Goal: Task Accomplishment & Management: Use online tool/utility

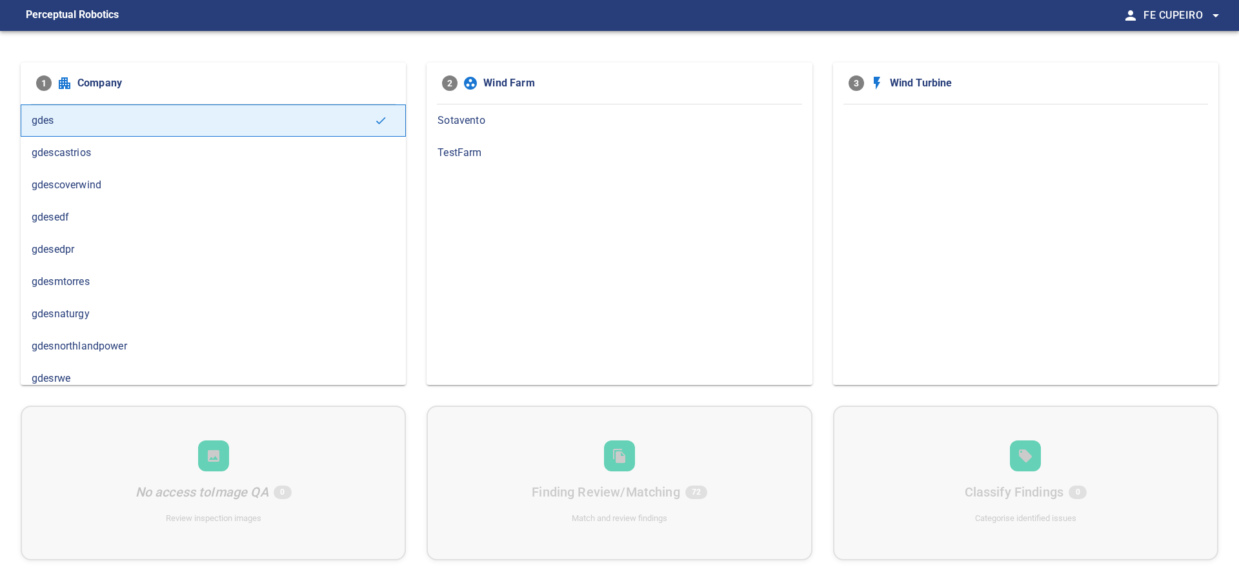
click at [154, 259] on div "gdesedpr" at bounding box center [213, 250] width 385 height 32
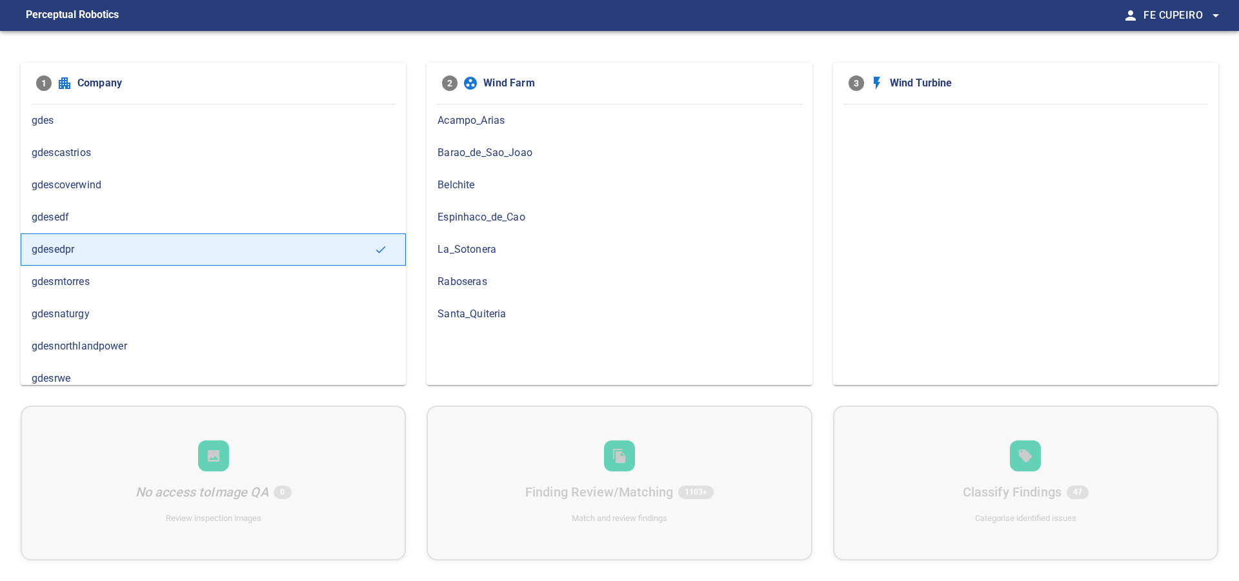
click at [588, 176] on div "Belchite" at bounding box center [618, 185] width 385 height 32
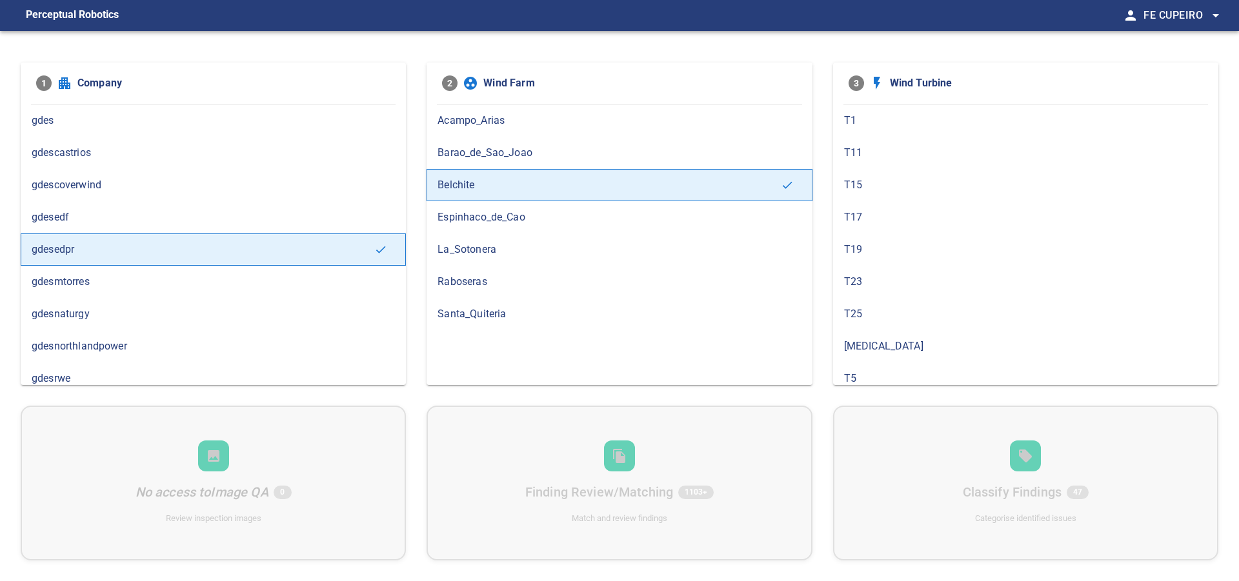
click at [596, 161] on div "Barao_de_Sao_Joao" at bounding box center [618, 153] width 385 height 32
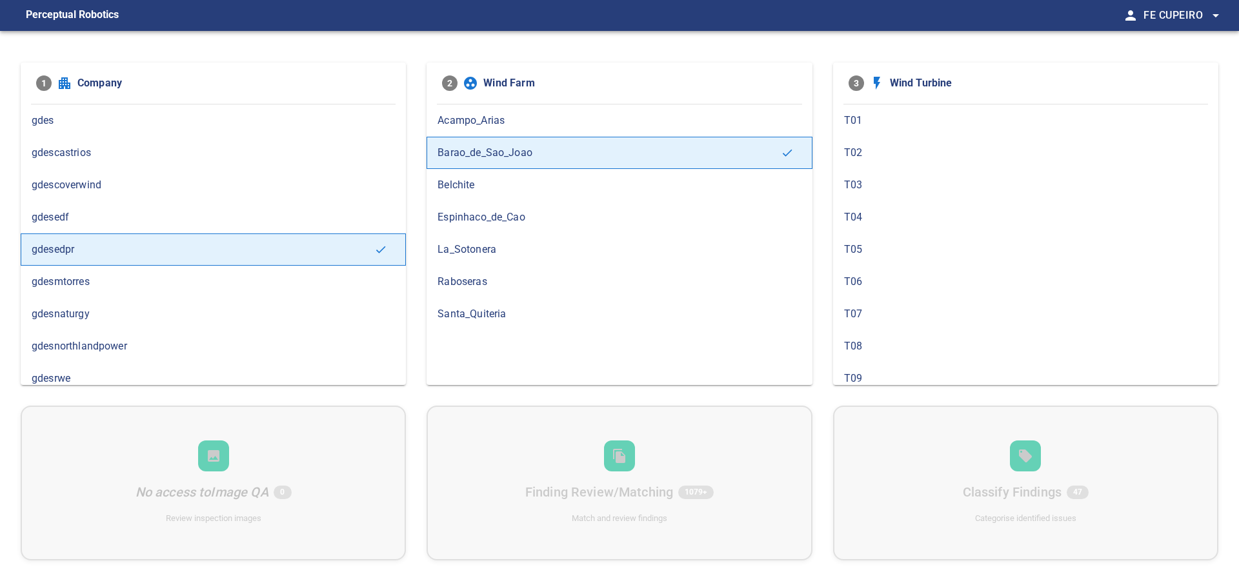
click at [897, 217] on span "T04" at bounding box center [1025, 217] width 363 height 15
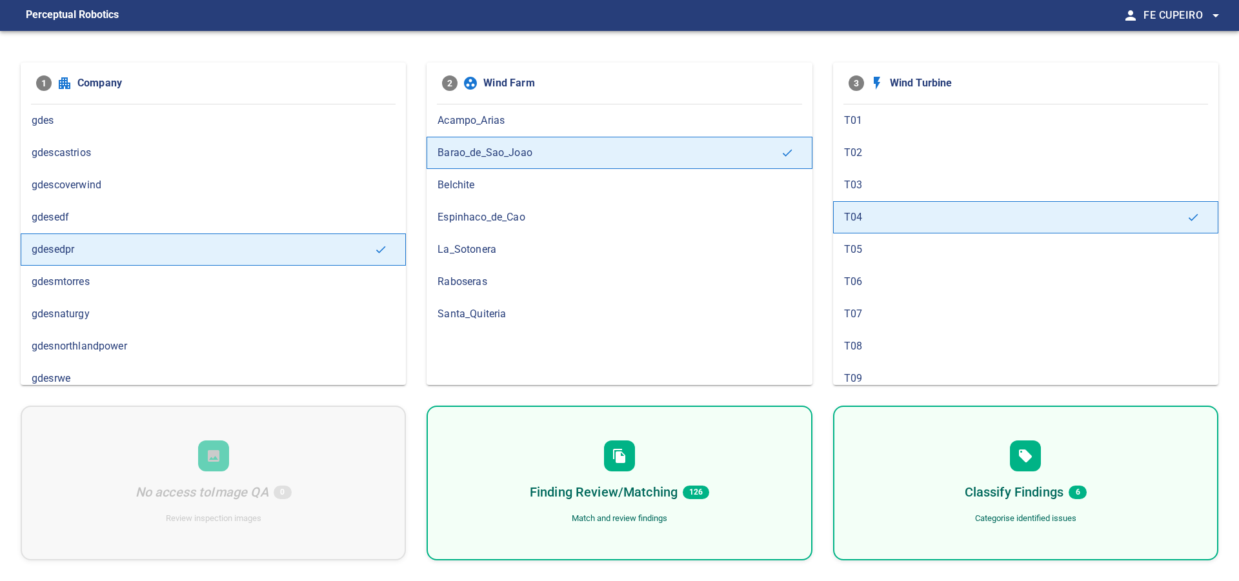
click at [692, 503] on div "Finding Review/Matching 126" at bounding box center [619, 492] width 179 height 21
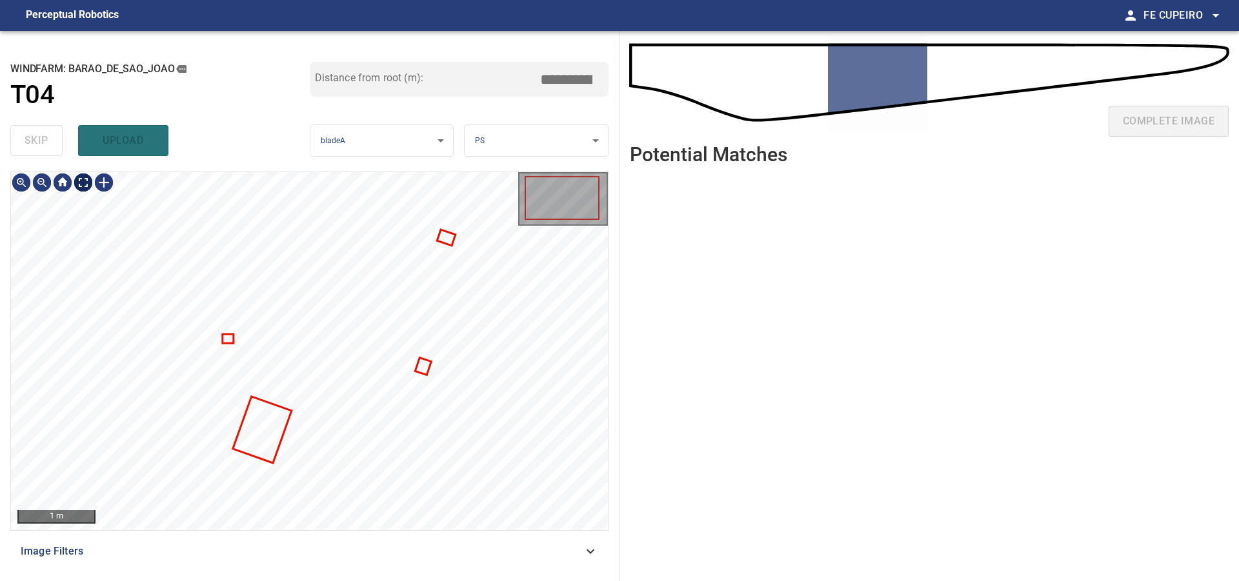
click at [87, 181] on body "**********" at bounding box center [619, 290] width 1239 height 581
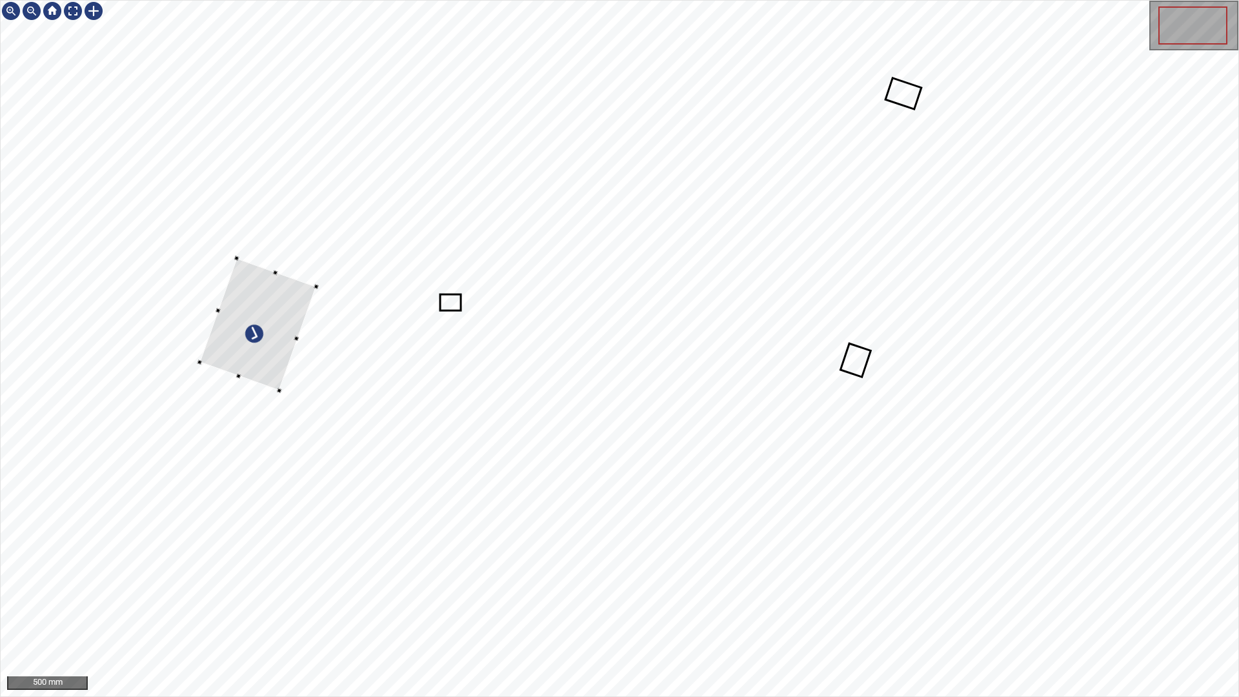
click at [196, 272] on div at bounding box center [619, 349] width 1237 height 696
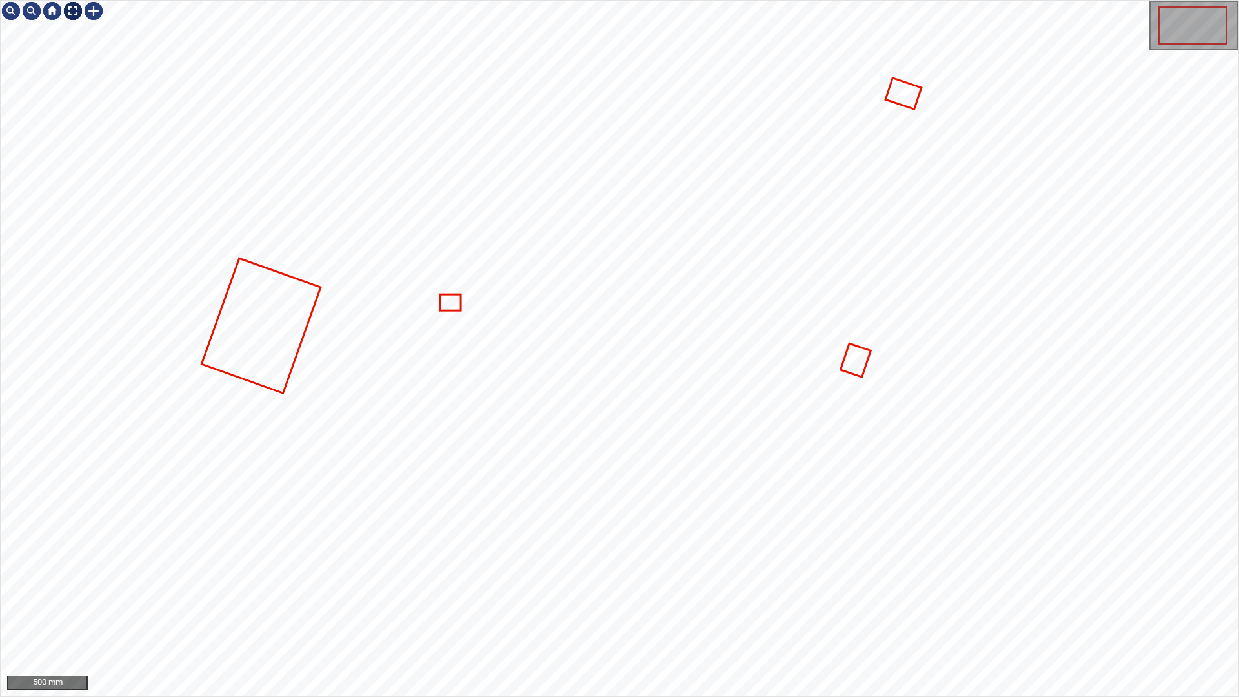
click at [75, 8] on img at bounding box center [73, 11] width 21 height 21
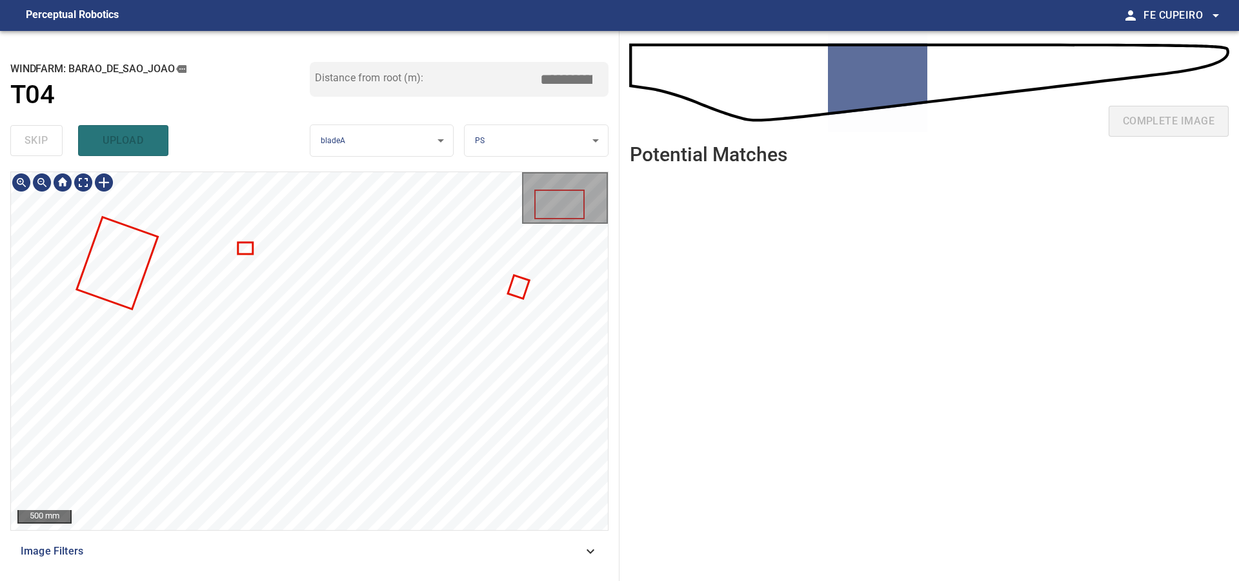
click at [455, 158] on div "**********" at bounding box center [309, 306] width 619 height 550
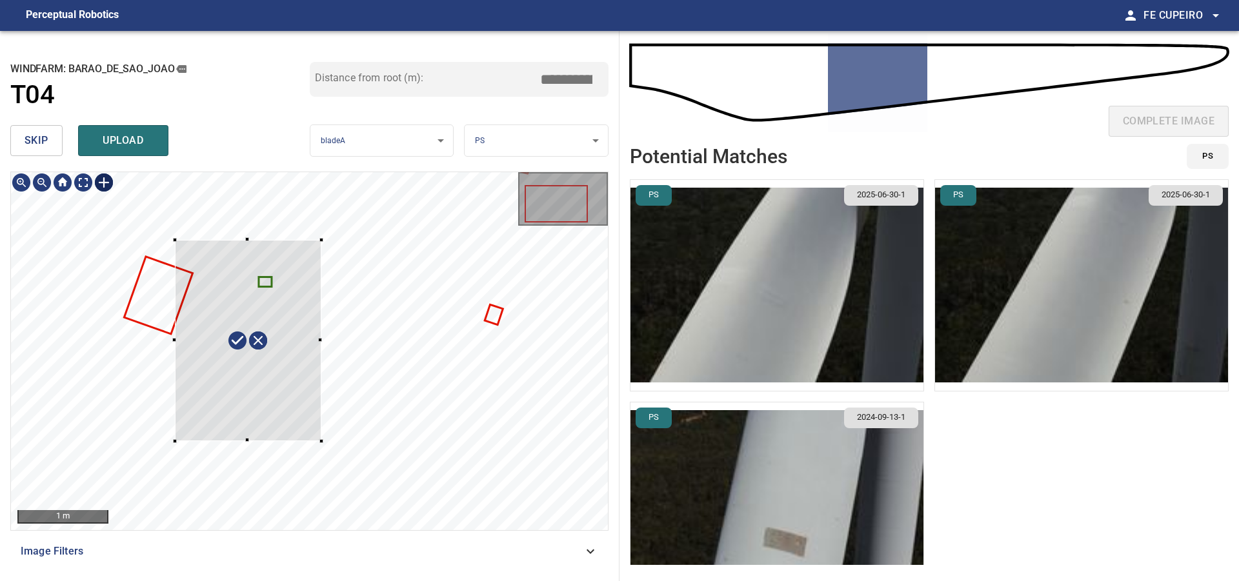
click at [330, 441] on div at bounding box center [309, 351] width 597 height 358
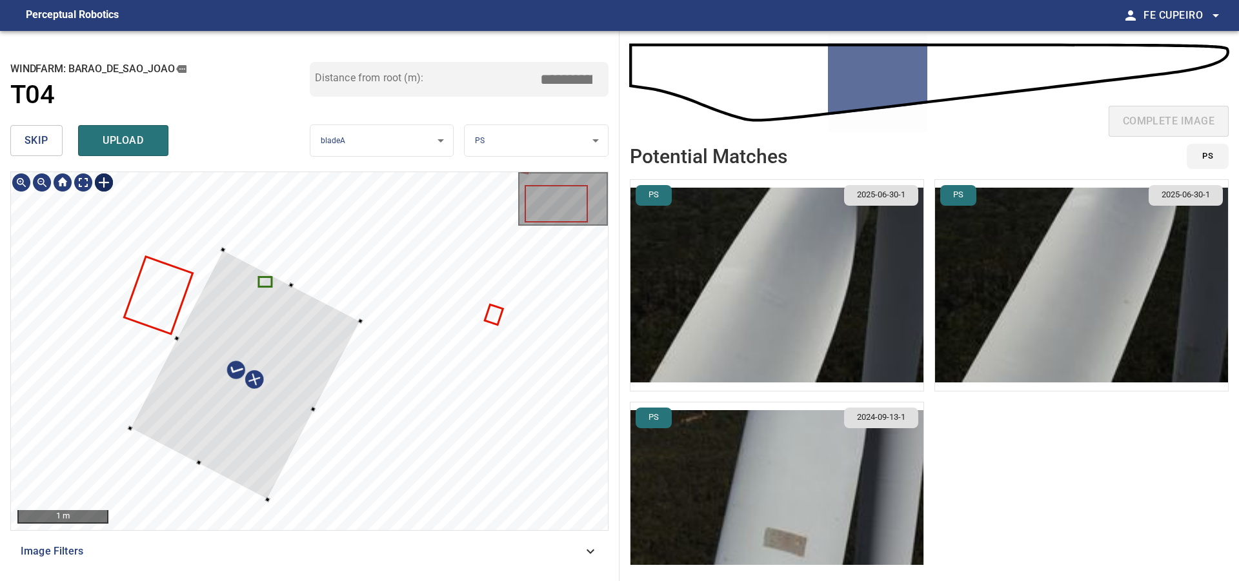
click at [283, 414] on div at bounding box center [245, 375] width 230 height 250
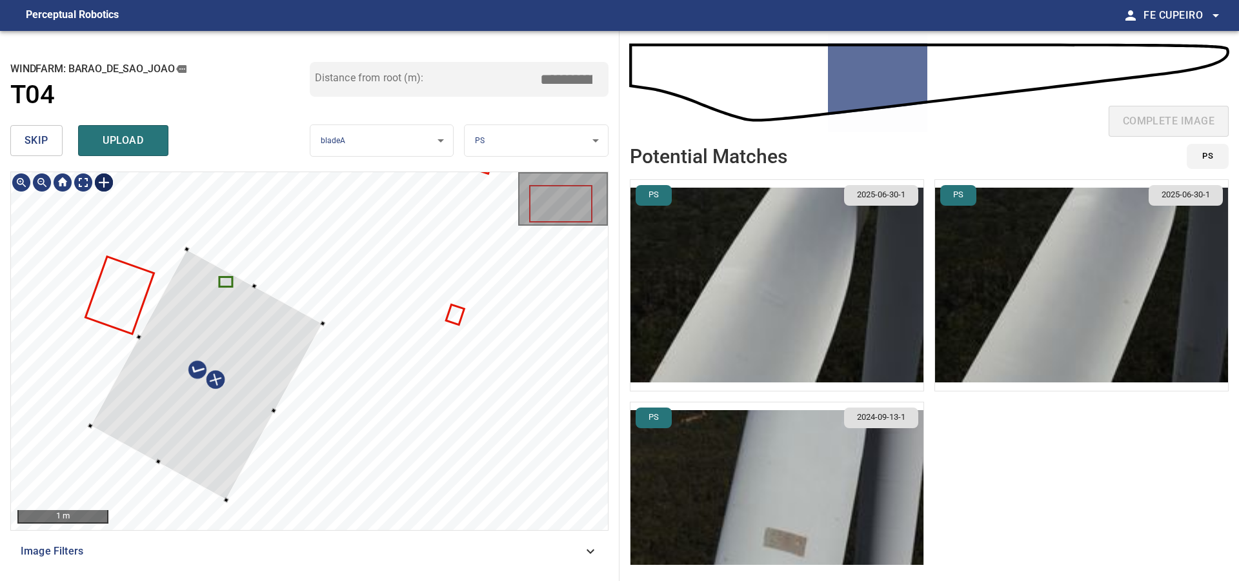
click at [155, 442] on div at bounding box center [309, 351] width 597 height 358
click at [165, 458] on div at bounding box center [309, 351] width 597 height 358
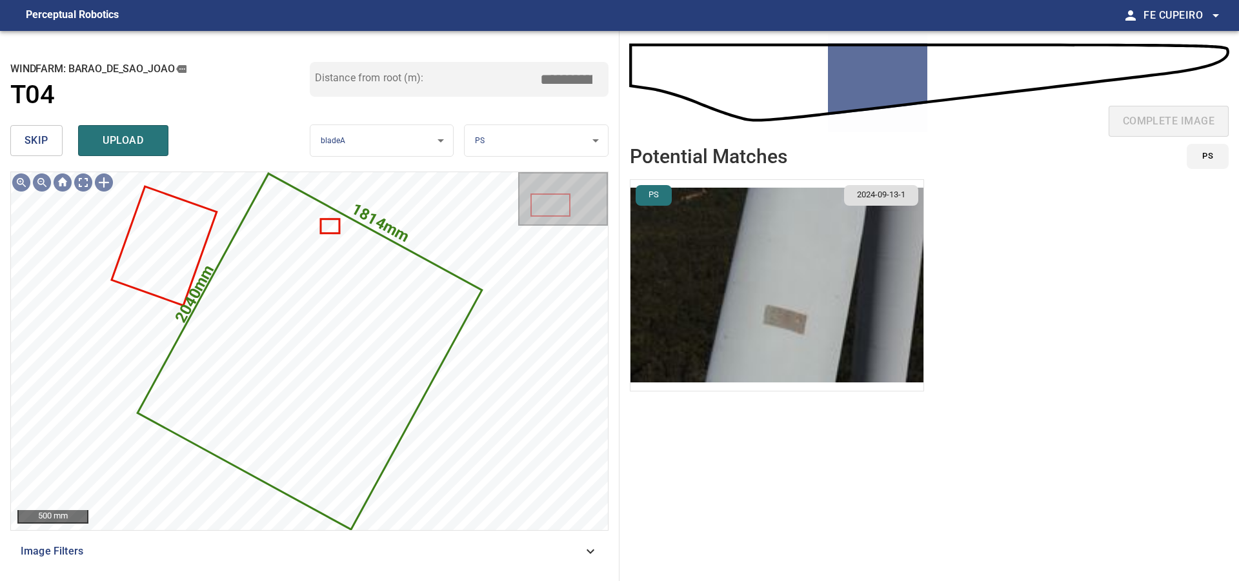
click at [580, 83] on input "*****" at bounding box center [571, 79] width 65 height 25
click at [563, 112] on div "Distance from root (m): *****" at bounding box center [459, 91] width 299 height 58
click at [561, 74] on input "*****" at bounding box center [571, 79] width 65 height 25
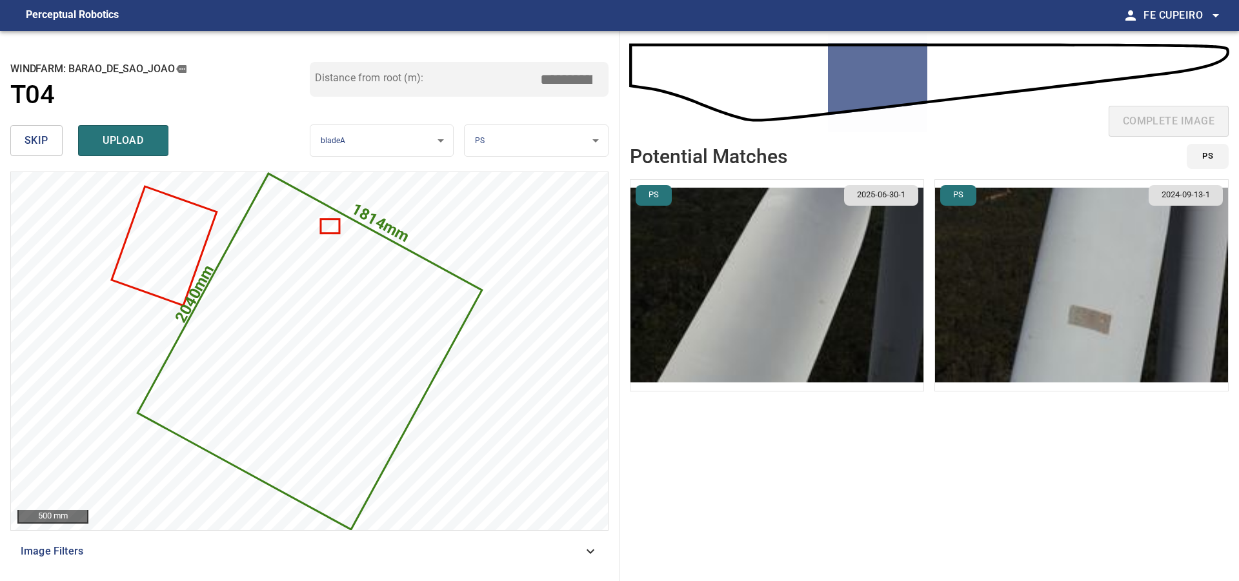
type input "*****"
click at [546, 100] on div "Distance from root (m): *****" at bounding box center [459, 91] width 299 height 58
click at [158, 133] on button "upload" at bounding box center [123, 140] width 90 height 31
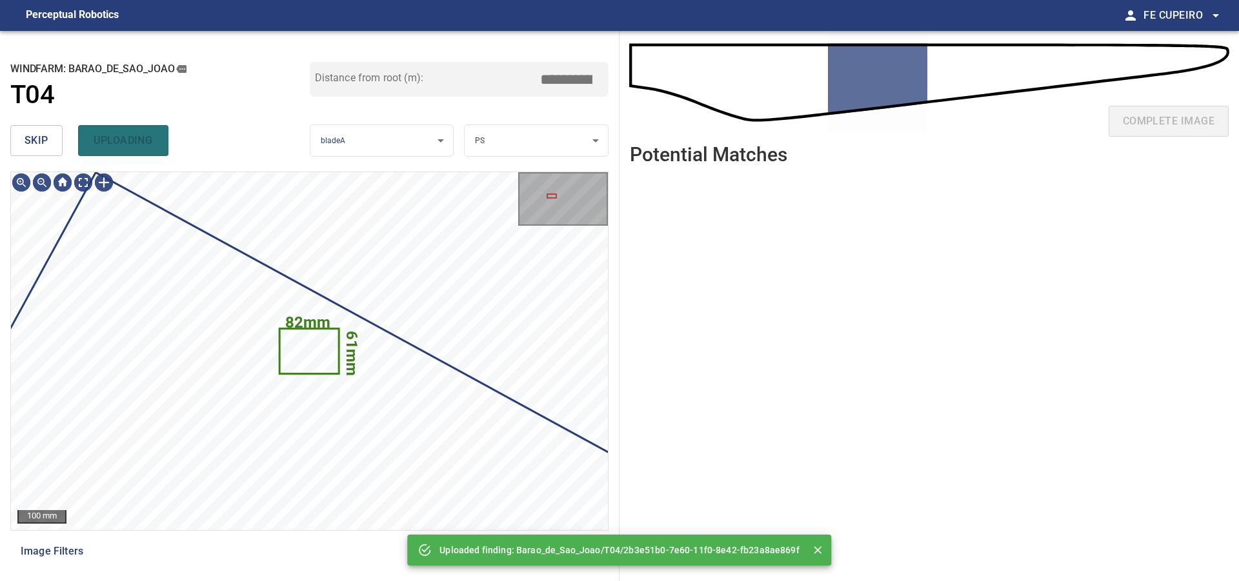
click at [37, 143] on span "skip" at bounding box center [37, 141] width 24 height 18
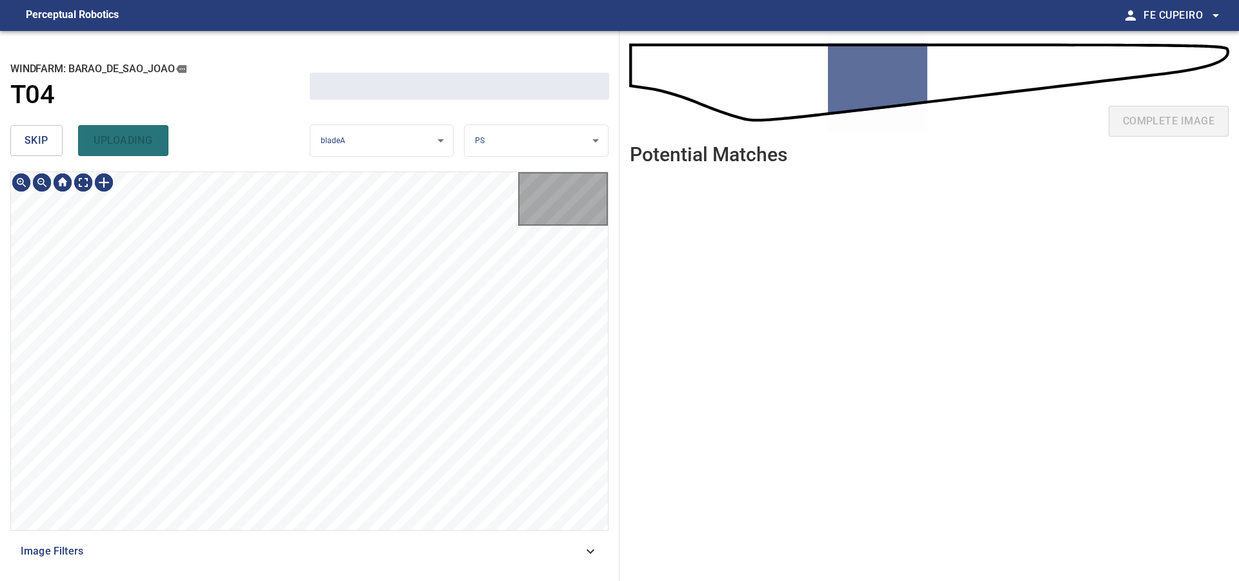
click at [37, 143] on span "skip" at bounding box center [37, 141] width 24 height 18
click at [36, 143] on span "skip" at bounding box center [37, 141] width 24 height 18
click at [36, 143] on div "skip uploading" at bounding box center [159, 140] width 299 height 41
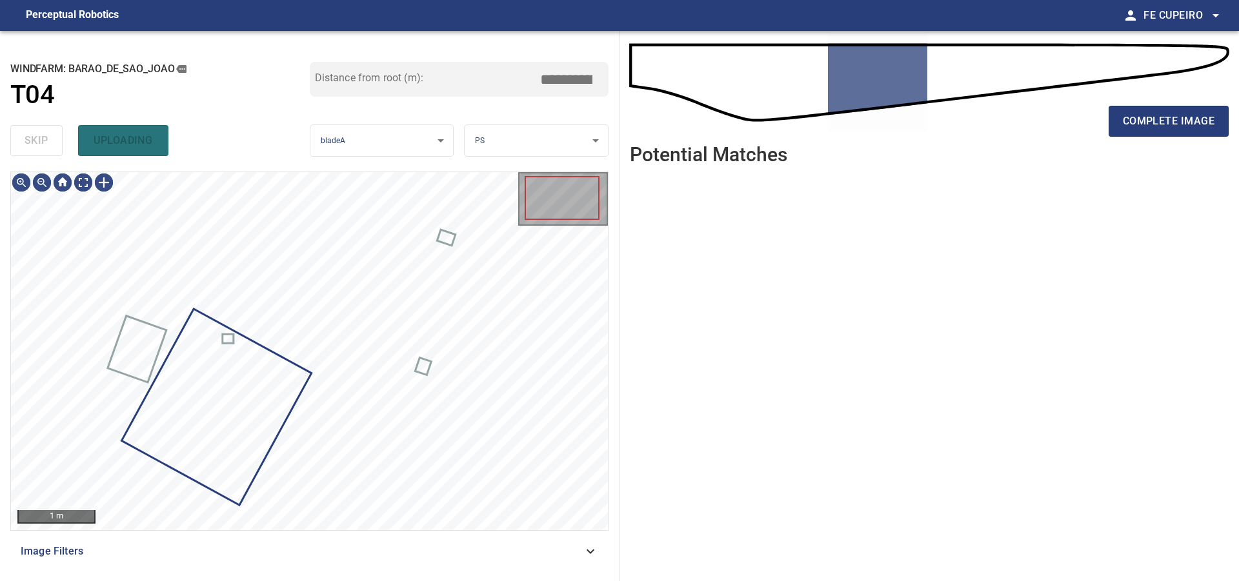
click at [36, 143] on div "skip uploading" at bounding box center [159, 140] width 299 height 41
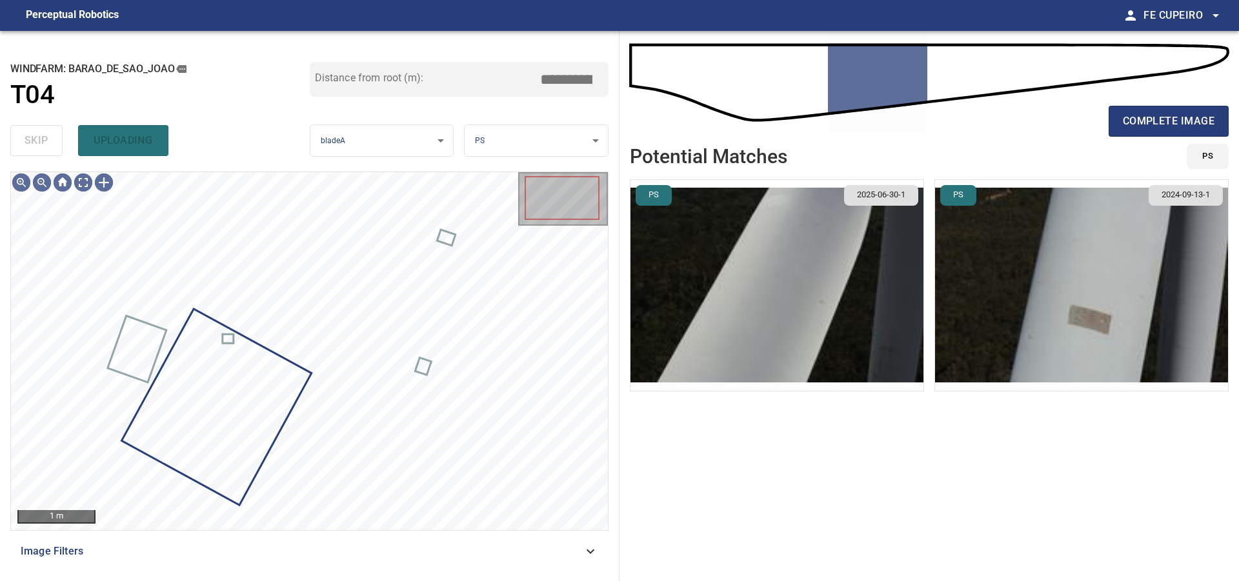
click at [36, 143] on div "skip uploading" at bounding box center [159, 140] width 299 height 41
type input "*****"
click at [86, 181] on body "**********" at bounding box center [619, 290] width 1239 height 581
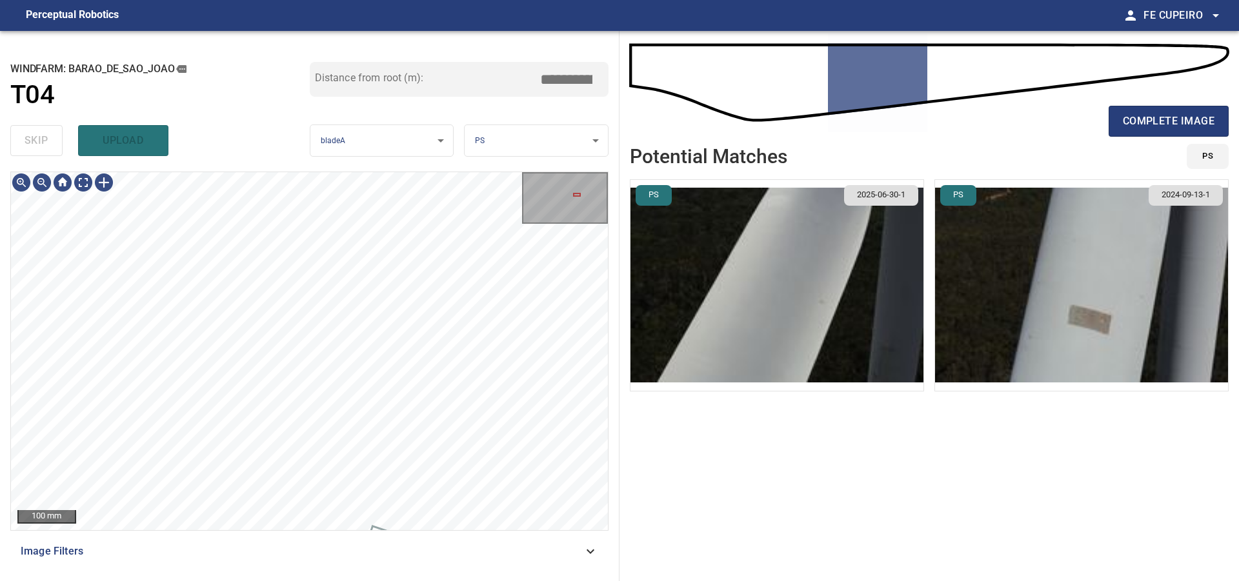
click at [362, 563] on div "Image Filters" at bounding box center [309, 551] width 598 height 31
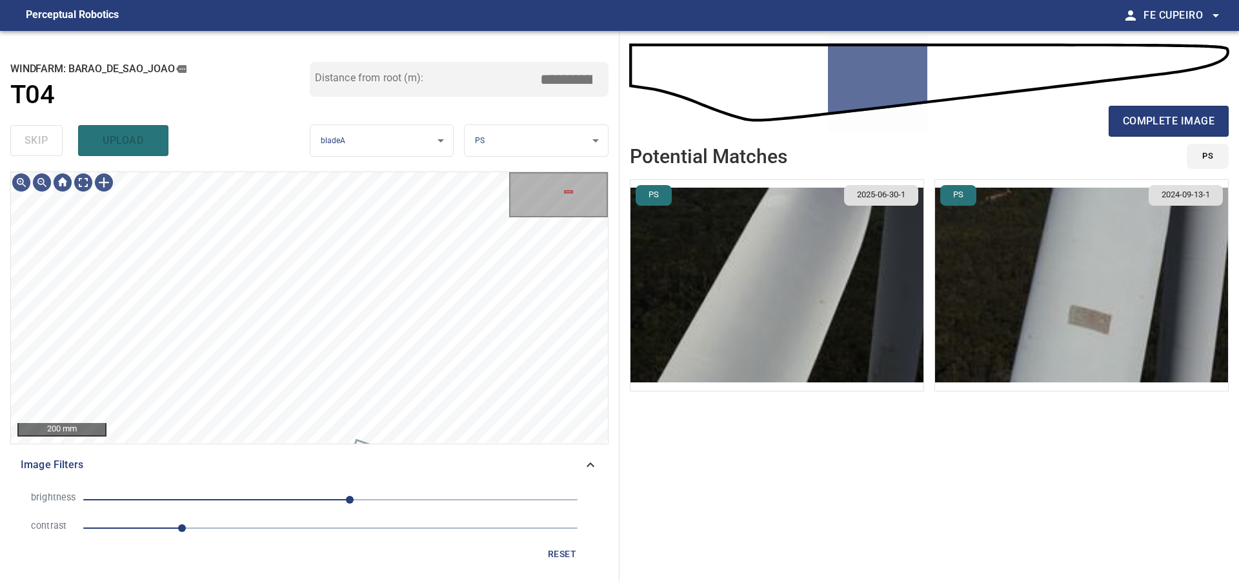
drag, startPoint x: 252, startPoint y: 545, endPoint x: 237, endPoint y: 530, distance: 21.0
click at [250, 545] on div "reset" at bounding box center [309, 555] width 577 height 24
click at [236, 530] on span "1" at bounding box center [330, 528] width 494 height 18
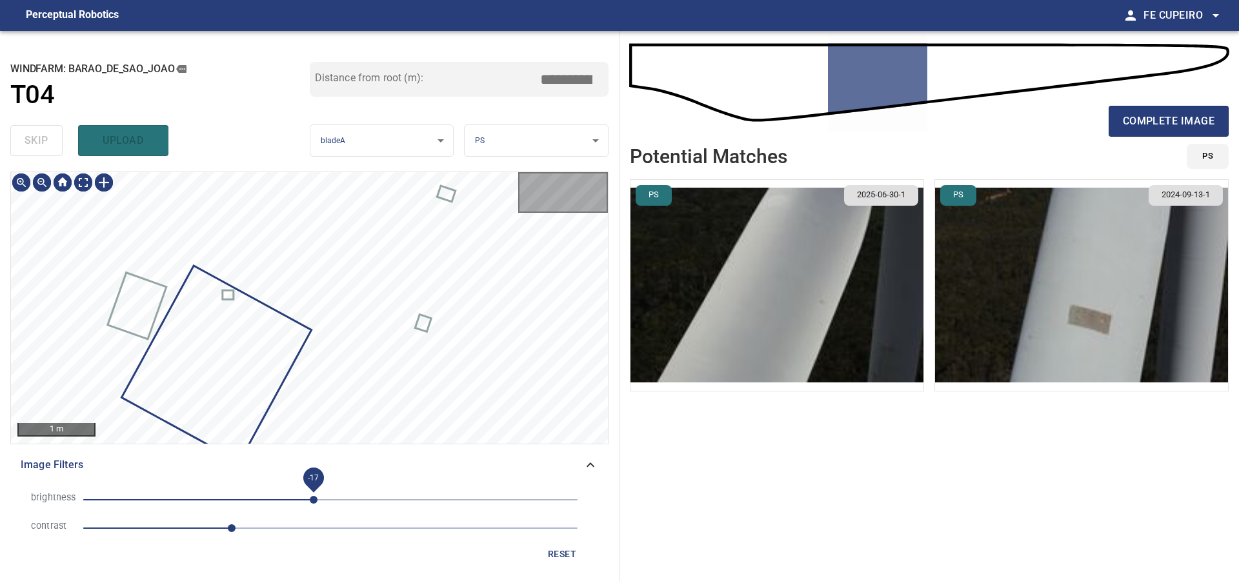
click at [314, 501] on span "-17" at bounding box center [330, 500] width 494 height 18
click at [310, 501] on span "-17" at bounding box center [314, 500] width 8 height 8
click at [85, 188] on body "**********" at bounding box center [619, 290] width 1239 height 581
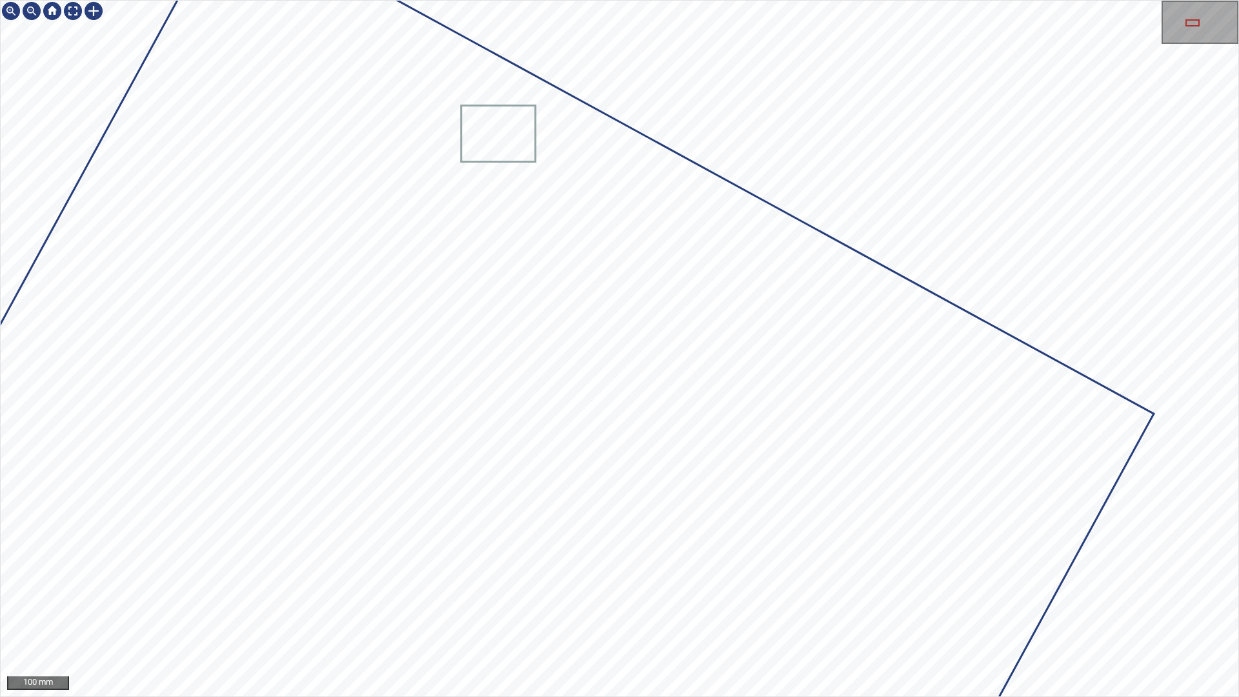
click at [316, 0] on div "100 mm" at bounding box center [619, 348] width 1239 height 697
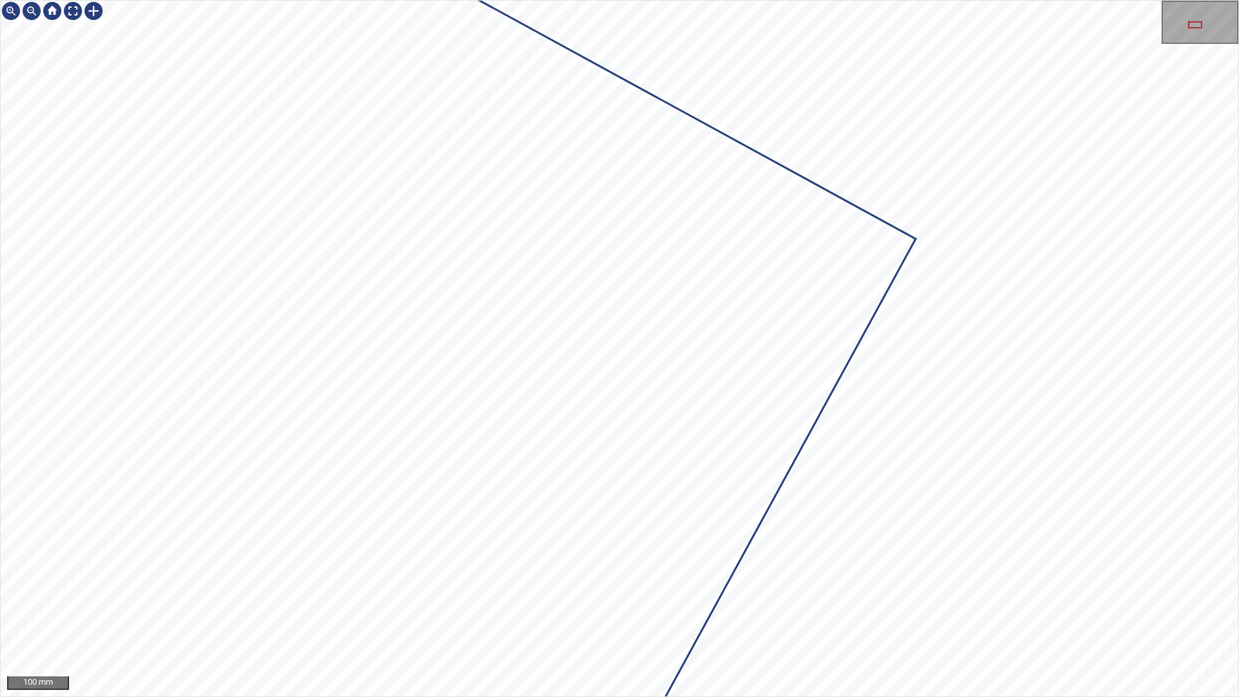
click at [894, 200] on div at bounding box center [619, 349] width 1237 height 696
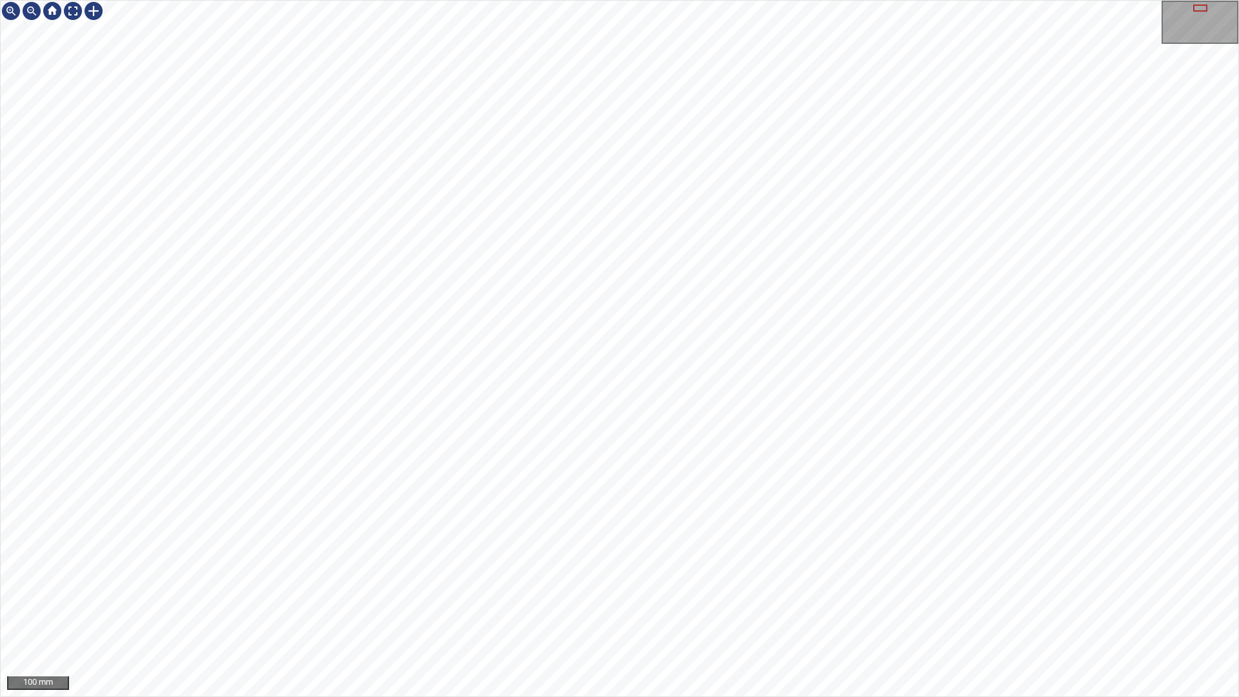
click at [530, 0] on div "100 mm" at bounding box center [619, 348] width 1239 height 697
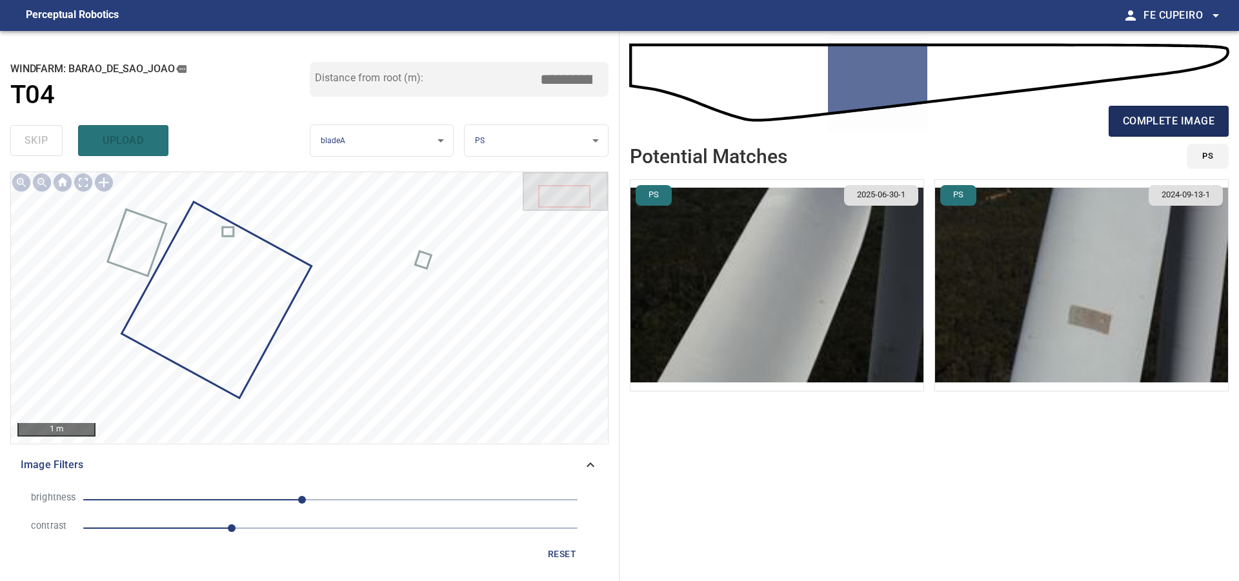
click at [1133, 110] on button "complete image" at bounding box center [1168, 121] width 120 height 31
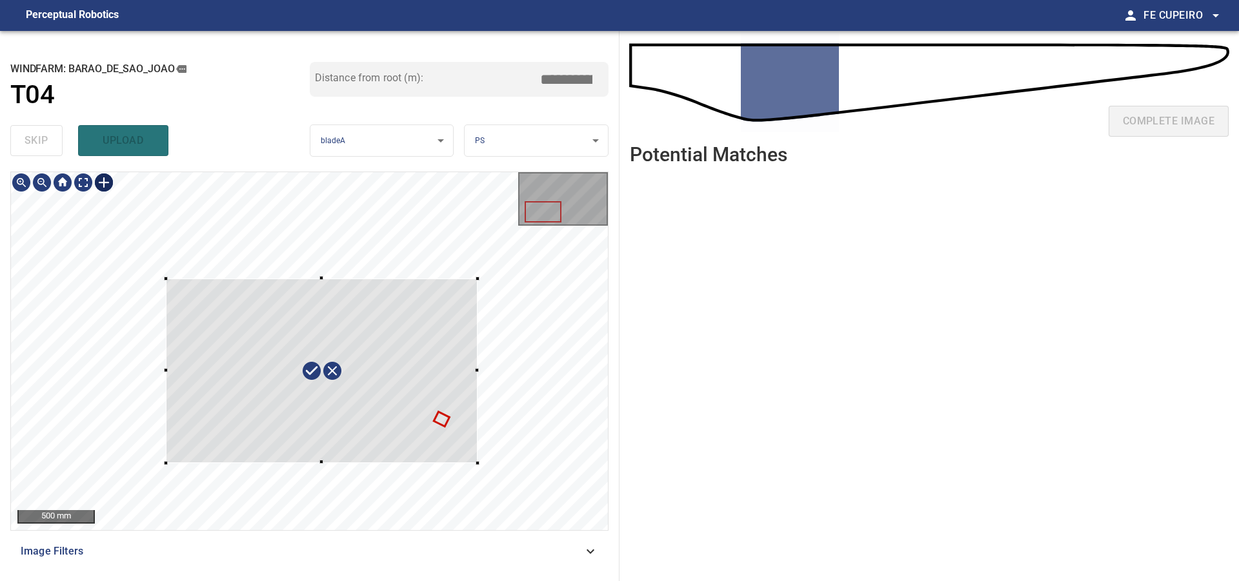
click at [477, 465] on div at bounding box center [309, 351] width 597 height 358
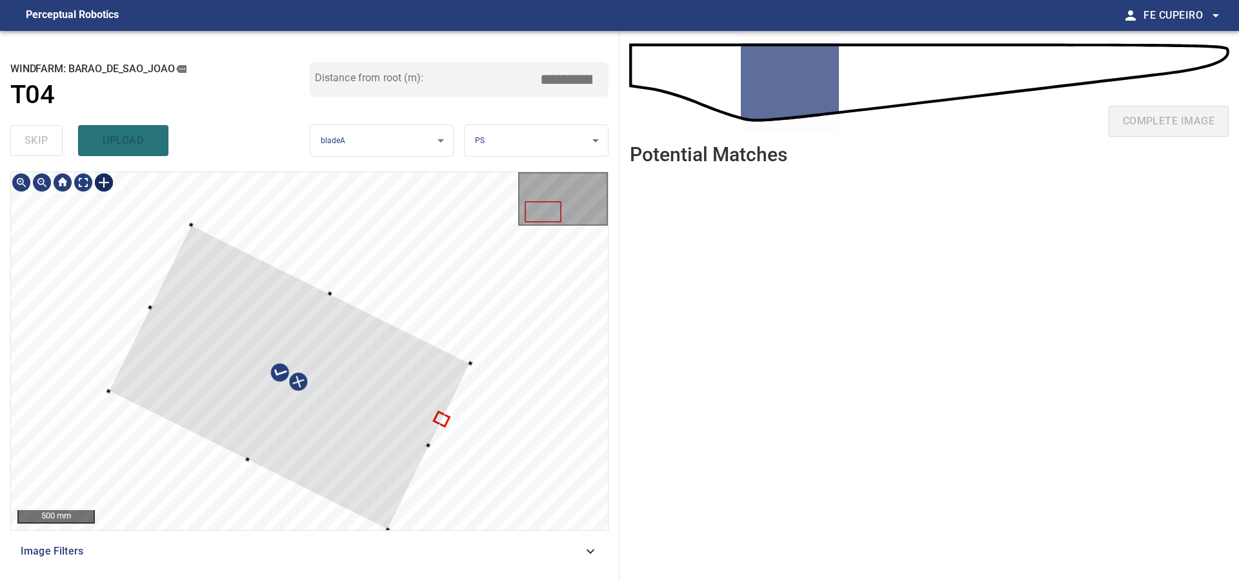
click at [300, 504] on div at bounding box center [309, 351] width 597 height 358
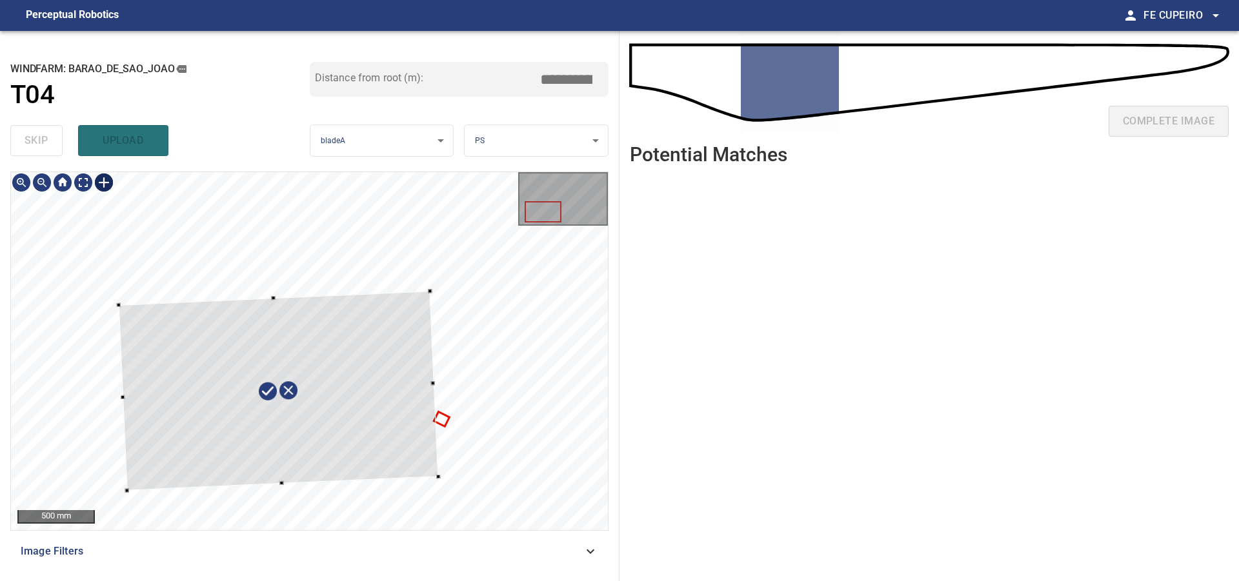
click at [270, 374] on div at bounding box center [278, 390] width 319 height 199
click at [457, 381] on div at bounding box center [458, 382] width 4 height 4
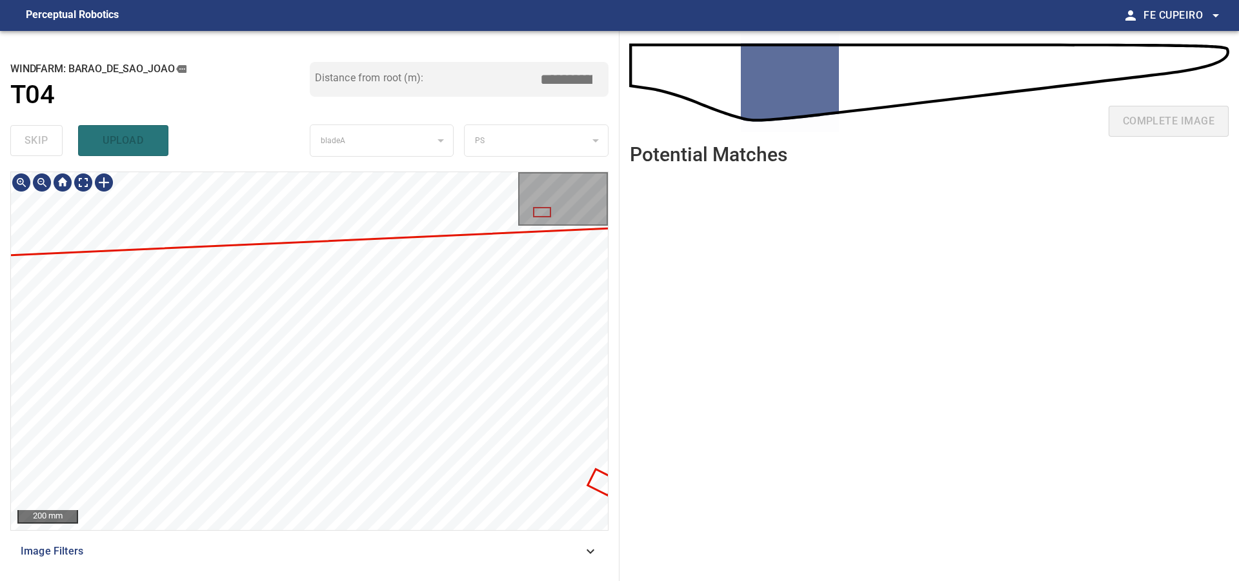
click at [377, 96] on div "**********" at bounding box center [309, 306] width 619 height 550
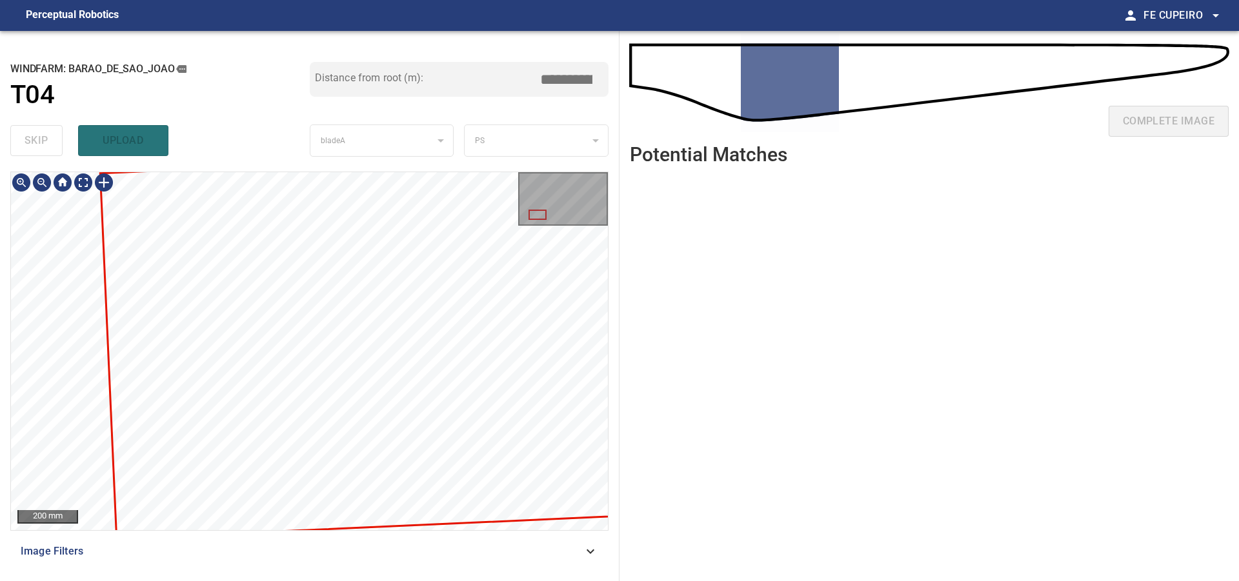
click at [0, 386] on div "**********" at bounding box center [309, 306] width 619 height 550
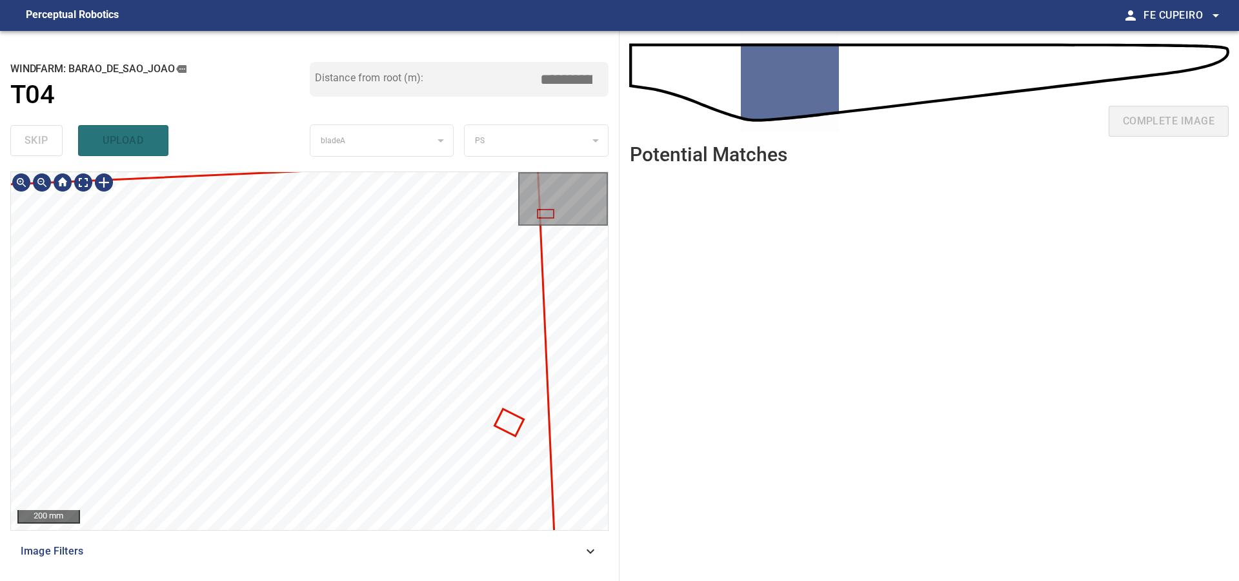
click at [630, 510] on div "**********" at bounding box center [619, 306] width 1239 height 550
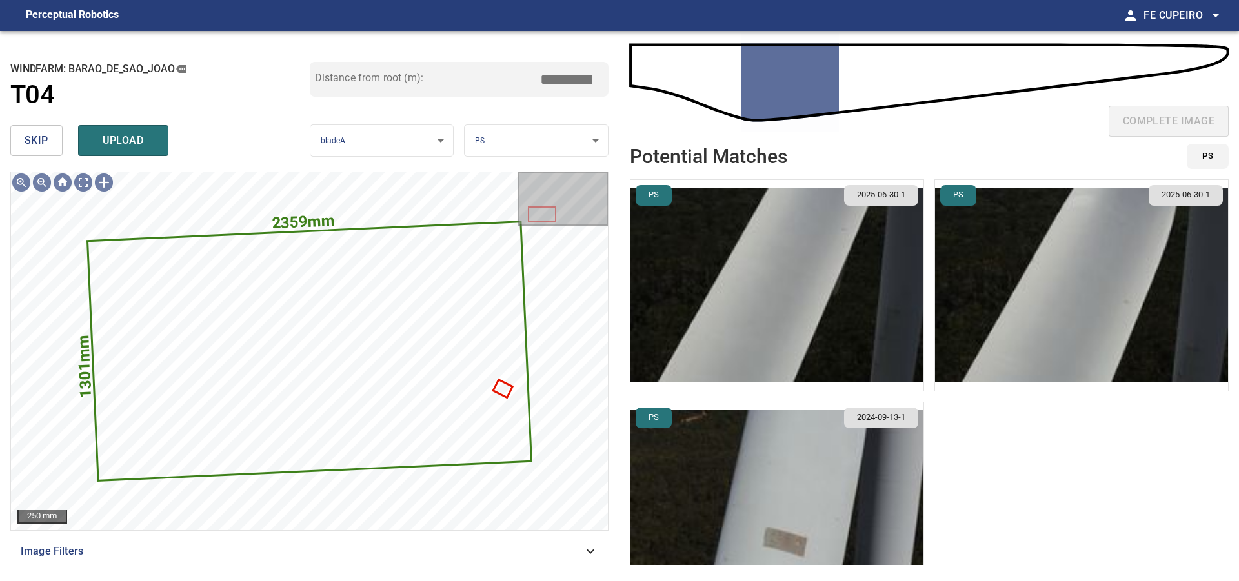
click at [583, 78] on input "*****" at bounding box center [571, 79] width 65 height 25
click at [570, 99] on div "Distance from root (m): ****" at bounding box center [459, 91] width 299 height 58
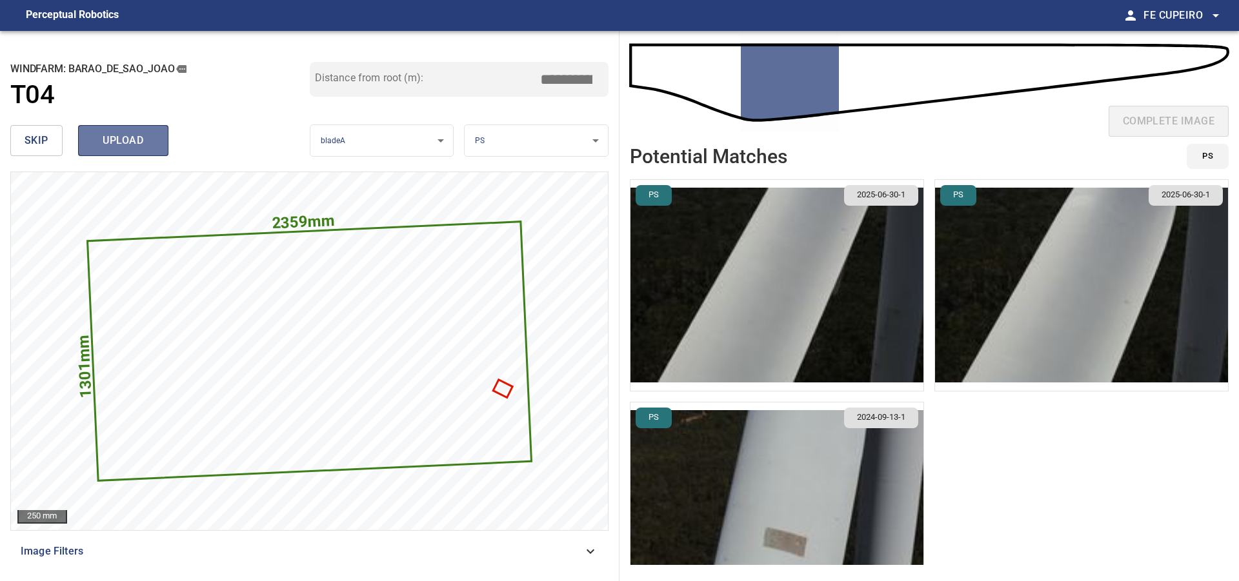
click at [97, 154] on button "upload" at bounding box center [123, 140] width 90 height 31
type input "****"
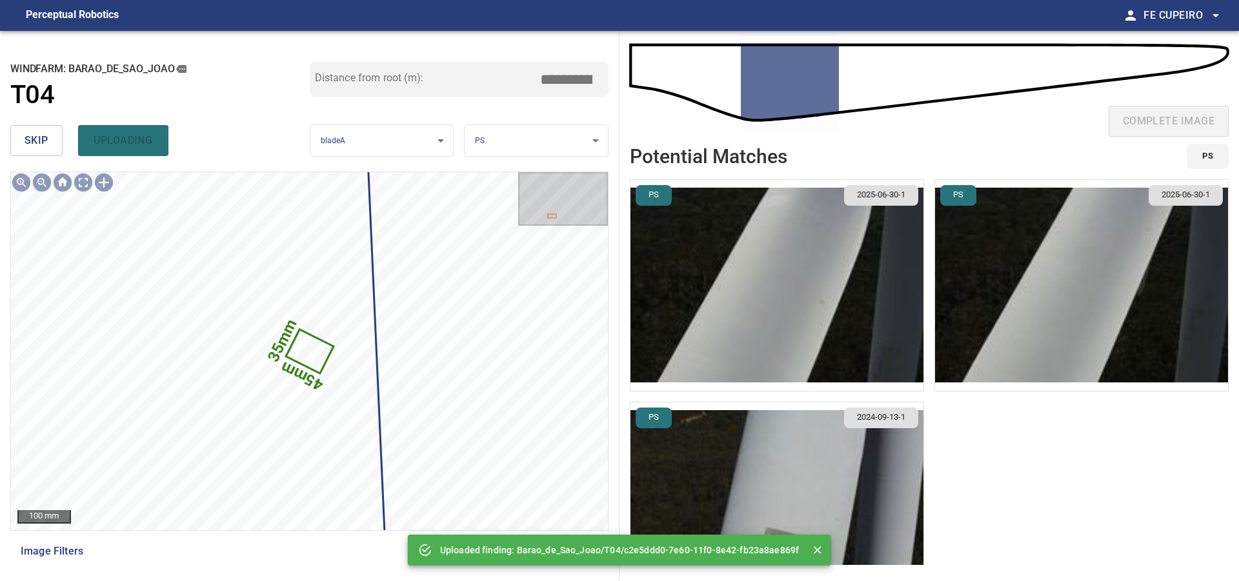
click at [41, 140] on span "skip" at bounding box center [37, 141] width 24 height 18
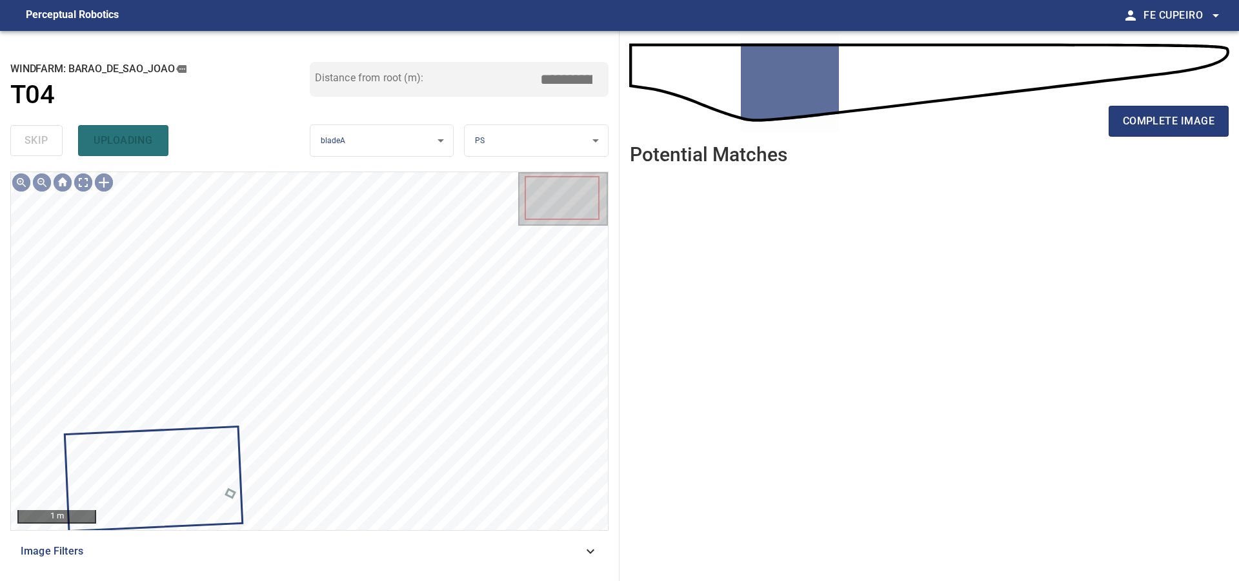
click at [41, 139] on div "skip uploading" at bounding box center [159, 140] width 299 height 41
click at [41, 139] on div "skip upload" at bounding box center [159, 140] width 299 height 41
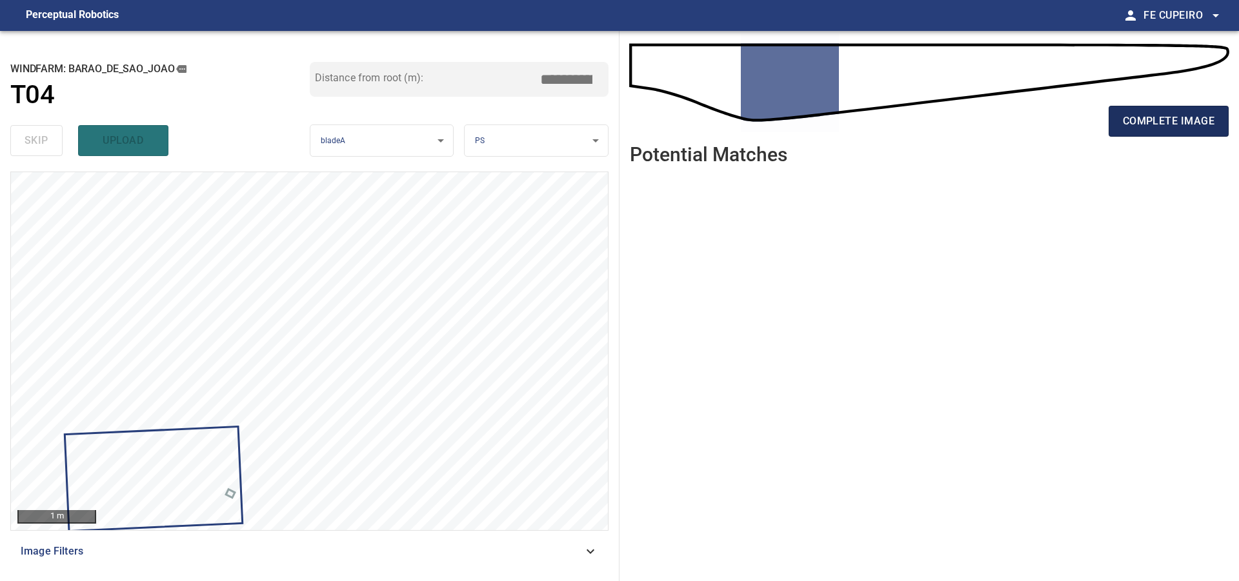
click at [1181, 114] on span "complete image" at bounding box center [1169, 121] width 92 height 18
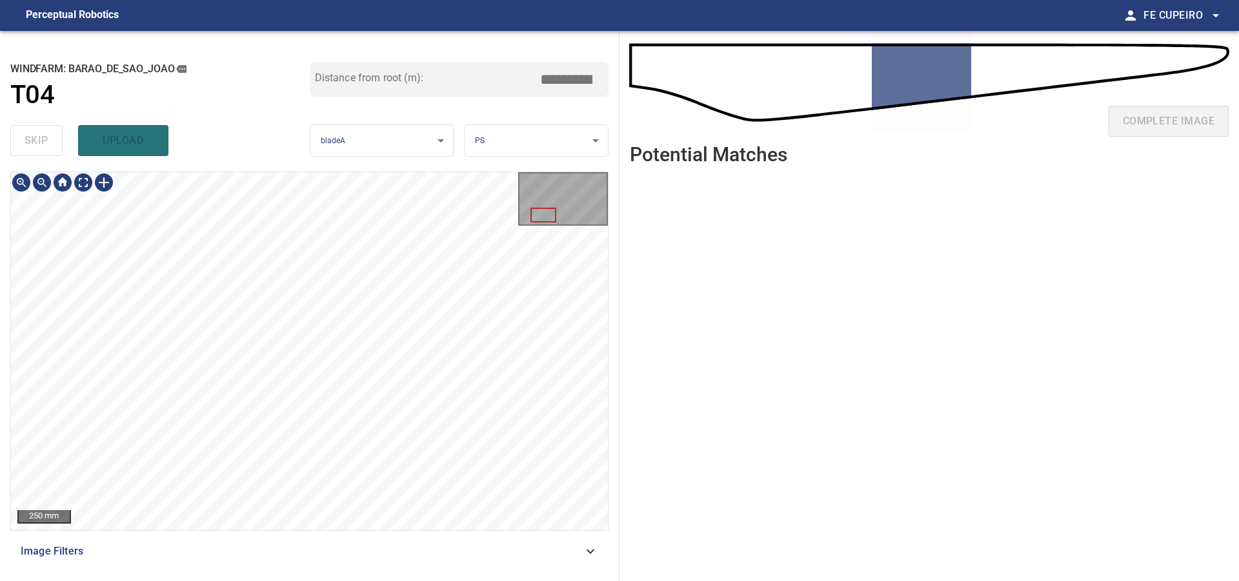
click at [446, 132] on div "**********" at bounding box center [309, 306] width 619 height 550
click at [532, 343] on div at bounding box center [309, 351] width 597 height 358
click at [517, 357] on div at bounding box center [309, 351] width 597 height 358
click at [206, 546] on span "Image Filters" at bounding box center [302, 551] width 562 height 15
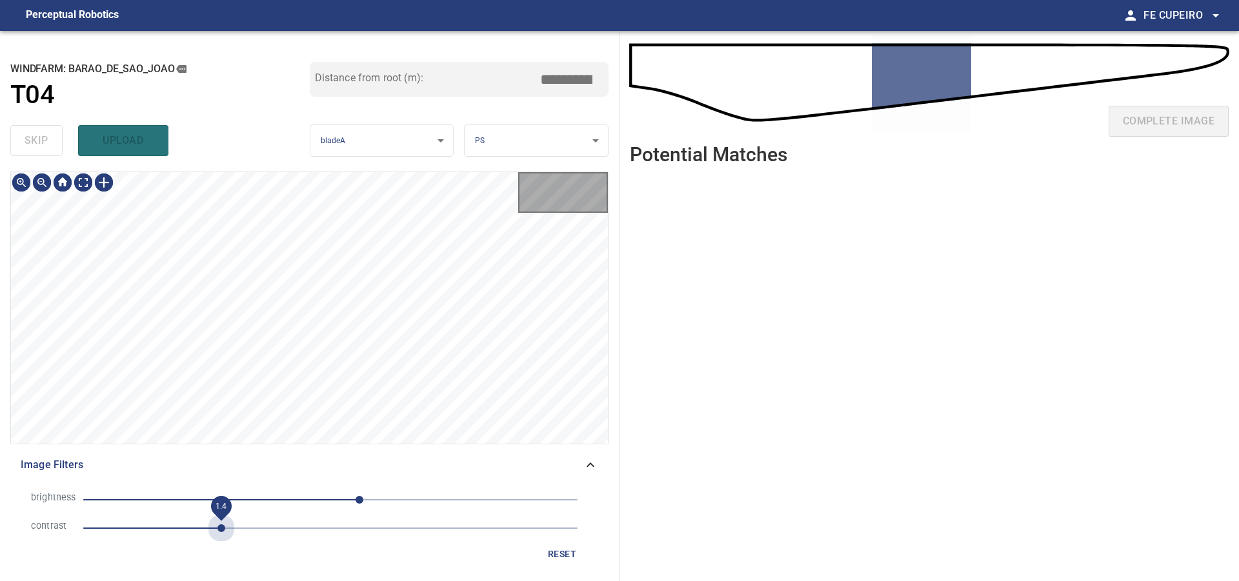
click at [217, 530] on span "1.4" at bounding box center [330, 528] width 494 height 18
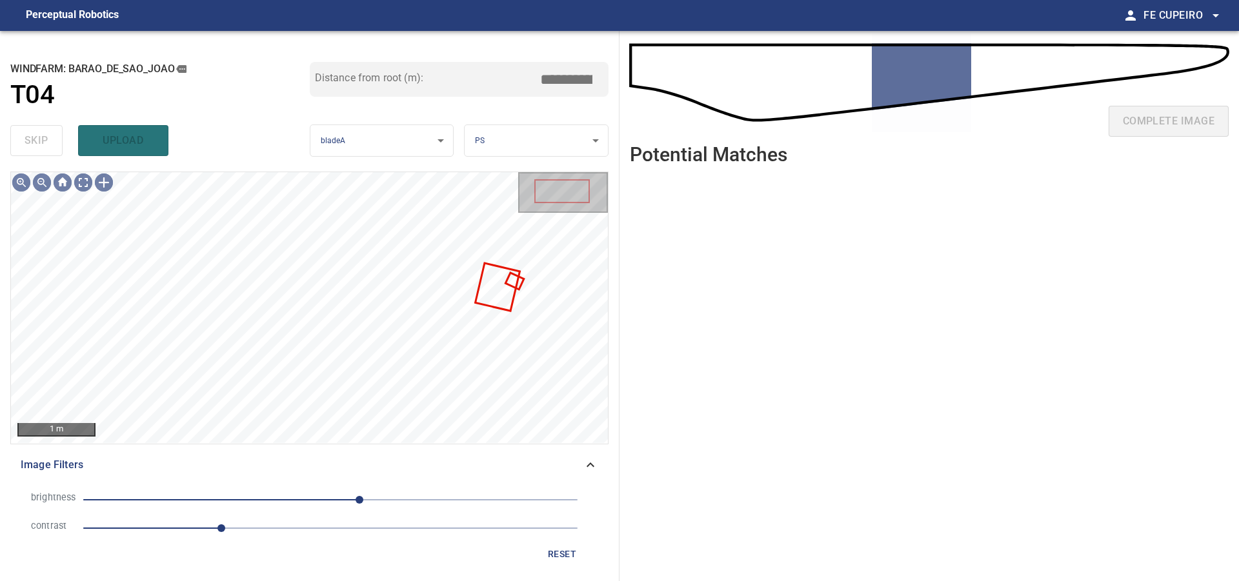
click at [340, 497] on span "30" at bounding box center [330, 500] width 494 height 18
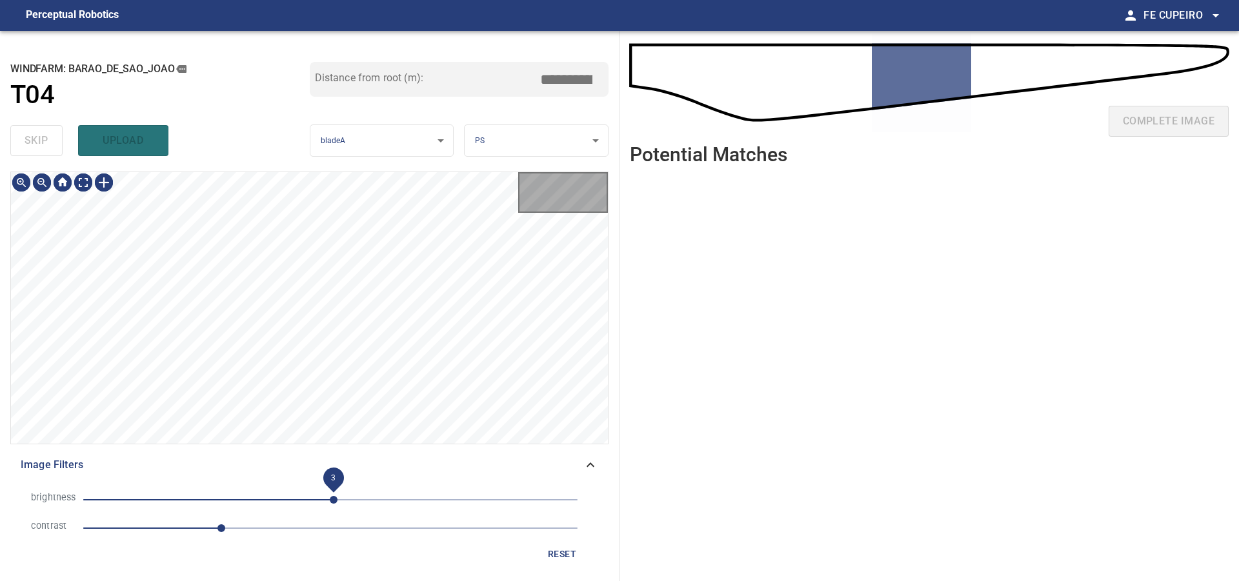
click at [333, 500] on span "3" at bounding box center [334, 500] width 8 height 8
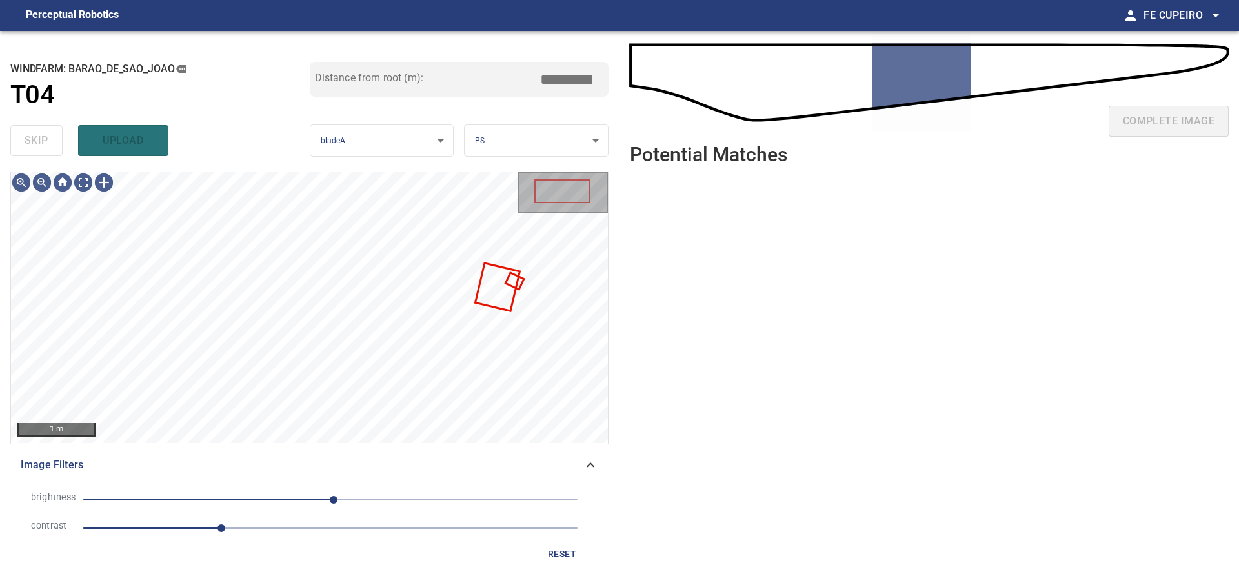
click at [330, 501] on span "3" at bounding box center [334, 500] width 8 height 8
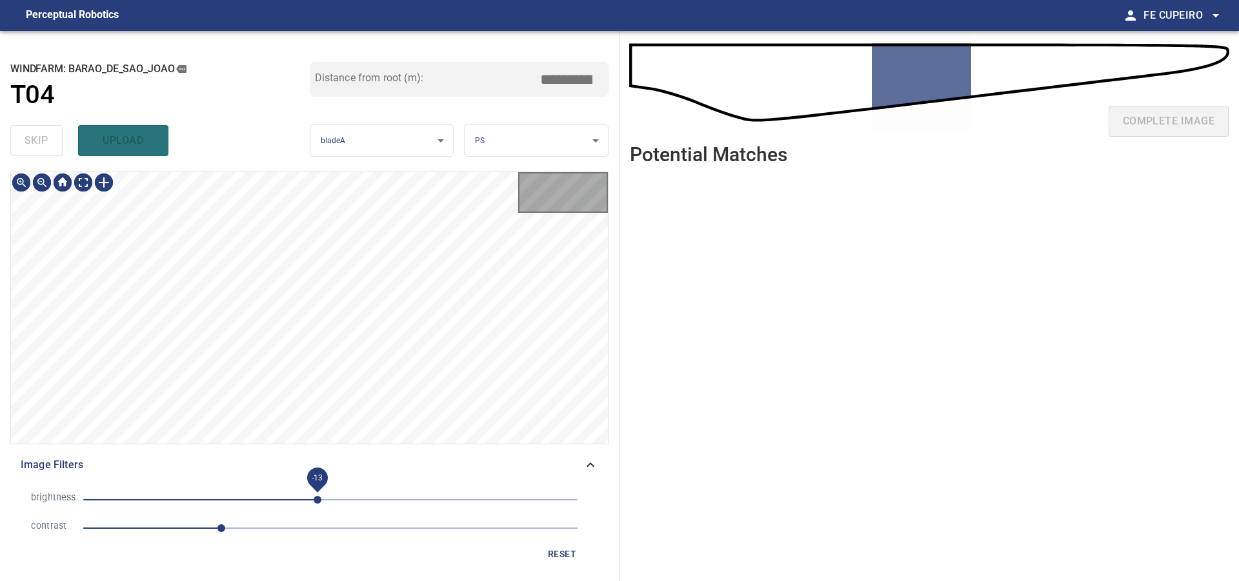
click at [317, 502] on span "-13" at bounding box center [318, 500] width 8 height 8
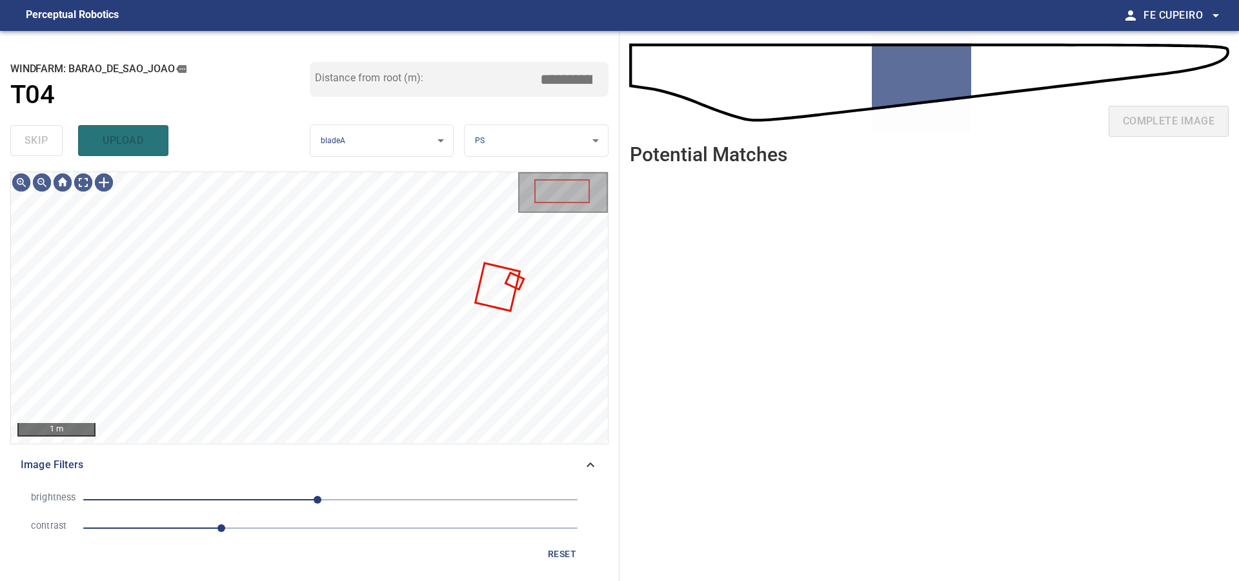
click at [304, 501] on span "-13" at bounding box center [330, 500] width 494 height 18
click at [87, 183] on body "**********" at bounding box center [619, 290] width 1239 height 581
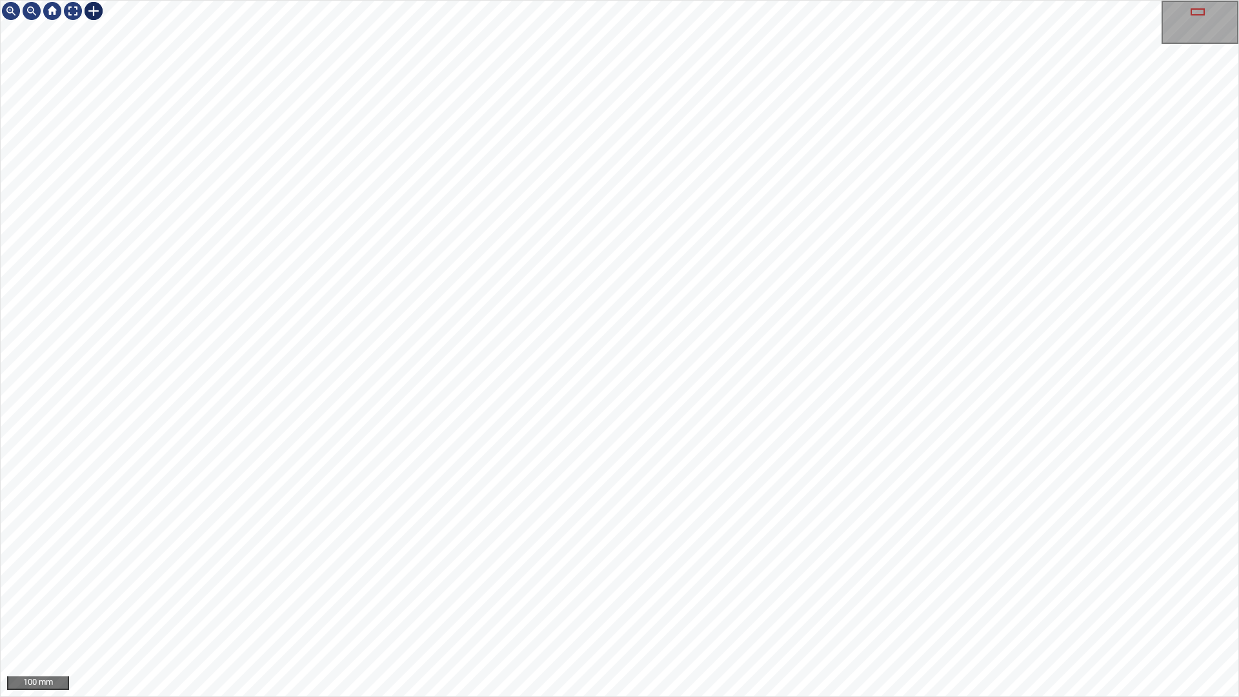
click at [245, 463] on div at bounding box center [619, 349] width 1237 height 696
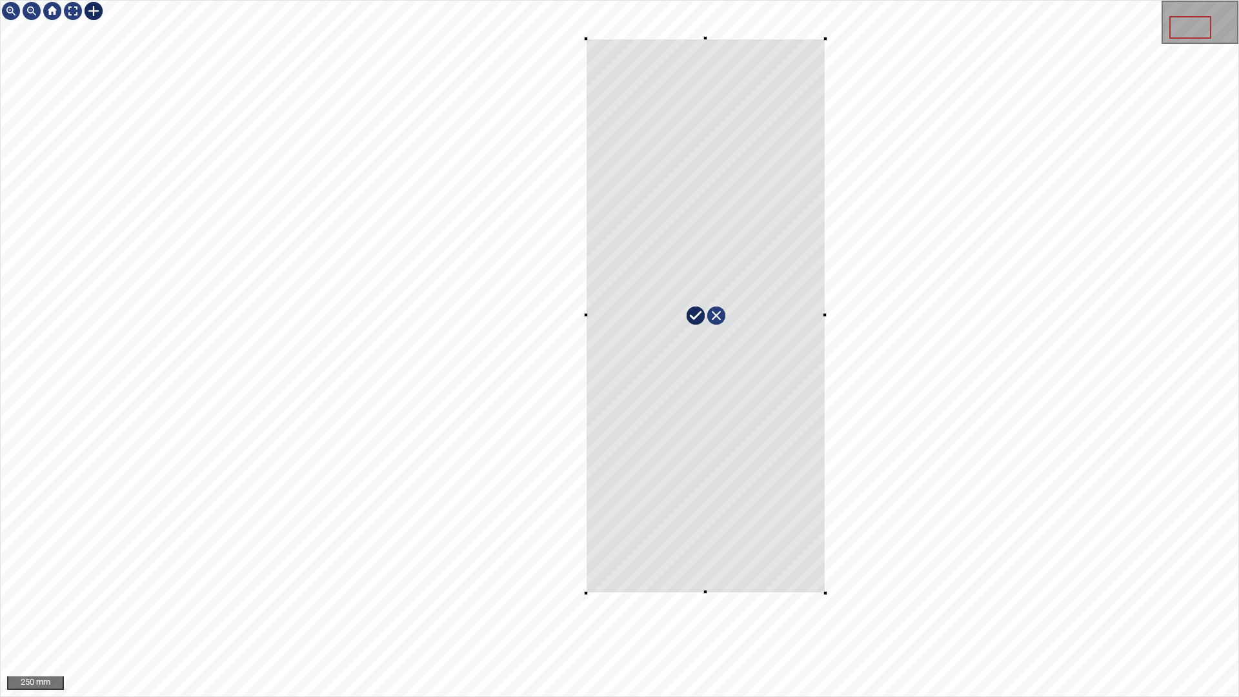
click at [825, 581] on div at bounding box center [619, 349] width 1237 height 696
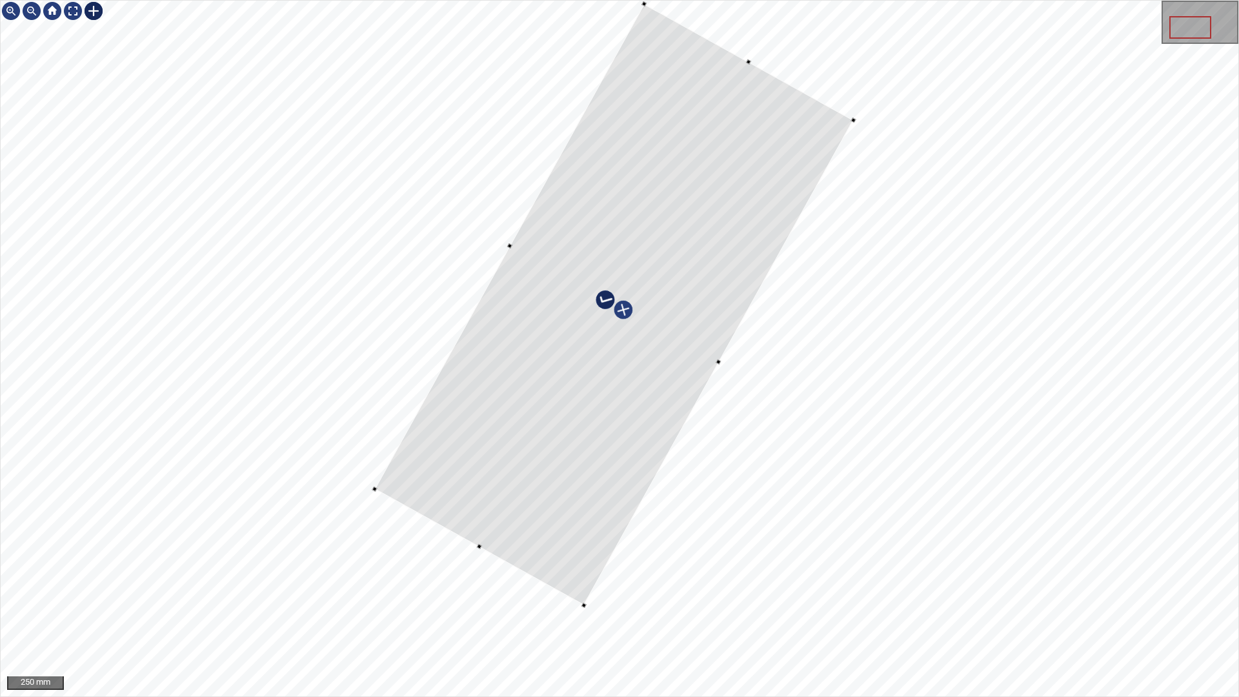
click at [607, 370] on div at bounding box center [614, 304] width 479 height 601
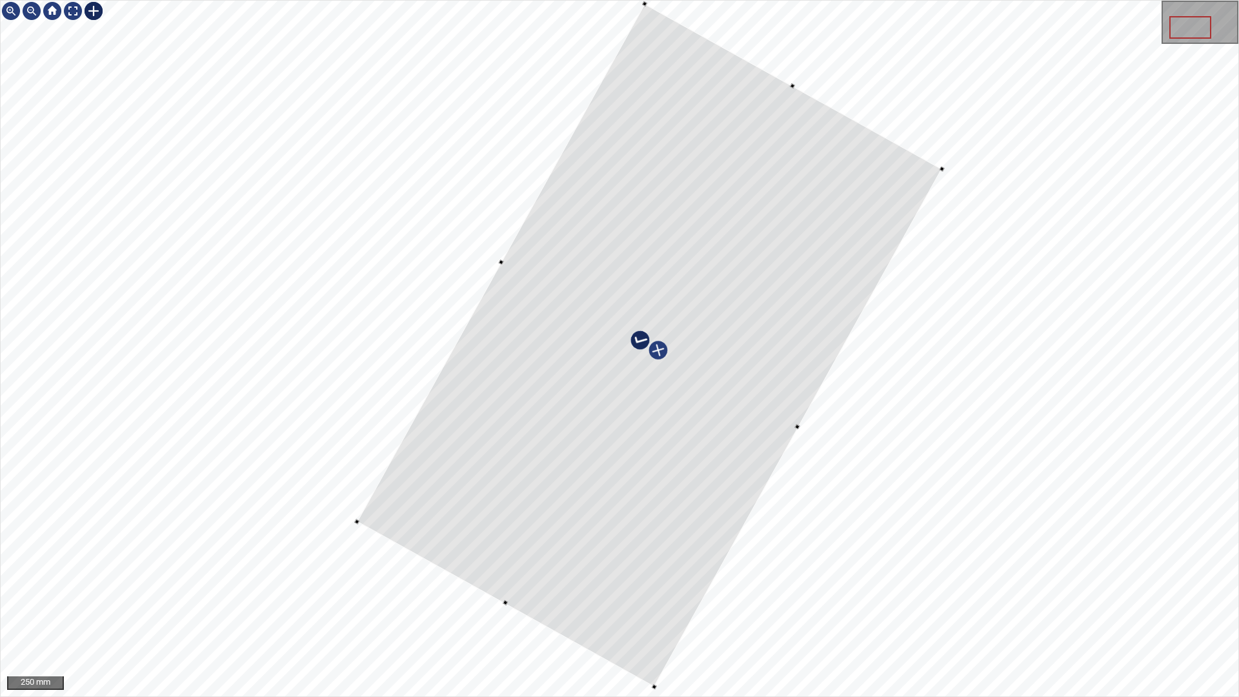
click at [657, 581] on div at bounding box center [619, 349] width 1237 height 696
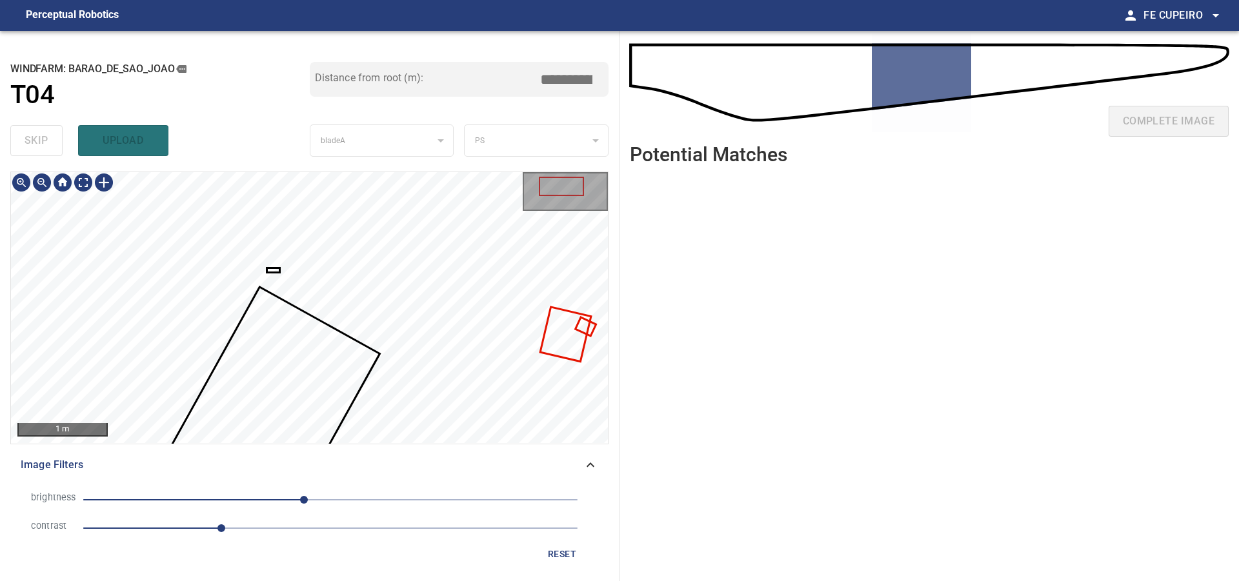
click at [491, 152] on div "**********" at bounding box center [309, 306] width 619 height 550
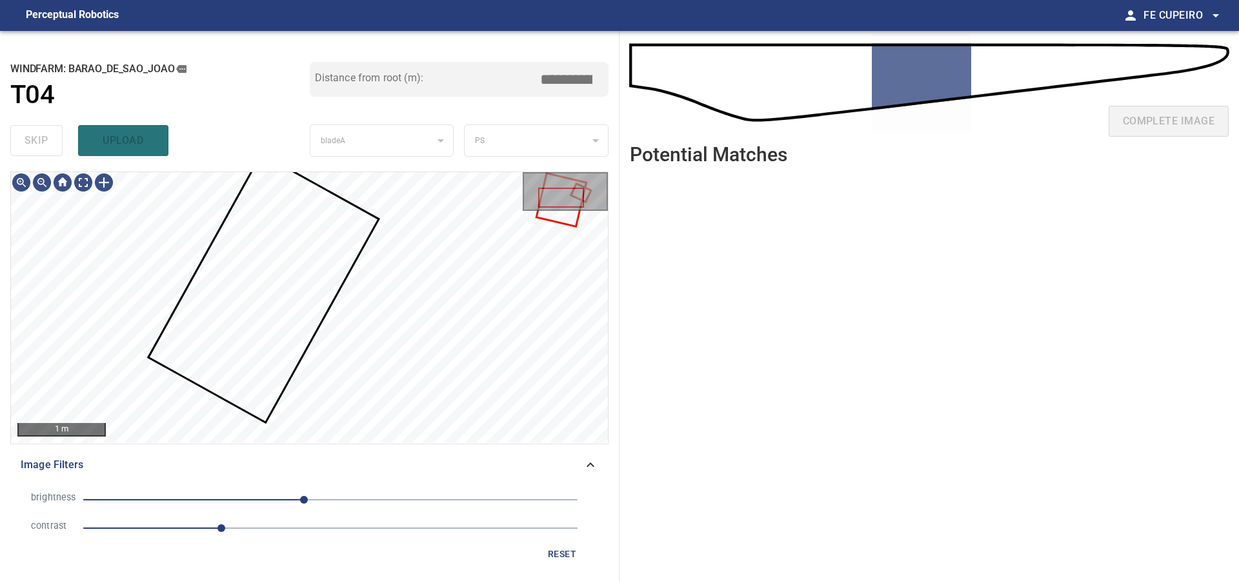
click at [485, 461] on span "Image Filters" at bounding box center [302, 464] width 562 height 15
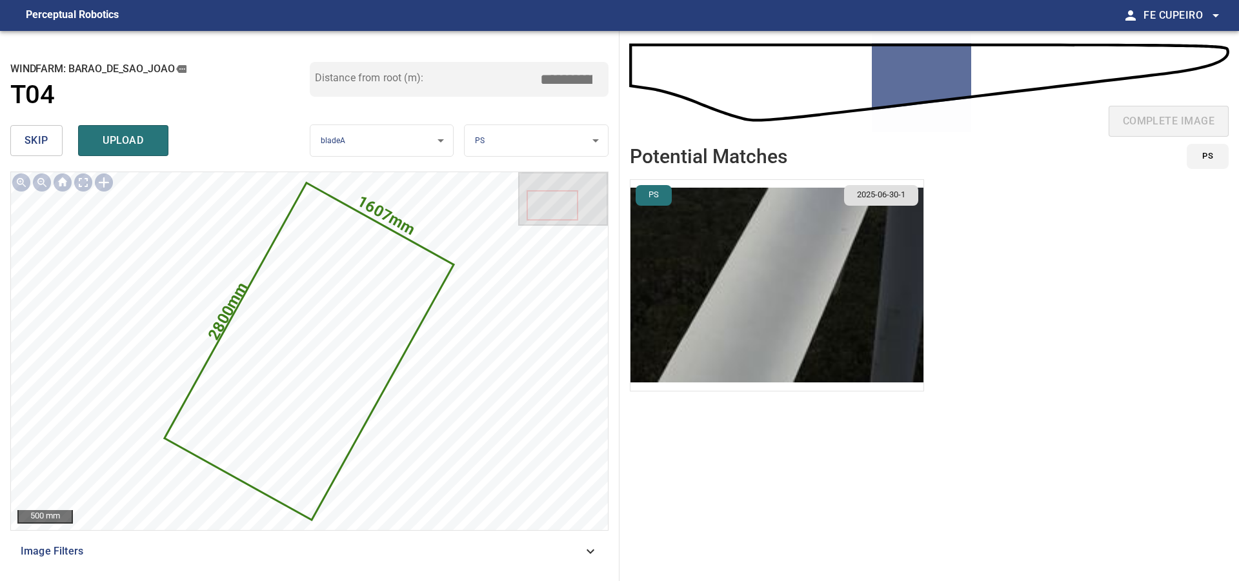
click at [578, 79] on input "*****" at bounding box center [571, 79] width 65 height 25
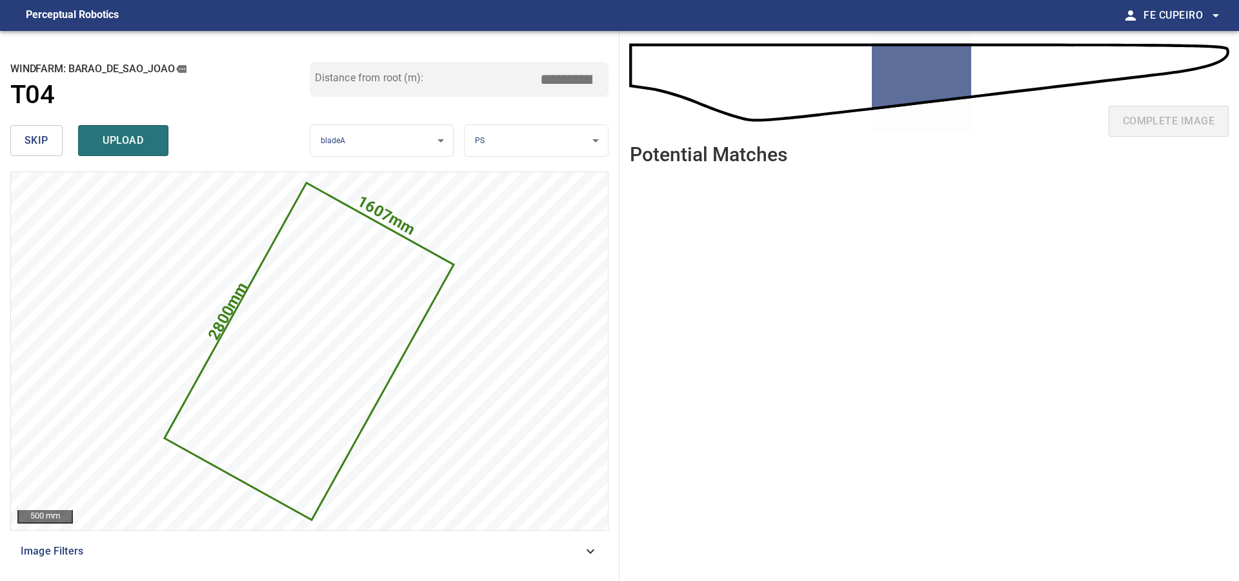
click at [578, 102] on div "Distance from root (m): ****" at bounding box center [459, 91] width 299 height 58
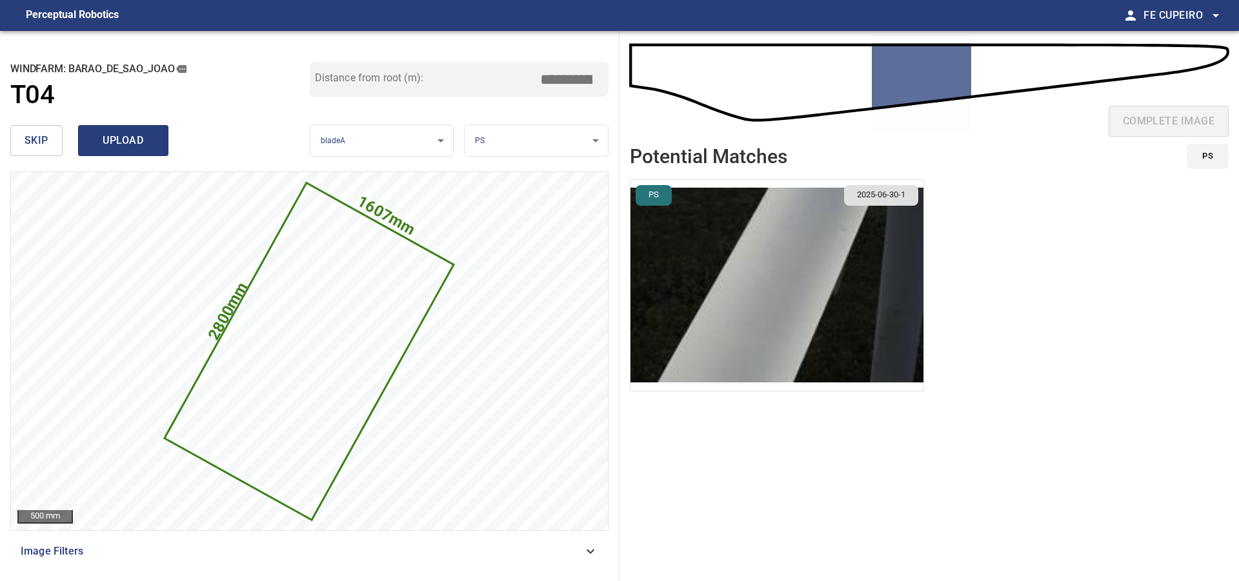
click at [155, 145] on button "upload" at bounding box center [123, 140] width 90 height 31
type input "****"
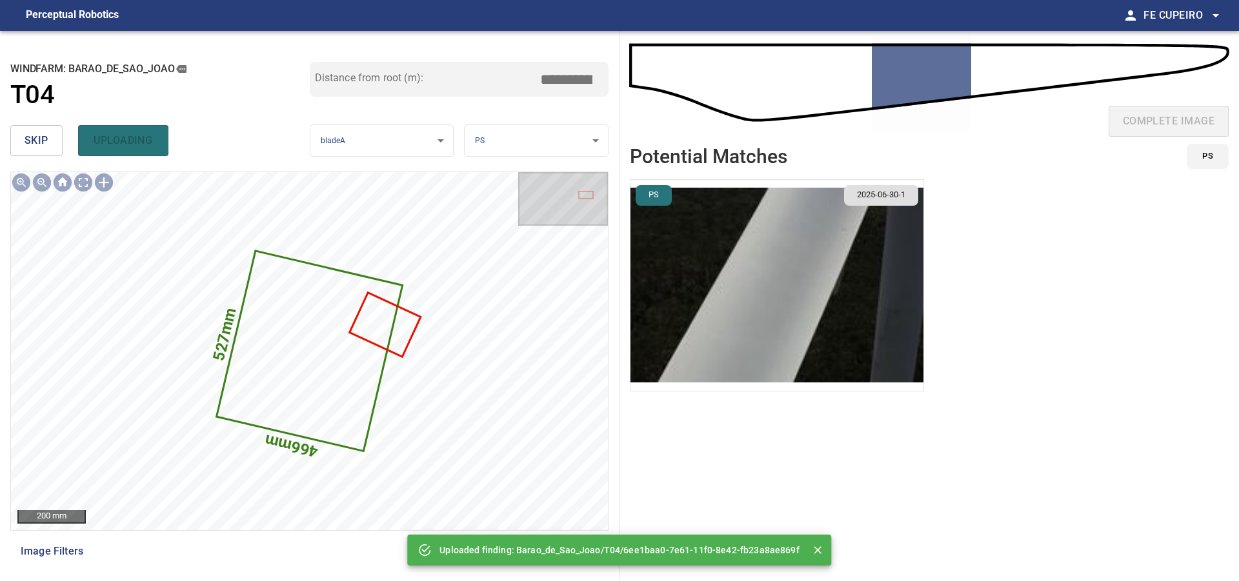
click at [2, 148] on div "**********" at bounding box center [309, 306] width 619 height 550
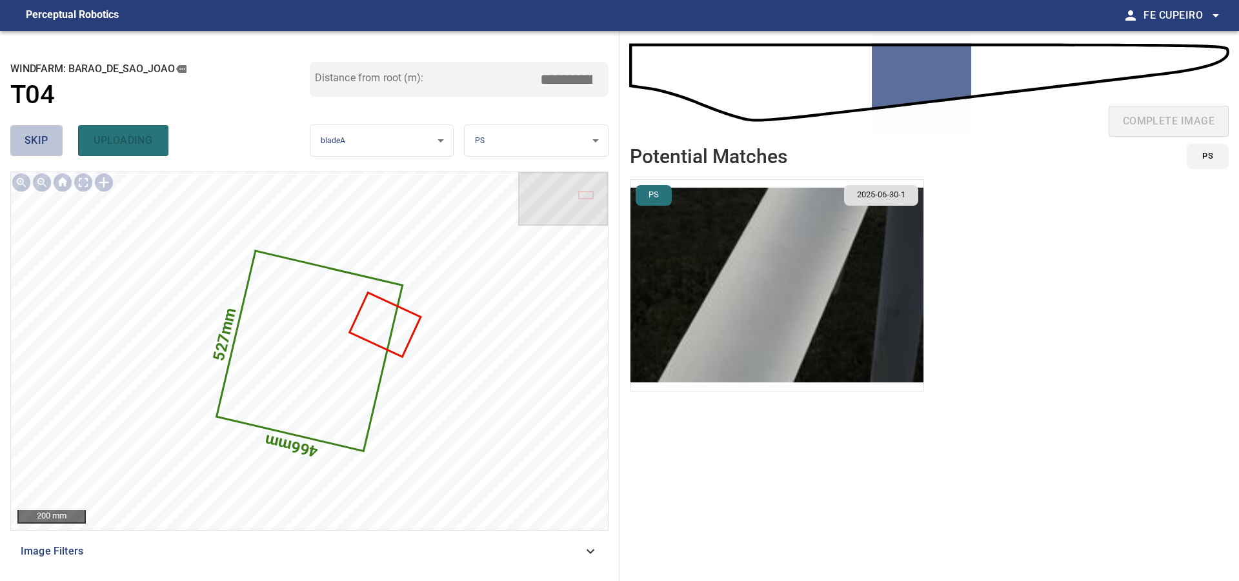
click at [29, 138] on span "skip" at bounding box center [37, 141] width 24 height 18
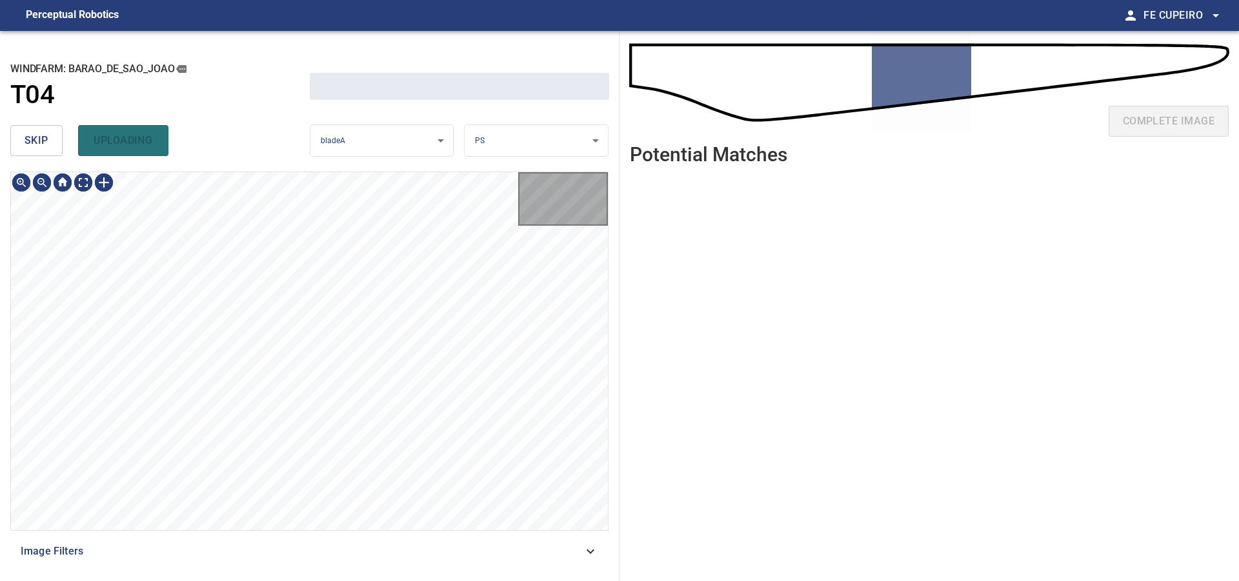
click at [29, 138] on span "skip" at bounding box center [37, 141] width 24 height 18
click at [29, 138] on div "skip uploading" at bounding box center [159, 140] width 299 height 41
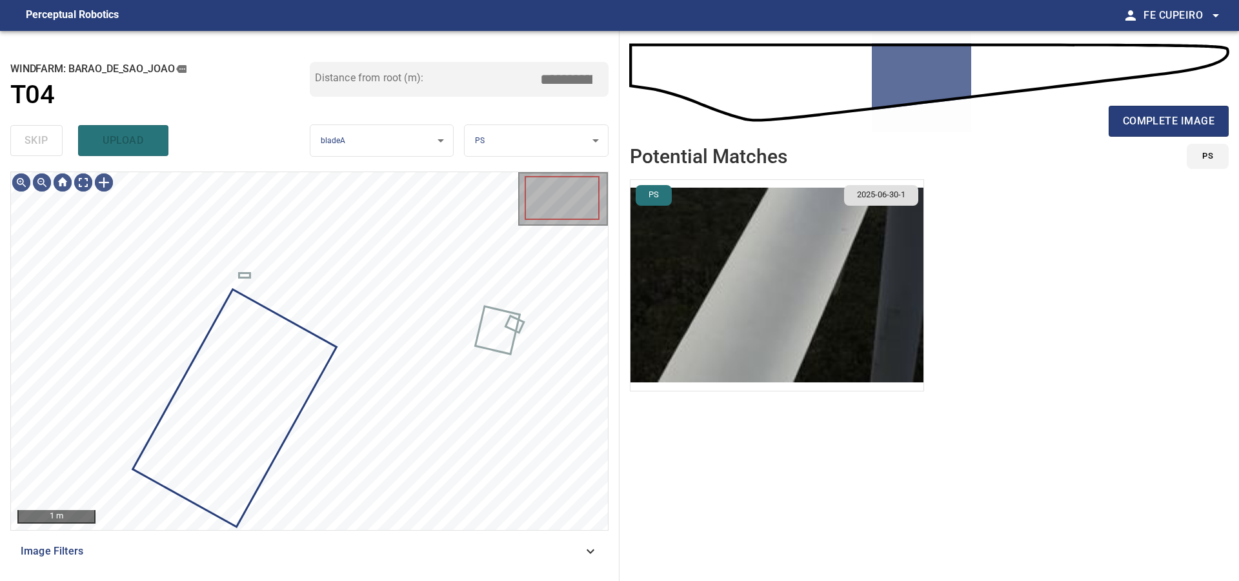
click at [29, 138] on div "skip upload" at bounding box center [159, 140] width 299 height 41
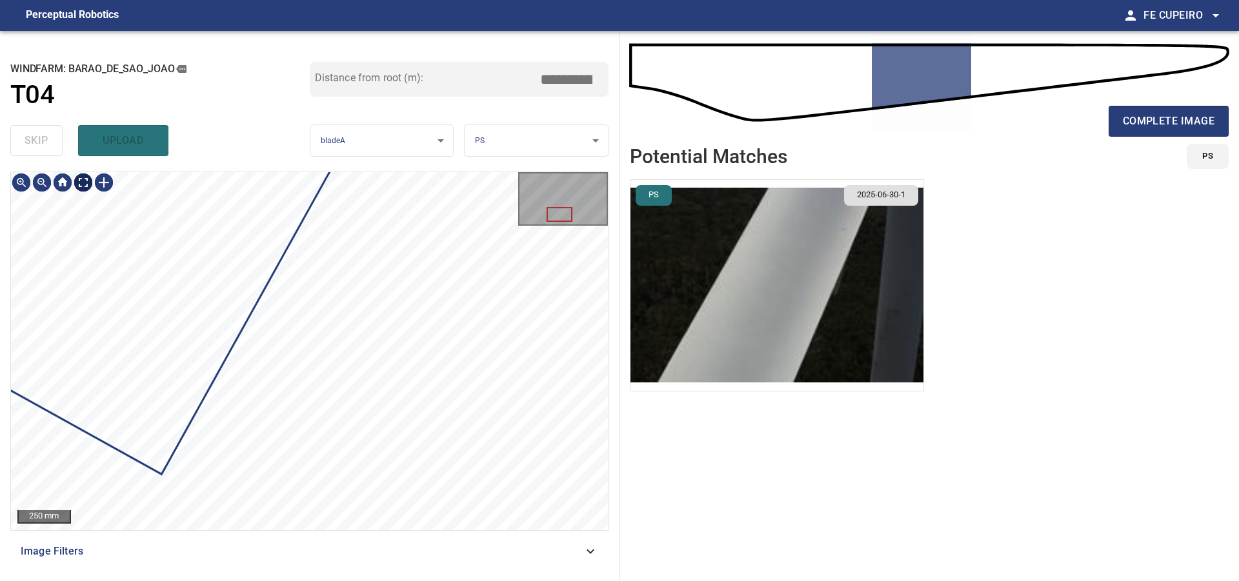
click at [88, 181] on body "**********" at bounding box center [619, 290] width 1239 height 581
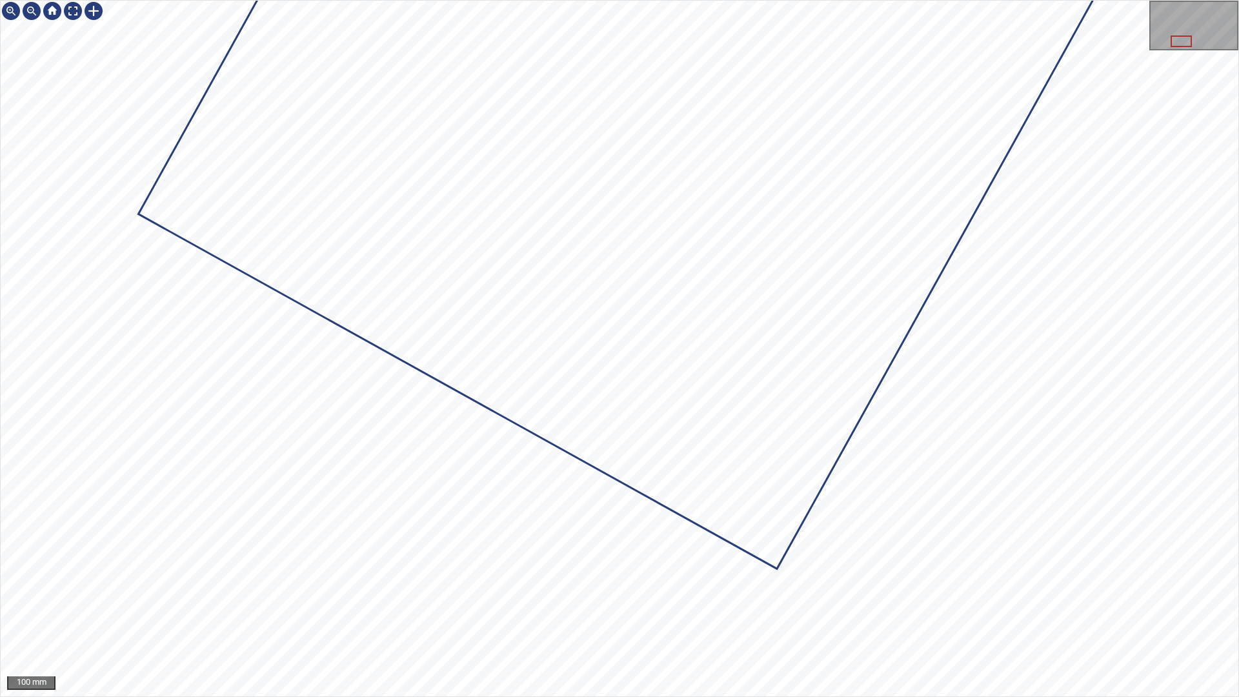
click at [925, 294] on div at bounding box center [619, 349] width 1237 height 696
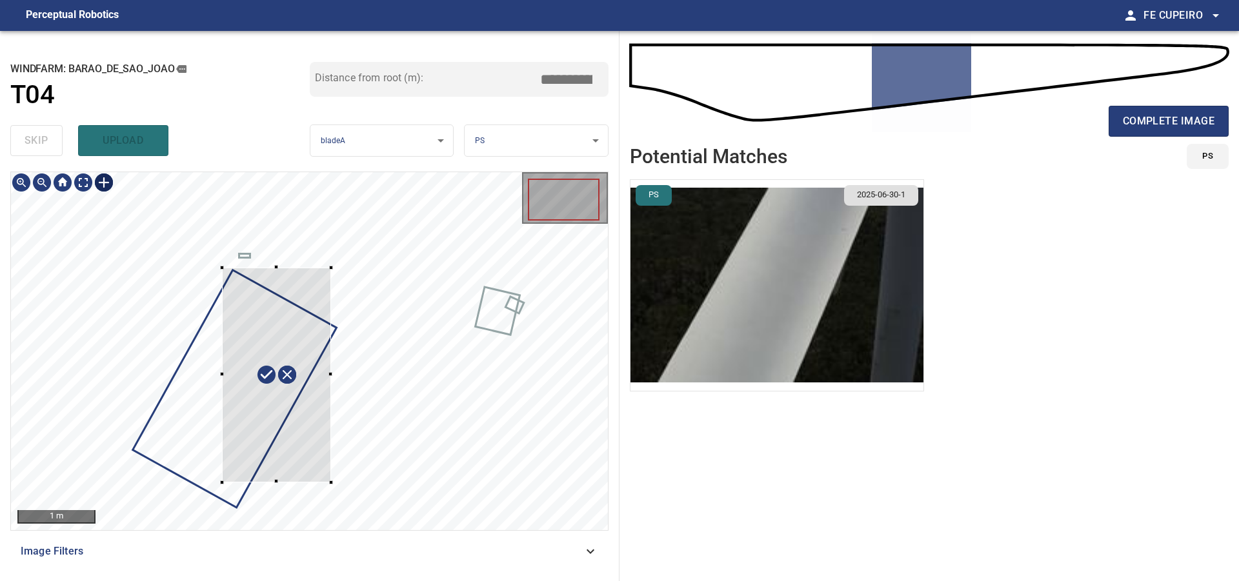
click at [344, 485] on div at bounding box center [309, 351] width 597 height 358
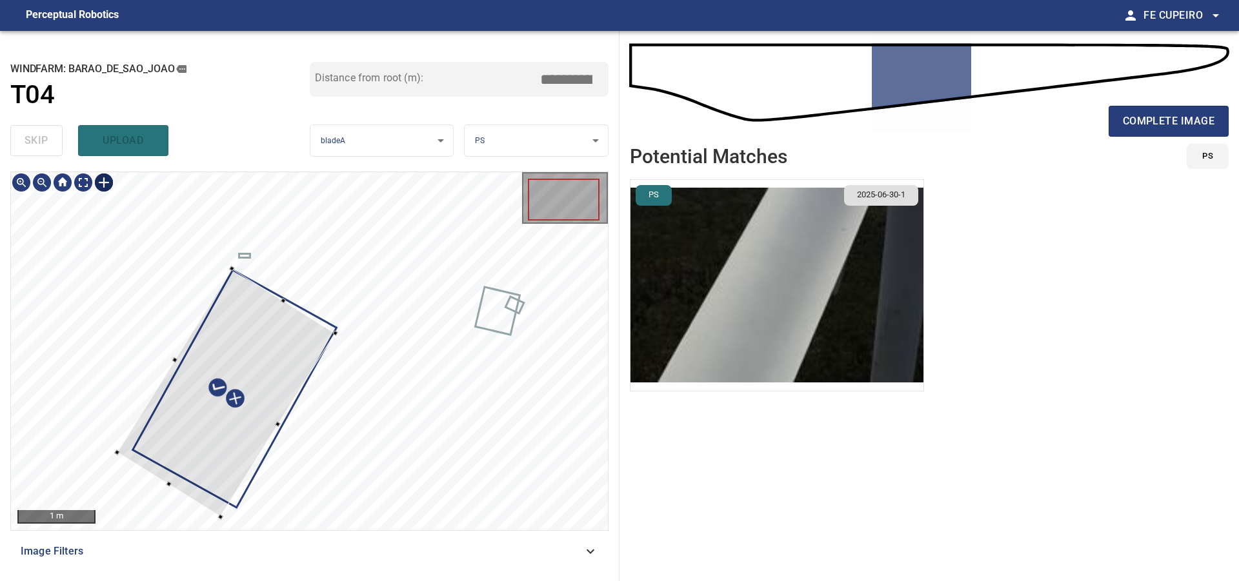
click at [281, 386] on div at bounding box center [226, 392] width 218 height 248
click at [316, 339] on div at bounding box center [235, 391] width 210 height 248
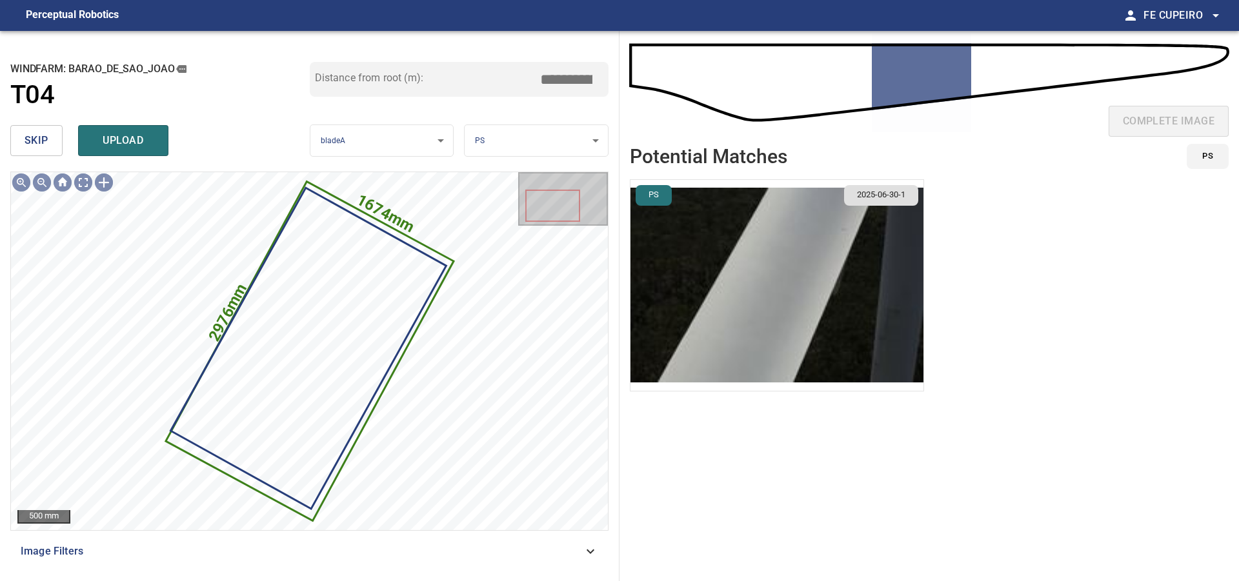
click at [710, 234] on img "button" at bounding box center [776, 285] width 293 height 211
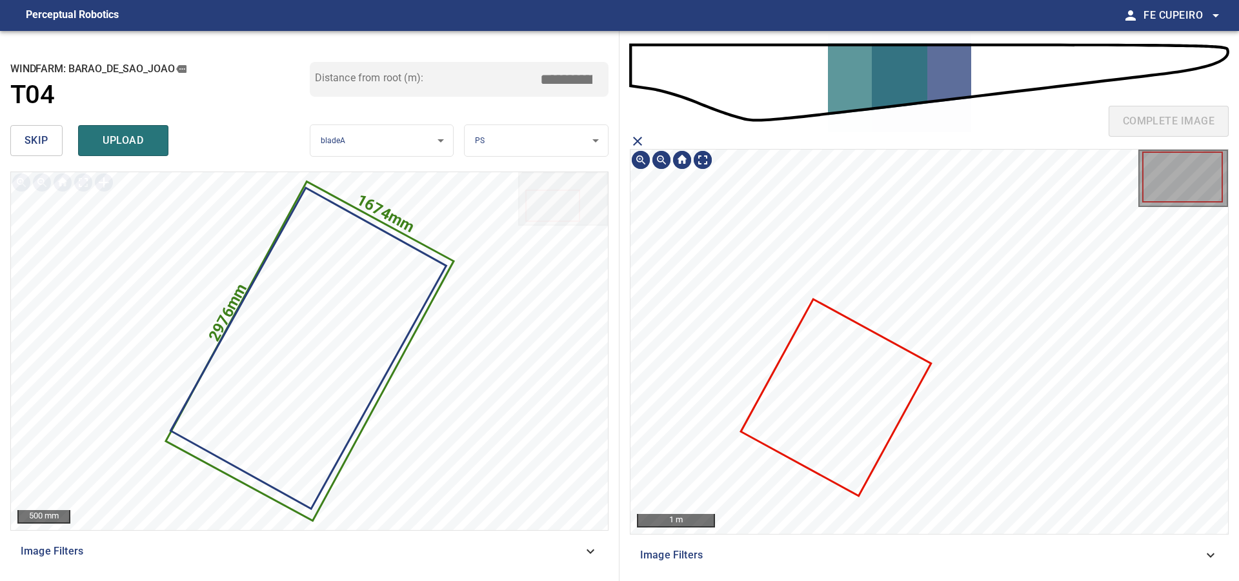
click at [860, 372] on icon at bounding box center [837, 398] width 188 height 194
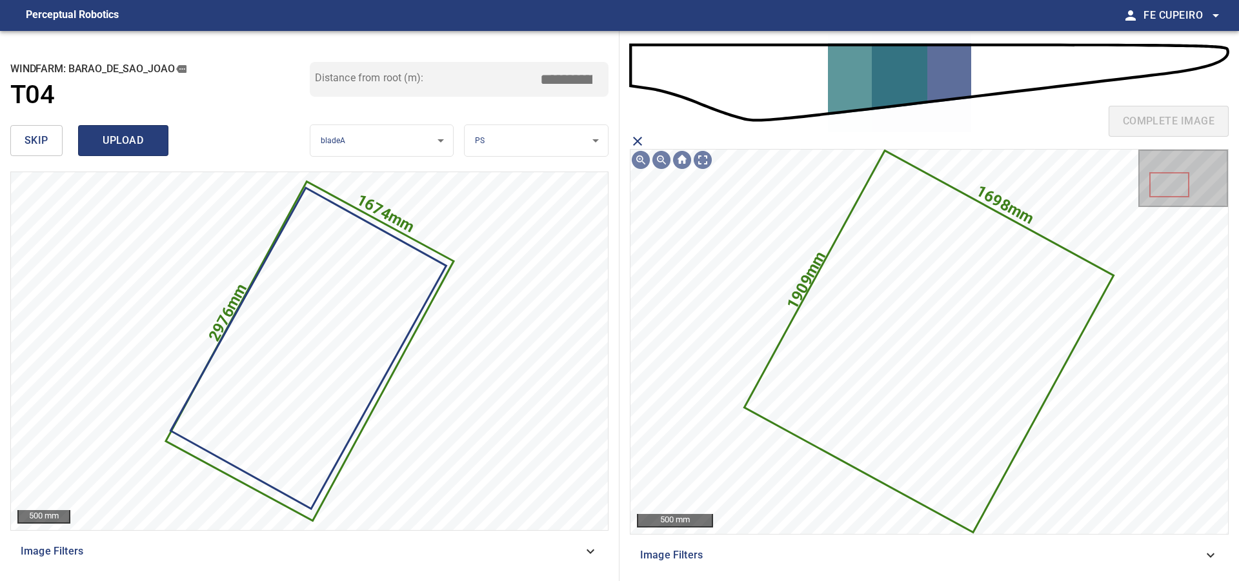
click at [123, 136] on span "upload" at bounding box center [123, 141] width 62 height 18
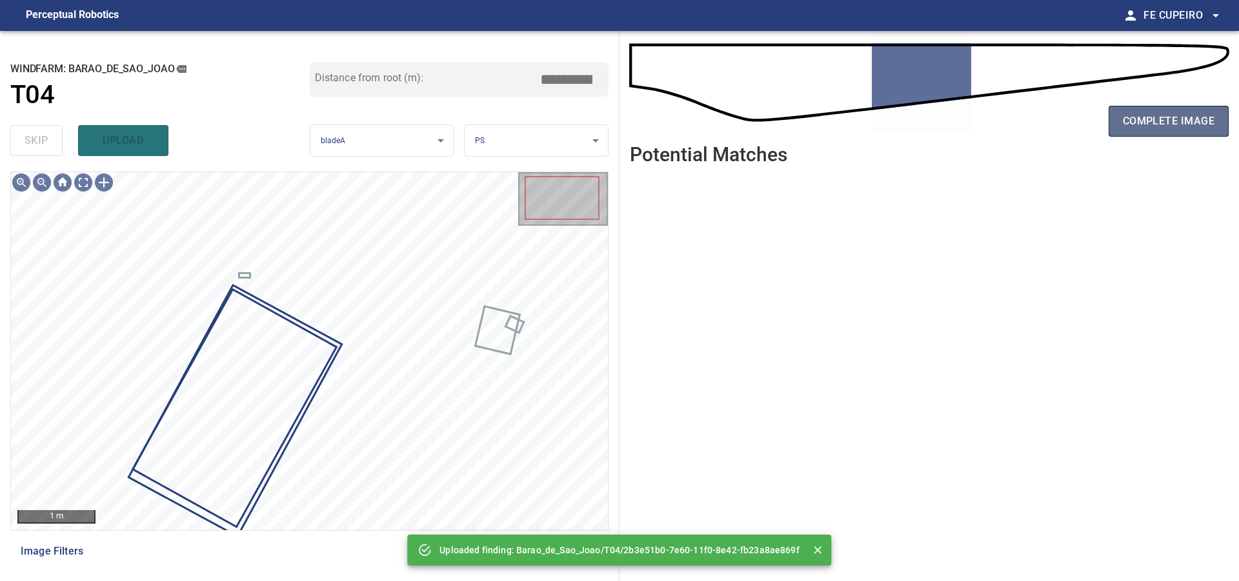
click at [1180, 117] on span "complete image" at bounding box center [1169, 121] width 92 height 18
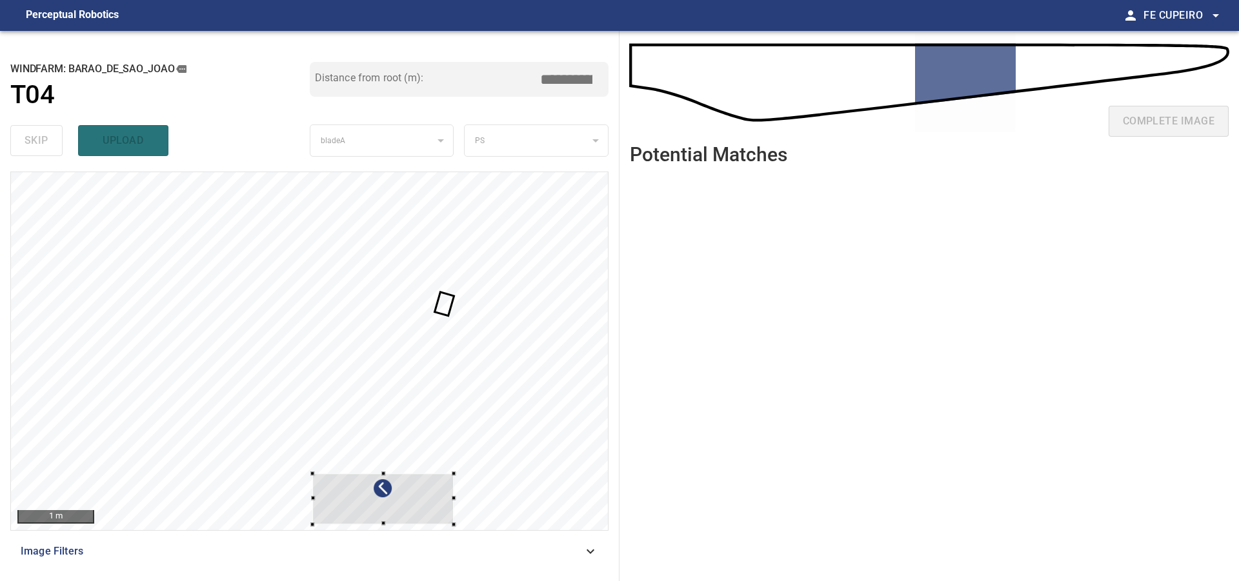
click at [476, 456] on div at bounding box center [309, 351] width 597 height 358
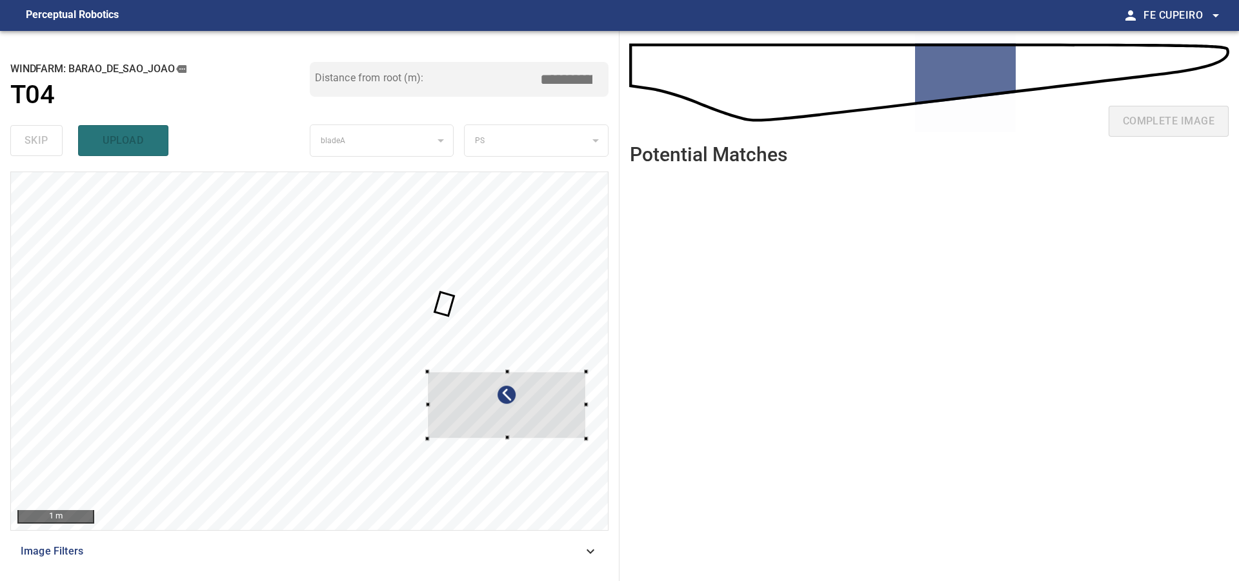
click at [556, 393] on div at bounding box center [506, 405] width 159 height 67
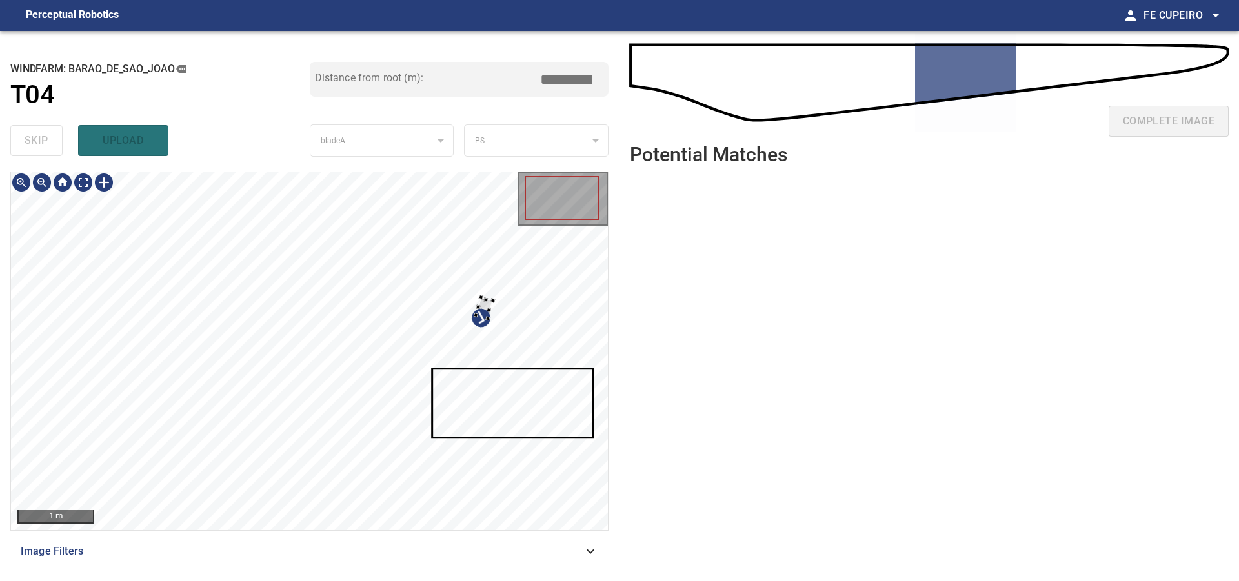
click at [514, 307] on div at bounding box center [309, 351] width 597 height 358
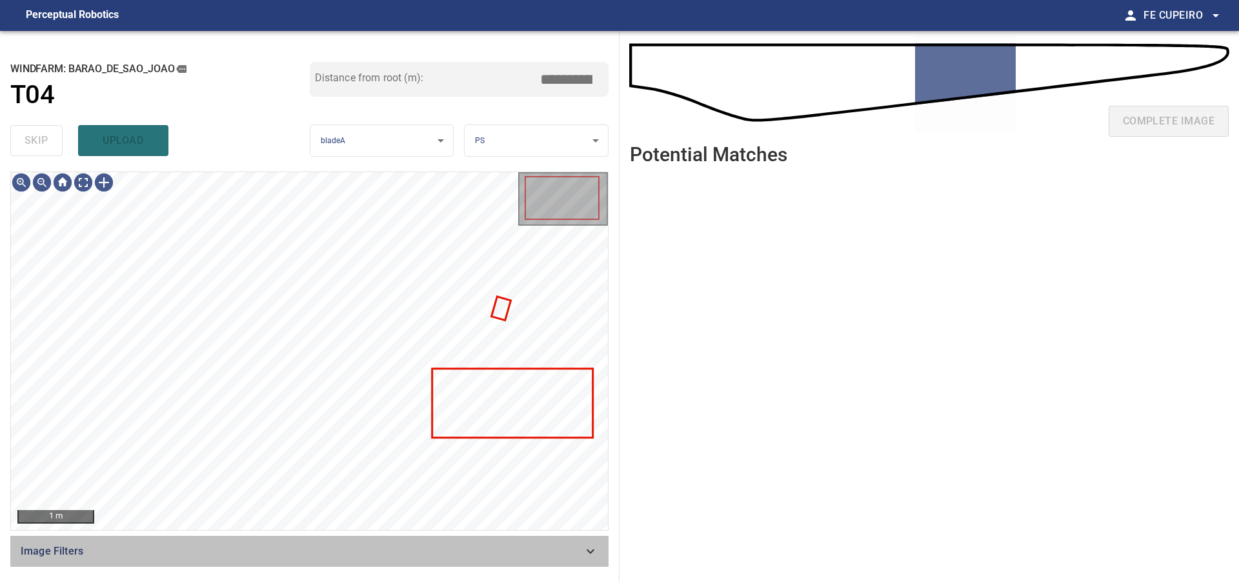
click at [268, 554] on span "Image Filters" at bounding box center [302, 551] width 562 height 15
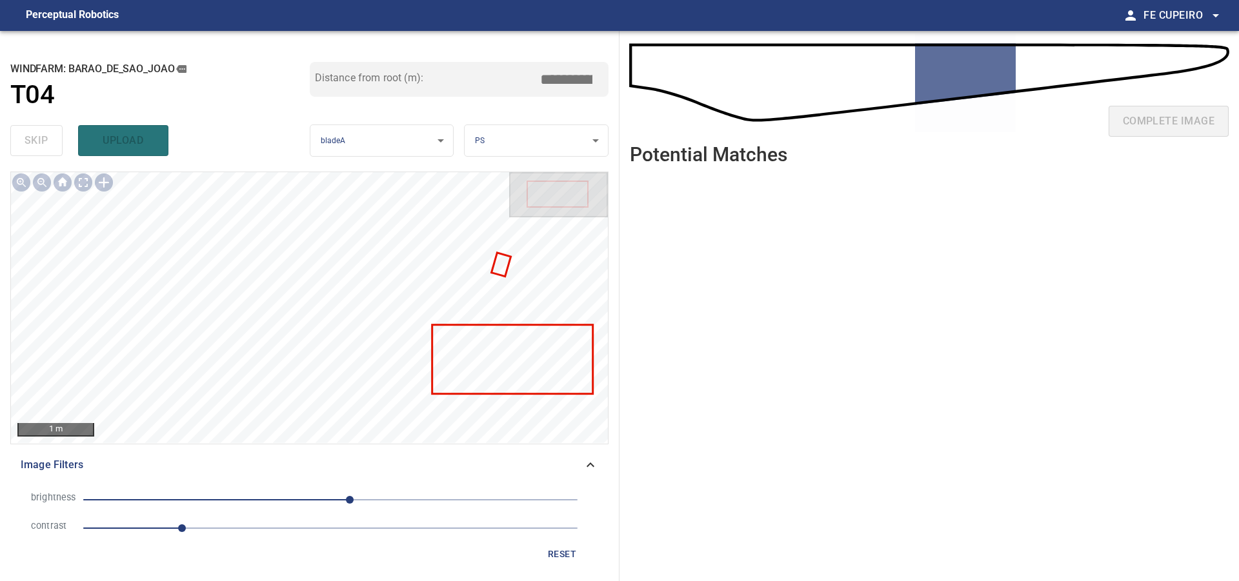
click at [233, 525] on span "1" at bounding box center [330, 528] width 494 height 18
click at [332, 500] on span "20" at bounding box center [330, 500] width 494 height 18
drag, startPoint x: 321, startPoint y: 502, endPoint x: 310, endPoint y: 503, distance: 10.3
click at [328, 502] on span "1" at bounding box center [332, 500] width 8 height 8
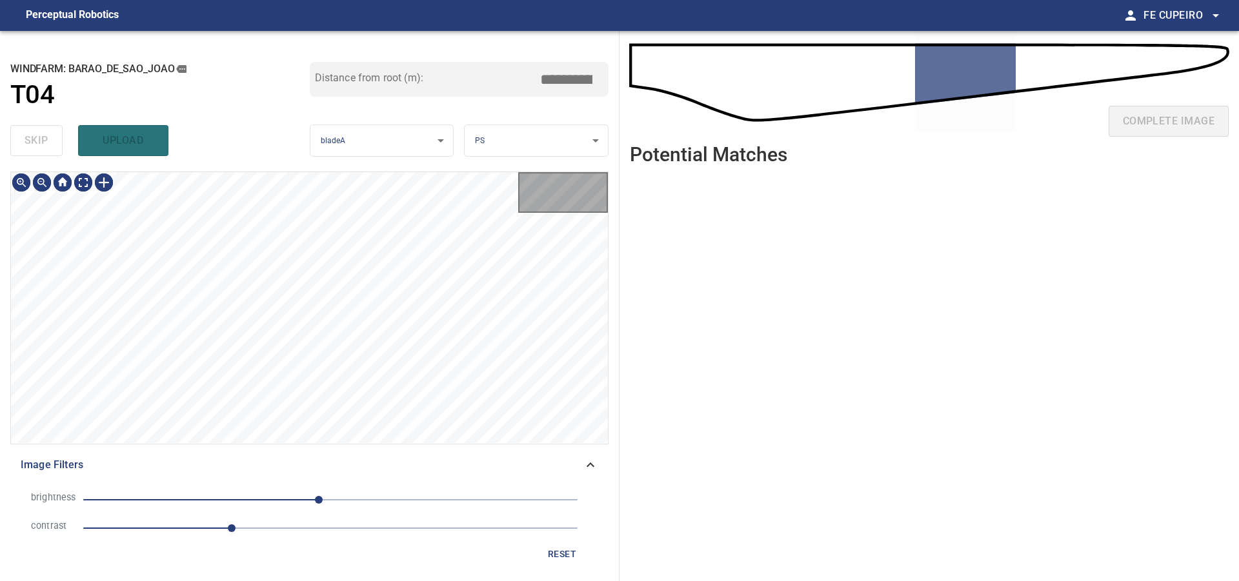
click at [315, 503] on span "-12" at bounding box center [319, 500] width 8 height 8
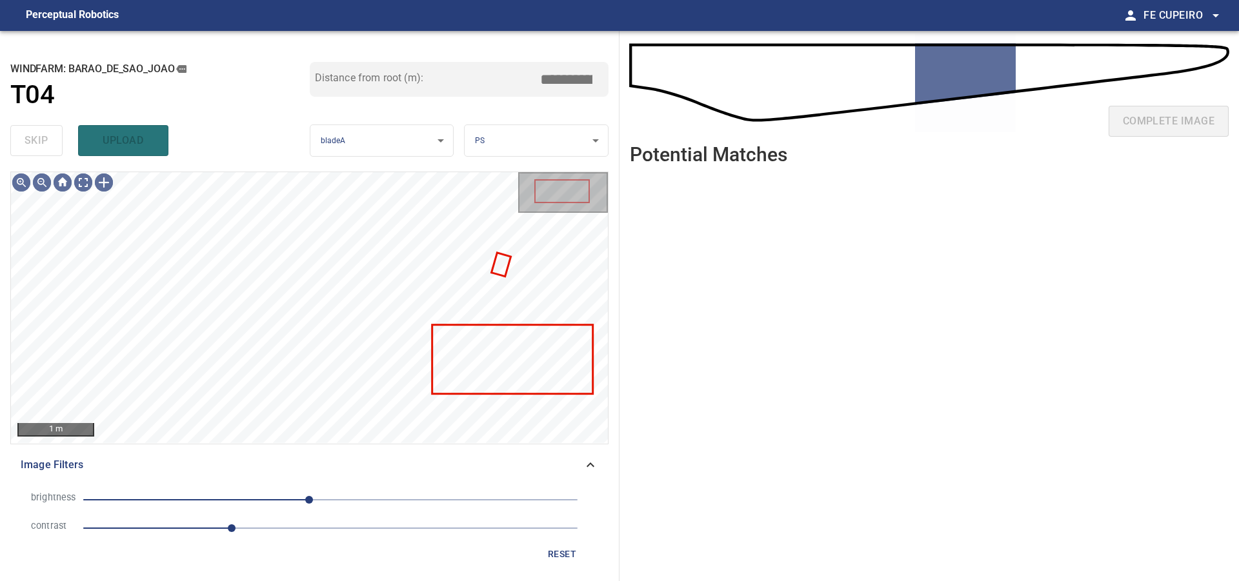
type input "****"
click at [292, 505] on span "-22" at bounding box center [330, 500] width 494 height 18
click at [89, 185] on body "**********" at bounding box center [619, 290] width 1239 height 581
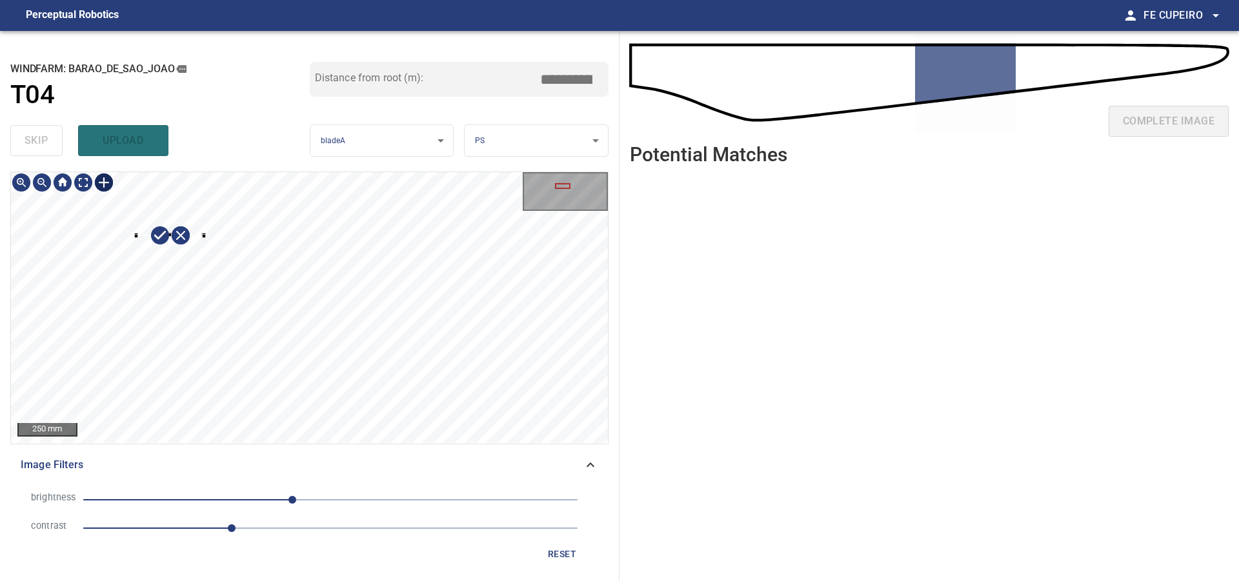
type input "****"
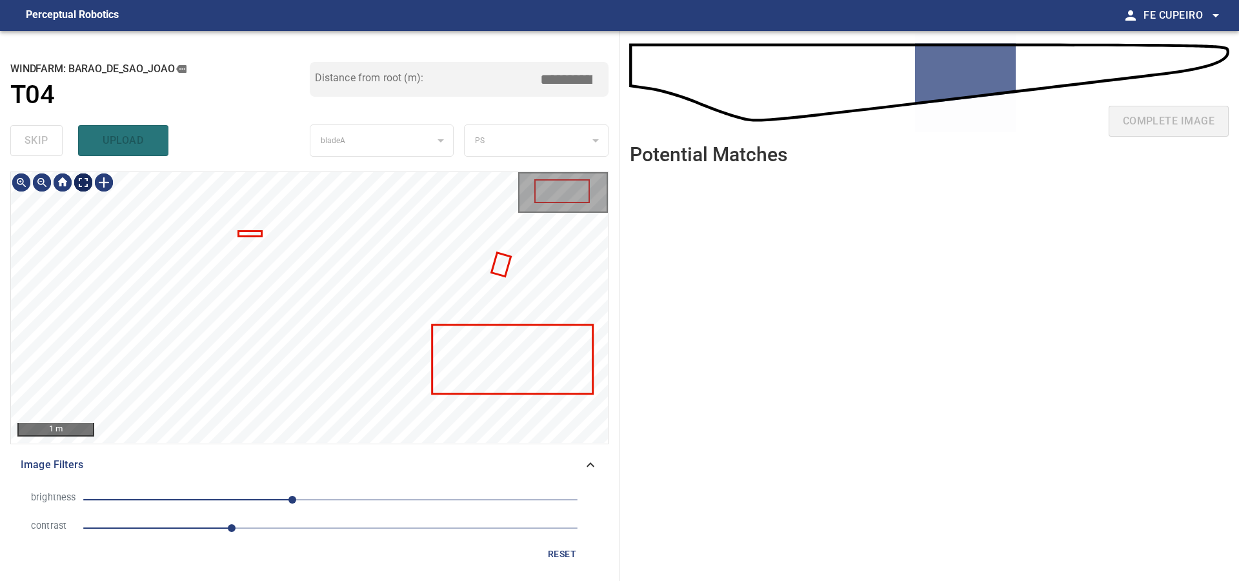
click at [85, 190] on body "**********" at bounding box center [619, 290] width 1239 height 581
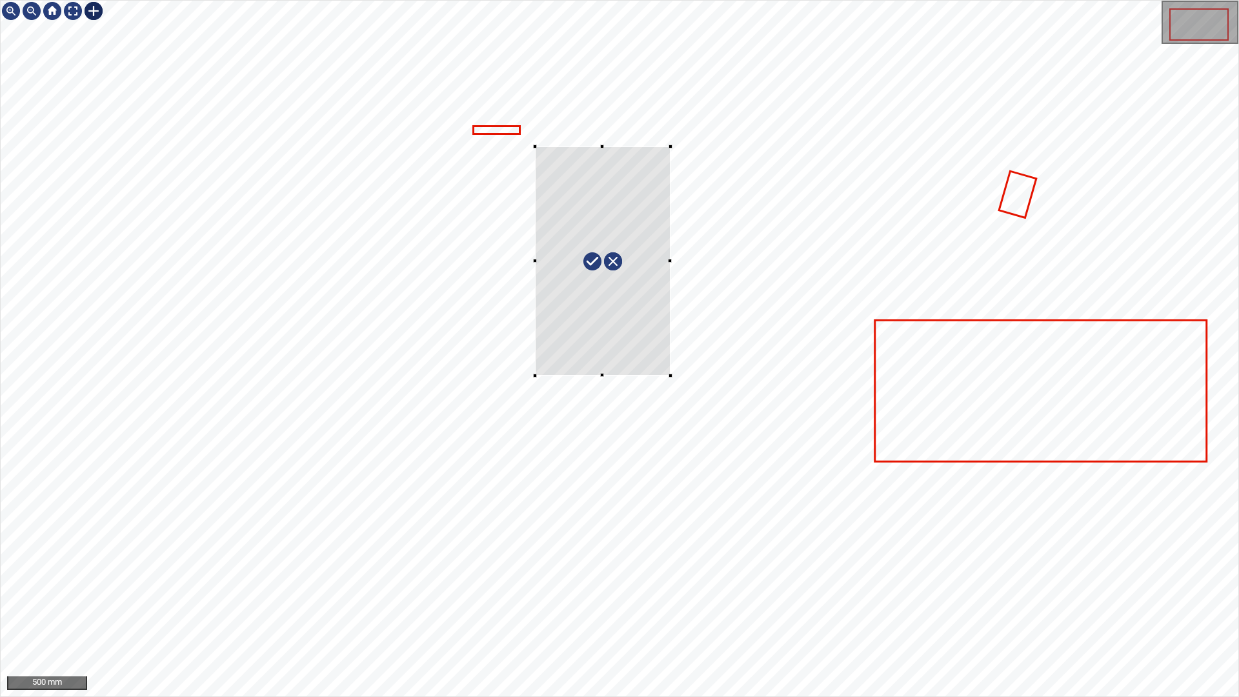
click at [673, 377] on div at bounding box center [619, 349] width 1237 height 696
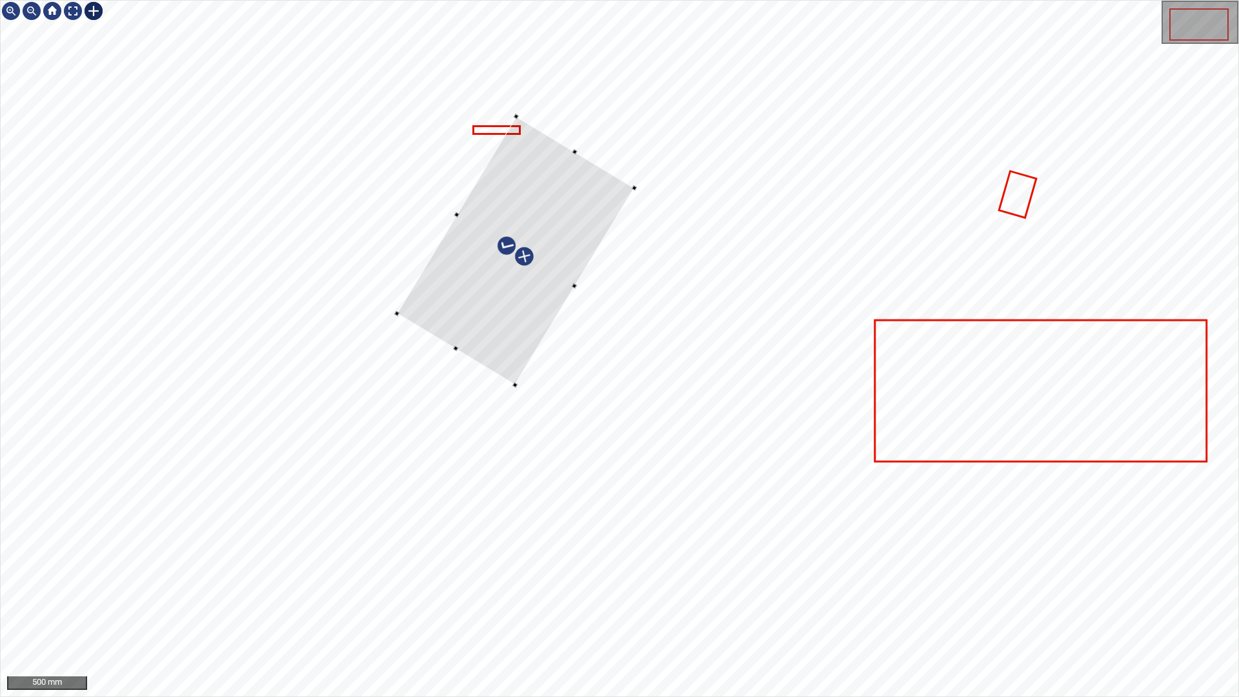
click at [499, 278] on div at bounding box center [515, 250] width 237 height 268
click at [550, 293] on div at bounding box center [529, 253] width 223 height 267
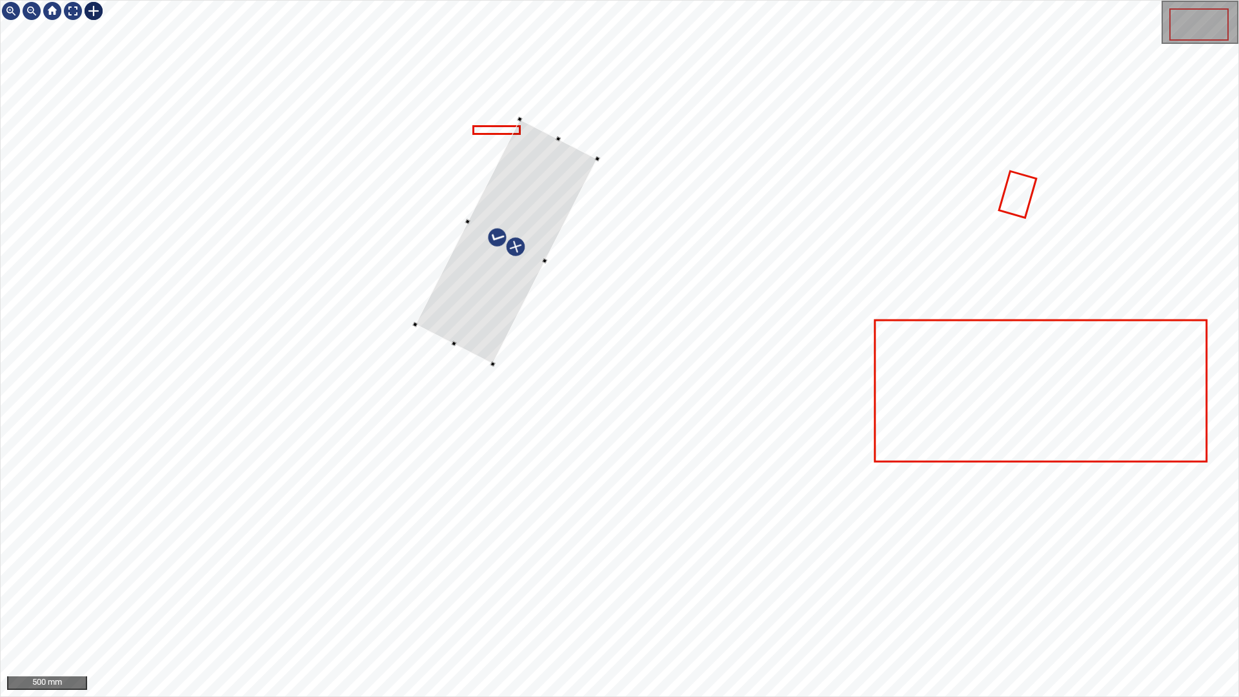
click at [543, 270] on div at bounding box center [619, 349] width 1237 height 696
click at [453, 349] on div at bounding box center [450, 348] width 5 height 5
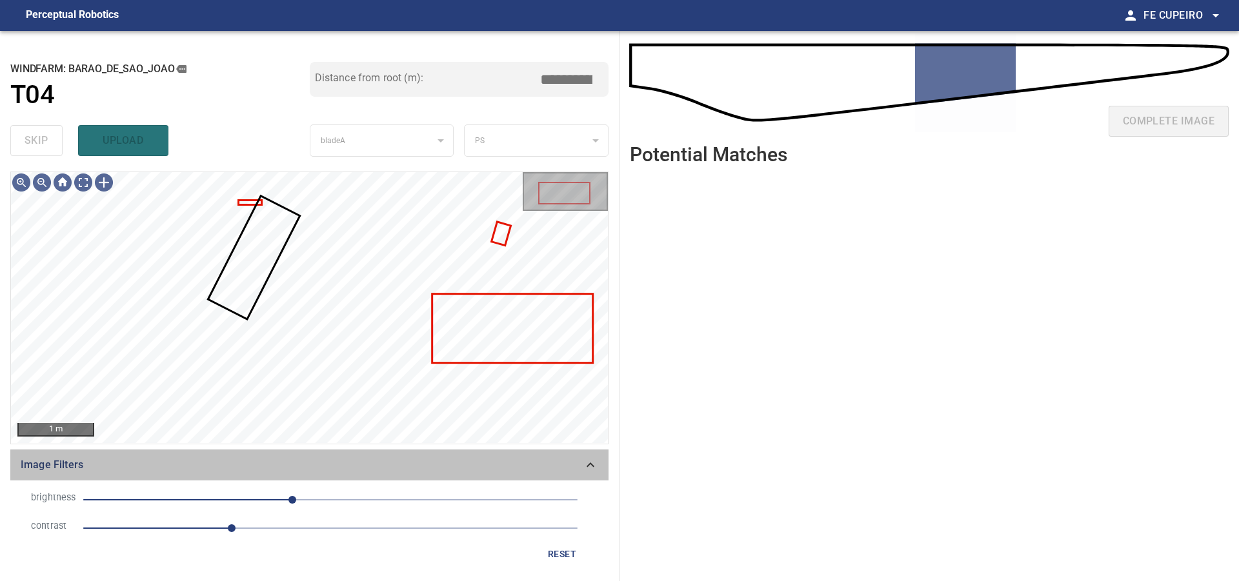
click at [443, 468] on span "Image Filters" at bounding box center [302, 464] width 562 height 15
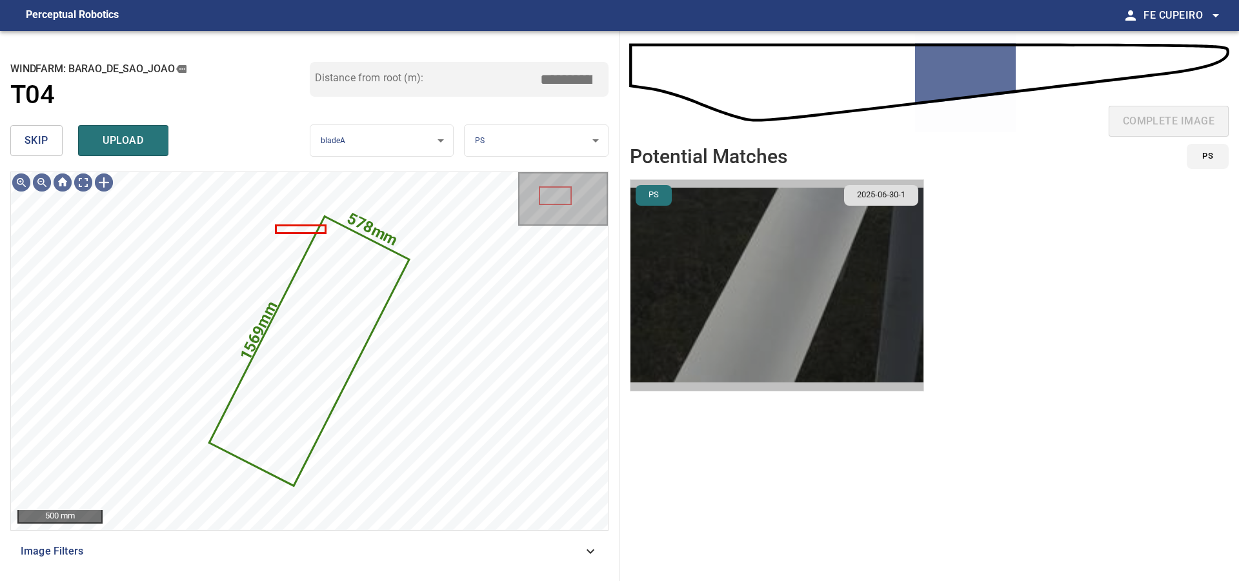
click at [759, 285] on img "button" at bounding box center [776, 285] width 293 height 211
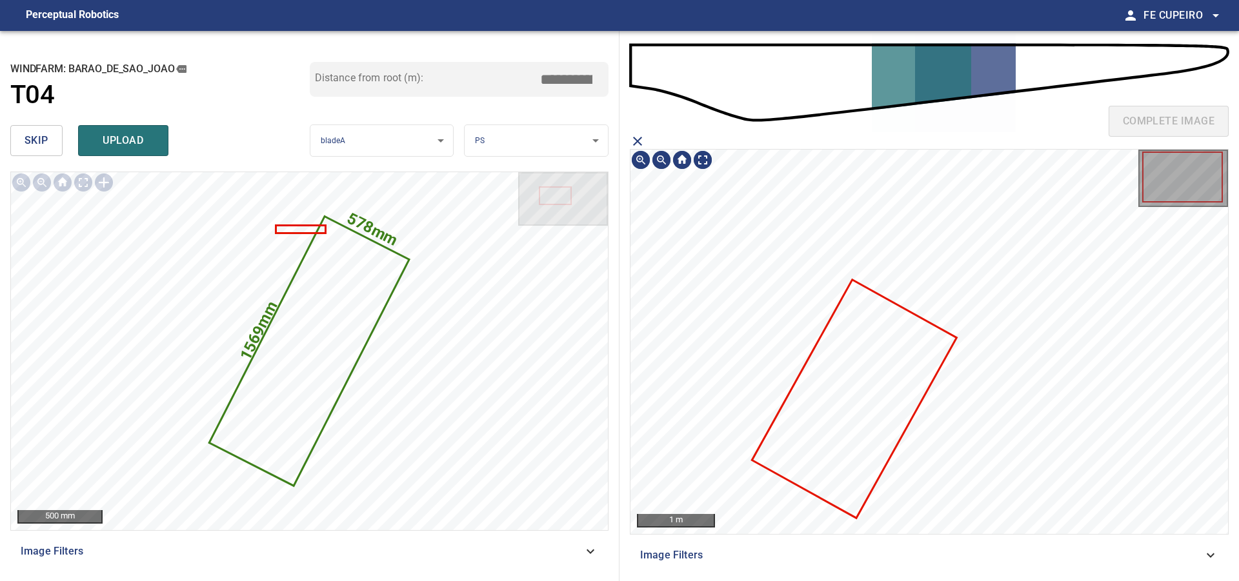
click at [832, 389] on icon at bounding box center [853, 398] width 201 height 235
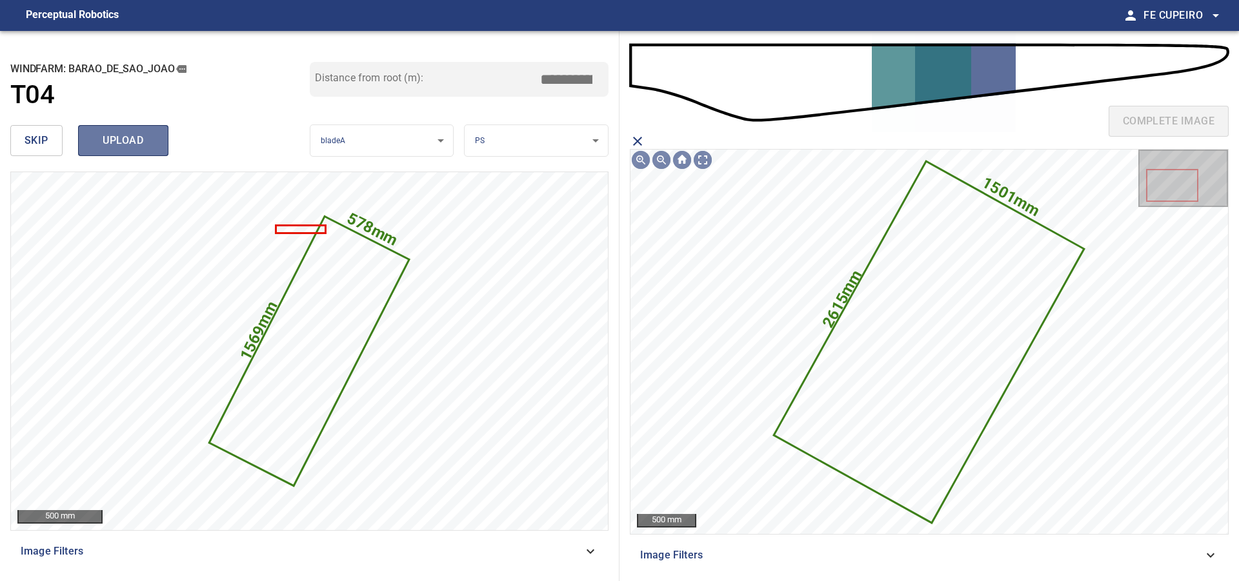
click at [145, 143] on span "upload" at bounding box center [123, 141] width 62 height 18
type input "****"
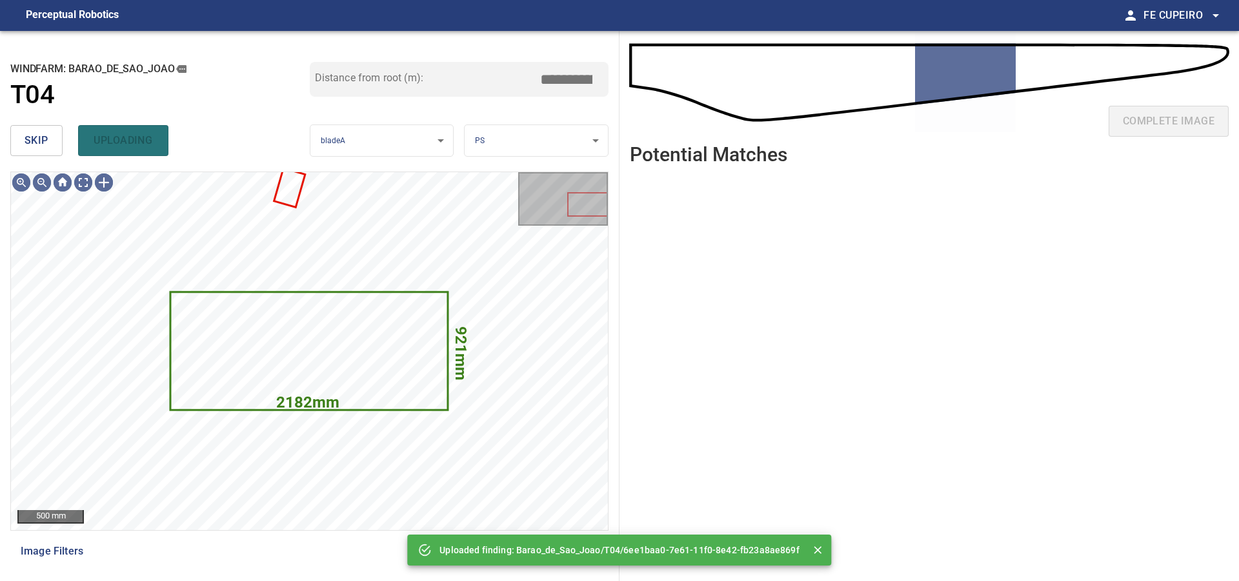
click at [52, 141] on button "skip" at bounding box center [36, 140] width 52 height 31
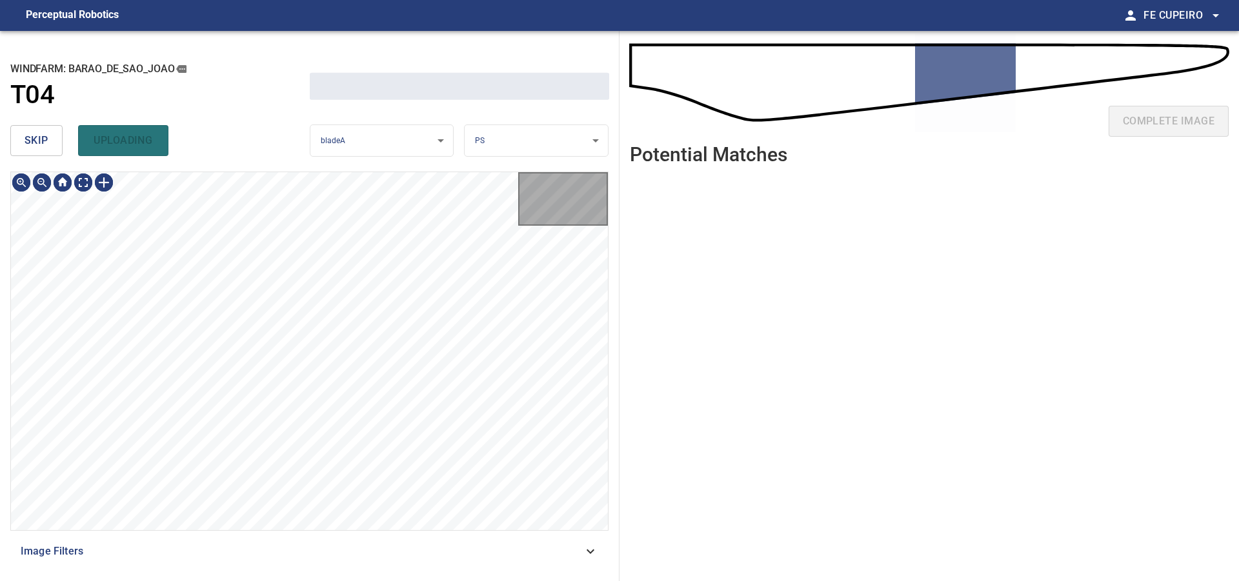
click at [52, 141] on button "skip" at bounding box center [36, 140] width 52 height 31
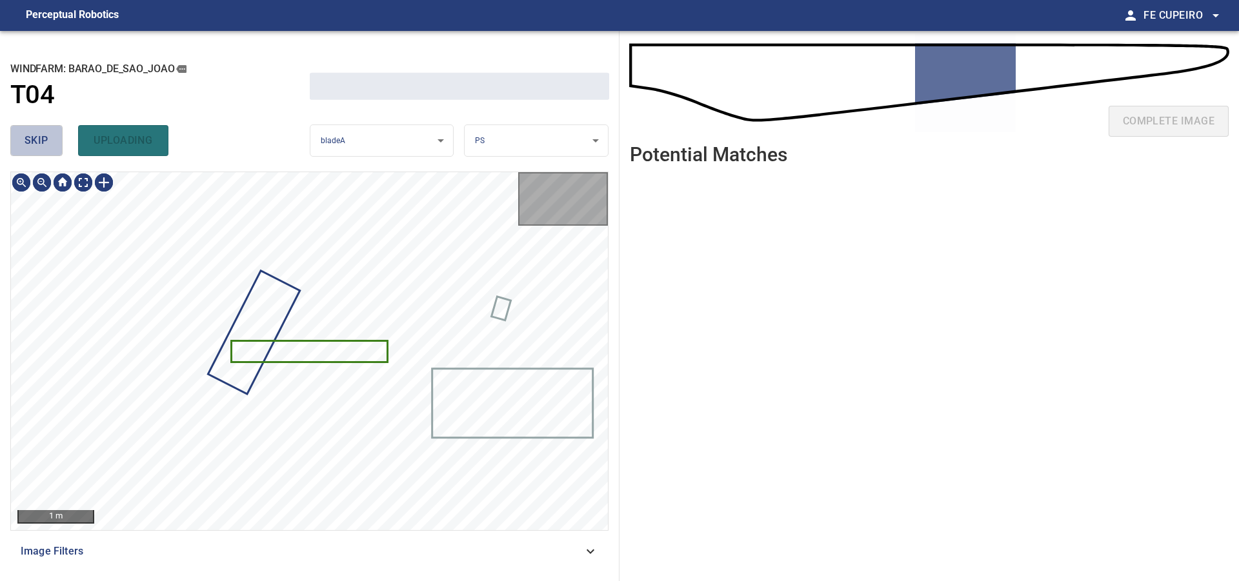
click at [51, 140] on button "skip" at bounding box center [36, 140] width 52 height 31
click at [51, 140] on div "skip uploading" at bounding box center [159, 140] width 299 height 41
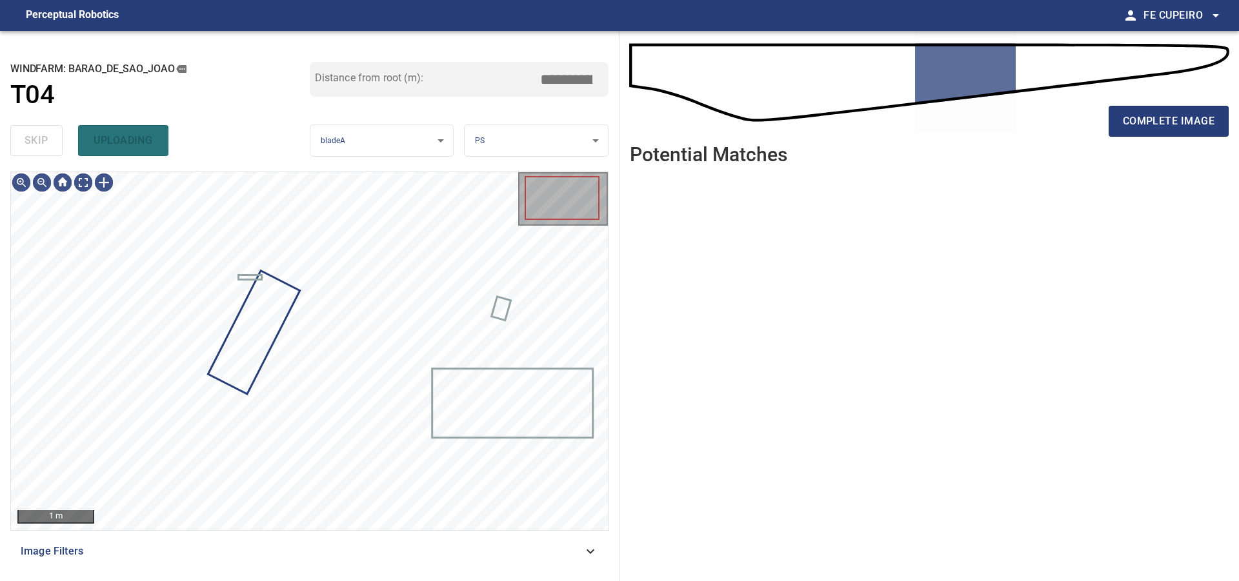
click at [51, 140] on div "skip uploading" at bounding box center [159, 140] width 299 height 41
click at [92, 180] on body "**********" at bounding box center [619, 290] width 1239 height 581
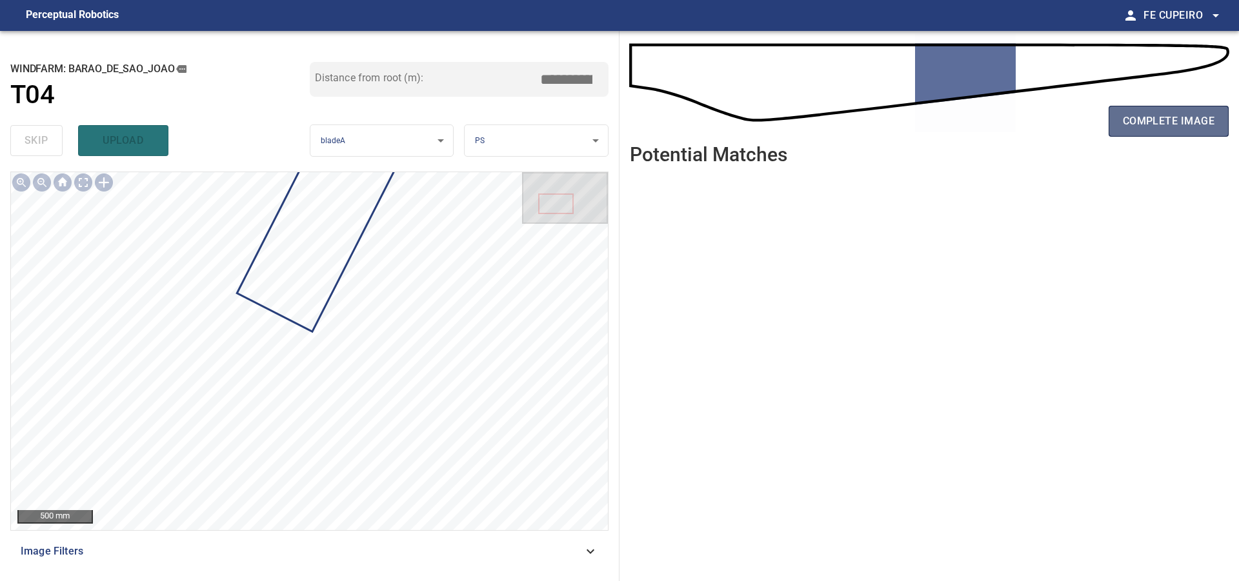
click at [1137, 114] on span "complete image" at bounding box center [1169, 121] width 92 height 18
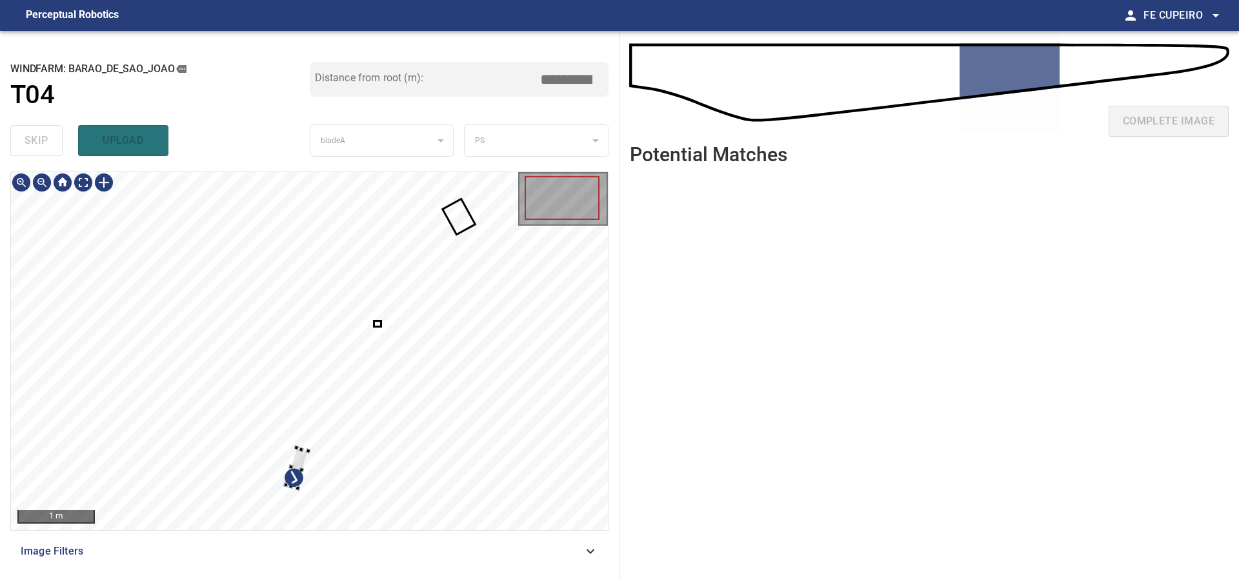
click at [406, 451] on div at bounding box center [309, 351] width 597 height 358
click at [313, 544] on div "Image Filters" at bounding box center [309, 551] width 598 height 31
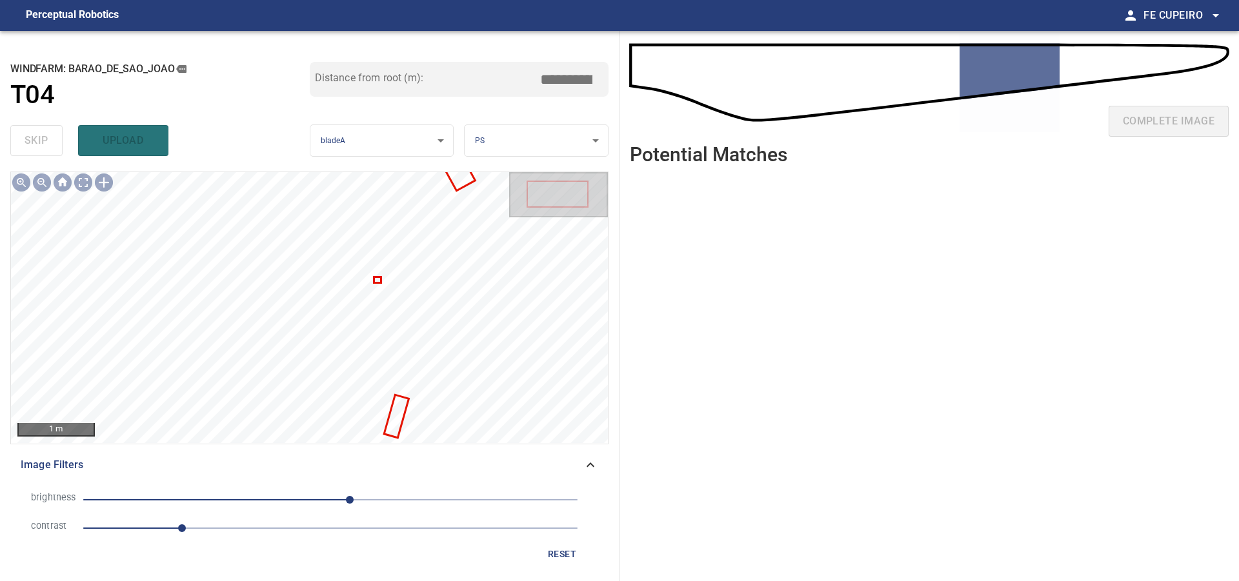
click at [218, 527] on span "1" at bounding box center [330, 528] width 494 height 18
click at [315, 496] on span "20" at bounding box center [330, 500] width 494 height 18
click at [311, 498] on span "-16" at bounding box center [315, 500] width 8 height 8
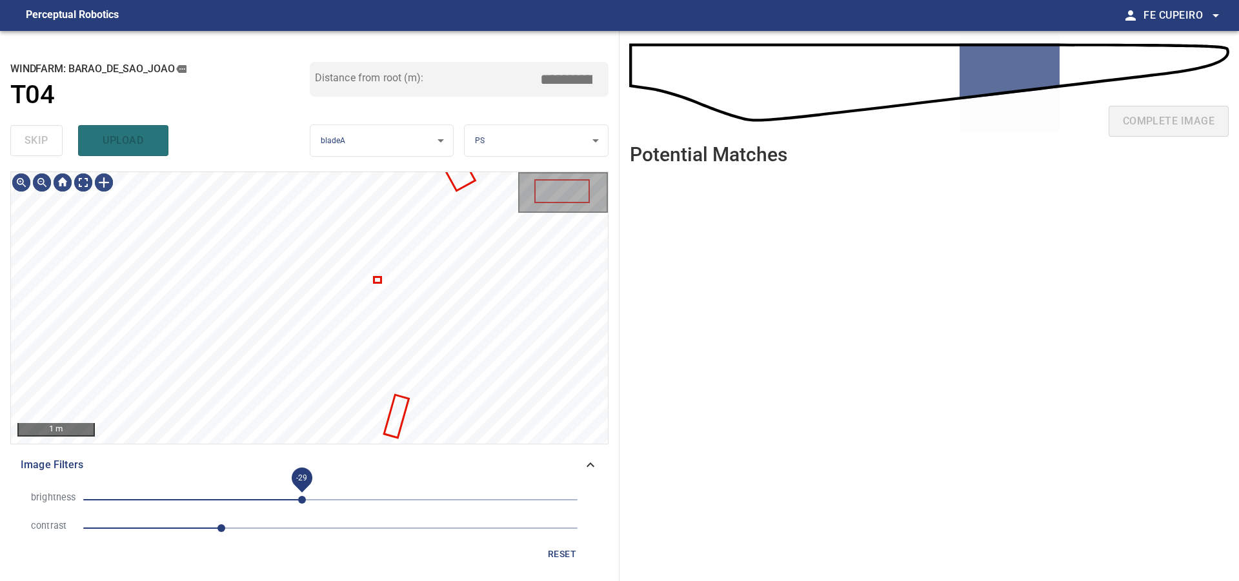
click at [302, 498] on span "-29" at bounding box center [302, 500] width 8 height 8
click at [83, 181] on body "**********" at bounding box center [619, 290] width 1239 height 581
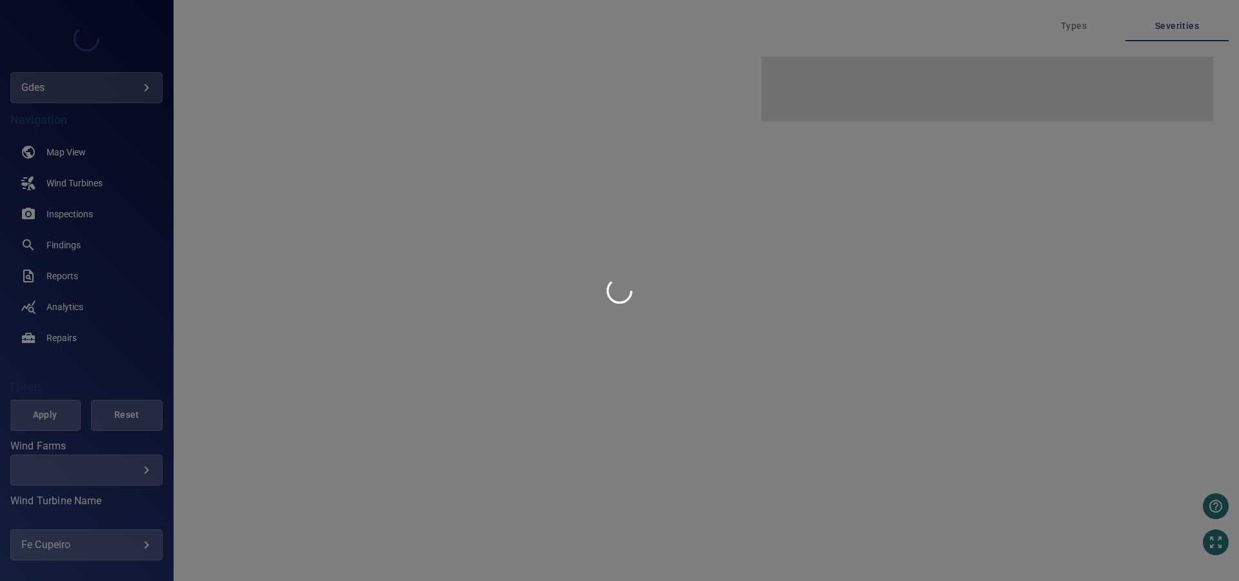
type input "****"
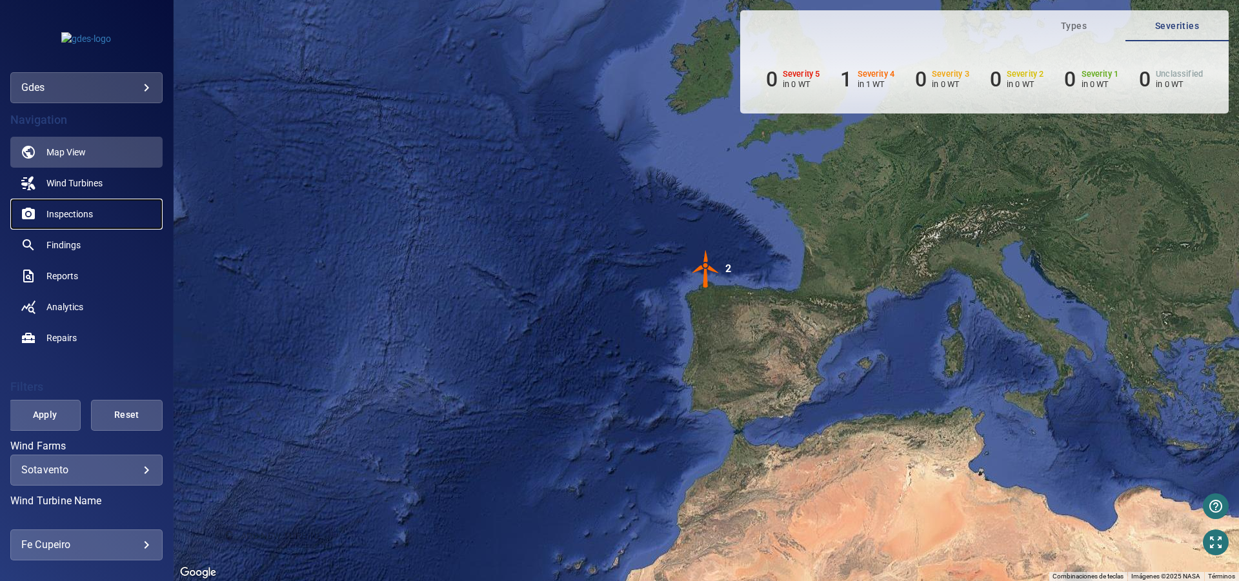
click at [114, 218] on link "Inspections" at bounding box center [86, 214] width 152 height 31
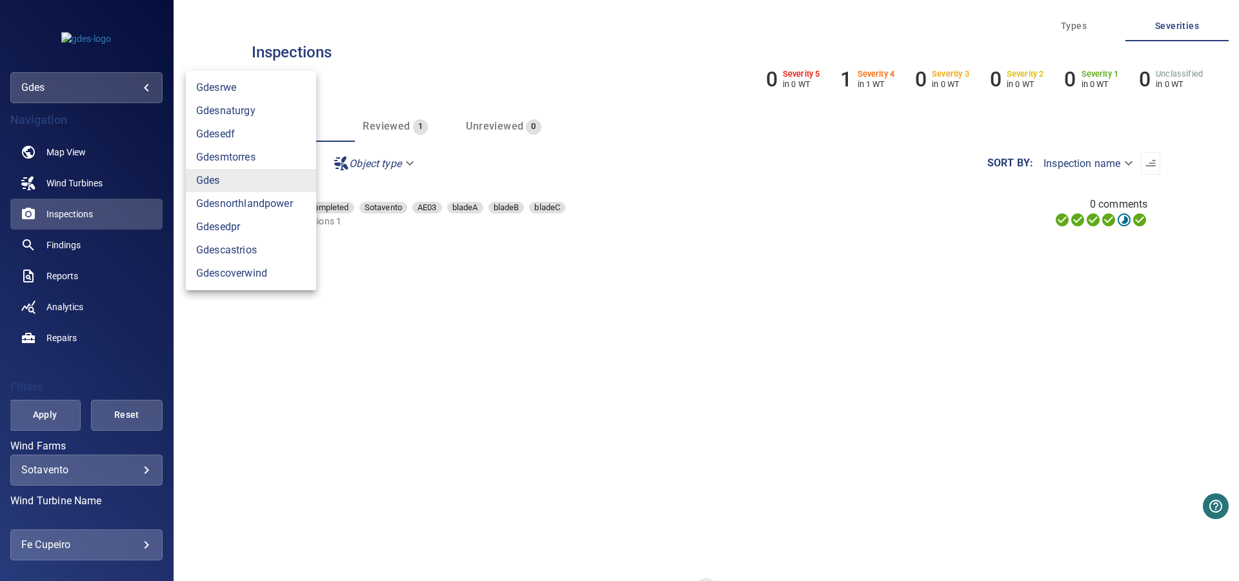
click at [133, 85] on body "**********" at bounding box center [619, 290] width 1239 height 581
click at [229, 130] on link "gdesedf" at bounding box center [251, 134] width 130 height 23
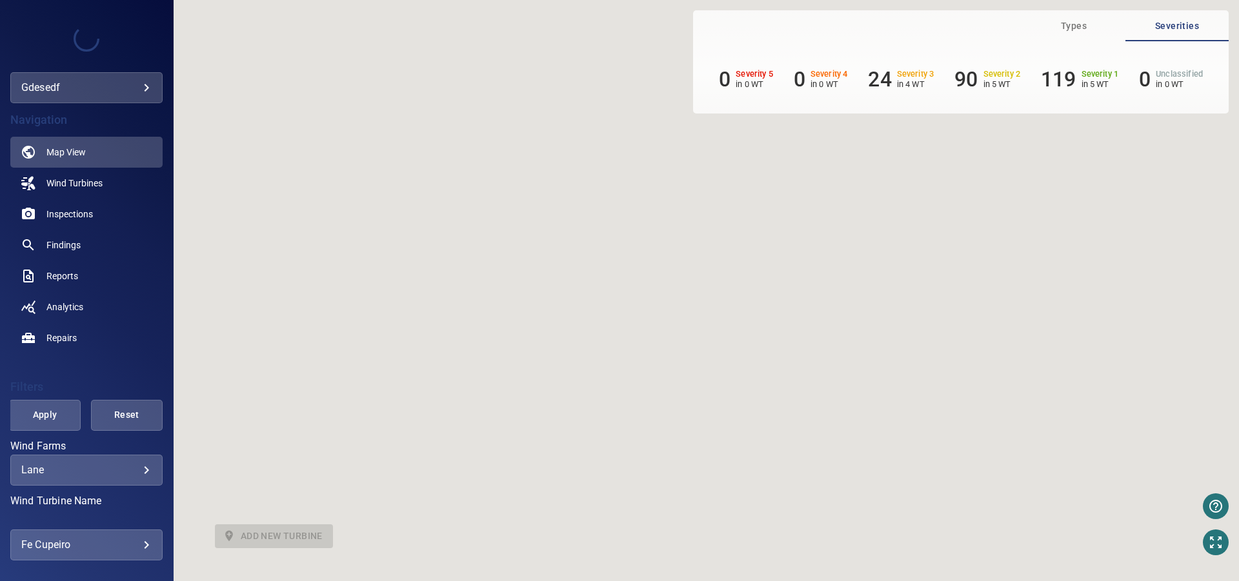
click at [110, 83] on div at bounding box center [619, 290] width 1239 height 581
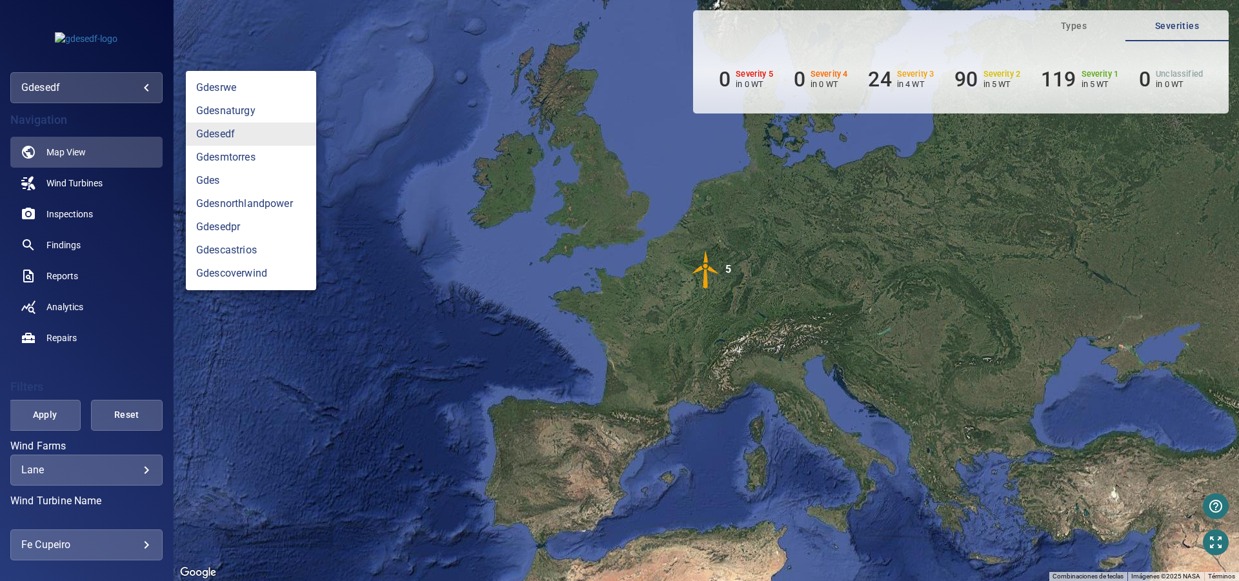
click at [110, 83] on body "**********" at bounding box center [619, 290] width 1239 height 581
click at [263, 227] on link "gdesedpr" at bounding box center [251, 226] width 130 height 23
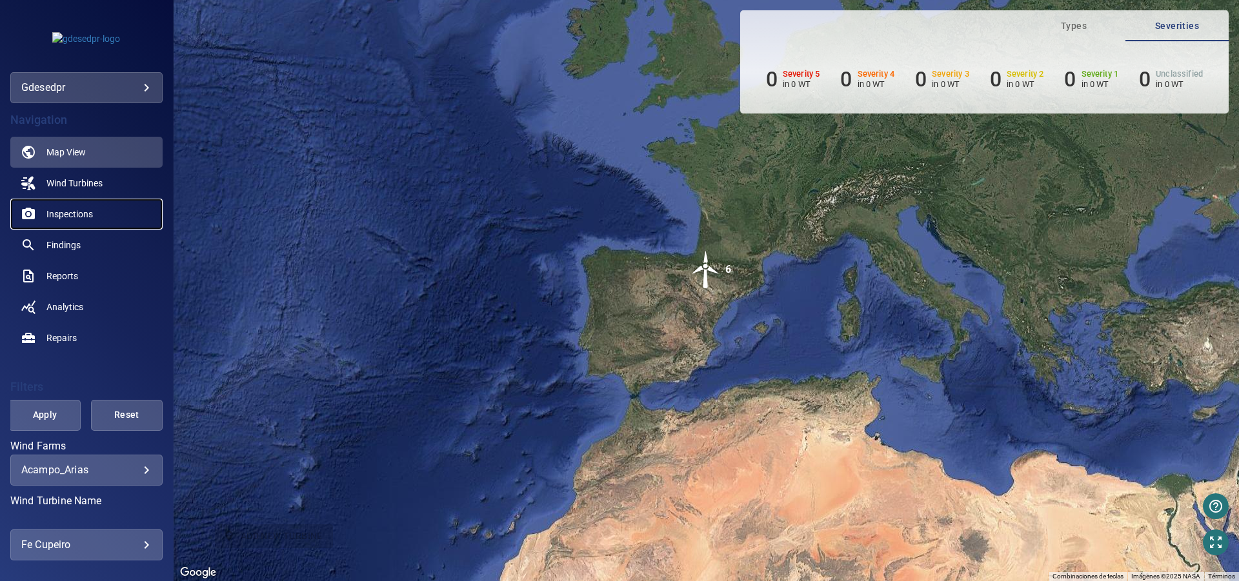
click at [106, 213] on link "Inspections" at bounding box center [86, 214] width 152 height 31
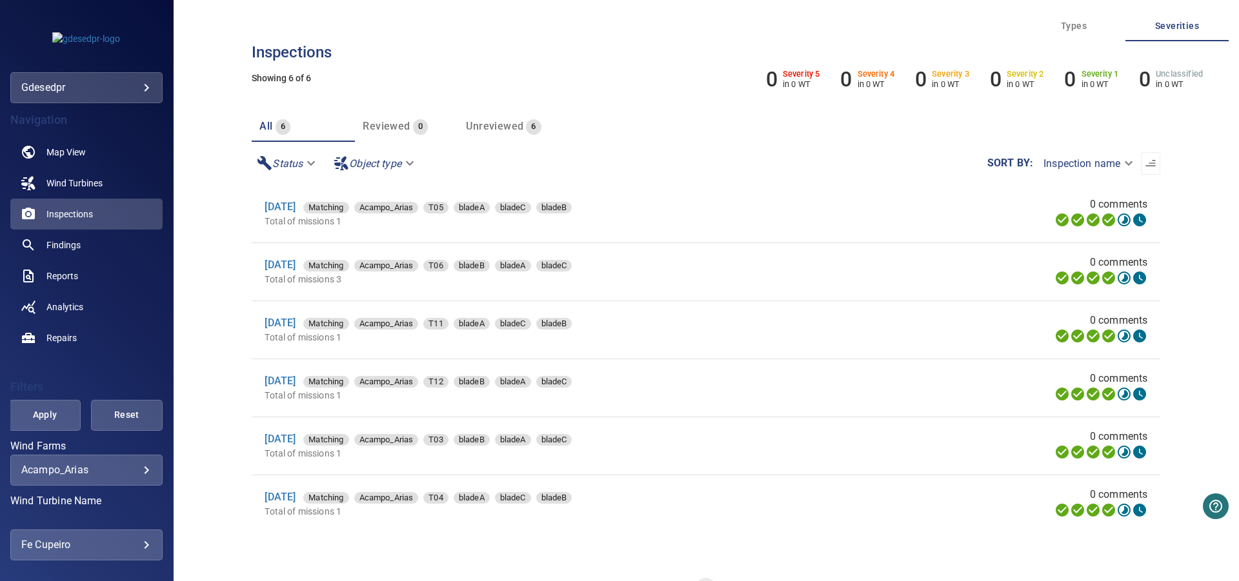
click at [119, 479] on div "**********" at bounding box center [86, 470] width 152 height 31
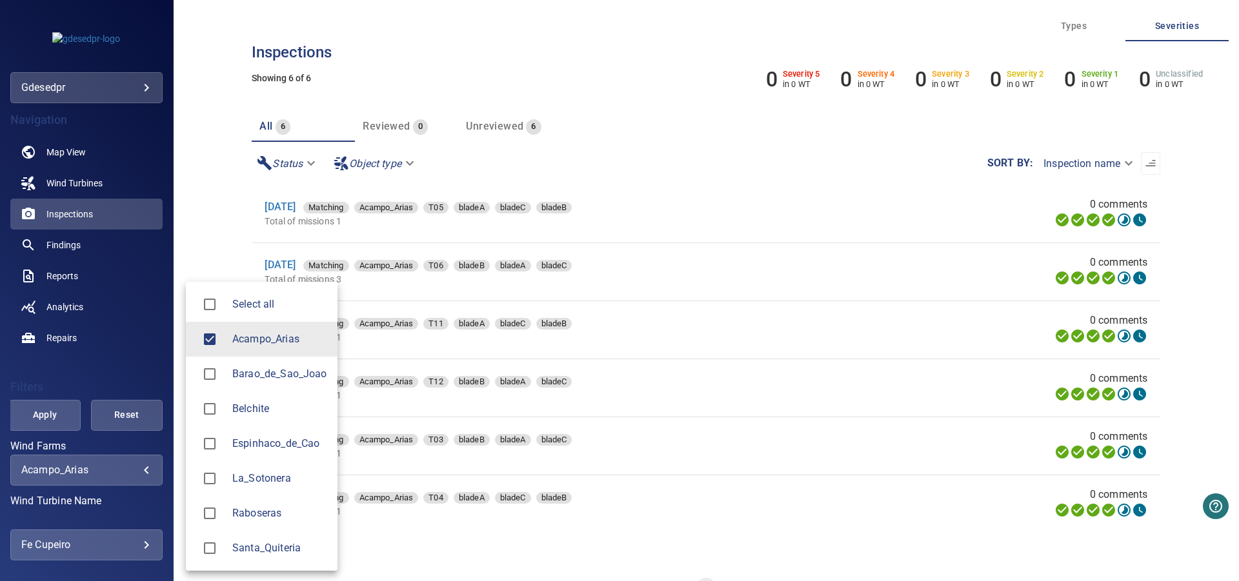
click at [124, 468] on body "**********" at bounding box center [619, 290] width 1239 height 581
click at [281, 372] on span "Barao_de_Sao_Joao" at bounding box center [279, 373] width 95 height 15
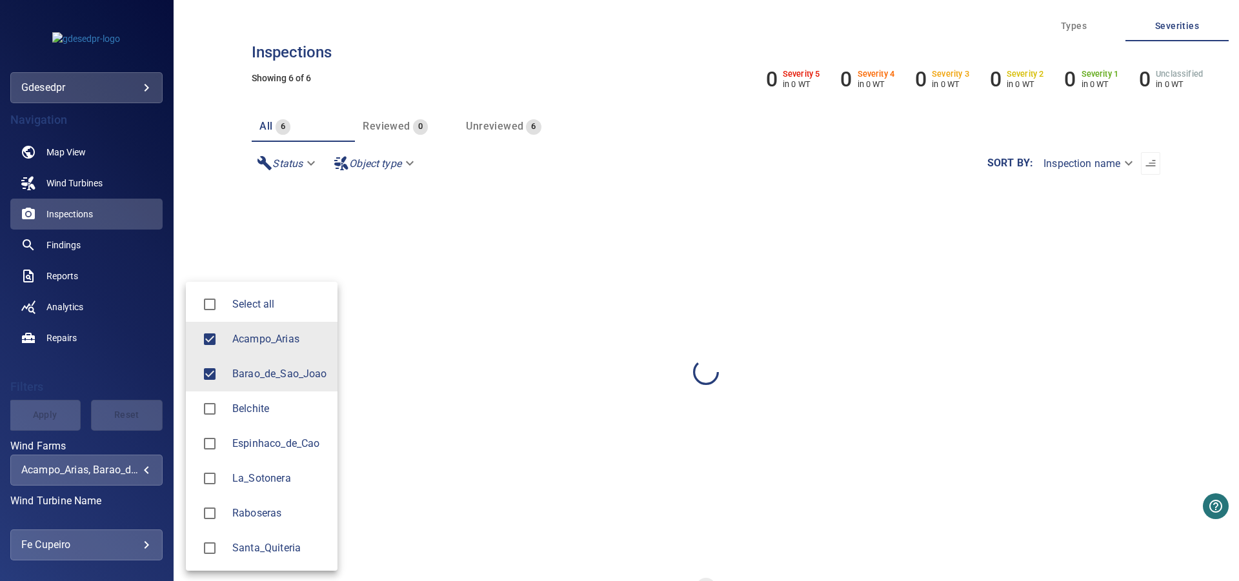
click at [288, 348] on li "Acampo_Arias" at bounding box center [262, 339] width 152 height 35
type input "**********"
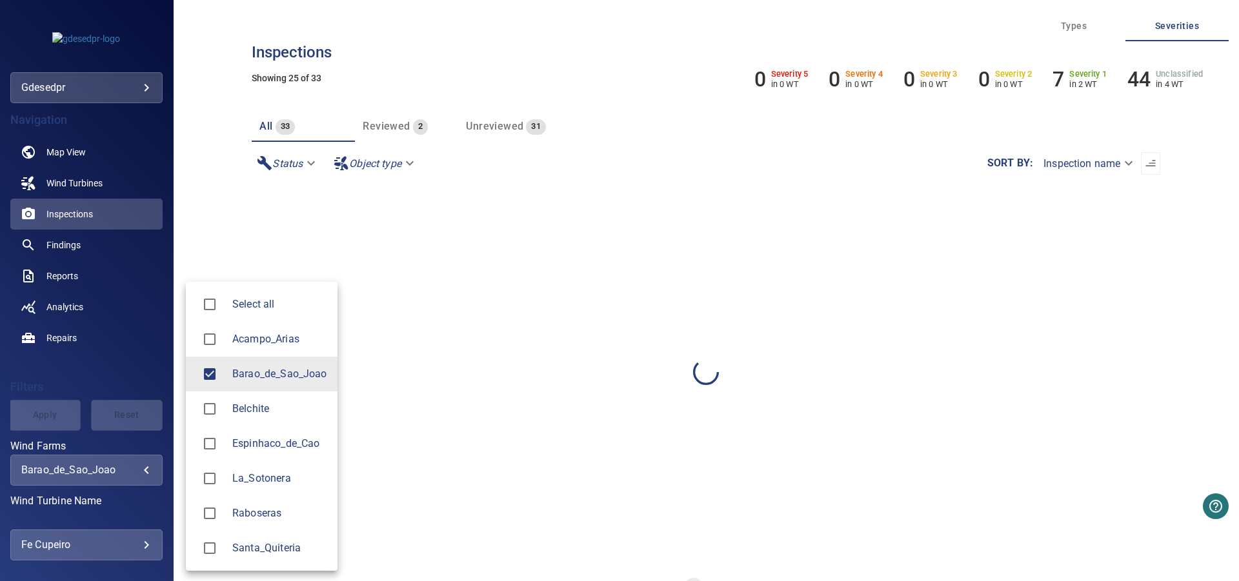
click at [216, 220] on div at bounding box center [619, 290] width 1239 height 581
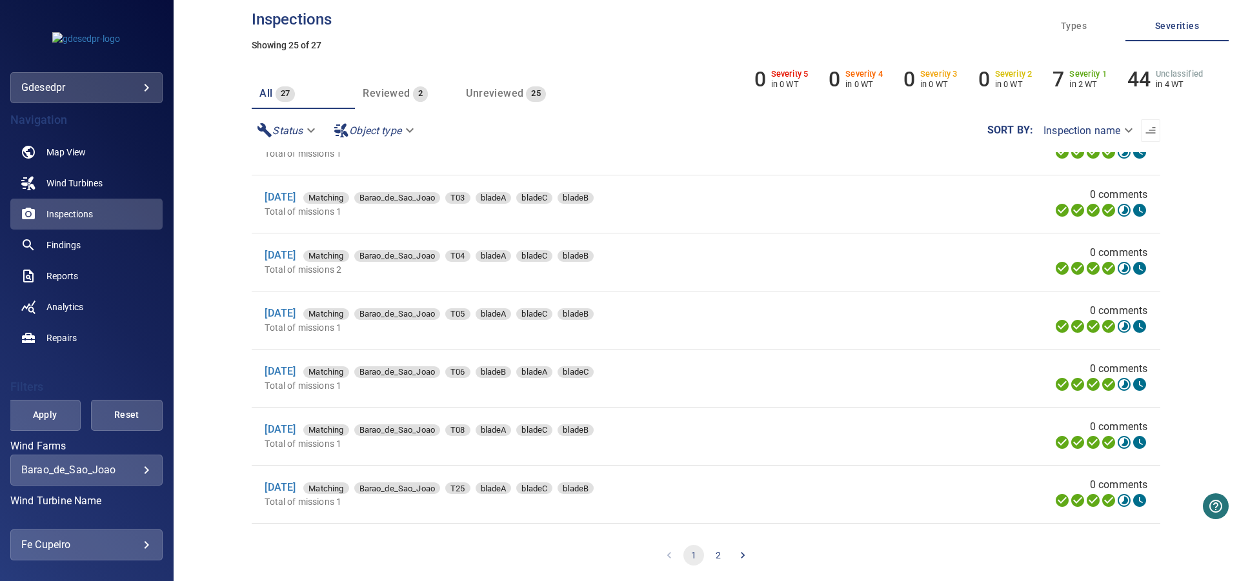
scroll to position [424, 0]
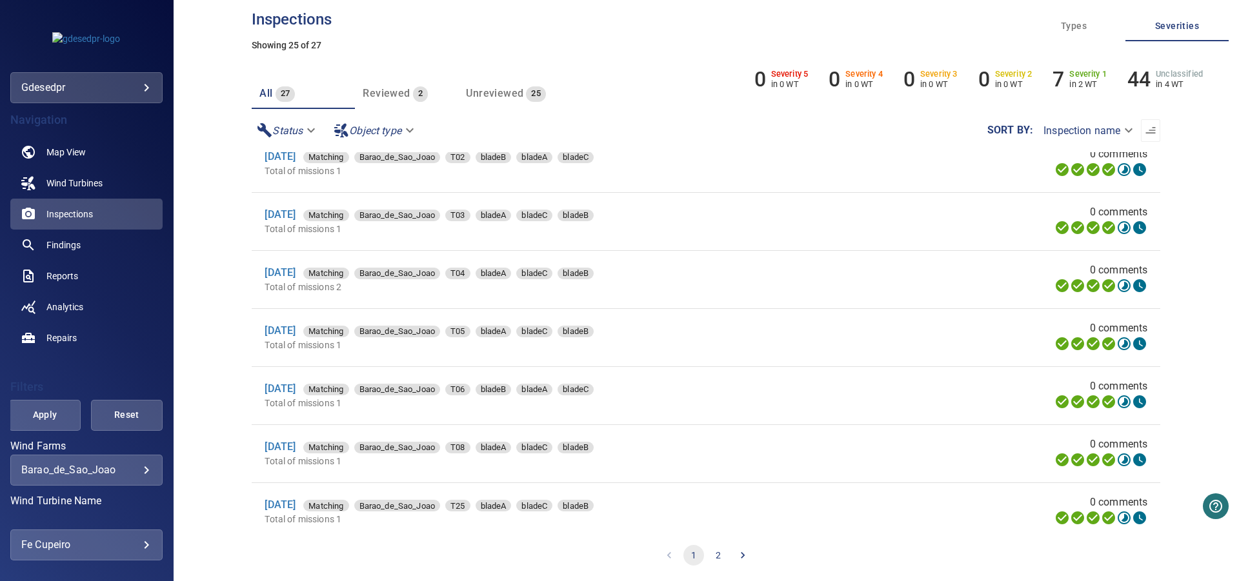
click at [308, 264] on li "30 Jun 2025 Matching Barao_de_Sao_Joao T04 bladeA bladeC bladeB Total of missio…" at bounding box center [706, 279] width 908 height 57
click at [296, 272] on link "30 Jun 2025" at bounding box center [280, 272] width 31 height 12
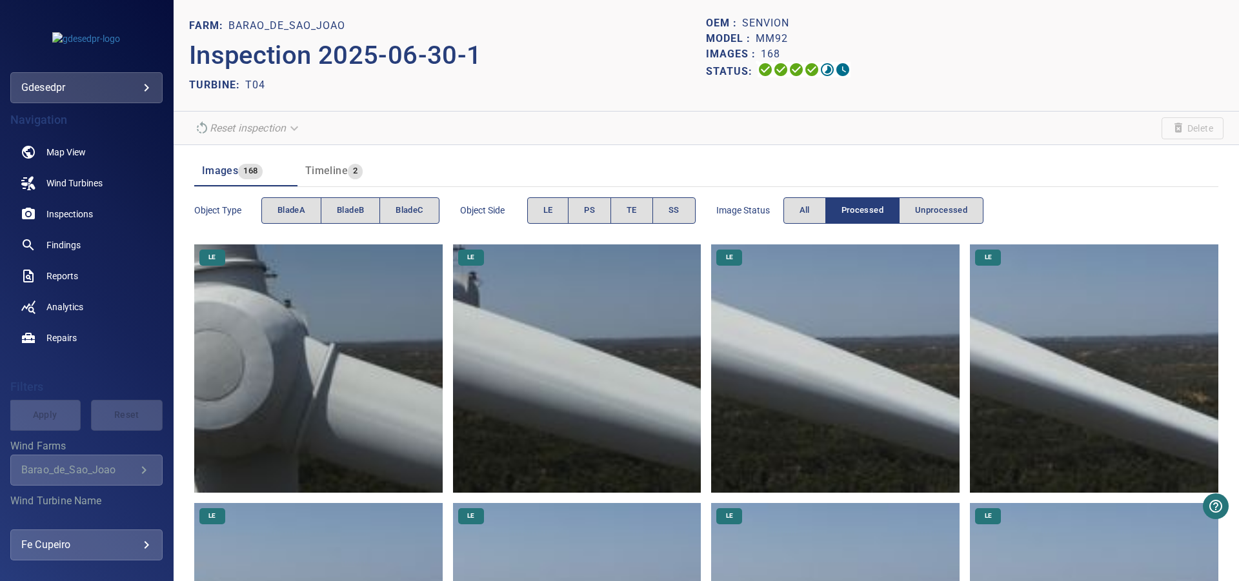
click at [379, 328] on img at bounding box center [318, 369] width 248 height 248
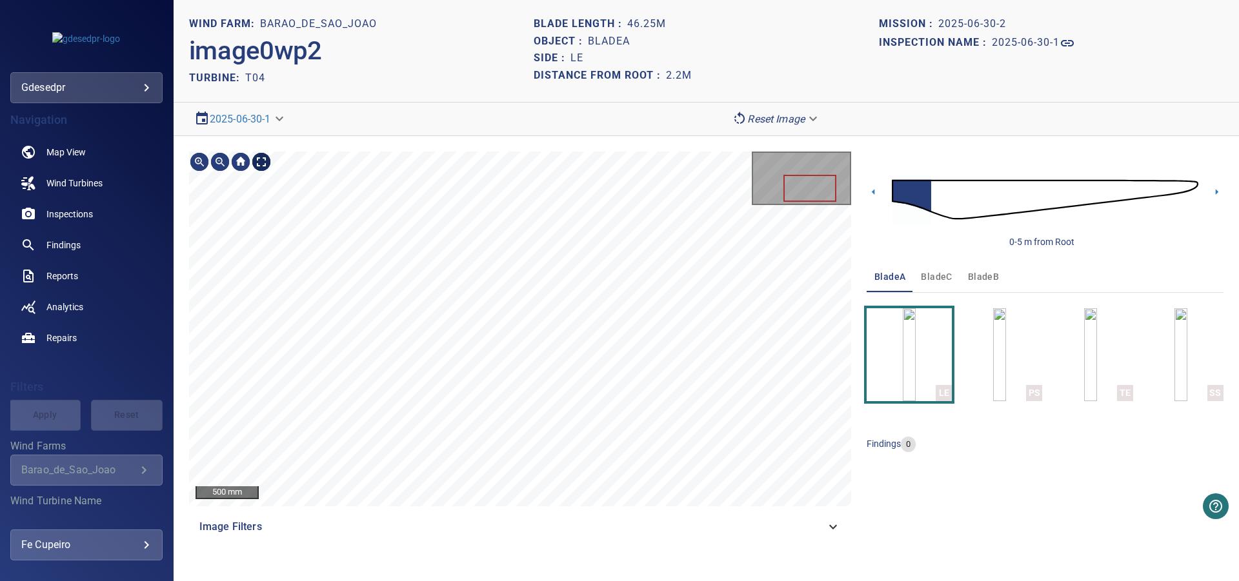
click at [259, 164] on body "**********" at bounding box center [619, 290] width 1239 height 581
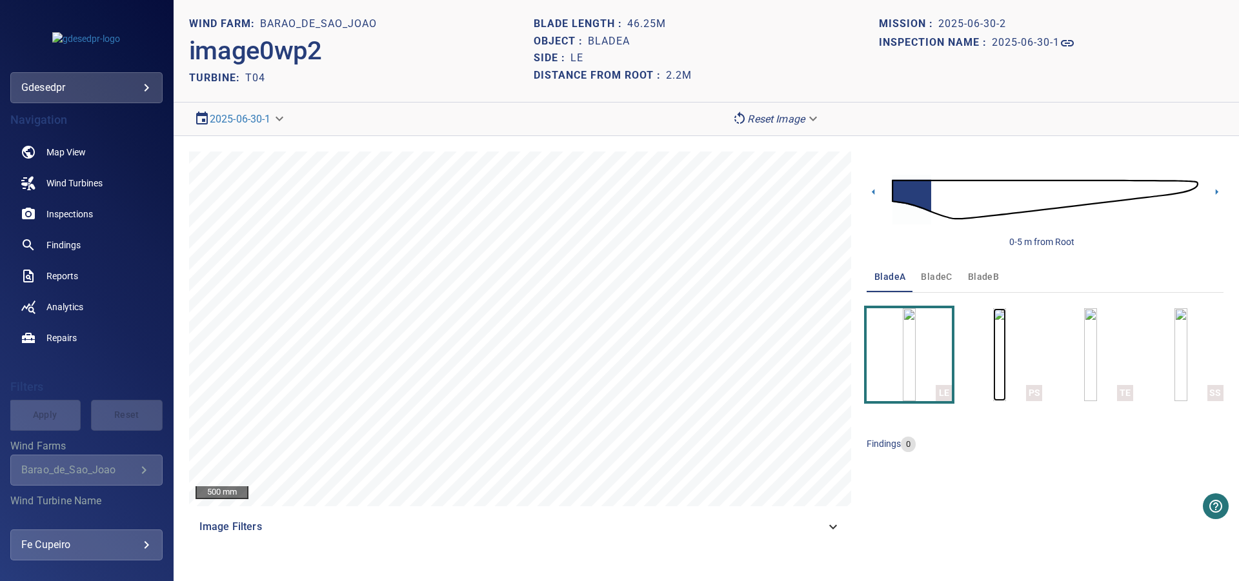
click at [1006, 338] on img "button" at bounding box center [999, 354] width 13 height 93
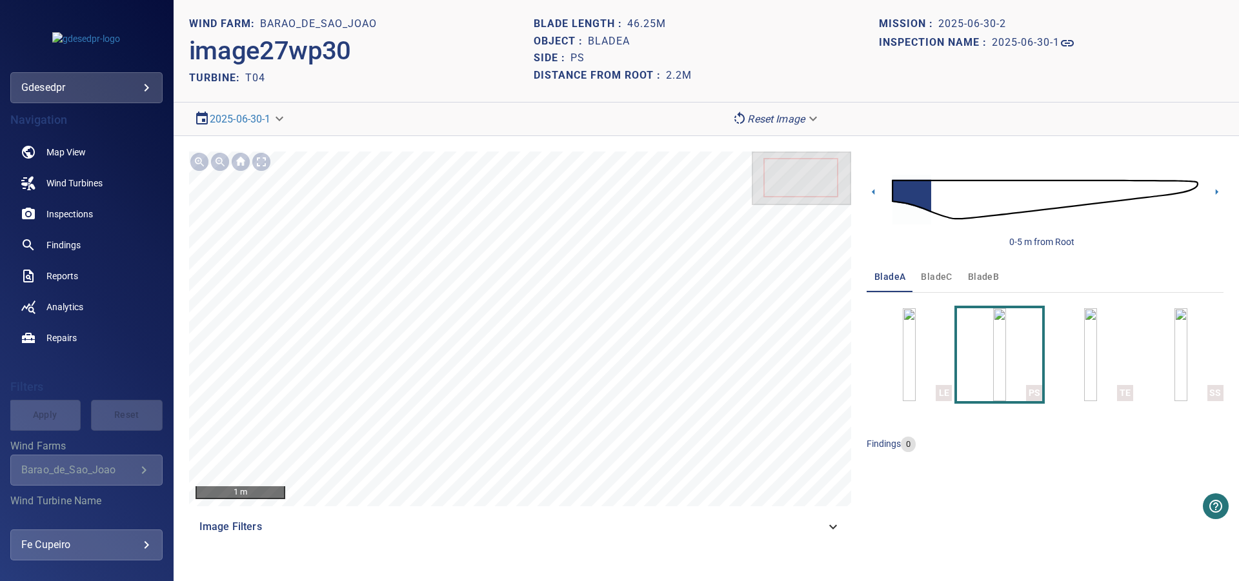
click at [935, 192] on img at bounding box center [1045, 200] width 306 height 74
click at [951, 194] on img at bounding box center [1045, 200] width 306 height 74
click at [970, 192] on img at bounding box center [1045, 200] width 306 height 74
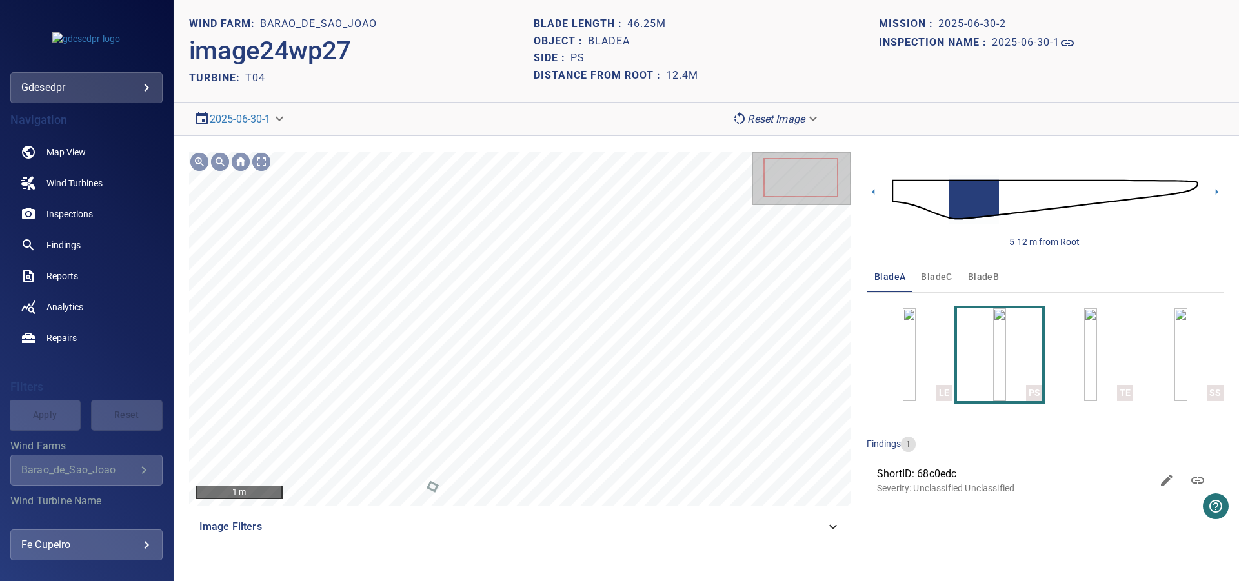
click at [990, 197] on img at bounding box center [1045, 200] width 306 height 74
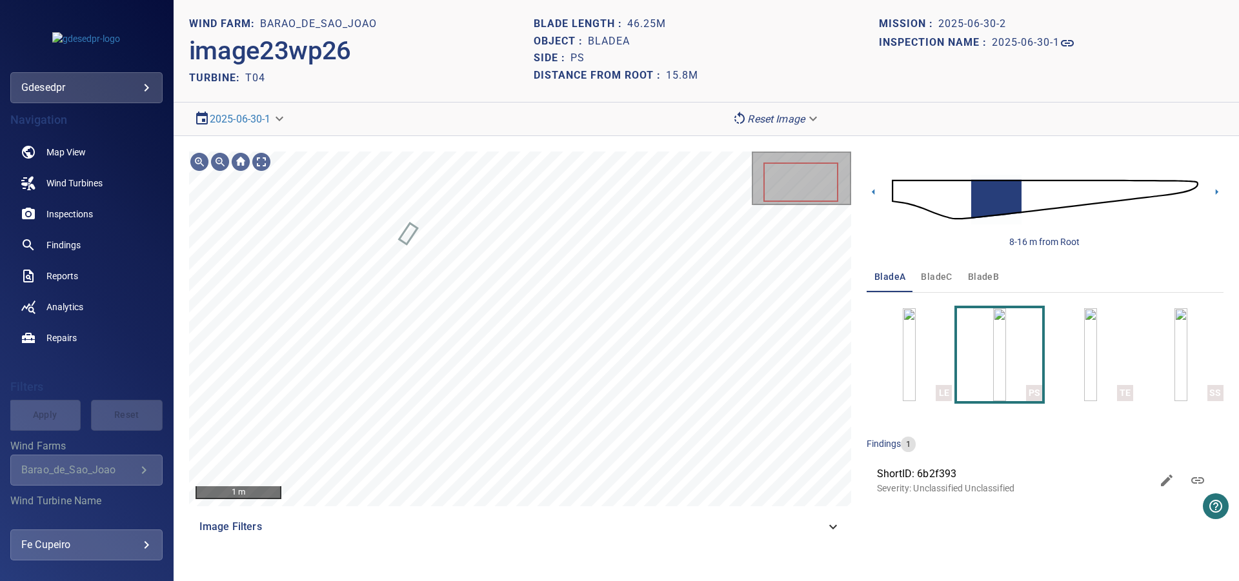
click at [1019, 194] on img at bounding box center [1045, 200] width 306 height 74
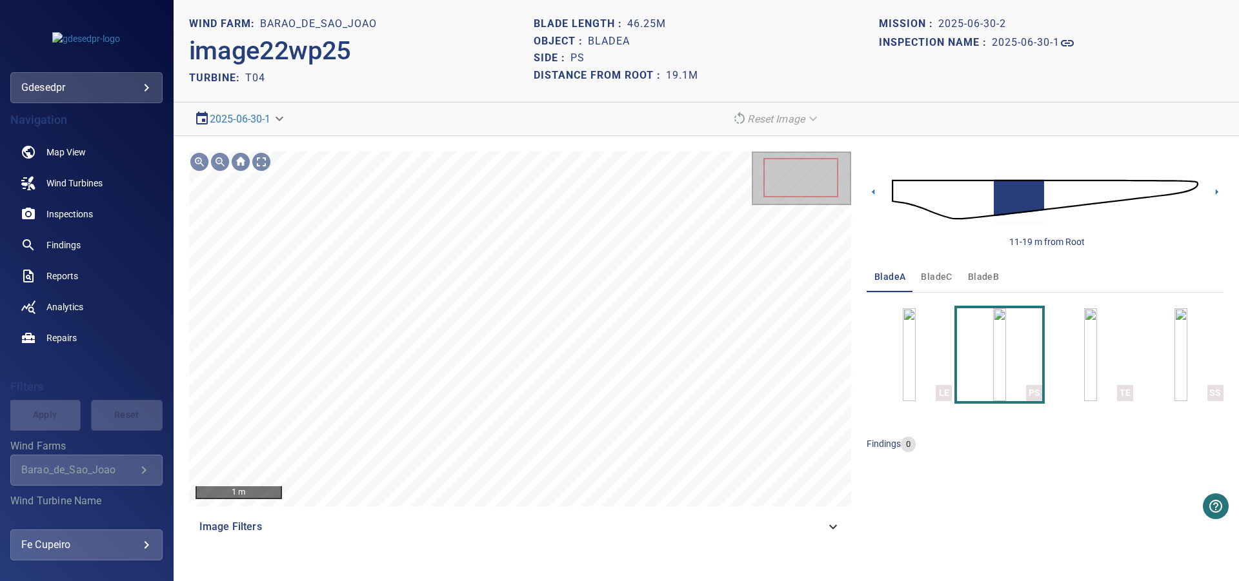
click at [1034, 194] on img at bounding box center [1045, 200] width 306 height 74
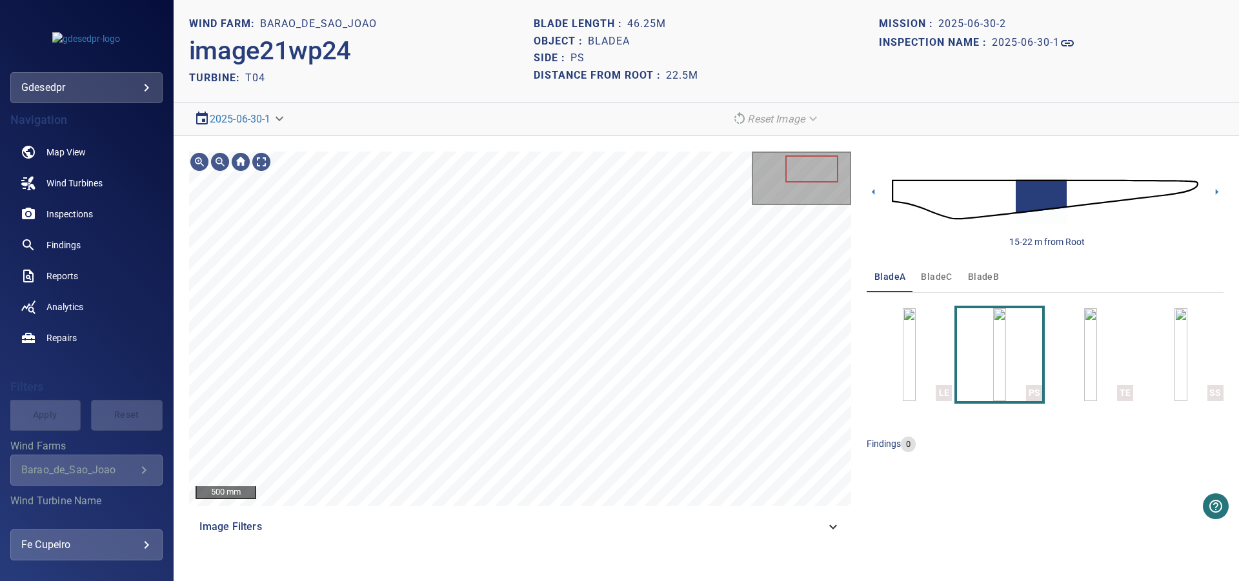
click at [1056, 192] on img at bounding box center [1045, 200] width 306 height 74
click at [1076, 195] on img at bounding box center [1045, 200] width 306 height 74
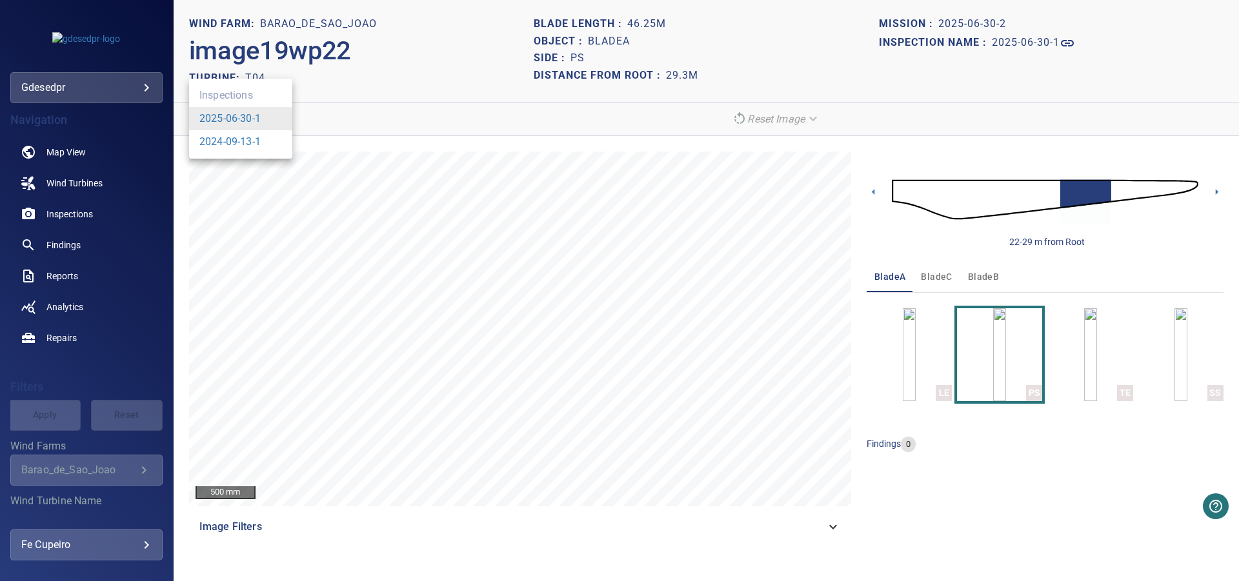
click at [263, 123] on body "**********" at bounding box center [619, 290] width 1239 height 581
click at [261, 141] on link "2024-09-13-1" at bounding box center [229, 141] width 61 height 15
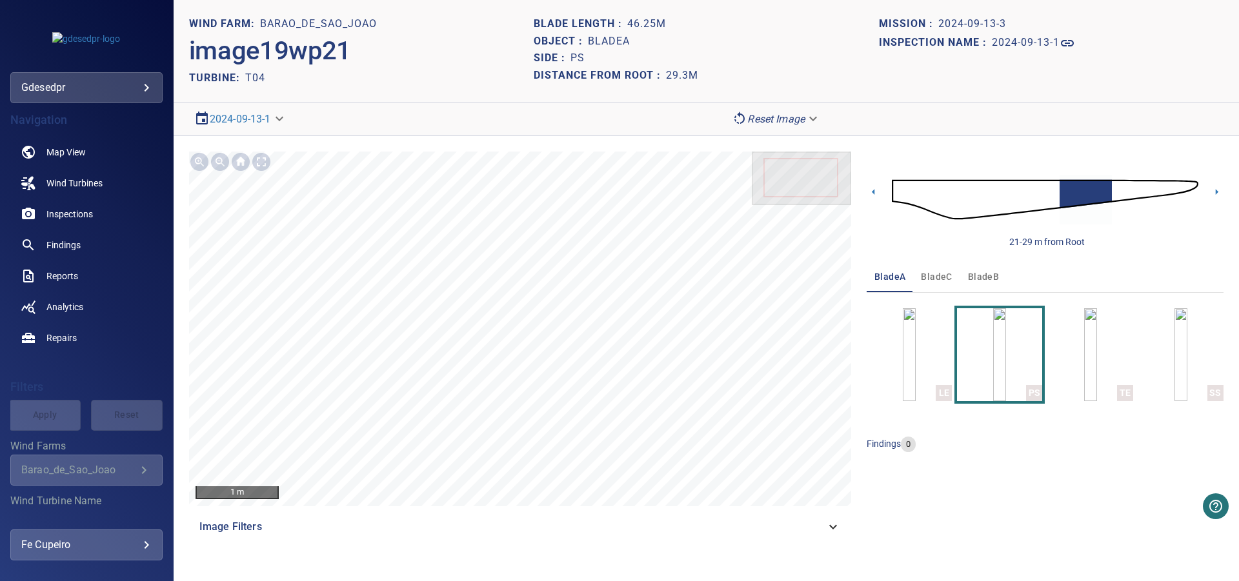
click at [901, 188] on img at bounding box center [1045, 200] width 306 height 74
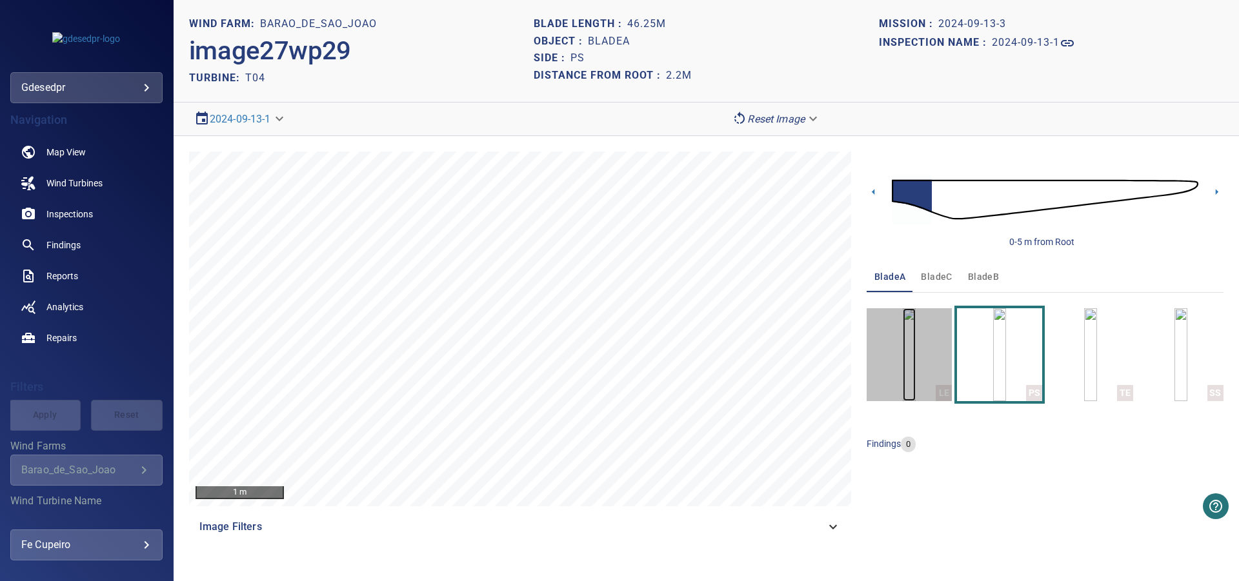
click at [916, 355] on img "button" at bounding box center [909, 354] width 13 height 93
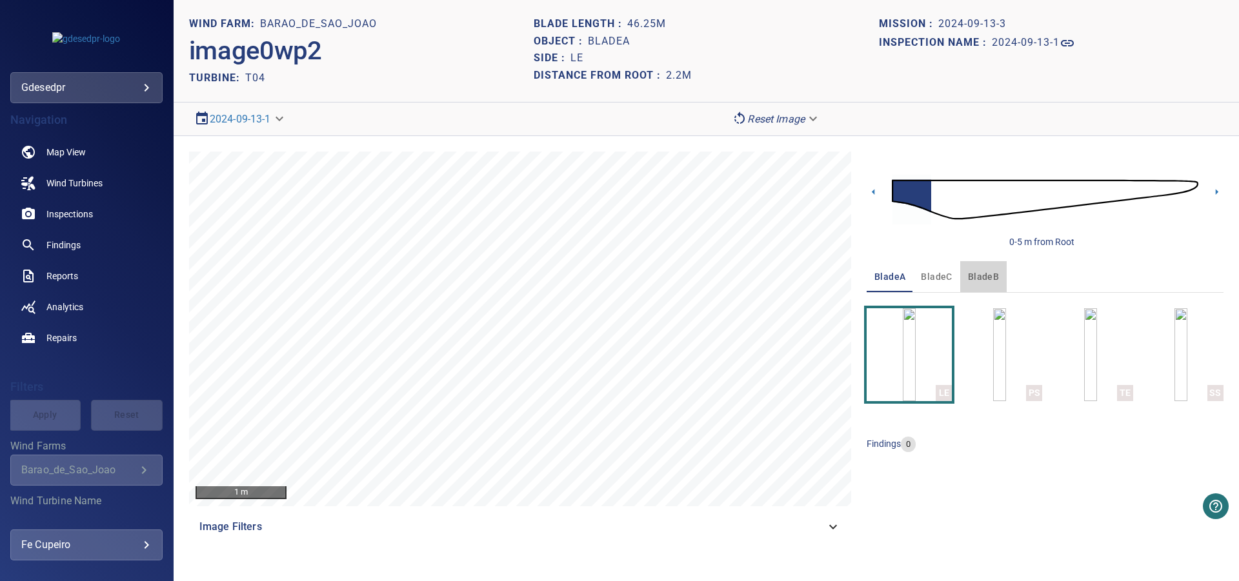
click at [974, 280] on span "bladeB" at bounding box center [983, 277] width 31 height 16
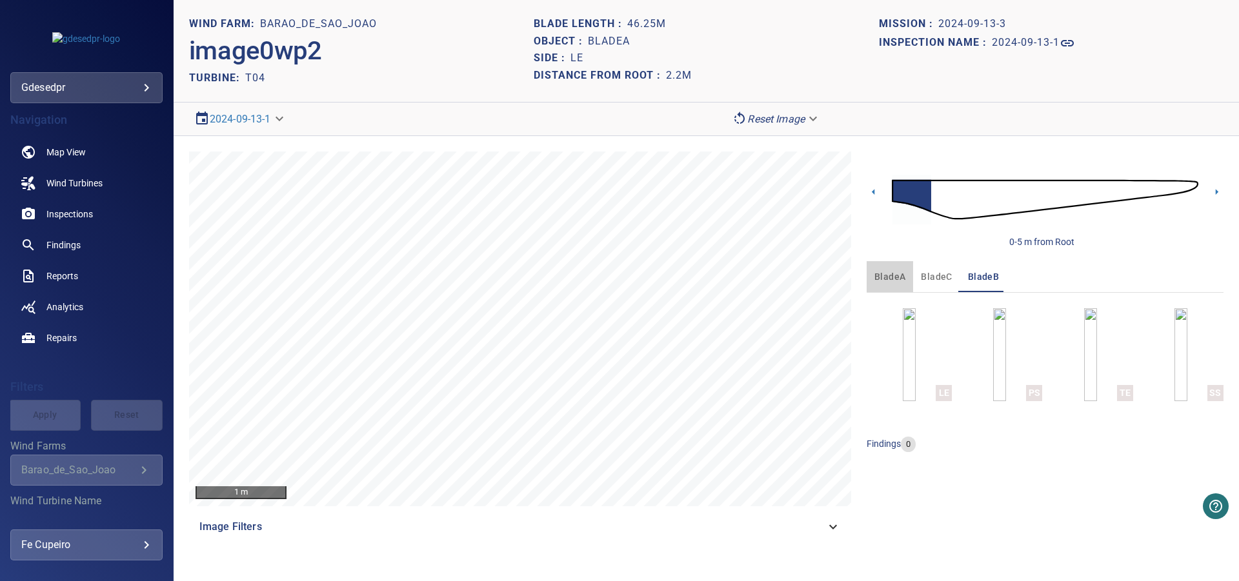
click at [903, 278] on span "bladeA" at bounding box center [889, 277] width 31 height 16
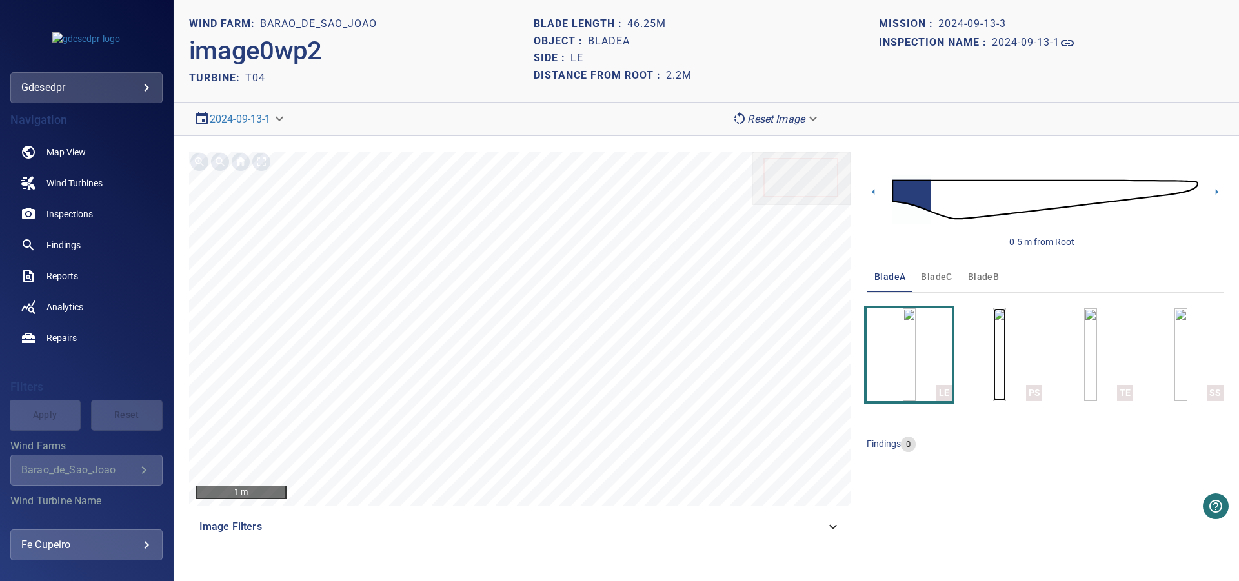
click at [993, 348] on img "button" at bounding box center [999, 354] width 13 height 93
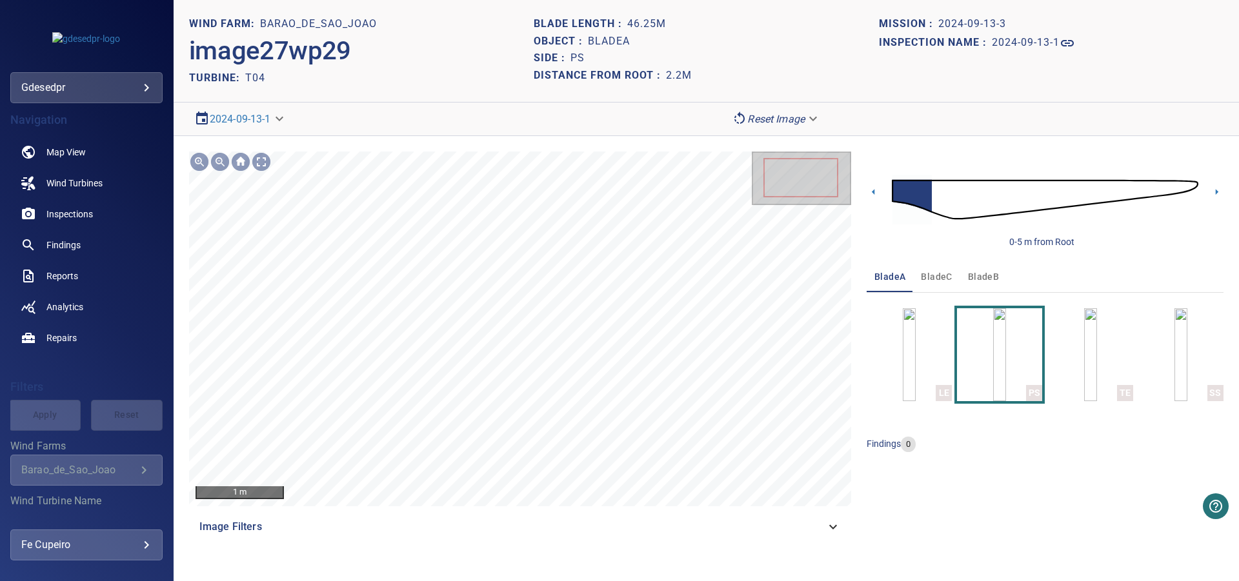
click at [928, 194] on img at bounding box center [1045, 200] width 306 height 74
click at [952, 194] on img at bounding box center [1045, 200] width 306 height 74
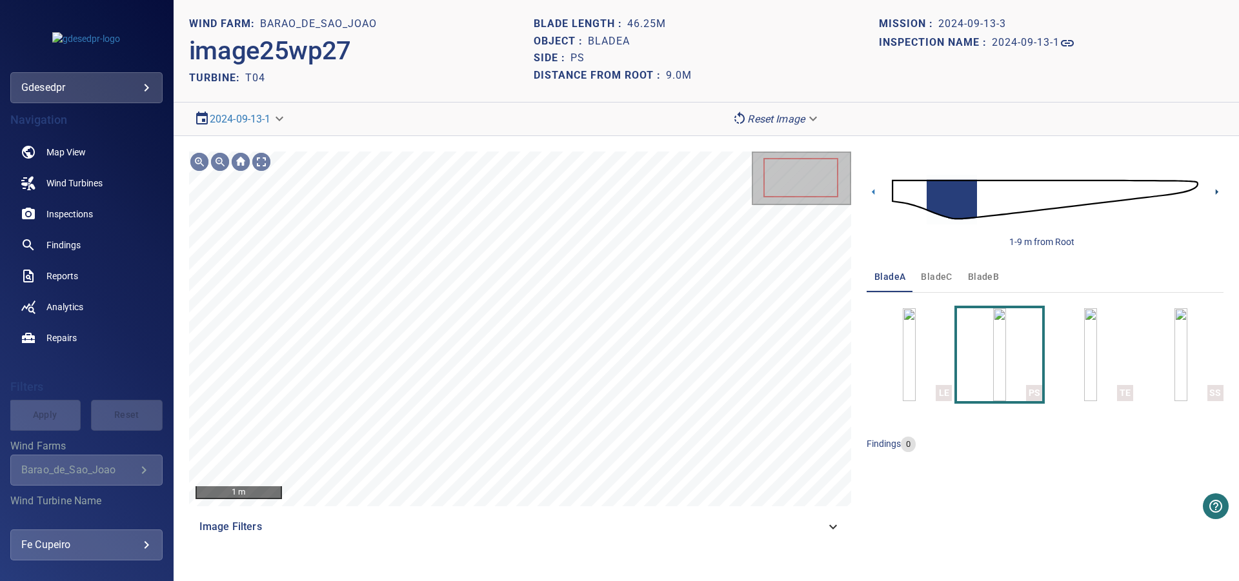
click at [1212, 196] on icon at bounding box center [1217, 192] width 14 height 14
click at [1212, 195] on icon at bounding box center [1217, 192] width 14 height 14
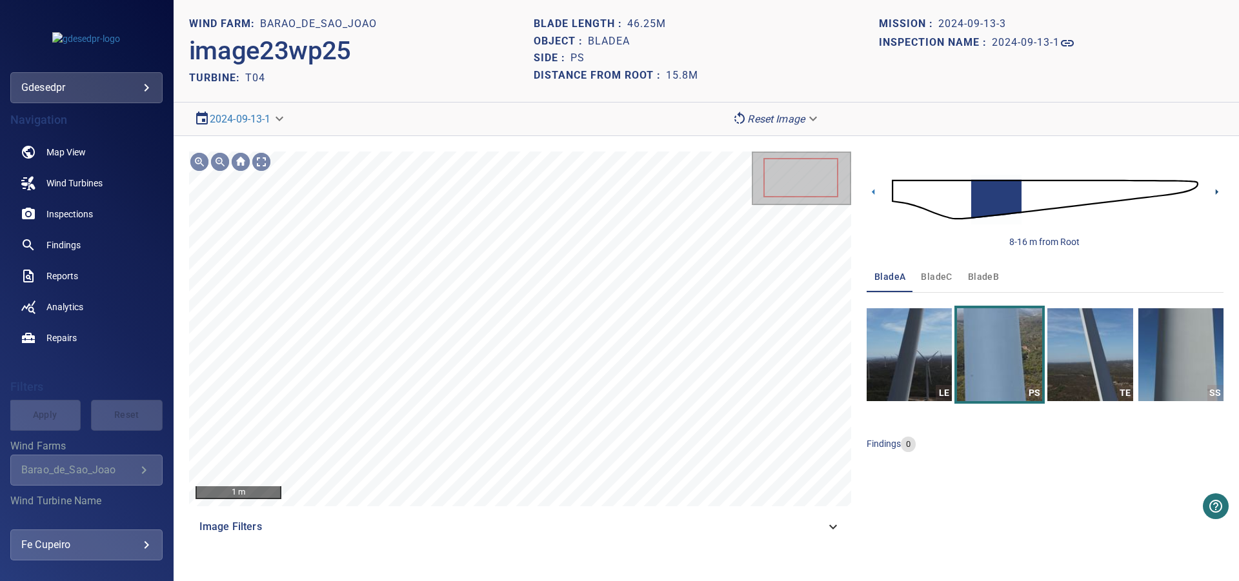
click at [1217, 192] on icon at bounding box center [1217, 192] width 3 height 6
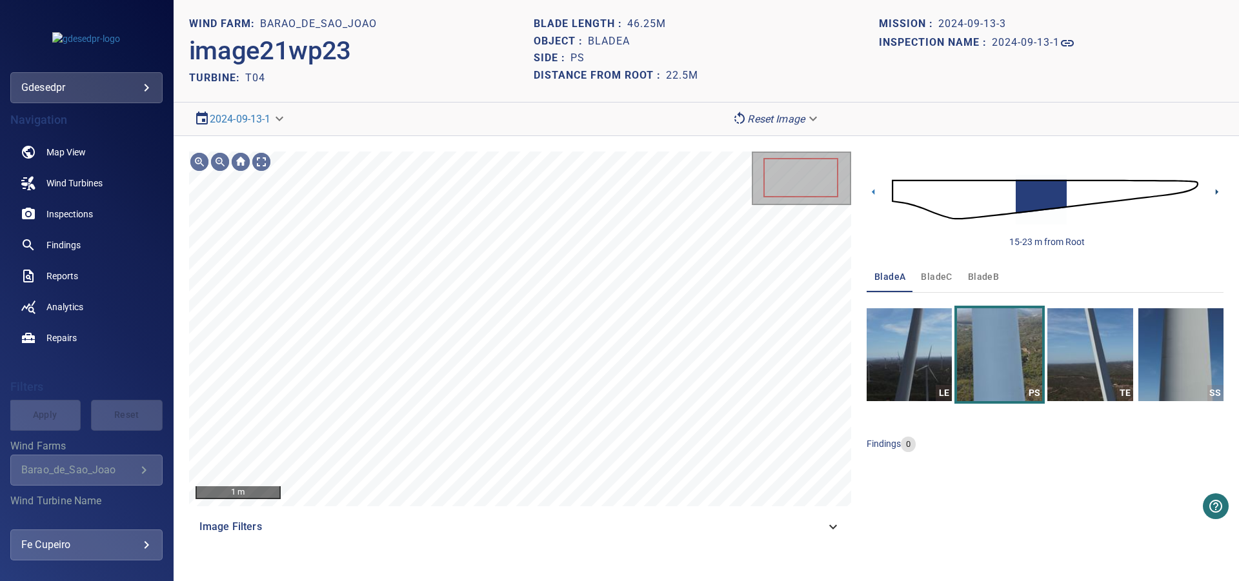
click at [1217, 192] on icon at bounding box center [1217, 192] width 3 height 6
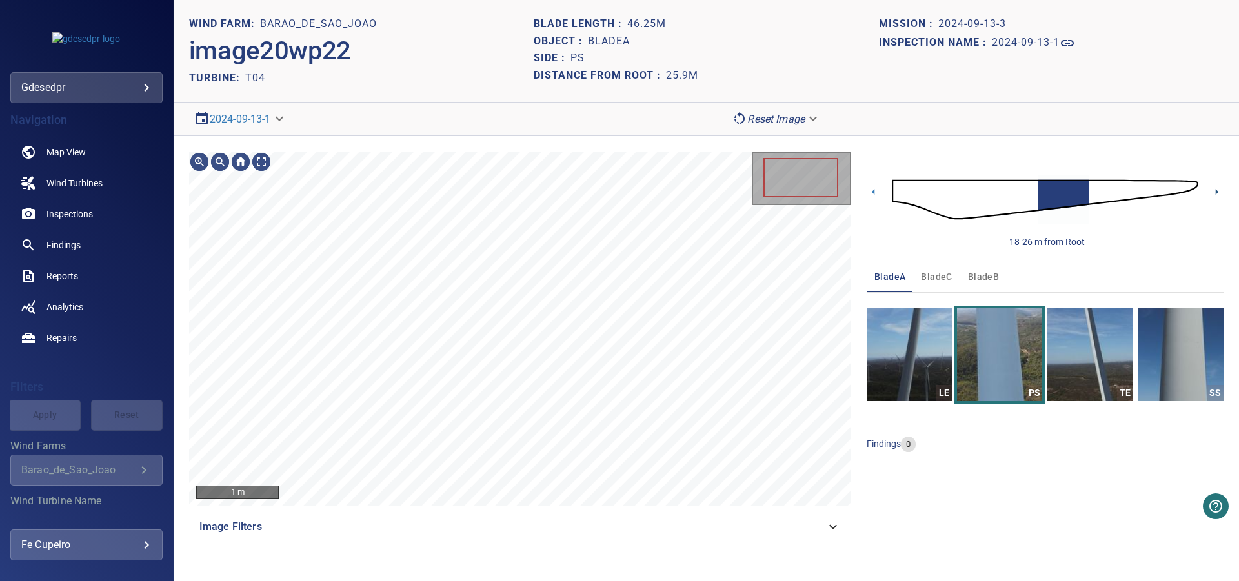
click at [1217, 192] on icon at bounding box center [1217, 192] width 3 height 6
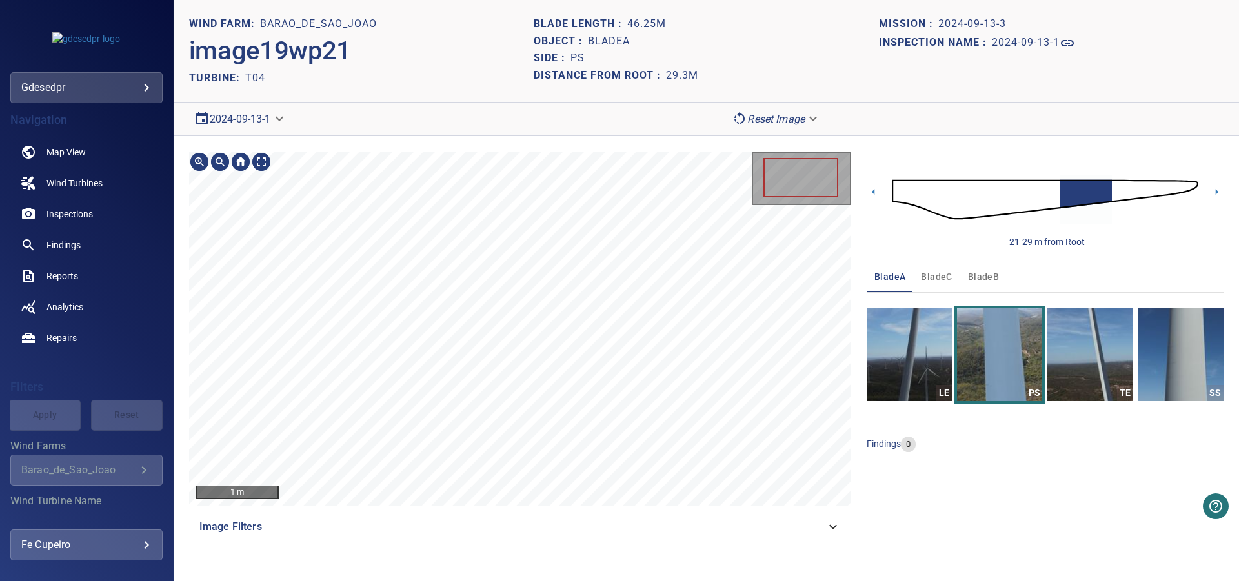
click at [261, 124] on body "**********" at bounding box center [619, 290] width 1239 height 581
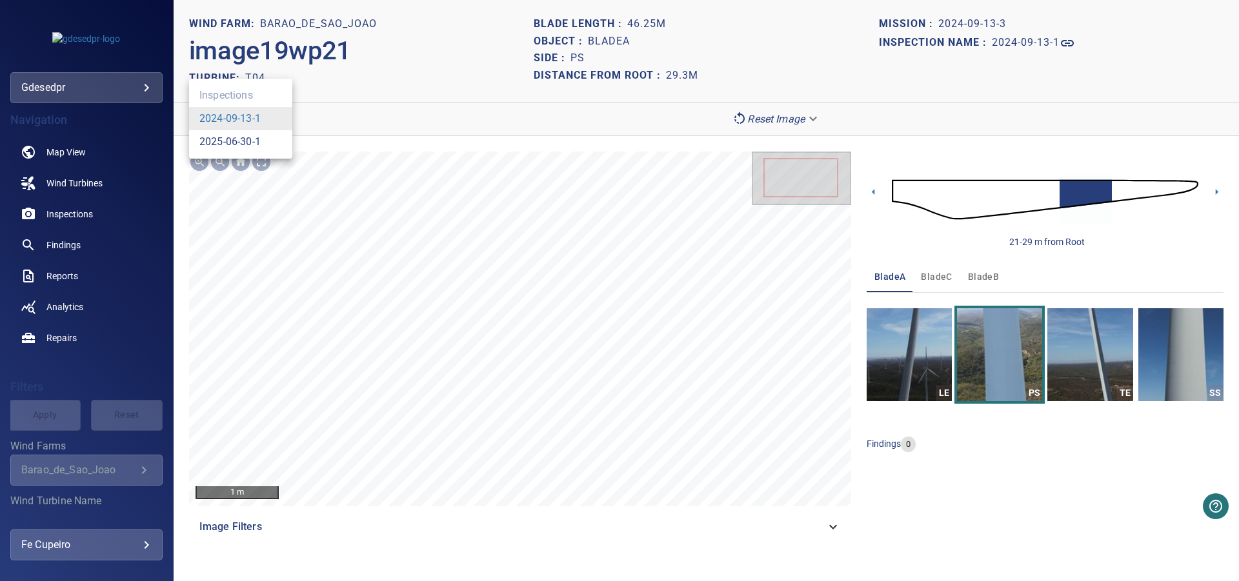
click at [252, 140] on link "2025-06-30-1" at bounding box center [229, 141] width 61 height 15
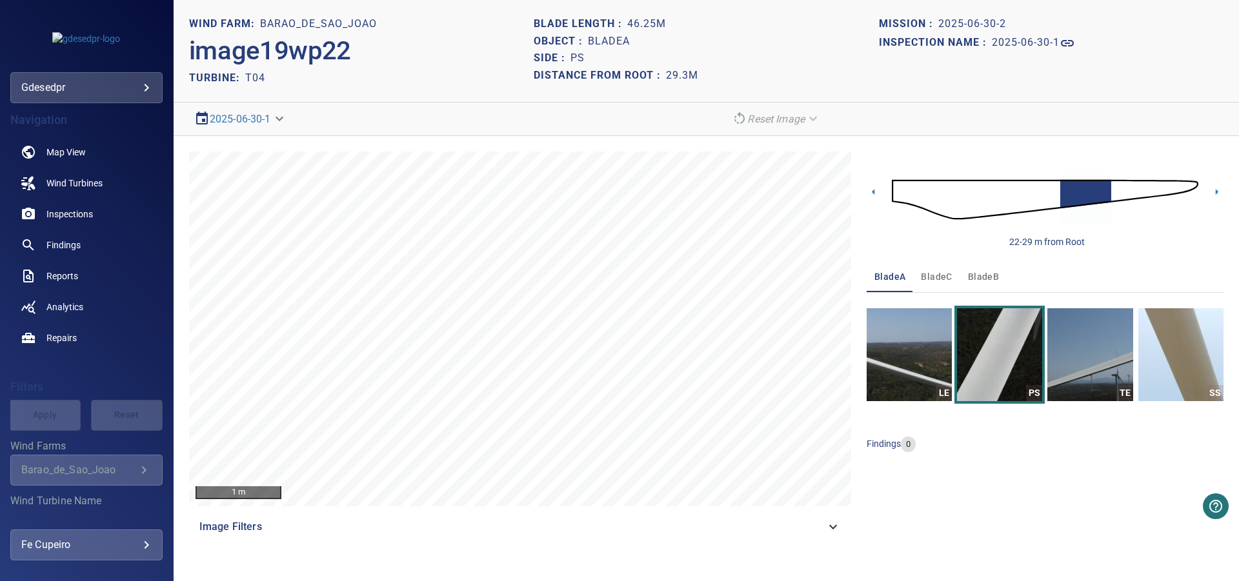
click at [910, 208] on img at bounding box center [1045, 200] width 306 height 74
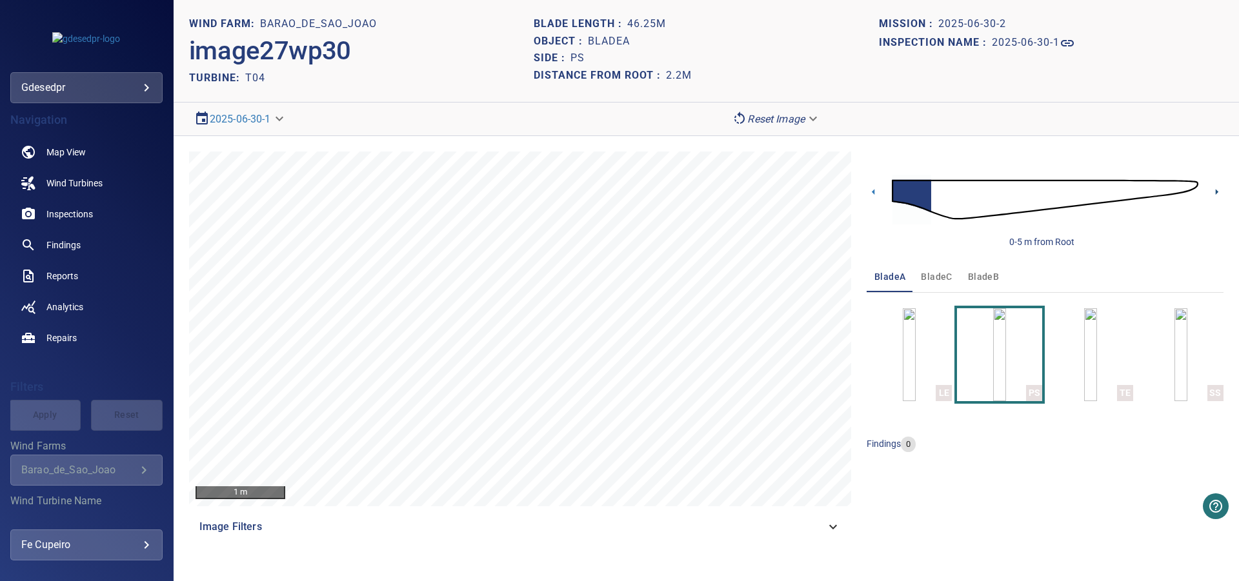
click at [1216, 193] on icon at bounding box center [1217, 192] width 3 height 6
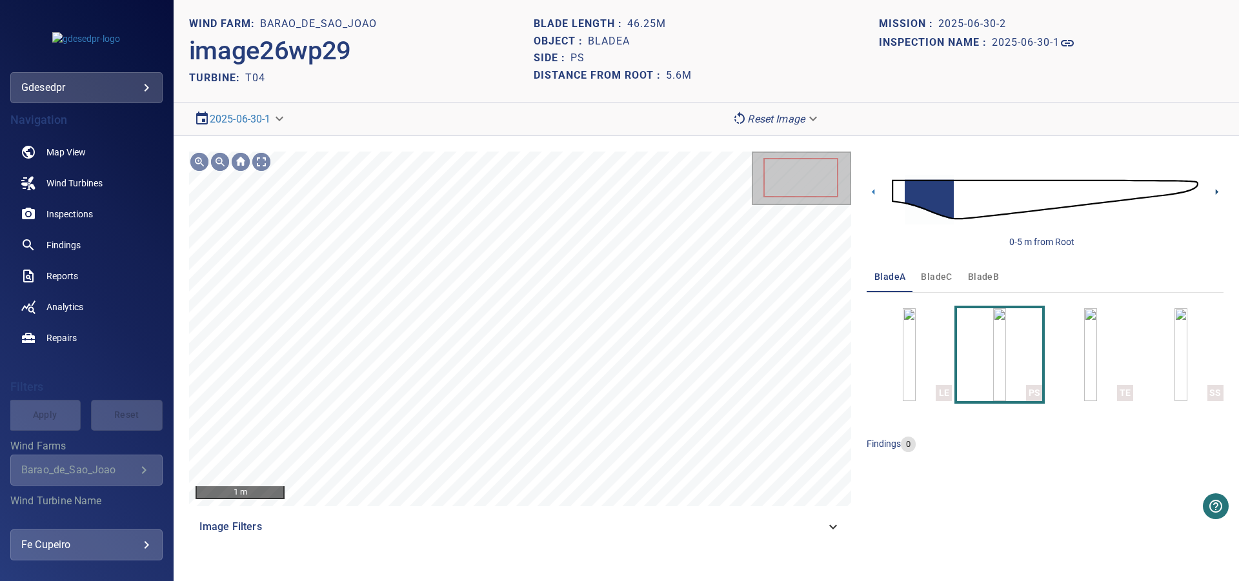
click at [1216, 193] on icon at bounding box center [1217, 192] width 3 height 6
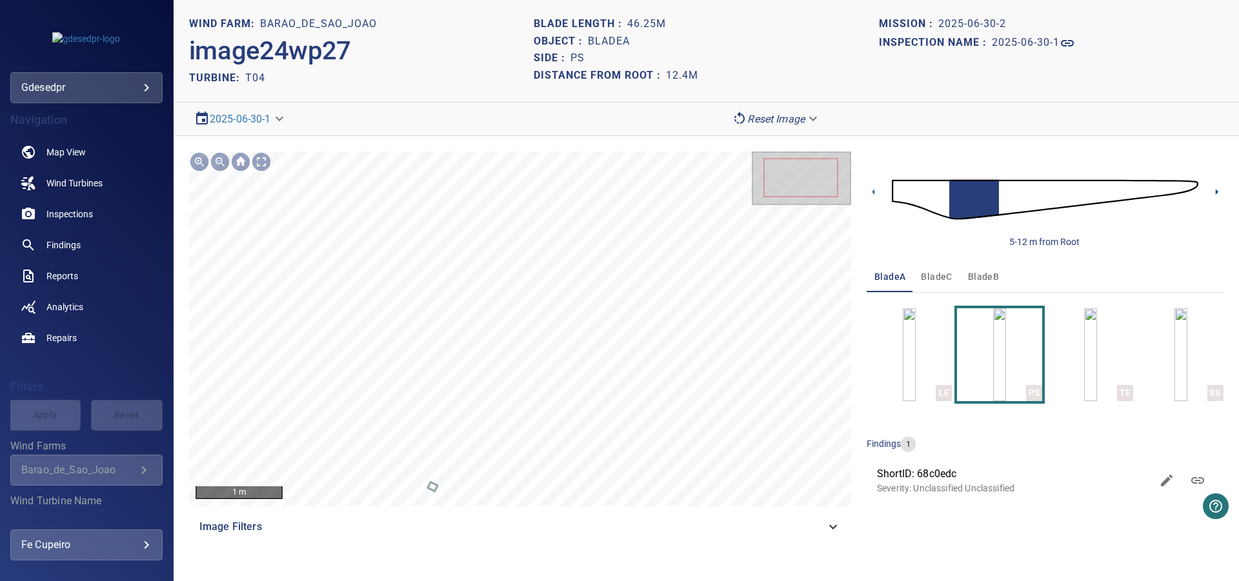
click at [1216, 193] on icon at bounding box center [1217, 192] width 3 height 6
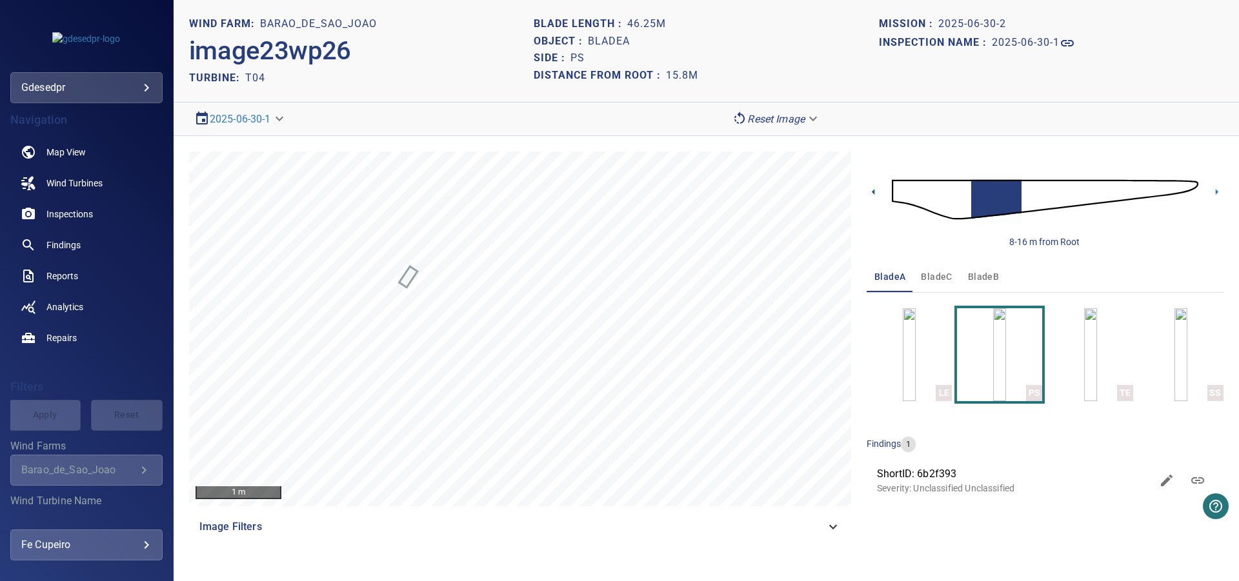
click at [872, 192] on icon at bounding box center [873, 192] width 3 height 6
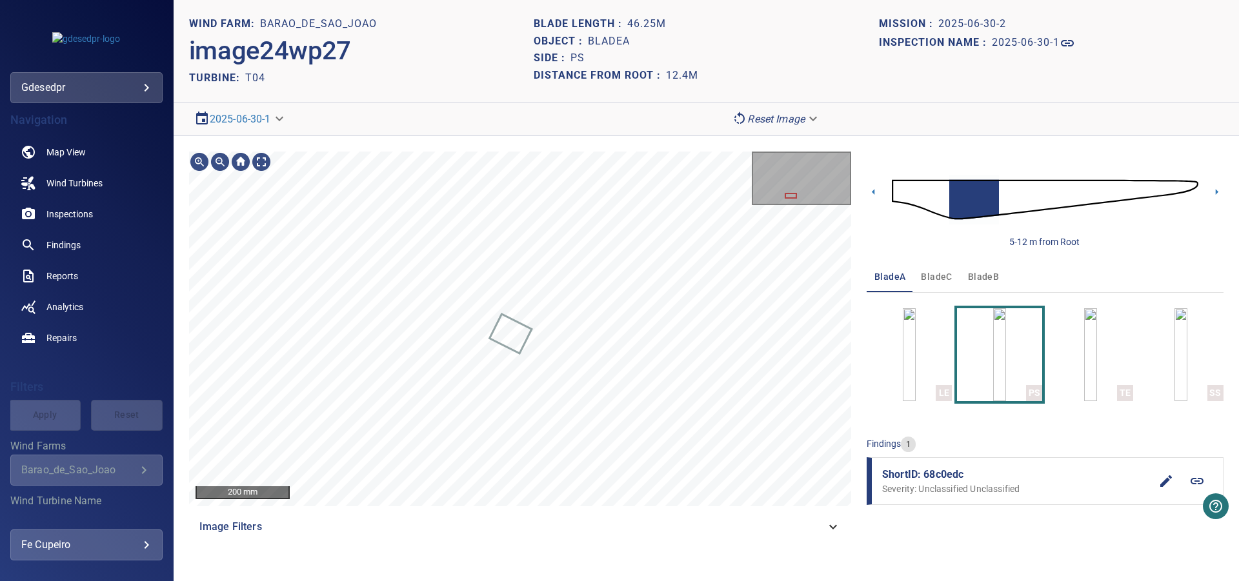
click at [992, 192] on img at bounding box center [1045, 200] width 306 height 74
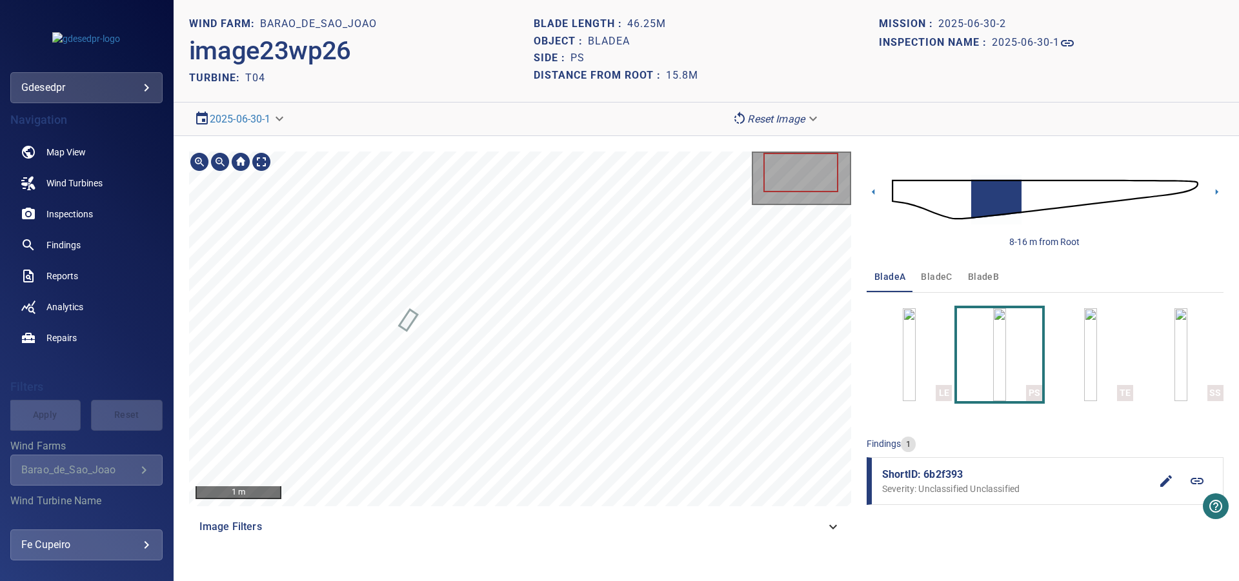
click at [1199, 472] on link at bounding box center [1196, 481] width 31 height 31
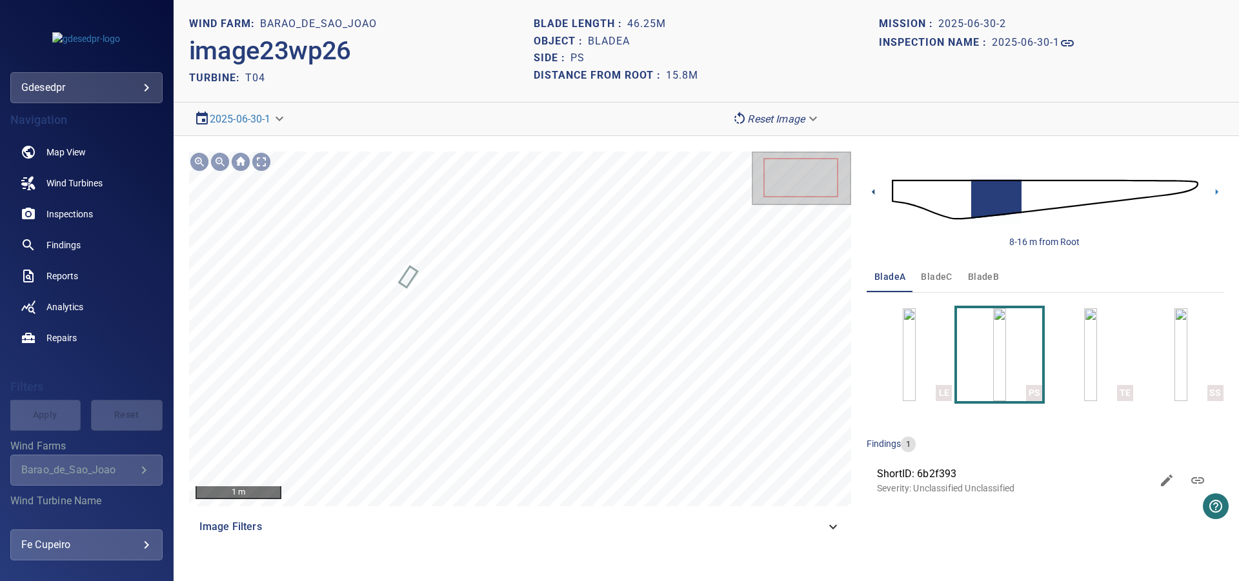
click at [875, 191] on icon at bounding box center [874, 192] width 14 height 14
click at [1192, 472] on link at bounding box center [1197, 480] width 31 height 31
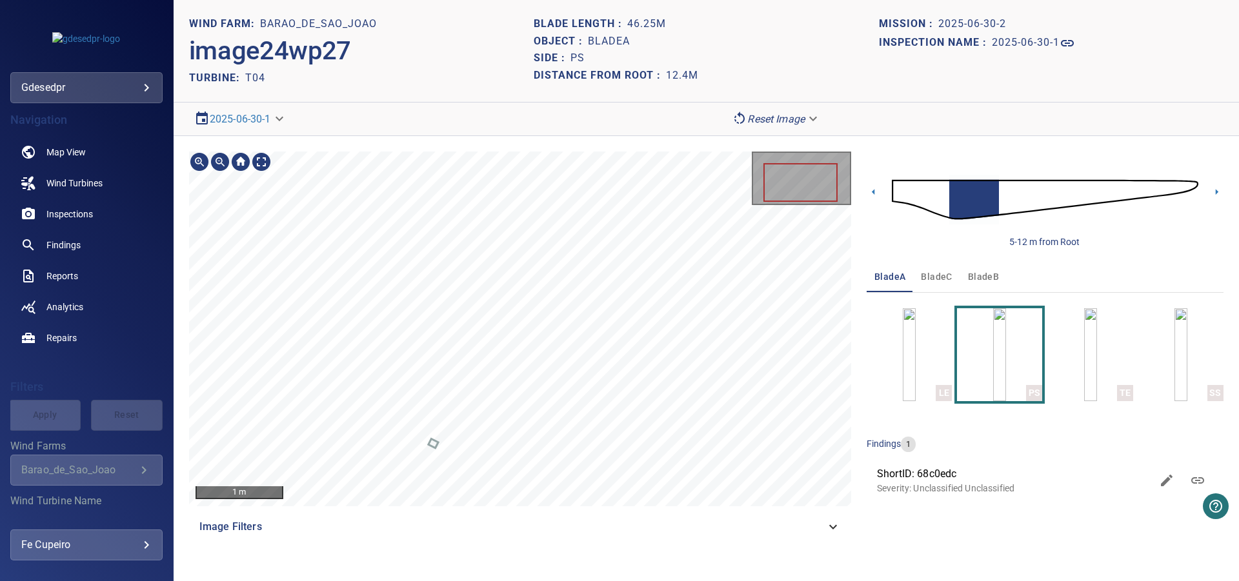
click at [791, 116] on body "**********" at bounding box center [619, 290] width 1239 height 581
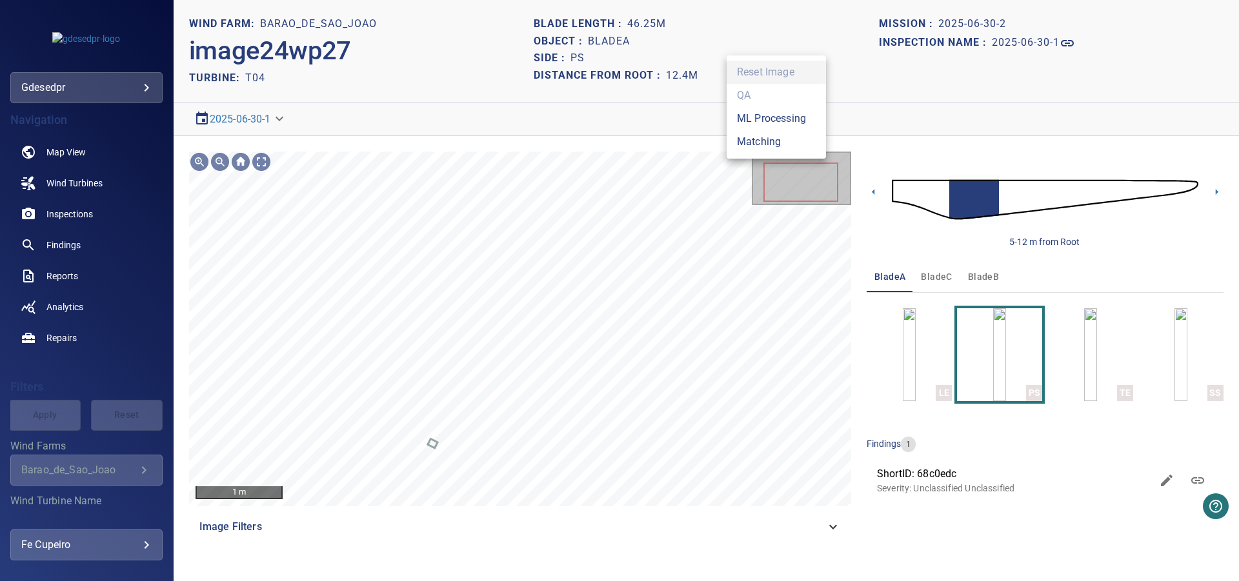
click at [786, 148] on li "Matching" at bounding box center [775, 141] width 99 height 23
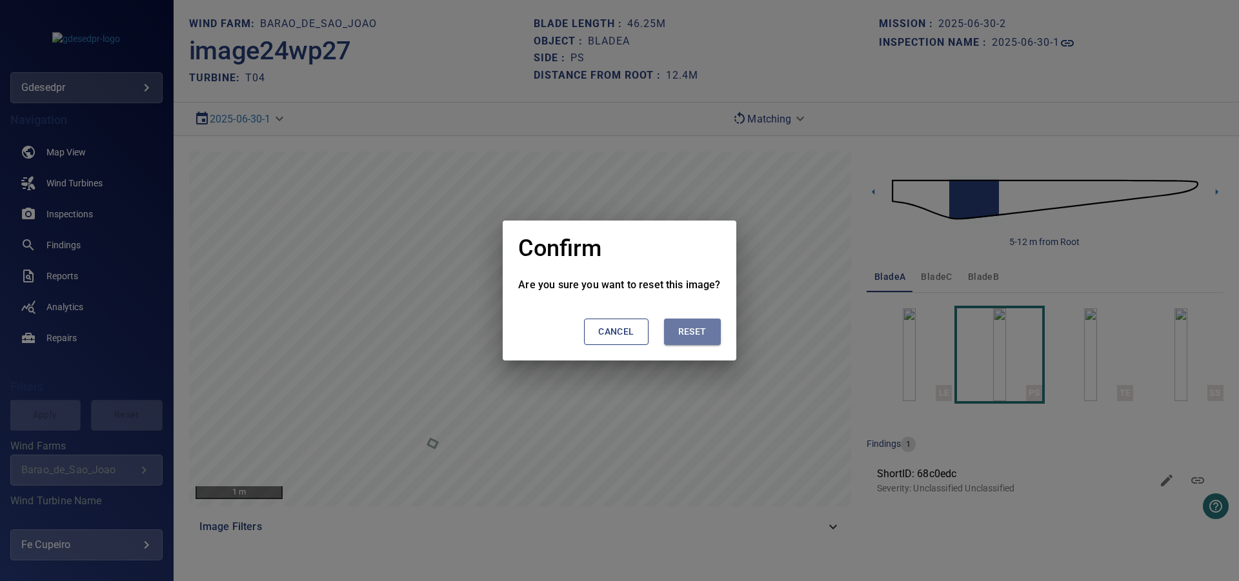
click at [699, 334] on span "Reset" at bounding box center [692, 332] width 28 height 16
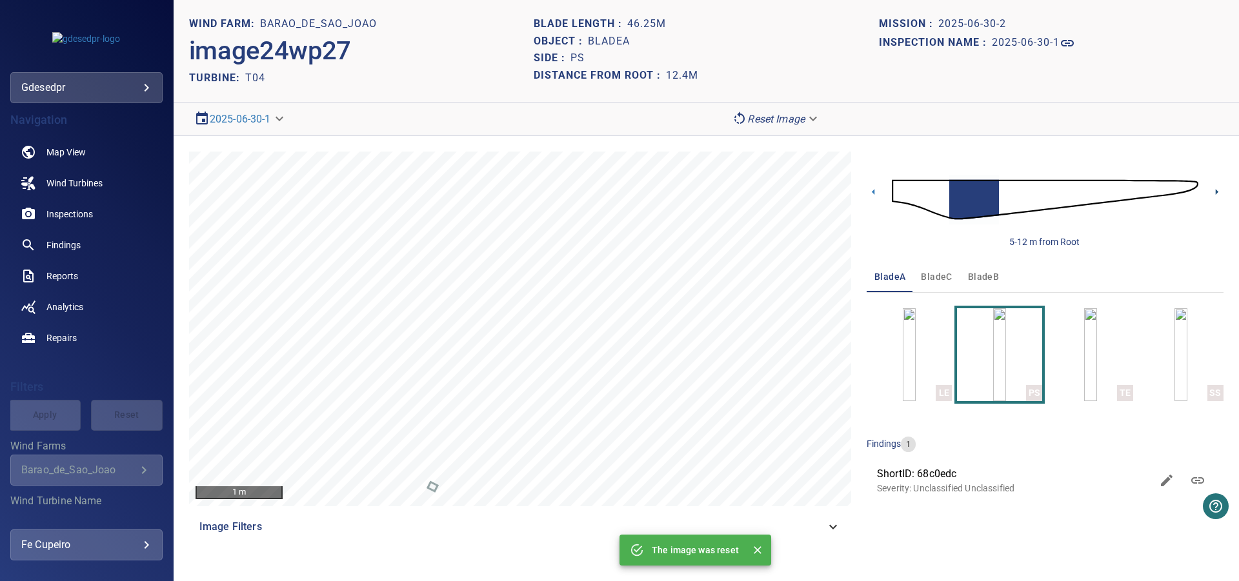
click at [1216, 191] on icon at bounding box center [1217, 192] width 3 height 6
click at [1198, 476] on icon at bounding box center [1197, 480] width 15 height 15
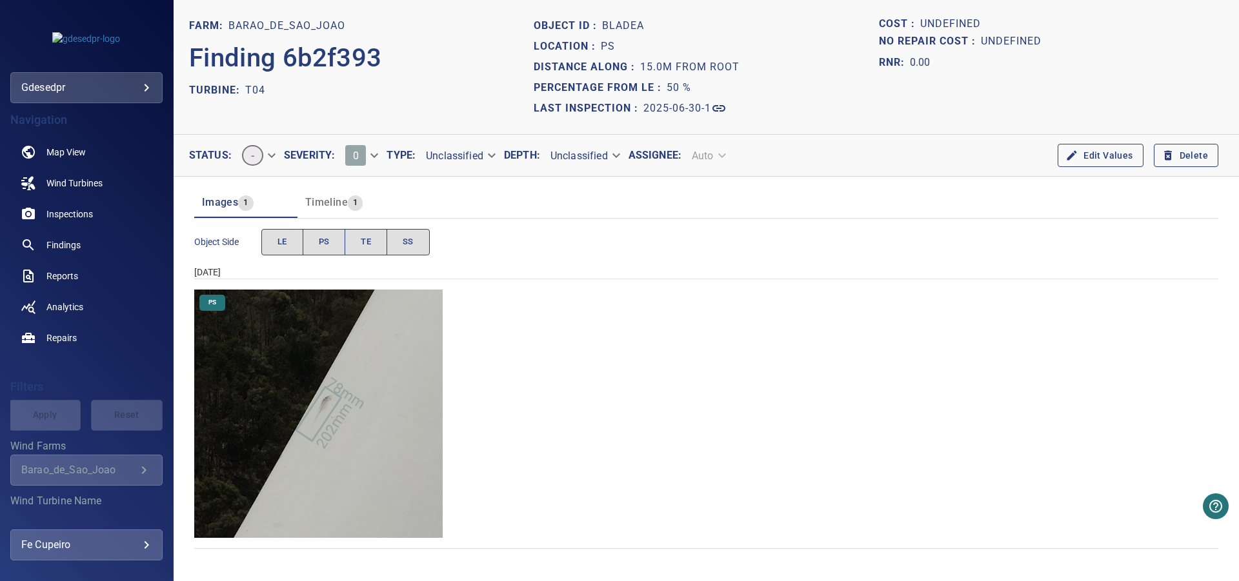
click at [1177, 157] on button "Delete" at bounding box center [1186, 156] width 65 height 24
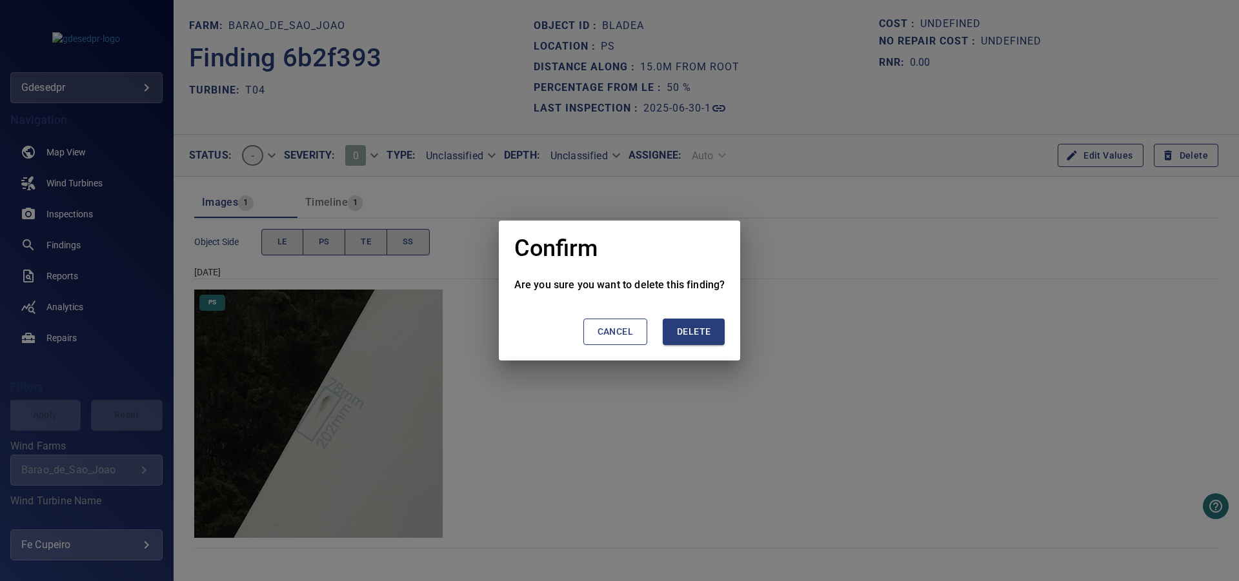
click at [706, 330] on span "Delete" at bounding box center [694, 332] width 34 height 16
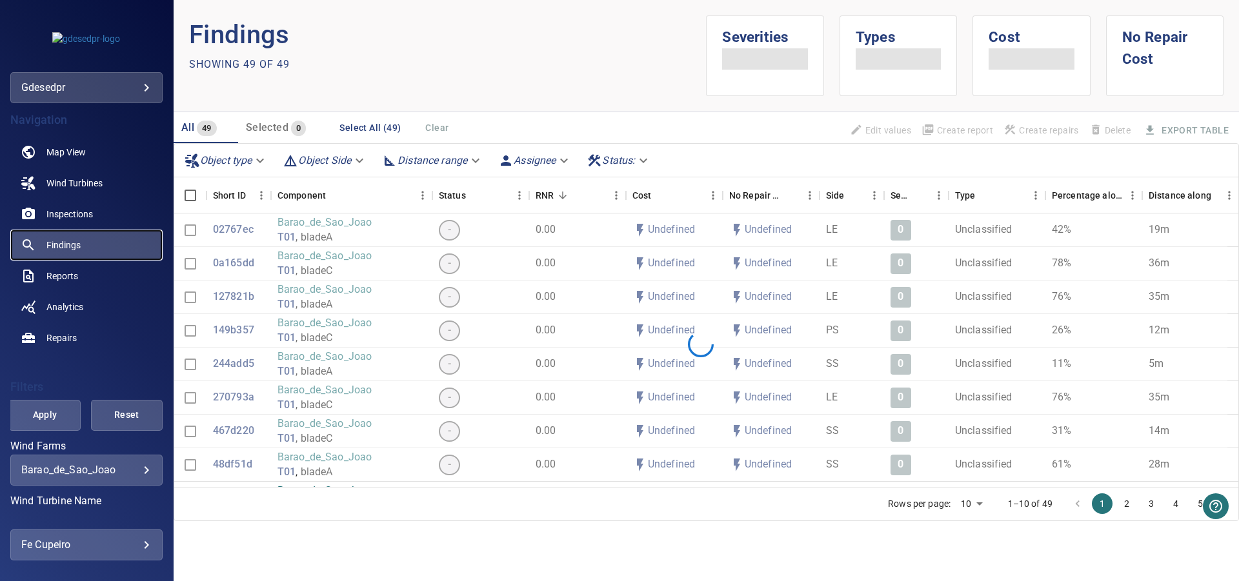
click at [95, 245] on link "Findings" at bounding box center [86, 245] width 152 height 31
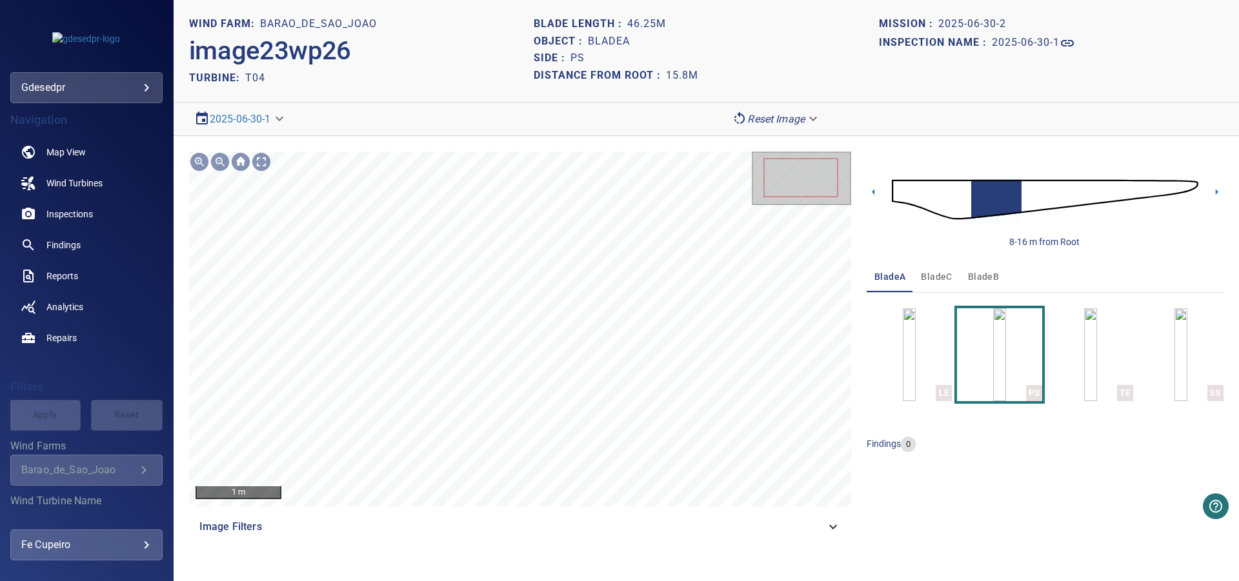
click at [1020, 192] on img at bounding box center [1045, 200] width 306 height 74
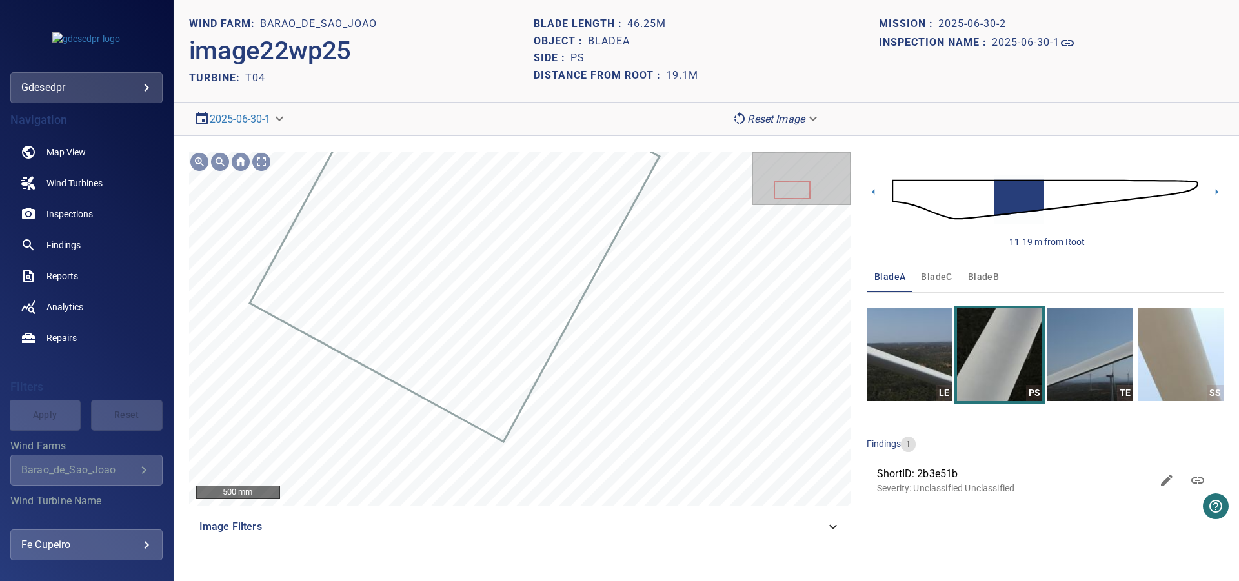
click at [1199, 471] on link at bounding box center [1197, 480] width 31 height 31
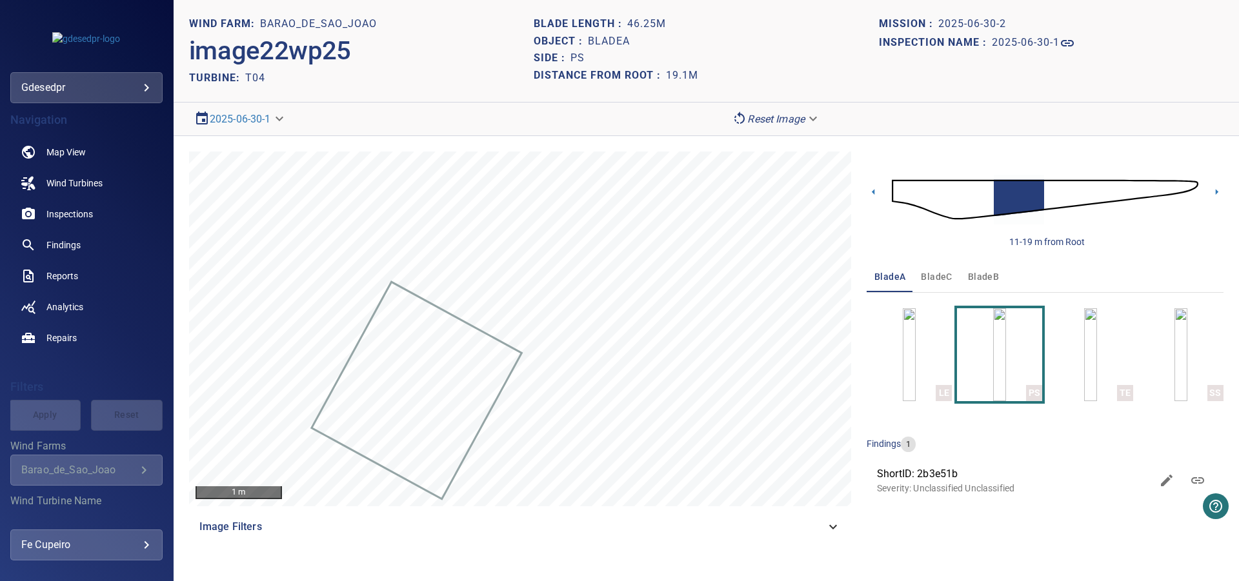
click at [1035, 201] on img at bounding box center [1045, 200] width 306 height 74
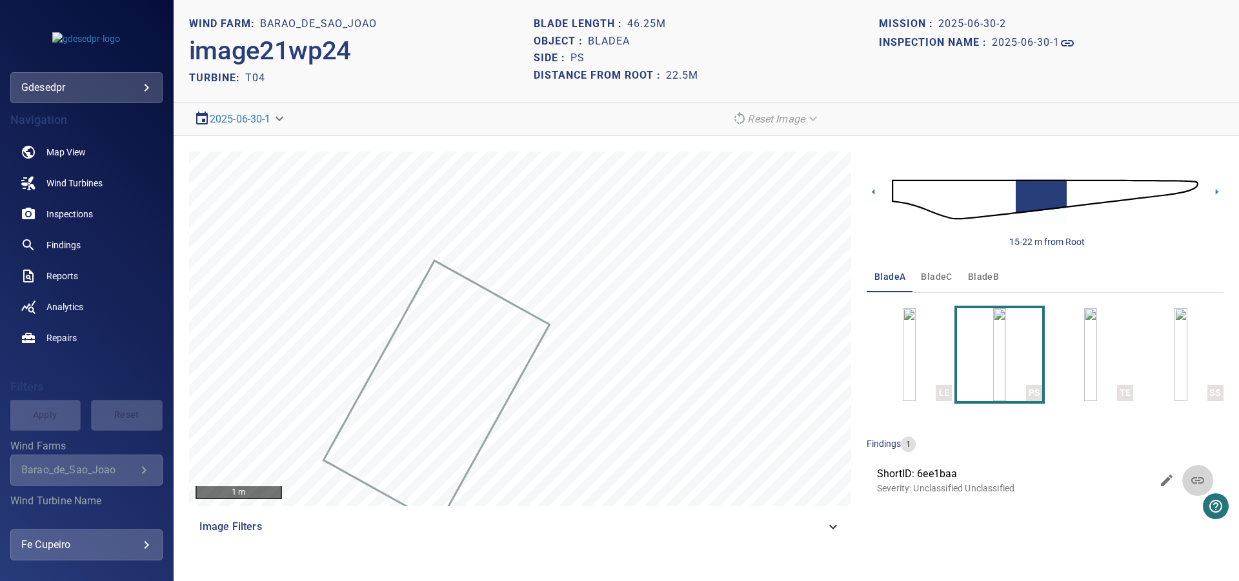
click at [1201, 477] on icon at bounding box center [1197, 480] width 15 height 15
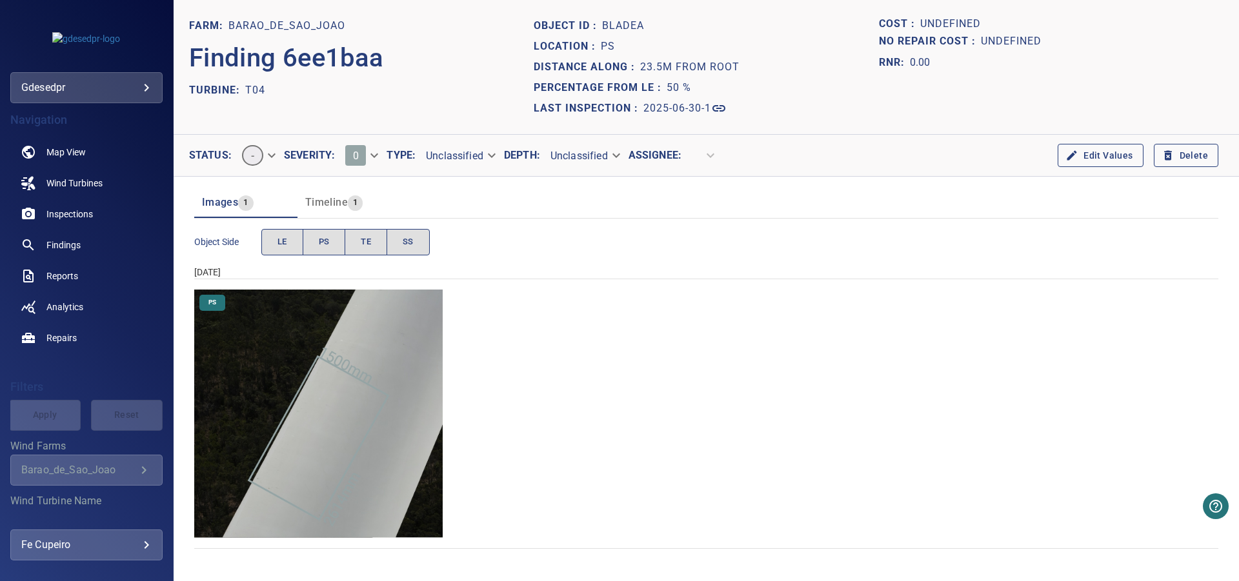
click at [1180, 154] on button "Delete" at bounding box center [1186, 156] width 65 height 24
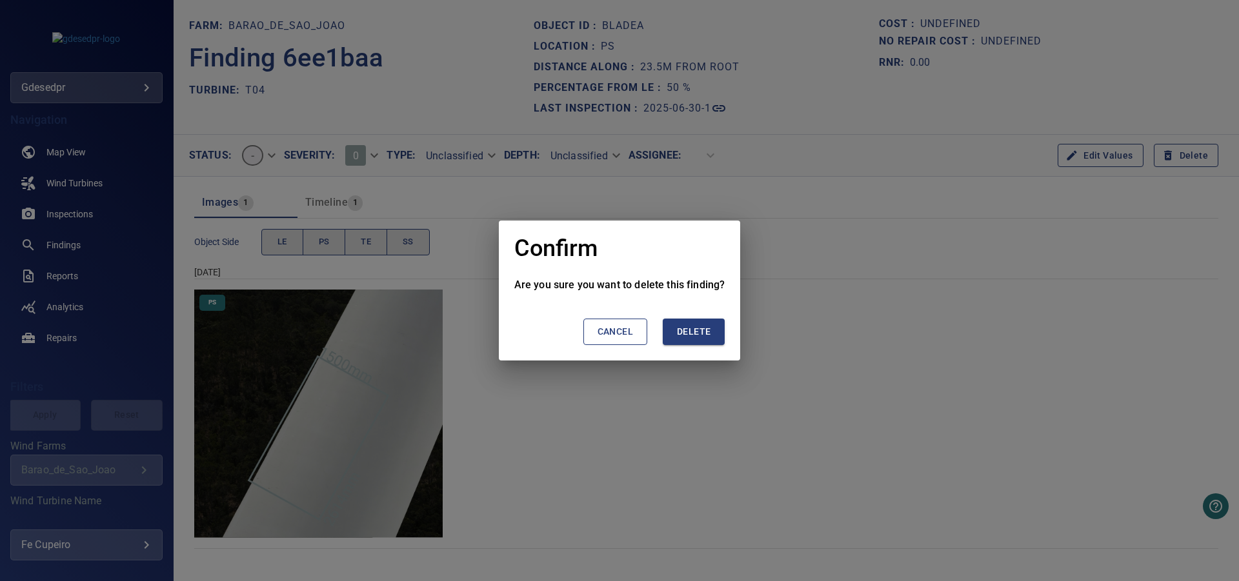
click at [717, 330] on button "Delete" at bounding box center [694, 332] width 62 height 26
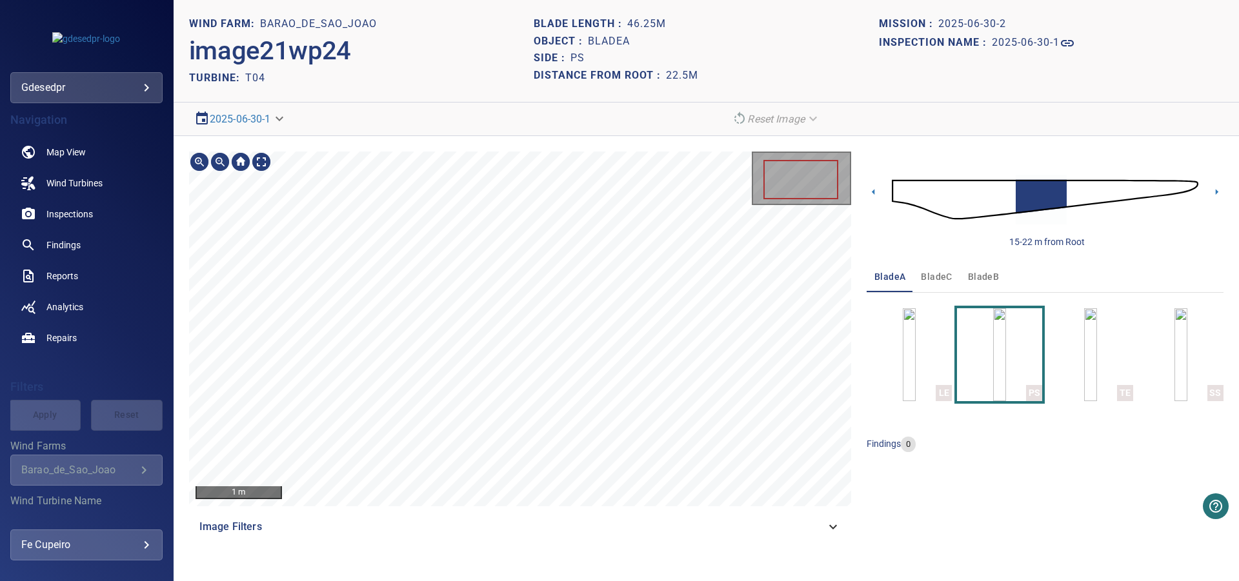
click at [634, 139] on div "1 m Image Filters 15-22 m from Root bladeA bladeC bladeB LE PS TE SS findings 0" at bounding box center [706, 347] width 1065 height 422
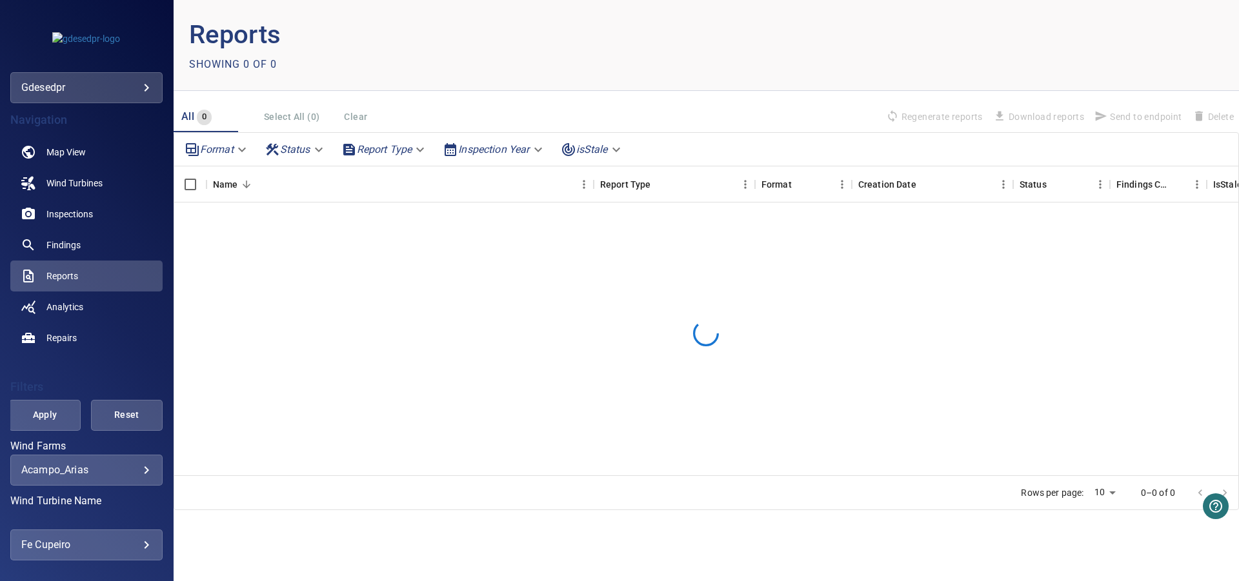
click at [122, 468] on body "**********" at bounding box center [619, 290] width 1239 height 581
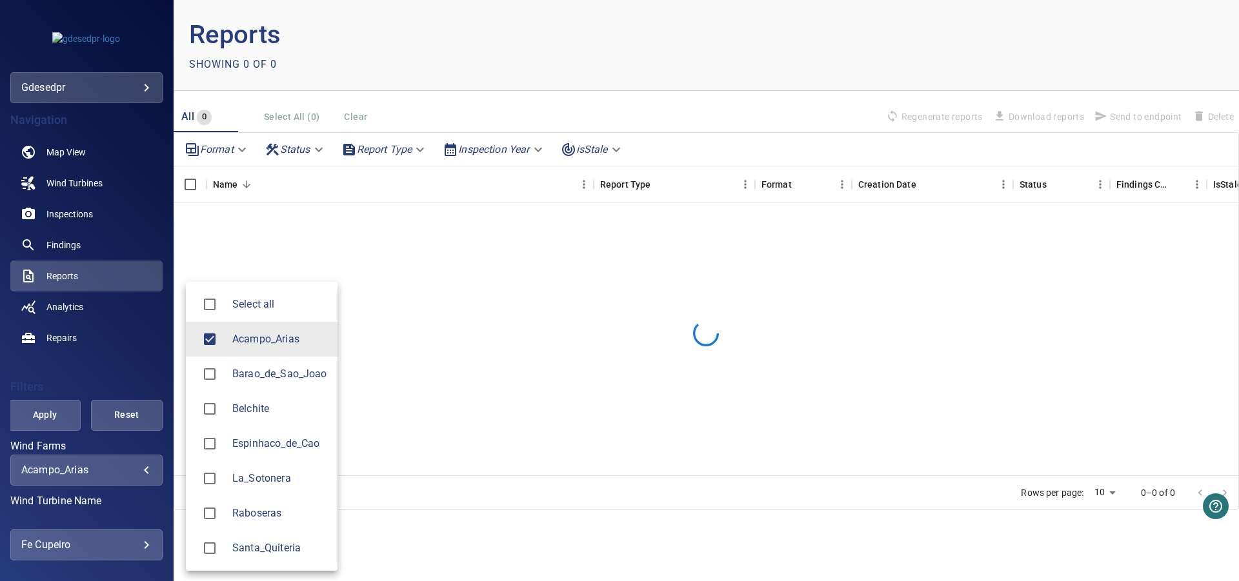
click at [281, 384] on li "Barao_de_Sao_Joao" at bounding box center [262, 374] width 152 height 35
click at [286, 341] on span "Acampo_Arias" at bounding box center [279, 339] width 95 height 15
type input "**********"
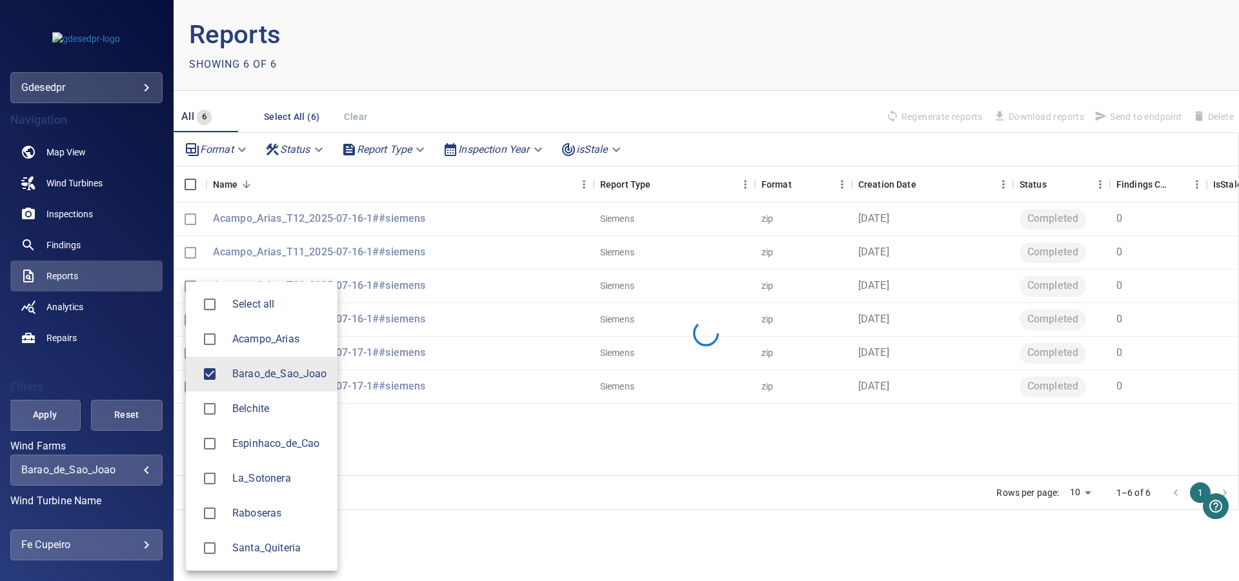
click at [168, 365] on div at bounding box center [619, 290] width 1239 height 581
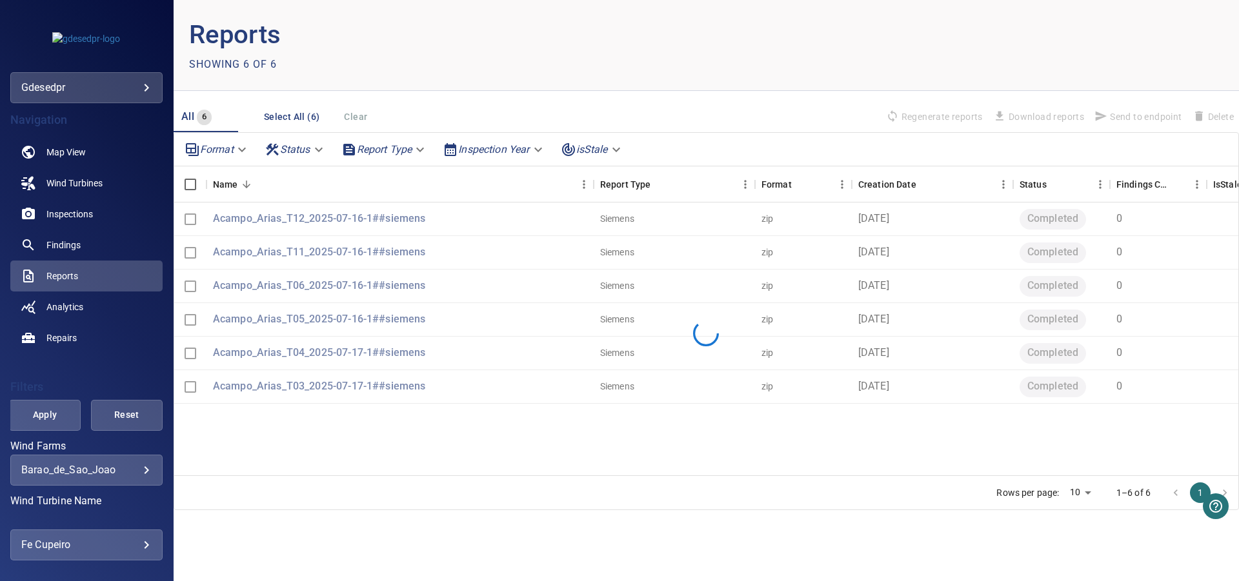
click at [168, 396] on div "Select all Acampo_Arias Barao_de_Sao_Joao Belchite Espinhaco_de_Cao La_Sotonera…" at bounding box center [619, 290] width 1239 height 581
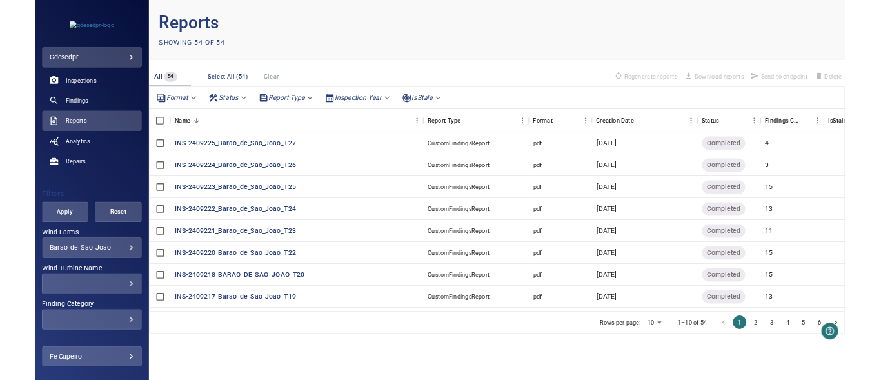
scroll to position [104, 0]
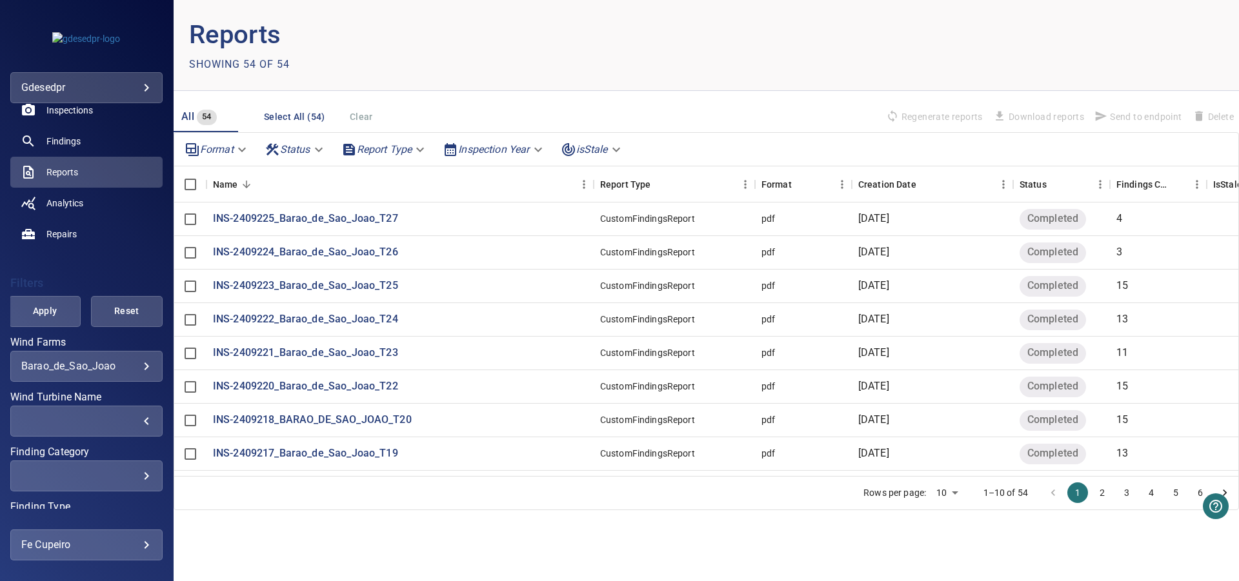
click at [135, 418] on div "​" at bounding box center [86, 421] width 130 height 12
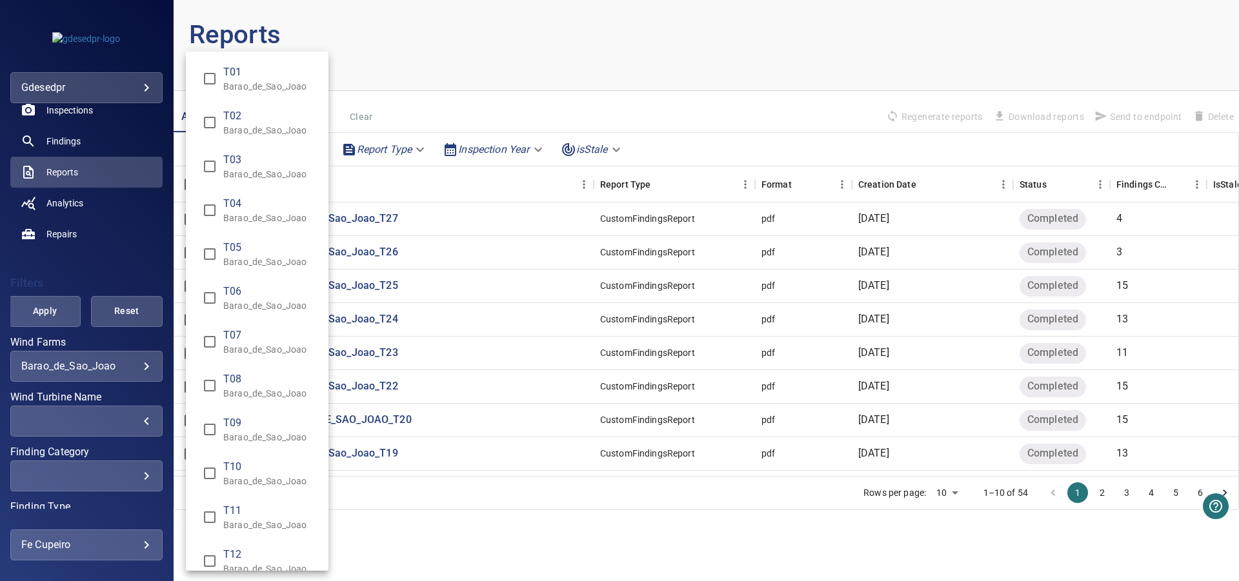
click at [245, 203] on span "T04" at bounding box center [270, 203] width 95 height 15
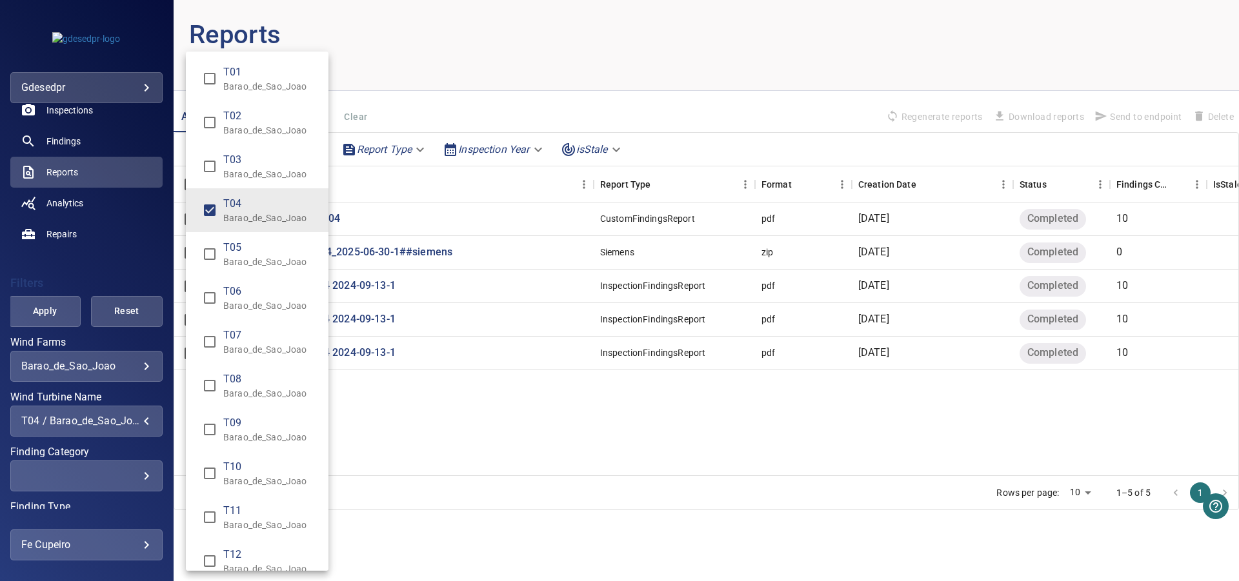
type input "**********"
click at [473, 65] on div "Wind Turbine Name" at bounding box center [619, 290] width 1239 height 581
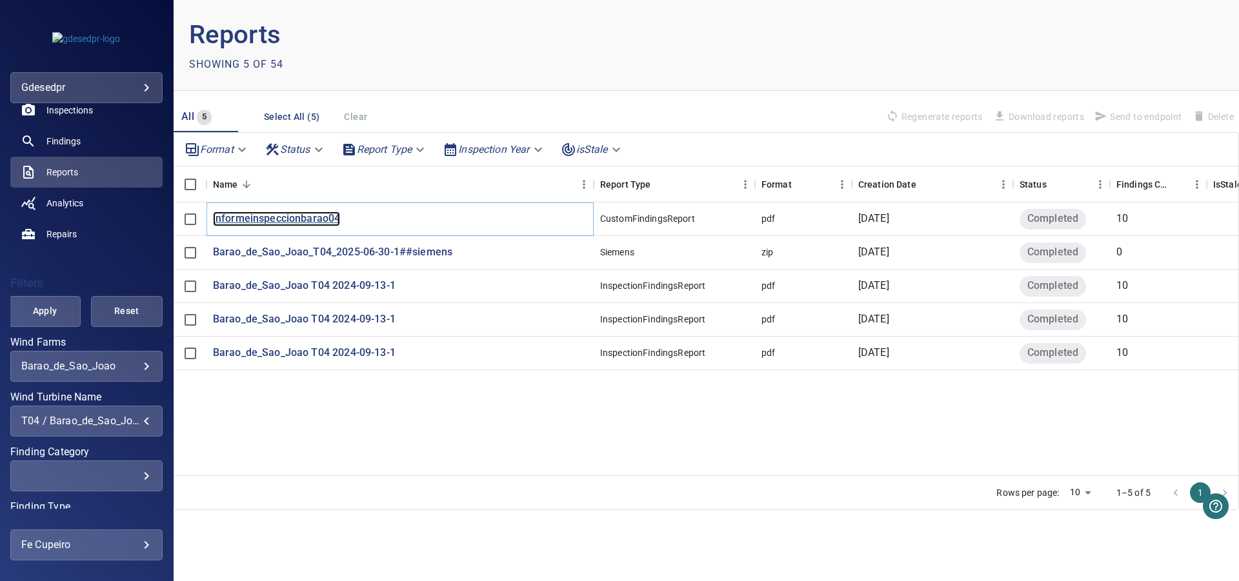
click at [335, 216] on p "informeinspeccionbarao04" at bounding box center [277, 219] width 128 height 15
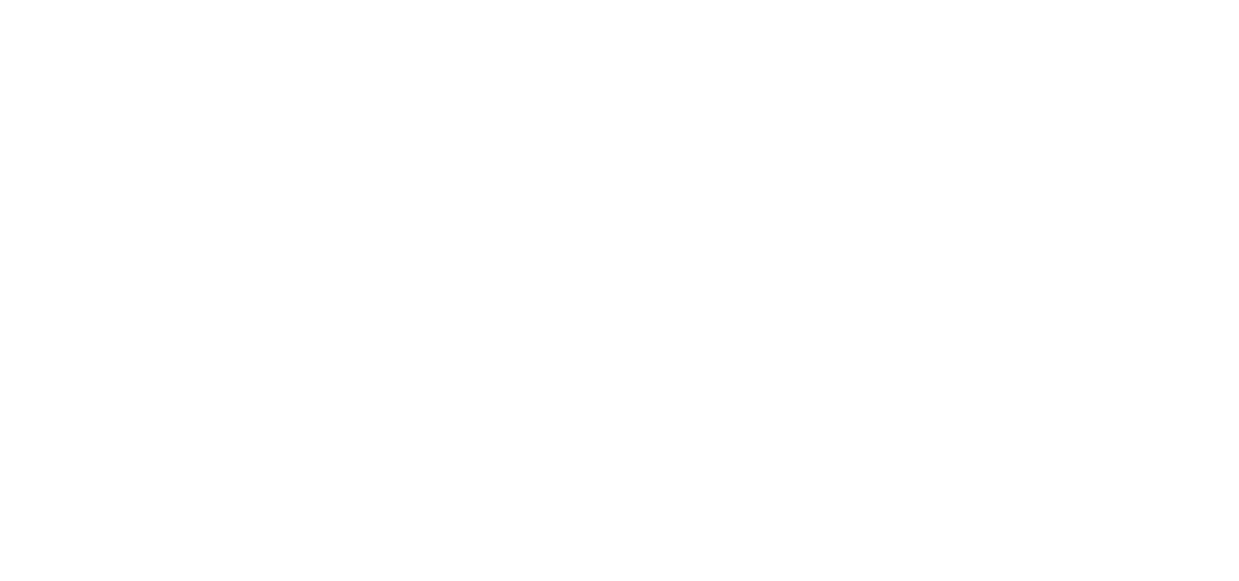
click at [221, 0] on html at bounding box center [619, 0] width 1239 height 0
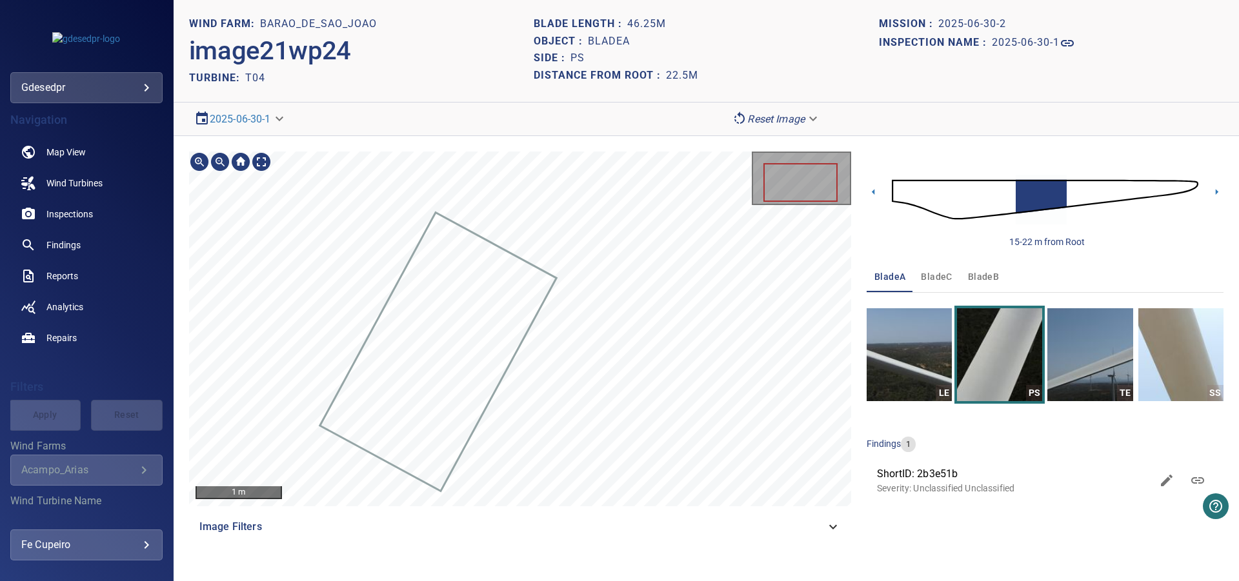
click at [1057, 190] on img at bounding box center [1045, 200] width 306 height 74
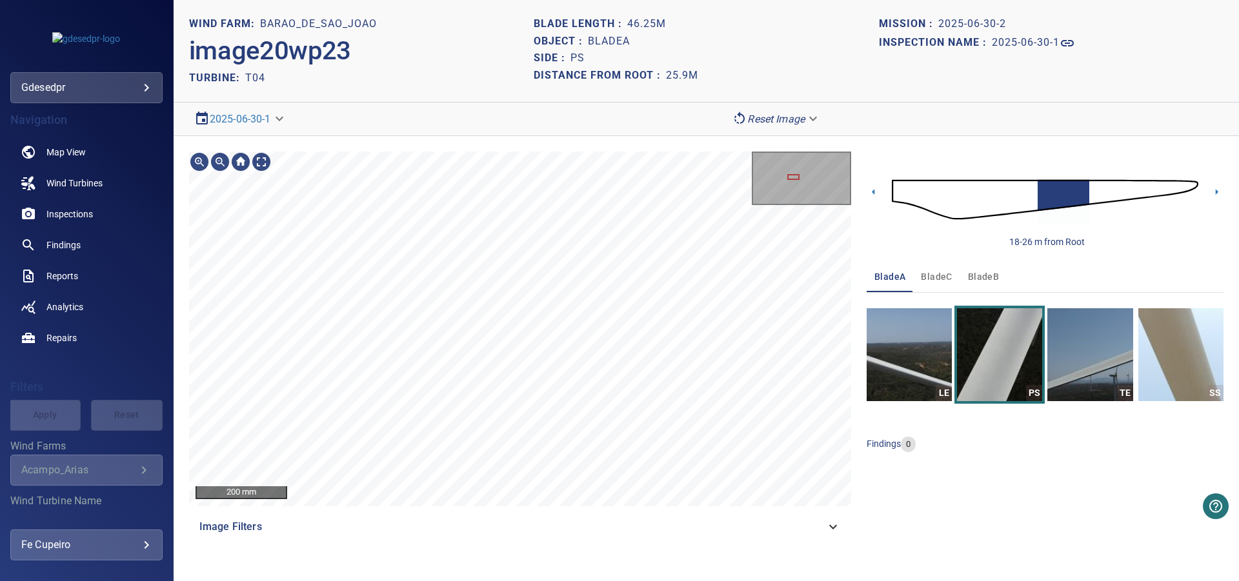
click at [1073, 191] on img at bounding box center [1045, 200] width 306 height 74
click at [1085, 191] on img at bounding box center [1045, 200] width 306 height 74
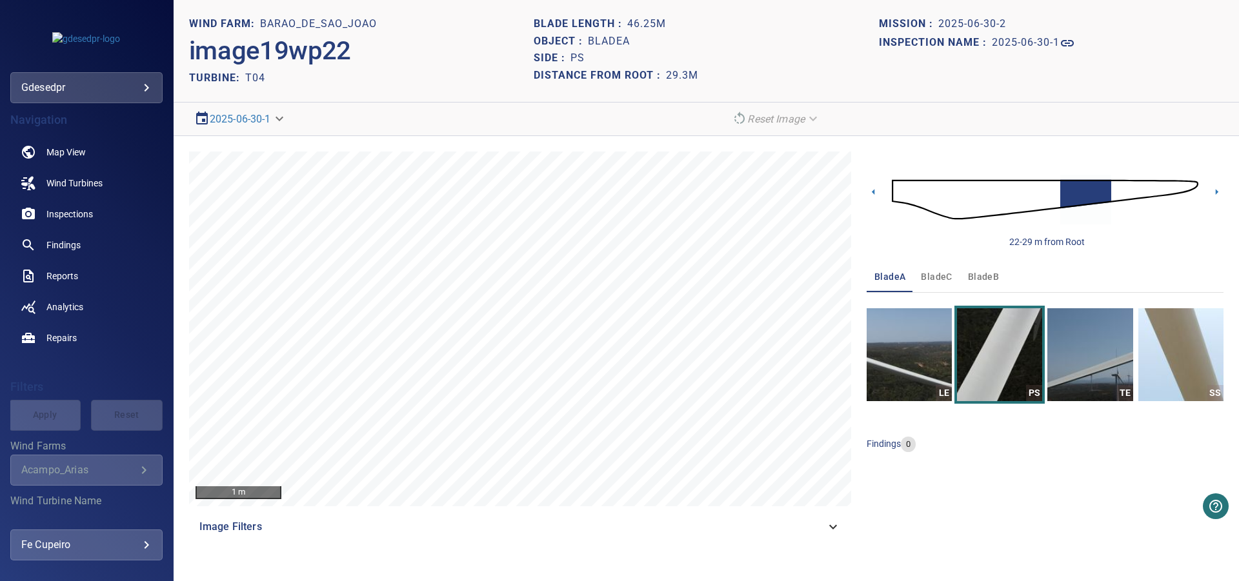
click at [1063, 194] on img at bounding box center [1045, 200] width 306 height 74
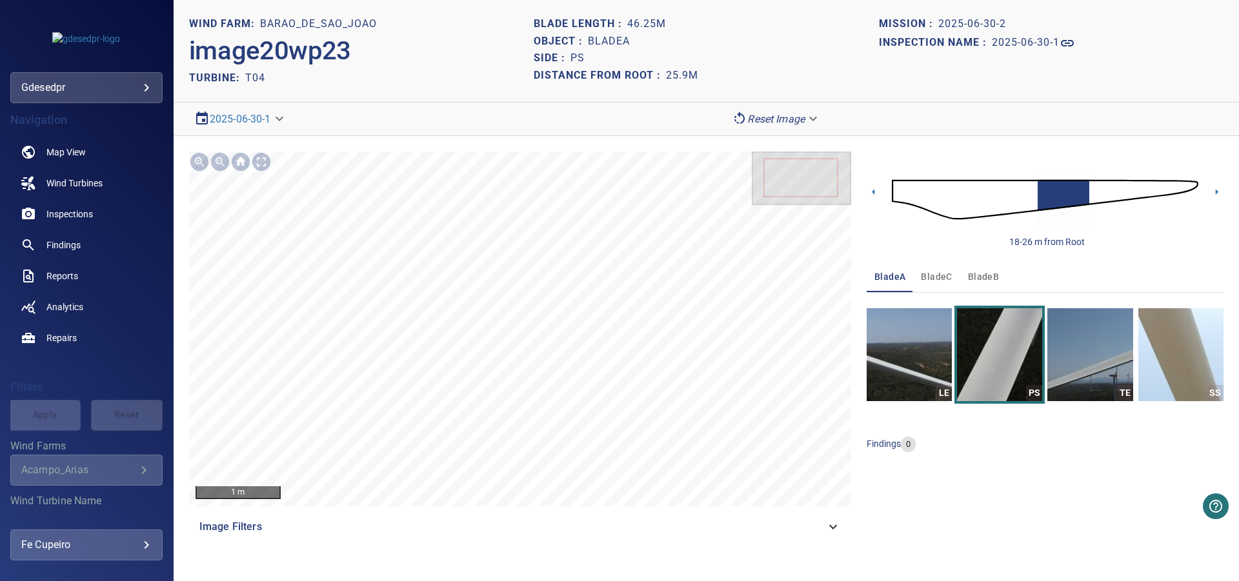
click at [1042, 190] on img at bounding box center [1045, 200] width 306 height 74
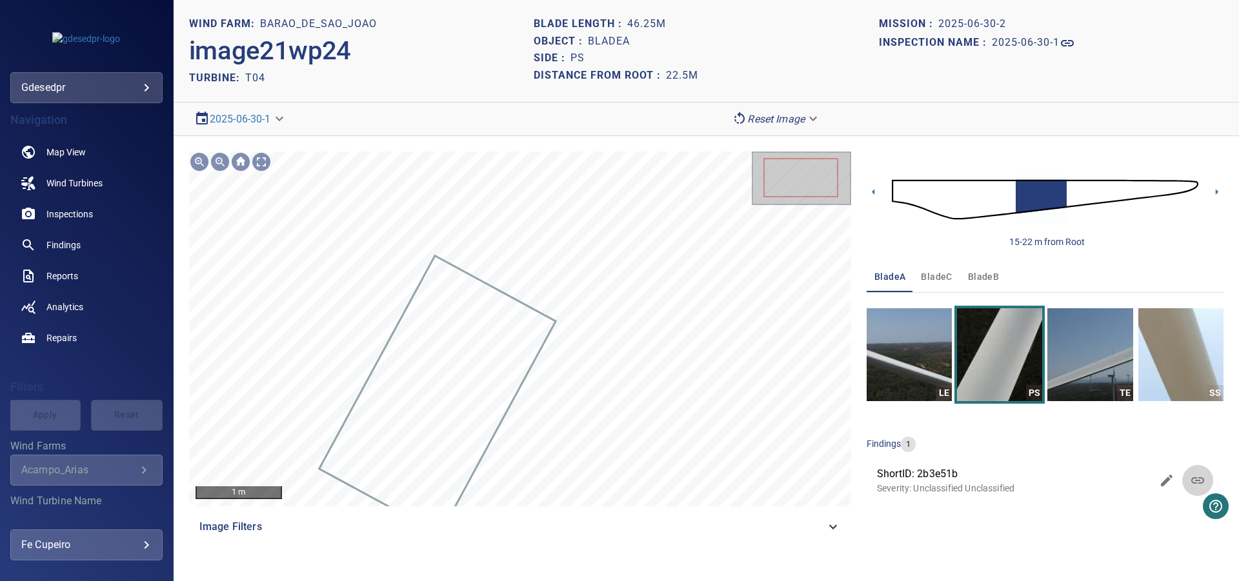
click at [1197, 474] on icon at bounding box center [1197, 480] width 15 height 15
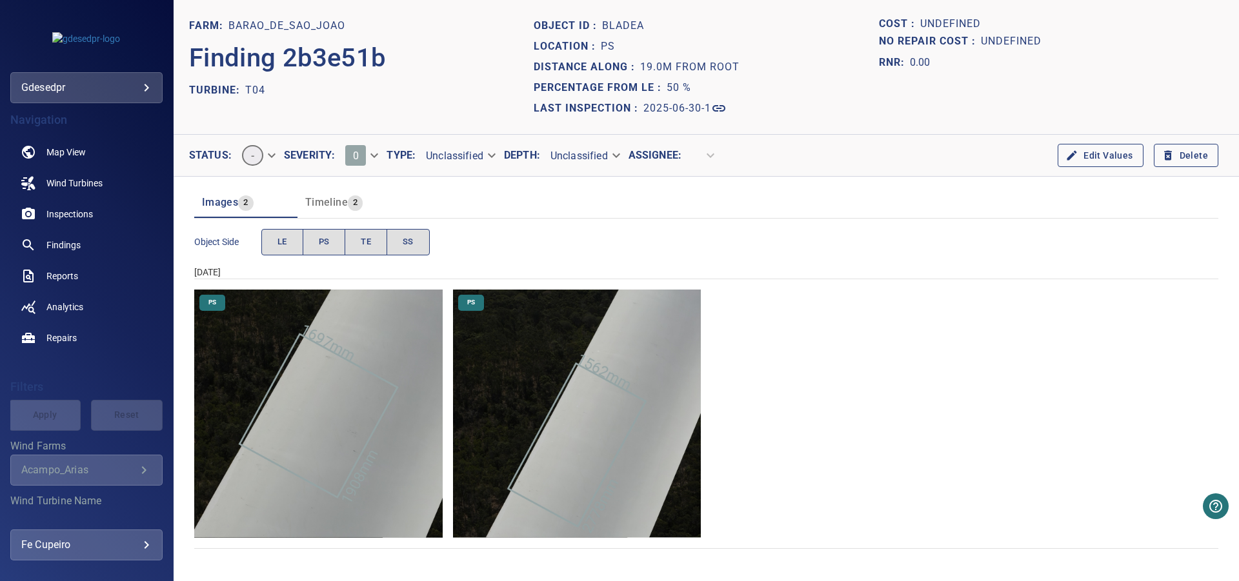
click at [541, 362] on img "Barao_de_Sao_Joao/T04/2025-06-30-1/2025-06-30-2/image21wp24.jpg" at bounding box center [577, 414] width 248 height 248
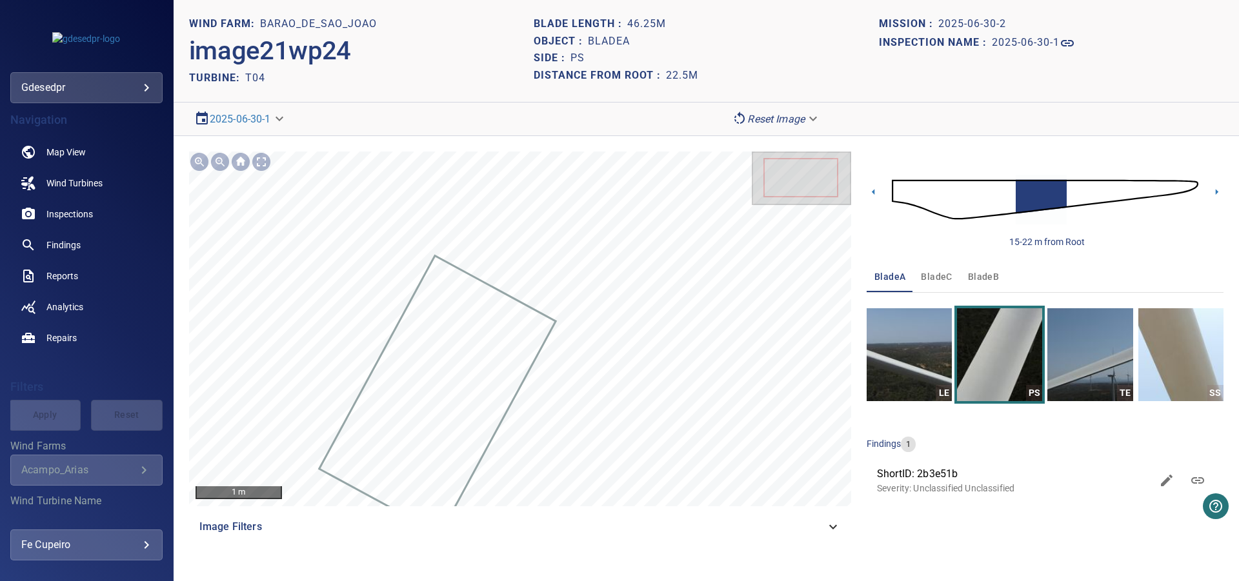
click at [1055, 200] on img at bounding box center [1045, 200] width 306 height 74
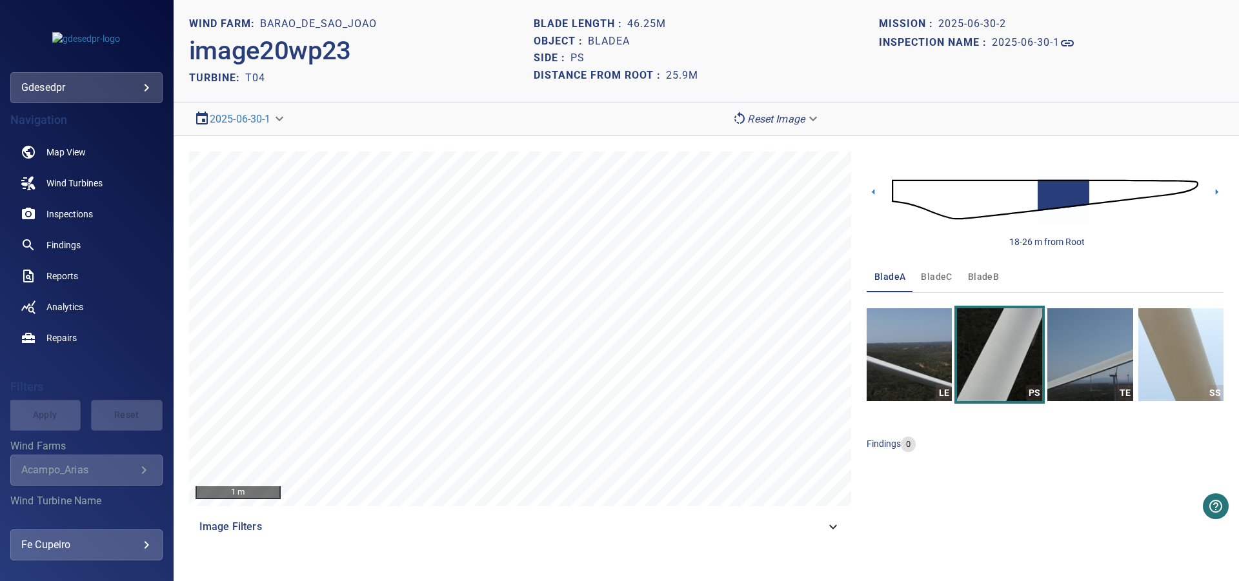
click at [1068, 193] on img at bounding box center [1045, 200] width 306 height 74
click at [1076, 192] on img at bounding box center [1045, 200] width 306 height 74
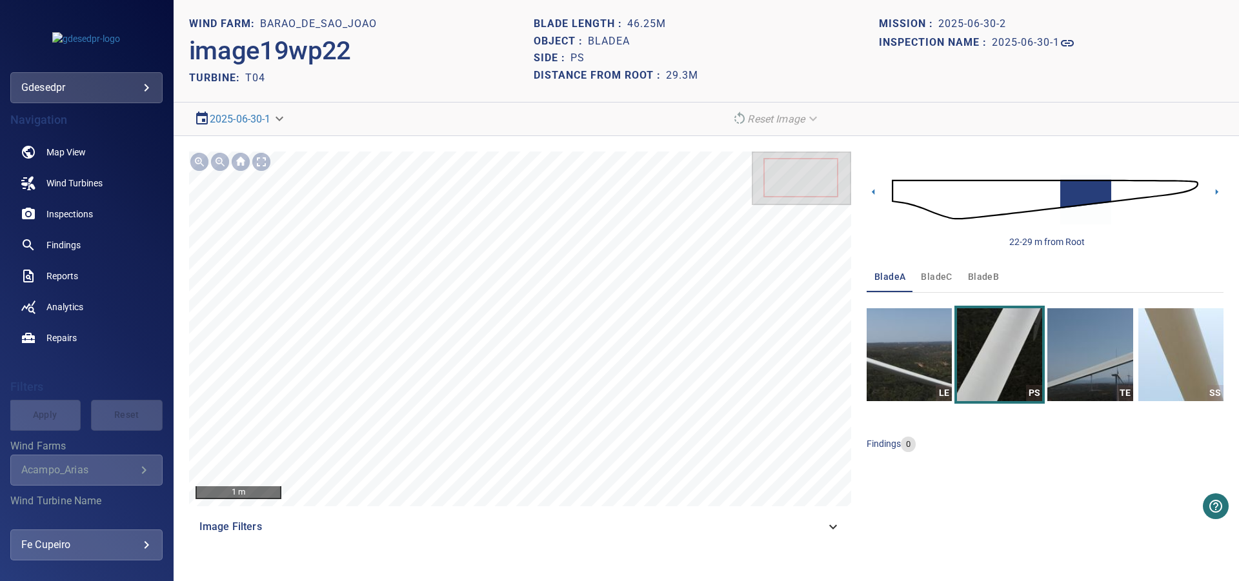
click at [1066, 190] on img at bounding box center [1045, 200] width 306 height 74
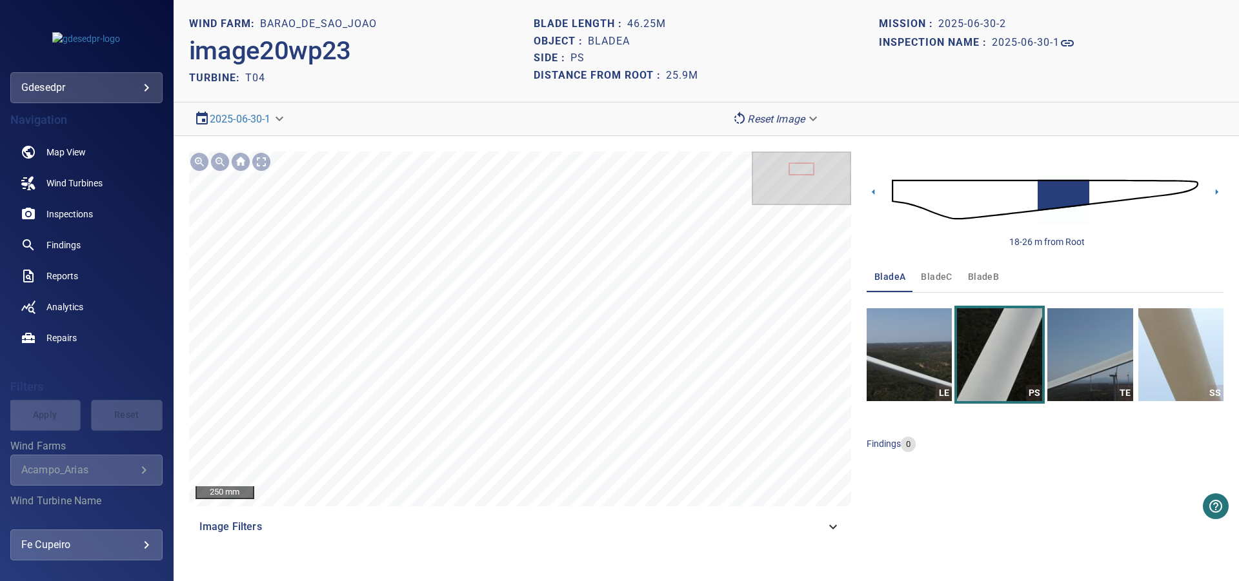
click at [1045, 184] on img at bounding box center [1045, 200] width 306 height 74
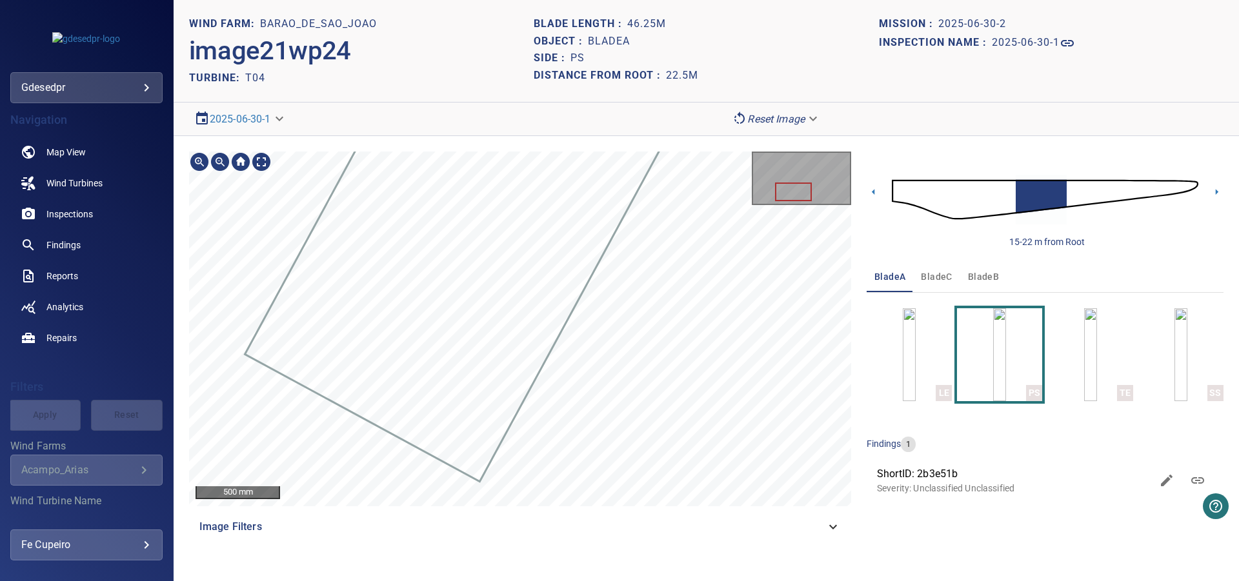
click at [1057, 201] on img at bounding box center [1045, 200] width 306 height 74
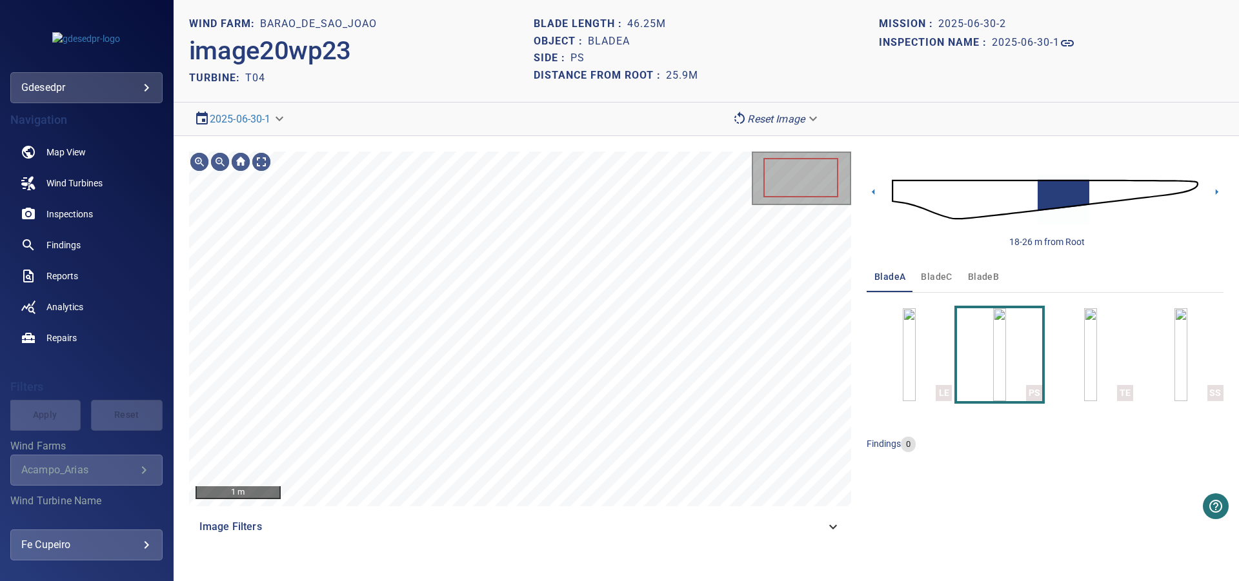
click at [806, 117] on body "**********" at bounding box center [619, 290] width 1239 height 581
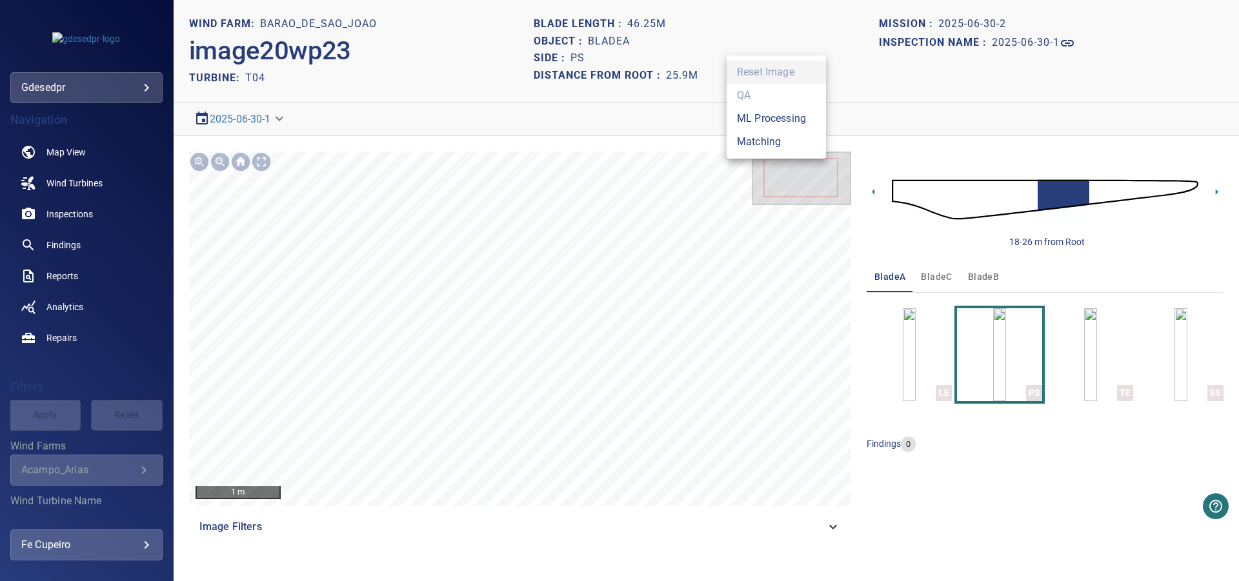
click at [785, 145] on li "Matching" at bounding box center [775, 141] width 99 height 23
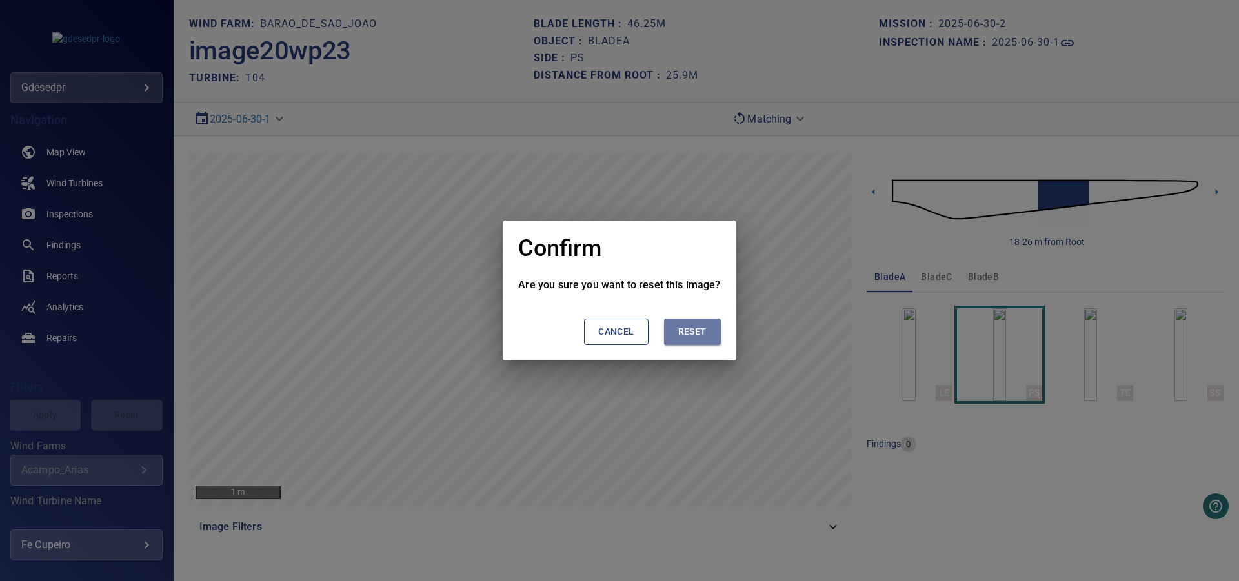
click at [686, 337] on span "Reset" at bounding box center [692, 332] width 28 height 16
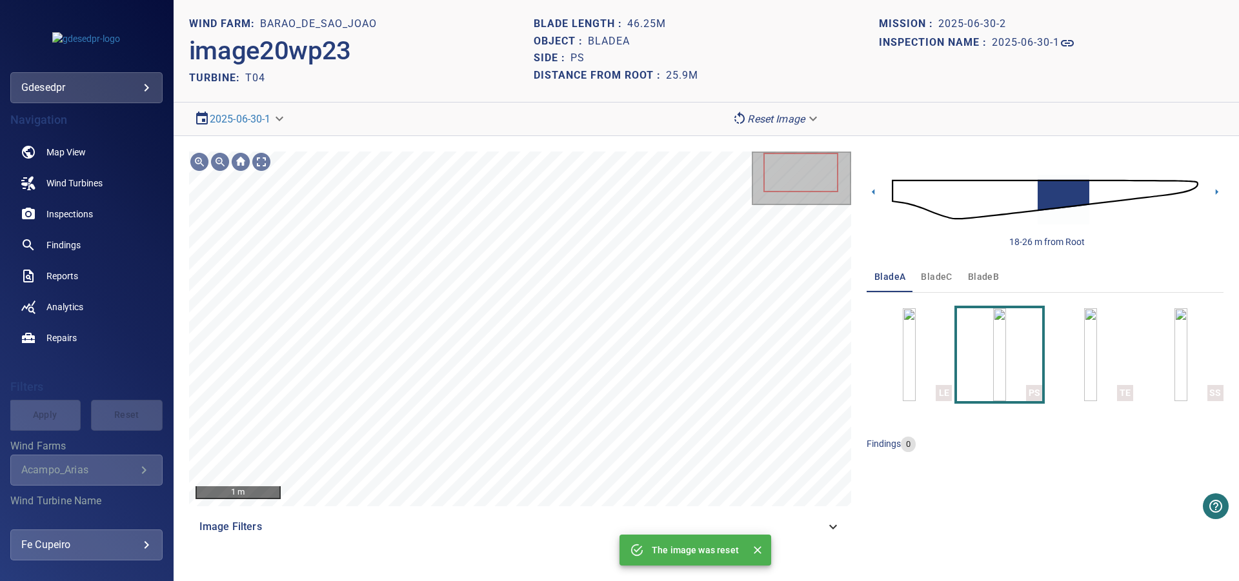
click at [1044, 191] on img at bounding box center [1045, 200] width 306 height 74
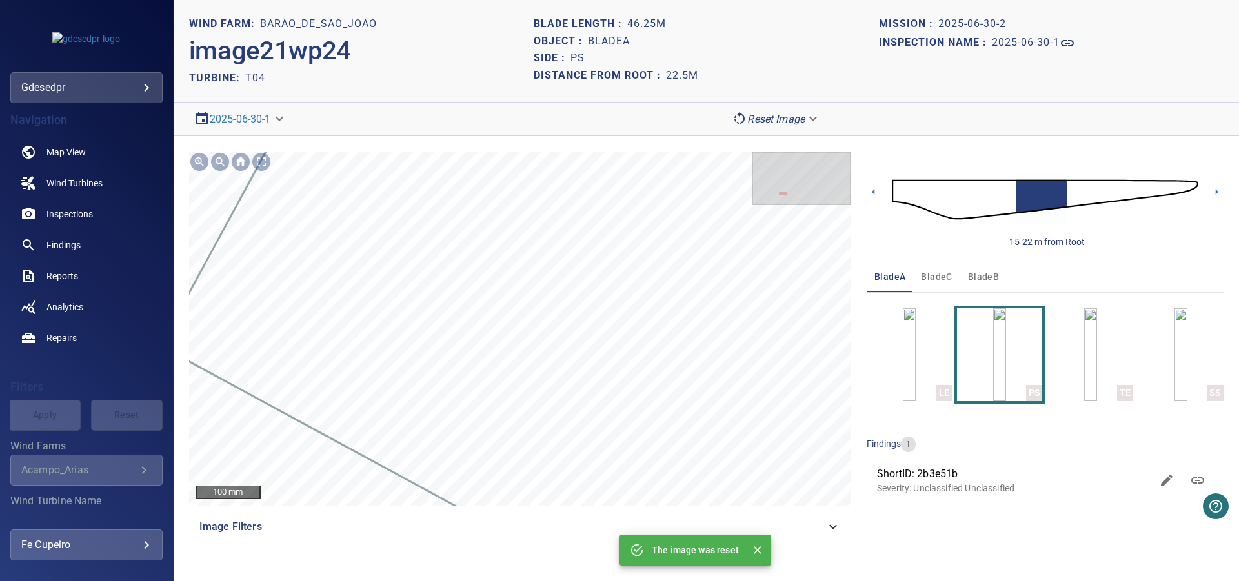
click at [1190, 483] on icon at bounding box center [1197, 480] width 15 height 15
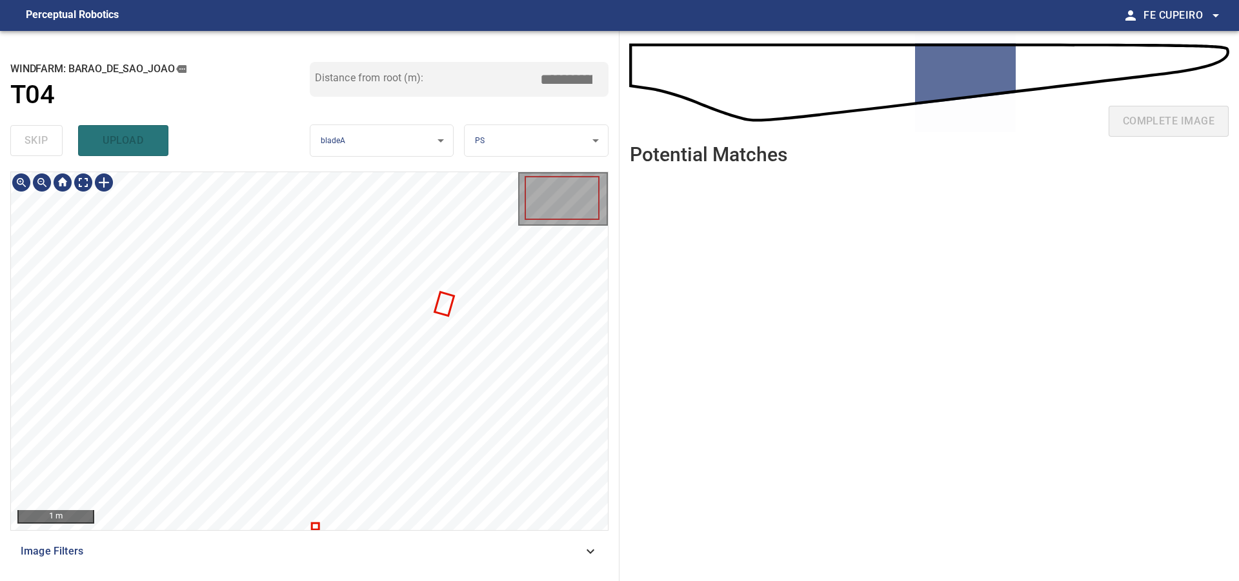
click at [596, 226] on div "1 m" at bounding box center [309, 351] width 597 height 358
click at [419, 143] on div "**********" at bounding box center [309, 306] width 619 height 550
click at [297, 544] on div "Image Filters" at bounding box center [309, 551] width 598 height 31
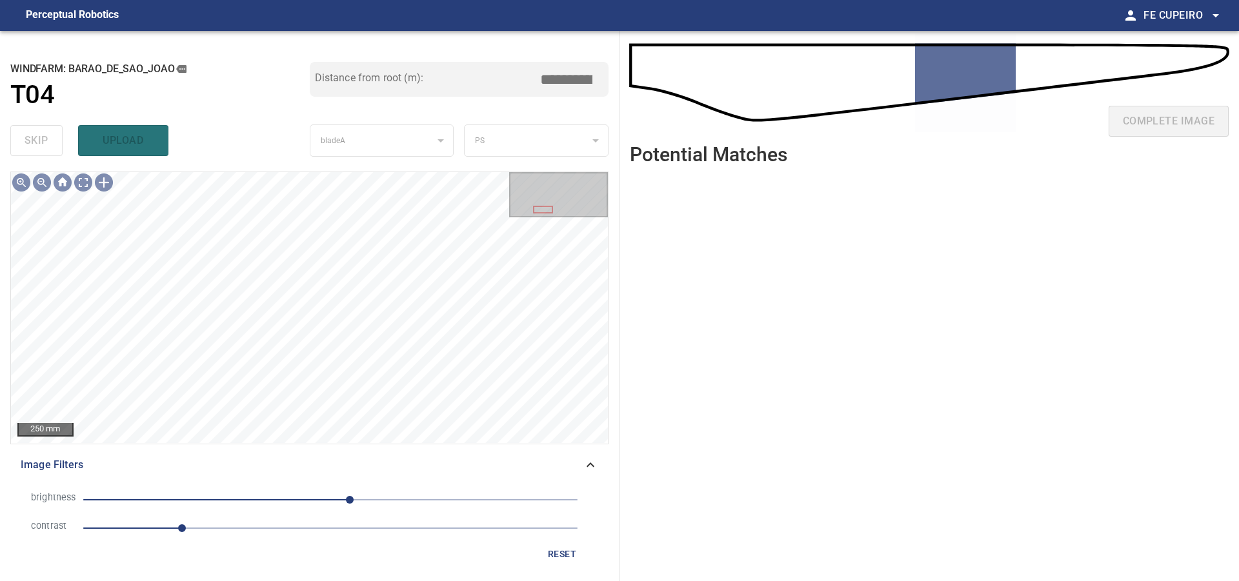
click at [210, 528] on span "1" at bounding box center [330, 528] width 494 height 18
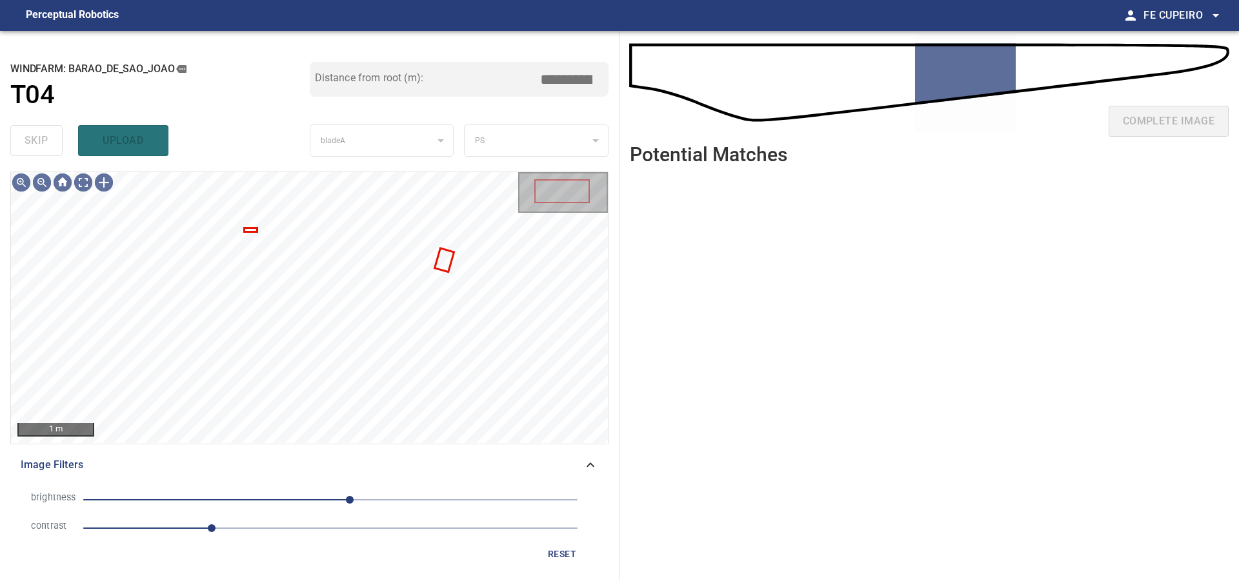
click at [332, 501] on span "20" at bounding box center [330, 500] width 494 height 18
click at [81, 186] on body "**********" at bounding box center [619, 290] width 1239 height 581
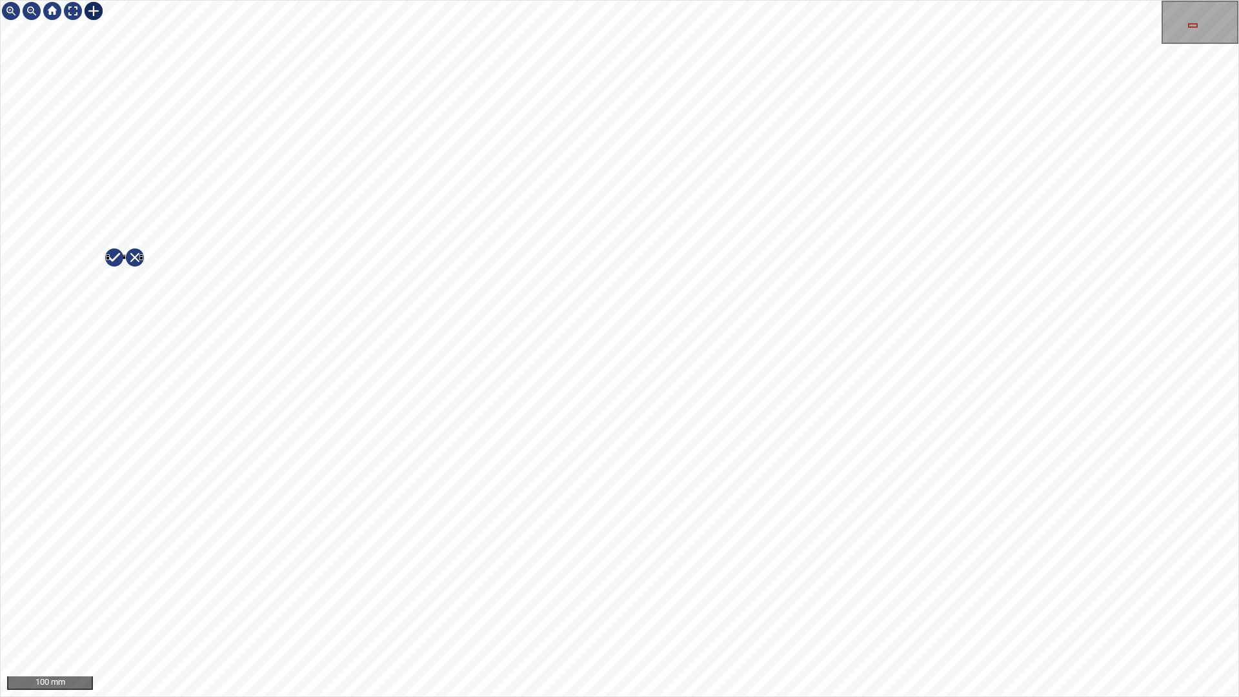
click at [305, 271] on div at bounding box center [619, 349] width 1237 height 696
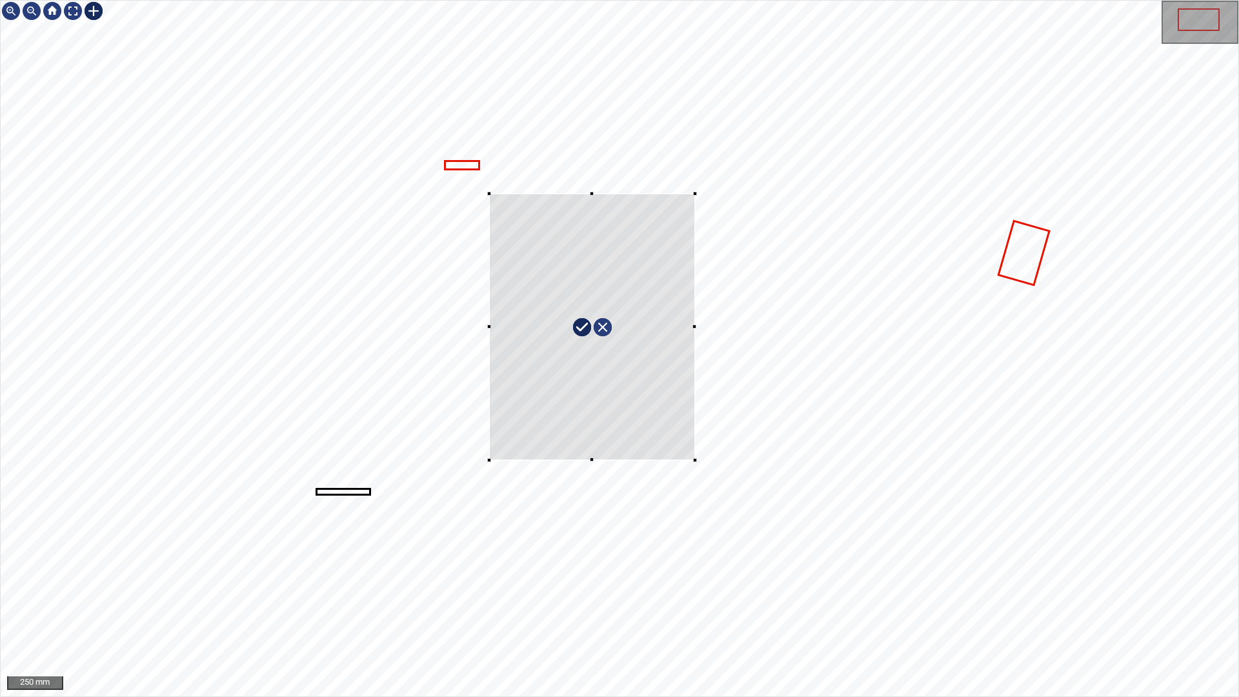
click at [697, 472] on div at bounding box center [619, 349] width 1237 height 696
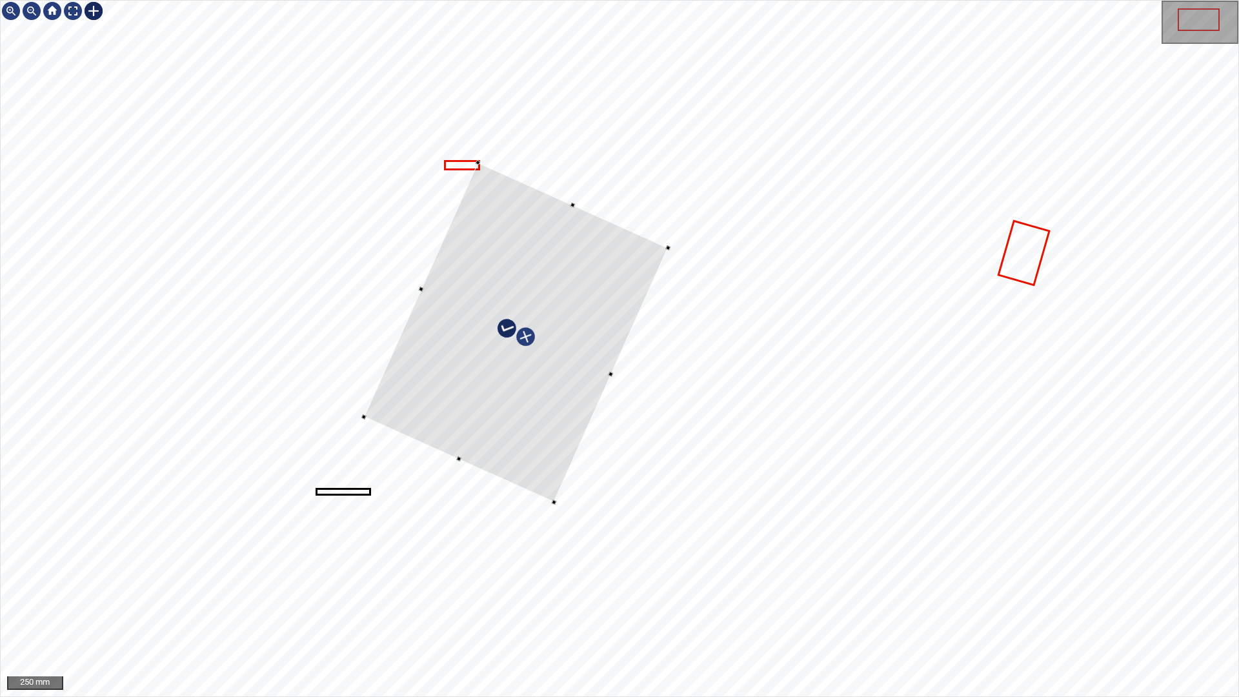
click at [548, 399] on div at bounding box center [516, 332] width 304 height 339
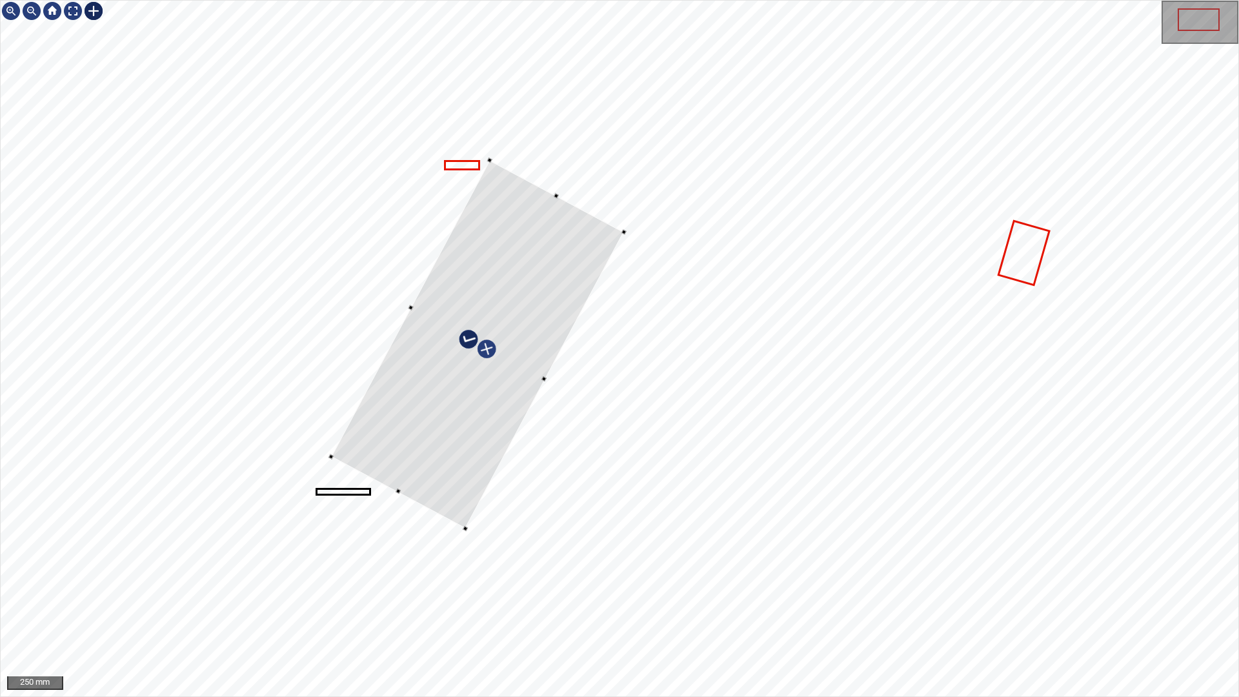
click at [466, 531] on div at bounding box center [619, 349] width 1237 height 696
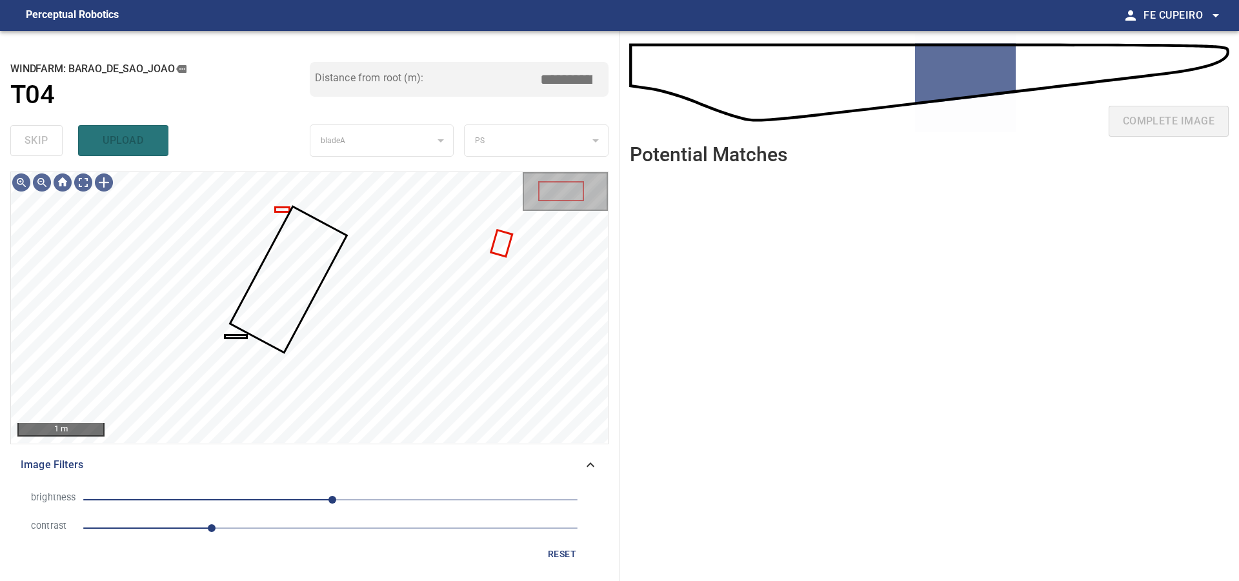
click at [452, 472] on span "Image Filters" at bounding box center [302, 464] width 562 height 15
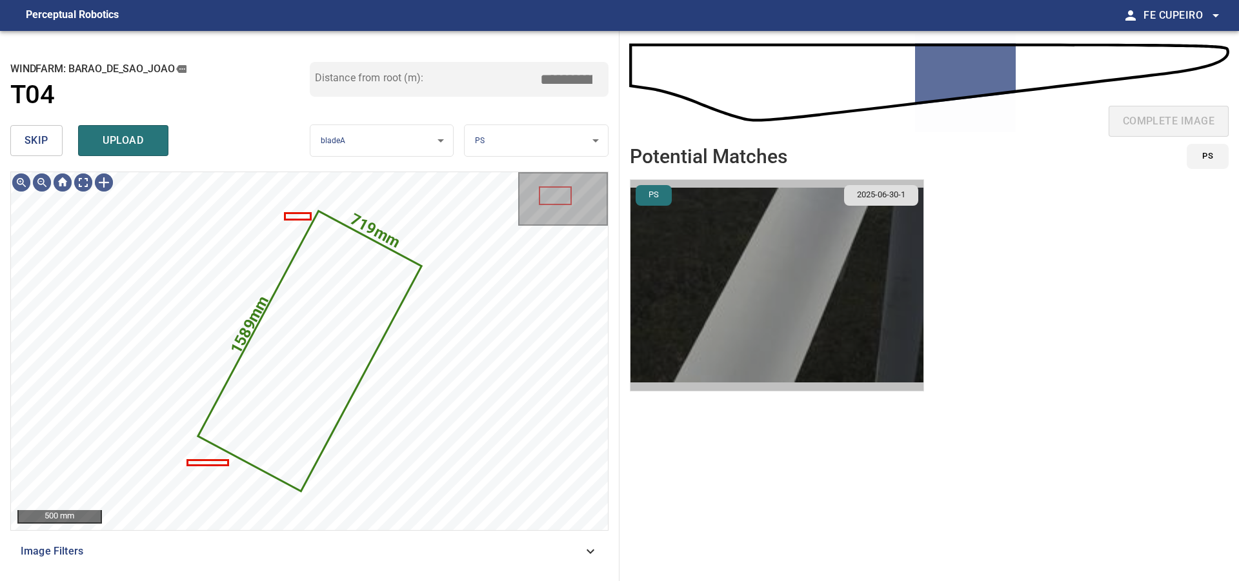
click at [679, 332] on img "button" at bounding box center [776, 285] width 293 height 211
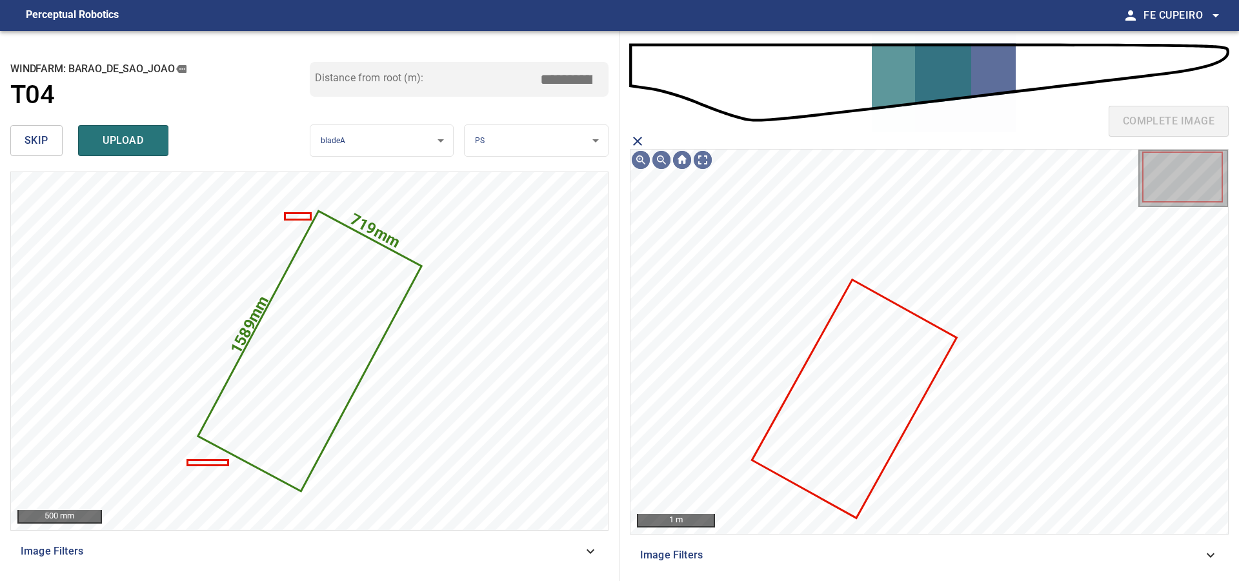
click at [644, 138] on icon "close matching imageResolution:" at bounding box center [637, 141] width 15 height 15
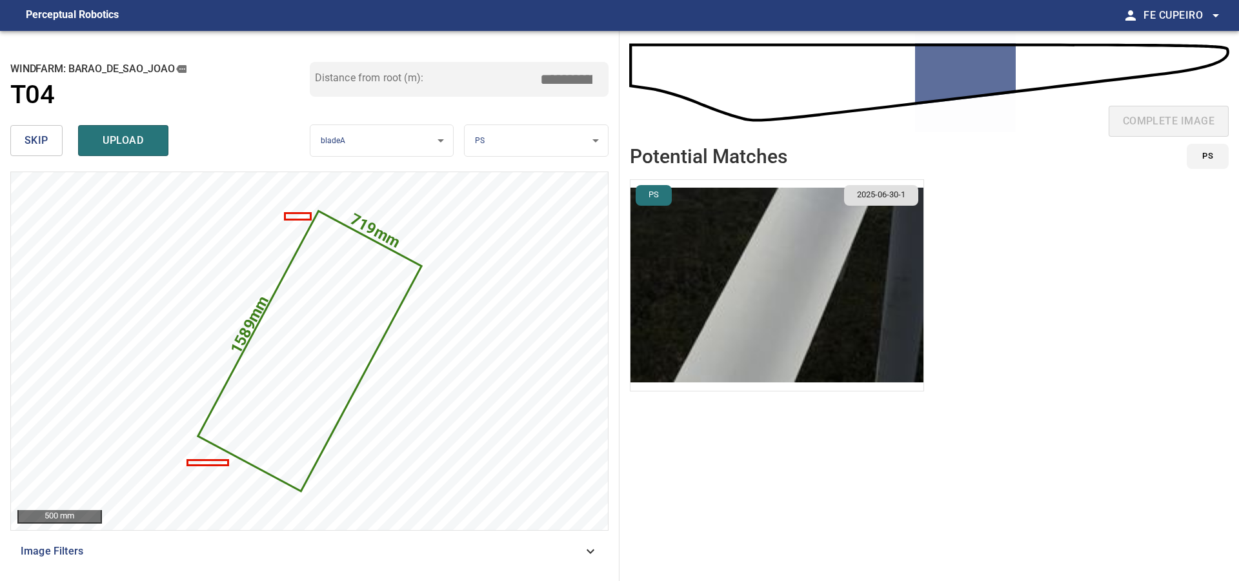
click at [552, 79] on input "*****" at bounding box center [571, 79] width 65 height 25
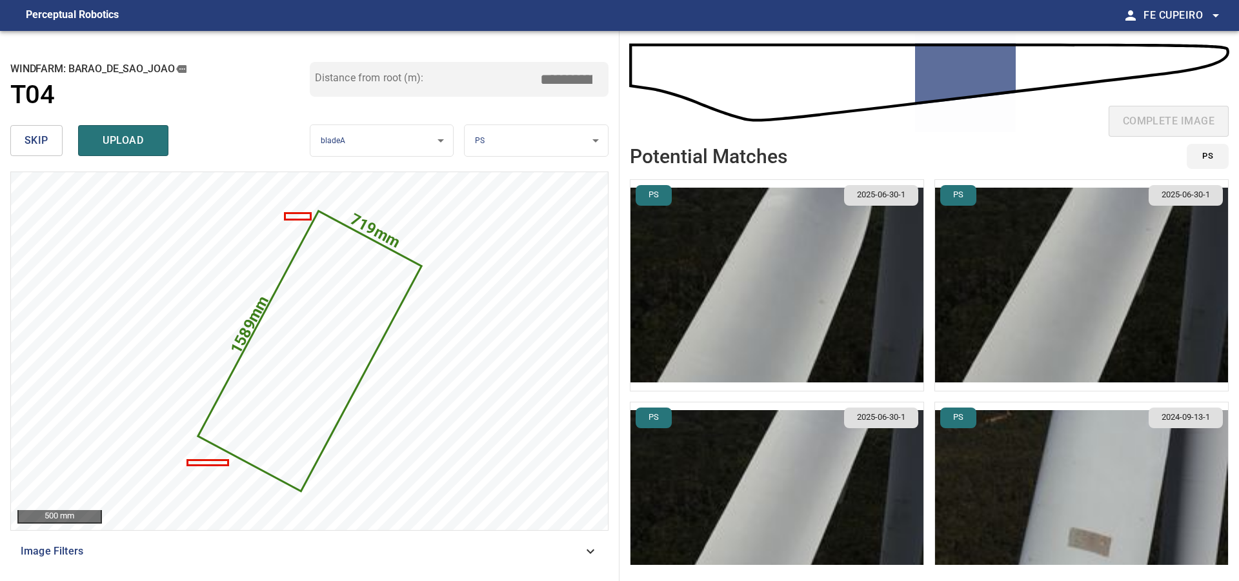
scroll to position [49, 0]
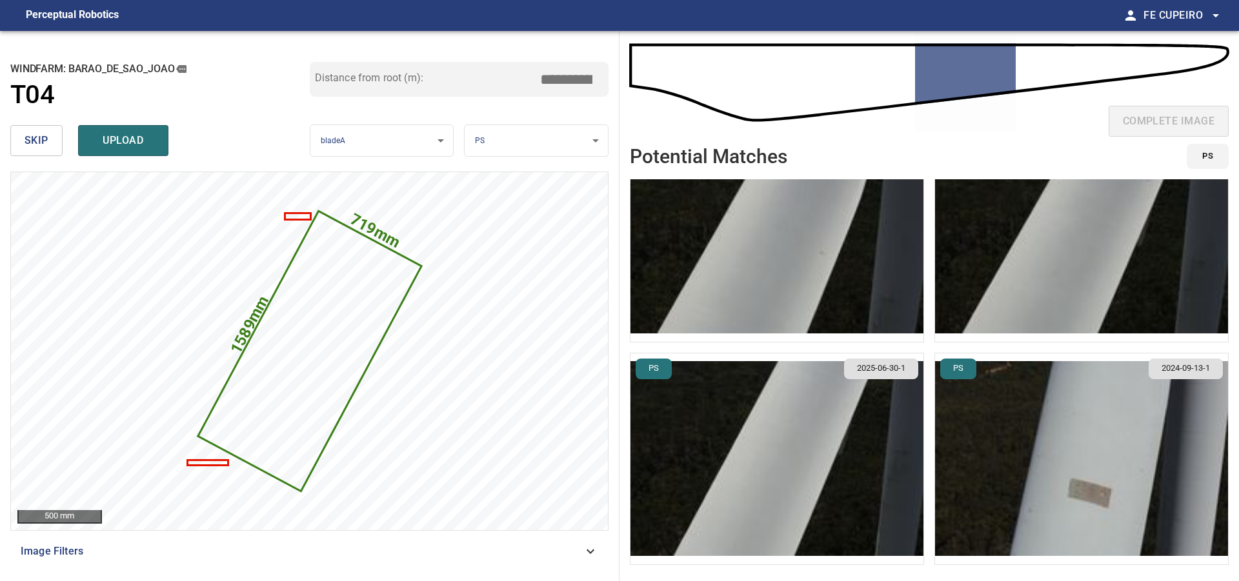
type input "*****"
click at [817, 433] on img "button" at bounding box center [776, 459] width 293 height 211
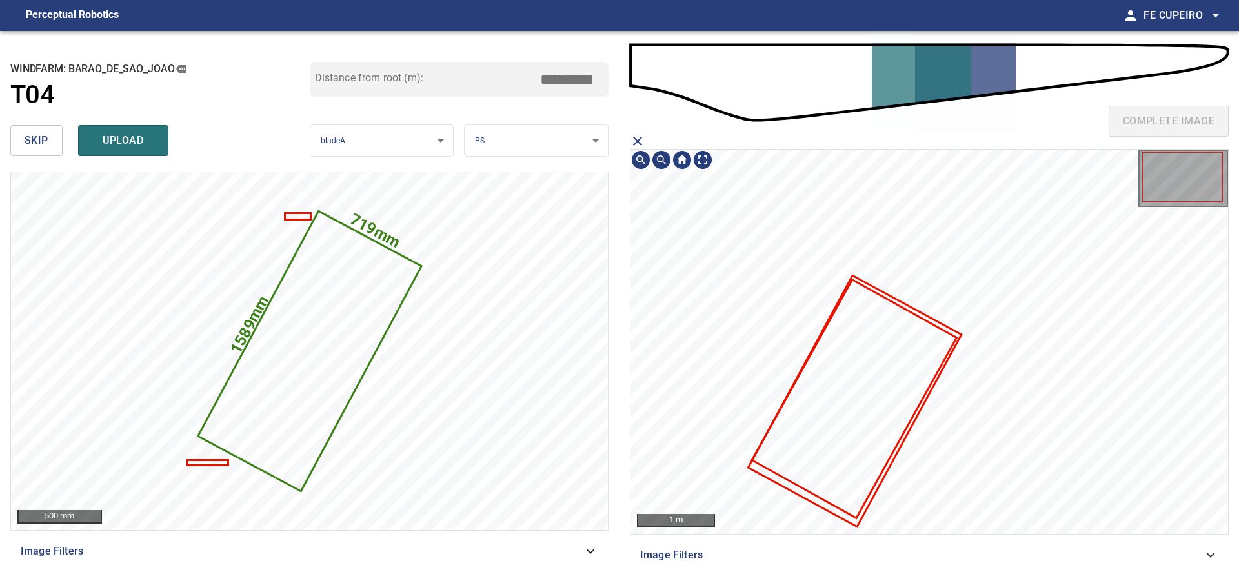
click at [776, 481] on icon at bounding box center [855, 401] width 211 height 249
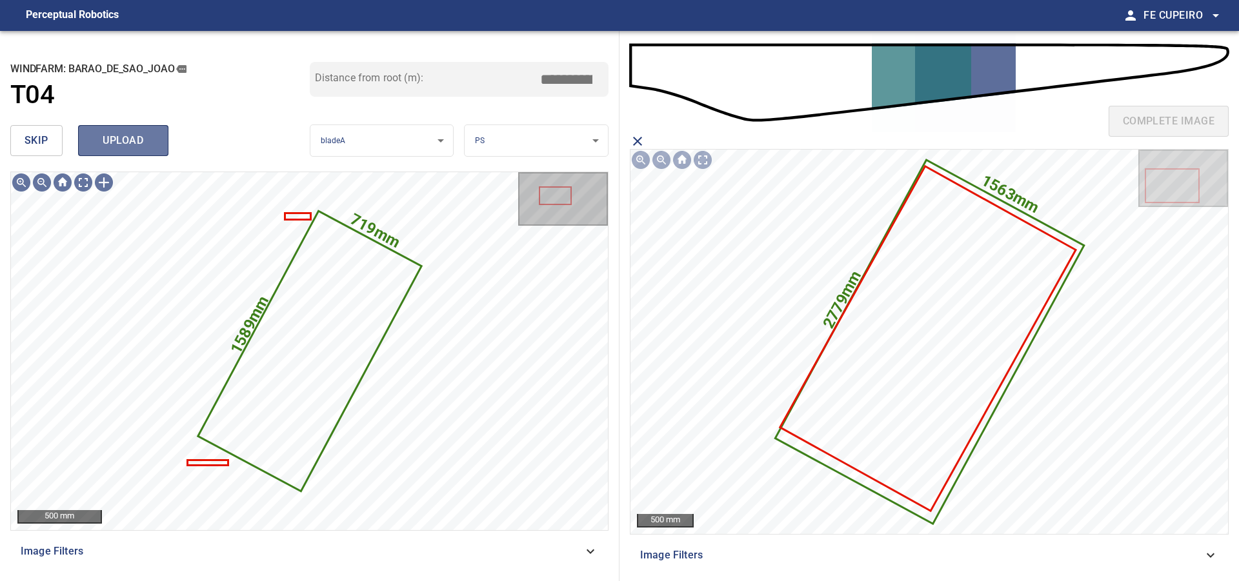
click at [154, 144] on button "upload" at bounding box center [123, 140] width 90 height 31
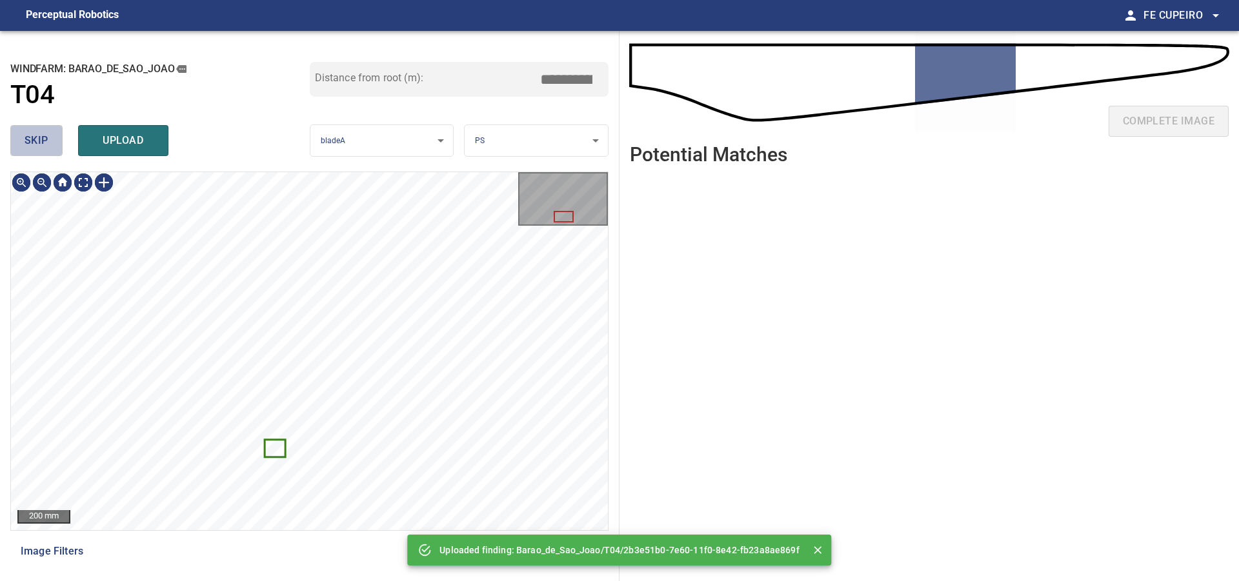
click at [41, 143] on span "skip" at bounding box center [37, 141] width 24 height 18
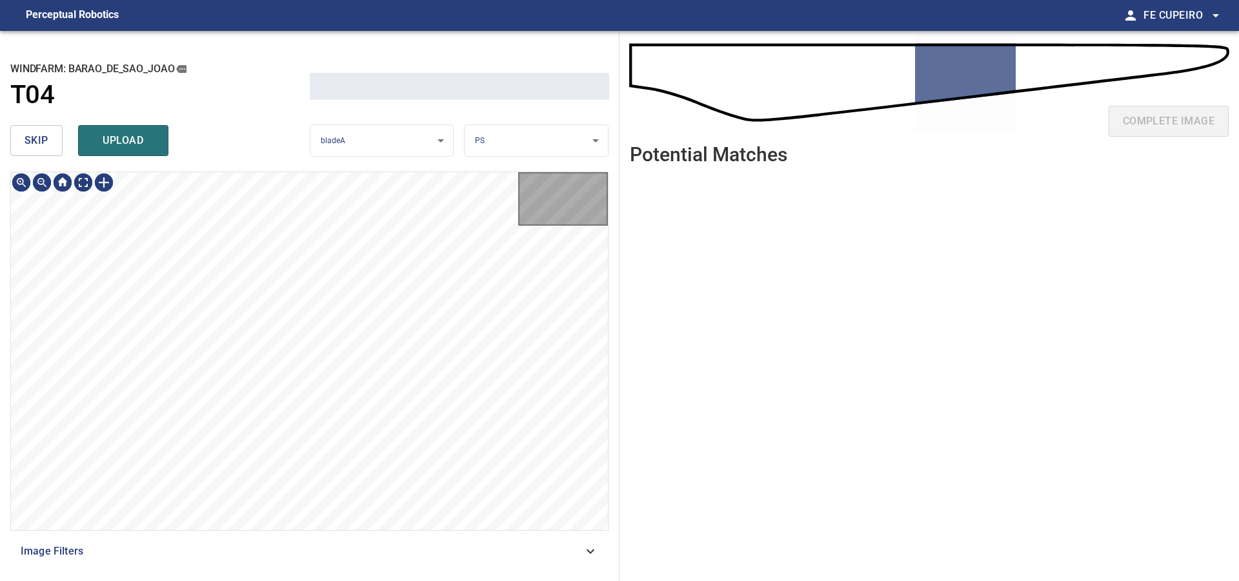
click at [41, 143] on span "skip" at bounding box center [37, 141] width 24 height 18
click at [41, 143] on div "skip upload" at bounding box center [159, 140] width 299 height 41
click at [40, 143] on div "skip upload" at bounding box center [159, 140] width 299 height 41
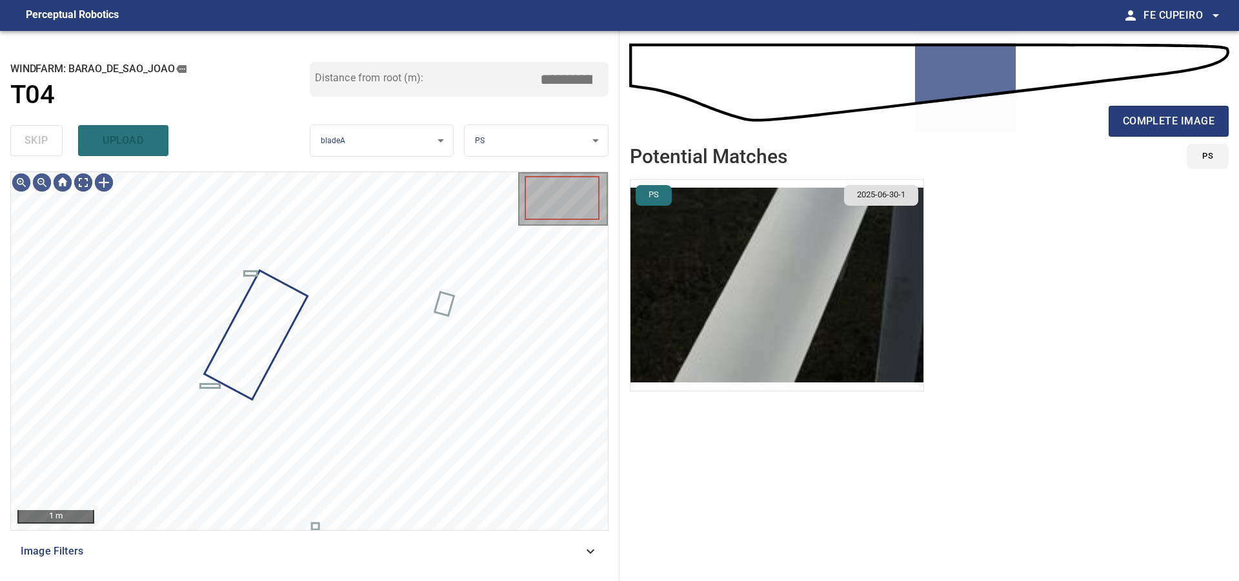
type input "*****"
click at [39, 143] on div "skip upload" at bounding box center [159, 140] width 299 height 41
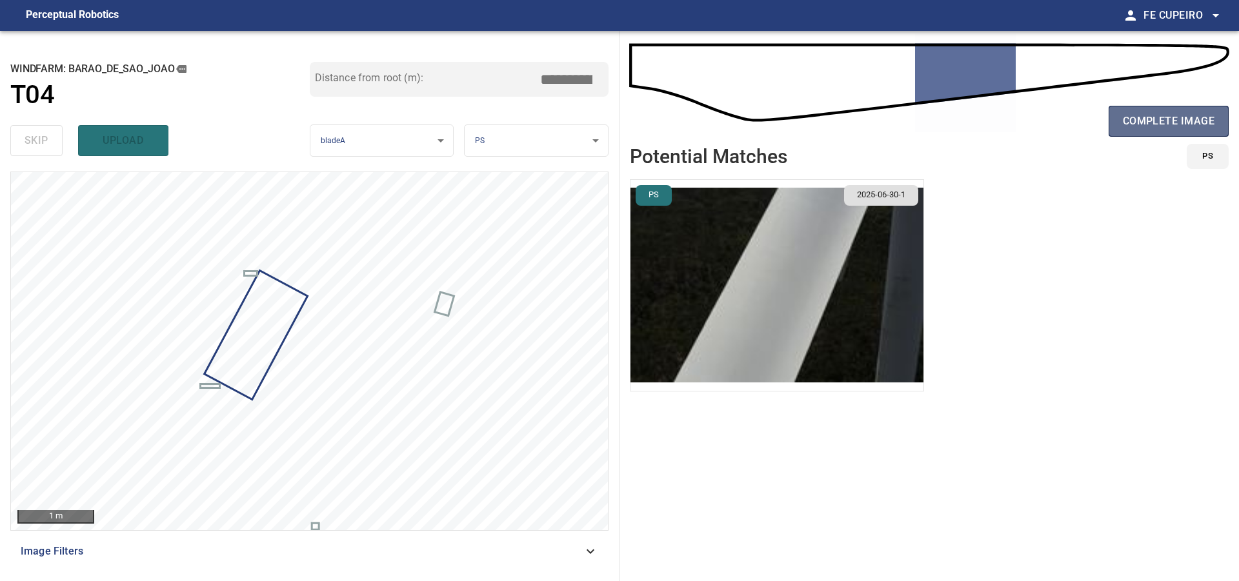
click at [1161, 127] on span "complete image" at bounding box center [1169, 121] width 92 height 18
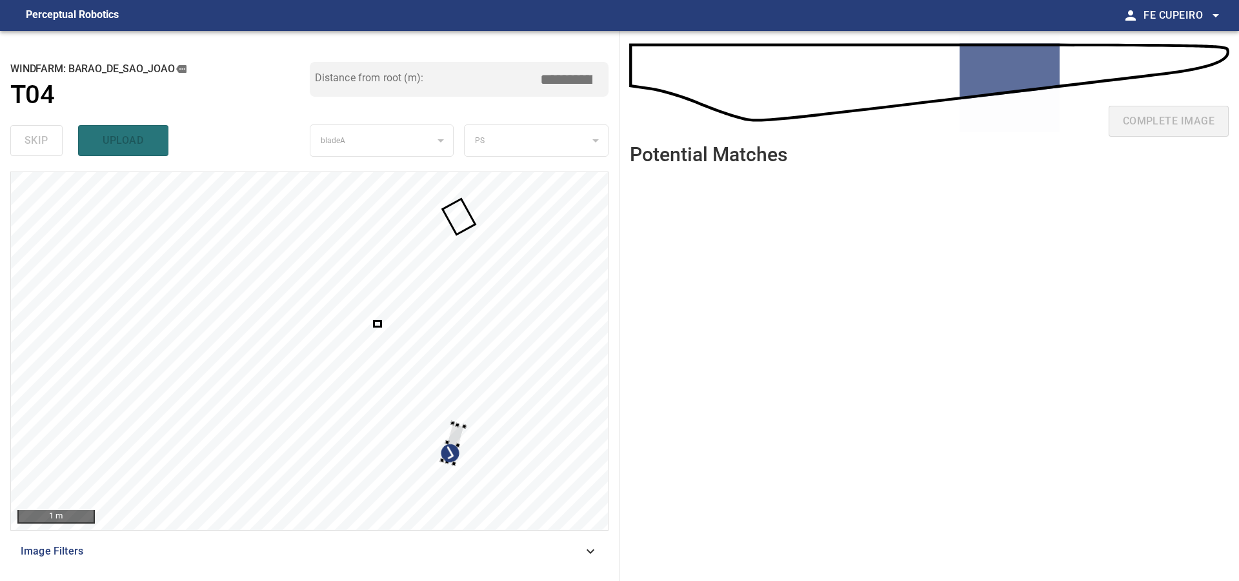
click at [467, 432] on div at bounding box center [309, 351] width 597 height 358
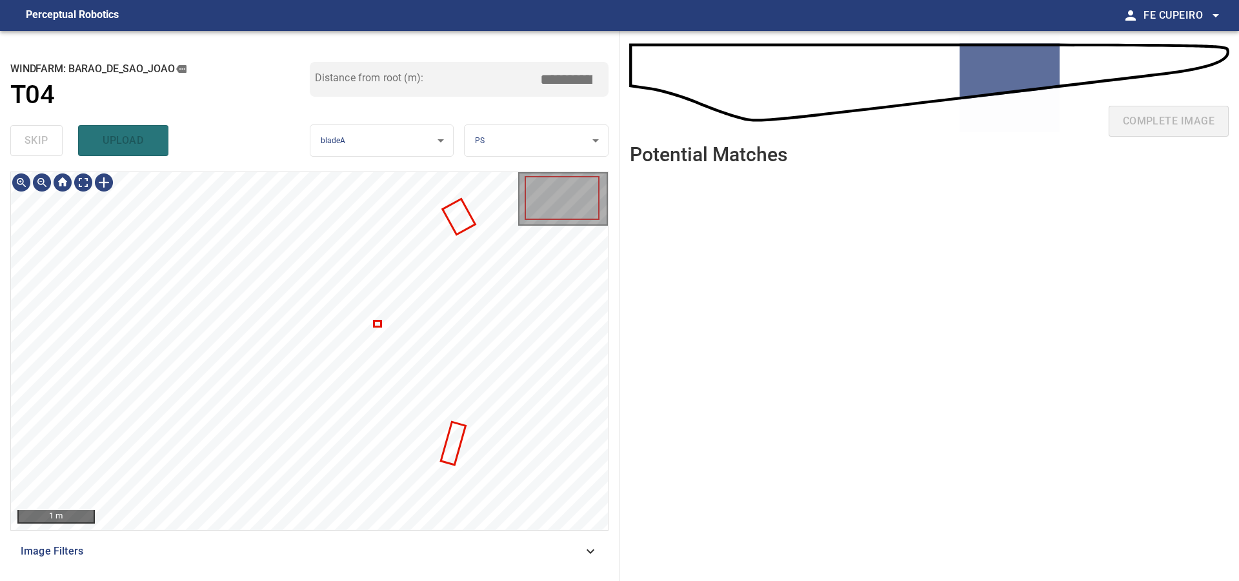
click at [206, 557] on span "Image Filters" at bounding box center [302, 551] width 562 height 15
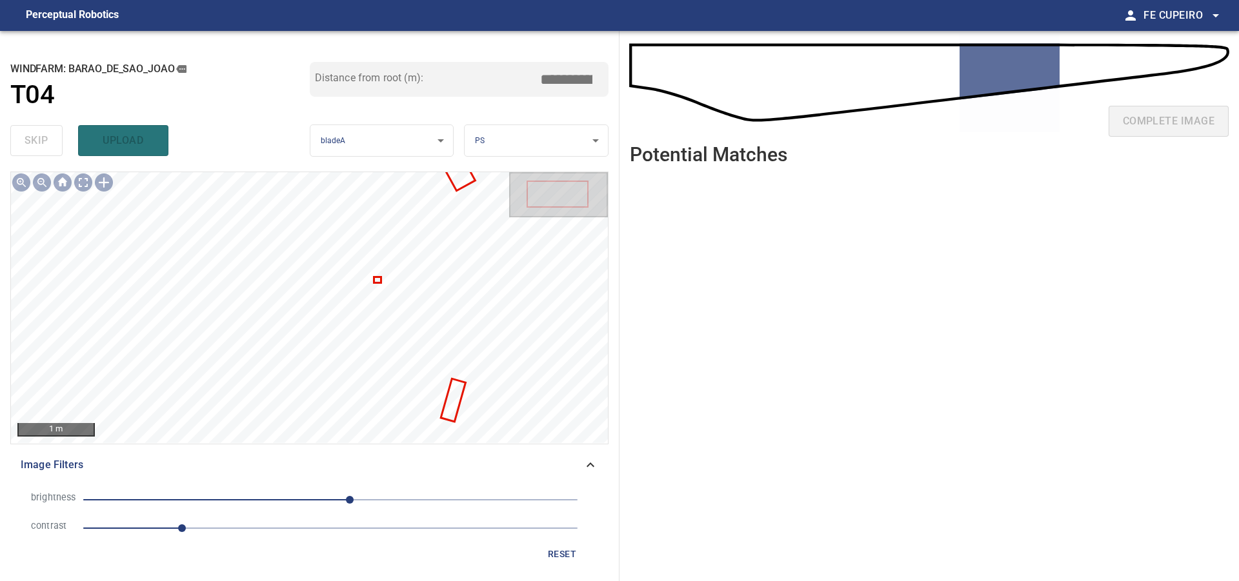
click at [239, 528] on span "1" at bounding box center [330, 528] width 494 height 18
click at [317, 501] on span "20" at bounding box center [330, 500] width 494 height 18
click at [300, 500] on span "-14" at bounding box center [330, 500] width 494 height 18
click at [283, 501] on span "-31" at bounding box center [330, 500] width 494 height 18
click at [79, 184] on body "**********" at bounding box center [619, 290] width 1239 height 581
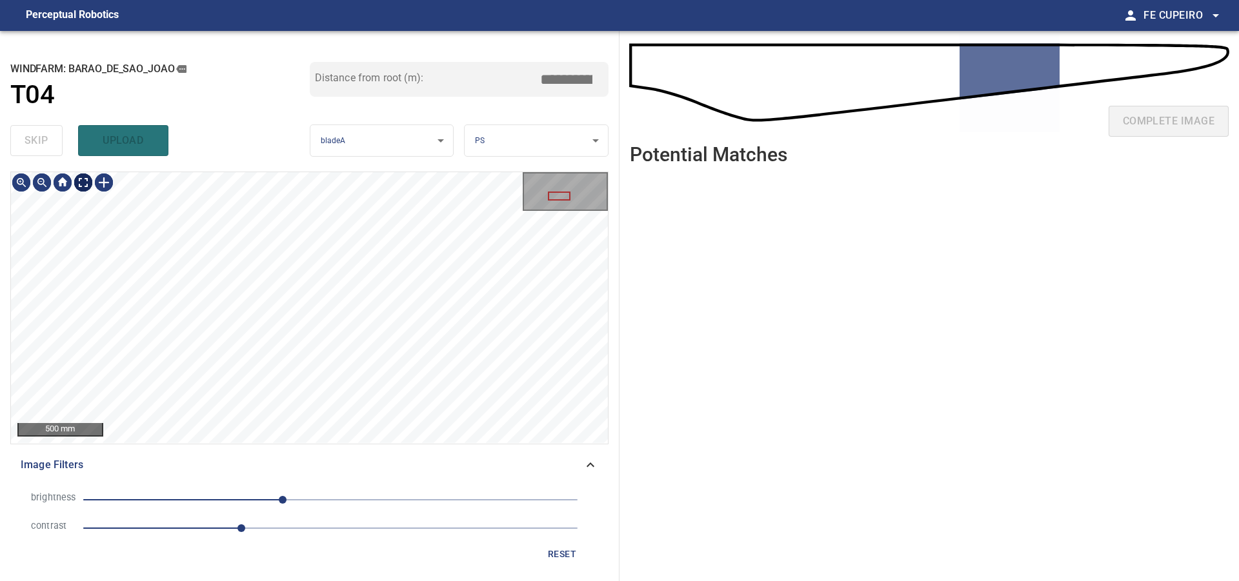
click at [84, 182] on body "**********" at bounding box center [619, 290] width 1239 height 581
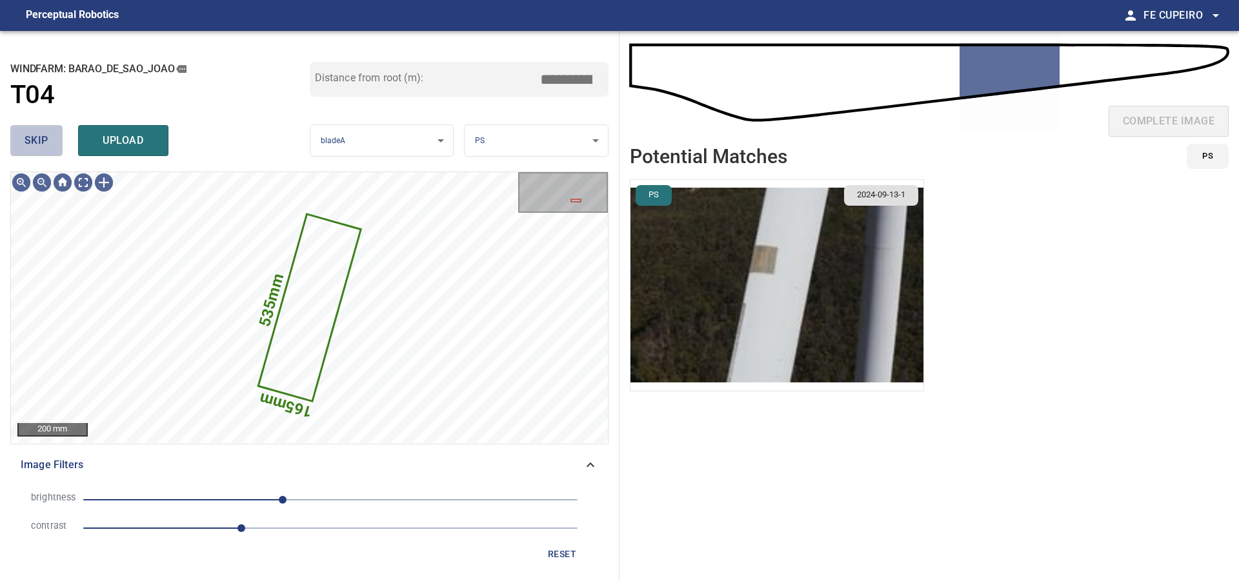
click at [56, 152] on button "skip" at bounding box center [36, 140] width 52 height 31
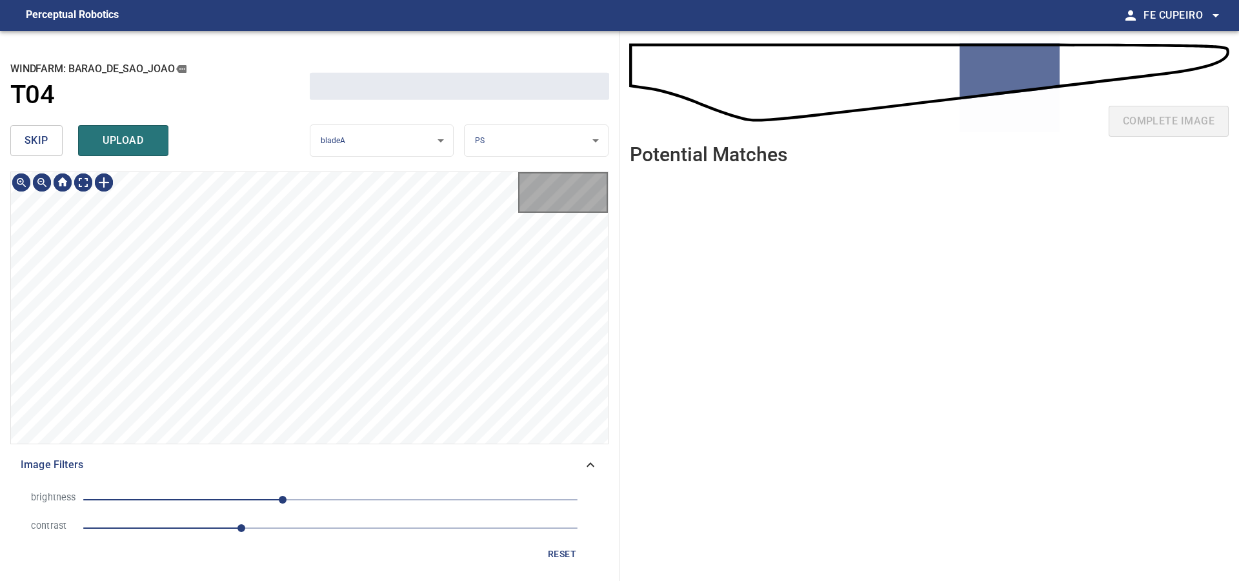
click at [56, 152] on button "skip" at bounding box center [36, 140] width 52 height 31
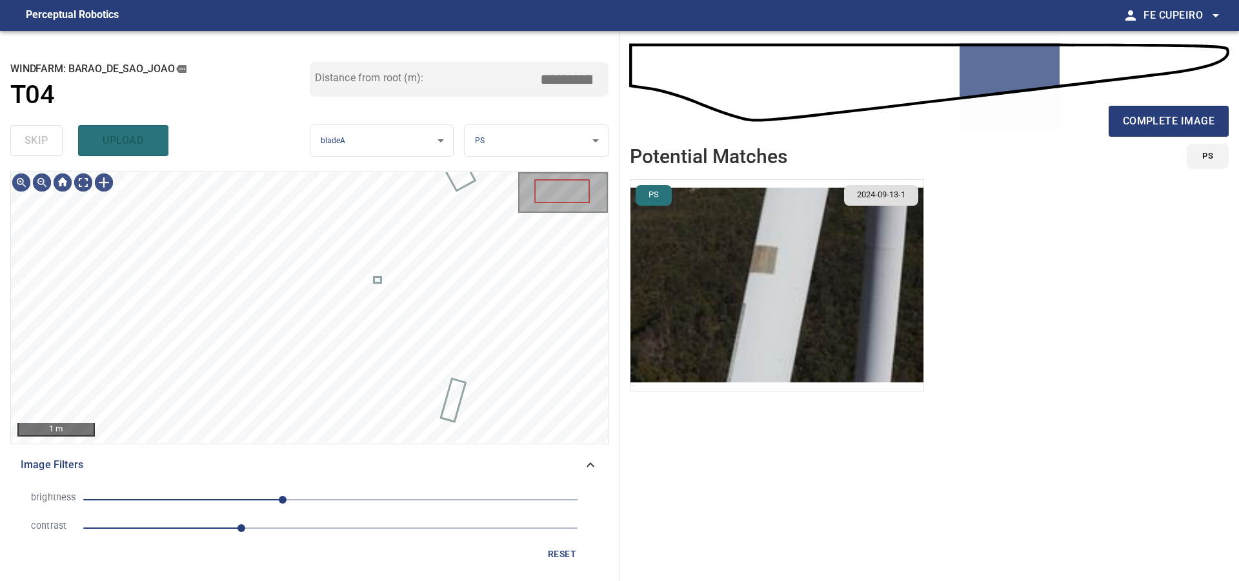
click at [56, 152] on div "skip upload" at bounding box center [159, 140] width 299 height 41
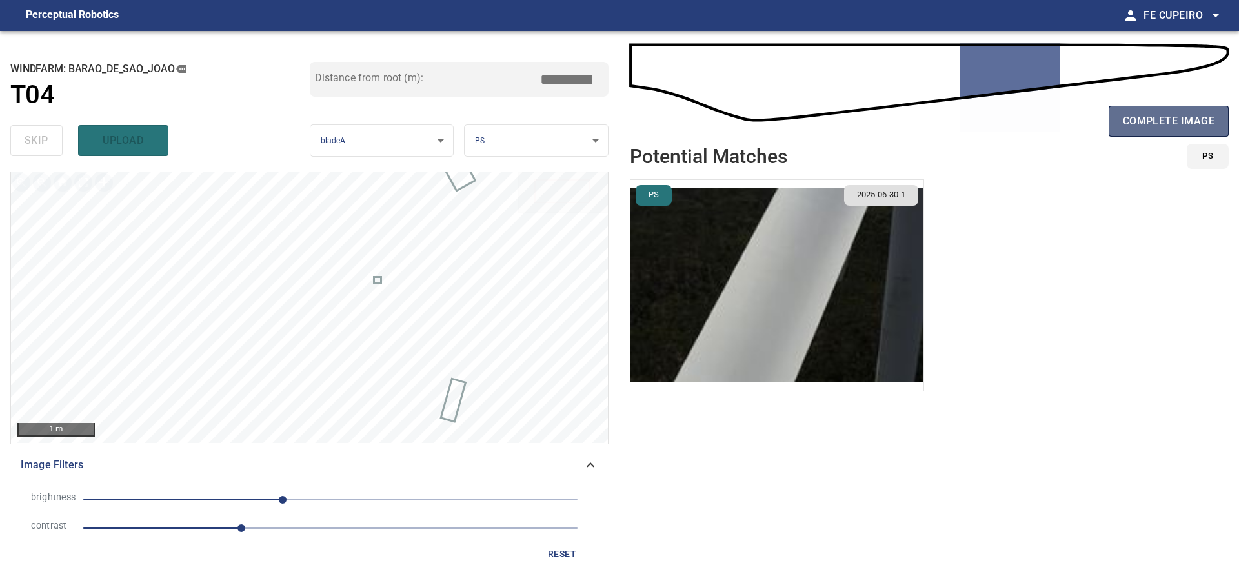
click at [1114, 121] on button "complete image" at bounding box center [1168, 121] width 120 height 31
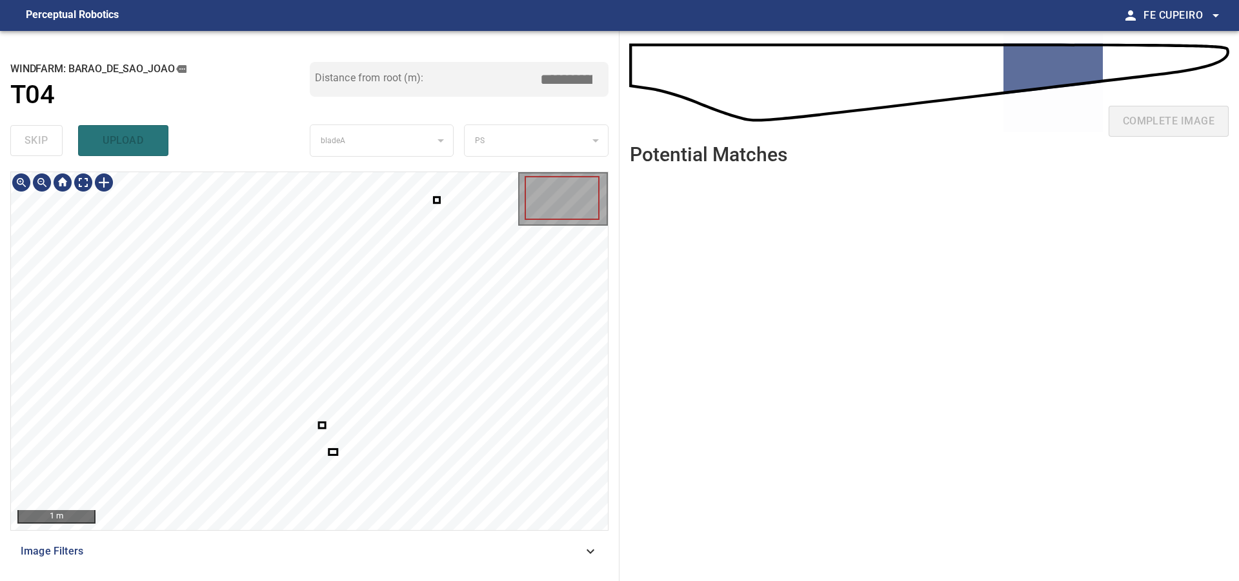
type input "****"
click at [352, 453] on div at bounding box center [309, 351] width 597 height 358
click at [436, 446] on div at bounding box center [309, 351] width 597 height 358
click at [357, 494] on div at bounding box center [309, 351] width 597 height 358
click at [396, 461] on div at bounding box center [309, 351] width 597 height 358
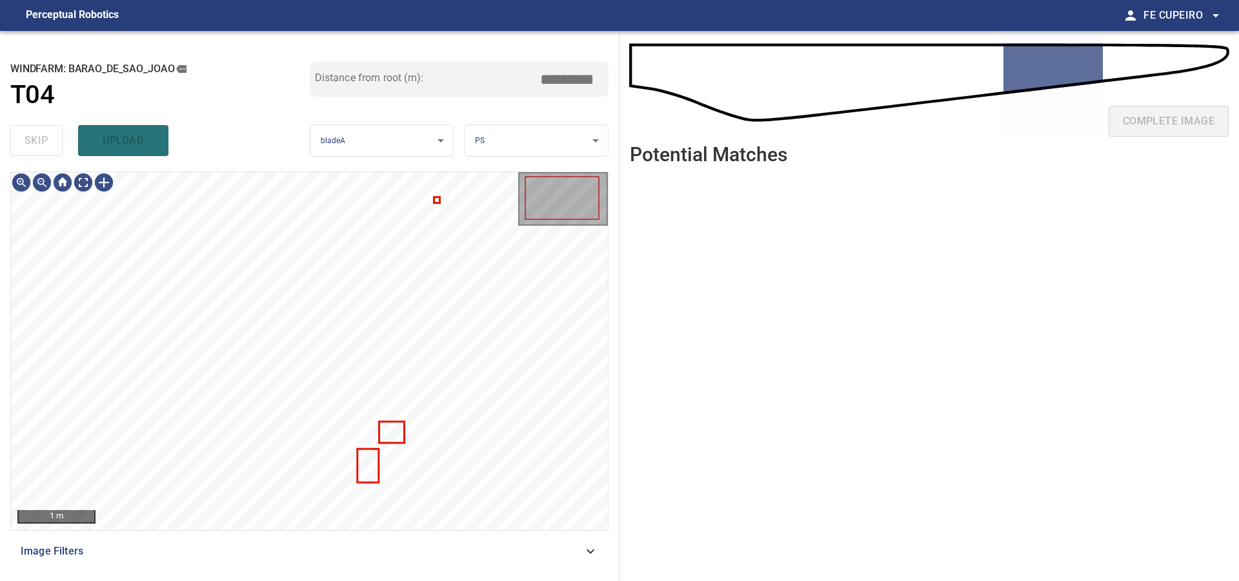
click at [292, 548] on span "Image Filters" at bounding box center [302, 551] width 562 height 15
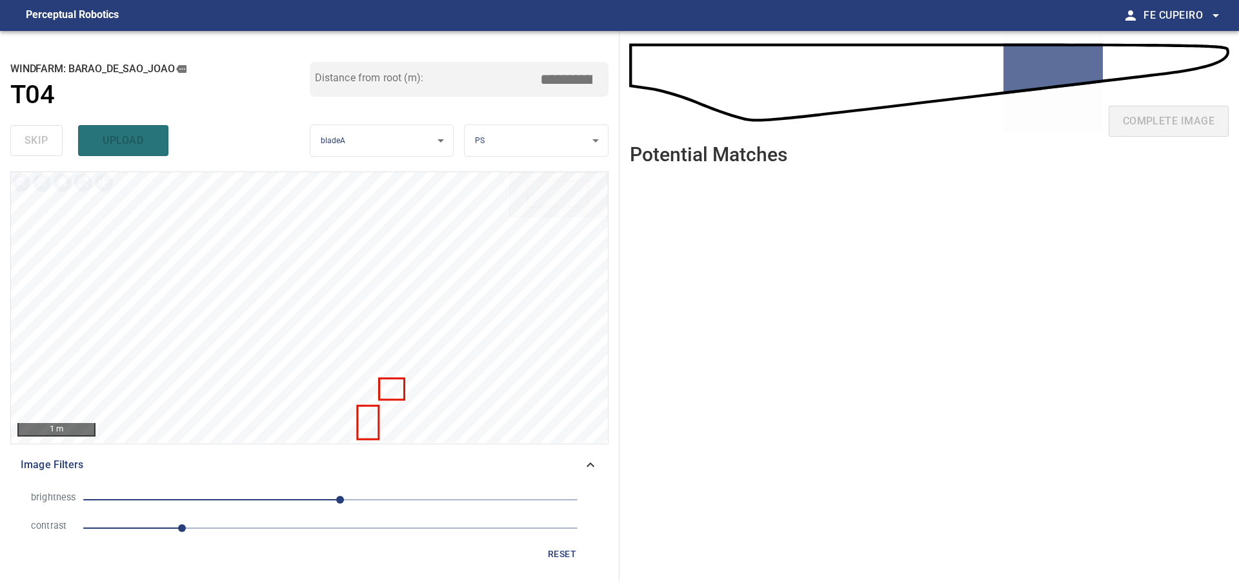
click at [366, 497] on span "10" at bounding box center [330, 500] width 494 height 18
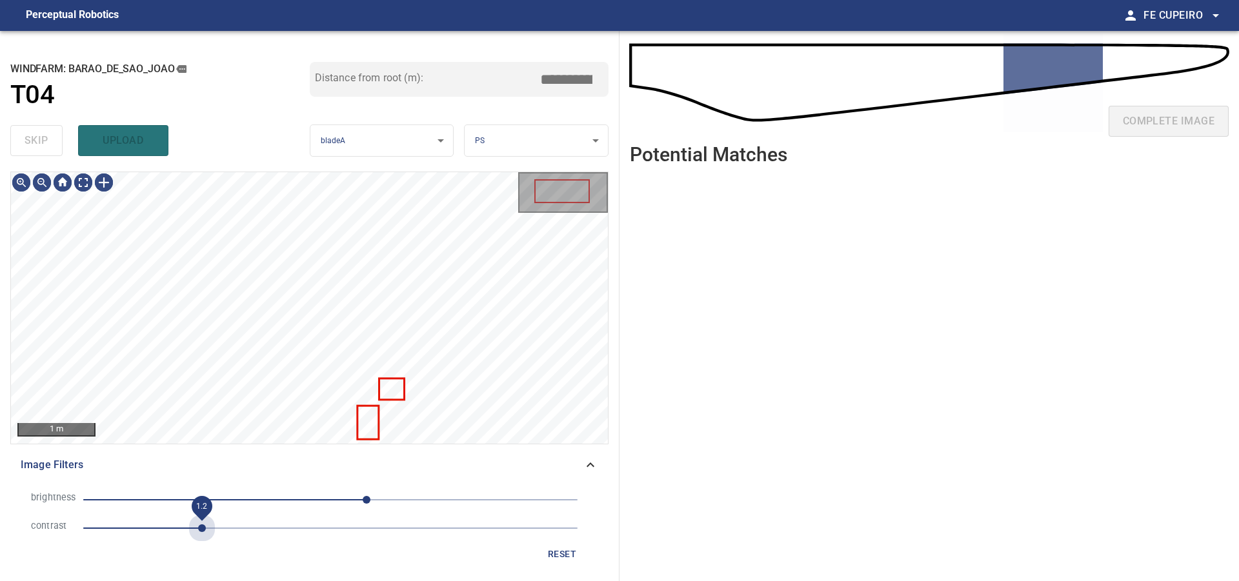
click at [206, 532] on span "1.2" at bounding box center [330, 528] width 494 height 18
click at [222, 529] on span "1.4" at bounding box center [330, 528] width 494 height 18
click at [342, 499] on span "37" at bounding box center [330, 500] width 494 height 18
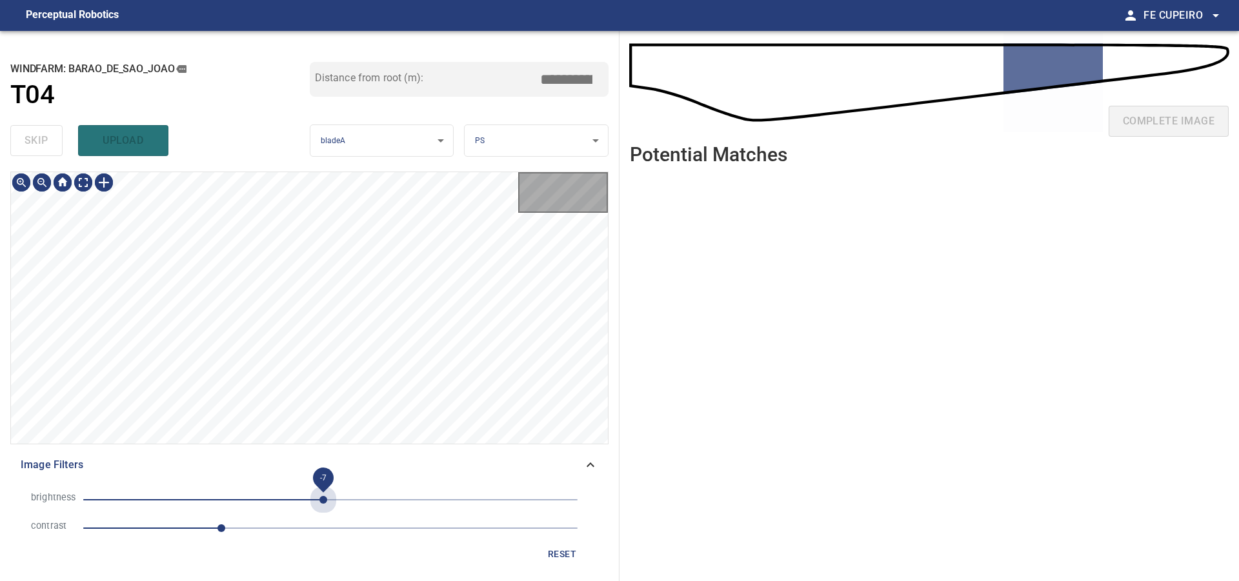
click at [324, 498] on span "-7" at bounding box center [330, 500] width 494 height 18
click at [336, 496] on span "6" at bounding box center [336, 500] width 8 height 8
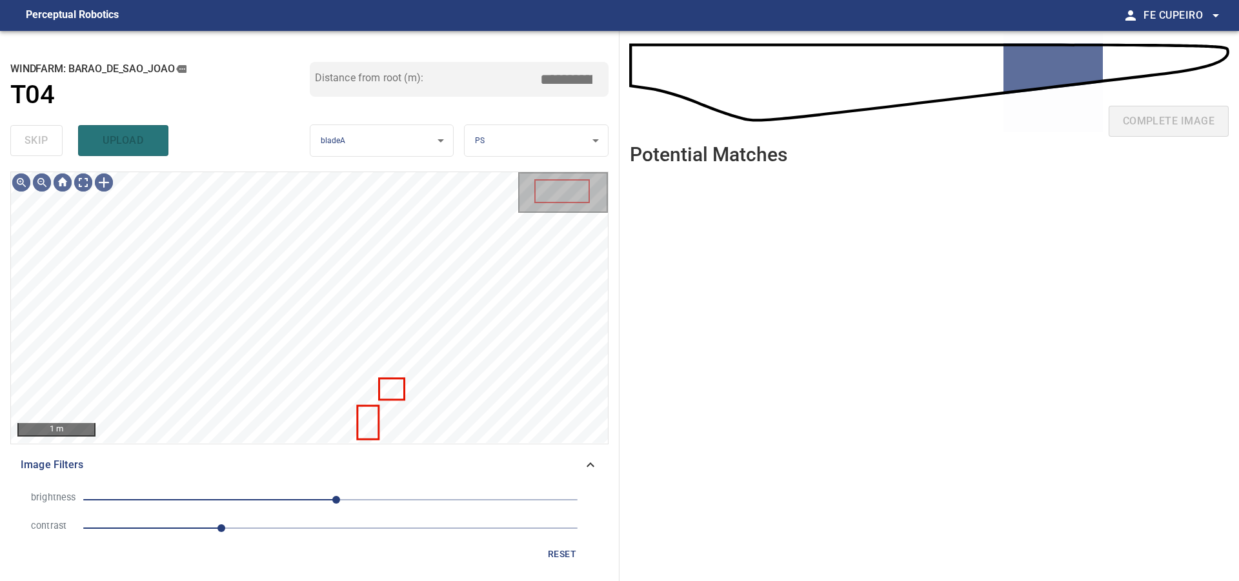
click at [320, 498] on span "6" at bounding box center [330, 500] width 494 height 18
click at [316, 498] on span "-11" at bounding box center [320, 500] width 8 height 8
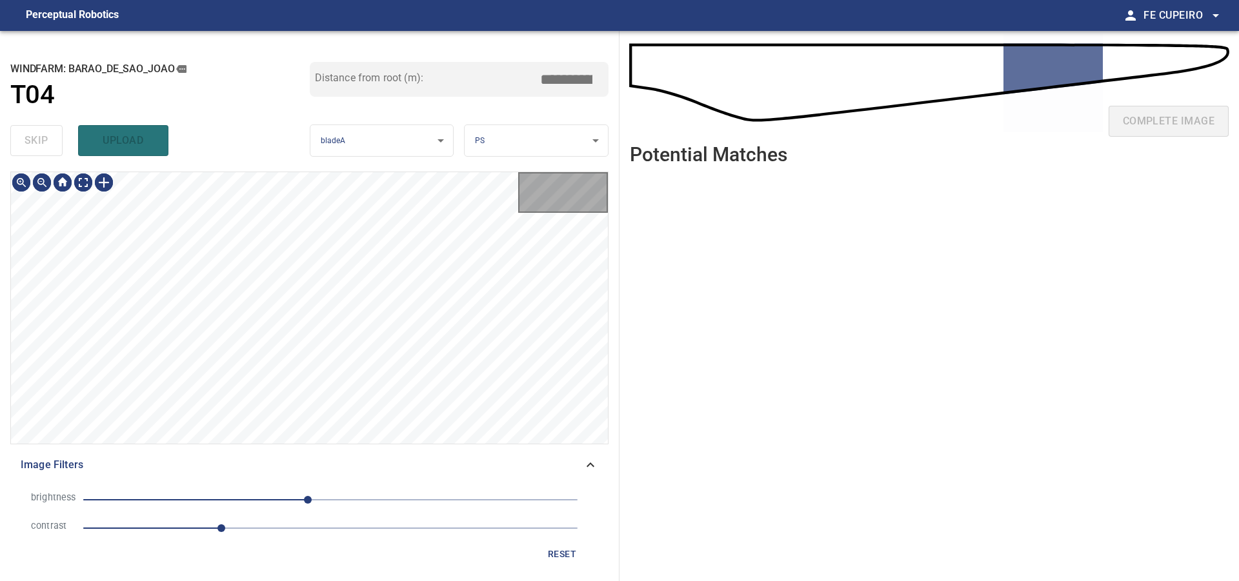
click at [292, 498] on span "-23" at bounding box center [330, 500] width 494 height 18
click at [86, 179] on body "**********" at bounding box center [619, 290] width 1239 height 581
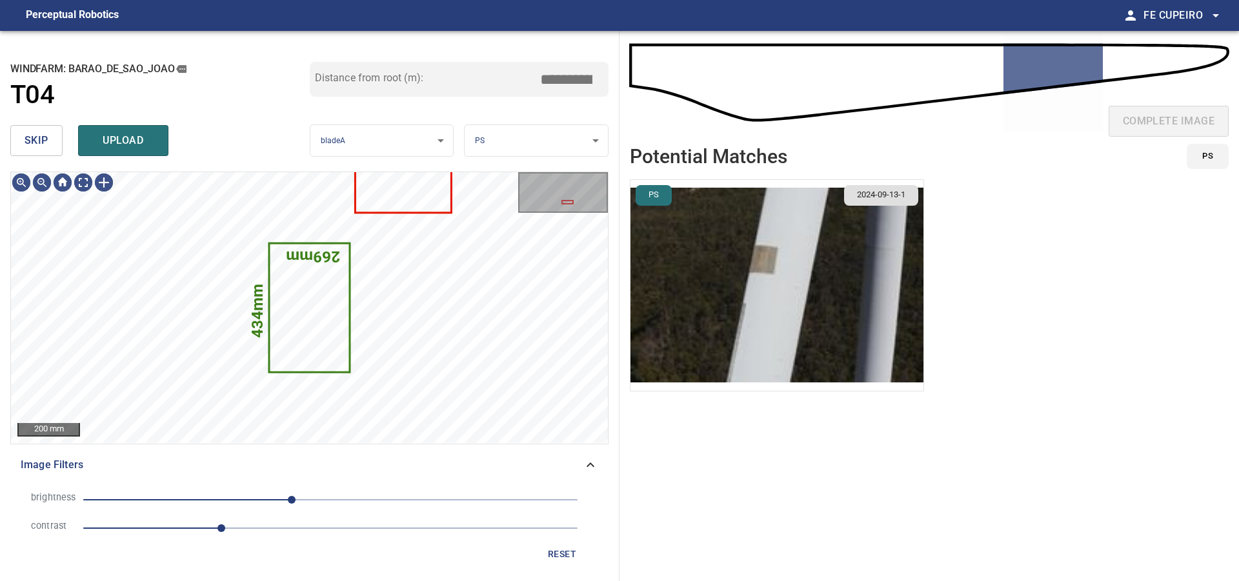
click at [35, 145] on span "skip" at bounding box center [37, 141] width 24 height 18
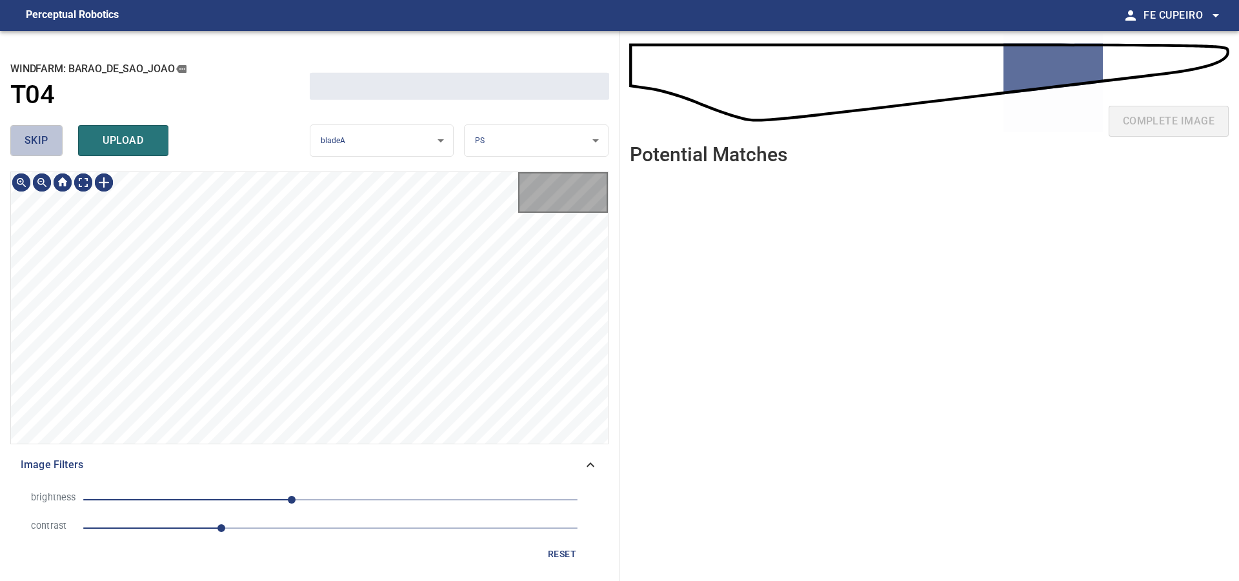
click at [35, 145] on span "skip" at bounding box center [37, 141] width 24 height 18
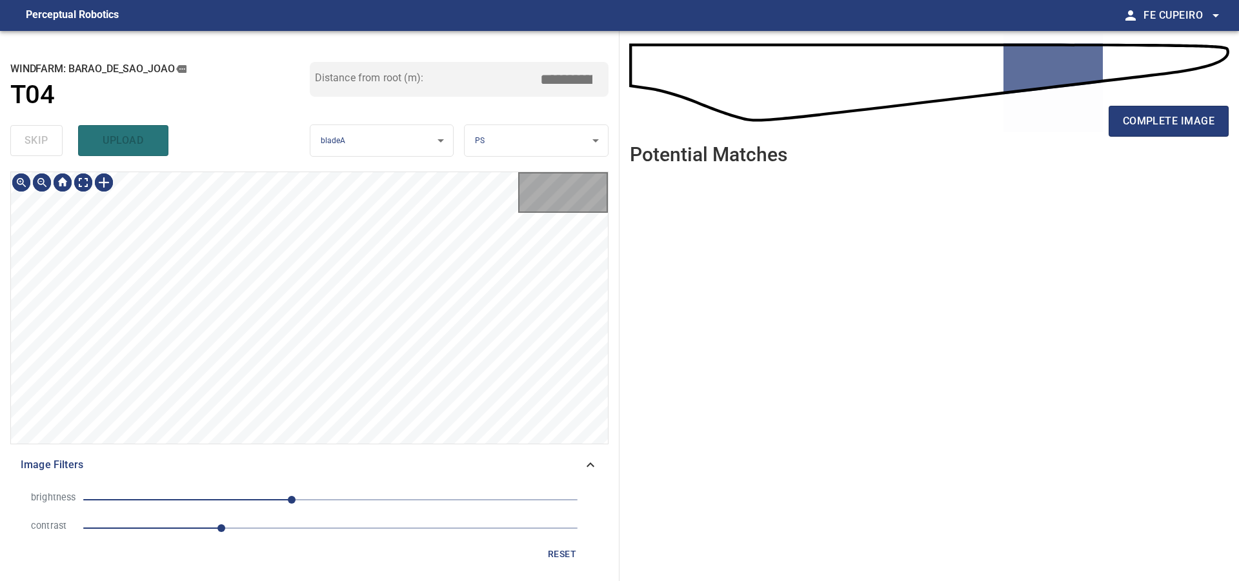
click at [35, 145] on div "skip upload" at bounding box center [159, 140] width 299 height 41
type input "*****"
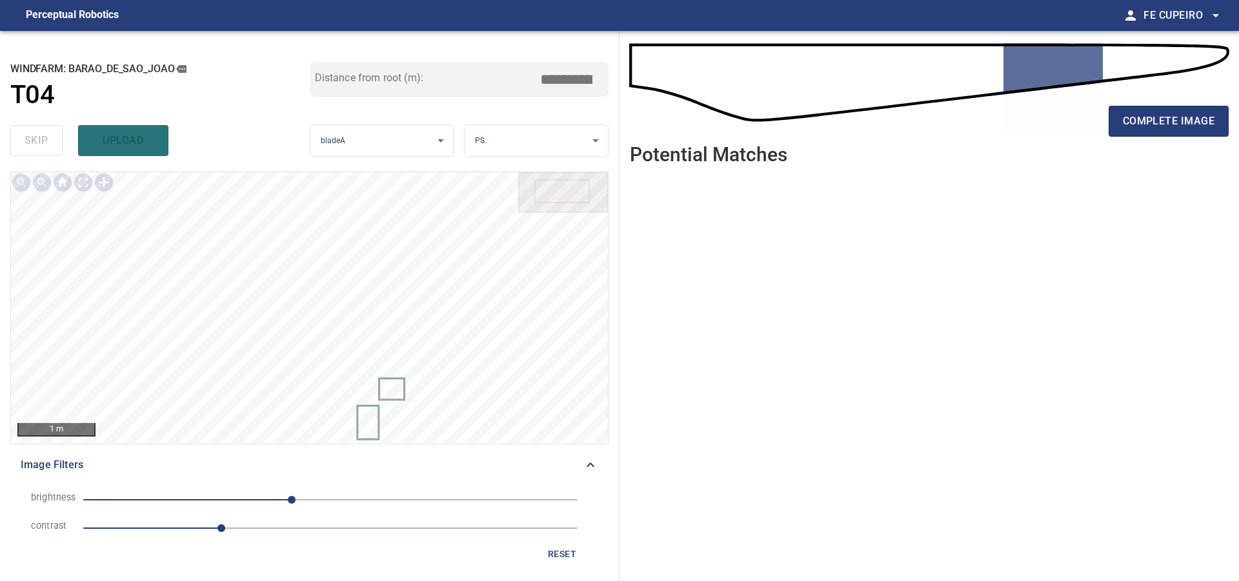
click at [1147, 103] on div "complete image" at bounding box center [929, 127] width 599 height 52
click at [1155, 117] on span "complete image" at bounding box center [1169, 121] width 92 height 18
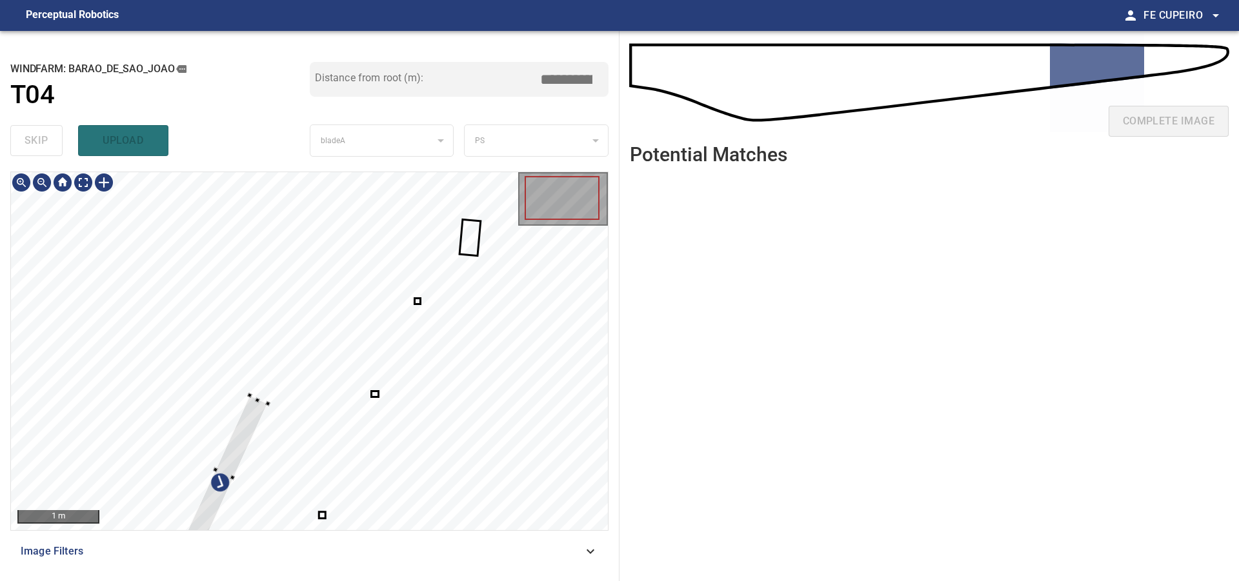
click at [184, 354] on div at bounding box center [309, 351] width 597 height 358
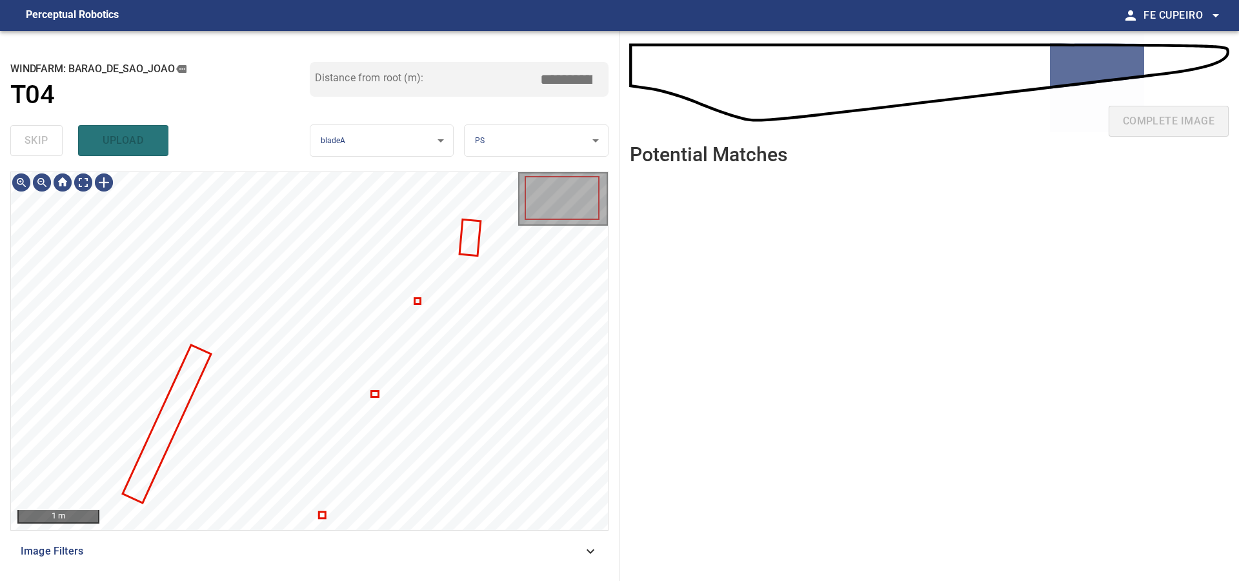
click at [234, 548] on span "Image Filters" at bounding box center [302, 551] width 562 height 15
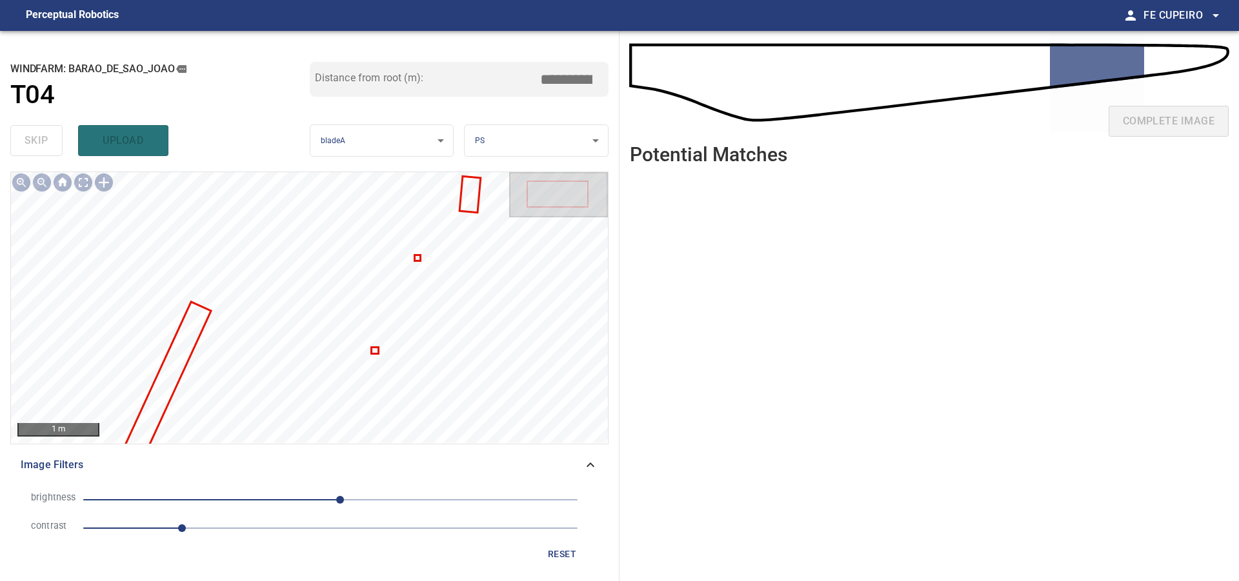
click at [257, 528] on span "1" at bounding box center [330, 528] width 494 height 18
click at [316, 499] on span "10" at bounding box center [330, 500] width 494 height 18
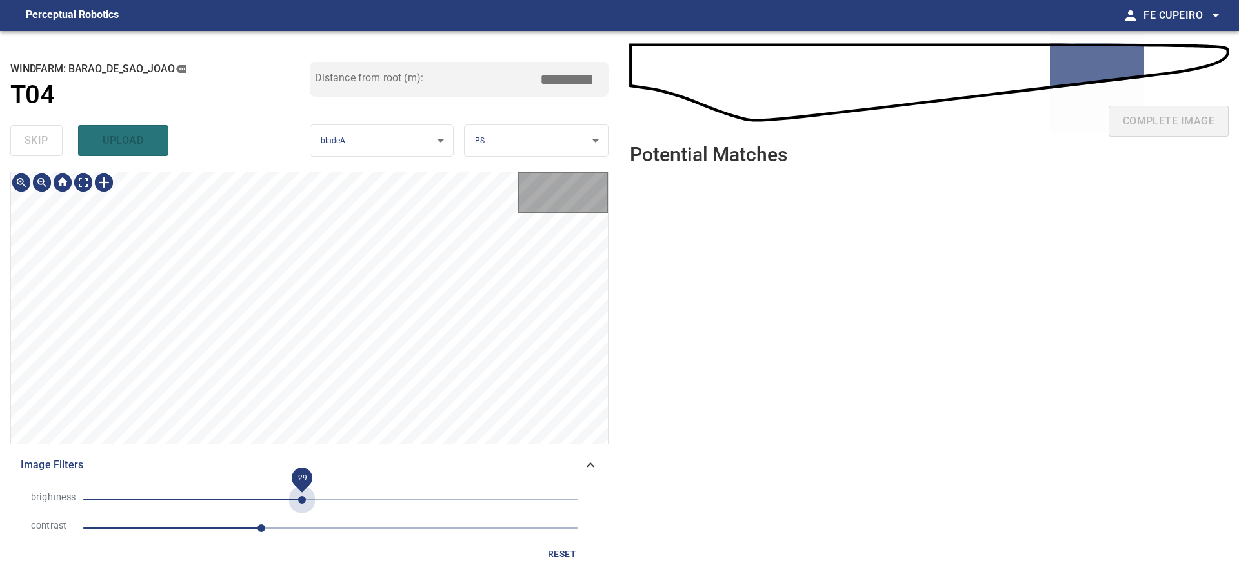
click at [302, 501] on span "-29" at bounding box center [330, 500] width 494 height 18
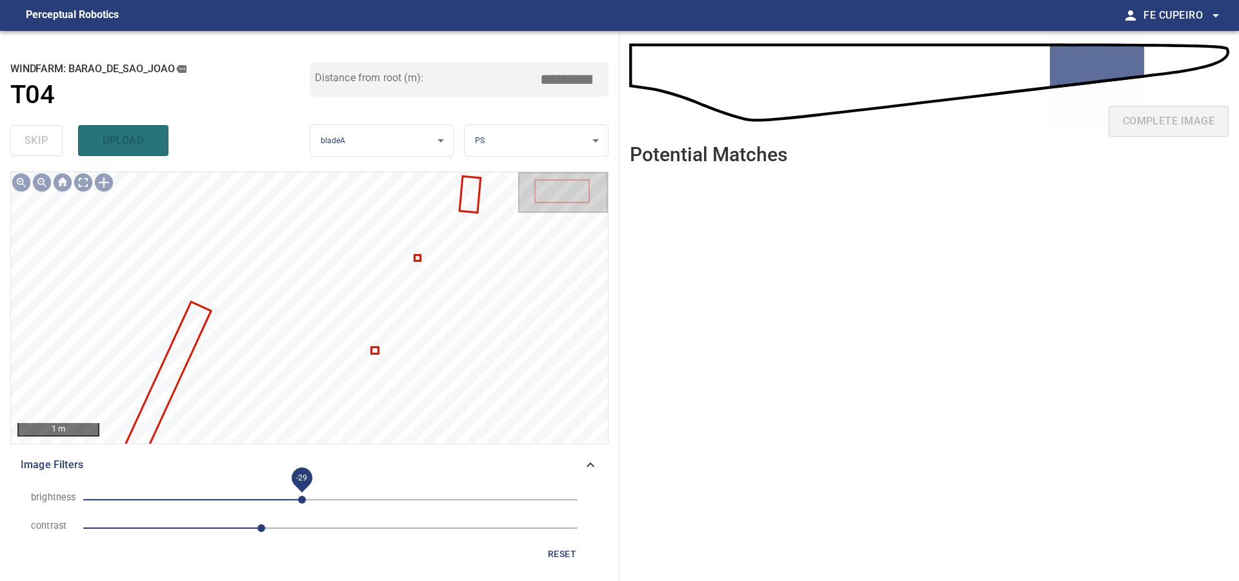
click at [298, 501] on span "-29" at bounding box center [302, 500] width 8 height 8
click at [292, 501] on span "-35" at bounding box center [296, 500] width 8 height 8
drag, startPoint x: 268, startPoint y: 500, endPoint x: 238, endPoint y: 500, distance: 30.3
click at [267, 500] on span "-48" at bounding box center [330, 500] width 494 height 18
click at [232, 500] on span "-65" at bounding box center [330, 500] width 494 height 18
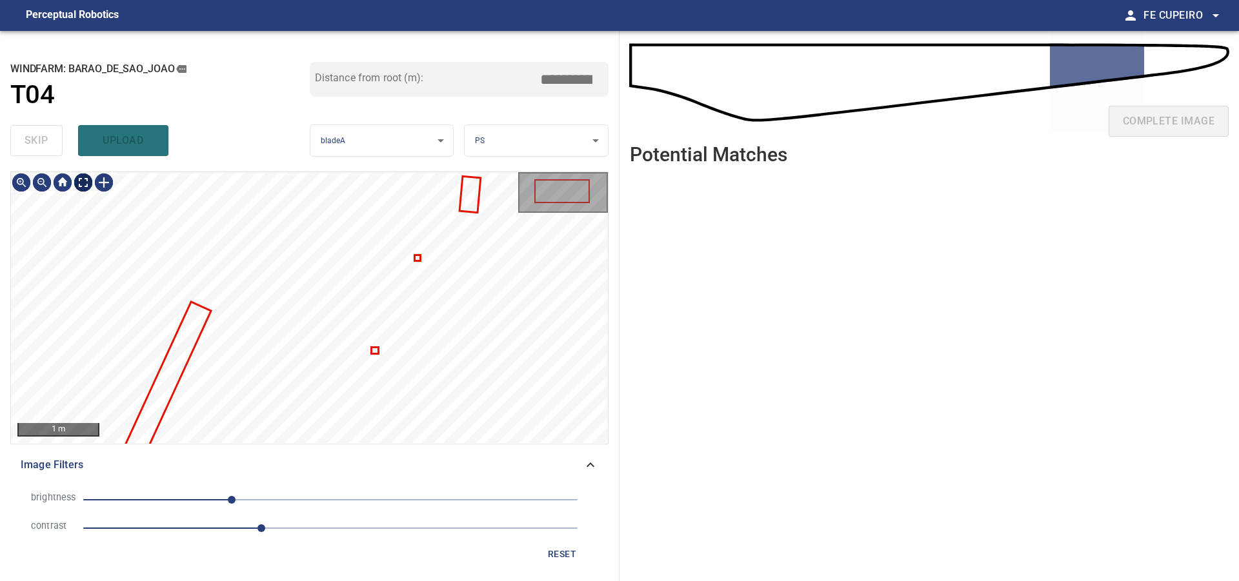
click at [88, 183] on body "**********" at bounding box center [619, 290] width 1239 height 581
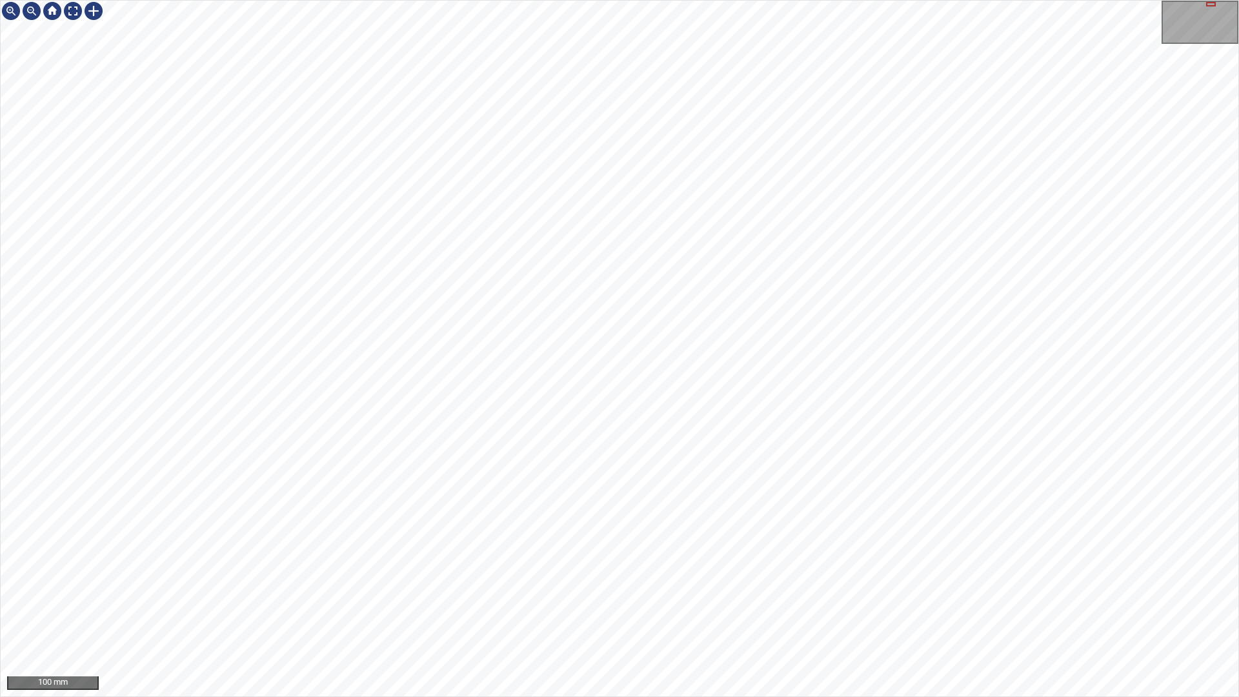
click at [937, 0] on div "100 mm" at bounding box center [619, 348] width 1239 height 697
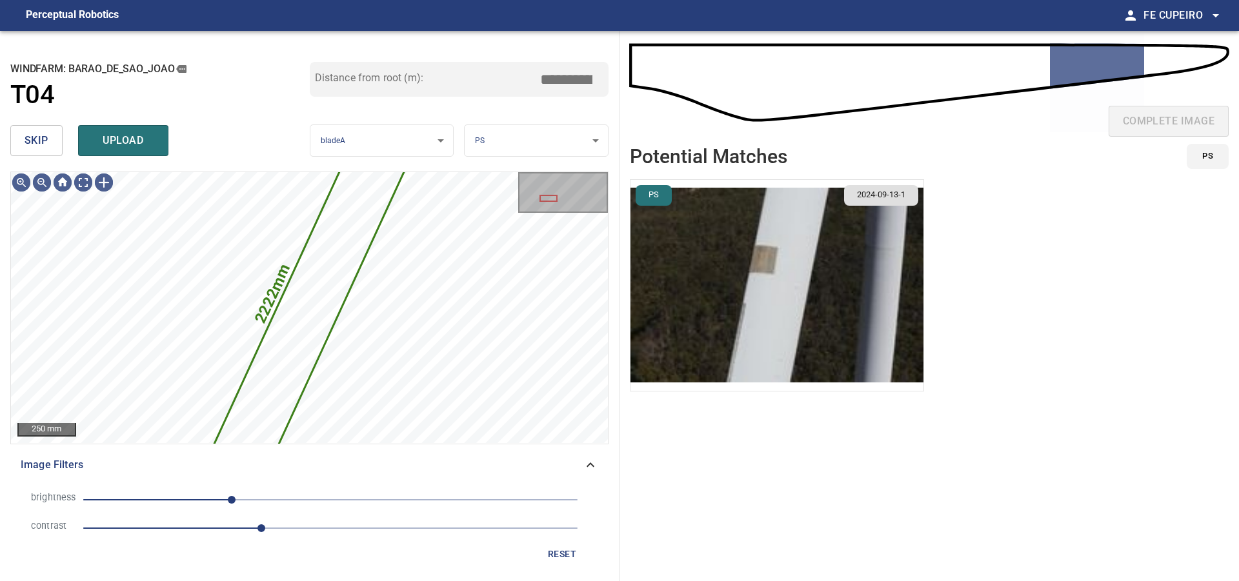
click at [54, 143] on button "skip" at bounding box center [36, 140] width 52 height 31
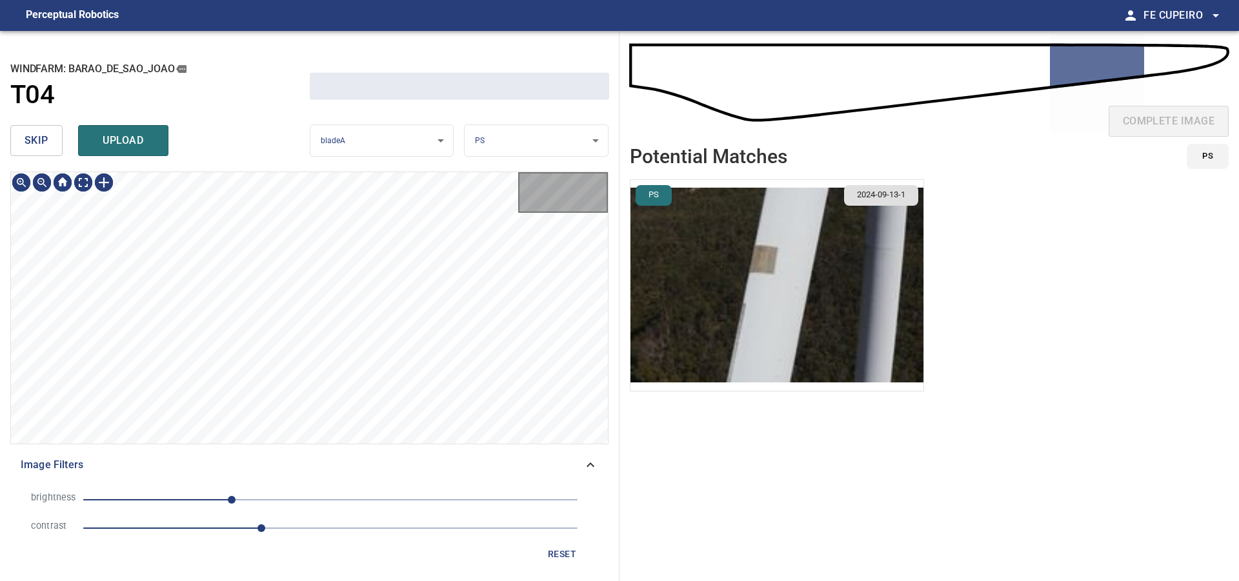
click at [54, 143] on button "skip" at bounding box center [36, 140] width 52 height 31
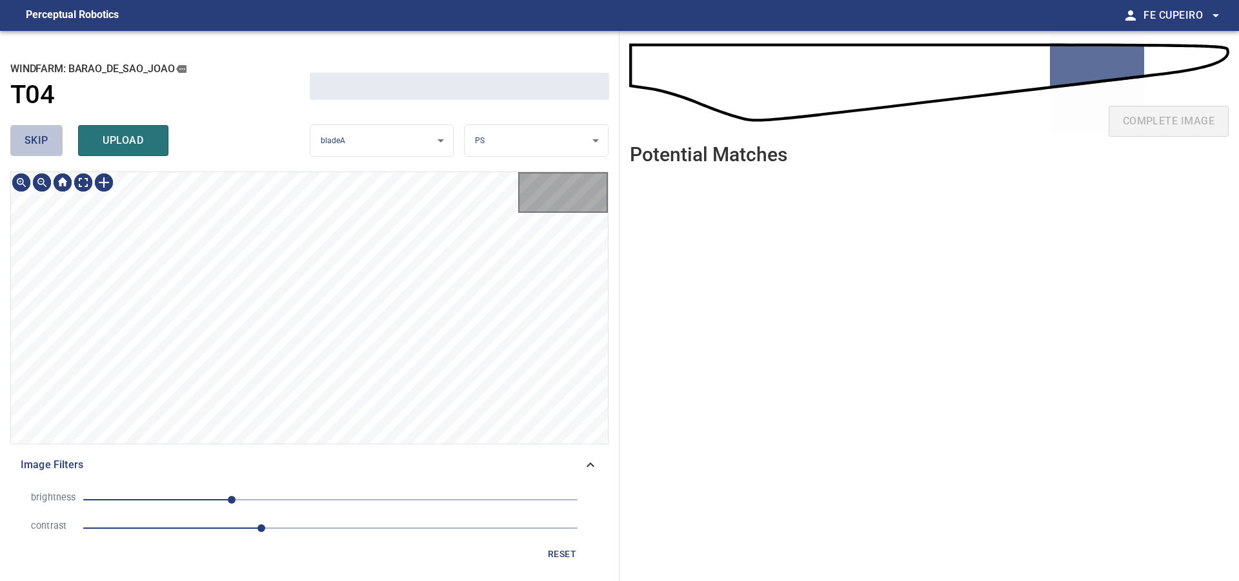
click at [54, 143] on button "skip" at bounding box center [36, 140] width 52 height 31
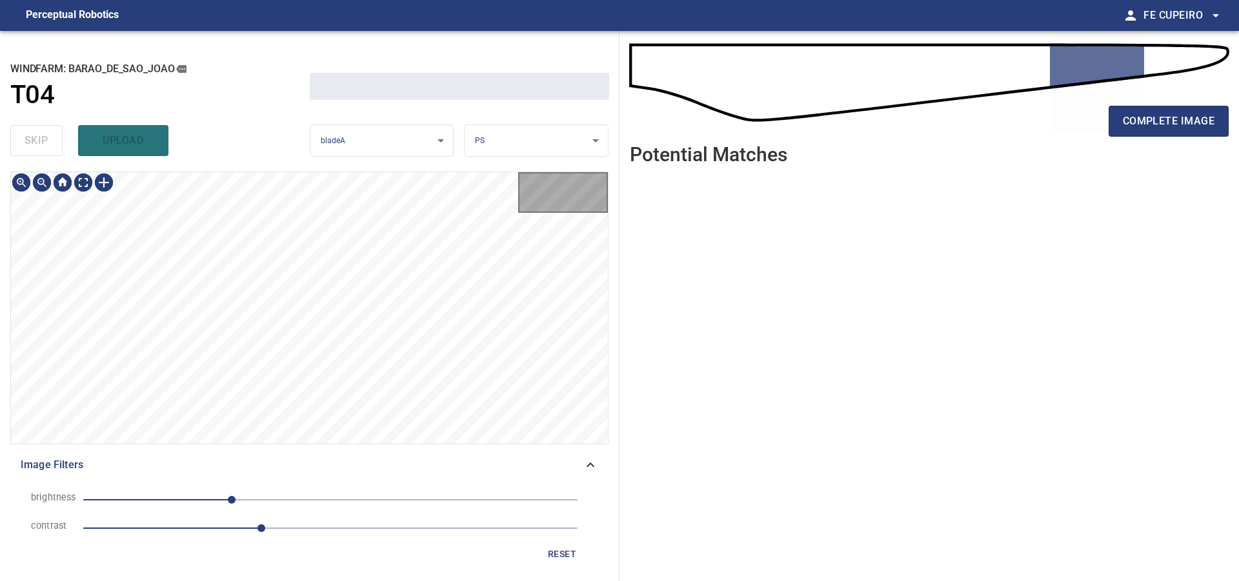
click at [54, 143] on div "skip upload" at bounding box center [159, 140] width 299 height 41
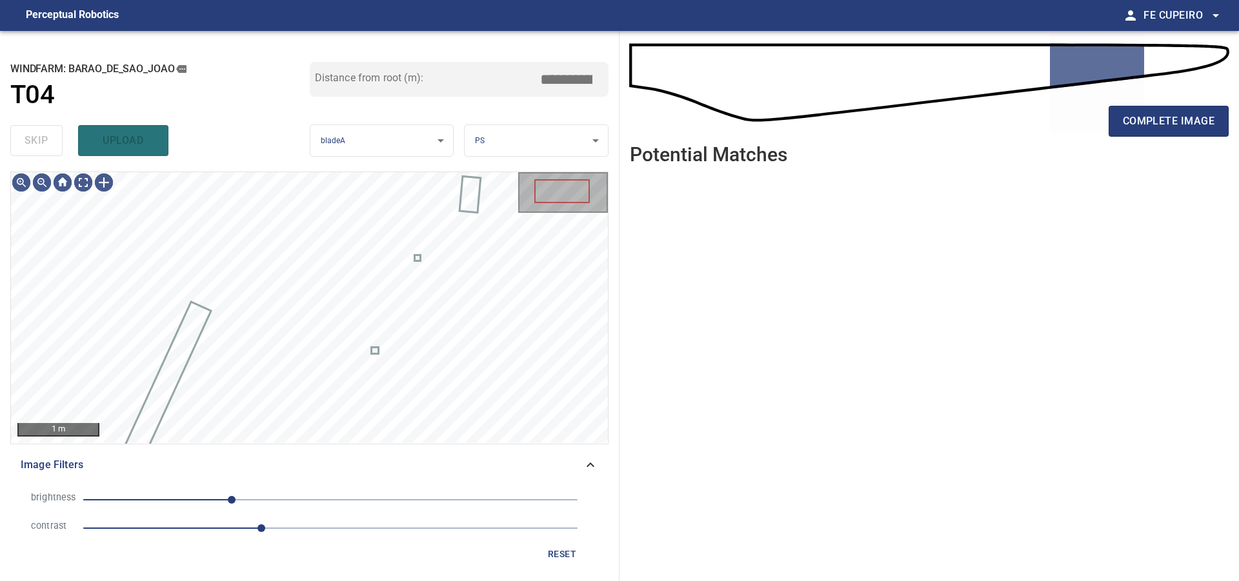
type input "*****"
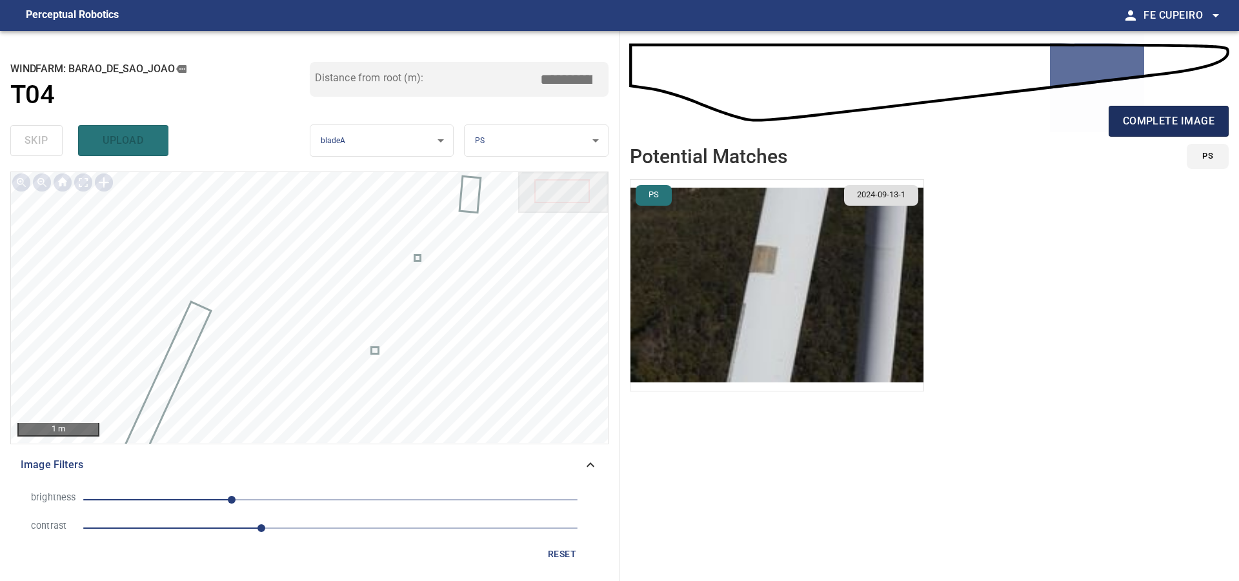
click at [1143, 127] on span "complete image" at bounding box center [1169, 121] width 92 height 18
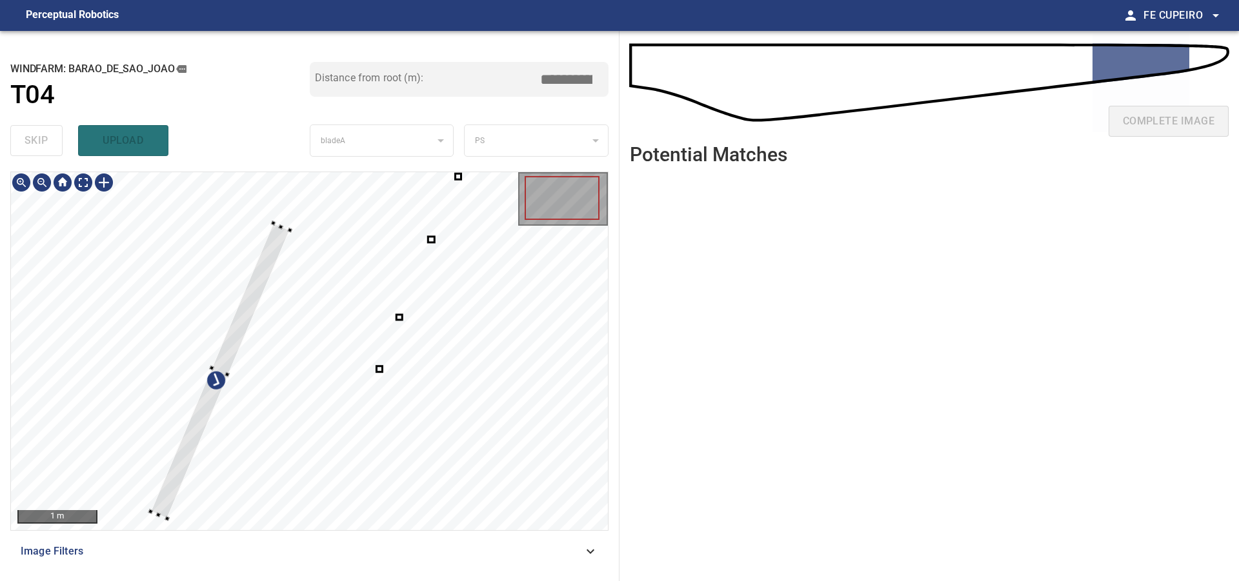
click at [245, 223] on div at bounding box center [220, 371] width 139 height 296
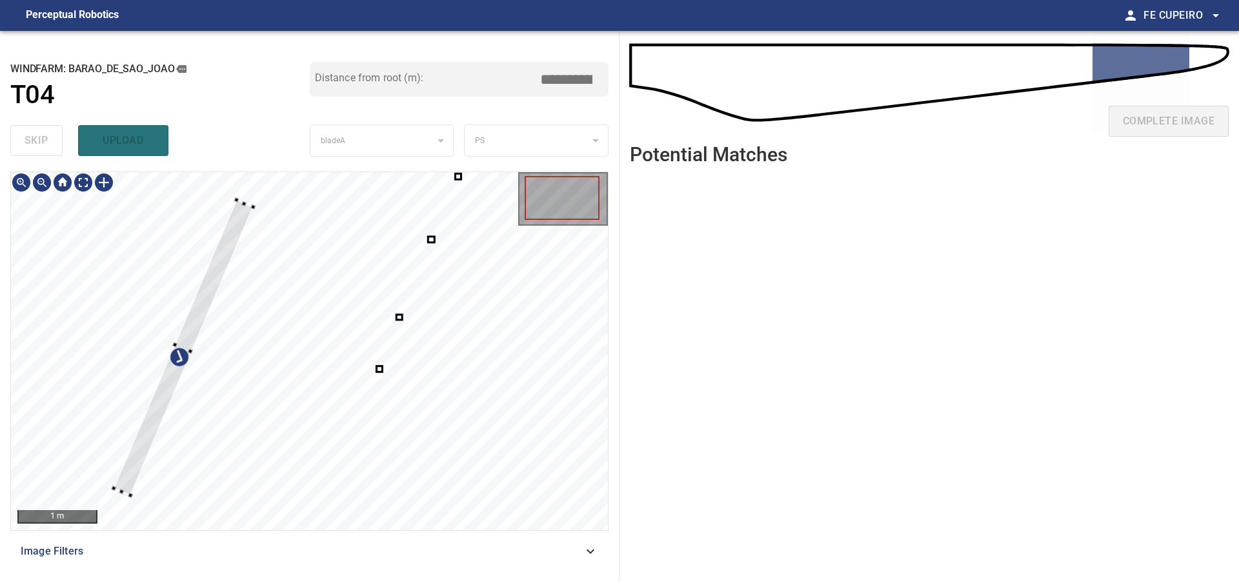
click at [184, 348] on div at bounding box center [183, 348] width 139 height 296
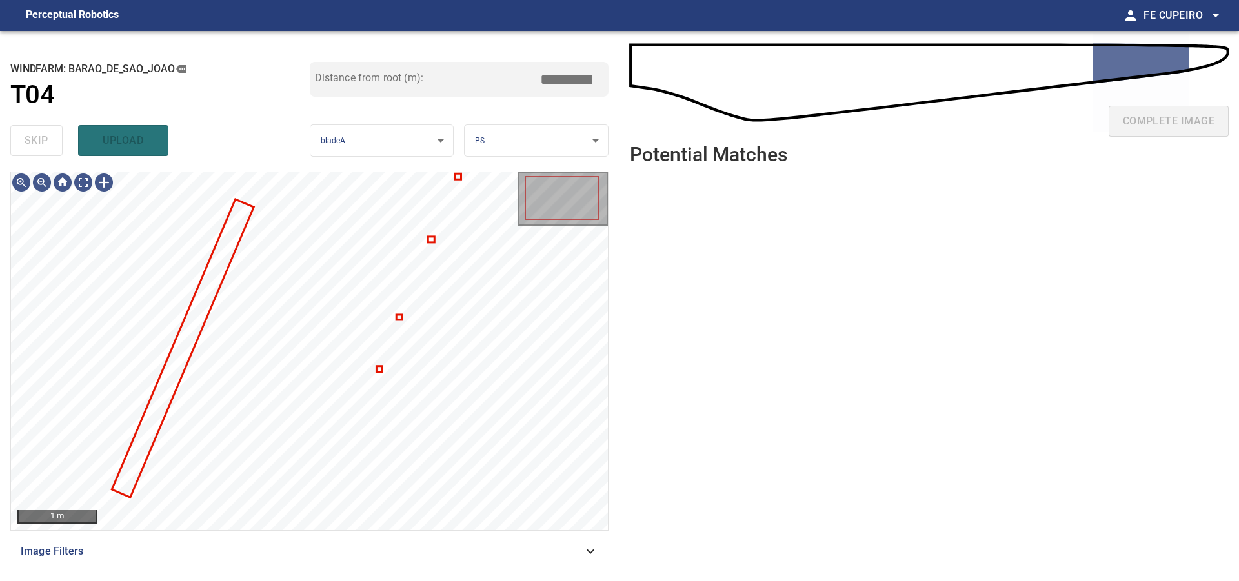
click at [230, 557] on span "Image Filters" at bounding box center [302, 551] width 562 height 15
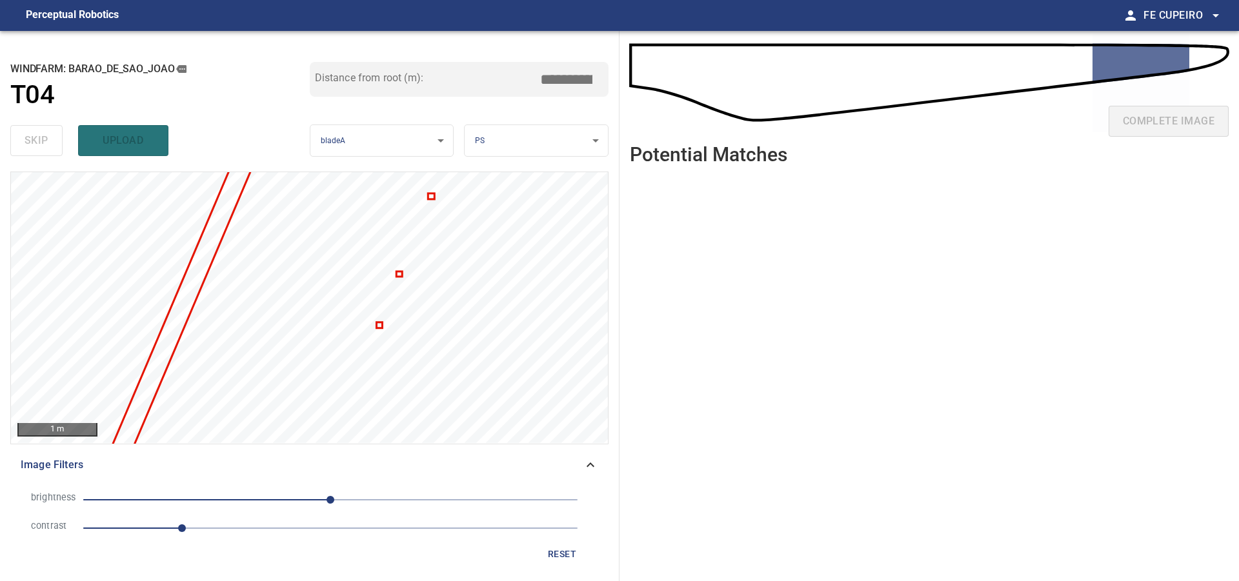
click at [229, 532] on span "1" at bounding box center [330, 528] width 494 height 18
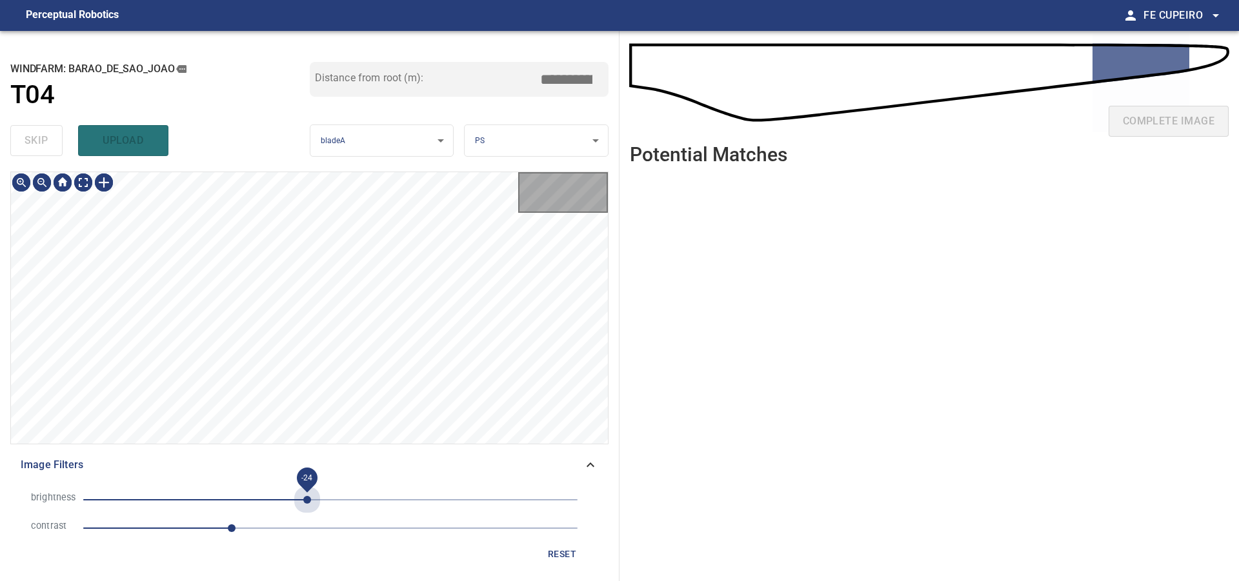
click at [307, 498] on span "-24" at bounding box center [330, 500] width 494 height 18
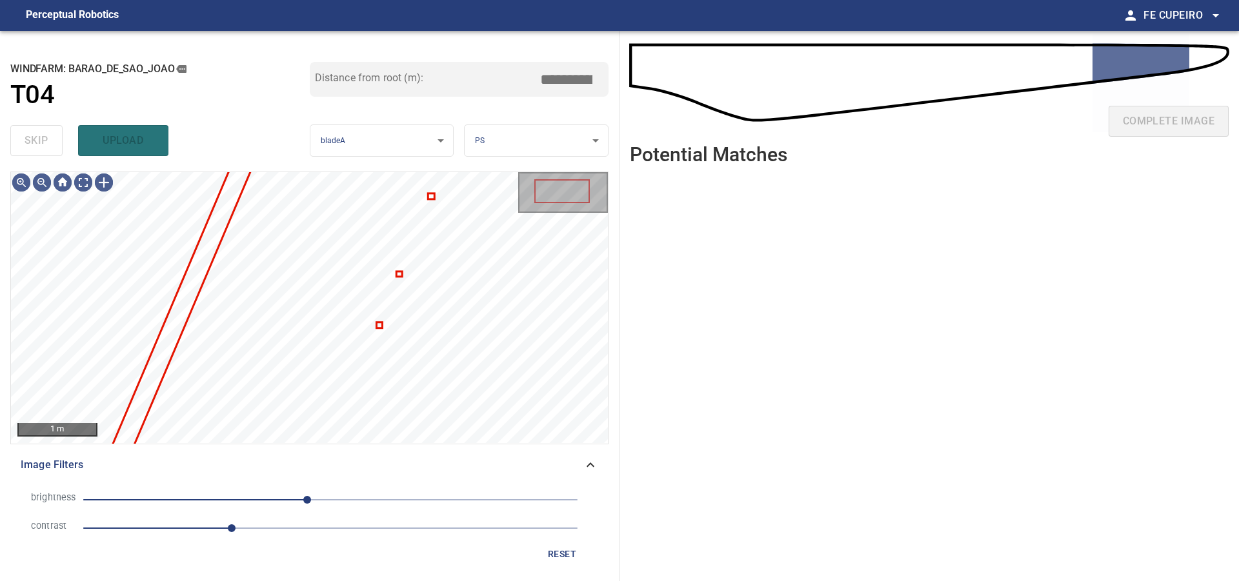
click at [288, 503] on span "-24" at bounding box center [330, 500] width 494 height 18
click at [285, 503] on span "-43" at bounding box center [289, 500] width 8 height 8
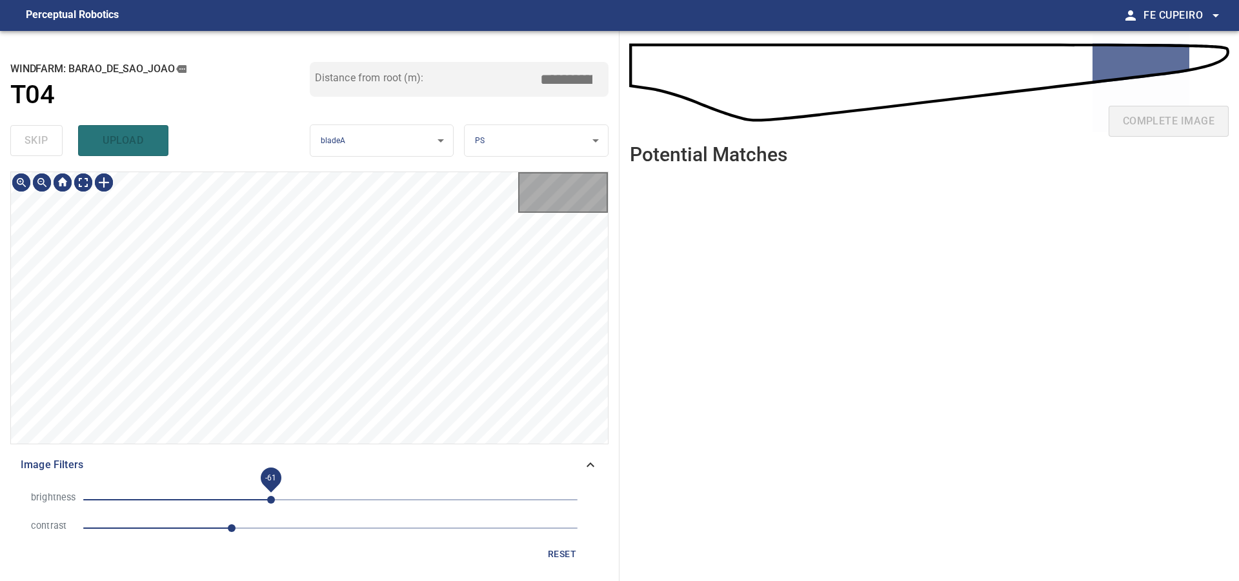
click at [271, 503] on span "-61" at bounding box center [271, 500] width 8 height 8
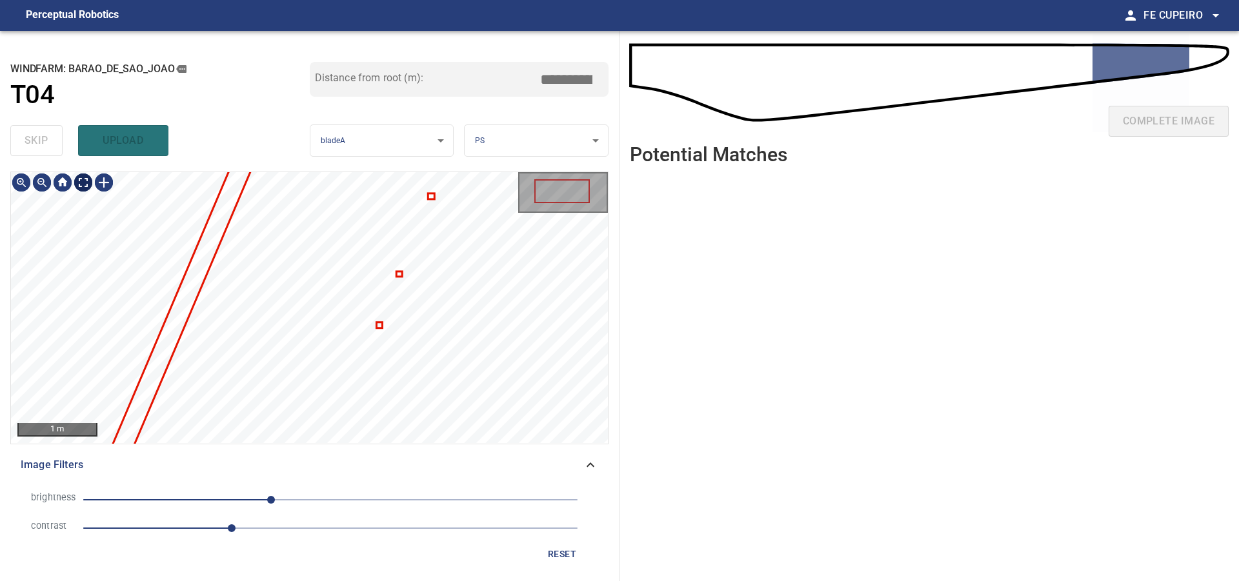
click at [84, 182] on body "**********" at bounding box center [619, 290] width 1239 height 581
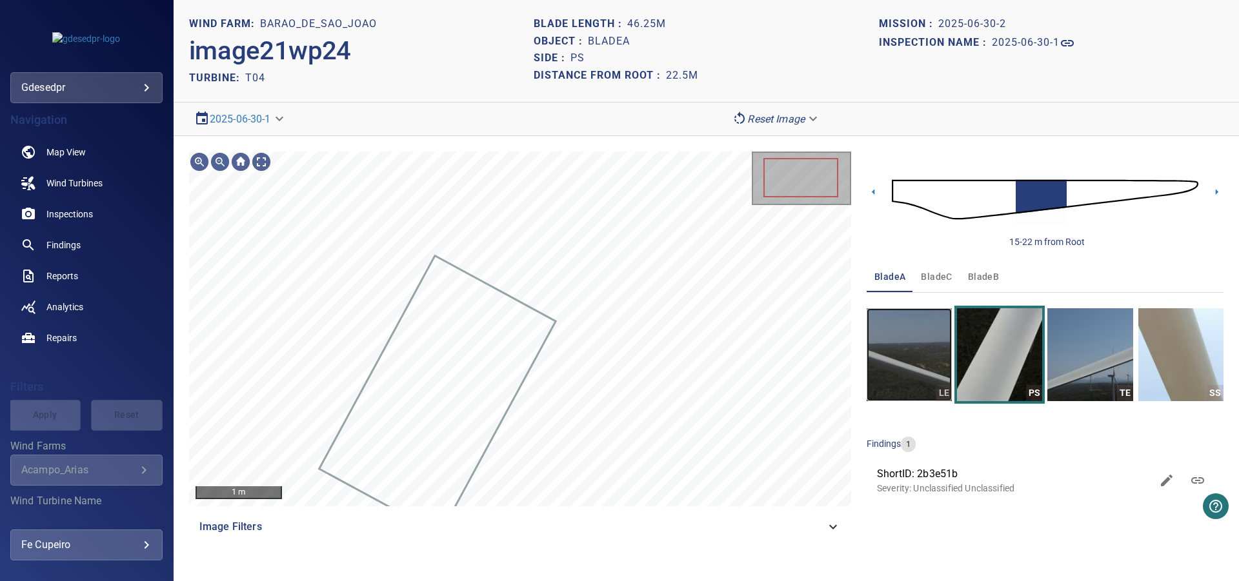
click at [928, 340] on img "button" at bounding box center [909, 354] width 85 height 93
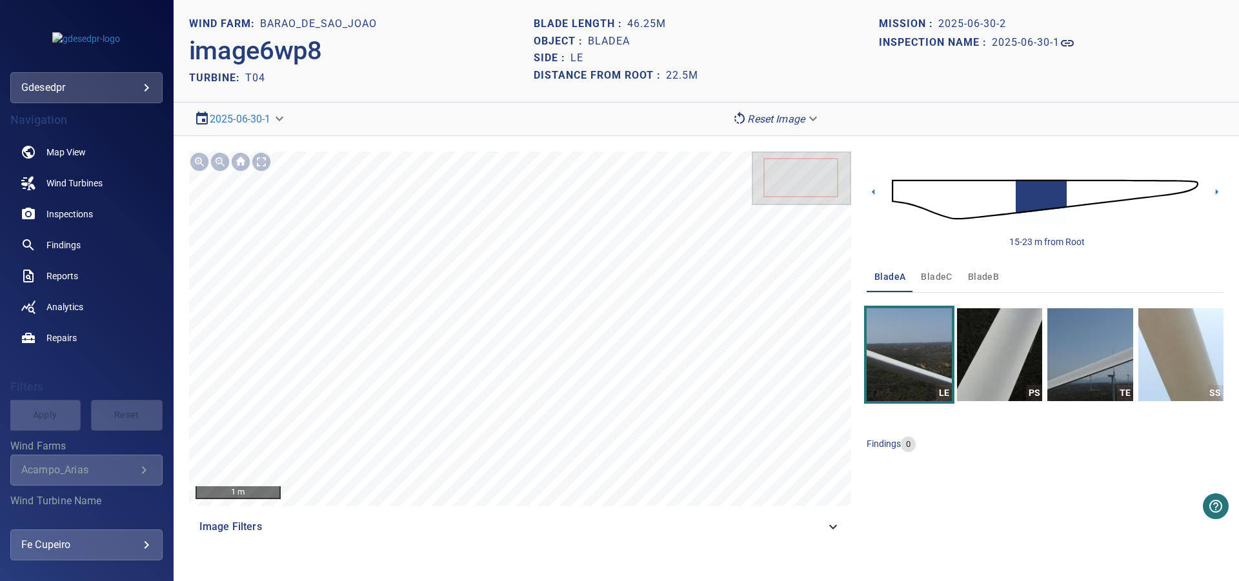
click at [1189, 184] on img at bounding box center [1045, 200] width 306 height 74
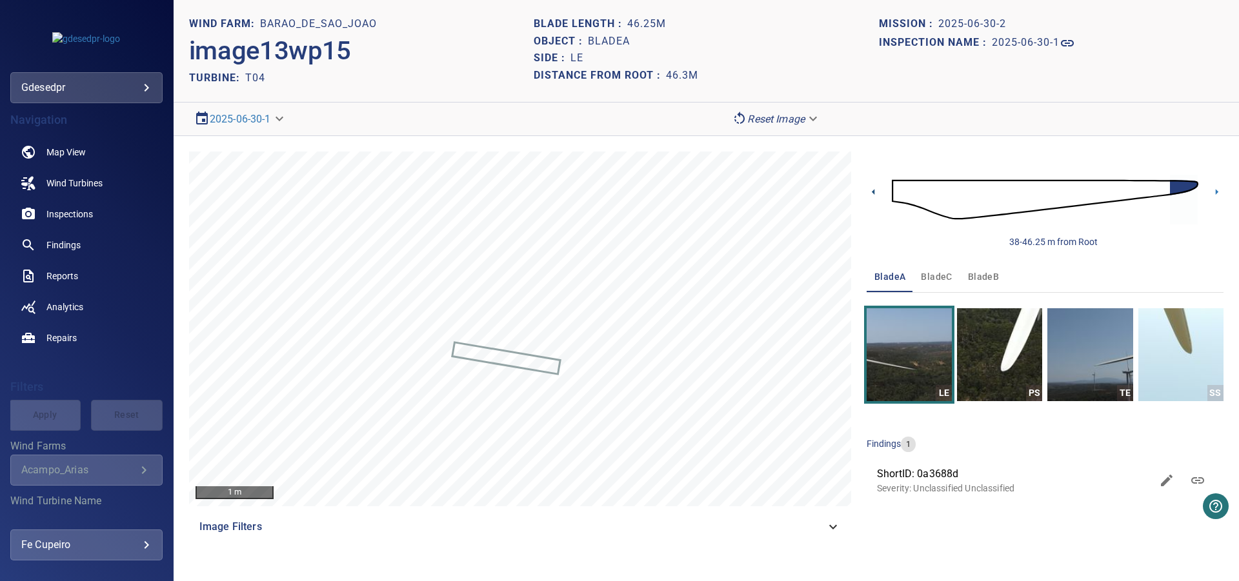
click at [874, 192] on icon at bounding box center [873, 192] width 3 height 6
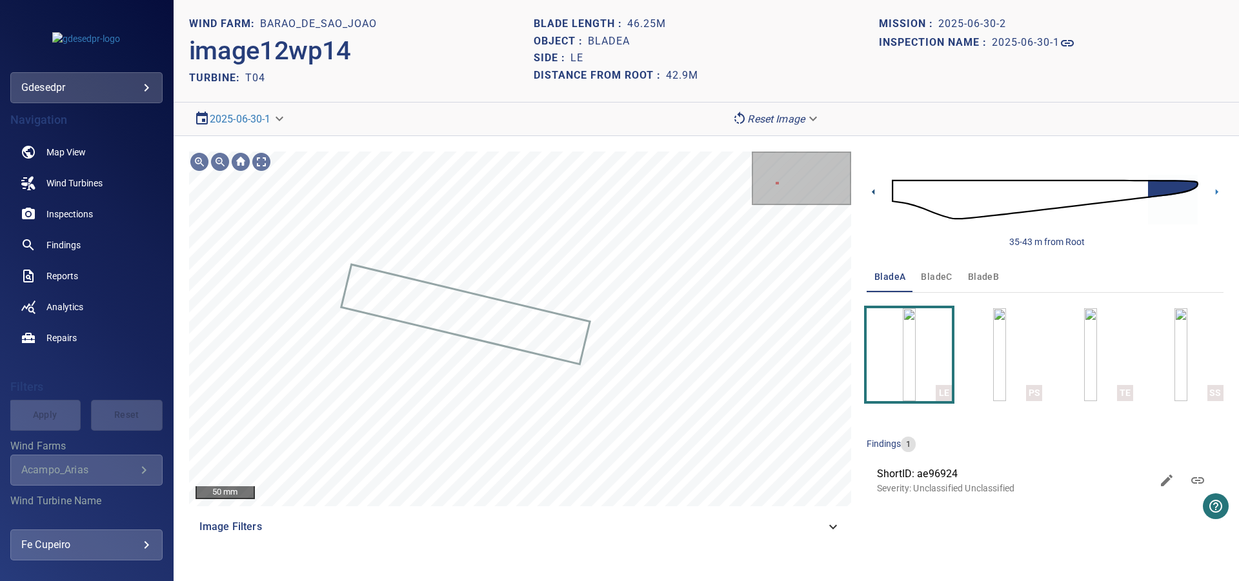
click at [867, 188] on icon at bounding box center [874, 192] width 14 height 14
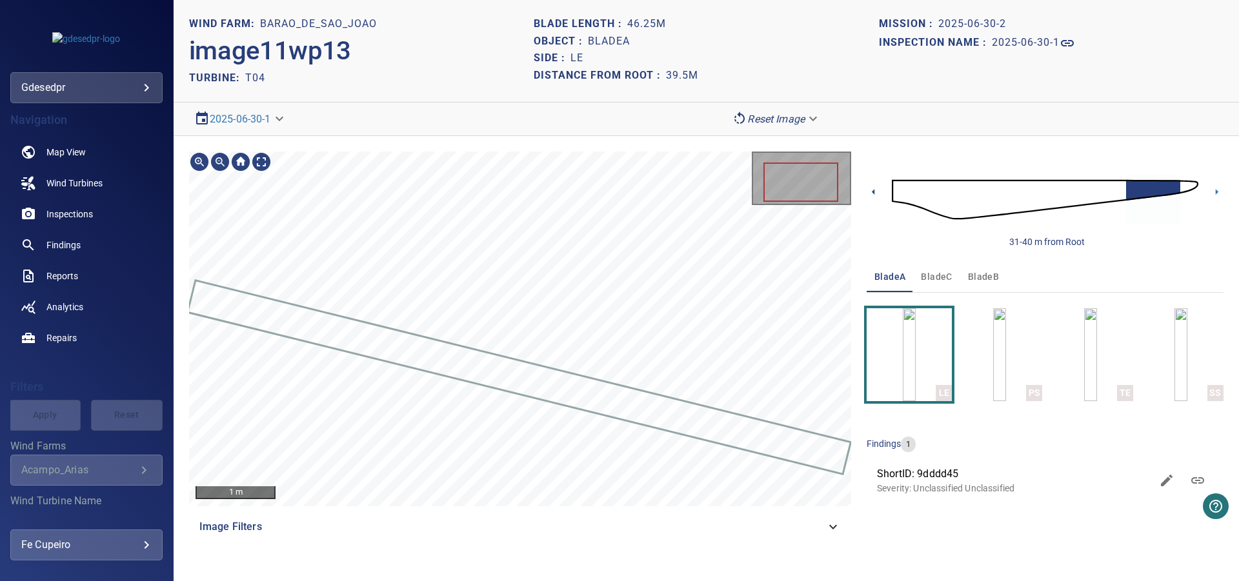
click at [876, 193] on icon at bounding box center [874, 192] width 14 height 14
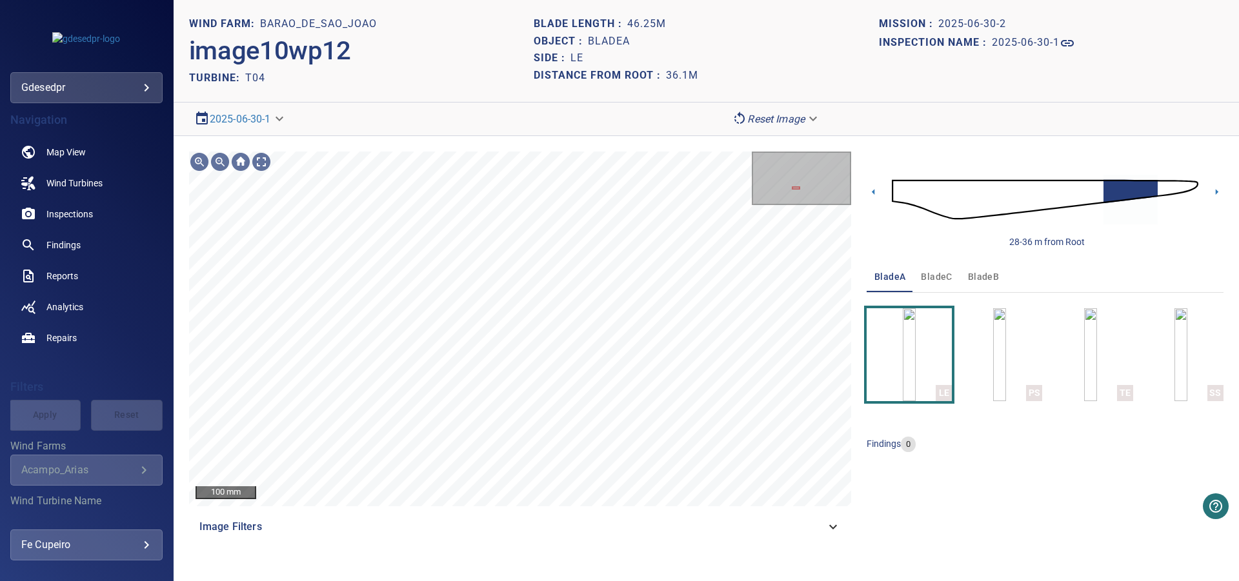
click at [272, 120] on body "**********" at bounding box center [619, 290] width 1239 height 581
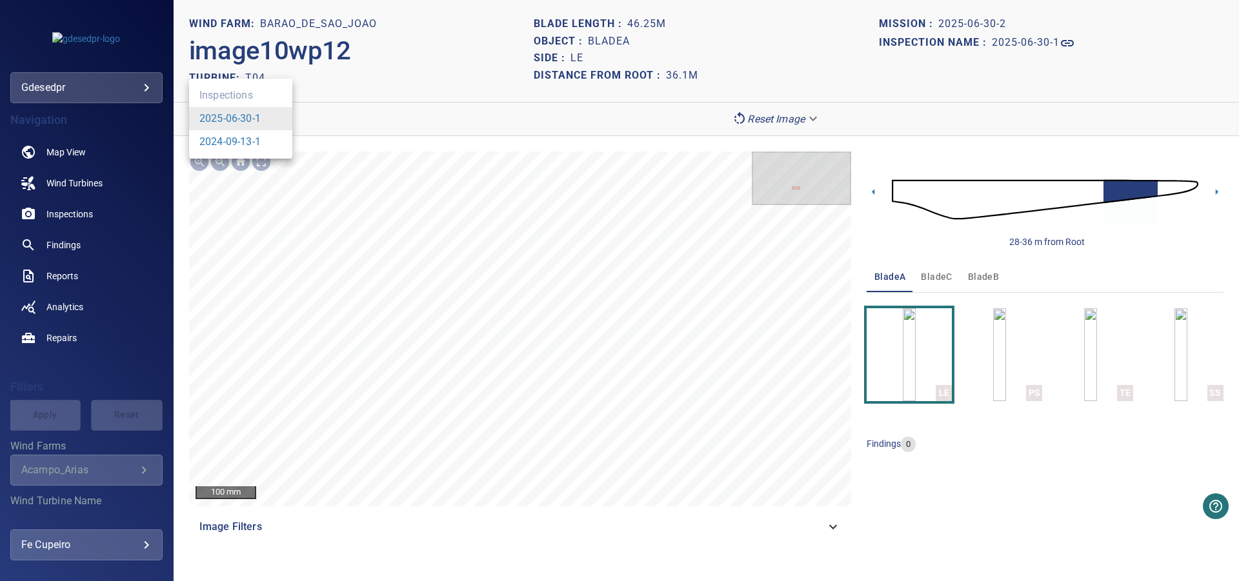
click at [274, 145] on li "2024-09-13-1" at bounding box center [240, 141] width 103 height 23
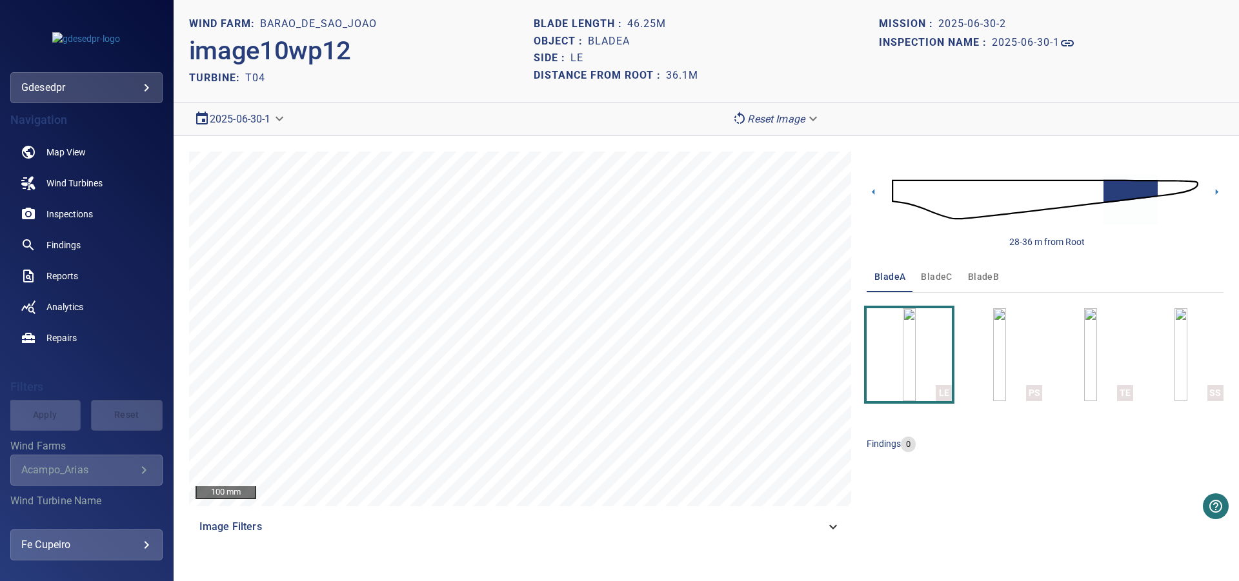
click at [269, 122] on body "**********" at bounding box center [619, 290] width 1239 height 581
click at [253, 137] on link "2024-09-13-1" at bounding box center [229, 141] width 61 height 15
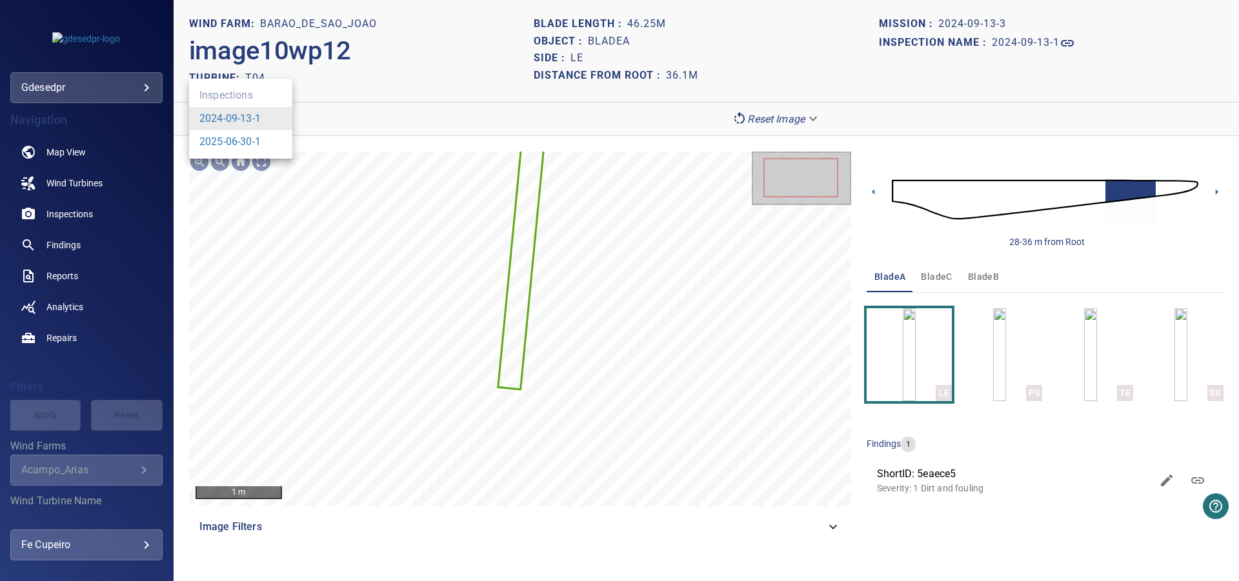
click at [272, 116] on body "**********" at bounding box center [619, 290] width 1239 height 581
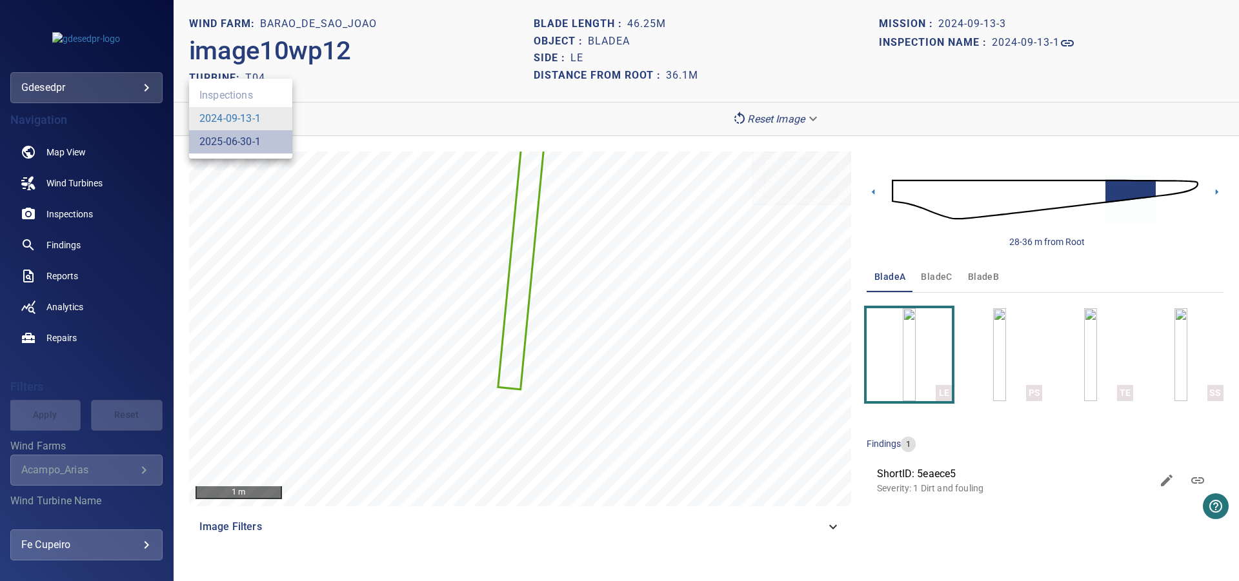
click at [257, 139] on link "2025-06-30-1" at bounding box center [229, 141] width 61 height 15
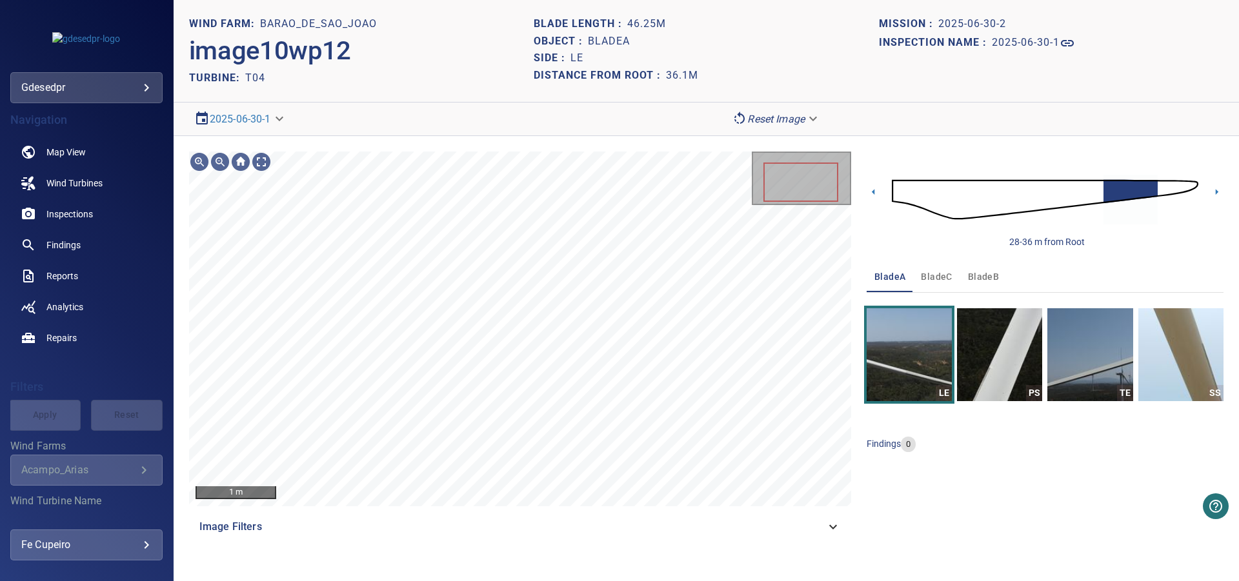
click at [1153, 188] on img at bounding box center [1045, 200] width 306 height 74
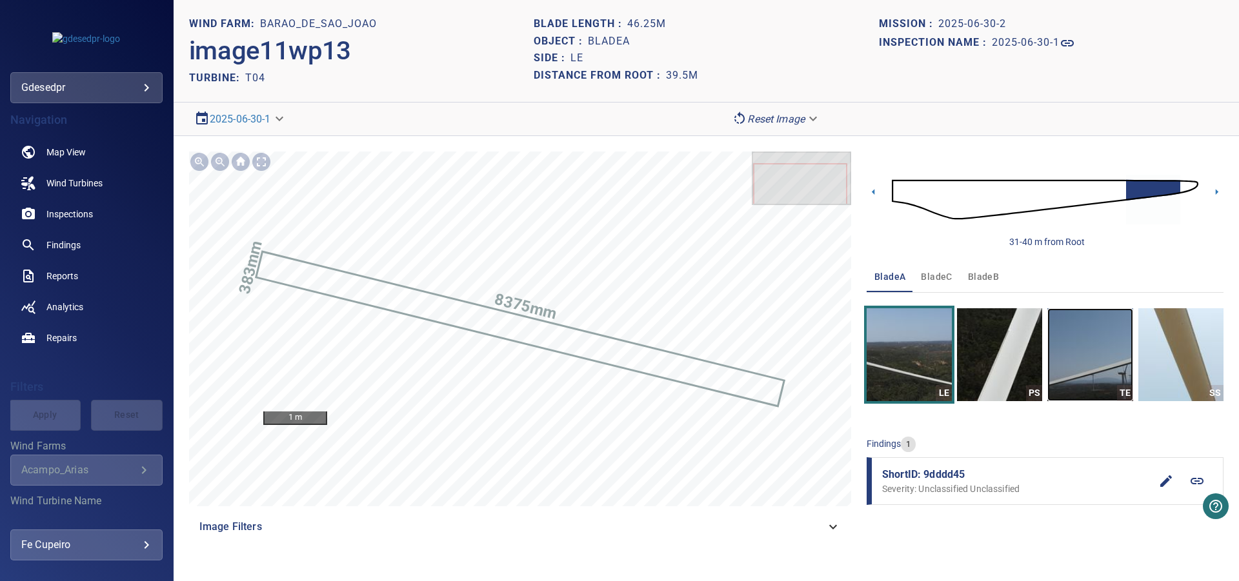
click at [1068, 354] on img "button" at bounding box center [1089, 354] width 85 height 93
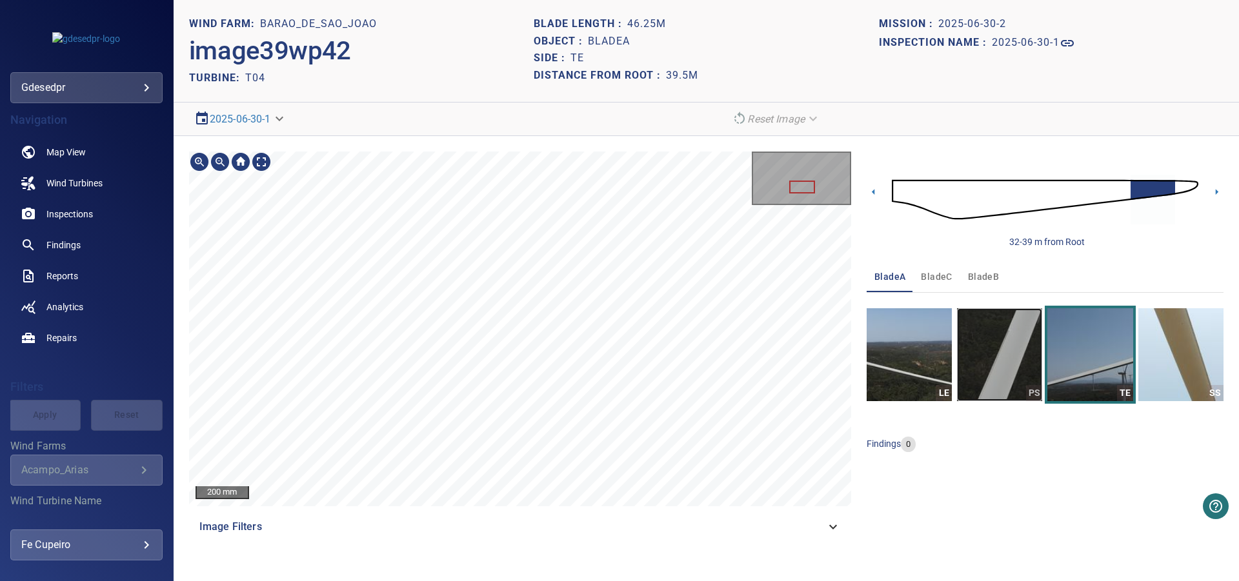
click at [1016, 350] on img "button" at bounding box center [999, 354] width 85 height 93
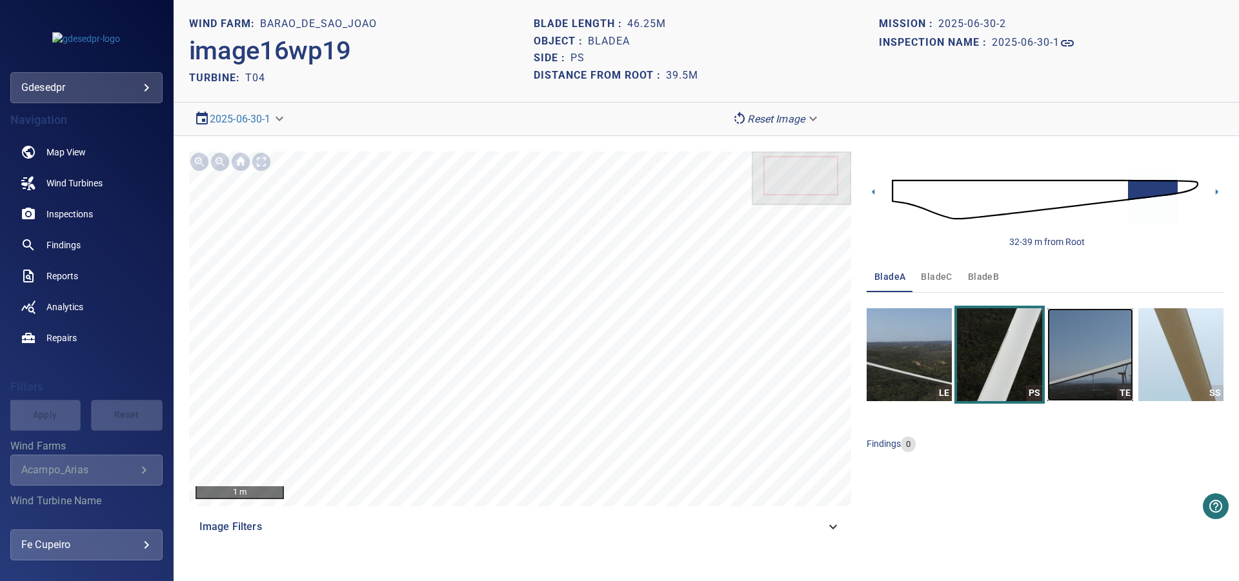
click at [1103, 359] on img "button" at bounding box center [1089, 354] width 85 height 93
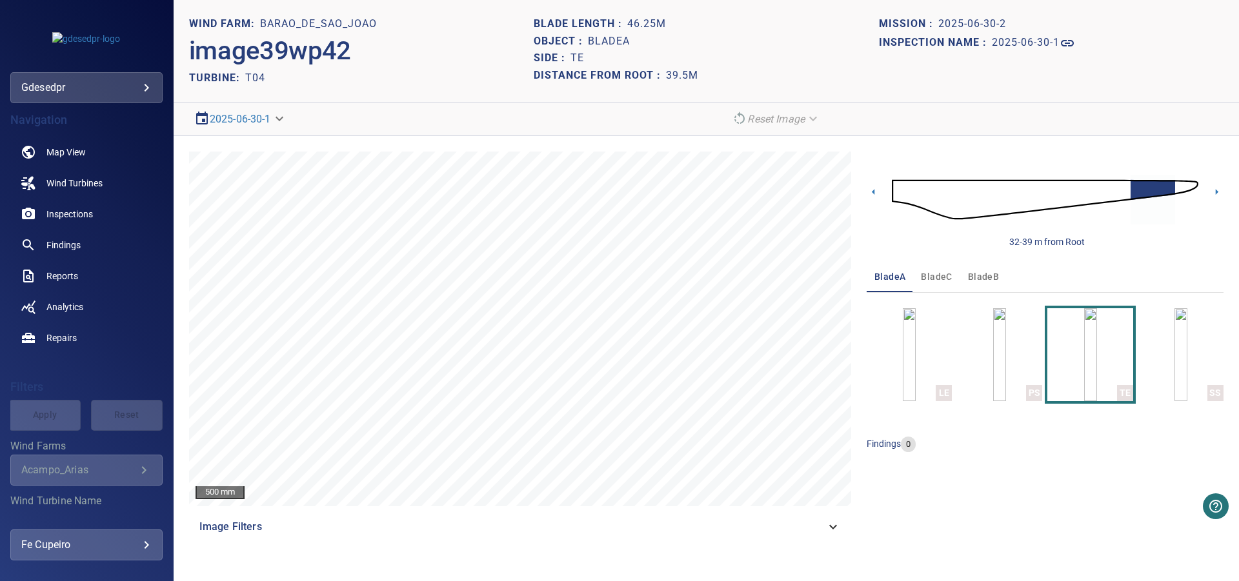
click at [913, 191] on img at bounding box center [1045, 200] width 306 height 74
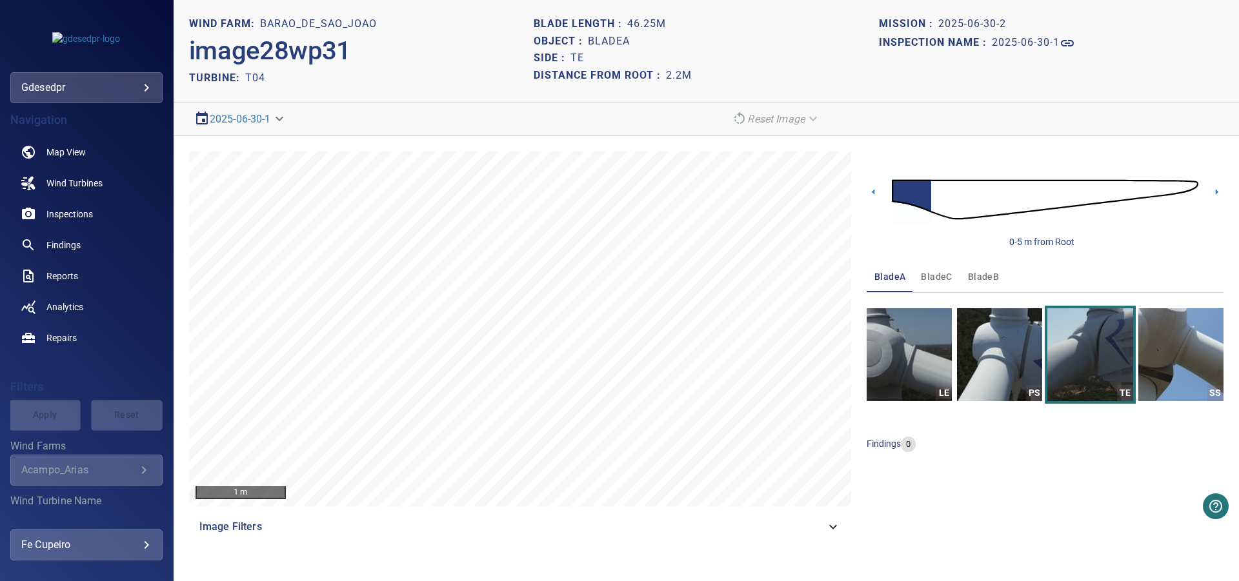
click at [950, 277] on span "bladeC" at bounding box center [936, 277] width 31 height 16
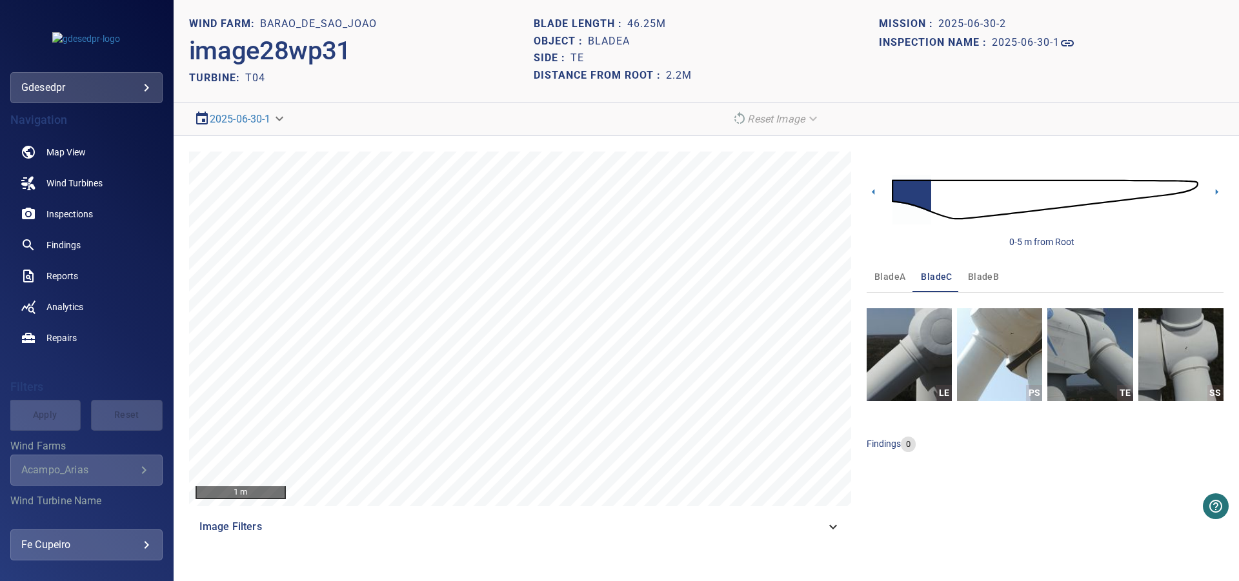
click at [907, 274] on button "bladeA" at bounding box center [890, 276] width 46 height 31
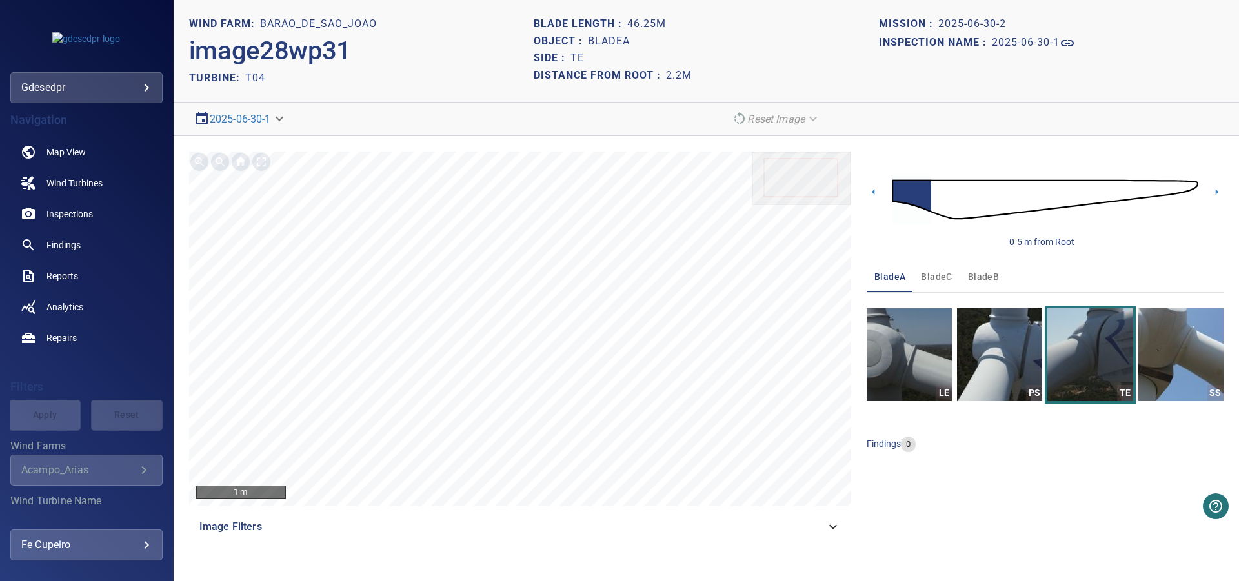
click at [929, 202] on img at bounding box center [1045, 200] width 306 height 74
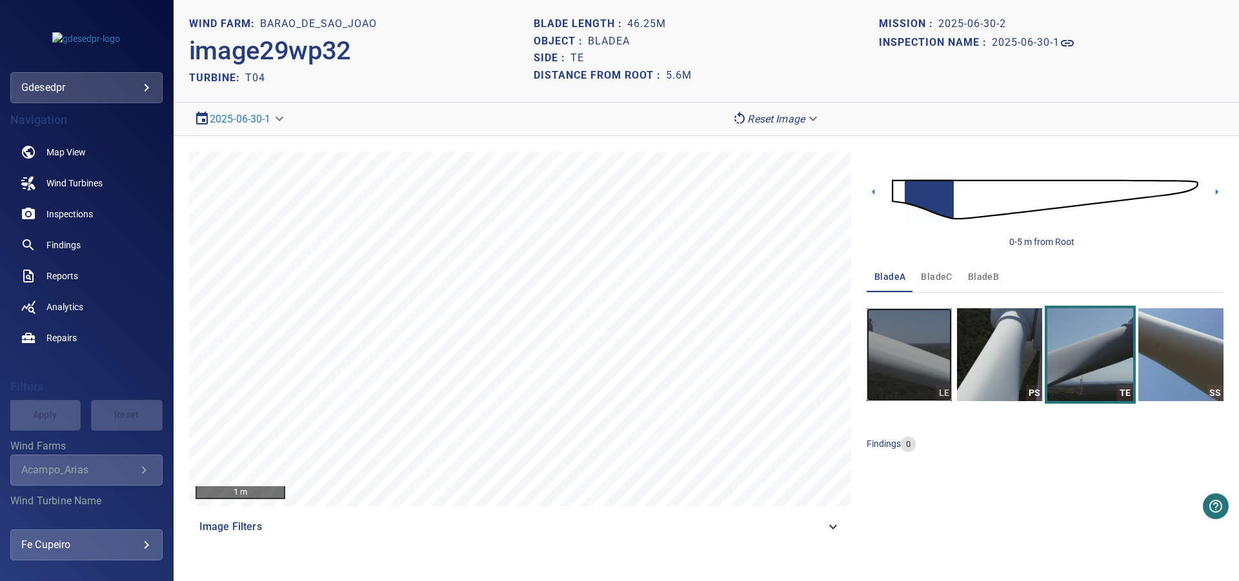
click at [941, 334] on img "button" at bounding box center [909, 354] width 85 height 93
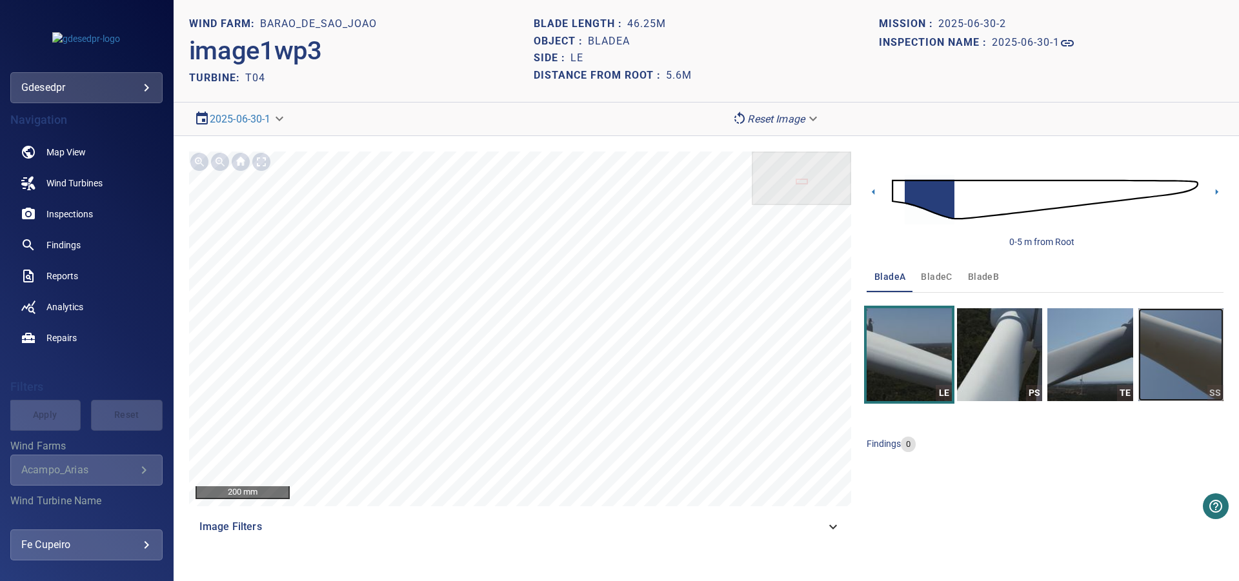
click at [1213, 346] on img "button" at bounding box center [1180, 354] width 85 height 93
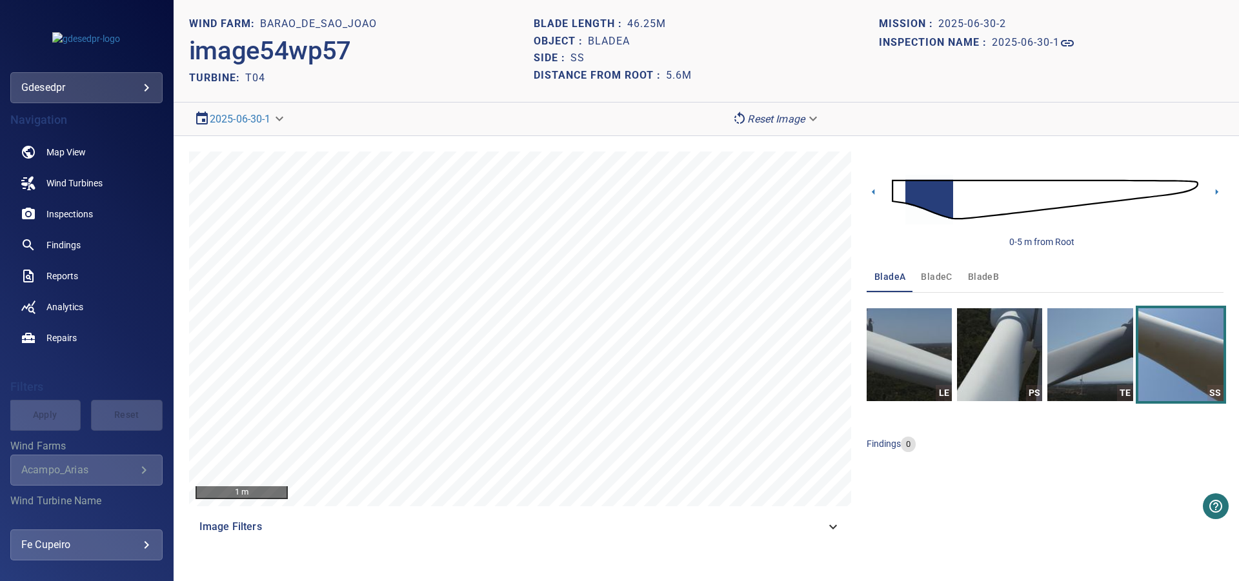
click at [945, 194] on img at bounding box center [1045, 200] width 306 height 74
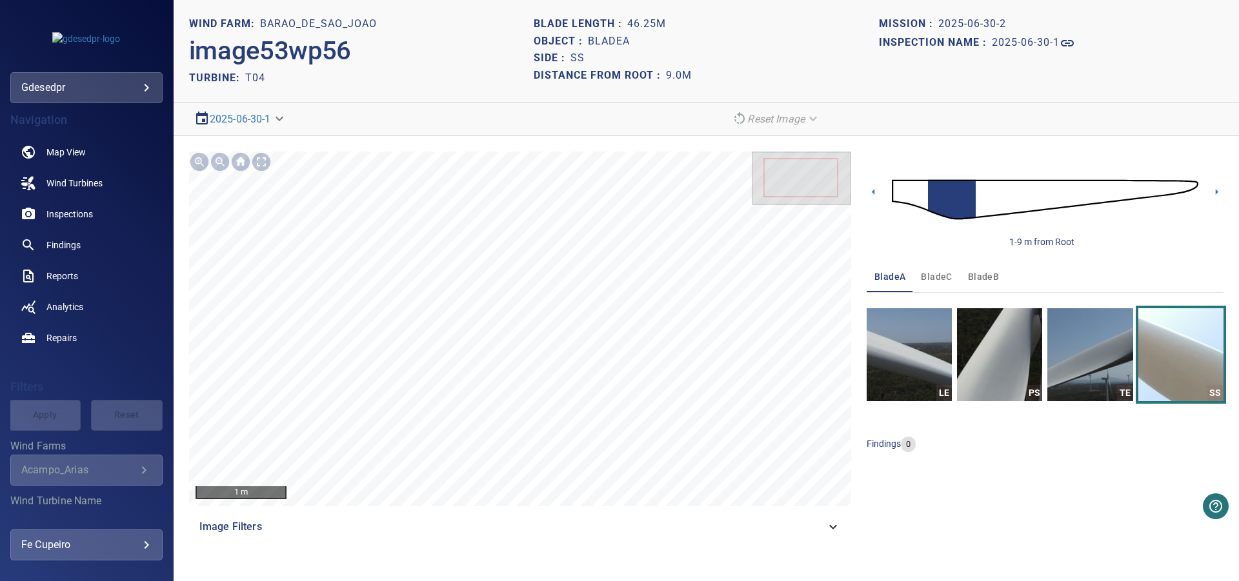
click at [966, 190] on img at bounding box center [1045, 200] width 306 height 74
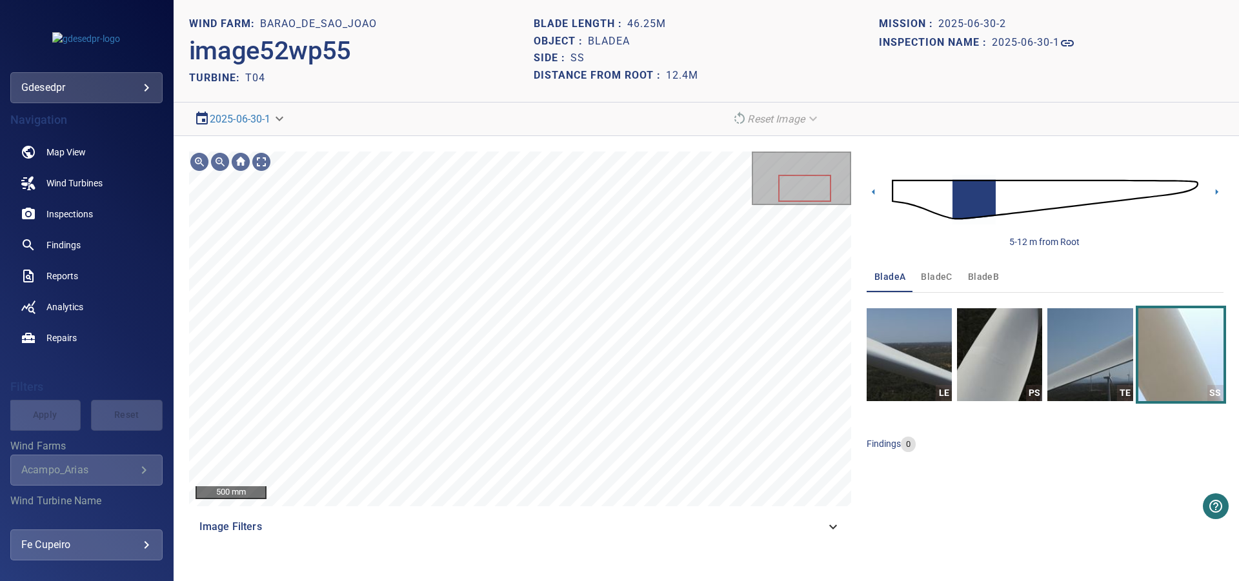
click at [992, 192] on img at bounding box center [1045, 200] width 306 height 74
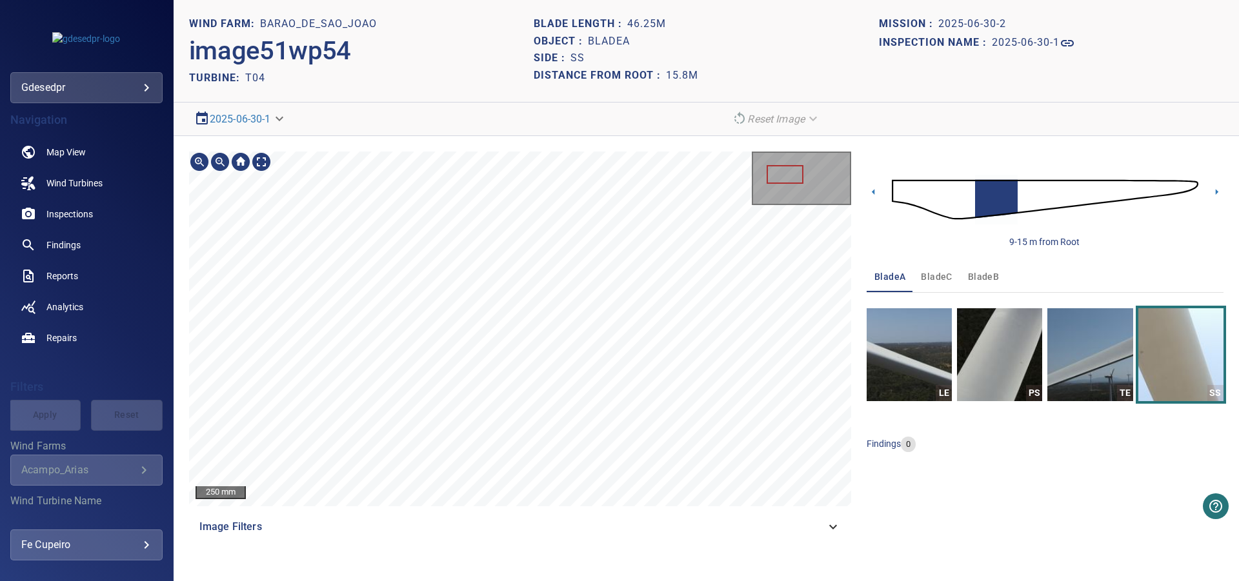
click at [560, 149] on div "250 mm Image Filters 9-15 m from Root bladeA bladeC bladeB LE PS TE SS findings…" at bounding box center [706, 347] width 1065 height 422
click at [491, 539] on div "Image Filters" at bounding box center [520, 527] width 662 height 31
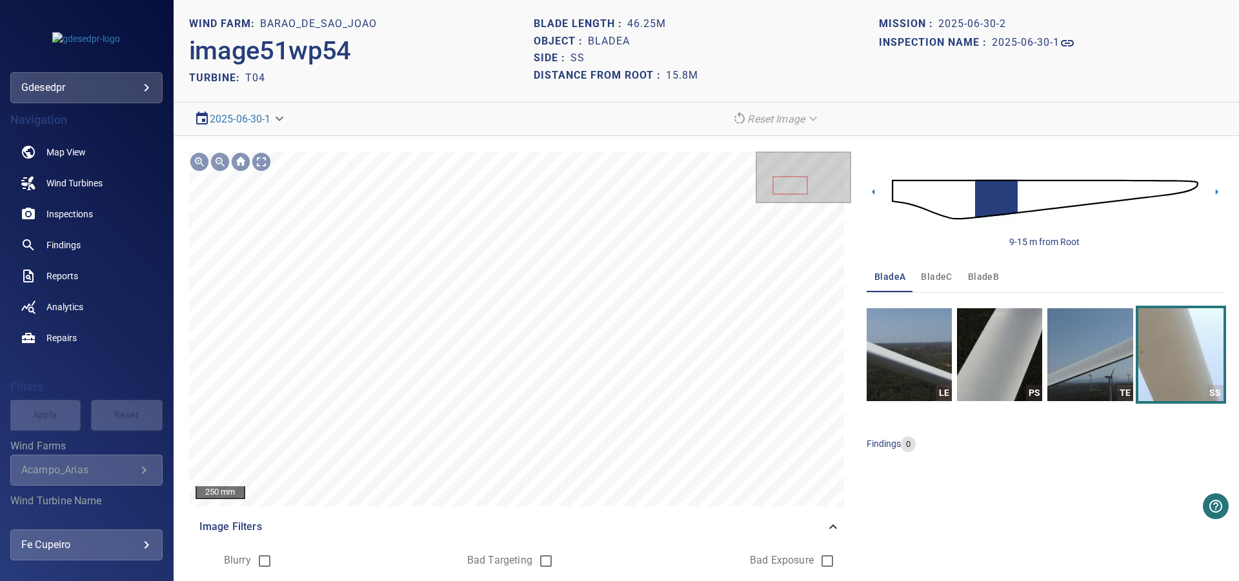
scroll to position [89, 0]
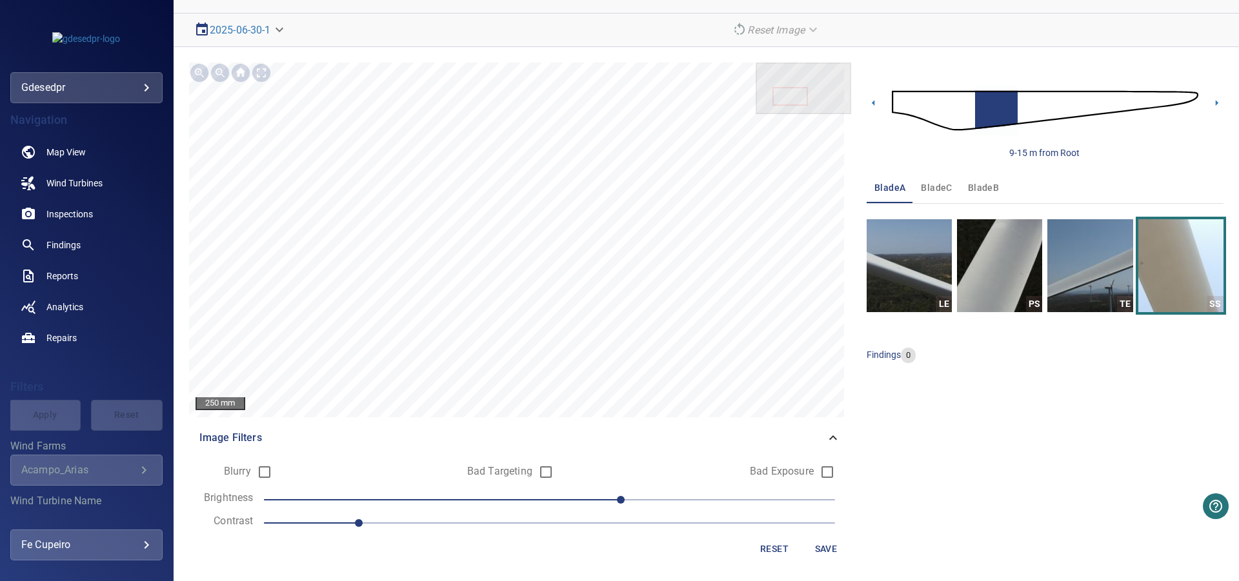
click at [696, 514] on span "1" at bounding box center [549, 523] width 571 height 18
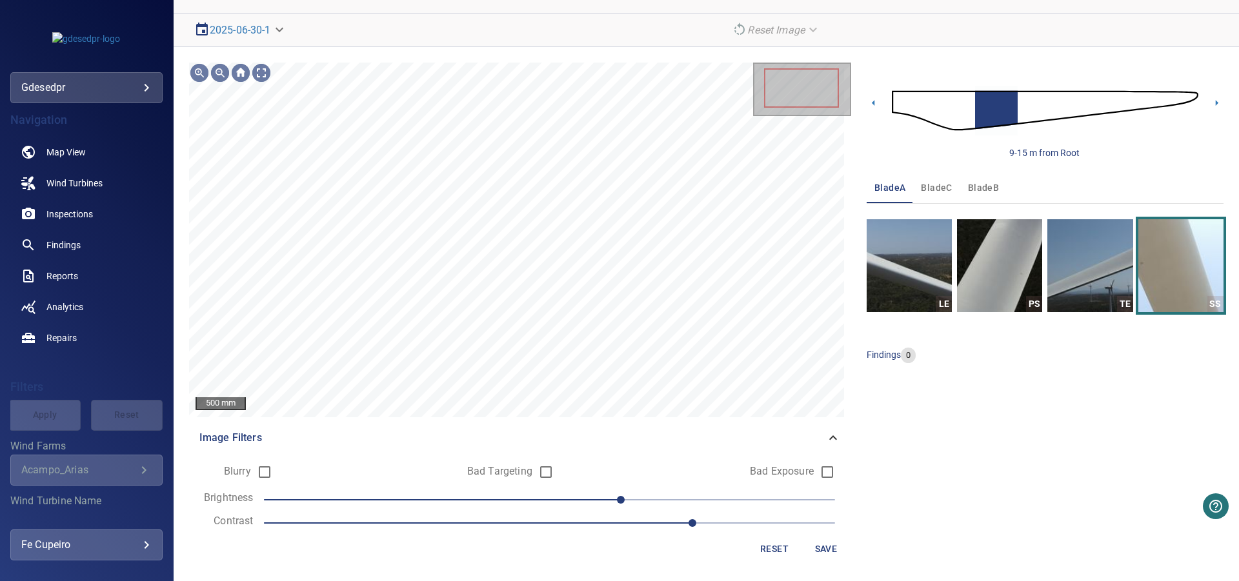
click at [571, 497] on span "30" at bounding box center [549, 500] width 571 height 18
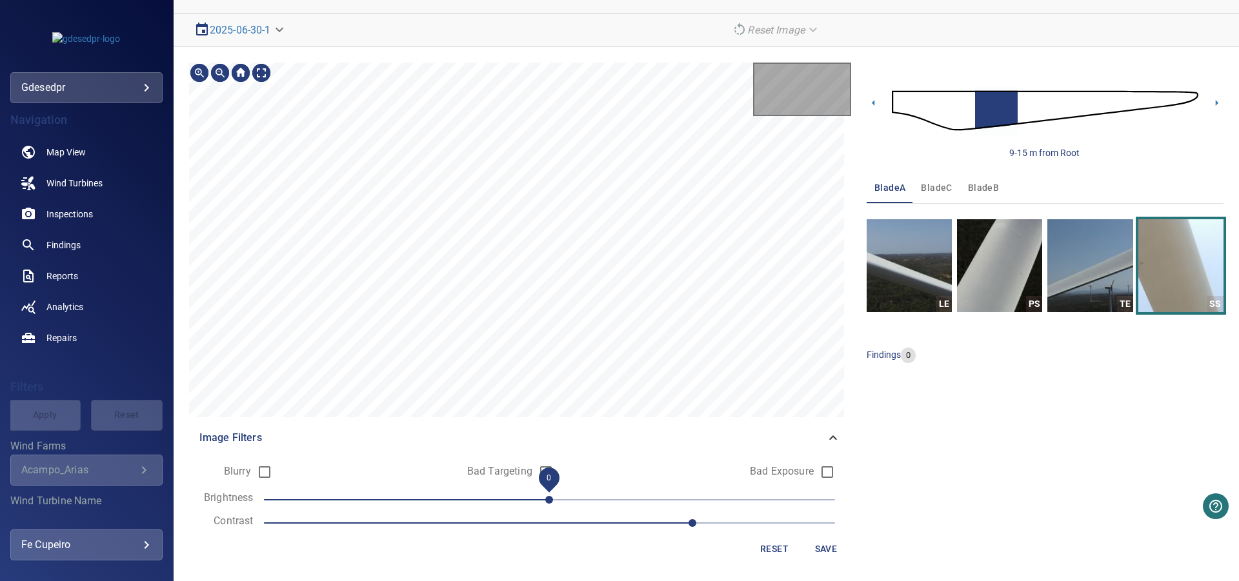
drag, startPoint x: 550, startPoint y: 497, endPoint x: 537, endPoint y: 496, distance: 13.0
click at [537, 496] on span "0" at bounding box center [549, 500] width 571 height 18
click at [523, 495] on span "0" at bounding box center [549, 500] width 571 height 18
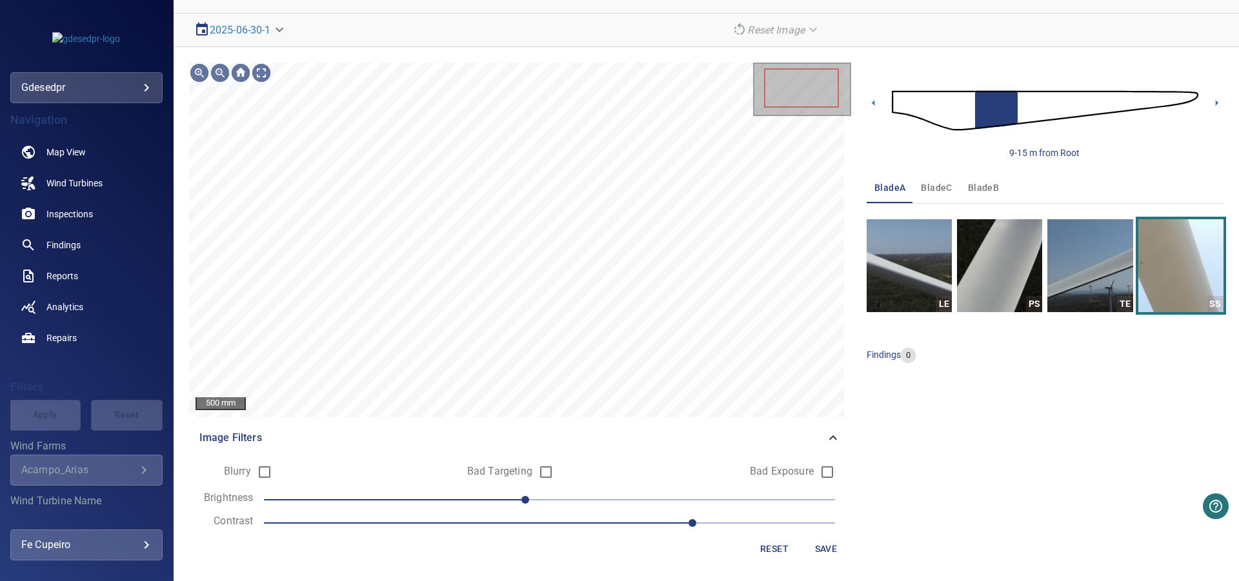
click at [478, 495] on span "-10" at bounding box center [549, 500] width 571 height 18
click at [451, 496] on span "-30" at bounding box center [549, 500] width 571 height 18
click at [450, 496] on span "-40" at bounding box center [454, 500] width 8 height 8
click at [614, 459] on div "200 mm Image Filters Blurry Bad Targeting Bad Exposure Brightness -50 Contrast …" at bounding box center [520, 315] width 662 height 504
click at [1002, 114] on img at bounding box center [1045, 111] width 306 height 74
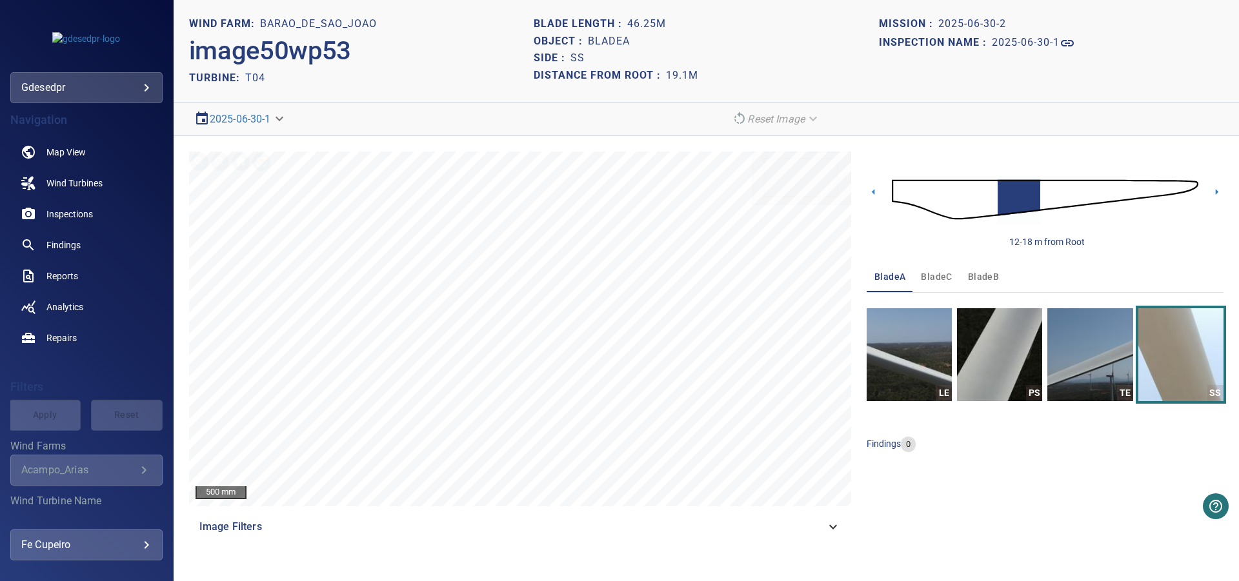
click at [1006, 197] on img at bounding box center [1045, 200] width 306 height 74
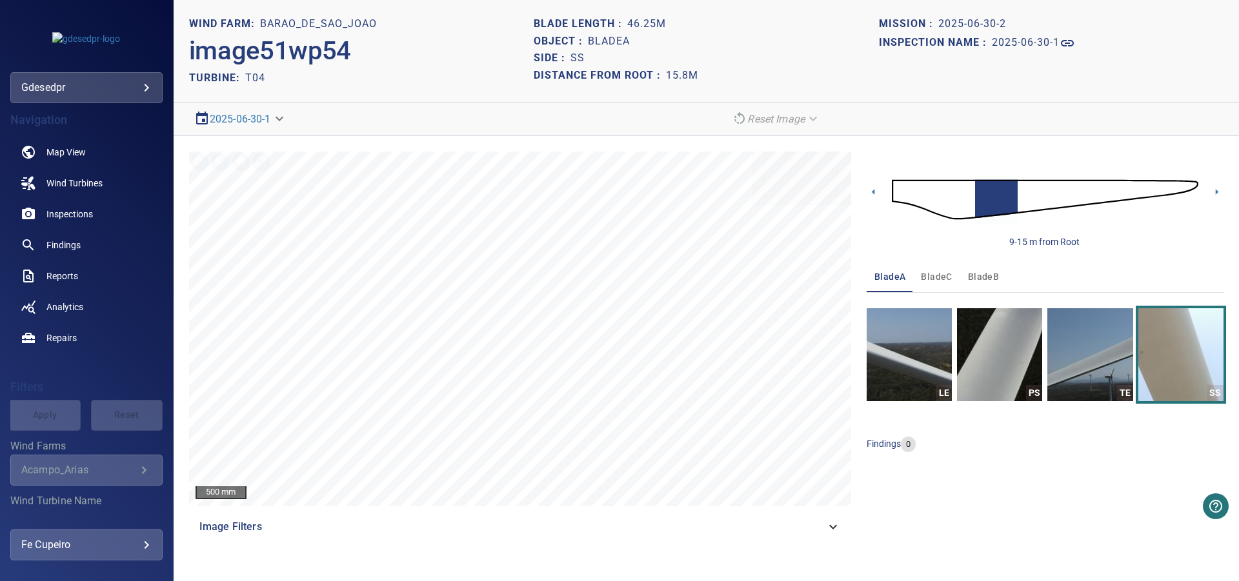
click at [983, 199] on img at bounding box center [1045, 200] width 306 height 74
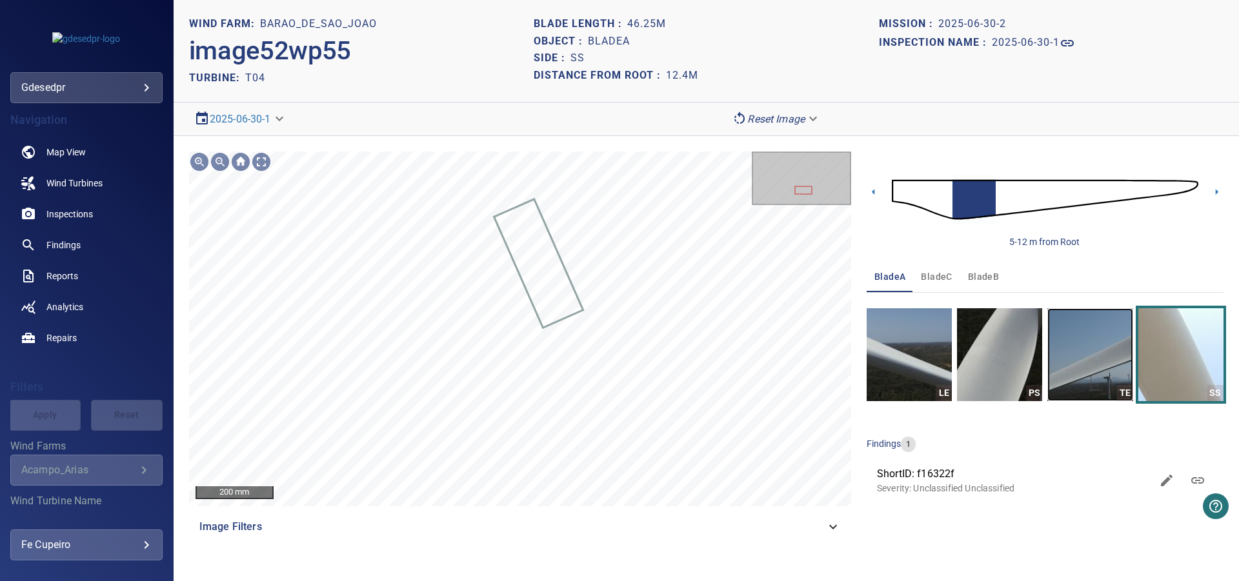
click at [1081, 347] on img "button" at bounding box center [1089, 354] width 85 height 93
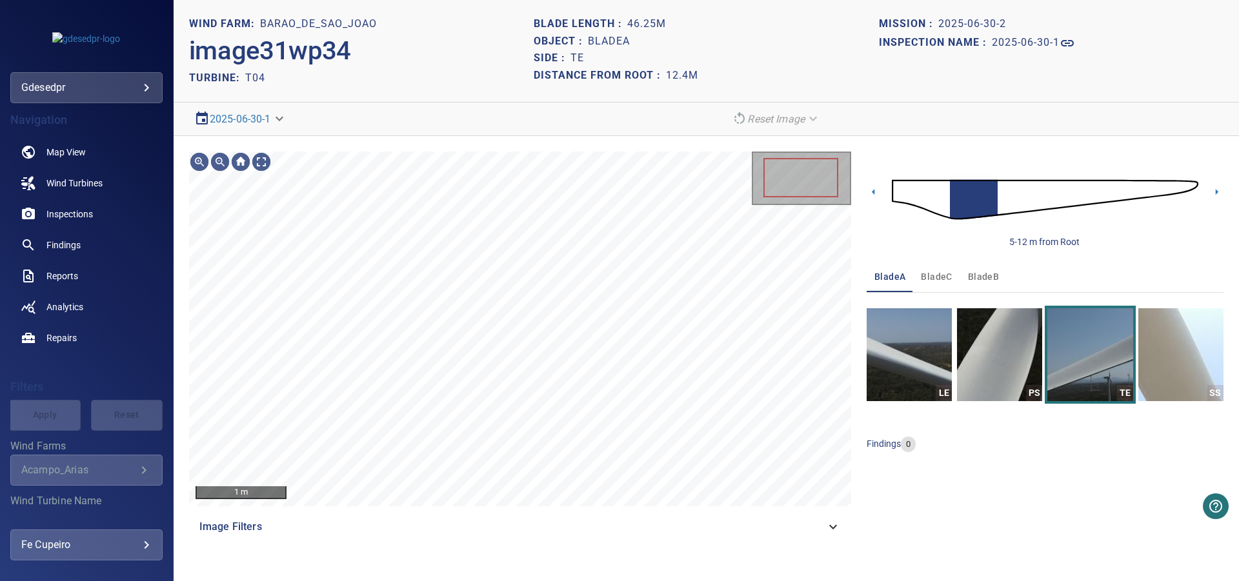
click at [917, 194] on img at bounding box center [1045, 200] width 306 height 74
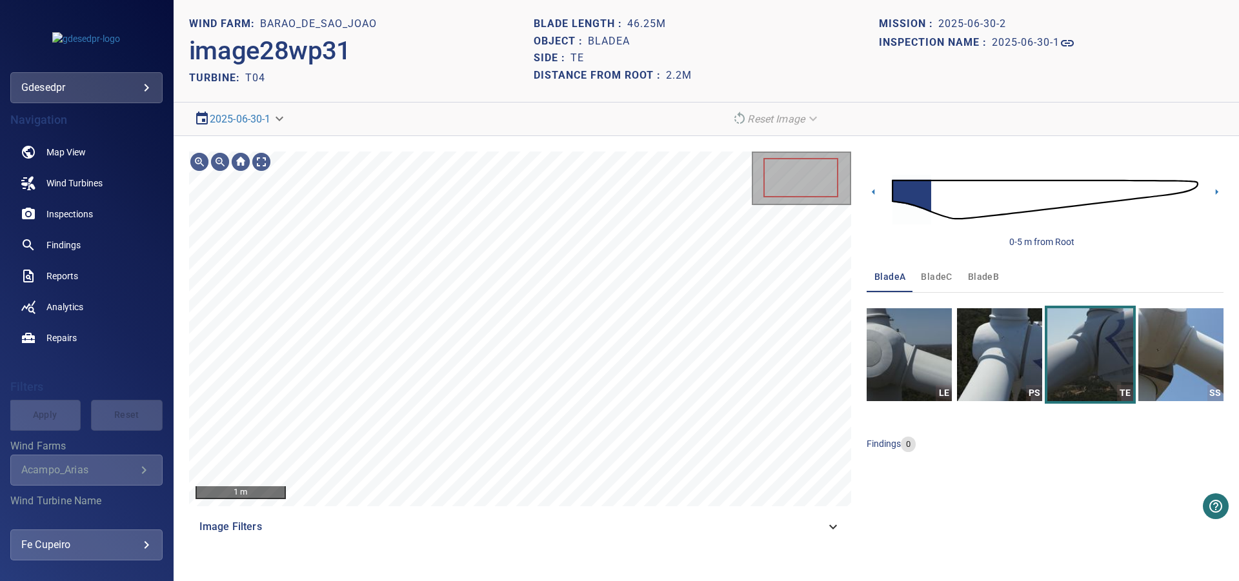
click at [922, 194] on img at bounding box center [1045, 200] width 306 height 74
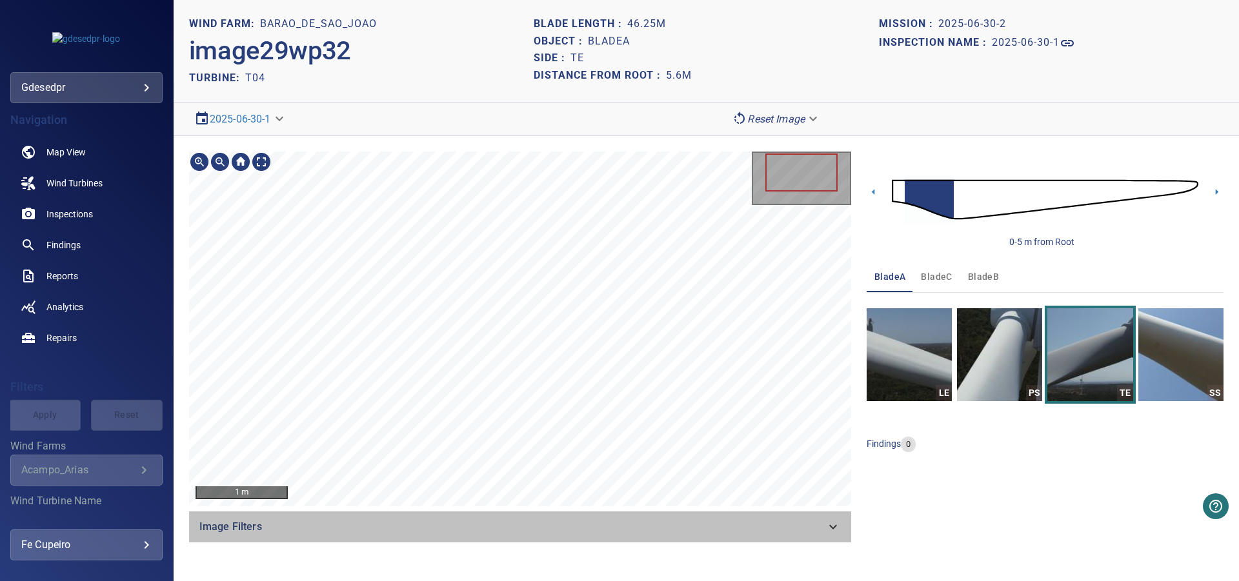
click at [538, 536] on div "Image Filters" at bounding box center [520, 527] width 662 height 31
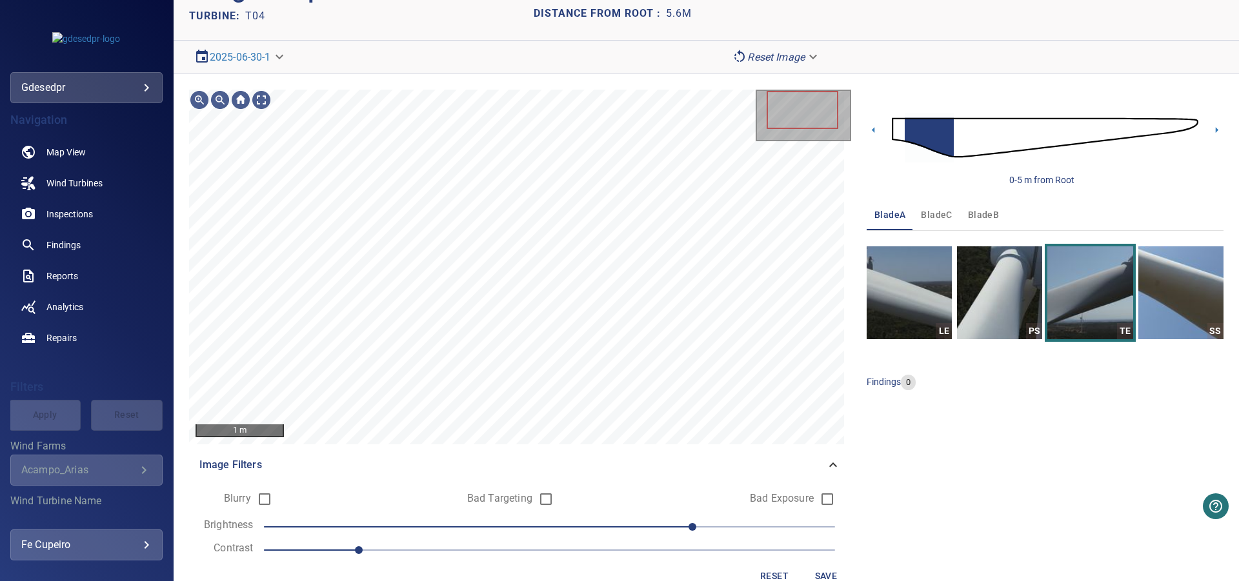
scroll to position [89, 0]
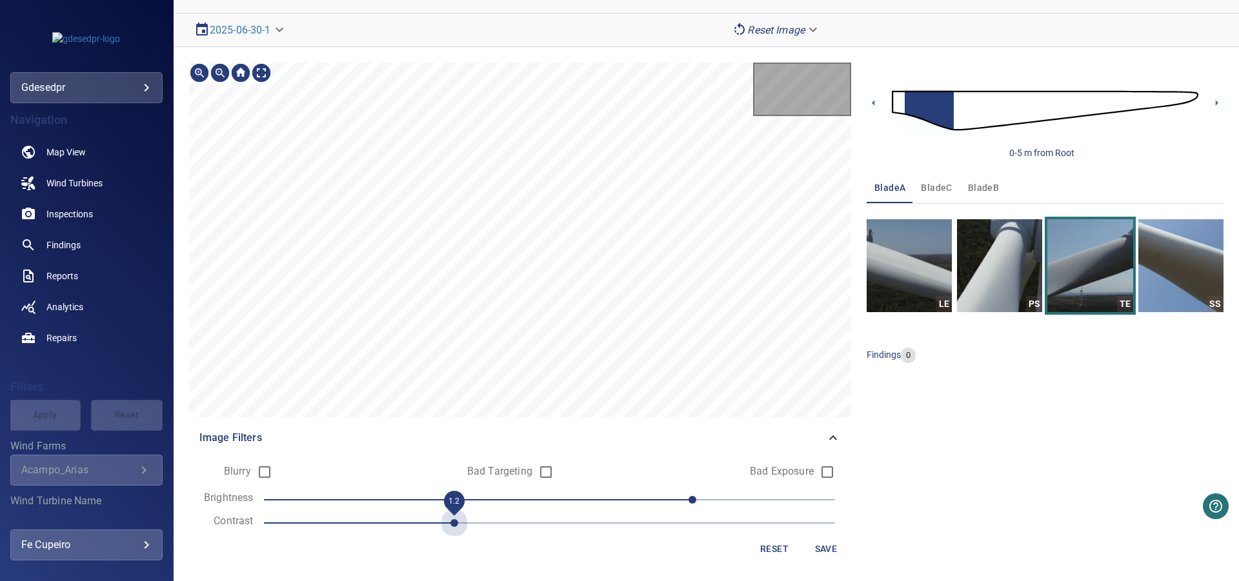
click at [449, 523] on span "1.2" at bounding box center [549, 523] width 571 height 18
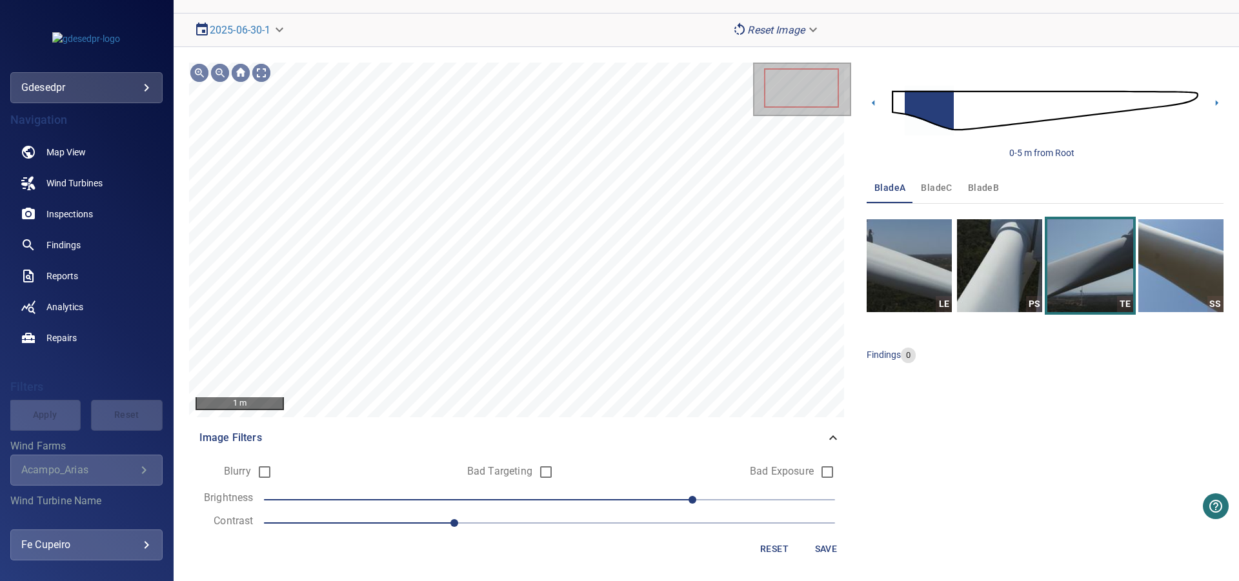
click at [617, 497] on span "60" at bounding box center [549, 500] width 571 height 18
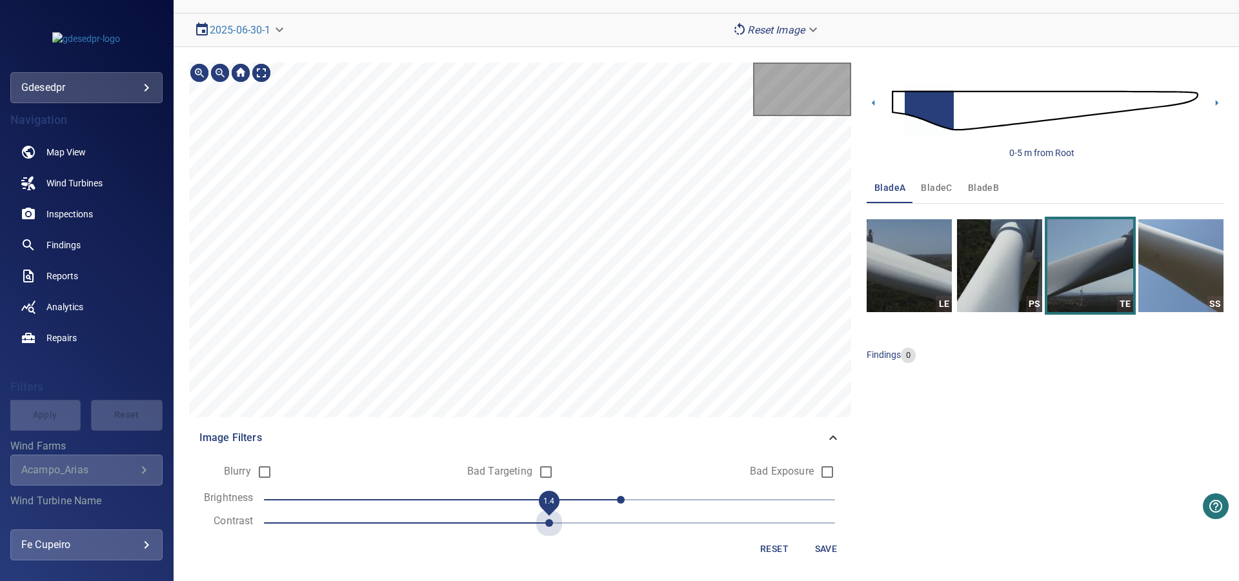
click at [532, 527] on span "1.4" at bounding box center [549, 523] width 571 height 18
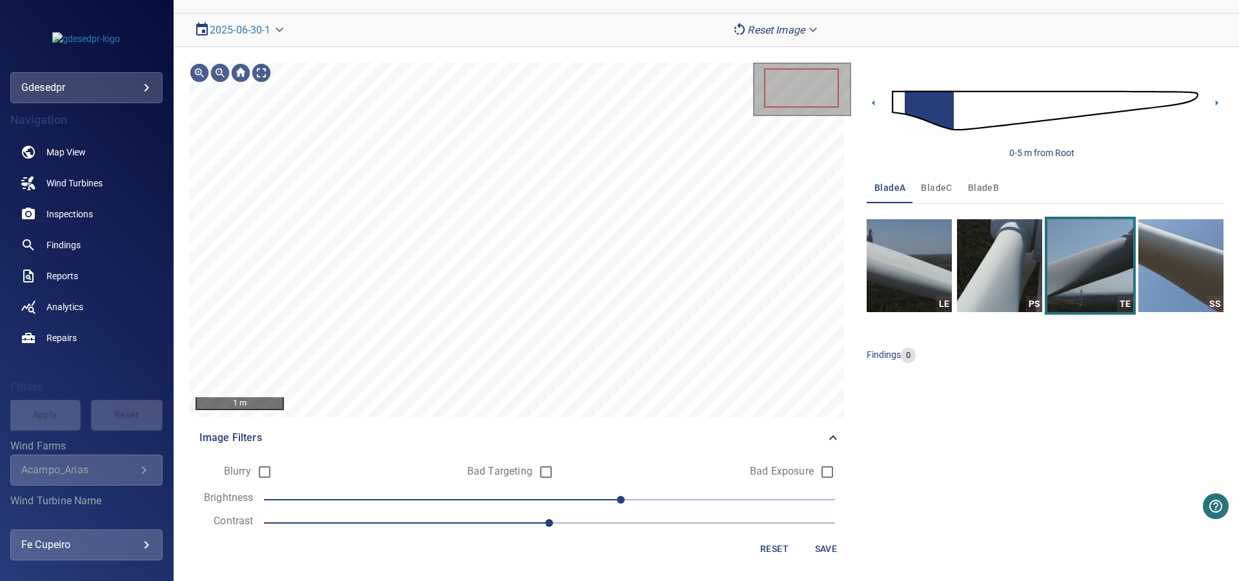
click at [595, 522] on span "1.4" at bounding box center [549, 523] width 571 height 18
click at [599, 503] on span "30" at bounding box center [549, 500] width 571 height 18
click at [668, 501] on span "20" at bounding box center [549, 500] width 571 height 18
click at [263, 77] on body "**********" at bounding box center [619, 290] width 1239 height 581
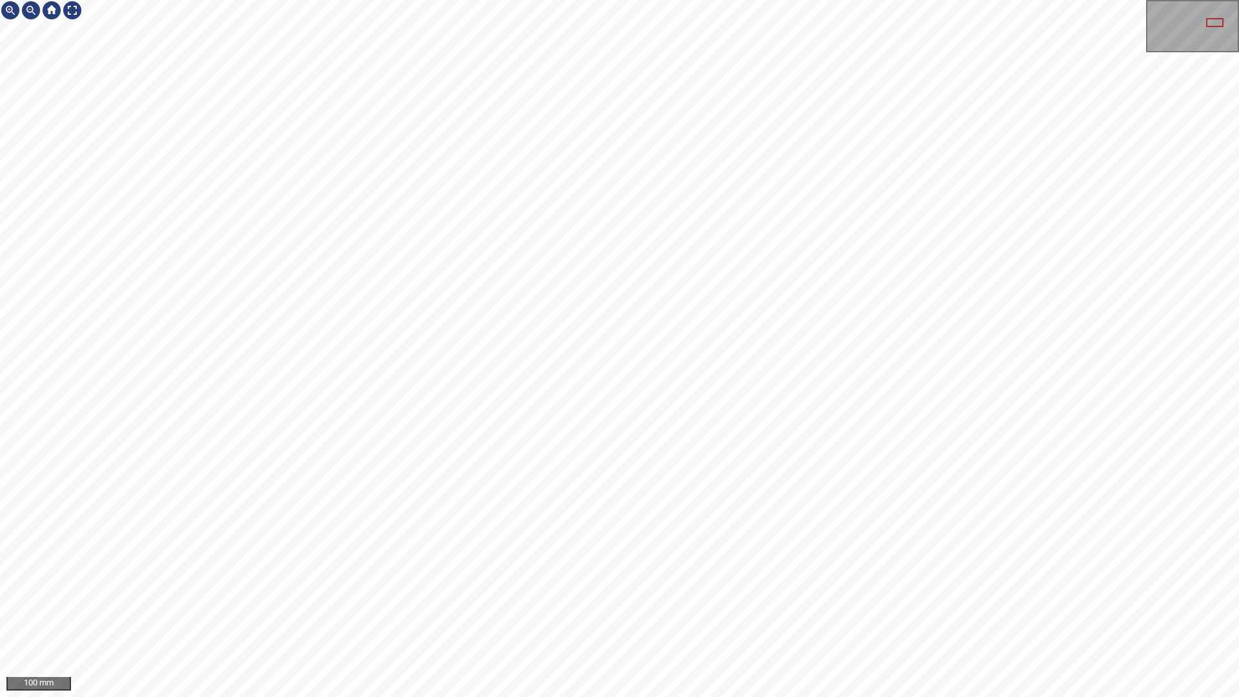
click at [1216, 19] on div at bounding box center [1214, 22] width 17 height 9
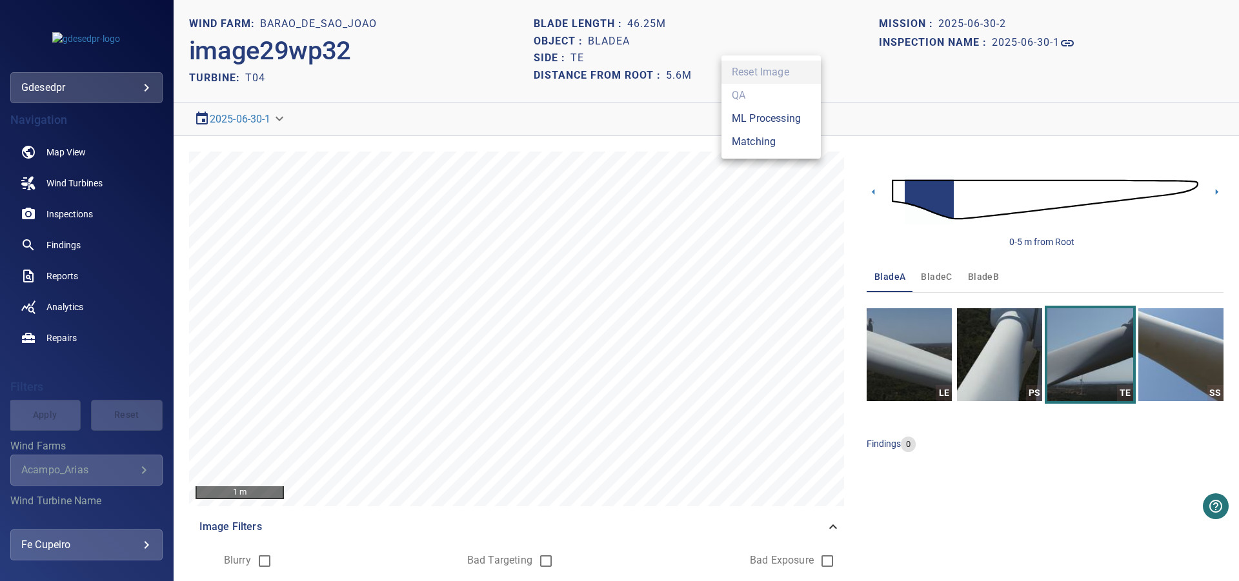
click at [808, 123] on body "**********" at bounding box center [619, 290] width 1239 height 581
click at [788, 139] on li "Matching" at bounding box center [770, 141] width 99 height 23
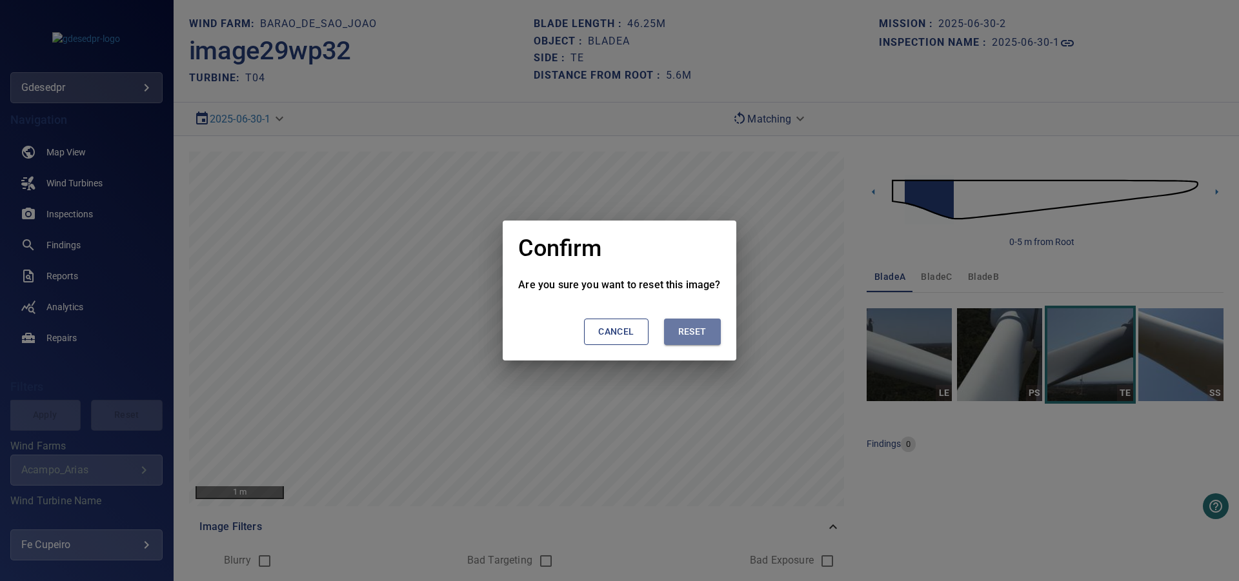
click at [710, 323] on button "Reset" at bounding box center [692, 332] width 57 height 26
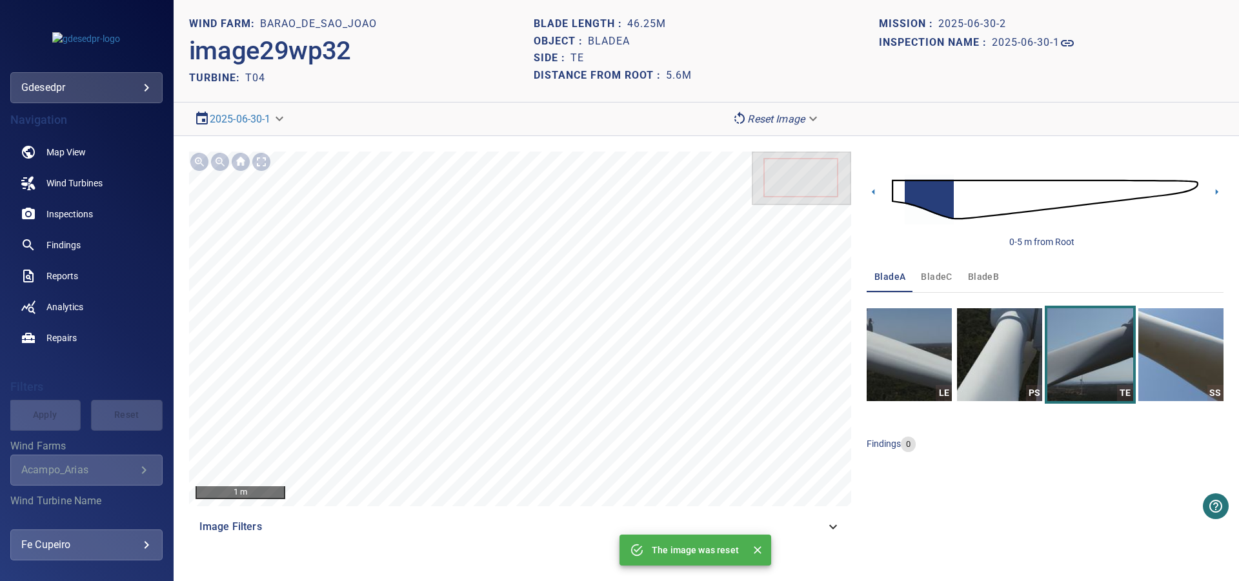
click at [977, 277] on span "bladeB" at bounding box center [983, 277] width 31 height 16
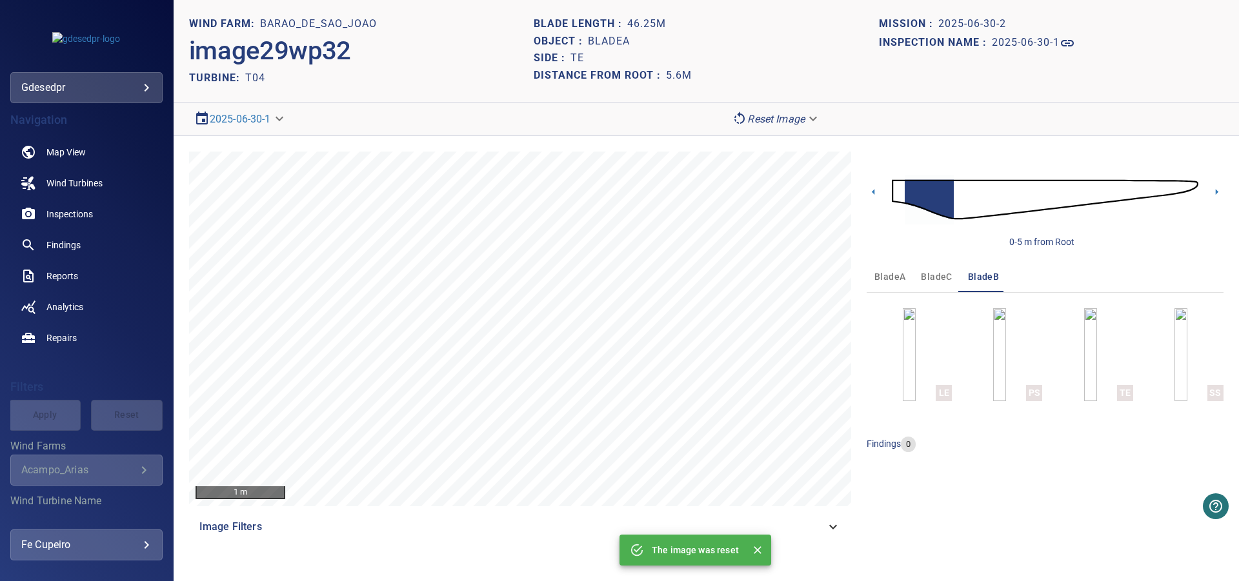
click at [927, 340] on button "LE" at bounding box center [909, 354] width 85 height 93
click at [901, 348] on button "LE" at bounding box center [909, 354] width 85 height 93
drag, startPoint x: 901, startPoint y: 348, endPoint x: 867, endPoint y: 328, distance: 38.7
click at [901, 347] on button "LE" at bounding box center [909, 354] width 85 height 93
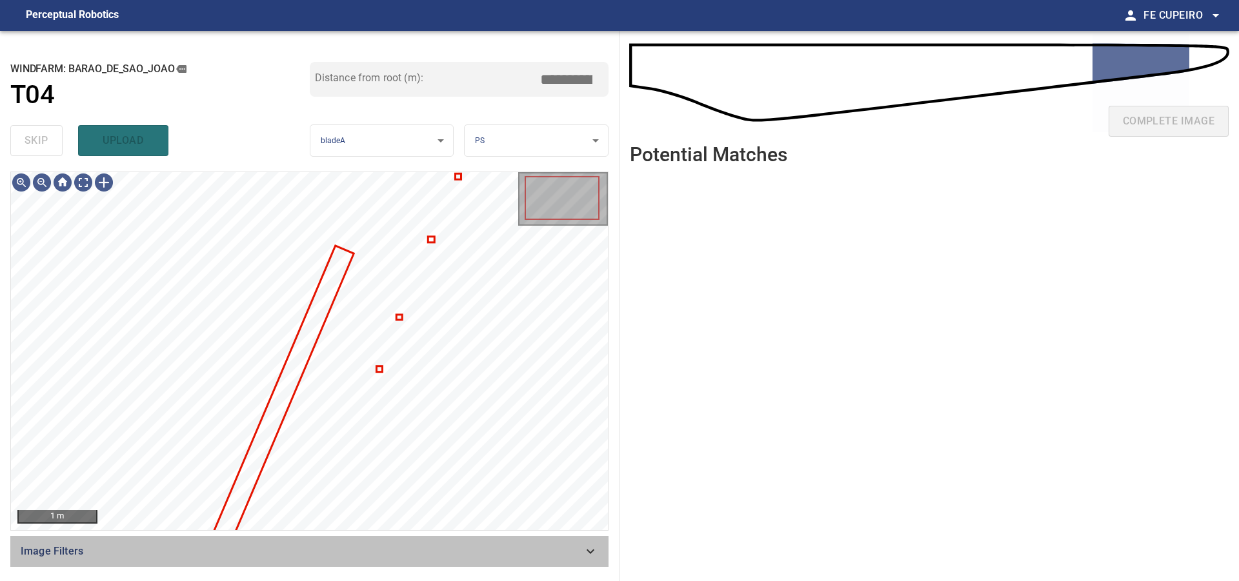
click at [174, 554] on span "Image Filters" at bounding box center [302, 551] width 562 height 15
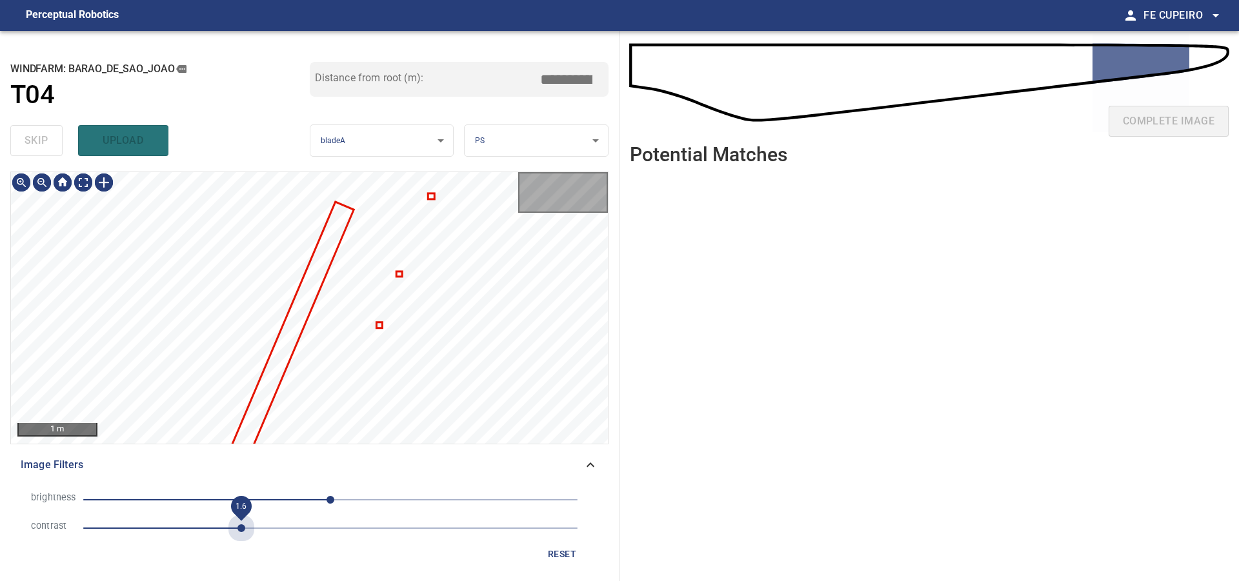
click at [237, 528] on span "1.6" at bounding box center [330, 528] width 494 height 18
click at [302, 499] on span "-29" at bounding box center [330, 500] width 494 height 18
click at [279, 499] on span "-29" at bounding box center [330, 500] width 494 height 18
click at [257, 498] on span "-76" at bounding box center [330, 500] width 494 height 18
click at [80, 178] on body "**********" at bounding box center [619, 290] width 1239 height 581
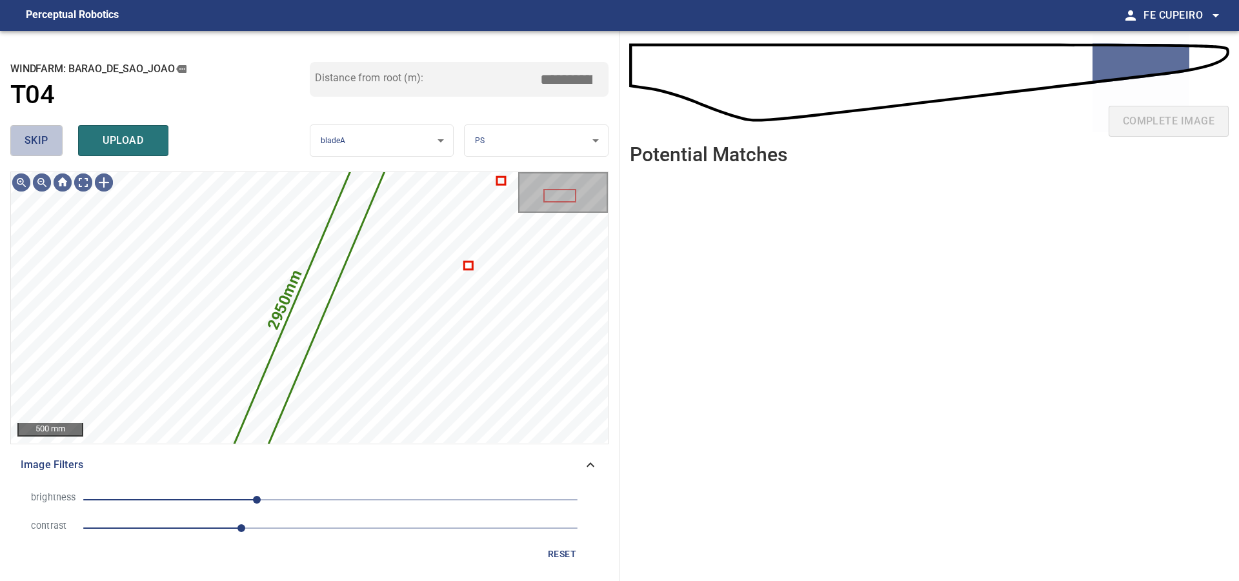
click at [40, 139] on span "skip" at bounding box center [37, 141] width 24 height 18
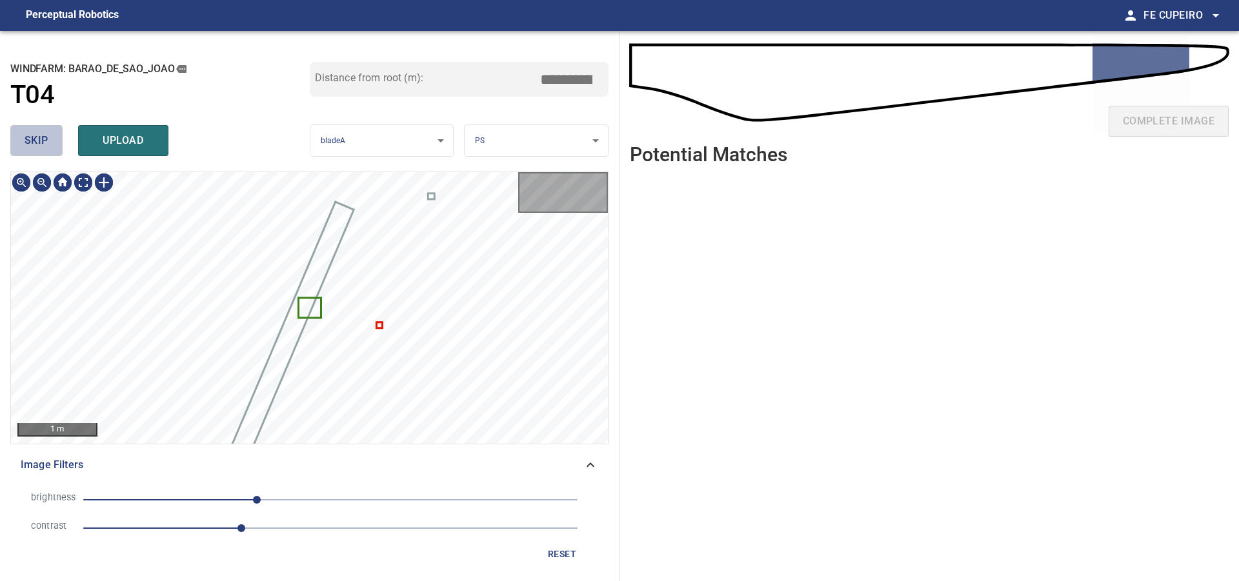
click at [39, 139] on span "skip" at bounding box center [37, 141] width 24 height 18
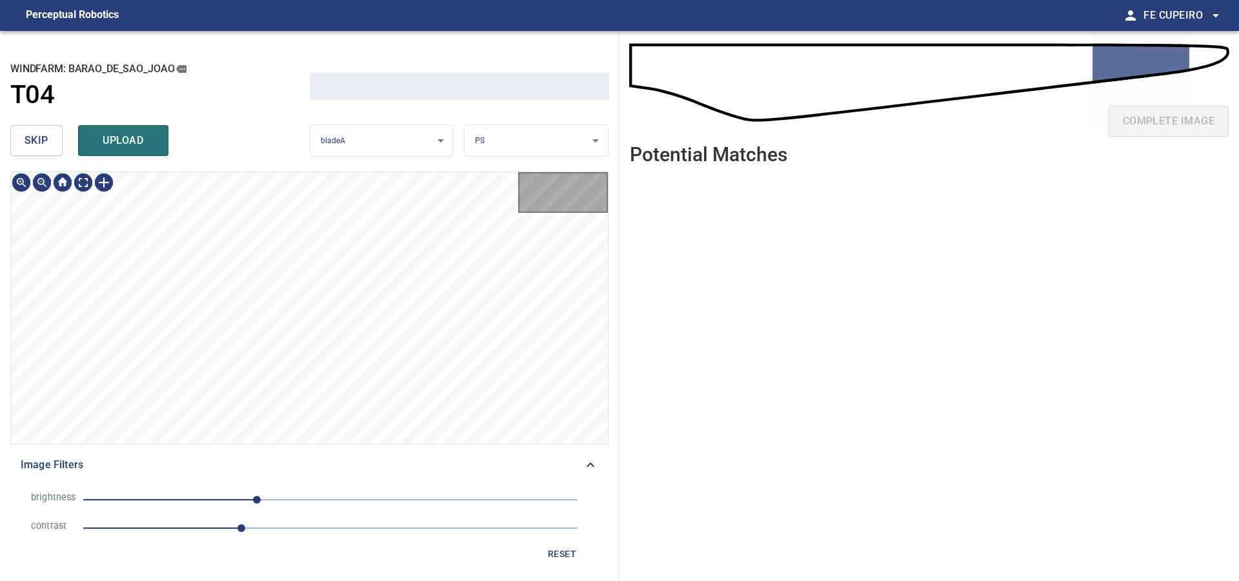
click at [39, 139] on span "skip" at bounding box center [37, 141] width 24 height 18
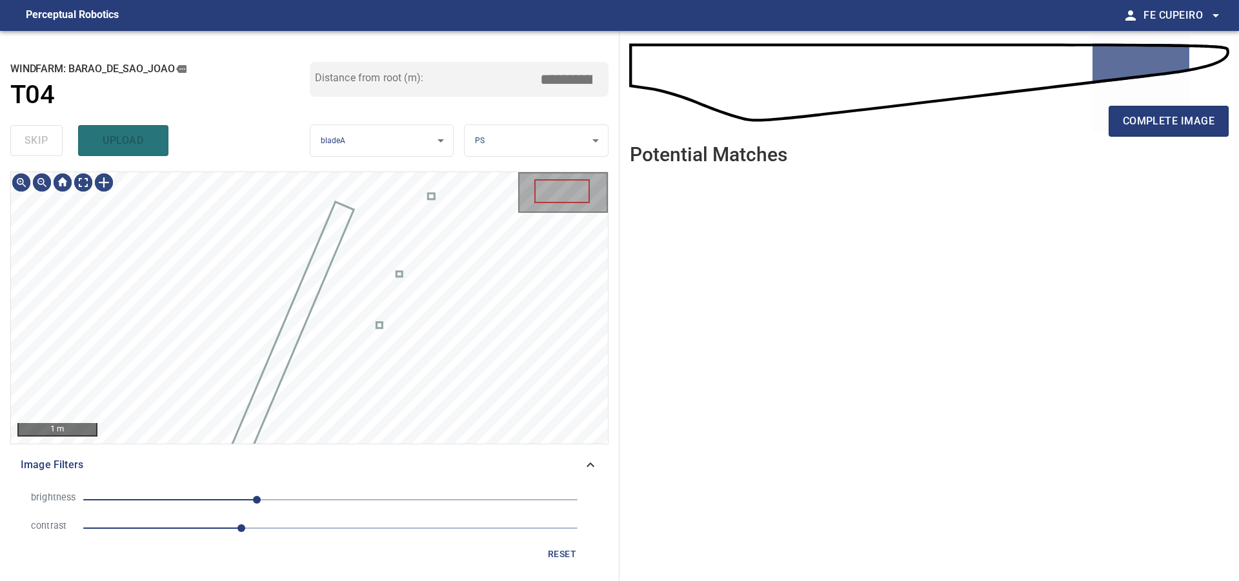
click at [39, 139] on div "skip upload" at bounding box center [159, 140] width 299 height 41
type input "*****"
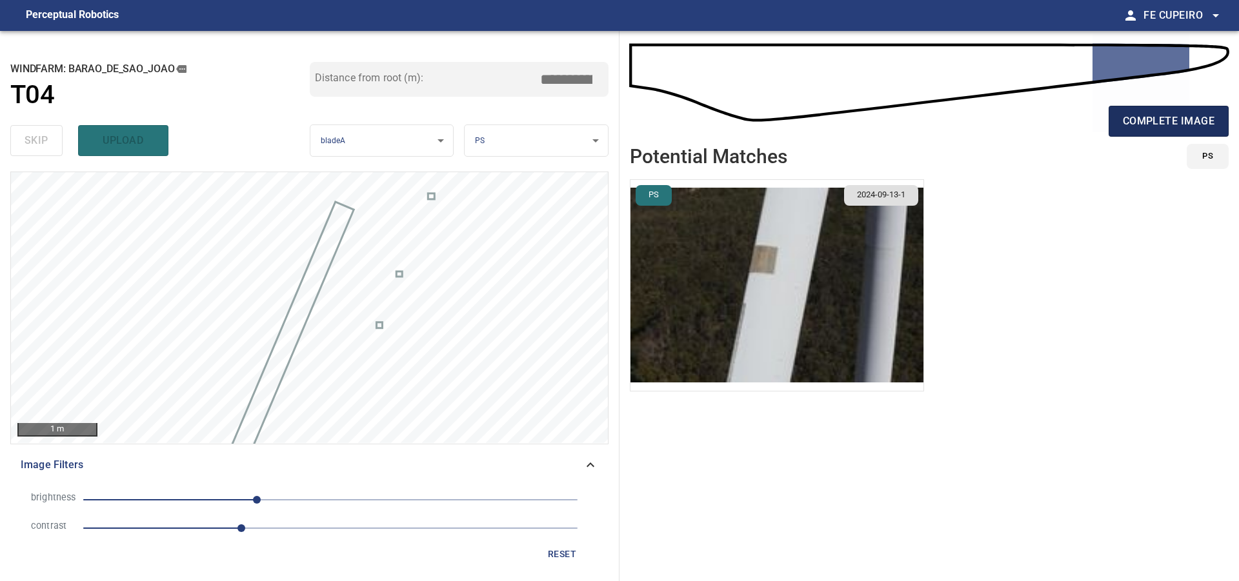
click at [1139, 129] on span "complete image" at bounding box center [1169, 121] width 92 height 18
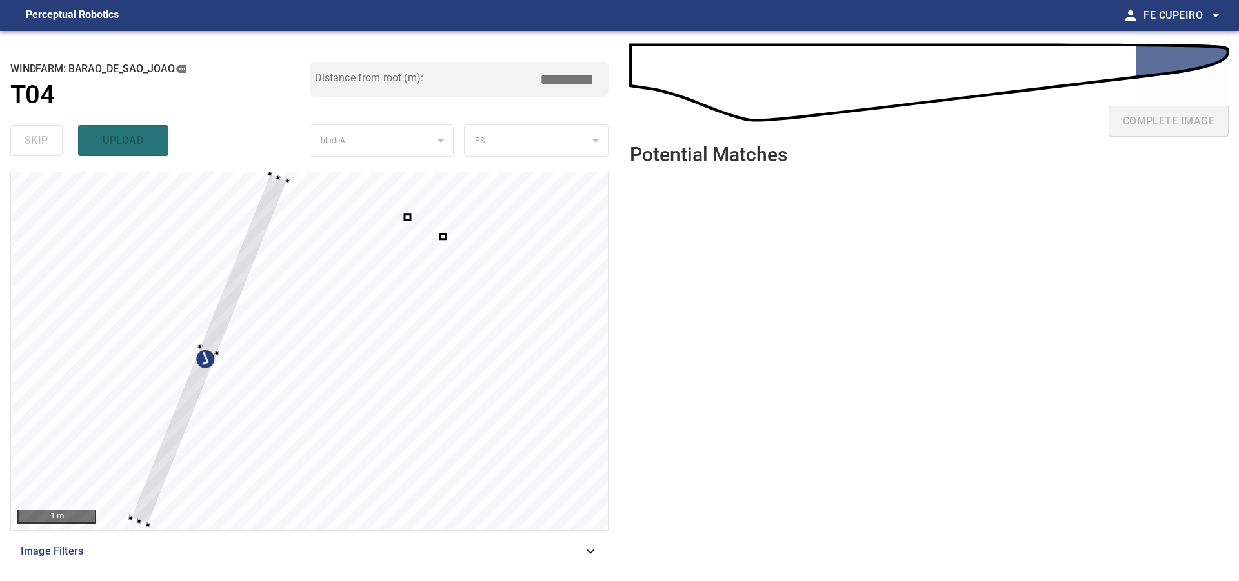
click at [235, 225] on div at bounding box center [309, 351] width 597 height 358
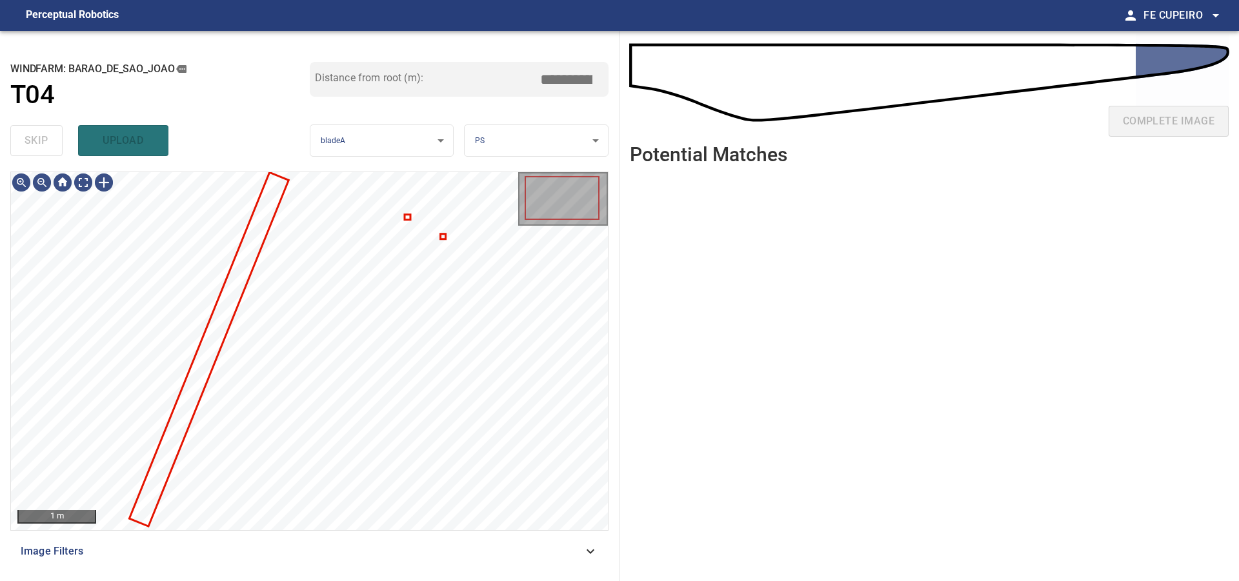
click at [279, 552] on span "Image Filters" at bounding box center [302, 551] width 562 height 15
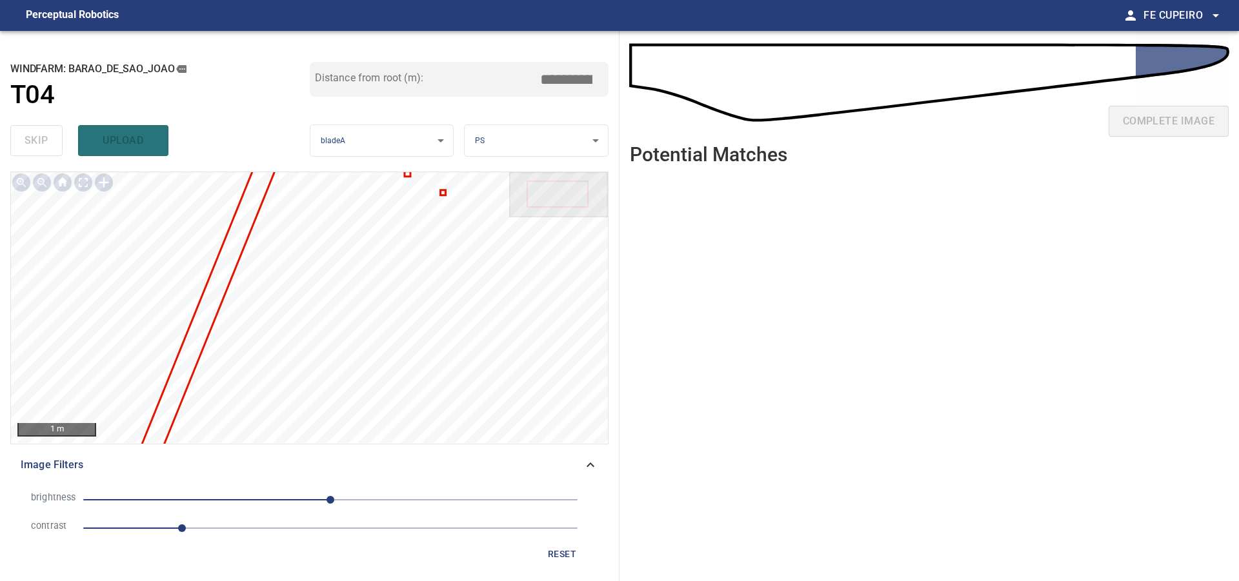
click at [221, 525] on span "1" at bounding box center [330, 528] width 494 height 18
click at [243, 523] on span "1.4" at bounding box center [330, 528] width 494 height 18
click at [308, 497] on span "0" at bounding box center [330, 500] width 494 height 18
click at [279, 500] on span "-23" at bounding box center [330, 500] width 494 height 18
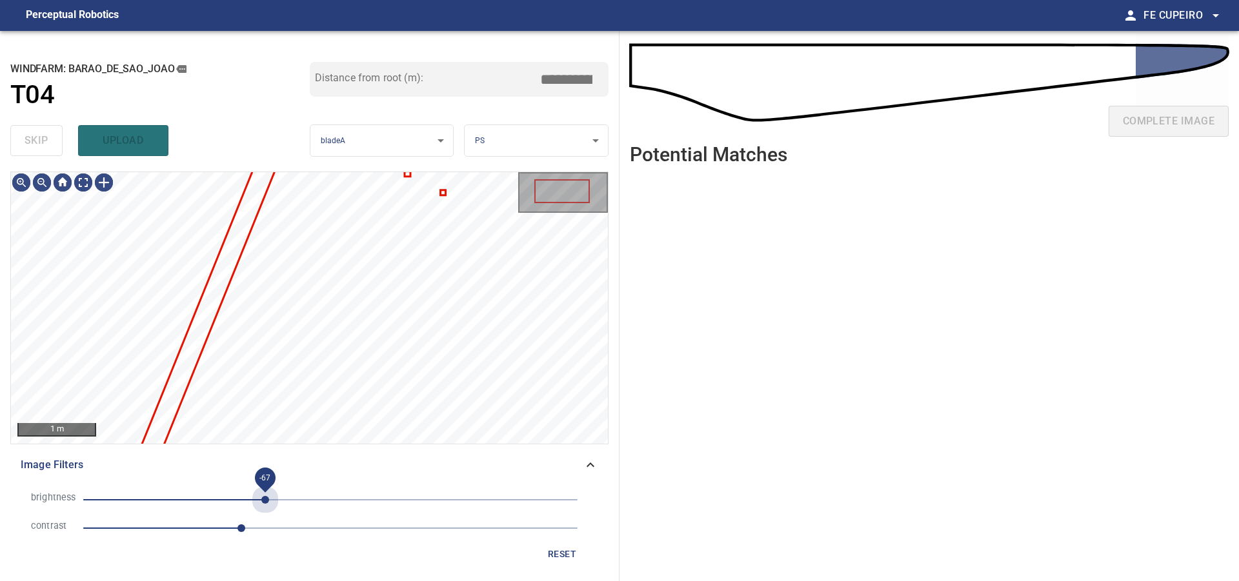
click at [265, 501] on span "-67" at bounding box center [330, 500] width 494 height 18
click at [255, 499] on span "-76" at bounding box center [257, 500] width 8 height 8
click at [91, 178] on body "**********" at bounding box center [619, 290] width 1239 height 581
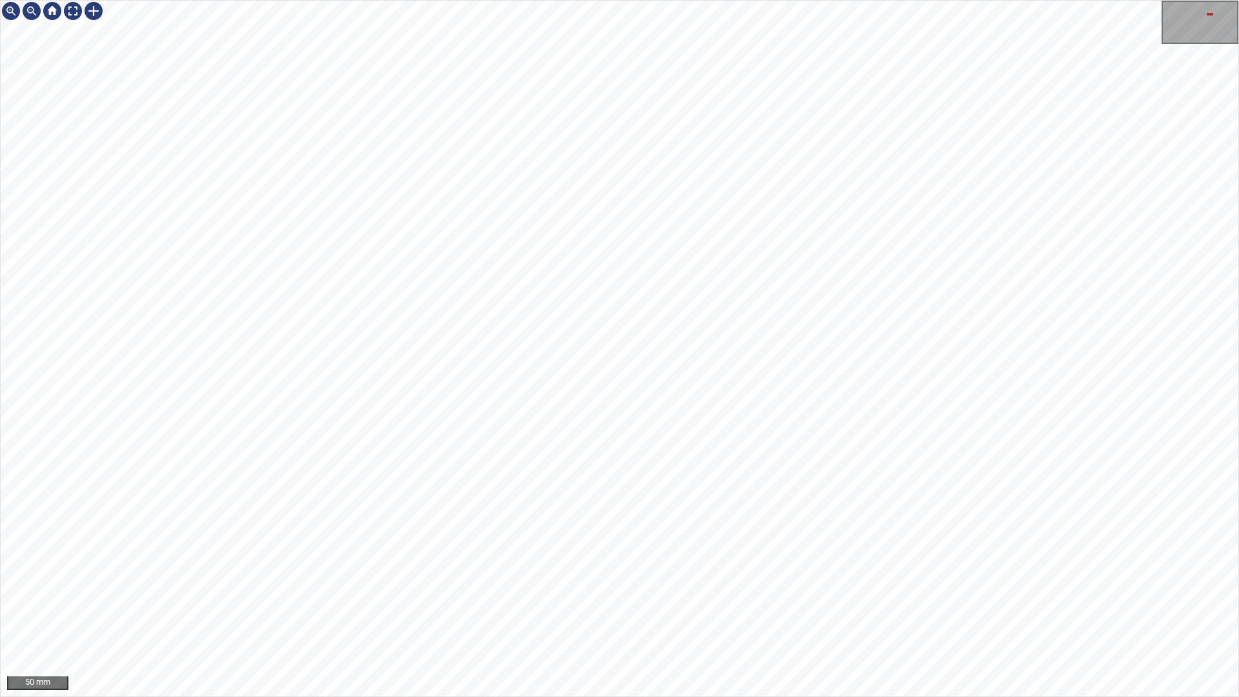
click at [1095, 0] on div "50 mm" at bounding box center [619, 348] width 1239 height 697
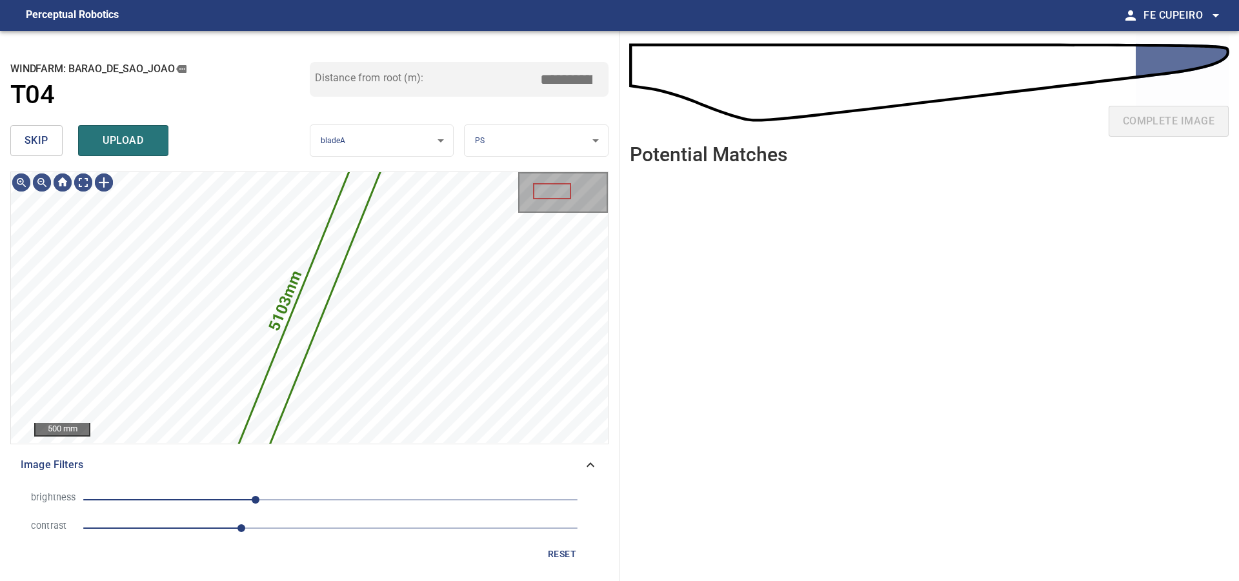
click at [55, 154] on button "skip" at bounding box center [36, 140] width 52 height 31
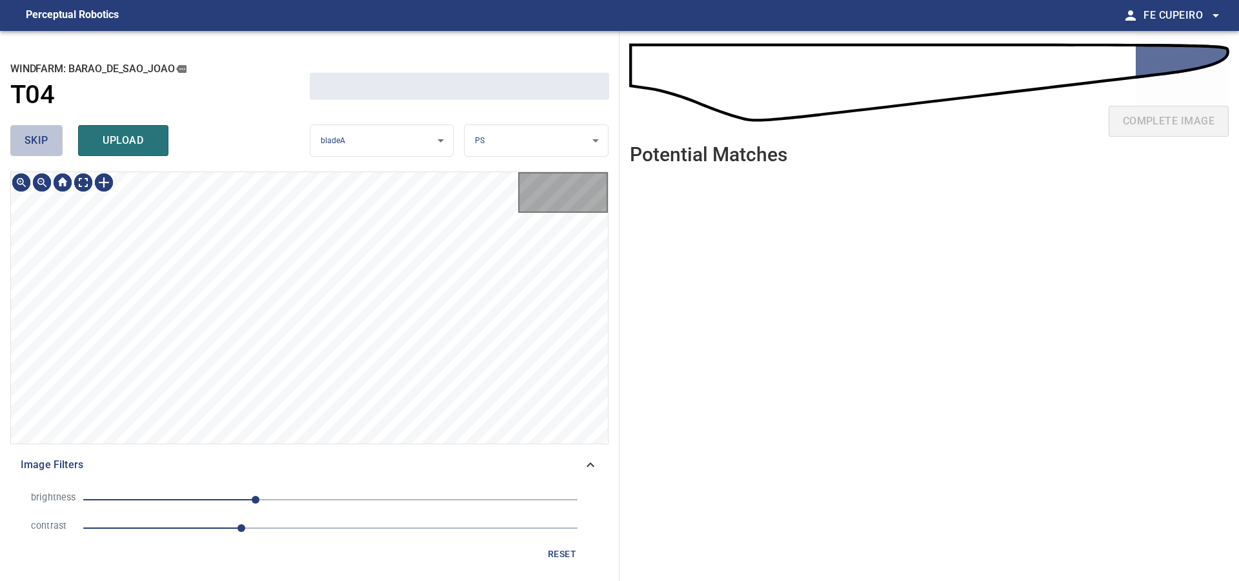
click at [55, 153] on button "skip" at bounding box center [36, 140] width 52 height 31
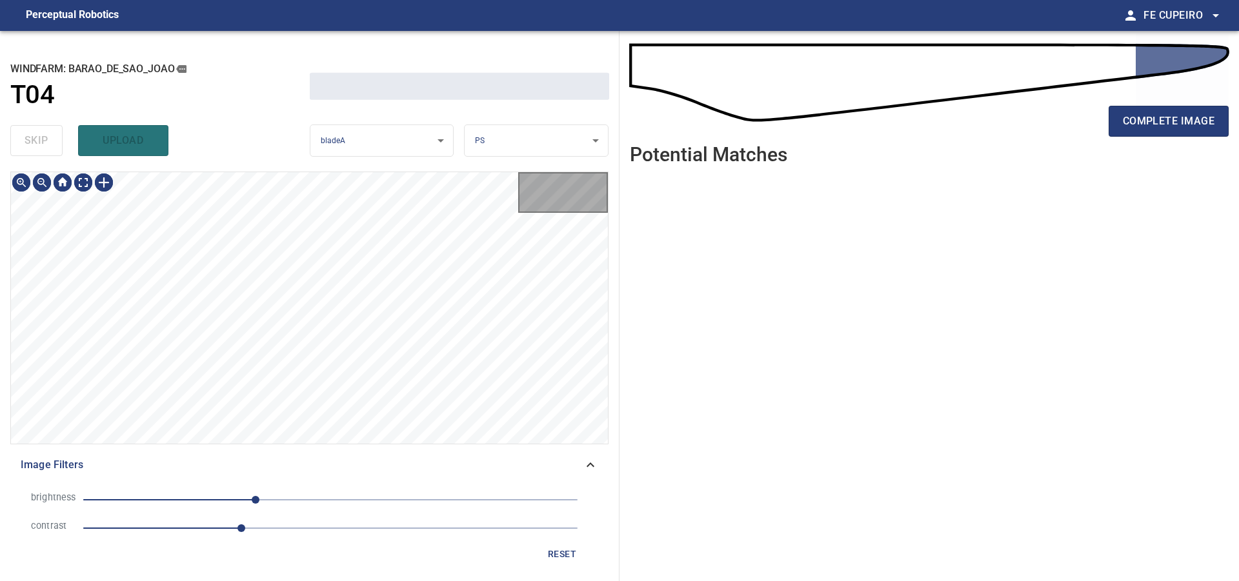
click at [55, 153] on div "skip upload" at bounding box center [159, 140] width 299 height 41
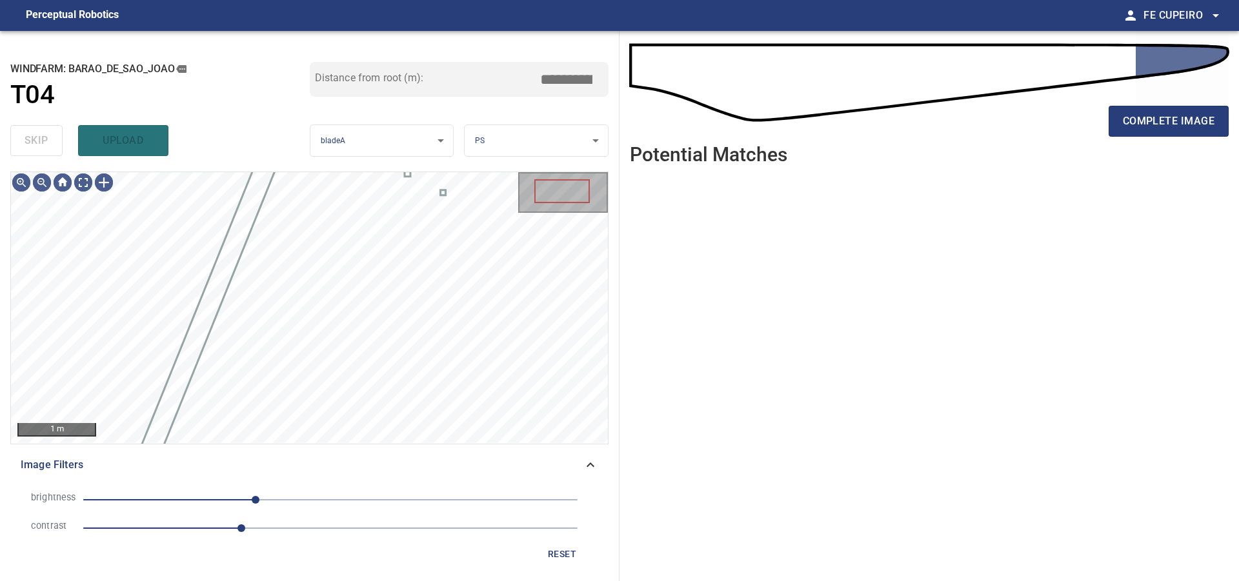
click at [54, 152] on div "skip upload" at bounding box center [159, 140] width 299 height 41
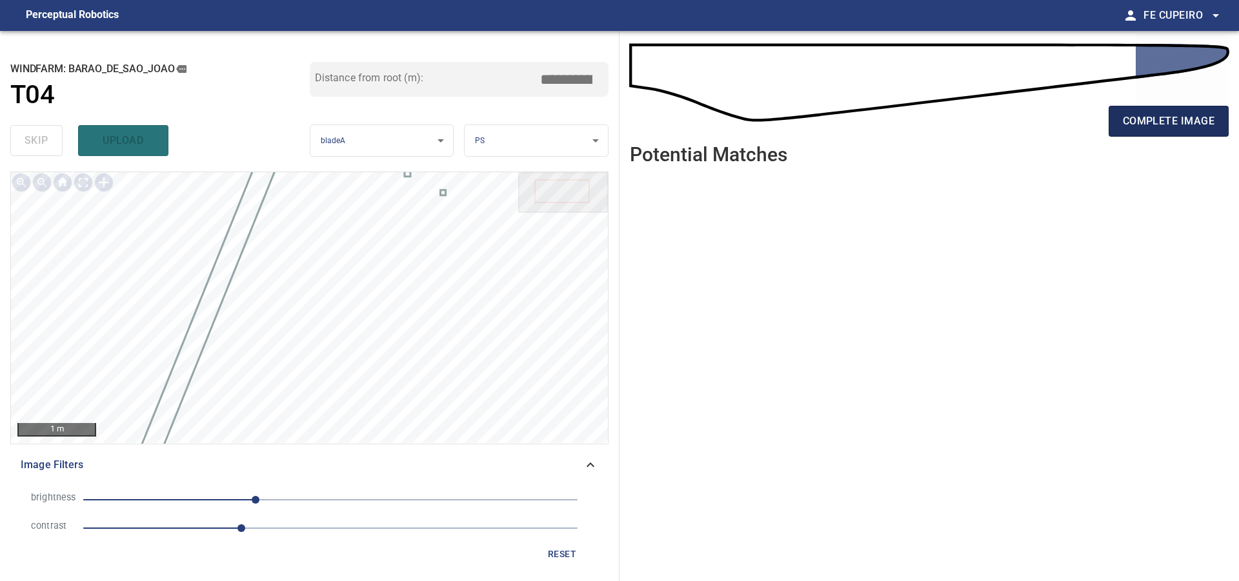
click at [1148, 113] on span "complete image" at bounding box center [1169, 121] width 92 height 18
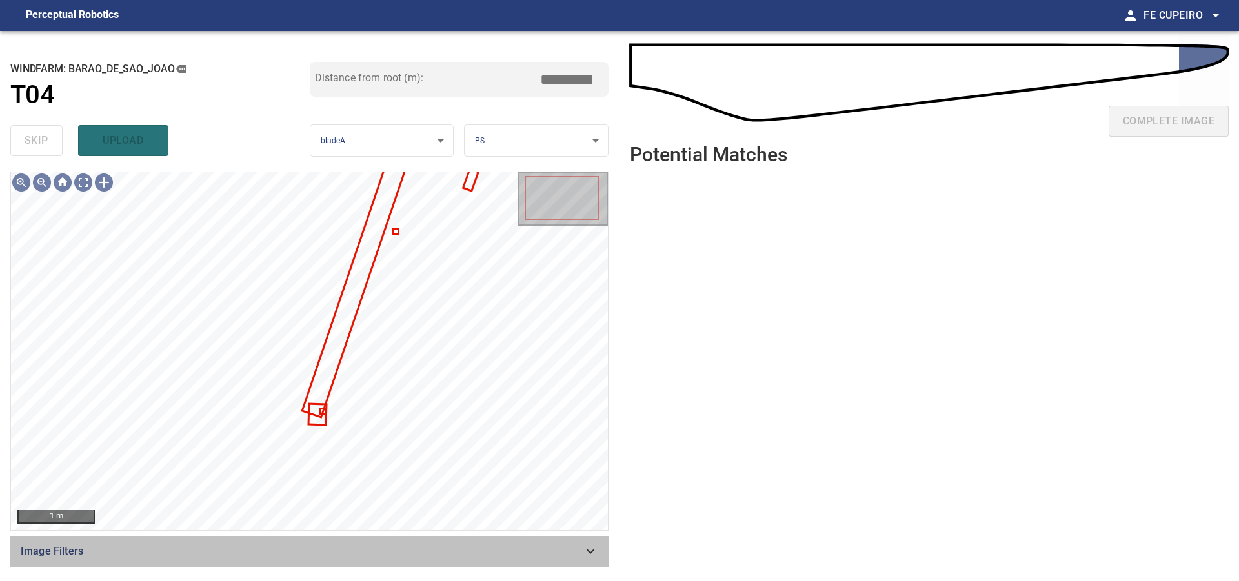
click at [334, 537] on div "Image Filters" at bounding box center [309, 551] width 598 height 31
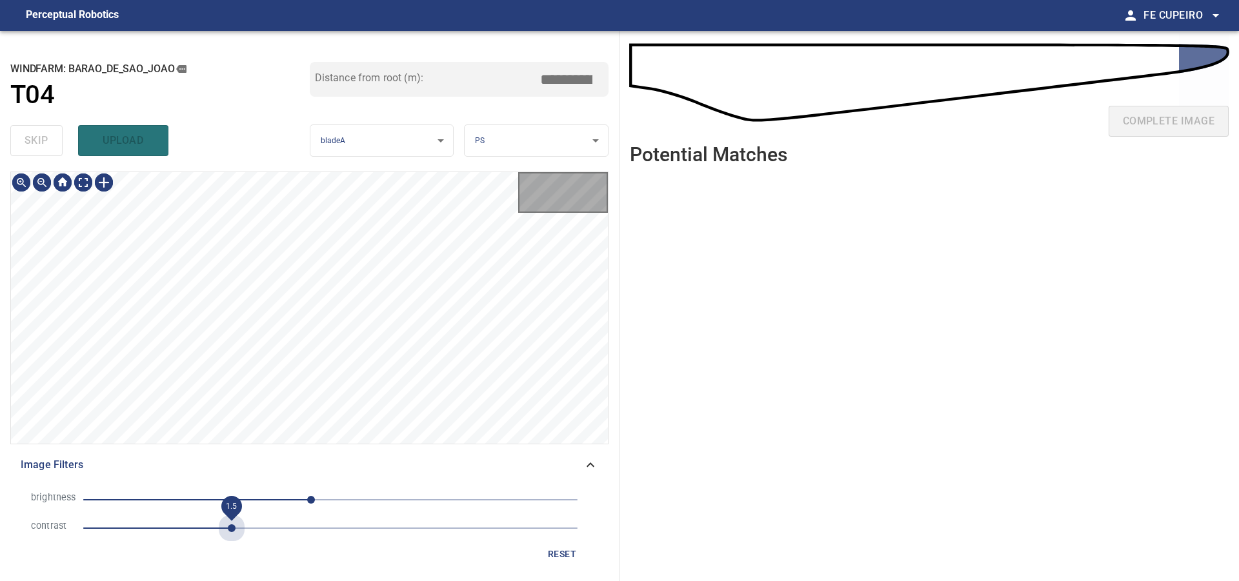
click at [235, 528] on span "1.5" at bounding box center [330, 528] width 494 height 18
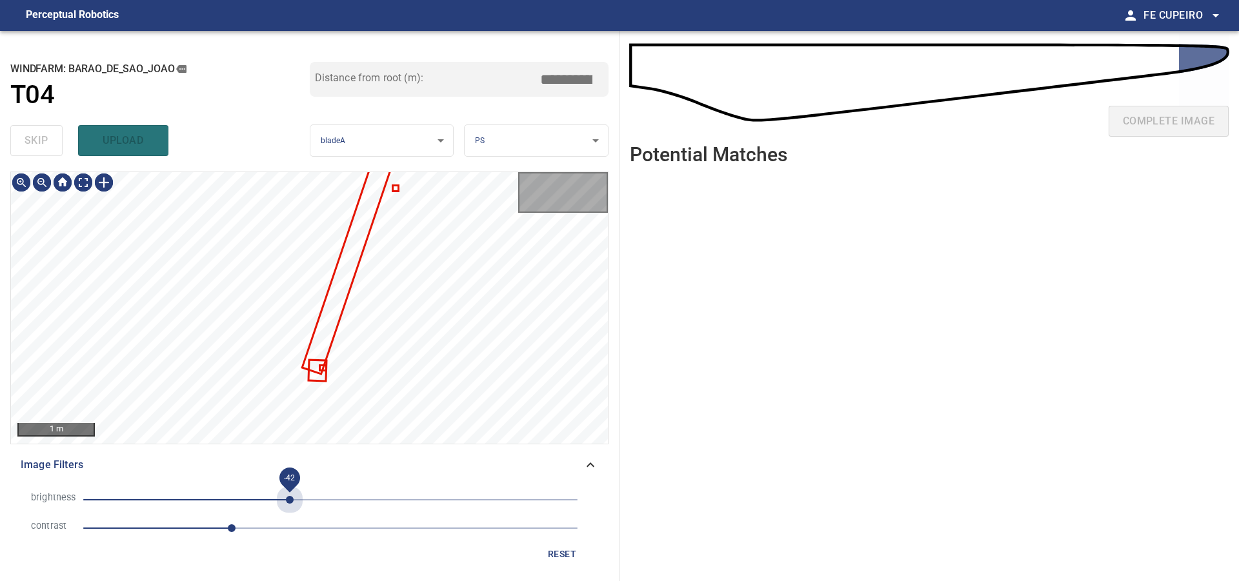
click at [290, 501] on span "-42" at bounding box center [330, 500] width 494 height 18
click at [244, 495] on span "-42" at bounding box center [330, 500] width 494 height 18
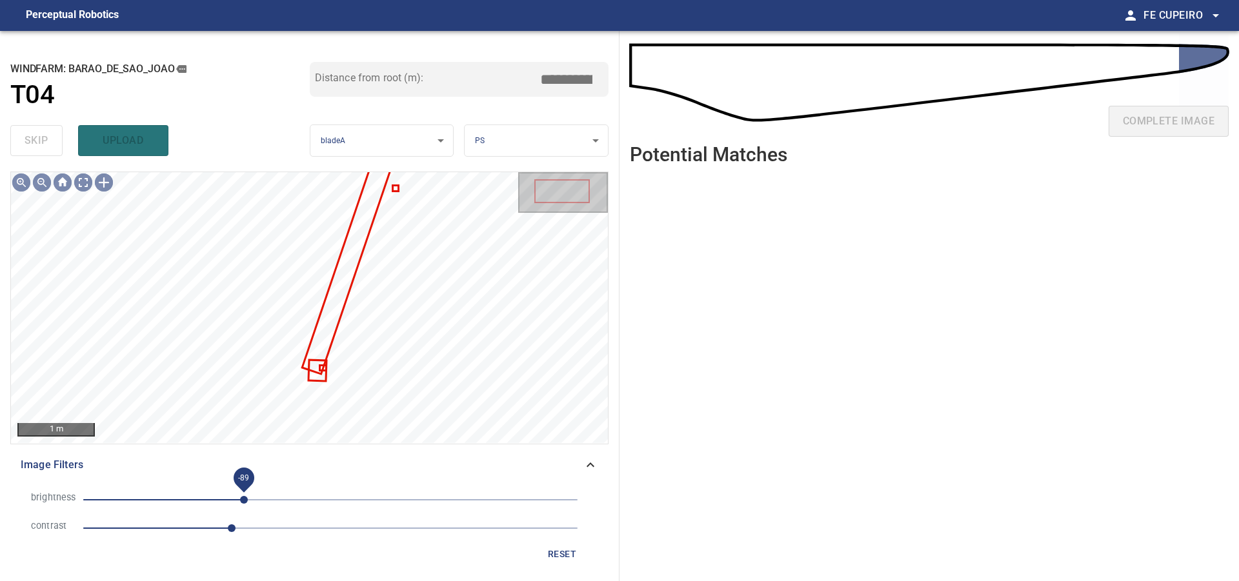
drag, startPoint x: 235, startPoint y: 500, endPoint x: 223, endPoint y: 500, distance: 12.9
click at [240, 500] on span "-89" at bounding box center [244, 500] width 8 height 8
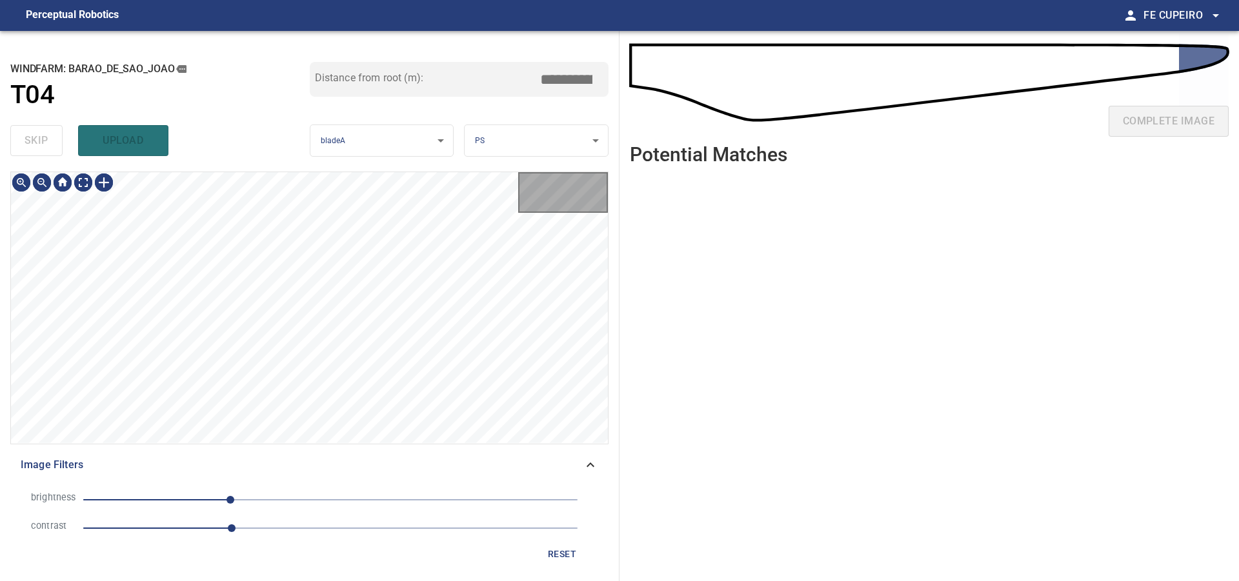
click at [226, 500] on span "-103" at bounding box center [230, 500] width 8 height 8
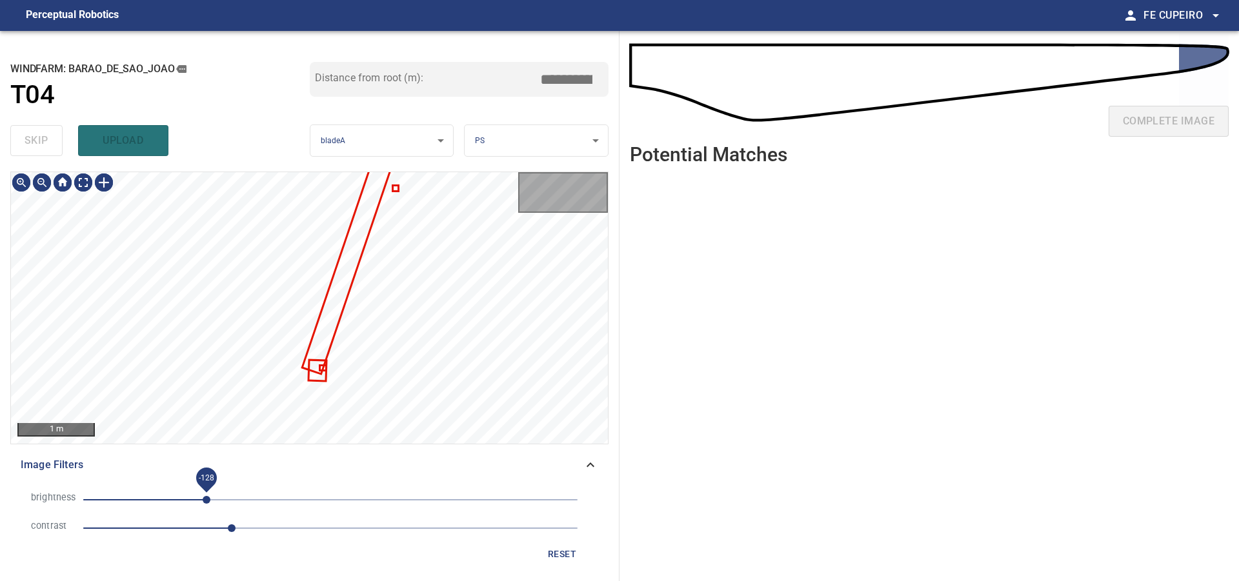
click at [205, 501] on span "-128" at bounding box center [207, 500] width 8 height 8
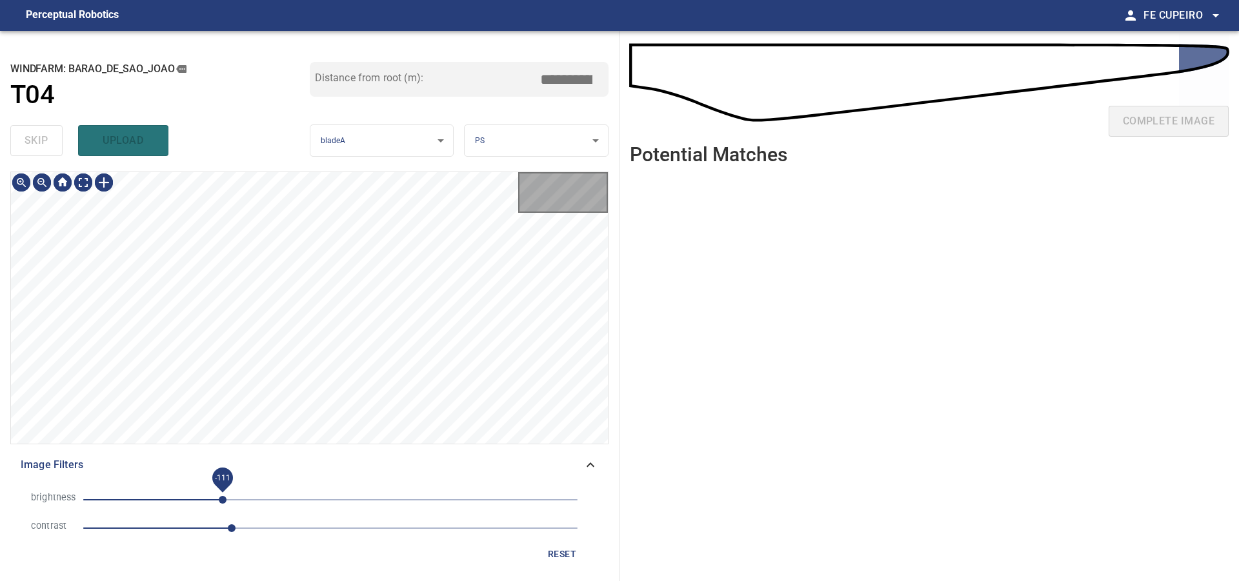
drag, startPoint x: 221, startPoint y: 503, endPoint x: 230, endPoint y: 501, distance: 9.1
click at [230, 501] on span "-111" at bounding box center [330, 500] width 494 height 18
click at [235, 500] on span "-99" at bounding box center [234, 500] width 8 height 8
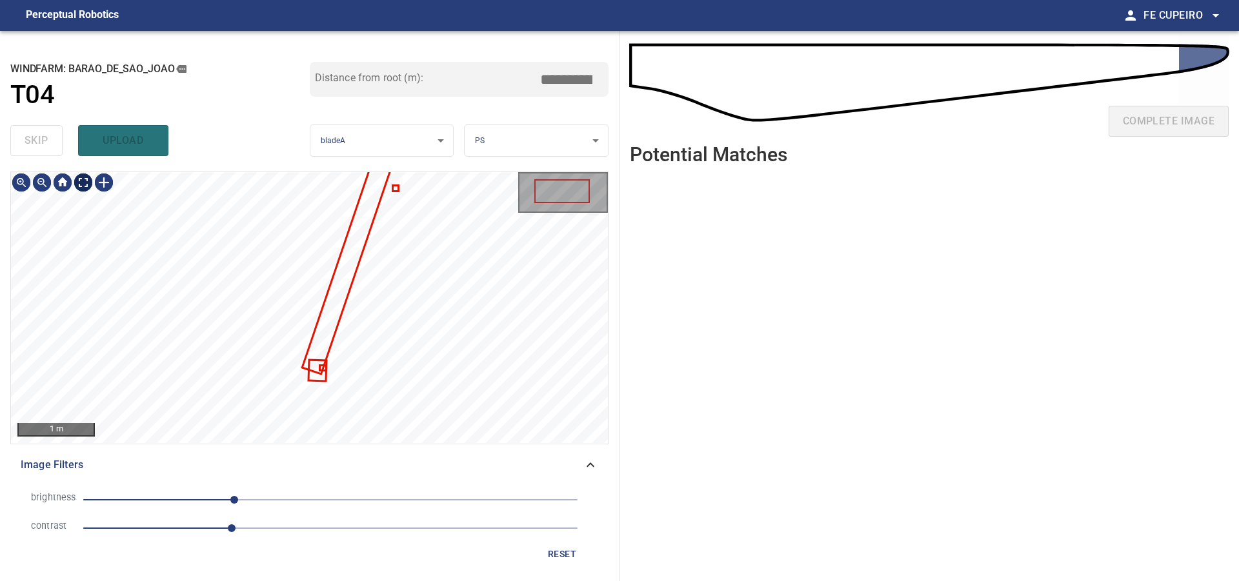
click at [75, 179] on body "**********" at bounding box center [619, 290] width 1239 height 581
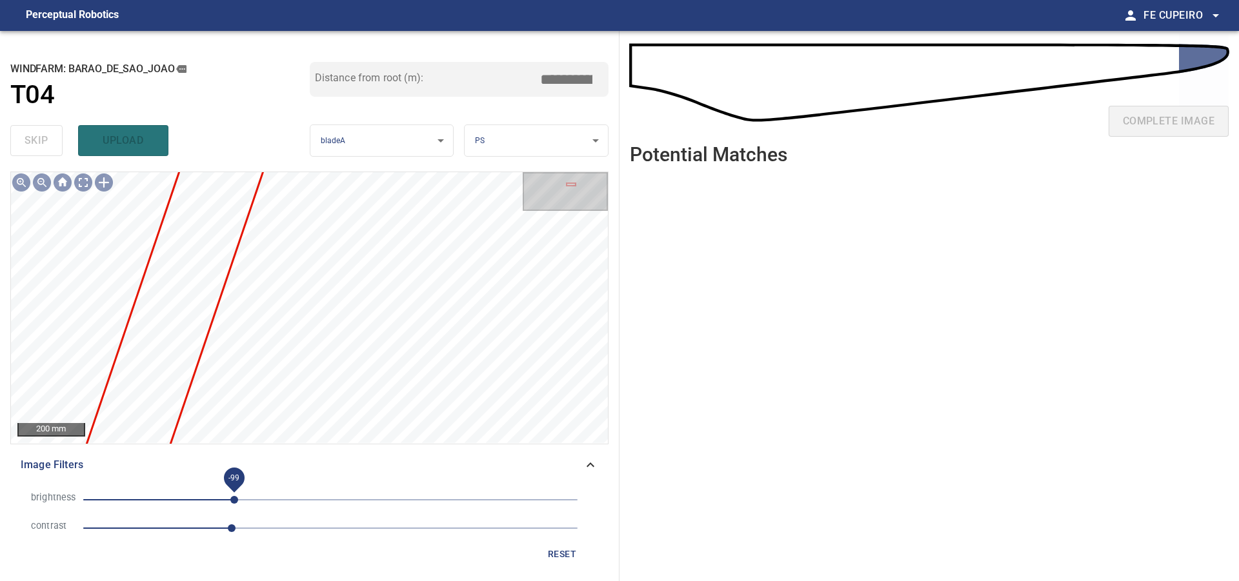
click at [208, 505] on span "-99" at bounding box center [330, 500] width 494 height 18
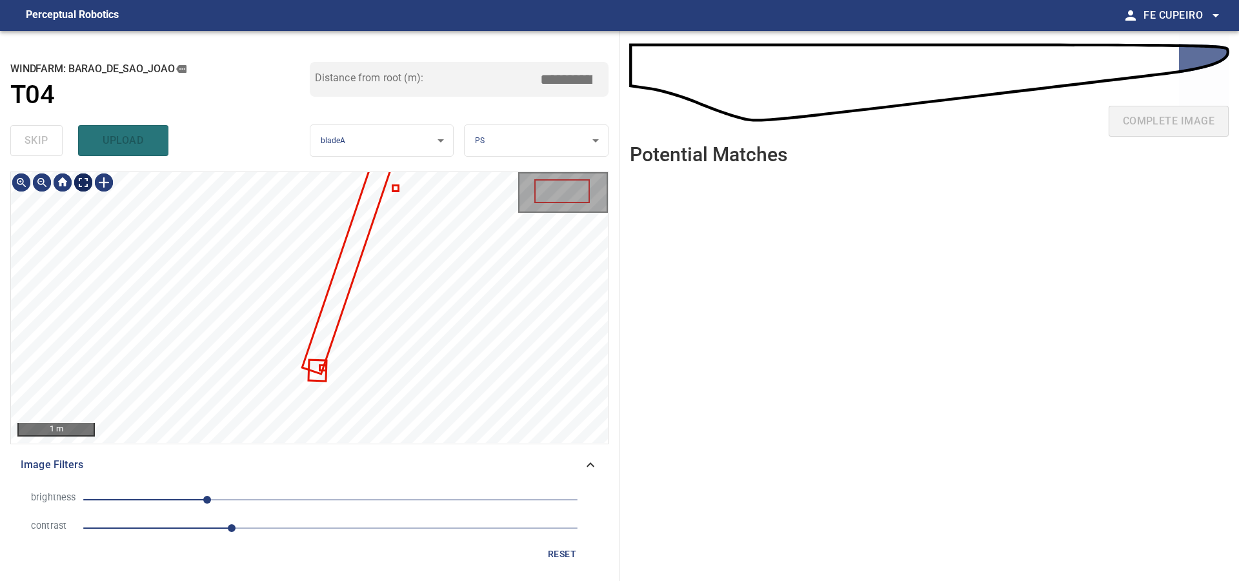
click at [87, 185] on body "**********" at bounding box center [619, 290] width 1239 height 581
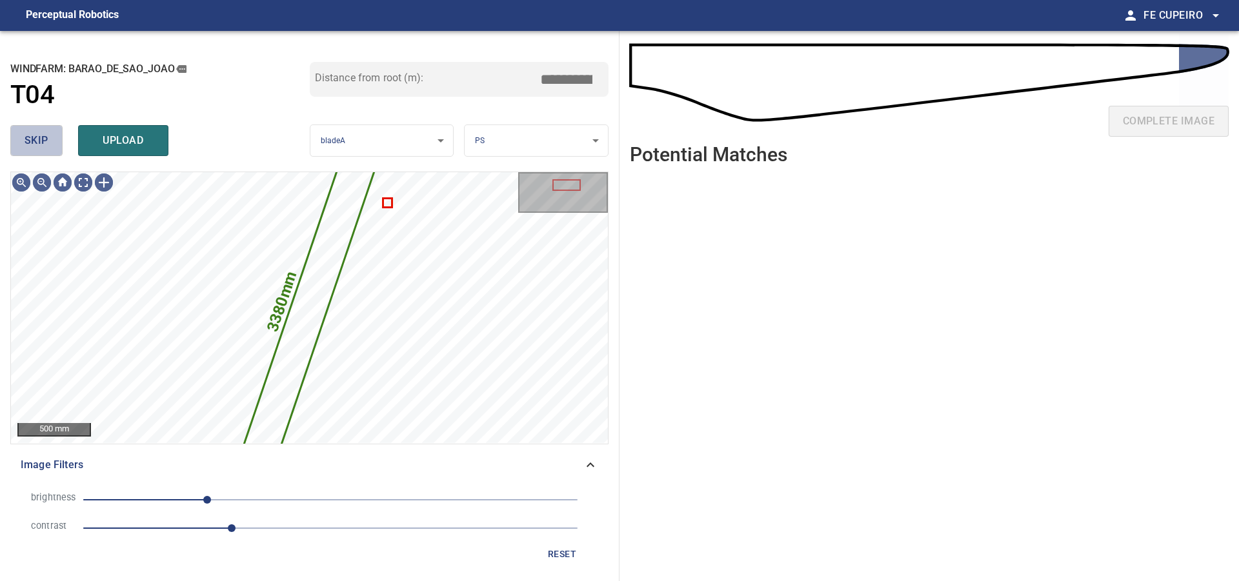
click at [54, 135] on button "skip" at bounding box center [36, 140] width 52 height 31
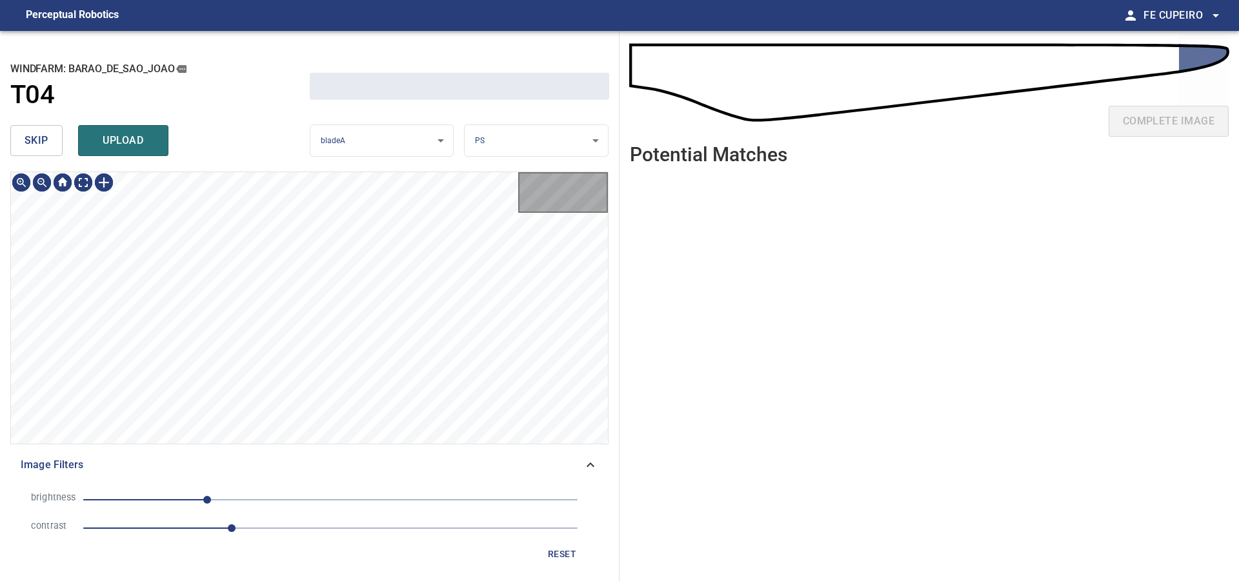
click at [54, 135] on button "skip" at bounding box center [36, 140] width 52 height 31
click at [54, 135] on div "skip upload" at bounding box center [159, 140] width 299 height 41
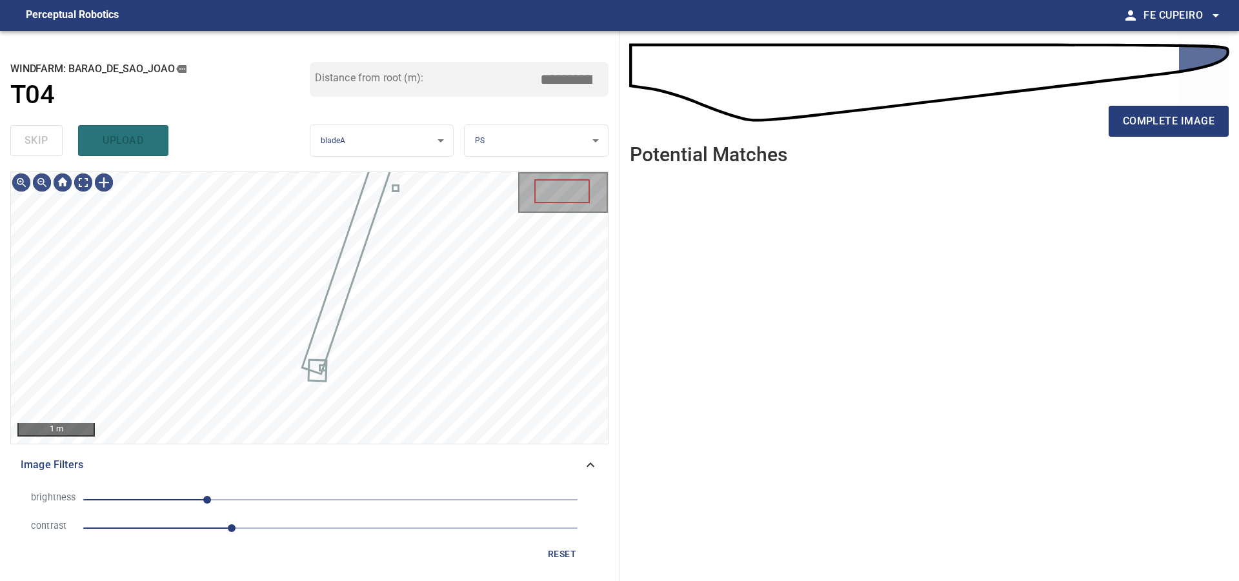
type input "*****"
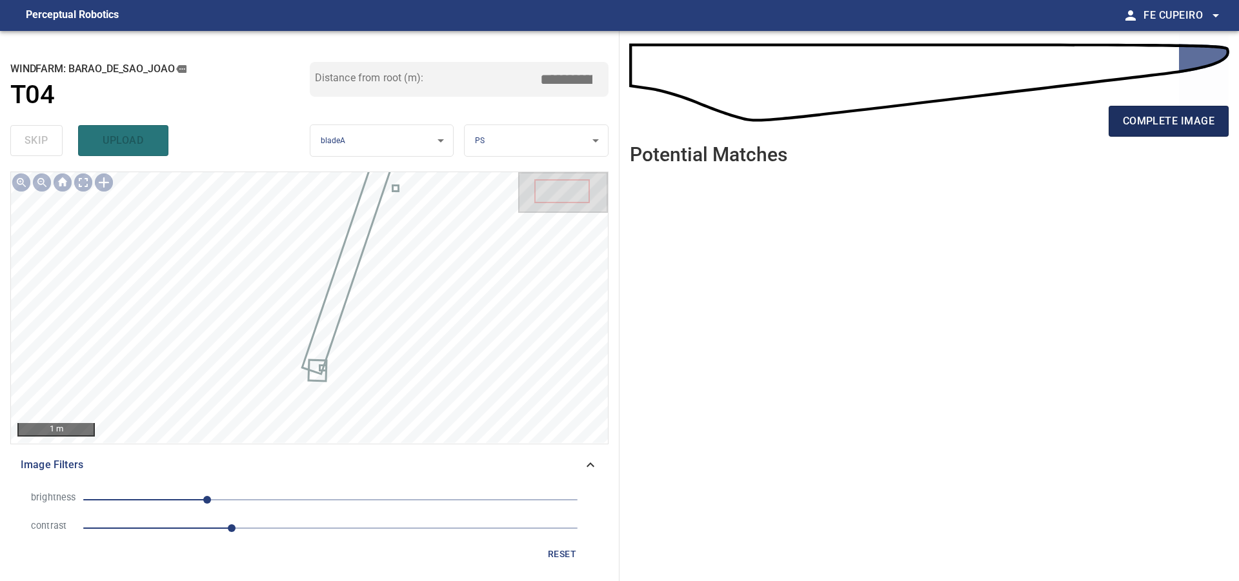
click at [1158, 123] on span "complete image" at bounding box center [1169, 121] width 92 height 18
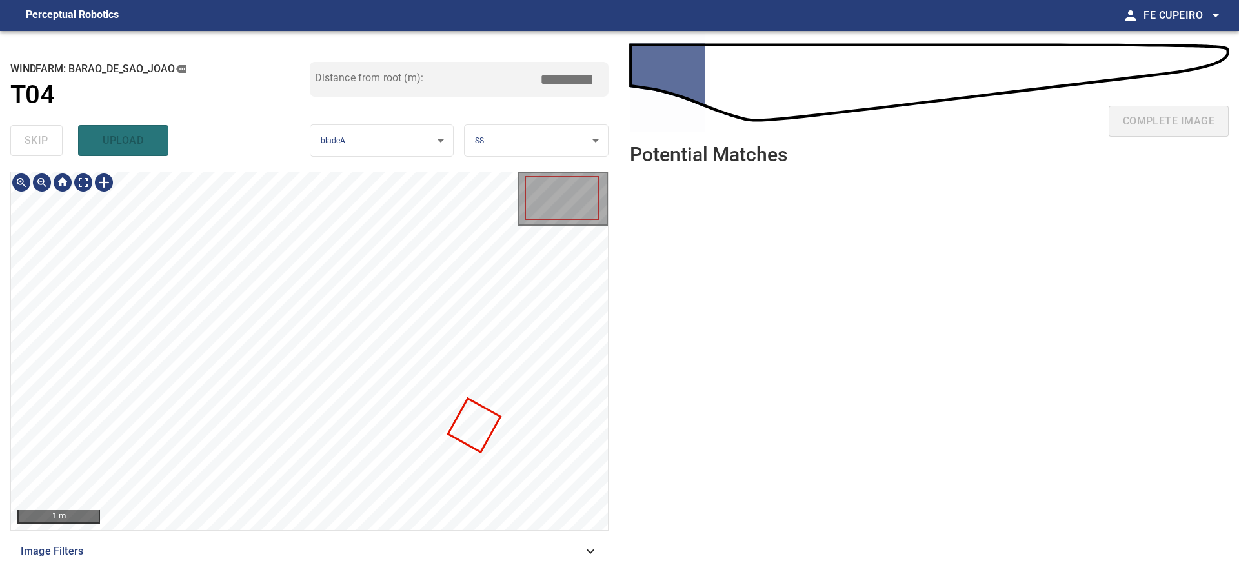
type input "***"
click at [163, 297] on div at bounding box center [309, 351] width 597 height 358
drag, startPoint x: 275, startPoint y: 552, endPoint x: 272, endPoint y: 544, distance: 8.4
click at [275, 552] on span "Image Filters" at bounding box center [302, 551] width 562 height 15
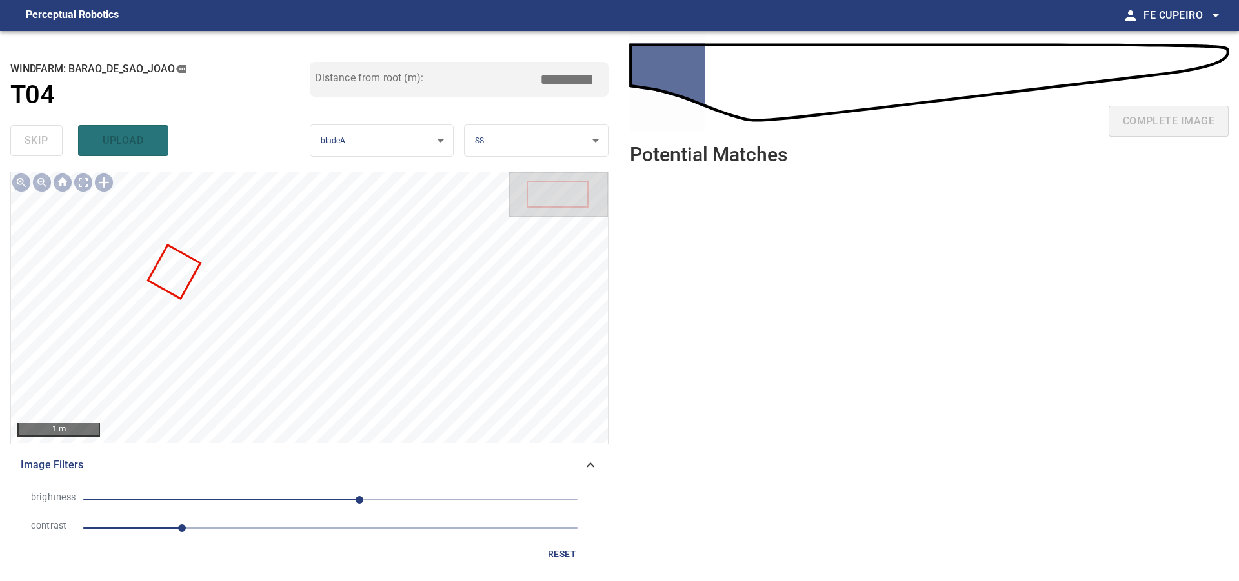
click at [221, 532] on span "1" at bounding box center [330, 528] width 494 height 18
click at [336, 493] on span "30" at bounding box center [330, 500] width 494 height 18
click at [332, 496] on span "5" at bounding box center [336, 500] width 8 height 8
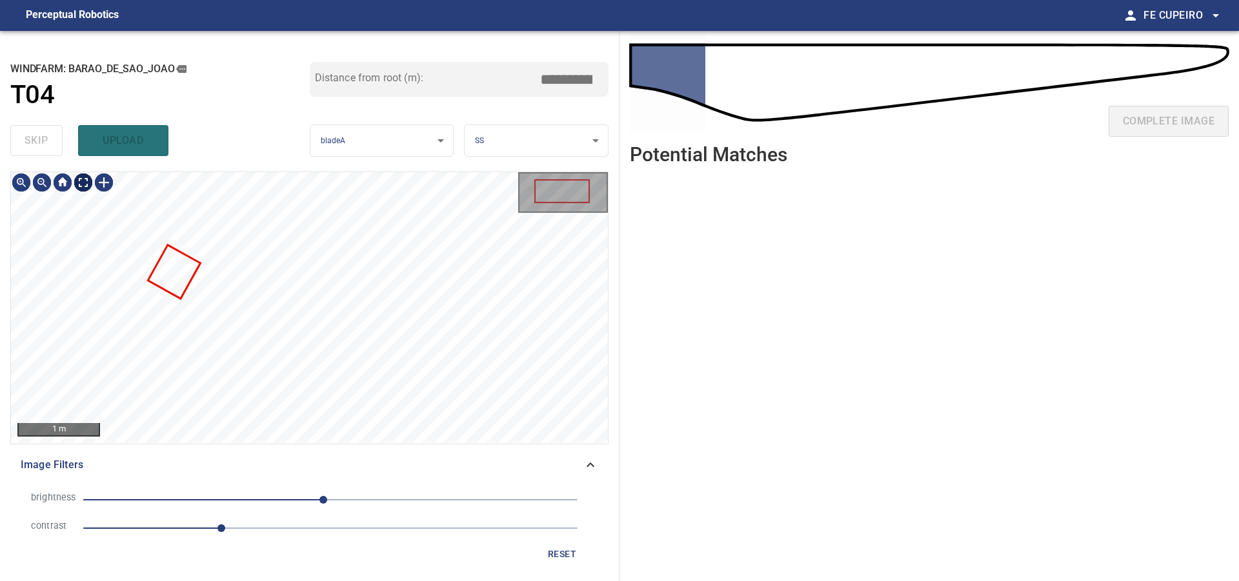
click at [90, 180] on body "**********" at bounding box center [619, 290] width 1239 height 581
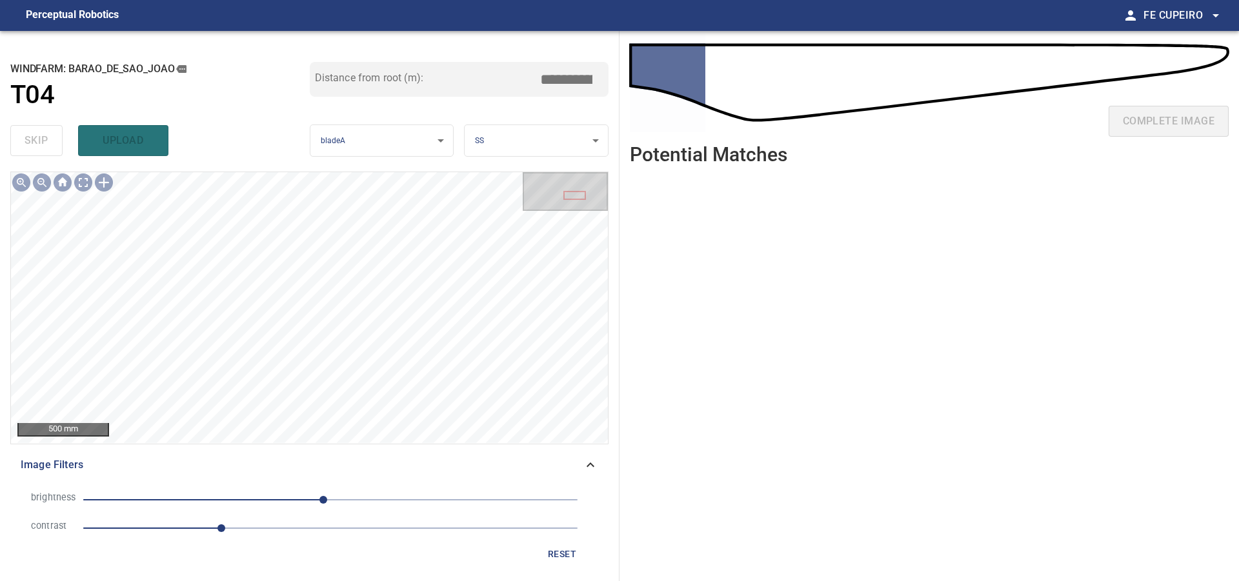
click at [260, 524] on span "1.4" at bounding box center [330, 528] width 494 height 18
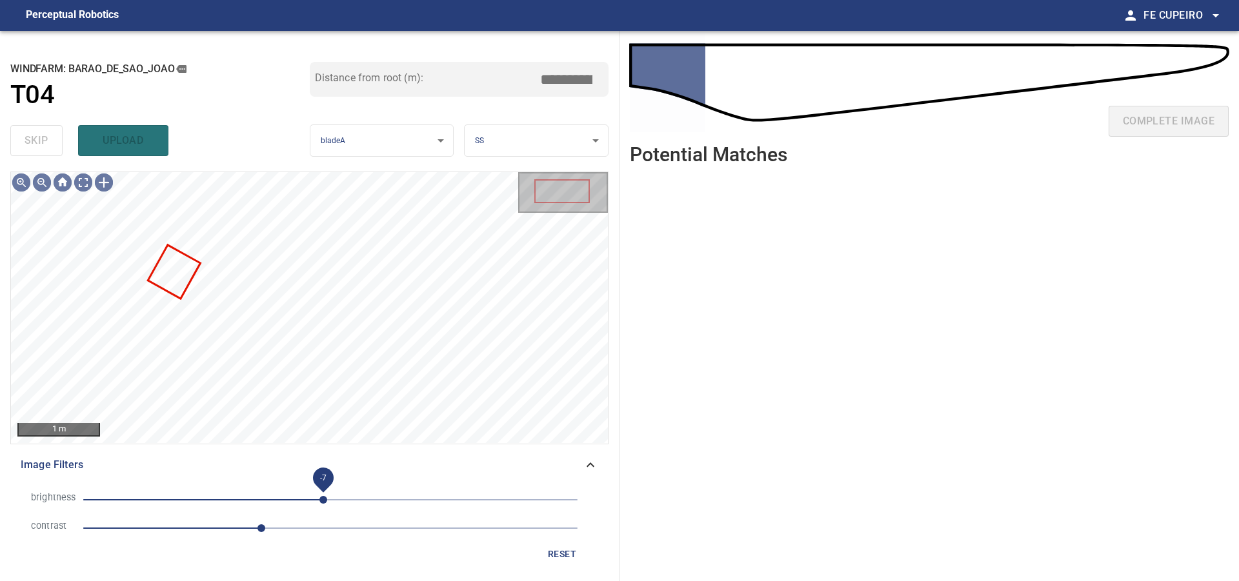
click at [319, 497] on span "-7" at bounding box center [323, 500] width 8 height 8
click at [286, 534] on span "1.8" at bounding box center [330, 528] width 494 height 18
click at [83, 185] on body "**********" at bounding box center [619, 290] width 1239 height 581
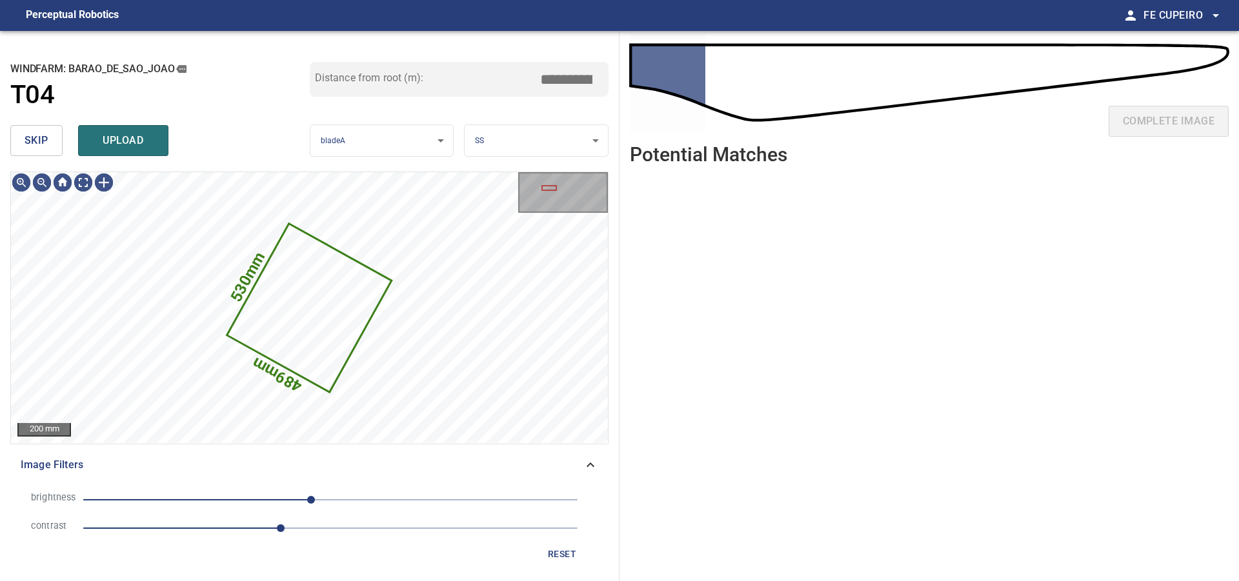
click at [31, 142] on span "skip" at bounding box center [37, 141] width 24 height 18
click at [31, 142] on div "skip upload" at bounding box center [159, 140] width 299 height 41
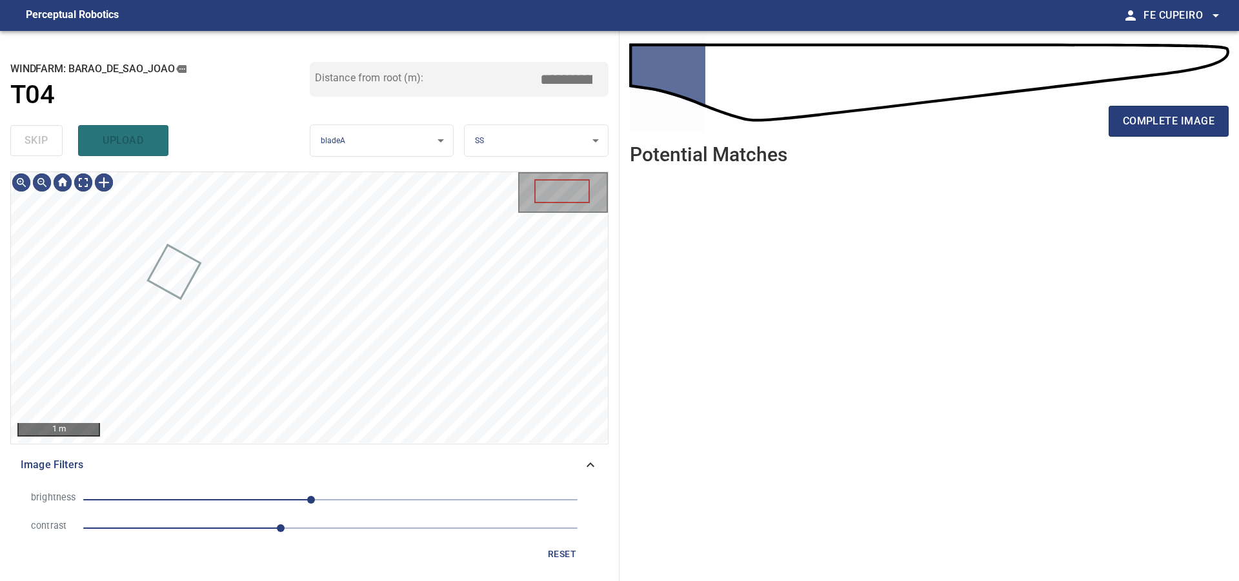
click at [31, 142] on div "skip upload" at bounding box center [159, 140] width 299 height 41
click at [1102, 124] on div "complete image" at bounding box center [929, 127] width 599 height 52
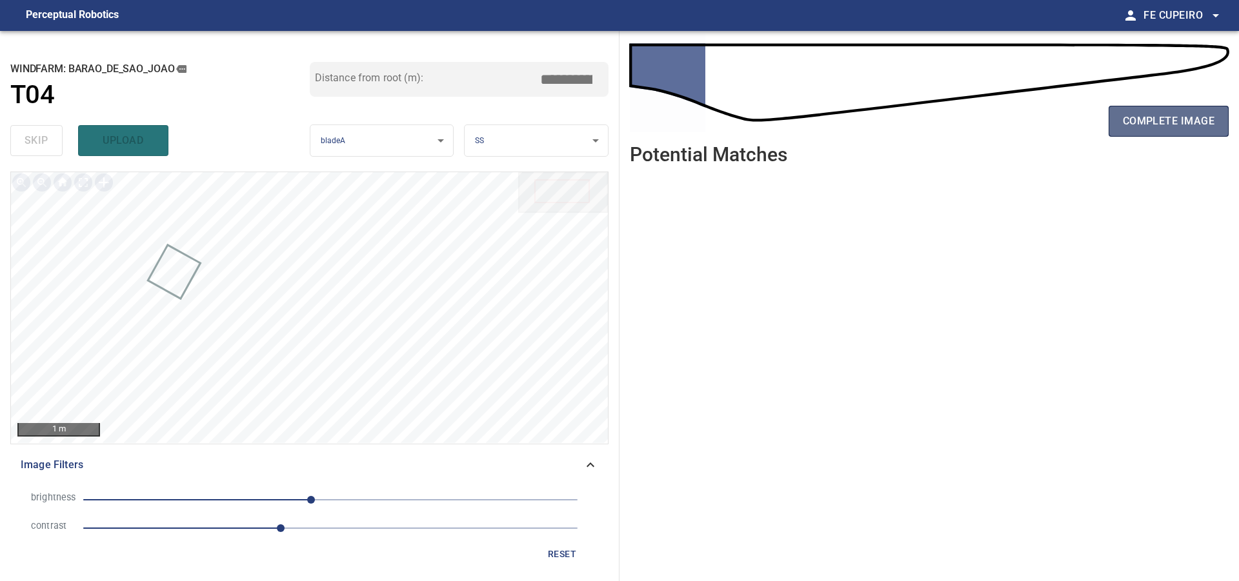
click at [1112, 124] on button "complete image" at bounding box center [1168, 121] width 120 height 31
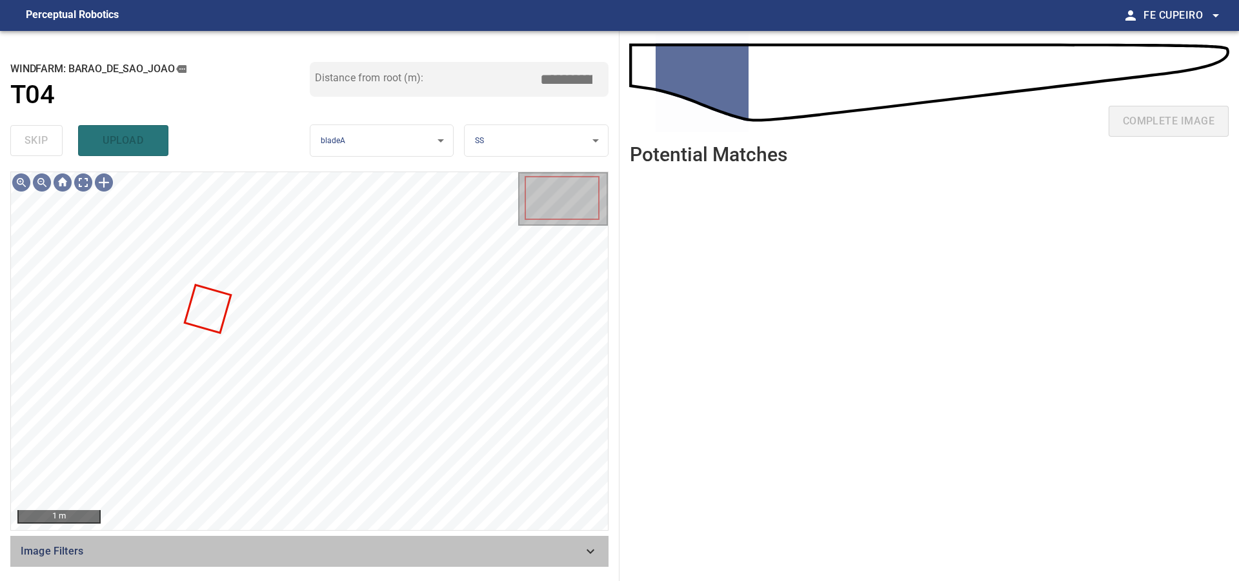
click at [312, 563] on div "Image Filters" at bounding box center [309, 551] width 598 height 31
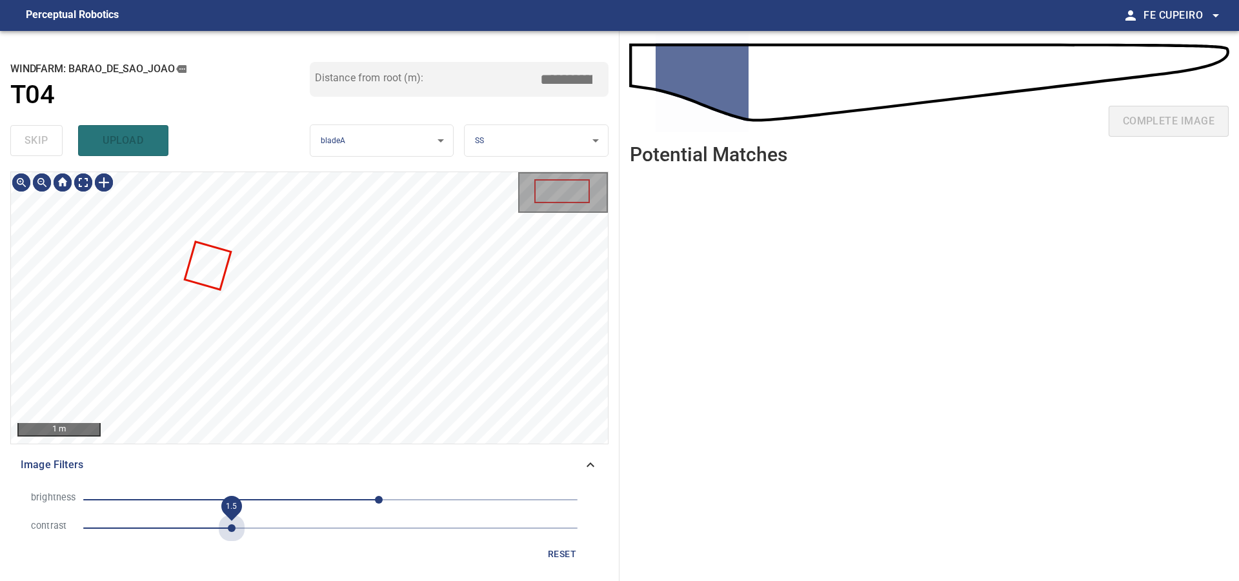
click at [235, 529] on span "1.5" at bounding box center [330, 528] width 494 height 18
click at [337, 503] on span "50" at bounding box center [330, 500] width 494 height 18
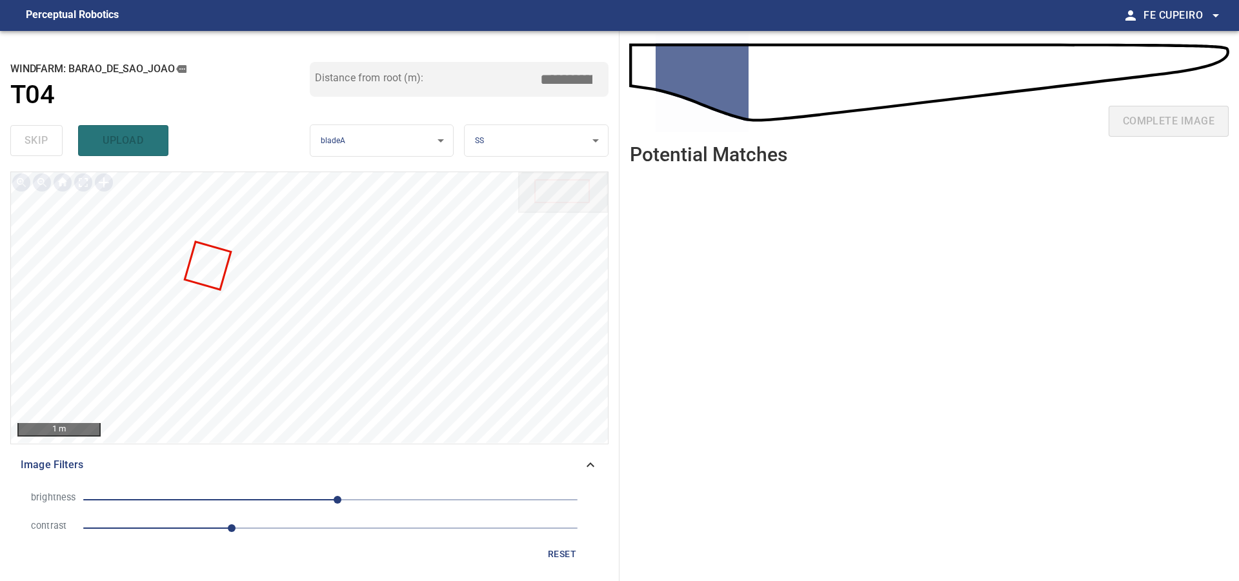
click at [259, 533] on span "1.5" at bounding box center [330, 528] width 494 height 18
click at [82, 181] on body "**********" at bounding box center [619, 290] width 1239 height 581
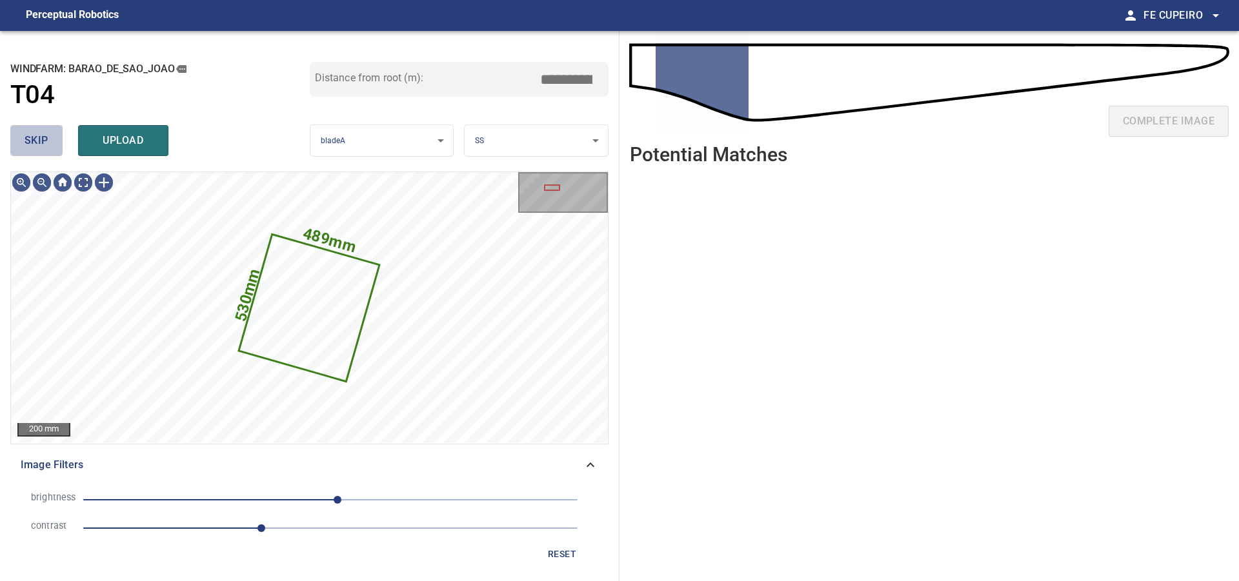
click at [39, 136] on span "skip" at bounding box center [37, 141] width 24 height 18
click at [39, 136] on div "skip upload" at bounding box center [159, 140] width 299 height 41
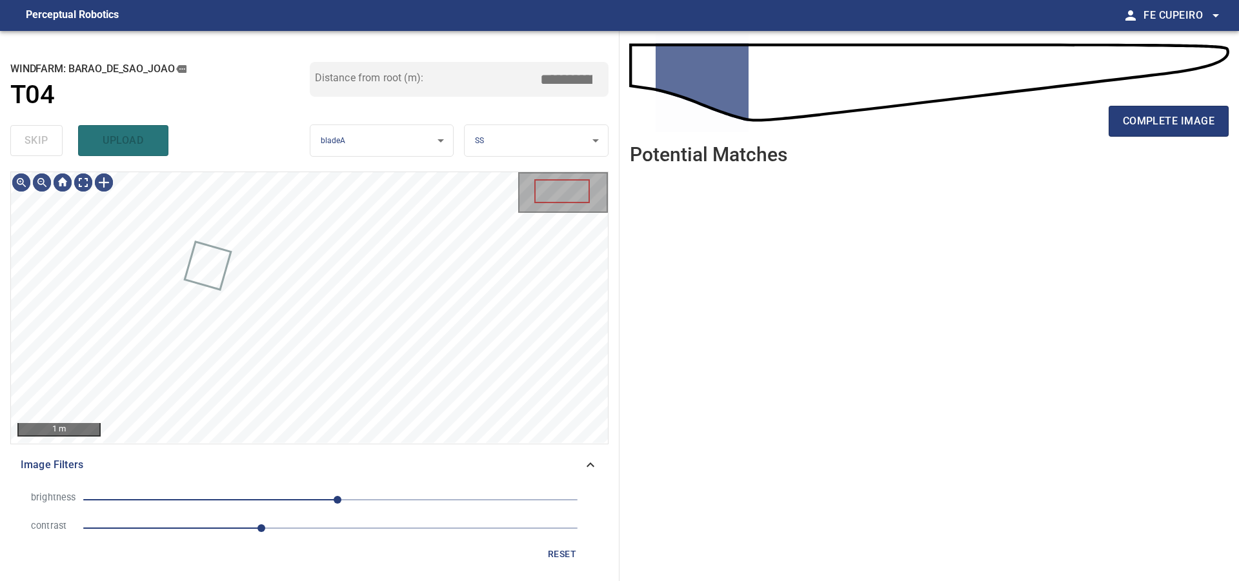
click at [39, 136] on div "skip upload" at bounding box center [159, 140] width 299 height 41
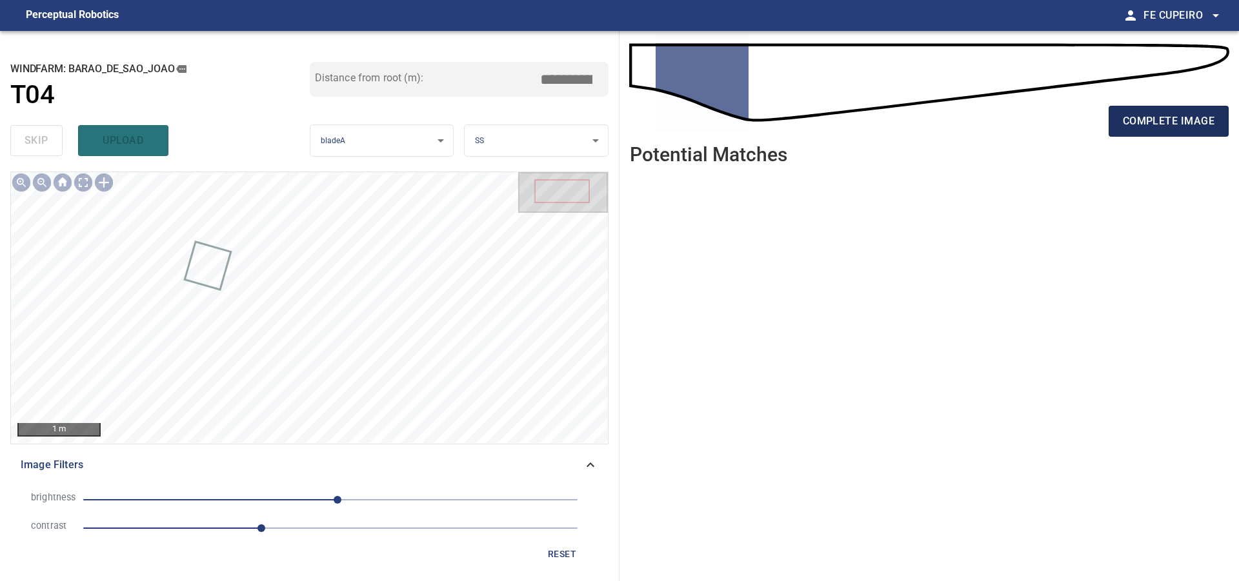
click at [1212, 130] on span "complete image" at bounding box center [1169, 121] width 92 height 18
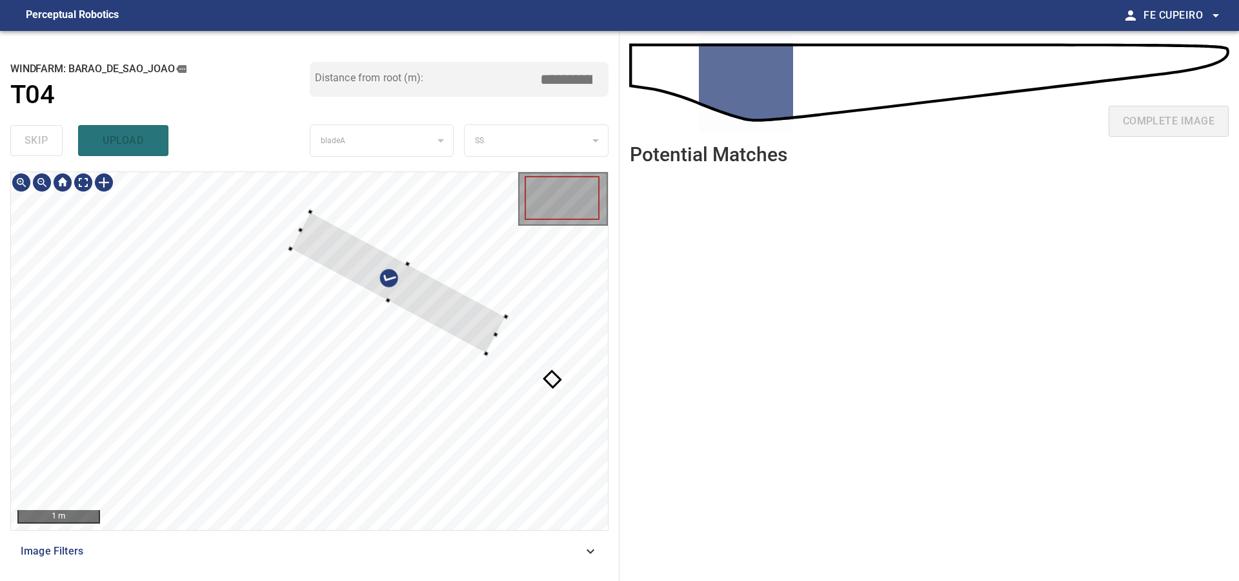
click at [456, 210] on div at bounding box center [309, 351] width 597 height 358
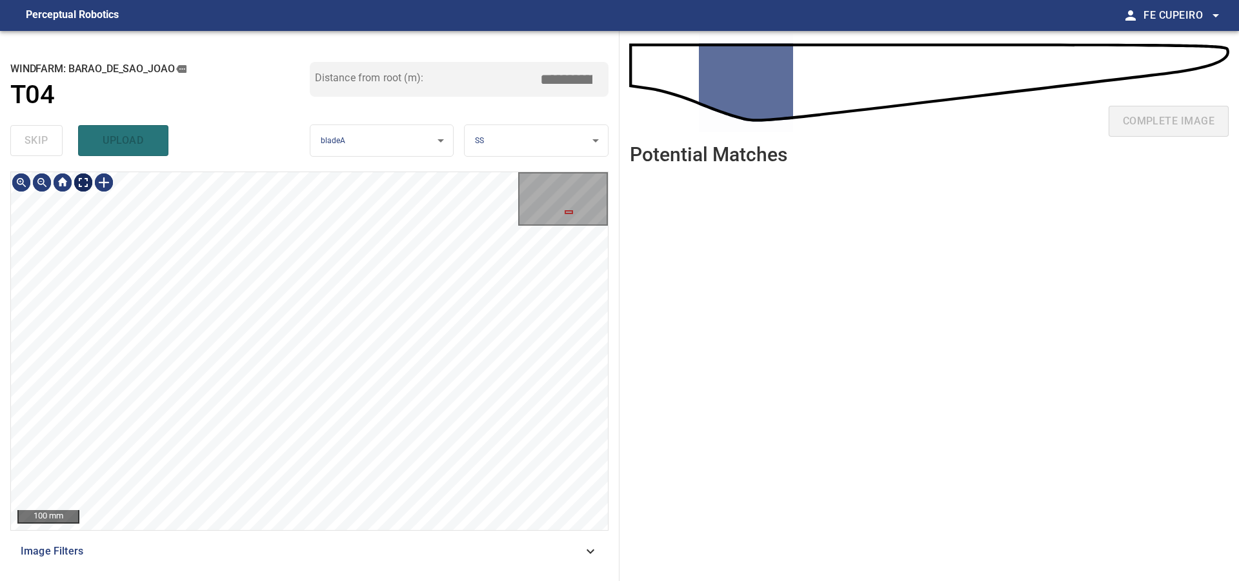
click at [88, 186] on body "**********" at bounding box center [619, 290] width 1239 height 581
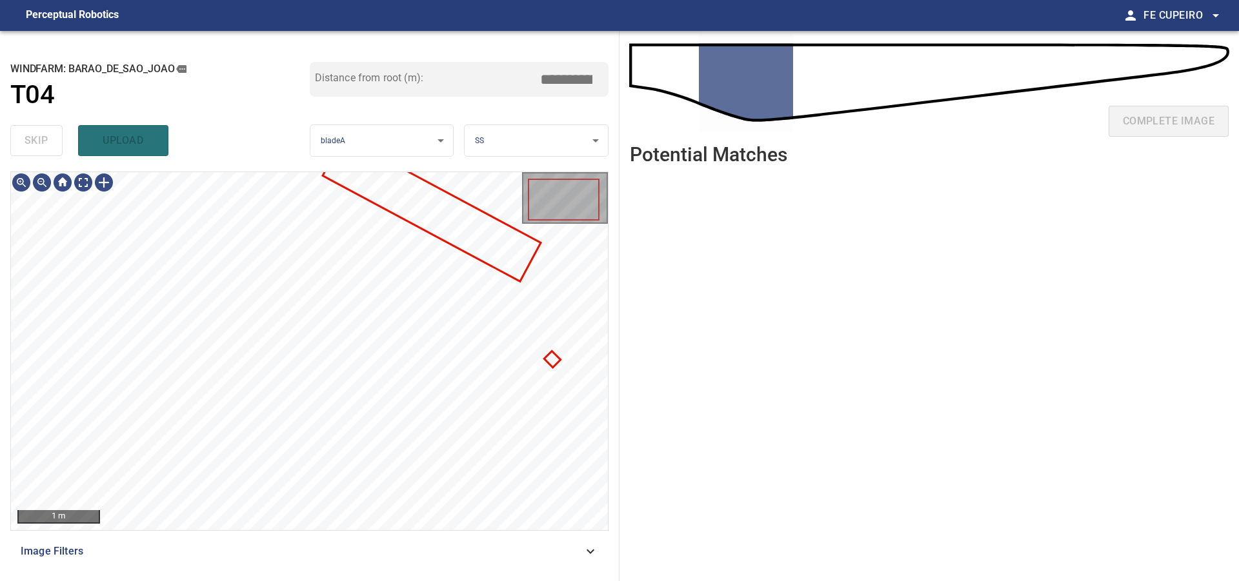
click at [299, 546] on span "Image Filters" at bounding box center [302, 551] width 562 height 15
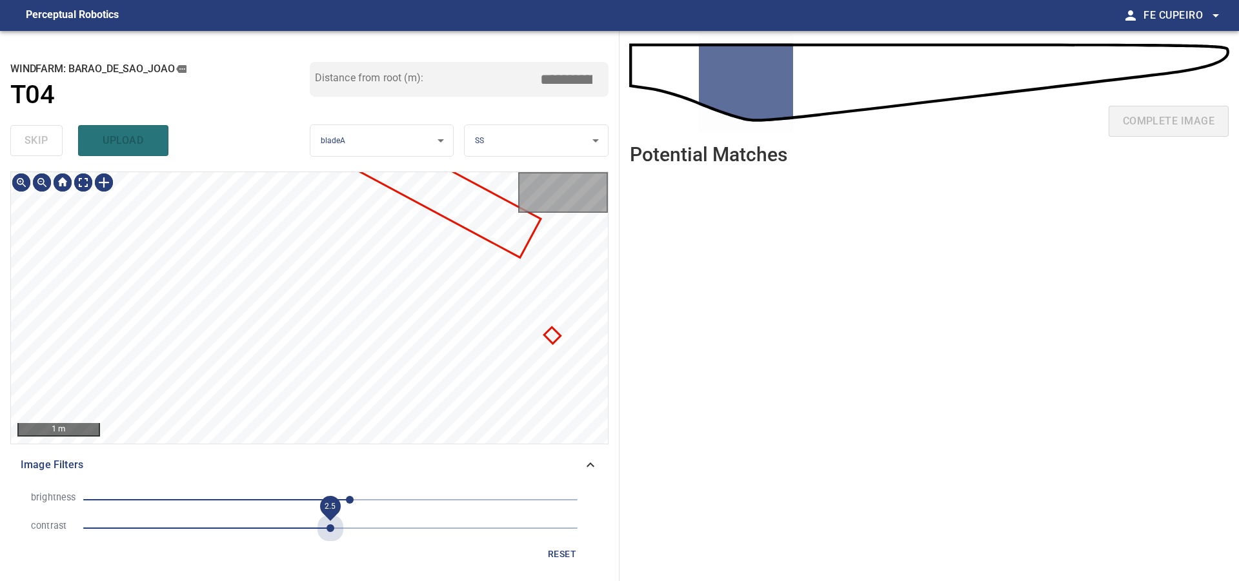
click at [326, 532] on span "2.5" at bounding box center [330, 528] width 494 height 18
click at [307, 498] on span "20" at bounding box center [330, 500] width 494 height 18
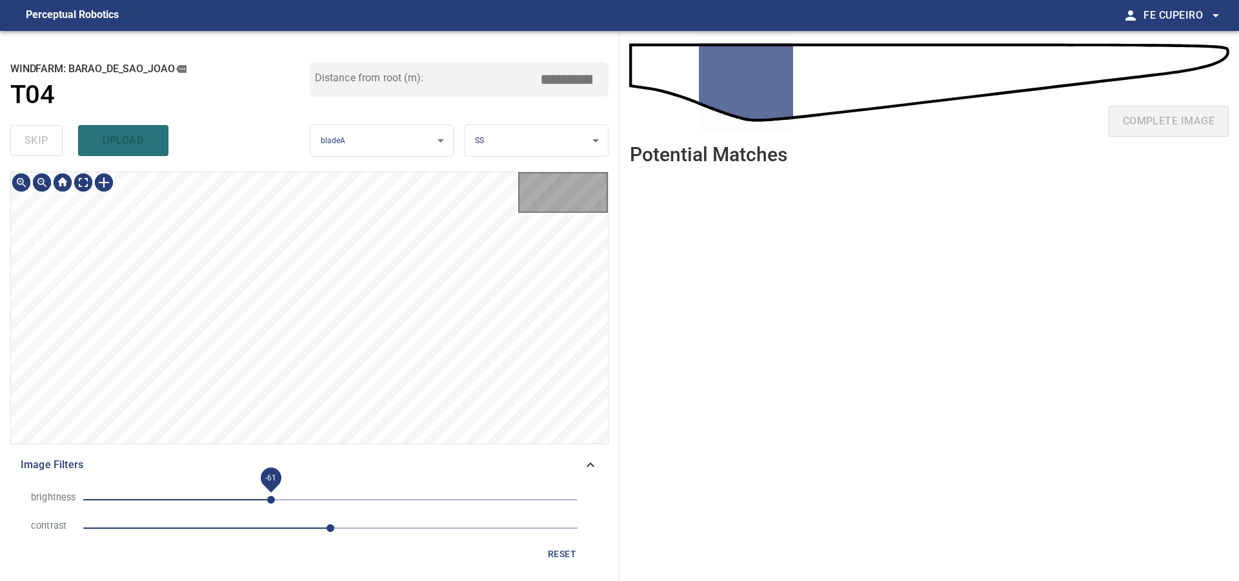
click at [269, 497] on span "-61" at bounding box center [330, 500] width 494 height 18
click at [251, 497] on span "-82" at bounding box center [330, 500] width 494 height 18
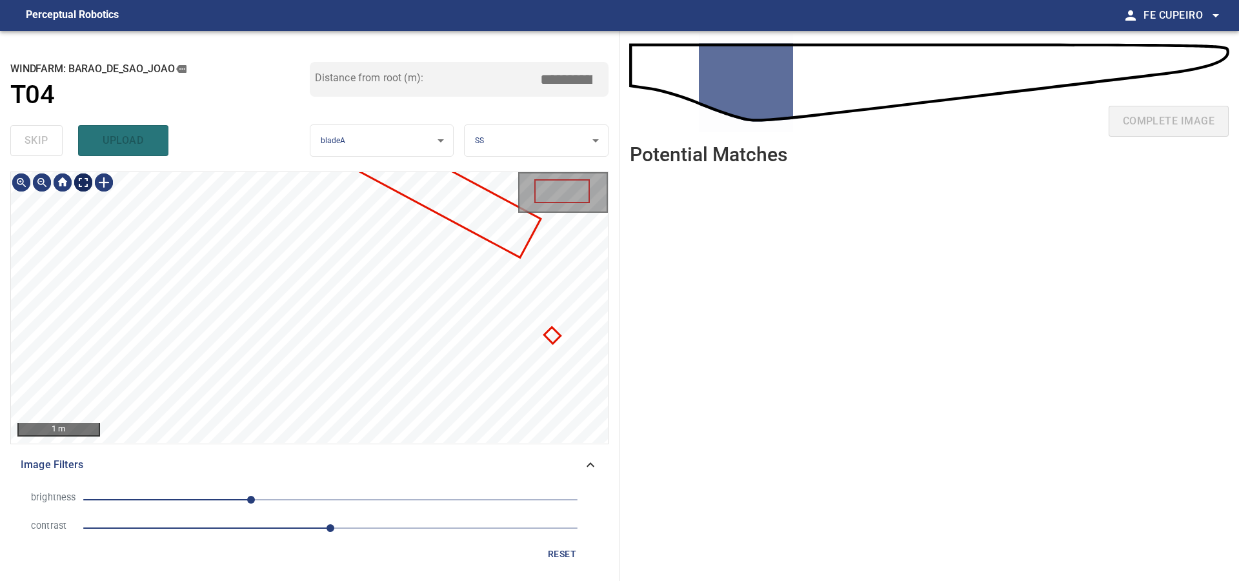
click at [77, 185] on body "**********" at bounding box center [619, 290] width 1239 height 581
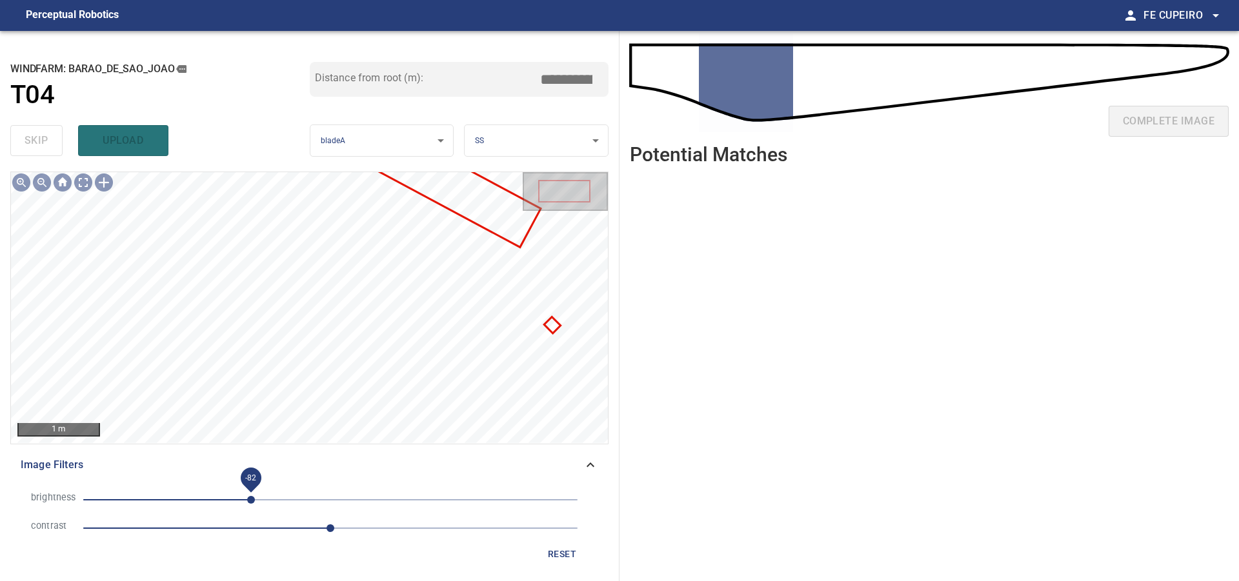
click at [247, 498] on span "-82" at bounding box center [251, 500] width 8 height 8
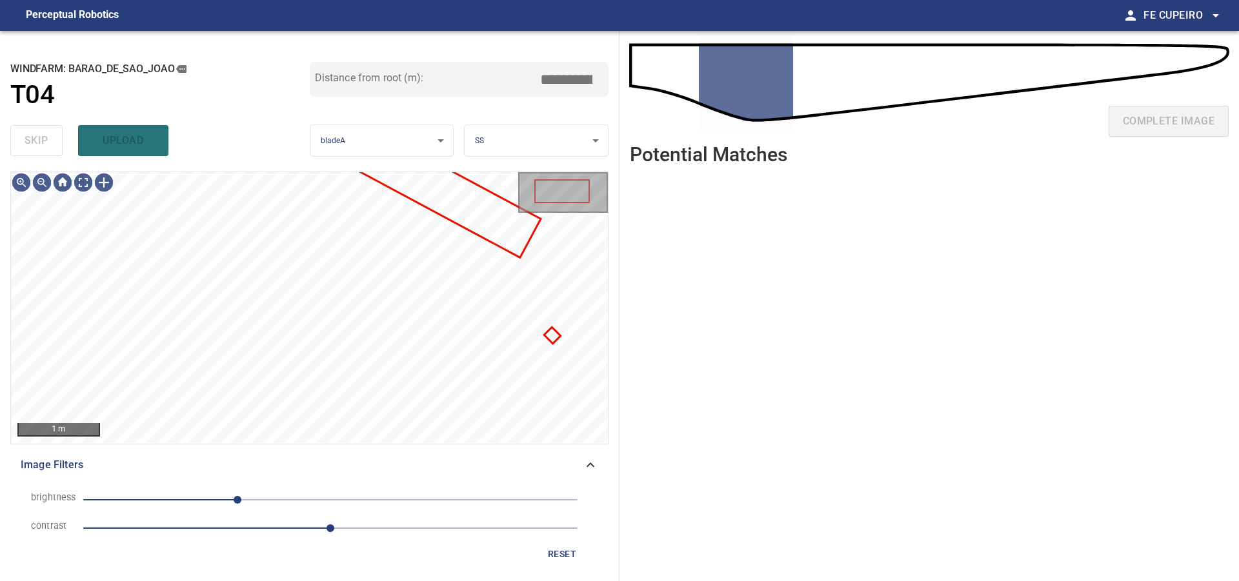
click at [219, 497] on span "-96" at bounding box center [330, 500] width 494 height 18
click at [223, 498] on span "-115" at bounding box center [219, 500] width 8 height 8
click at [234, 498] on span "-103" at bounding box center [230, 500] width 8 height 8
click at [81, 182] on body "**********" at bounding box center [619, 290] width 1239 height 581
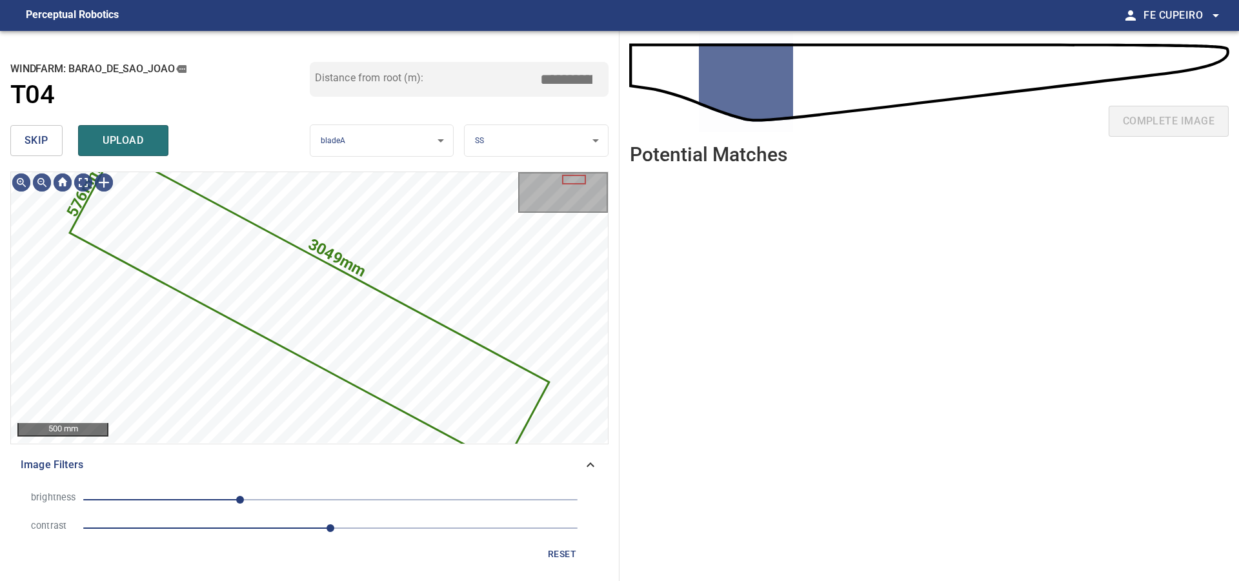
click at [28, 137] on span "skip" at bounding box center [37, 141] width 24 height 18
click at [28, 137] on div "skip upload" at bounding box center [159, 140] width 299 height 41
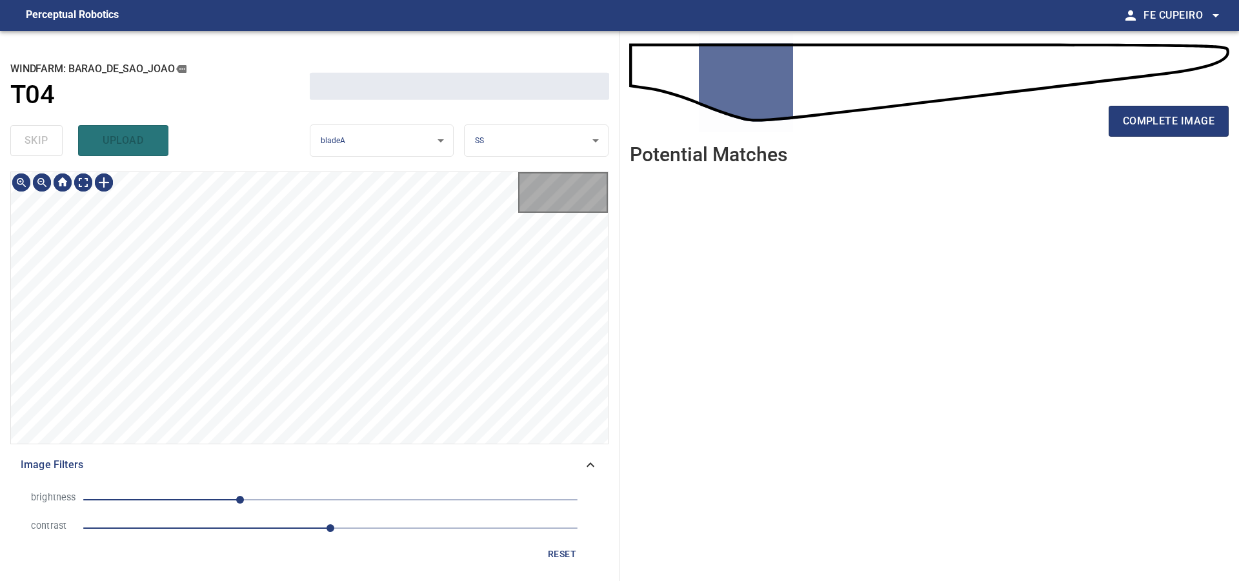
click at [27, 136] on div "skip upload" at bounding box center [159, 140] width 299 height 41
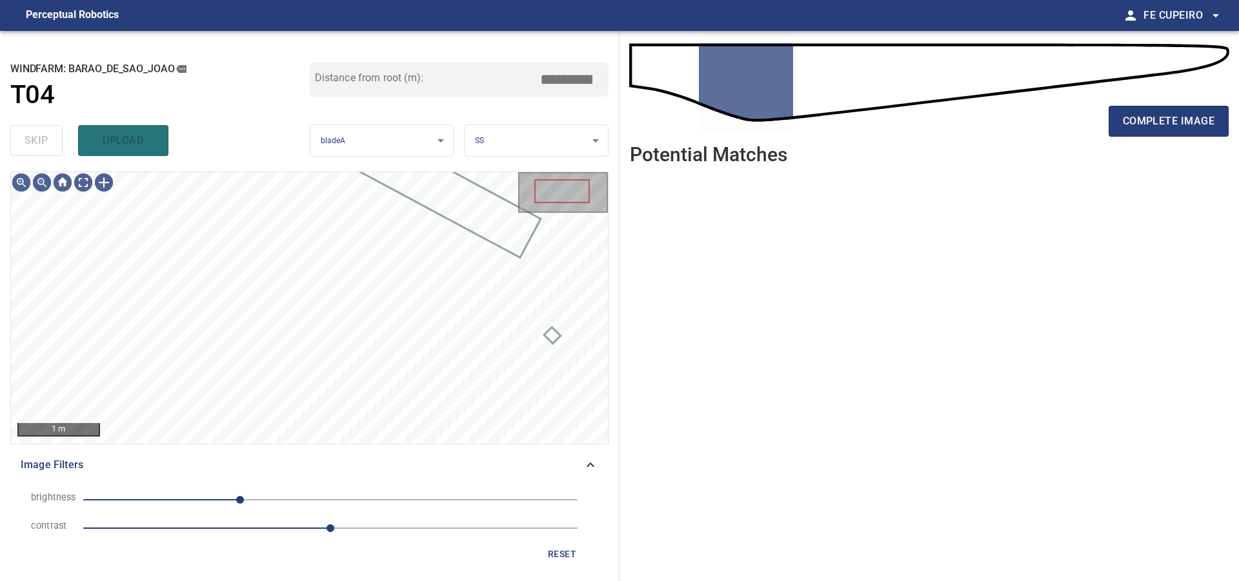
click at [26, 136] on div "skip upload" at bounding box center [159, 140] width 299 height 41
click at [1113, 143] on div "complete image" at bounding box center [929, 127] width 599 height 52
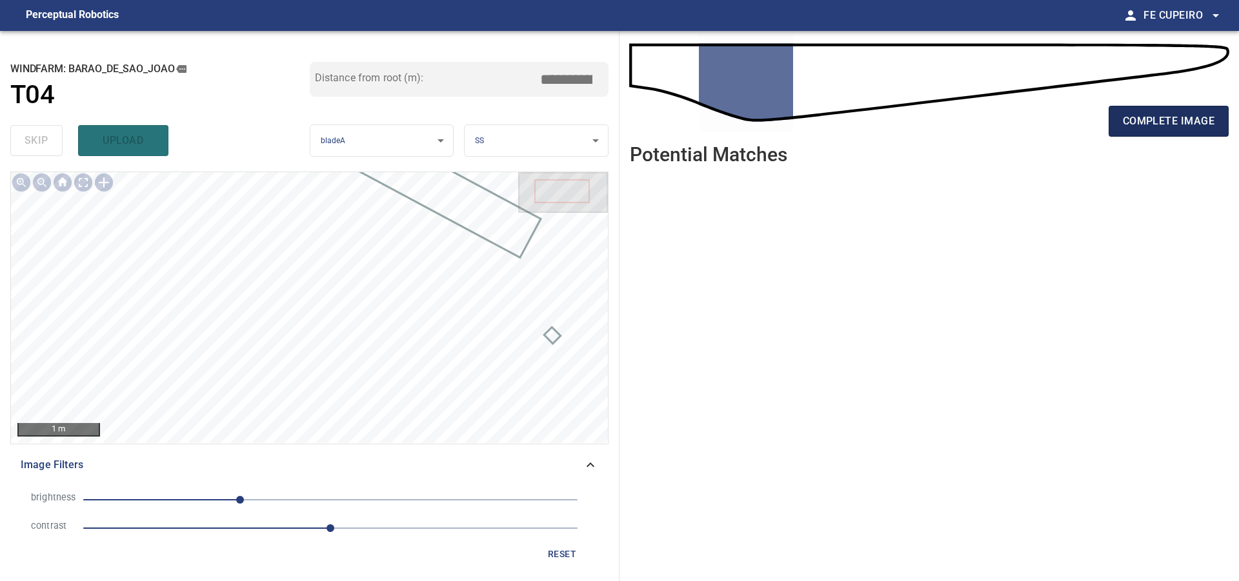
click at [1183, 110] on button "complete image" at bounding box center [1168, 121] width 120 height 31
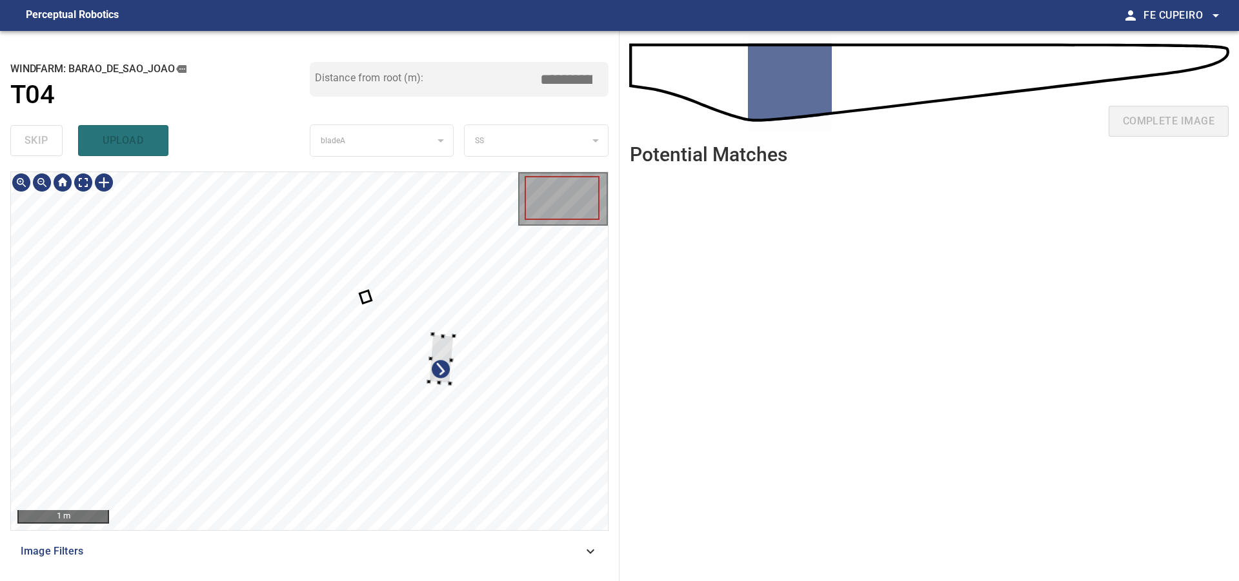
click at [460, 338] on div at bounding box center [309, 351] width 597 height 358
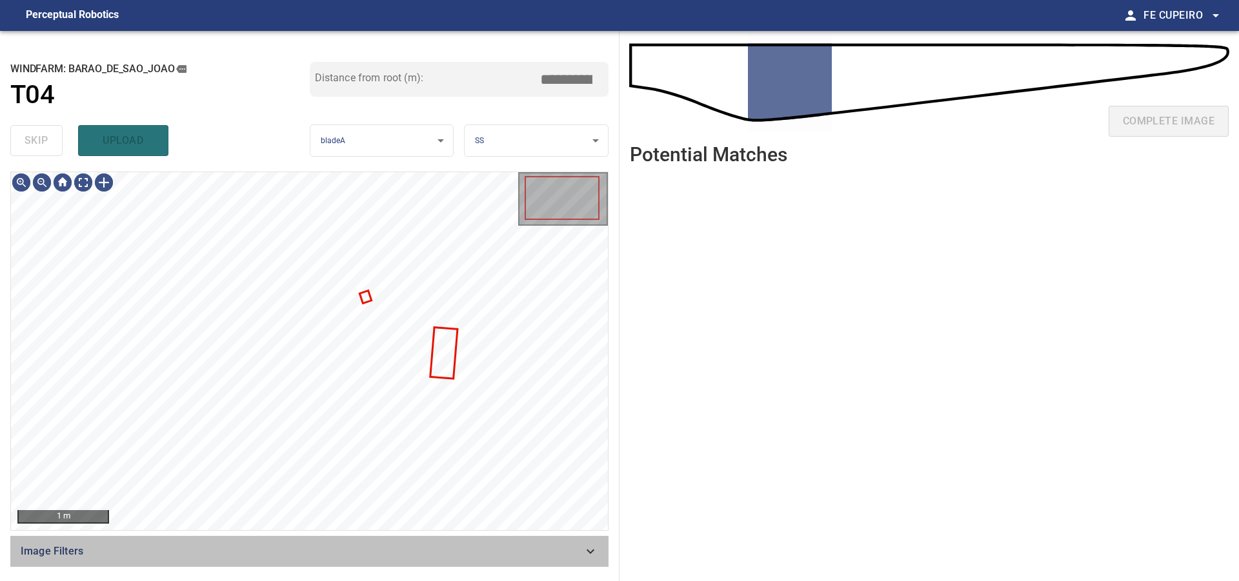
drag, startPoint x: 301, startPoint y: 557, endPoint x: 301, endPoint y: 550, distance: 6.5
click at [301, 557] on span "Image Filters" at bounding box center [302, 551] width 562 height 15
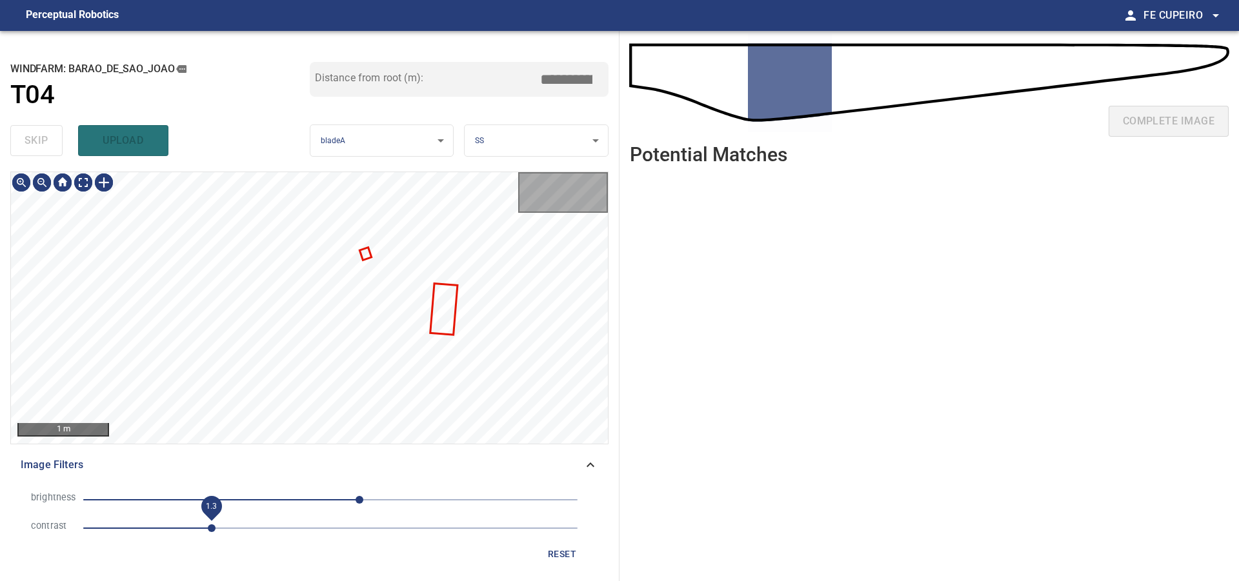
click at [214, 532] on span "1.3" at bounding box center [330, 528] width 494 height 18
click at [274, 528] on span "1.3" at bounding box center [330, 528] width 494 height 18
click at [297, 501] on span "30" at bounding box center [330, 500] width 494 height 18
click at [266, 499] on span "-35" at bounding box center [330, 500] width 494 height 18
click at [79, 185] on body "**********" at bounding box center [619, 290] width 1239 height 581
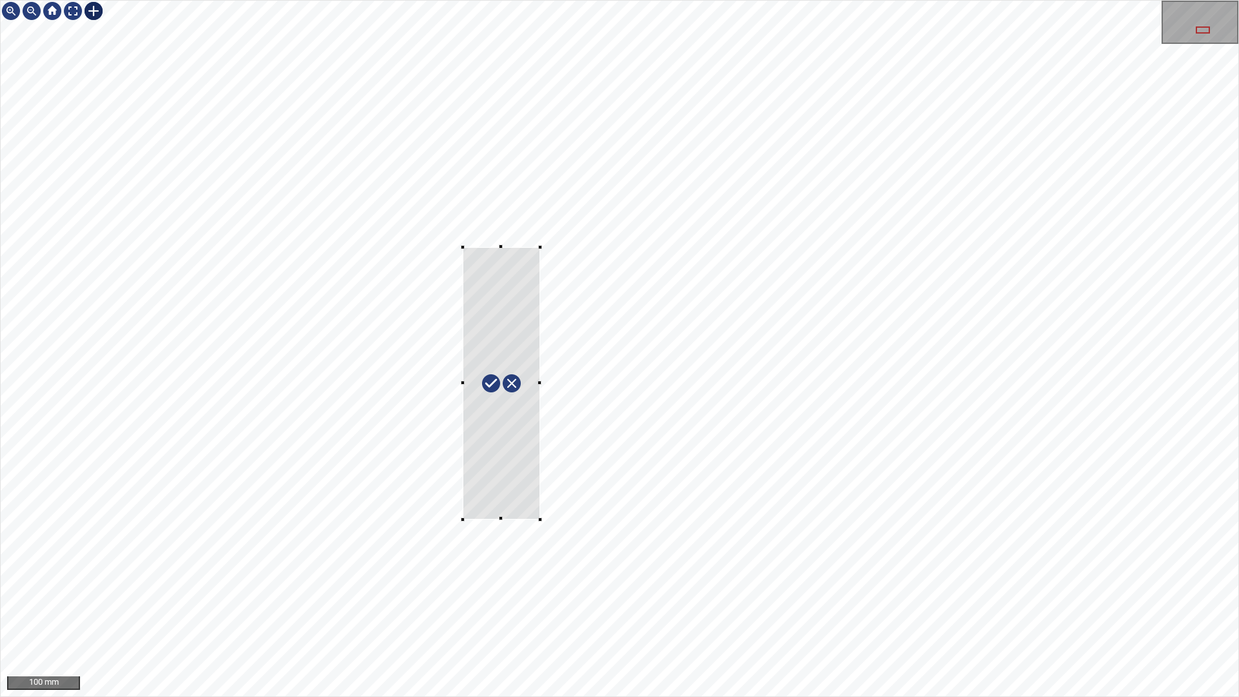
click at [540, 519] on div at bounding box center [619, 349] width 1237 height 696
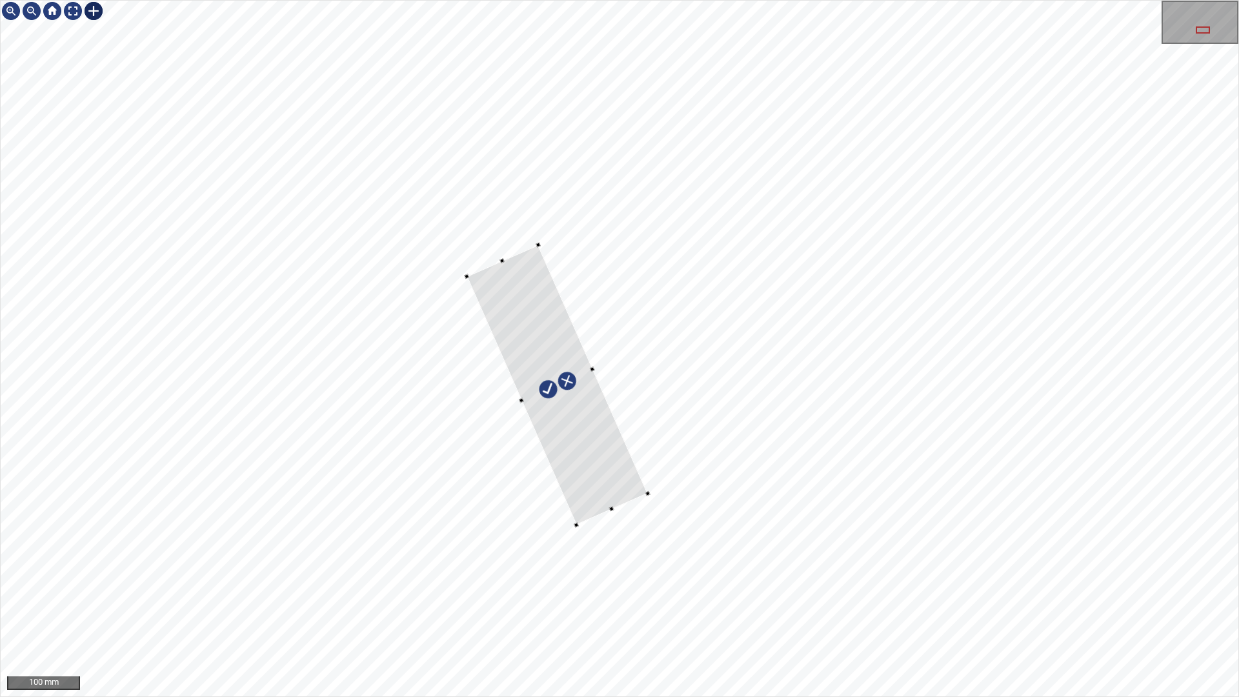
click at [596, 444] on div at bounding box center [556, 385] width 181 height 280
click at [594, 461] on div at bounding box center [547, 363] width 162 height 237
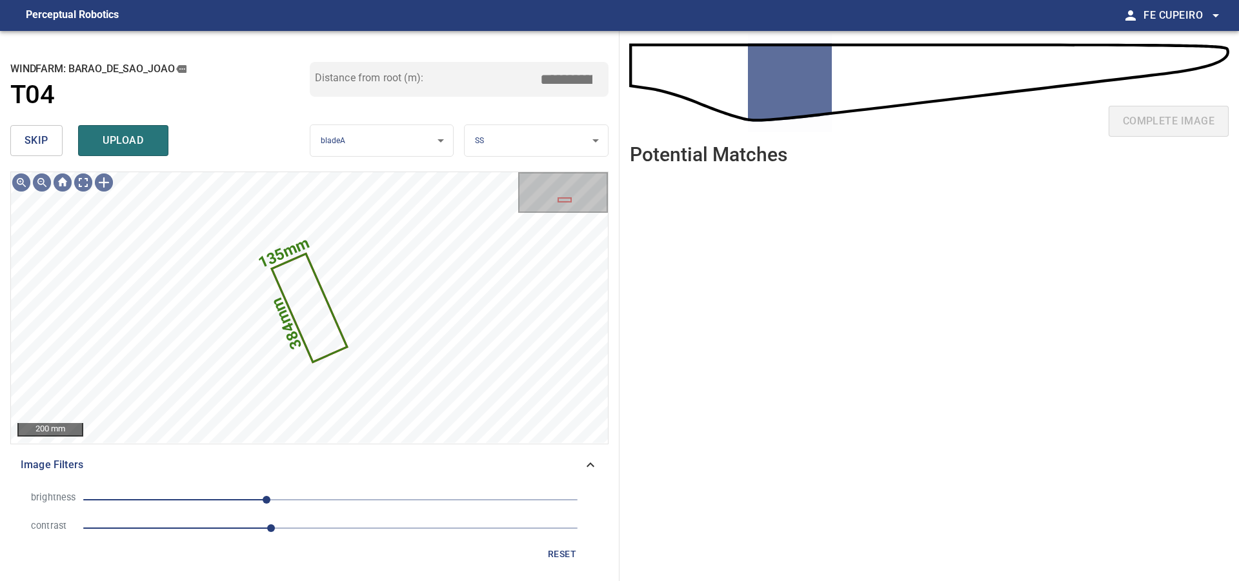
click at [578, 86] on input "*****" at bounding box center [571, 79] width 65 height 25
click at [540, 108] on div "Distance from root (m): ****" at bounding box center [459, 91] width 299 height 58
drag, startPoint x: 154, startPoint y: 143, endPoint x: 65, endPoint y: 147, distance: 89.8
click at [154, 143] on button "upload" at bounding box center [123, 140] width 90 height 31
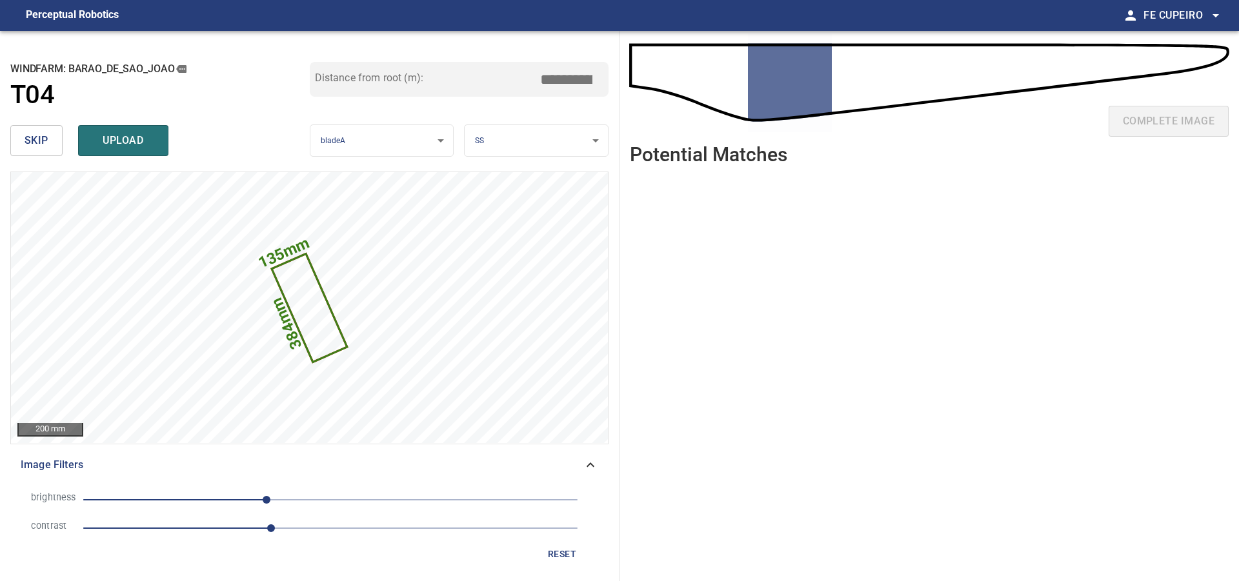
type input "****"
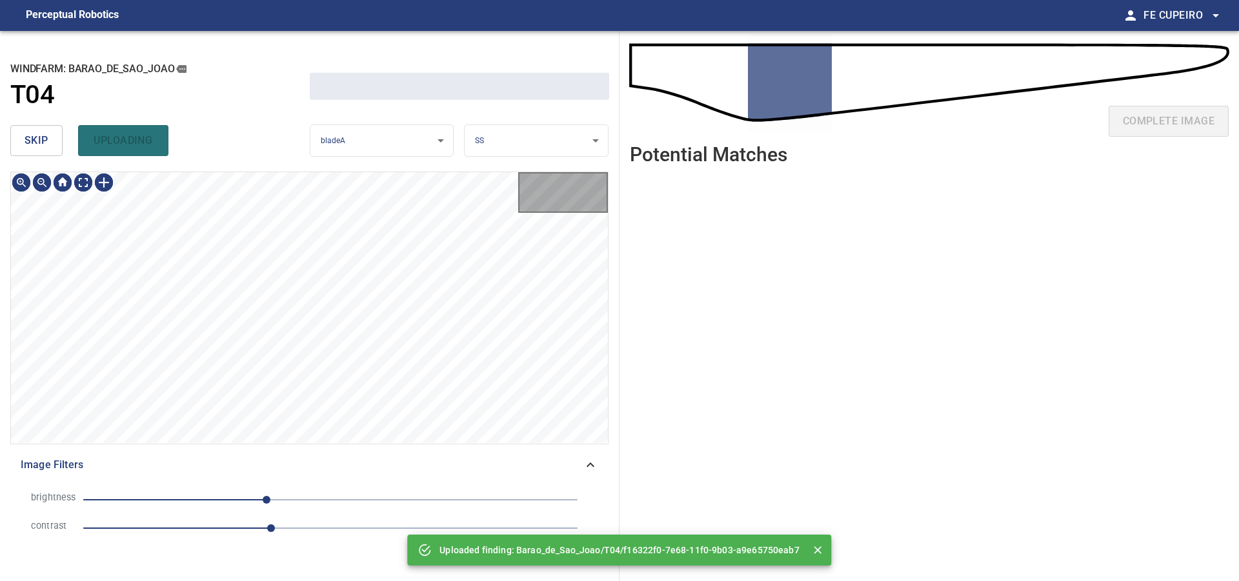
click at [40, 144] on span "skip" at bounding box center [37, 141] width 24 height 18
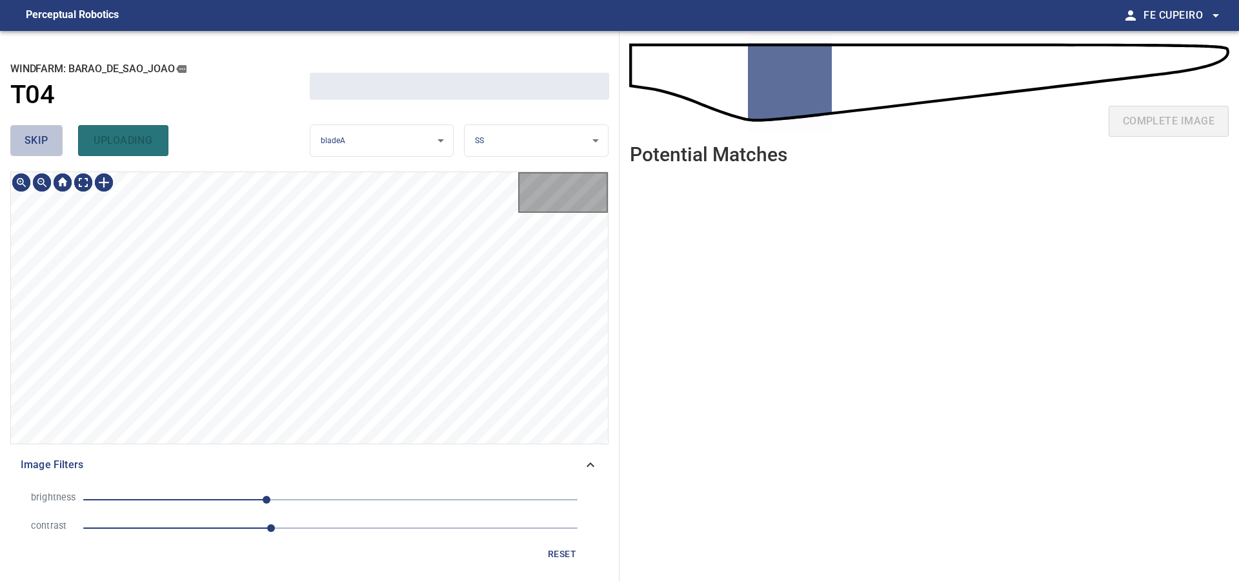
click at [40, 143] on span "skip" at bounding box center [37, 141] width 24 height 18
click at [40, 143] on div "skip uploading" at bounding box center [159, 140] width 299 height 41
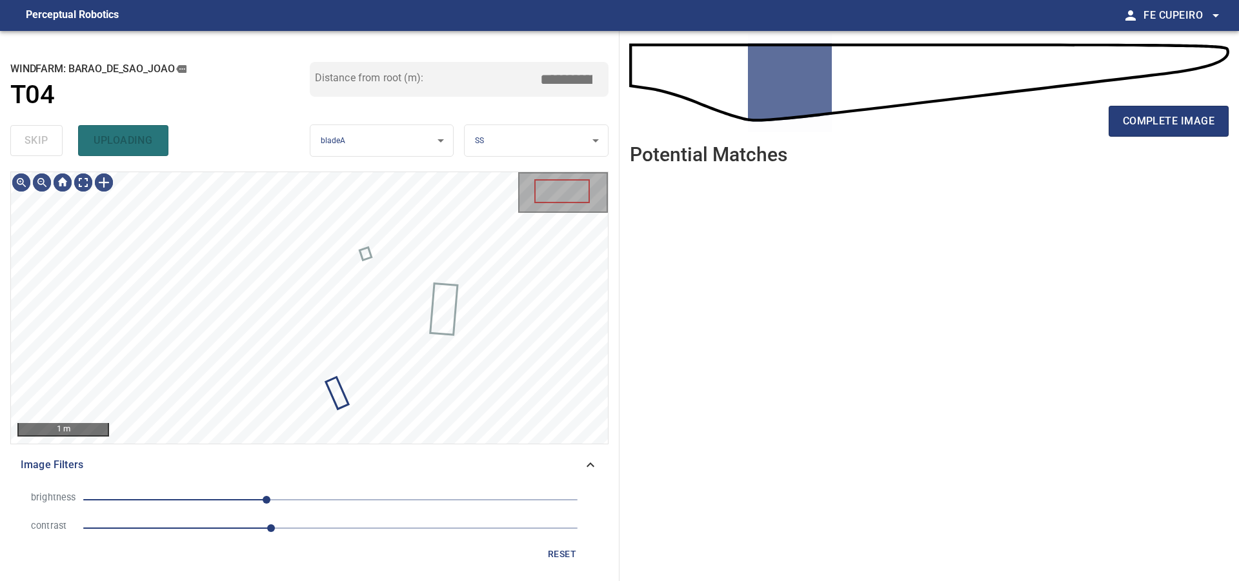
type input "*****"
click at [40, 143] on div "skip uploading" at bounding box center [159, 140] width 299 height 41
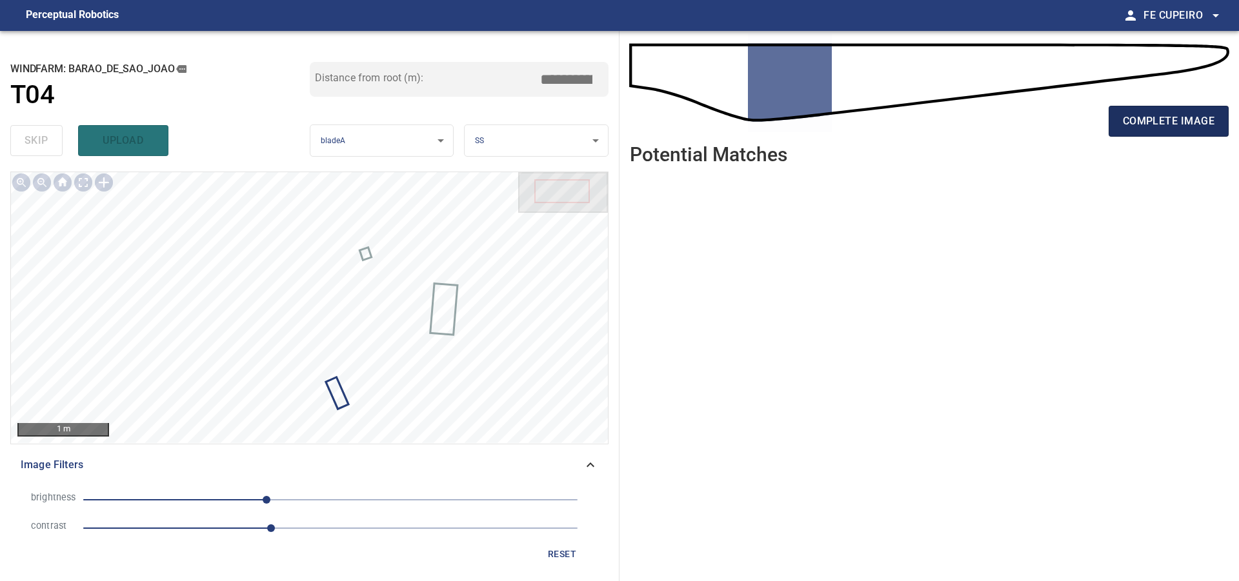
click at [1181, 122] on span "complete image" at bounding box center [1169, 121] width 92 height 18
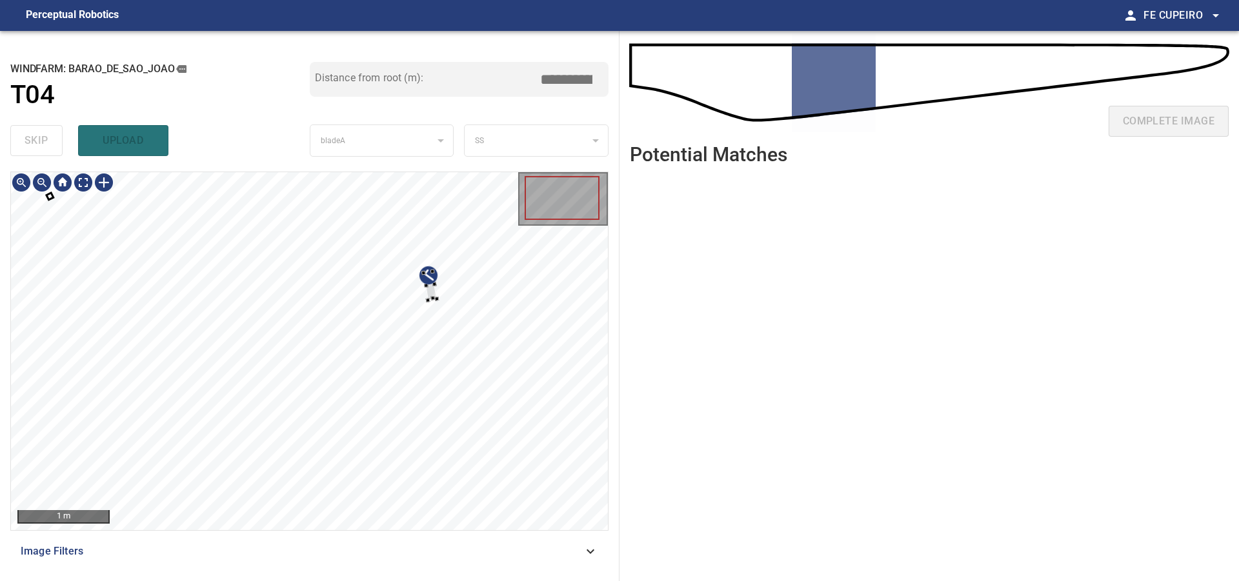
click at [443, 292] on div at bounding box center [309, 351] width 597 height 358
click at [433, 273] on div at bounding box center [432, 271] width 5 height 5
click at [207, 559] on span "Image Filters" at bounding box center [302, 551] width 562 height 15
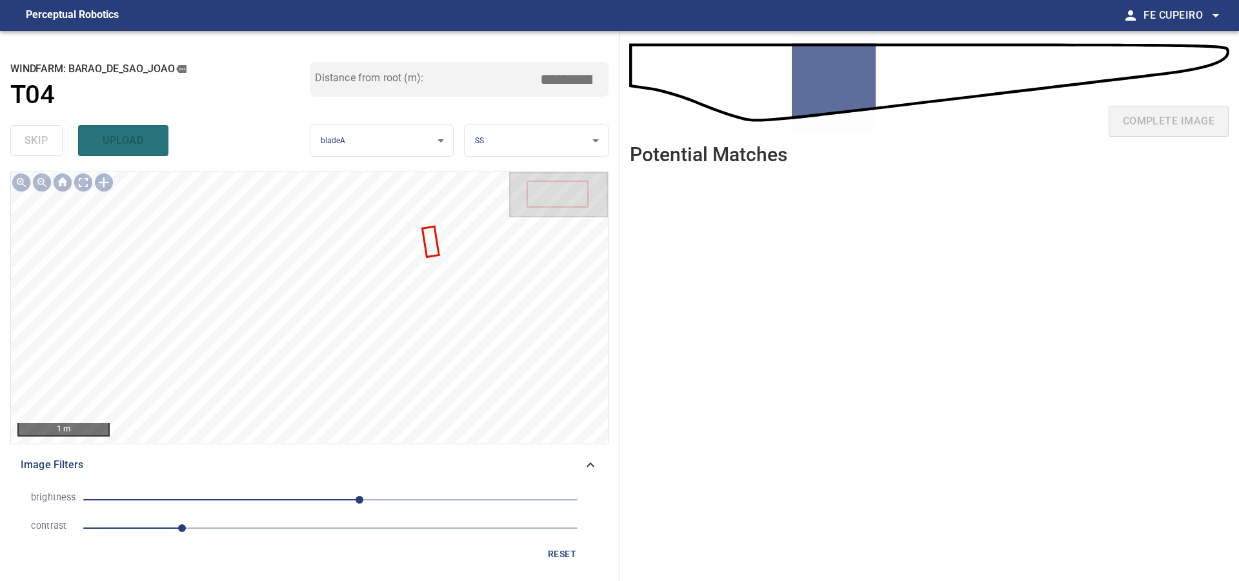
drag, startPoint x: 242, startPoint y: 528, endPoint x: 292, endPoint y: 508, distance: 53.9
click at [242, 527] on span "1" at bounding box center [330, 528] width 494 height 18
click at [299, 503] on span "30" at bounding box center [330, 500] width 494 height 18
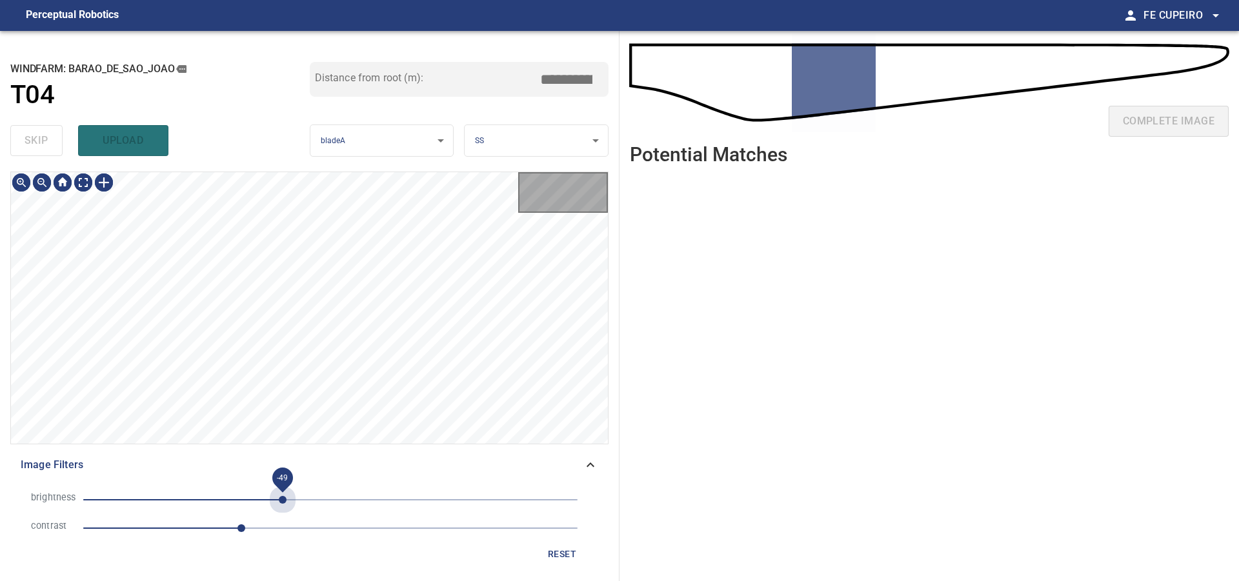
click at [283, 503] on span "-49" at bounding box center [330, 500] width 494 height 18
click at [83, 181] on body "**********" at bounding box center [619, 290] width 1239 height 581
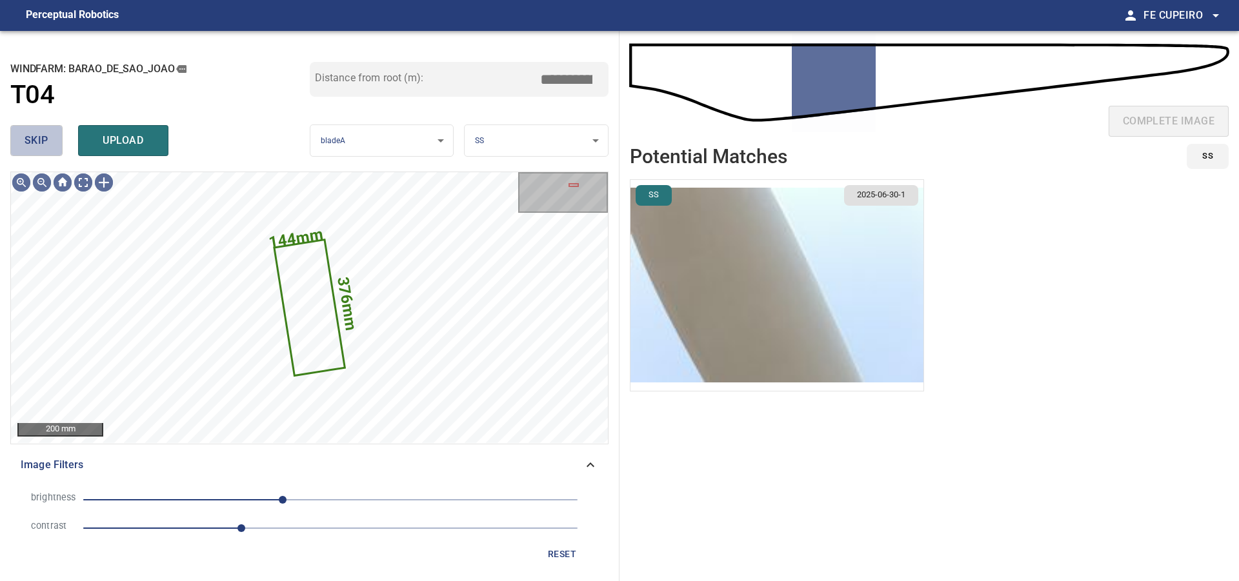
click at [37, 138] on span "skip" at bounding box center [37, 141] width 24 height 18
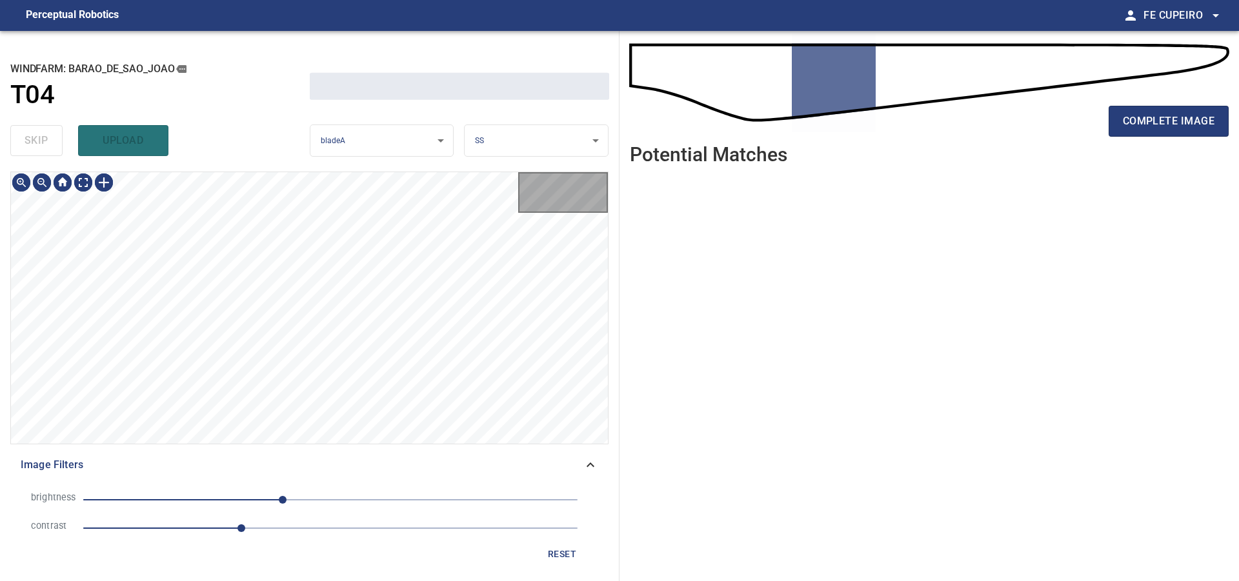
click at [37, 138] on div "skip upload" at bounding box center [159, 140] width 299 height 41
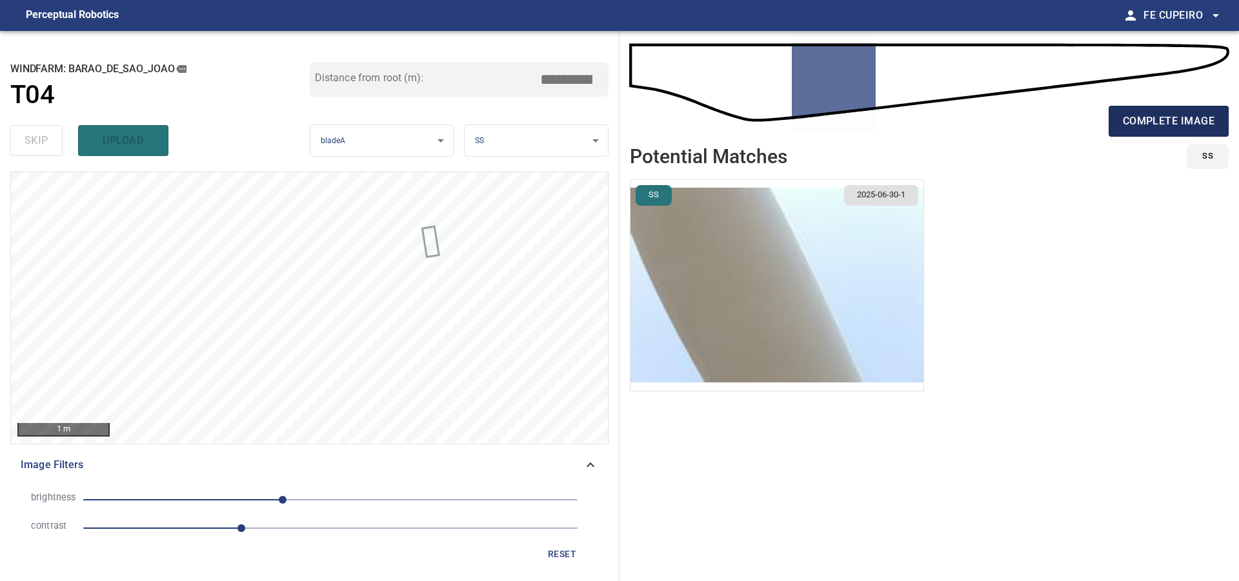
click at [1159, 112] on span "complete image" at bounding box center [1169, 121] width 92 height 18
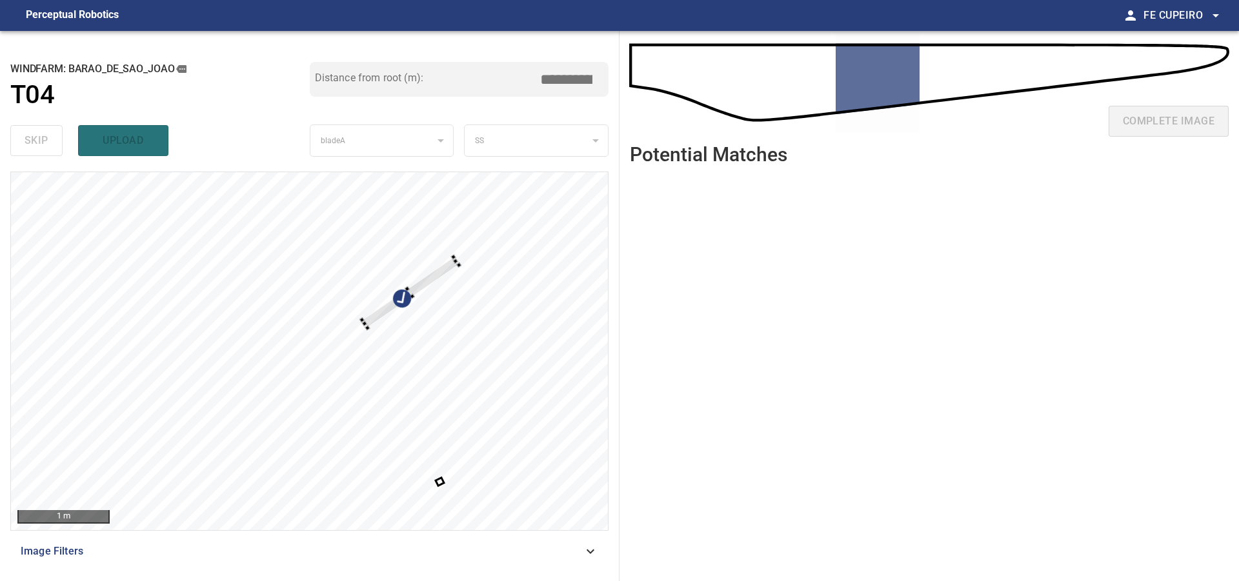
click at [478, 287] on div at bounding box center [309, 351] width 597 height 358
click at [570, 248] on div at bounding box center [309, 351] width 597 height 358
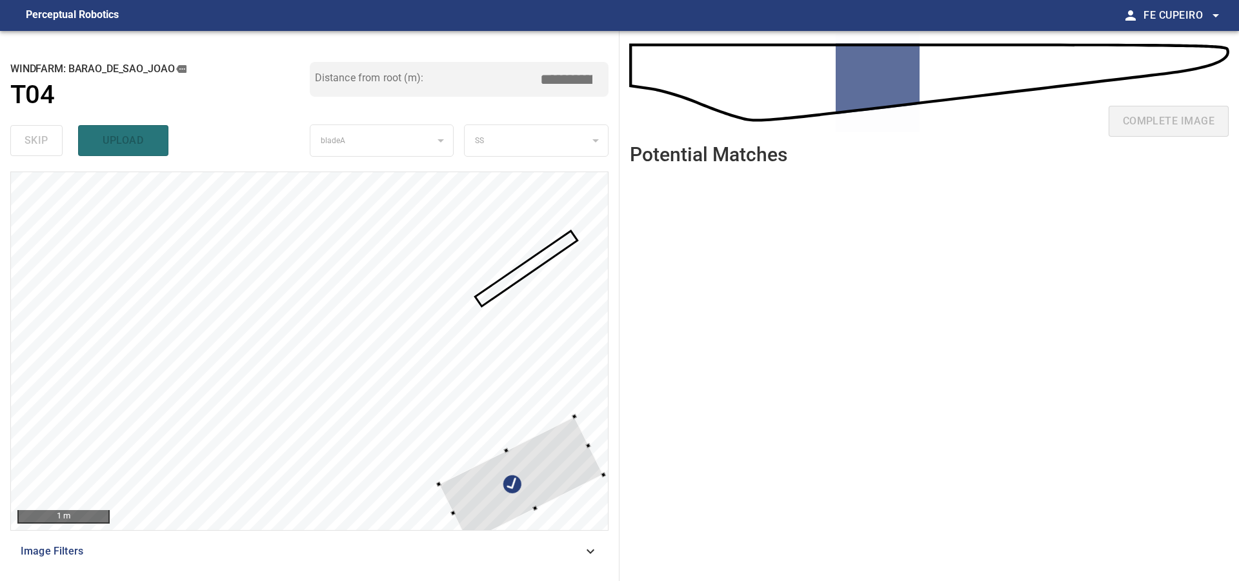
click at [604, 477] on div at bounding box center [309, 351] width 597 height 358
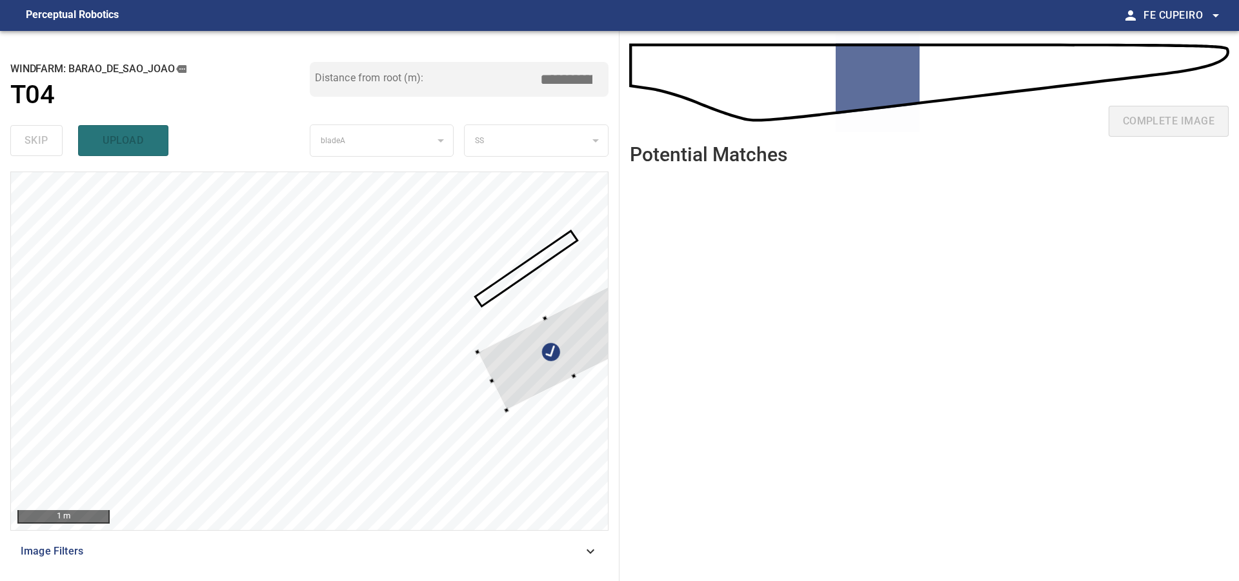
click at [592, 334] on div at bounding box center [559, 348] width 165 height 126
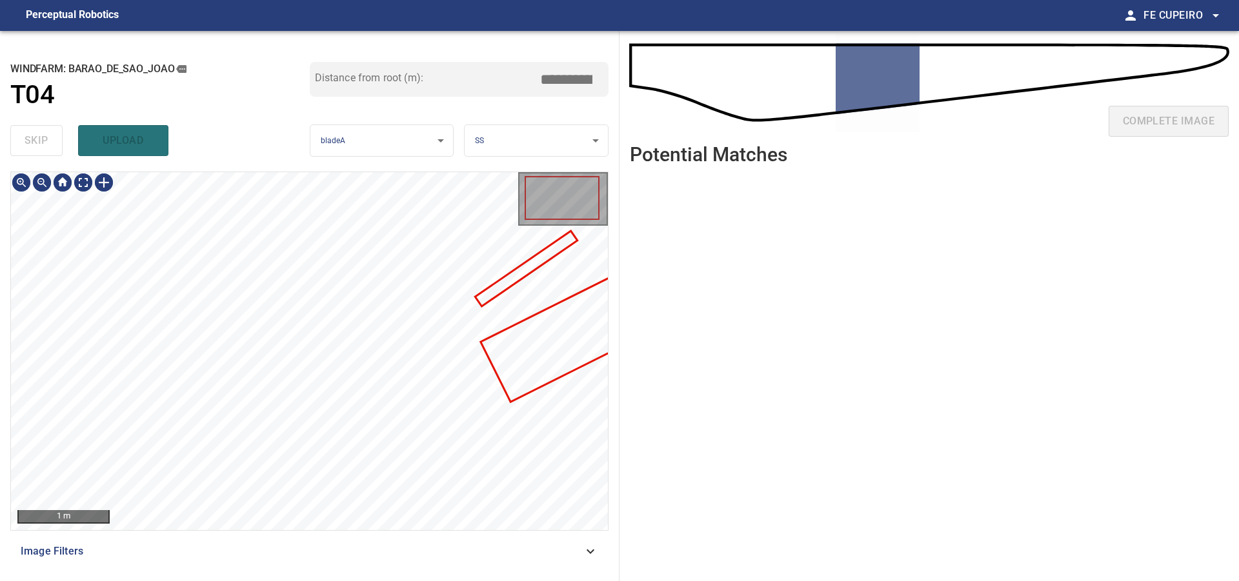
click at [317, 550] on span "Image Filters" at bounding box center [302, 551] width 562 height 15
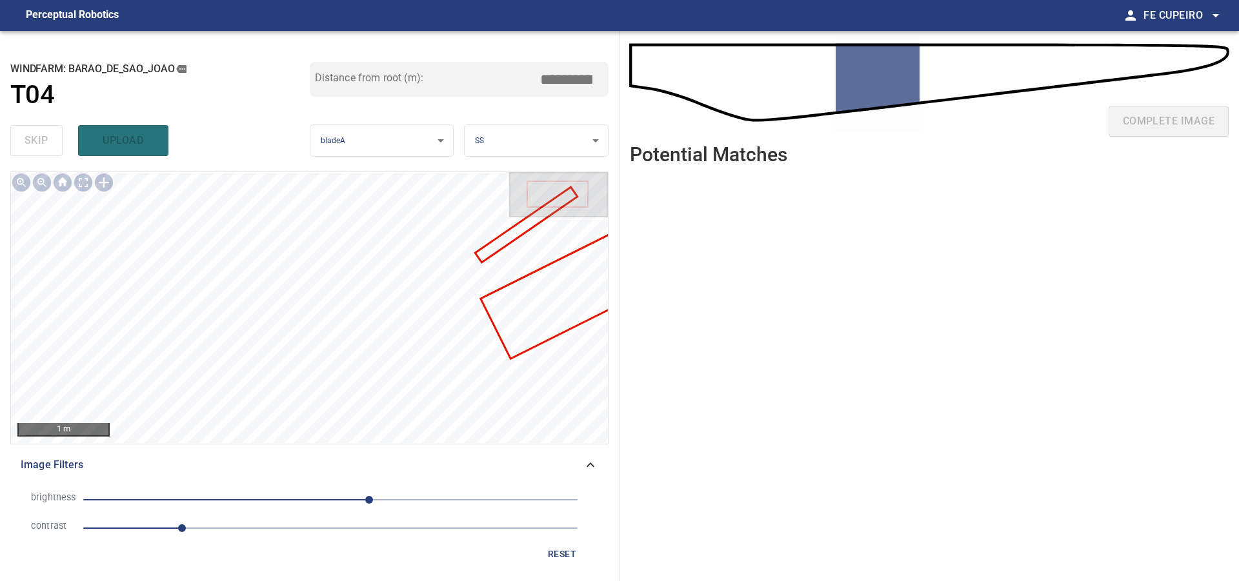
click at [221, 525] on span "1" at bounding box center [330, 528] width 494 height 18
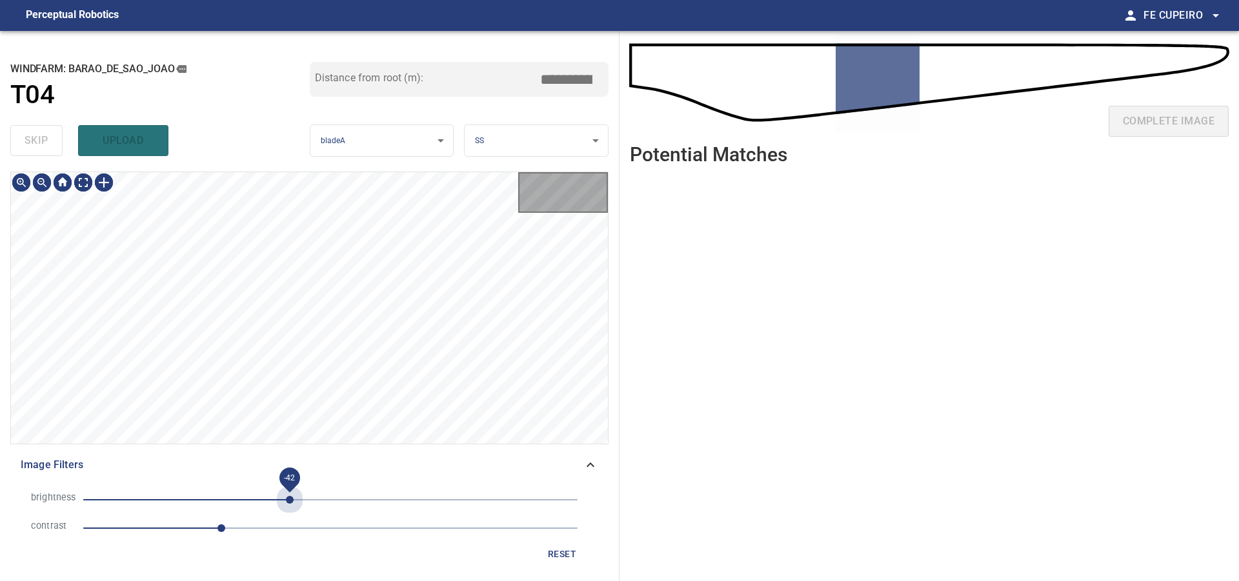
click at [290, 501] on span "-42" at bounding box center [330, 500] width 494 height 18
click at [330, 497] on span "0" at bounding box center [330, 500] width 494 height 18
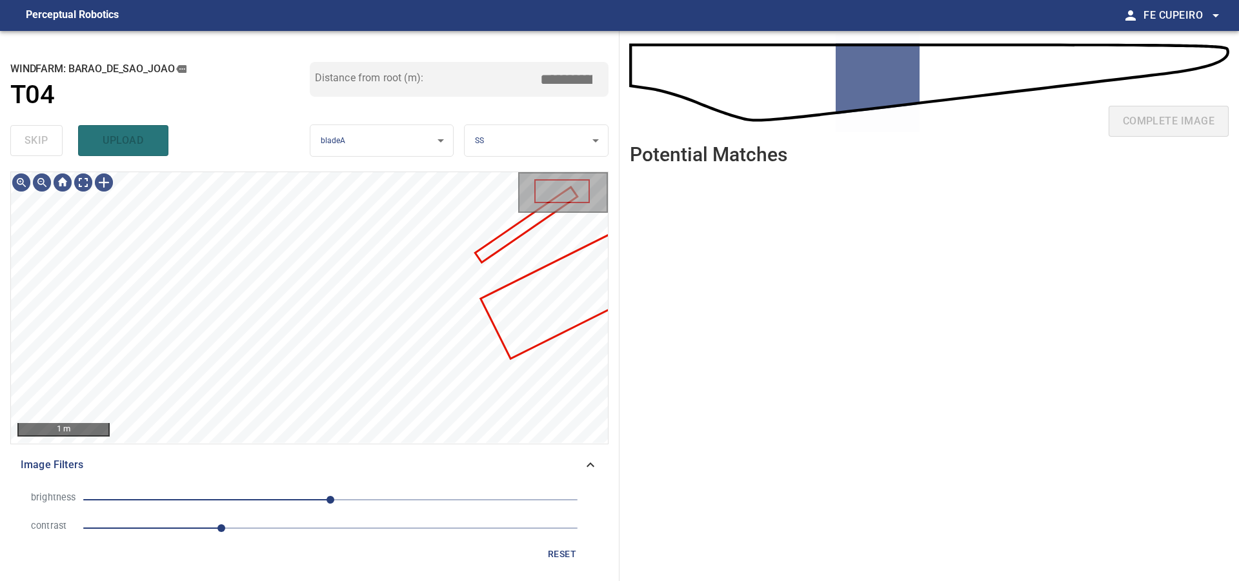
click at [313, 495] on span "0" at bounding box center [330, 500] width 494 height 18
click at [86, 185] on body "**********" at bounding box center [619, 290] width 1239 height 581
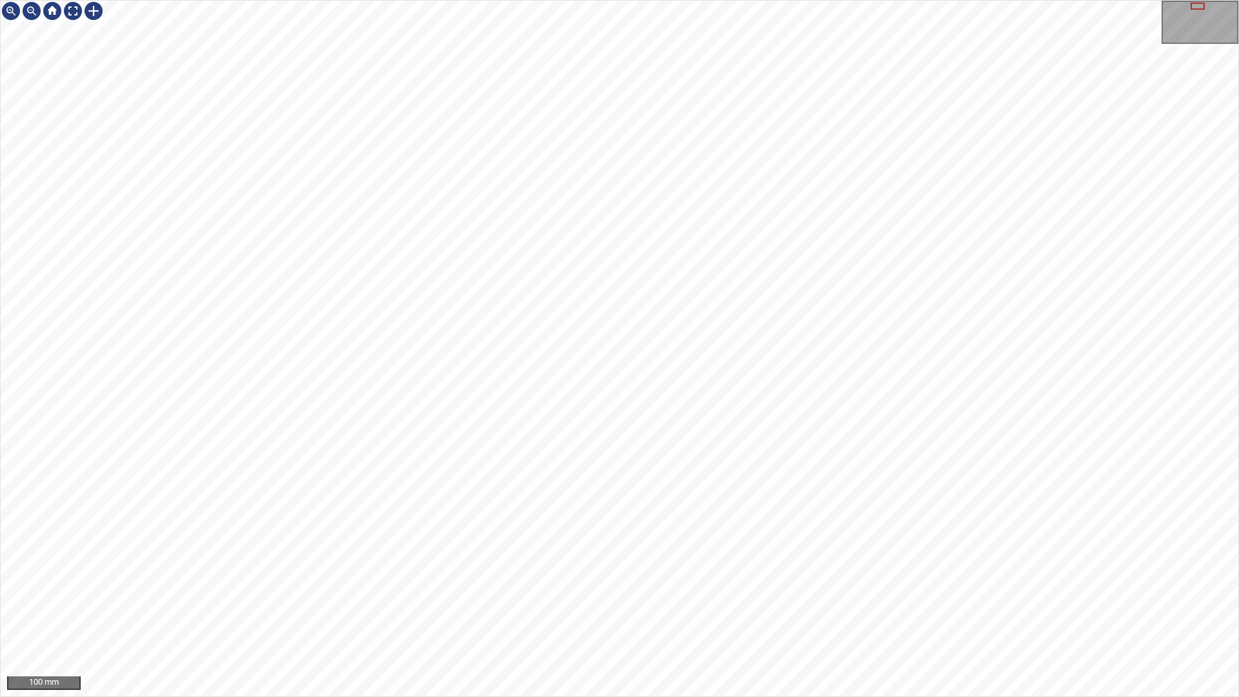
click at [595, 0] on div "100 mm" at bounding box center [619, 348] width 1239 height 697
click at [575, 0] on div "100 mm" at bounding box center [619, 348] width 1239 height 697
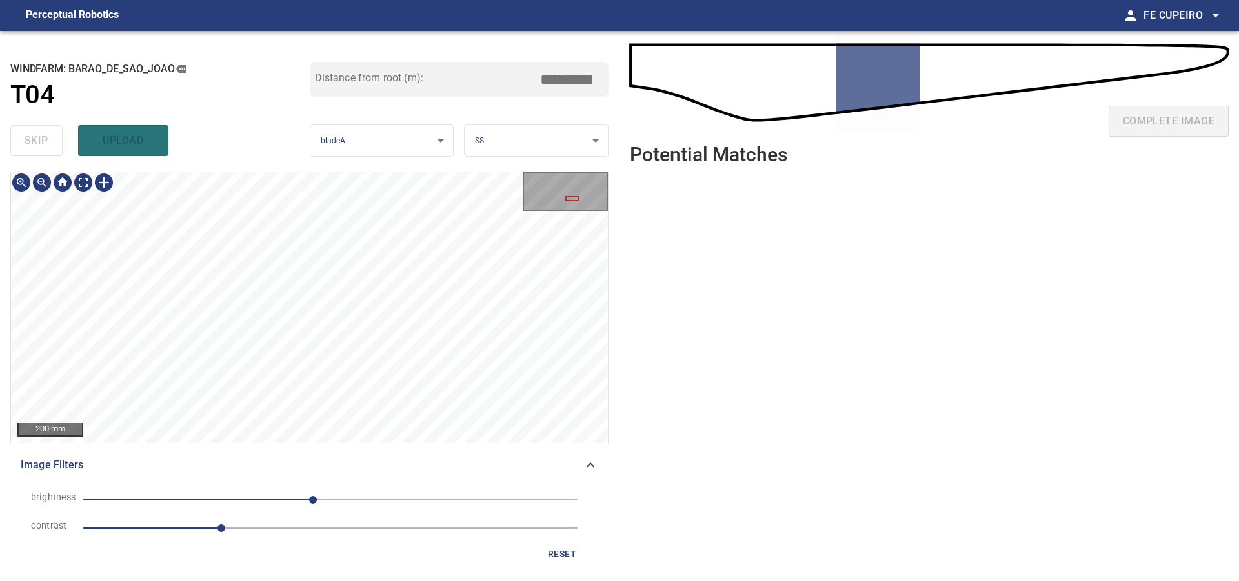
click at [467, 466] on div "200 mm Image Filters brightness -18 contrast 1.4 reset" at bounding box center [309, 371] width 598 height 399
click at [407, 143] on div "**********" at bounding box center [309, 306] width 619 height 550
click at [388, 122] on div "**********" at bounding box center [309, 306] width 619 height 550
click at [406, 128] on div "**********" at bounding box center [309, 306] width 619 height 550
click at [407, 65] on div "**********" at bounding box center [309, 306] width 619 height 550
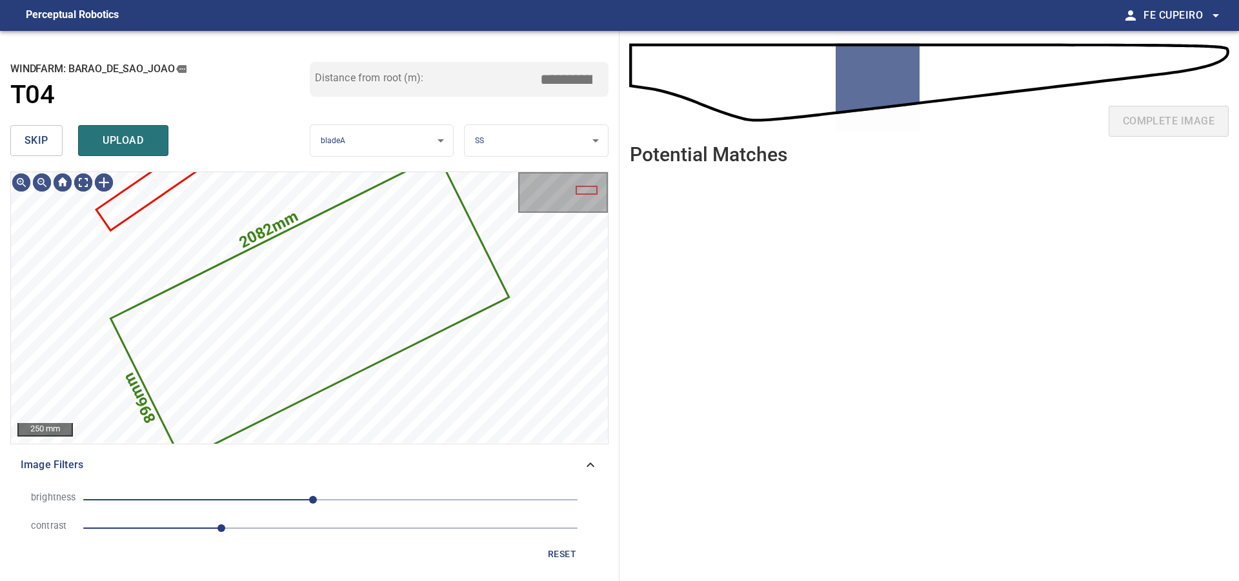
click at [49, 138] on button "skip" at bounding box center [36, 140] width 52 height 31
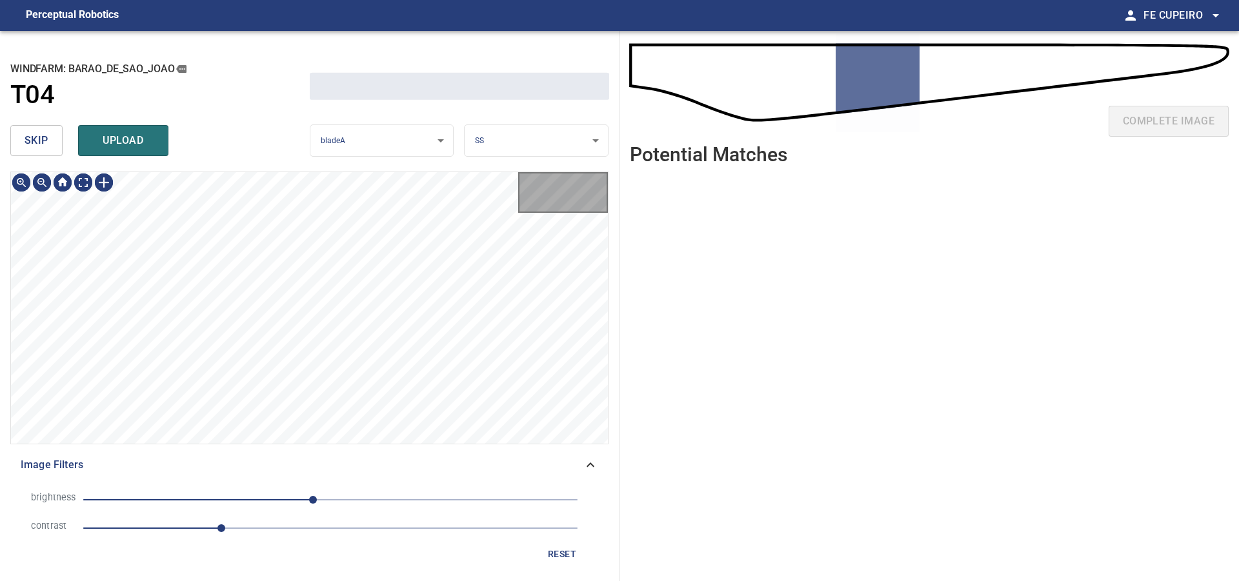
click at [49, 138] on button "skip" at bounding box center [36, 140] width 52 height 31
click at [48, 138] on div "skip upload" at bounding box center [159, 140] width 299 height 41
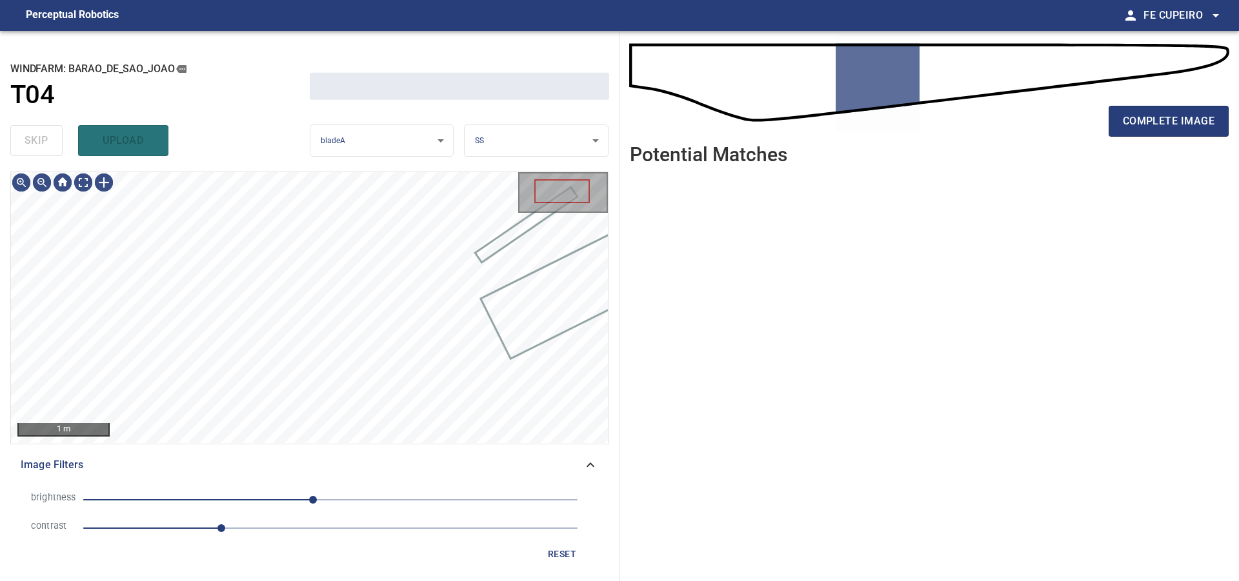
click at [47, 138] on div "skip upload" at bounding box center [159, 140] width 299 height 41
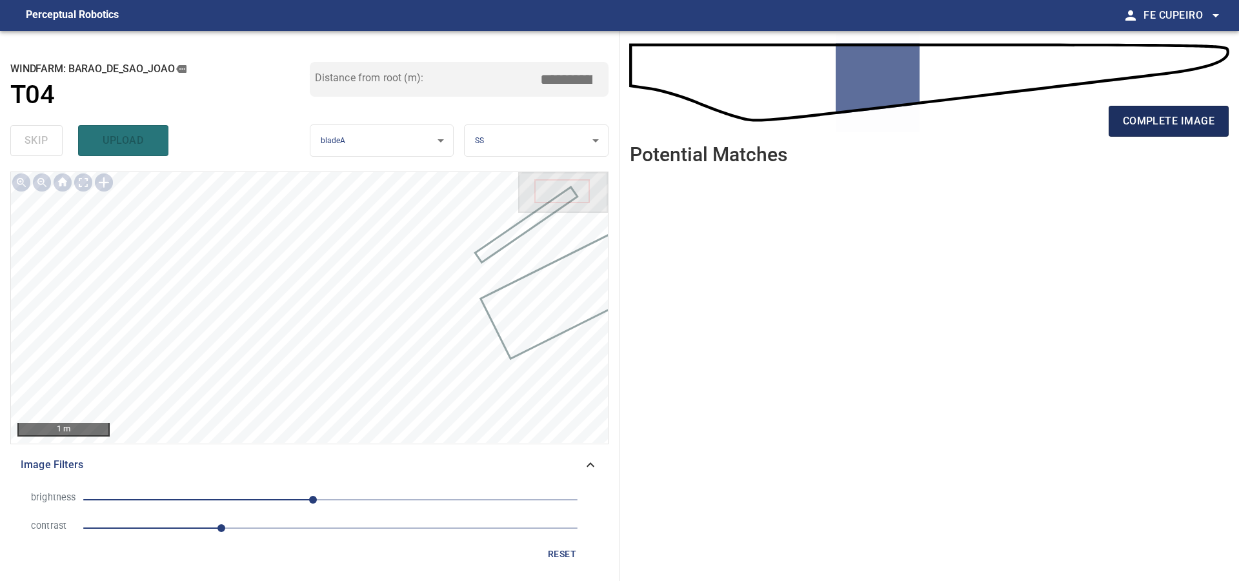
click at [1138, 126] on span "complete image" at bounding box center [1169, 121] width 92 height 18
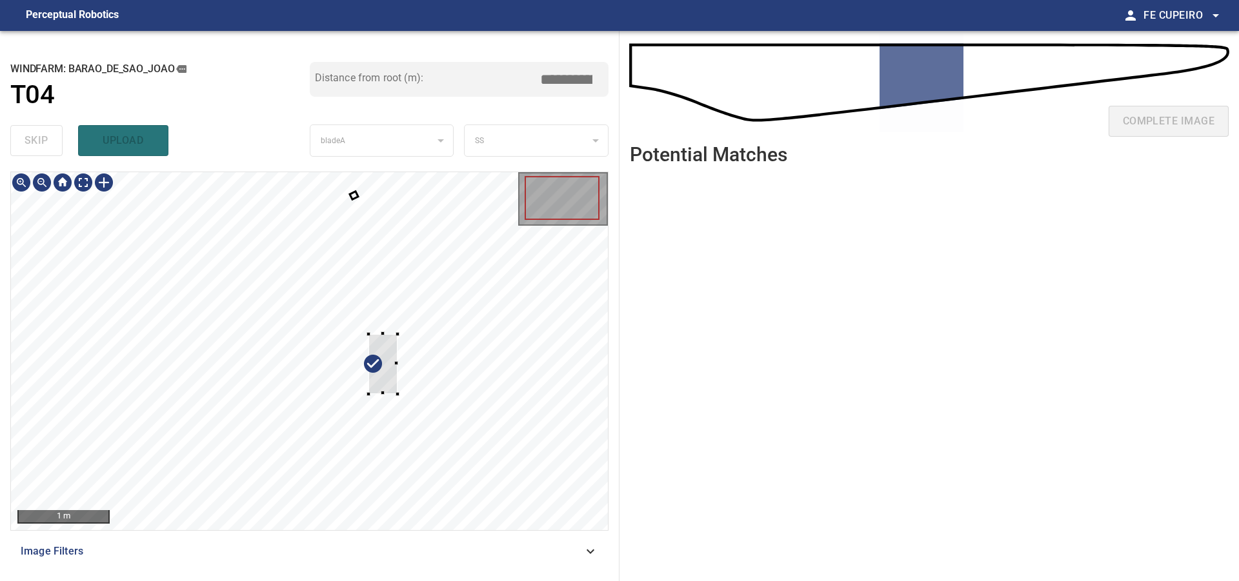
click at [522, 374] on div at bounding box center [309, 351] width 597 height 358
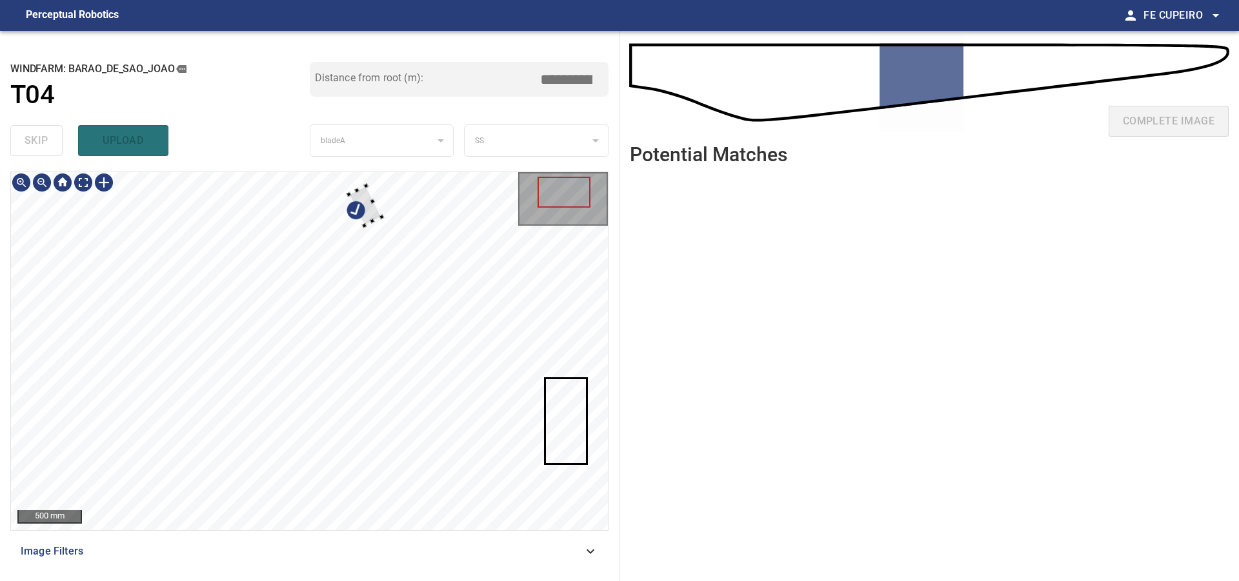
click at [416, 247] on div at bounding box center [309, 351] width 597 height 358
click at [508, 253] on div at bounding box center [309, 351] width 597 height 358
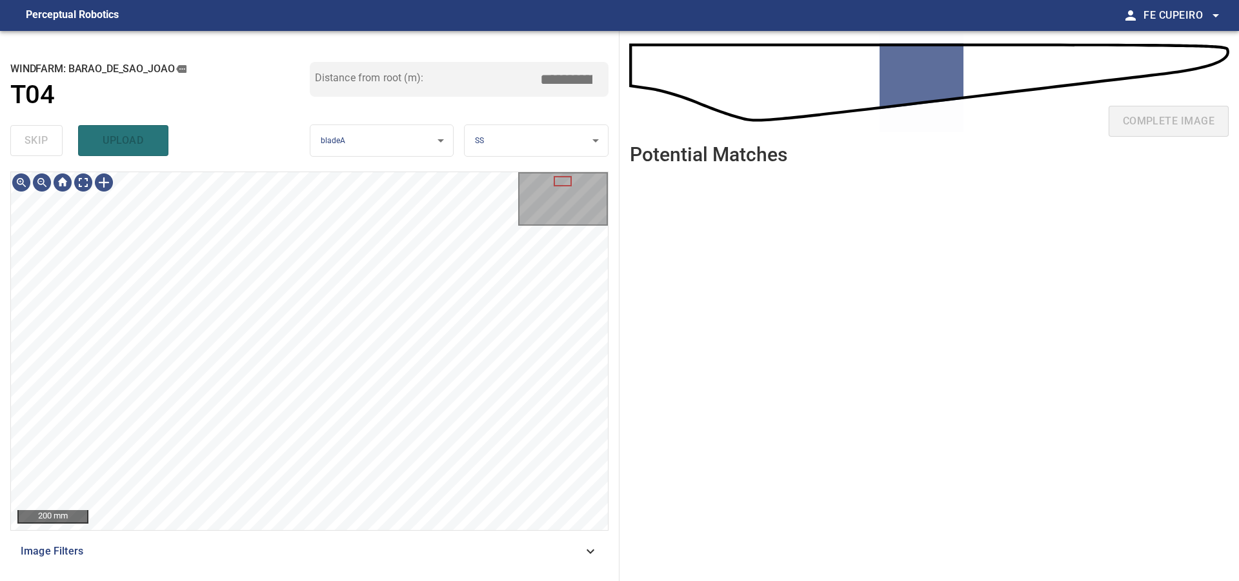
click at [241, 559] on span "Image Filters" at bounding box center [302, 551] width 562 height 15
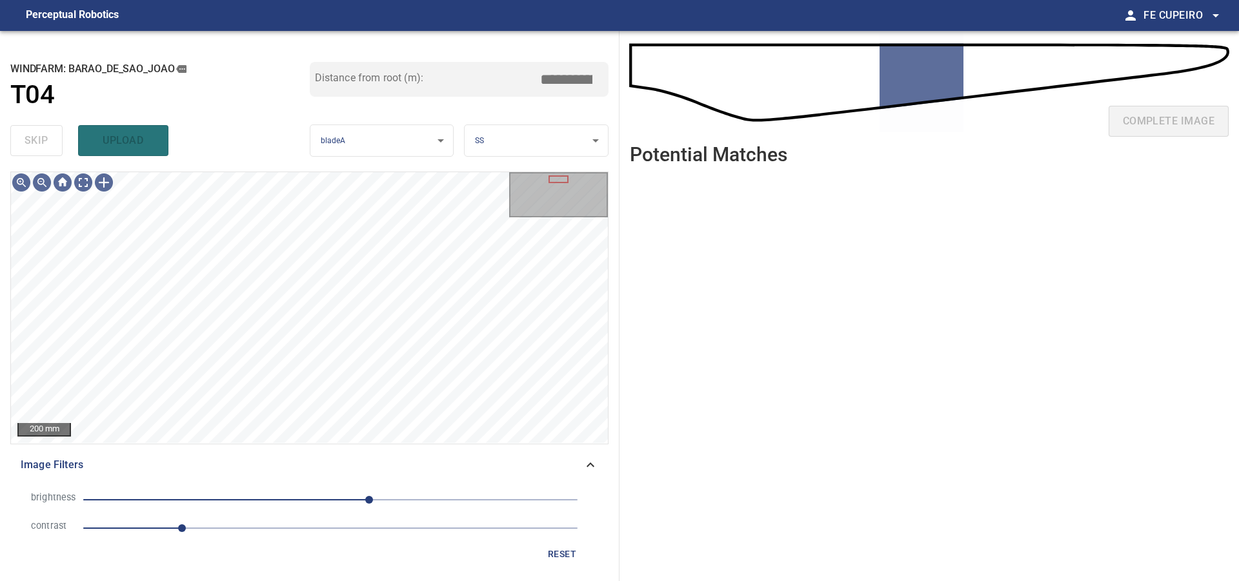
click at [238, 532] on span "1" at bounding box center [330, 528] width 494 height 18
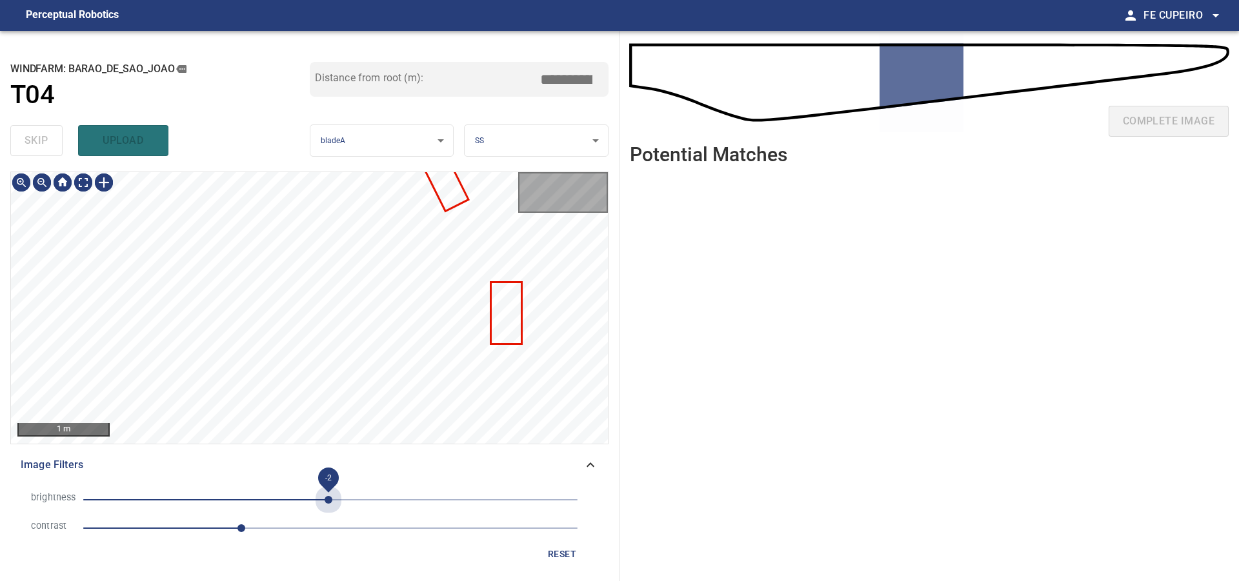
click at [328, 499] on span "-2" at bounding box center [330, 500] width 494 height 18
click at [314, 500] on span "-2" at bounding box center [330, 500] width 494 height 18
click at [88, 188] on body "**********" at bounding box center [619, 290] width 1239 height 581
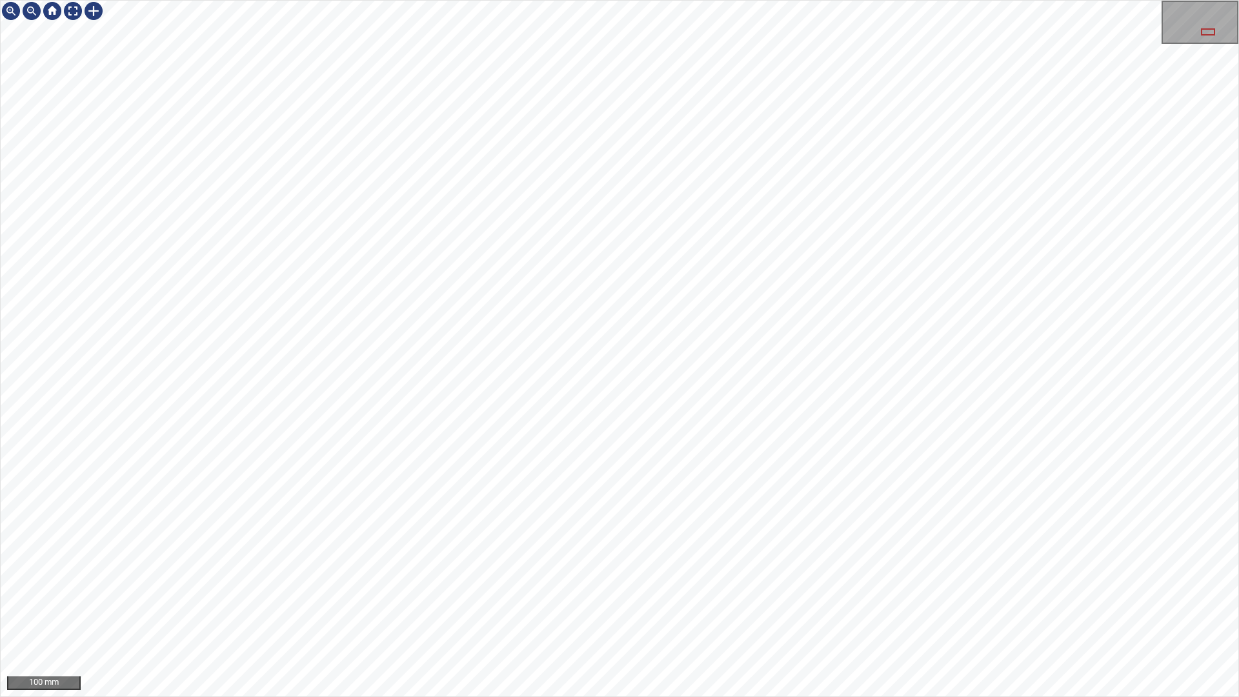
click at [894, 581] on div "100 mm" at bounding box center [619, 348] width 1239 height 697
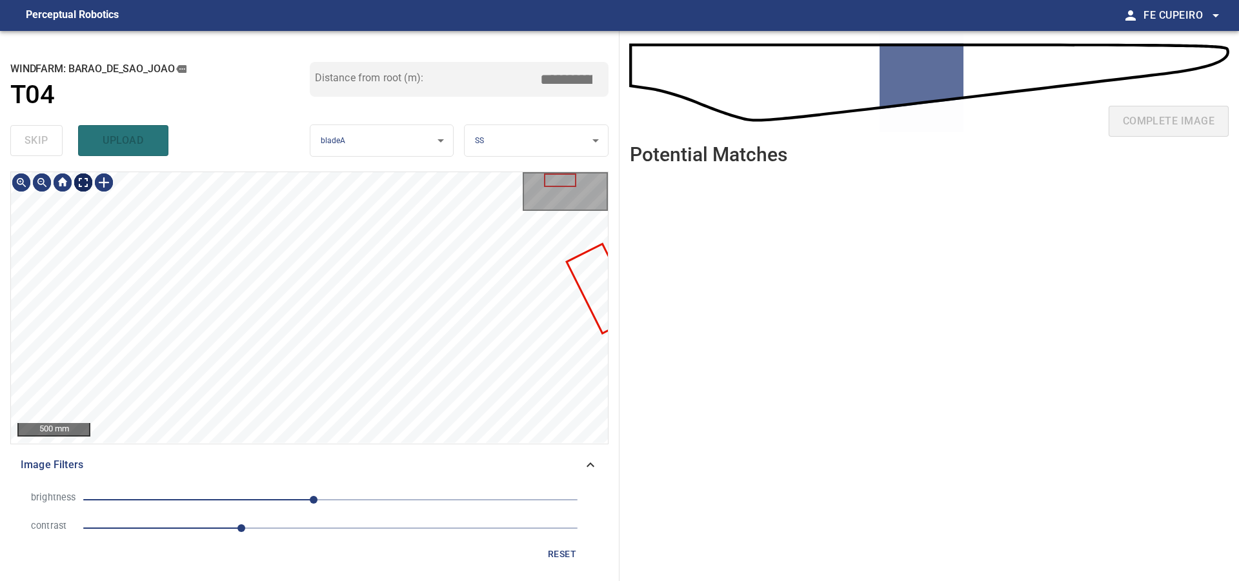
click at [85, 183] on body "**********" at bounding box center [619, 290] width 1239 height 581
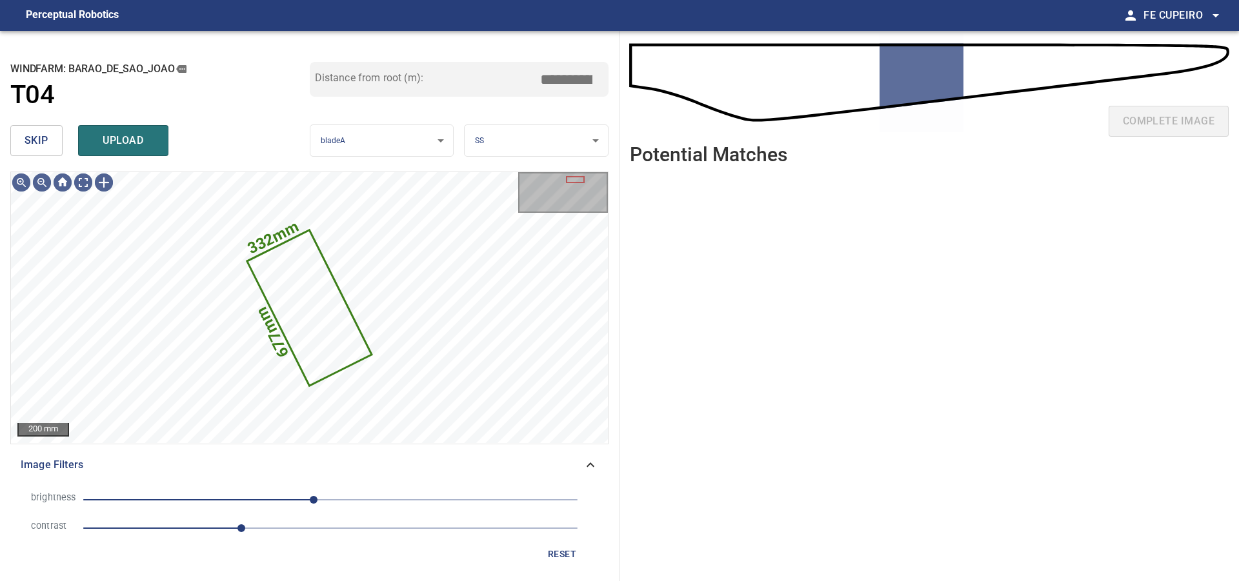
click at [52, 138] on button "skip" at bounding box center [36, 140] width 52 height 31
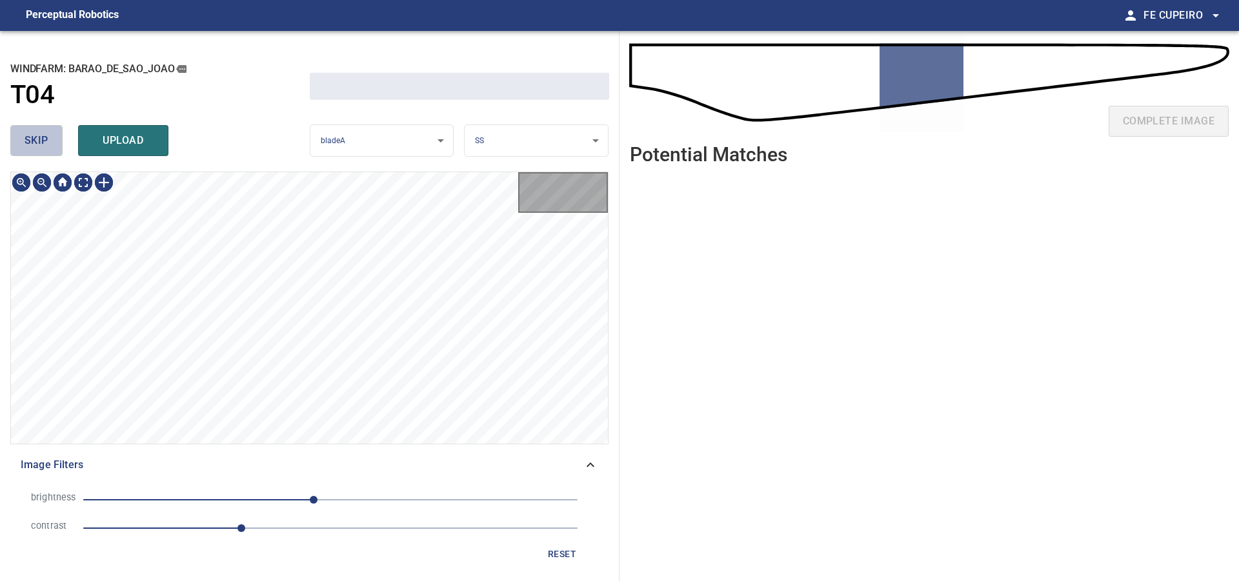
click at [52, 138] on button "skip" at bounding box center [36, 140] width 52 height 31
click at [52, 138] on div "skip upload" at bounding box center [159, 140] width 299 height 41
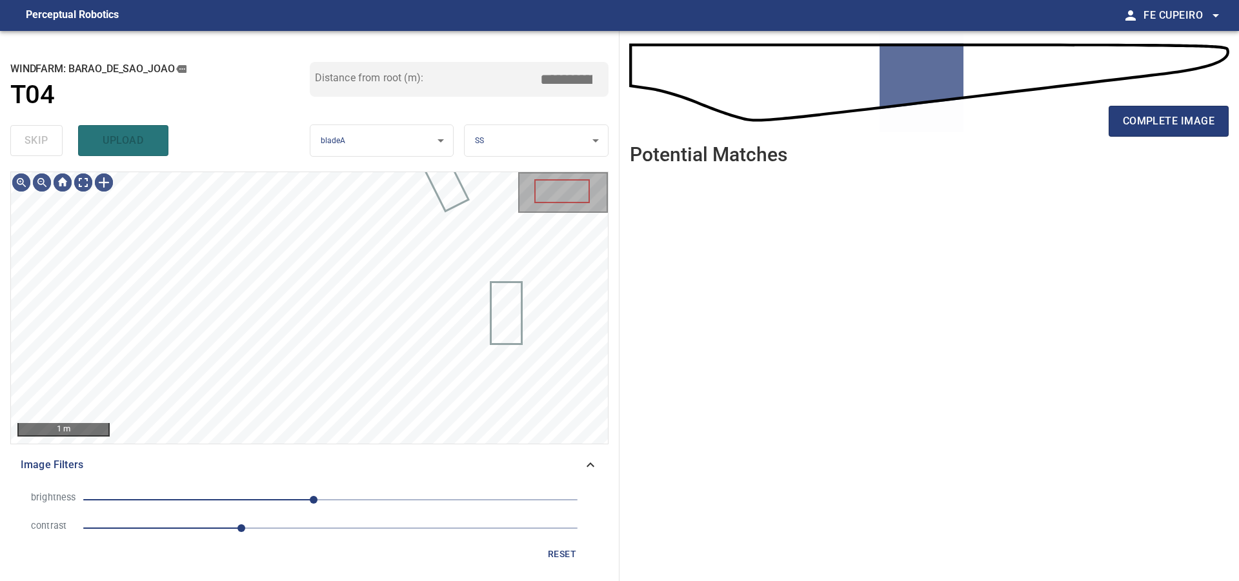
click at [52, 138] on div "skip upload" at bounding box center [159, 140] width 299 height 41
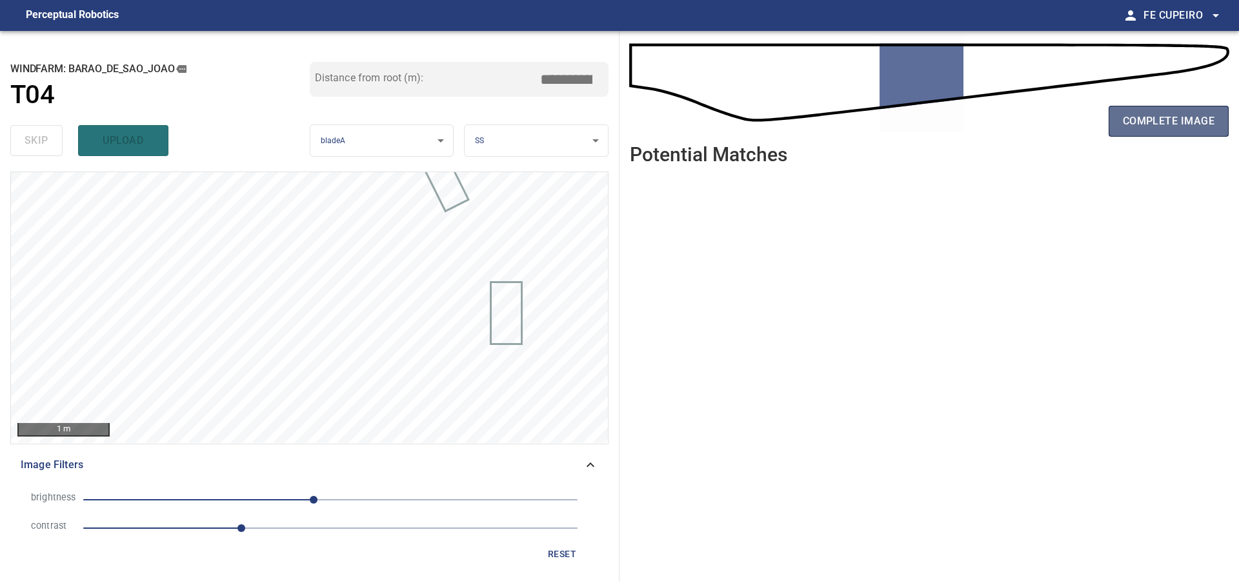
click at [1117, 109] on button "complete image" at bounding box center [1168, 121] width 120 height 31
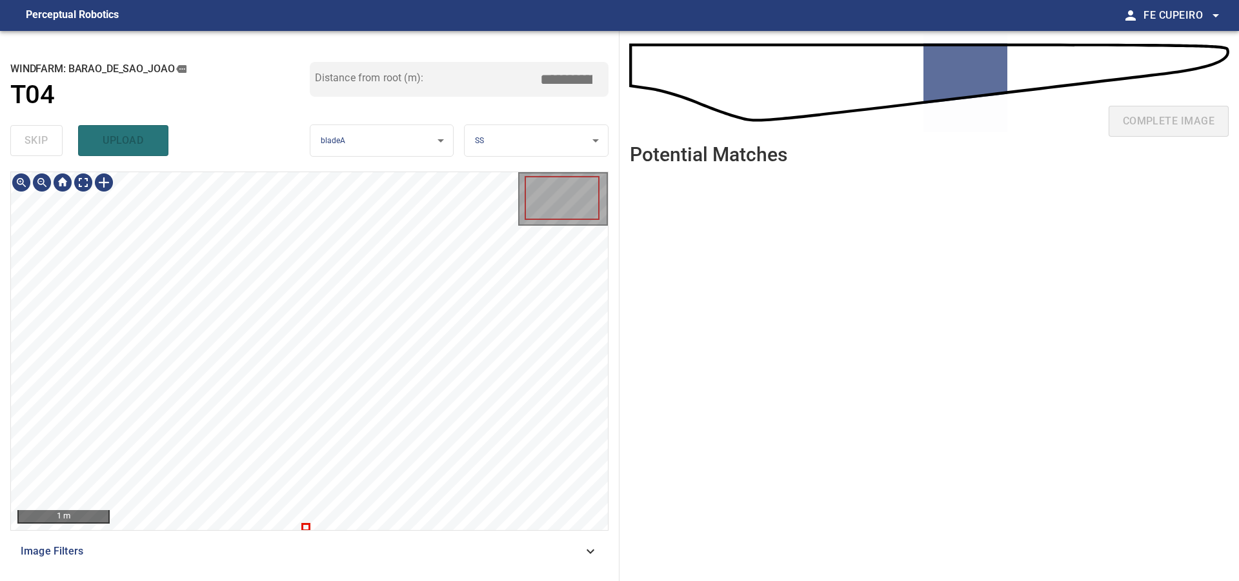
click at [271, 565] on div "Image Filters" at bounding box center [309, 551] width 598 height 31
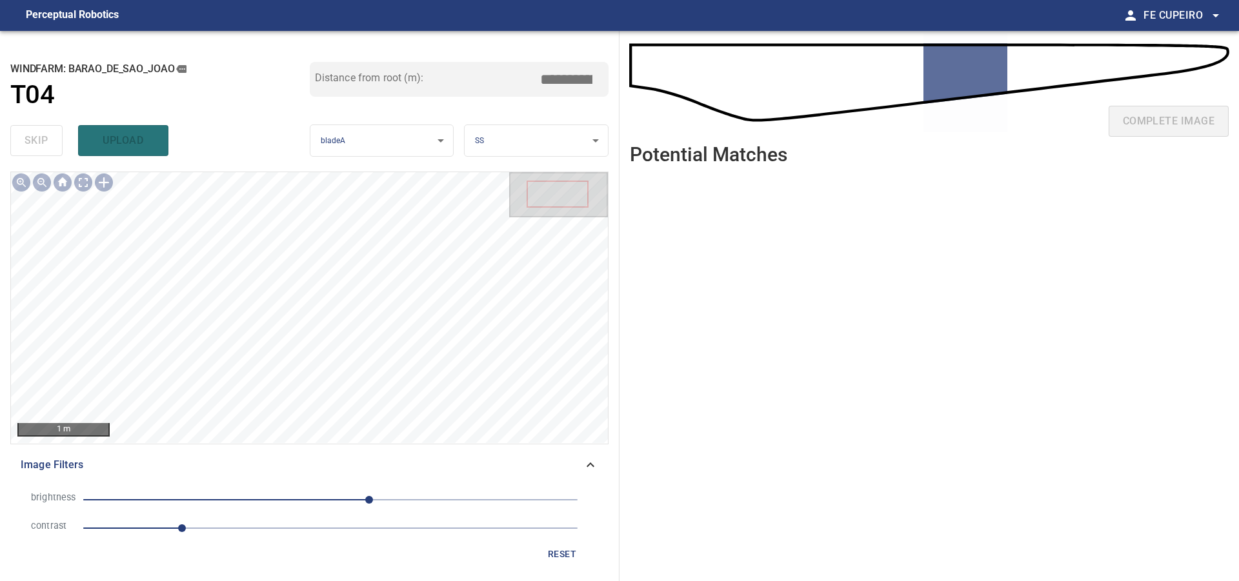
click at [243, 530] on span "1" at bounding box center [330, 528] width 494 height 18
click at [328, 507] on span "40" at bounding box center [330, 500] width 494 height 18
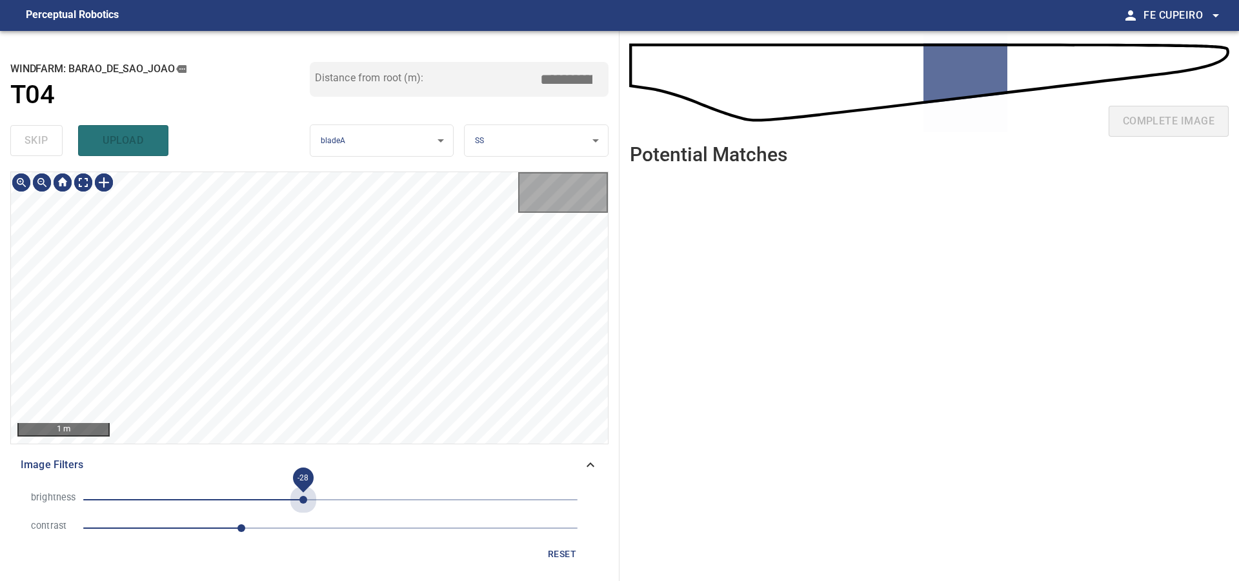
click at [303, 502] on span "-28" at bounding box center [330, 500] width 494 height 18
click at [84, 175] on body "**********" at bounding box center [619, 290] width 1239 height 581
click at [239, 161] on div "**********" at bounding box center [309, 306] width 619 height 550
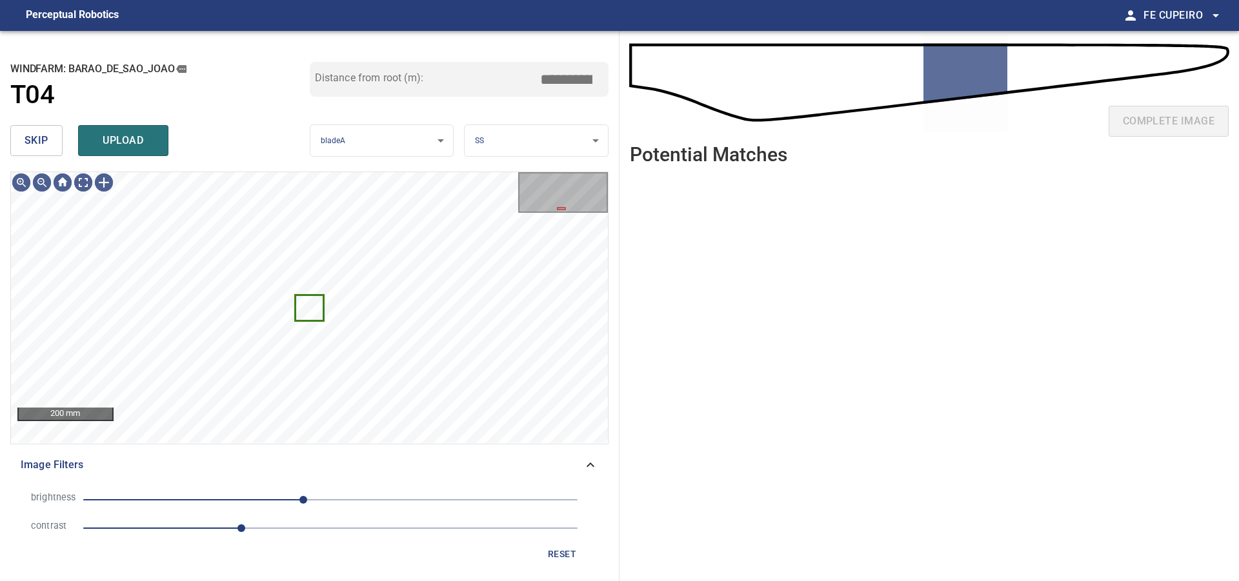
click at [49, 139] on button "skip" at bounding box center [36, 140] width 52 height 31
click at [49, 139] on div "skip upload" at bounding box center [159, 140] width 299 height 41
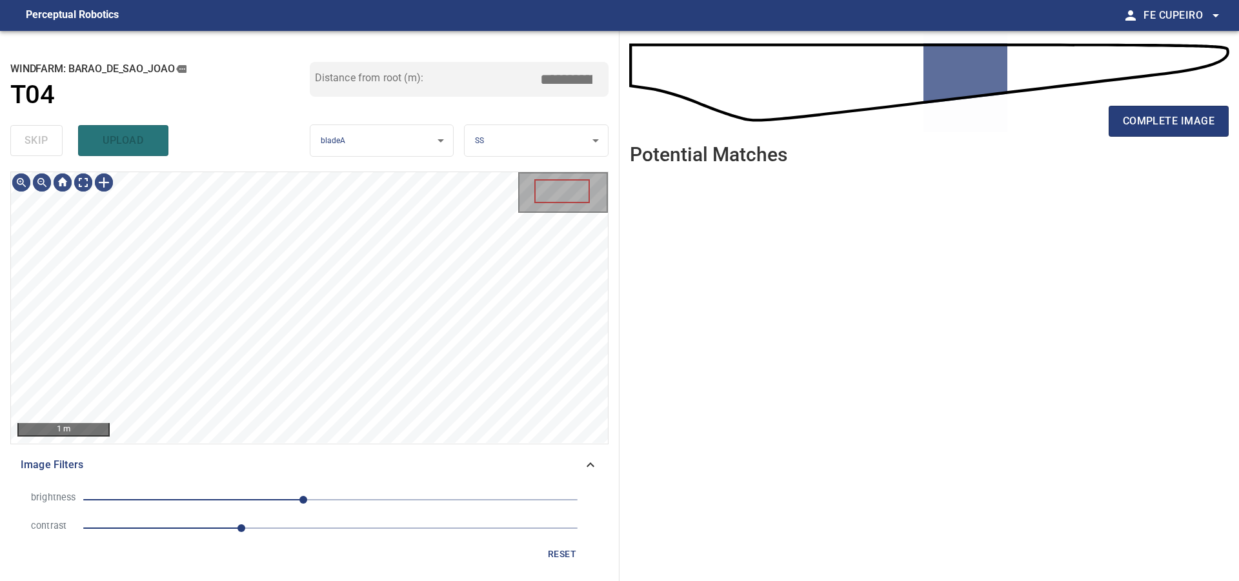
click at [49, 139] on div "skip upload" at bounding box center [159, 140] width 299 height 41
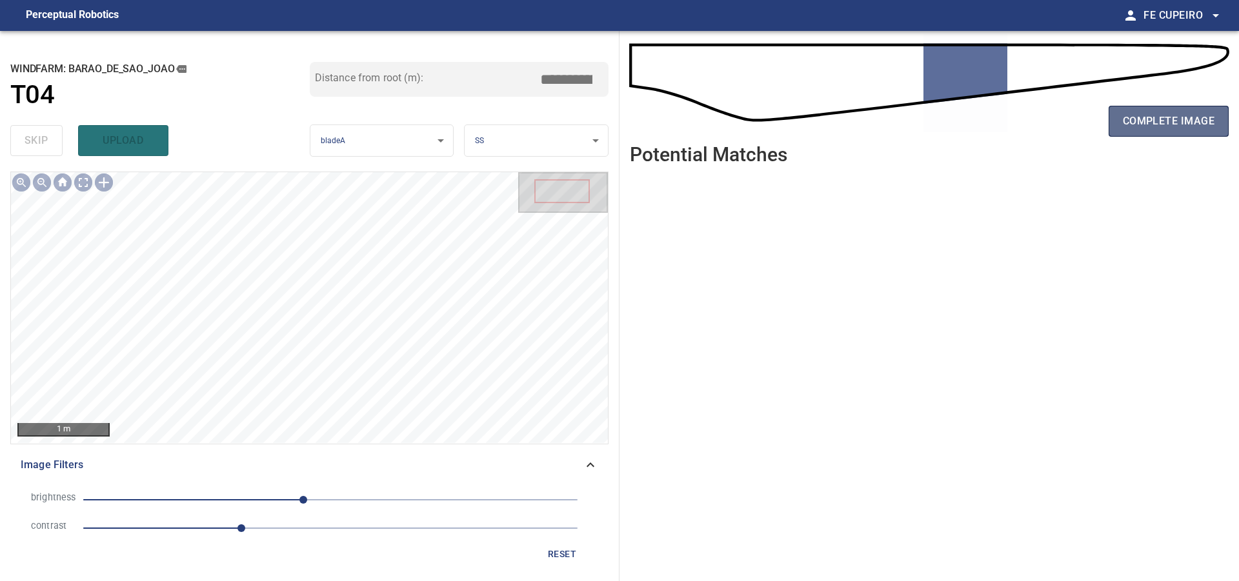
click at [1147, 123] on span "complete image" at bounding box center [1169, 121] width 92 height 18
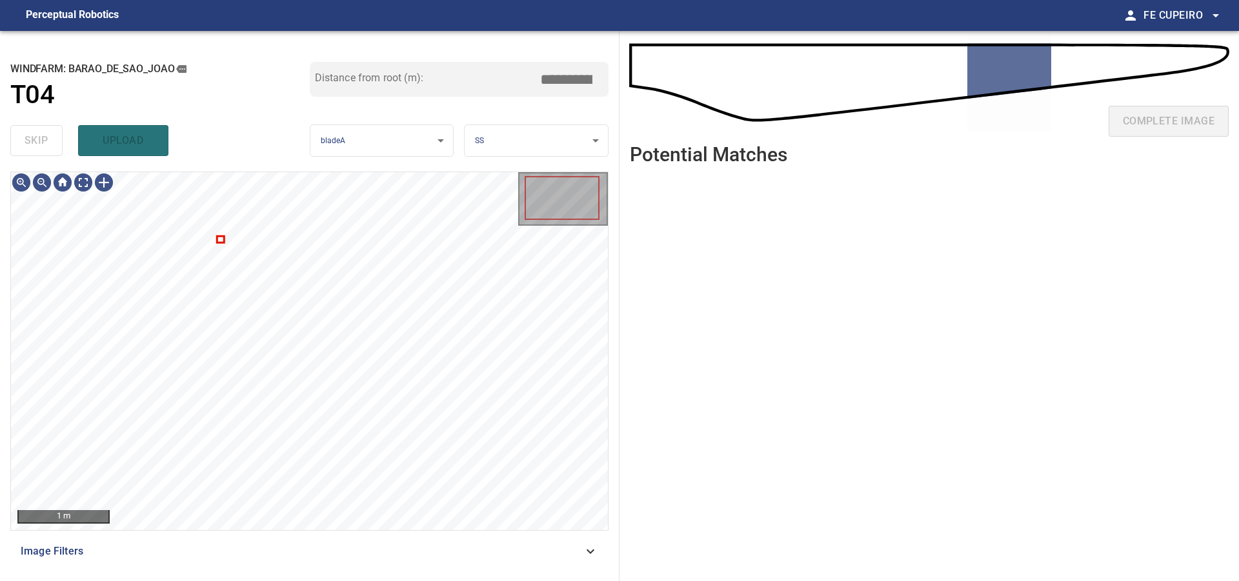
click at [395, 546] on span "Image Filters" at bounding box center [302, 551] width 562 height 15
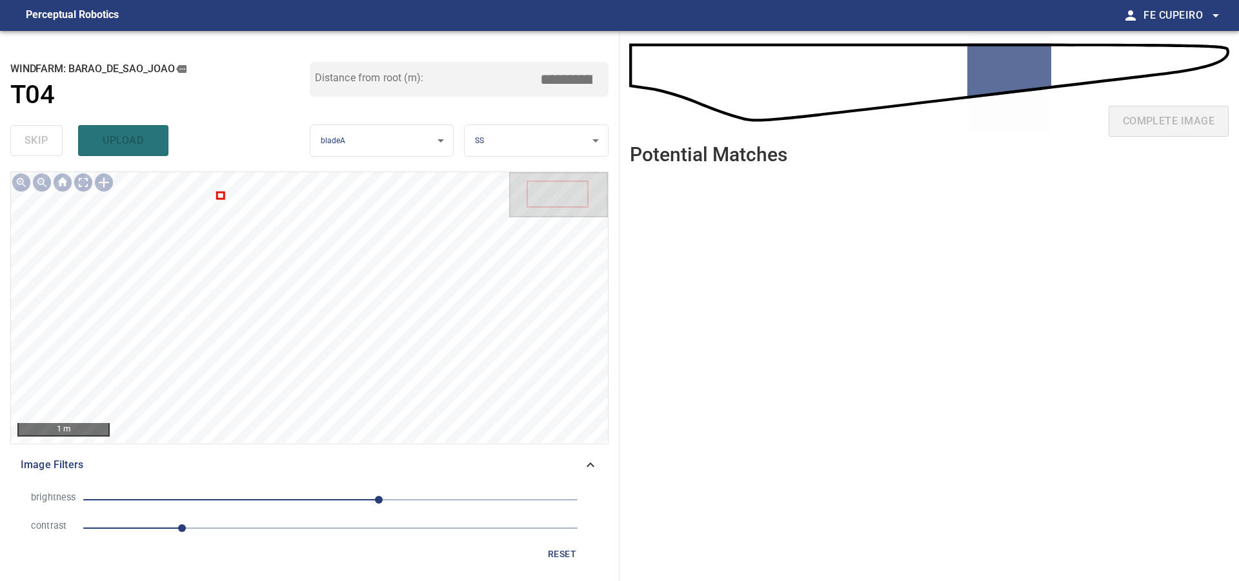
drag, startPoint x: 250, startPoint y: 537, endPoint x: 240, endPoint y: 529, distance: 12.9
click at [250, 536] on span "1" at bounding box center [330, 528] width 494 height 18
click at [339, 496] on span "50" at bounding box center [330, 500] width 494 height 18
click at [305, 497] on span "9" at bounding box center [330, 500] width 494 height 18
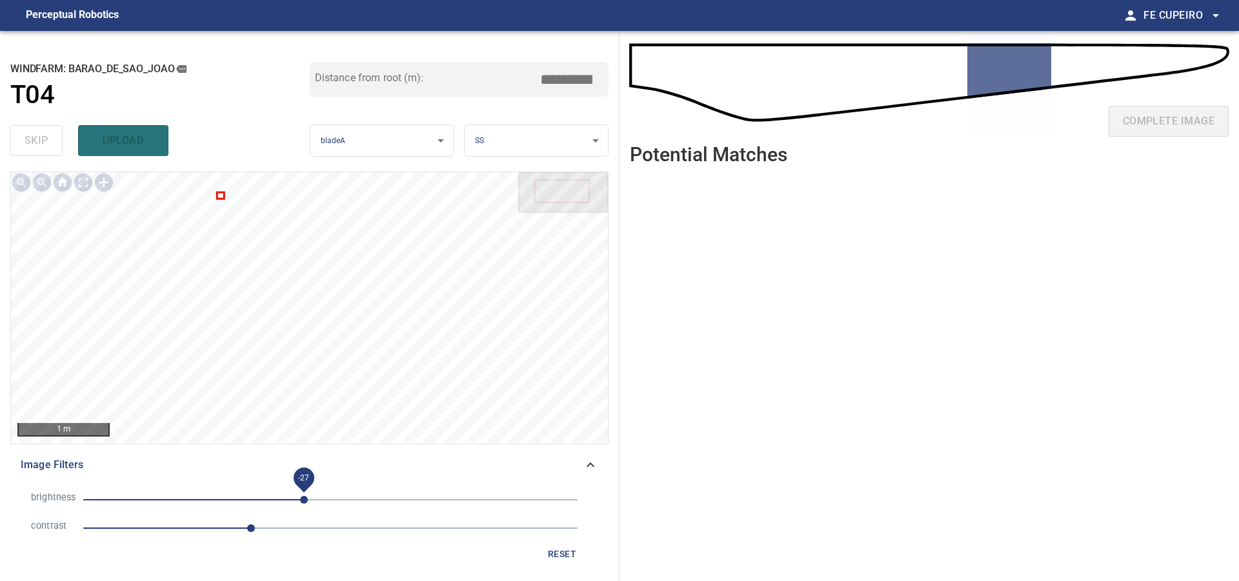
click at [308, 496] on span "-27" at bounding box center [304, 500] width 8 height 8
click at [86, 182] on body "**********" at bounding box center [619, 290] width 1239 height 581
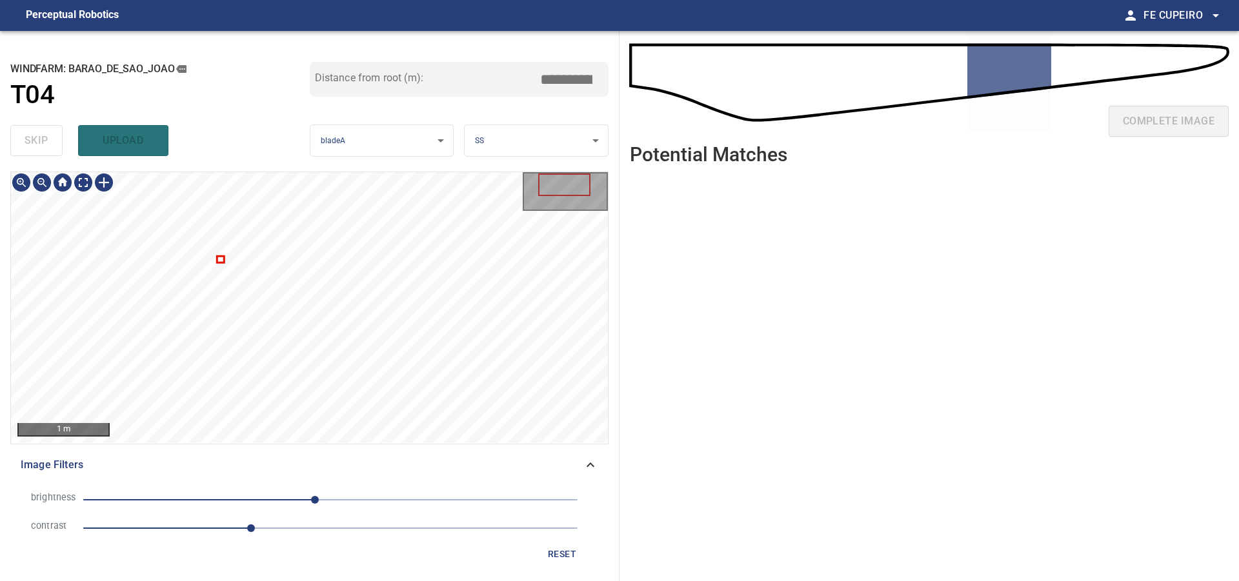
click at [223, 260] on div at bounding box center [309, 307] width 597 height 271
click at [41, 135] on span "skip" at bounding box center [37, 141] width 24 height 18
click at [41, 135] on div "skip upload" at bounding box center [159, 140] width 299 height 41
drag, startPoint x: 41, startPoint y: 135, endPoint x: 50, endPoint y: 134, distance: 8.4
click at [41, 134] on div "skip upload" at bounding box center [159, 140] width 299 height 41
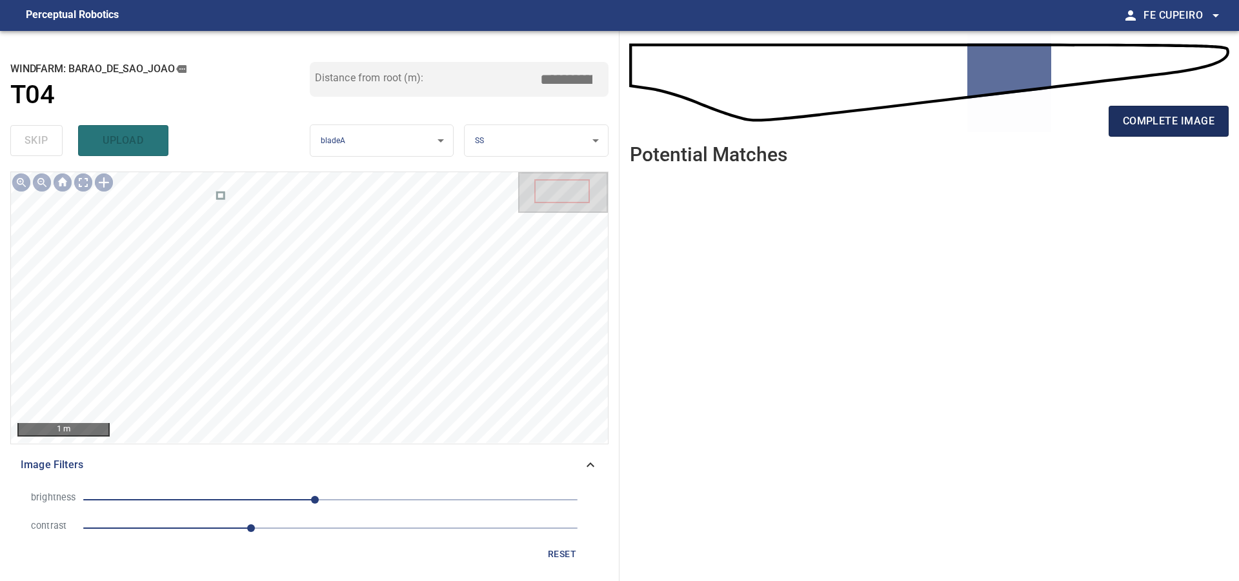
click at [1145, 127] on span "complete image" at bounding box center [1169, 121] width 92 height 18
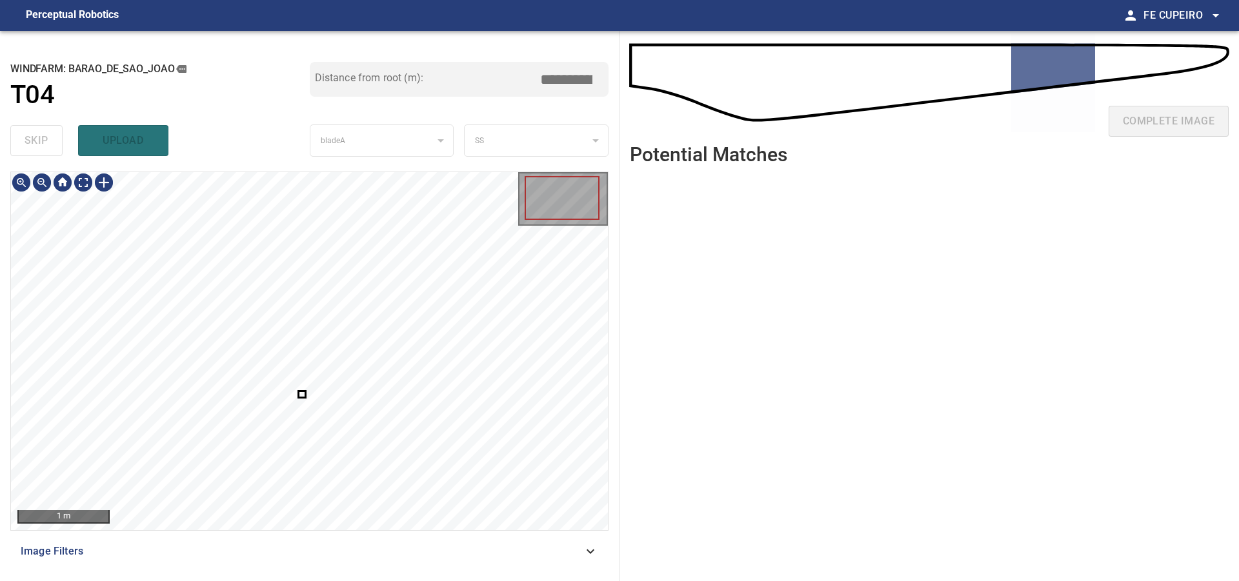
type input "****"
click at [210, 481] on div at bounding box center [309, 351] width 597 height 358
click at [150, 412] on div at bounding box center [309, 351] width 597 height 358
click at [267, 541] on div "Image Filters" at bounding box center [309, 551] width 598 height 31
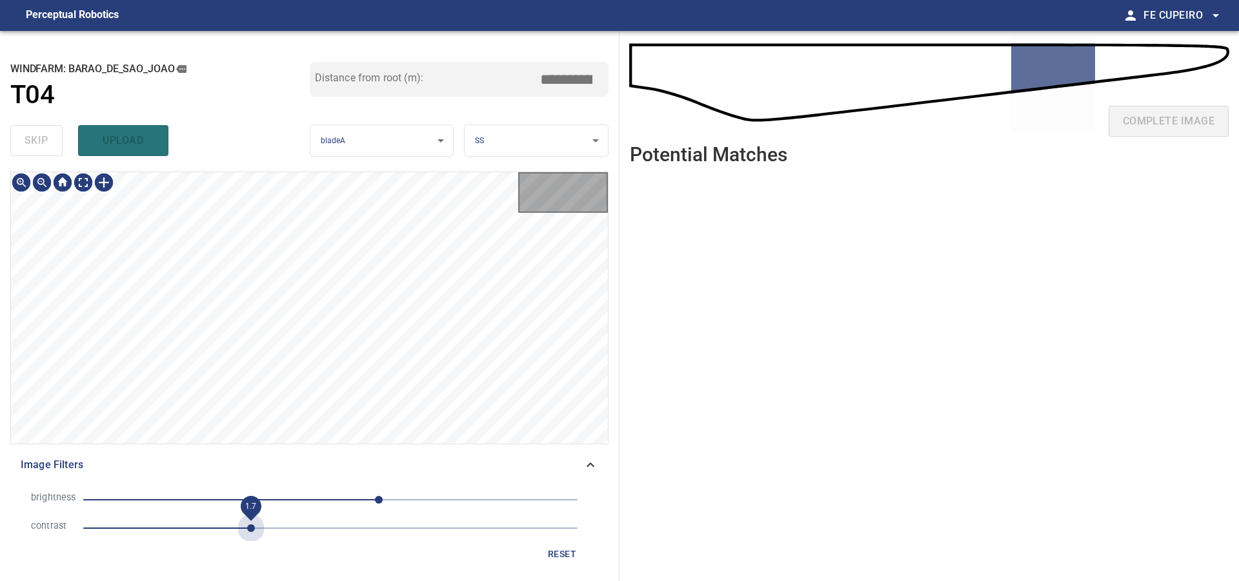
click at [252, 521] on span "1.7" at bounding box center [330, 528] width 494 height 18
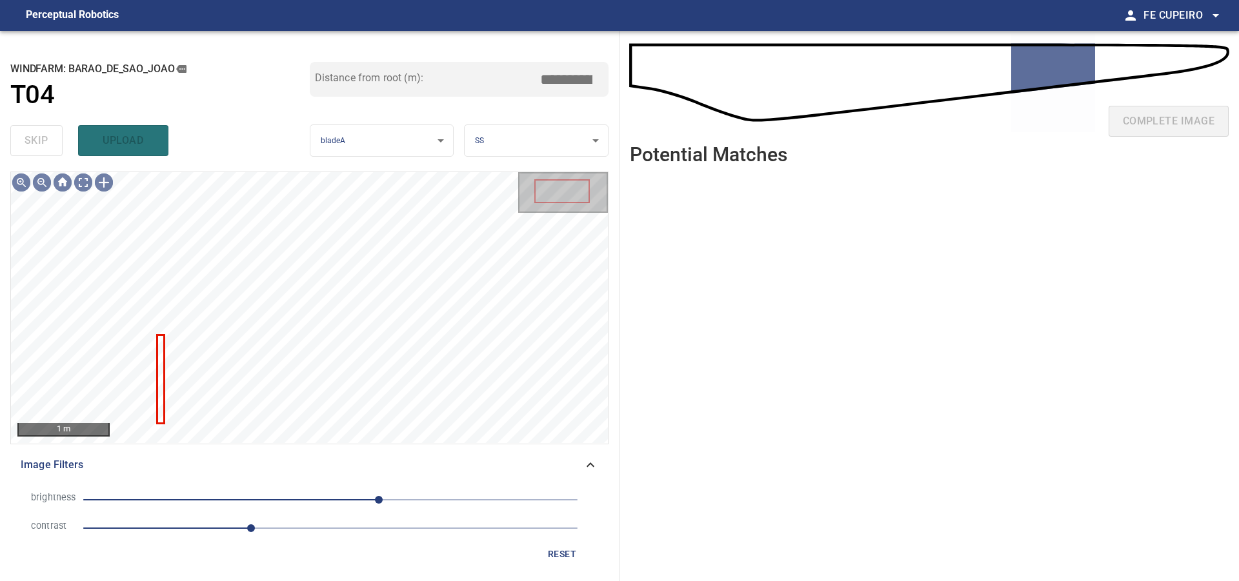
click at [338, 499] on span "50" at bounding box center [330, 500] width 494 height 18
click at [332, 501] on span "1" at bounding box center [332, 500] width 8 height 8
click at [328, 501] on span "1" at bounding box center [332, 500] width 8 height 8
click at [82, 187] on body "**********" at bounding box center [619, 290] width 1239 height 581
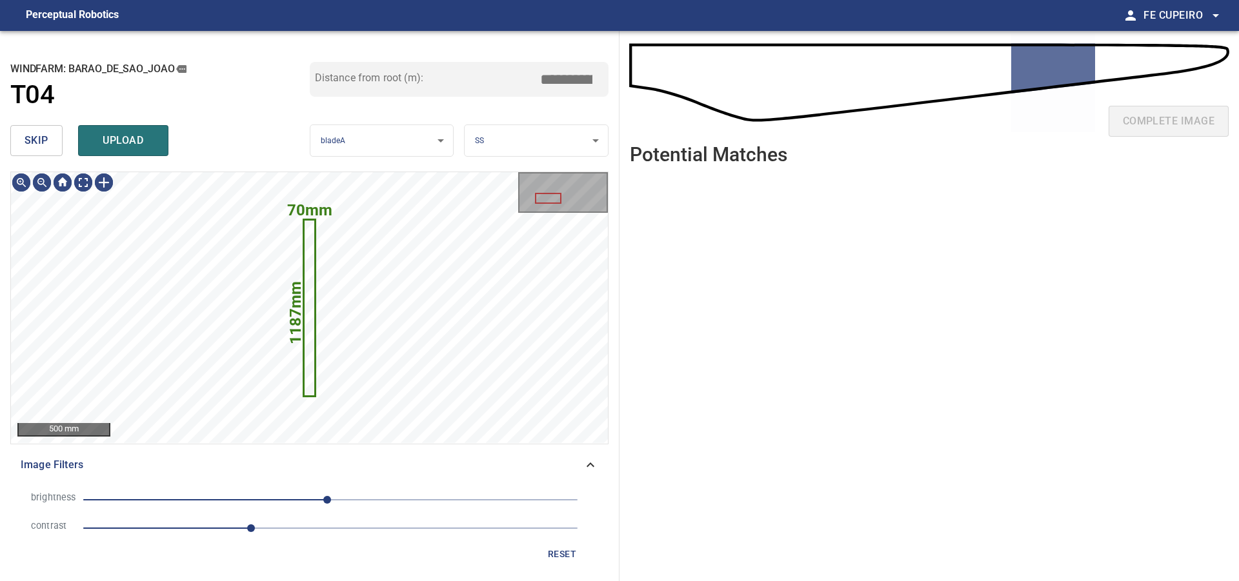
click at [34, 141] on span "skip" at bounding box center [37, 141] width 24 height 18
click at [34, 141] on div "skip upload" at bounding box center [159, 140] width 299 height 41
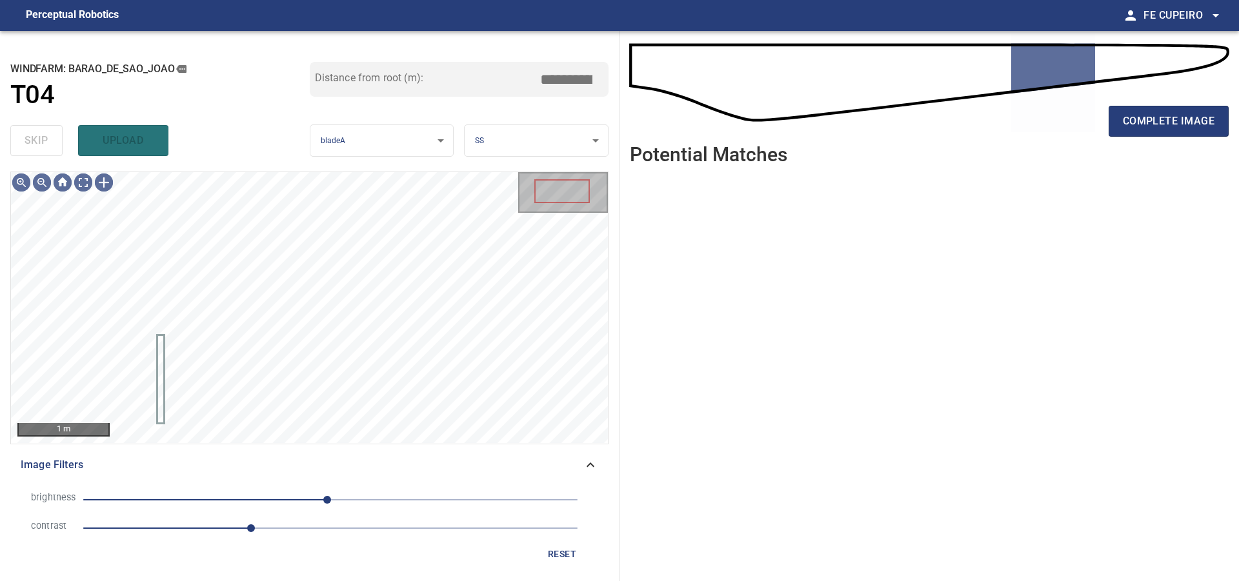
click at [34, 141] on div "skip upload" at bounding box center [159, 140] width 299 height 41
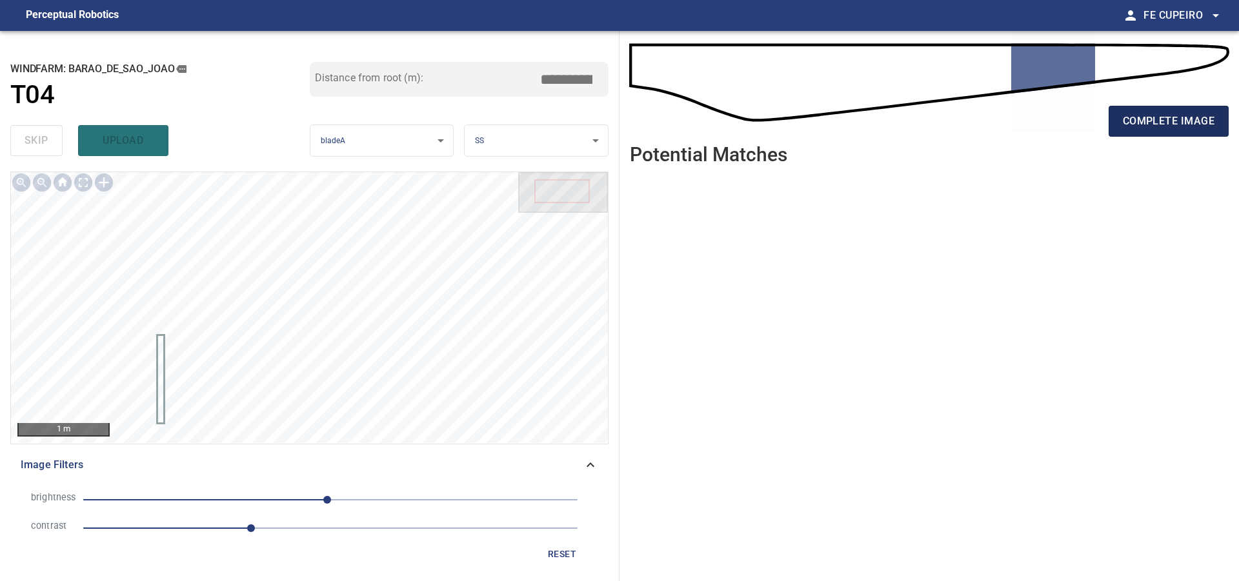
click at [1121, 124] on button "complete image" at bounding box center [1168, 121] width 120 height 31
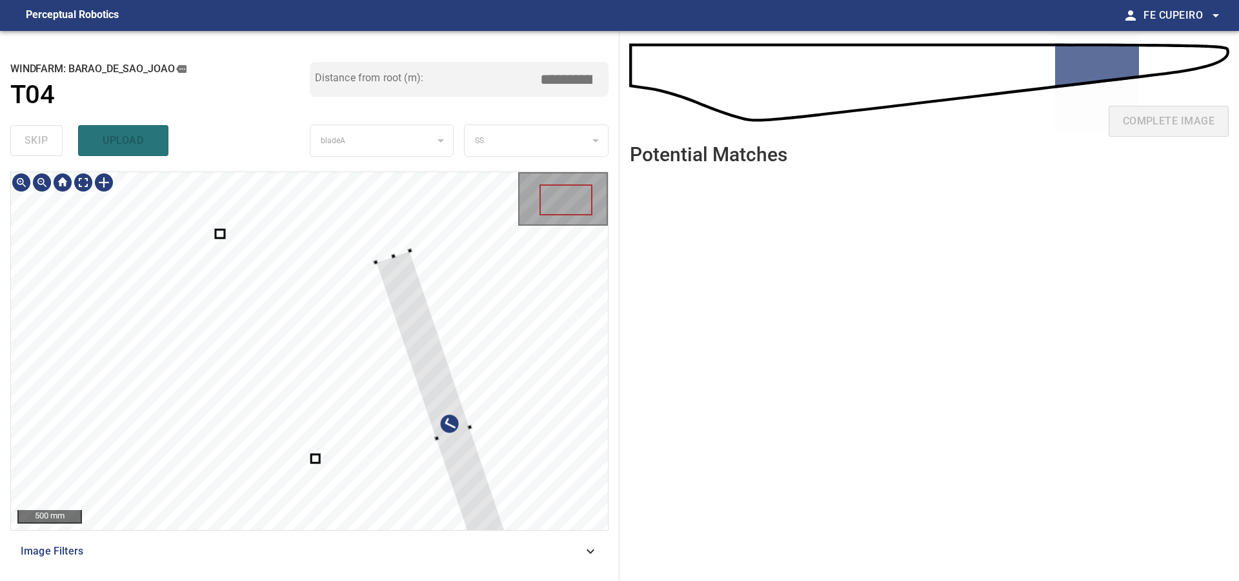
click at [523, 340] on div at bounding box center [309, 351] width 597 height 358
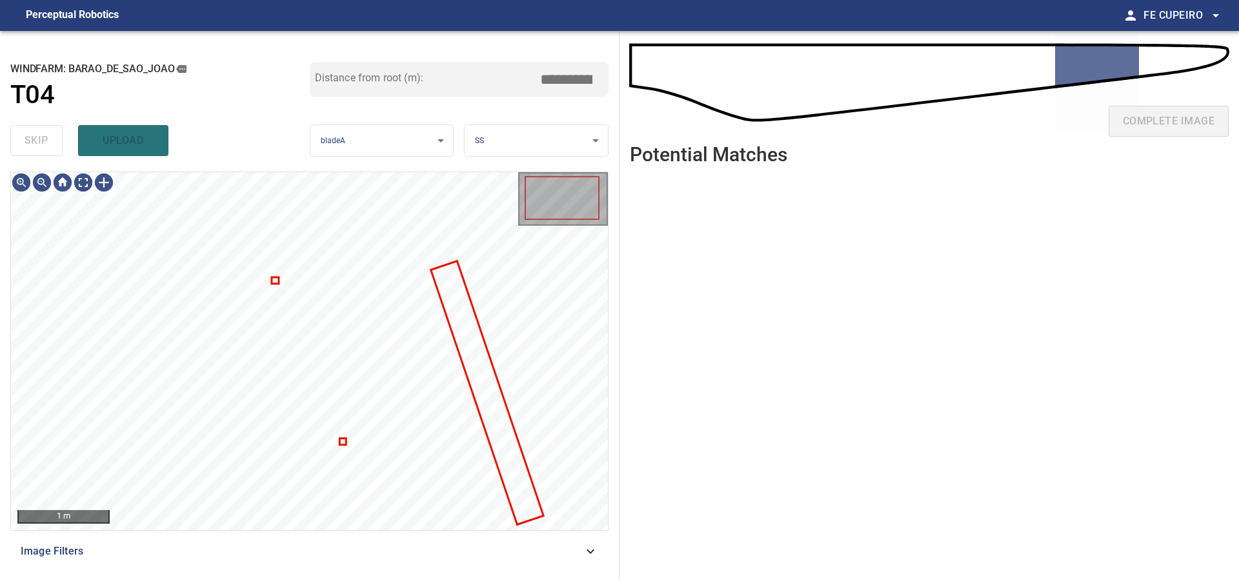
click at [289, 561] on div "Image Filters" at bounding box center [309, 551] width 598 height 31
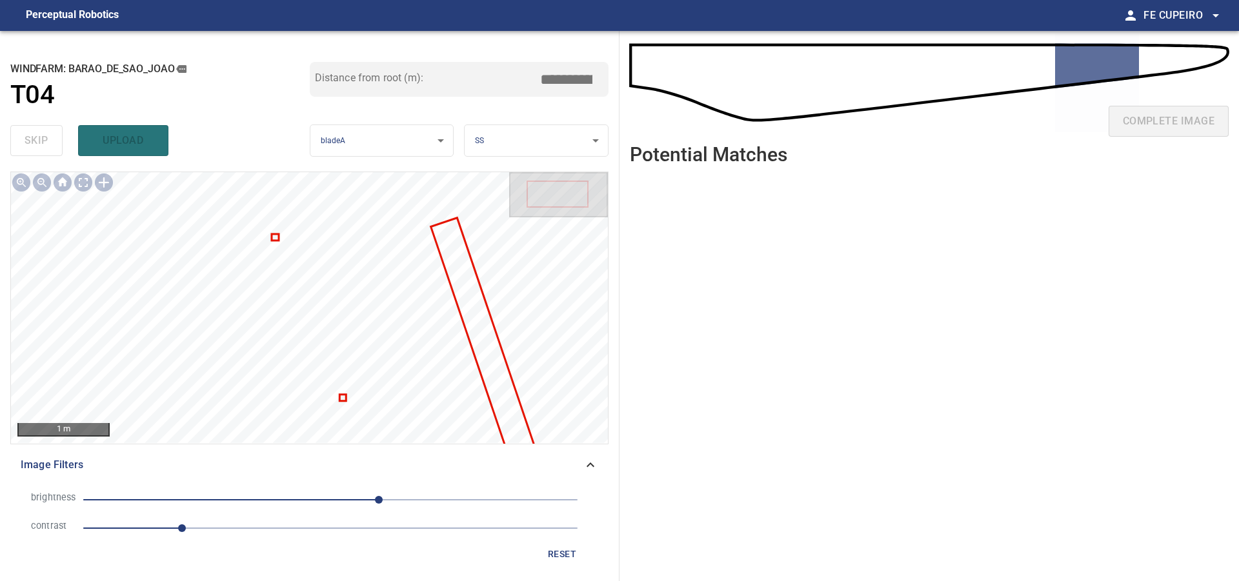
click at [219, 524] on span "1" at bounding box center [330, 528] width 494 height 18
click at [330, 499] on span "50" at bounding box center [330, 500] width 494 height 18
click at [262, 526] on span "1.4" at bounding box center [330, 528] width 494 height 18
click at [85, 179] on body "**********" at bounding box center [619, 290] width 1239 height 581
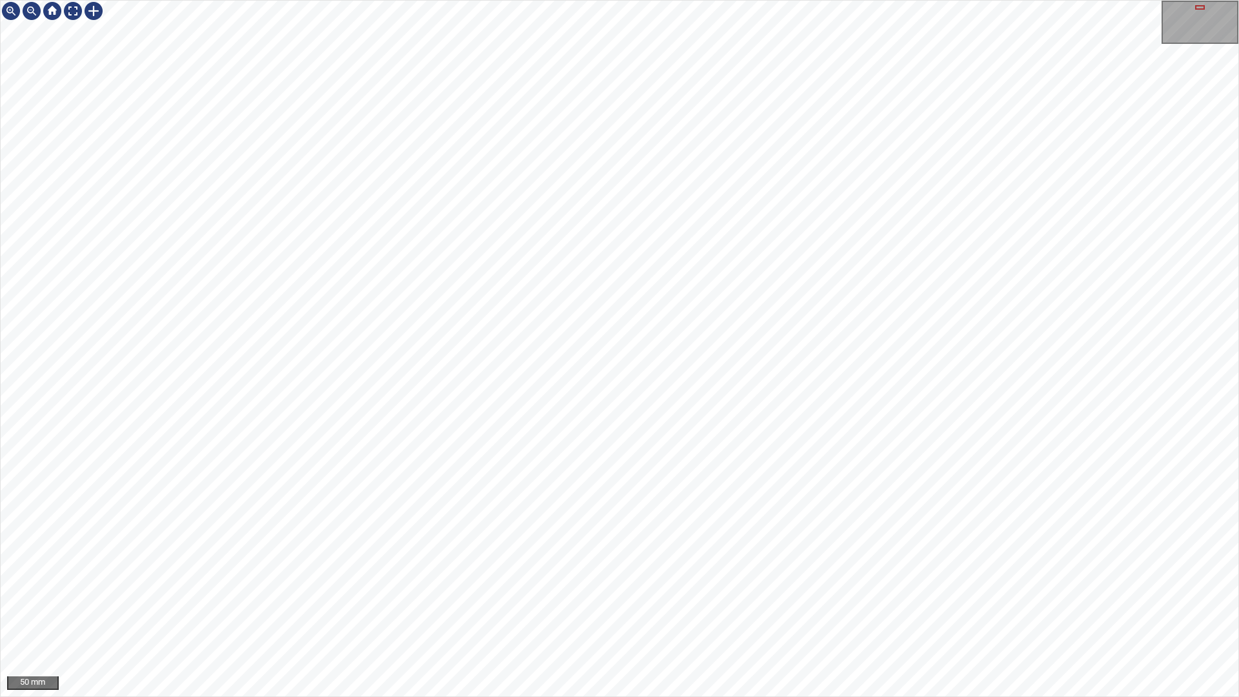
click at [0, 392] on div "50 mm" at bounding box center [619, 348] width 1239 height 697
click at [638, 0] on div "50 mm" at bounding box center [619, 348] width 1239 height 697
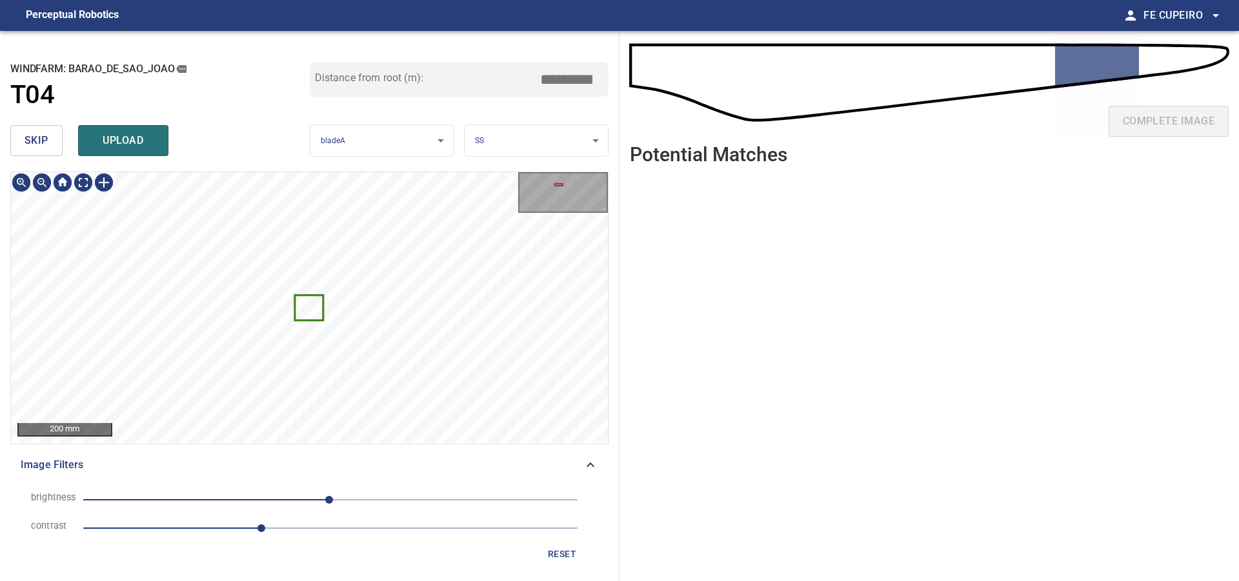
click at [60, 155] on button "skip" at bounding box center [36, 140] width 52 height 31
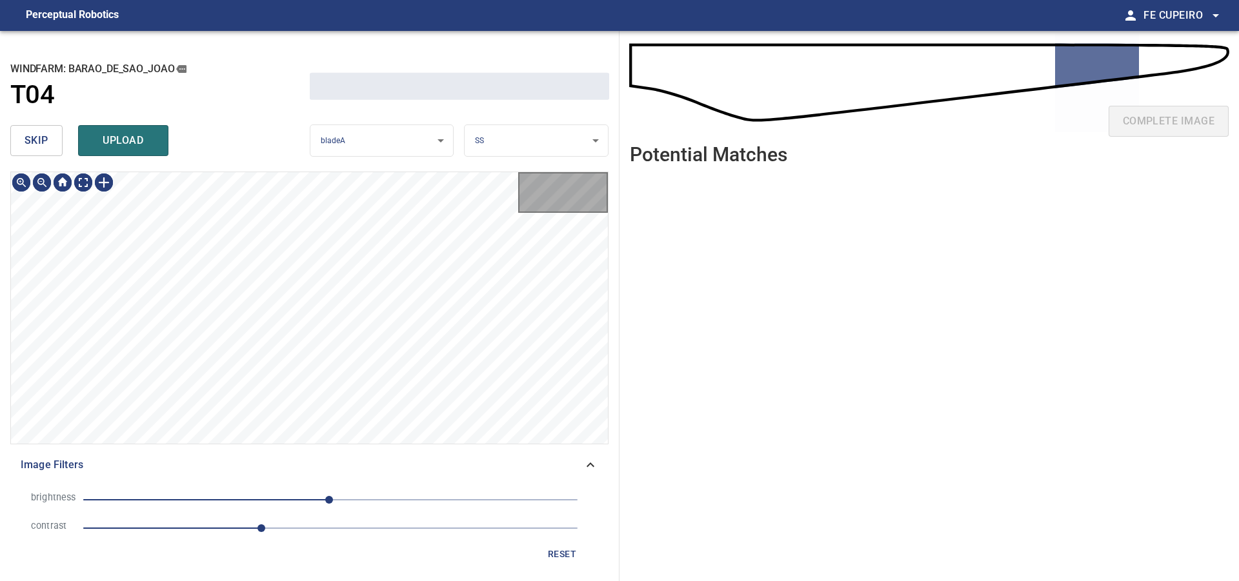
click at [58, 153] on button "skip" at bounding box center [36, 140] width 52 height 31
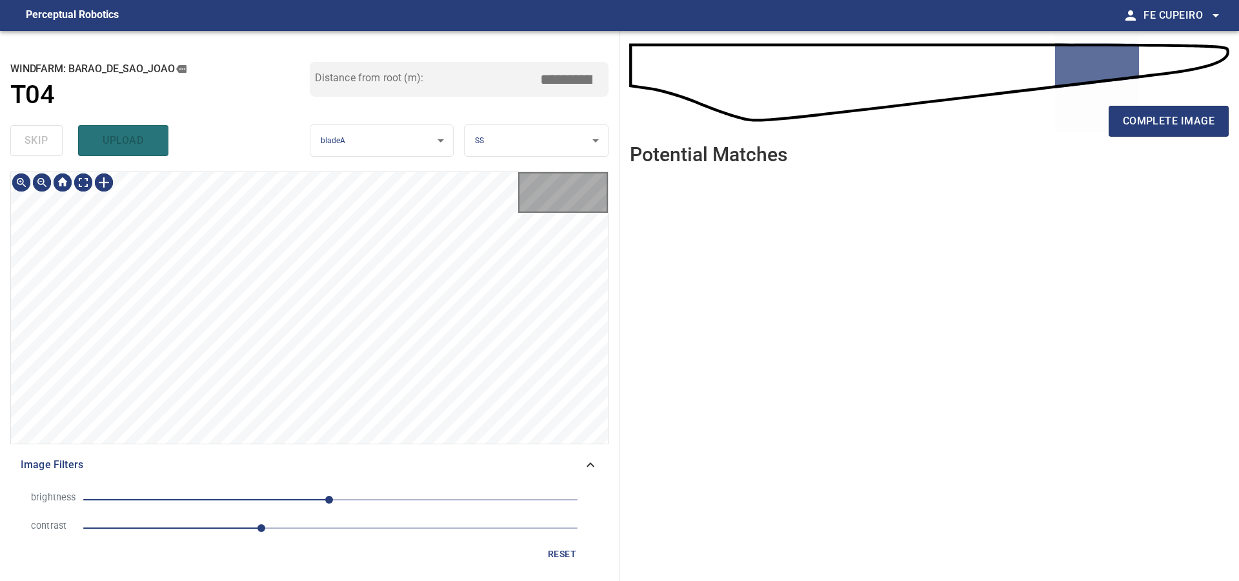
type input "*****"
click at [58, 153] on div "skip upload" at bounding box center [159, 140] width 299 height 41
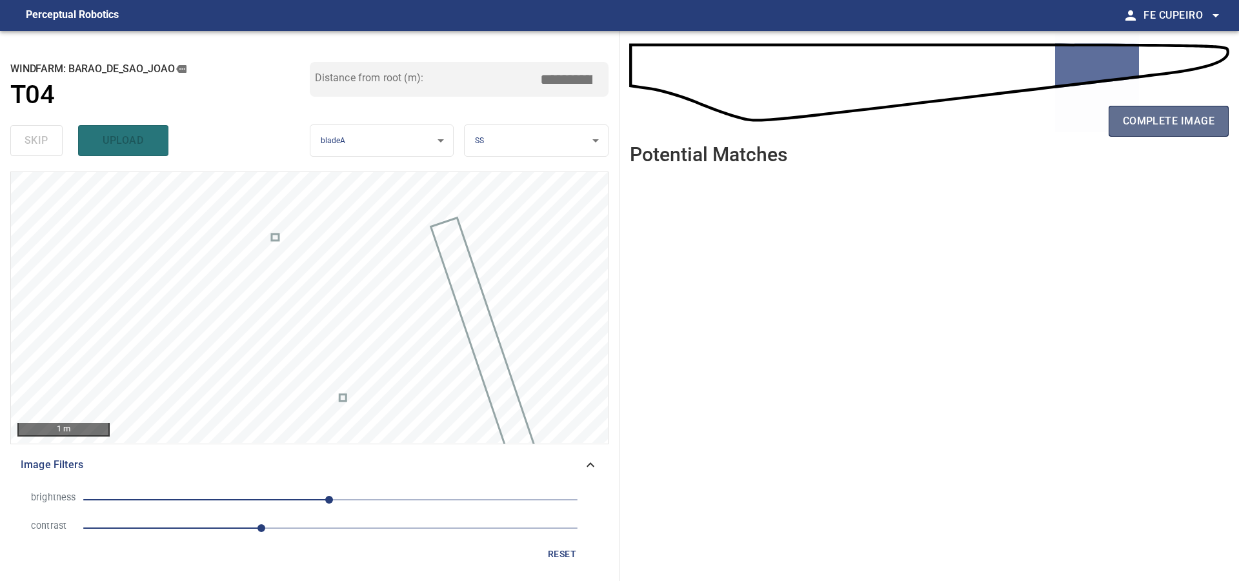
click at [1123, 110] on button "complete image" at bounding box center [1168, 121] width 120 height 31
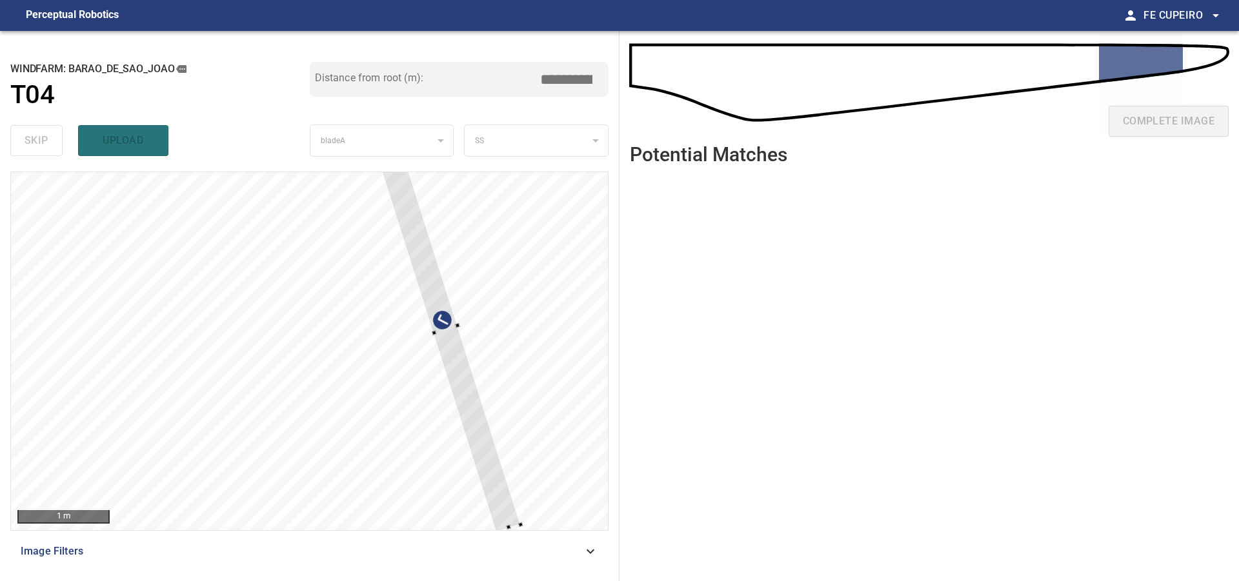
click at [503, 325] on div at bounding box center [309, 351] width 597 height 358
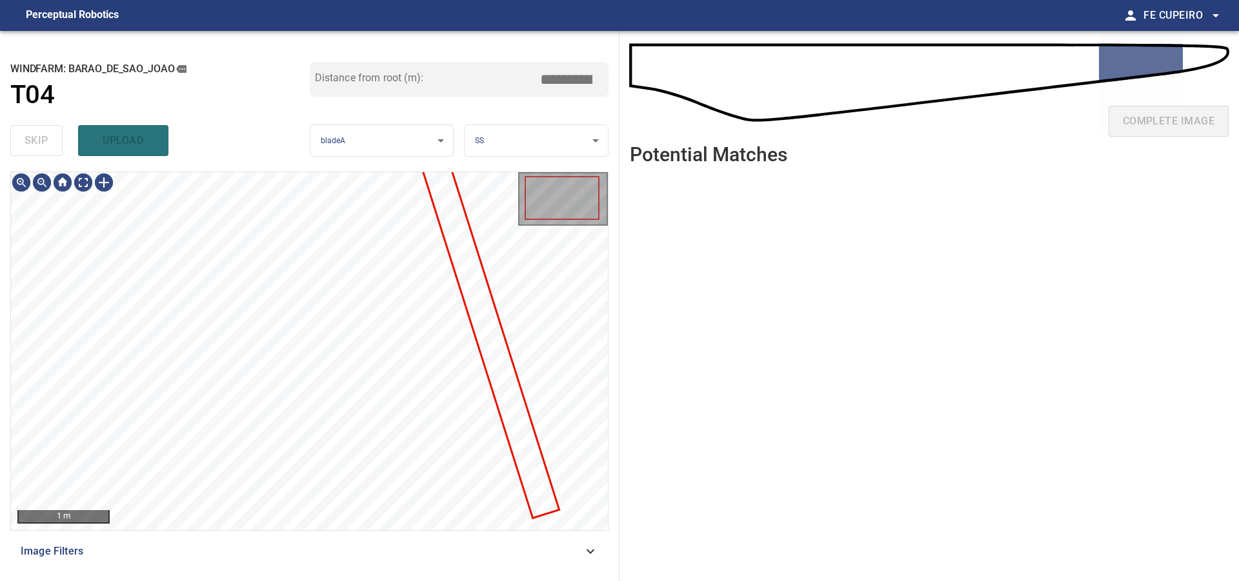
click at [267, 541] on div "Image Filters" at bounding box center [309, 551] width 598 height 31
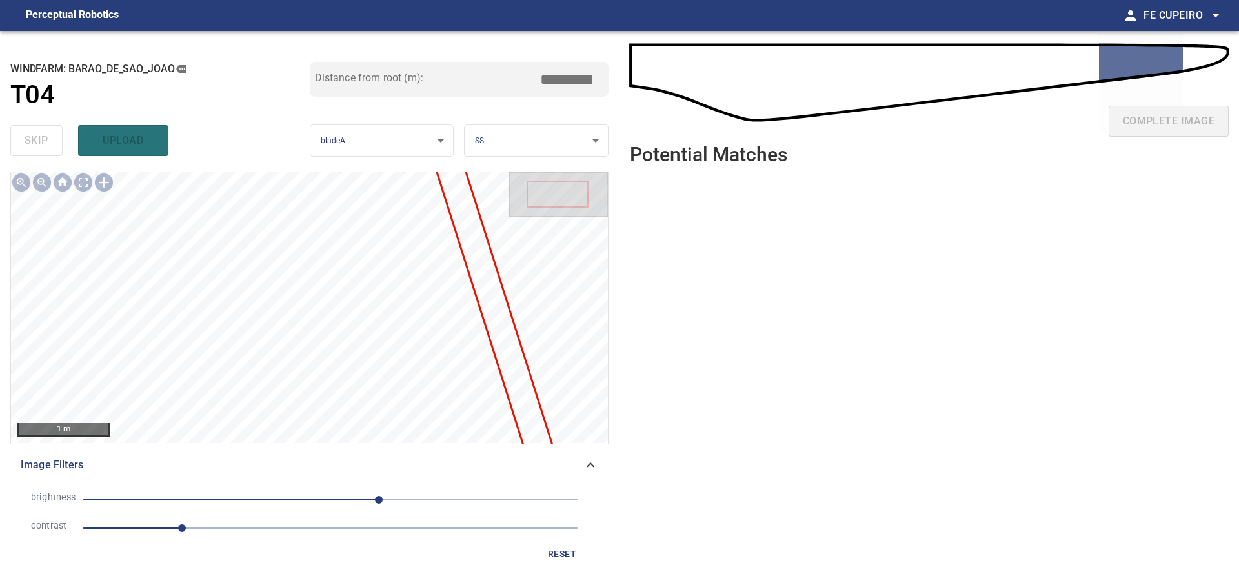
click at [235, 524] on span "1" at bounding box center [330, 528] width 494 height 18
click at [357, 504] on span "50" at bounding box center [330, 500] width 494 height 18
click at [339, 503] on span "28" at bounding box center [330, 500] width 494 height 18
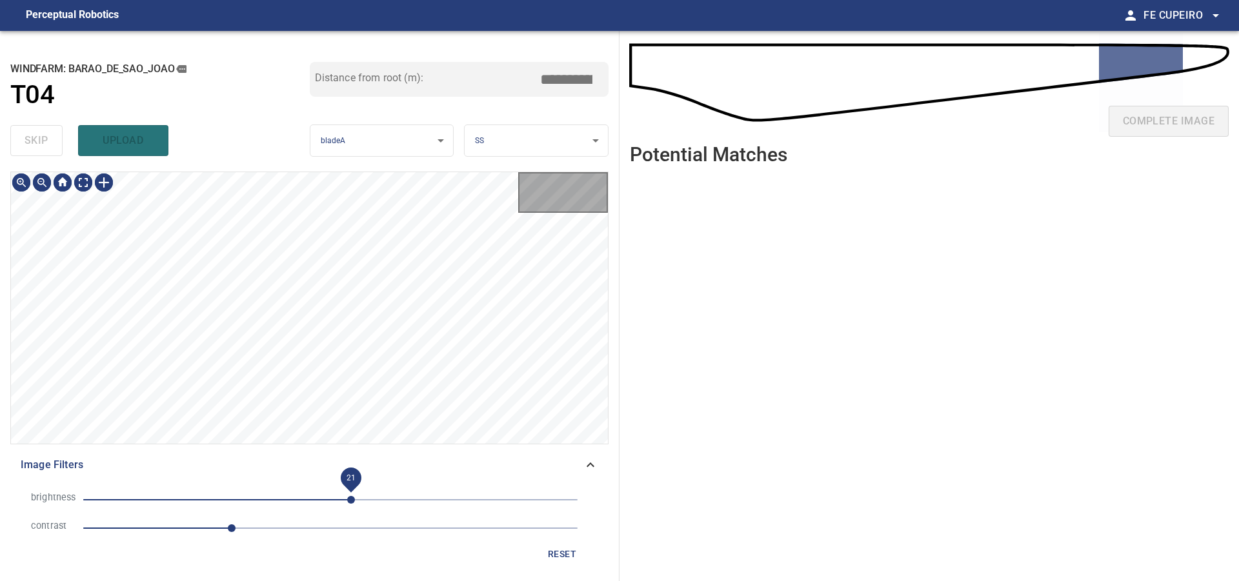
click at [350, 499] on span "21" at bounding box center [351, 500] width 8 height 8
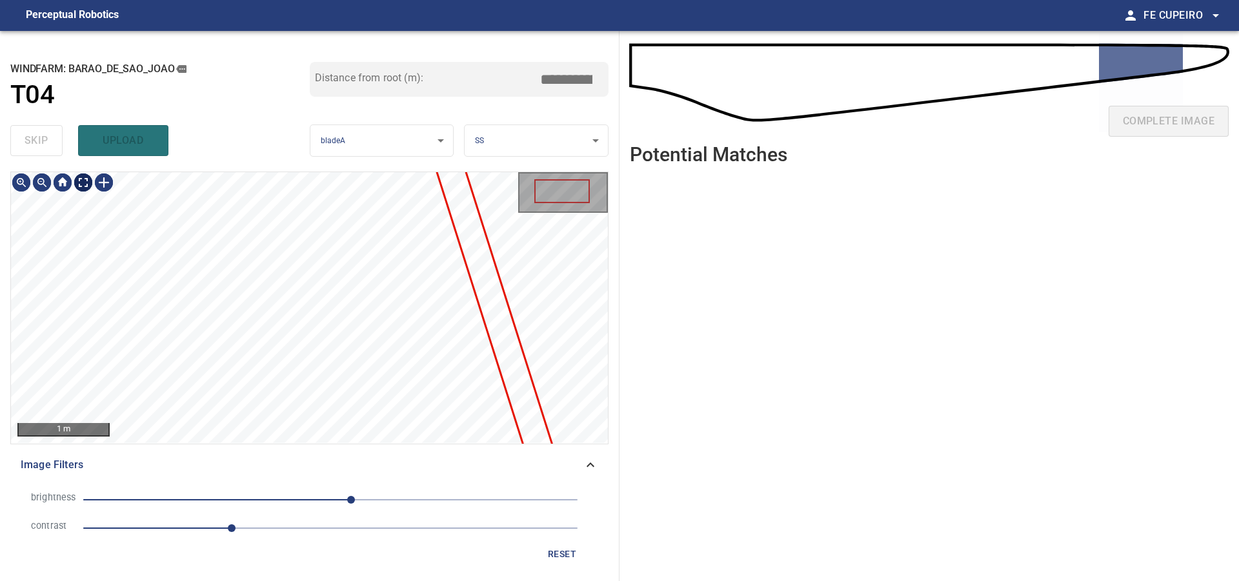
click at [83, 184] on body "**********" at bounding box center [619, 290] width 1239 height 581
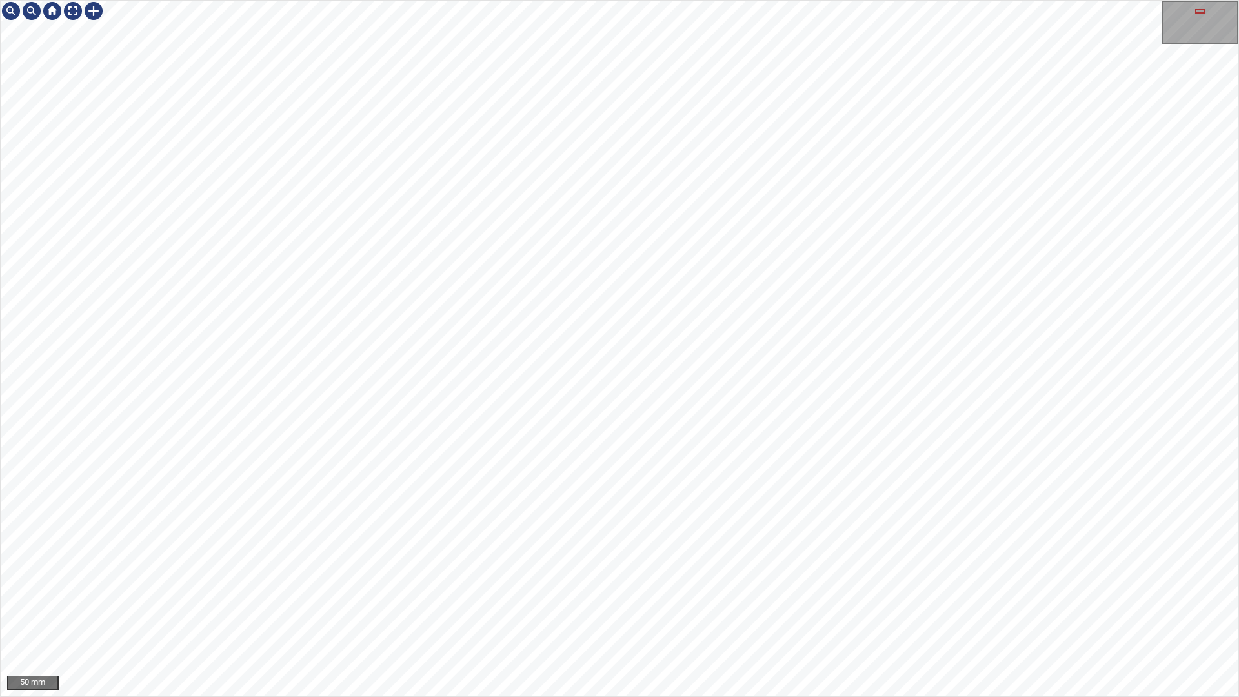
click at [686, 0] on div "50 mm" at bounding box center [619, 348] width 1239 height 697
click at [499, 0] on div "50 mm" at bounding box center [619, 348] width 1239 height 697
click at [632, 581] on div "50 mm" at bounding box center [619, 348] width 1239 height 697
click at [641, 581] on div "50 mm" at bounding box center [619, 348] width 1239 height 697
click at [843, 0] on div "50 mm" at bounding box center [619, 348] width 1239 height 697
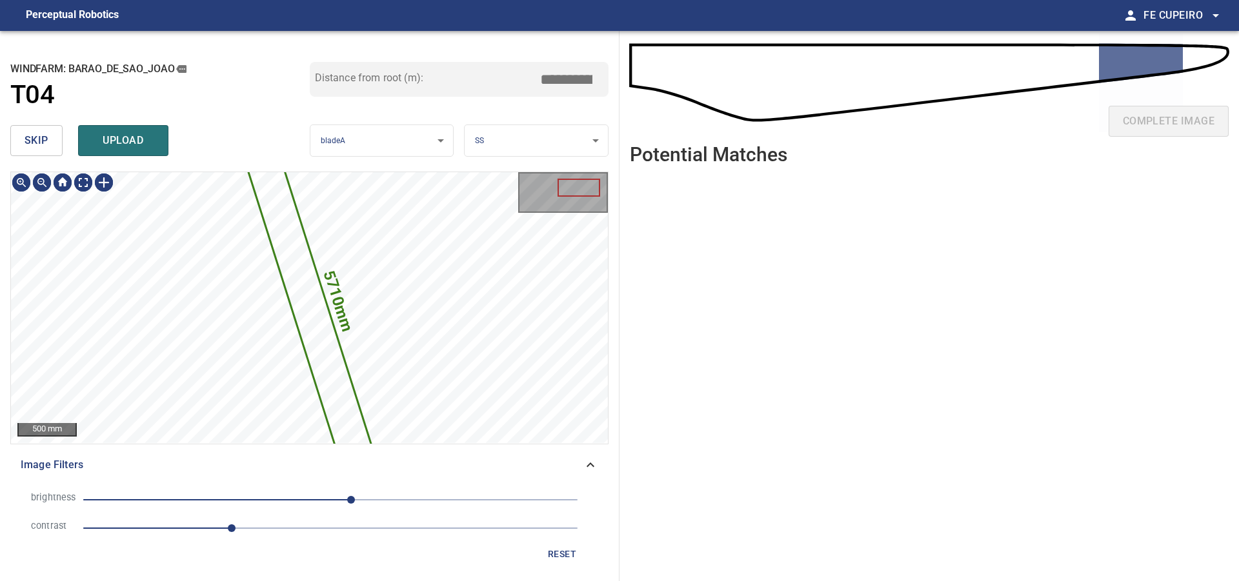
click at [31, 144] on span "skip" at bounding box center [37, 141] width 24 height 18
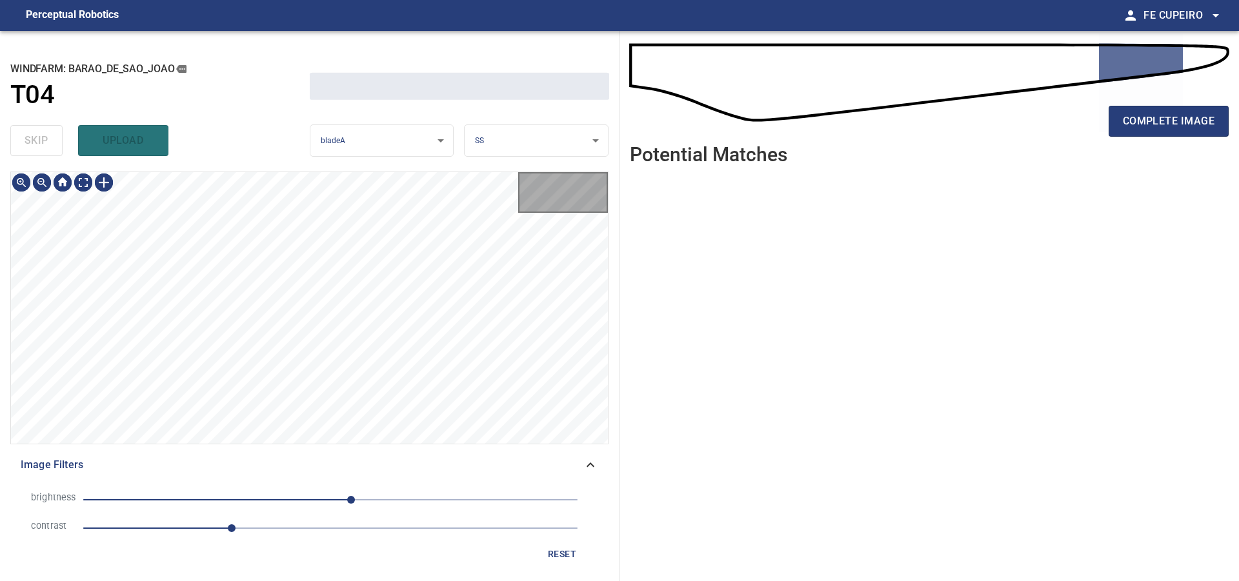
click at [31, 144] on div "skip upload" at bounding box center [159, 140] width 299 height 41
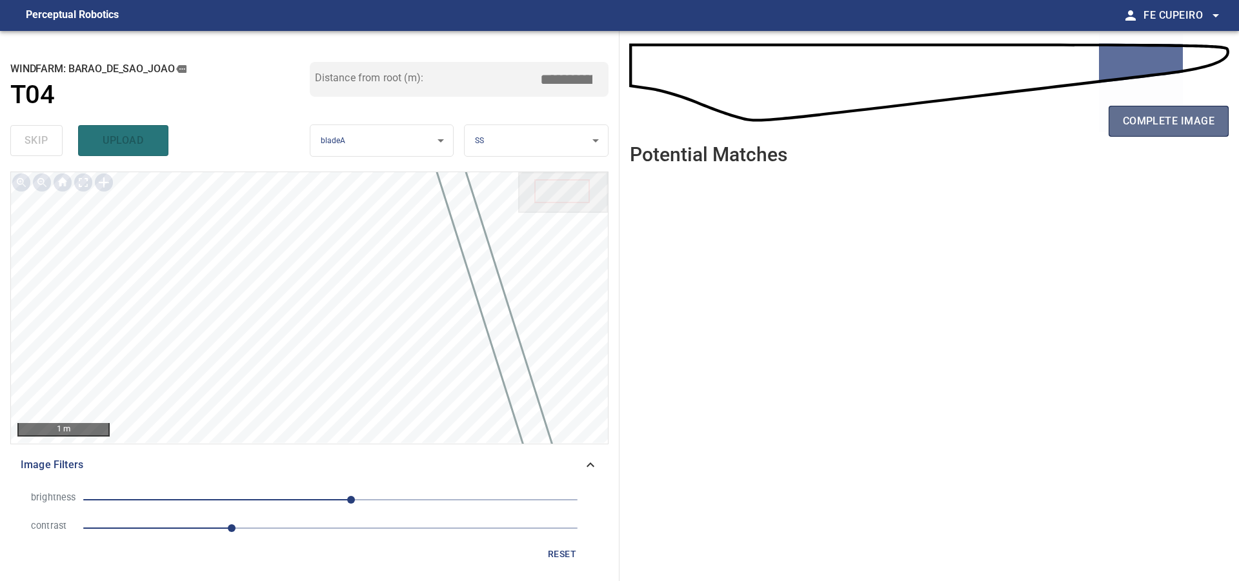
click at [1130, 124] on span "complete image" at bounding box center [1169, 121] width 92 height 18
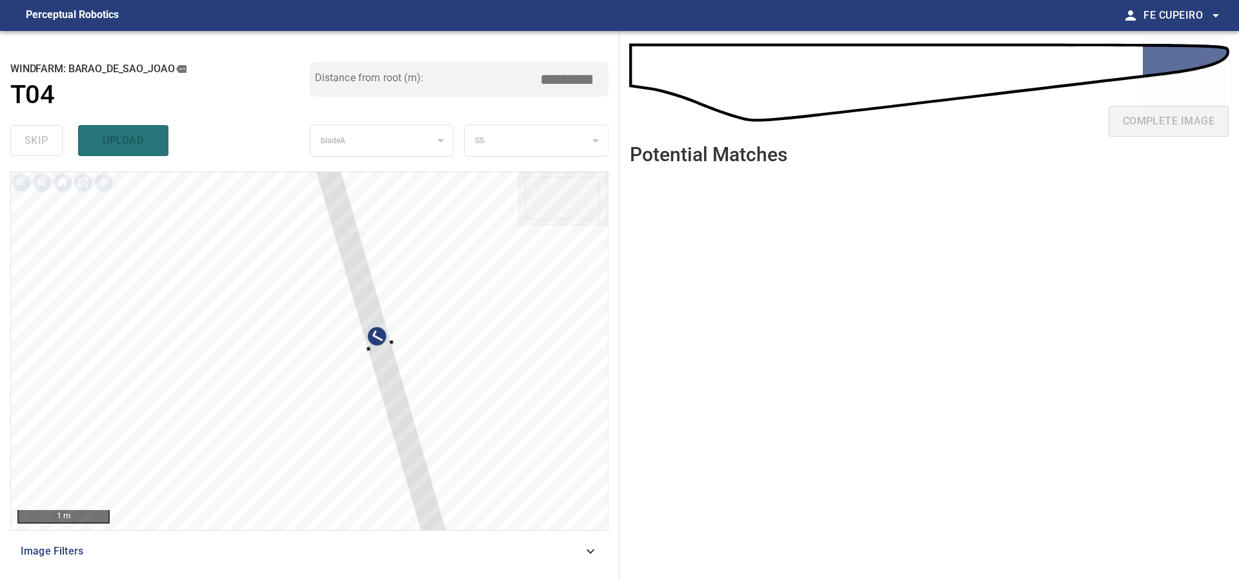
click at [432, 299] on div at bounding box center [309, 351] width 597 height 358
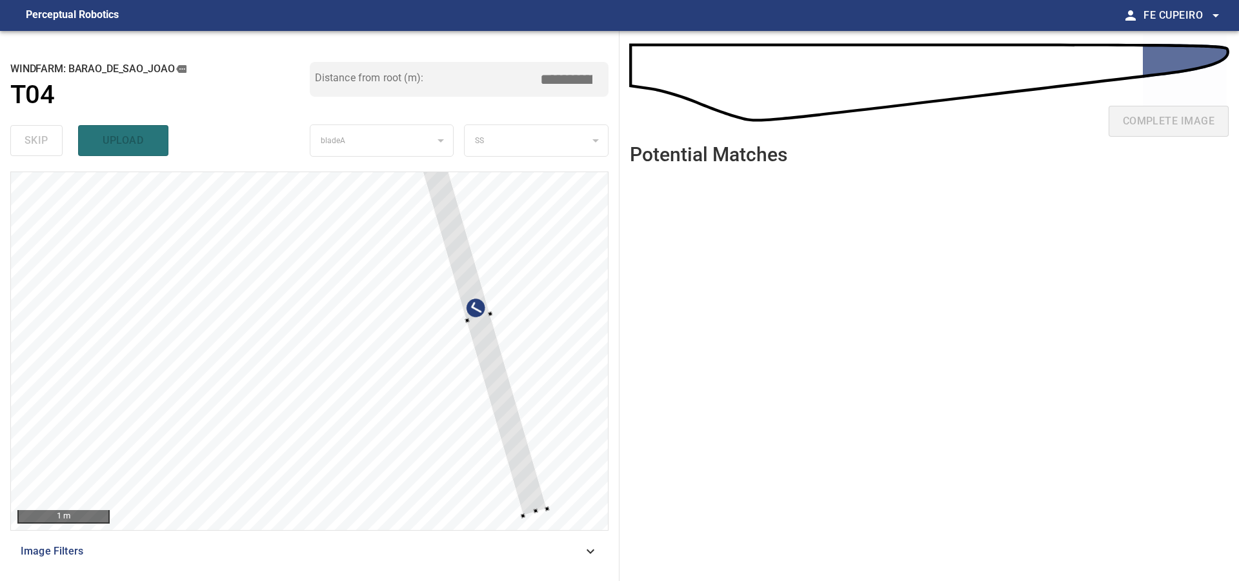
click at [448, 257] on div at bounding box center [478, 319] width 137 height 396
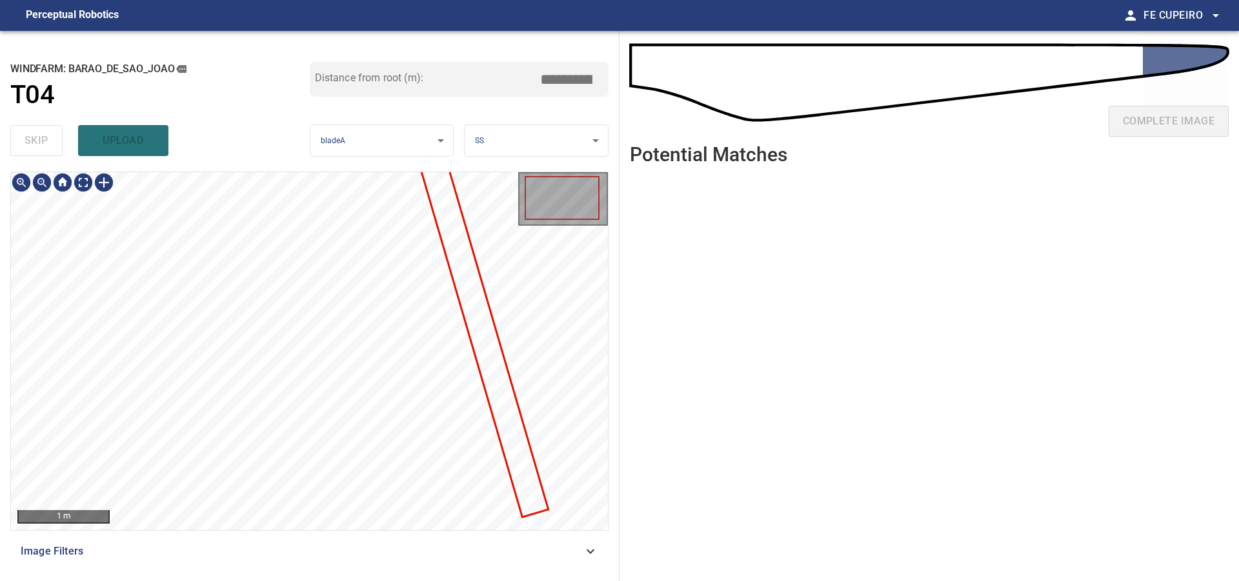
click at [241, 555] on span "Image Filters" at bounding box center [302, 551] width 562 height 15
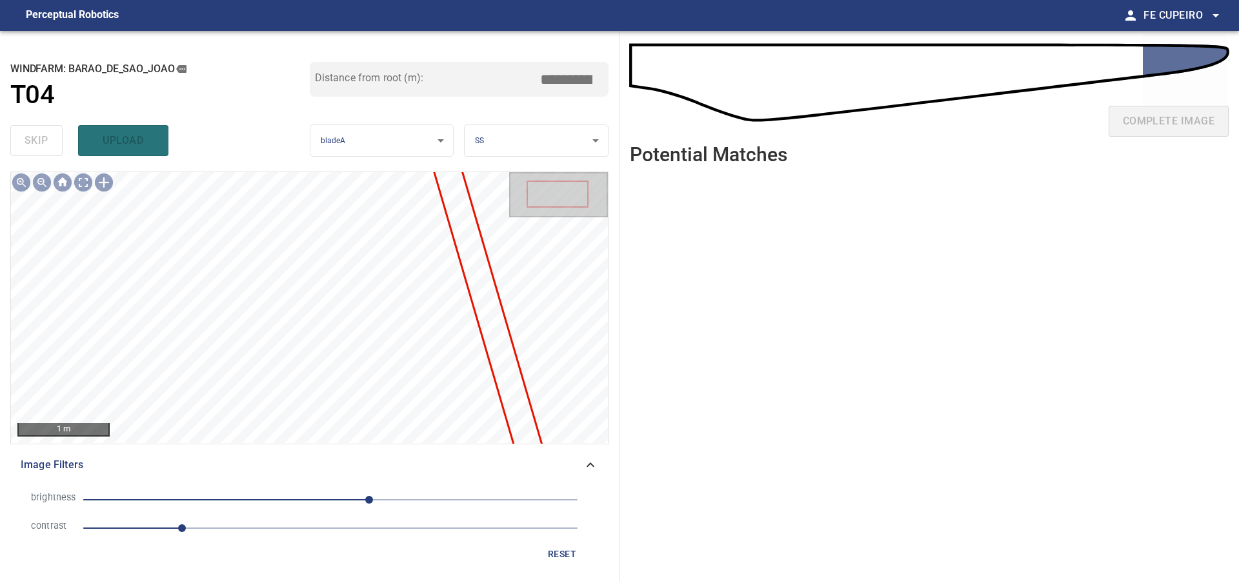
click at [239, 534] on span "1" at bounding box center [330, 528] width 494 height 18
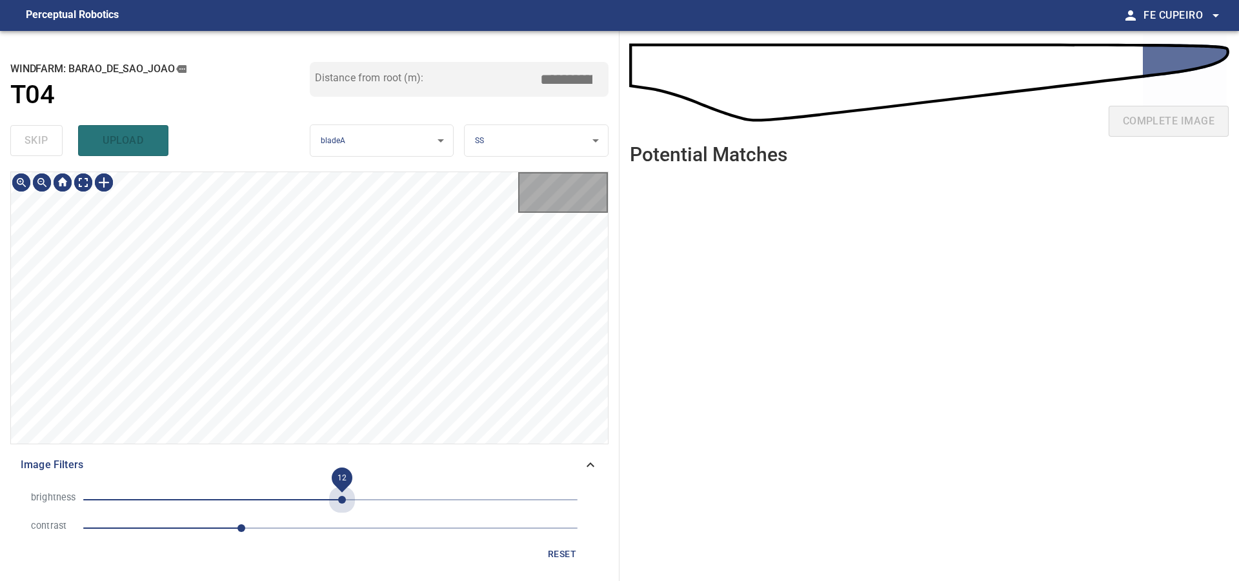
click at [342, 500] on span "12" at bounding box center [330, 500] width 494 height 18
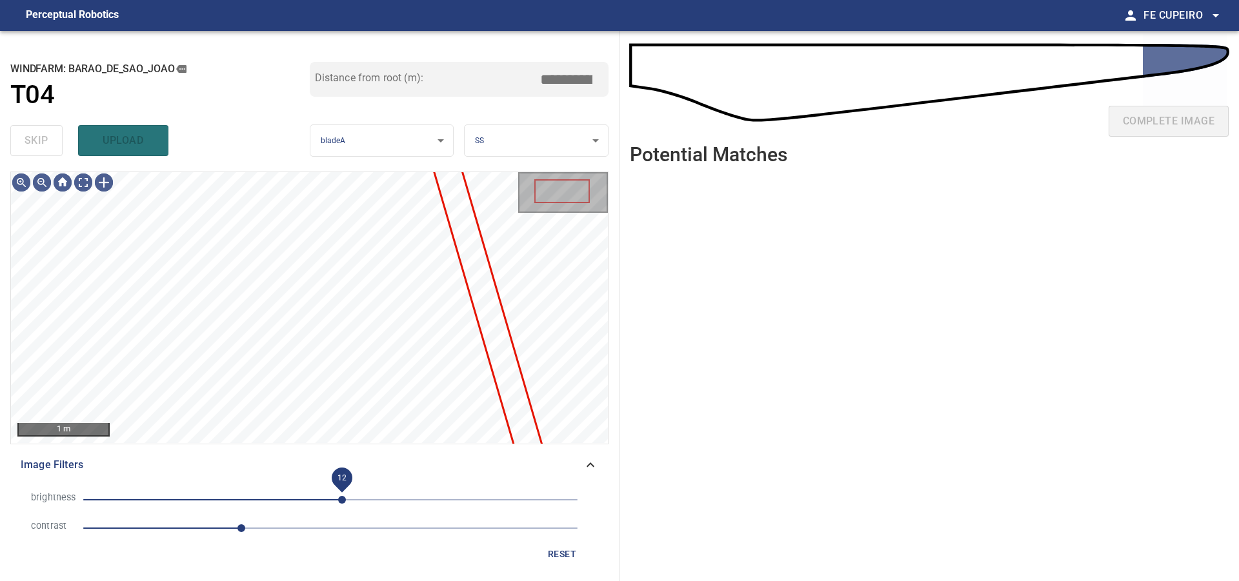
click at [338, 500] on span "12" at bounding box center [342, 500] width 8 height 8
click at [85, 181] on body "**********" at bounding box center [619, 290] width 1239 height 581
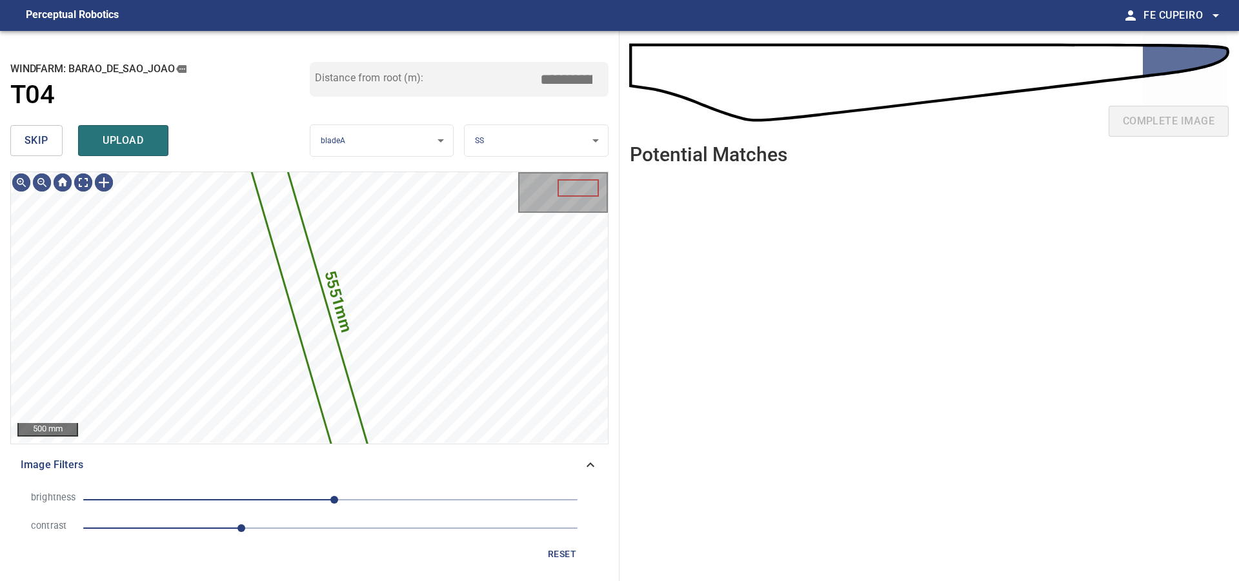
click at [44, 149] on span "skip" at bounding box center [37, 141] width 24 height 18
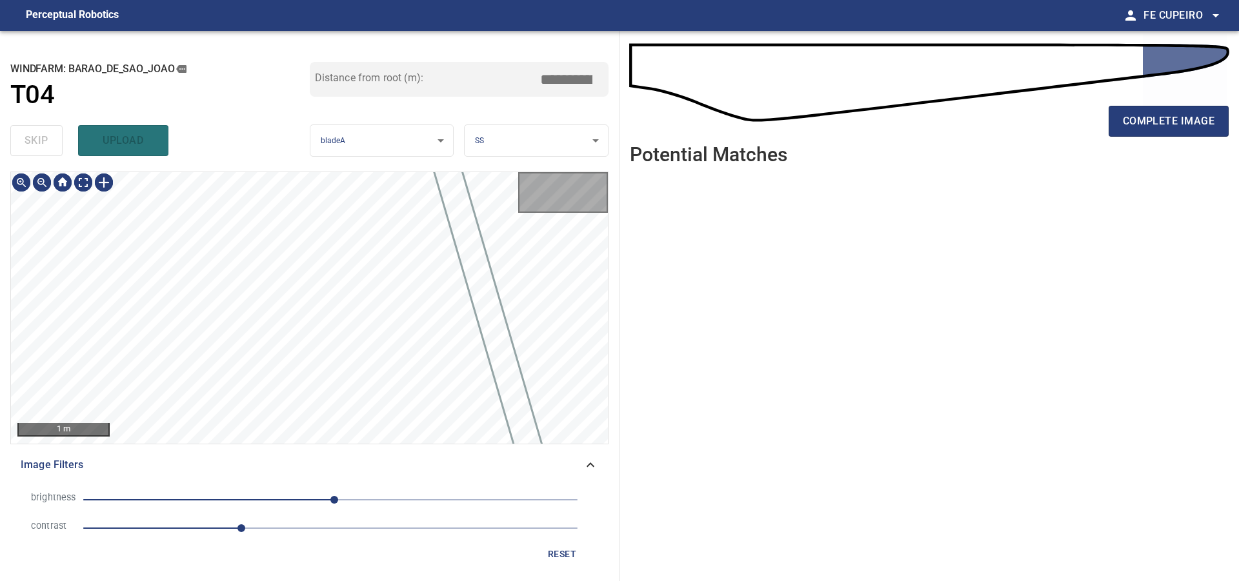
click at [44, 149] on div "skip upload" at bounding box center [159, 140] width 299 height 41
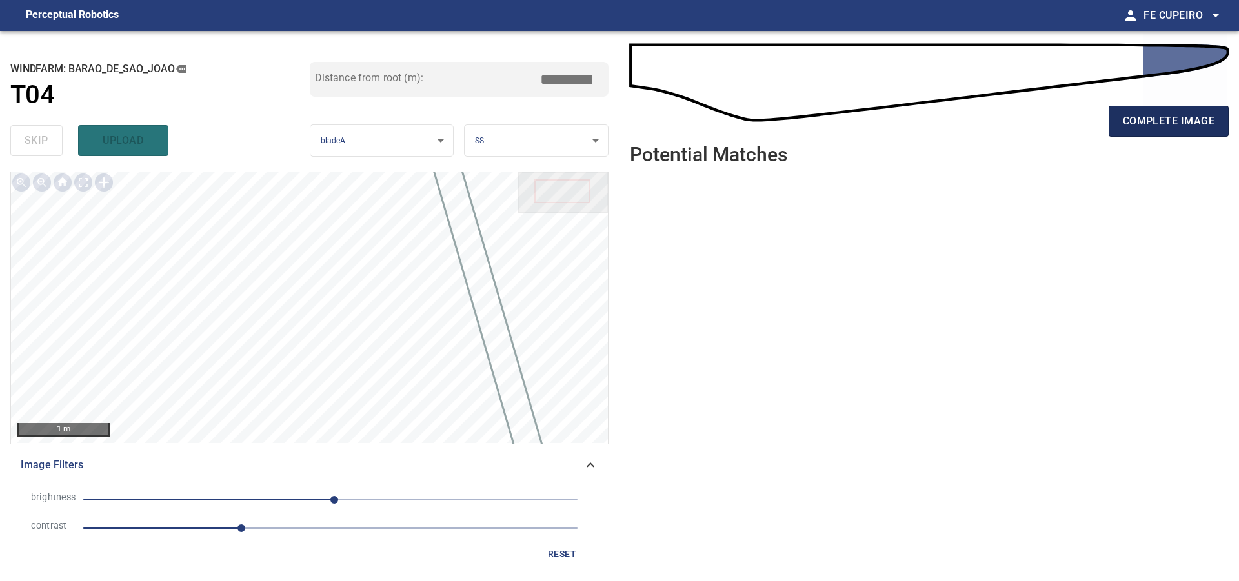
click at [1150, 120] on span "complete image" at bounding box center [1169, 121] width 92 height 18
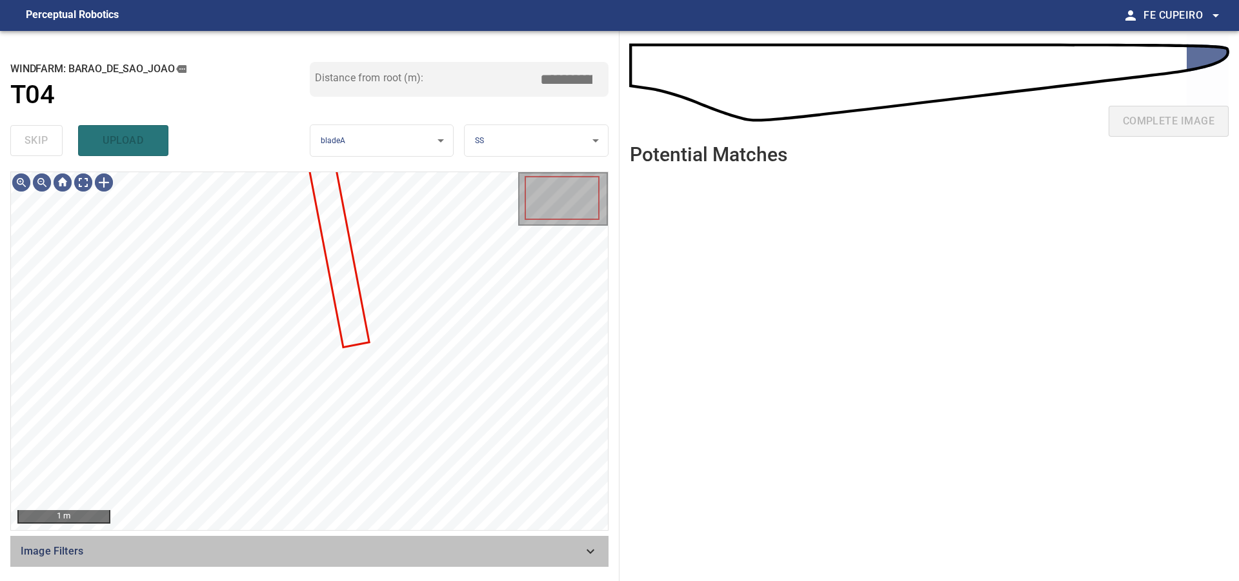
click at [296, 540] on div "Image Filters" at bounding box center [309, 551] width 598 height 31
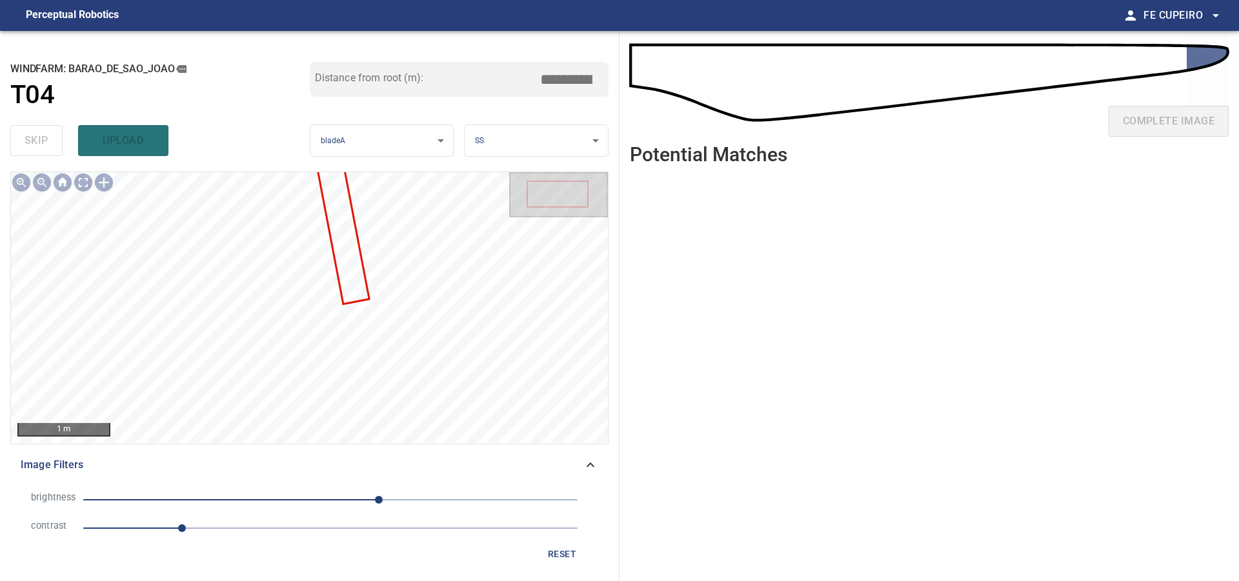
click at [232, 535] on span "1" at bounding box center [330, 528] width 494 height 18
click at [357, 498] on span "50" at bounding box center [330, 500] width 494 height 18
drag, startPoint x: 341, startPoint y: 498, endPoint x: 334, endPoint y: 498, distance: 7.1
click at [341, 498] on span "28" at bounding box center [330, 500] width 494 height 18
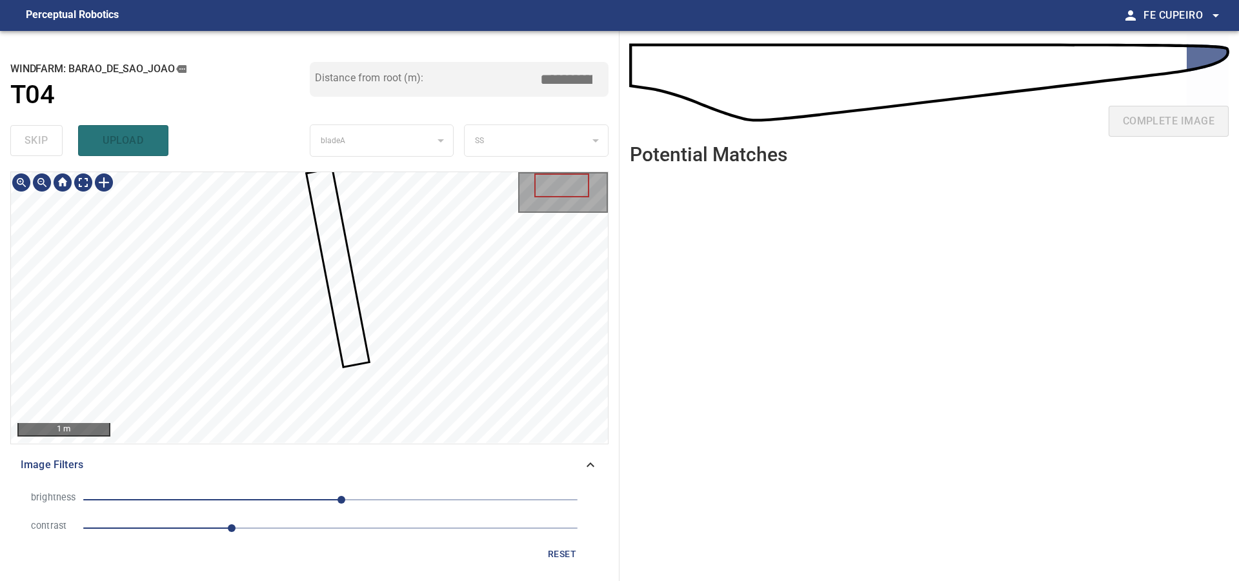
type input "****"
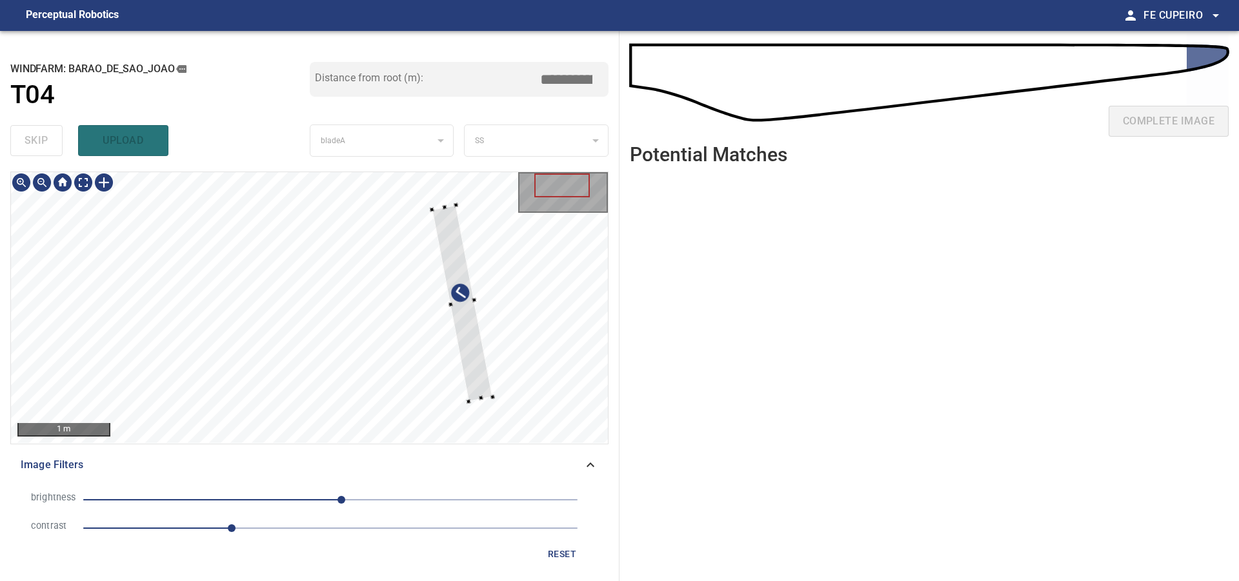
click at [508, 379] on div at bounding box center [309, 307] width 597 height 271
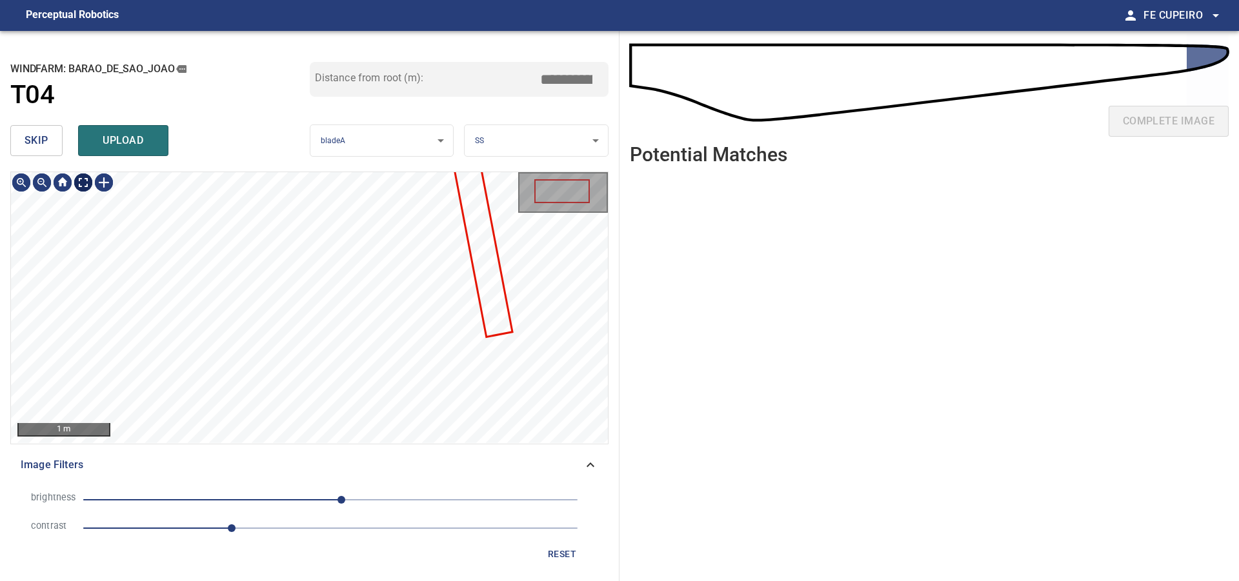
click at [84, 185] on body "**********" at bounding box center [619, 290] width 1239 height 581
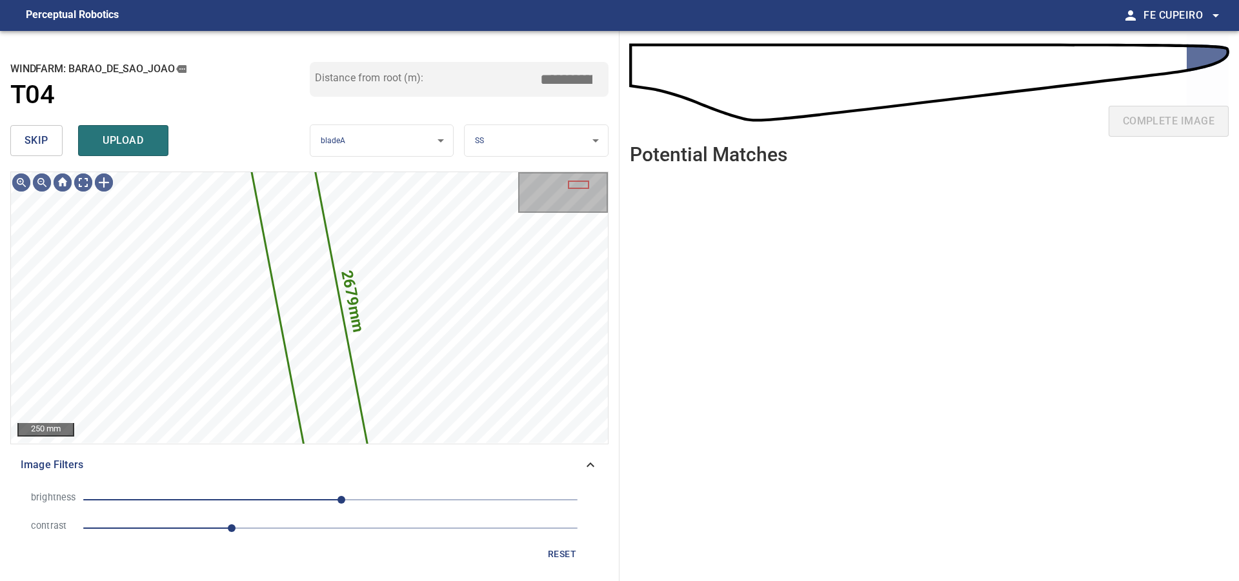
click at [47, 145] on span "skip" at bounding box center [37, 141] width 24 height 18
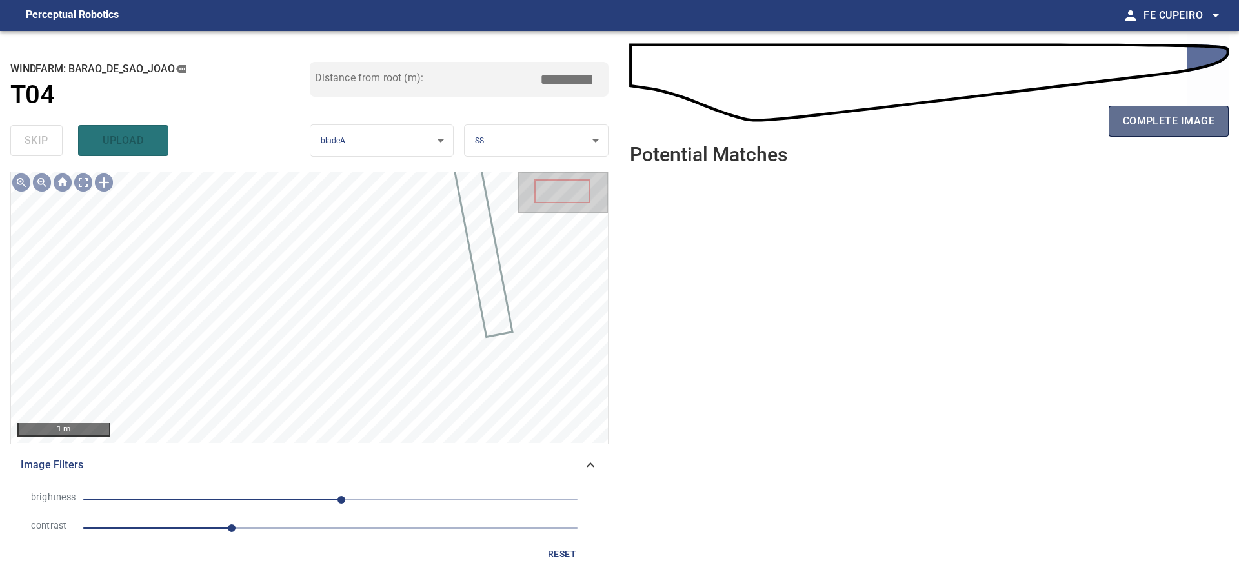
click at [1147, 119] on span "complete image" at bounding box center [1169, 121] width 92 height 18
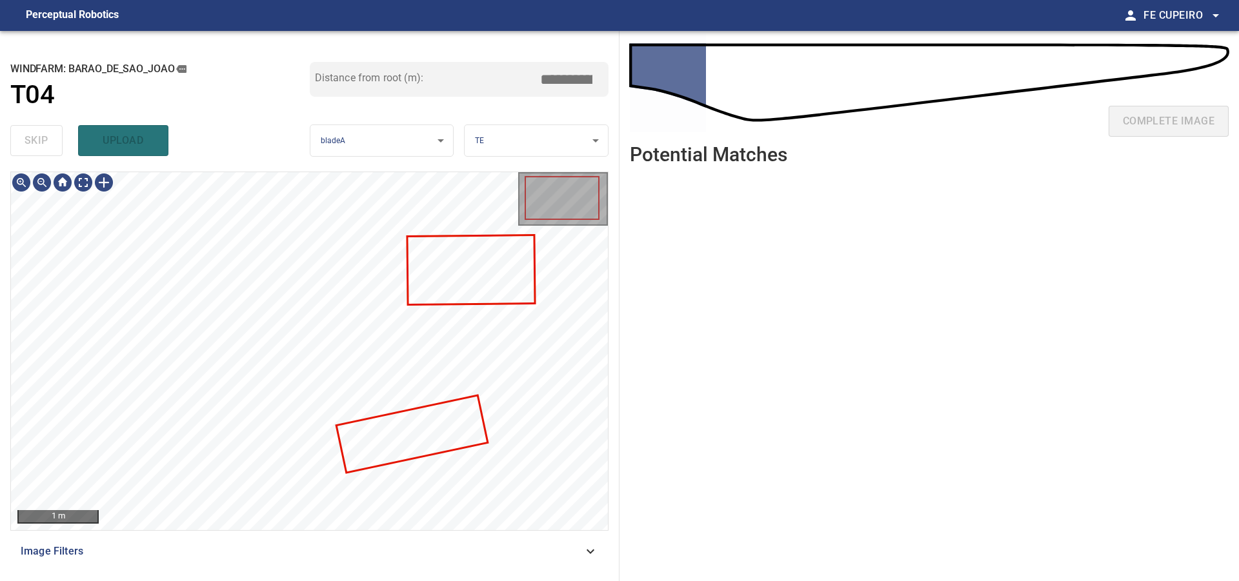
click at [391, 555] on span "Image Filters" at bounding box center [302, 551] width 562 height 15
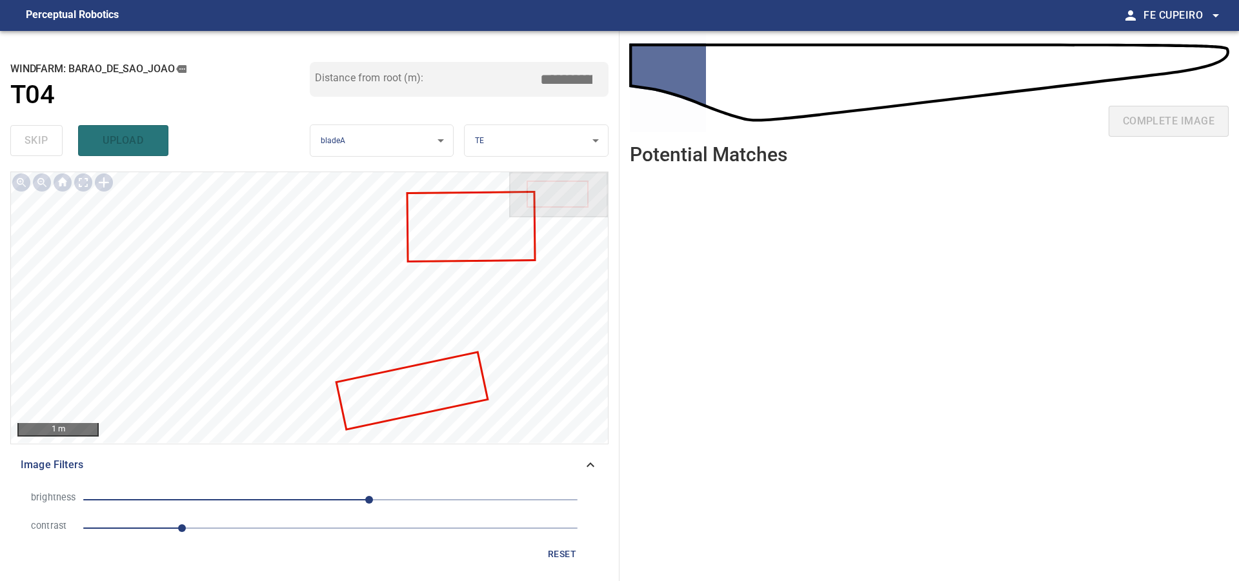
click at [271, 523] on span "1" at bounding box center [330, 528] width 494 height 18
click at [337, 502] on span "40" at bounding box center [330, 500] width 494 height 18
click at [311, 497] on span "7" at bounding box center [330, 500] width 494 height 18
click at [330, 503] on span "-20" at bounding box center [330, 500] width 494 height 18
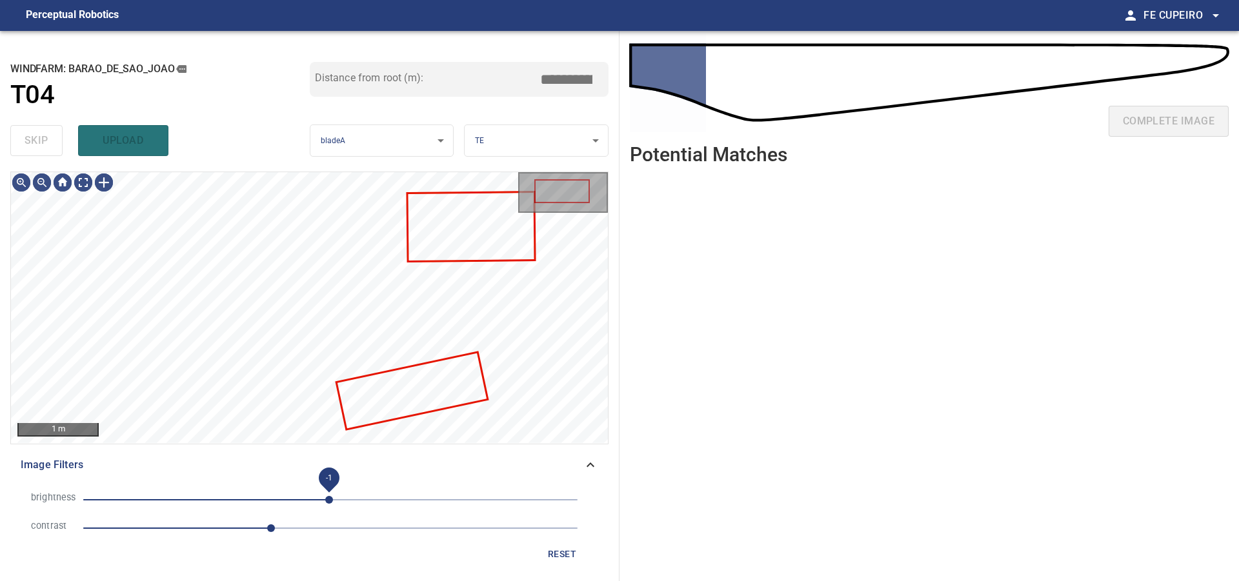
click at [333, 496] on span "-1" at bounding box center [329, 500] width 8 height 8
click at [317, 526] on span "1.9" at bounding box center [330, 528] width 494 height 18
type input "***"
click at [77, 182] on body "**********" at bounding box center [619, 290] width 1239 height 581
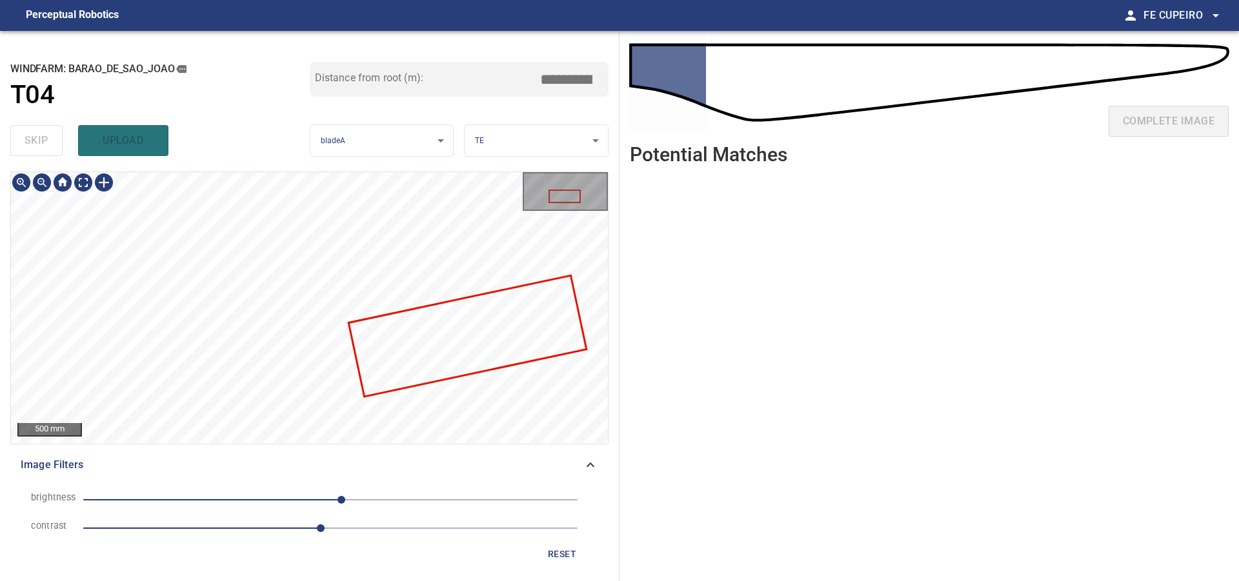
type input "***"
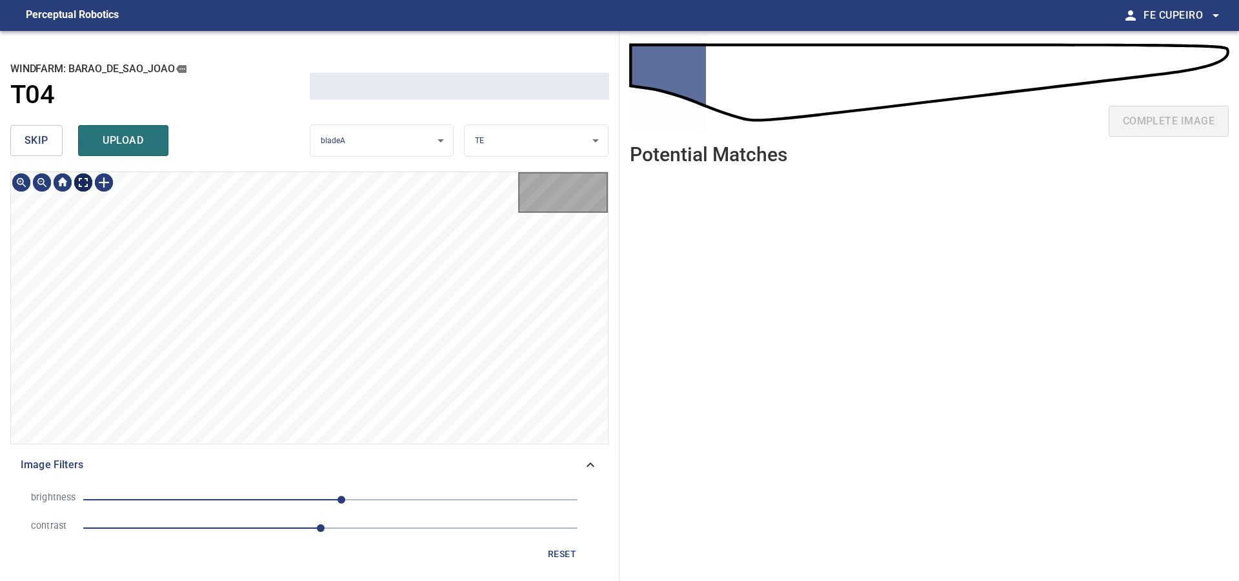
click at [34, 133] on span "skip" at bounding box center [37, 141] width 24 height 18
click at [34, 133] on div "skip upload" at bounding box center [159, 140] width 299 height 41
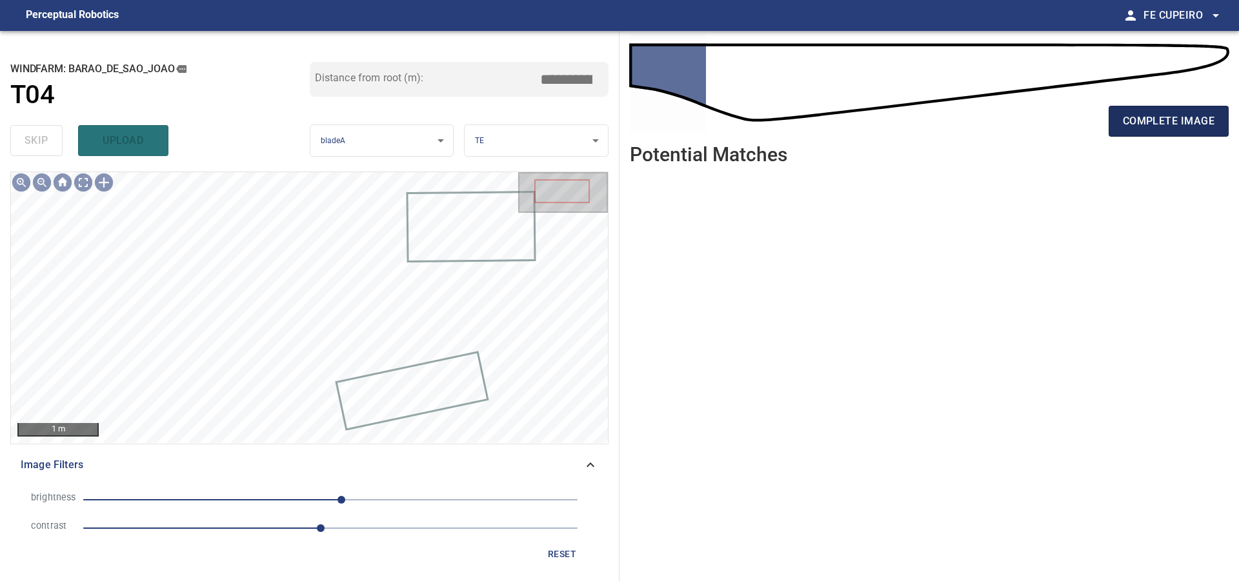
click at [1161, 119] on span "complete image" at bounding box center [1169, 121] width 92 height 18
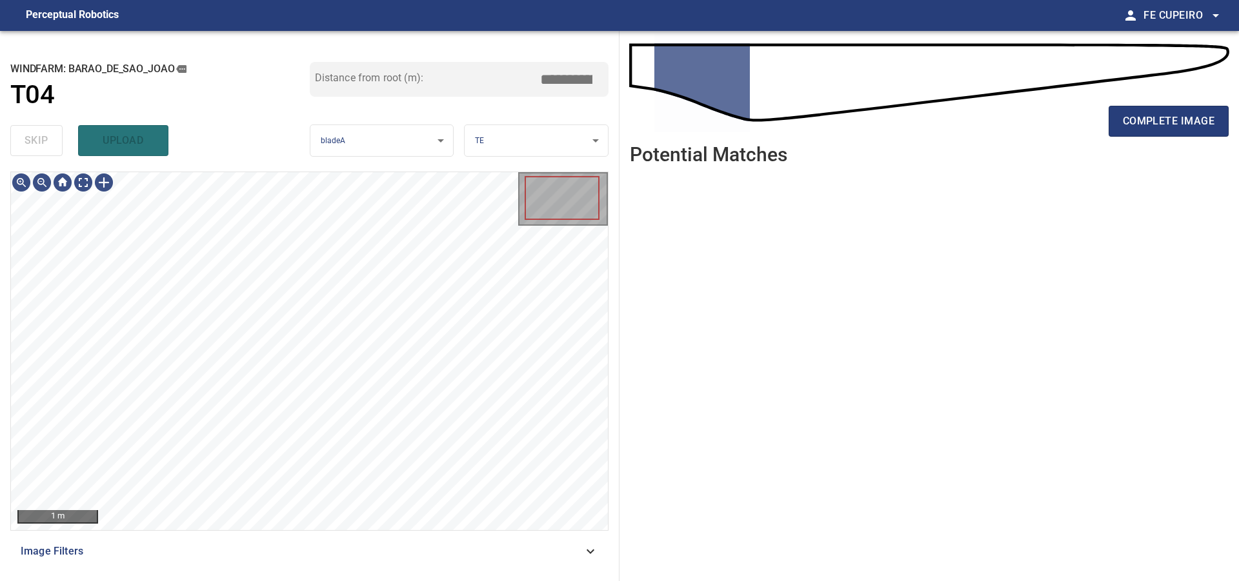
click at [413, 572] on div "**********" at bounding box center [309, 306] width 619 height 550
click at [413, 563] on div "Image Filters" at bounding box center [309, 551] width 598 height 31
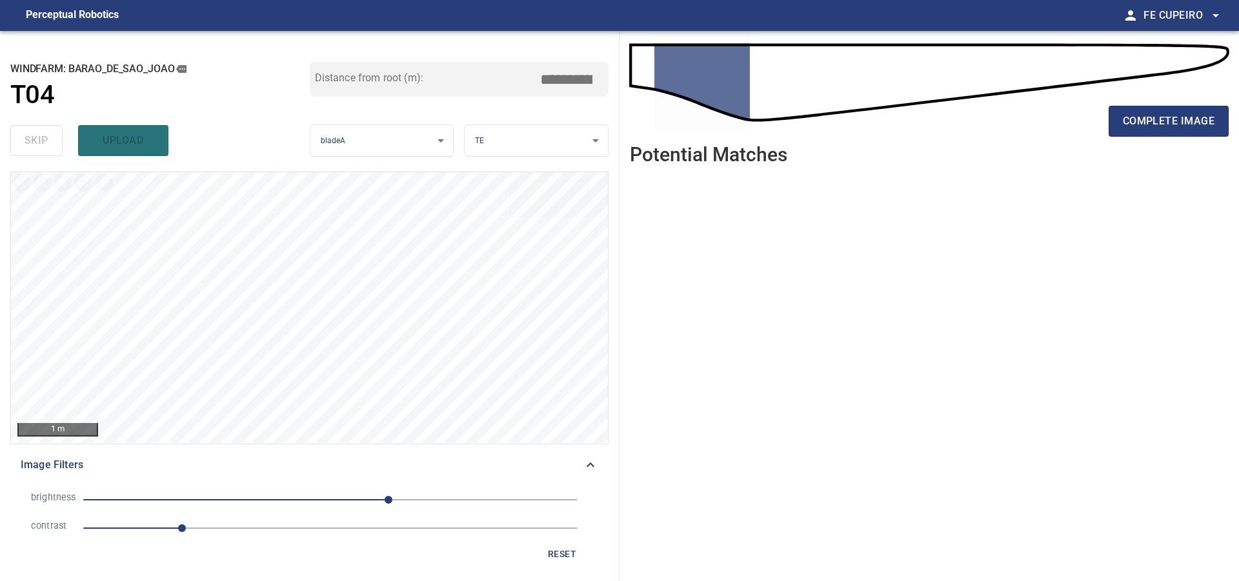
click at [291, 526] on span "1" at bounding box center [330, 528] width 494 height 18
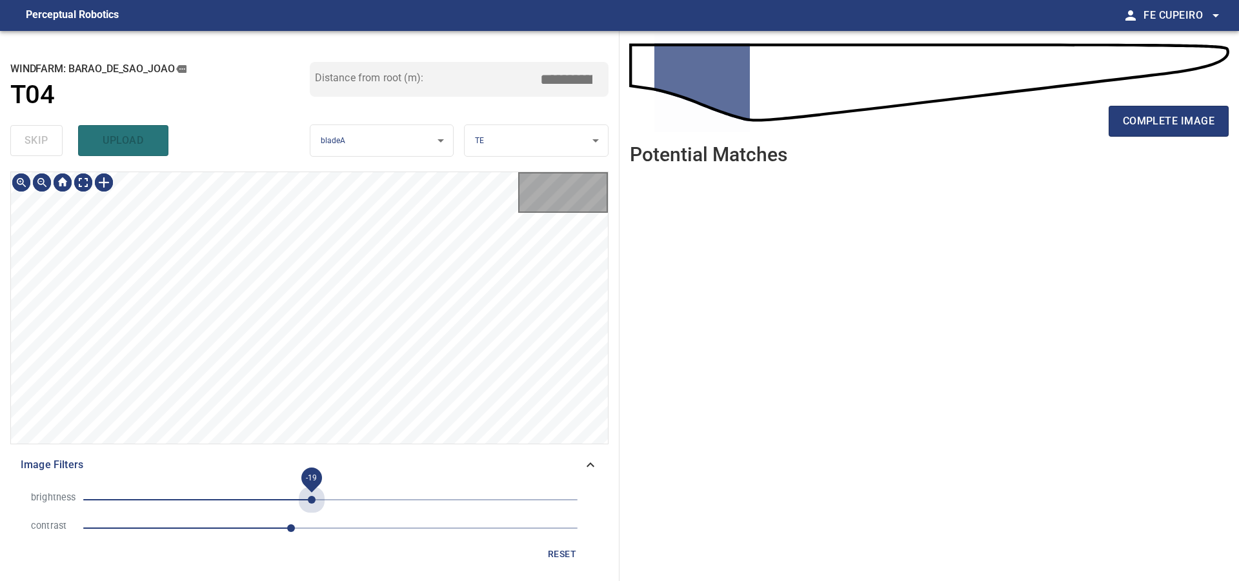
click at [312, 500] on span "-19" at bounding box center [330, 500] width 494 height 18
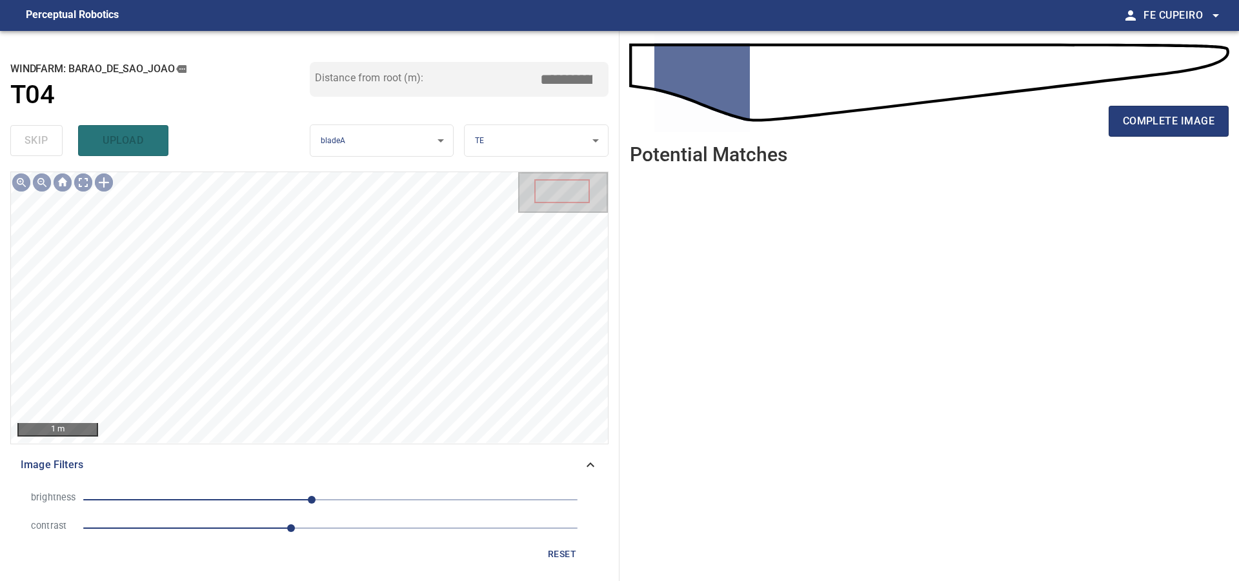
click at [350, 504] on span "-19" at bounding box center [330, 500] width 494 height 18
click at [354, 499] on span "20" at bounding box center [350, 500] width 8 height 8
click at [83, 177] on body "**********" at bounding box center [619, 290] width 1239 height 581
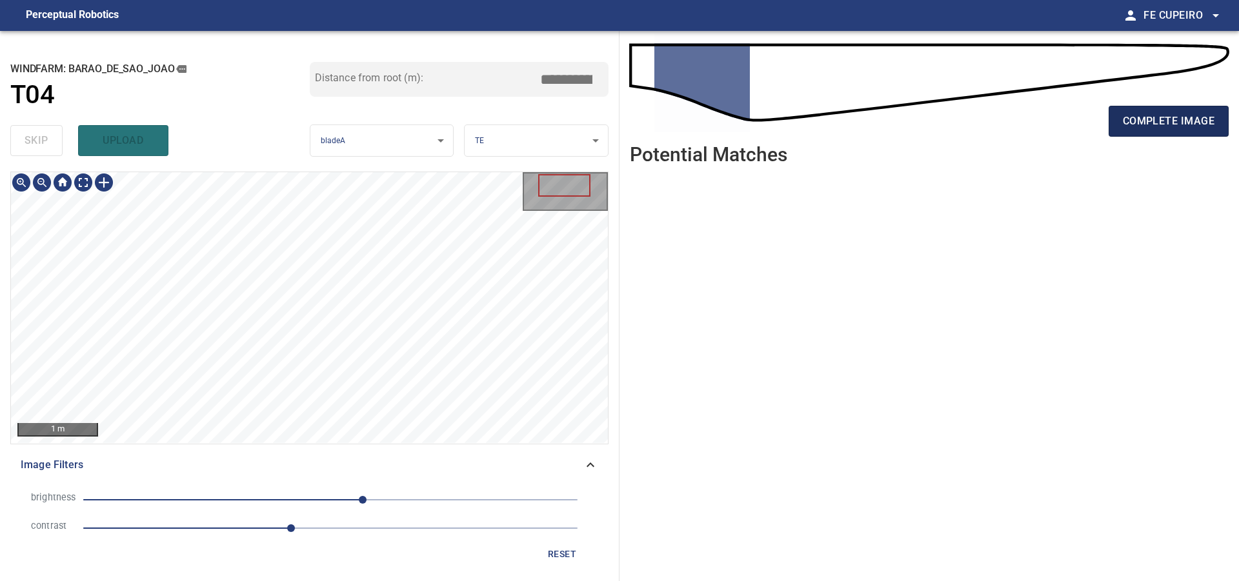
click at [1174, 114] on span "complete image" at bounding box center [1169, 121] width 92 height 18
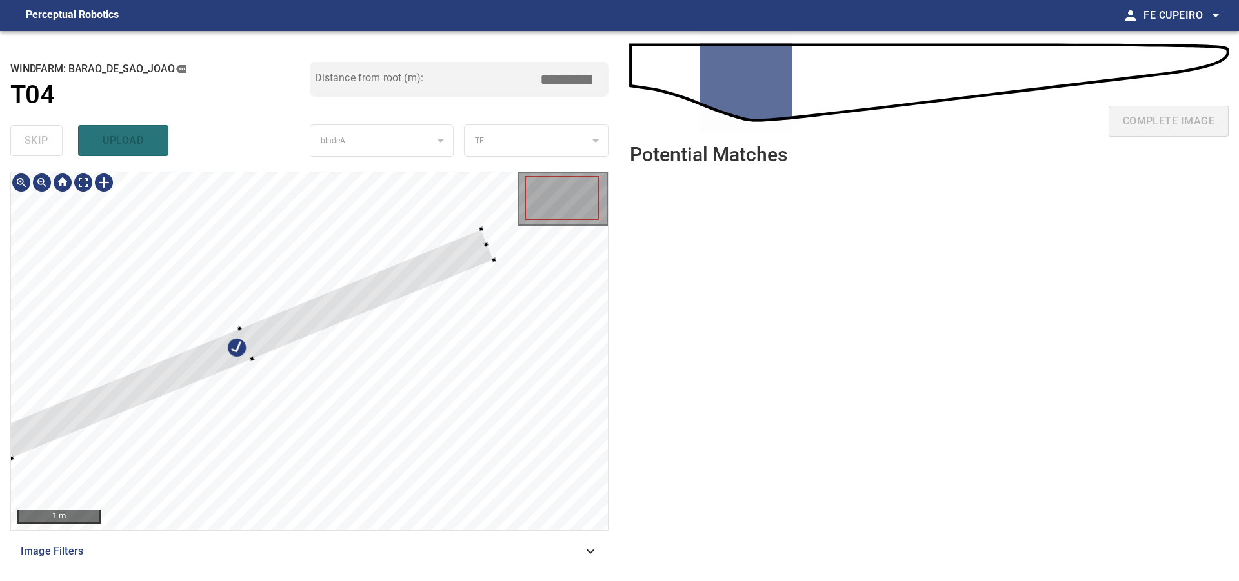
click at [416, 143] on div "**********" at bounding box center [309, 306] width 619 height 550
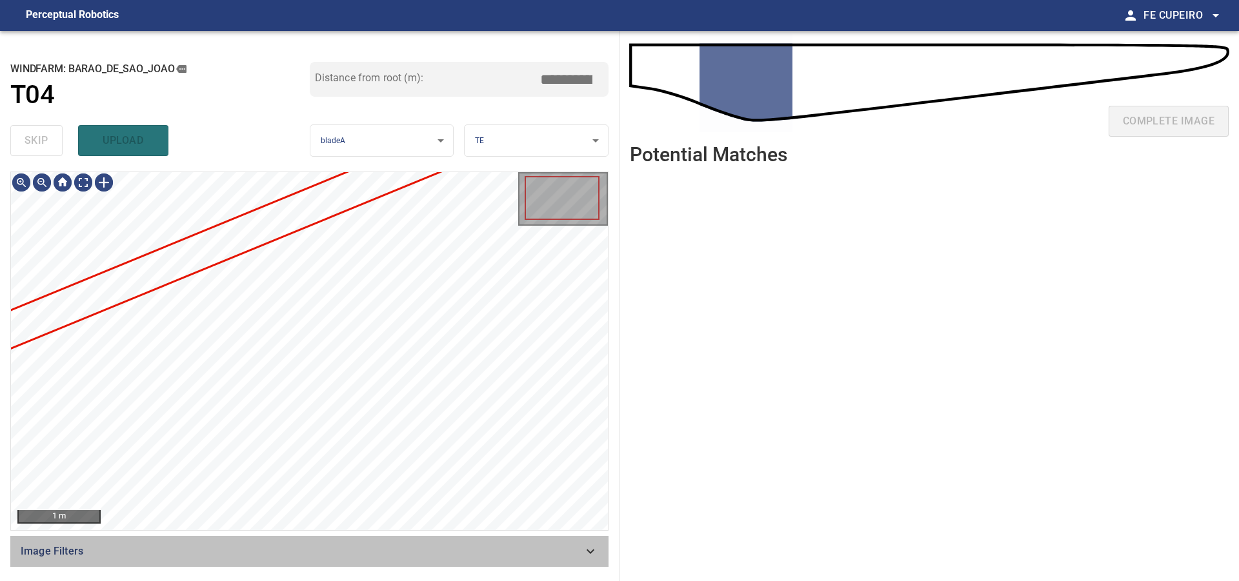
click at [348, 542] on div "Image Filters" at bounding box center [309, 551] width 598 height 31
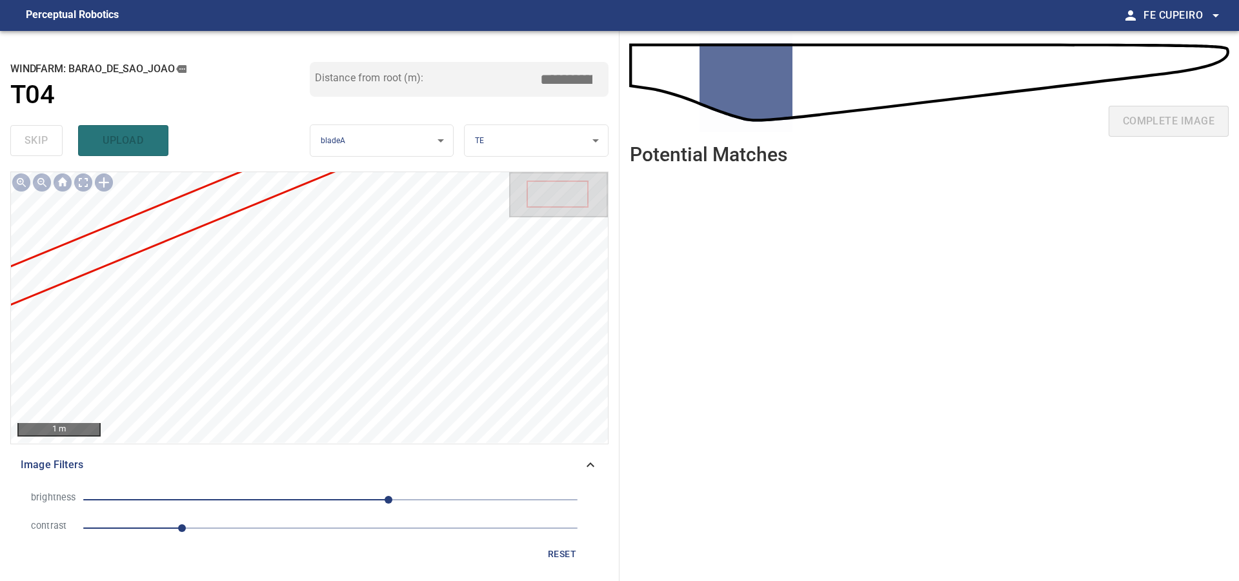
click at [263, 534] on span "1" at bounding box center [330, 528] width 494 height 18
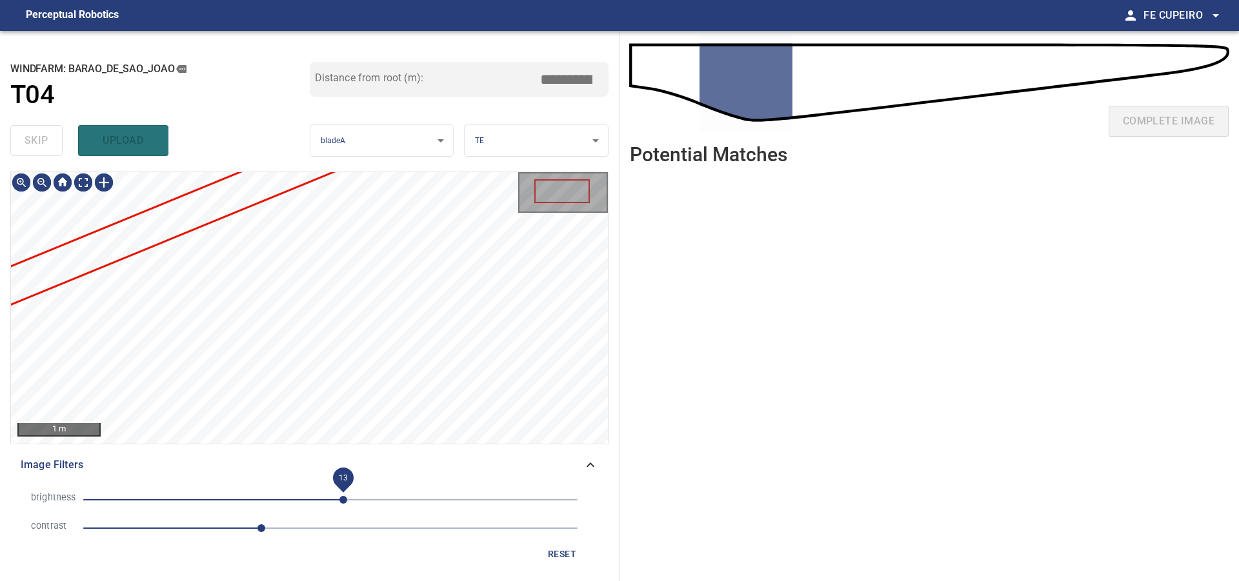
click at [343, 507] on span "13" at bounding box center [330, 500] width 494 height 18
click at [401, 510] on div "brightness 13 contrast 1.8" at bounding box center [309, 514] width 577 height 57
click at [410, 488] on li "brightness 13" at bounding box center [309, 500] width 577 height 28
click at [409, 497] on span "13" at bounding box center [330, 500] width 494 height 18
click at [374, 500] on span "81" at bounding box center [330, 500] width 494 height 18
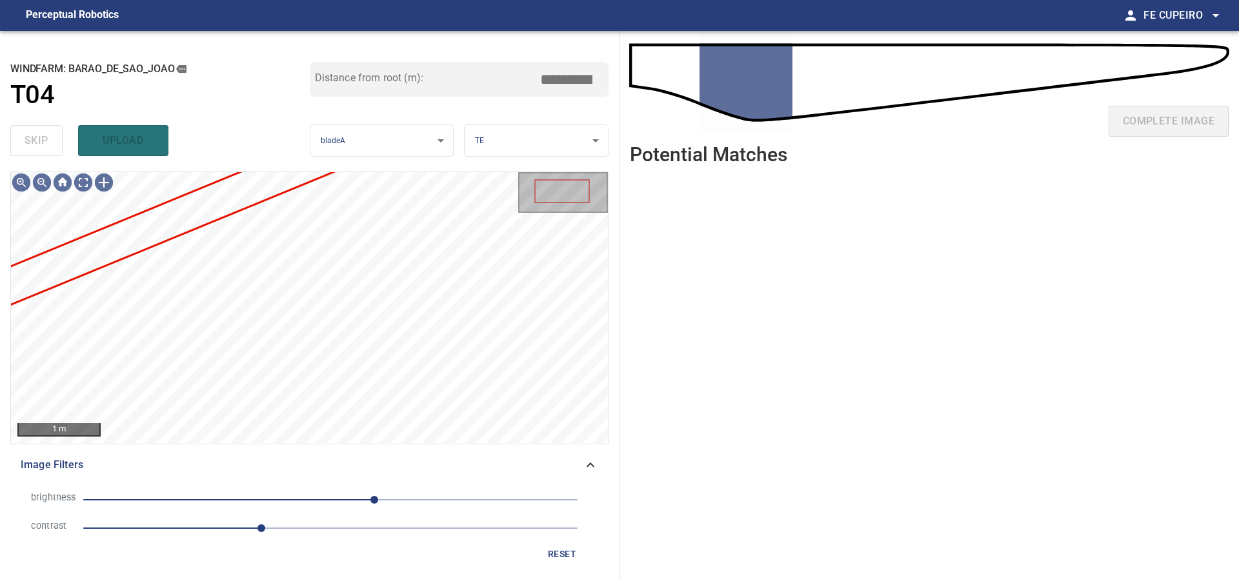
click at [378, 498] on span "45" at bounding box center [374, 500] width 8 height 8
click at [286, 532] on span "1.8" at bounding box center [330, 528] width 494 height 18
click at [238, 530] on span "2.1" at bounding box center [330, 528] width 494 height 18
click at [90, 184] on body "**********" at bounding box center [619, 290] width 1239 height 581
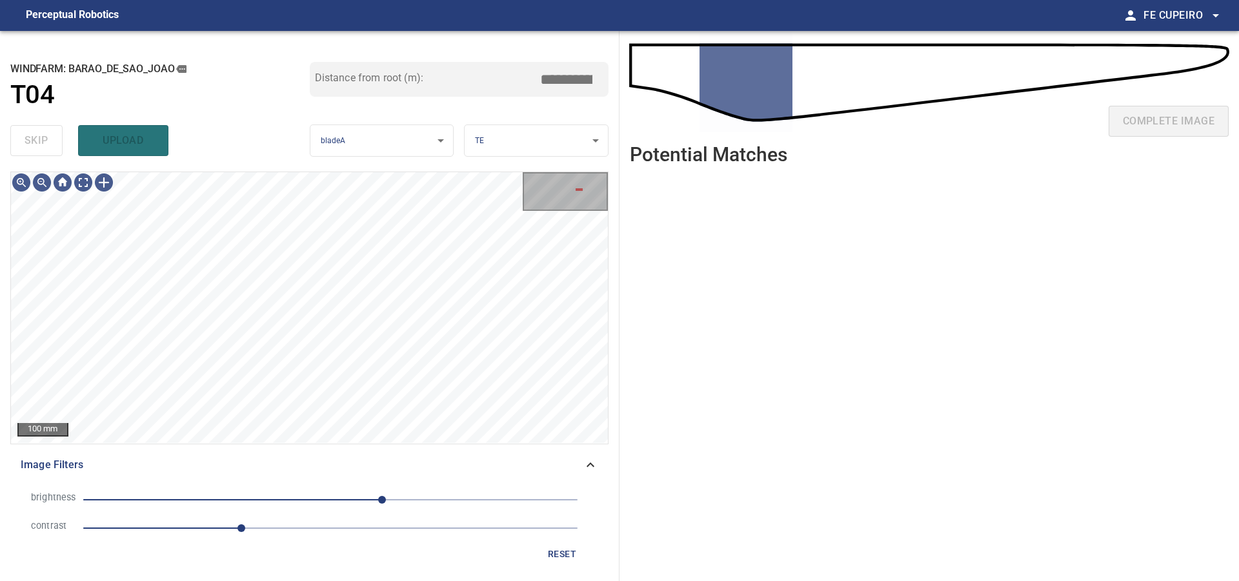
click at [319, 502] on span "53" at bounding box center [330, 500] width 494 height 18
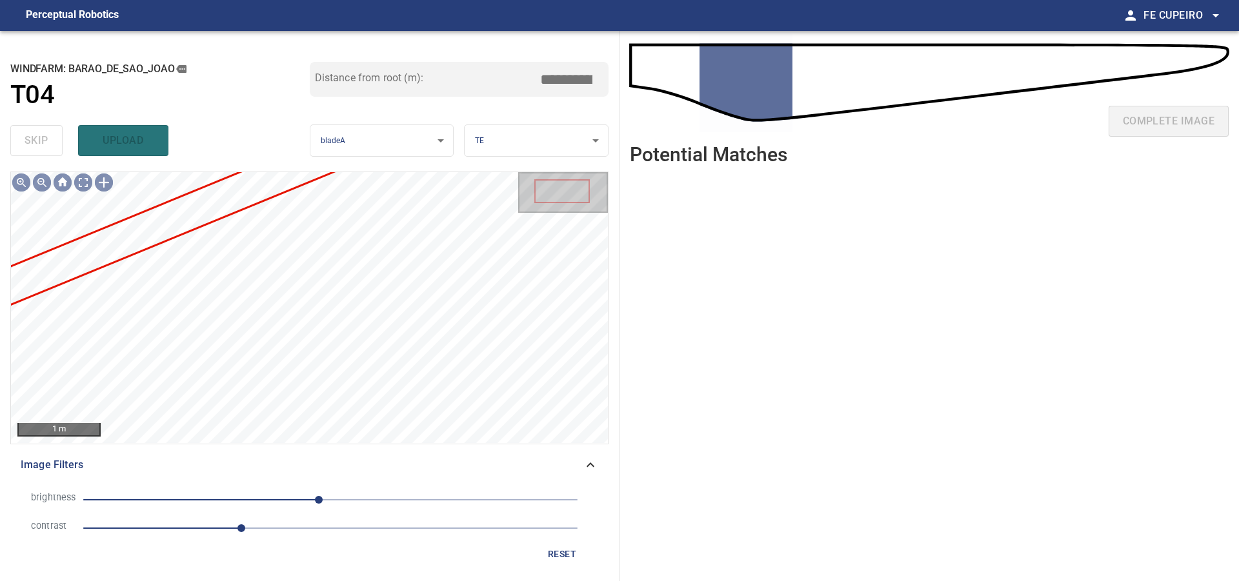
click at [271, 506] on span "-12" at bounding box center [330, 500] width 494 height 18
click at [291, 521] on span "1.6" at bounding box center [330, 528] width 494 height 18
click at [336, 520] on span "2.1" at bounding box center [330, 528] width 494 height 18
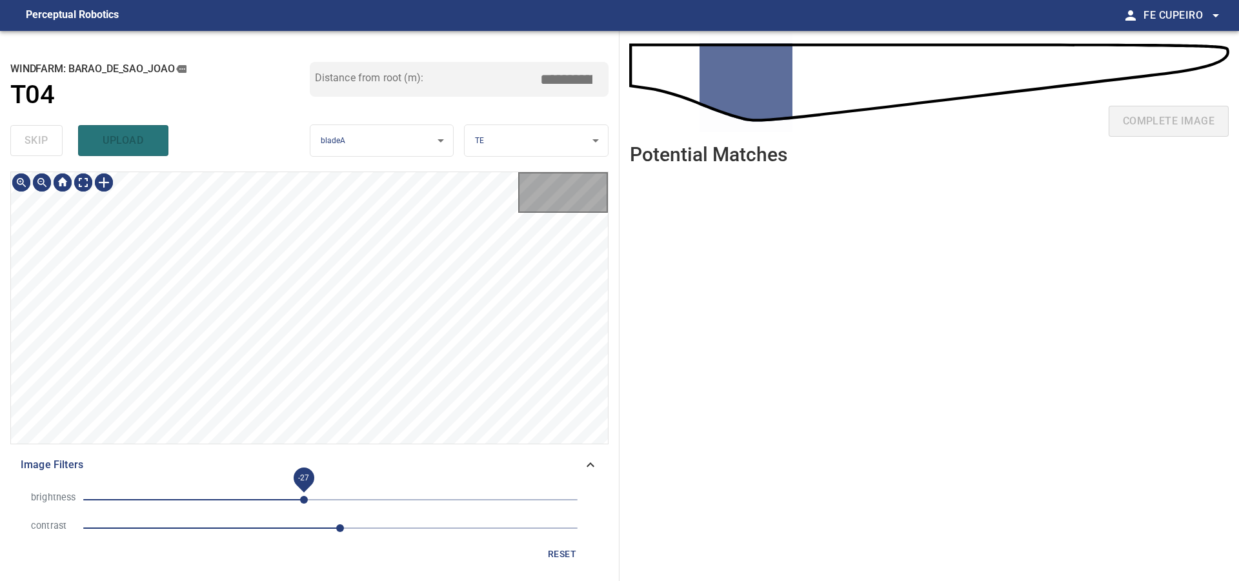
click at [305, 502] on span "-27" at bounding box center [330, 500] width 494 height 18
click at [321, 501] on span "-10" at bounding box center [330, 500] width 494 height 18
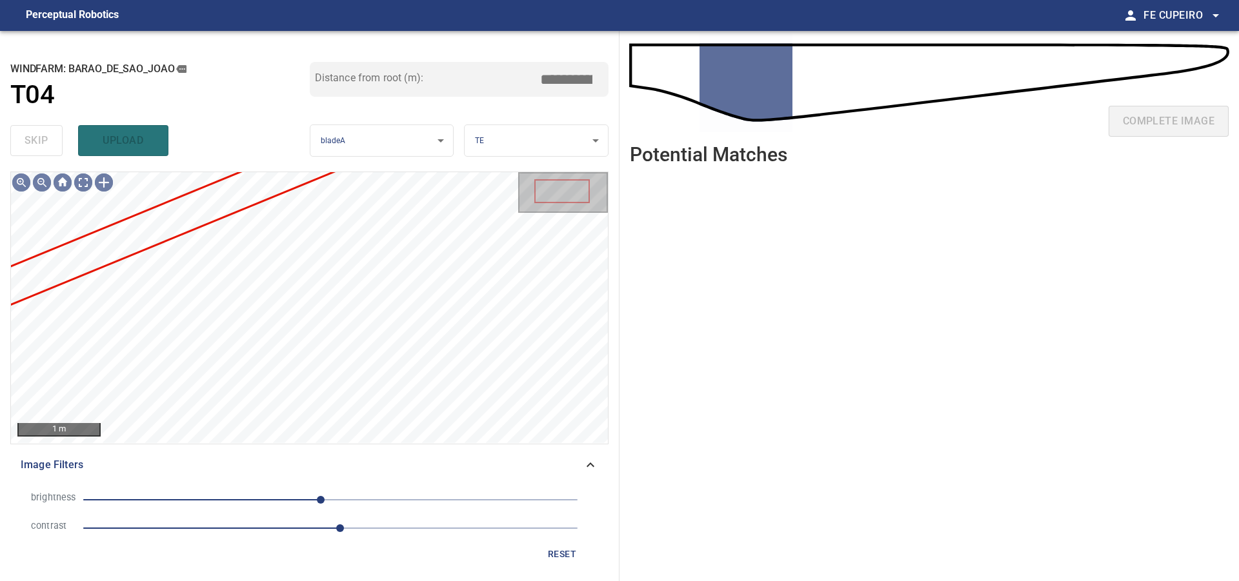
click at [277, 499] on span "-10" at bounding box center [330, 500] width 494 height 18
click at [259, 499] on span "-55" at bounding box center [330, 500] width 494 height 18
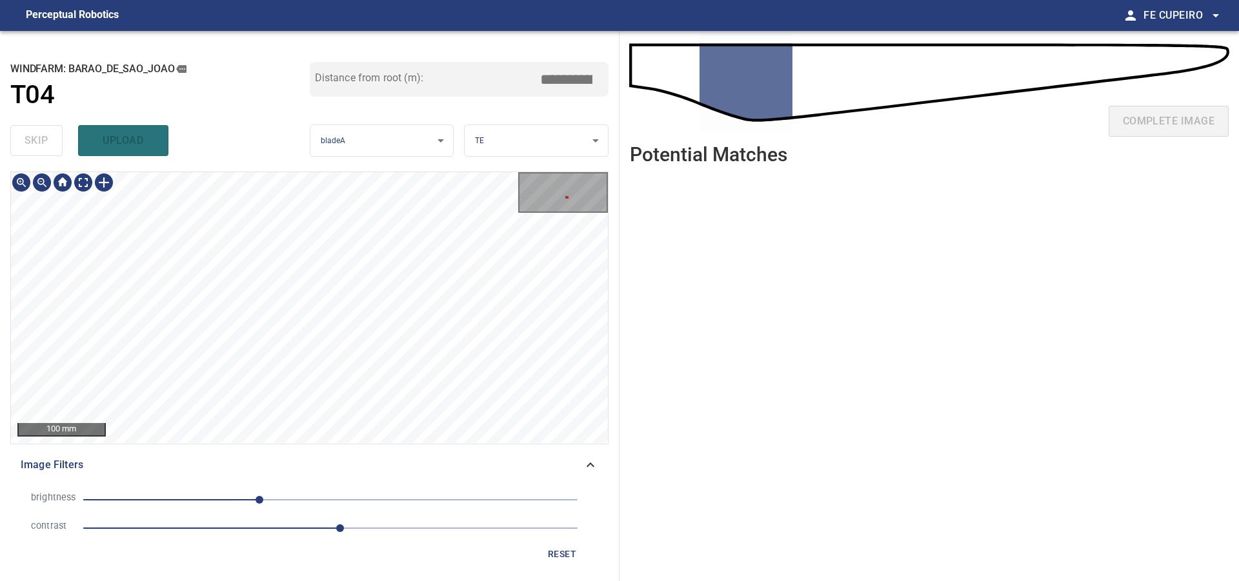
click at [628, 174] on div "**********" at bounding box center [619, 306] width 1239 height 550
click at [755, 155] on div "**********" at bounding box center [619, 306] width 1239 height 550
click at [712, 143] on div "**********" at bounding box center [619, 306] width 1239 height 550
click at [693, 184] on div "**********" at bounding box center [619, 306] width 1239 height 550
click at [255, 499] on span "-73" at bounding box center [259, 500] width 8 height 8
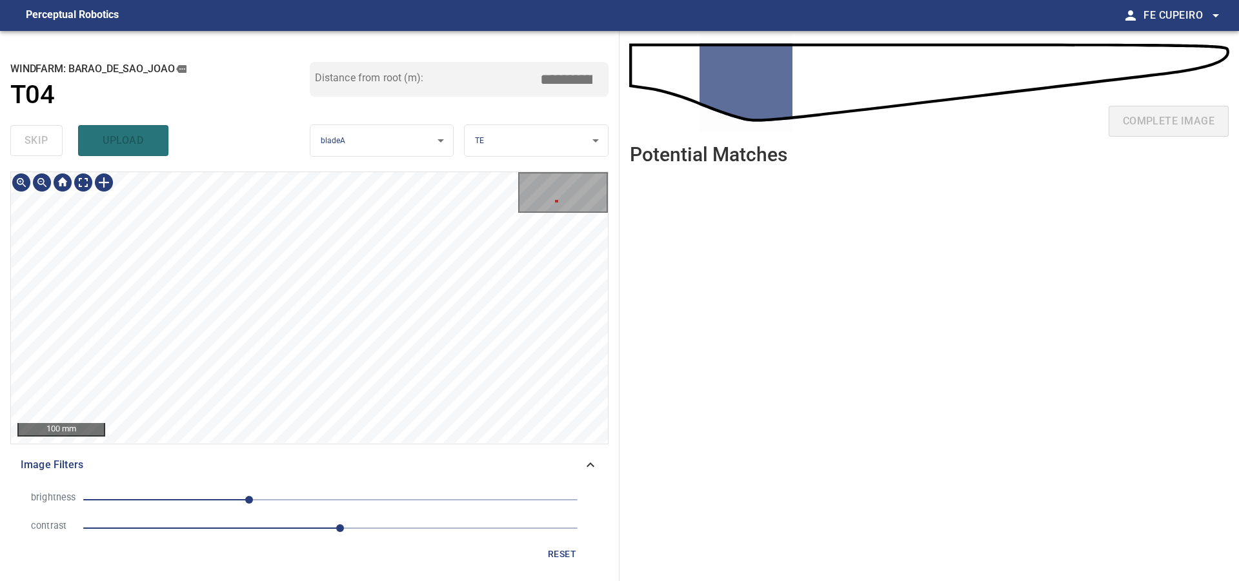
click at [797, 170] on div "**********" at bounding box center [619, 306] width 1239 height 550
click at [699, 186] on div "**********" at bounding box center [619, 306] width 1239 height 550
click at [752, 217] on div "**********" at bounding box center [619, 306] width 1239 height 550
click at [698, 239] on div "**********" at bounding box center [619, 306] width 1239 height 550
click at [712, 227] on div "**********" at bounding box center [619, 306] width 1239 height 550
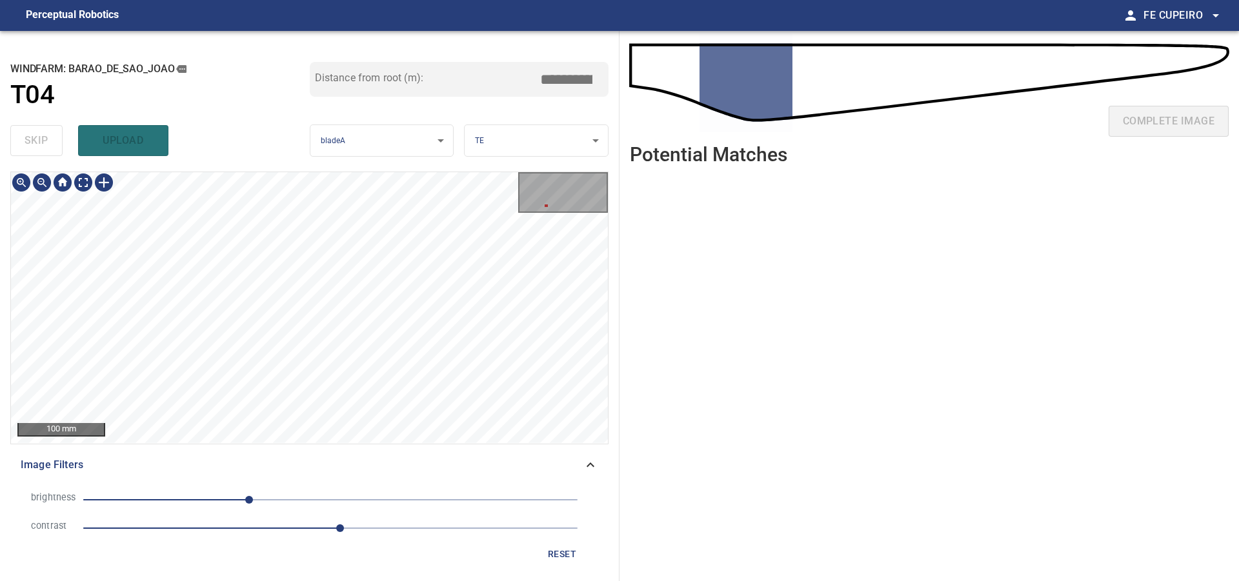
click at [728, 252] on div "**********" at bounding box center [619, 306] width 1239 height 550
click at [743, 190] on div "**********" at bounding box center [619, 306] width 1239 height 550
click at [730, 246] on div "**********" at bounding box center [619, 306] width 1239 height 550
click at [825, 211] on div "**********" at bounding box center [619, 306] width 1239 height 550
click at [752, 242] on div "**********" at bounding box center [619, 306] width 1239 height 550
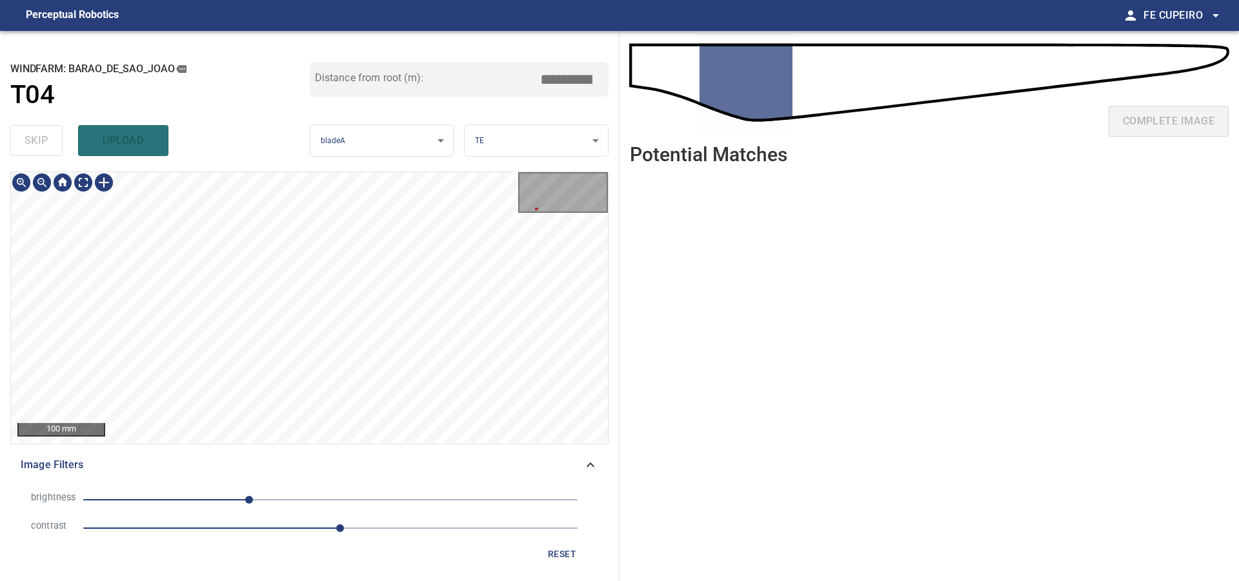
click at [797, 253] on div "**********" at bounding box center [619, 306] width 1239 height 550
click at [743, 252] on div "**********" at bounding box center [619, 306] width 1239 height 550
click at [805, 272] on ul at bounding box center [929, 368] width 599 height 386
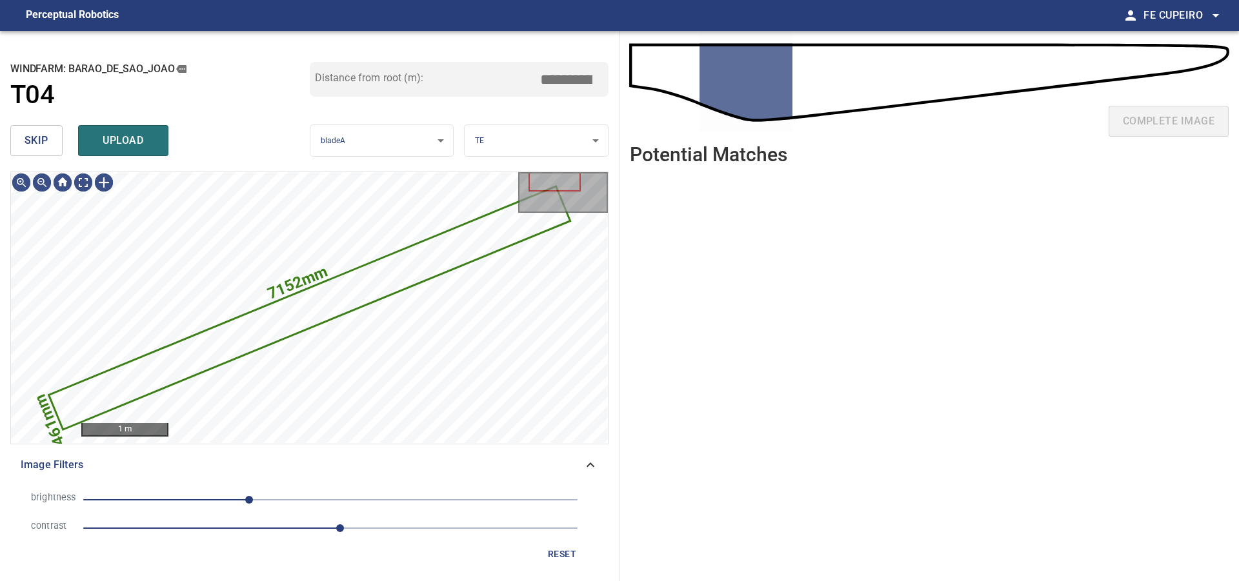
click at [54, 148] on button "skip" at bounding box center [36, 140] width 52 height 31
click at [54, 148] on div "skip upload" at bounding box center [159, 140] width 299 height 41
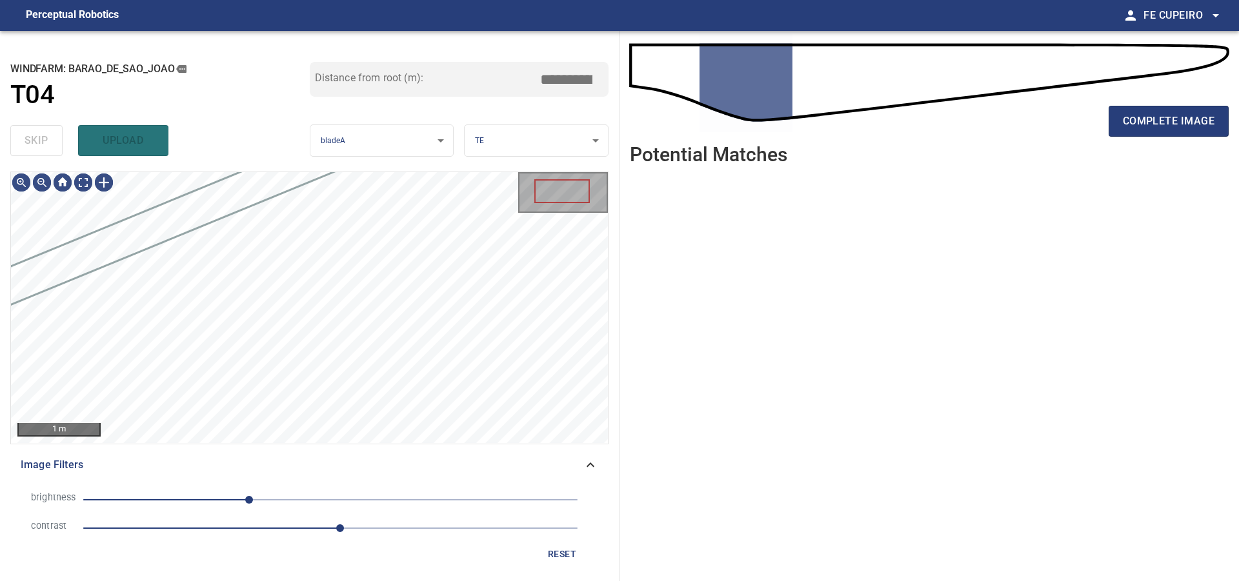
click at [54, 148] on div "skip upload" at bounding box center [159, 140] width 299 height 41
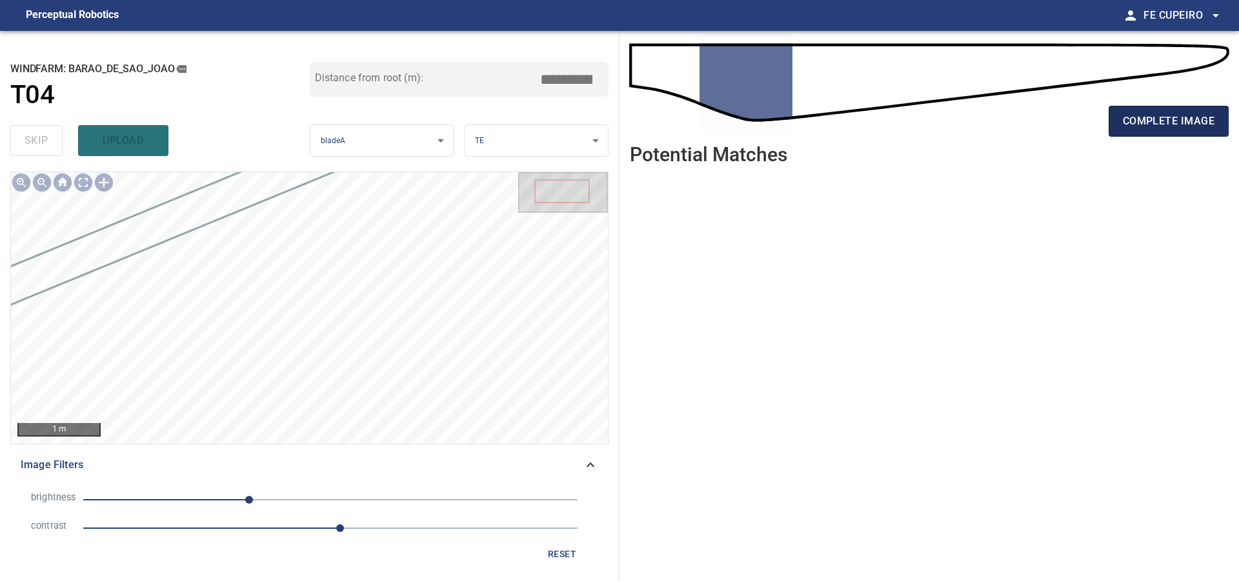
click at [1141, 119] on span "complete image" at bounding box center [1169, 121] width 92 height 18
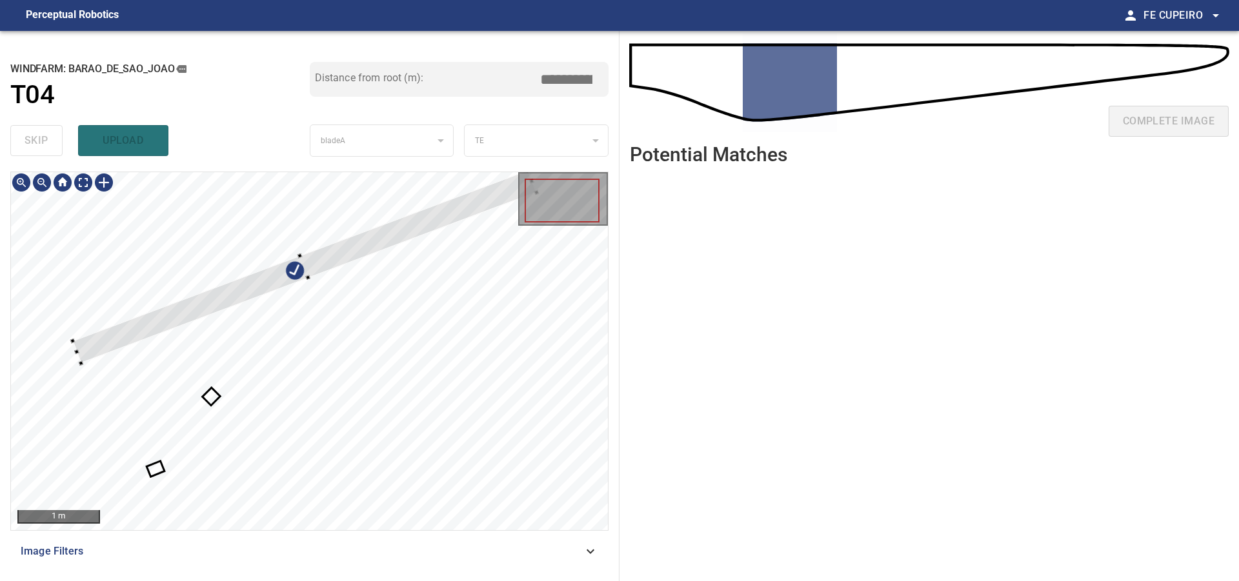
click at [318, 242] on div at bounding box center [309, 351] width 597 height 358
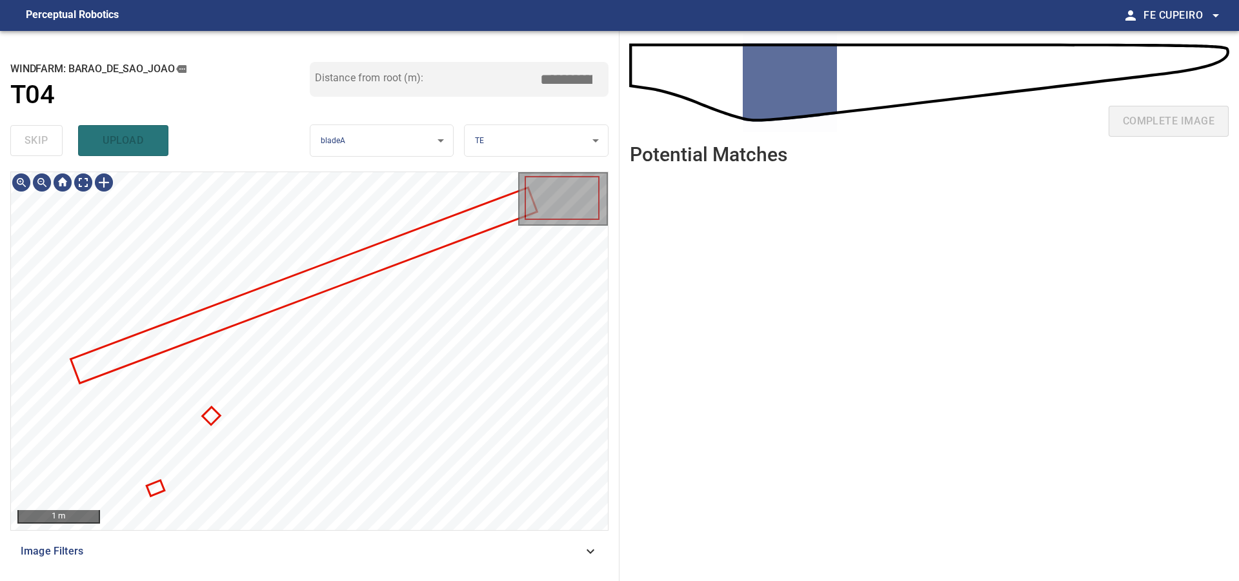
click at [256, 539] on div "Image Filters" at bounding box center [309, 551] width 598 height 31
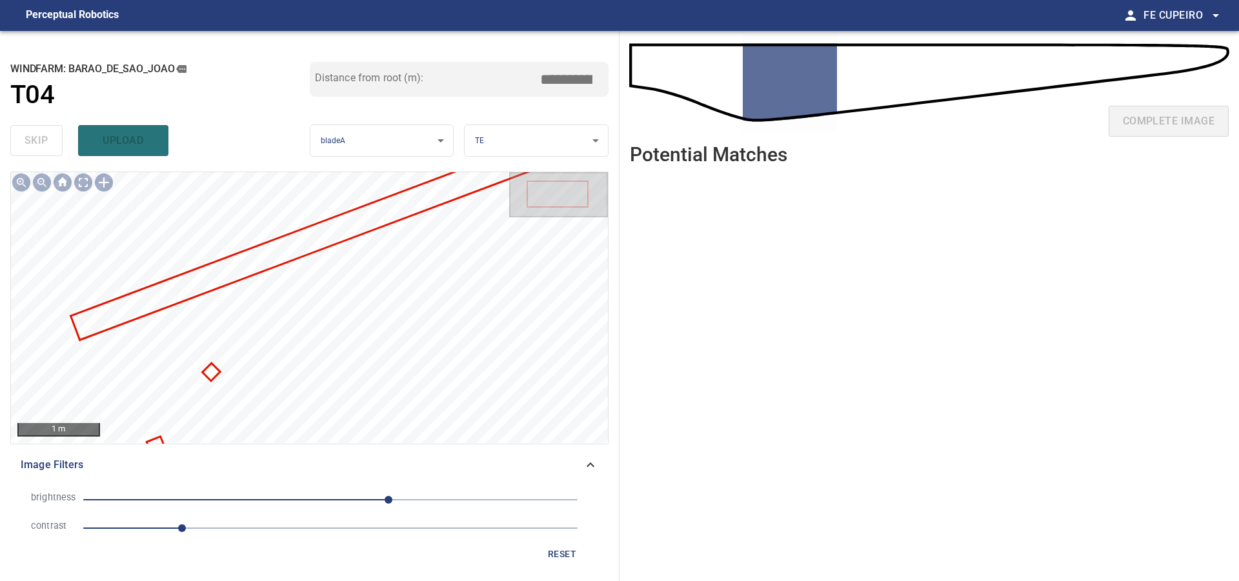
click at [225, 525] on span "1" at bounding box center [330, 528] width 494 height 18
click at [328, 502] on span "60" at bounding box center [330, 500] width 494 height 18
click at [92, 185] on body "**********" at bounding box center [619, 290] width 1239 height 581
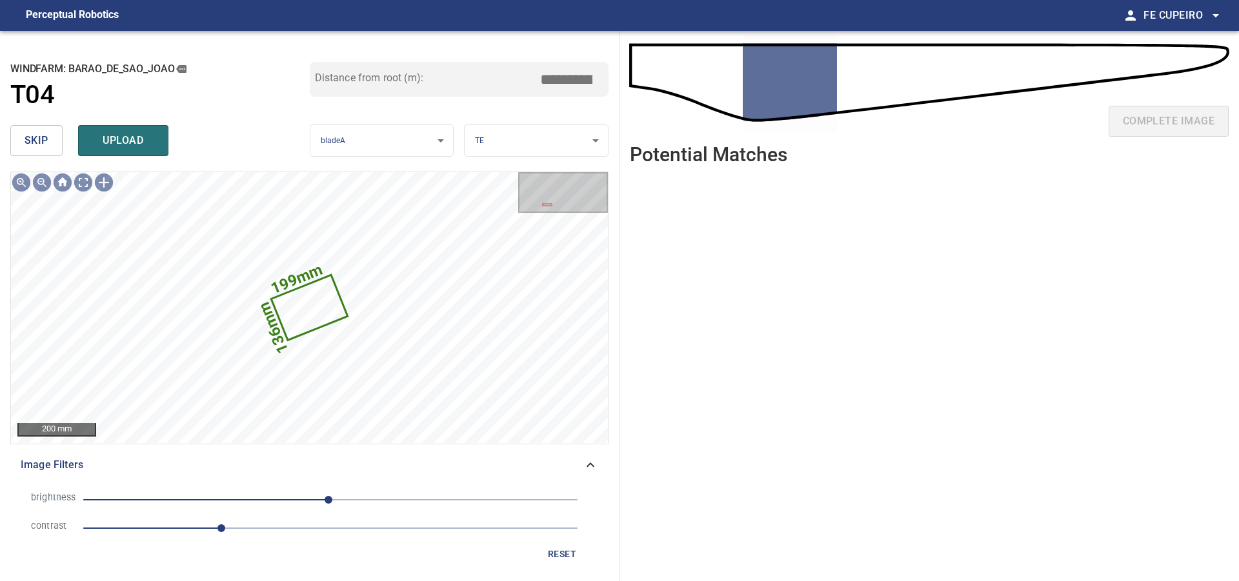
click at [63, 140] on div "skip upload" at bounding box center [159, 140] width 299 height 41
click at [57, 142] on button "skip" at bounding box center [36, 140] width 52 height 31
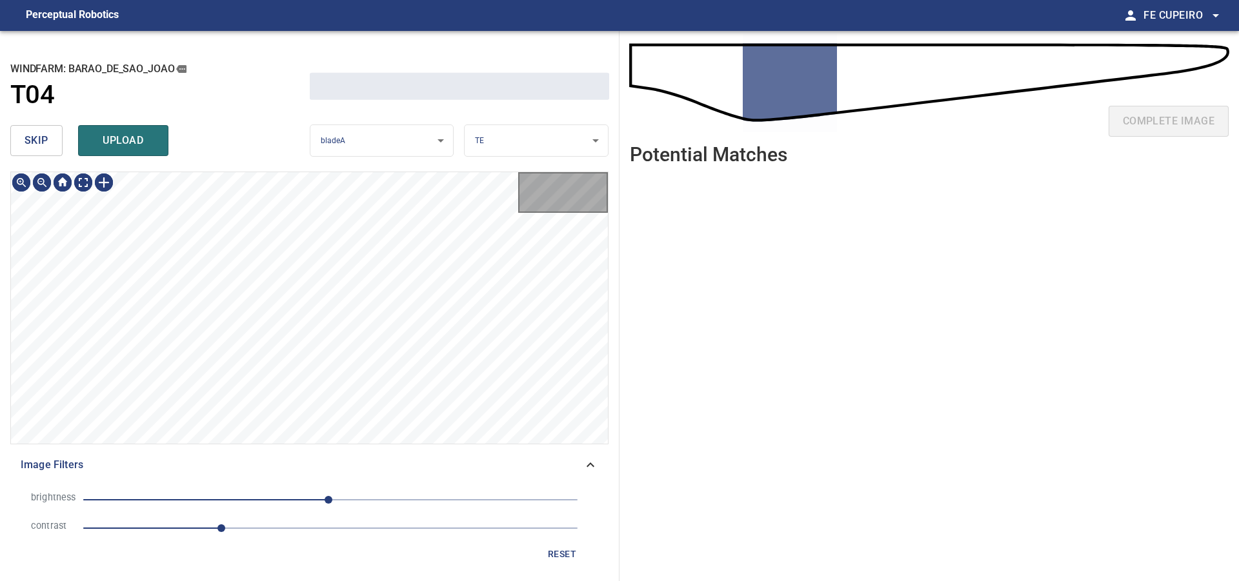
click at [57, 142] on button "skip" at bounding box center [36, 140] width 52 height 31
click at [57, 142] on div "skip upload" at bounding box center [159, 140] width 299 height 41
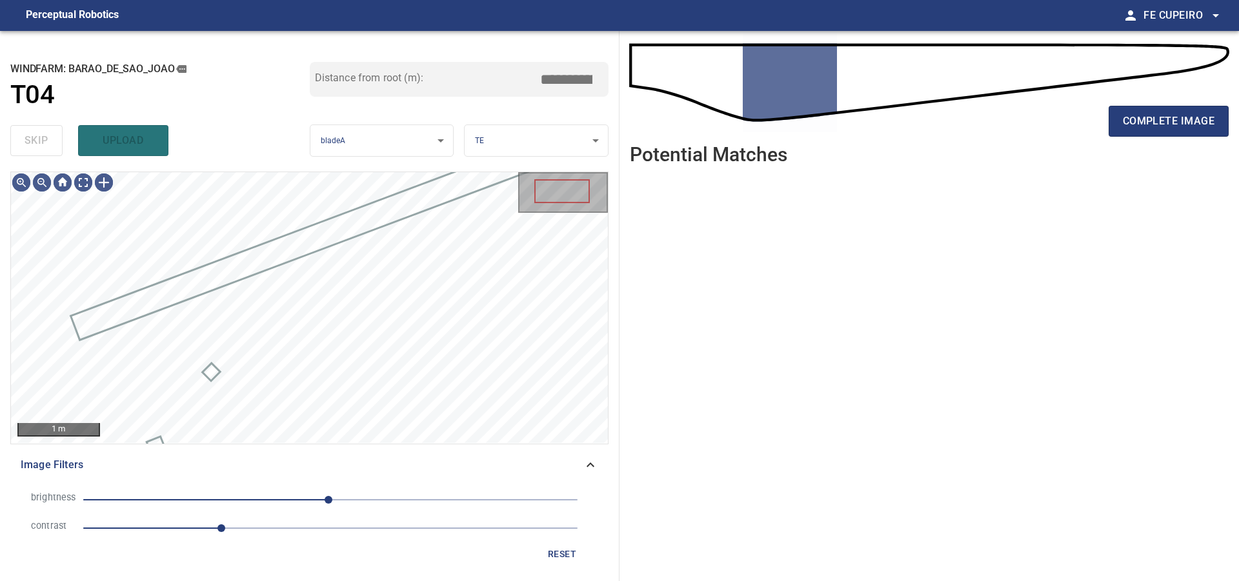
click at [57, 142] on div "skip upload" at bounding box center [159, 140] width 299 height 41
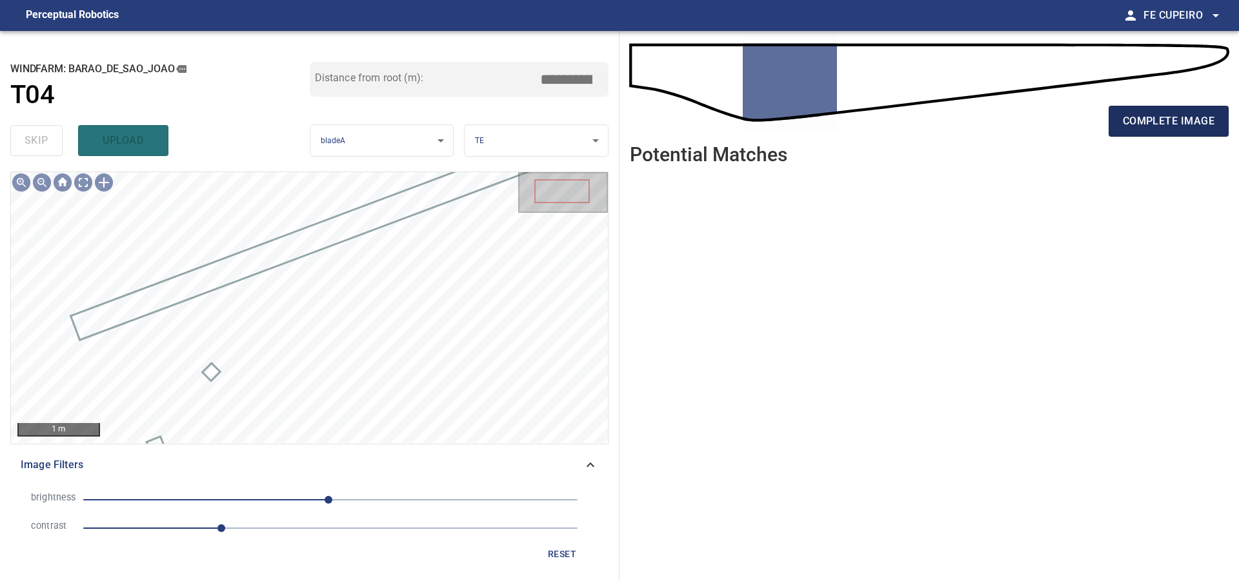
click at [1122, 123] on button "complete image" at bounding box center [1168, 121] width 120 height 31
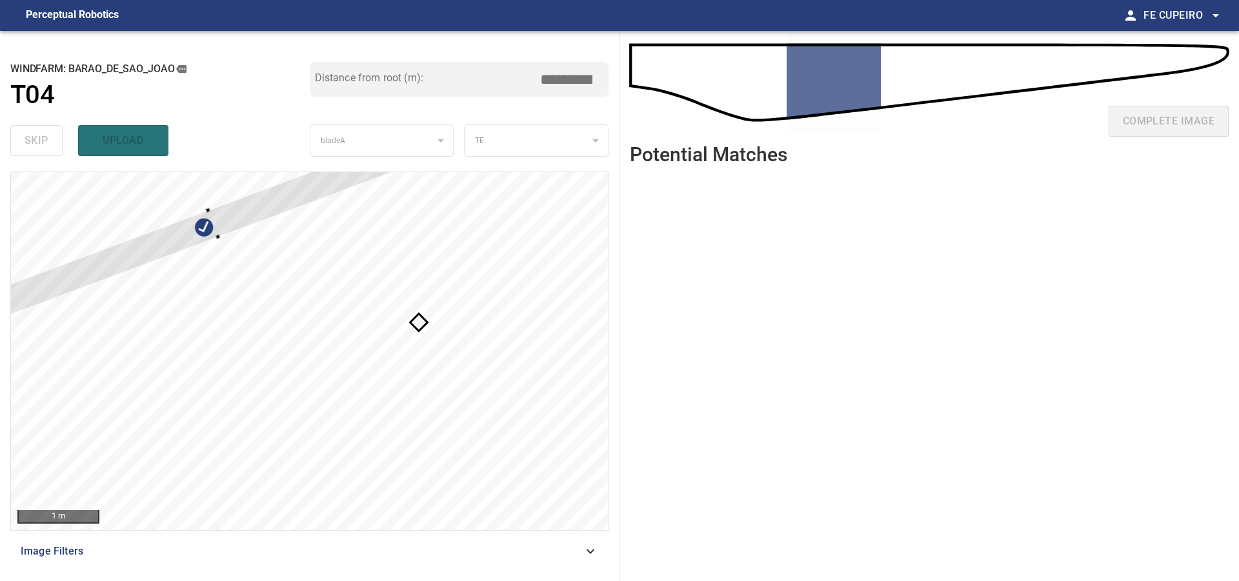
click at [266, 186] on div at bounding box center [309, 351] width 597 height 358
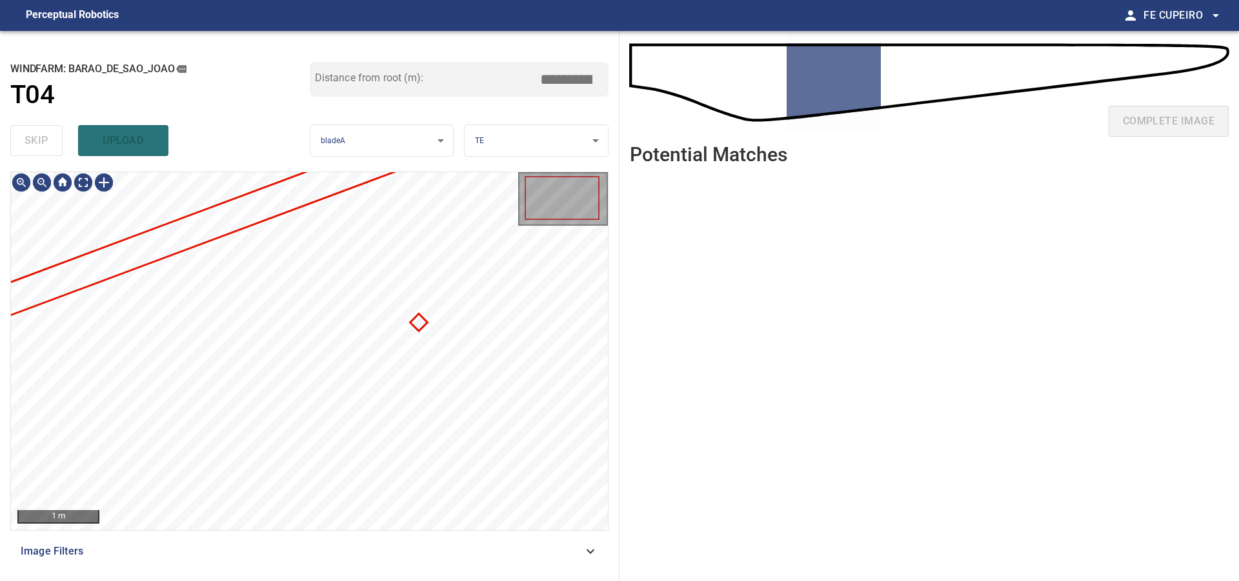
click at [294, 541] on div "Image Filters" at bounding box center [309, 551] width 598 height 31
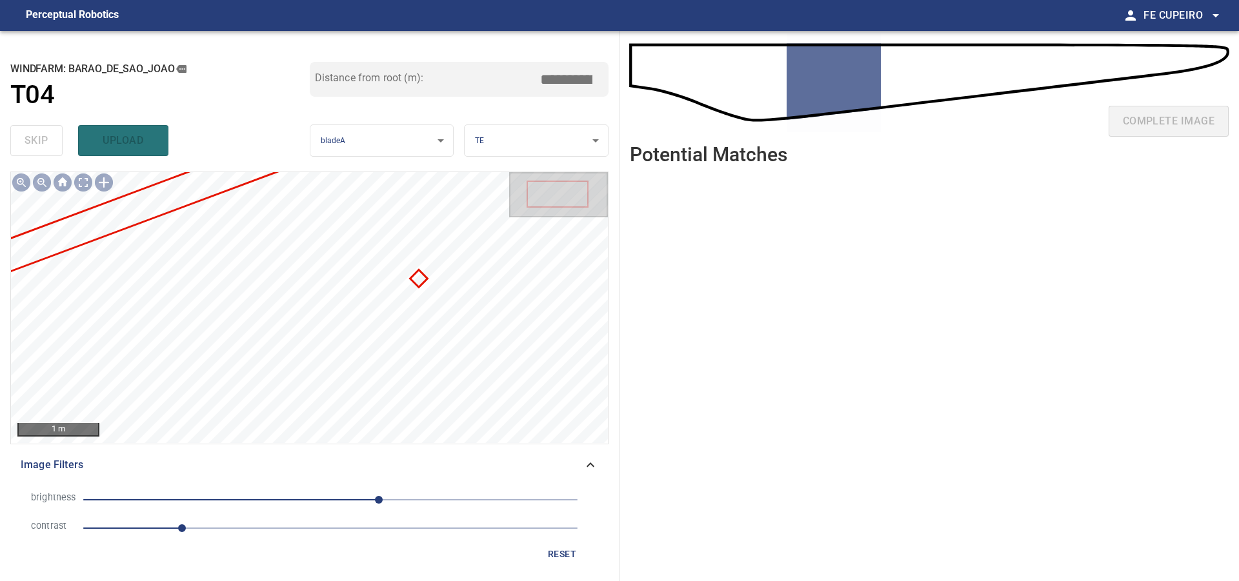
click at [241, 518] on li "contrast 1" at bounding box center [309, 528] width 577 height 28
click at [257, 528] on span "1" at bounding box center [330, 528] width 494 height 18
click at [360, 497] on span "50" at bounding box center [330, 500] width 494 height 18
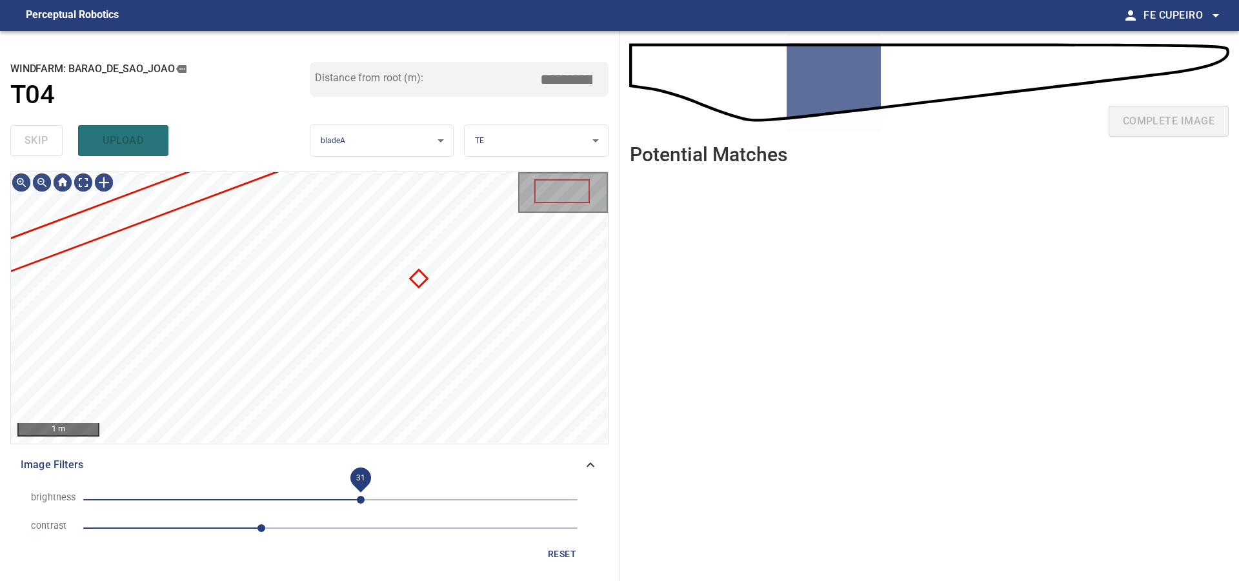
click at [339, 494] on span "31" at bounding box center [330, 500] width 494 height 18
click at [237, 534] on span "1.8" at bounding box center [330, 528] width 494 height 18
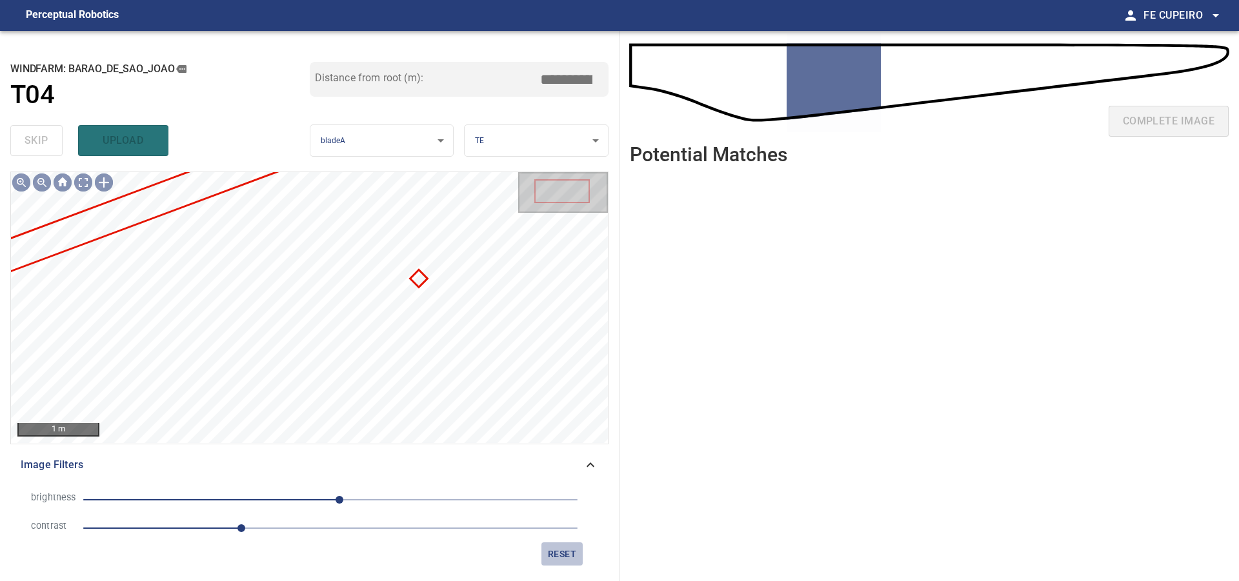
click at [571, 561] on span "reset" at bounding box center [561, 554] width 31 height 16
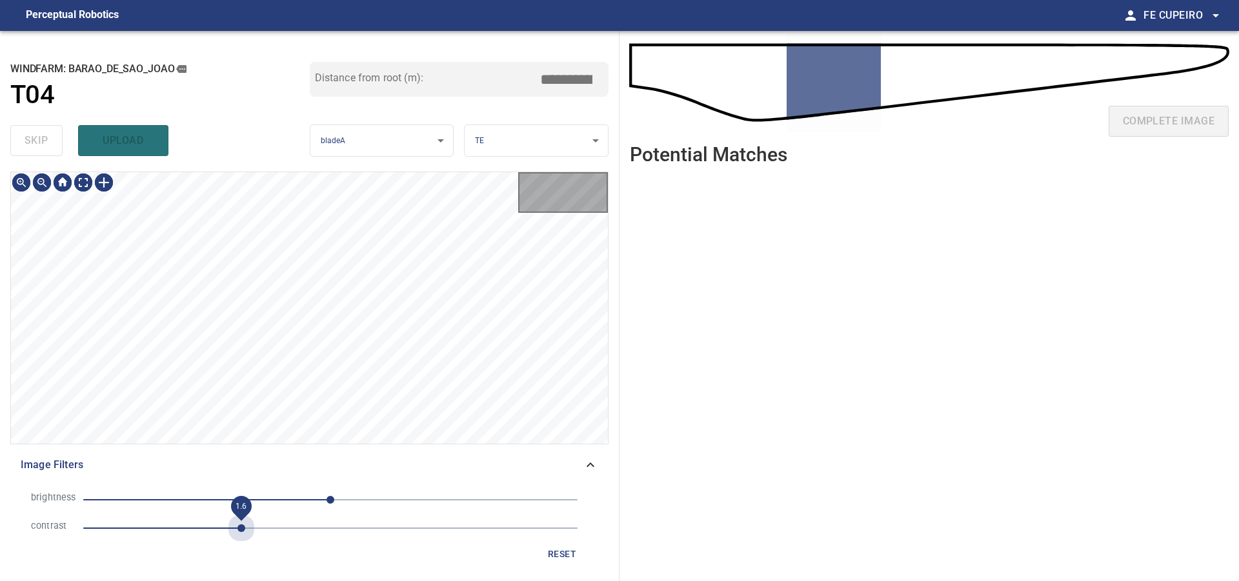
click at [242, 528] on span "1.6" at bounding box center [330, 528] width 494 height 18
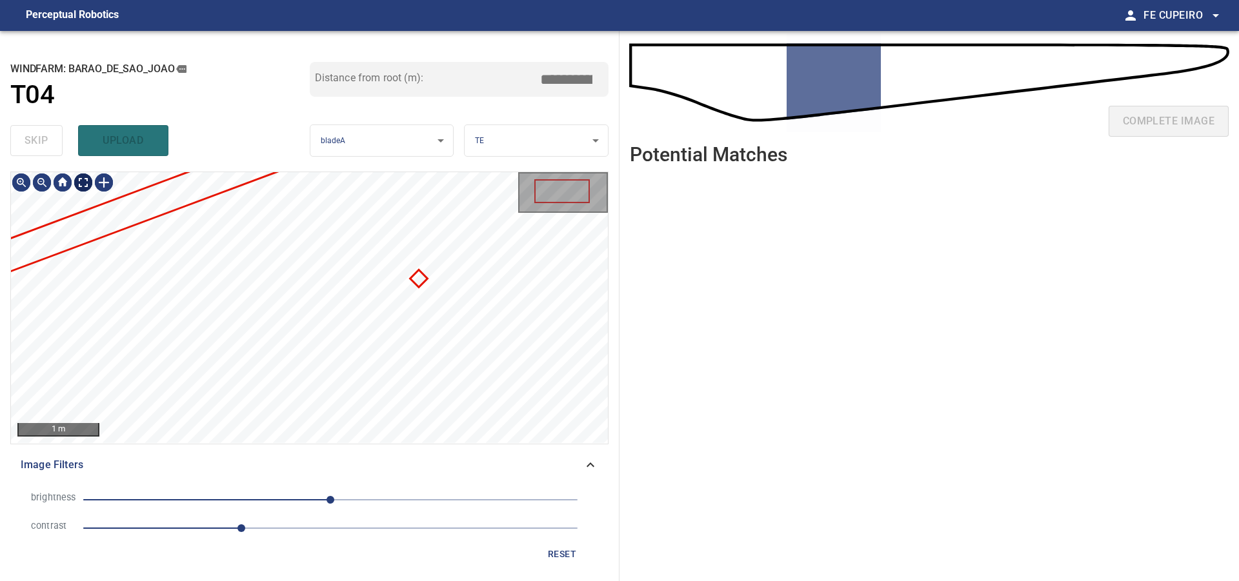
click at [85, 180] on body "**********" at bounding box center [619, 290] width 1239 height 581
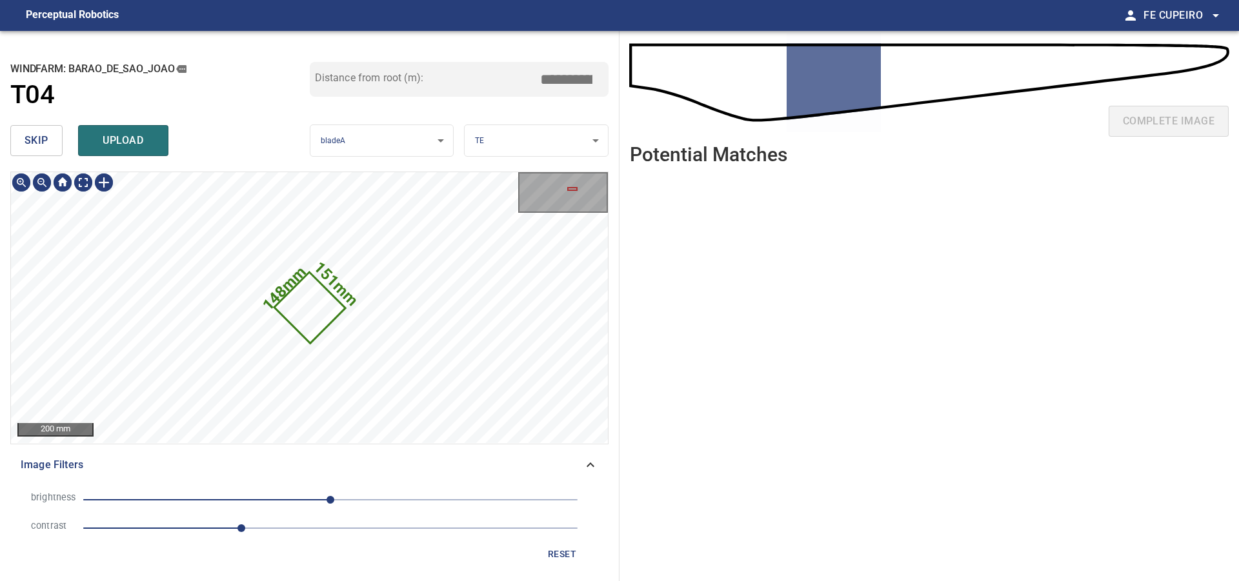
click at [28, 146] on span "skip" at bounding box center [37, 141] width 24 height 18
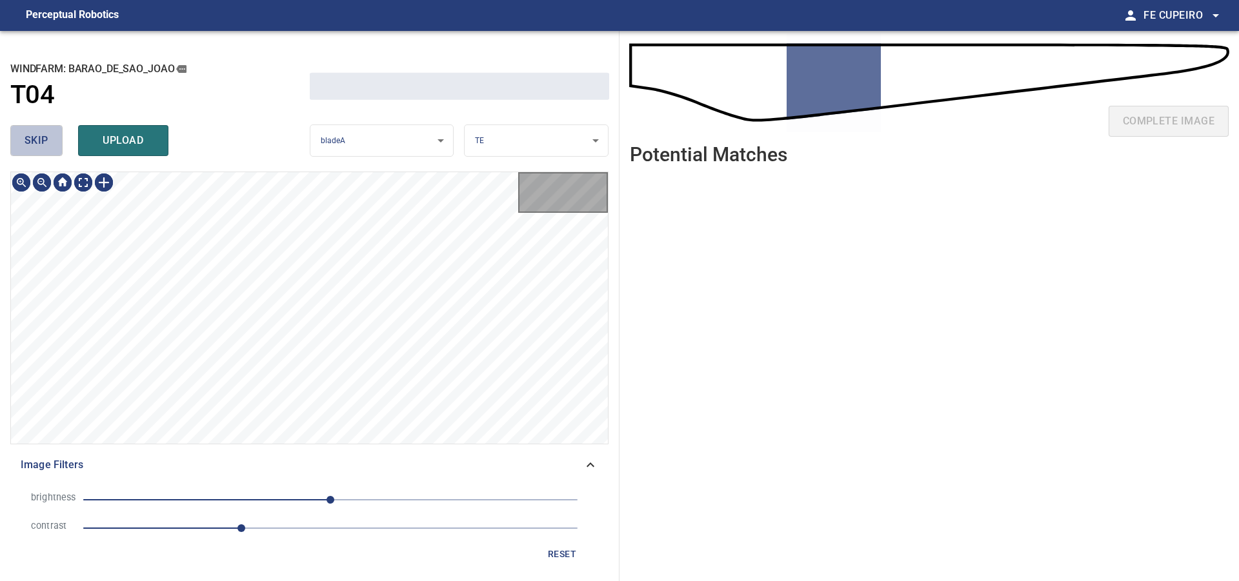
click at [28, 146] on span "skip" at bounding box center [37, 141] width 24 height 18
click at [28, 146] on div "skip upload" at bounding box center [159, 140] width 299 height 41
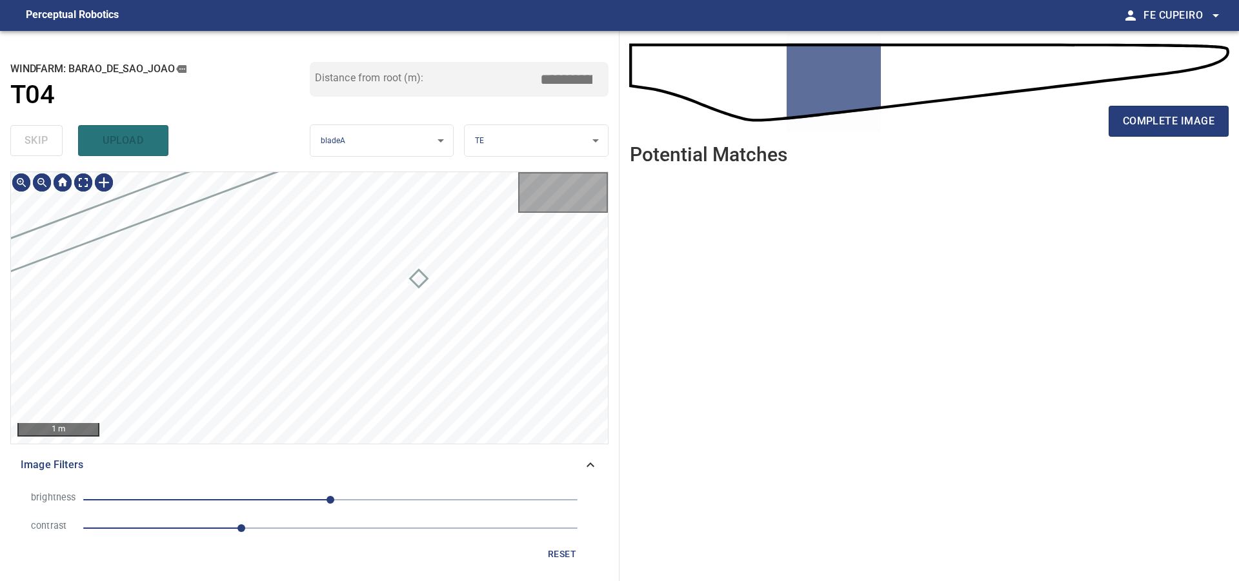
click at [28, 146] on div "skip upload" at bounding box center [159, 140] width 299 height 41
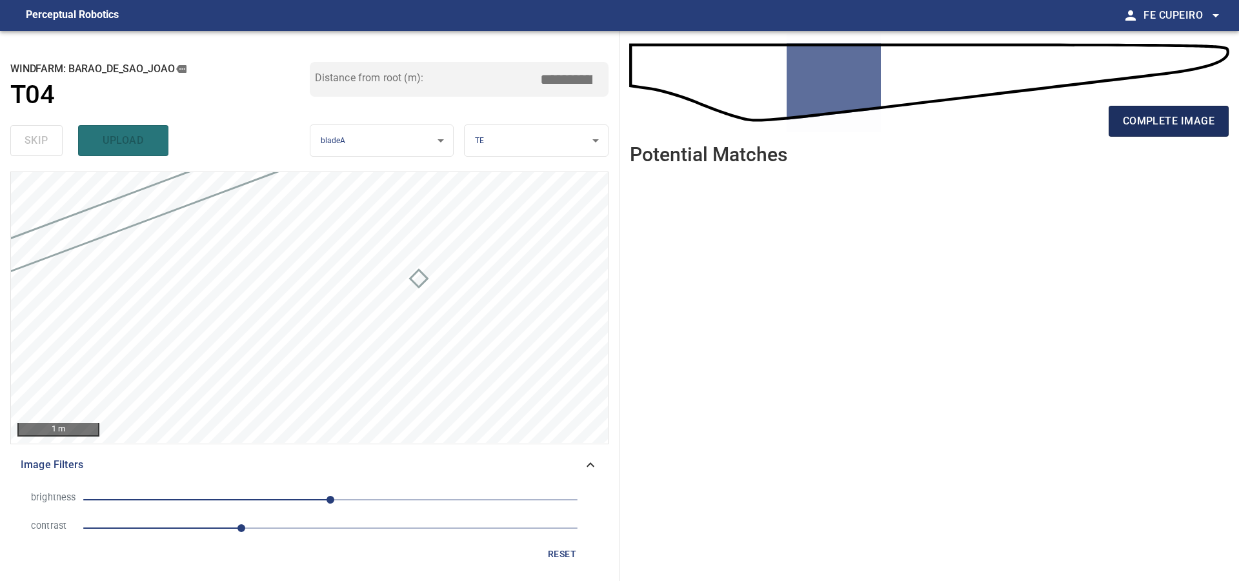
click at [1125, 124] on span "complete image" at bounding box center [1169, 121] width 92 height 18
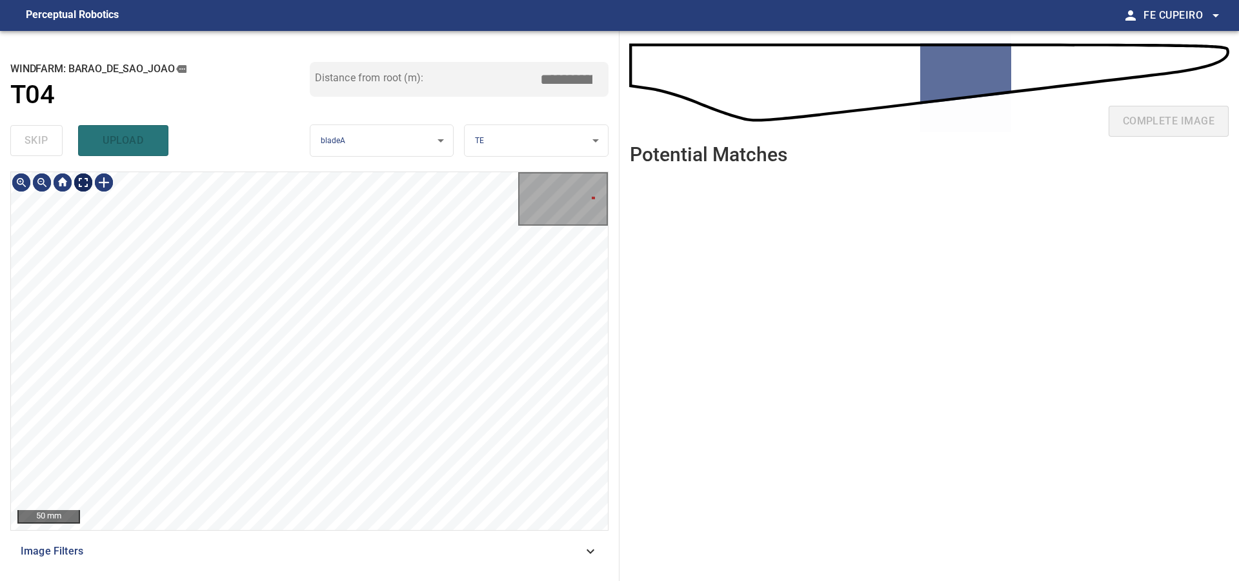
click at [79, 179] on body "**********" at bounding box center [619, 290] width 1239 height 581
click at [90, 183] on body "**********" at bounding box center [619, 290] width 1239 height 581
click at [35, 132] on button "skip" at bounding box center [36, 140] width 52 height 31
click at [35, 132] on div "skip upload" at bounding box center [159, 140] width 299 height 41
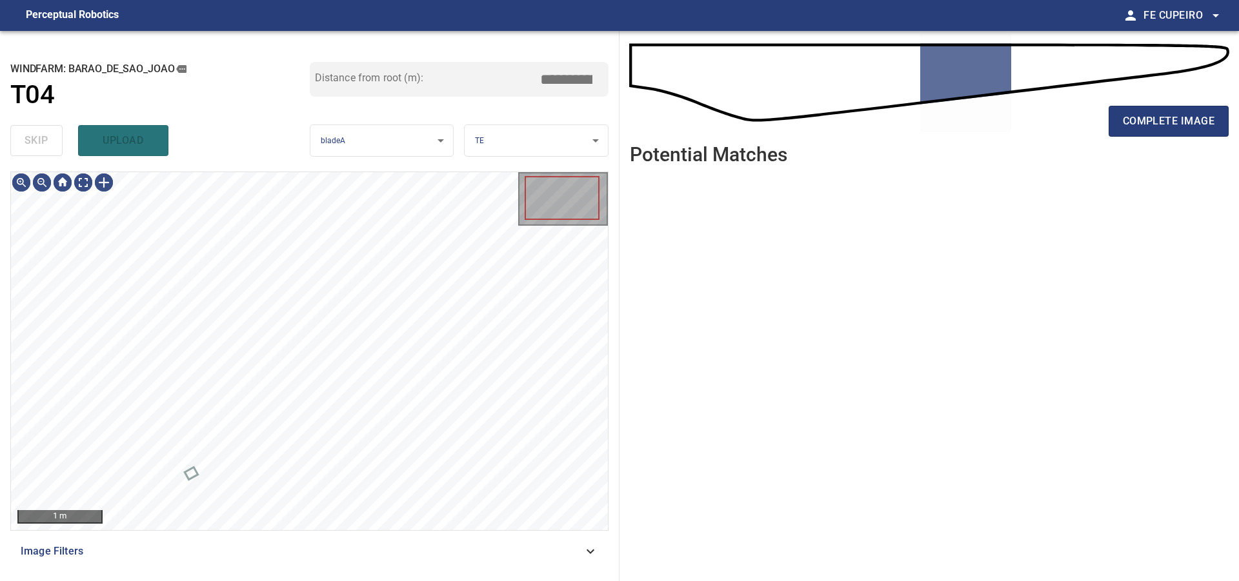
click at [35, 132] on div "skip upload" at bounding box center [159, 140] width 299 height 41
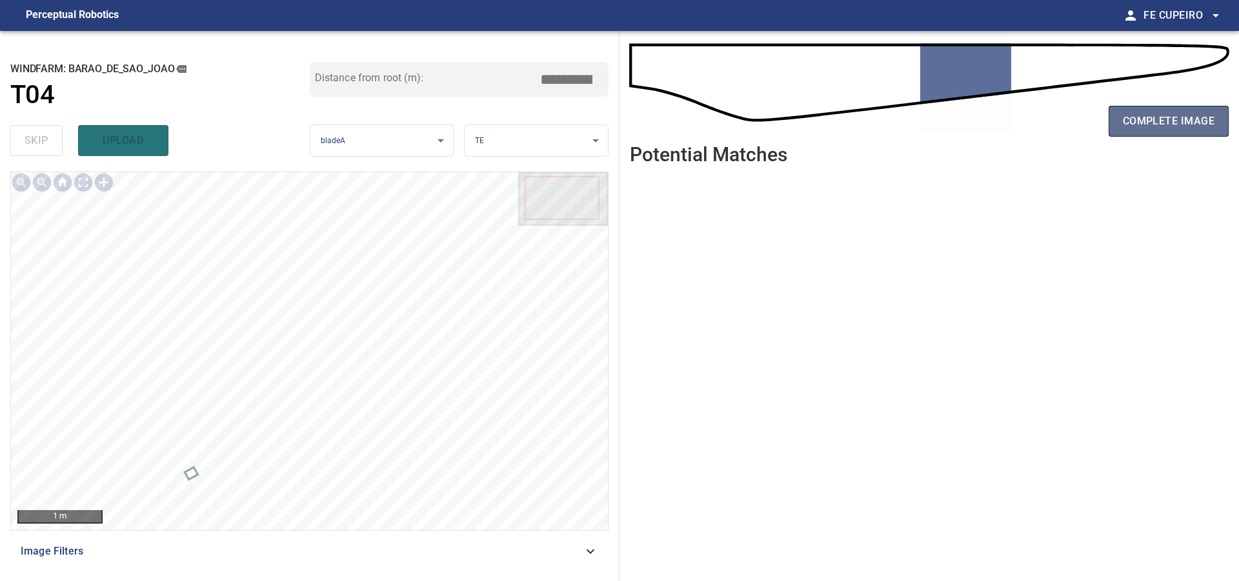
click at [1127, 112] on span "complete image" at bounding box center [1169, 121] width 92 height 18
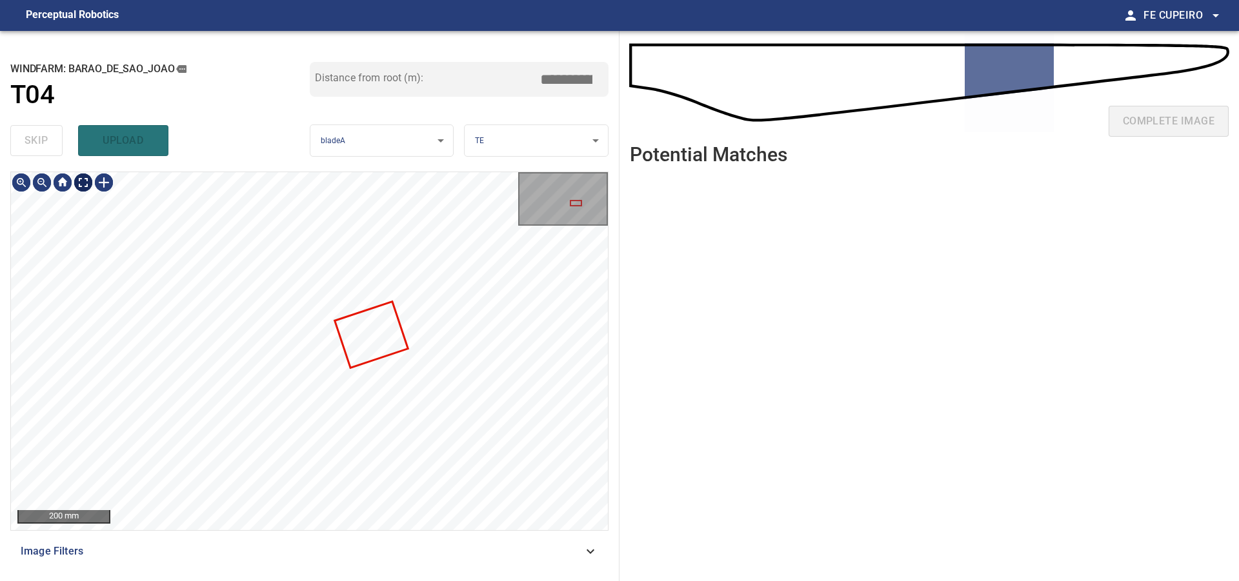
click at [86, 183] on body "**********" at bounding box center [619, 290] width 1239 height 581
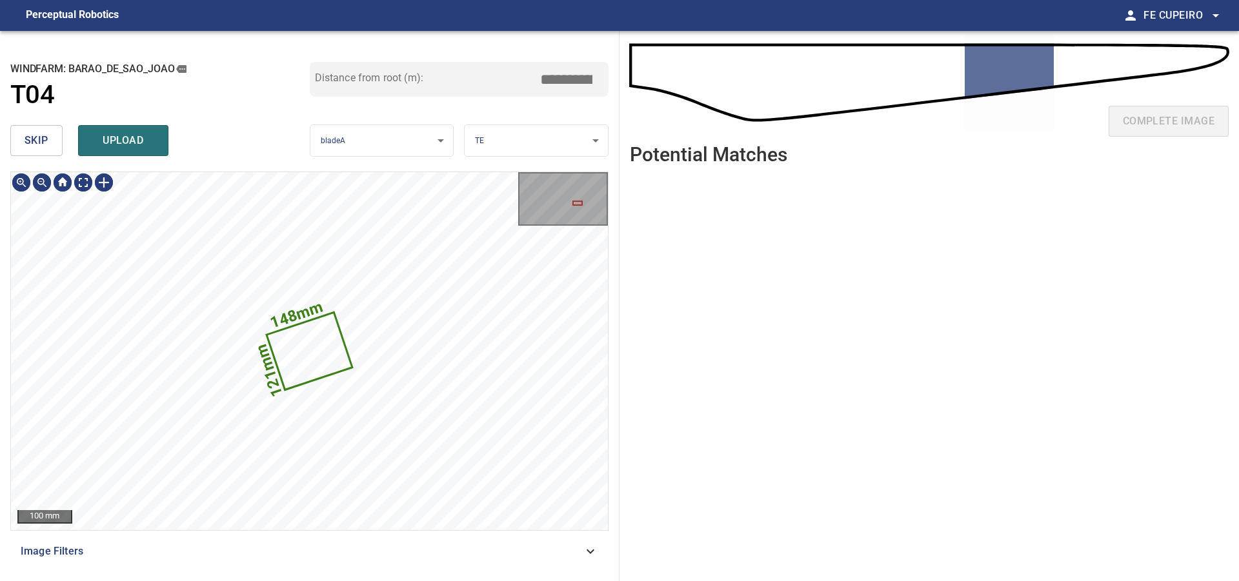
click at [50, 146] on button "skip" at bounding box center [36, 140] width 52 height 31
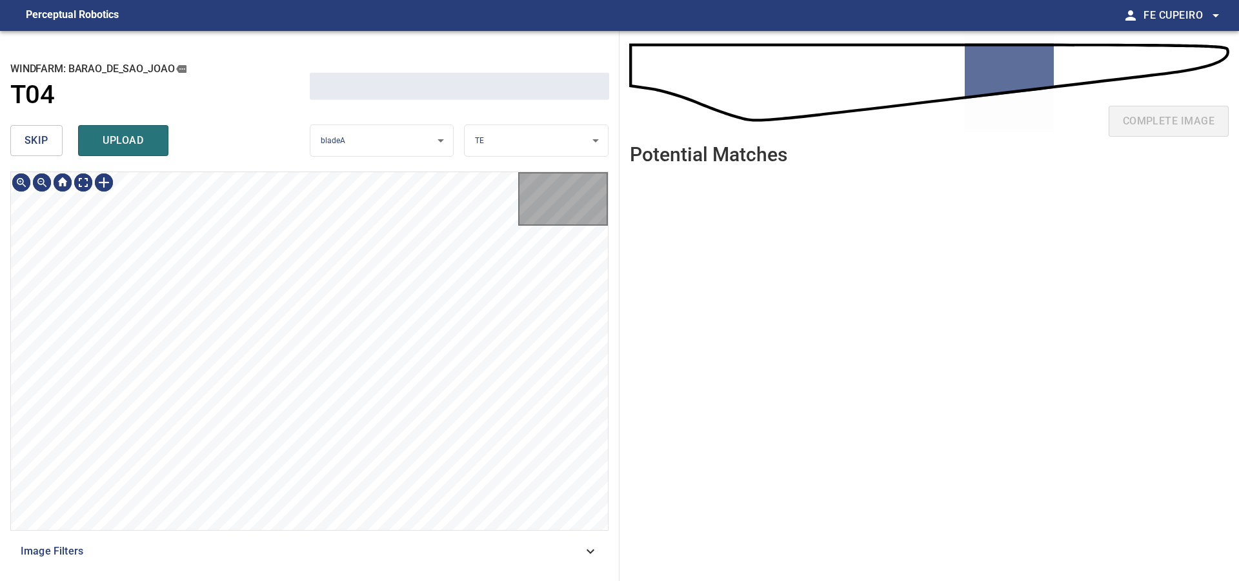
click at [49, 146] on button "skip" at bounding box center [36, 140] width 52 height 31
click at [49, 146] on div "skip upload" at bounding box center [159, 140] width 299 height 41
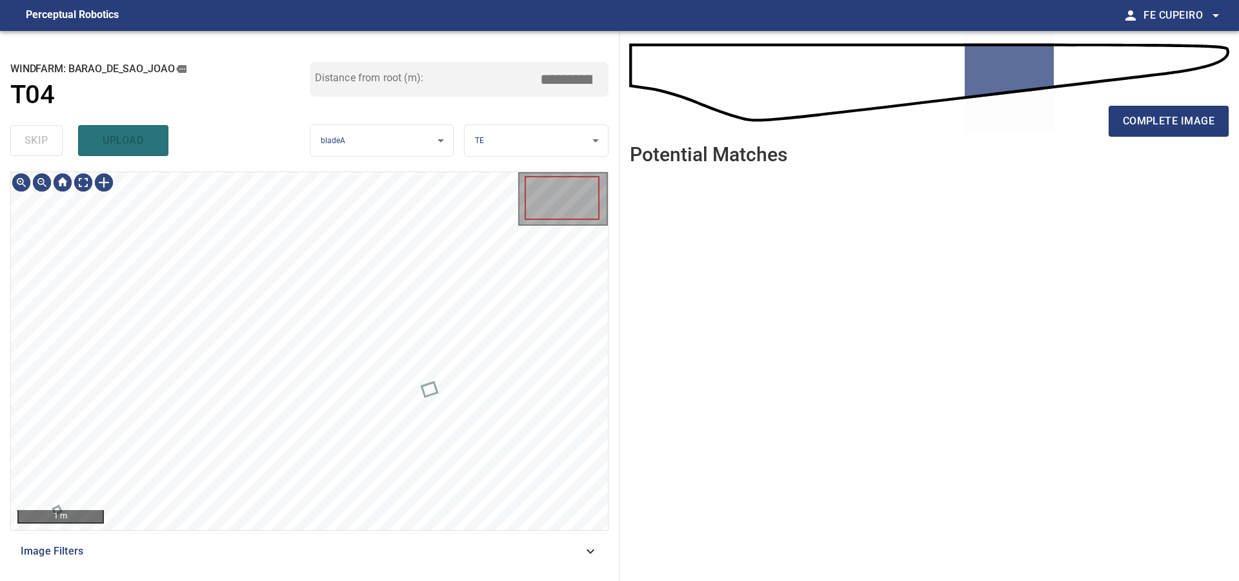
click at [49, 146] on div "skip upload" at bounding box center [159, 140] width 299 height 41
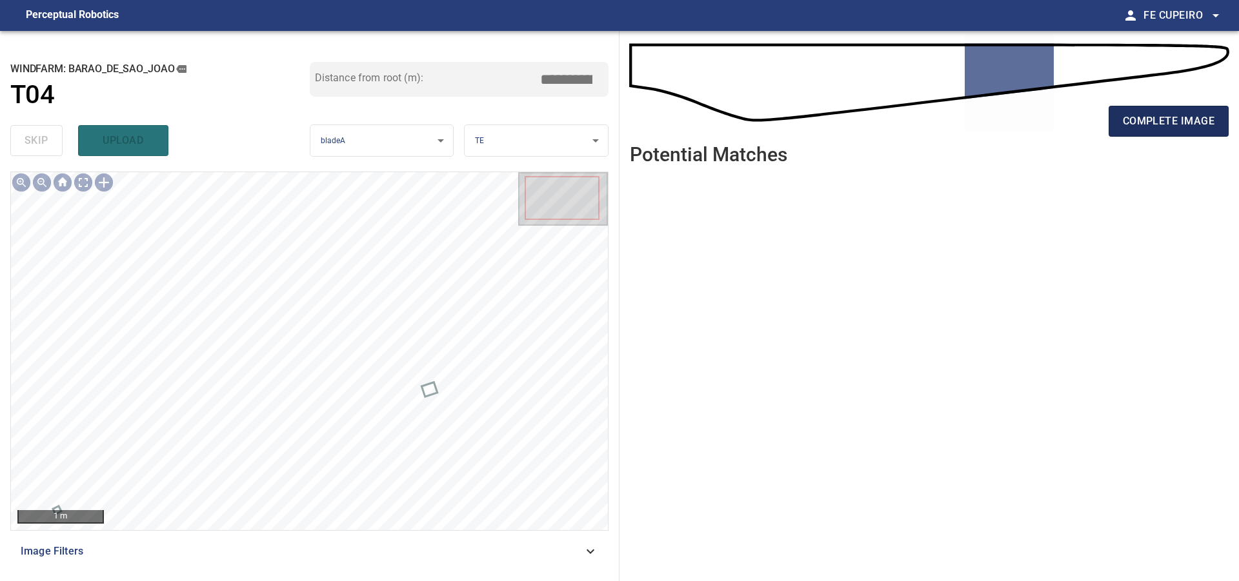
click at [1163, 119] on span "complete image" at bounding box center [1169, 121] width 92 height 18
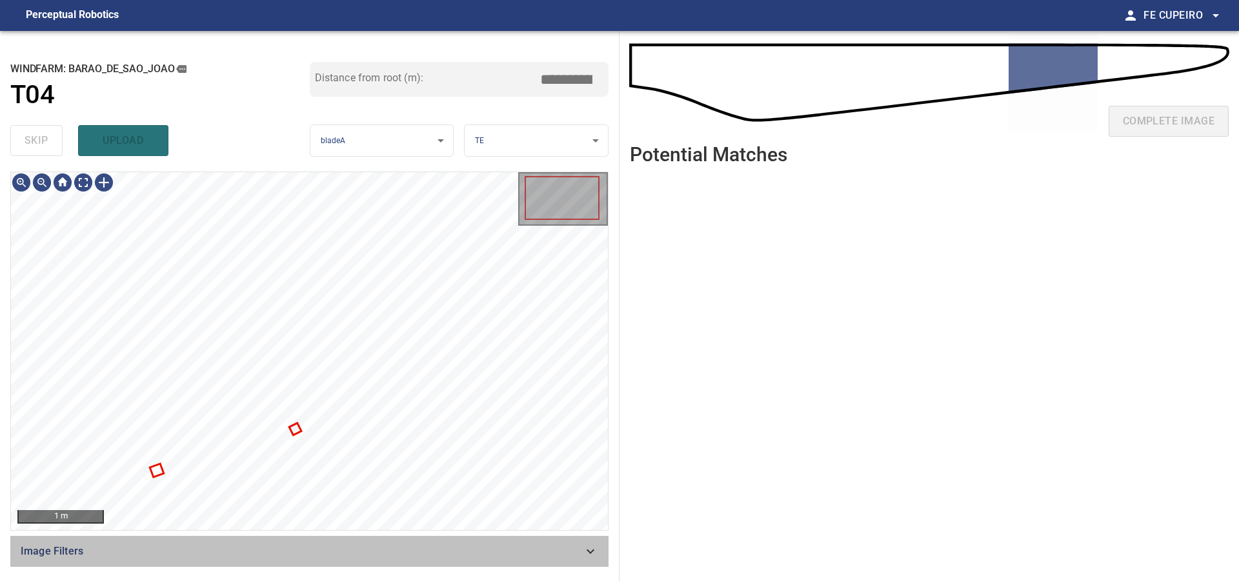
click at [255, 542] on div "Image Filters" at bounding box center [309, 551] width 598 height 31
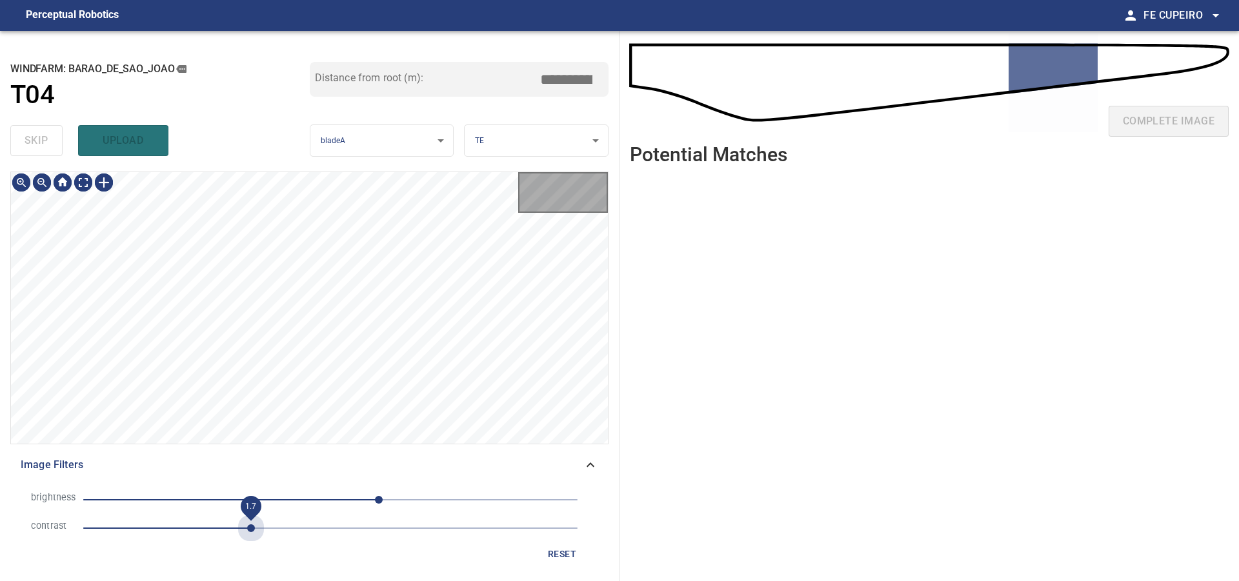
click at [250, 525] on span "1.7" at bounding box center [330, 528] width 494 height 18
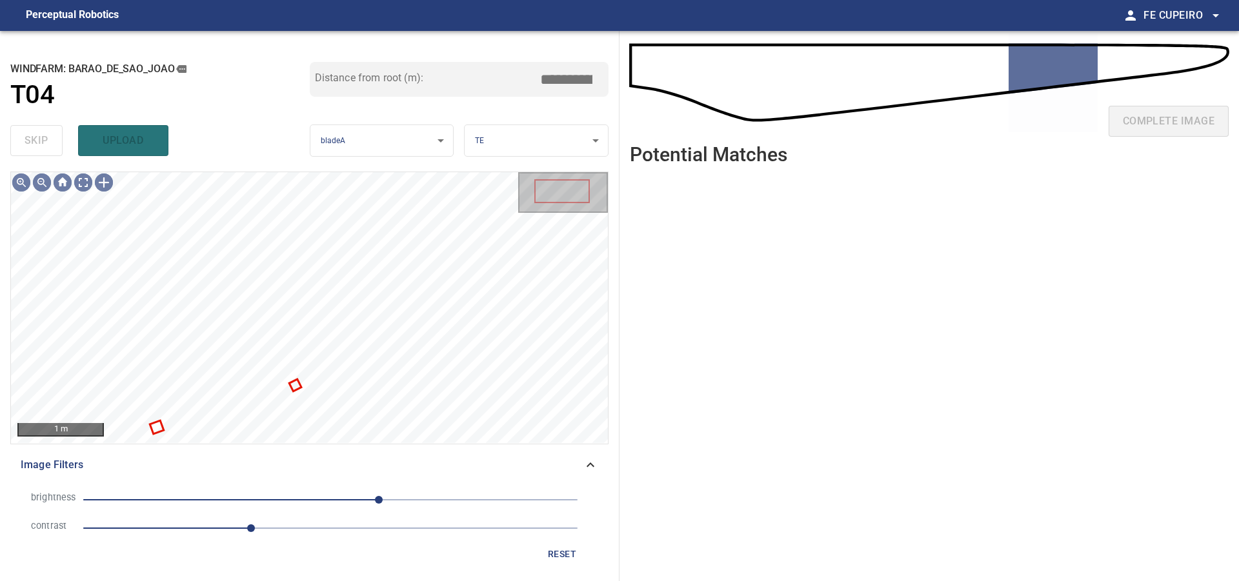
click at [343, 500] on span "50" at bounding box center [330, 500] width 494 height 18
click at [332, 501] on span "2" at bounding box center [332, 500] width 8 height 8
click at [228, 530] on span "1.7" at bounding box center [330, 528] width 494 height 18
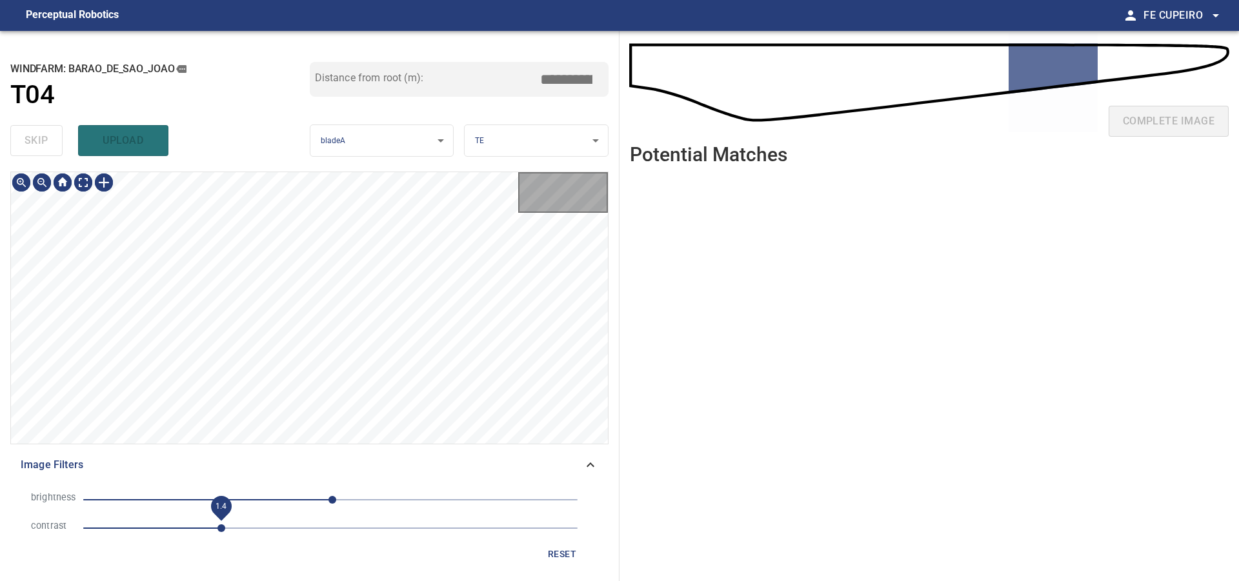
click at [223, 530] on span "1.4" at bounding box center [221, 529] width 8 height 8
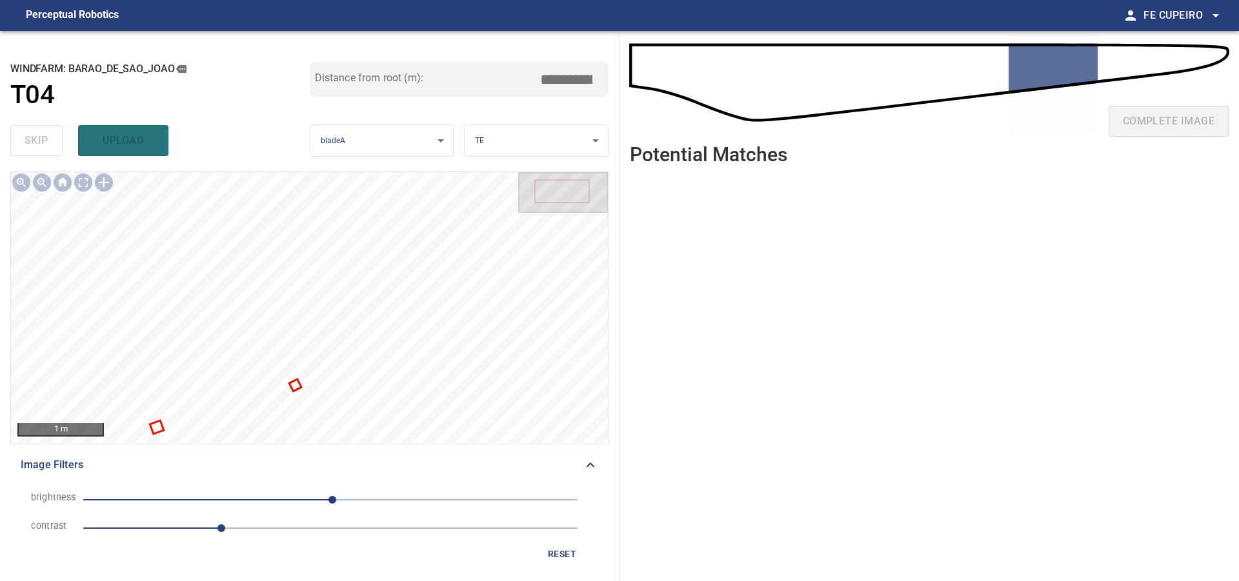
click at [561, 541] on li "contrast 1.4" at bounding box center [309, 528] width 577 height 28
click at [561, 544] on button "reset" at bounding box center [561, 555] width 41 height 24
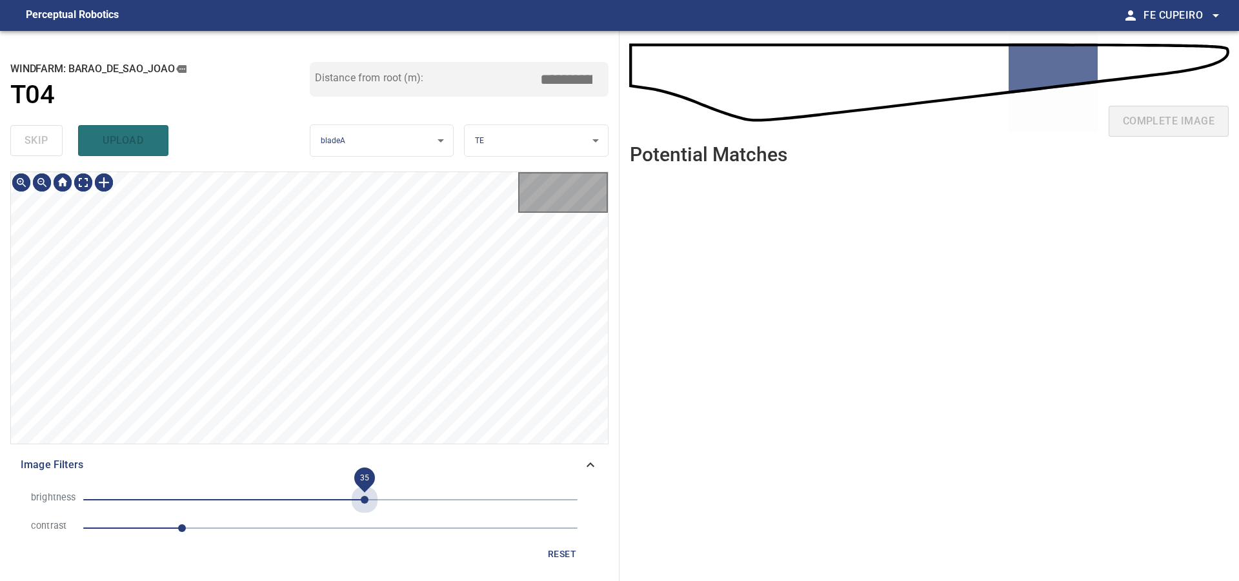
click at [365, 495] on span "35" at bounding box center [330, 500] width 494 height 18
type input "****"
click at [81, 188] on body "**********" at bounding box center [619, 290] width 1239 height 581
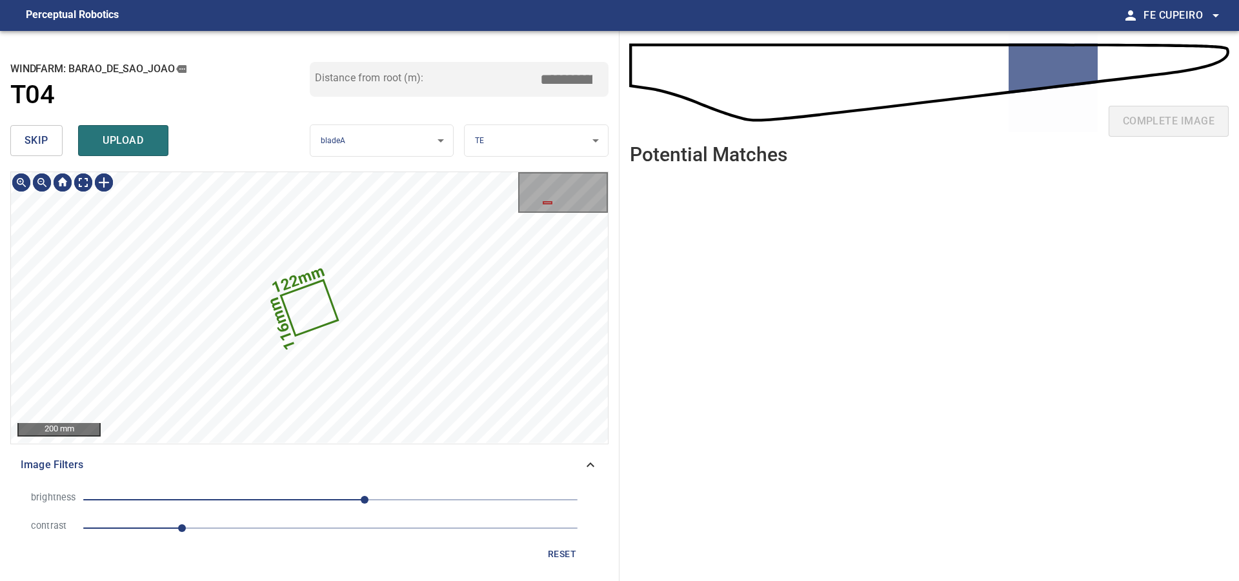
click at [29, 134] on span "skip" at bounding box center [37, 141] width 24 height 18
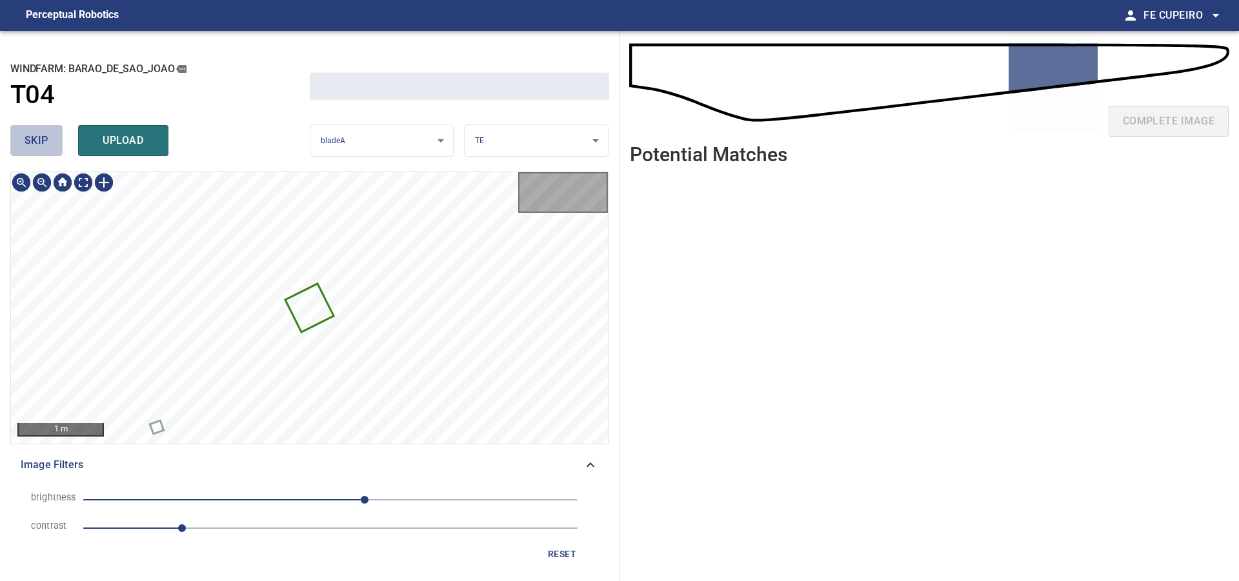
click at [29, 134] on span "skip" at bounding box center [37, 141] width 24 height 18
click at [29, 134] on div "skip upload" at bounding box center [159, 140] width 299 height 41
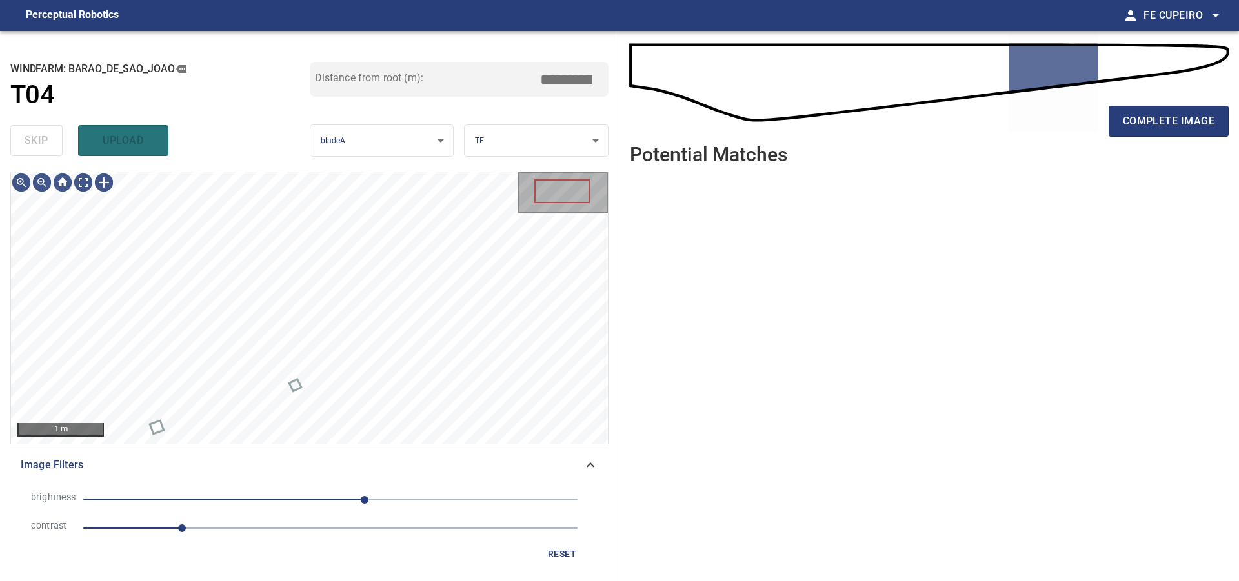
click at [29, 134] on div "skip upload" at bounding box center [159, 140] width 299 height 41
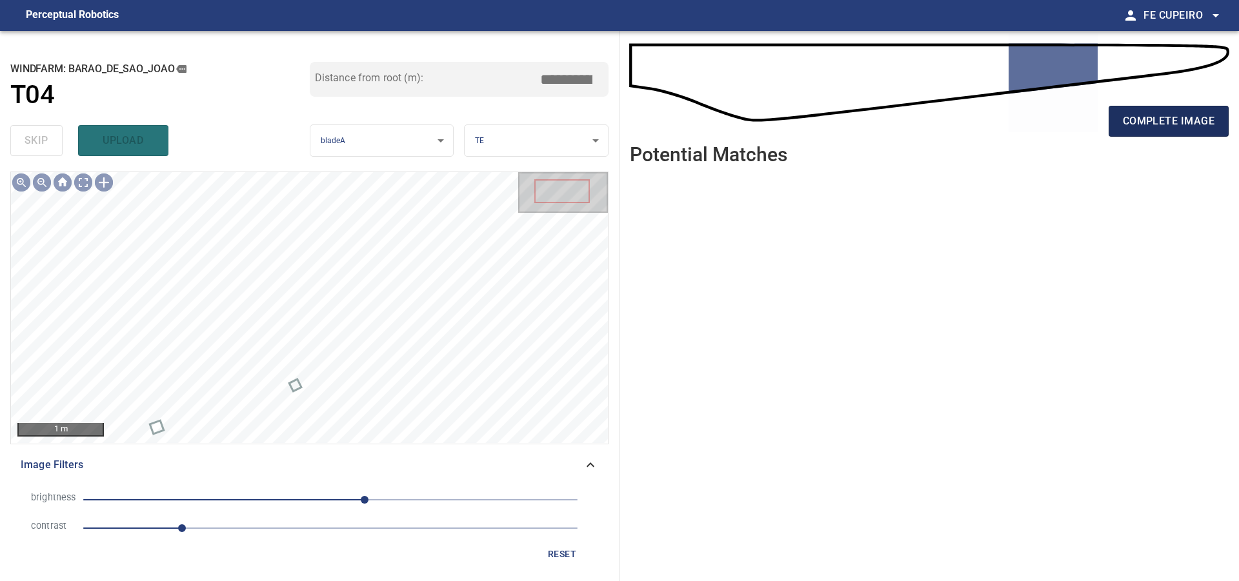
click at [1177, 124] on span "complete image" at bounding box center [1169, 121] width 92 height 18
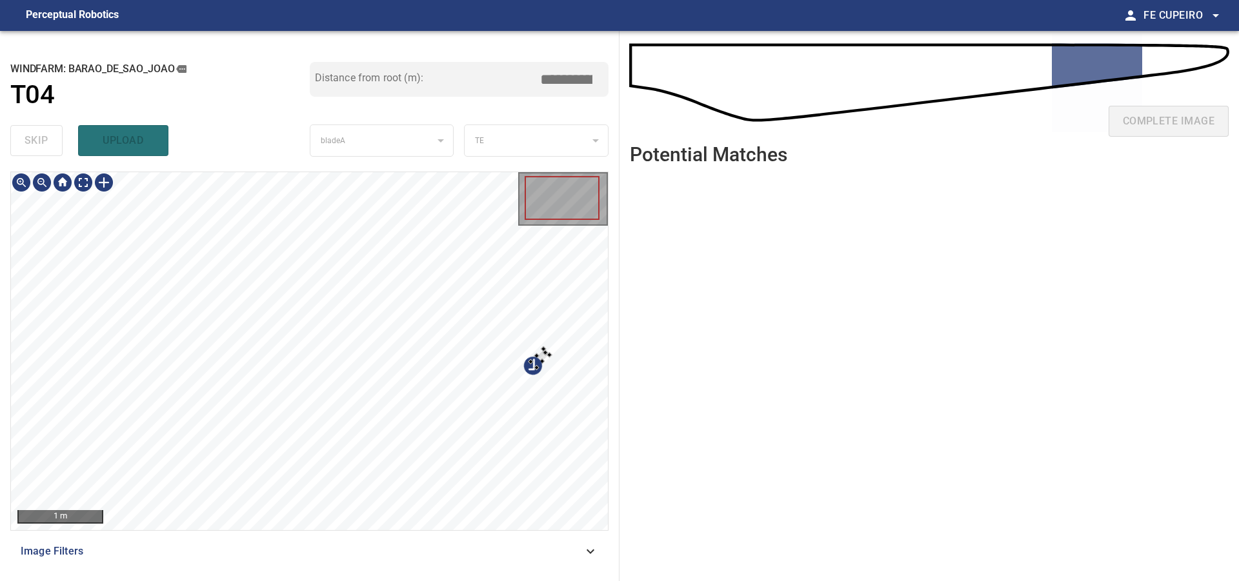
click at [575, 241] on div at bounding box center [309, 351] width 597 height 358
click at [466, 243] on div at bounding box center [309, 351] width 597 height 358
click at [457, 268] on div at bounding box center [456, 268] width 5 height 5
click at [522, 574] on div "**********" at bounding box center [309, 306] width 619 height 550
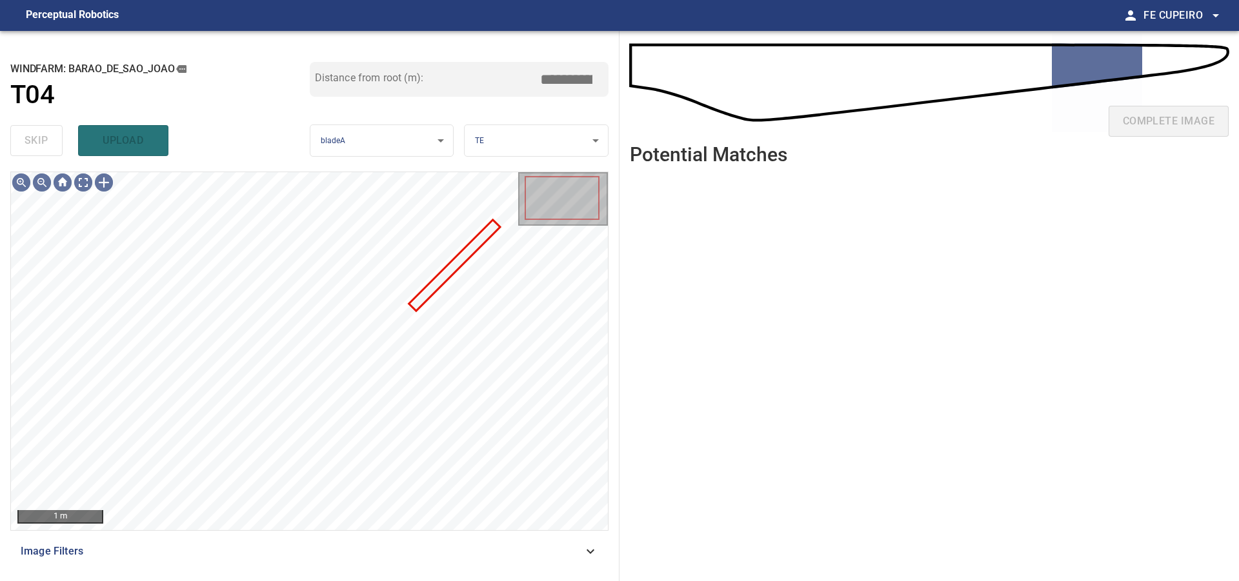
click at [523, 566] on div "Image Filters" at bounding box center [309, 551] width 598 height 31
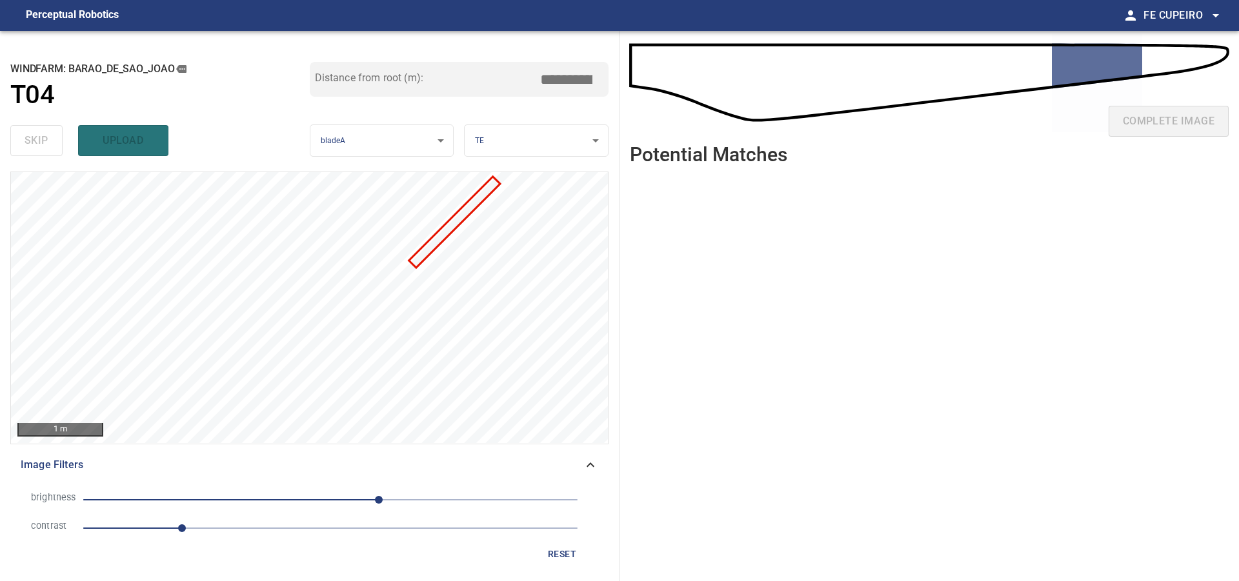
click at [227, 532] on span "1" at bounding box center [330, 528] width 494 height 18
click at [330, 504] on span "50" at bounding box center [330, 500] width 494 height 18
click at [413, 497] on span "-1" at bounding box center [330, 500] width 494 height 18
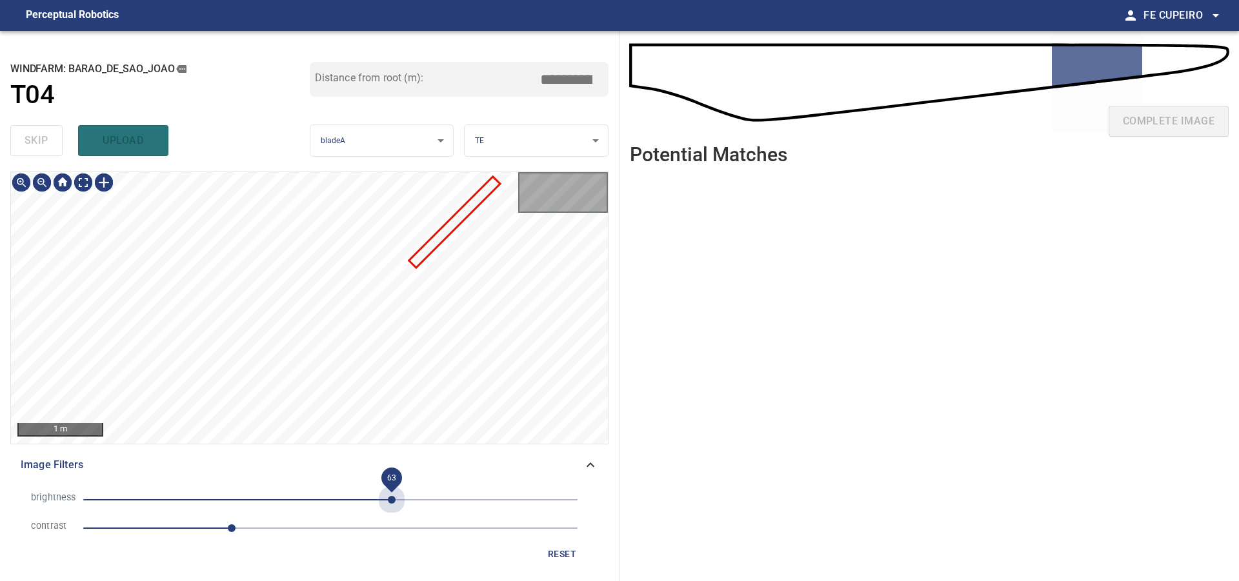
click at [391, 501] on span "63" at bounding box center [330, 500] width 494 height 18
click at [81, 185] on body "**********" at bounding box center [619, 290] width 1239 height 581
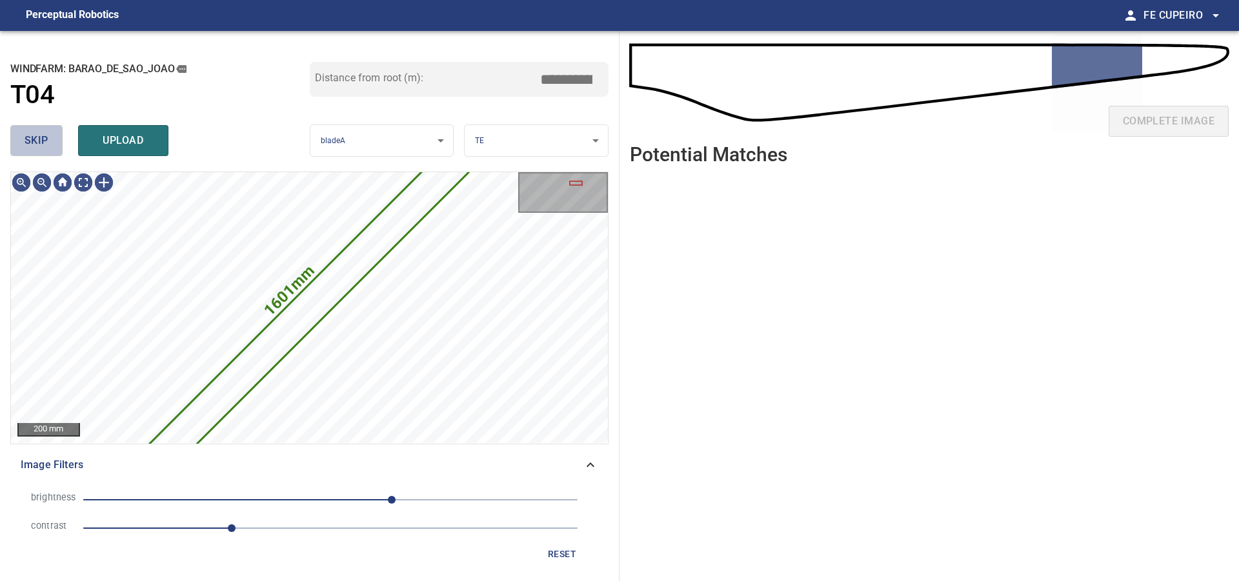
click at [48, 148] on button "skip" at bounding box center [36, 140] width 52 height 31
click at [48, 148] on div "skip upload" at bounding box center [159, 140] width 299 height 41
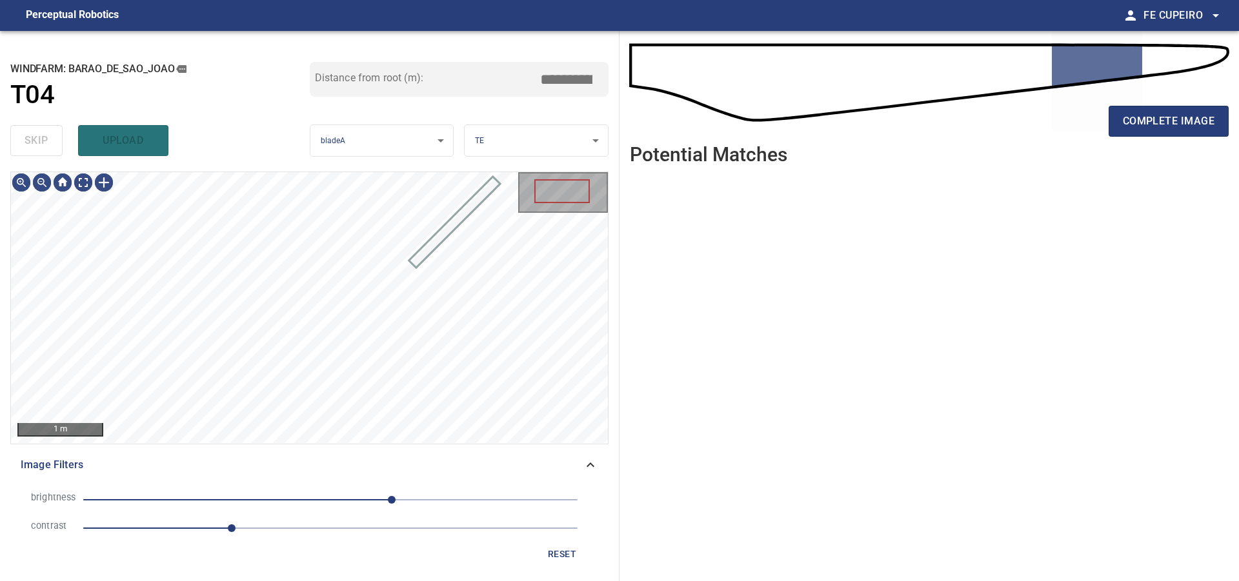
click at [48, 148] on div "skip upload" at bounding box center [159, 140] width 299 height 41
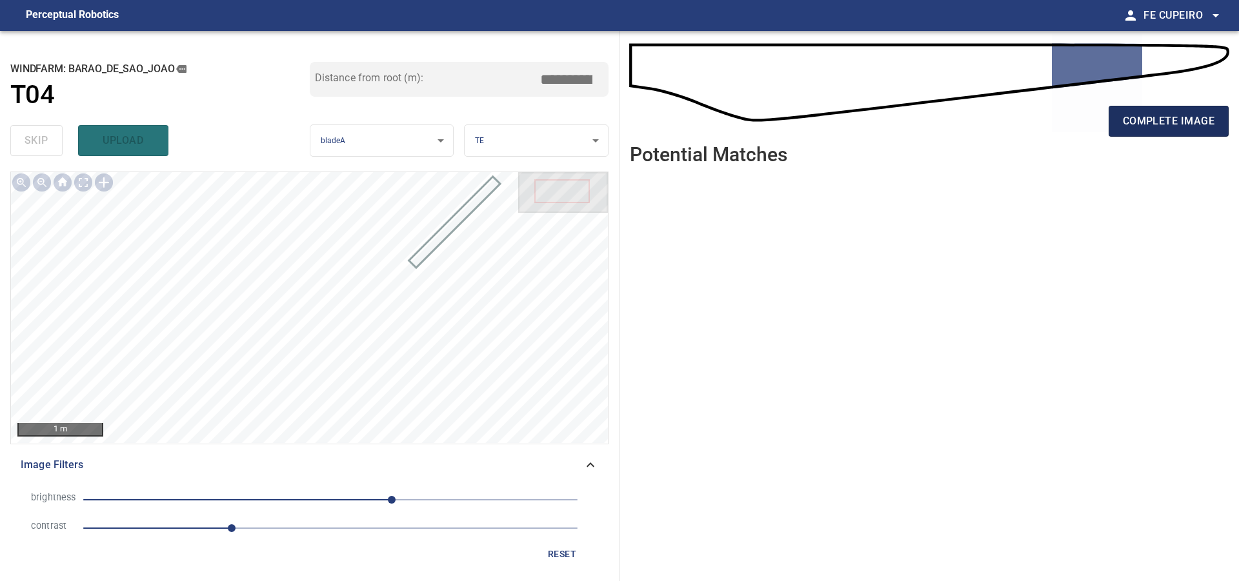
click at [1150, 115] on span "complete image" at bounding box center [1169, 121] width 92 height 18
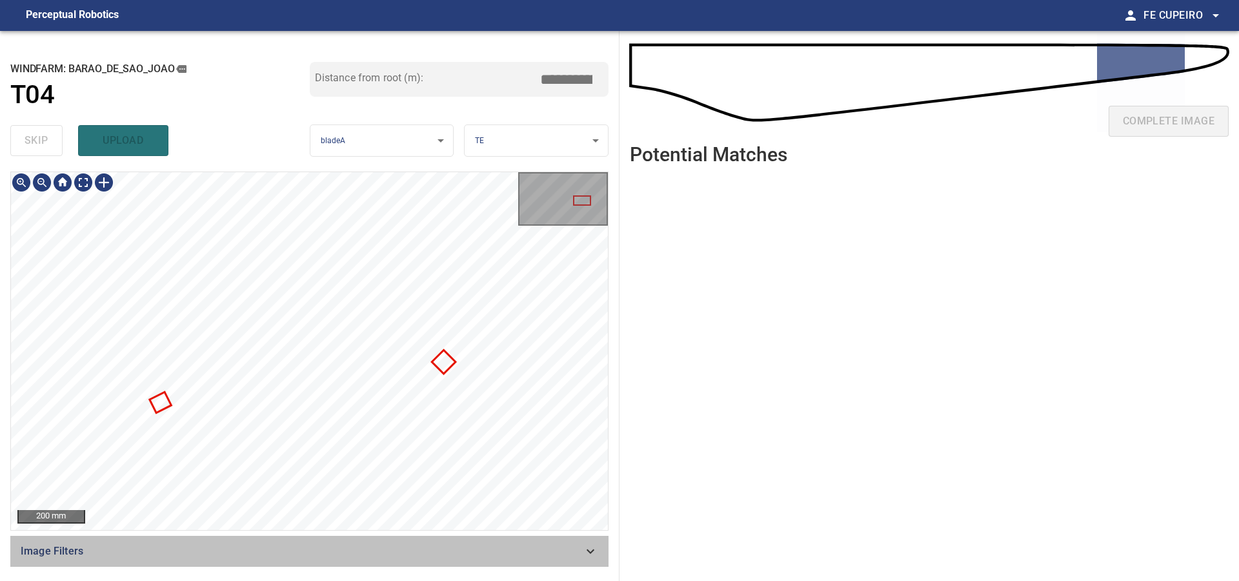
click at [428, 546] on span "Image Filters" at bounding box center [302, 551] width 562 height 15
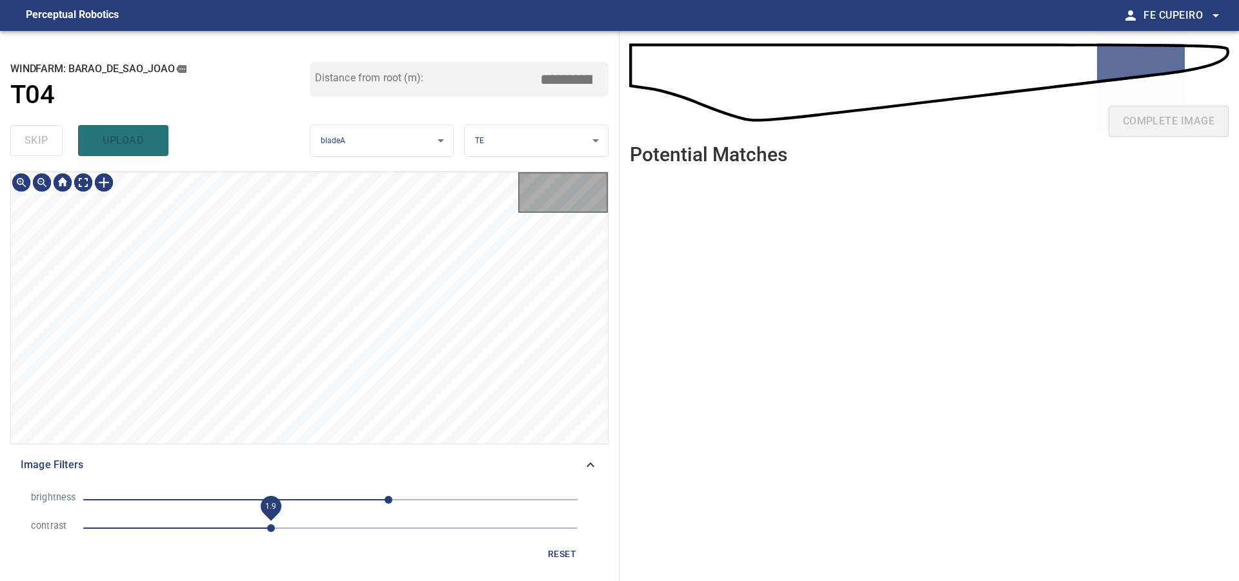
click at [266, 535] on span "1.9" at bounding box center [330, 528] width 494 height 18
click at [227, 530] on span "1.5" at bounding box center [330, 528] width 494 height 18
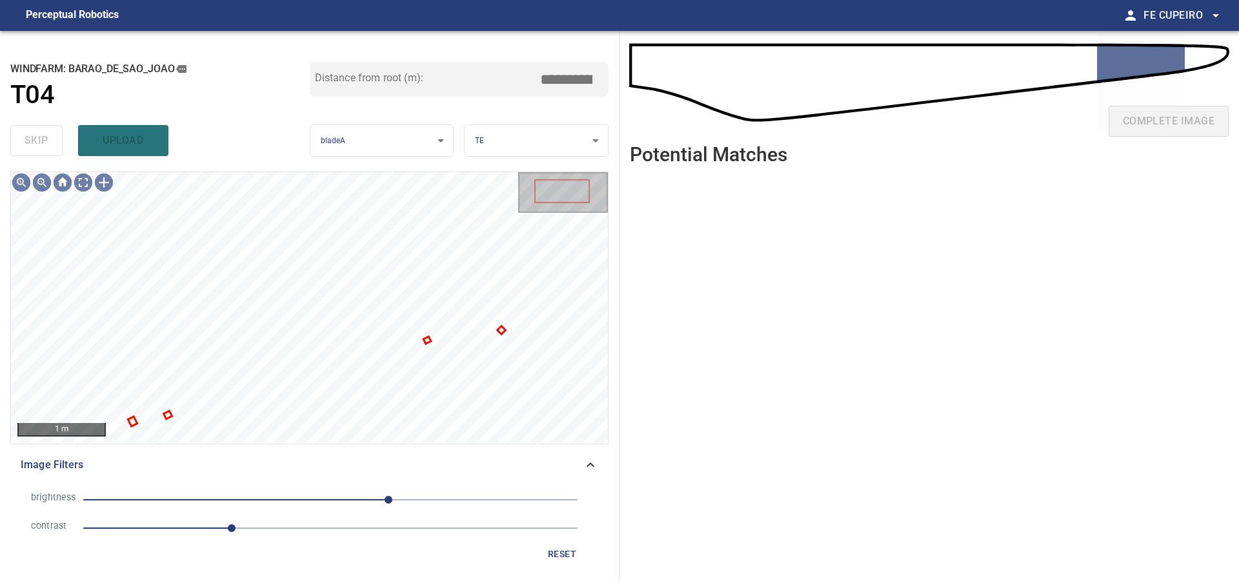
click at [209, 532] on span "1.5" at bounding box center [330, 528] width 494 height 18
click at [79, 185] on body "**********" at bounding box center [619, 290] width 1239 height 581
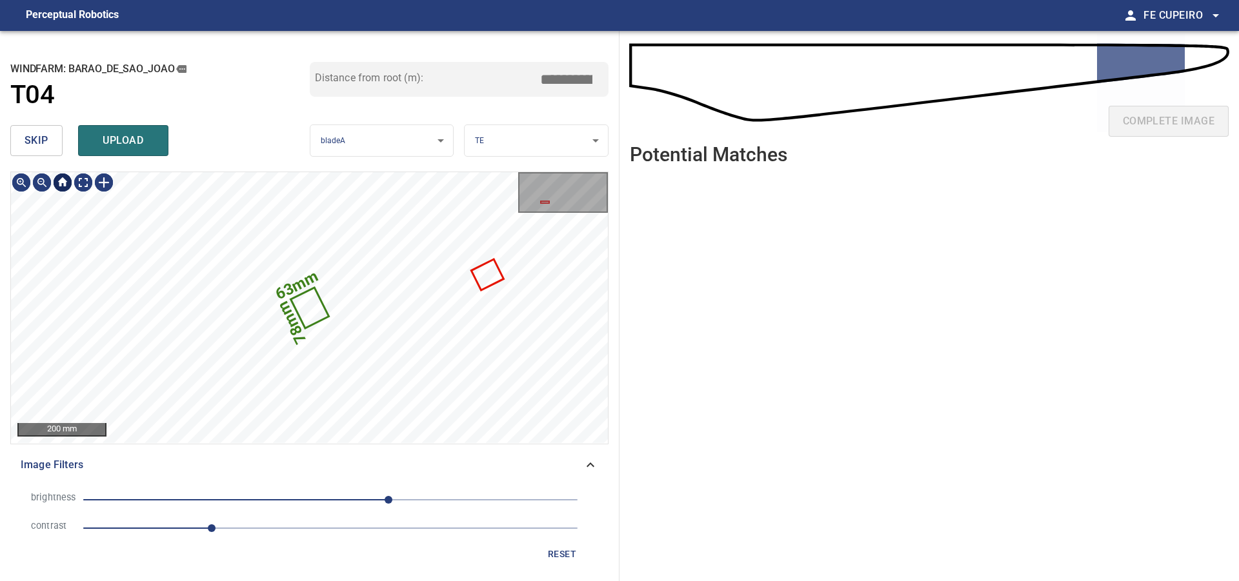
click at [28, 147] on span "skip" at bounding box center [37, 141] width 24 height 18
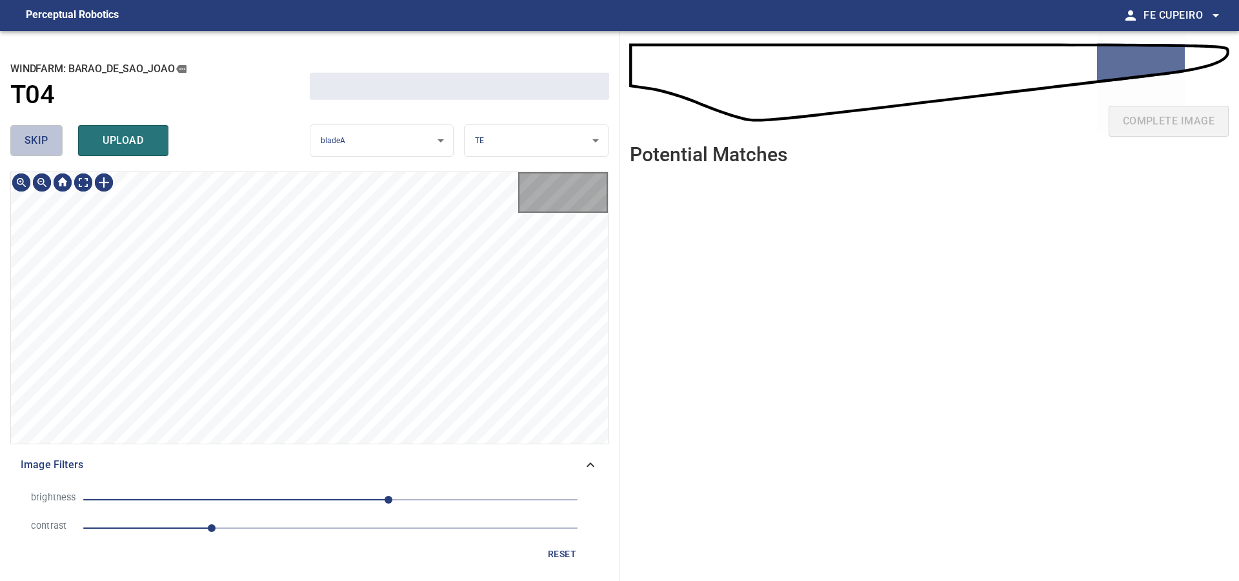
click at [28, 147] on span "skip" at bounding box center [37, 141] width 24 height 18
click at [28, 147] on div "skip upload" at bounding box center [159, 140] width 299 height 41
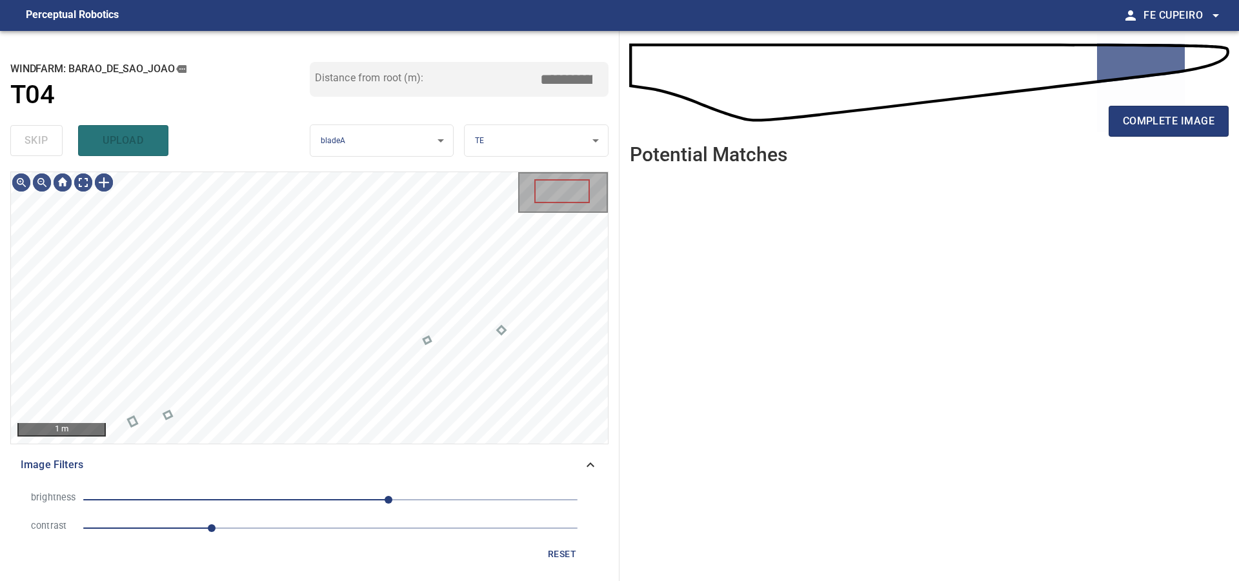
type input "*****"
click at [28, 147] on div "skip upload" at bounding box center [159, 140] width 299 height 41
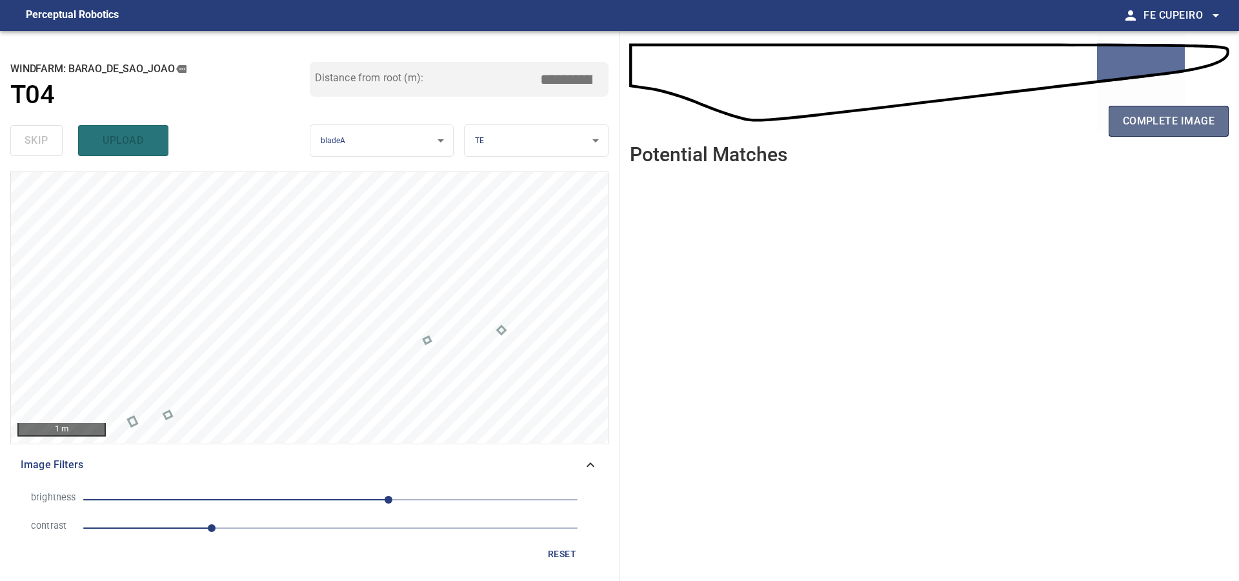
click at [1157, 123] on span "complete image" at bounding box center [1169, 121] width 92 height 18
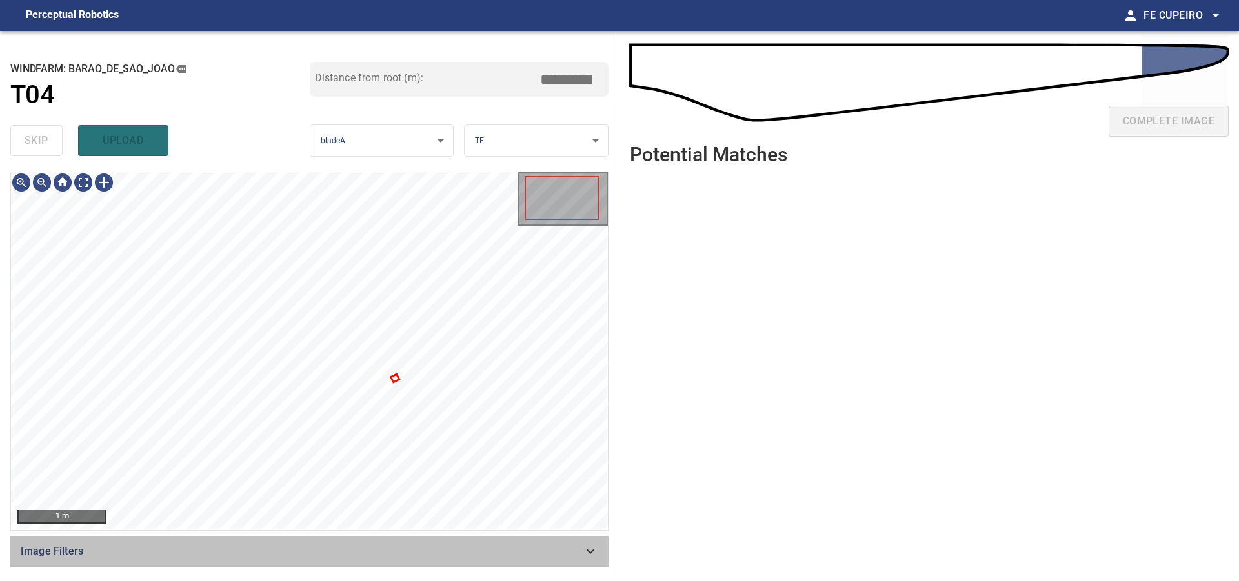
click at [361, 538] on div "Image Filters" at bounding box center [309, 551] width 598 height 31
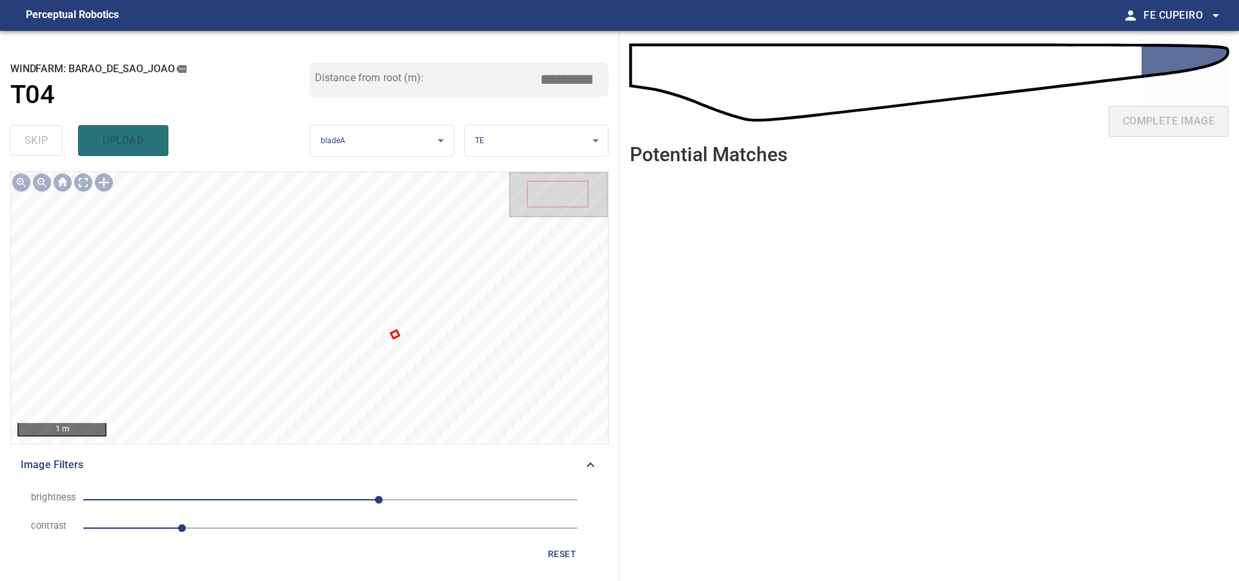
click at [260, 530] on span "1" at bounding box center [330, 528] width 494 height 18
click at [236, 530] on span "1.5" at bounding box center [330, 528] width 494 height 18
click at [85, 179] on body "**********" at bounding box center [619, 290] width 1239 height 581
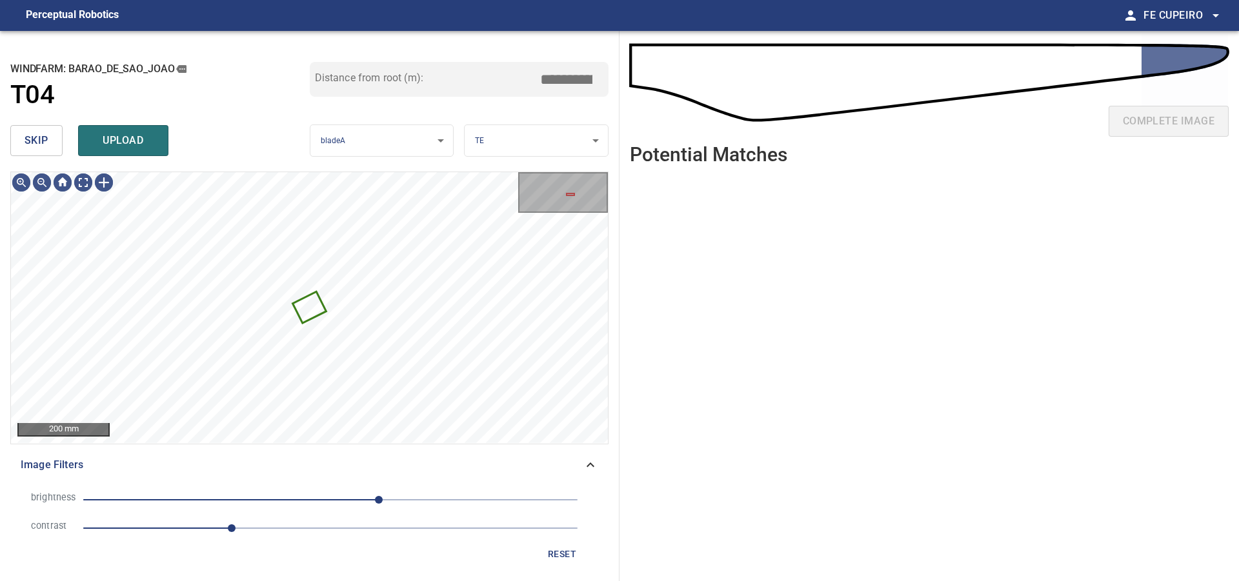
click at [62, 143] on button "skip" at bounding box center [36, 140] width 52 height 31
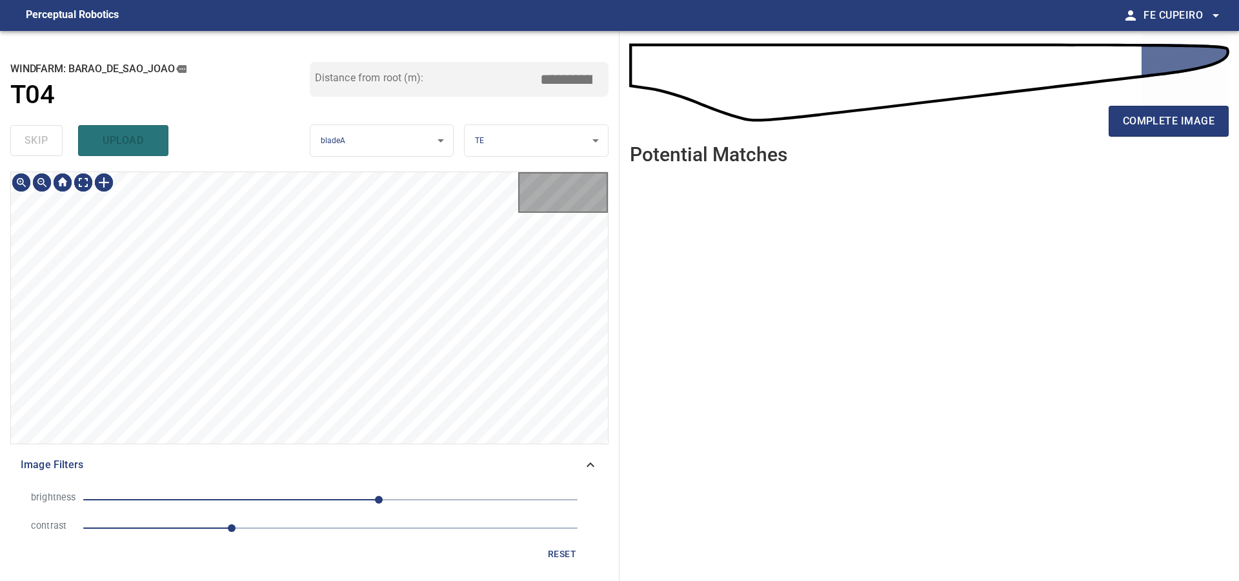
click at [62, 143] on div "skip upload" at bounding box center [159, 140] width 299 height 41
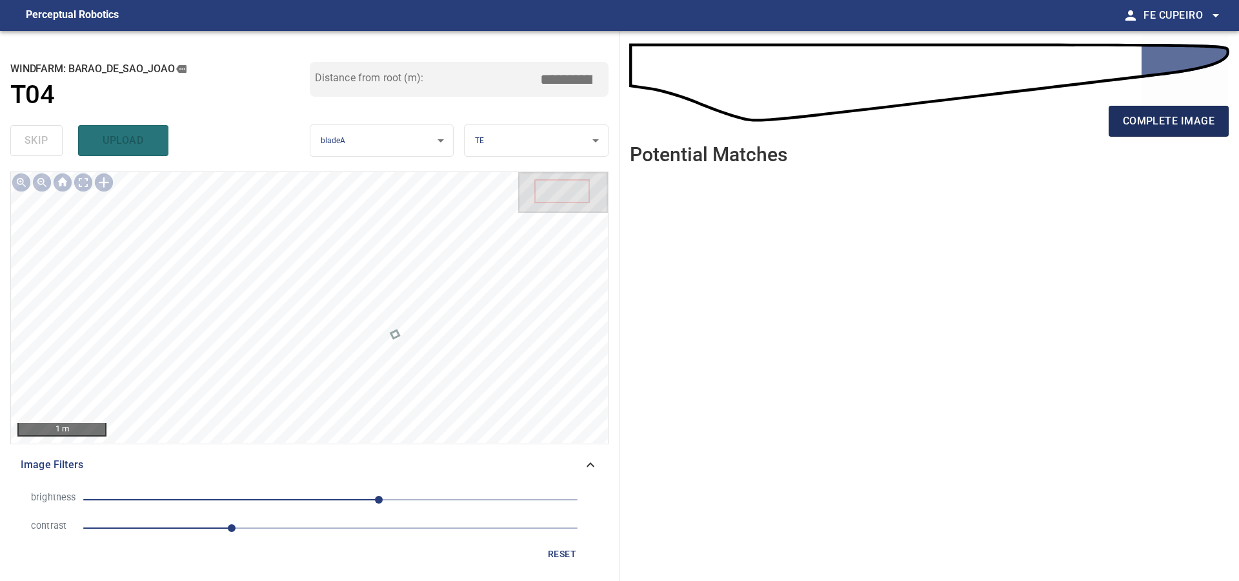
click at [1179, 126] on span "complete image" at bounding box center [1169, 121] width 92 height 18
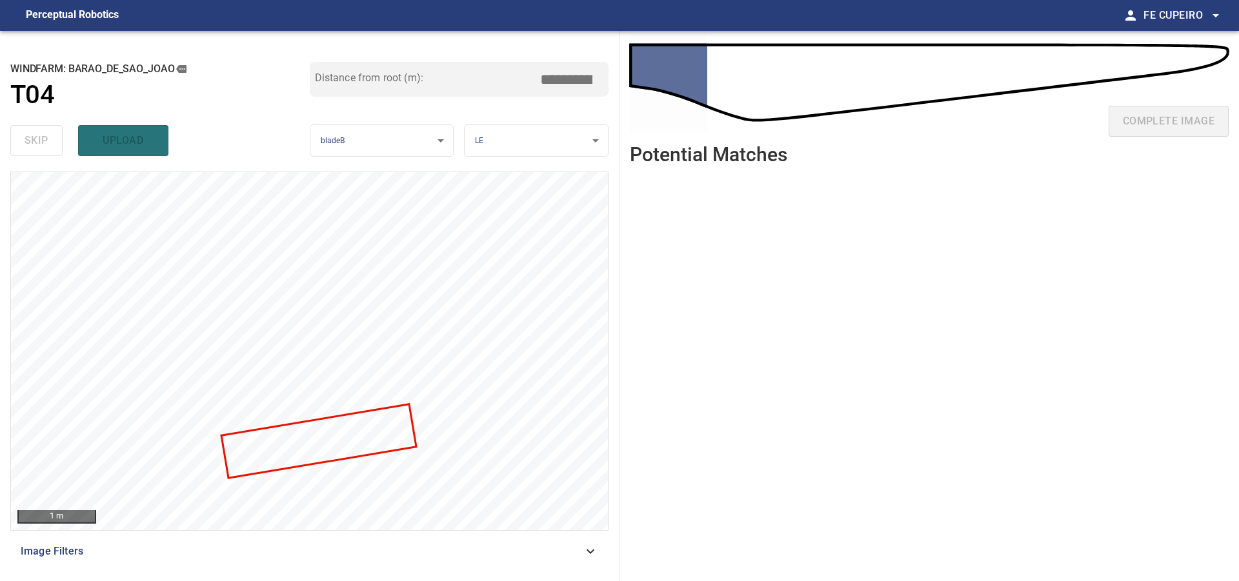
click at [700, 222] on ul at bounding box center [929, 368] width 599 height 386
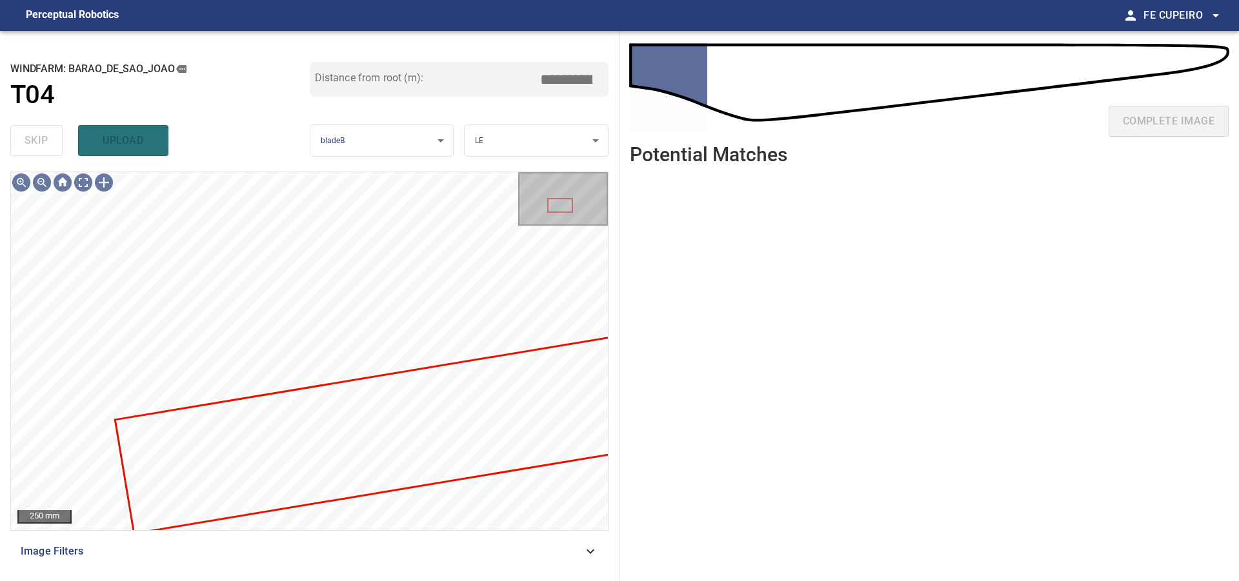
type input "***"
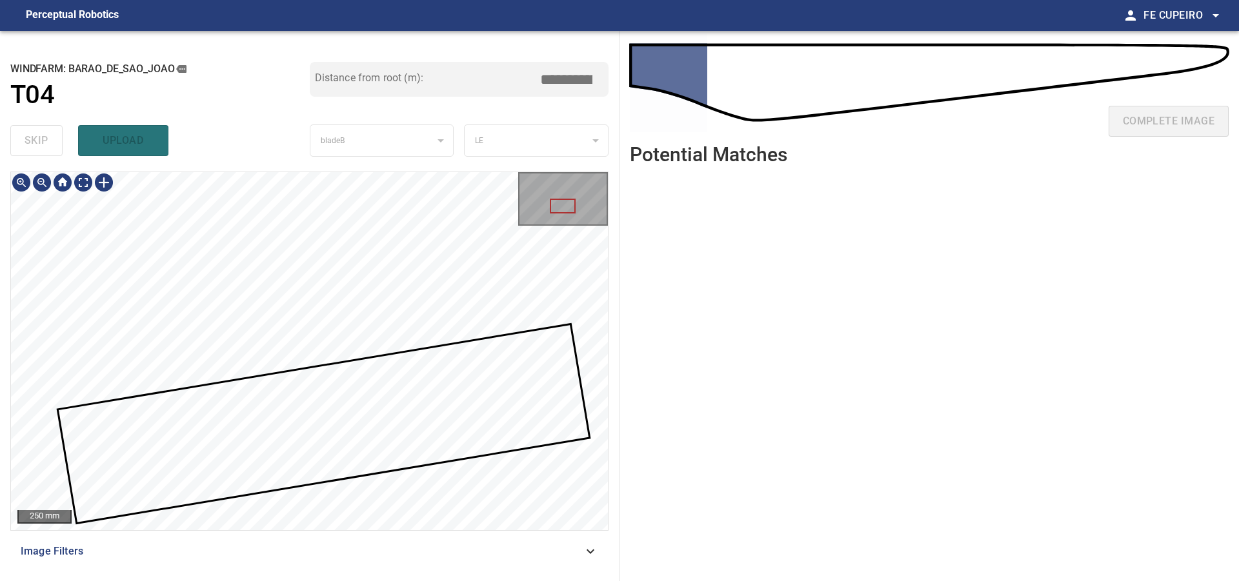
type input "***"
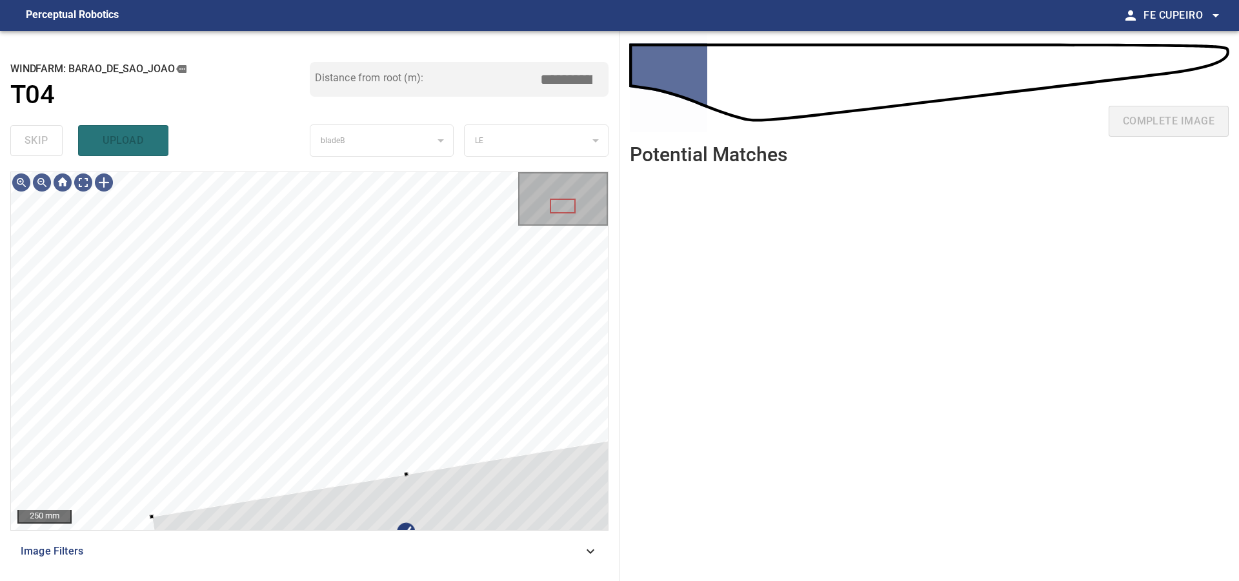
click at [477, 540] on div "250 mm Image Filters" at bounding box center [309, 371] width 598 height 399
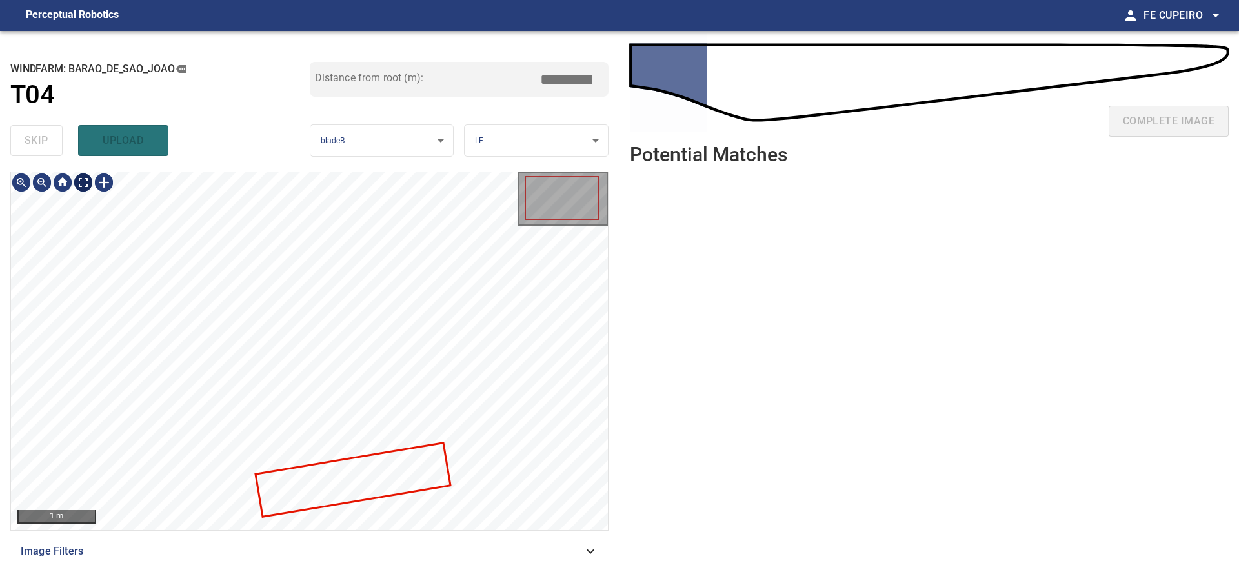
click at [88, 179] on body "**********" at bounding box center [619, 290] width 1239 height 581
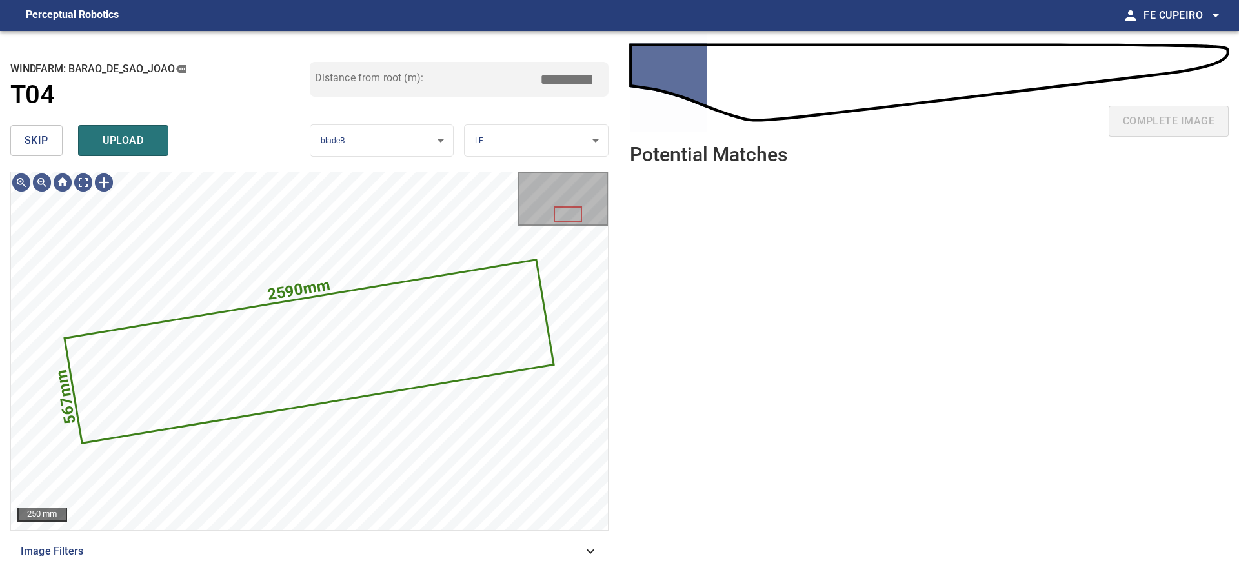
click at [63, 154] on div "skip upload" at bounding box center [159, 140] width 299 height 41
click at [61, 152] on button "skip" at bounding box center [36, 140] width 52 height 31
click at [61, 152] on div "skip upload" at bounding box center [159, 140] width 299 height 41
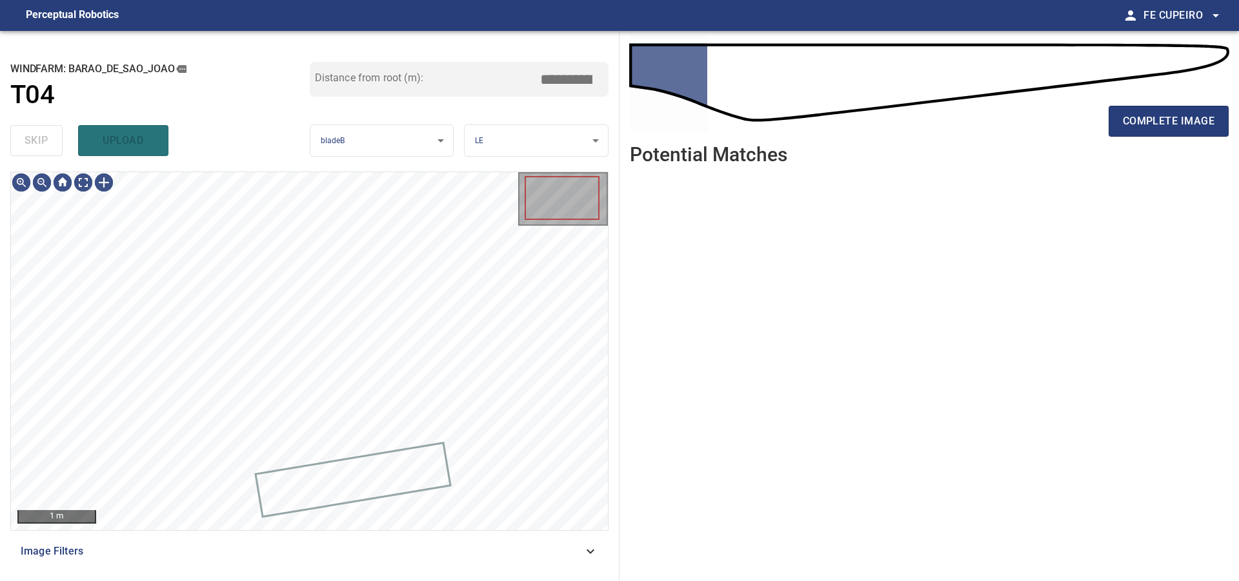
click at [61, 152] on div "skip upload" at bounding box center [159, 140] width 299 height 41
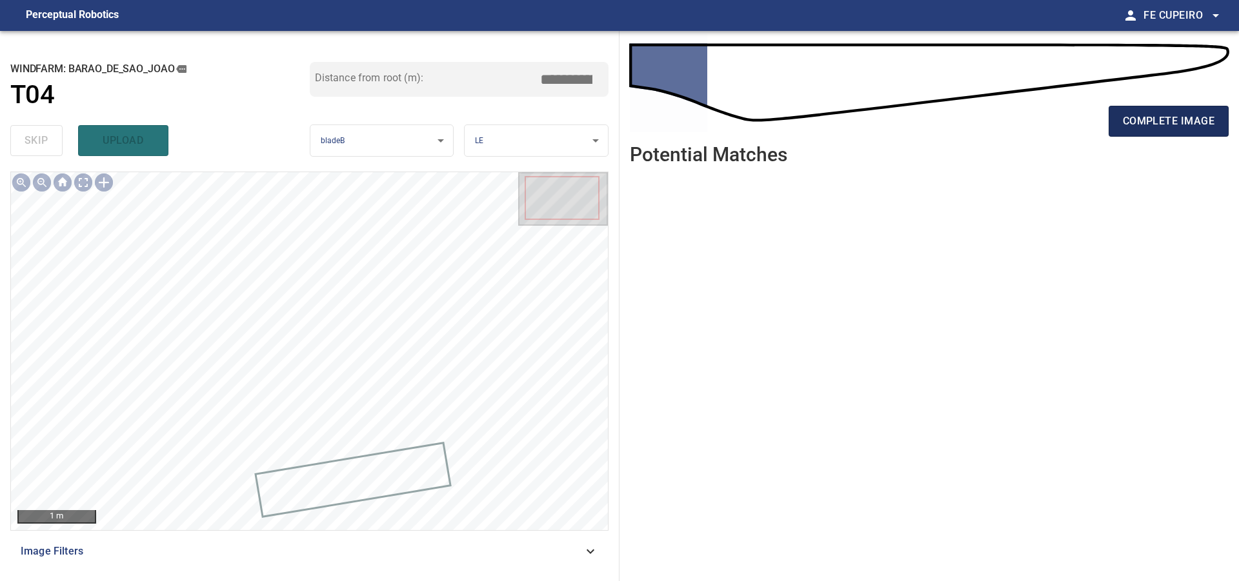
click at [1150, 125] on span "complete image" at bounding box center [1169, 121] width 92 height 18
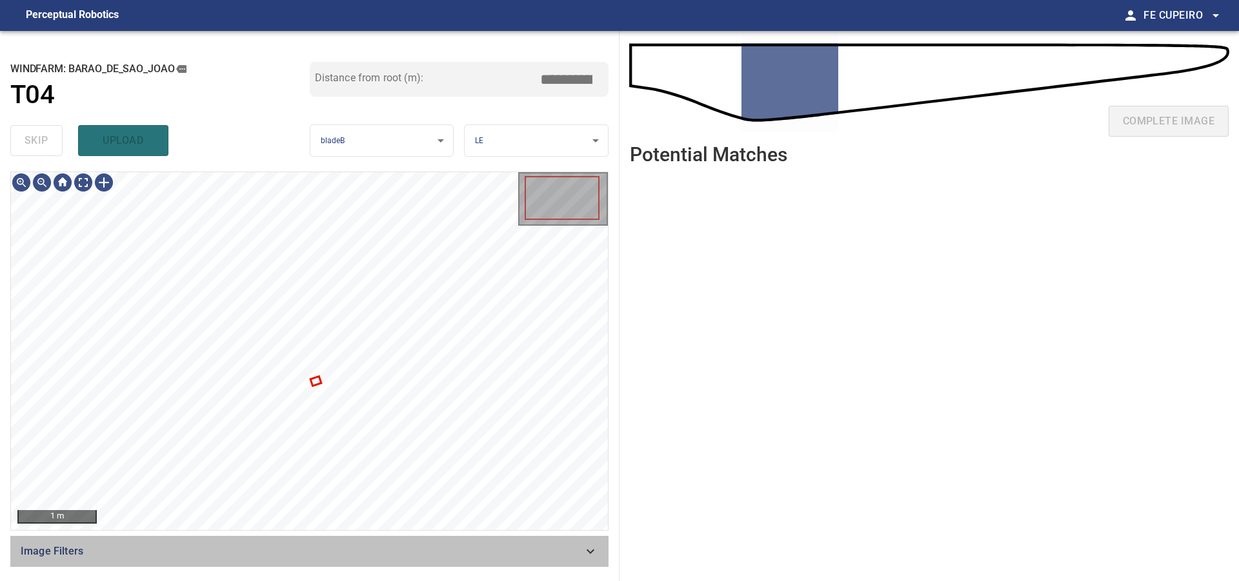
click at [357, 549] on span "Image Filters" at bounding box center [302, 551] width 562 height 15
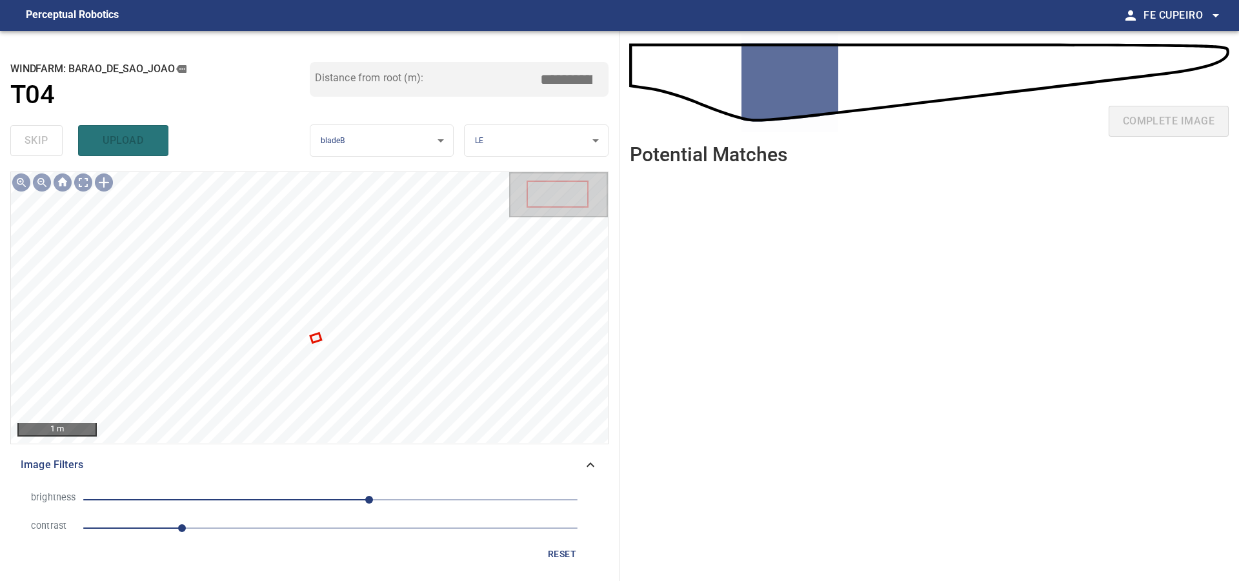
click at [211, 532] on span "1" at bounding box center [330, 528] width 494 height 18
click at [339, 495] on span "40" at bounding box center [330, 500] width 494 height 18
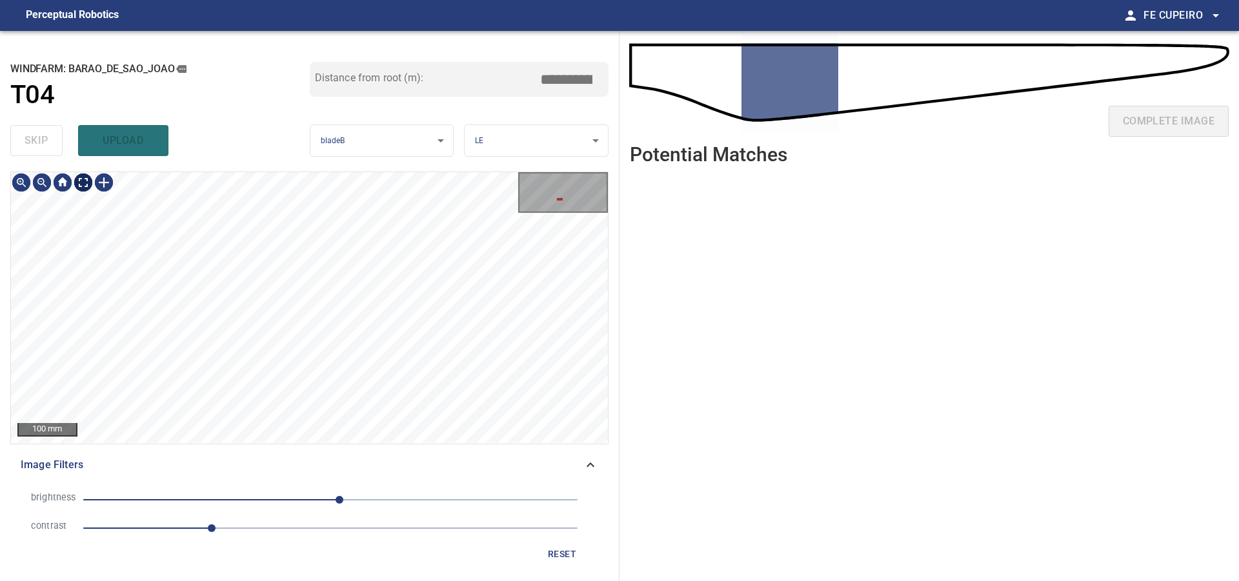
click at [88, 183] on body "**********" at bounding box center [619, 290] width 1239 height 581
click at [37, 145] on span "skip" at bounding box center [37, 141] width 24 height 18
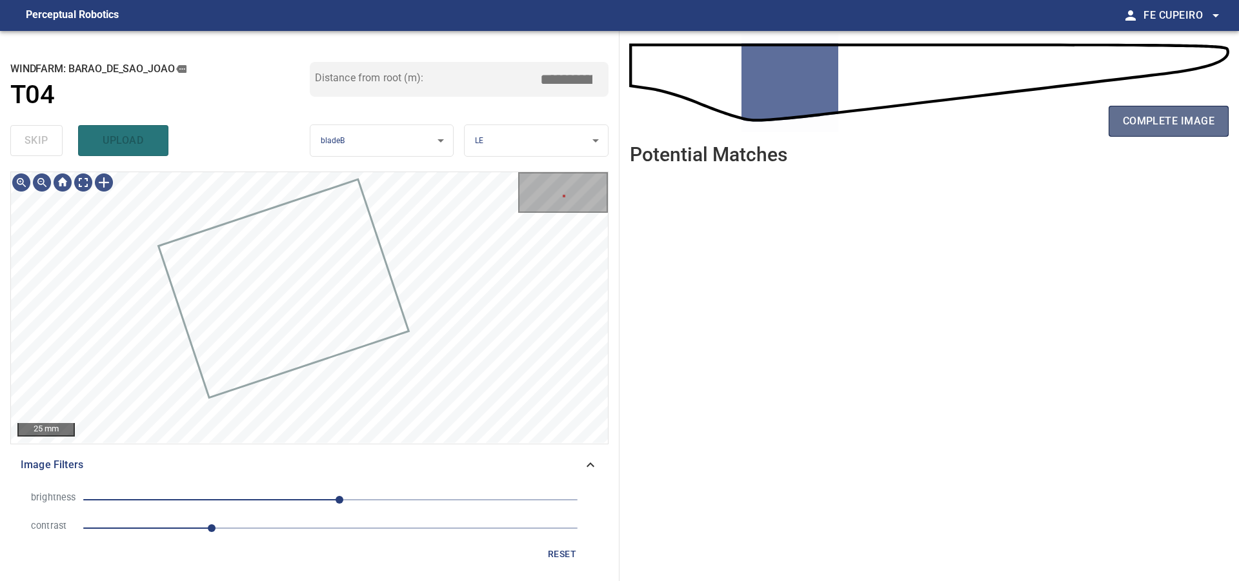
click at [1142, 127] on span "complete image" at bounding box center [1169, 121] width 92 height 18
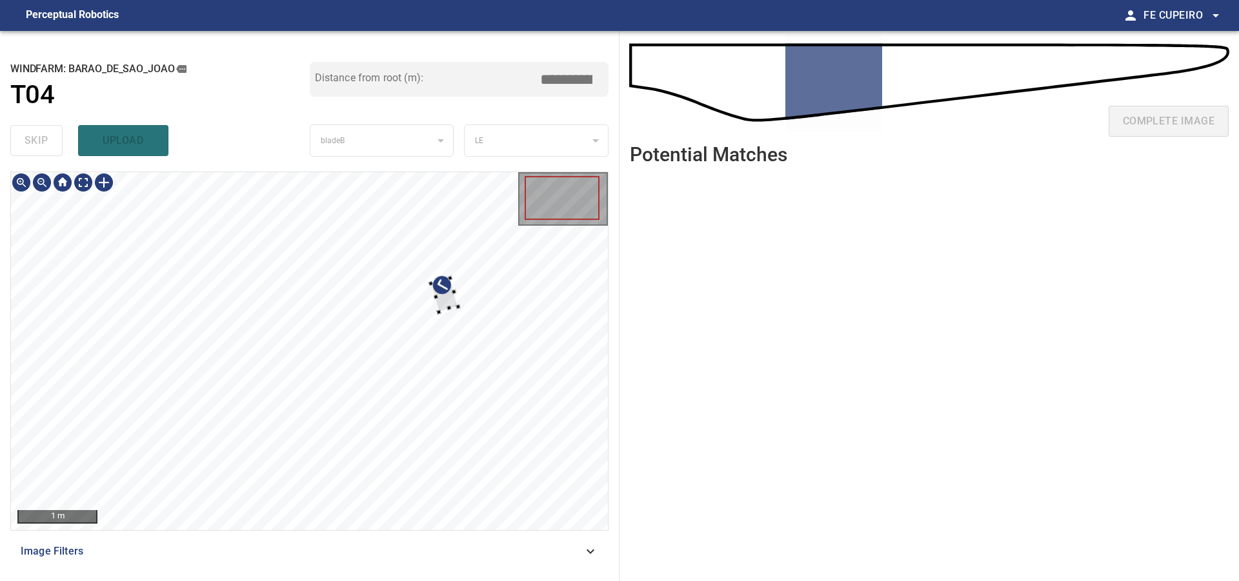
click at [458, 303] on div at bounding box center [309, 351] width 597 height 358
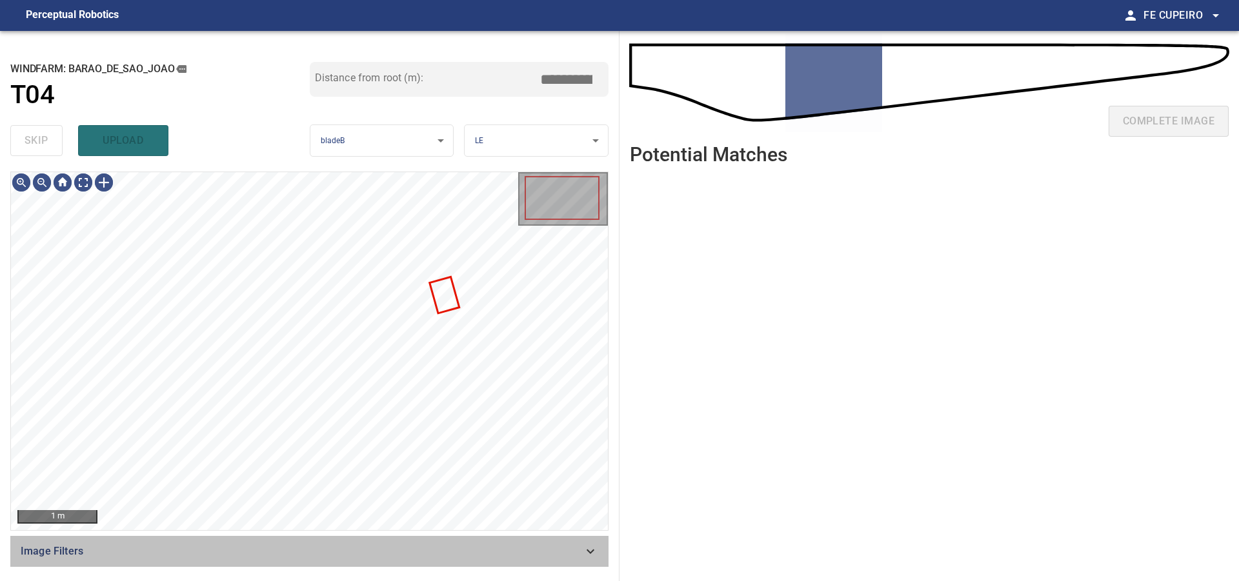
click at [357, 548] on span "Image Filters" at bounding box center [302, 551] width 562 height 15
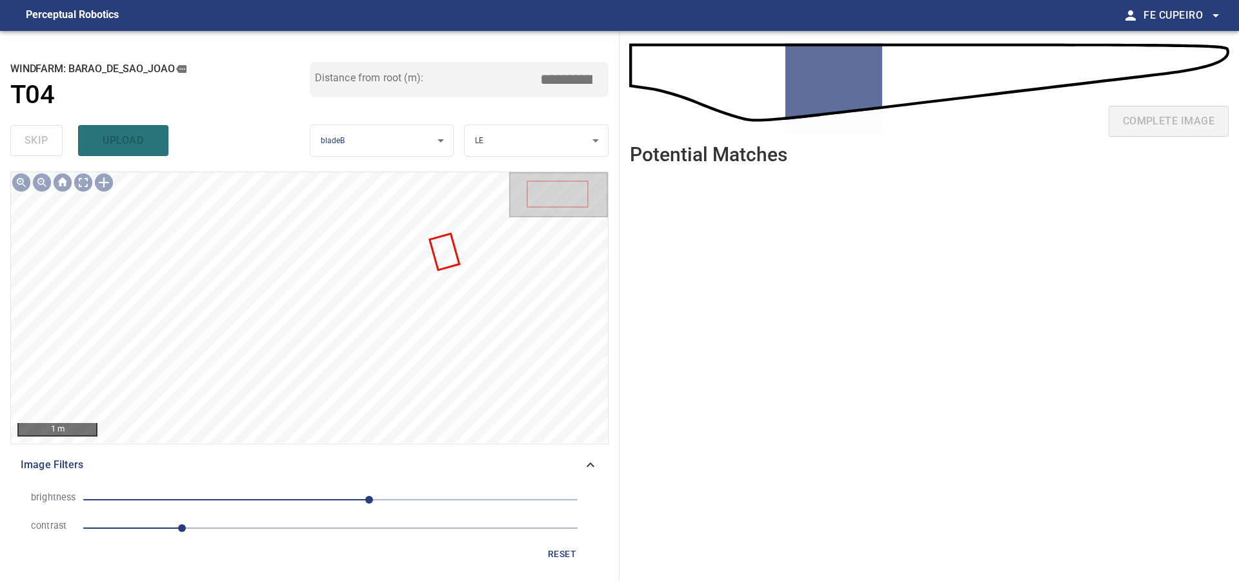
click at [228, 527] on span "1" at bounding box center [330, 528] width 494 height 18
click at [348, 501] on span "40" at bounding box center [330, 500] width 494 height 18
click at [90, 181] on body "**********" at bounding box center [619, 290] width 1239 height 581
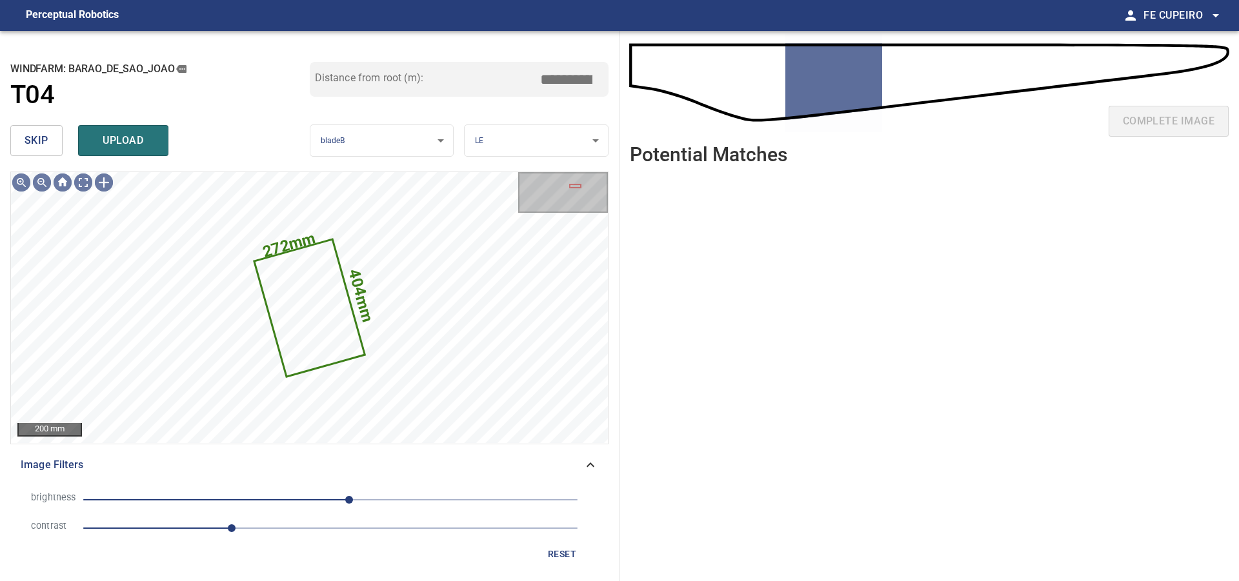
click at [64, 140] on div "skip upload" at bounding box center [159, 140] width 299 height 41
click at [57, 140] on button "skip" at bounding box center [36, 140] width 52 height 31
click at [57, 140] on div "skip upload" at bounding box center [159, 140] width 299 height 41
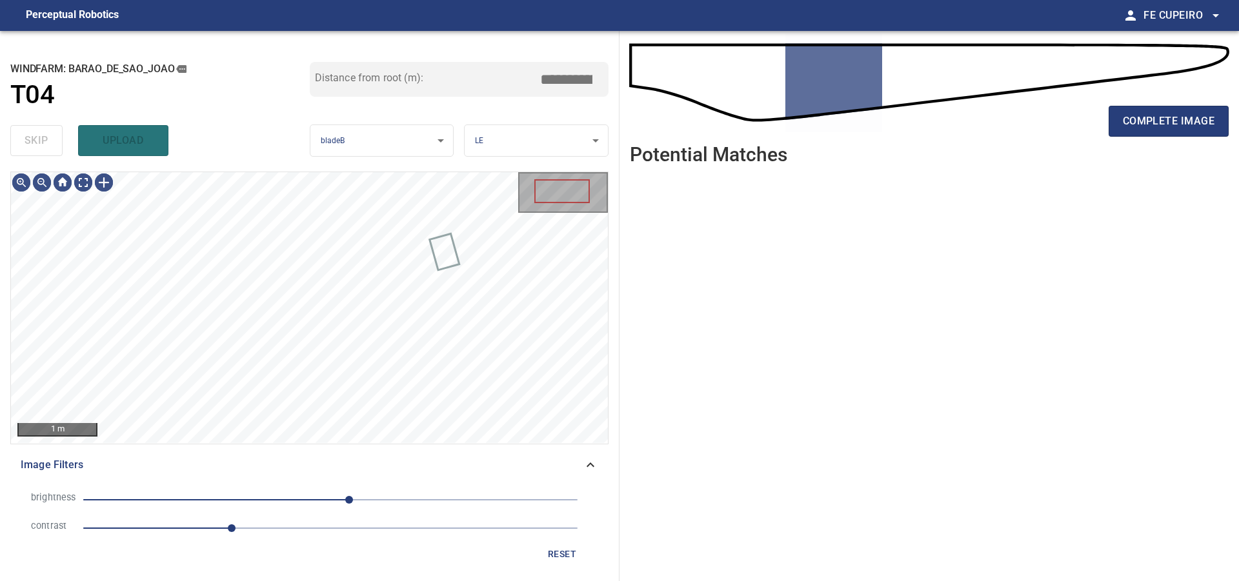
click at [57, 140] on div "skip upload" at bounding box center [159, 140] width 299 height 41
click at [86, 188] on body "**********" at bounding box center [619, 290] width 1239 height 581
click at [251, 525] on span "1.5" at bounding box center [330, 528] width 494 height 18
click at [267, 504] on span "19" at bounding box center [330, 500] width 494 height 18
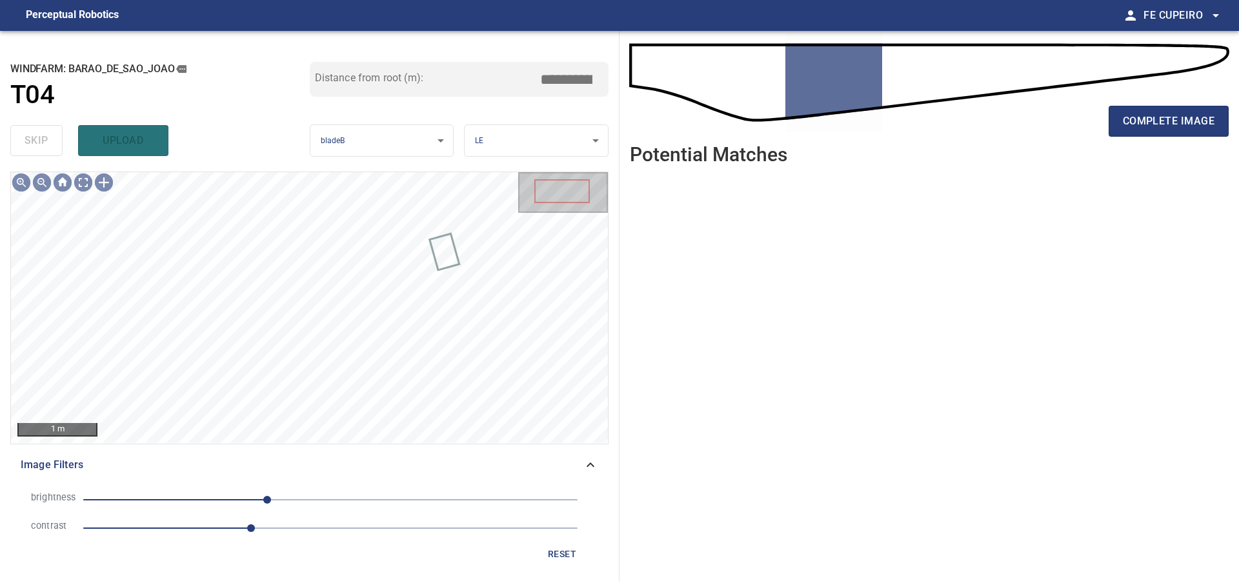
click at [283, 499] on span "-65" at bounding box center [330, 500] width 494 height 18
click at [303, 496] on span "-49" at bounding box center [330, 500] width 494 height 18
click at [326, 496] on span "-5" at bounding box center [330, 500] width 494 height 18
click at [359, 488] on li "brightness -5" at bounding box center [309, 500] width 577 height 28
click at [355, 498] on span "-5" at bounding box center [330, 500] width 494 height 18
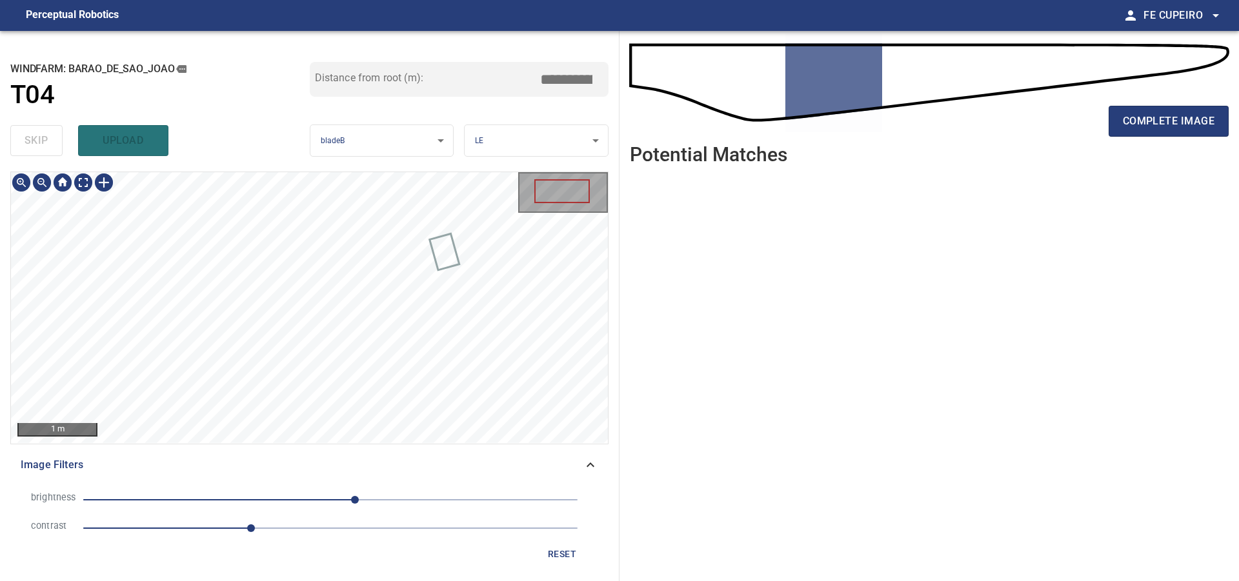
click at [82, 185] on body "**********" at bounding box center [619, 290] width 1239 height 581
click at [320, 499] on span "25" at bounding box center [330, 500] width 494 height 18
click at [299, 499] on span "-11" at bounding box center [330, 500] width 494 height 18
click at [285, 499] on span "-32" at bounding box center [330, 500] width 494 height 18
click at [269, 499] on span "-63" at bounding box center [330, 500] width 494 height 18
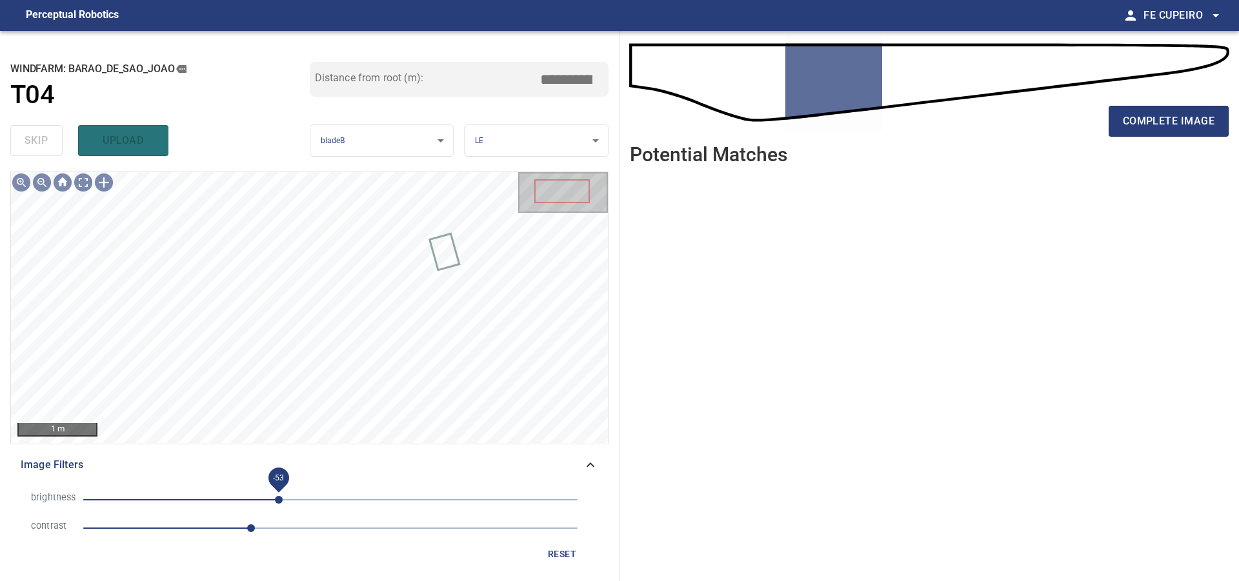
click at [279, 501] on span "-53" at bounding box center [279, 500] width 8 height 8
click at [283, 501] on span "-53" at bounding box center [279, 500] width 8 height 8
click at [85, 186] on body "**********" at bounding box center [619, 290] width 1239 height 581
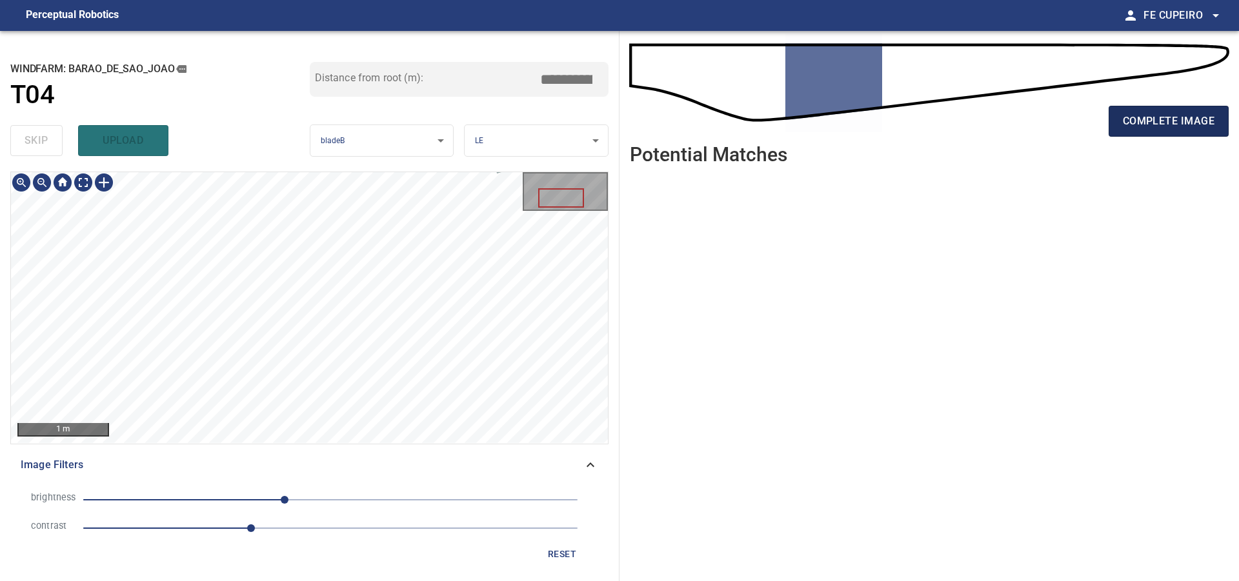
click at [1154, 117] on span "complete image" at bounding box center [1169, 121] width 92 height 18
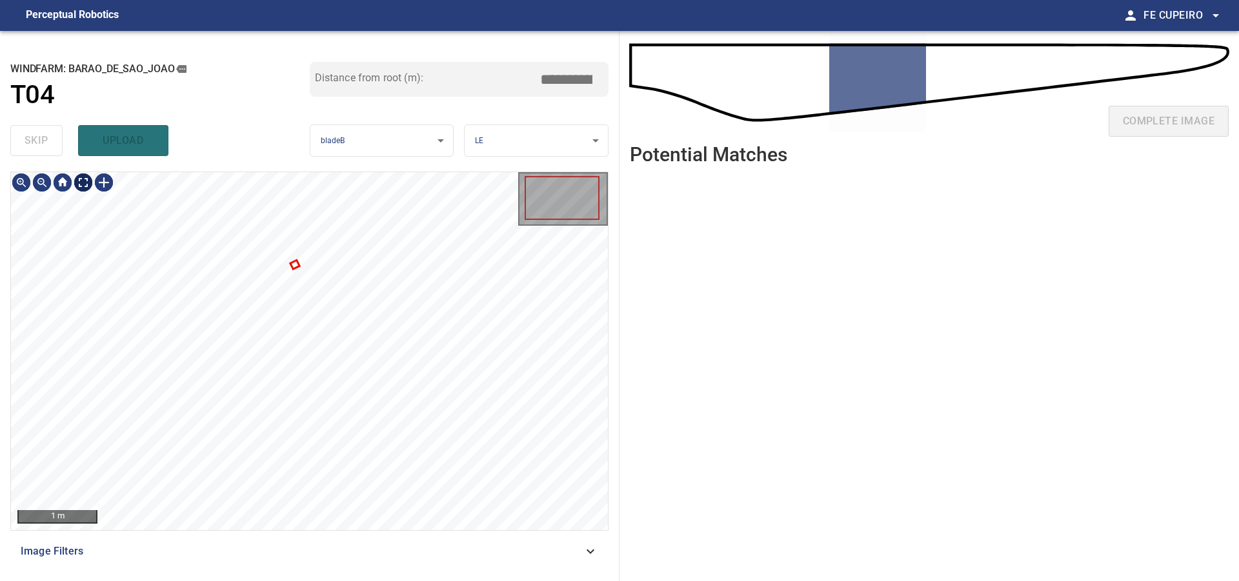
click at [77, 186] on body "**********" at bounding box center [619, 290] width 1239 height 581
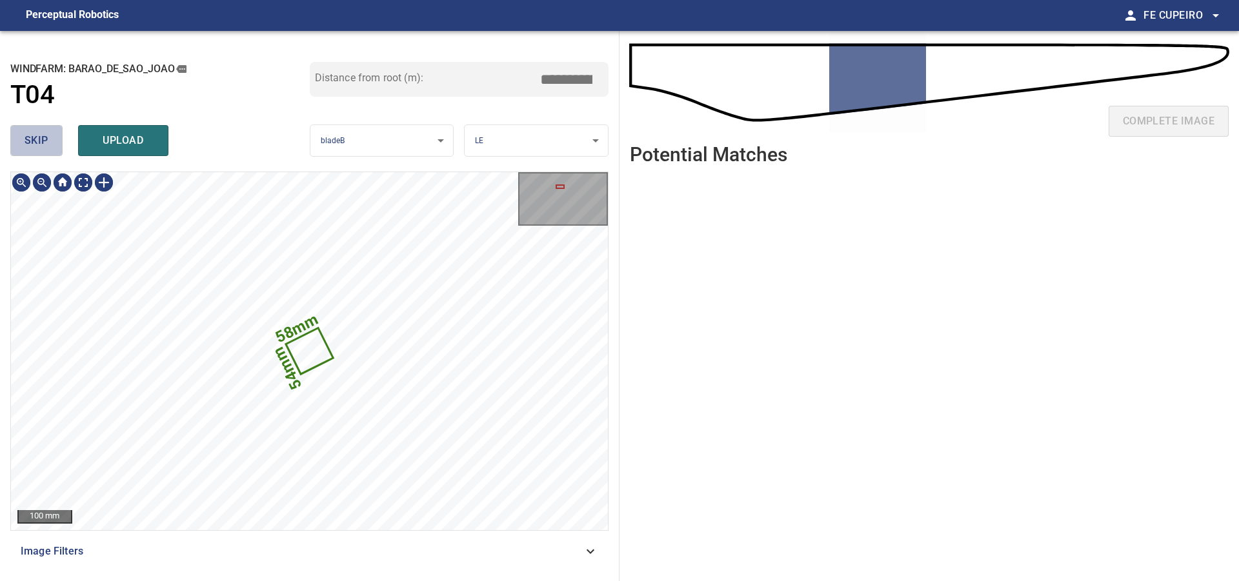
click at [43, 139] on span "skip" at bounding box center [37, 141] width 24 height 18
click at [43, 139] on div "skip upload" at bounding box center [159, 140] width 299 height 41
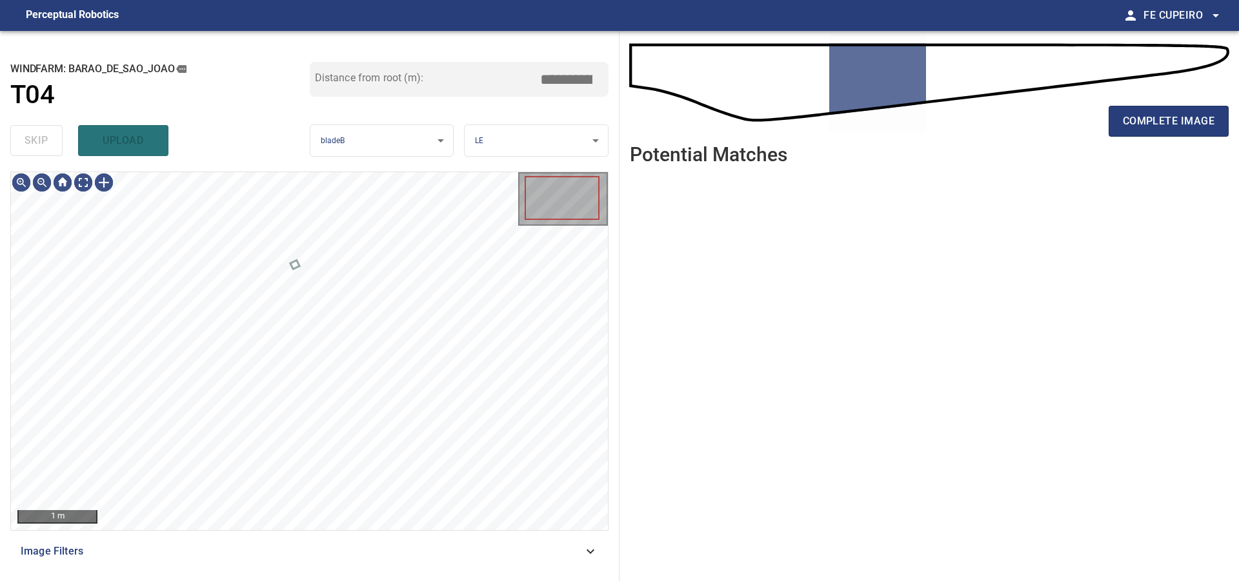
click at [43, 139] on div "skip upload" at bounding box center [159, 140] width 299 height 41
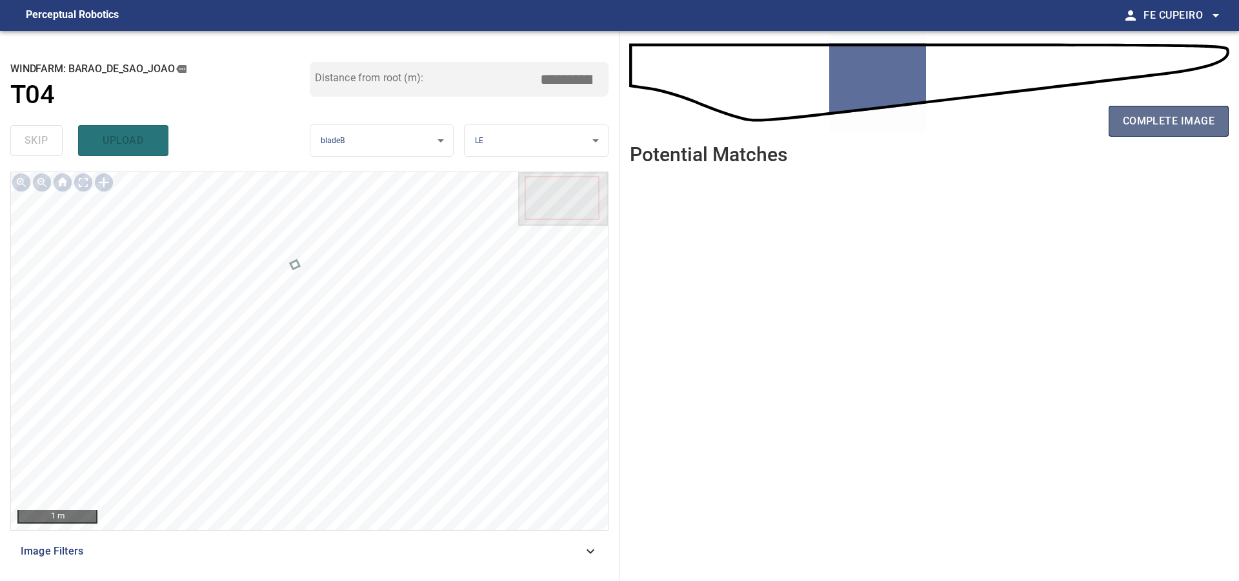
click at [1132, 123] on span "complete image" at bounding box center [1169, 121] width 92 height 18
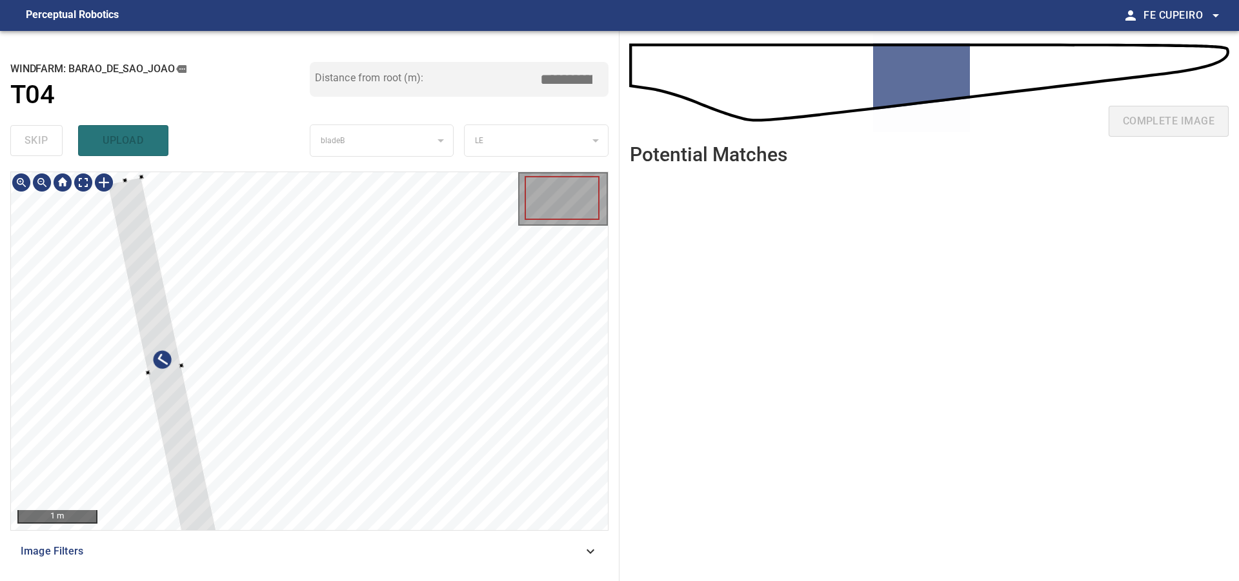
click at [148, 437] on div at bounding box center [309, 351] width 597 height 358
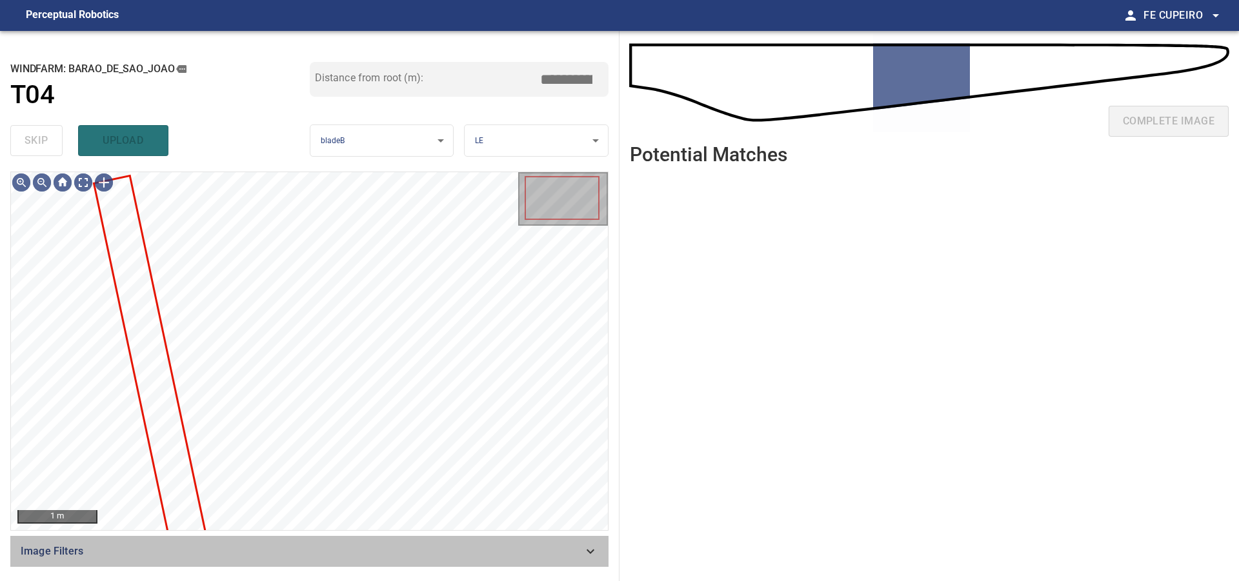
click at [288, 554] on span "Image Filters" at bounding box center [302, 551] width 562 height 15
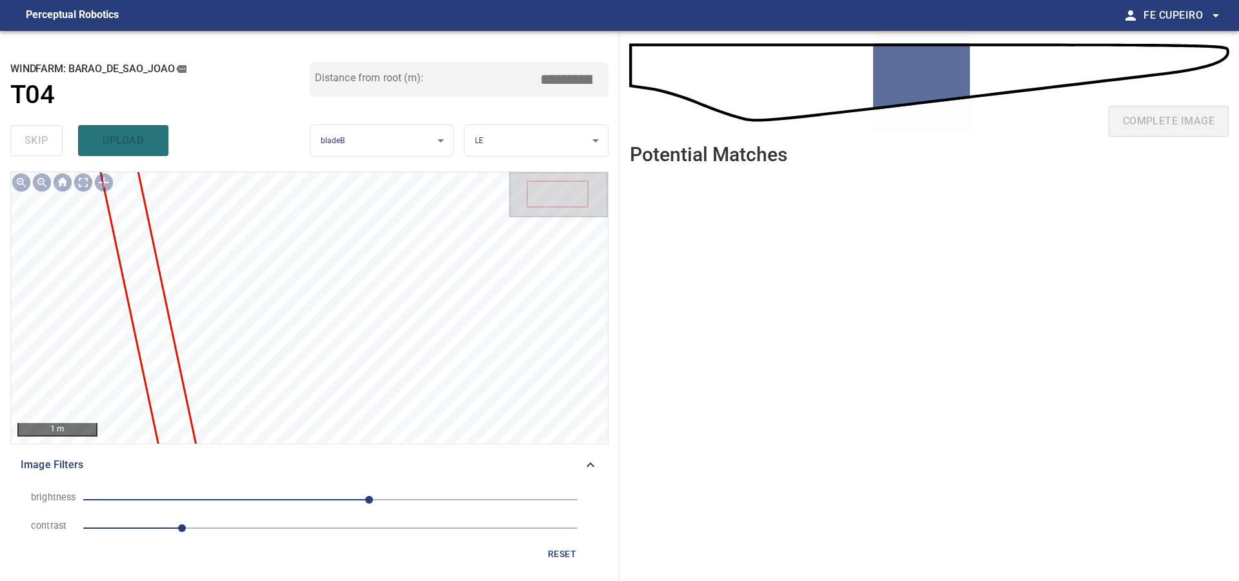
click at [236, 523] on span "1" at bounding box center [330, 528] width 494 height 18
click at [323, 498] on span "40" at bounding box center [330, 500] width 494 height 18
type input "****"
click at [91, 185] on body "**********" at bounding box center [619, 290] width 1239 height 581
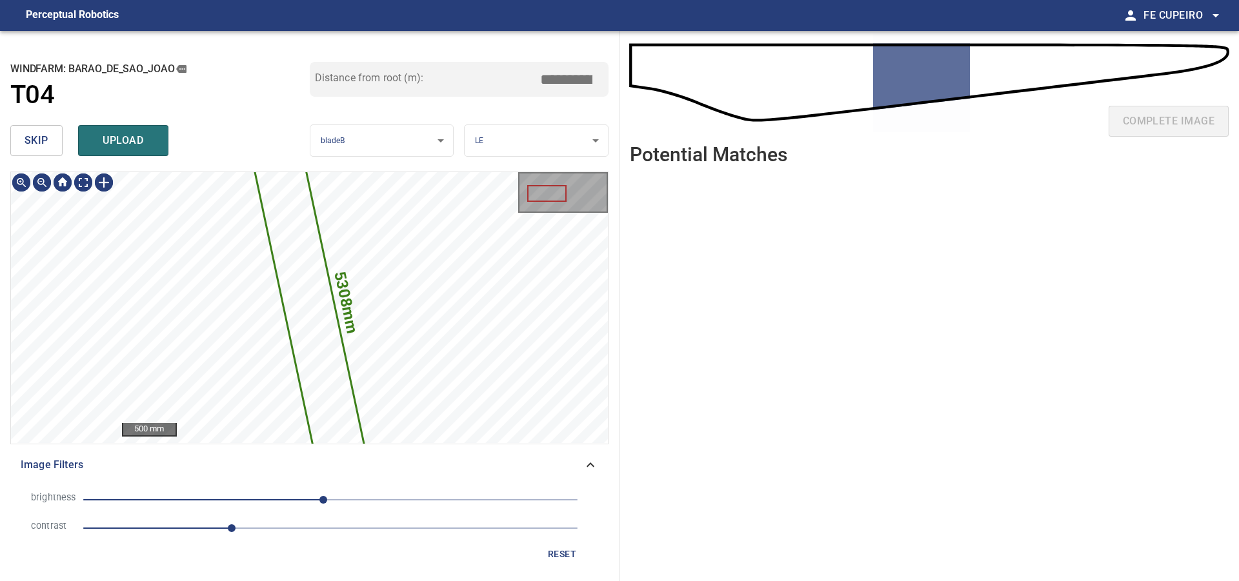
click at [41, 139] on span "skip" at bounding box center [37, 141] width 24 height 18
type input "****"
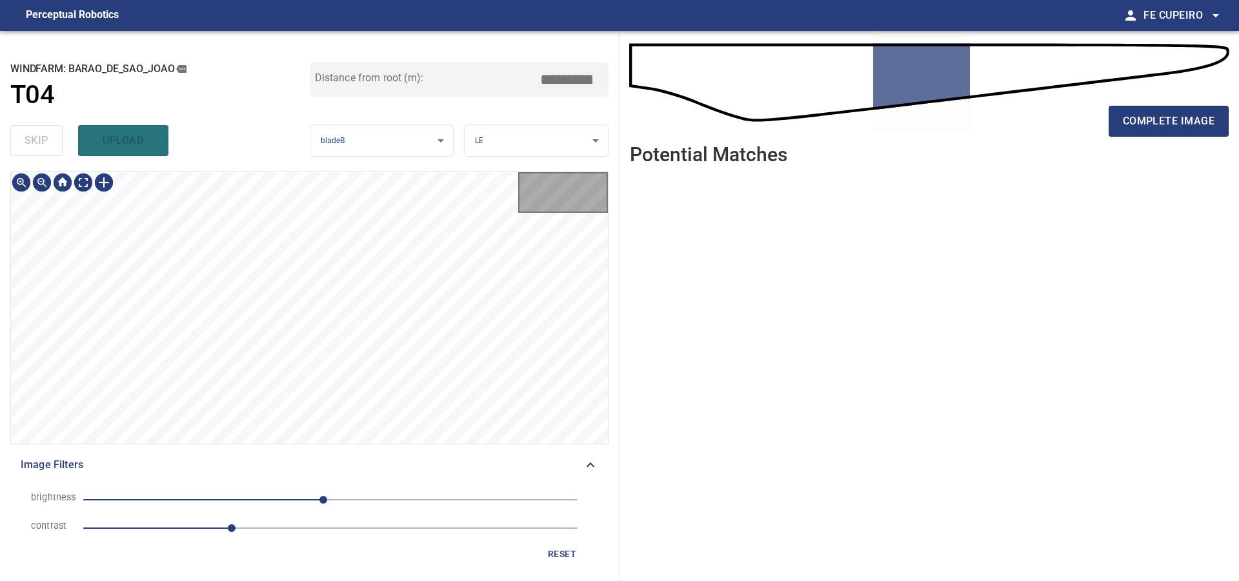
click at [41, 139] on div "skip upload" at bounding box center [159, 140] width 299 height 41
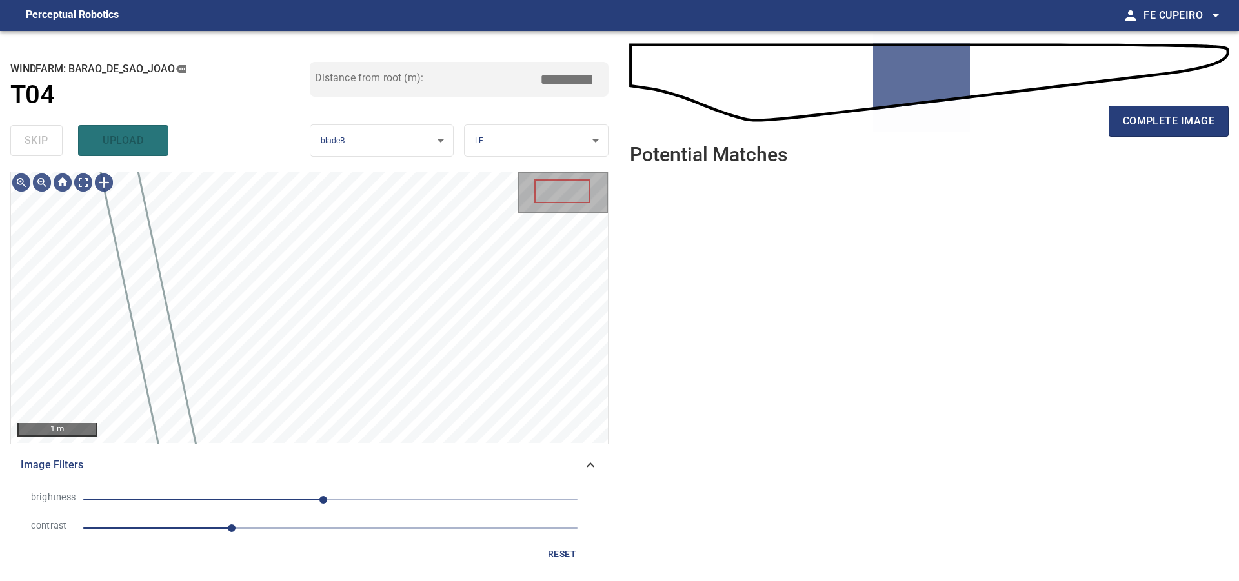
click at [41, 139] on div "skip upload" at bounding box center [159, 140] width 299 height 41
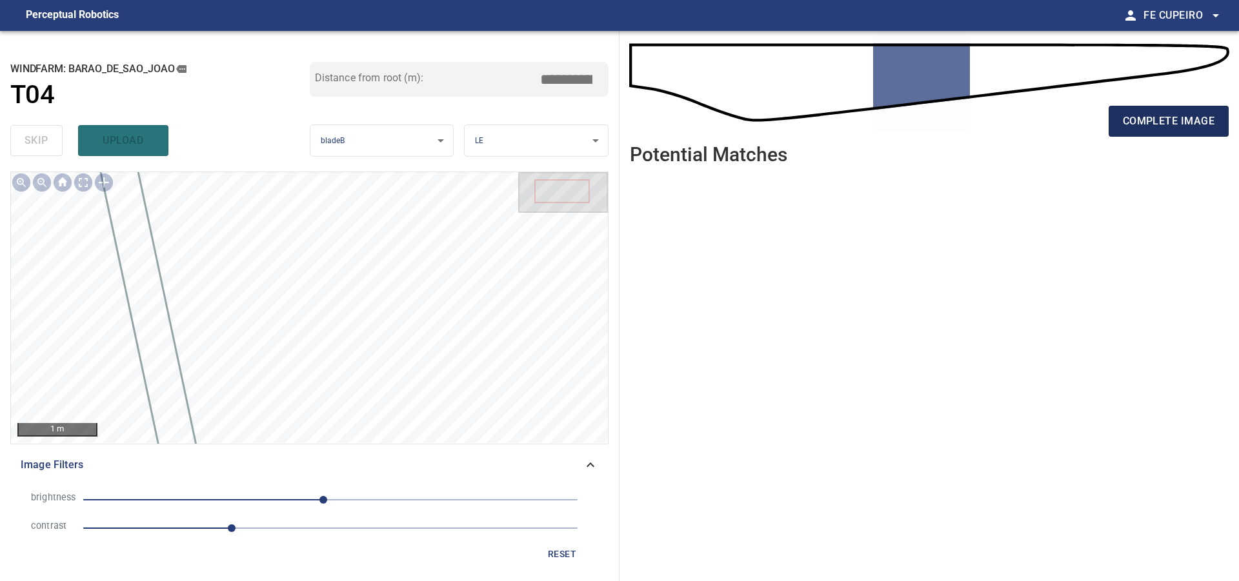
click at [1110, 112] on button "complete image" at bounding box center [1168, 121] width 120 height 31
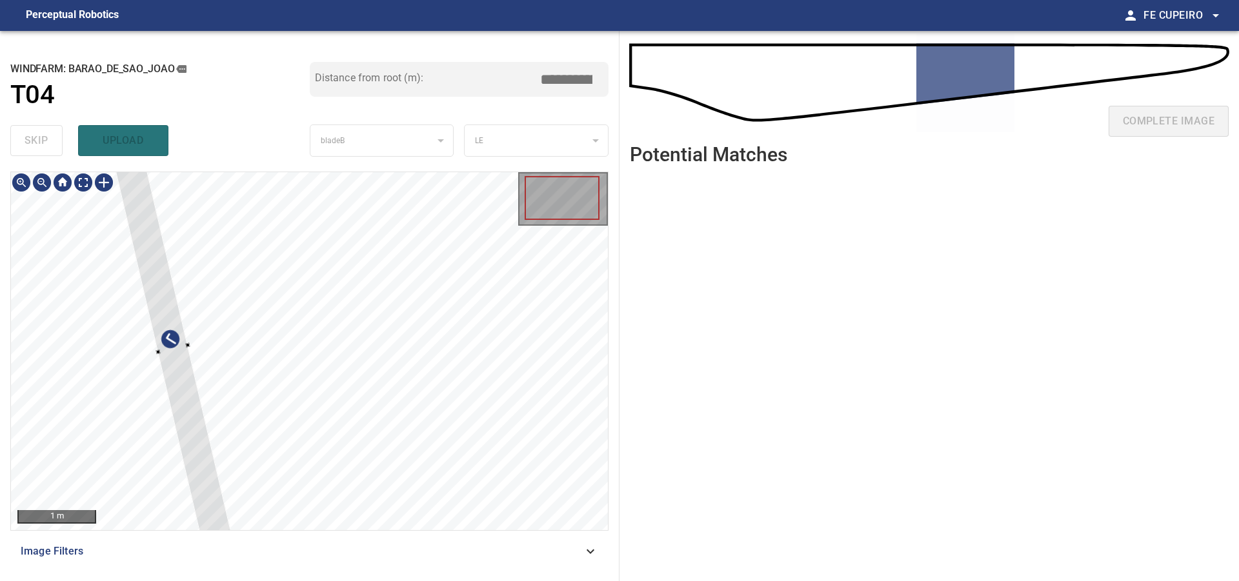
click at [156, 426] on div at bounding box center [172, 349] width 119 height 391
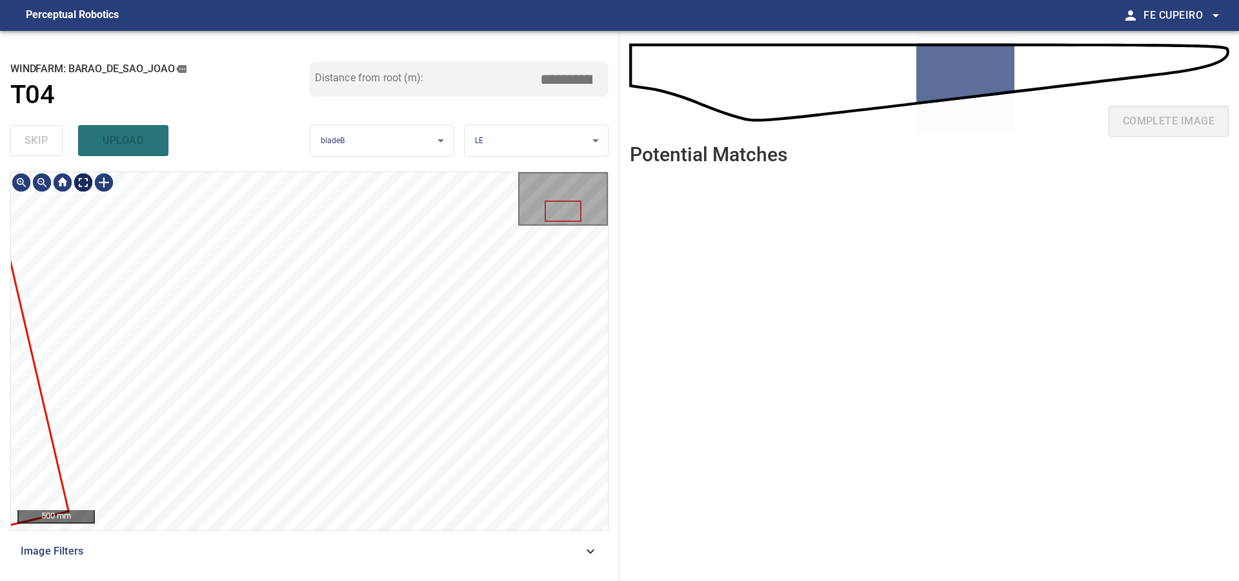
click at [80, 185] on body "**********" at bounding box center [619, 290] width 1239 height 581
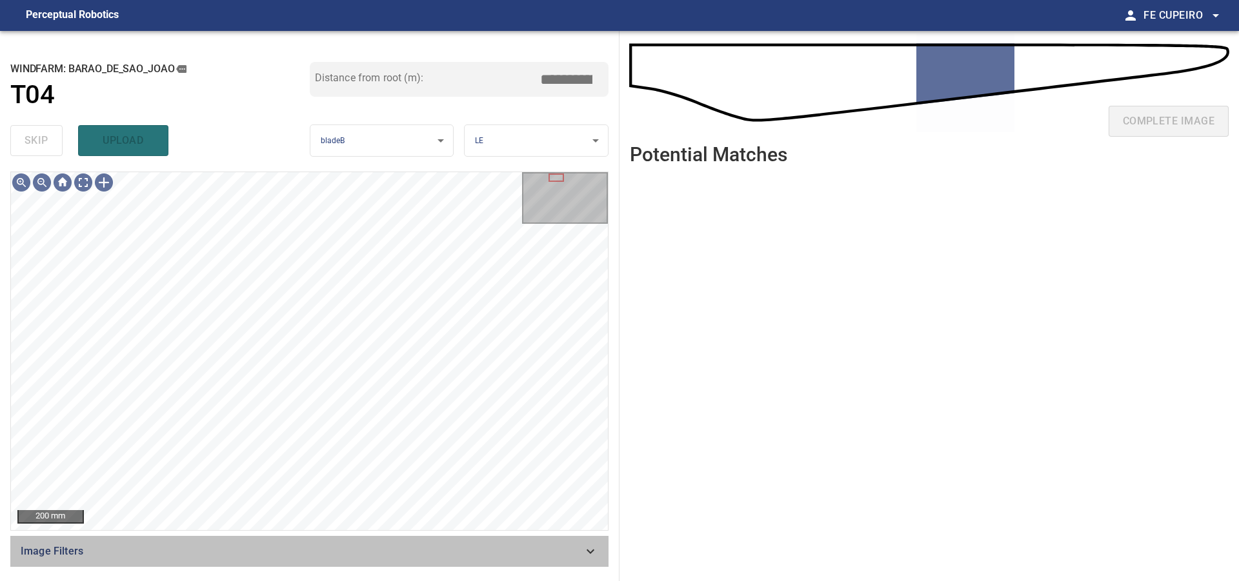
click at [151, 557] on span "Image Filters" at bounding box center [302, 551] width 562 height 15
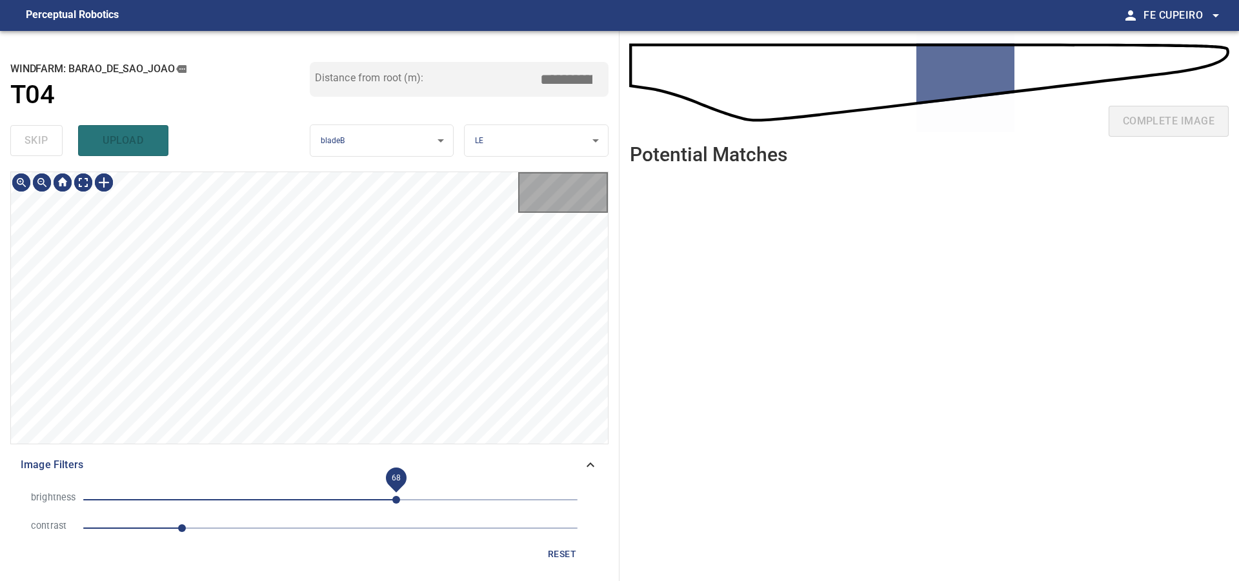
click at [397, 494] on span "68" at bounding box center [330, 500] width 494 height 18
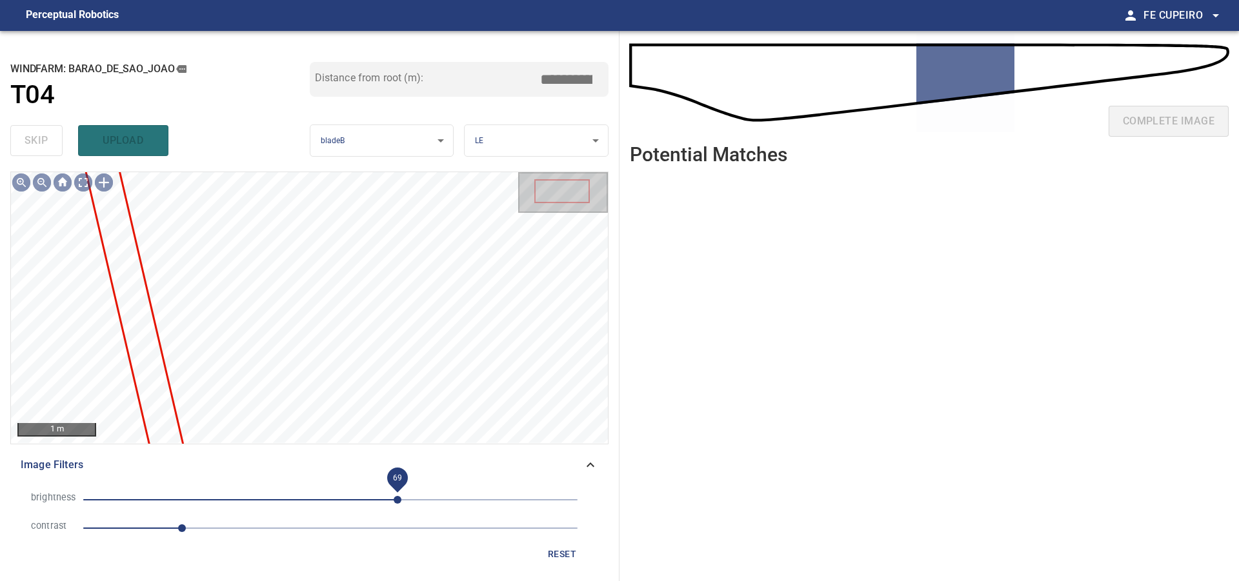
click at [401, 496] on span "69" at bounding box center [398, 500] width 8 height 8
click at [214, 525] on span "1" at bounding box center [330, 528] width 494 height 18
click at [83, 183] on body "**********" at bounding box center [619, 290] width 1239 height 581
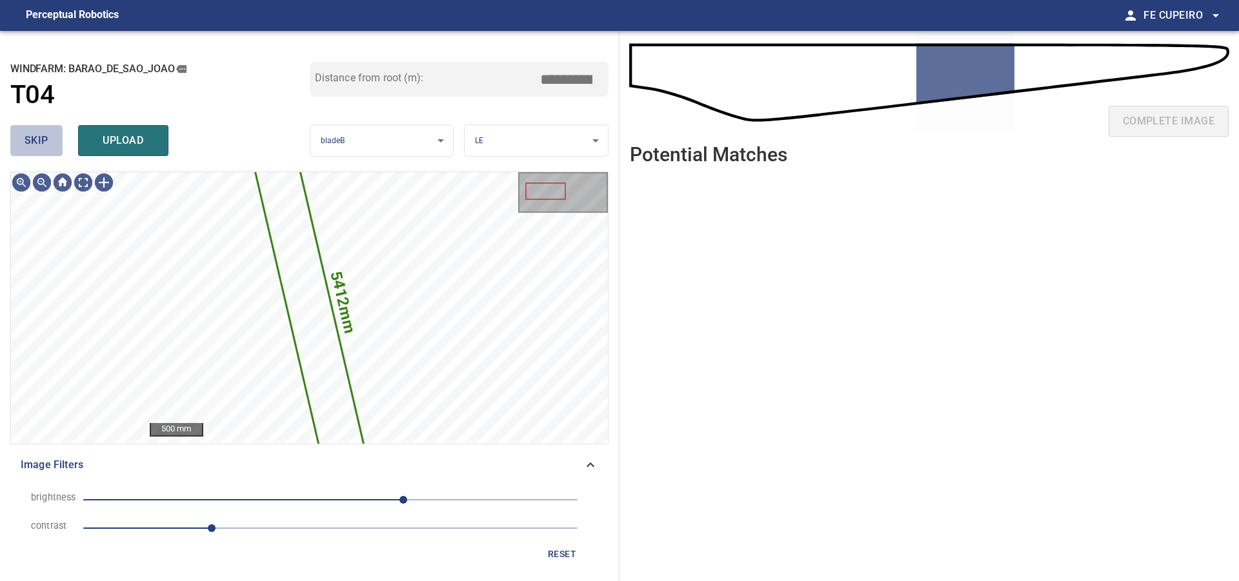
click at [32, 140] on span "skip" at bounding box center [37, 141] width 24 height 18
click at [32, 140] on div "skip upload" at bounding box center [159, 140] width 299 height 41
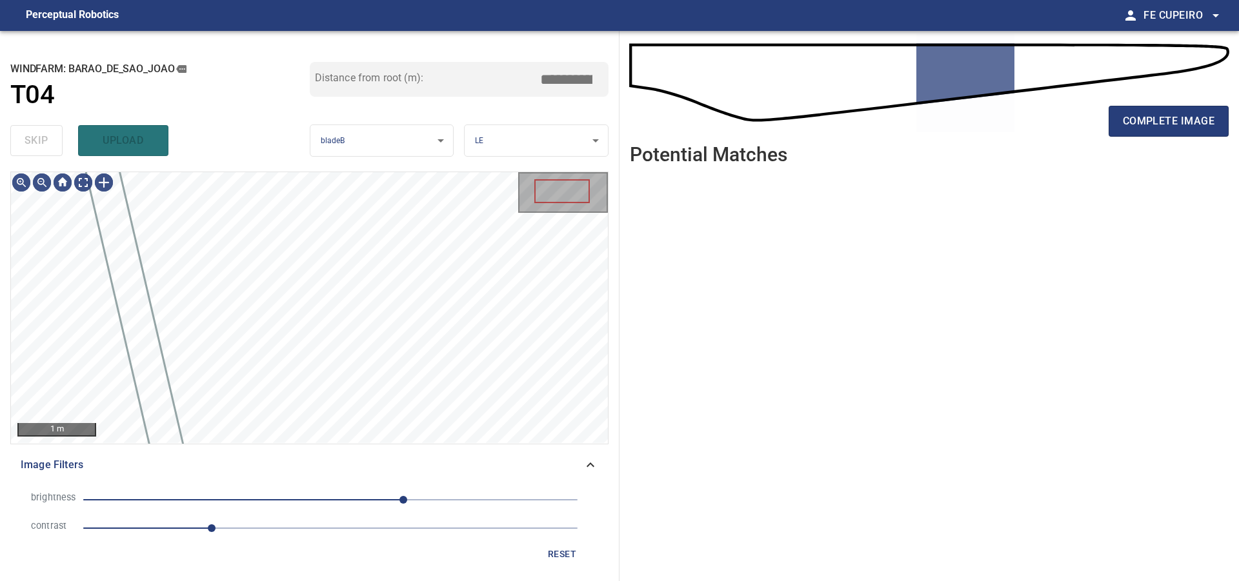
click at [32, 140] on div "skip upload" at bounding box center [159, 140] width 299 height 41
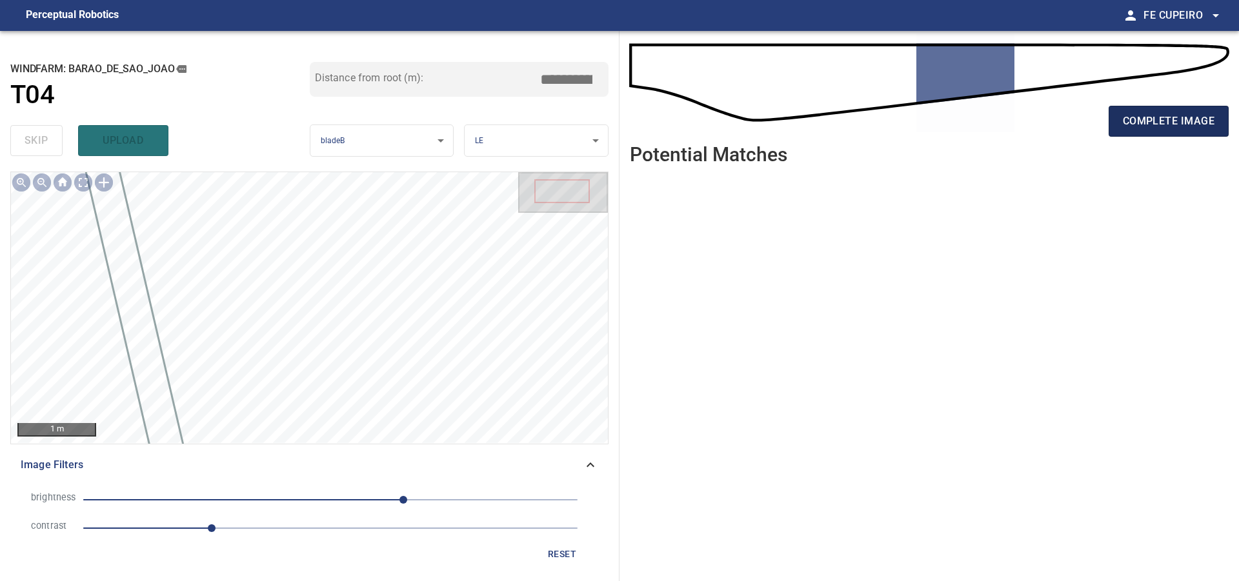
click at [1110, 126] on button "complete image" at bounding box center [1168, 121] width 120 height 31
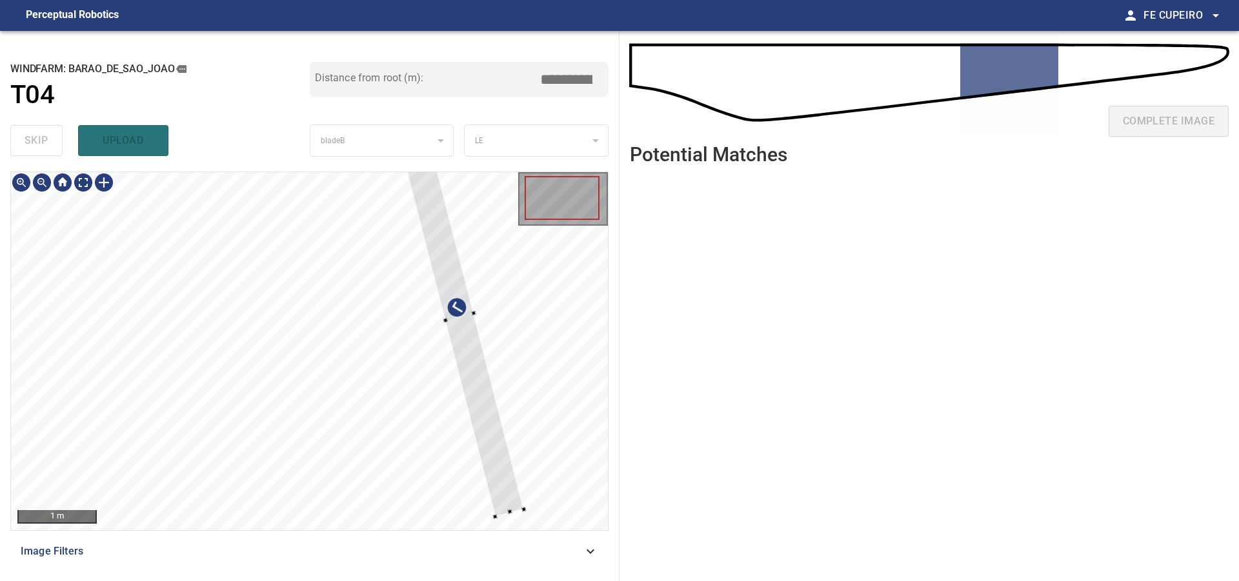
click at [492, 322] on div at bounding box center [309, 351] width 597 height 358
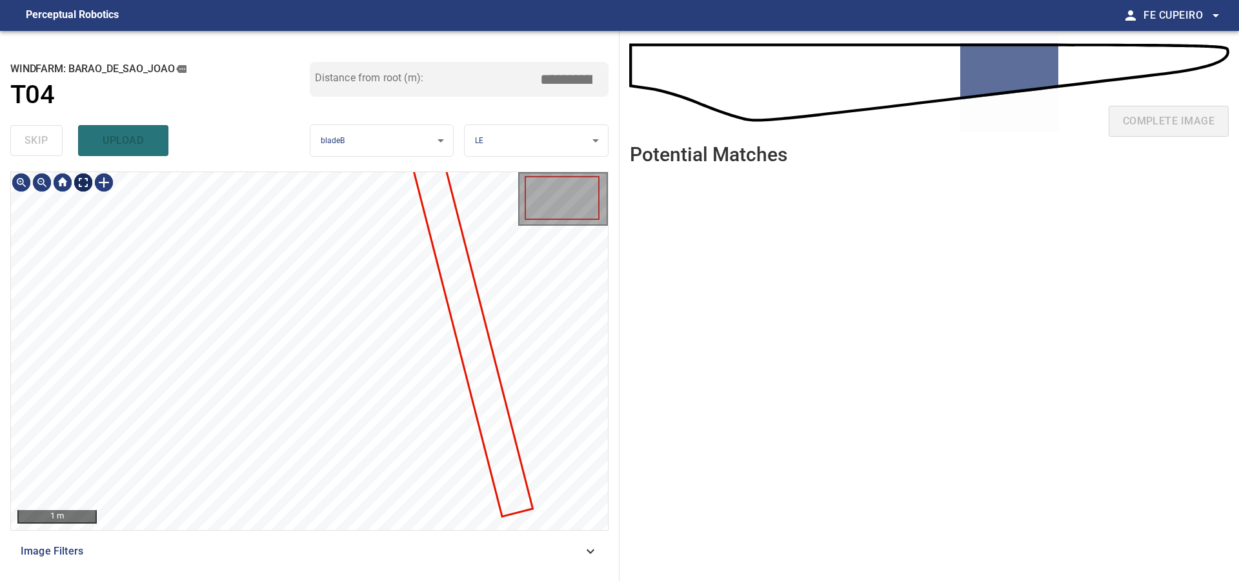
click at [79, 177] on body "**********" at bounding box center [619, 290] width 1239 height 581
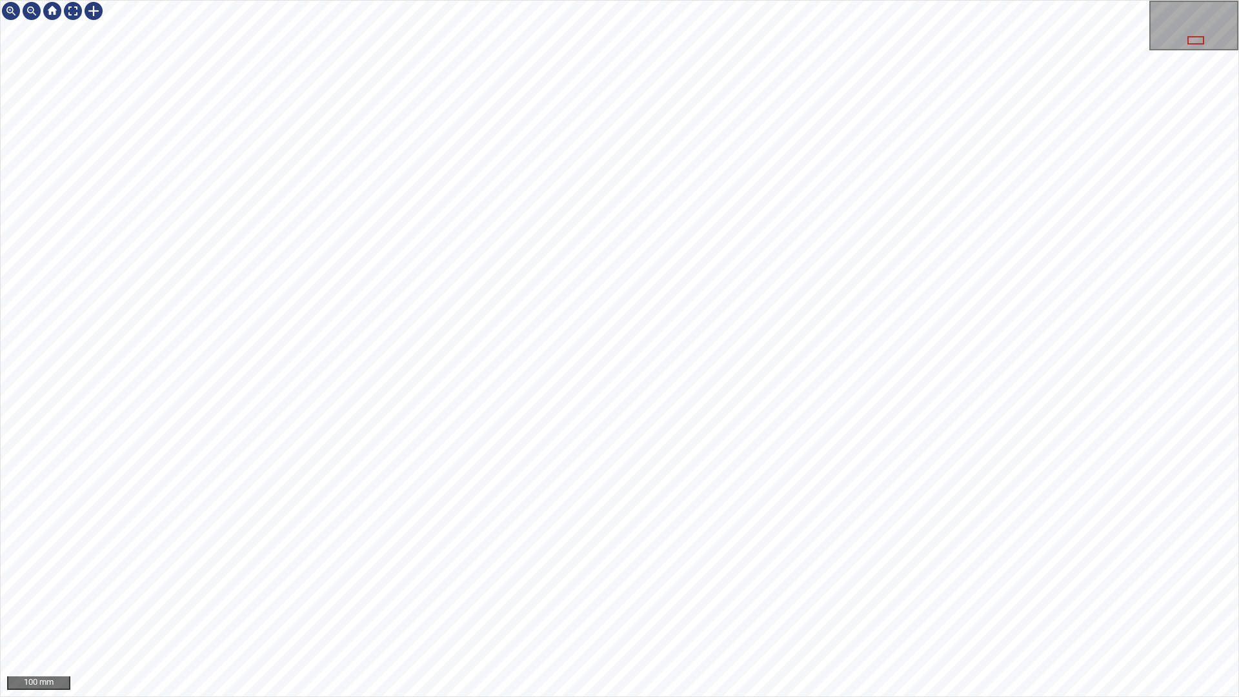
click at [692, 581] on div "100 mm" at bounding box center [619, 348] width 1239 height 697
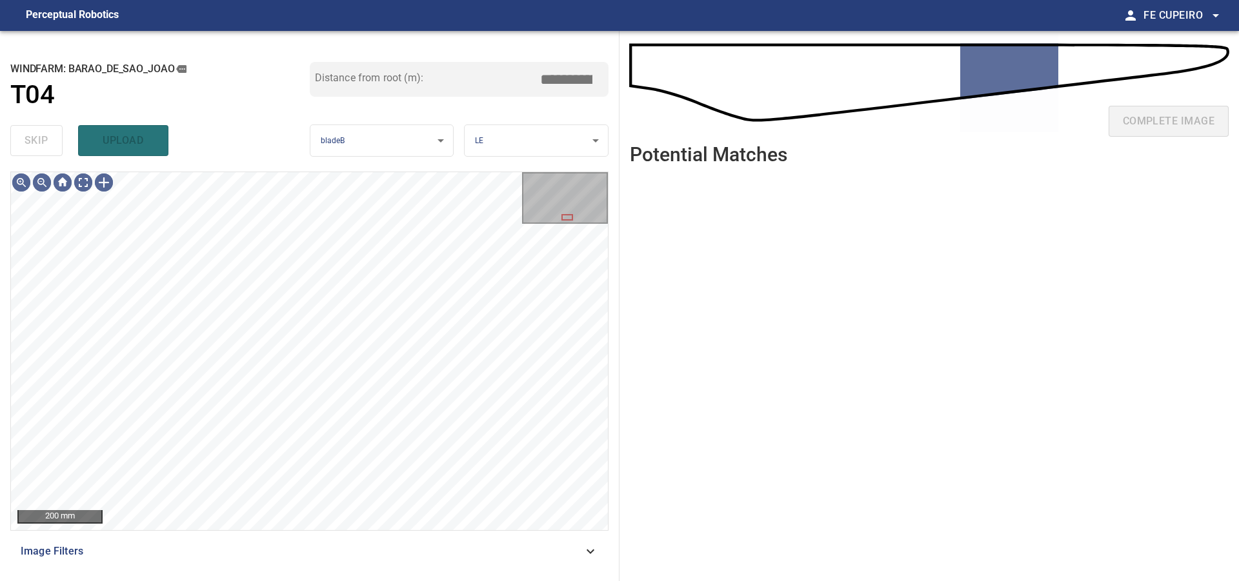
click at [327, 554] on span "Image Filters" at bounding box center [302, 551] width 562 height 15
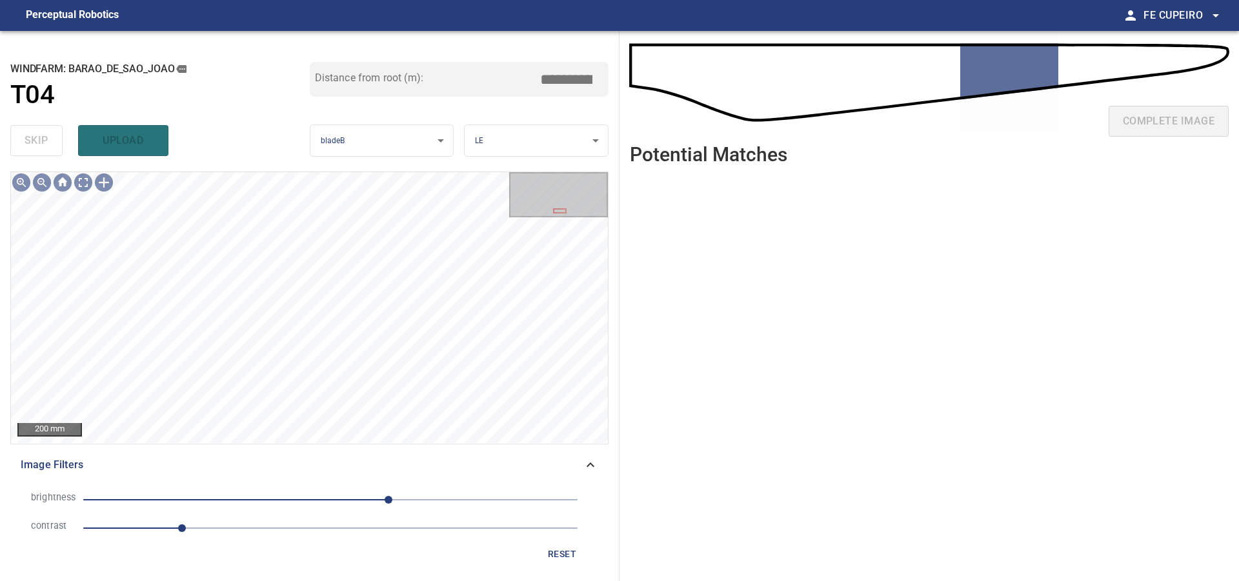
click at [215, 527] on span "1" at bounding box center [330, 528] width 494 height 18
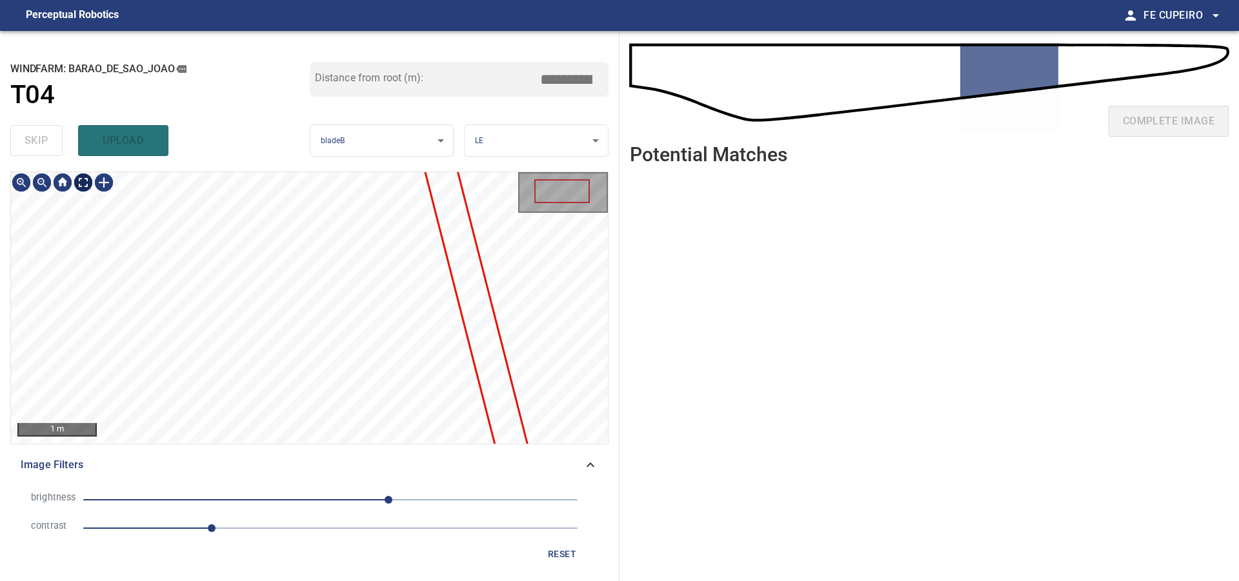
click at [92, 181] on body "**********" at bounding box center [619, 290] width 1239 height 581
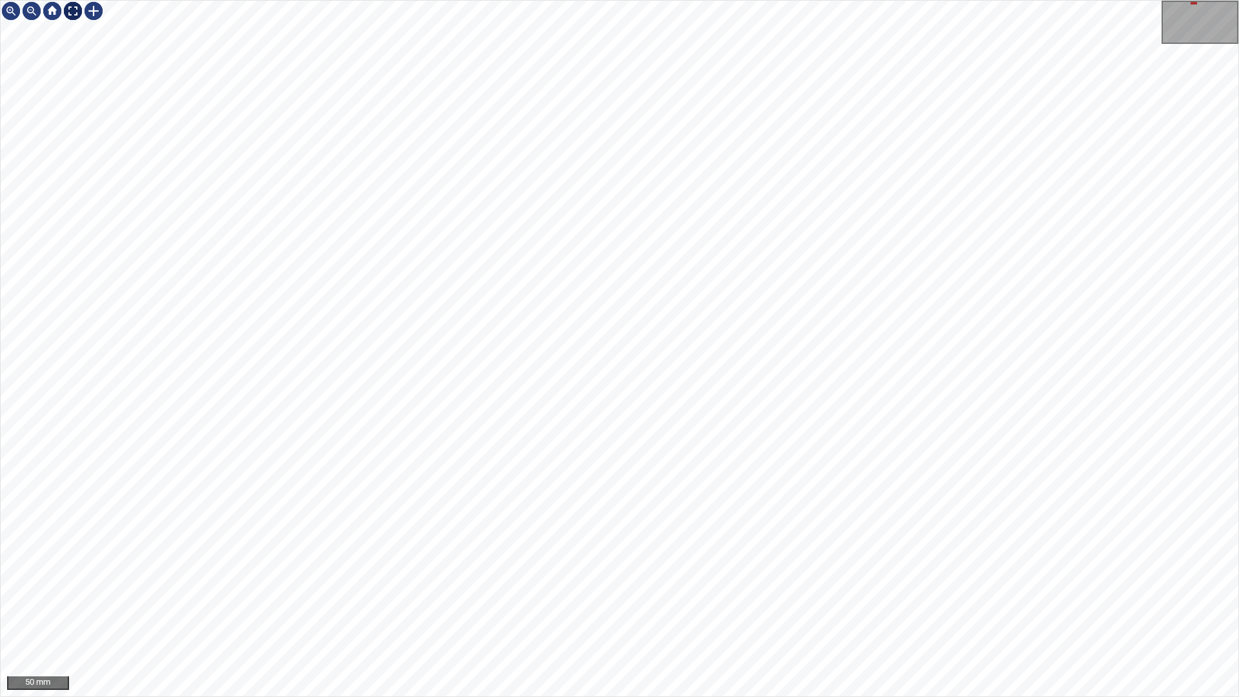
click at [77, 15] on img at bounding box center [73, 11] width 21 height 21
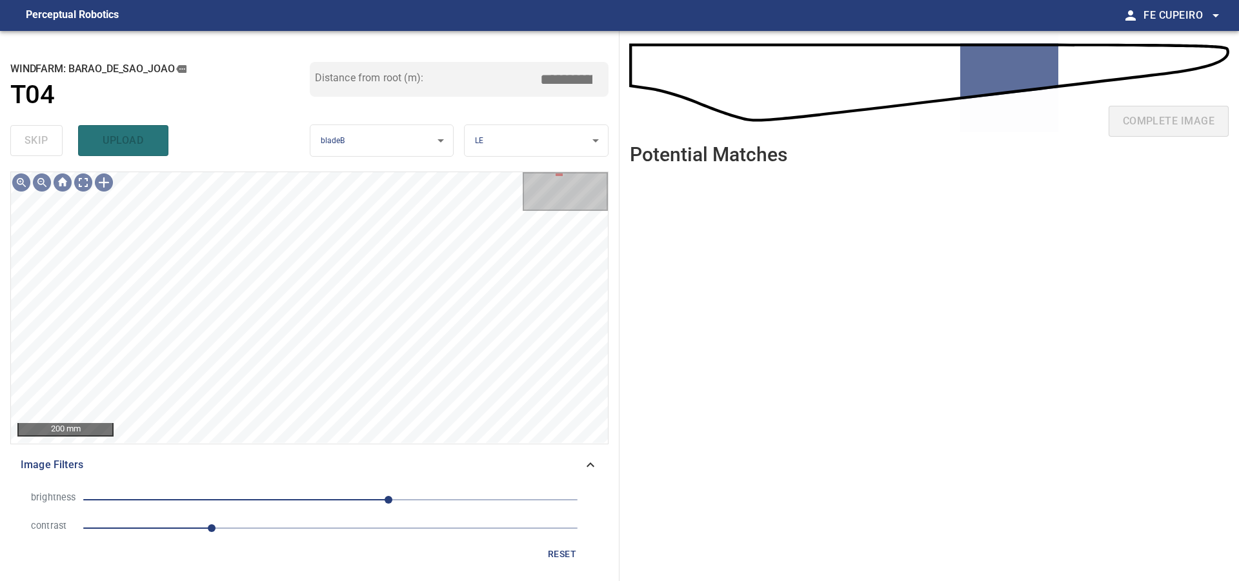
click at [560, 548] on span "reset" at bounding box center [561, 554] width 31 height 16
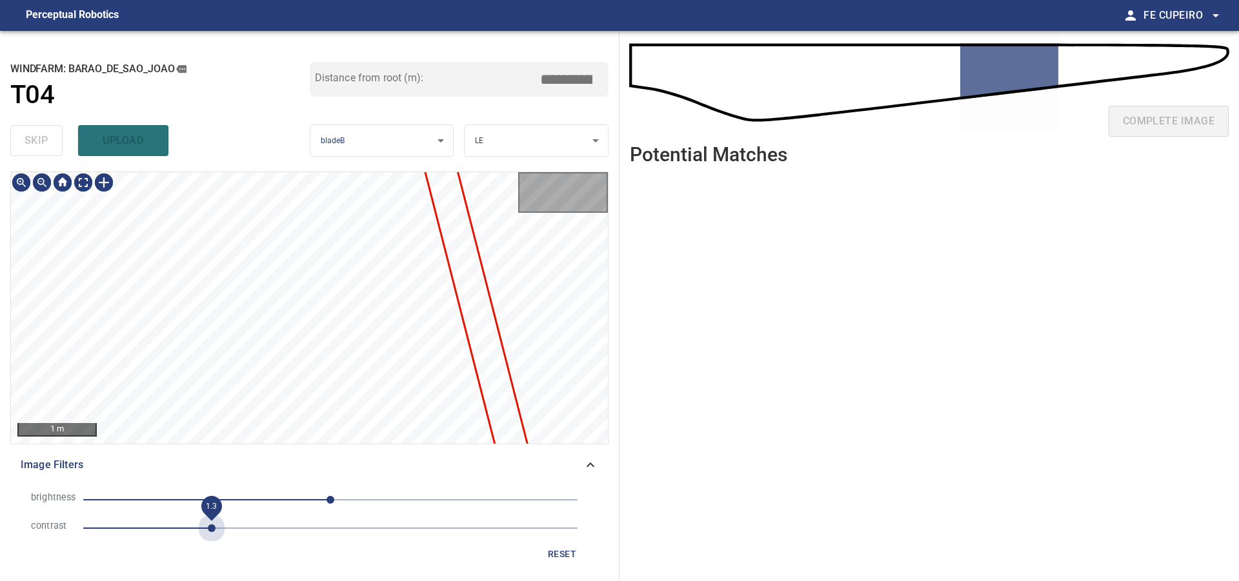
click at [207, 526] on span "1.3" at bounding box center [330, 528] width 494 height 18
click at [85, 186] on body "**********" at bounding box center [619, 290] width 1239 height 581
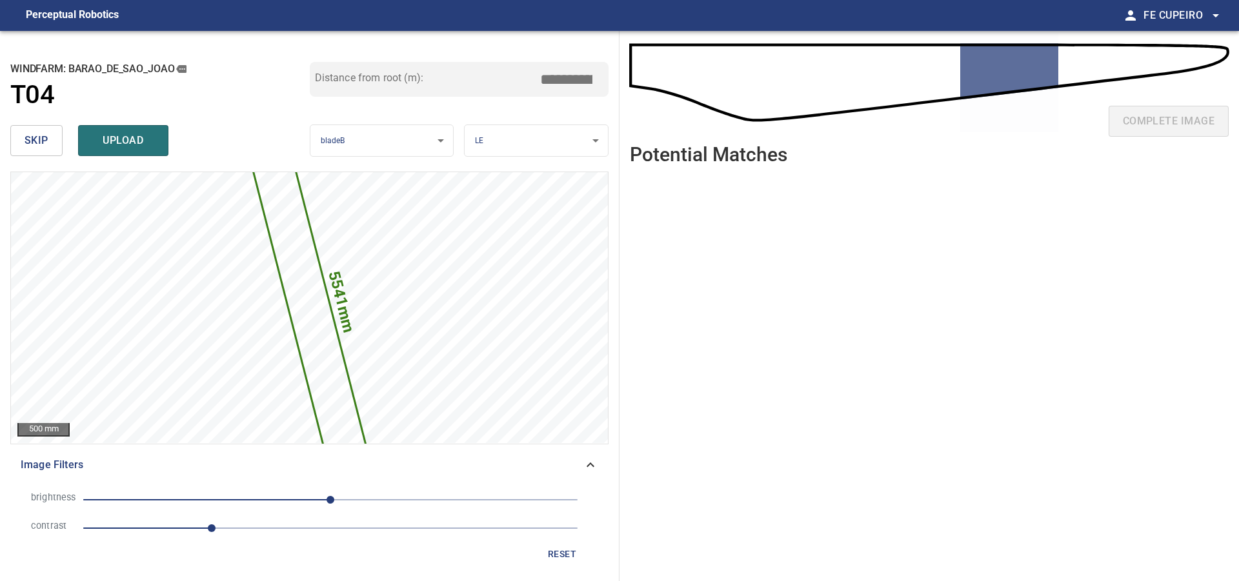
click at [42, 136] on span "skip" at bounding box center [37, 141] width 24 height 18
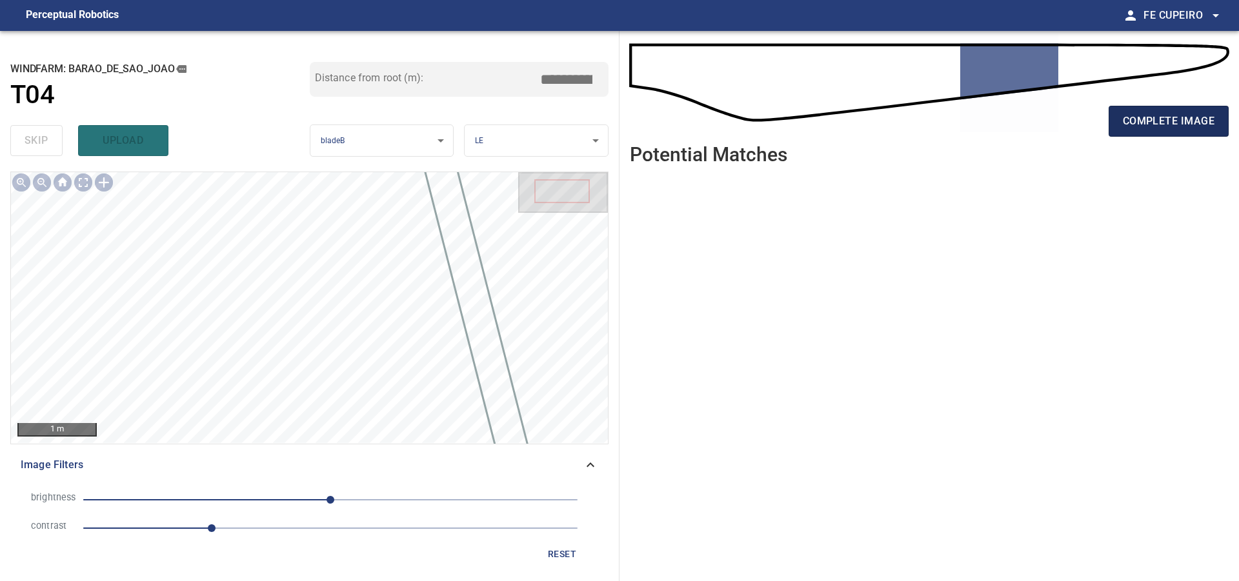
click at [1121, 125] on button "complete image" at bounding box center [1168, 121] width 120 height 31
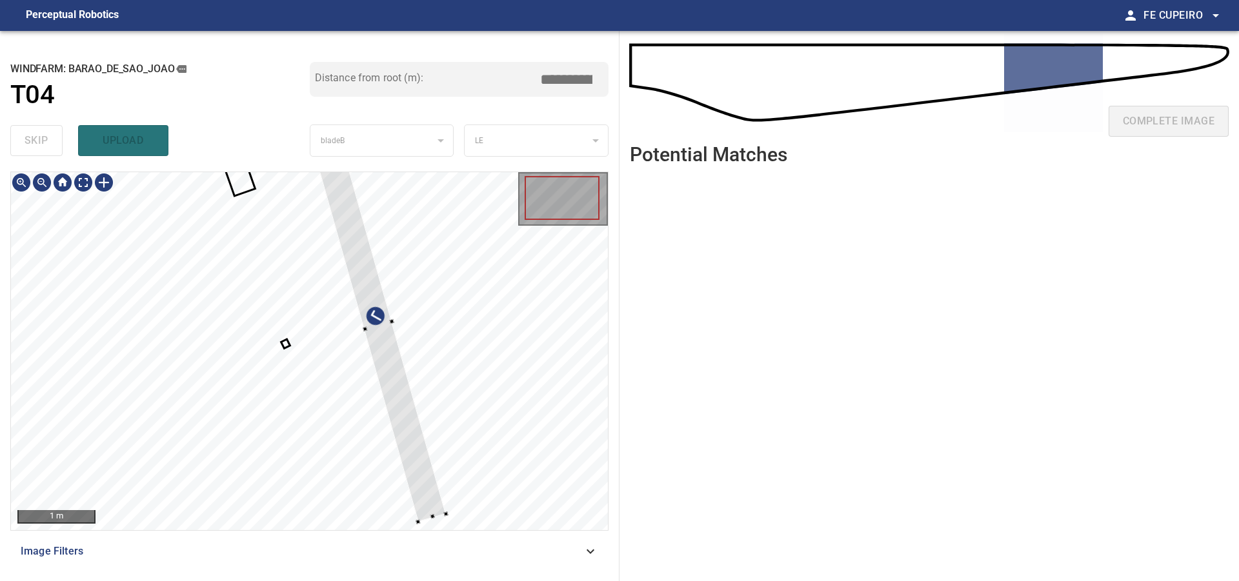
click at [455, 463] on div at bounding box center [309, 351] width 597 height 358
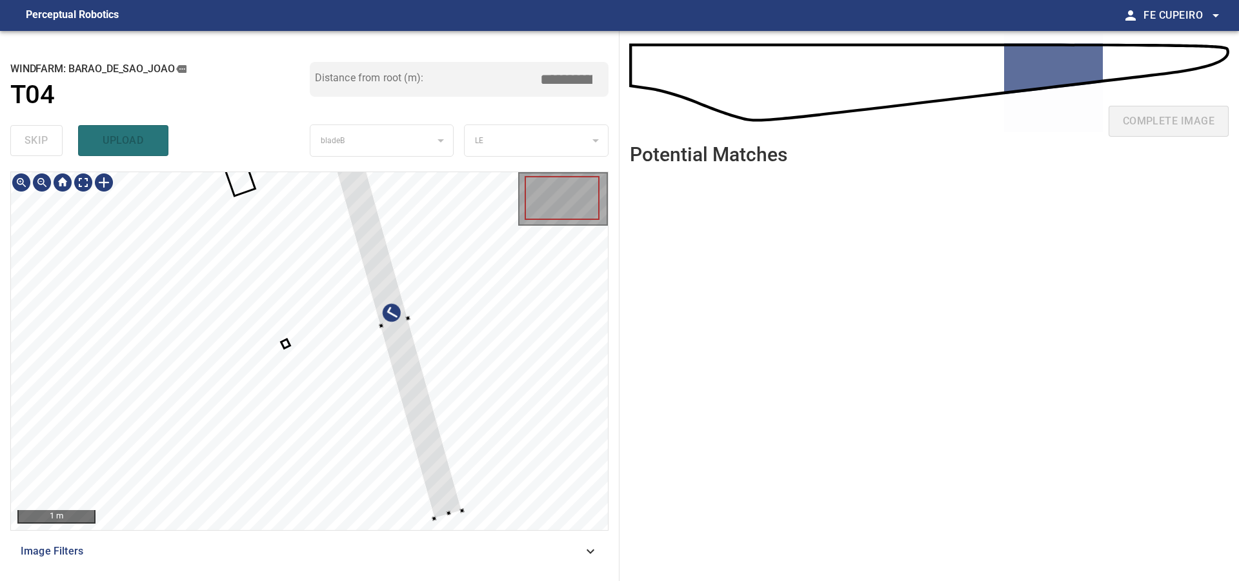
type input "****"
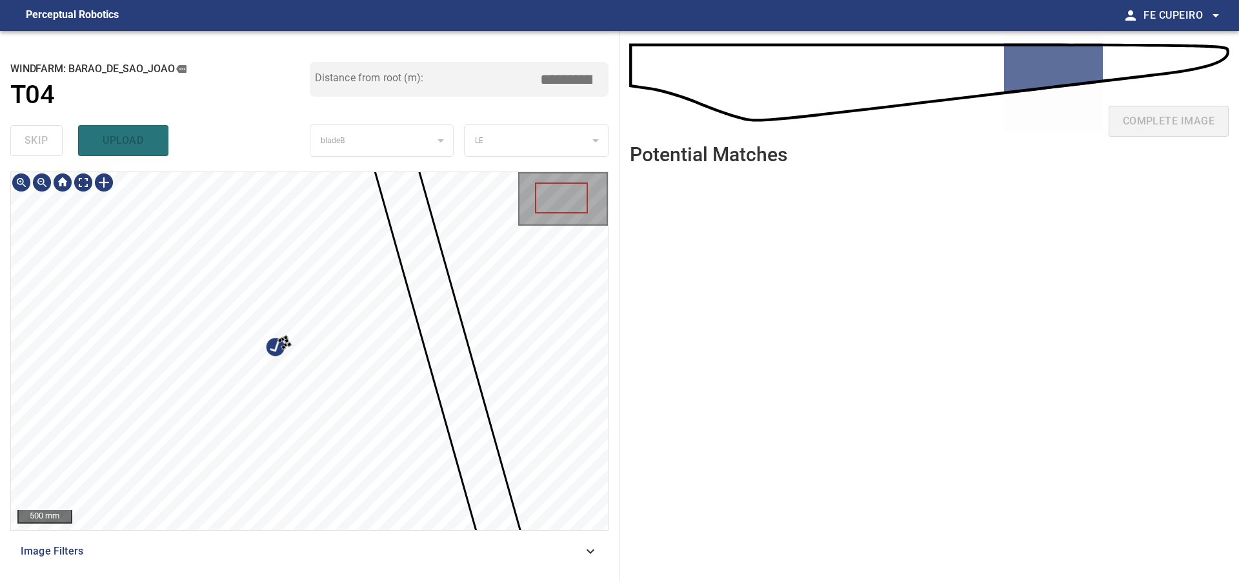
click at [305, 357] on div at bounding box center [309, 351] width 597 height 358
click at [154, 361] on div at bounding box center [309, 351] width 597 height 358
click at [181, 361] on div at bounding box center [177, 356] width 23 height 26
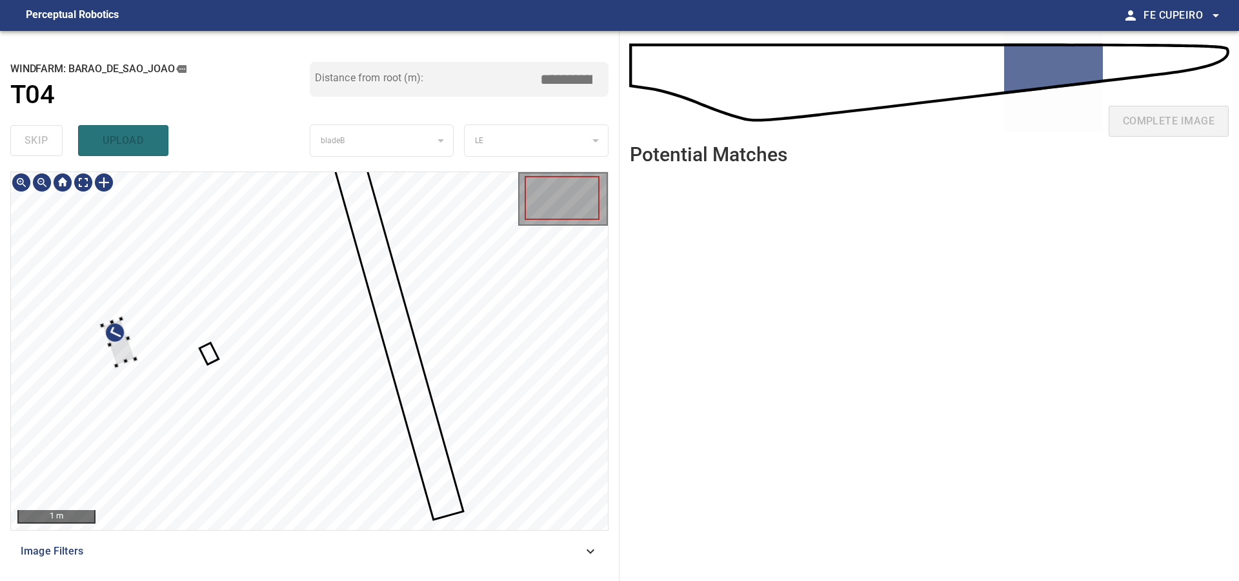
click at [113, 368] on div at bounding box center [309, 351] width 597 height 358
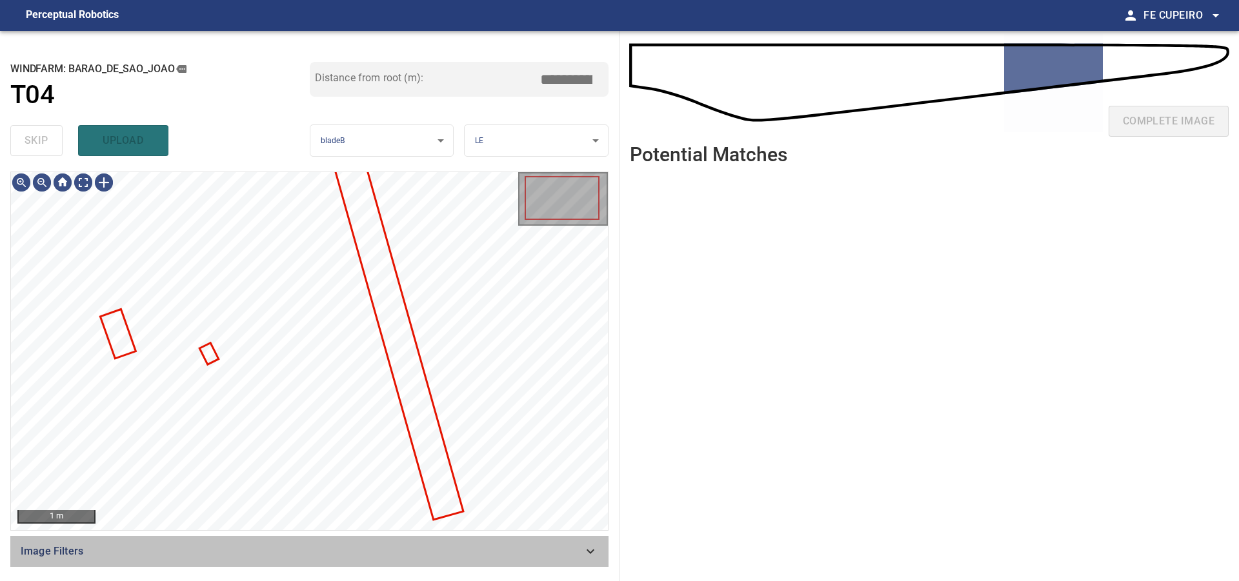
click at [281, 545] on span "Image Filters" at bounding box center [302, 551] width 562 height 15
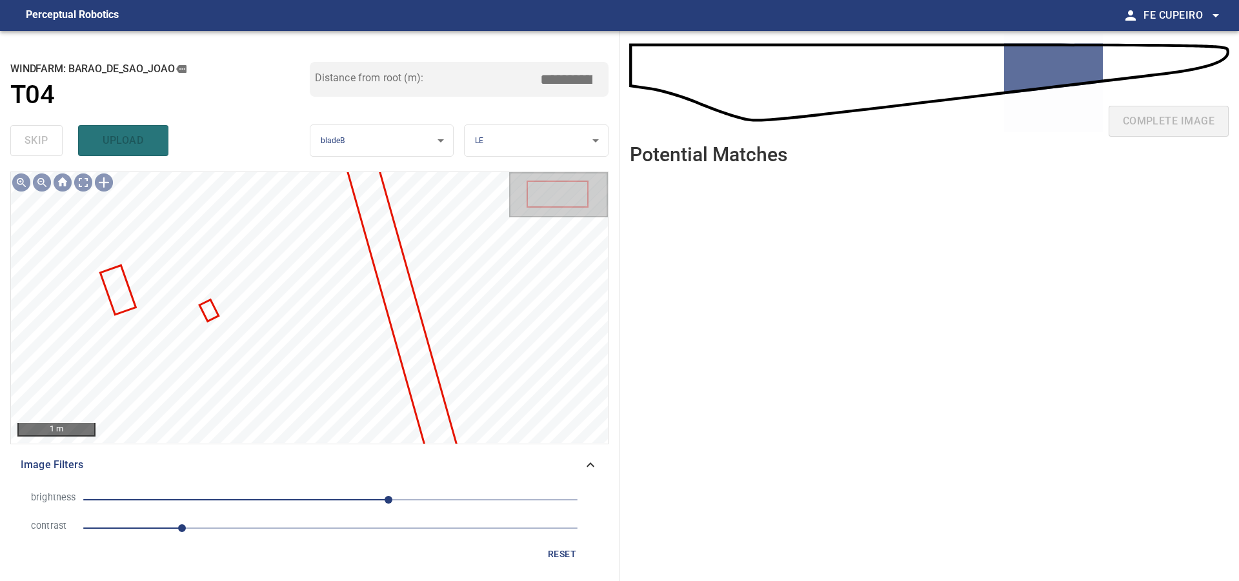
drag, startPoint x: 235, startPoint y: 526, endPoint x: 242, endPoint y: 525, distance: 7.2
click at [234, 526] on span "1" at bounding box center [330, 528] width 494 height 18
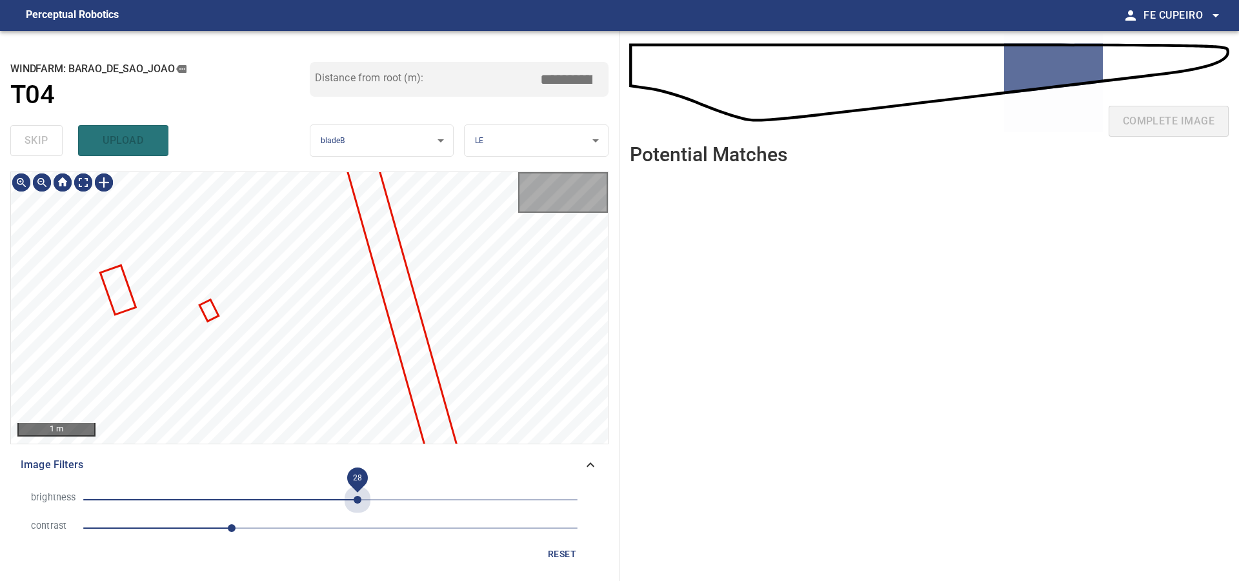
click at [357, 501] on span "28" at bounding box center [330, 500] width 494 height 18
click at [345, 501] on span "15" at bounding box center [345, 500] width 8 height 8
click at [89, 183] on body "**********" at bounding box center [619, 290] width 1239 height 581
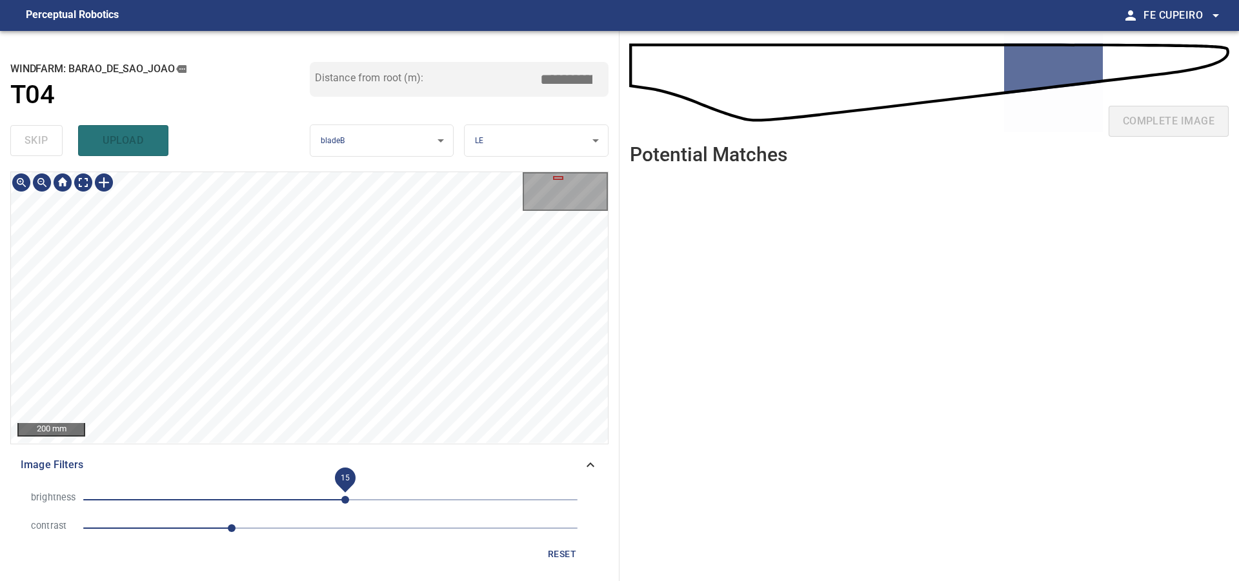
click at [341, 501] on span "15" at bounding box center [345, 500] width 8 height 8
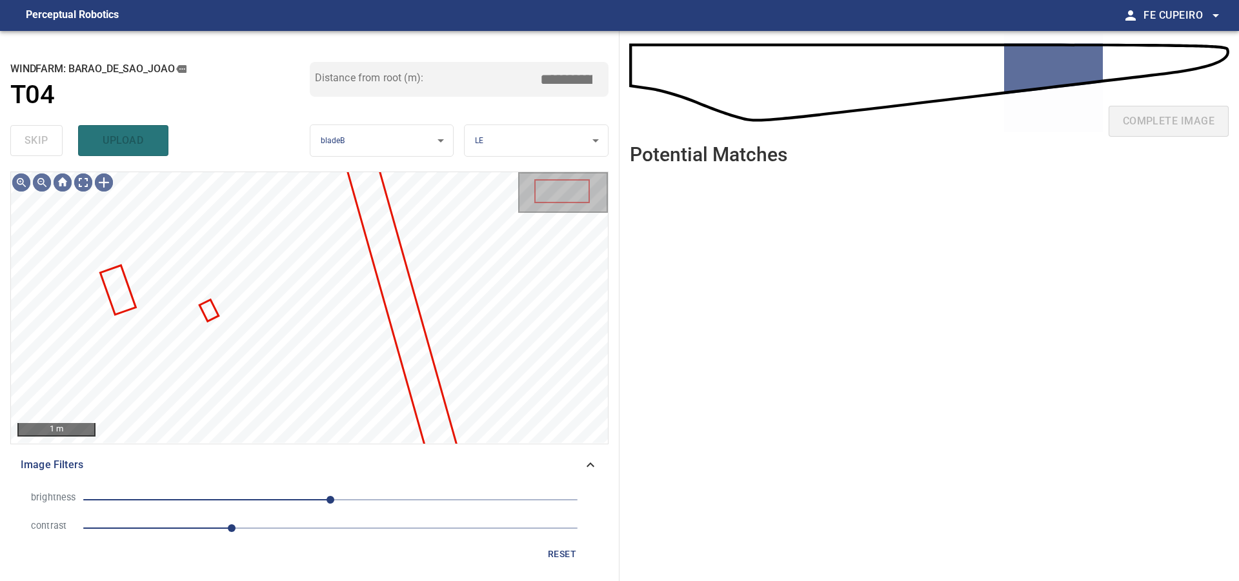
click at [315, 501] on span "0" at bounding box center [330, 500] width 494 height 18
click at [80, 181] on body "**********" at bounding box center [619, 290] width 1239 height 581
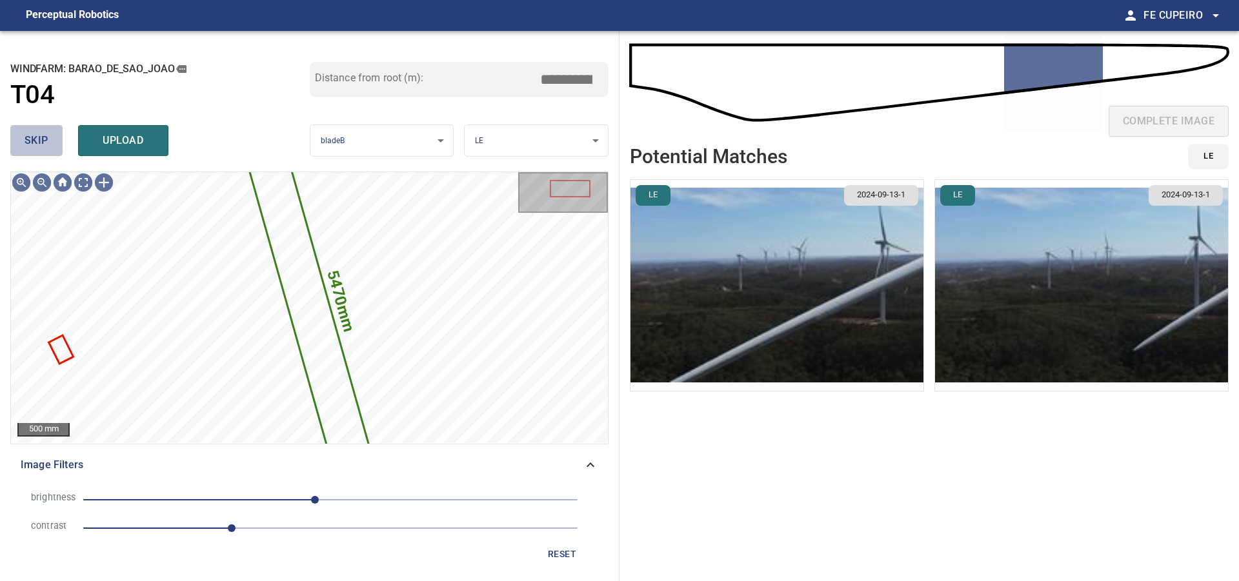
click at [58, 144] on button "skip" at bounding box center [36, 140] width 52 height 31
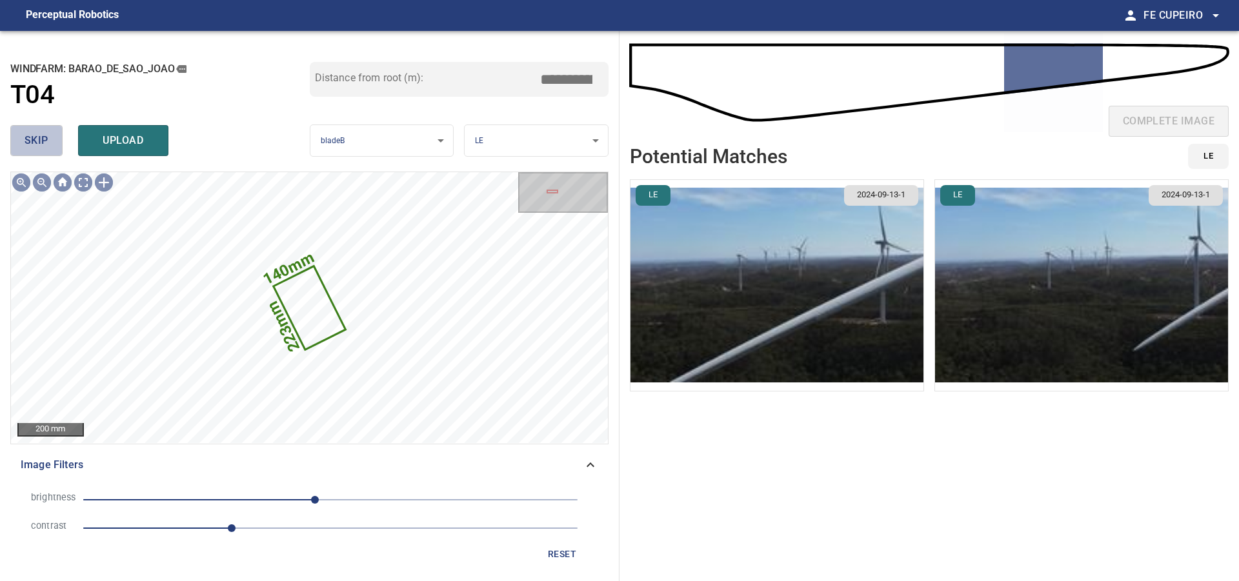
click at [56, 143] on button "skip" at bounding box center [36, 140] width 52 height 31
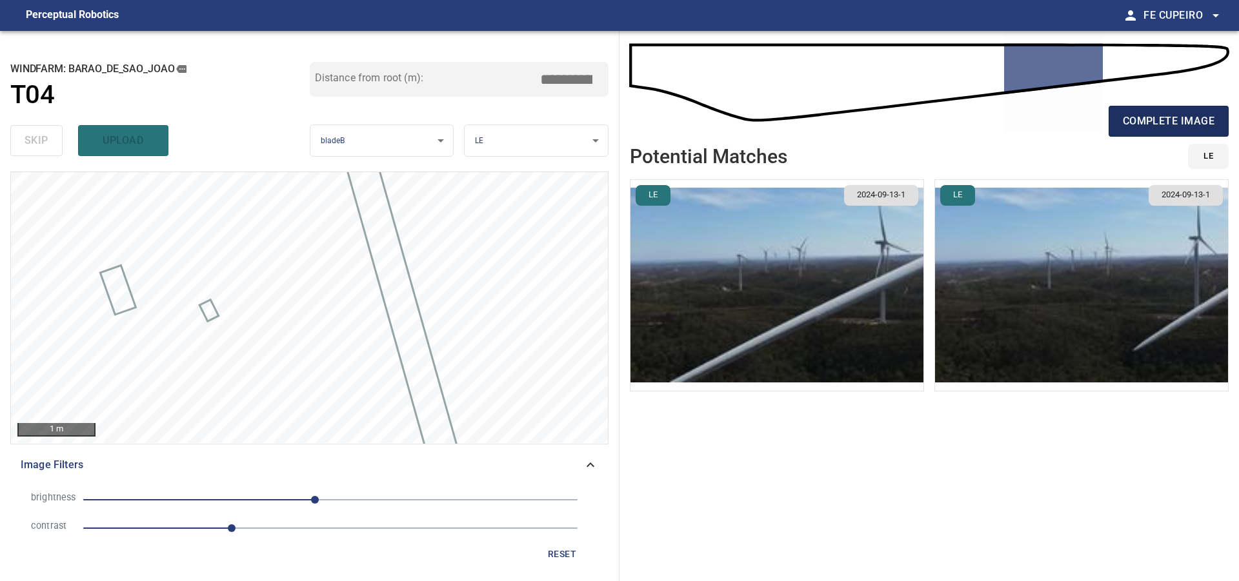
click at [1203, 123] on span "complete image" at bounding box center [1169, 121] width 92 height 18
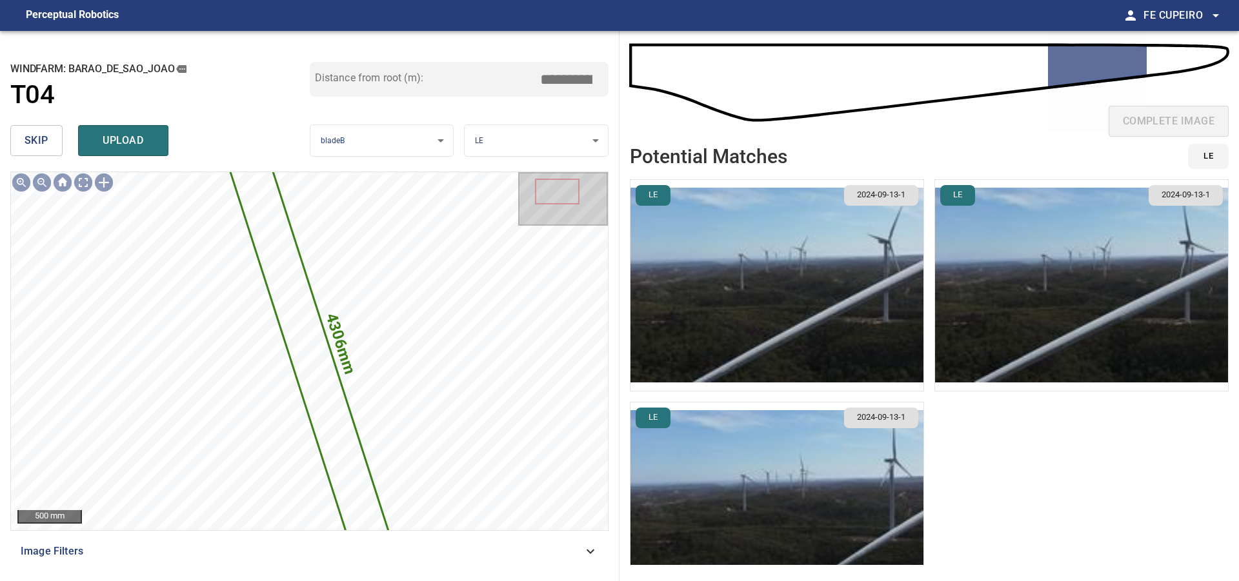
click at [583, 78] on input "*****" at bounding box center [571, 79] width 65 height 25
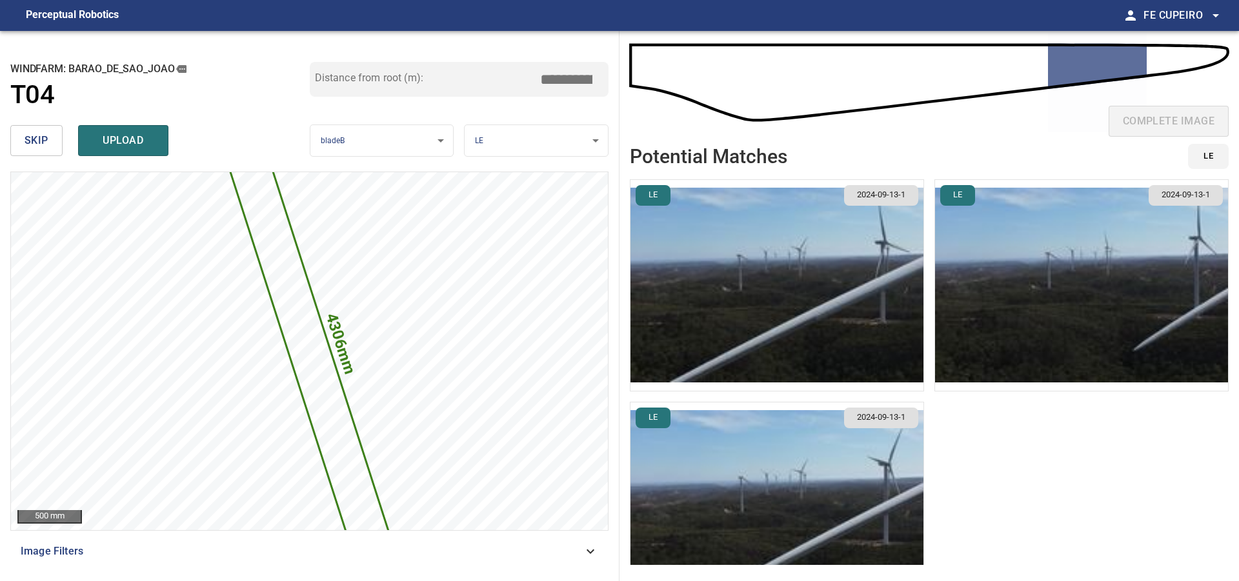
type input "*****"
click at [566, 108] on div "Distance from root (m): *****" at bounding box center [459, 91] width 299 height 58
click at [158, 135] on button "upload" at bounding box center [123, 140] width 90 height 31
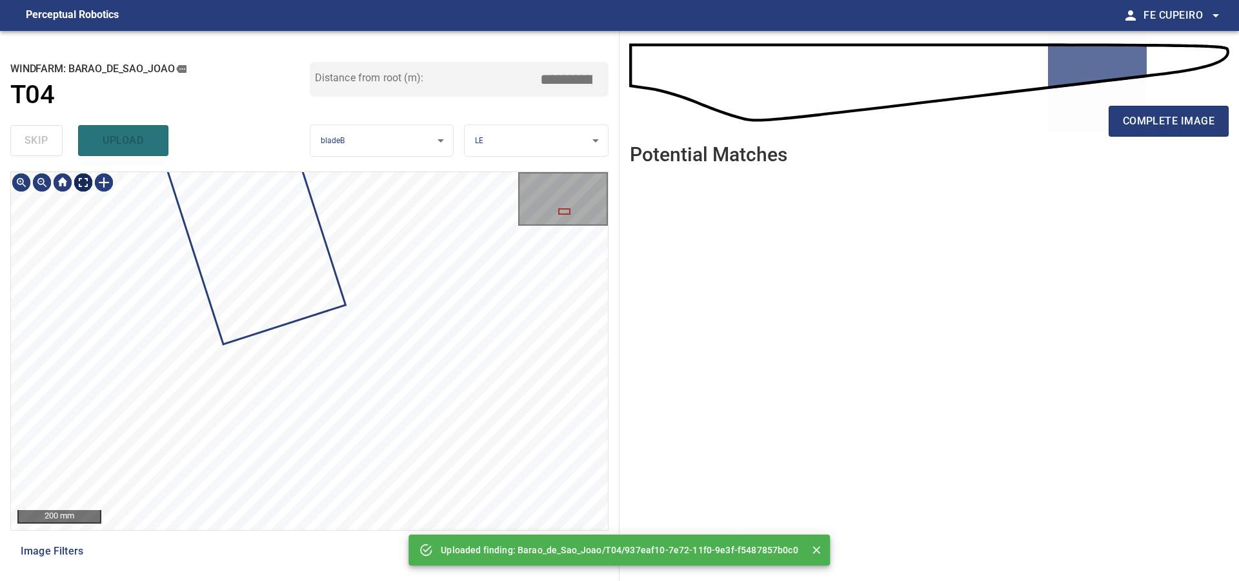
click at [88, 184] on body "**********" at bounding box center [619, 290] width 1239 height 581
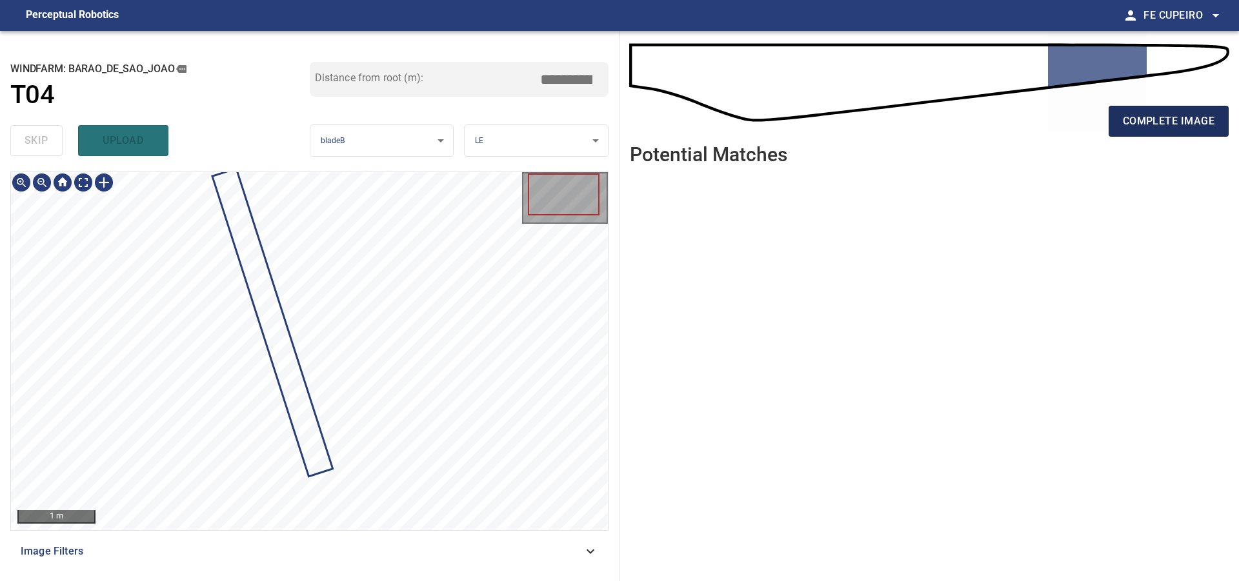
click at [1152, 123] on span "complete image" at bounding box center [1169, 121] width 92 height 18
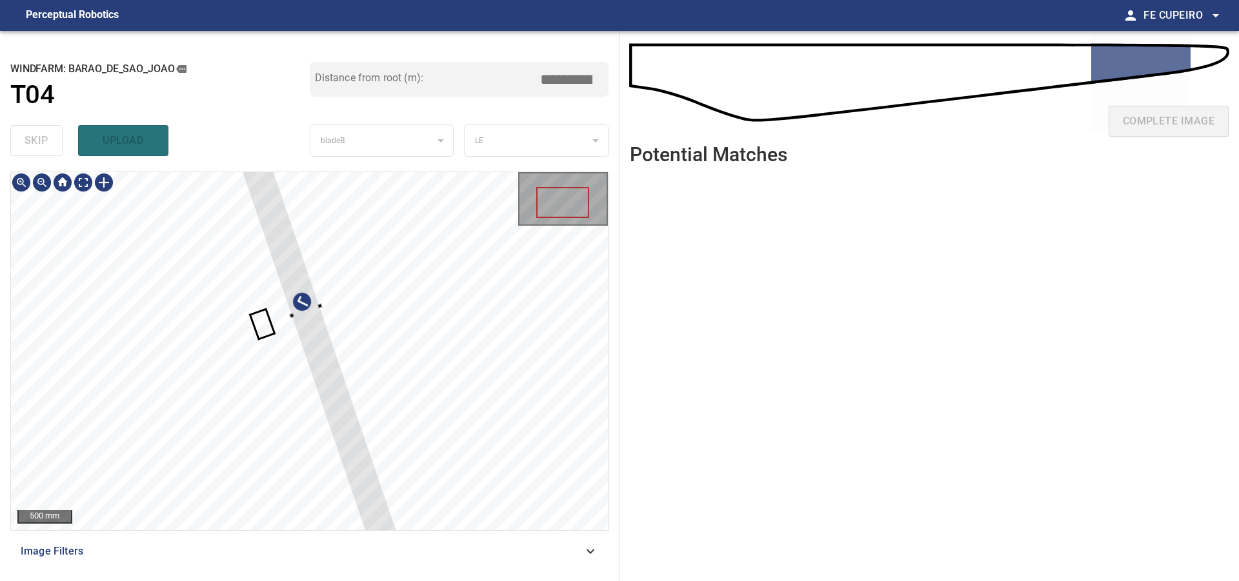
click at [486, 460] on div at bounding box center [309, 351] width 597 height 358
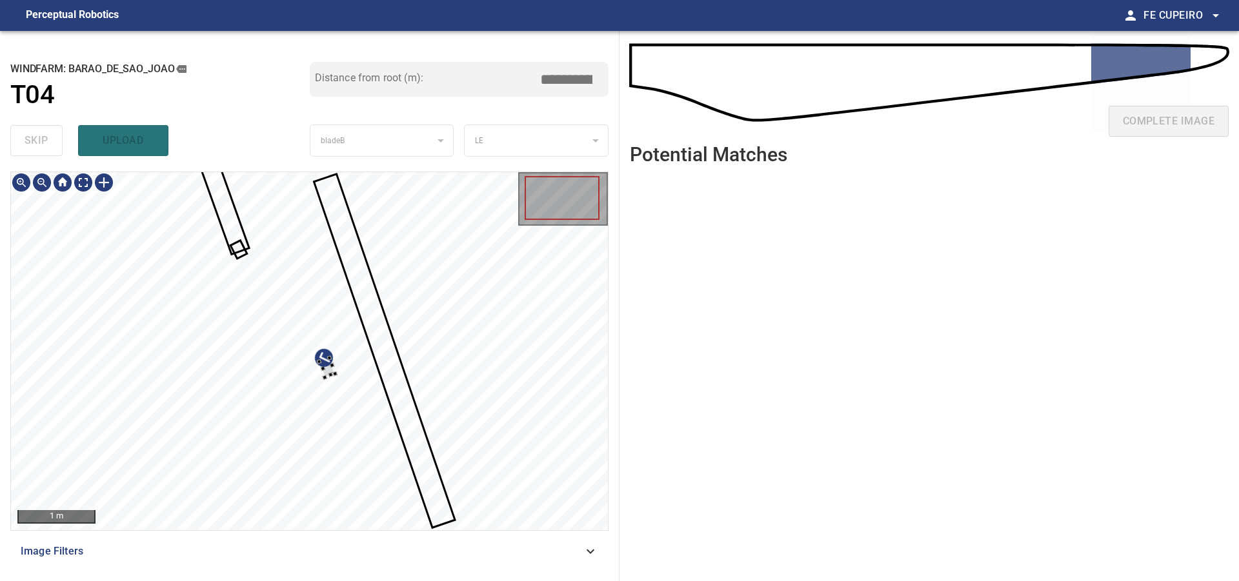
click at [349, 367] on div at bounding box center [309, 351] width 597 height 358
click at [339, 355] on div at bounding box center [339, 356] width 5 height 5
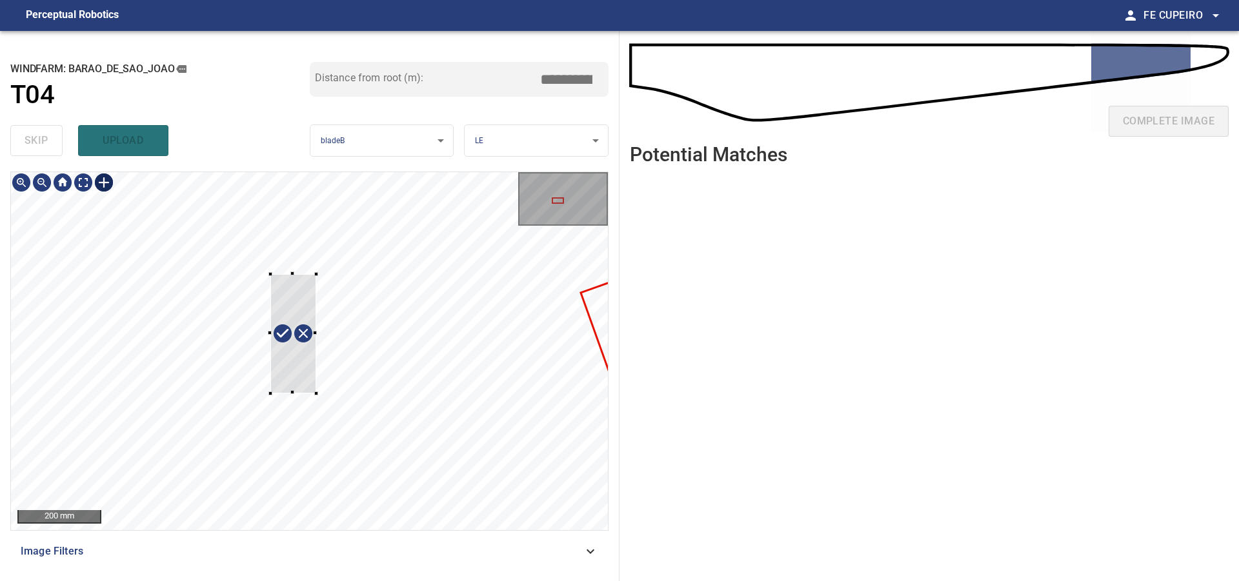
click at [316, 394] on div at bounding box center [309, 351] width 597 height 358
click at [353, 392] on div at bounding box center [327, 362] width 84 height 128
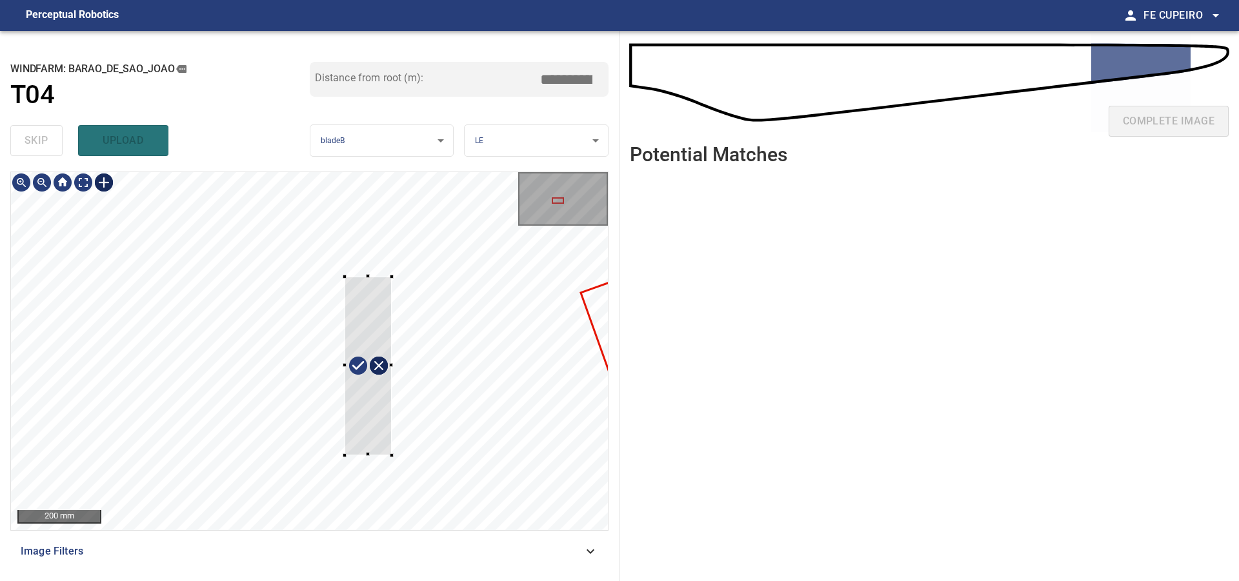
click at [328, 199] on div at bounding box center [309, 351] width 597 height 358
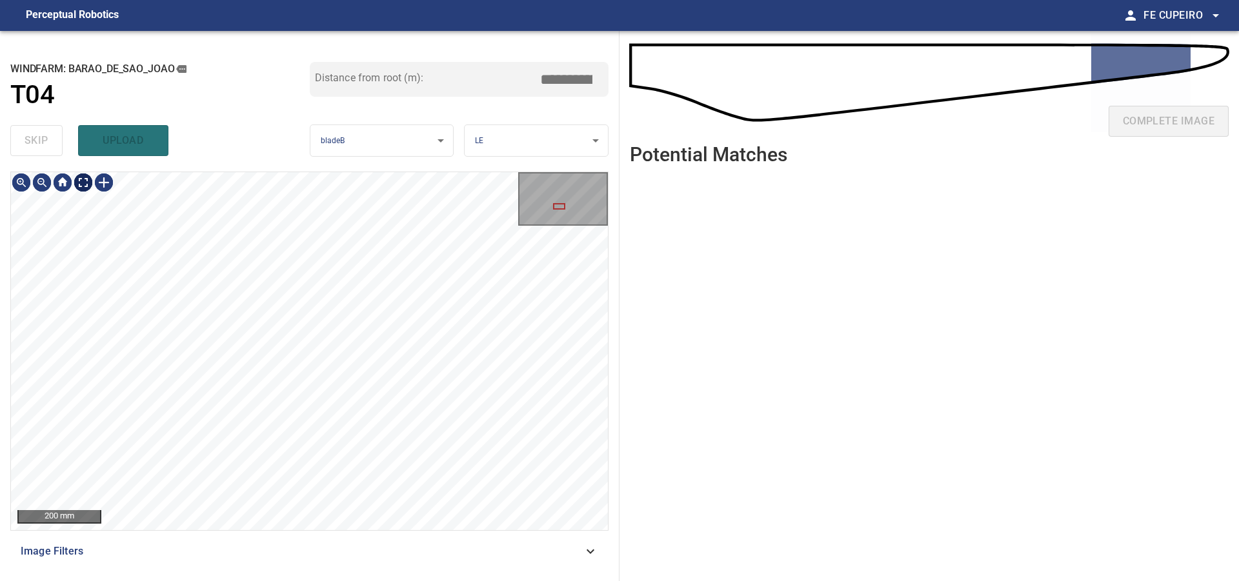
click at [83, 183] on body "**********" at bounding box center [619, 290] width 1239 height 581
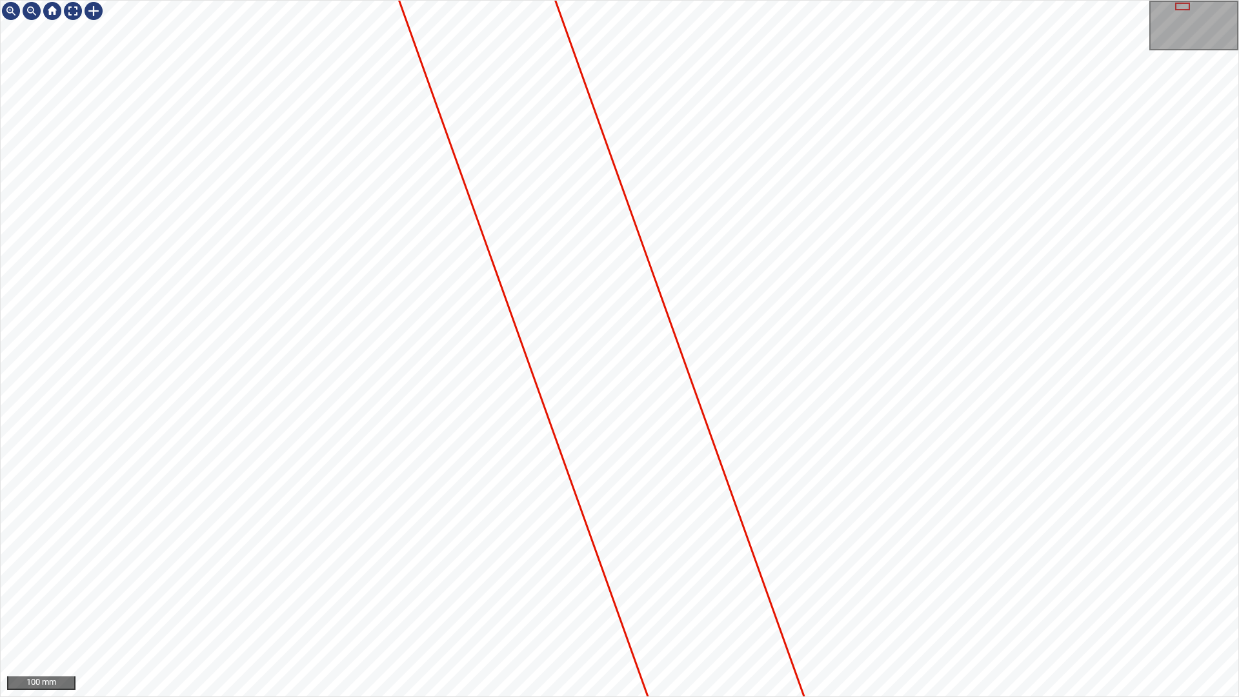
click at [780, 581] on div at bounding box center [619, 349] width 1237 height 696
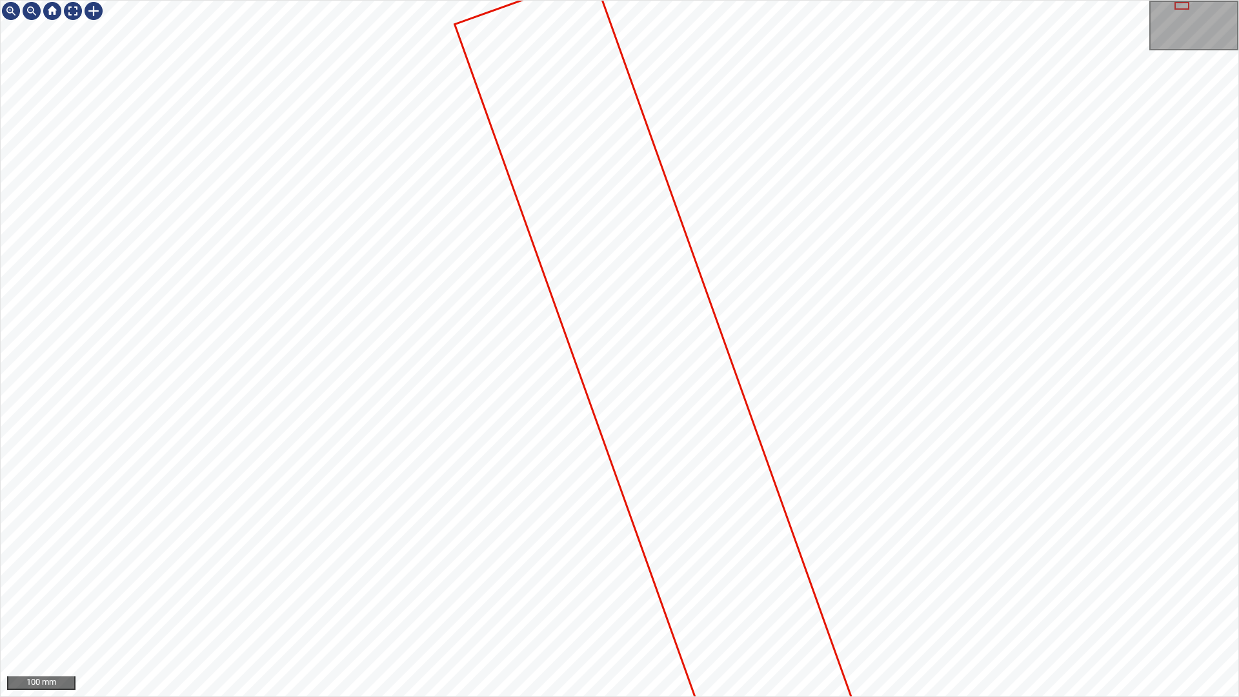
click at [704, 305] on div at bounding box center [619, 349] width 1237 height 696
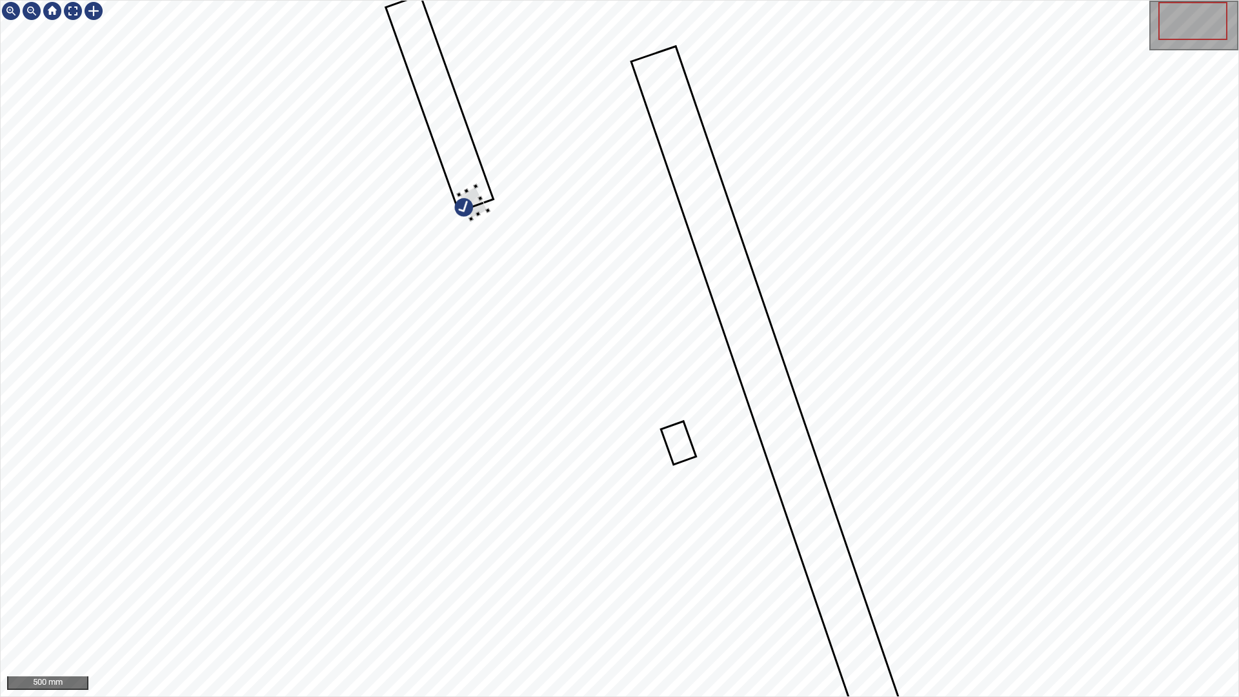
click at [666, 215] on div at bounding box center [619, 349] width 1237 height 696
click at [652, 203] on div at bounding box center [619, 349] width 1237 height 696
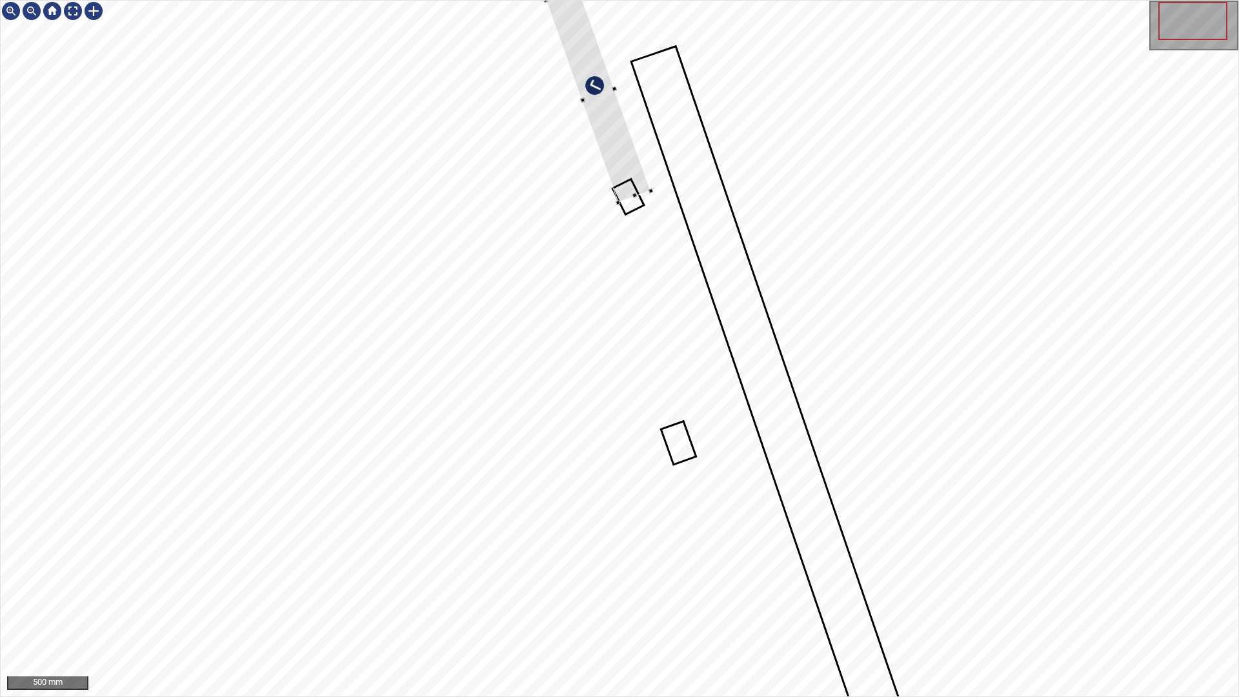
click at [654, 175] on div at bounding box center [619, 349] width 1237 height 696
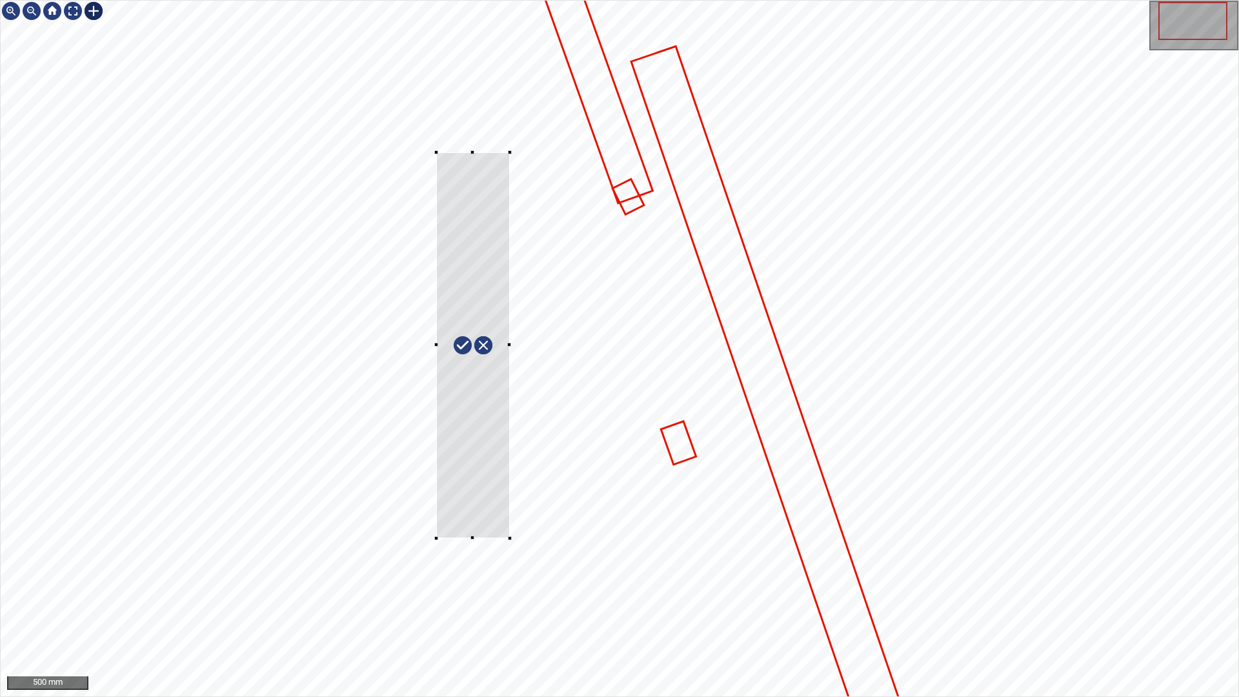
click at [508, 541] on div at bounding box center [619, 349] width 1237 height 696
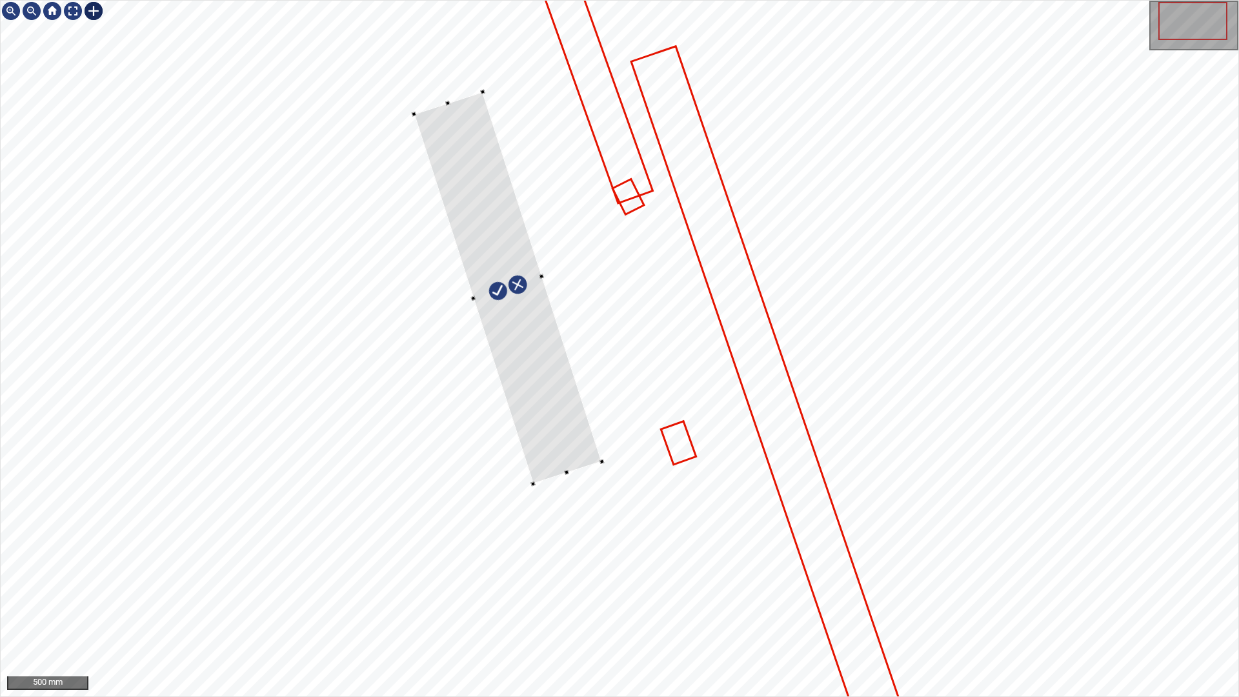
click at [551, 409] on div at bounding box center [508, 288] width 188 height 392
click at [478, 122] on div at bounding box center [619, 349] width 1237 height 696
click at [468, 184] on div at bounding box center [520, 325] width 170 height 314
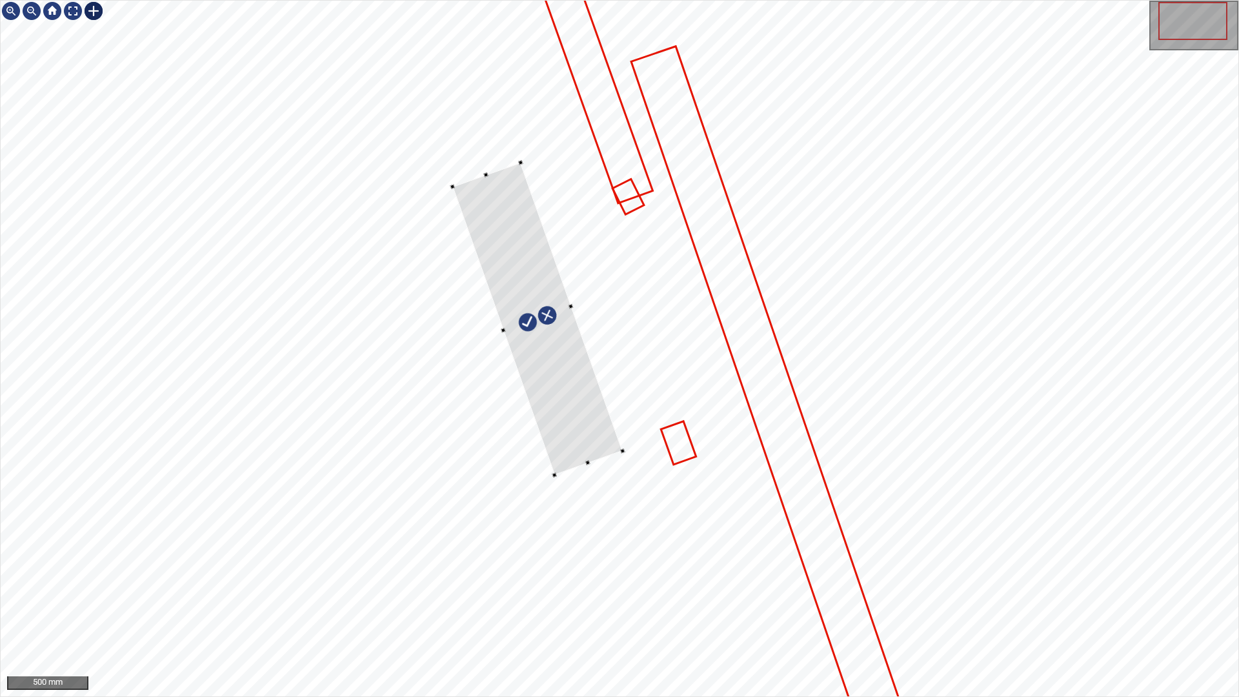
click at [516, 199] on div at bounding box center [537, 319] width 170 height 312
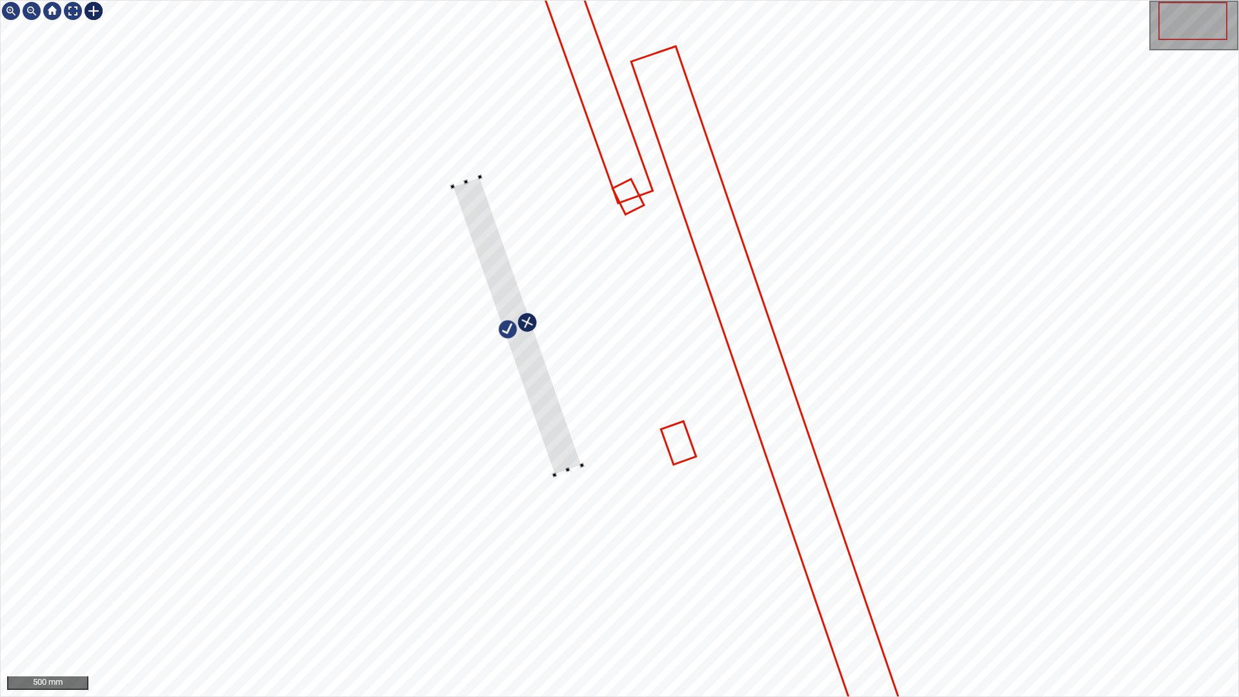
click at [526, 315] on div at bounding box center [517, 326] width 130 height 298
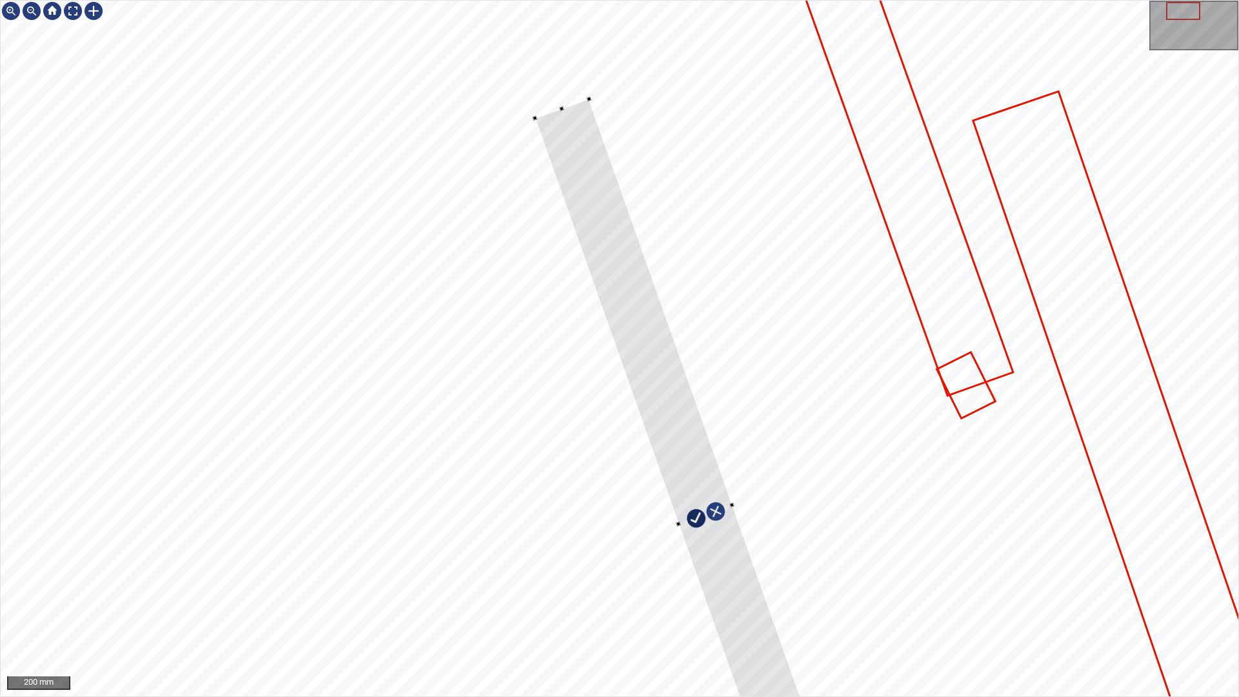
click at [559, 101] on div at bounding box center [619, 349] width 1237 height 696
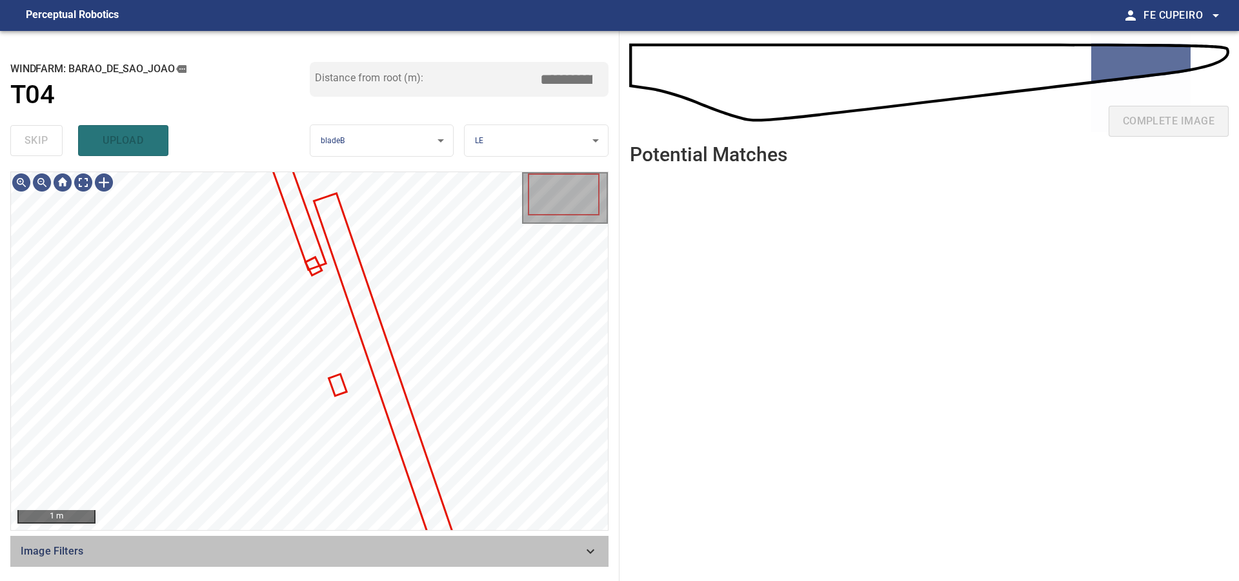
click at [452, 552] on span "Image Filters" at bounding box center [302, 551] width 562 height 15
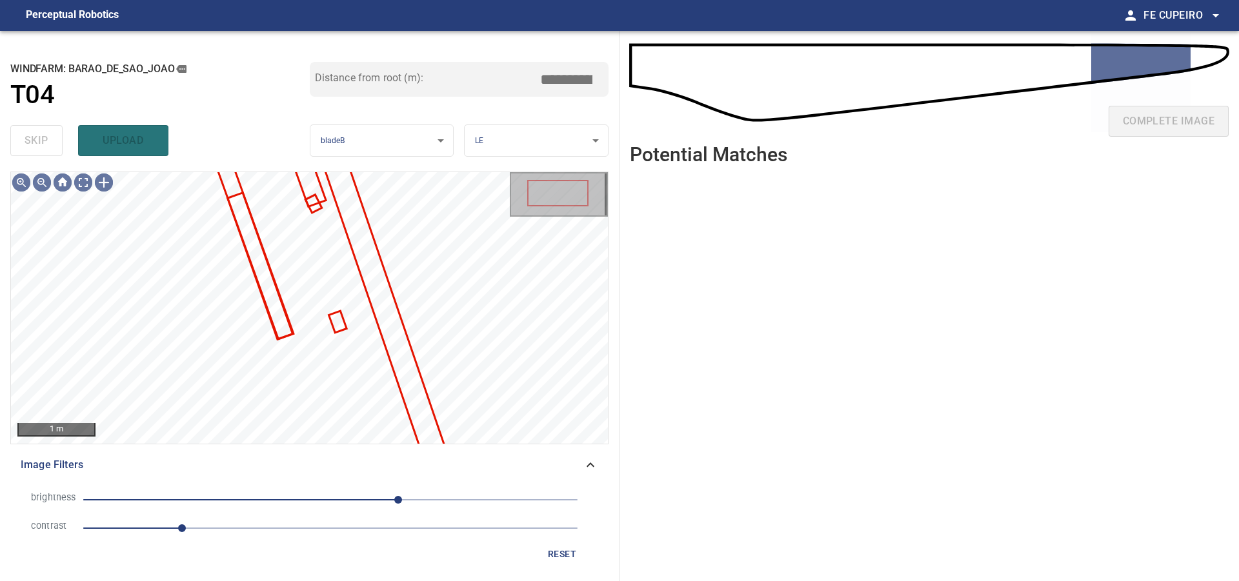
click at [463, 545] on div "reset" at bounding box center [309, 555] width 577 height 24
click at [454, 474] on div "Image Filters" at bounding box center [309, 465] width 598 height 31
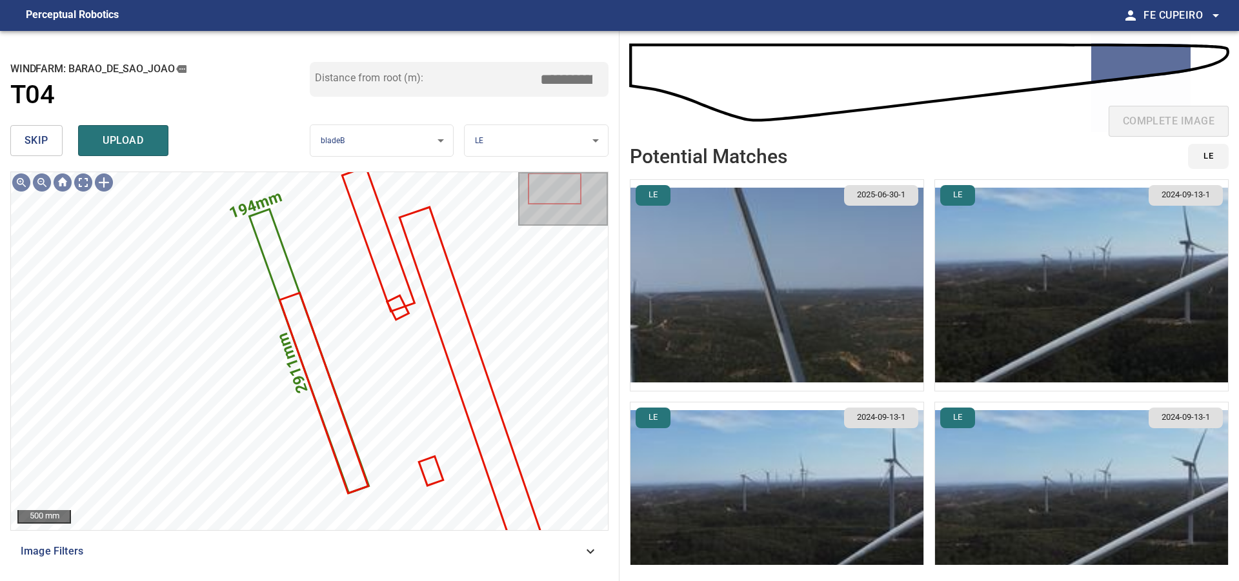
click at [578, 80] on input "*****" at bounding box center [571, 79] width 65 height 25
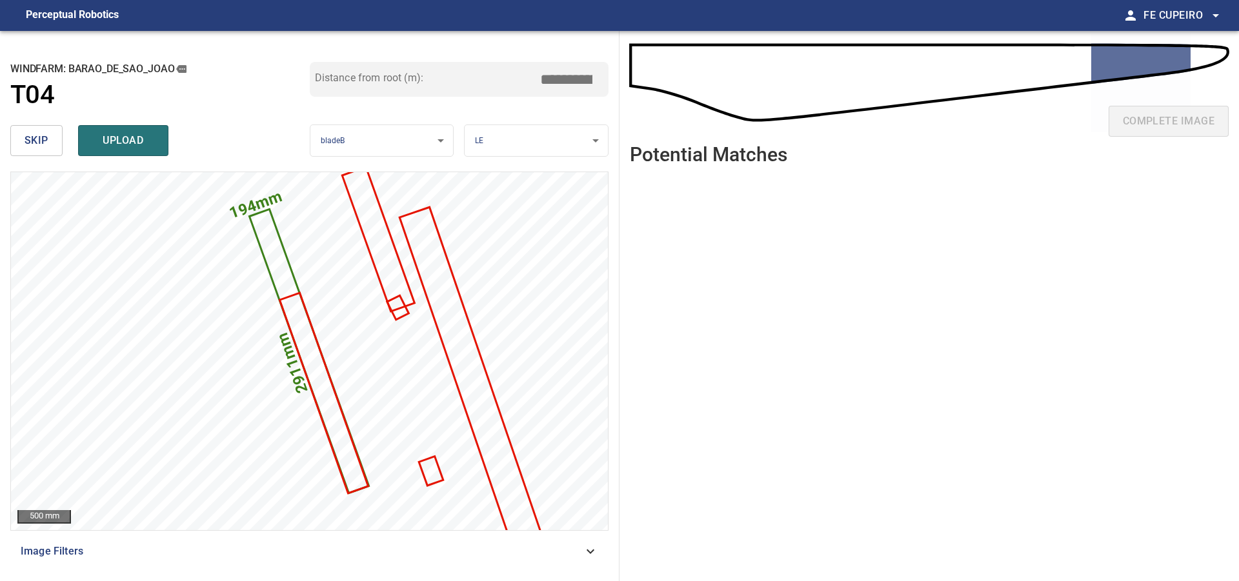
click at [560, 109] on div "Distance from root (m): ****" at bounding box center [459, 91] width 299 height 58
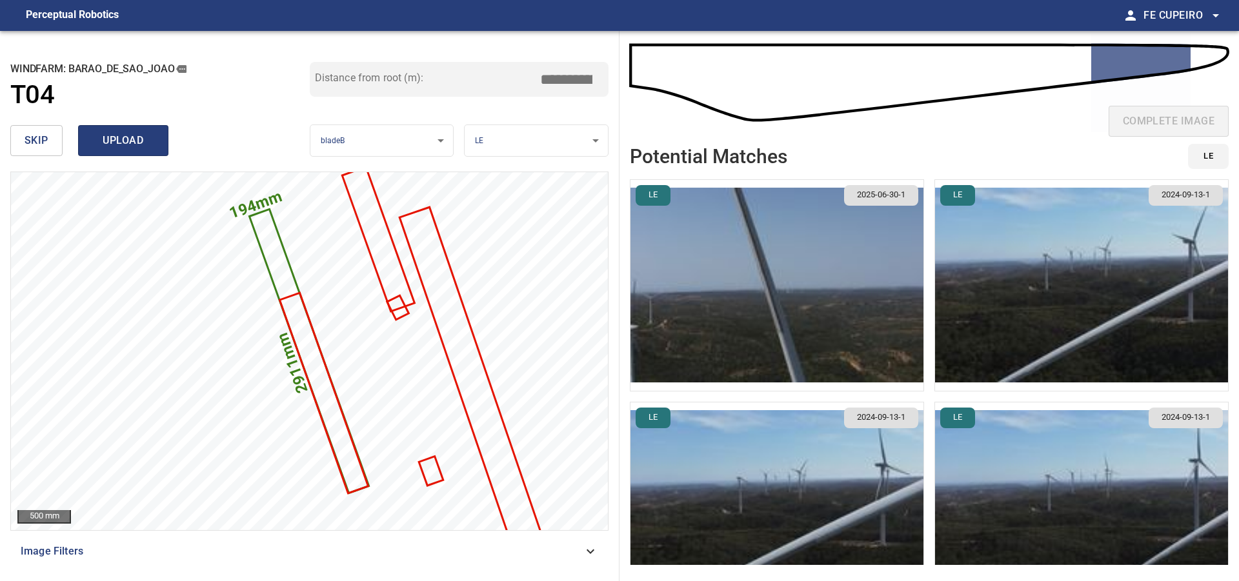
click at [163, 144] on button "upload" at bounding box center [123, 140] width 90 height 31
type input "****"
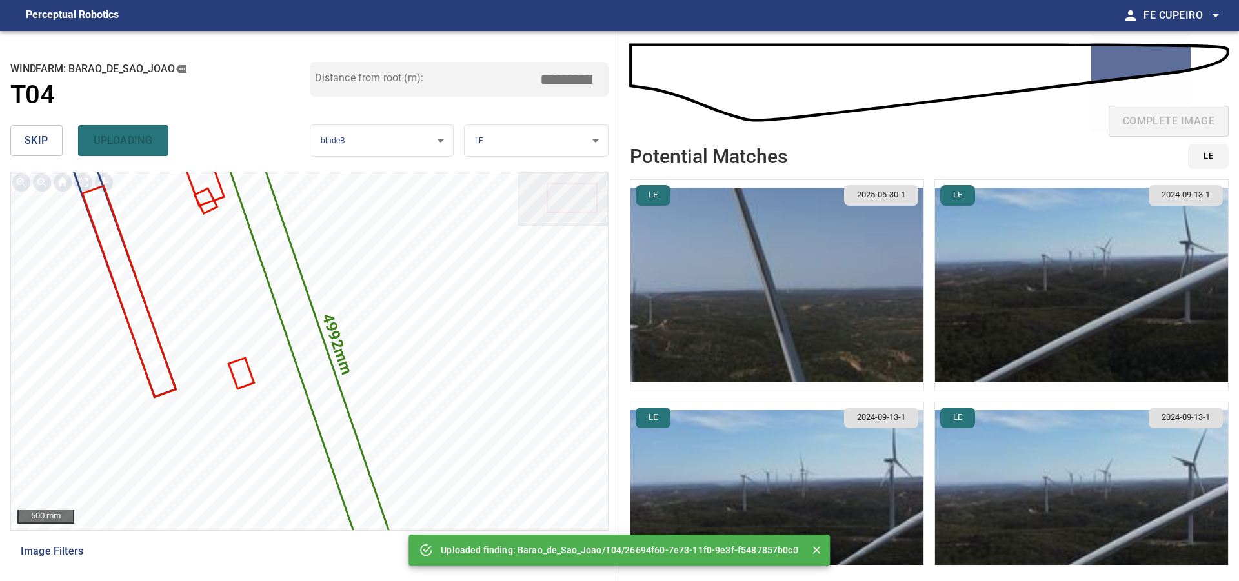
click at [52, 141] on button "skip" at bounding box center [36, 140] width 52 height 31
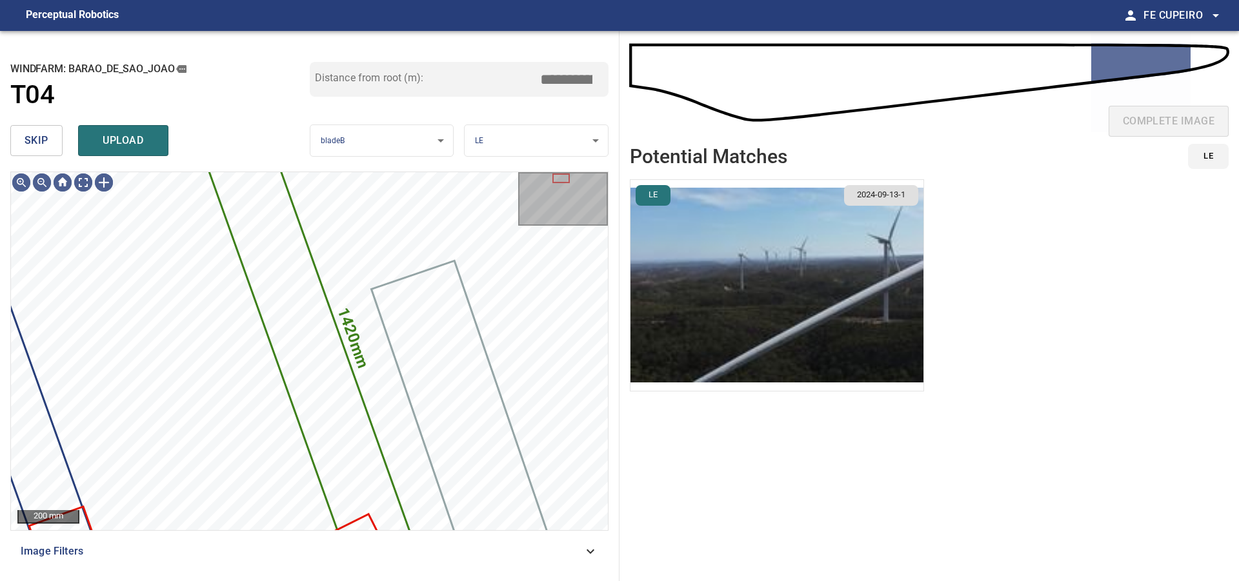
click at [52, 141] on button "skip" at bounding box center [36, 140] width 52 height 31
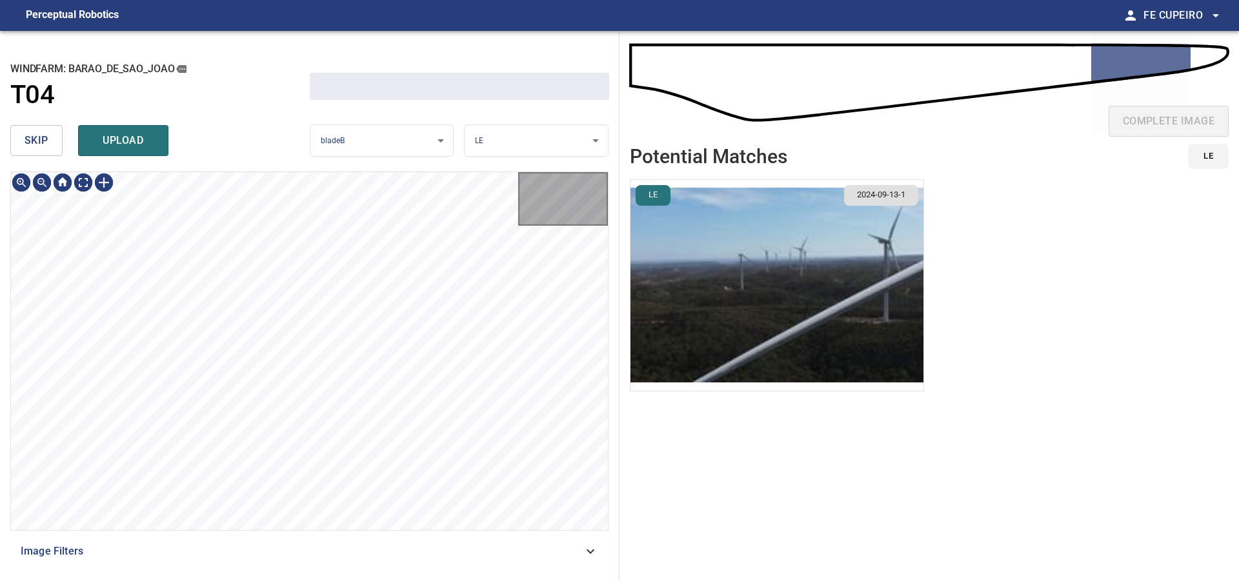
click at [52, 141] on button "skip" at bounding box center [36, 140] width 52 height 31
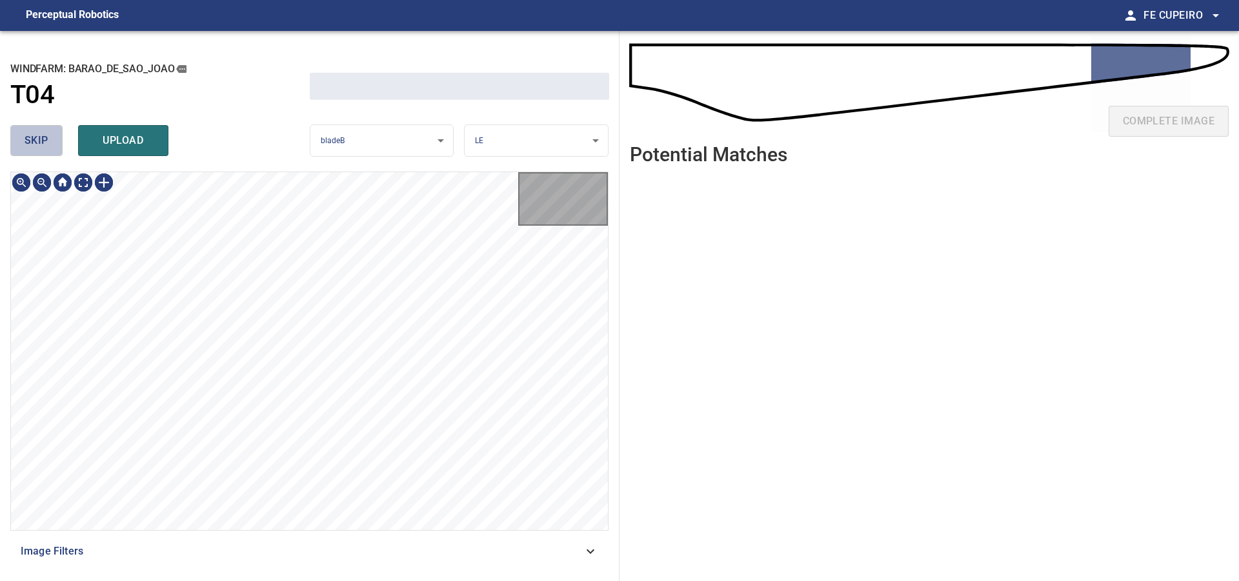
click at [52, 141] on button "skip" at bounding box center [36, 140] width 52 height 31
click at [52, 141] on div "skip upload" at bounding box center [159, 140] width 299 height 41
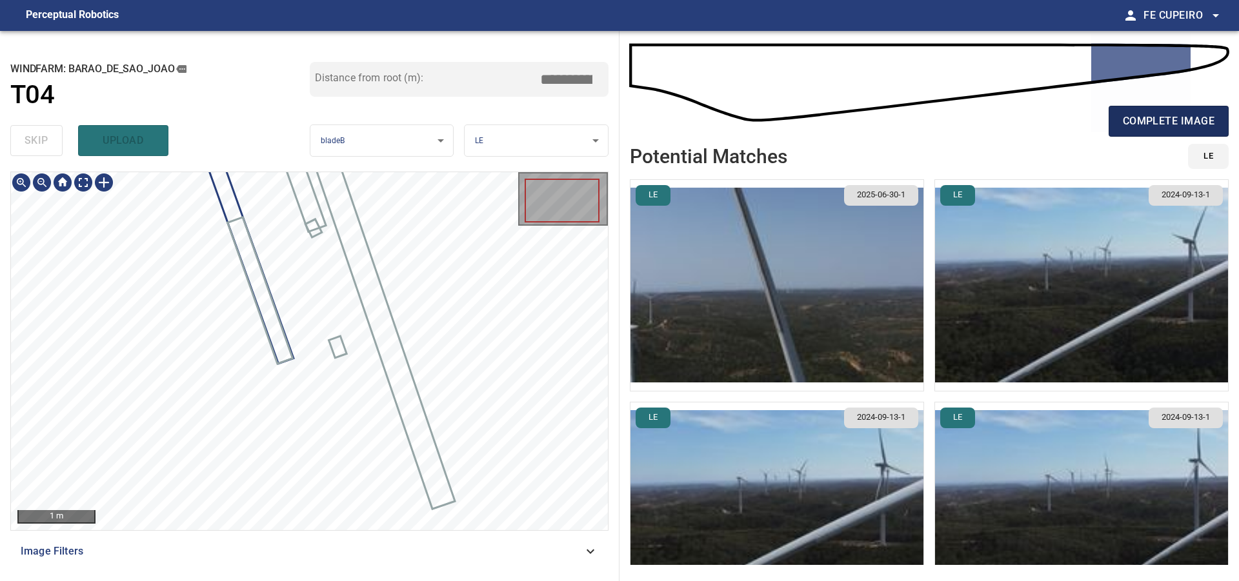
type input "****"
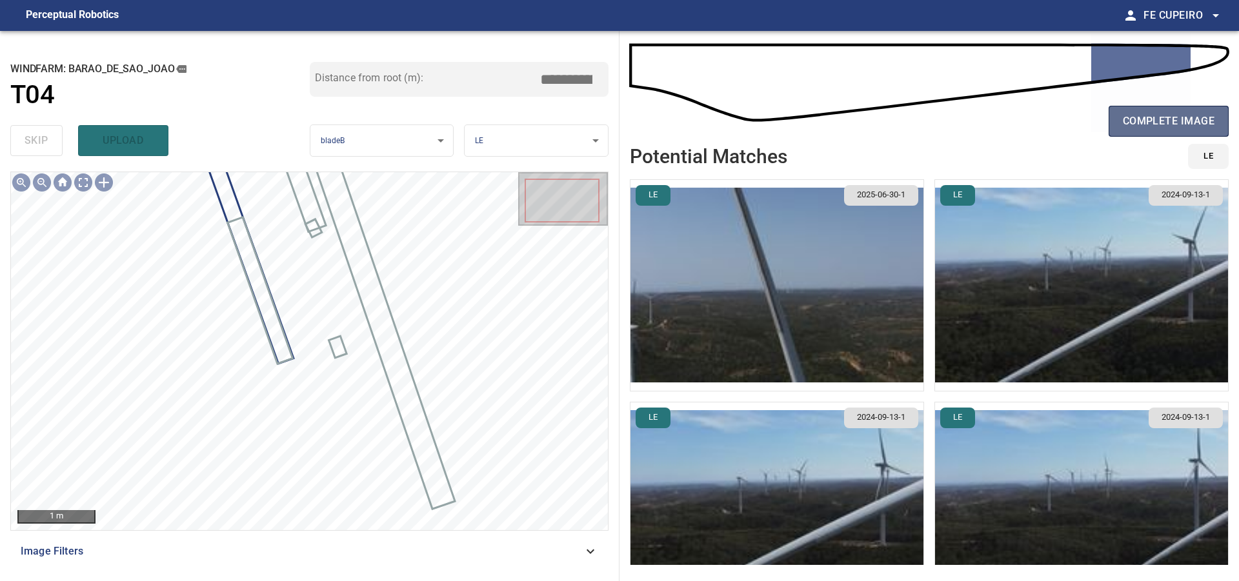
click at [1155, 123] on span "complete image" at bounding box center [1169, 121] width 92 height 18
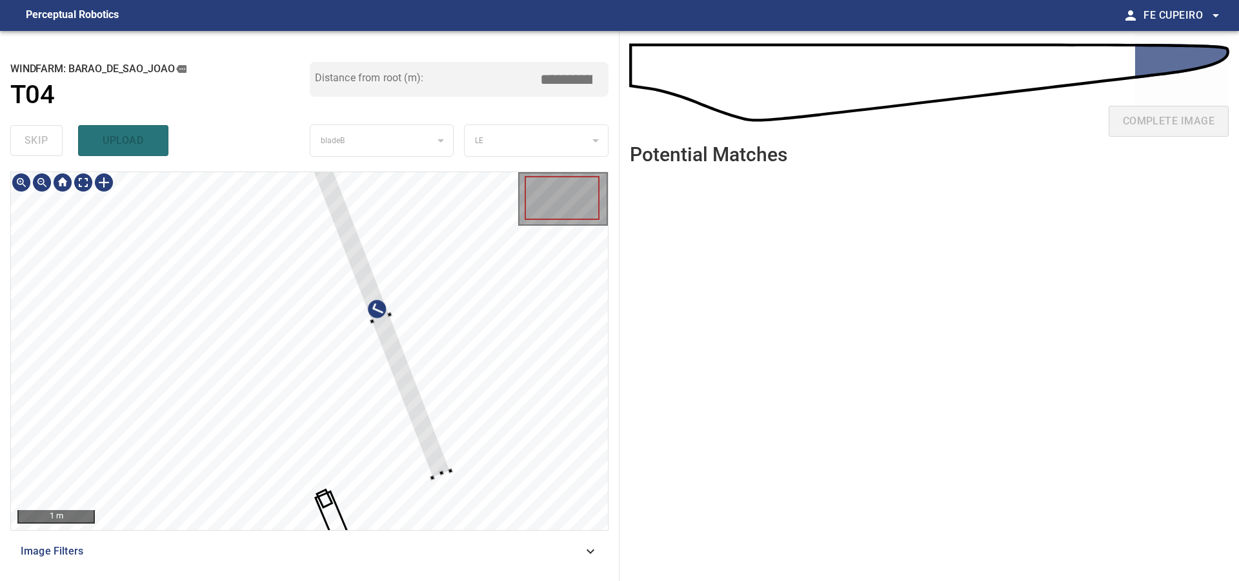
click at [467, 377] on div at bounding box center [309, 351] width 597 height 358
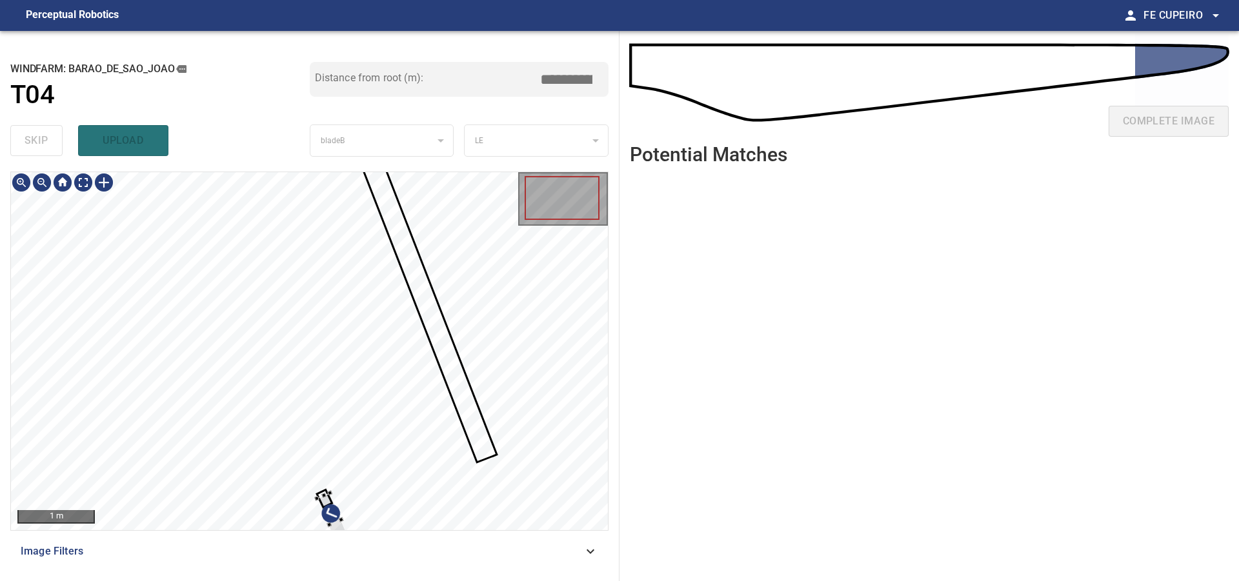
click at [389, 501] on div at bounding box center [309, 351] width 597 height 358
click at [490, 463] on div at bounding box center [309, 351] width 597 height 358
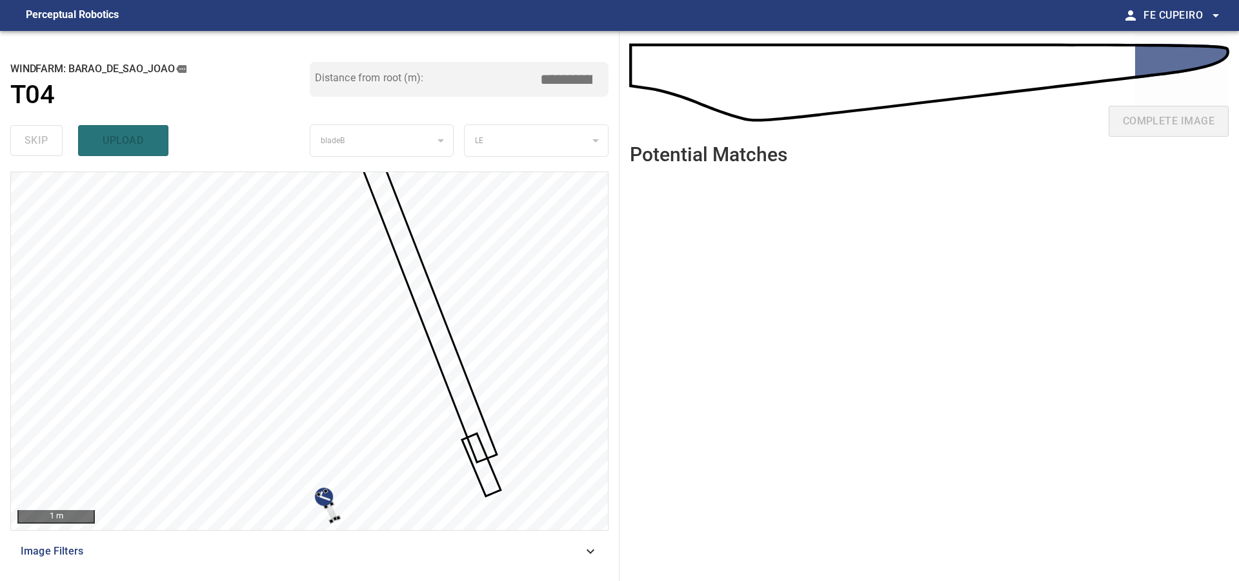
click at [441, 503] on div at bounding box center [309, 351] width 597 height 358
click at [505, 341] on div at bounding box center [309, 351] width 597 height 358
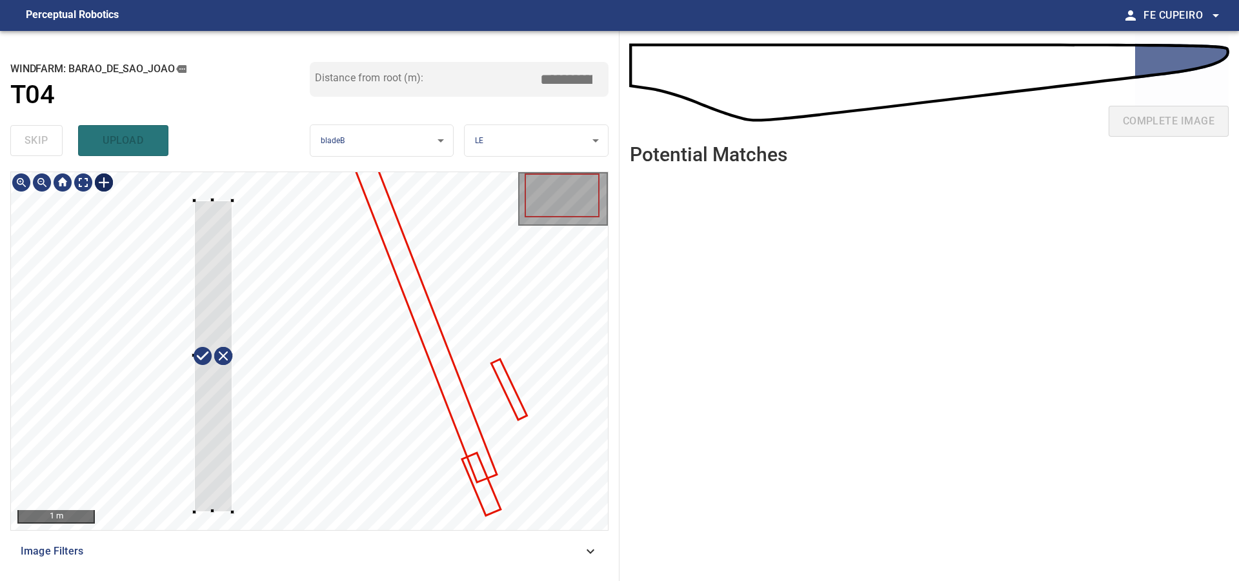
click at [232, 512] on div at bounding box center [309, 351] width 597 height 358
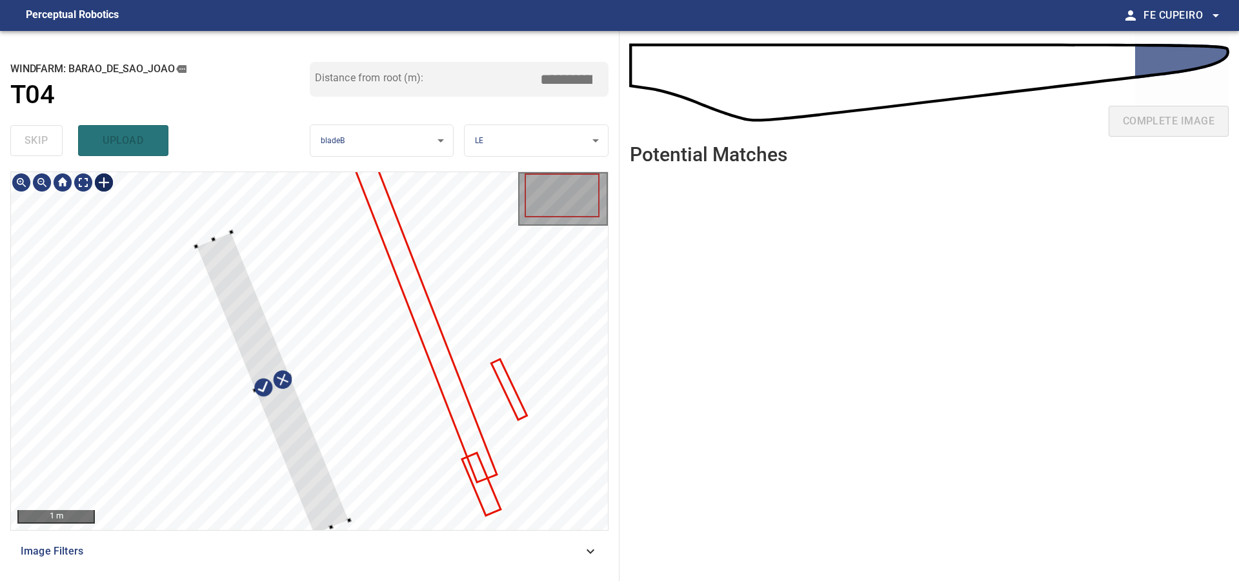
click at [317, 469] on div at bounding box center [272, 383] width 153 height 303
click at [195, 204] on div at bounding box center [309, 351] width 597 height 358
click at [252, 315] on div at bounding box center [268, 366] width 144 height 334
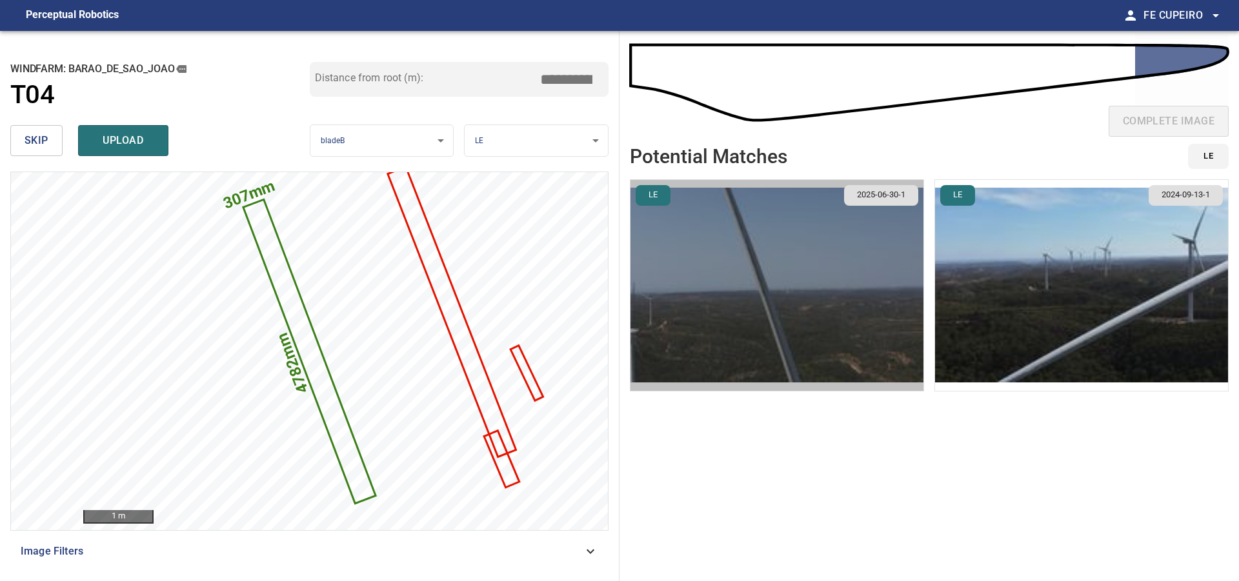
click at [745, 296] on img "button" at bounding box center [776, 285] width 293 height 211
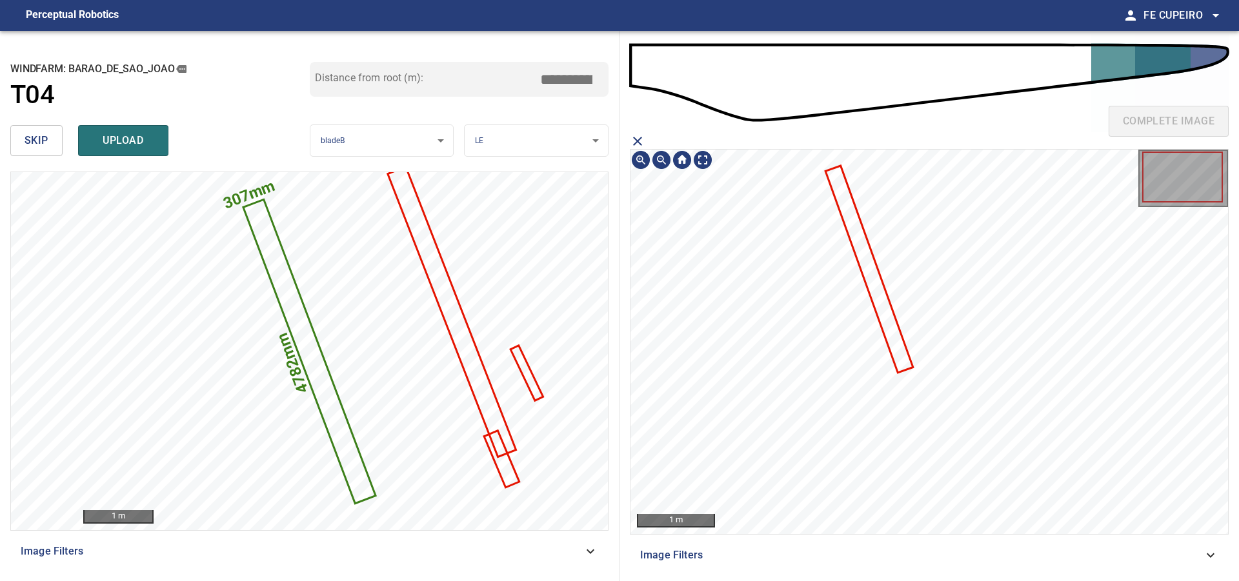
click at [875, 296] on icon at bounding box center [868, 269] width 85 height 205
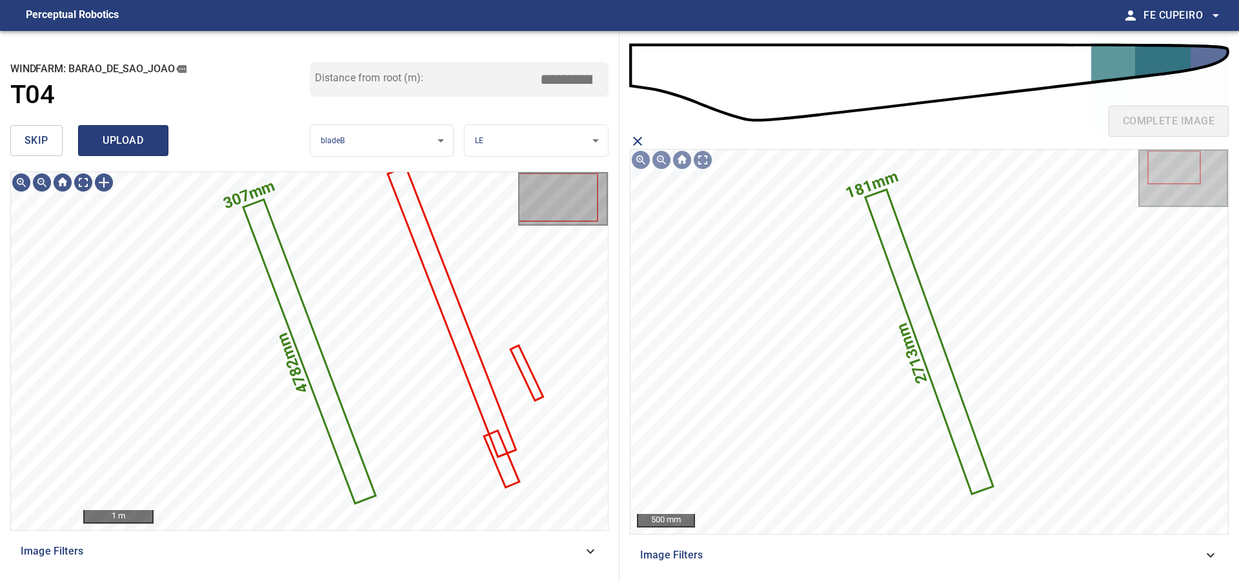
click at [154, 139] on span "upload" at bounding box center [123, 141] width 62 height 18
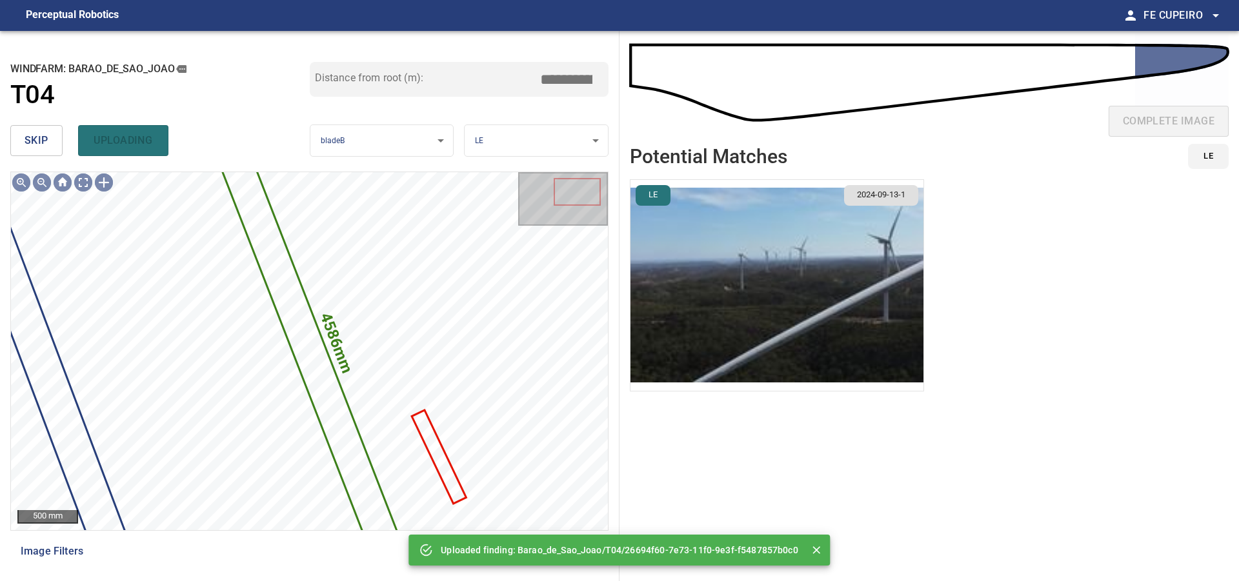
click at [54, 134] on button "skip" at bounding box center [36, 140] width 52 height 31
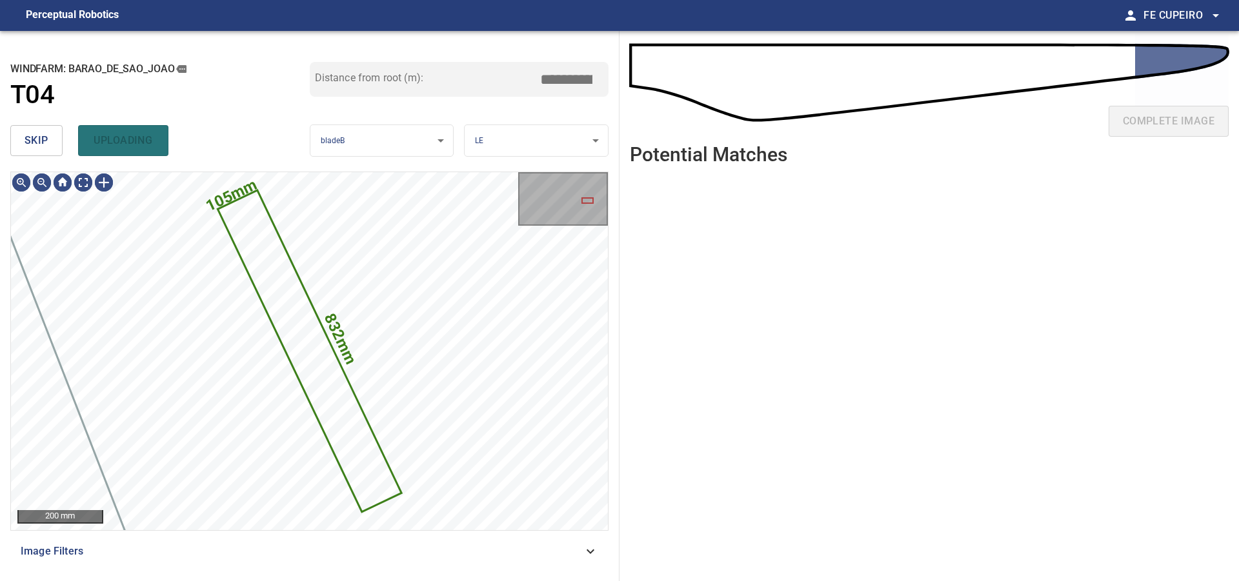
click at [54, 134] on button "skip" at bounding box center [36, 140] width 52 height 31
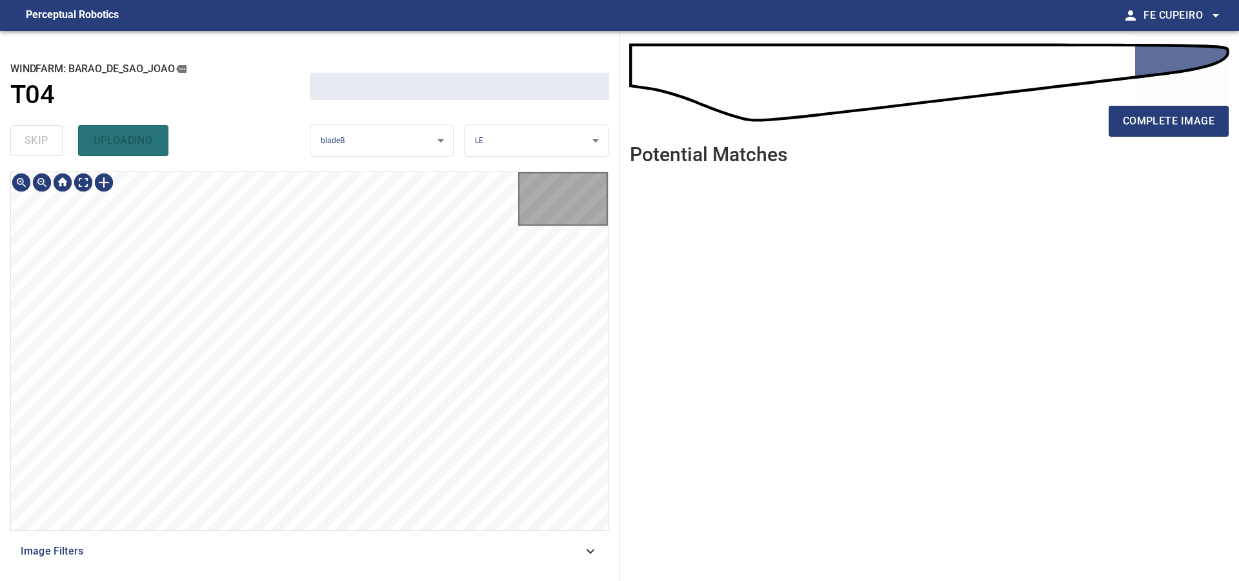
click at [54, 134] on div "skip uploading" at bounding box center [159, 140] width 299 height 41
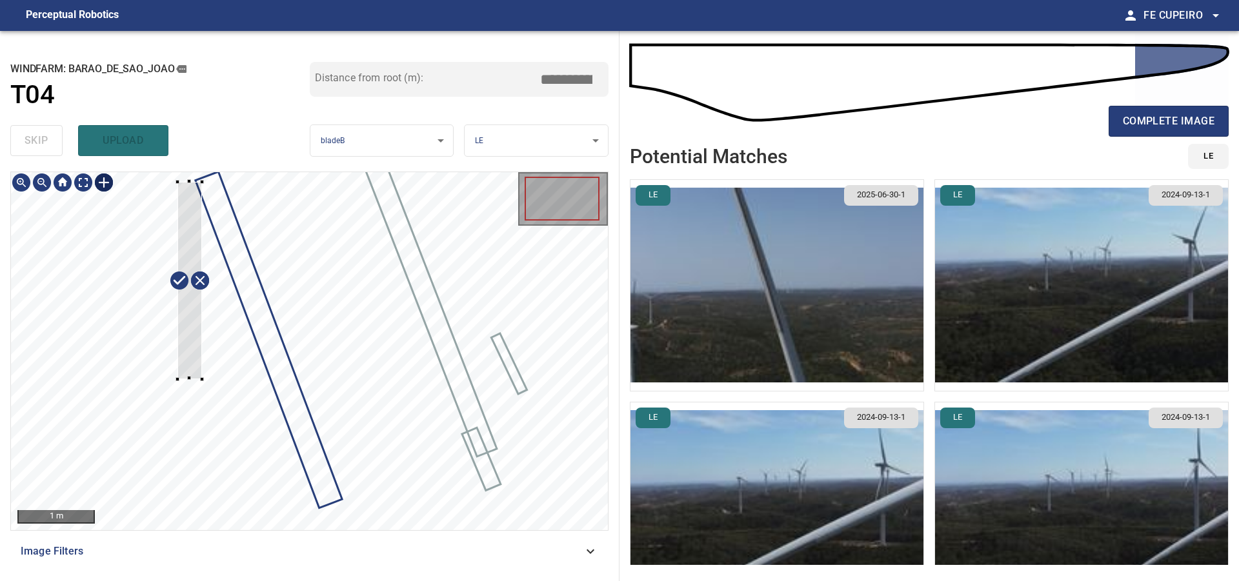
click at [202, 379] on div at bounding box center [309, 351] width 597 height 358
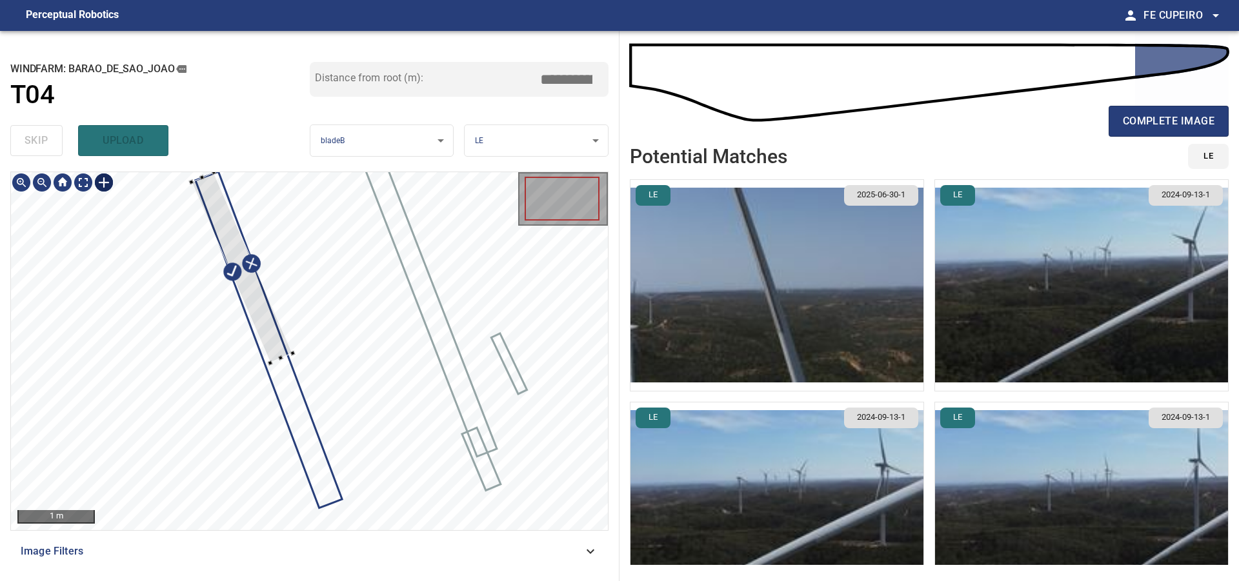
click at [283, 315] on div at bounding box center [309, 351] width 597 height 358
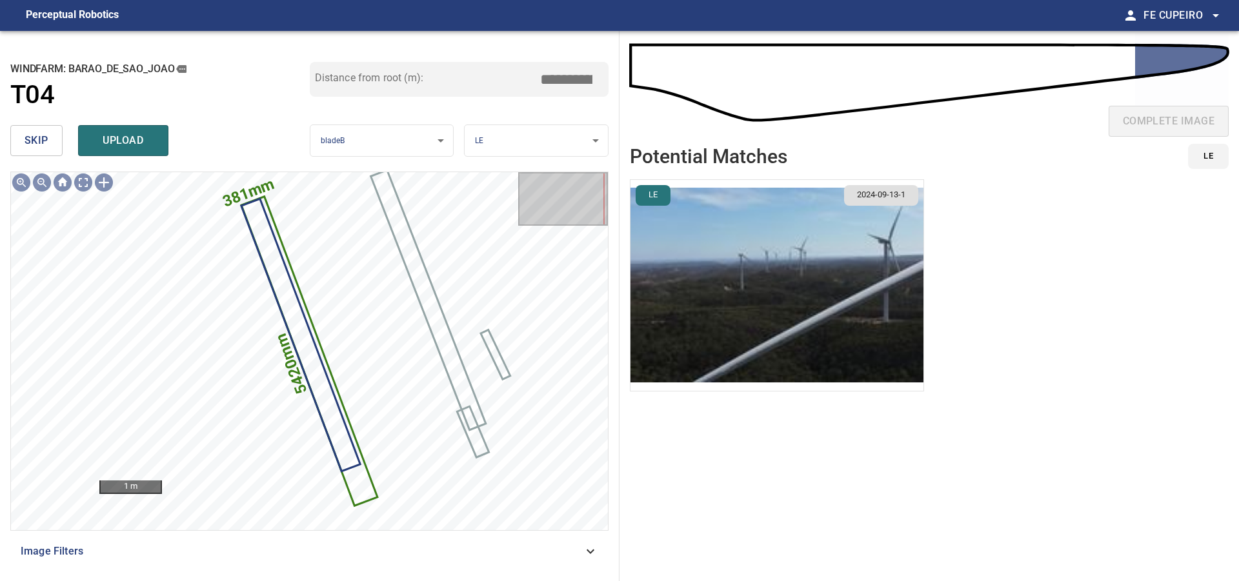
click at [556, 86] on input "*****" at bounding box center [571, 79] width 65 height 25
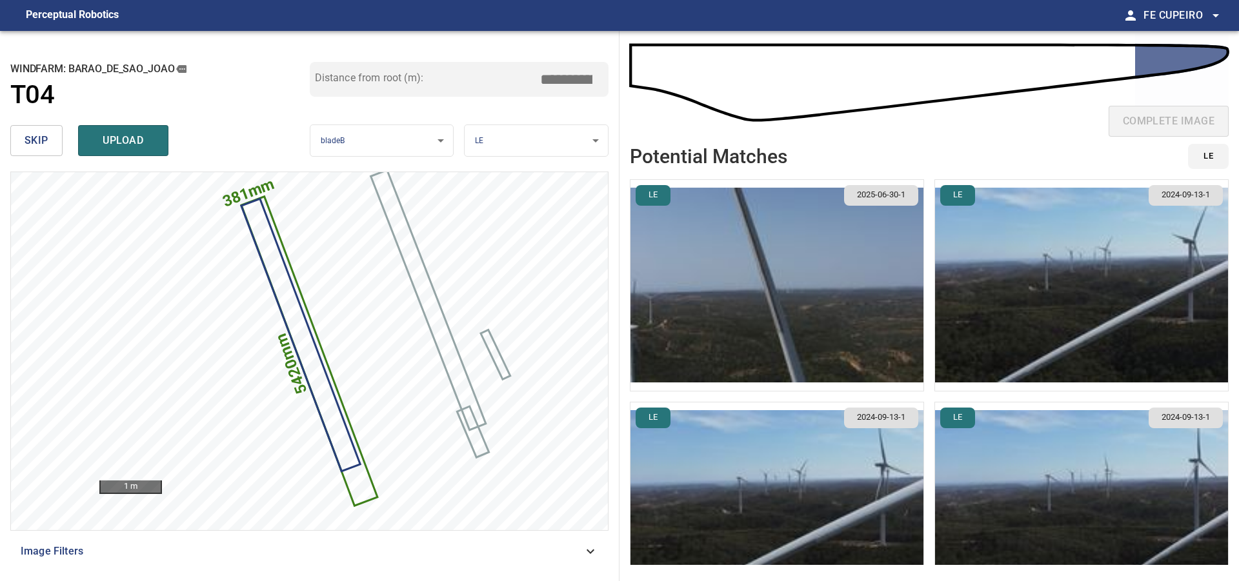
type input "*****"
click at [792, 269] on img "button" at bounding box center [776, 285] width 293 height 211
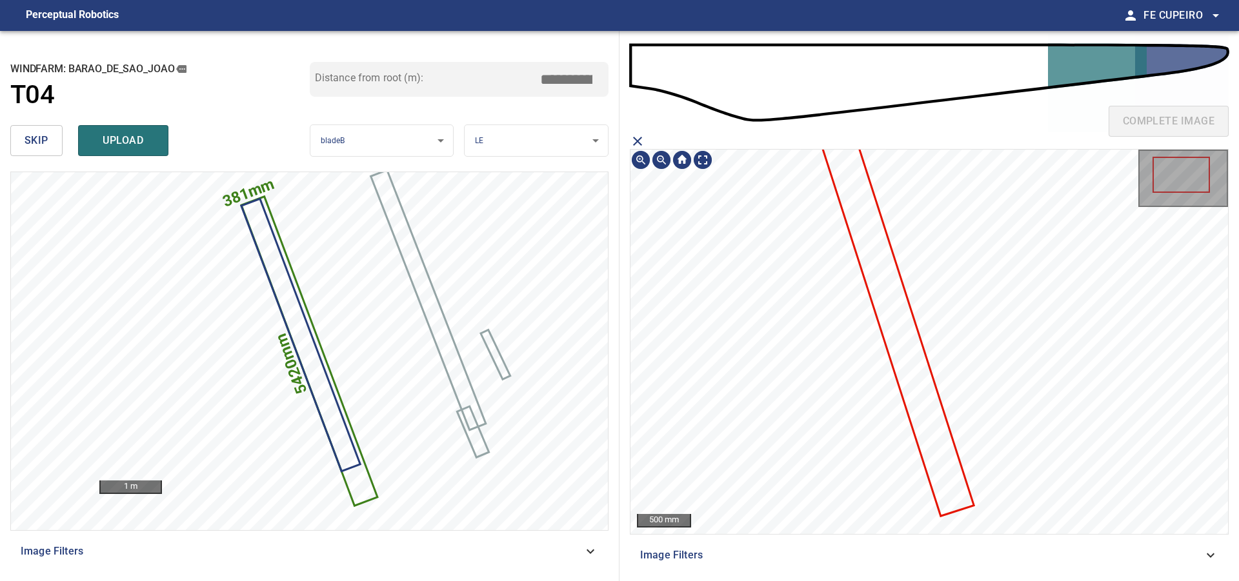
click at [890, 281] on icon at bounding box center [890, 302] width 165 height 426
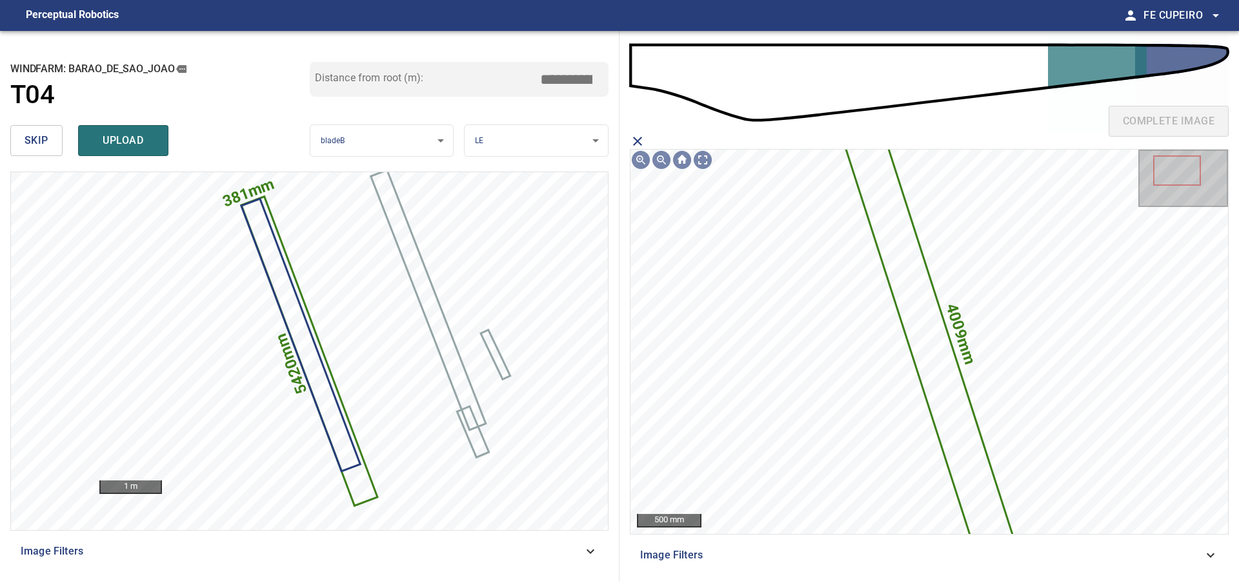
click at [171, 132] on div "skip upload" at bounding box center [159, 140] width 299 height 41
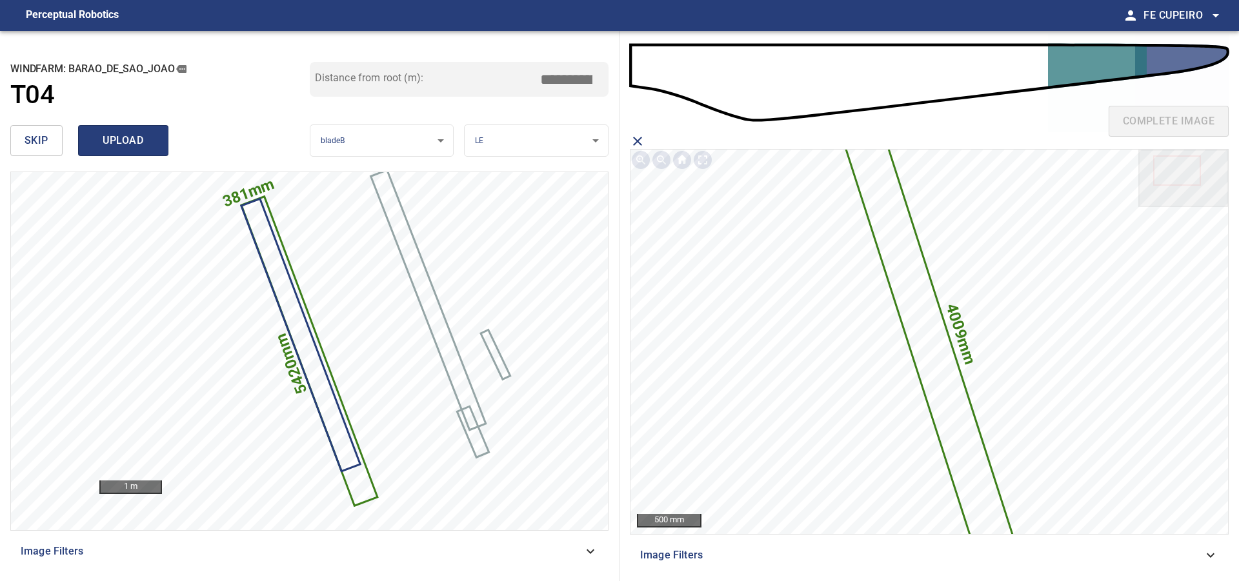
click at [159, 143] on button "upload" at bounding box center [123, 140] width 90 height 31
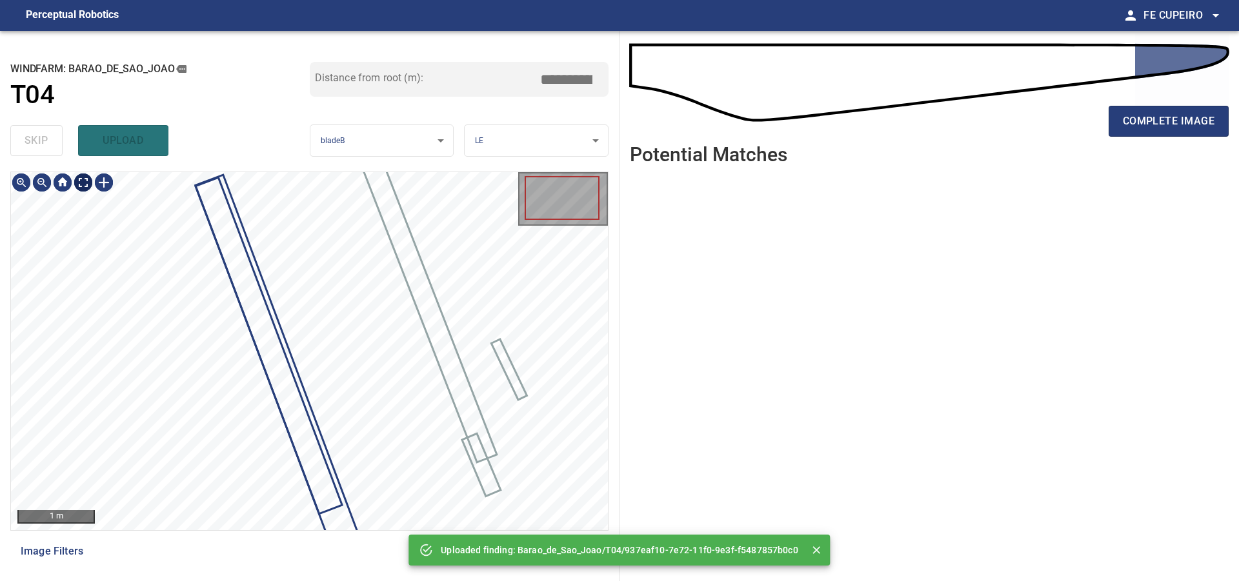
click at [81, 179] on body "**********" at bounding box center [619, 290] width 1239 height 581
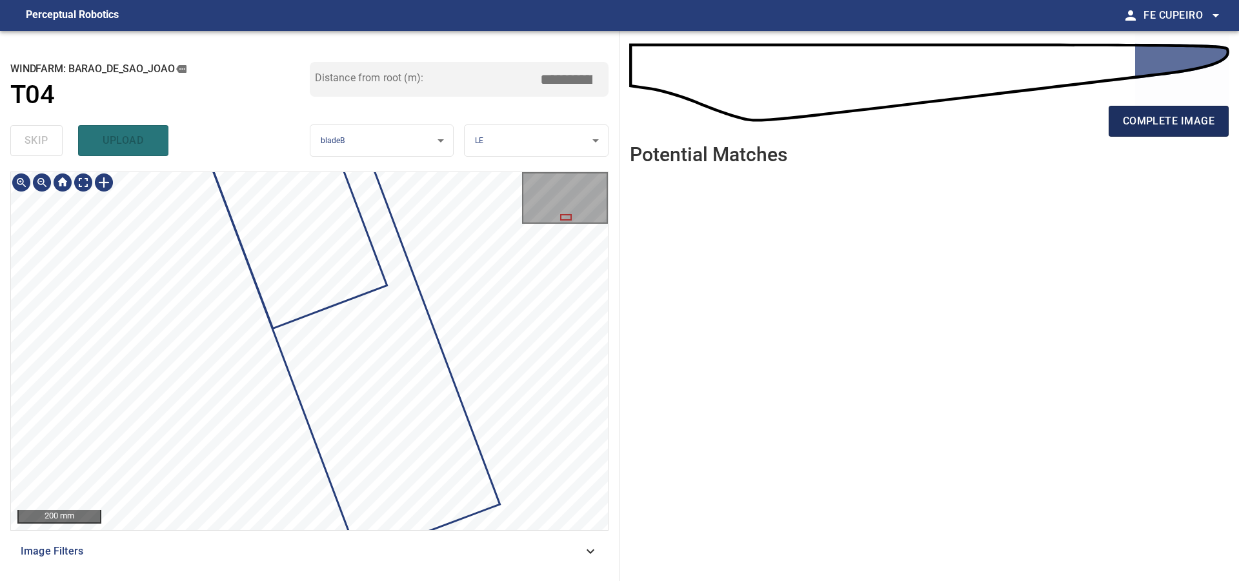
click at [1173, 126] on span "complete image" at bounding box center [1169, 121] width 92 height 18
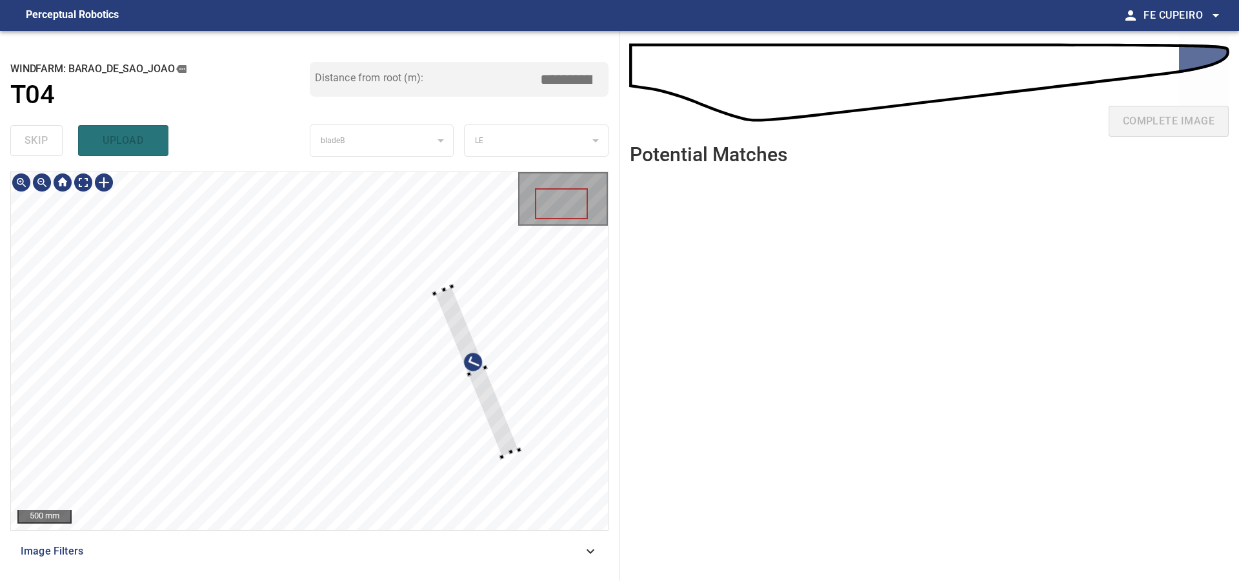
click at [516, 385] on div at bounding box center [309, 351] width 597 height 358
click at [414, 132] on div "**********" at bounding box center [309, 306] width 619 height 550
click at [88, 185] on body "**********" at bounding box center [619, 290] width 1239 height 581
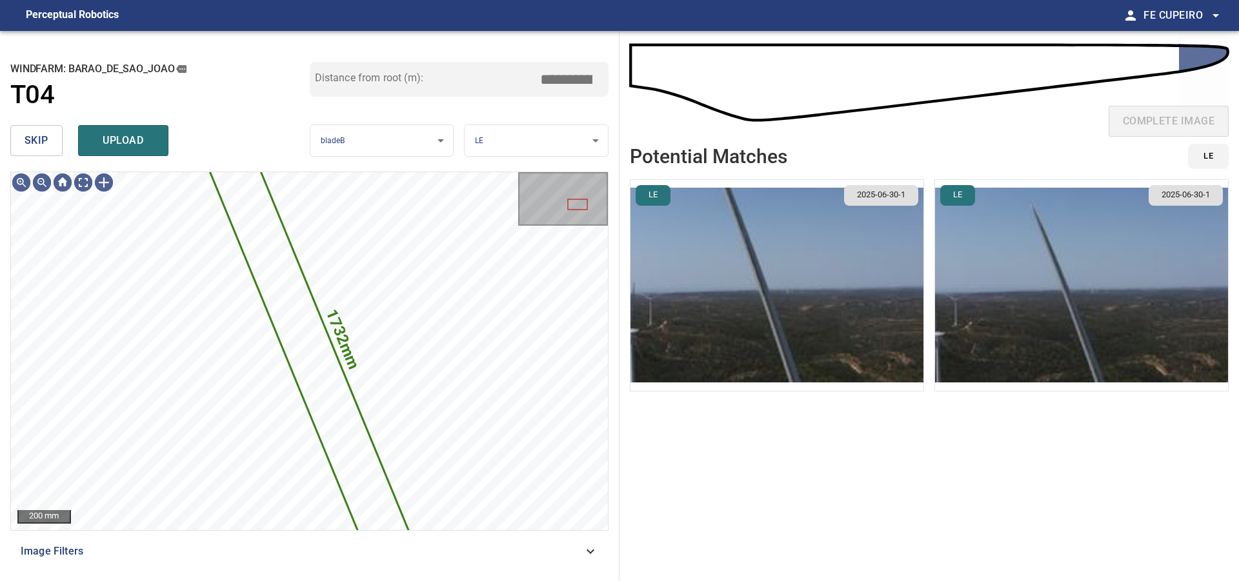
click at [26, 140] on span "skip" at bounding box center [37, 141] width 24 height 18
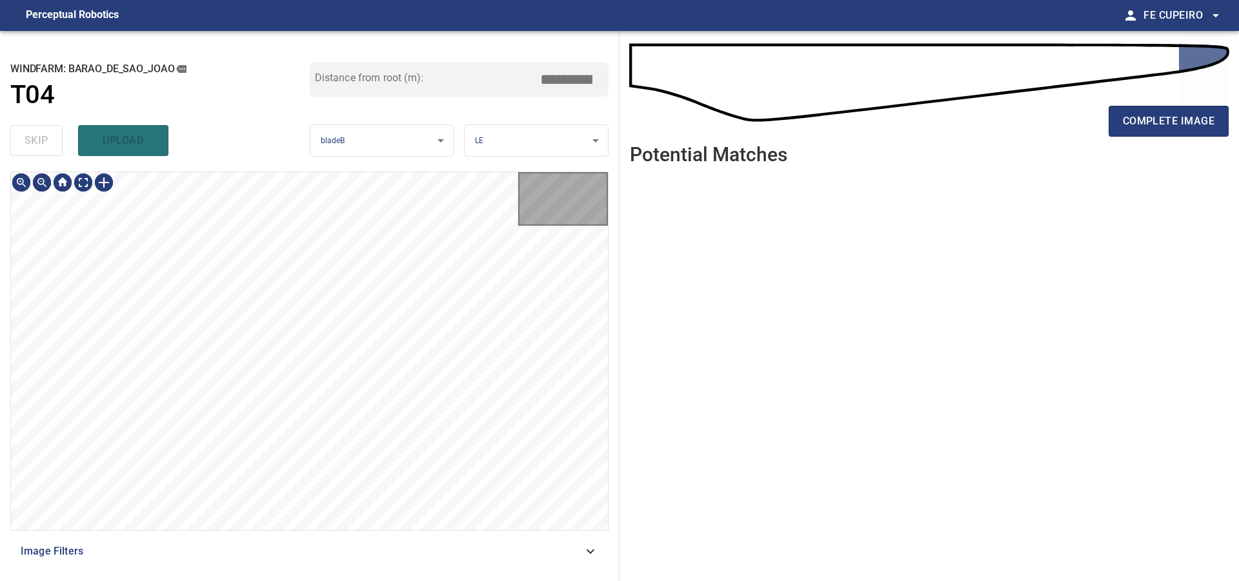
click at [26, 139] on div "skip upload" at bounding box center [159, 140] width 299 height 41
click at [26, 138] on div "skip upload" at bounding box center [159, 140] width 299 height 41
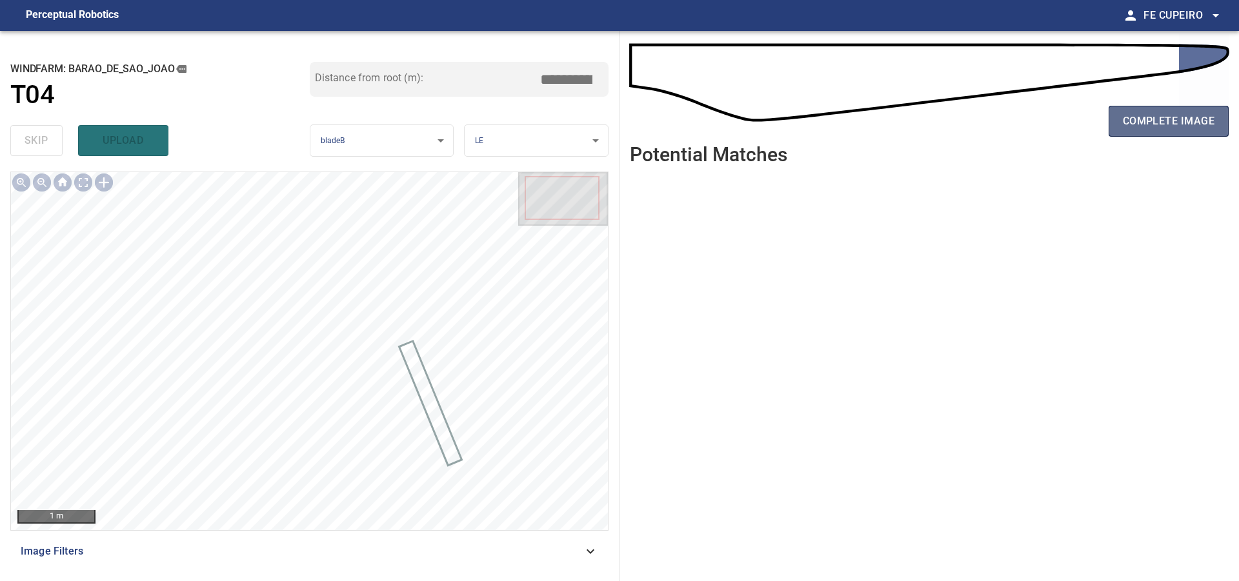
click at [1122, 113] on button "complete image" at bounding box center [1168, 121] width 120 height 31
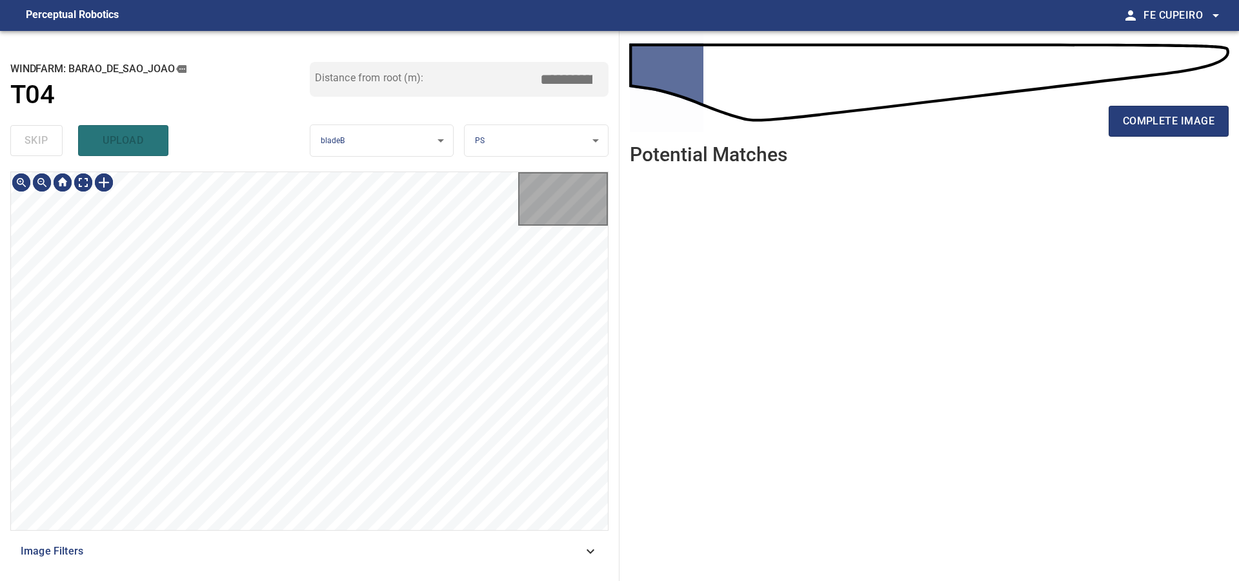
type input "***"
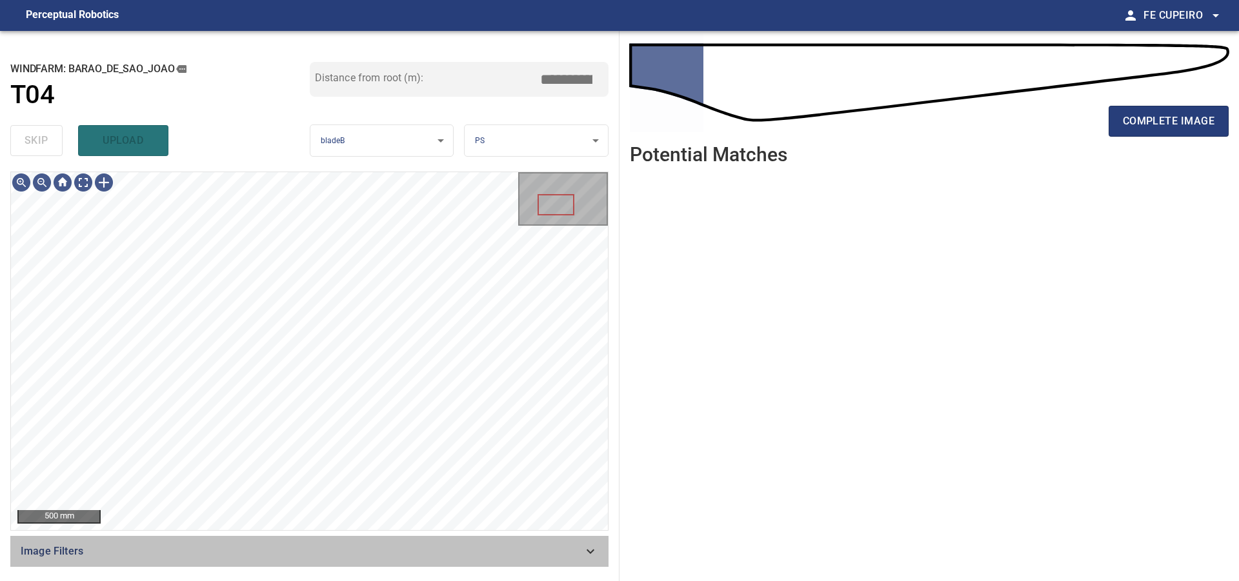
click at [244, 549] on span "Image Filters" at bounding box center [302, 551] width 562 height 15
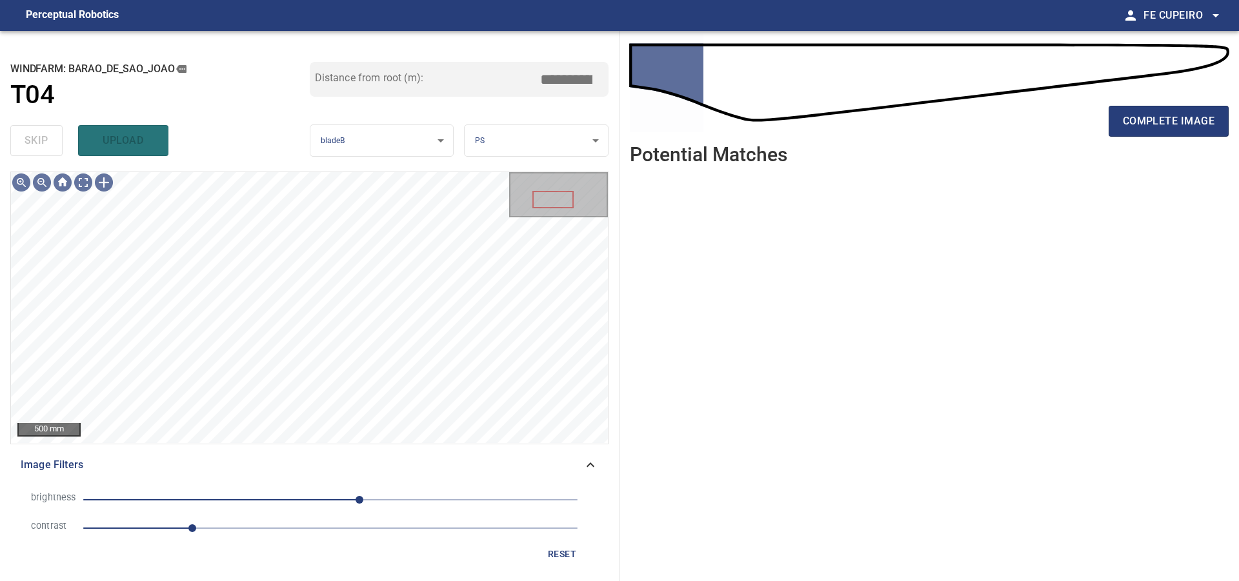
click at [250, 473] on div "Image Filters" at bounding box center [309, 465] width 598 height 31
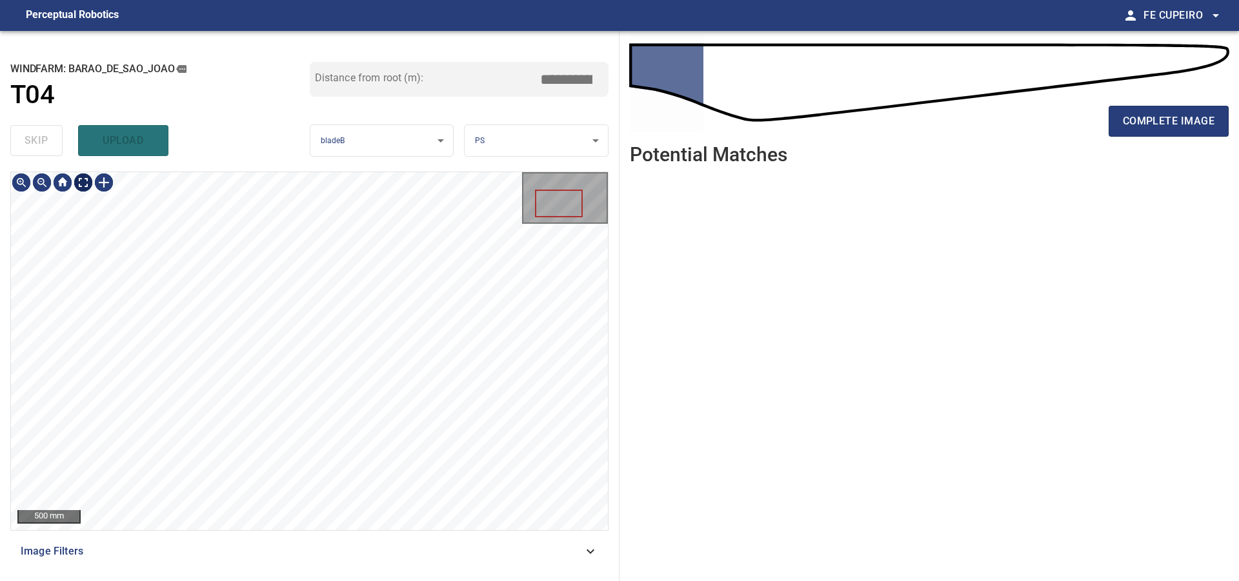
click at [79, 179] on body "**********" at bounding box center [619, 290] width 1239 height 581
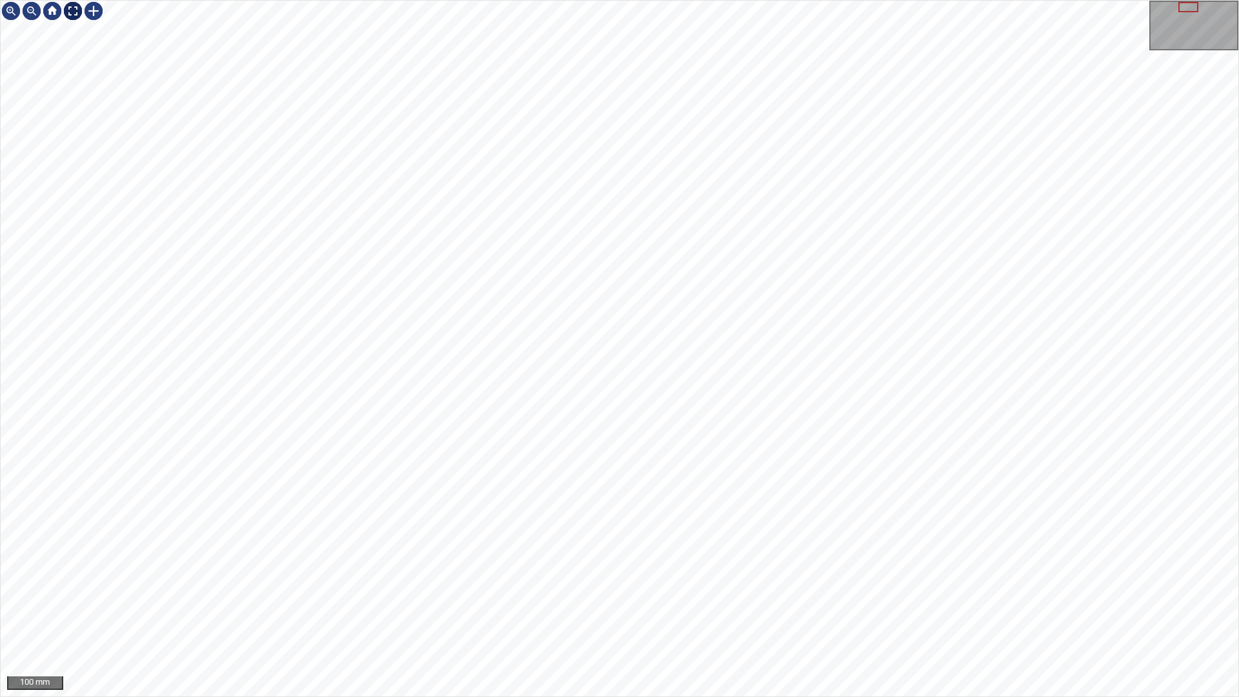
click at [73, 15] on img at bounding box center [73, 11] width 21 height 21
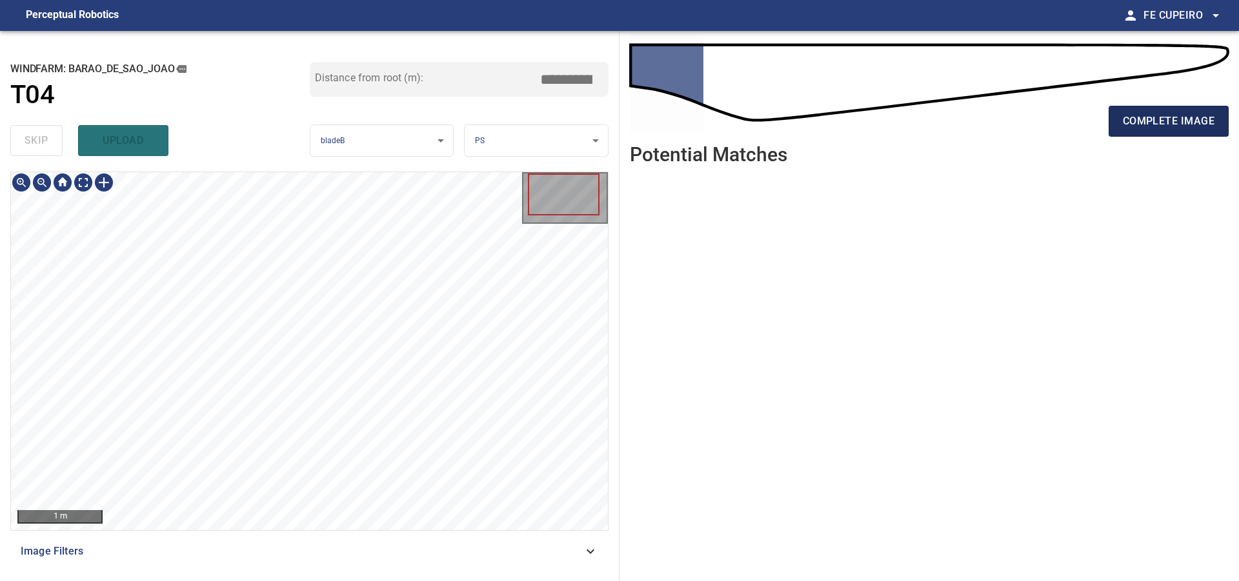
click at [1168, 128] on span "complete image" at bounding box center [1169, 121] width 92 height 18
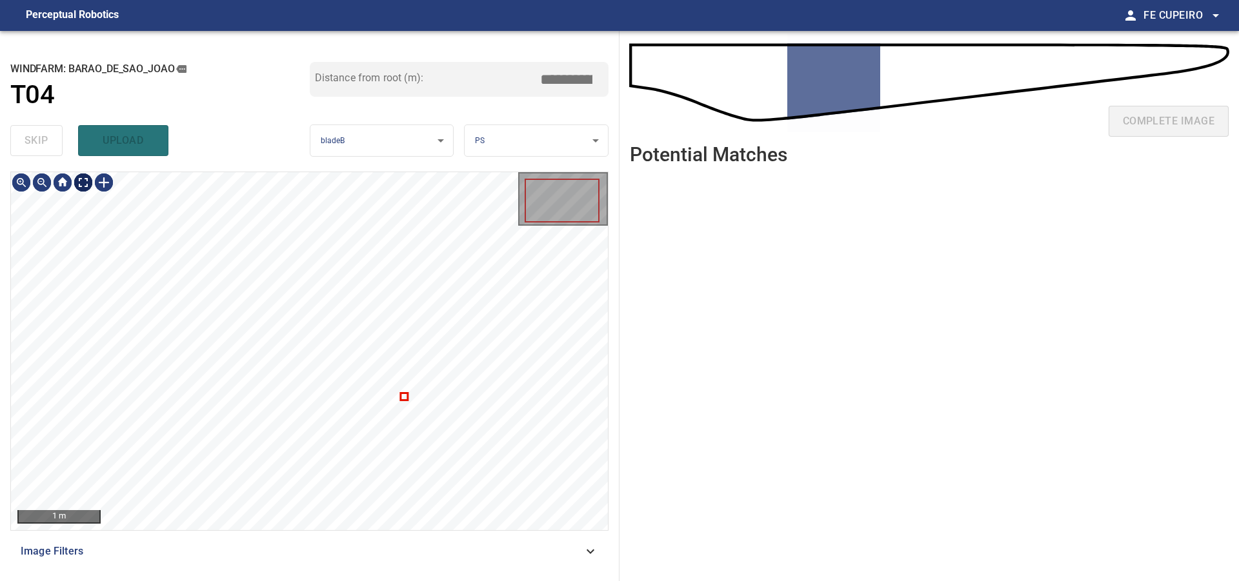
click at [85, 182] on body "**********" at bounding box center [619, 290] width 1239 height 581
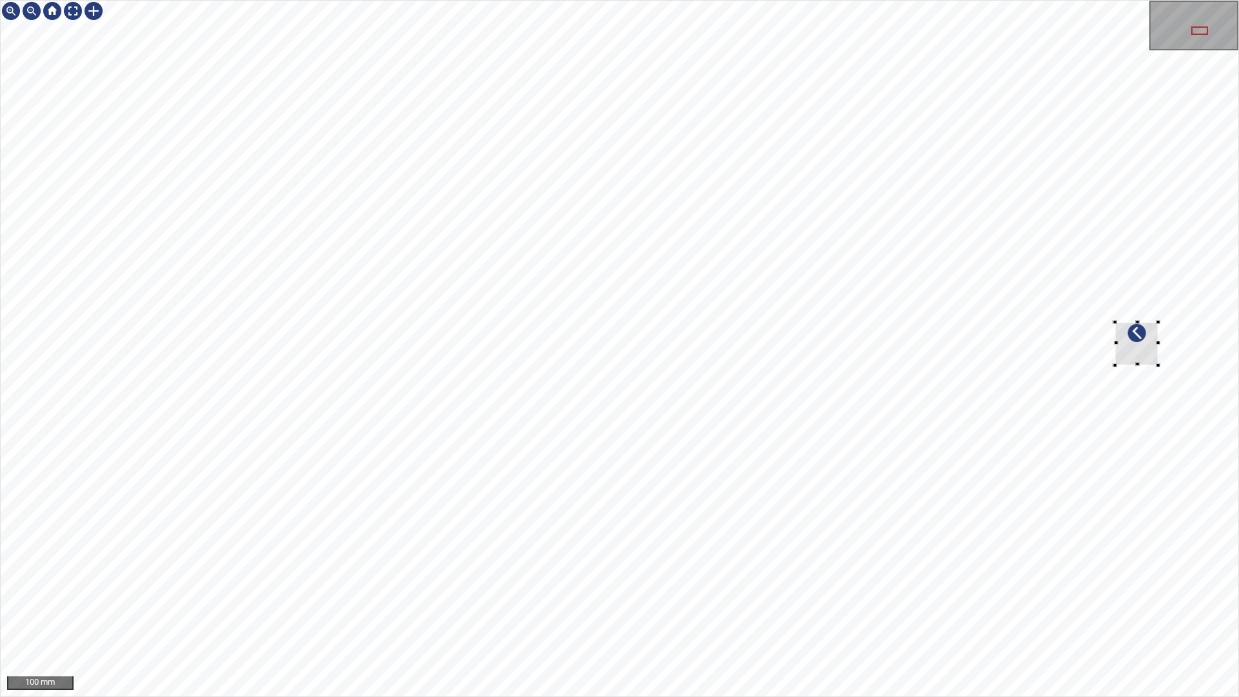
click at [1227, 310] on div at bounding box center [619, 349] width 1237 height 696
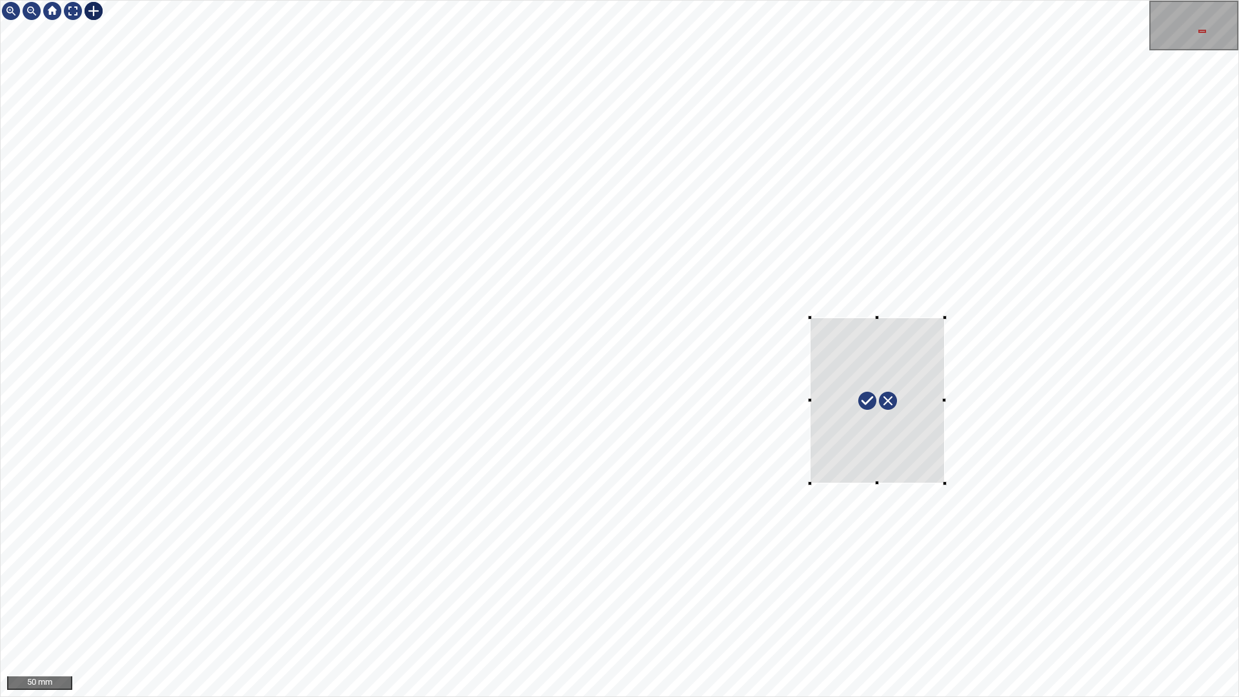
click at [945, 484] on div at bounding box center [619, 349] width 1237 height 696
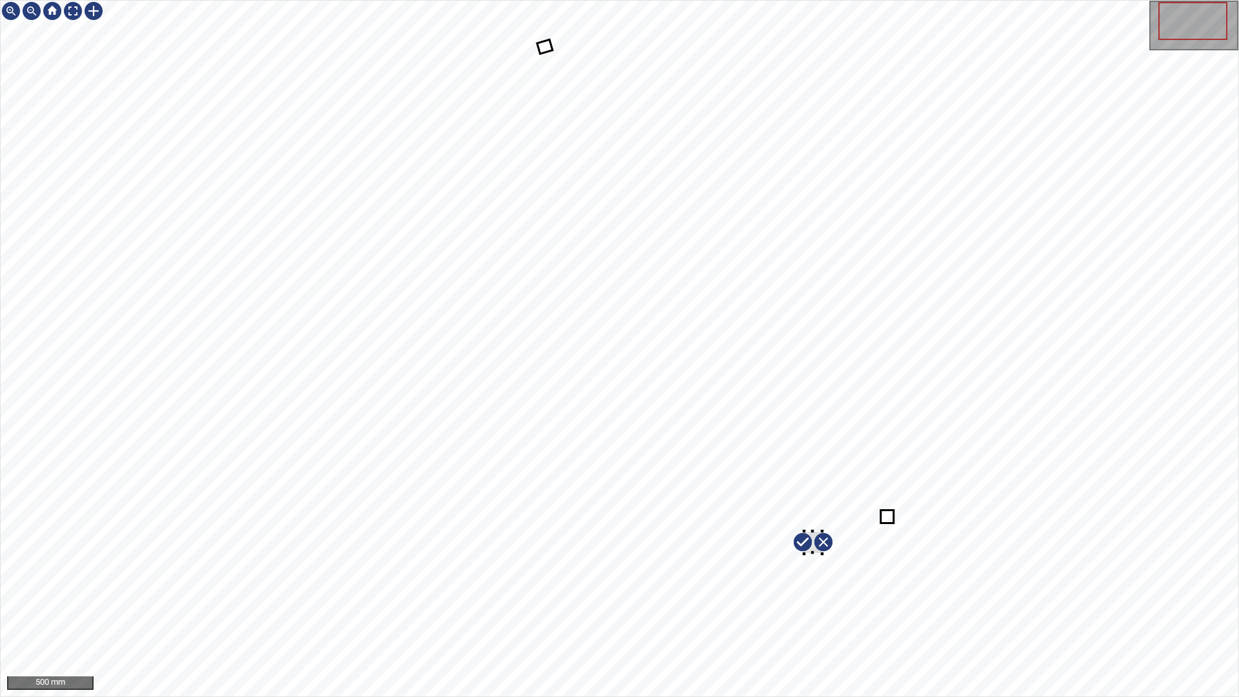
click at [966, 542] on div at bounding box center [619, 349] width 1237 height 696
click at [837, 581] on div at bounding box center [619, 349] width 1237 height 696
click at [816, 581] on div at bounding box center [619, 349] width 1237 height 696
click at [972, 555] on div at bounding box center [619, 349] width 1237 height 696
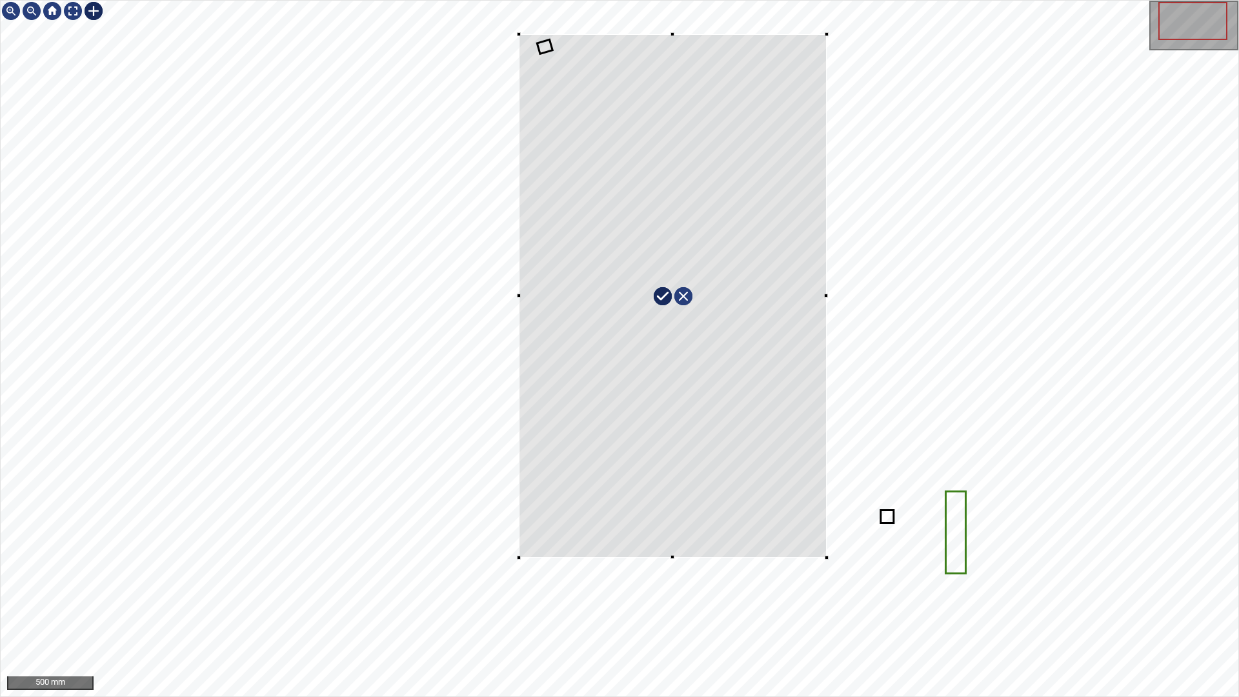
click at [826, 557] on div at bounding box center [619, 349] width 1237 height 696
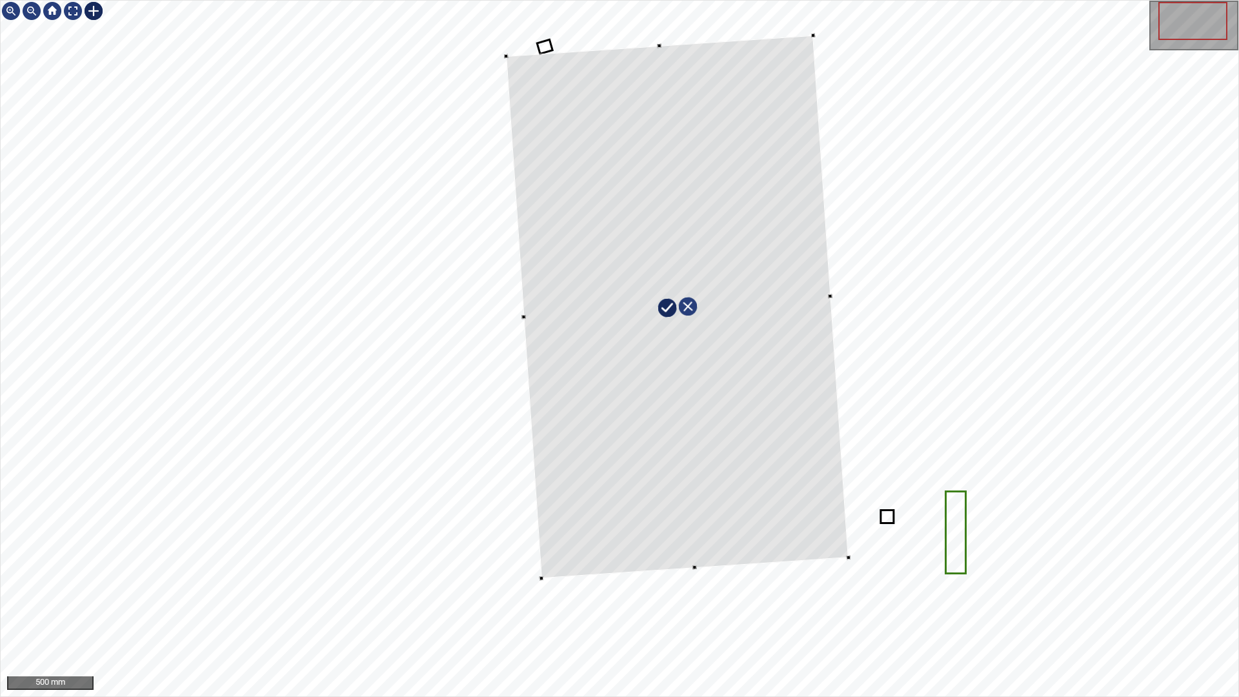
click at [819, 370] on div at bounding box center [677, 306] width 343 height 543
click at [659, 21] on div at bounding box center [619, 349] width 1237 height 696
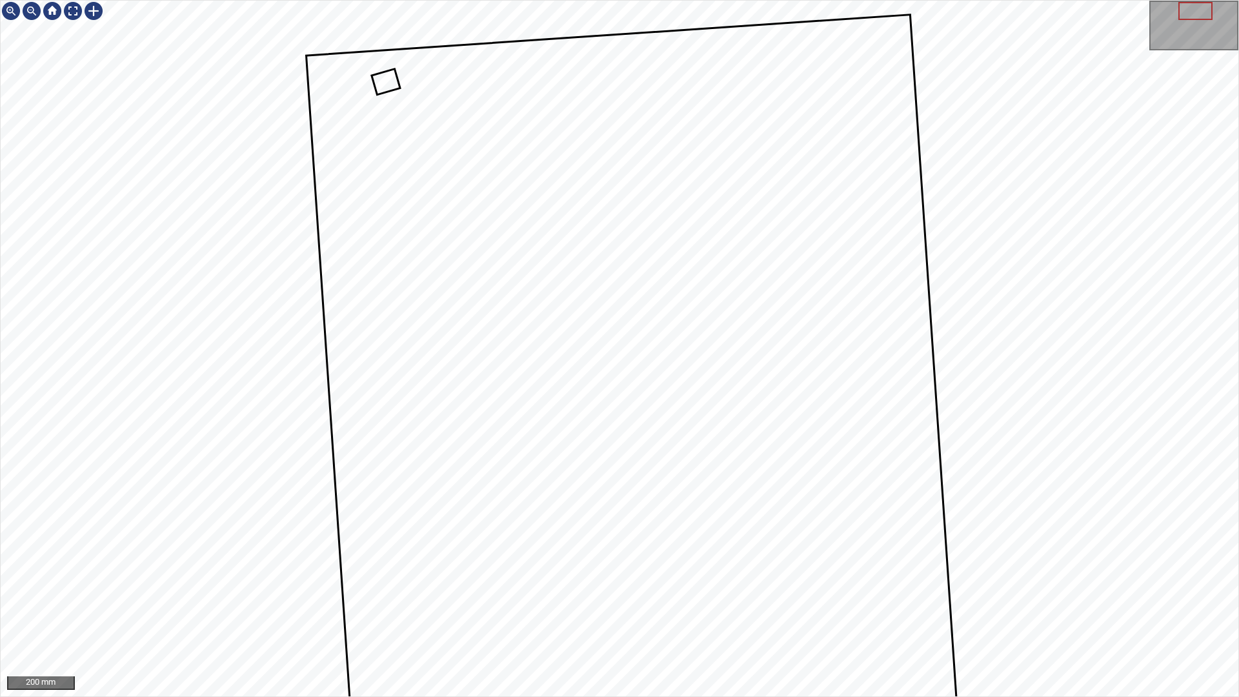
click at [922, 0] on div "200 mm" at bounding box center [619, 348] width 1239 height 697
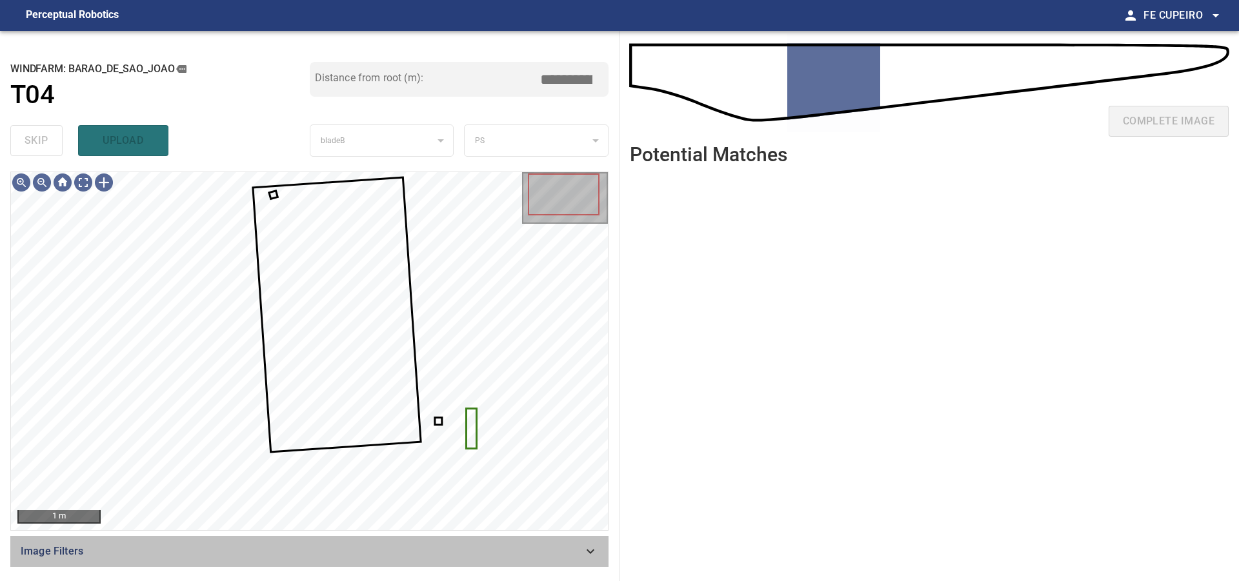
click at [484, 559] on span "Image Filters" at bounding box center [302, 551] width 562 height 15
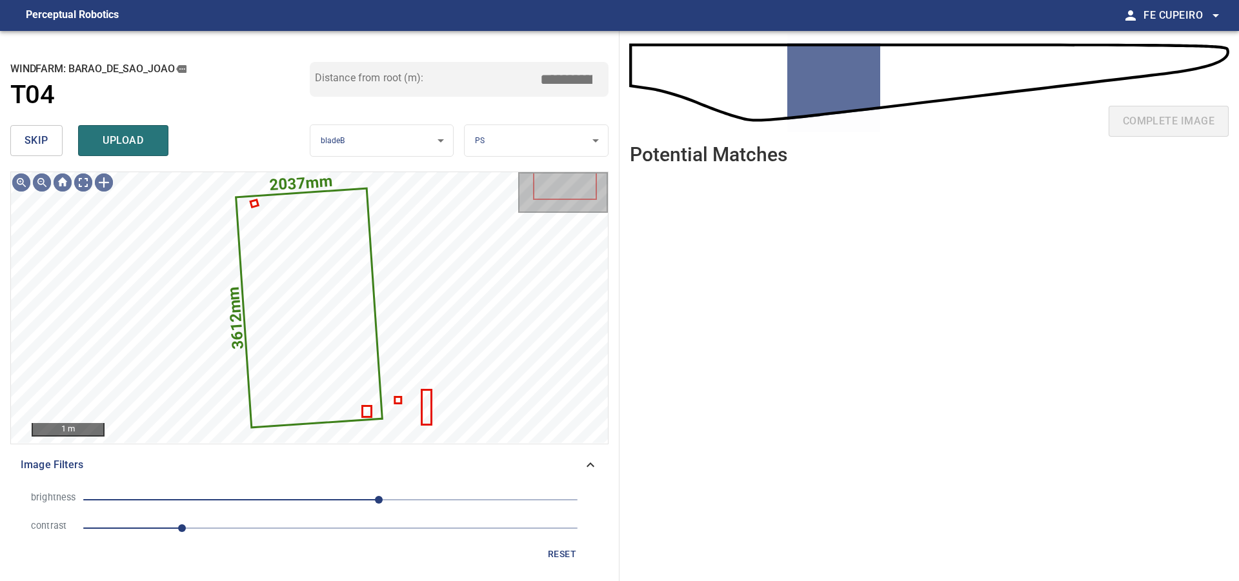
click at [559, 79] on input "*****" at bounding box center [571, 79] width 65 height 25
click at [587, 74] on input "*****" at bounding box center [571, 79] width 65 height 25
type input "*****"
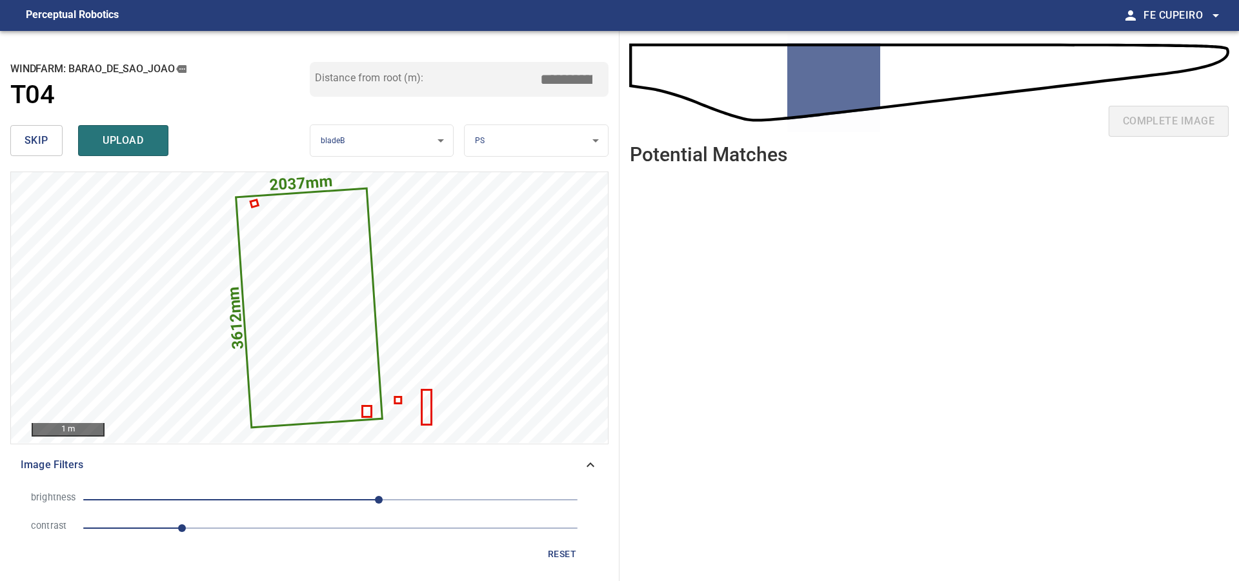
click at [574, 107] on div "Distance from root (m): *****" at bounding box center [459, 91] width 299 height 58
click at [158, 135] on button "upload" at bounding box center [123, 140] width 90 height 31
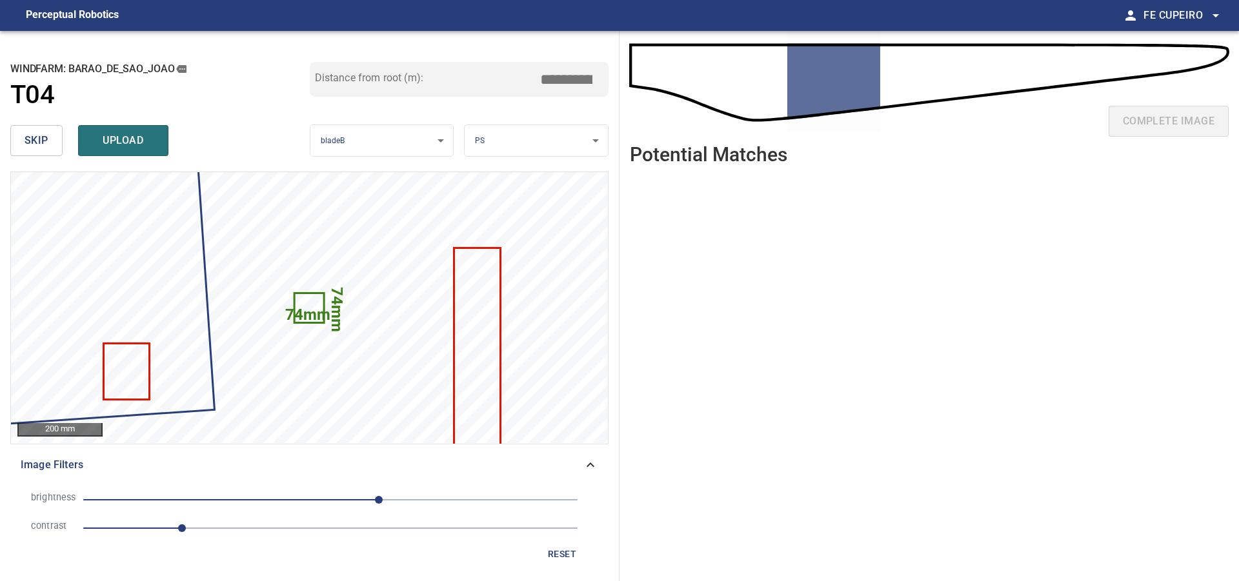
click at [24, 134] on button "skip" at bounding box center [36, 140] width 52 height 31
click at [23, 134] on button "skip" at bounding box center [36, 140] width 52 height 31
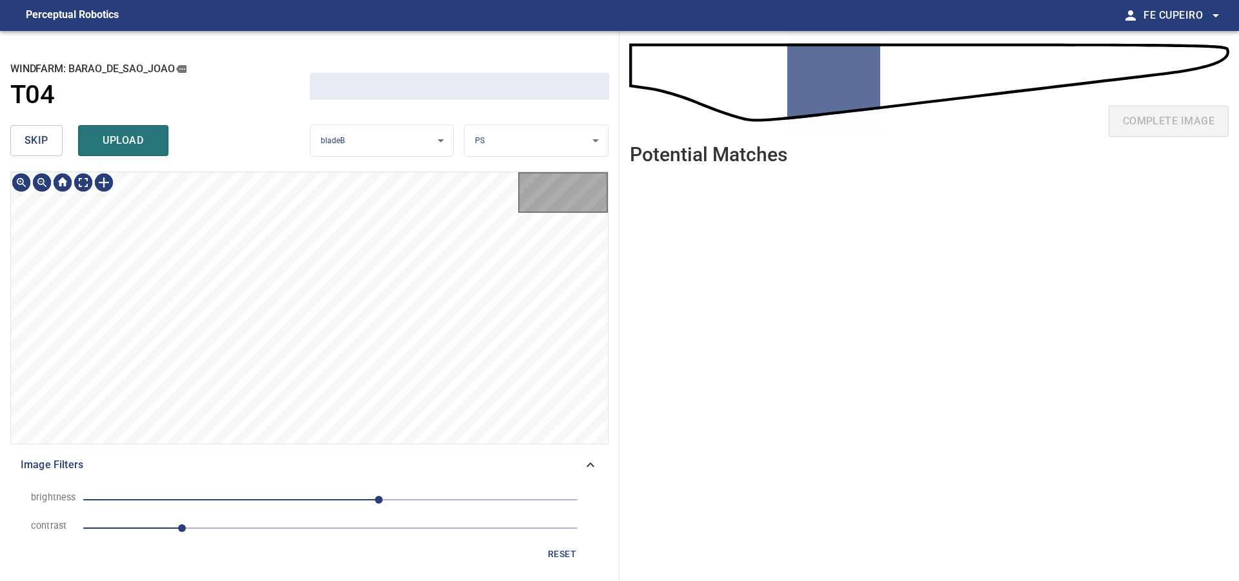
click at [23, 134] on button "skip" at bounding box center [36, 140] width 52 height 31
click at [24, 135] on button "skip" at bounding box center [36, 140] width 52 height 31
click at [24, 135] on div "skip upload" at bounding box center [159, 140] width 299 height 41
click at [25, 136] on div "skip upload" at bounding box center [159, 140] width 299 height 41
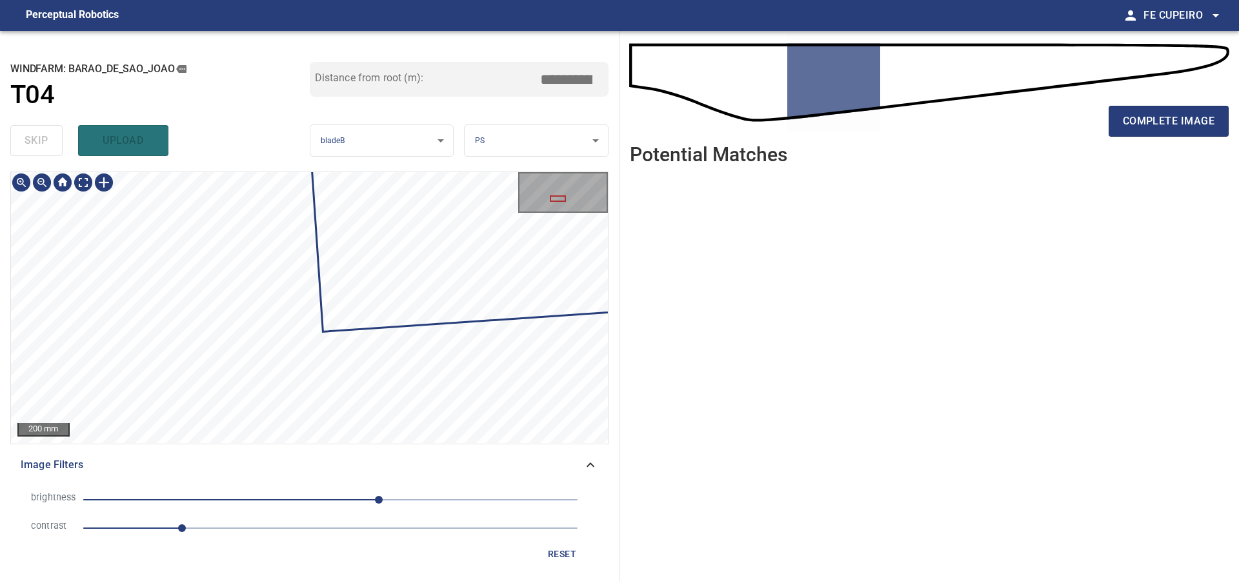
click at [239, 464] on div "200 mm Image Filters brightness 50 contrast 1 reset" at bounding box center [309, 371] width 598 height 399
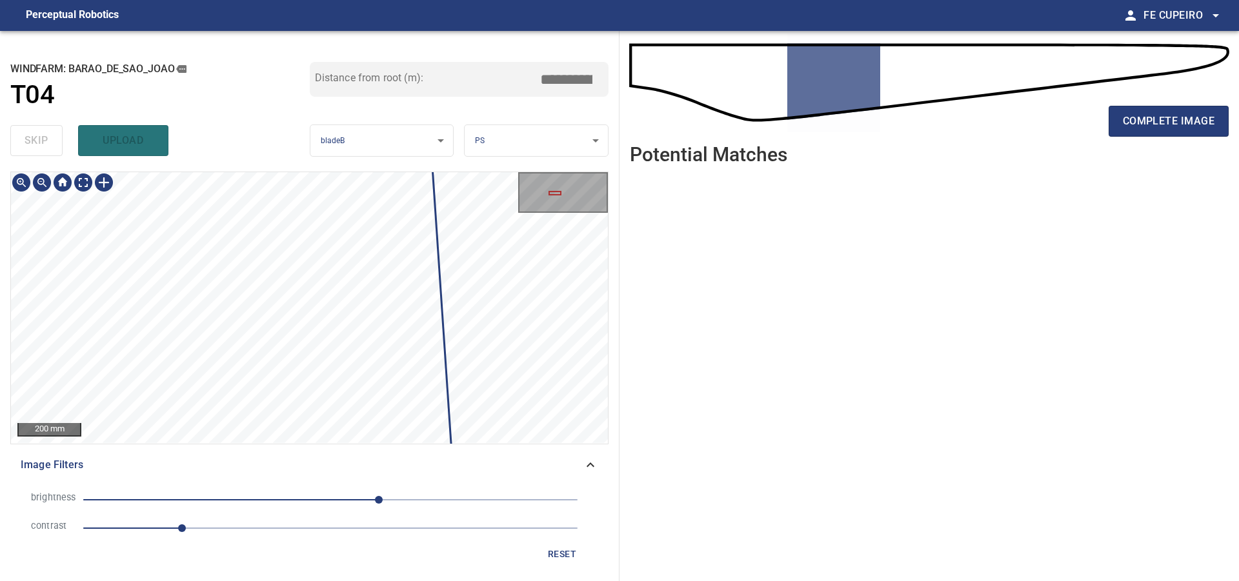
click at [357, 496] on div "200 mm Image Filters brightness 50 contrast 1 reset" at bounding box center [309, 371] width 598 height 399
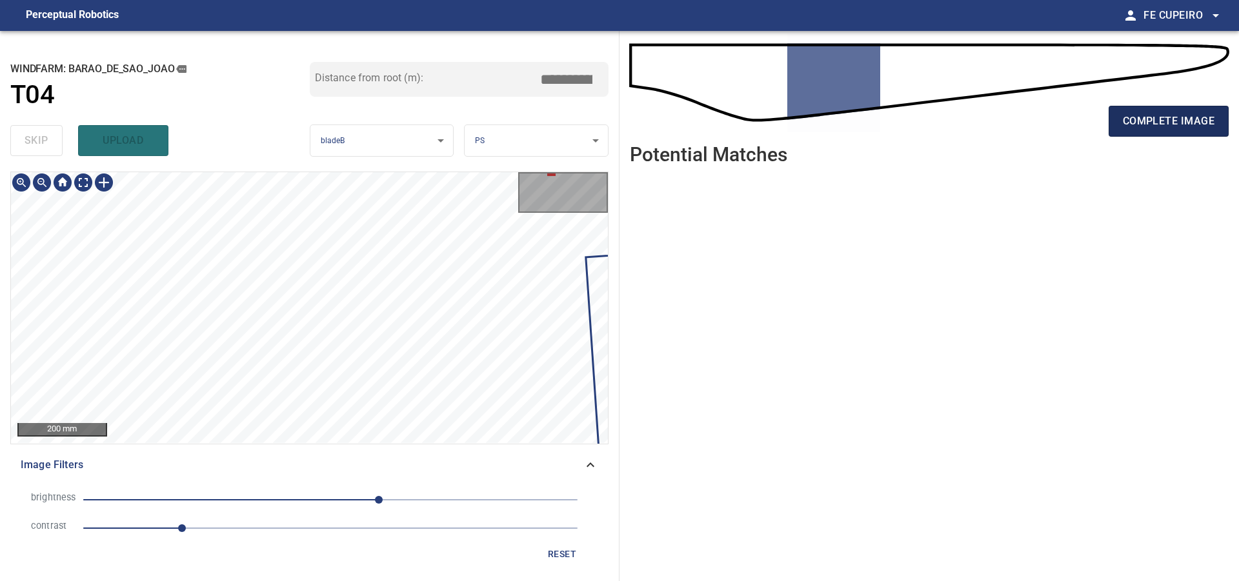
click at [1201, 130] on span "complete image" at bounding box center [1169, 121] width 92 height 18
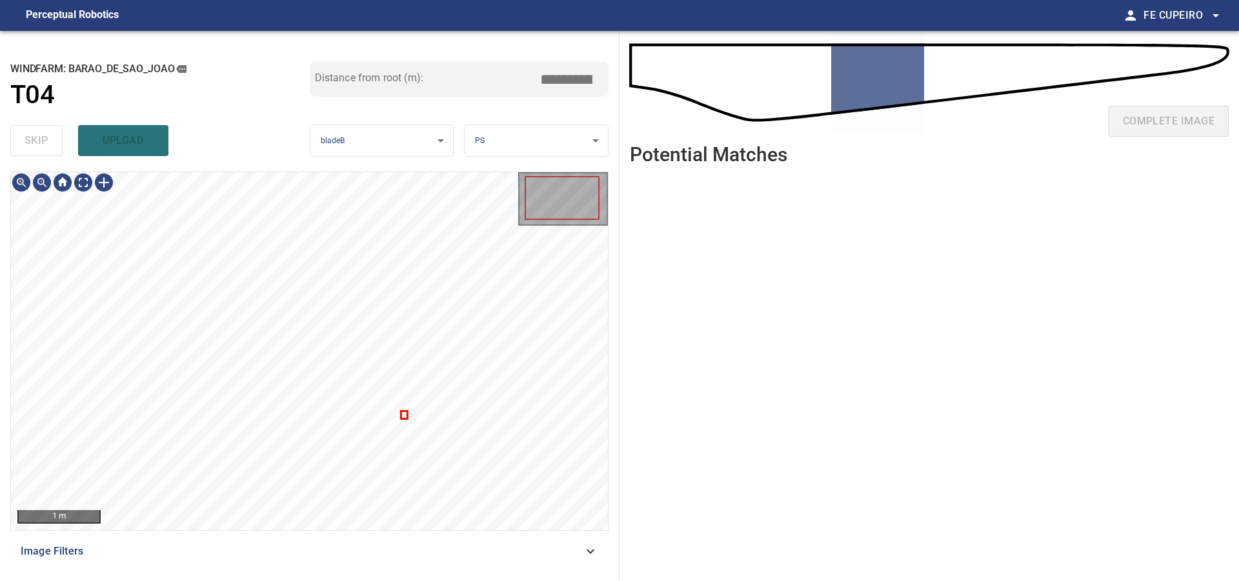
click at [291, 551] on span "Image Filters" at bounding box center [302, 551] width 562 height 15
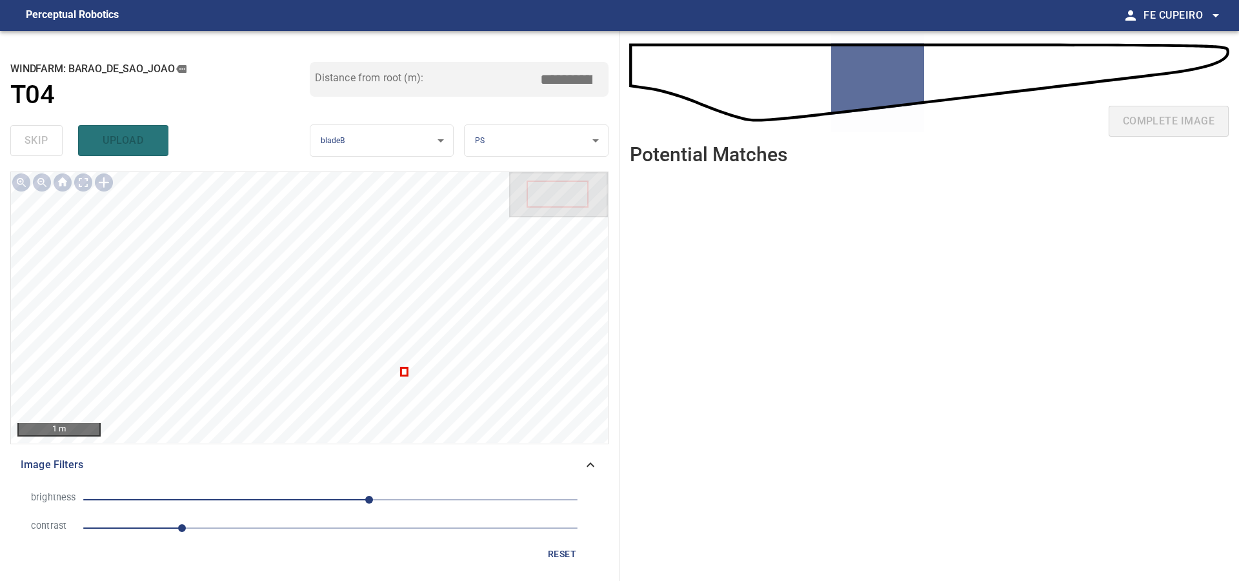
click at [230, 528] on span "1" at bounding box center [330, 528] width 494 height 18
click at [305, 499] on span "40" at bounding box center [330, 500] width 494 height 18
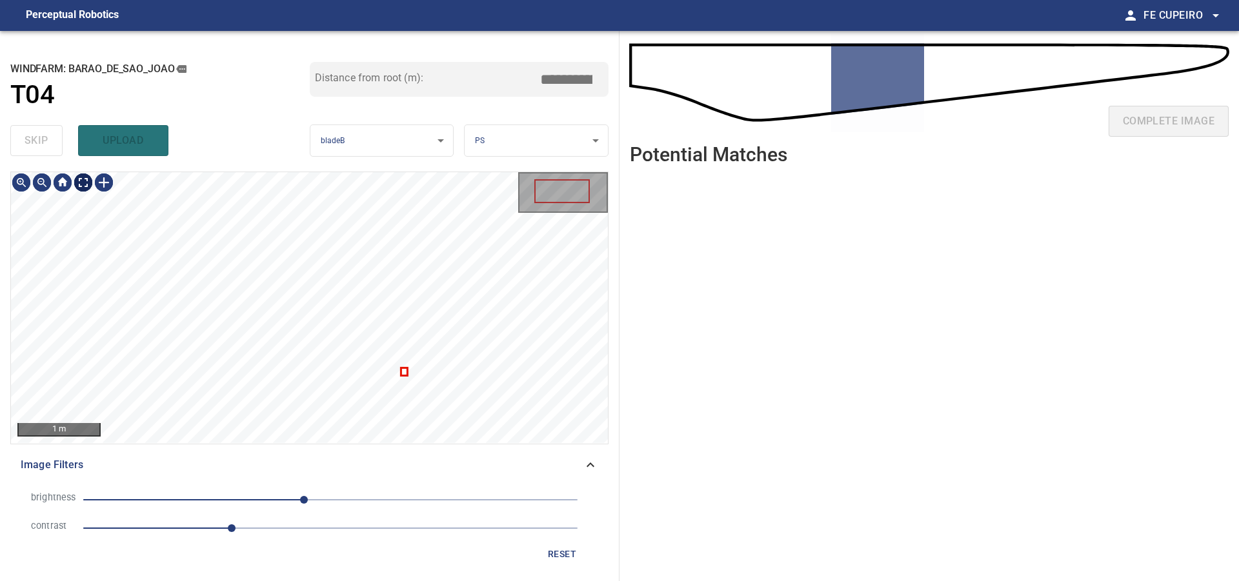
click at [85, 179] on body "**********" at bounding box center [619, 290] width 1239 height 581
click at [35, 147] on span "skip" at bounding box center [37, 141] width 24 height 18
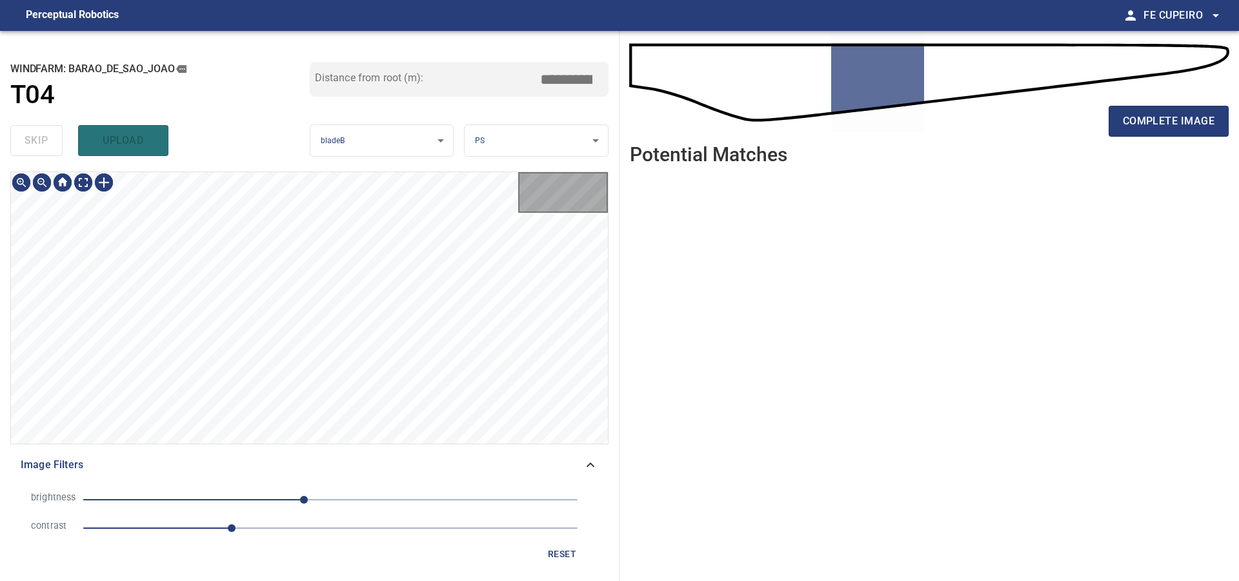
click at [35, 147] on div "skip upload" at bounding box center [159, 140] width 299 height 41
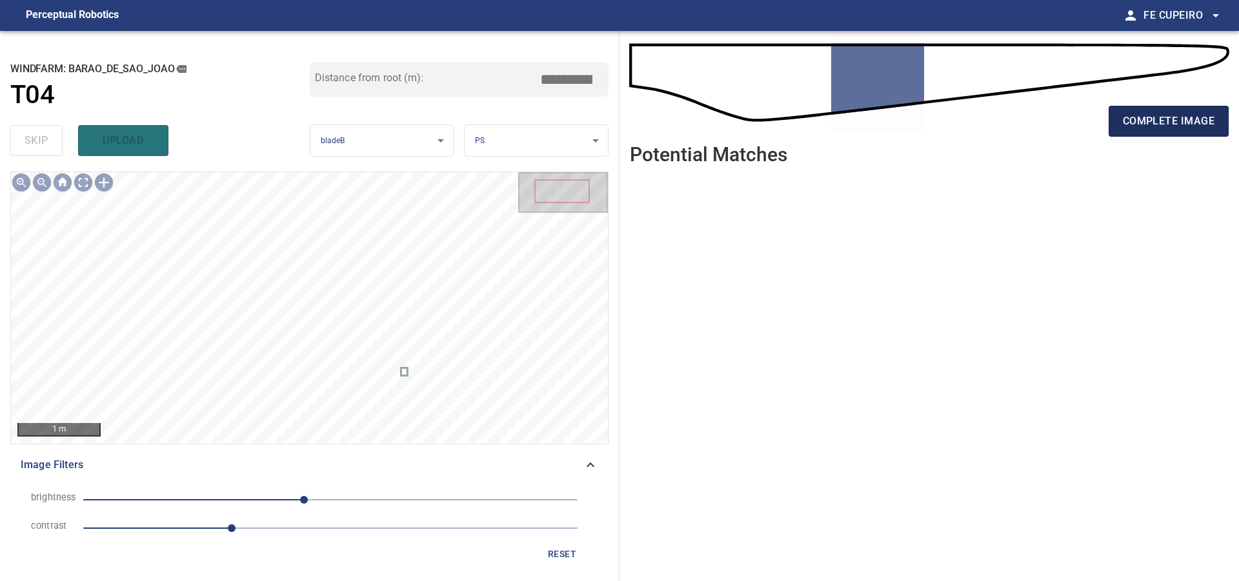
click at [1157, 125] on span "complete image" at bounding box center [1169, 121] width 92 height 18
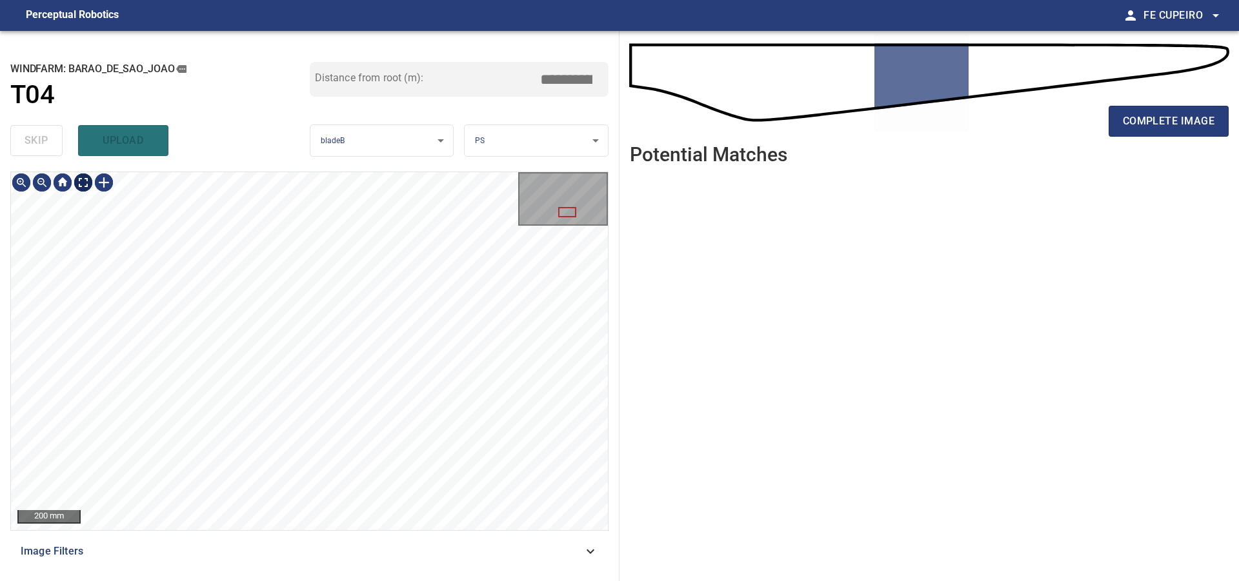
click at [79, 181] on body "**********" at bounding box center [619, 290] width 1239 height 581
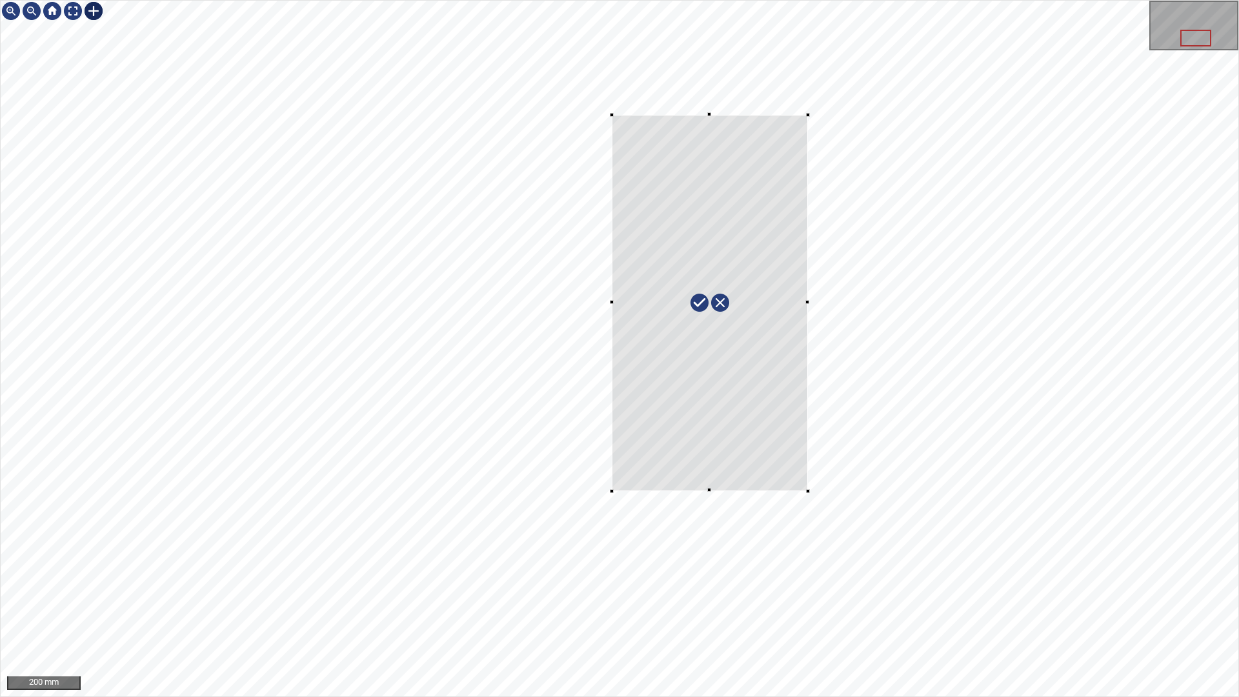
click at [808, 492] on div at bounding box center [619, 349] width 1237 height 696
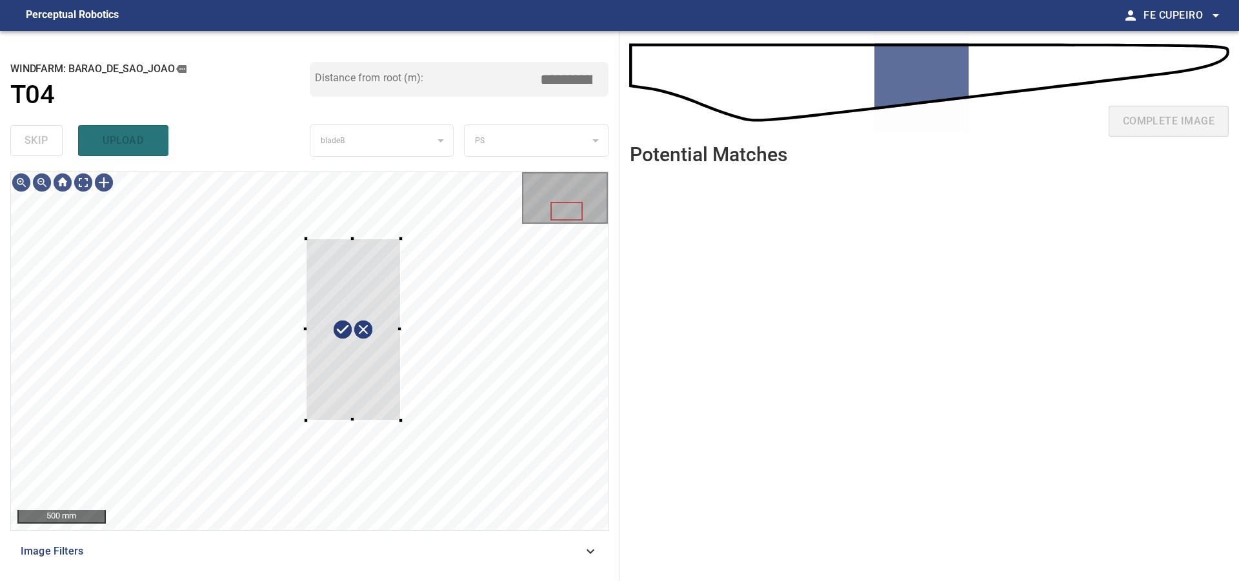
click at [501, 554] on span "Image Filters" at bounding box center [302, 551] width 562 height 15
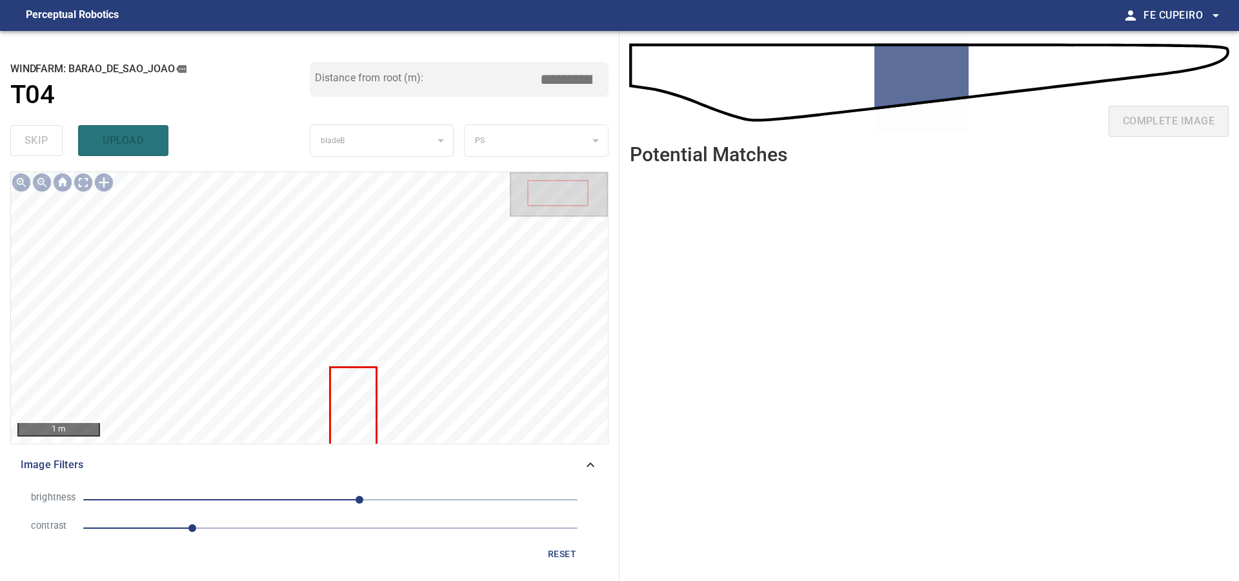
click at [545, 475] on div "Image Filters" at bounding box center [309, 465] width 598 height 31
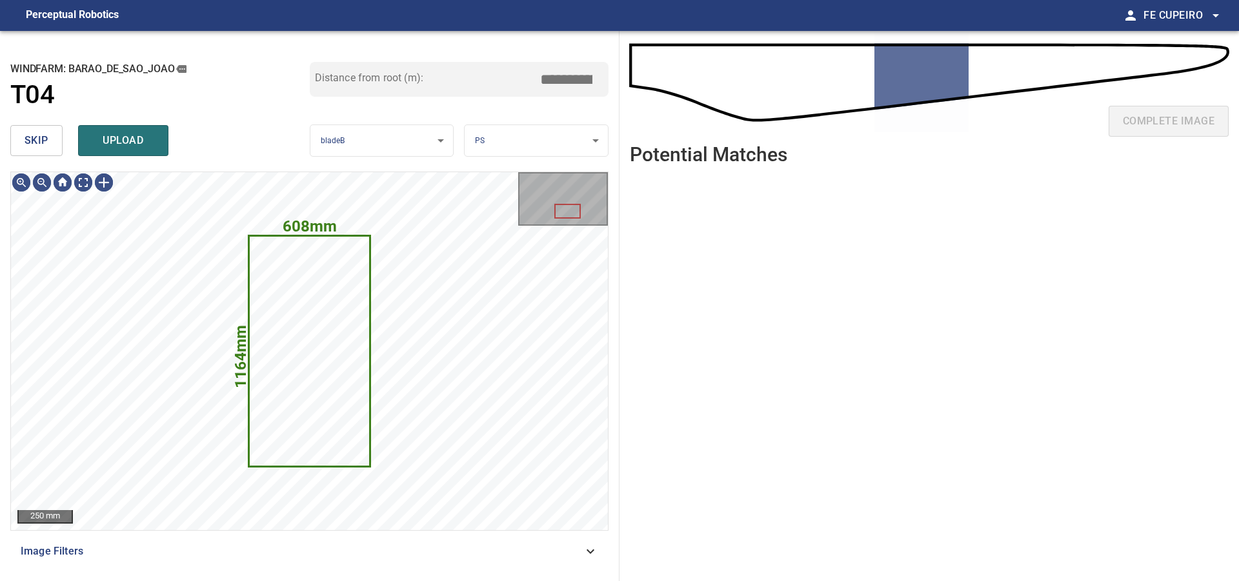
click at [557, 74] on input "*****" at bounding box center [571, 79] width 65 height 25
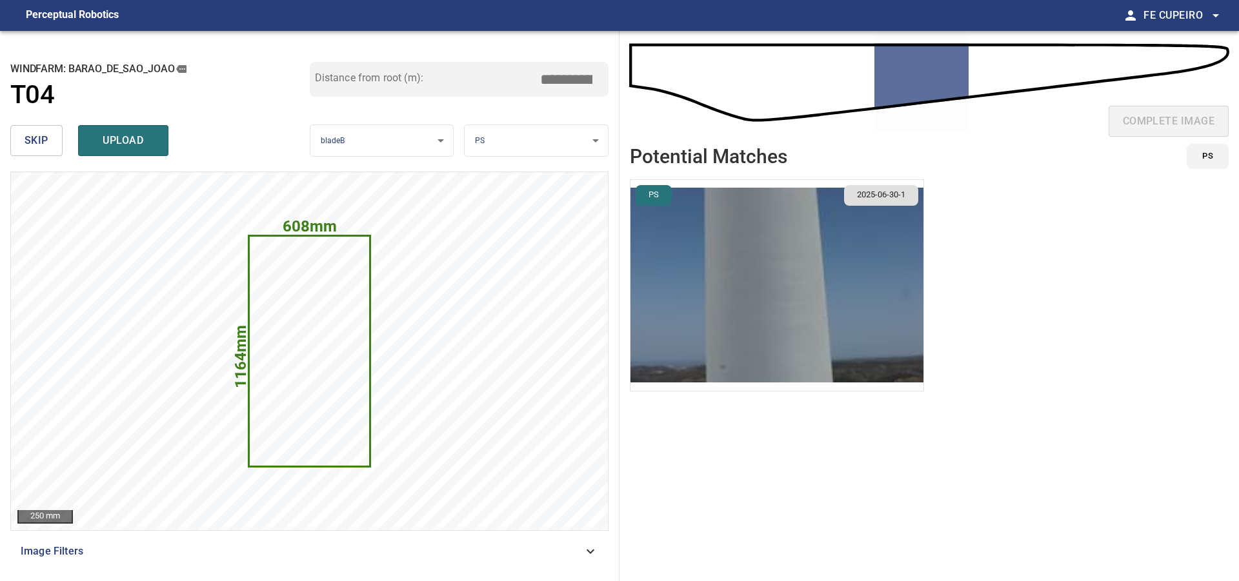
type input "*****"
click at [739, 257] on img "button" at bounding box center [776, 285] width 293 height 211
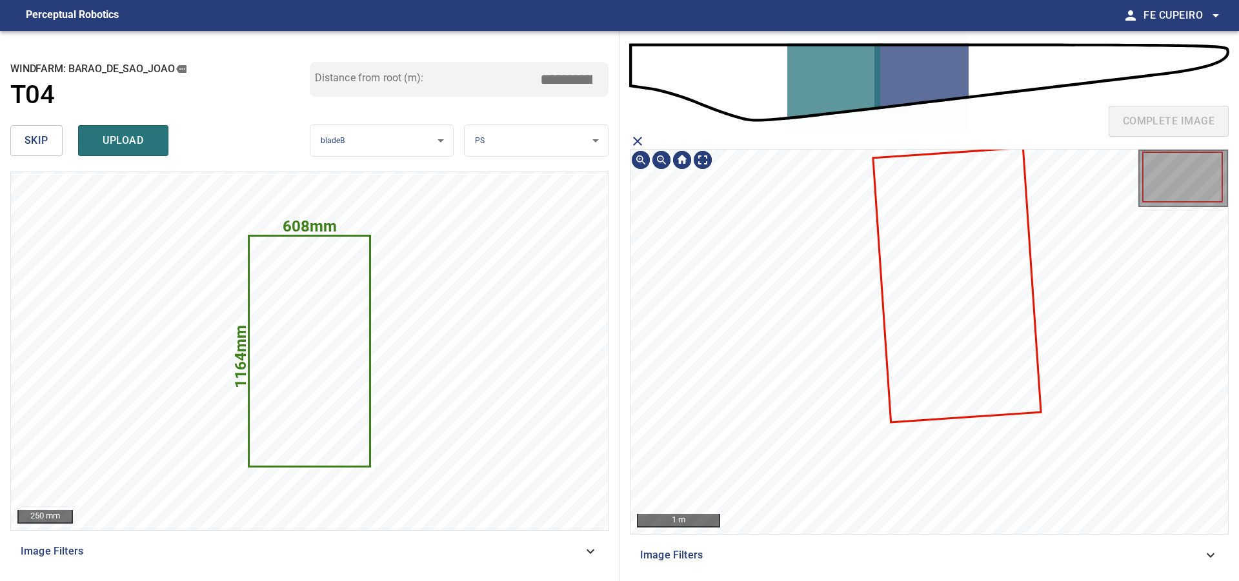
click at [929, 262] on icon at bounding box center [957, 285] width 166 height 273
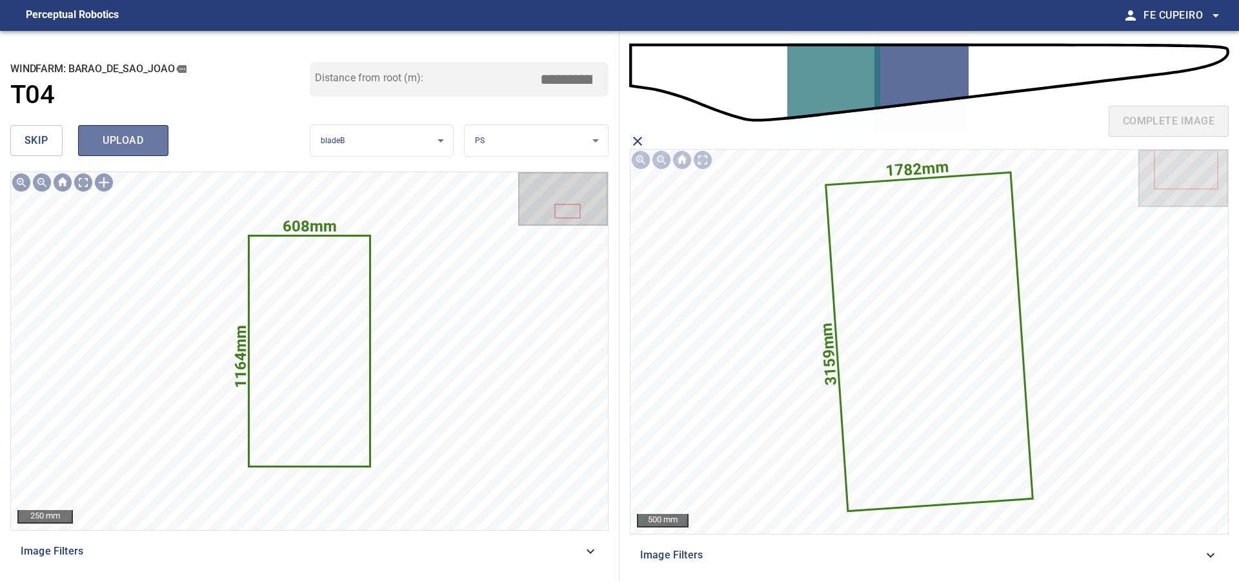
click at [127, 142] on span "upload" at bounding box center [123, 141] width 62 height 18
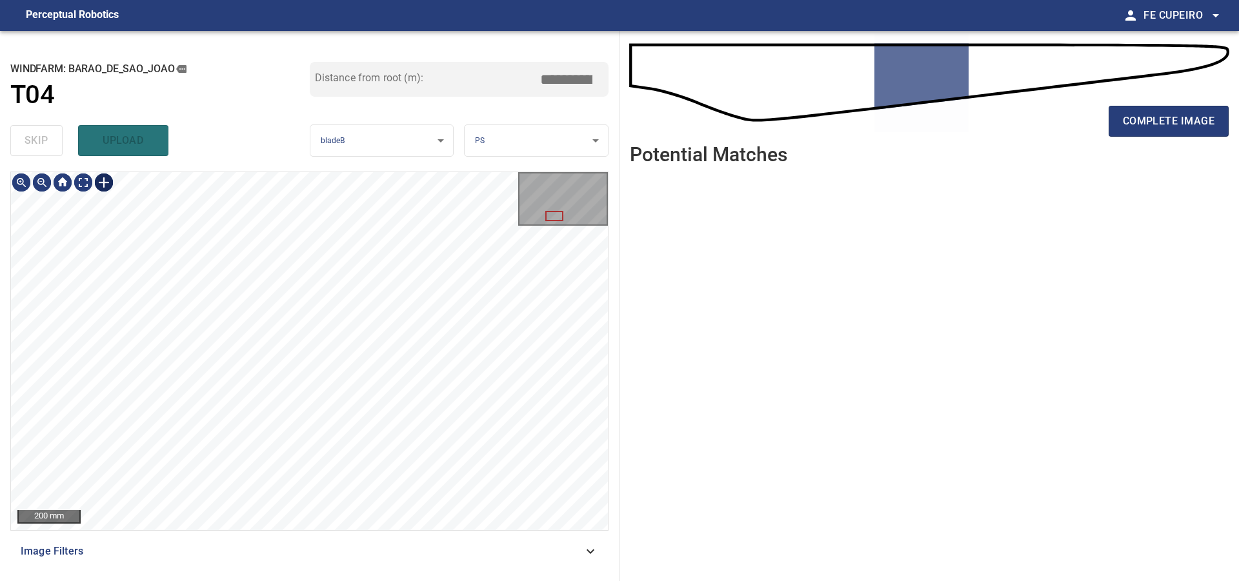
click at [86, 180] on body "**********" at bounding box center [619, 290] width 1239 height 581
click at [348, 540] on div "Image Filters" at bounding box center [309, 551] width 598 height 31
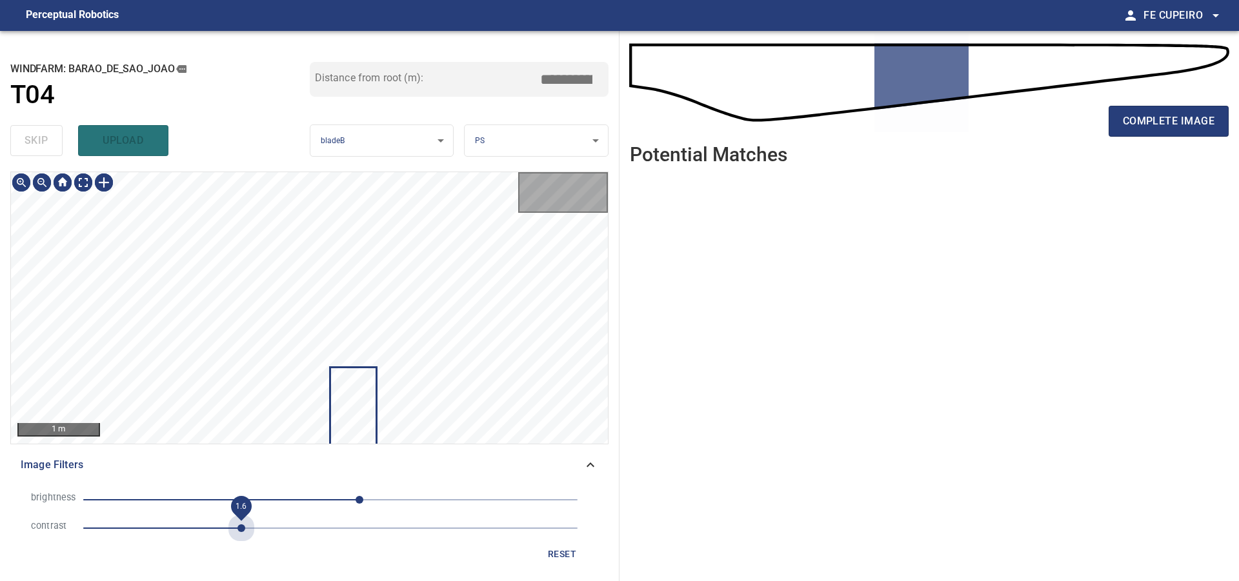
click at [239, 531] on span "1.6" at bounding box center [330, 528] width 494 height 18
click at [356, 503] on span "30" at bounding box center [360, 500] width 8 height 8
click at [333, 501] on span "17" at bounding box center [330, 500] width 494 height 18
click at [330, 501] on span "3" at bounding box center [334, 500] width 8 height 8
click at [77, 188] on body "**********" at bounding box center [619, 290] width 1239 height 581
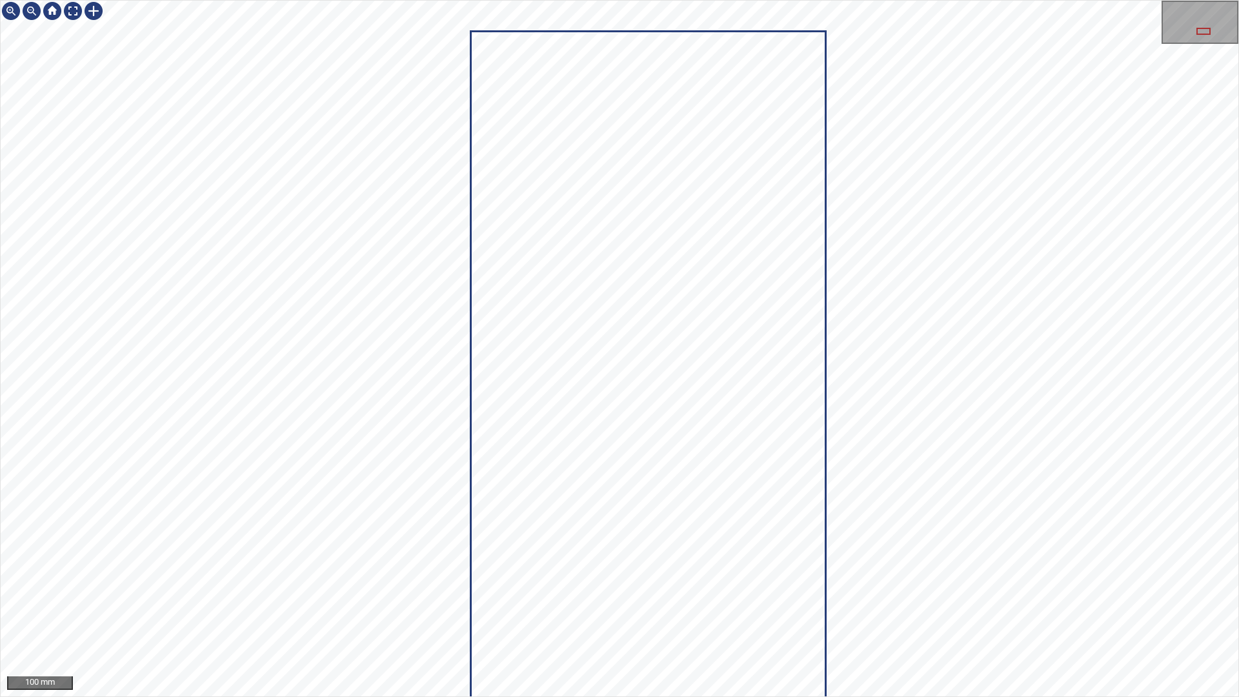
click at [423, 0] on div "100 mm" at bounding box center [619, 348] width 1239 height 697
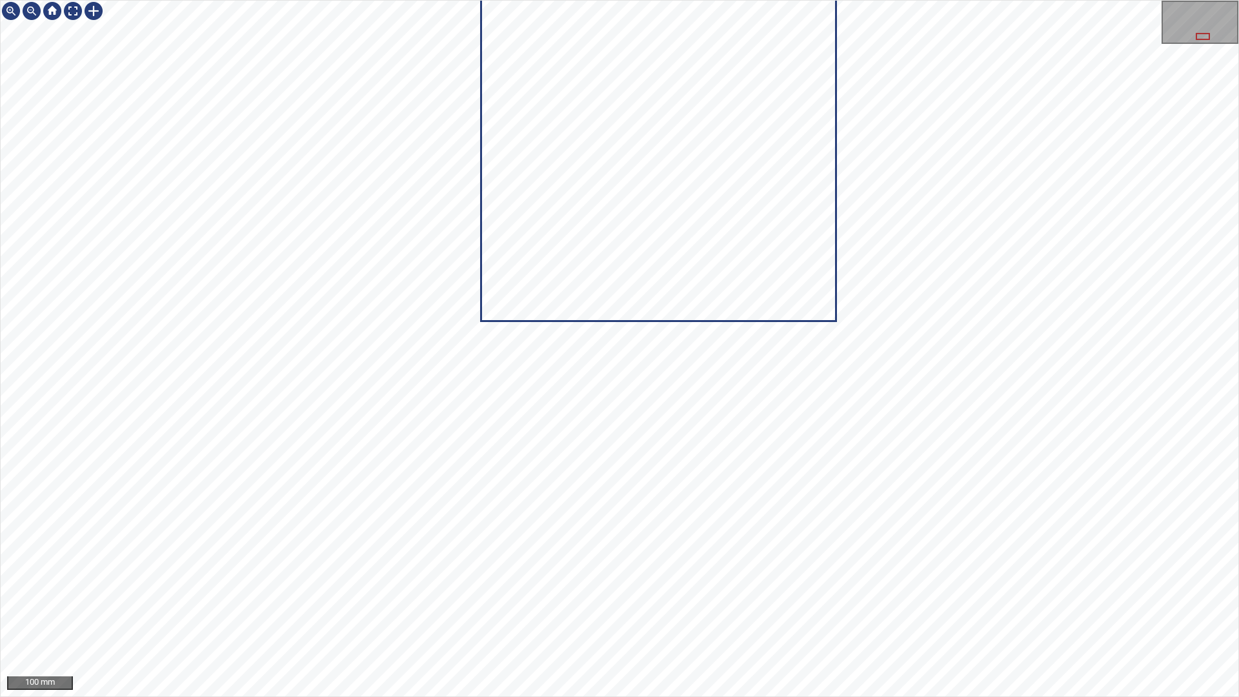
click at [452, 0] on div "100 mm" at bounding box center [619, 348] width 1239 height 697
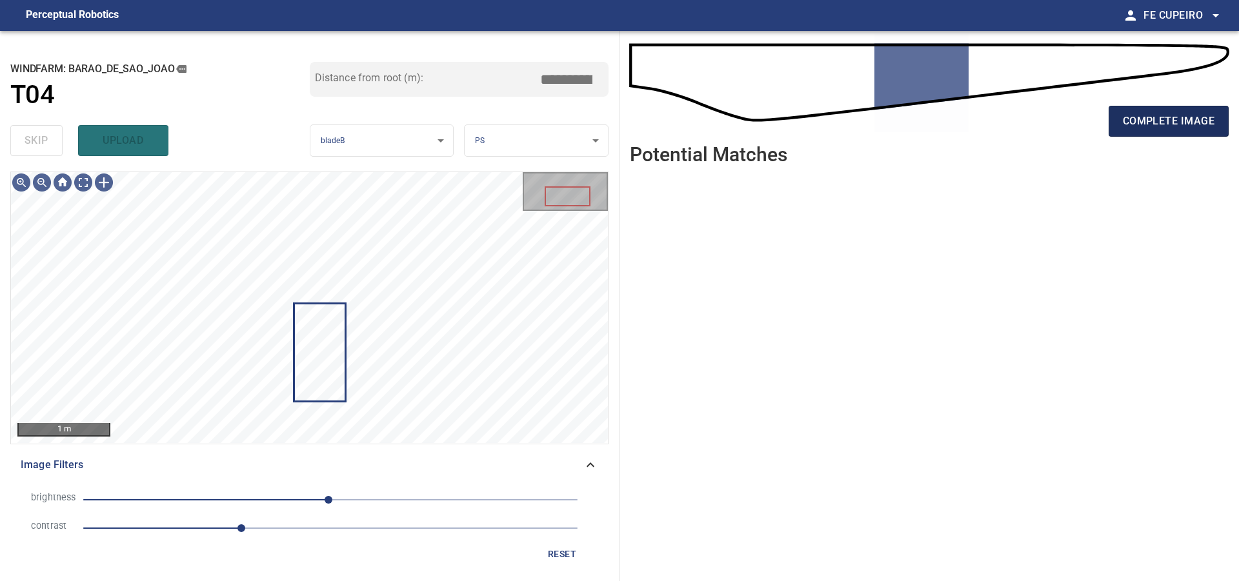
click at [1150, 133] on button "complete image" at bounding box center [1168, 121] width 120 height 31
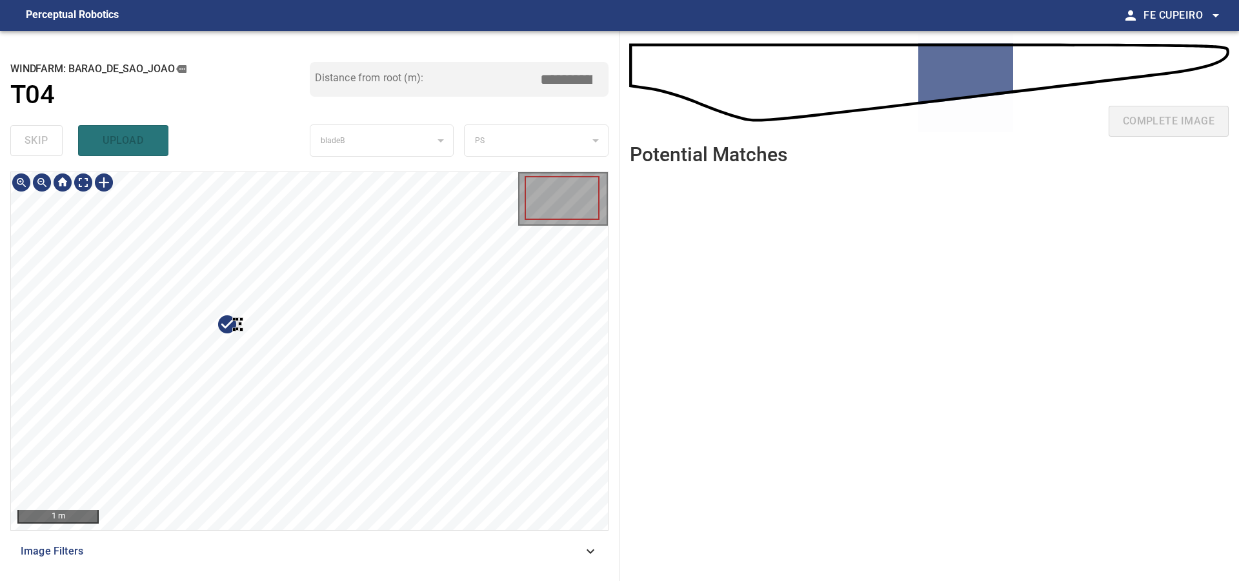
click at [281, 374] on div at bounding box center [309, 351] width 597 height 358
click at [152, 329] on div at bounding box center [149, 324] width 45 height 52
click at [207, 537] on div "Image Filters" at bounding box center [309, 551] width 598 height 31
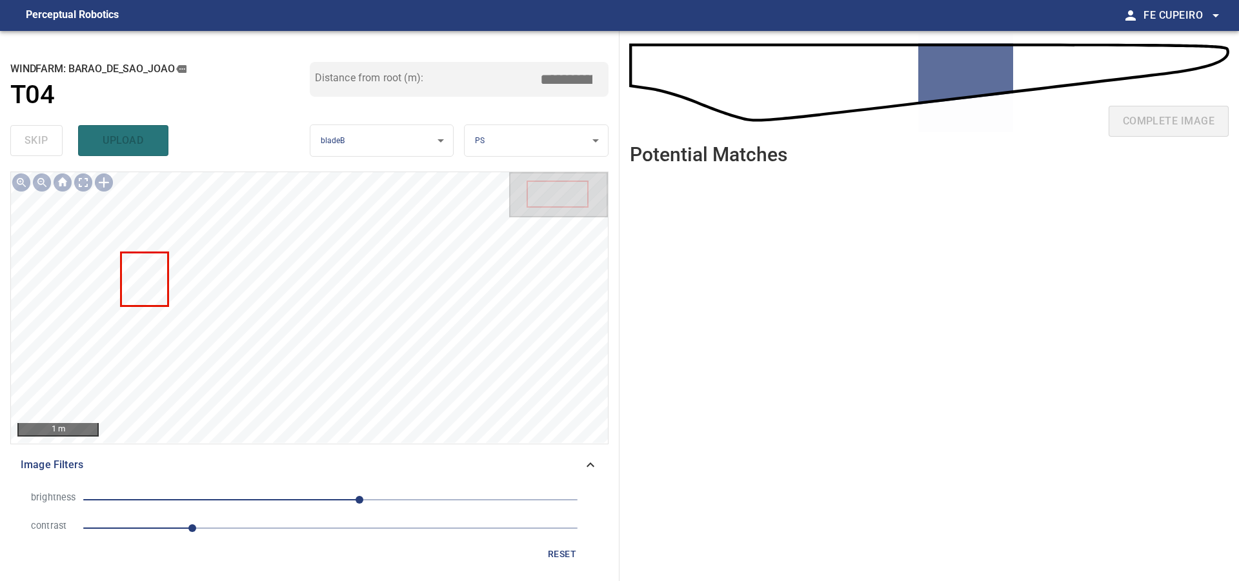
click at [234, 531] on span "1.1" at bounding box center [330, 528] width 494 height 18
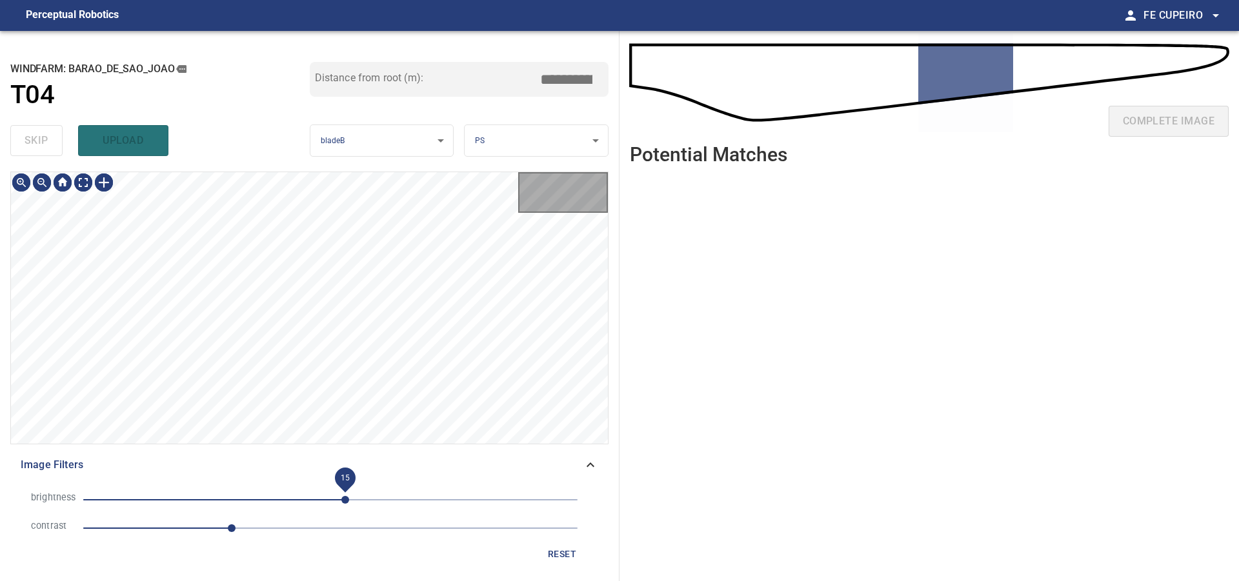
click at [344, 496] on span "15" at bounding box center [330, 500] width 494 height 18
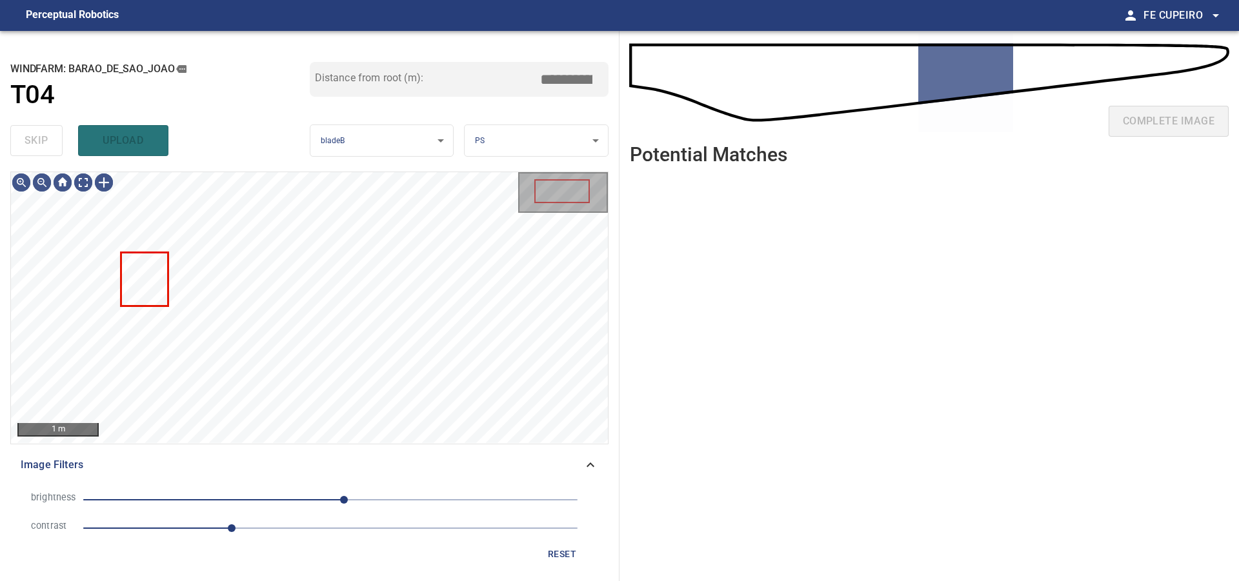
click at [340, 496] on span "14" at bounding box center [344, 500] width 8 height 8
click at [80, 176] on body "**********" at bounding box center [619, 290] width 1239 height 581
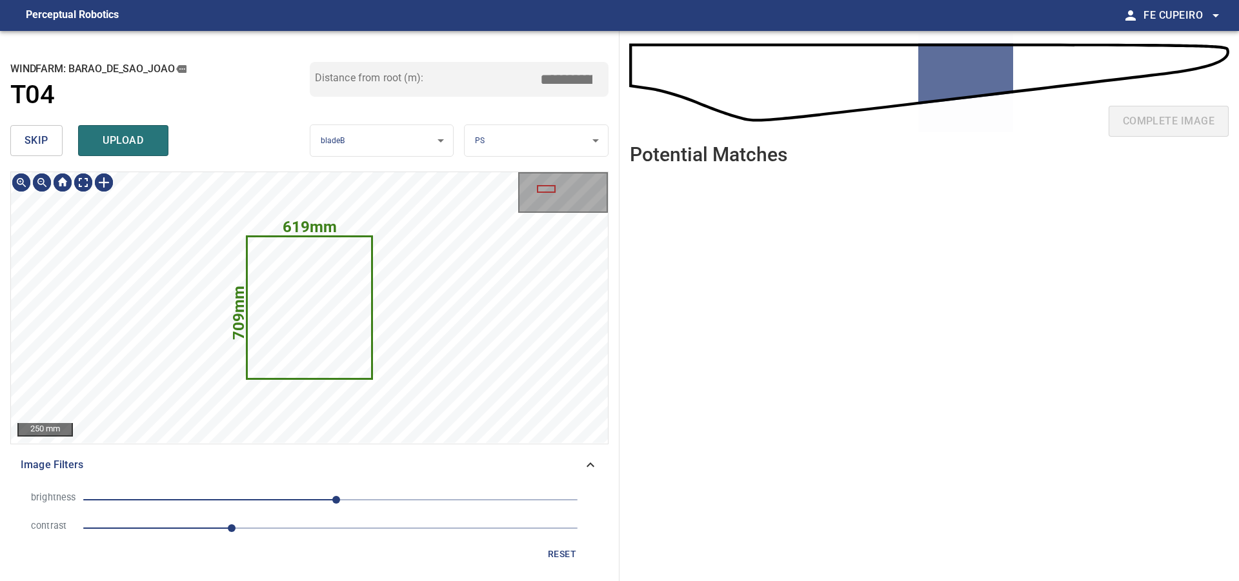
click at [41, 138] on span "skip" at bounding box center [37, 141] width 24 height 18
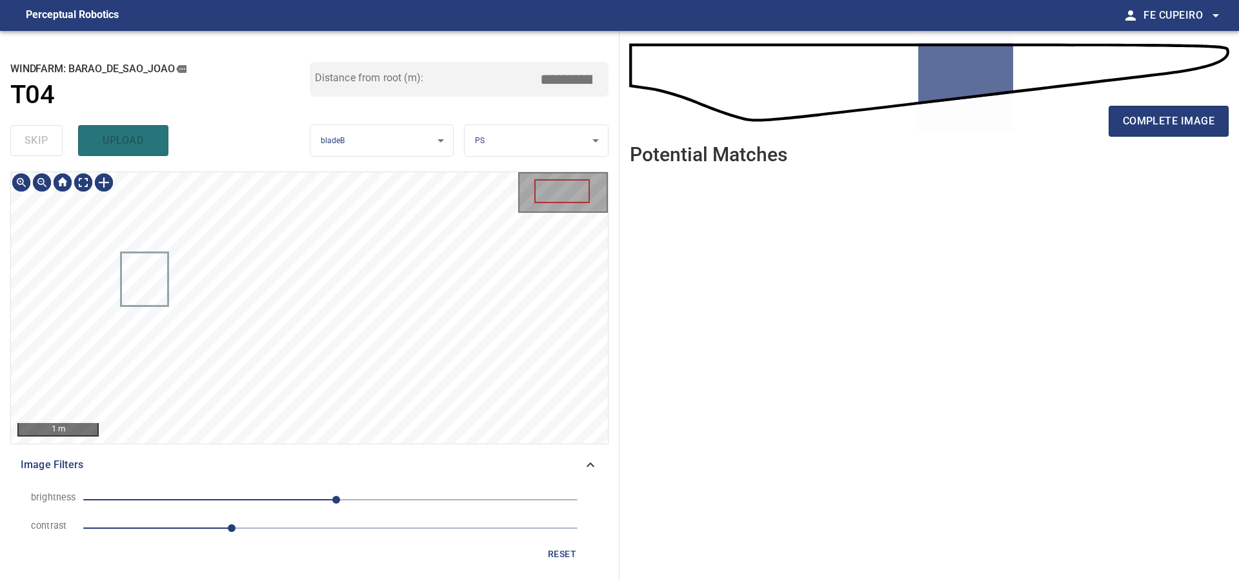
click at [41, 138] on div "skip upload" at bounding box center [159, 140] width 299 height 41
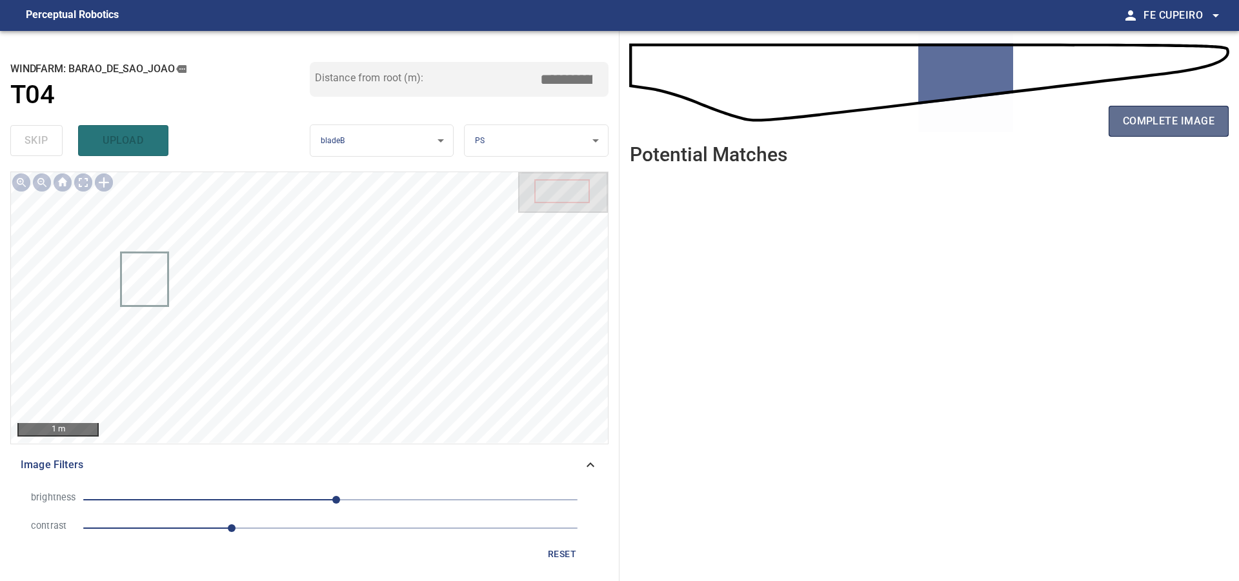
click at [1169, 115] on span "complete image" at bounding box center [1169, 121] width 92 height 18
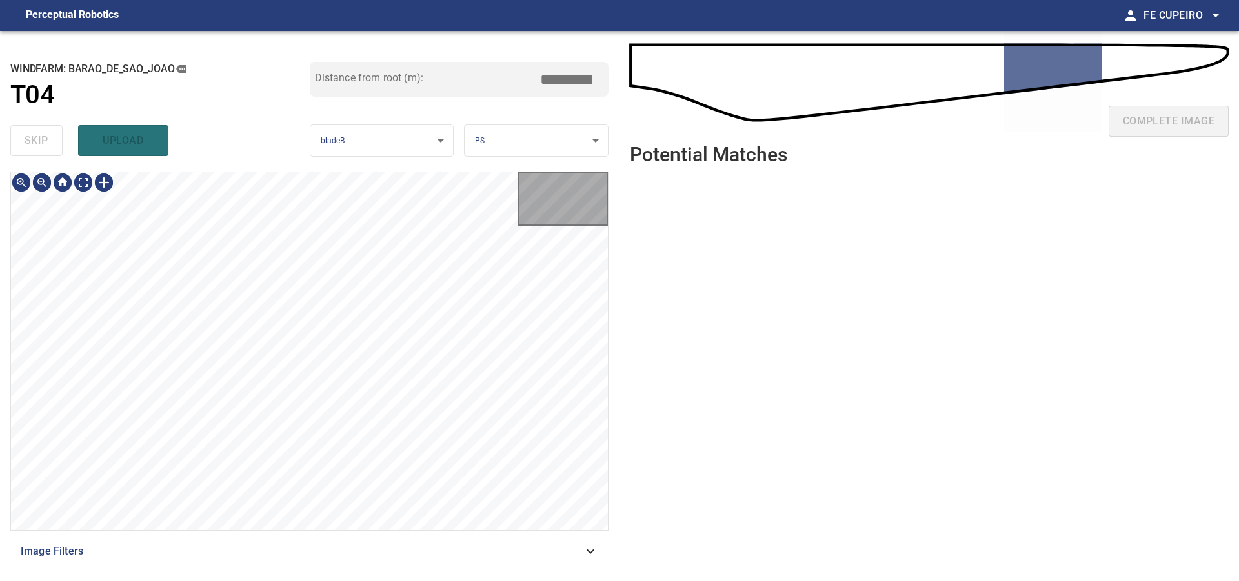
type input "****"
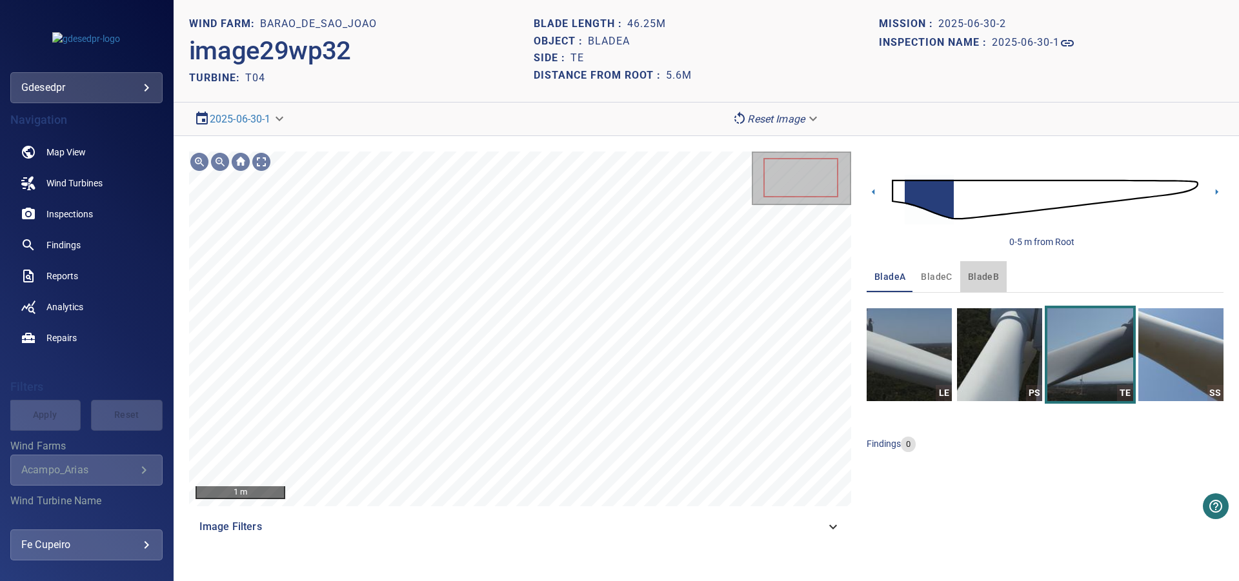
click at [979, 279] on span "bladeB" at bounding box center [983, 277] width 31 height 16
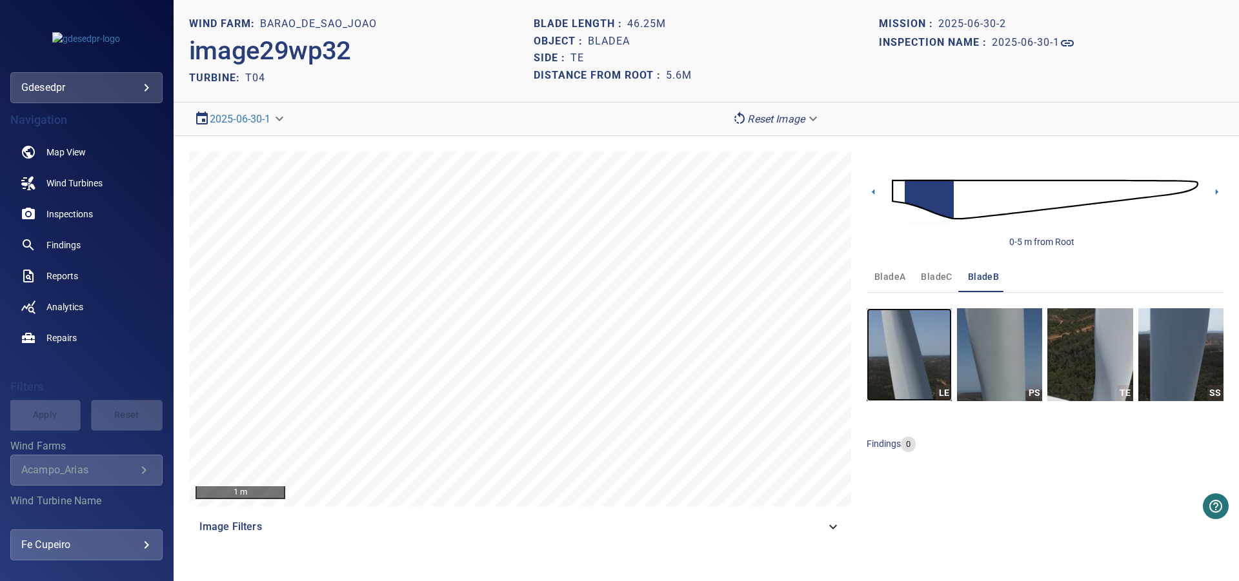
click at [933, 348] on img "button" at bounding box center [909, 354] width 85 height 93
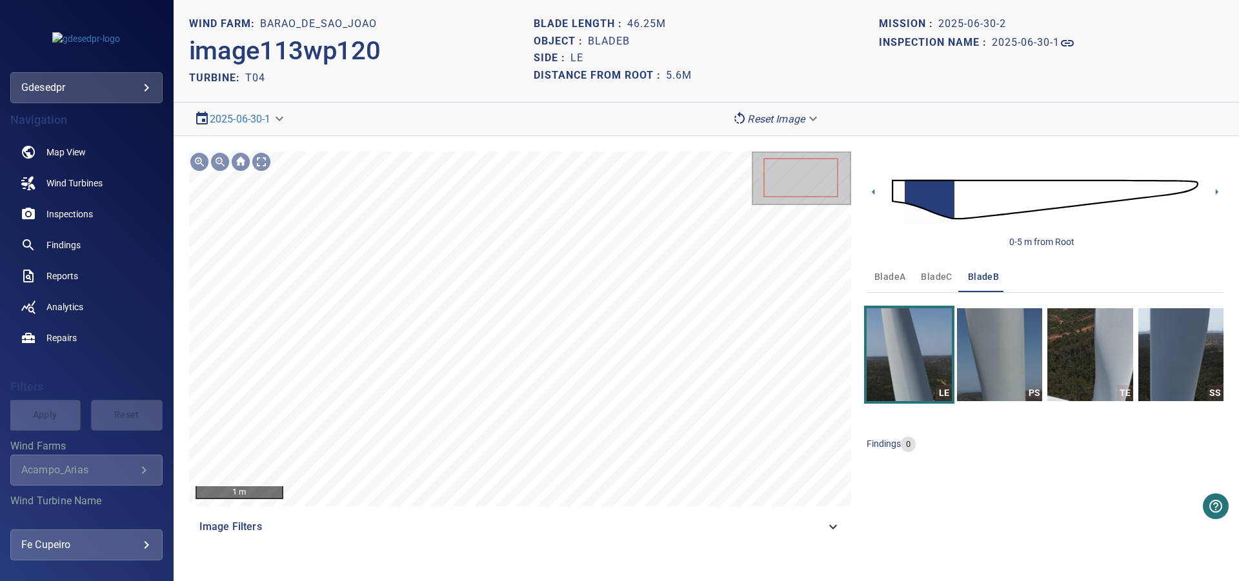
click at [896, 185] on img at bounding box center [1045, 200] width 306 height 74
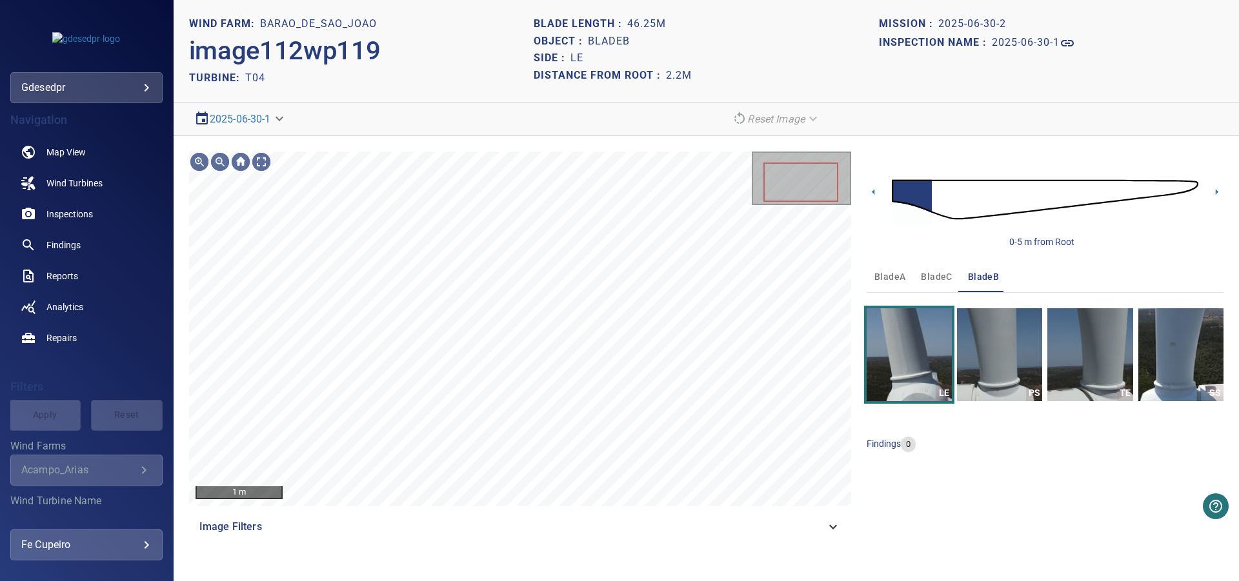
click at [275, 120] on body "**********" at bounding box center [619, 290] width 1239 height 581
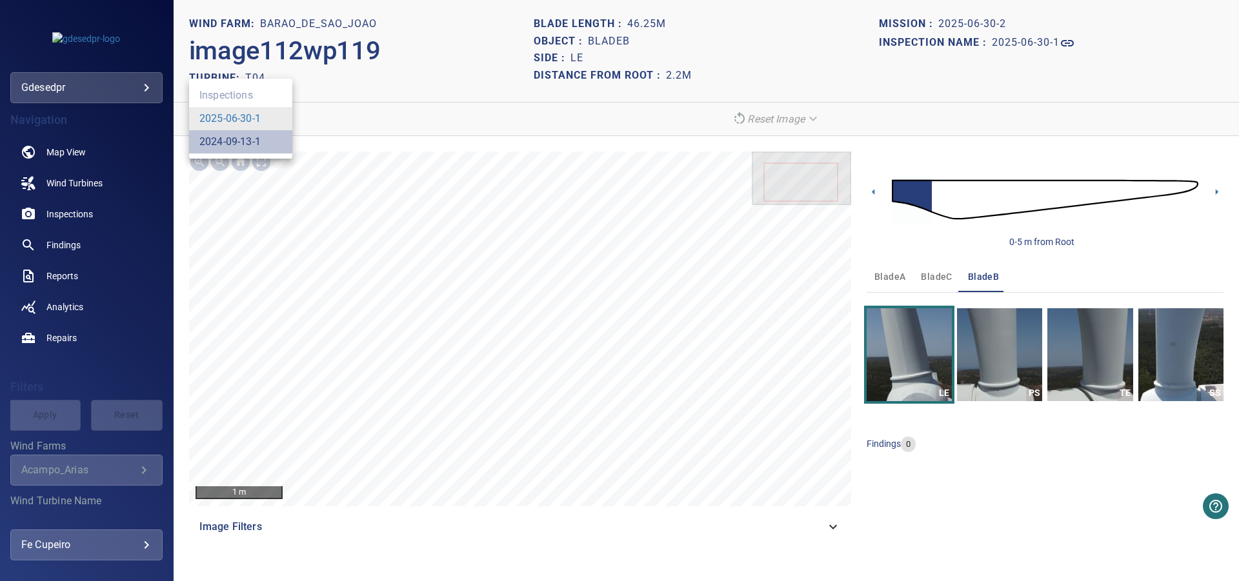
click at [239, 134] on link "2024-09-13-1" at bounding box center [229, 141] width 61 height 15
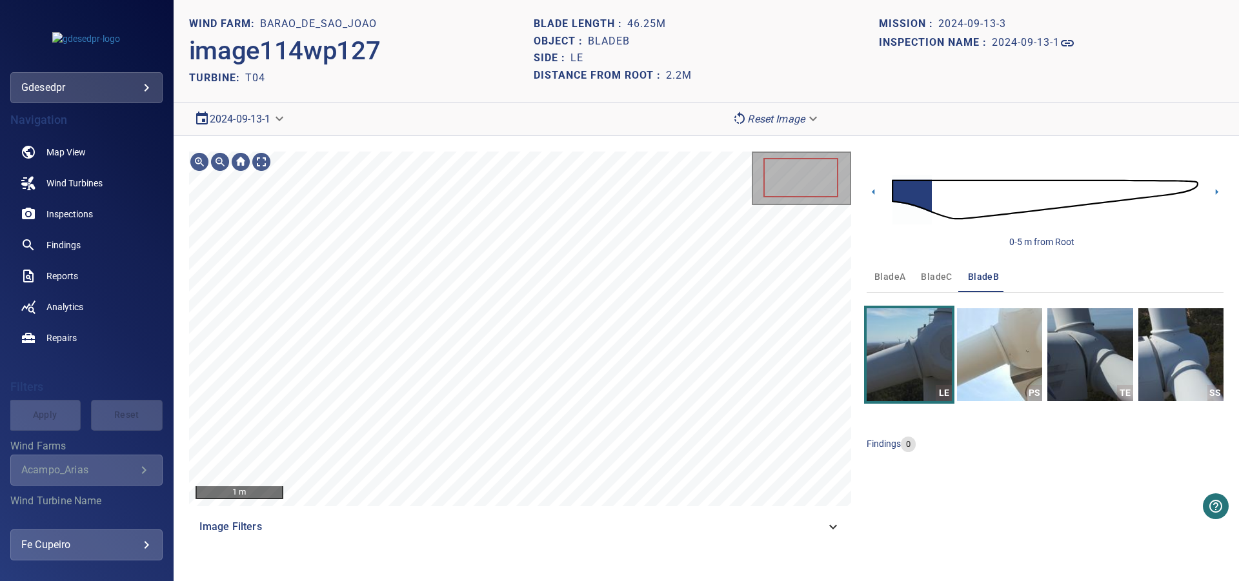
click at [232, 123] on body "**********" at bounding box center [619, 290] width 1239 height 581
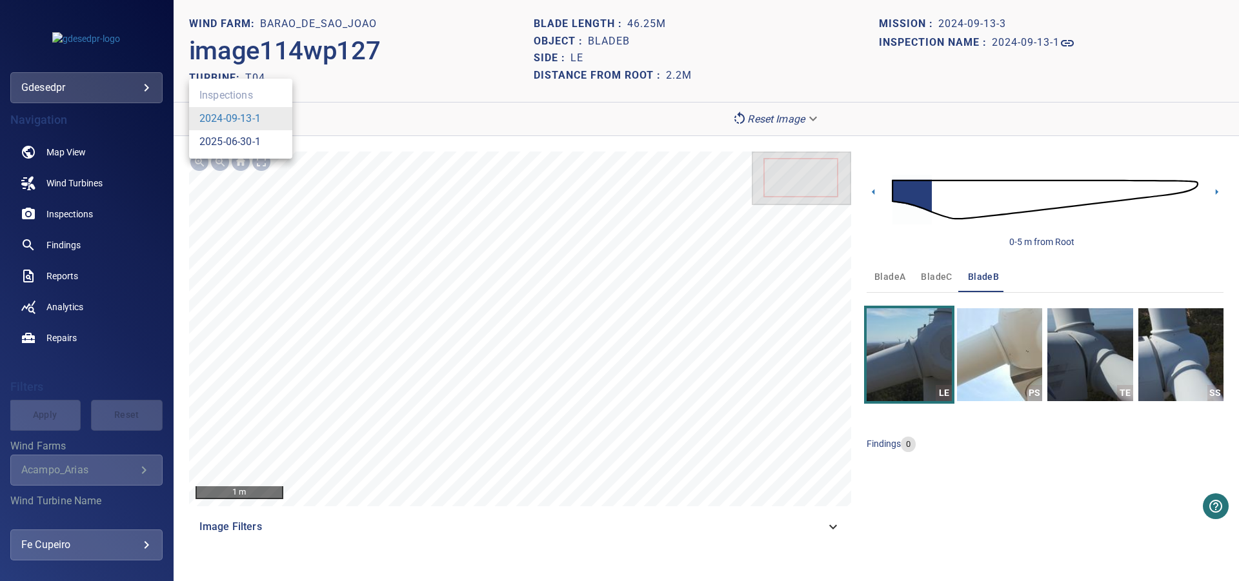
click at [239, 141] on link "2025-06-30-1" at bounding box center [229, 141] width 61 height 15
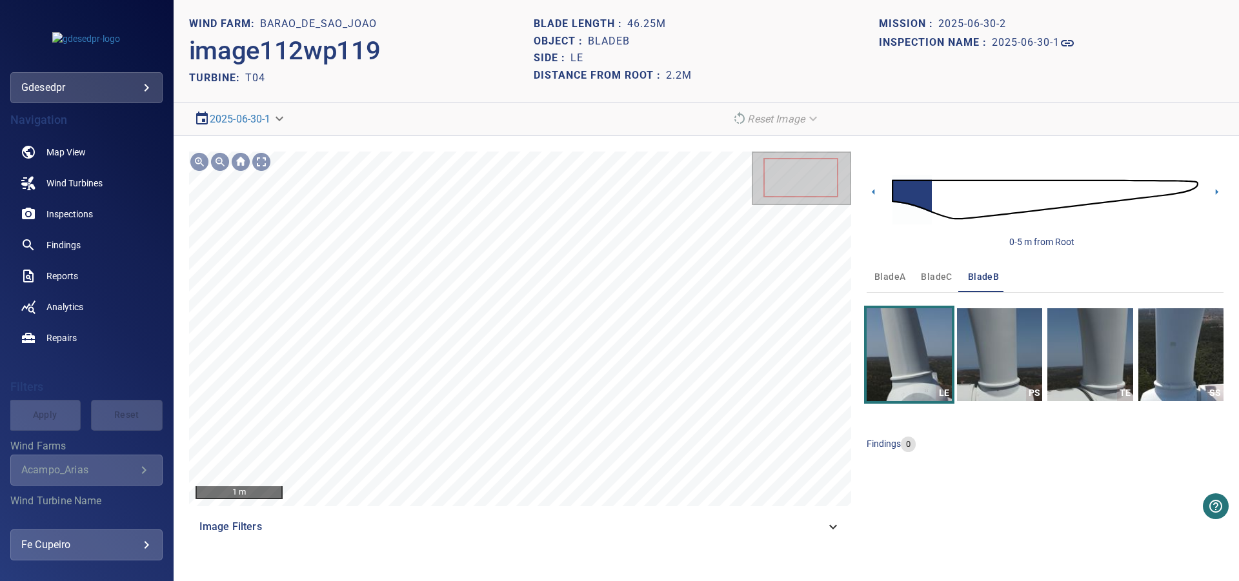
click at [1165, 190] on img at bounding box center [1045, 200] width 306 height 74
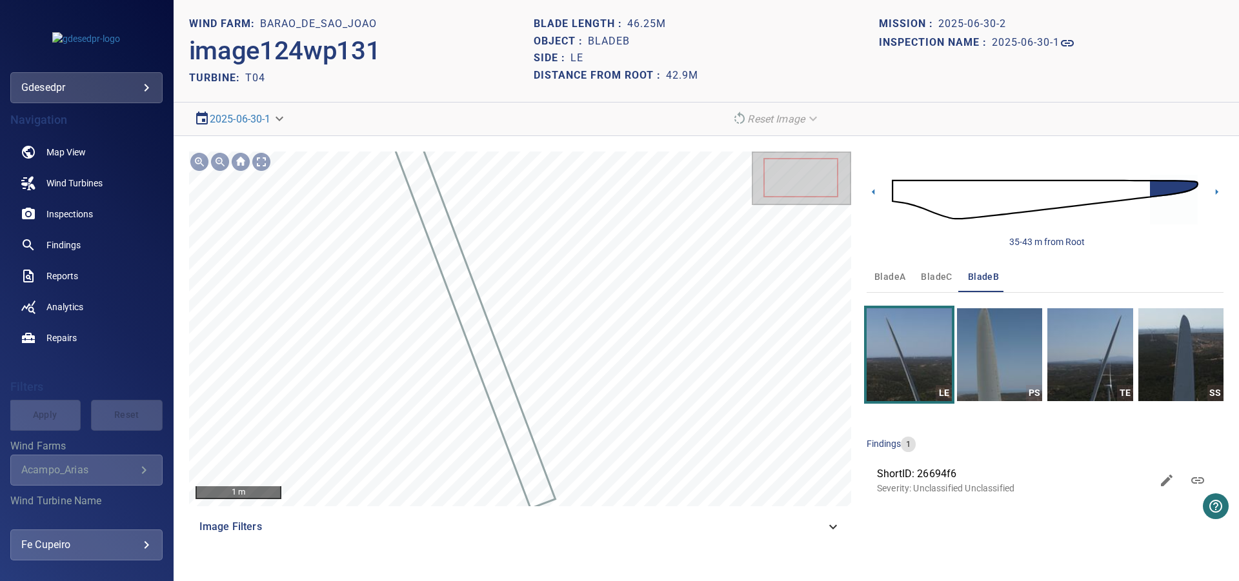
click at [1150, 191] on img at bounding box center [1045, 200] width 306 height 74
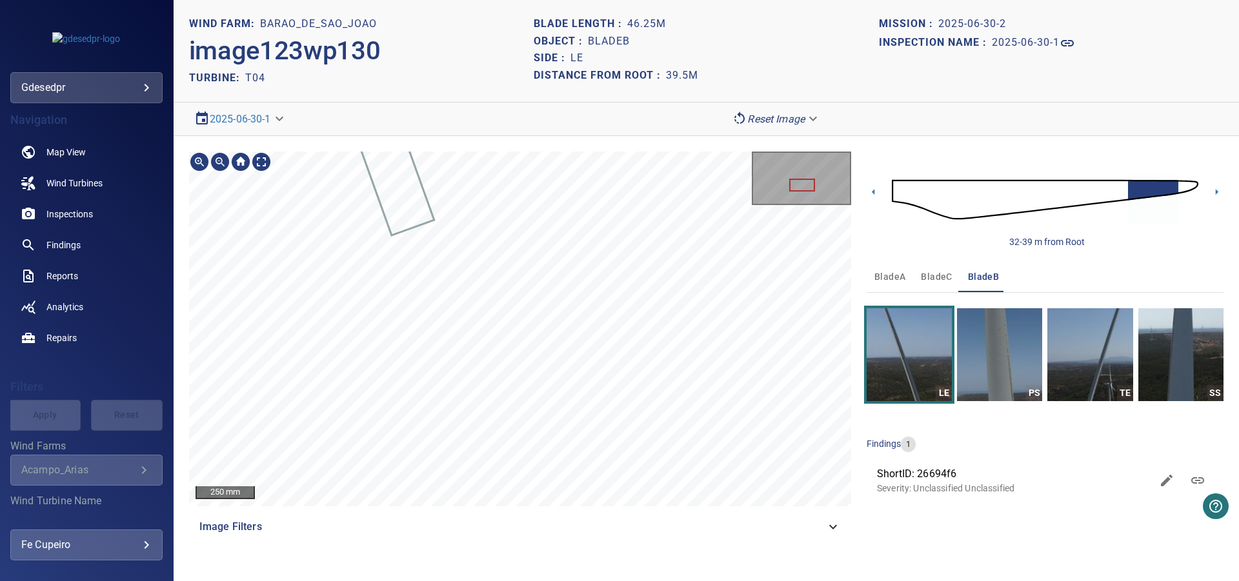
click at [1139, 182] on img at bounding box center [1045, 200] width 306 height 74
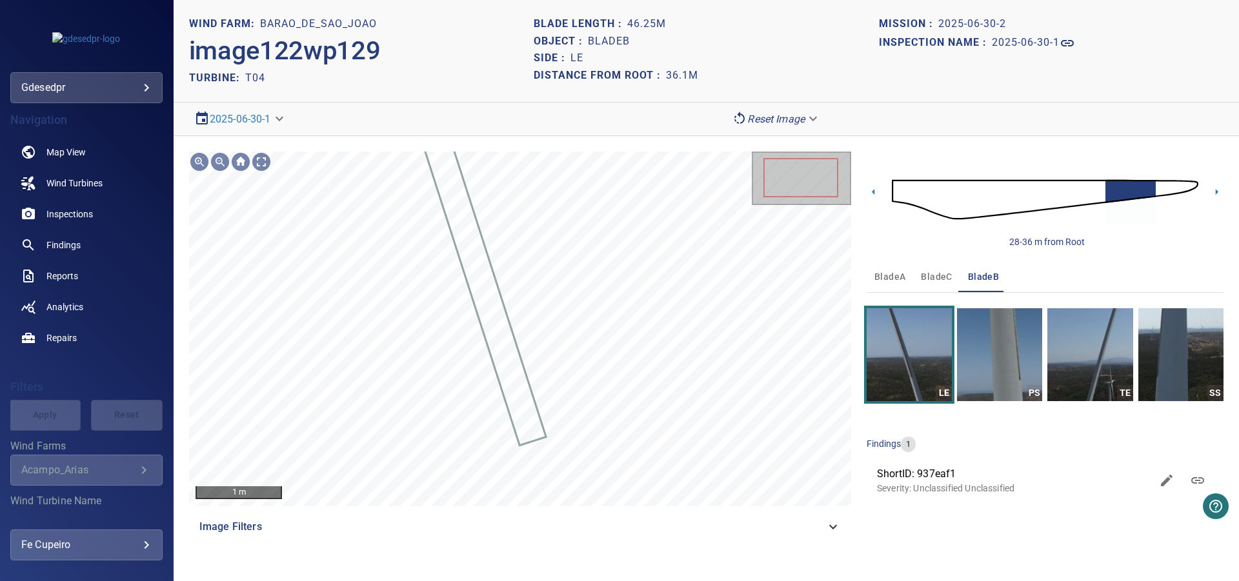
click at [898, 280] on span "bladeA" at bounding box center [889, 277] width 31 height 16
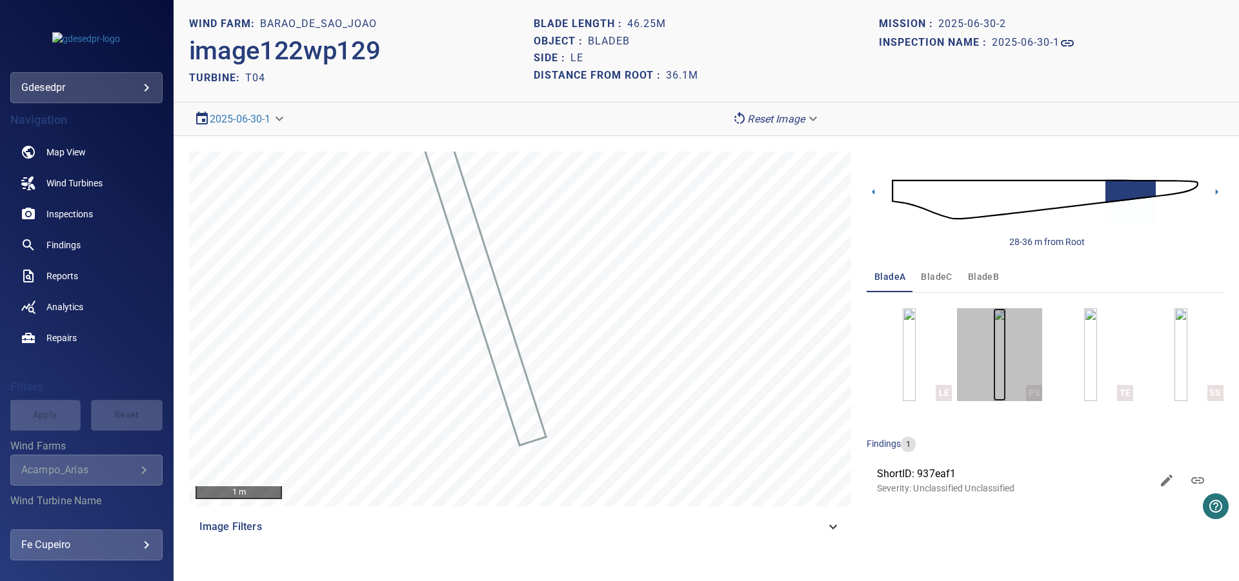
click at [1006, 349] on img "button" at bounding box center [999, 354] width 13 height 93
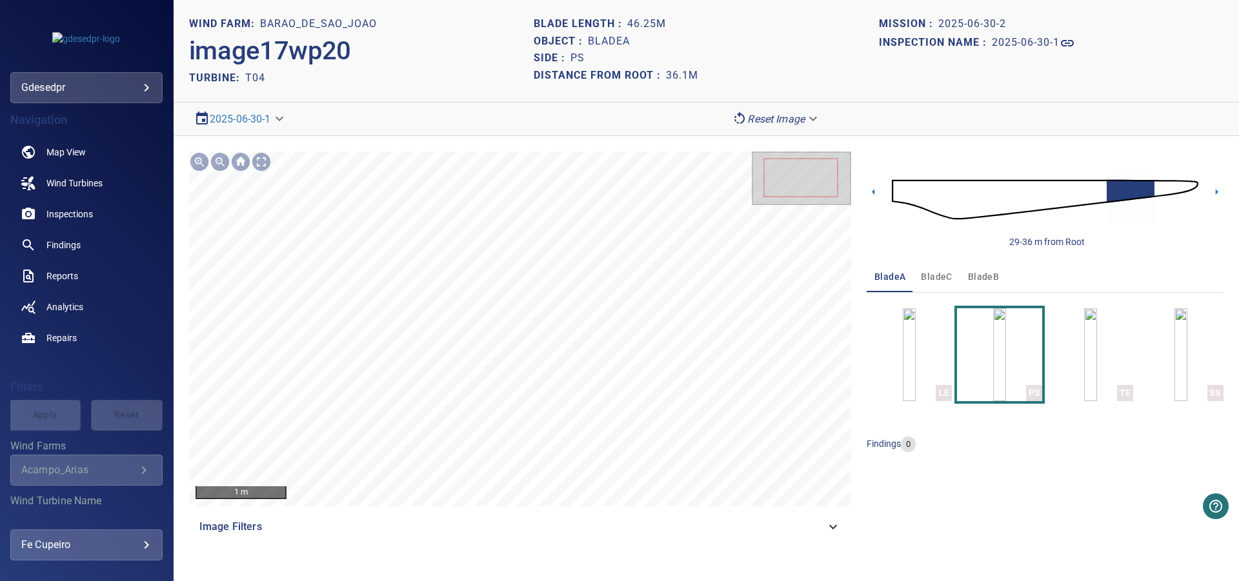
click at [1107, 188] on img at bounding box center [1045, 200] width 306 height 74
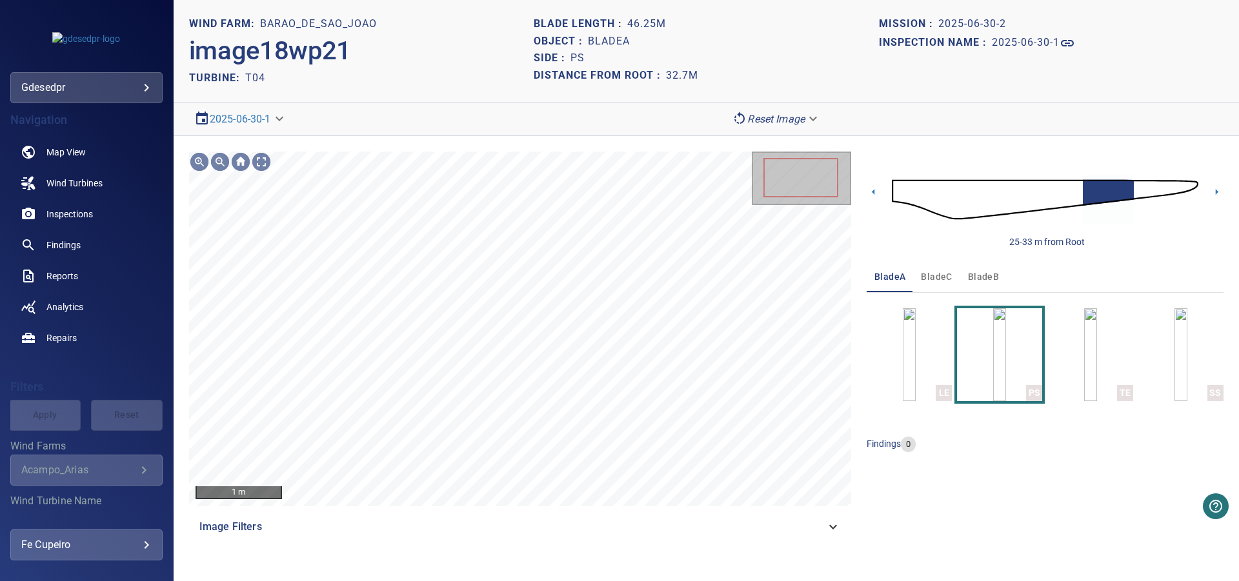
click at [973, 197] on img at bounding box center [1045, 200] width 306 height 74
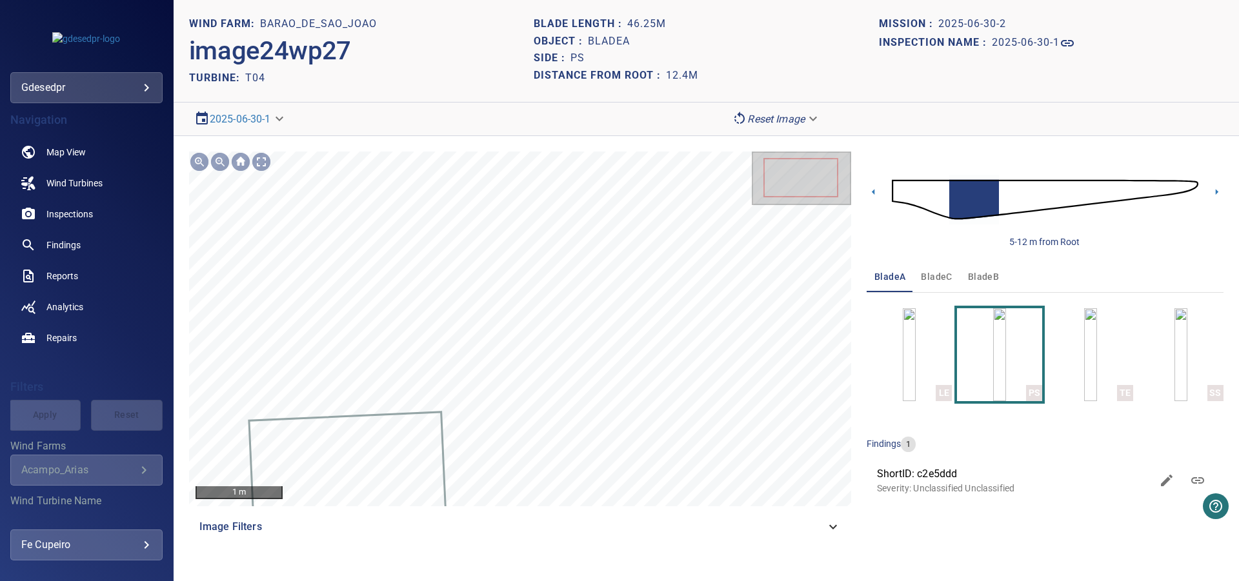
click at [990, 194] on img at bounding box center [1045, 200] width 306 height 74
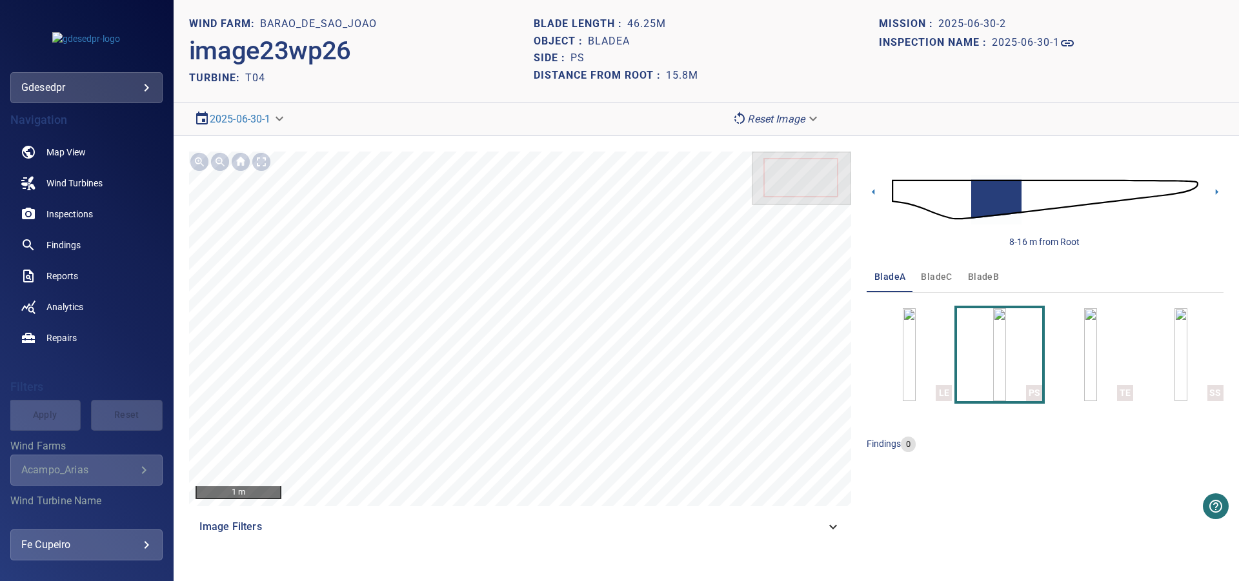
click at [1014, 190] on img at bounding box center [1045, 200] width 306 height 74
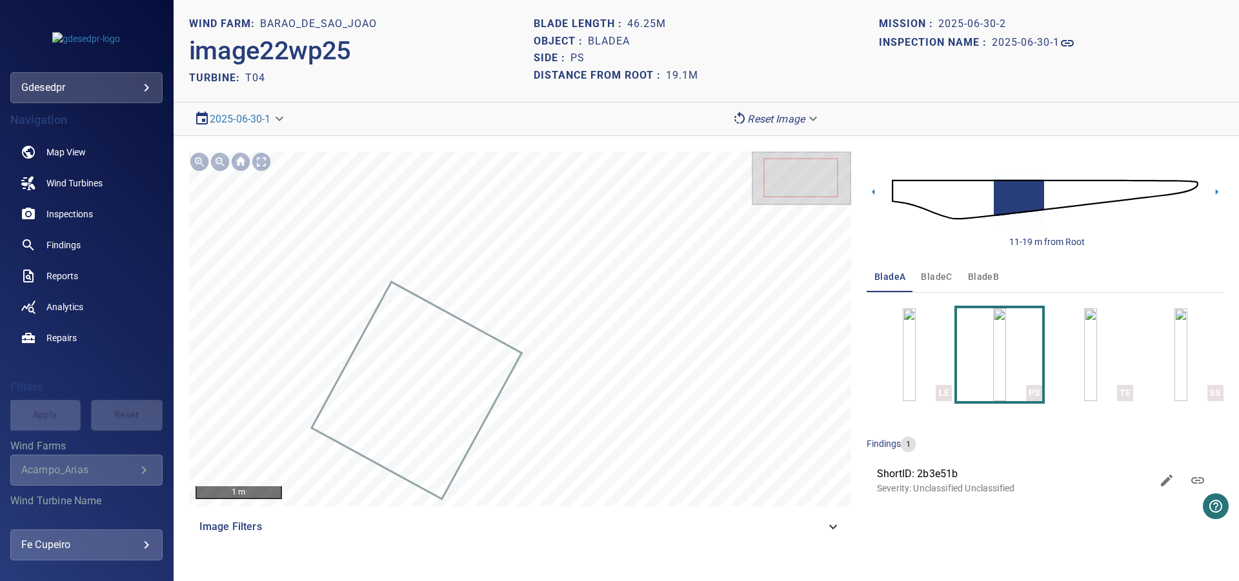
click at [1035, 188] on img at bounding box center [1045, 200] width 306 height 74
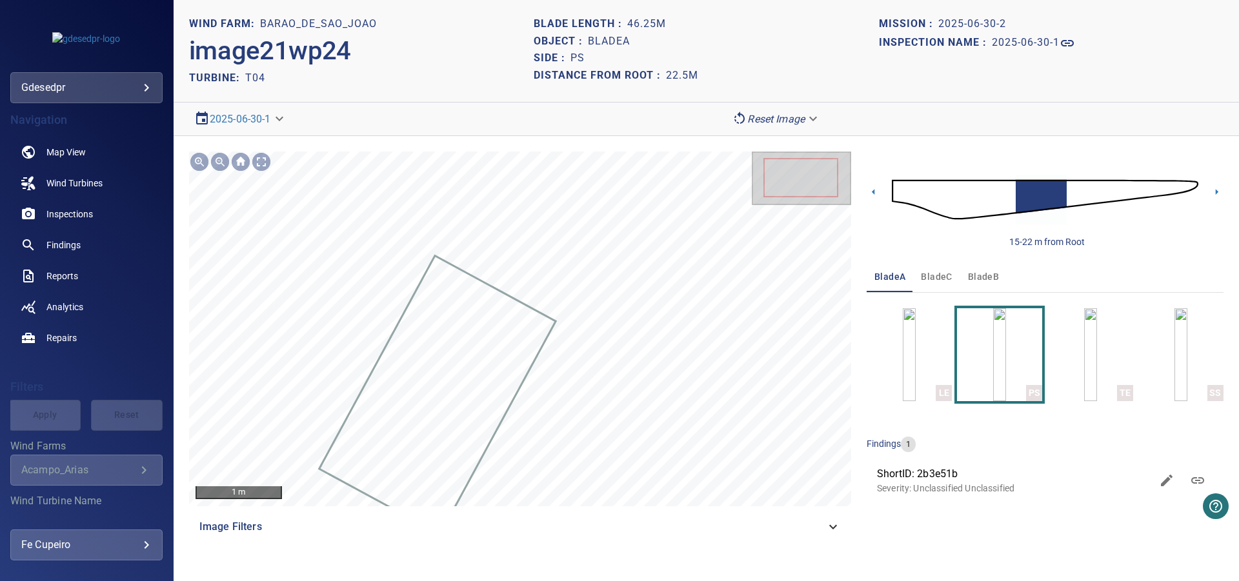
click at [1056, 188] on img at bounding box center [1045, 200] width 306 height 74
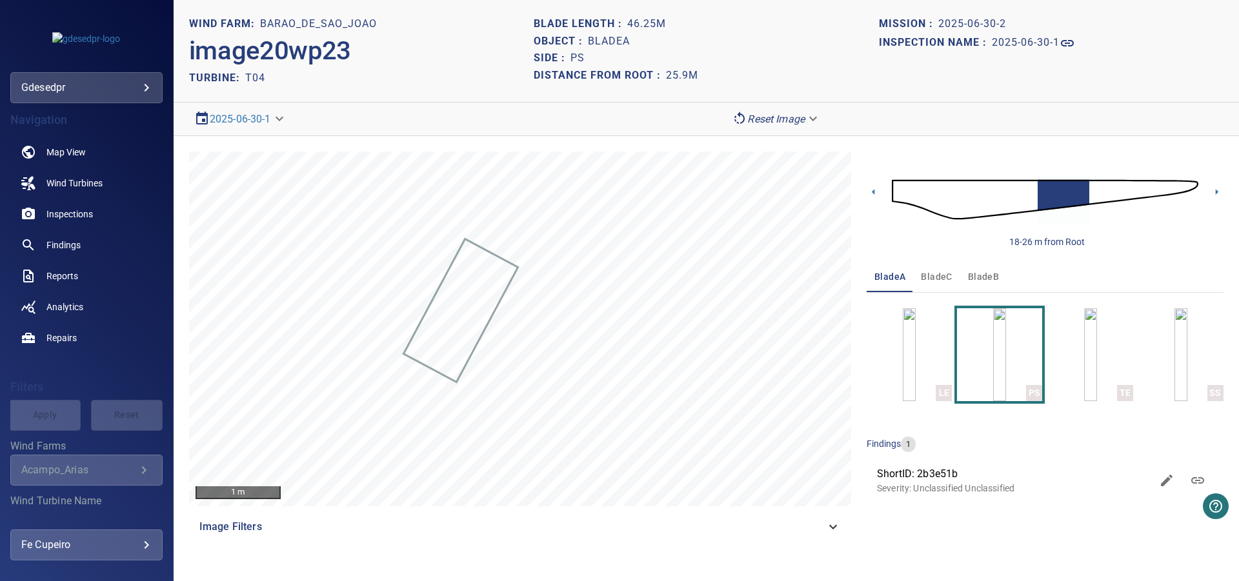
click at [1039, 188] on img at bounding box center [1045, 200] width 306 height 74
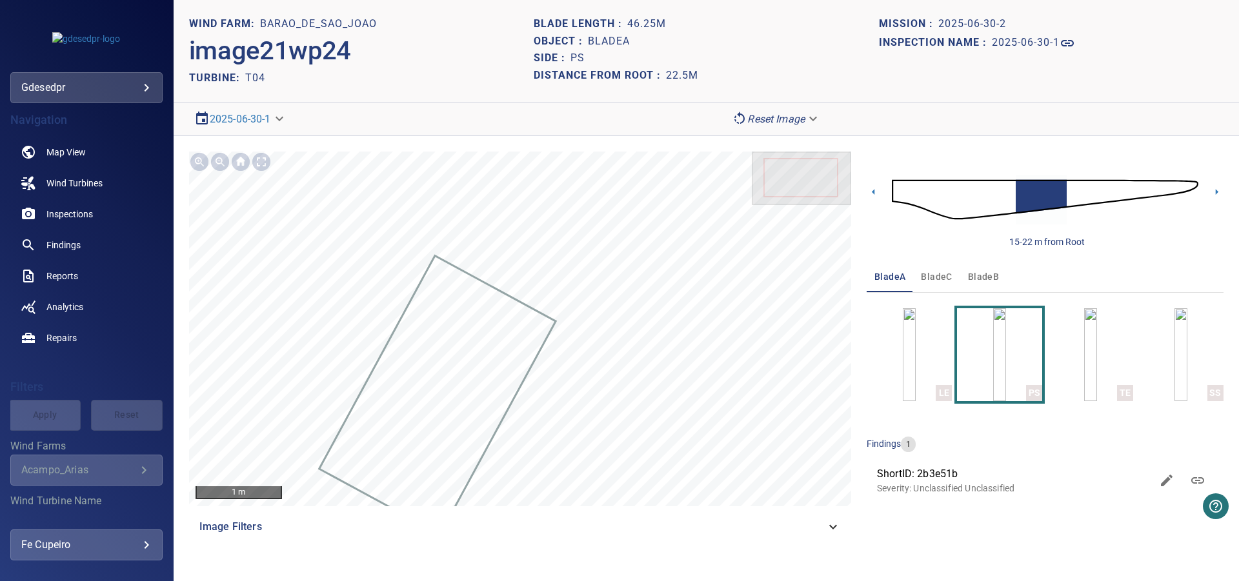
click at [1195, 467] on link at bounding box center [1197, 480] width 31 height 31
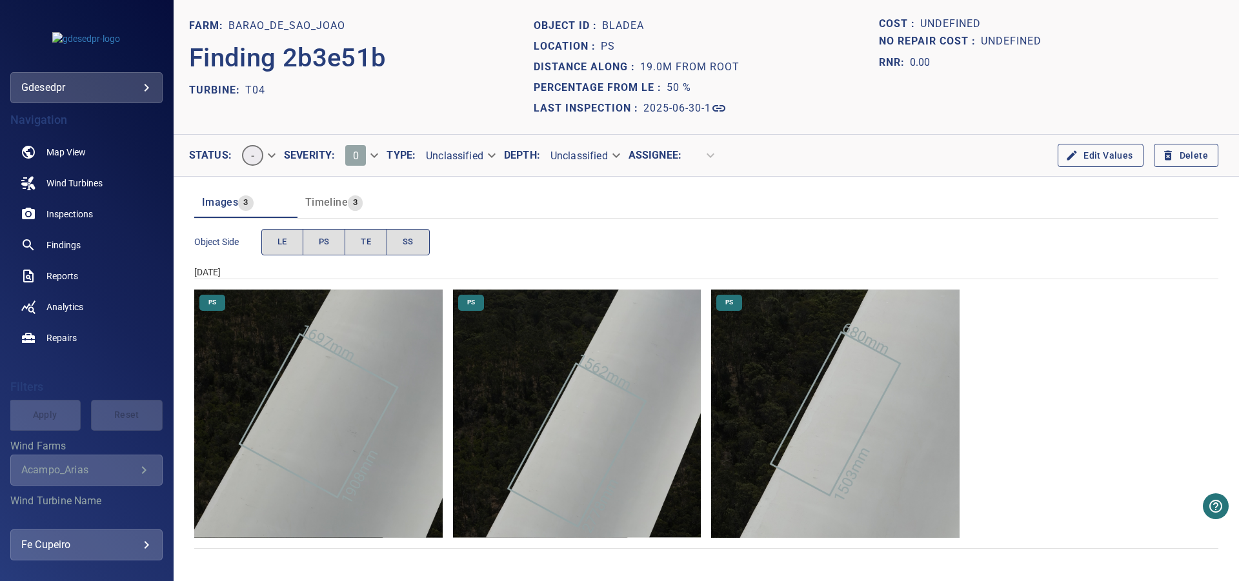
click at [676, 419] on img "Barao_de_Sao_Joao/T04/2025-06-30-1/2025-06-30-2/image21wp24.jpg" at bounding box center [577, 414] width 248 height 248
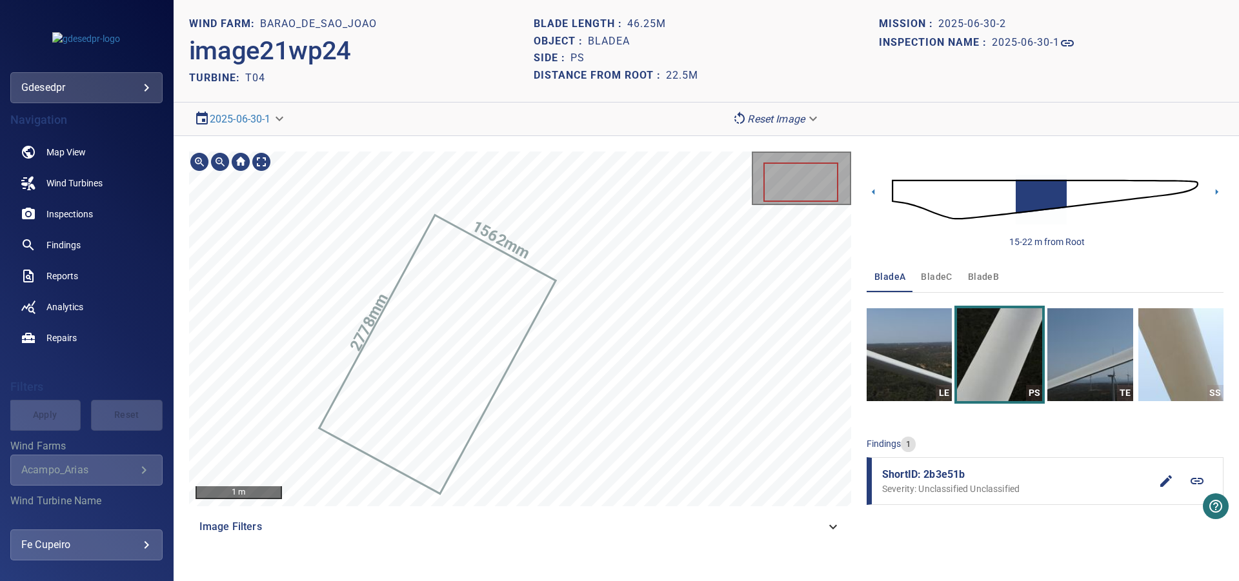
click at [1207, 473] on link at bounding box center [1196, 481] width 31 height 31
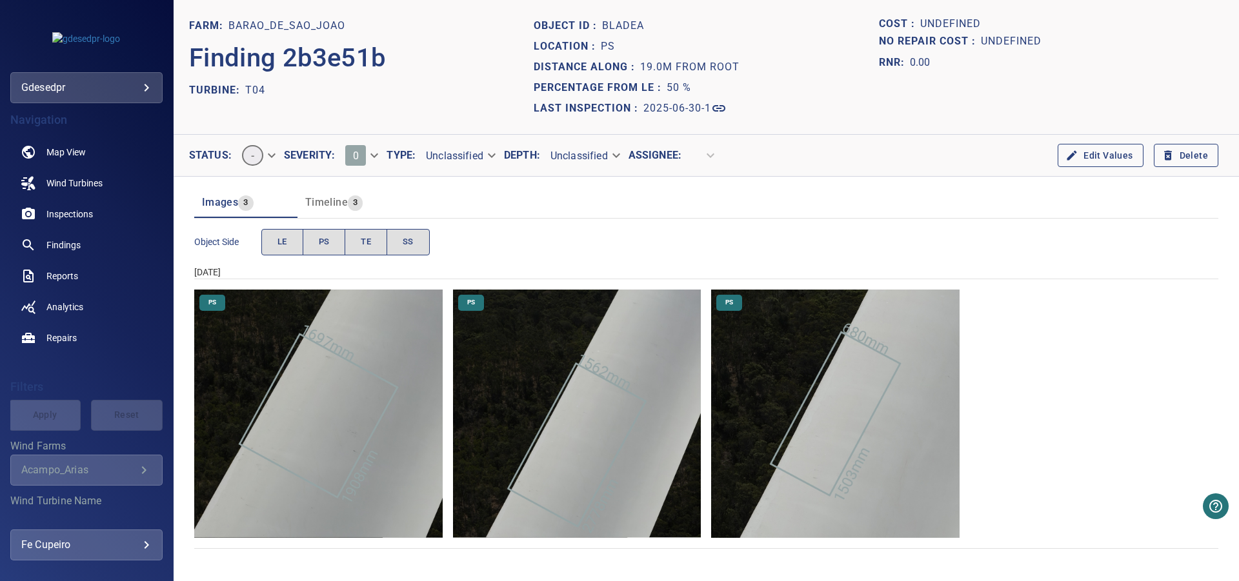
click at [837, 376] on img "Barao_de_Sao_Joao/T04/2025-06-30-1/2025-06-30-2/image20wp23.jpg" at bounding box center [835, 414] width 248 height 248
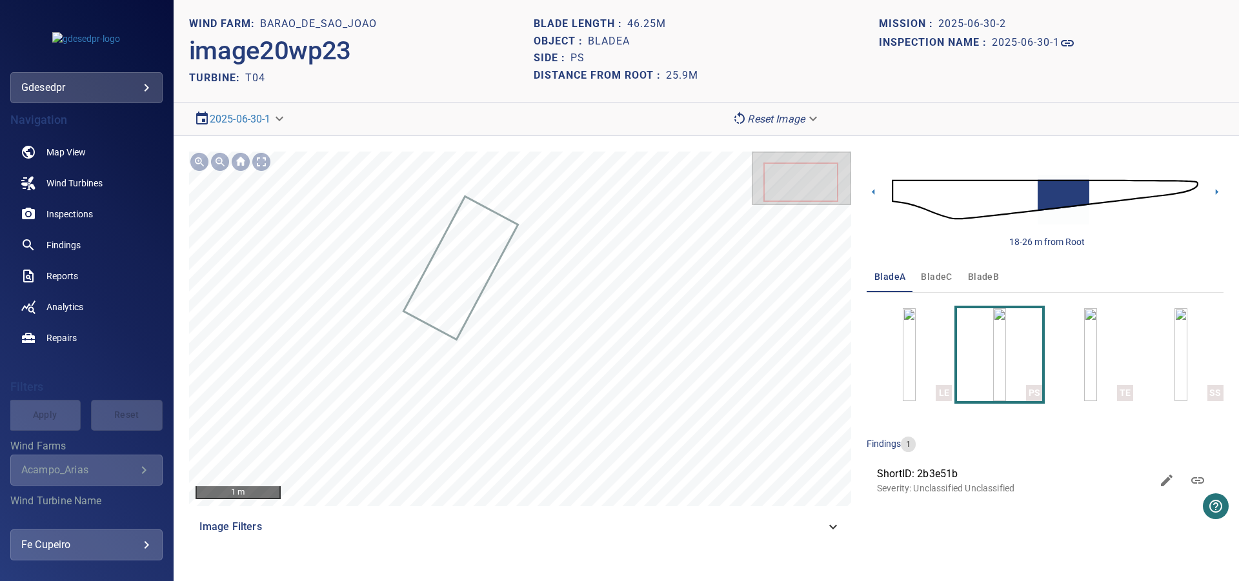
click at [1076, 195] on img at bounding box center [1045, 200] width 306 height 74
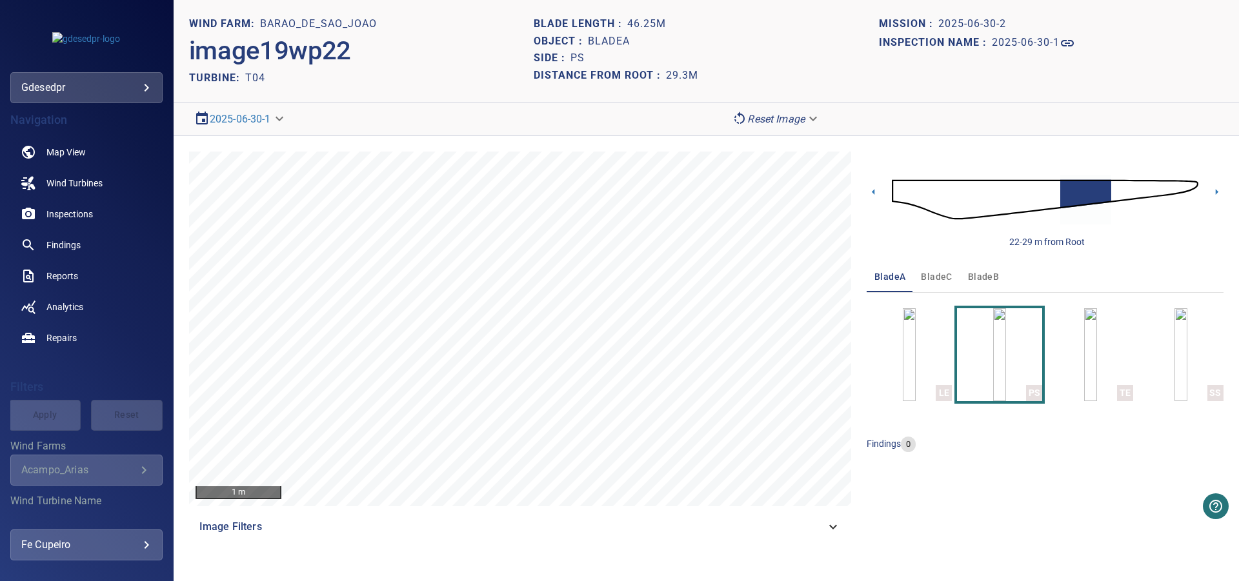
click at [1099, 188] on img at bounding box center [1045, 200] width 306 height 74
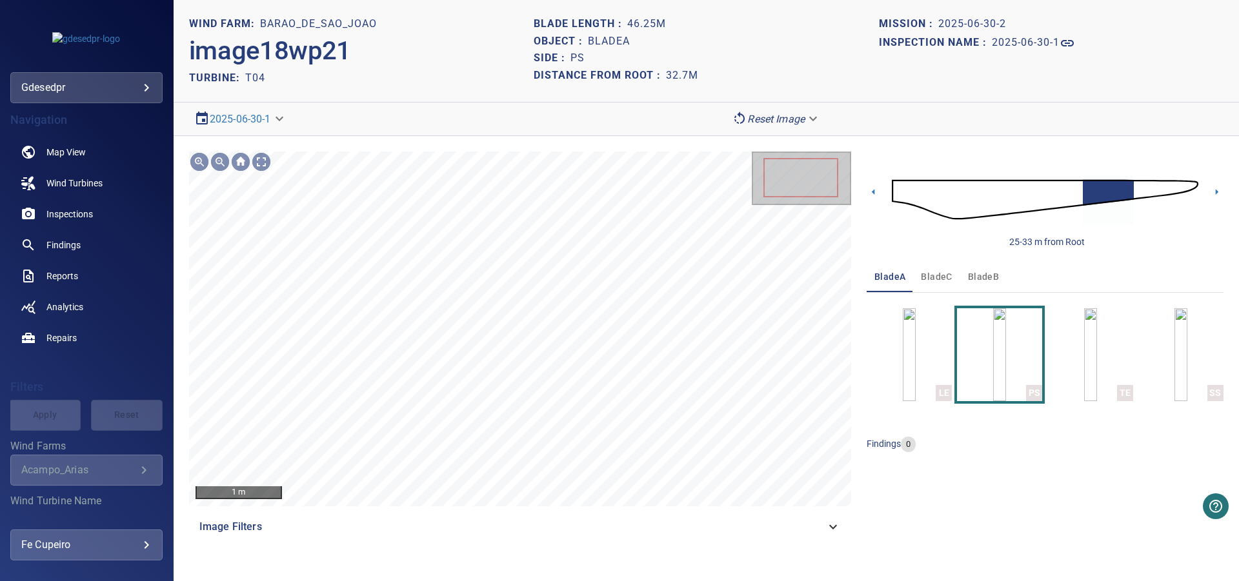
click at [1067, 193] on img at bounding box center [1045, 200] width 306 height 74
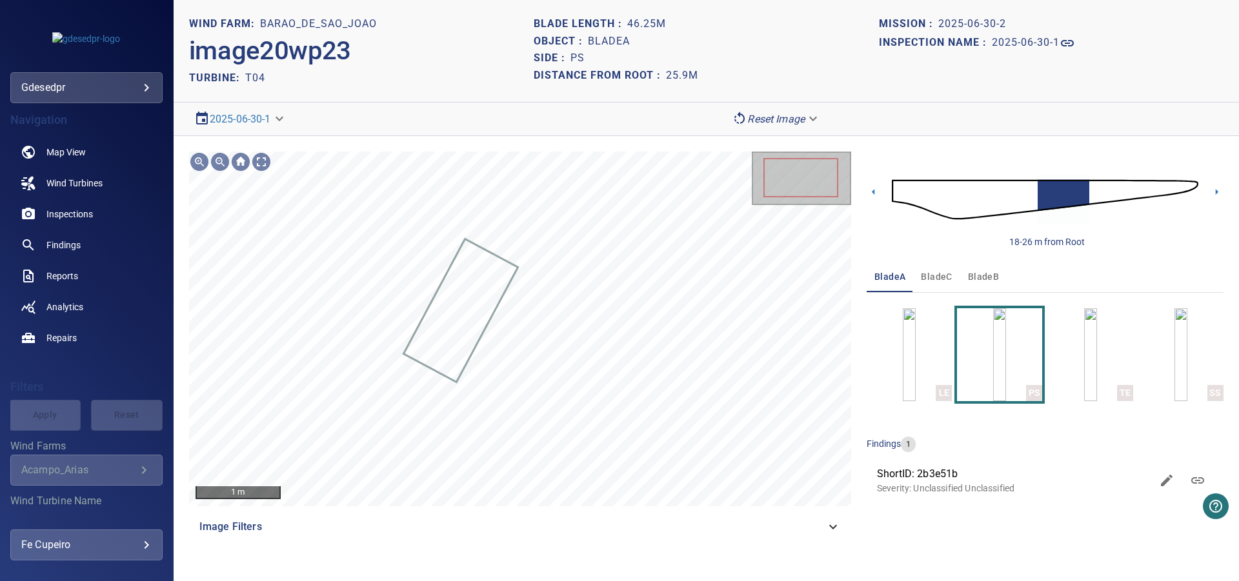
click at [971, 275] on span "bladeB" at bounding box center [983, 277] width 31 height 16
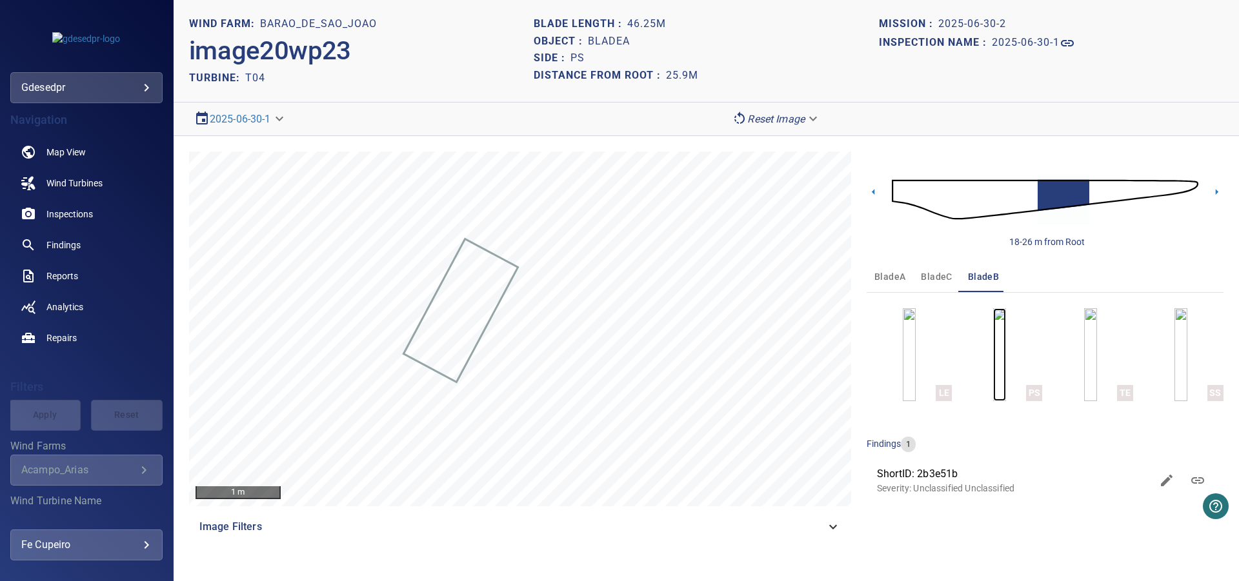
click at [994, 355] on img "button" at bounding box center [999, 354] width 13 height 93
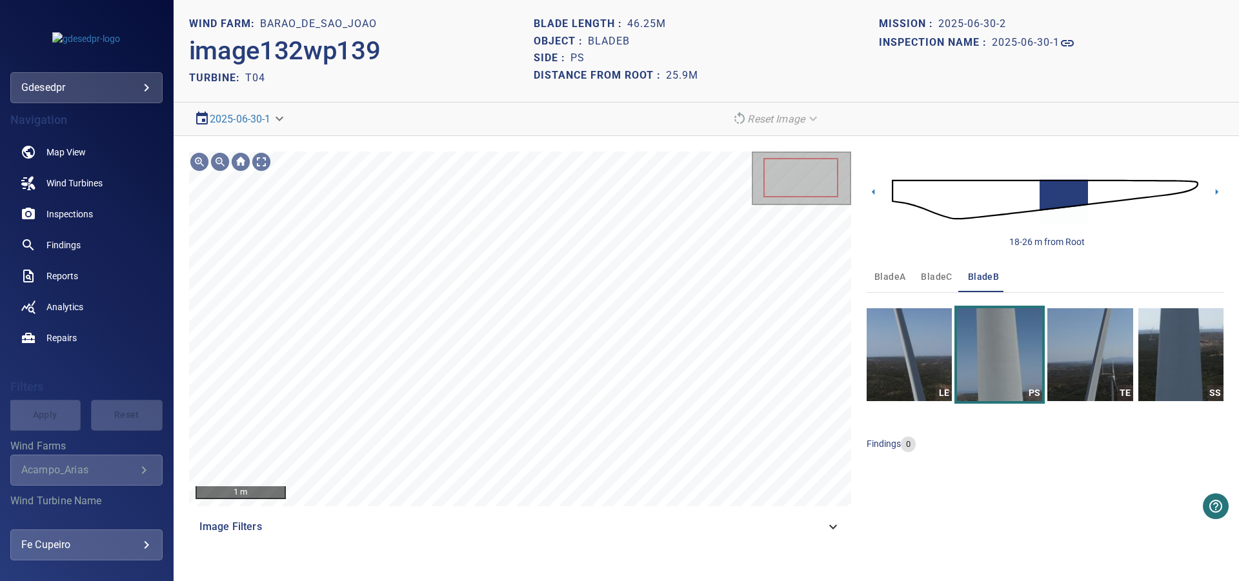
click at [1027, 195] on img at bounding box center [1045, 200] width 306 height 74
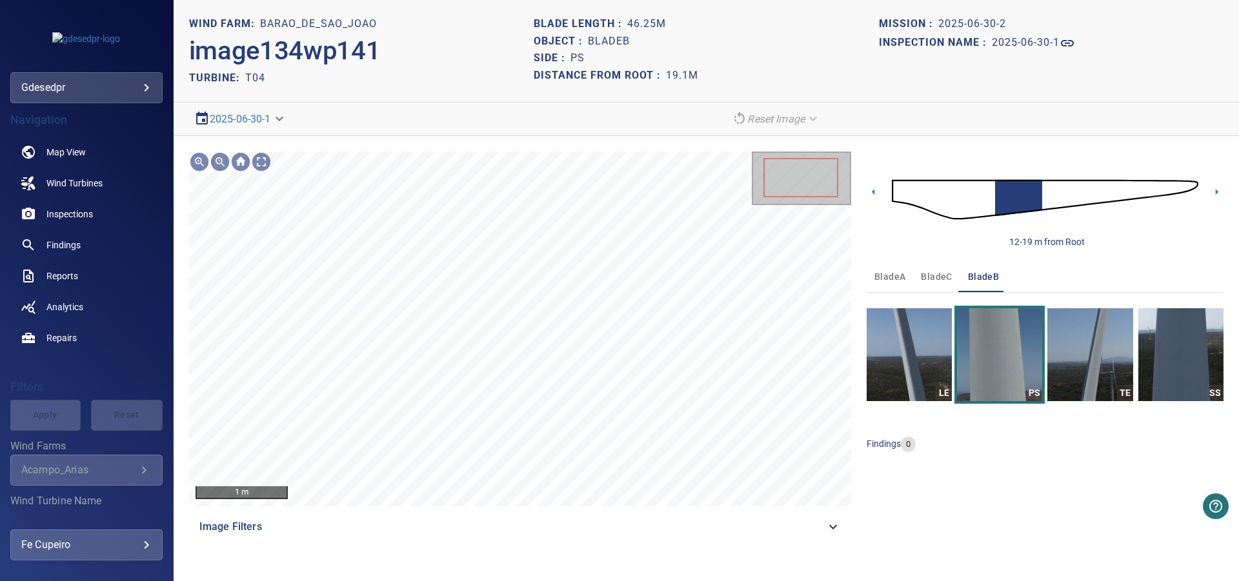
click at [1003, 199] on img at bounding box center [1045, 200] width 306 height 74
click at [972, 193] on img at bounding box center [1045, 200] width 306 height 74
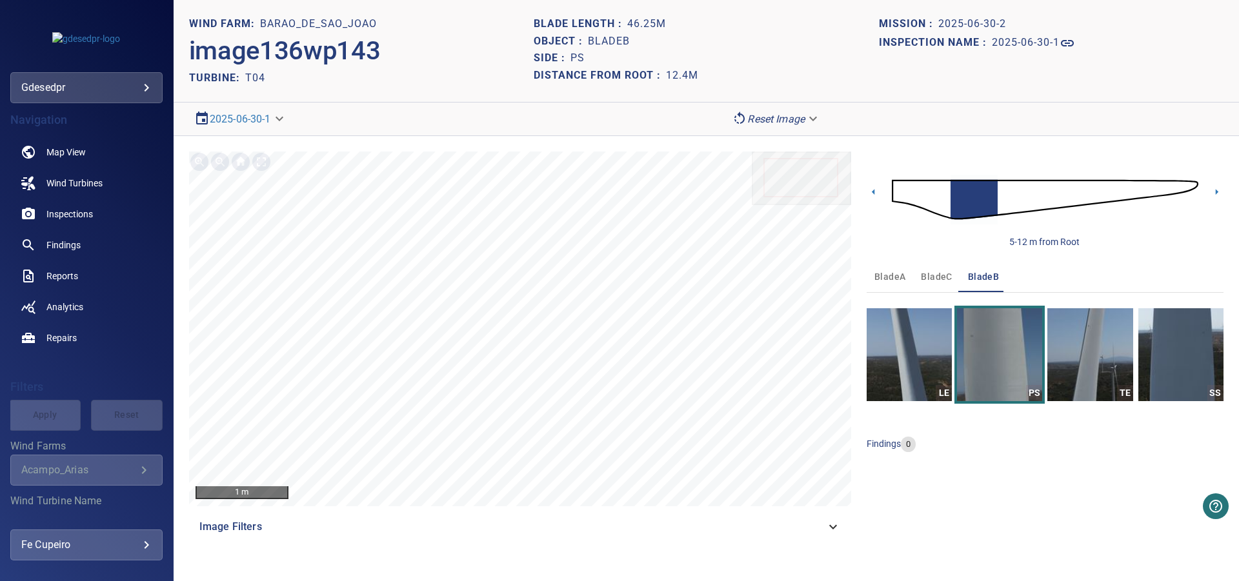
click at [994, 192] on img at bounding box center [1045, 200] width 306 height 74
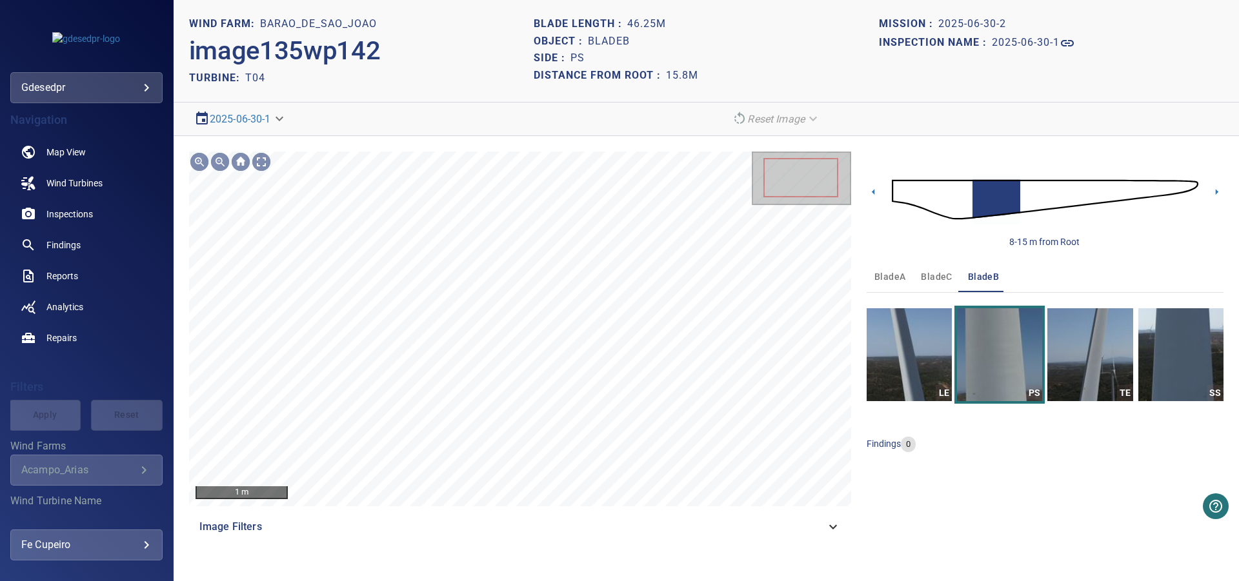
click at [1015, 191] on img at bounding box center [1045, 200] width 306 height 74
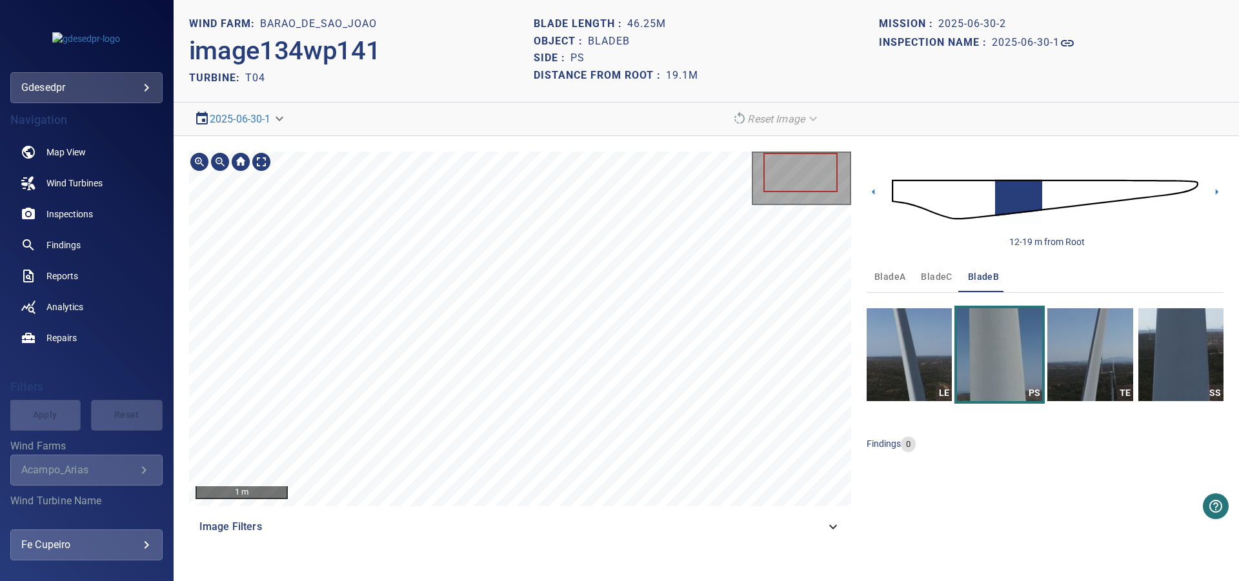
click at [994, 204] on img at bounding box center [1045, 200] width 306 height 74
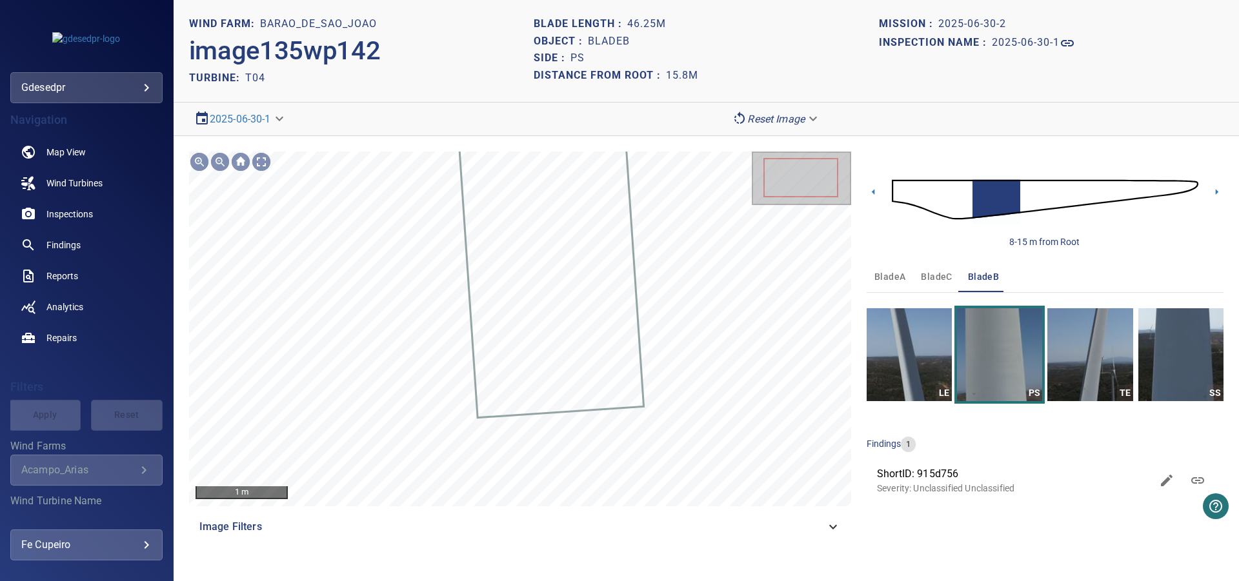
click at [1012, 195] on img at bounding box center [1045, 200] width 306 height 74
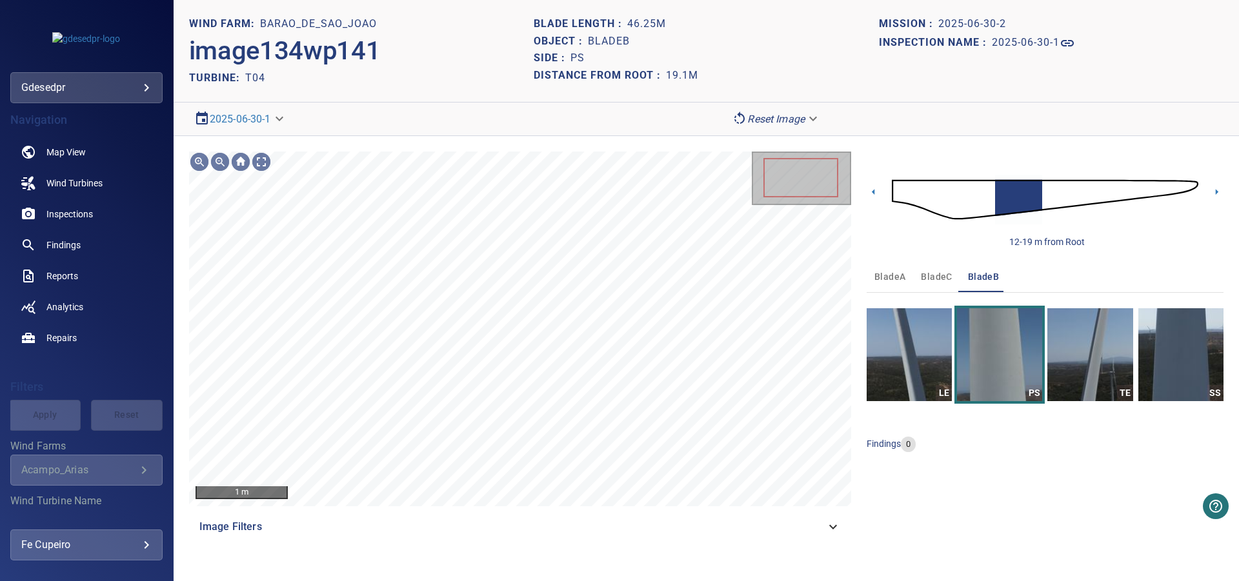
click at [1026, 195] on img at bounding box center [1045, 200] width 306 height 74
click at [1032, 195] on img at bounding box center [1045, 200] width 306 height 74
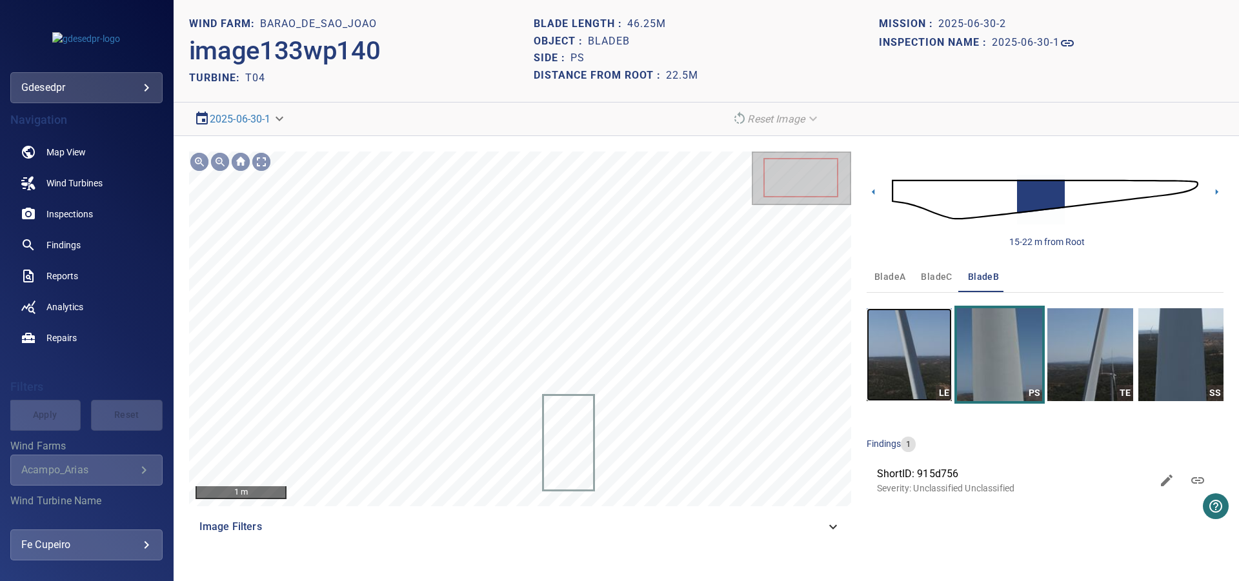
click at [921, 369] on img "button" at bounding box center [909, 354] width 85 height 93
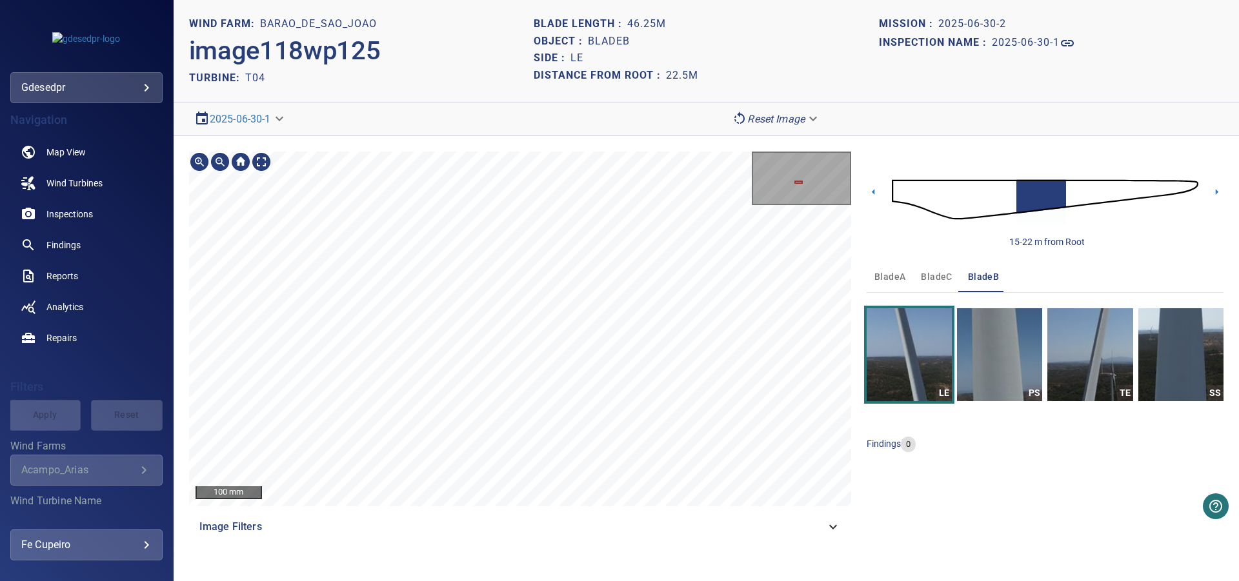
click at [628, 146] on div "100 mm Image Filters 15-22 m from Root bladeA bladeC bladeB LE PS TE SS finding…" at bounding box center [706, 347] width 1065 height 422
click at [657, 130] on section "**********" at bounding box center [706, 290] width 1065 height 581
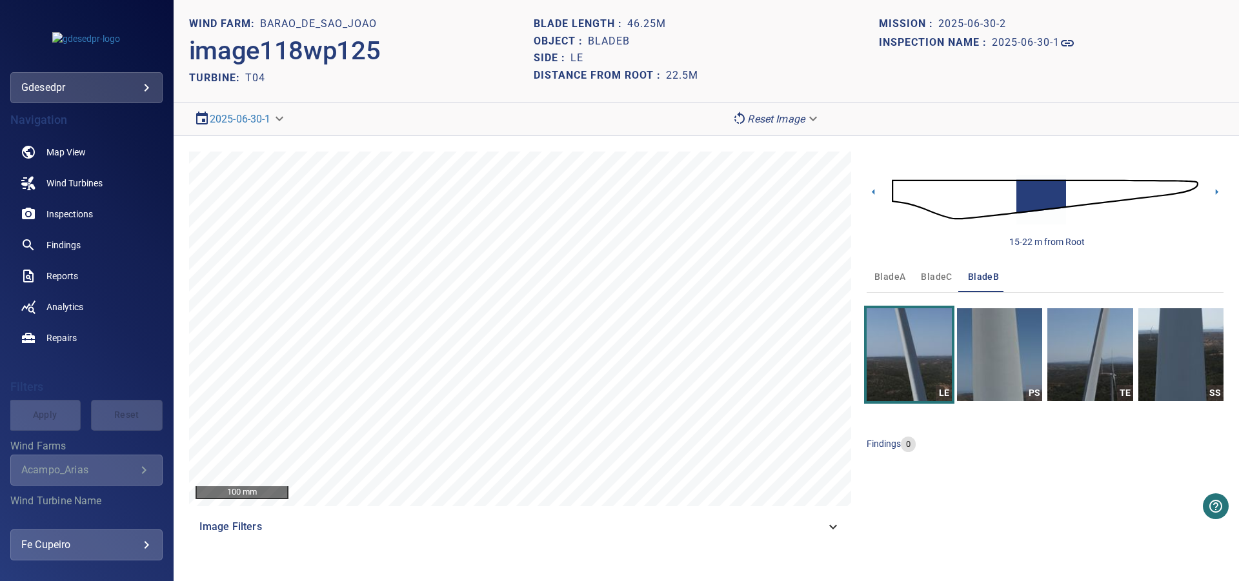
click at [986, 523] on div "15-22 m from Root bladeA bladeC bladeB LE PS TE SS findings 0" at bounding box center [1045, 347] width 357 height 391
click at [1191, 186] on img at bounding box center [1045, 200] width 306 height 74
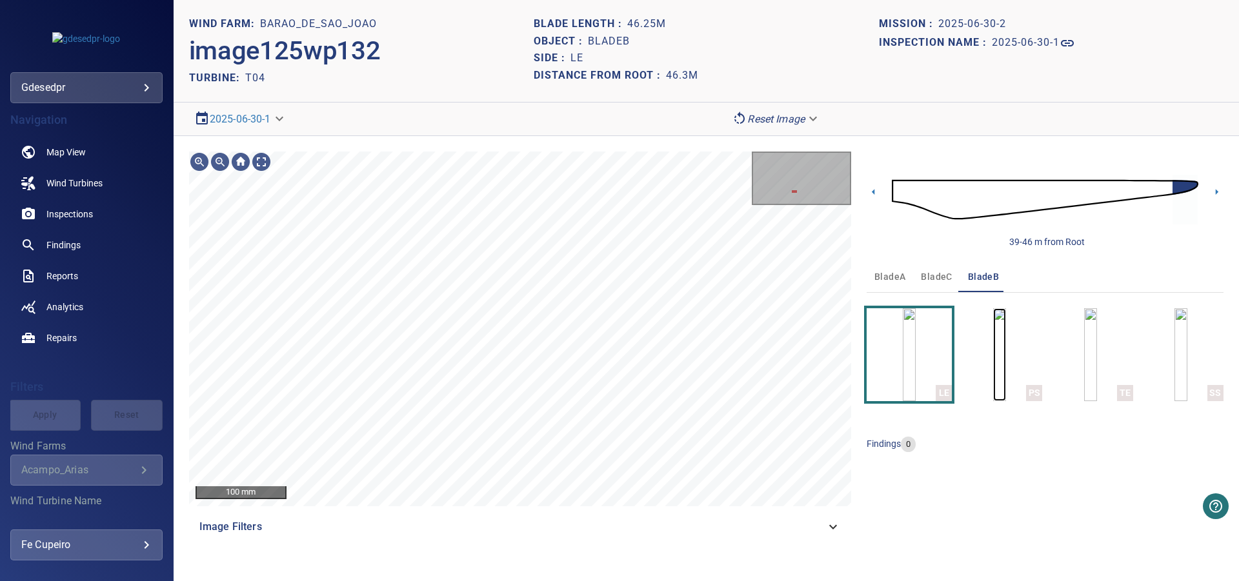
click at [1006, 371] on img "button" at bounding box center [999, 354] width 13 height 93
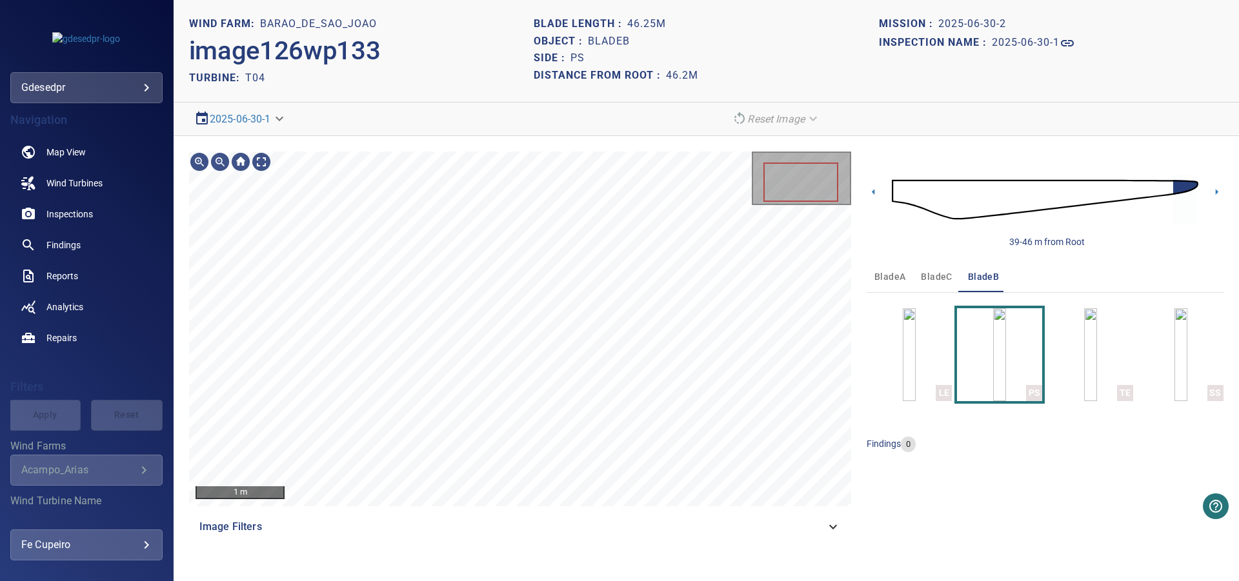
click at [1177, 184] on img at bounding box center [1045, 200] width 306 height 74
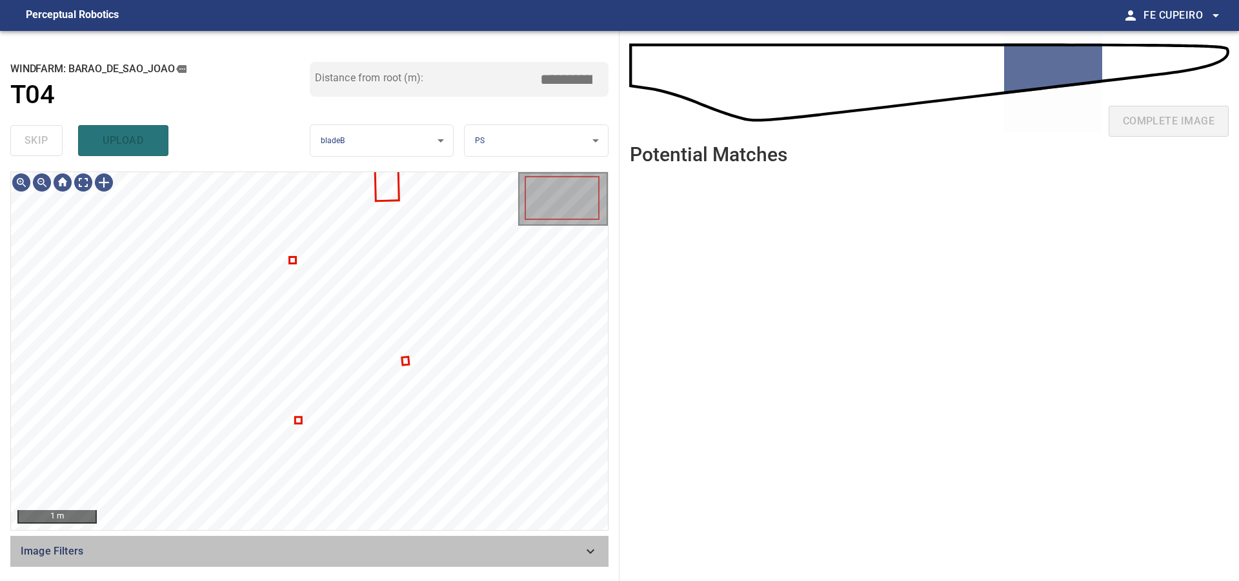
click at [343, 543] on div "Image Filters" at bounding box center [309, 551] width 598 height 31
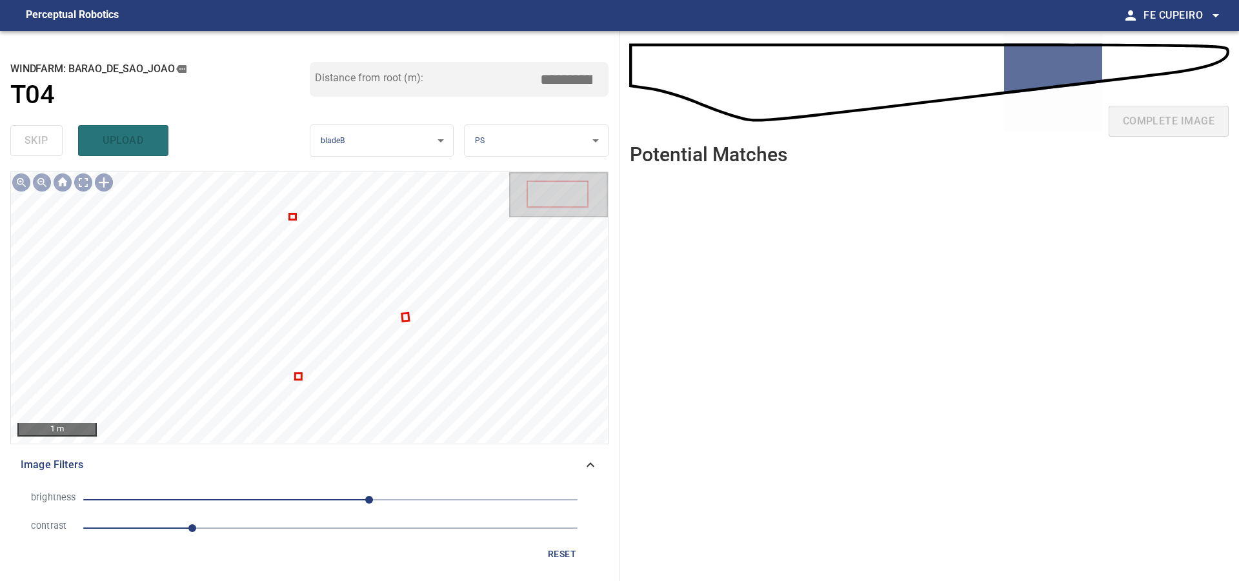
click at [226, 531] on span "1.1" at bounding box center [330, 528] width 494 height 18
click at [342, 496] on span "40" at bounding box center [330, 500] width 494 height 18
click at [244, 530] on span "1.4" at bounding box center [330, 528] width 494 height 18
type input "****"
click at [76, 177] on body "**********" at bounding box center [619, 290] width 1239 height 581
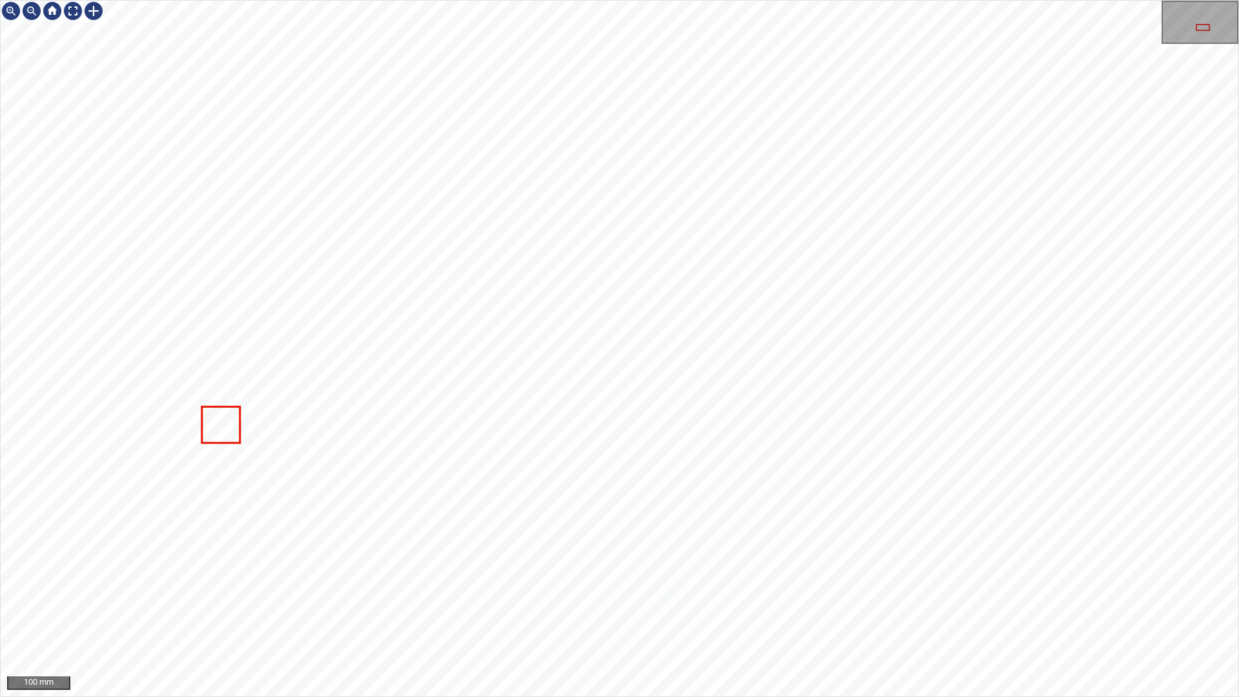
click at [737, 0] on div "100 mm" at bounding box center [619, 348] width 1239 height 697
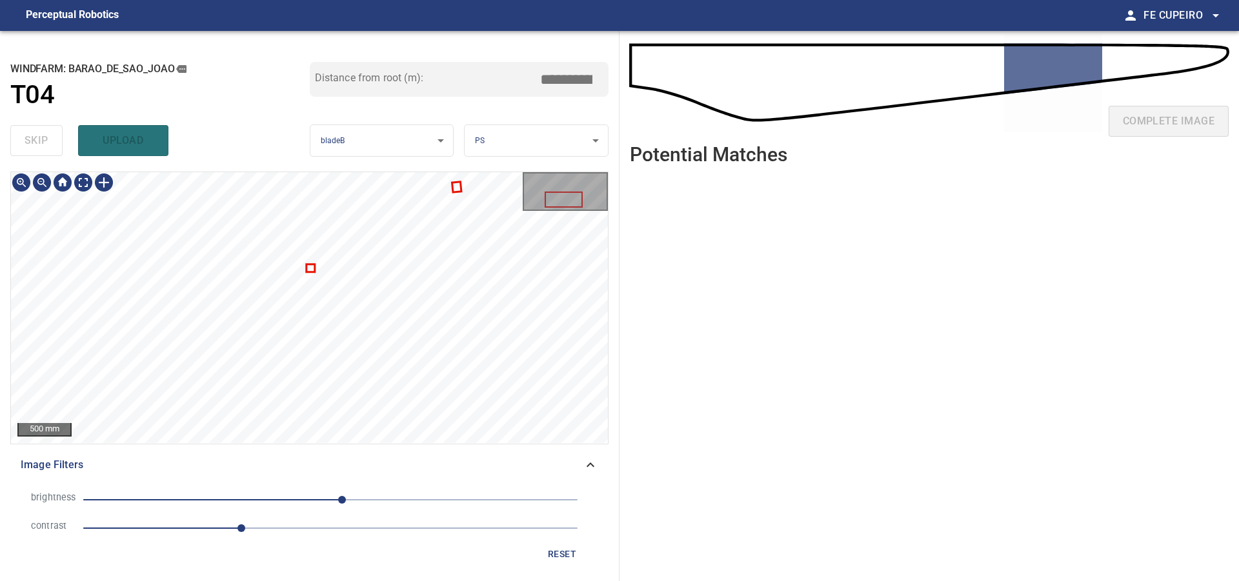
type input "****"
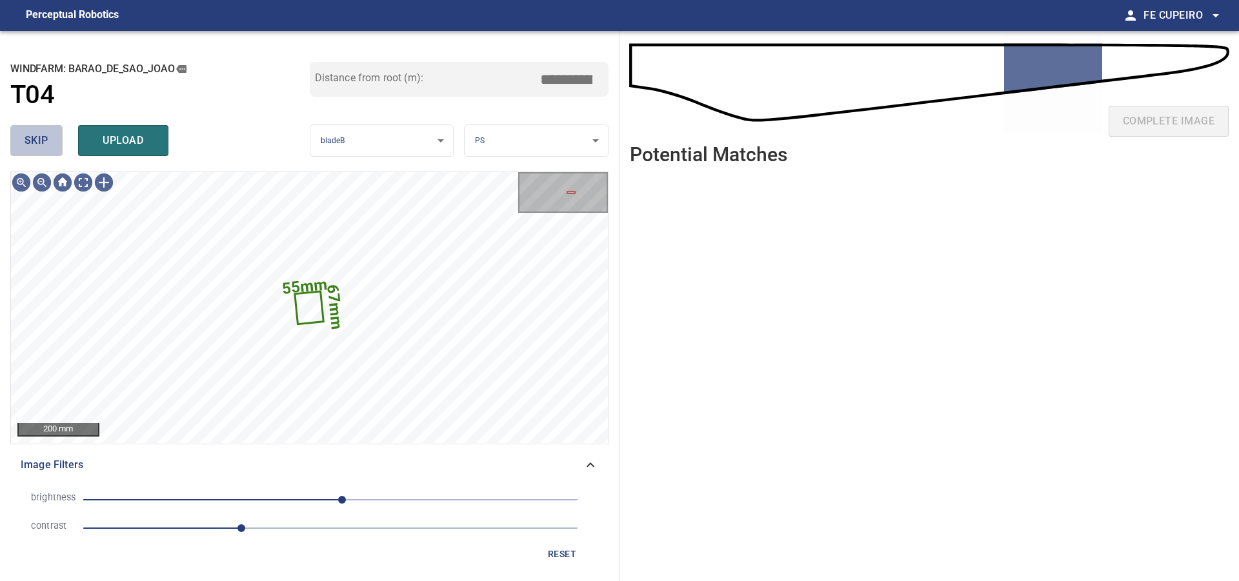
click at [34, 142] on span "skip" at bounding box center [37, 141] width 24 height 18
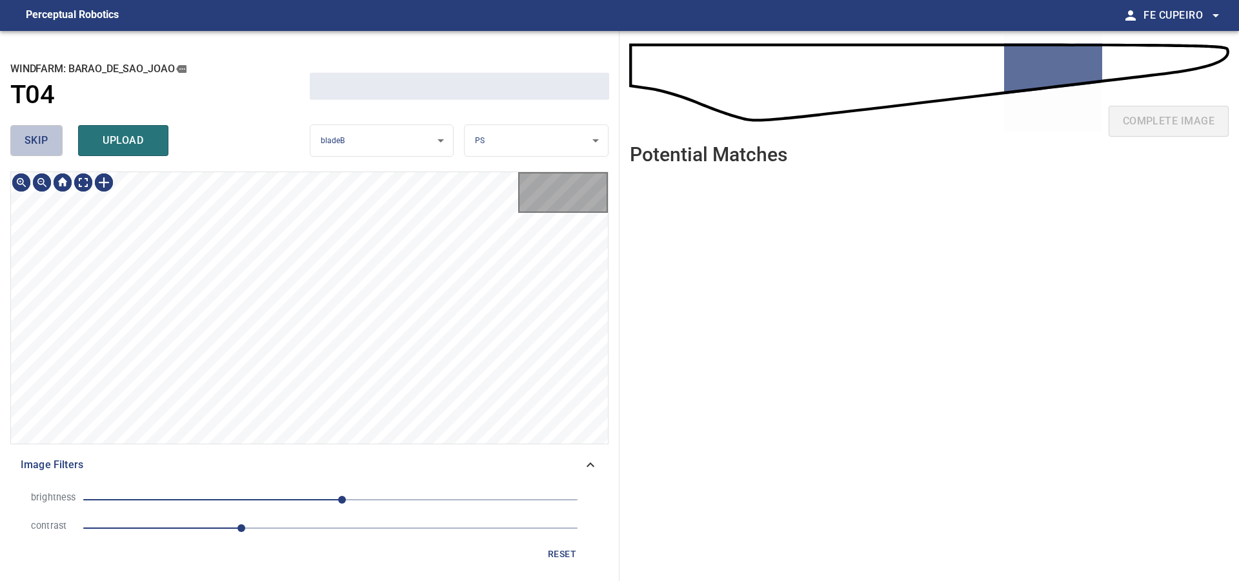
click at [34, 142] on span "skip" at bounding box center [37, 141] width 24 height 18
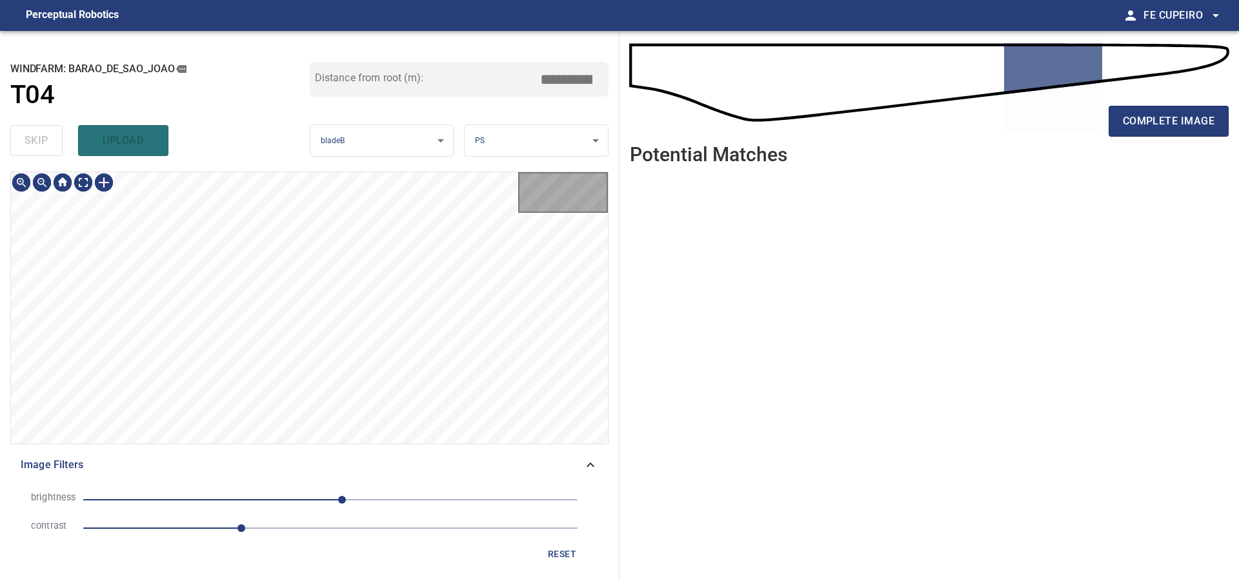
click at [34, 142] on div "skip upload" at bounding box center [159, 140] width 299 height 41
type input "*****"
click at [34, 142] on div "skip upload" at bounding box center [159, 140] width 299 height 41
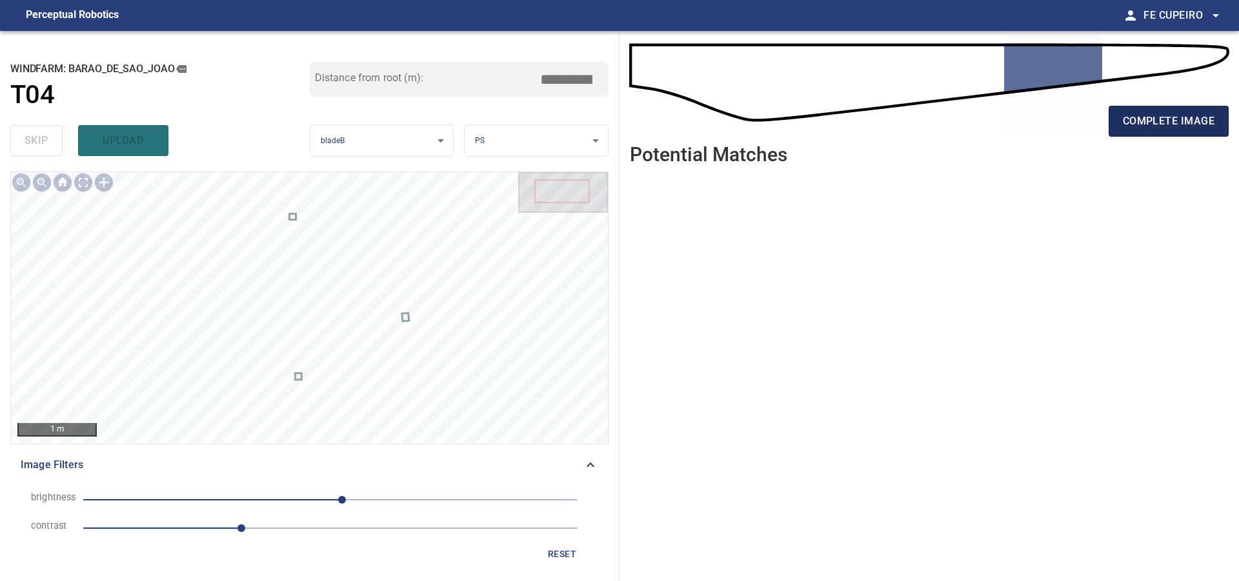
click at [1165, 126] on span "complete image" at bounding box center [1169, 121] width 92 height 18
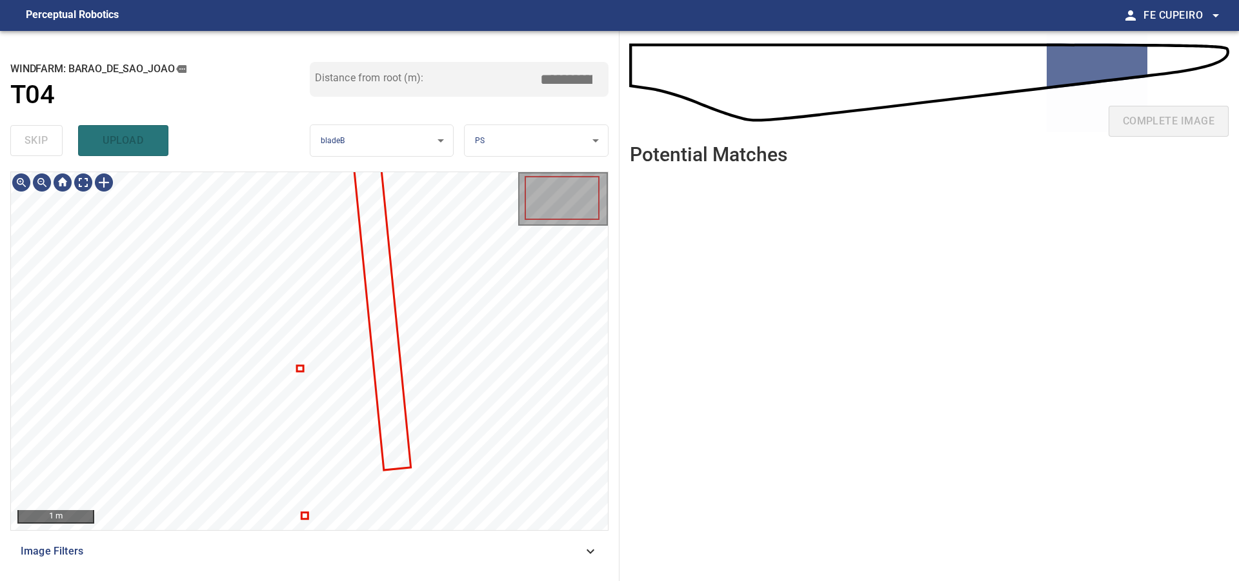
click at [322, 560] on div "Image Filters" at bounding box center [309, 551] width 598 height 31
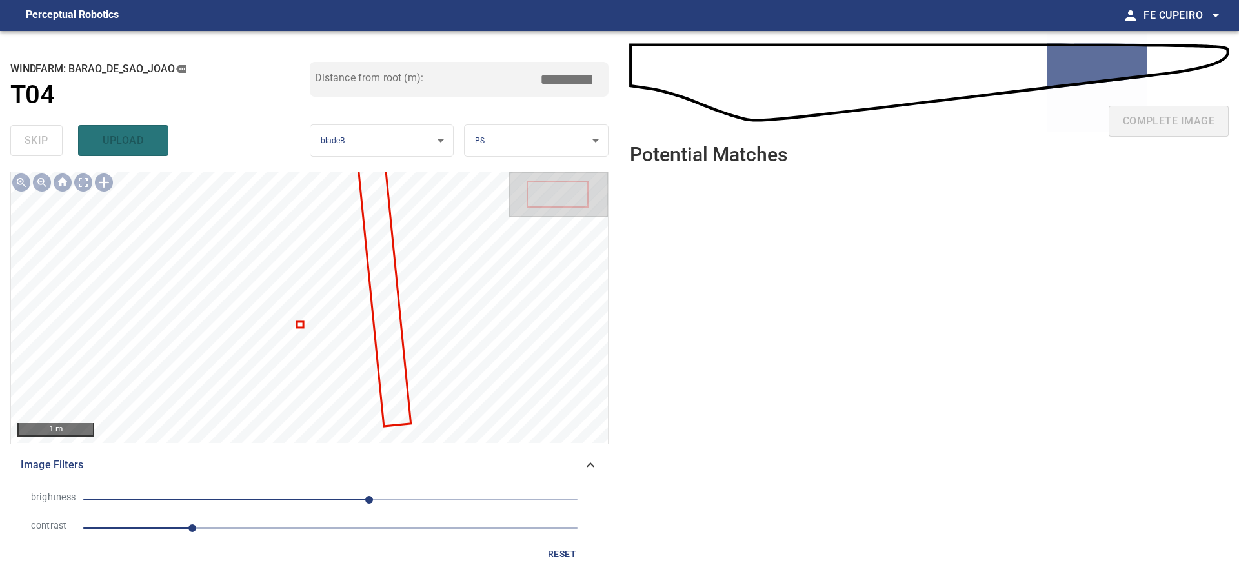
drag, startPoint x: 239, startPoint y: 527, endPoint x: 247, endPoint y: 526, distance: 8.5
click at [239, 526] on span "1.1" at bounding box center [330, 528] width 494 height 18
click at [326, 499] on span "40" at bounding box center [330, 500] width 494 height 18
click at [92, 185] on body "**********" at bounding box center [619, 290] width 1239 height 581
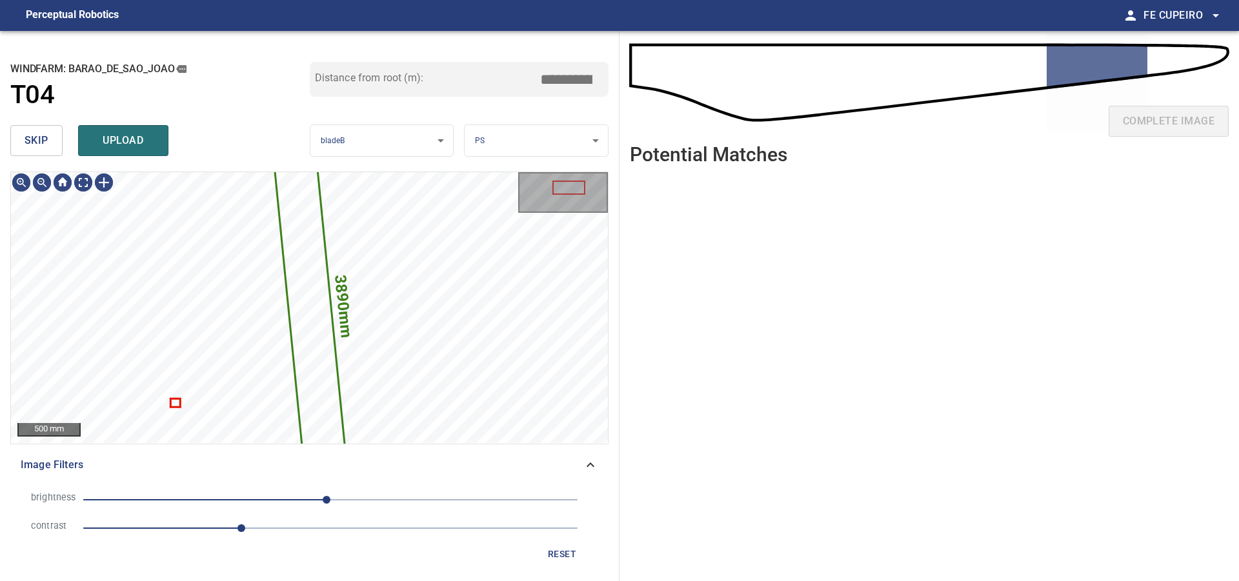
click at [58, 145] on button "skip" at bounding box center [36, 140] width 52 height 31
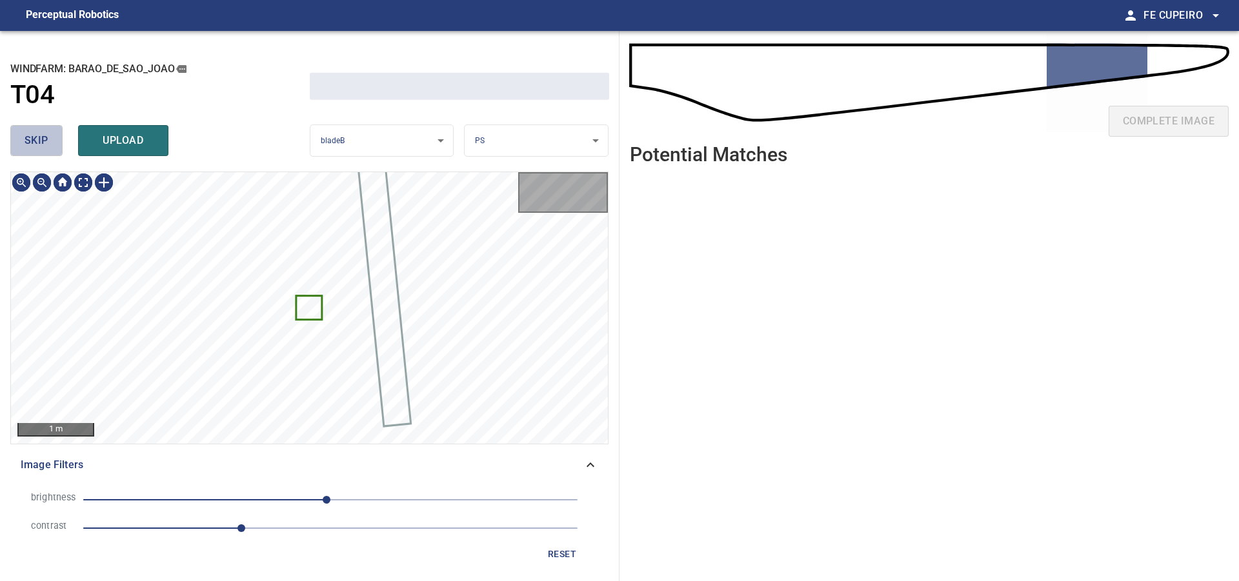
click at [58, 145] on button "skip" at bounding box center [36, 140] width 52 height 31
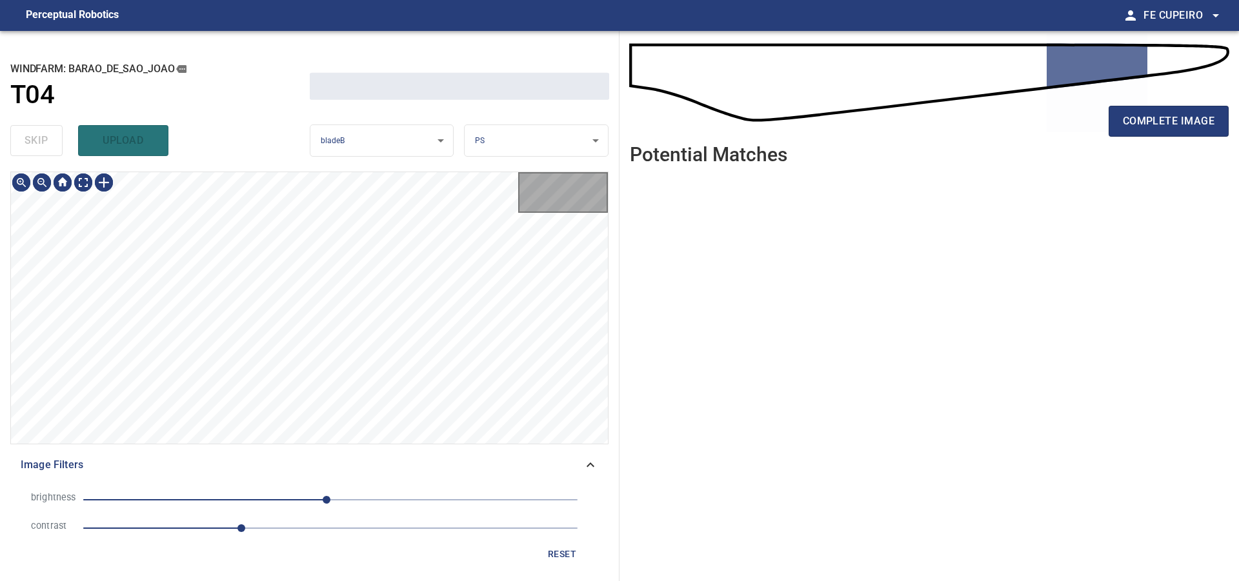
click at [58, 145] on div "skip upload" at bounding box center [159, 140] width 299 height 41
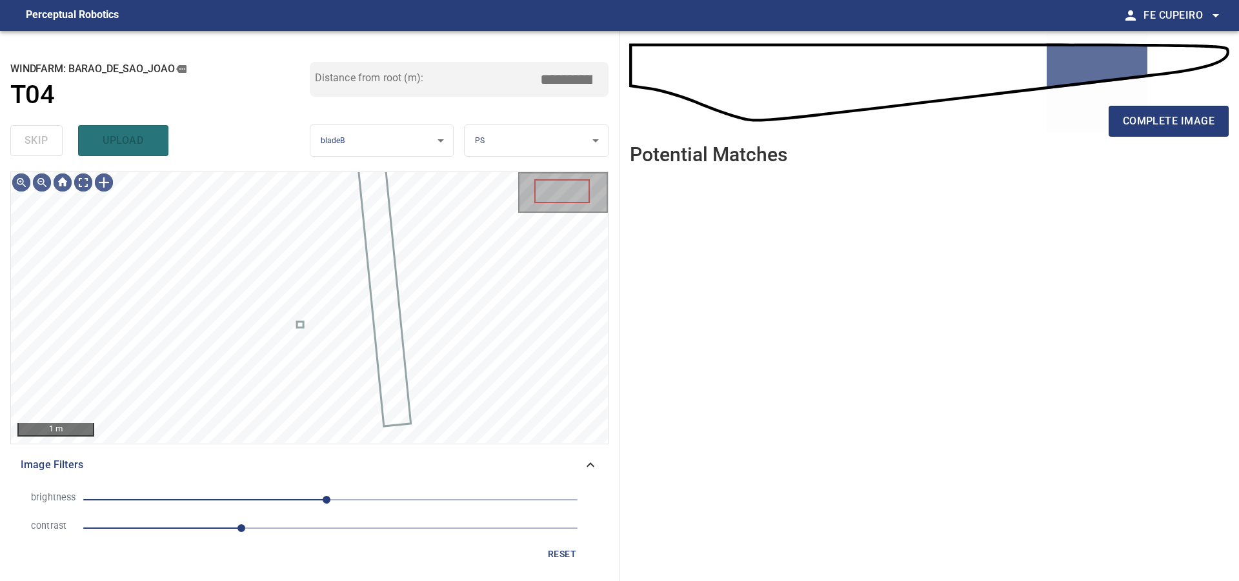
click at [58, 145] on div "skip upload" at bounding box center [159, 140] width 299 height 41
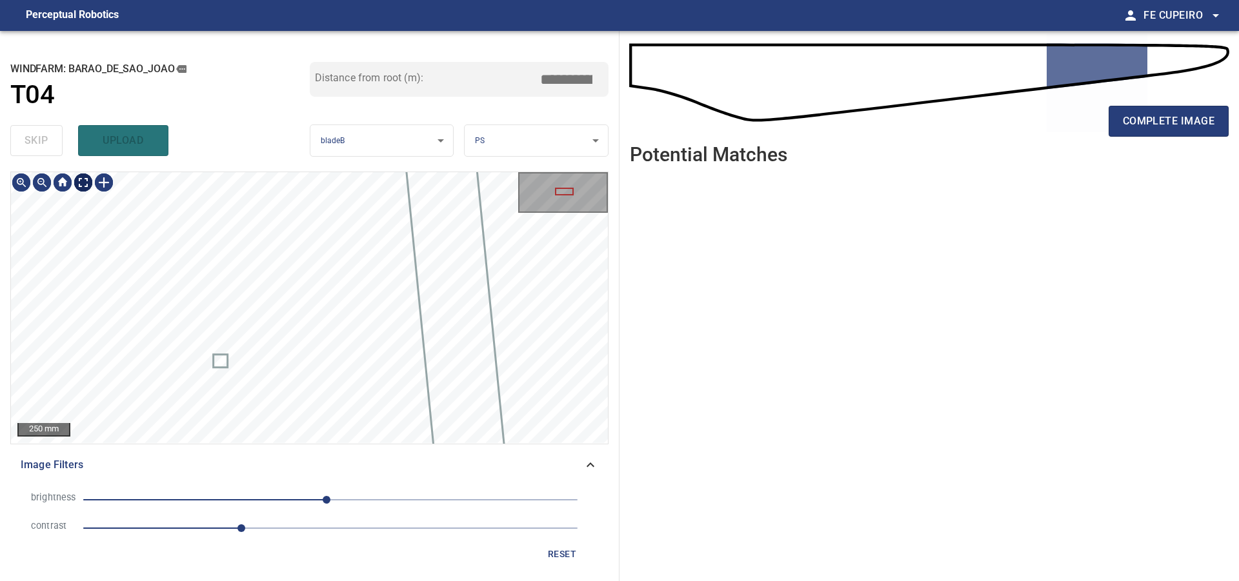
click at [89, 178] on body "**********" at bounding box center [619, 290] width 1239 height 581
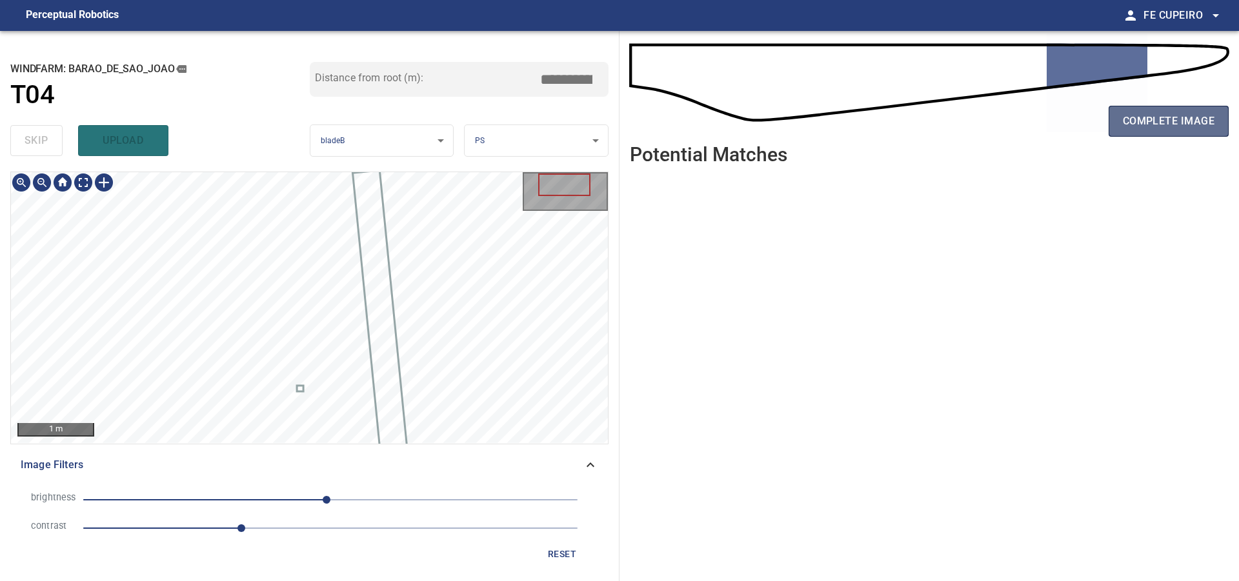
click at [1133, 128] on span "complete image" at bounding box center [1169, 121] width 92 height 18
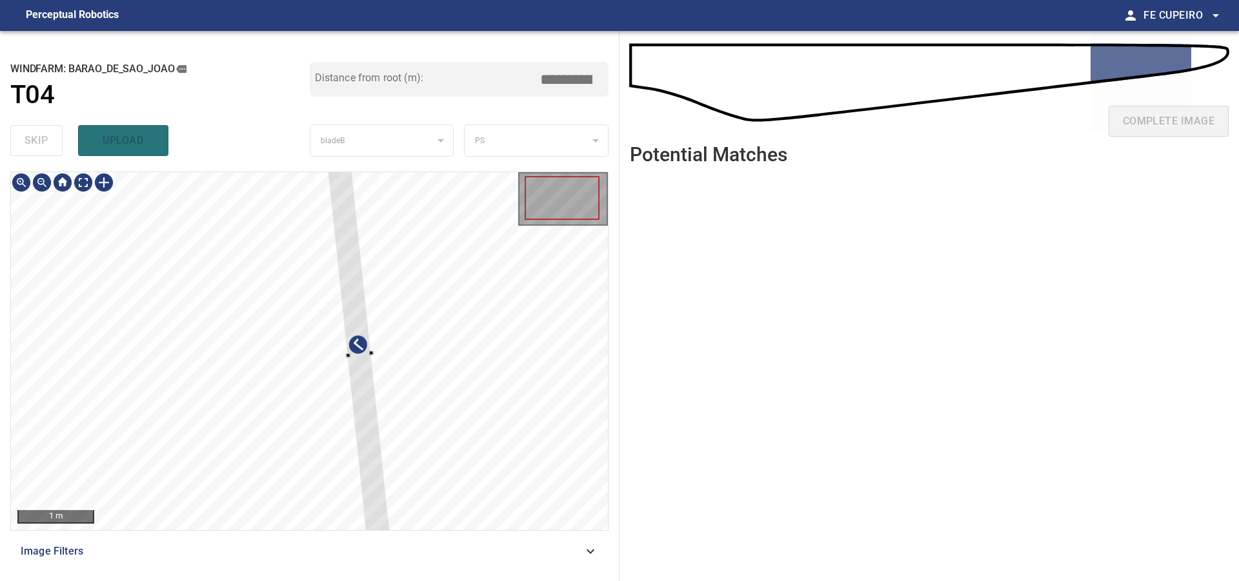
click at [517, 454] on div at bounding box center [309, 351] width 597 height 358
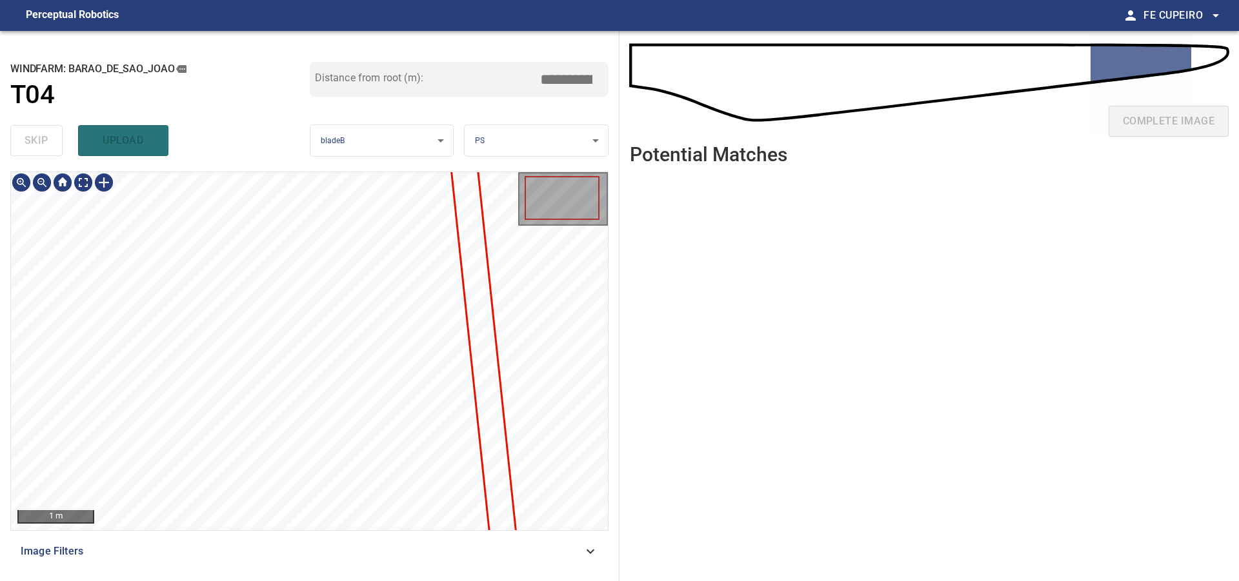
click at [330, 546] on span "Image Filters" at bounding box center [302, 551] width 562 height 15
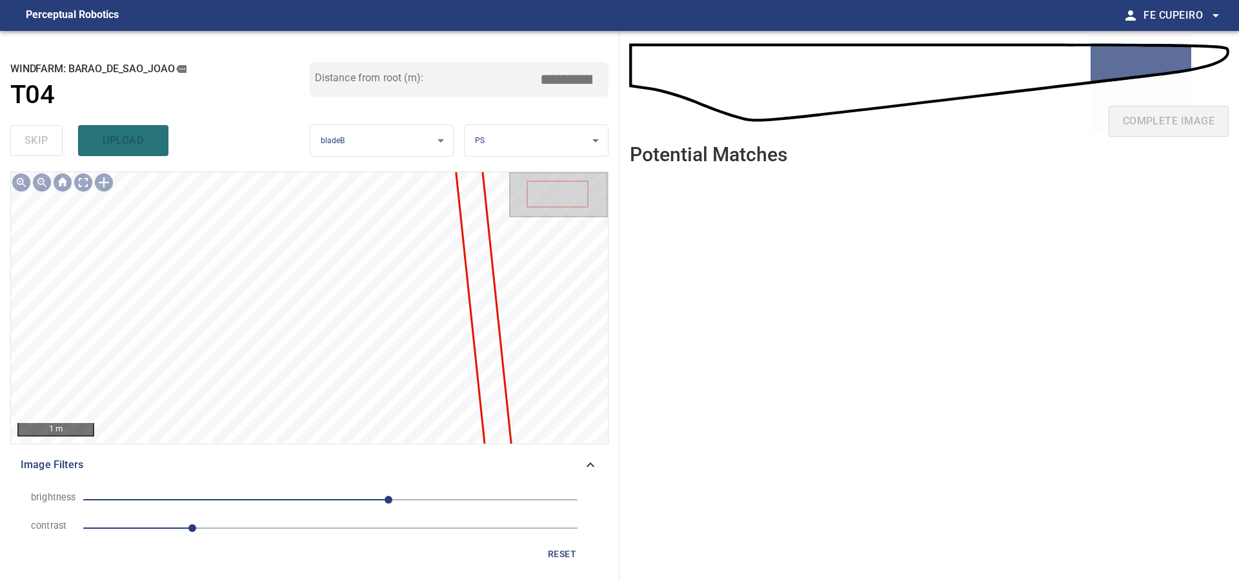
click at [237, 532] on span "1.1" at bounding box center [330, 528] width 494 height 18
click at [352, 499] on span "60" at bounding box center [330, 500] width 494 height 18
click at [89, 176] on body "**********" at bounding box center [619, 290] width 1239 height 581
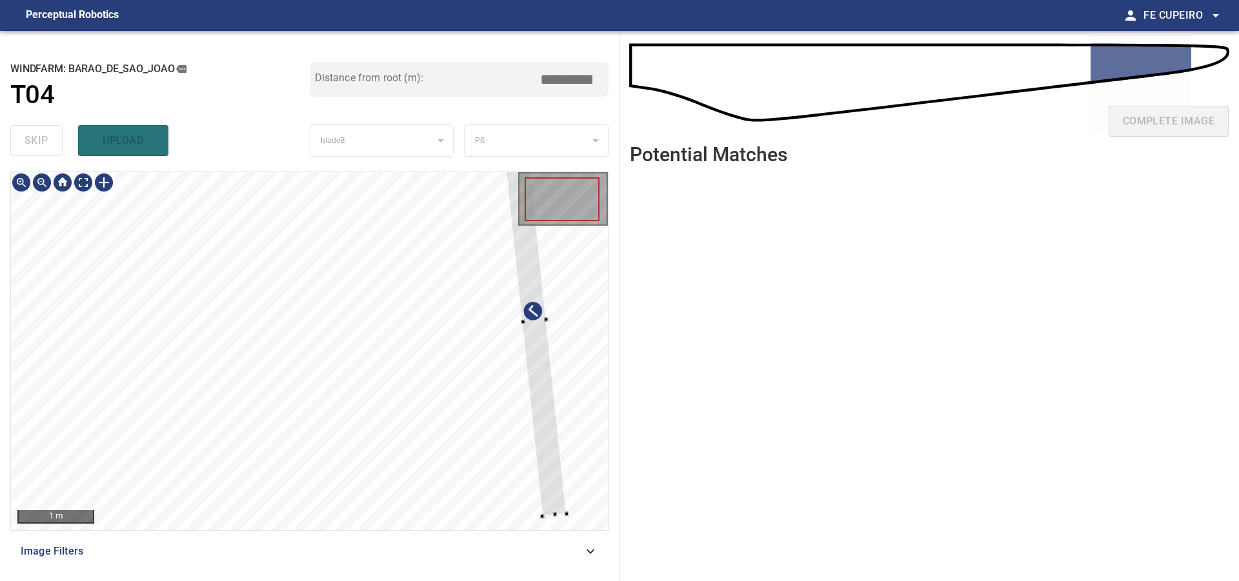
click at [563, 331] on div at bounding box center [309, 351] width 597 height 358
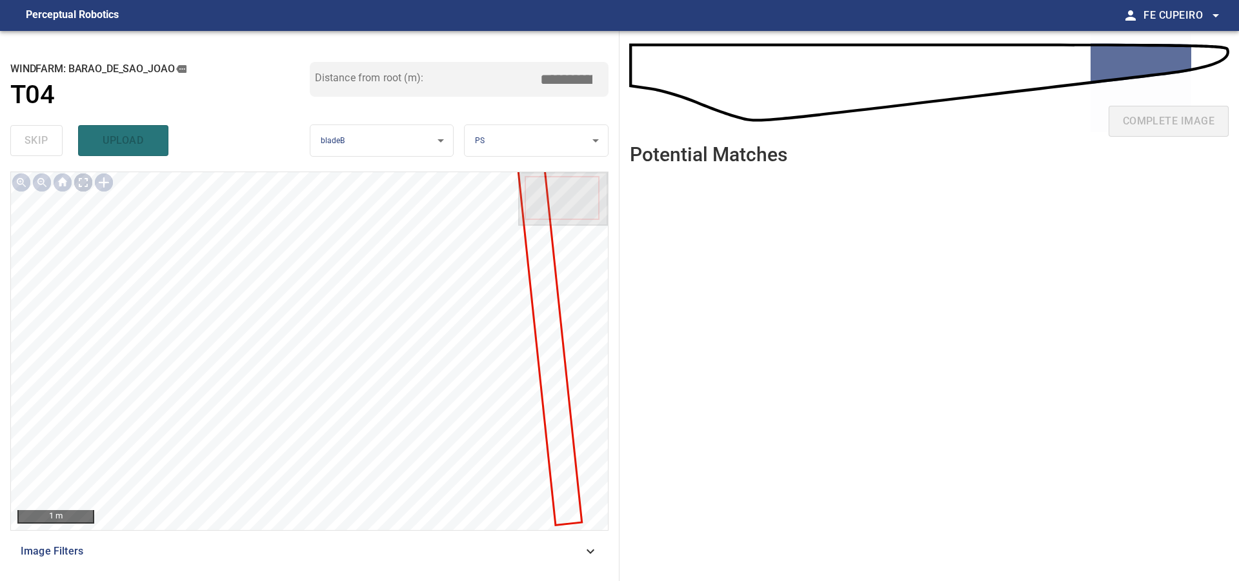
click at [84, 181] on body "**********" at bounding box center [619, 290] width 1239 height 581
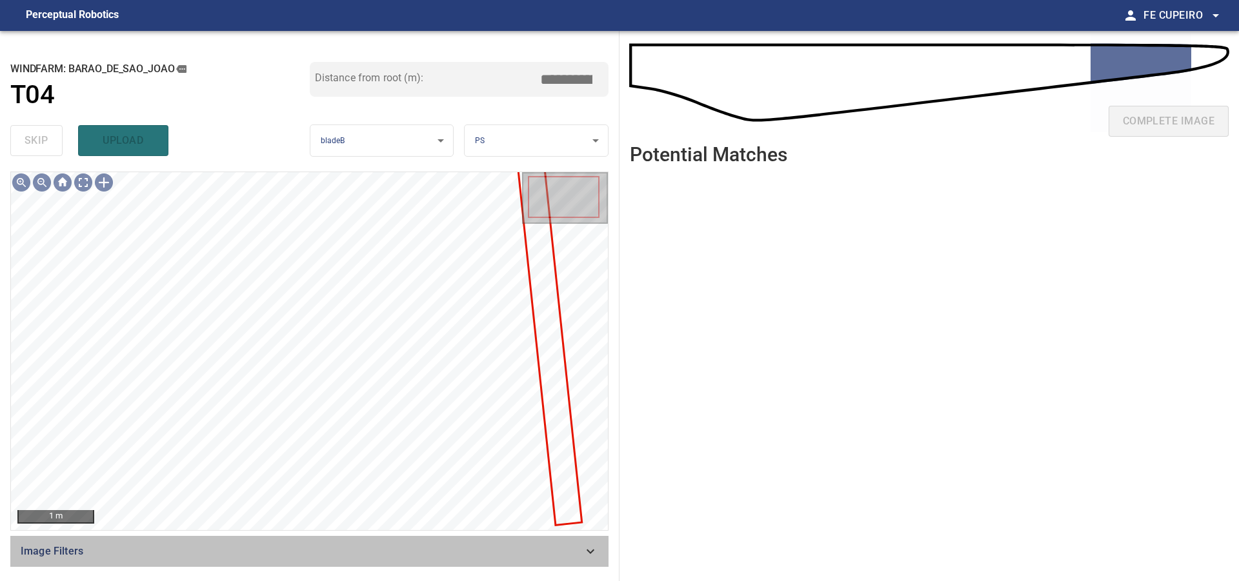
click at [130, 558] on span "Image Filters" at bounding box center [302, 551] width 562 height 15
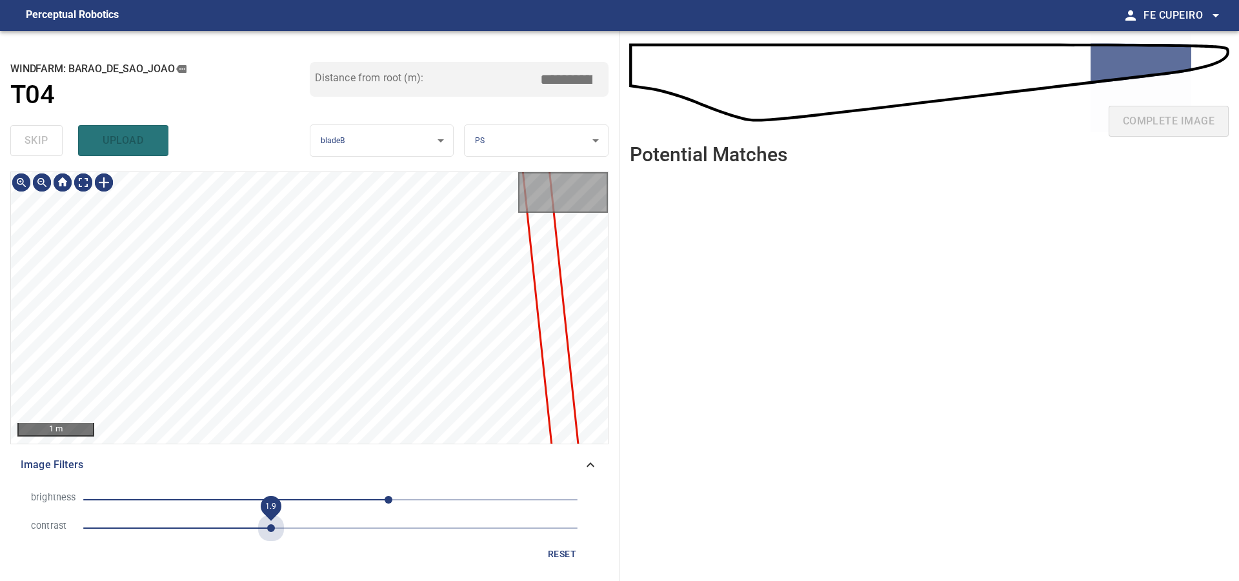
click at [273, 527] on span "1.9" at bounding box center [330, 528] width 494 height 18
click at [323, 495] on span "60" at bounding box center [330, 500] width 494 height 18
click at [85, 177] on body "**********" at bounding box center [619, 290] width 1239 height 581
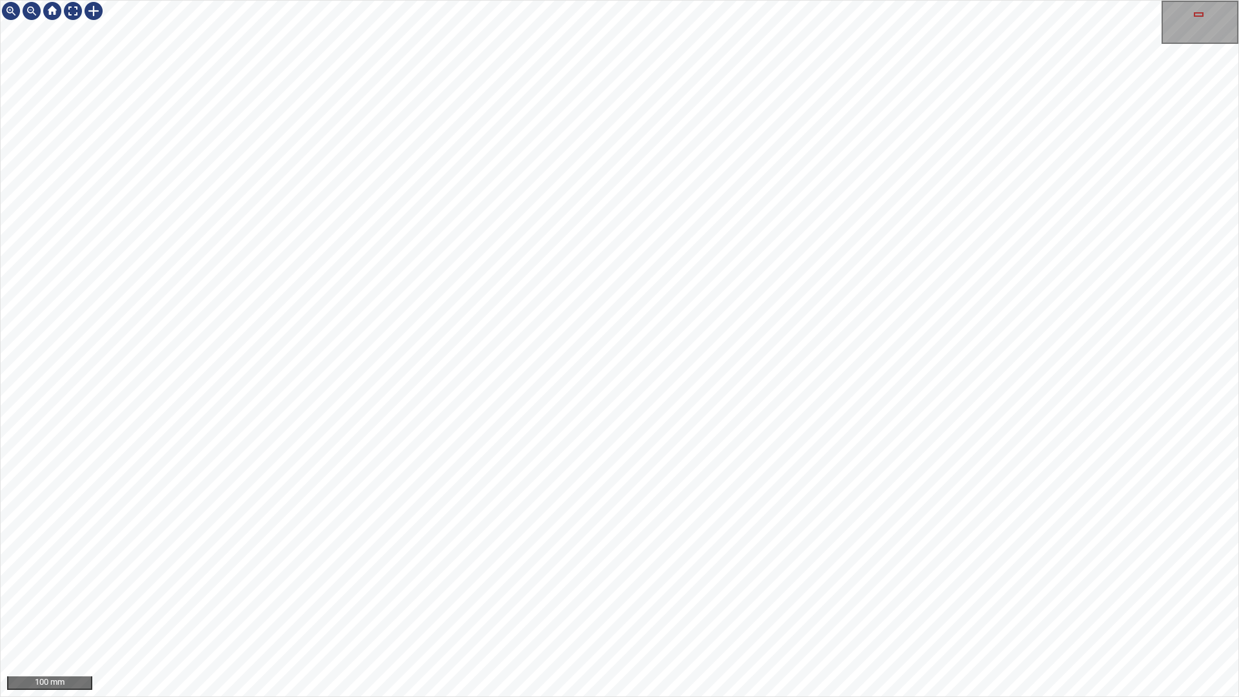
click at [617, 0] on div "100 mm" at bounding box center [619, 348] width 1239 height 697
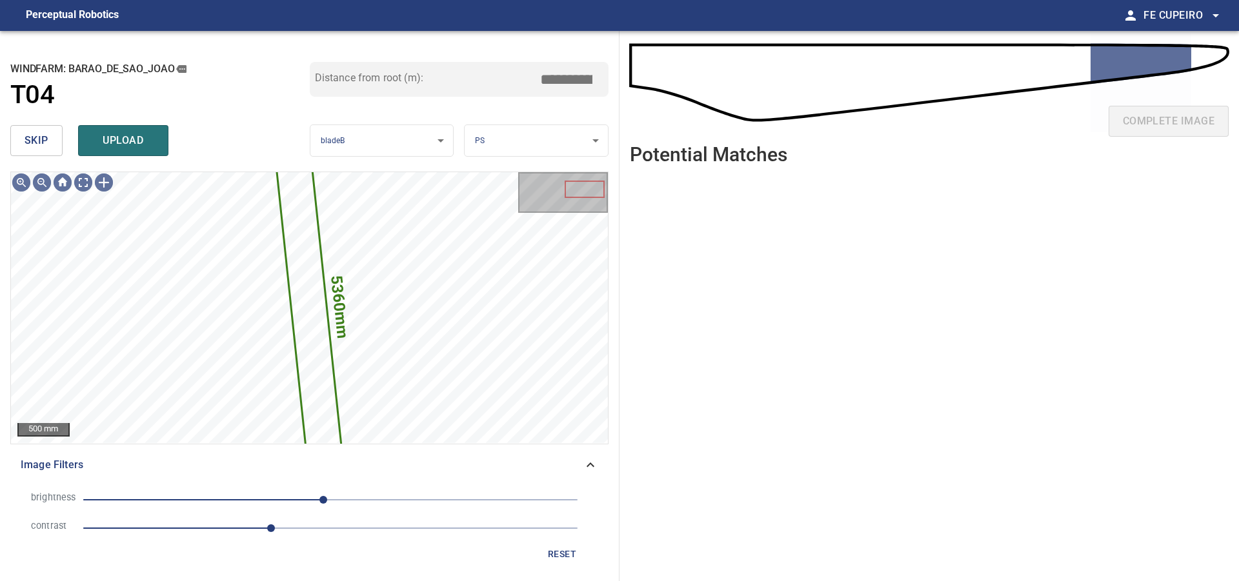
click at [50, 137] on button "skip" at bounding box center [36, 140] width 52 height 31
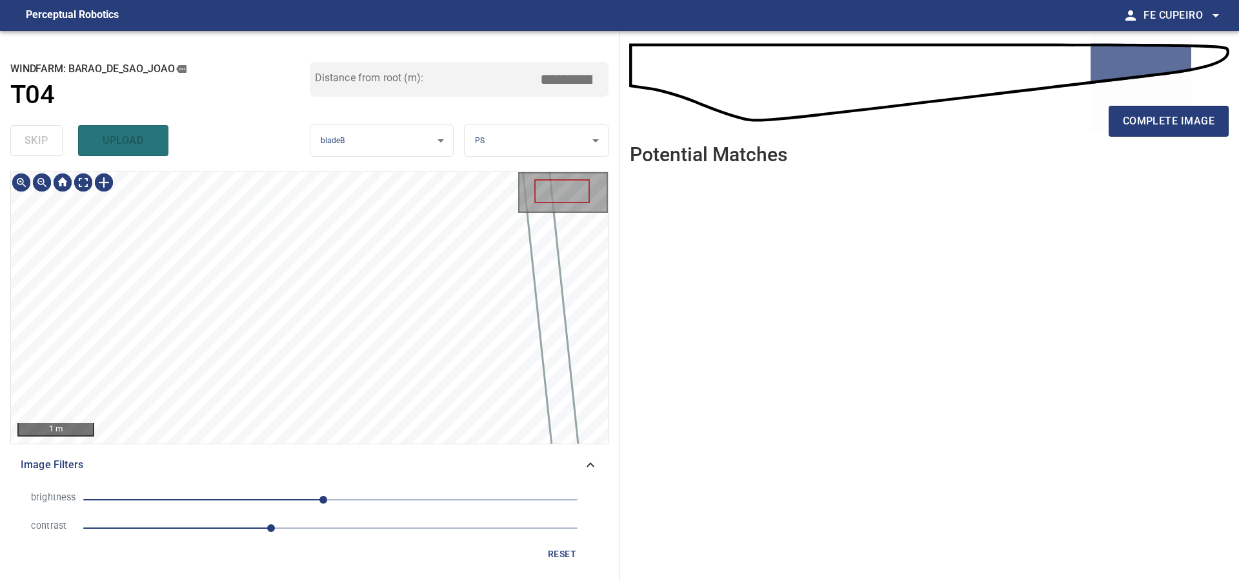
click at [49, 137] on div "skip upload" at bounding box center [159, 140] width 299 height 41
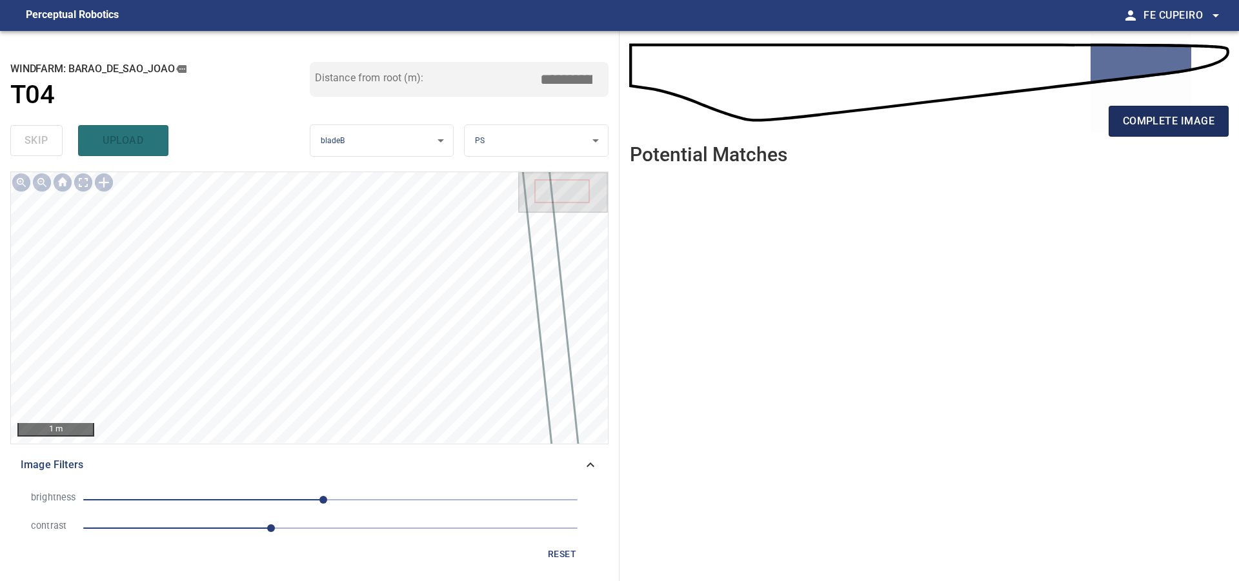
click at [1137, 125] on span "complete image" at bounding box center [1169, 121] width 92 height 18
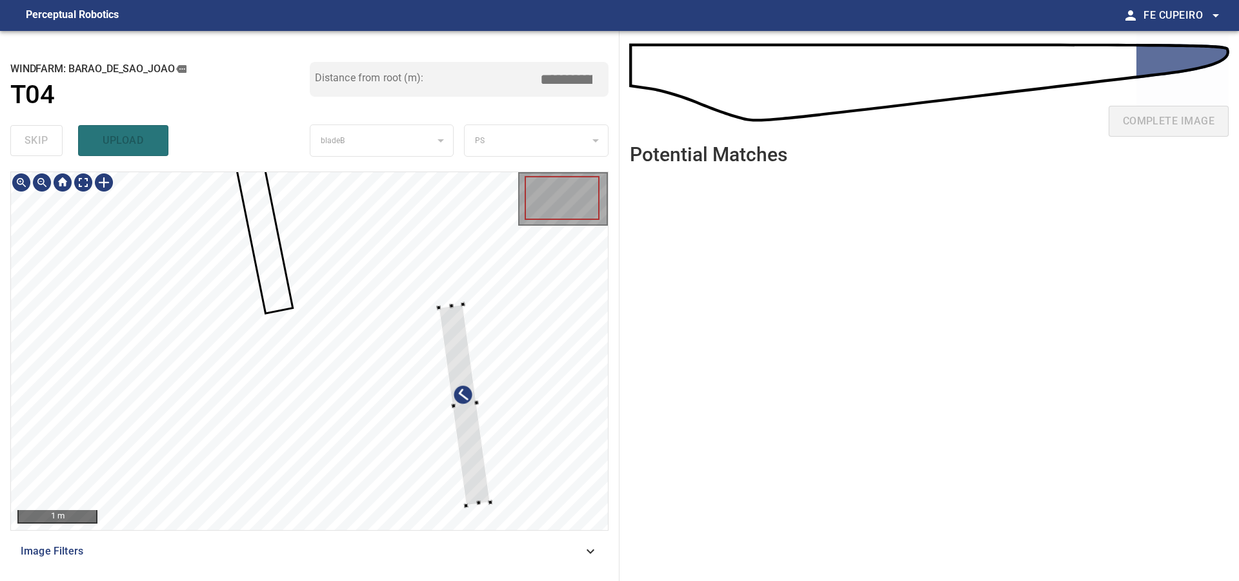
click at [472, 332] on div at bounding box center [309, 351] width 597 height 358
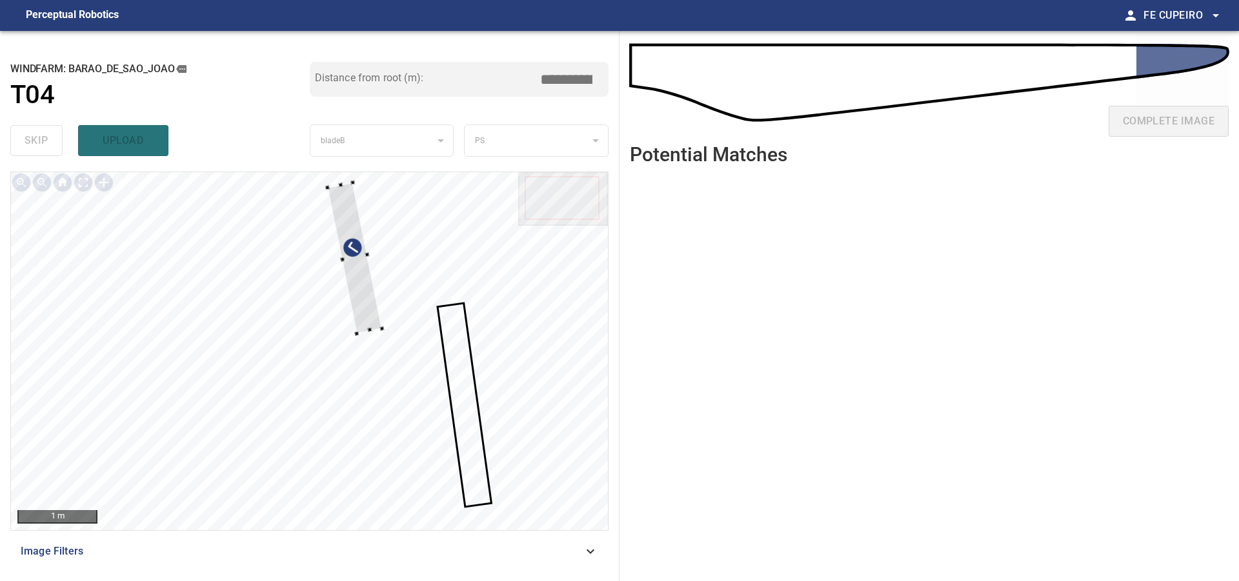
click at [394, 320] on div at bounding box center [309, 351] width 597 height 358
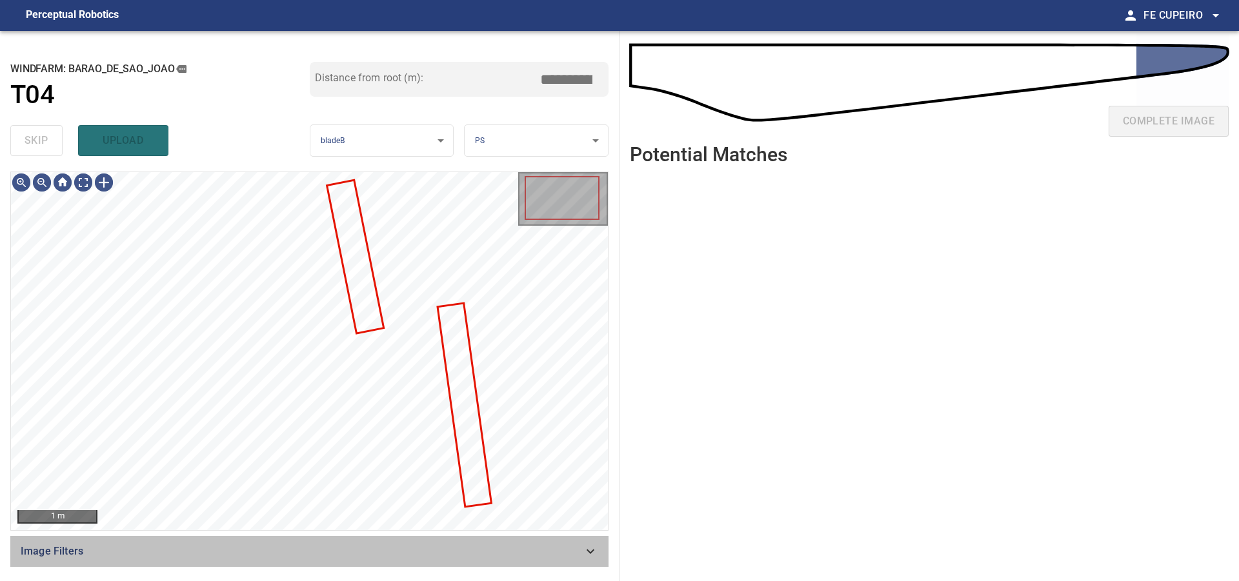
click at [236, 541] on div "Image Filters" at bounding box center [309, 551] width 598 height 31
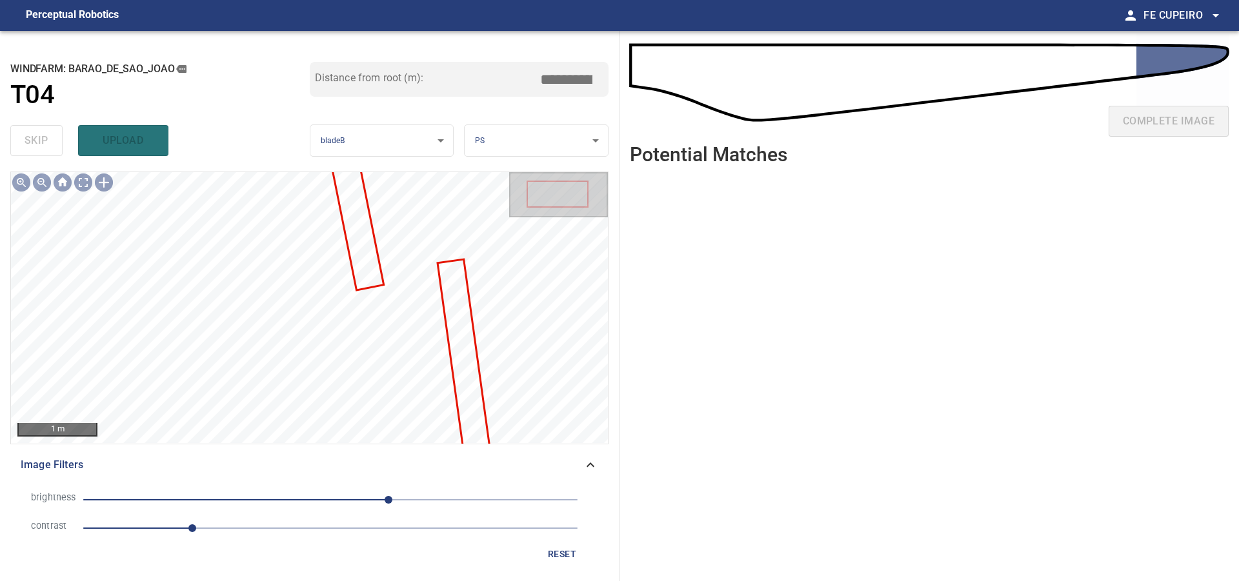
click at [223, 532] on span "1.1" at bounding box center [330, 528] width 494 height 18
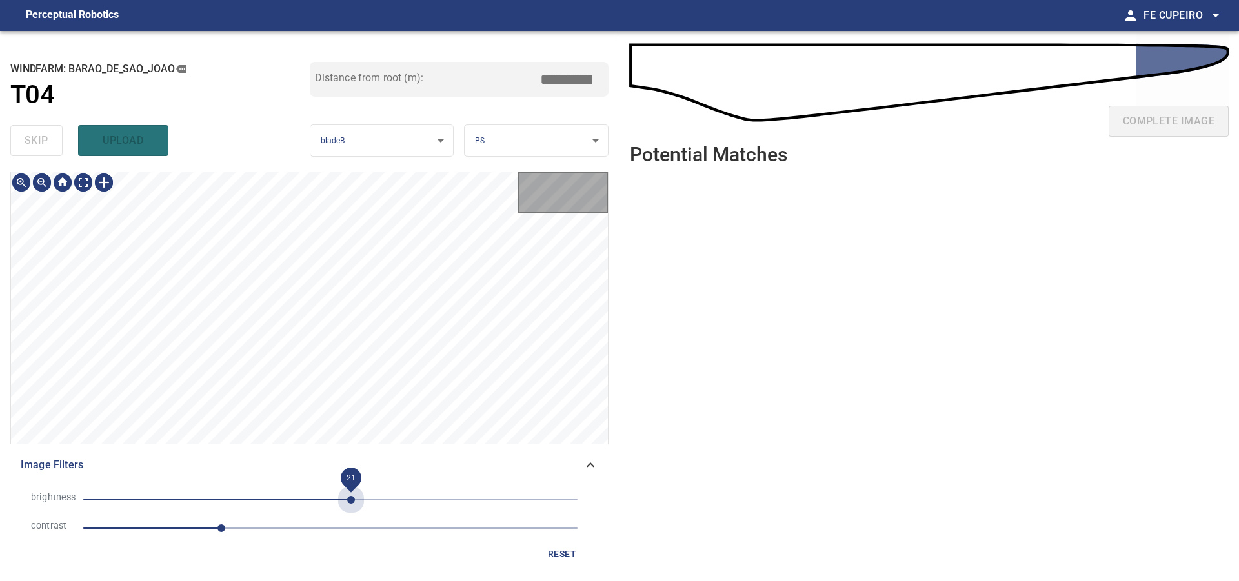
click at [350, 505] on span "21" at bounding box center [330, 500] width 494 height 18
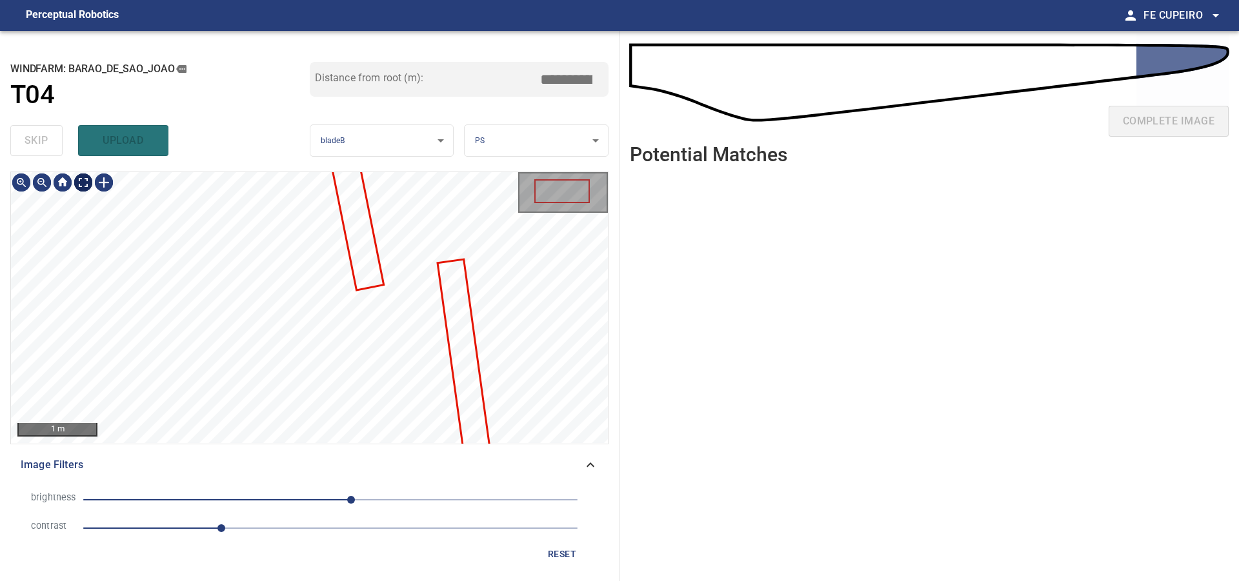
click at [79, 177] on body "**********" at bounding box center [619, 290] width 1239 height 581
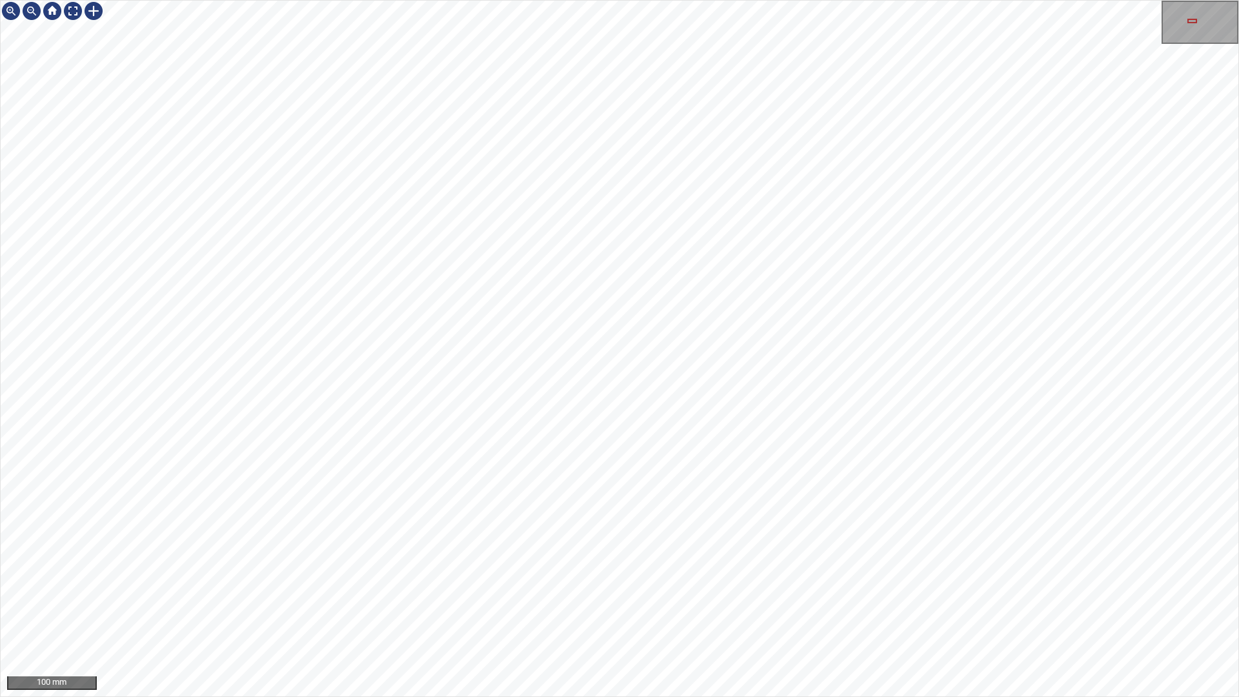
click at [686, 581] on div "100 mm" at bounding box center [619, 348] width 1239 height 697
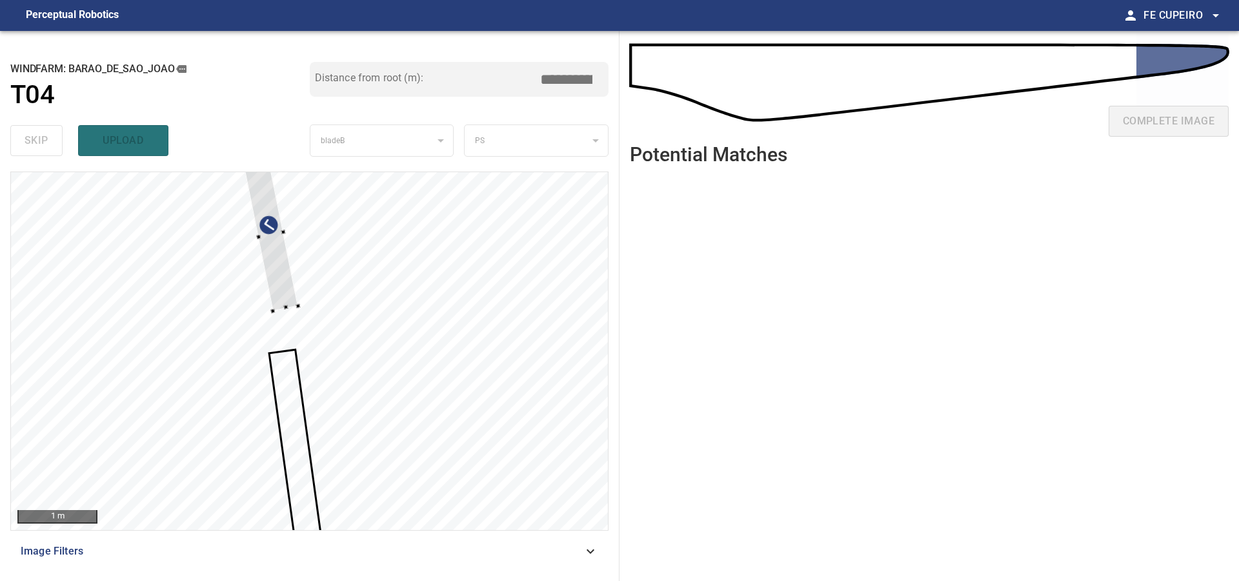
click at [518, 326] on div at bounding box center [309, 351] width 597 height 358
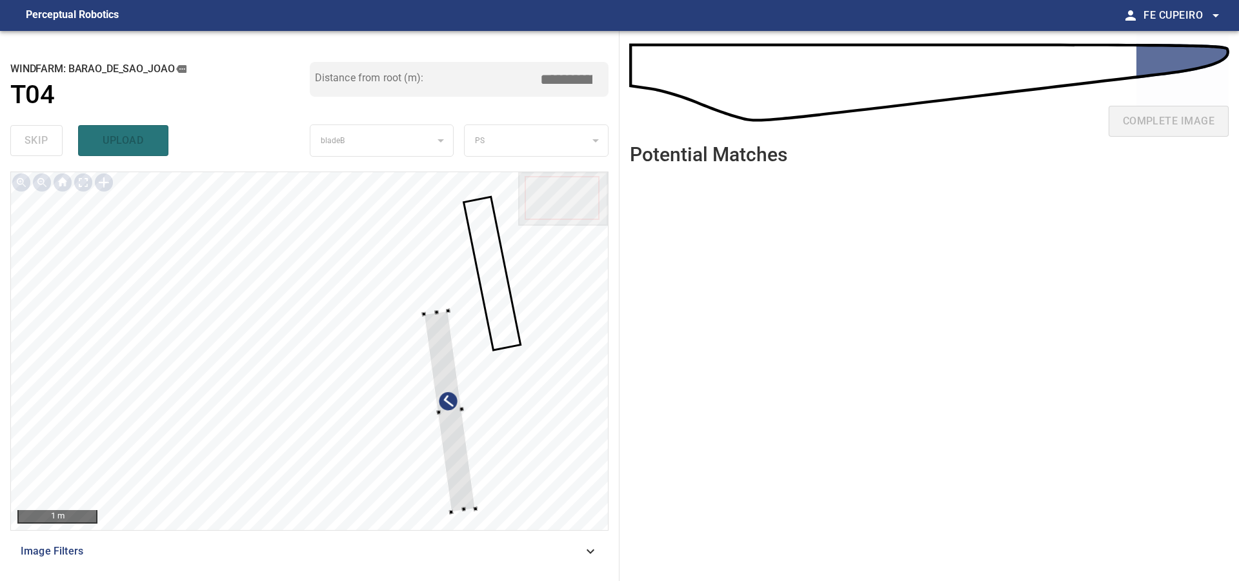
click at [497, 358] on div at bounding box center [309, 351] width 597 height 358
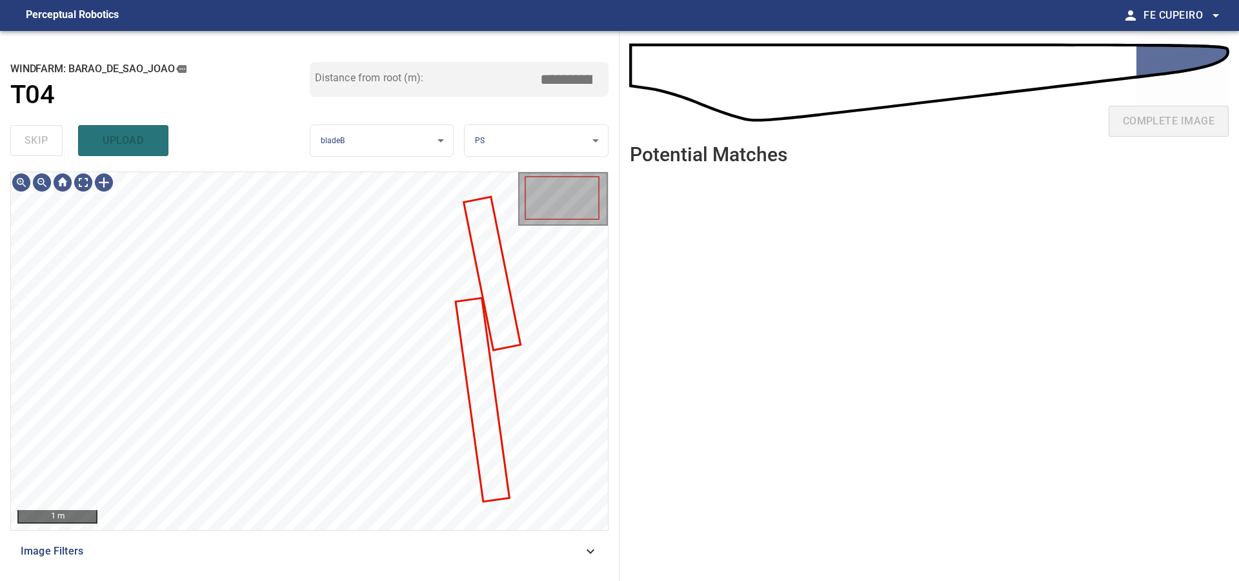
click at [250, 548] on span "Image Filters" at bounding box center [302, 551] width 562 height 15
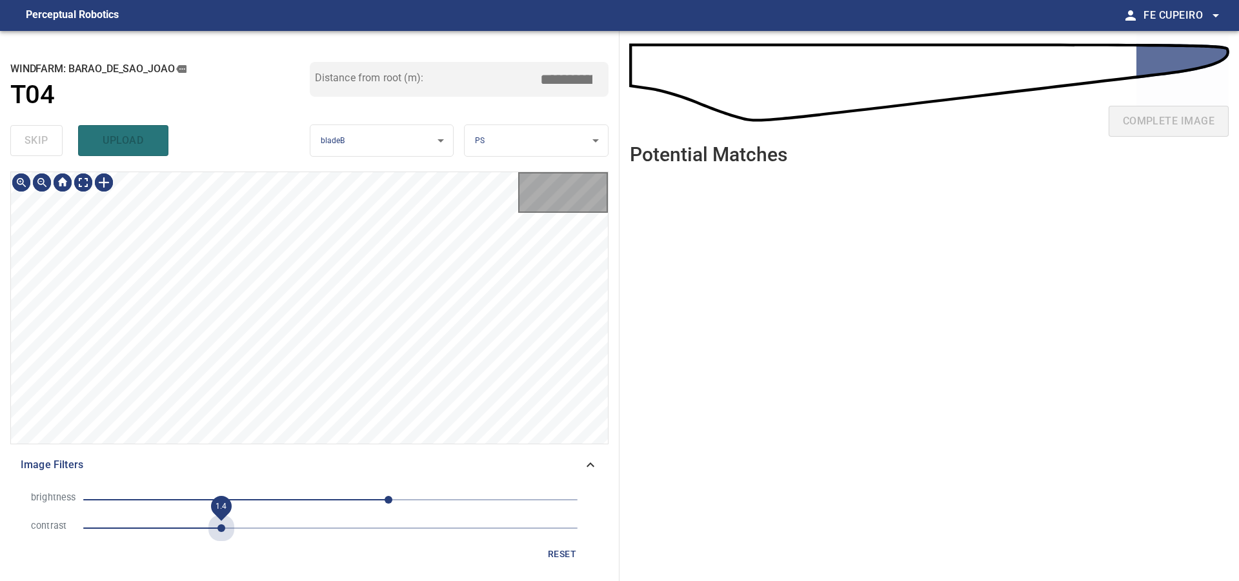
click at [219, 534] on span "1.4" at bounding box center [330, 528] width 494 height 18
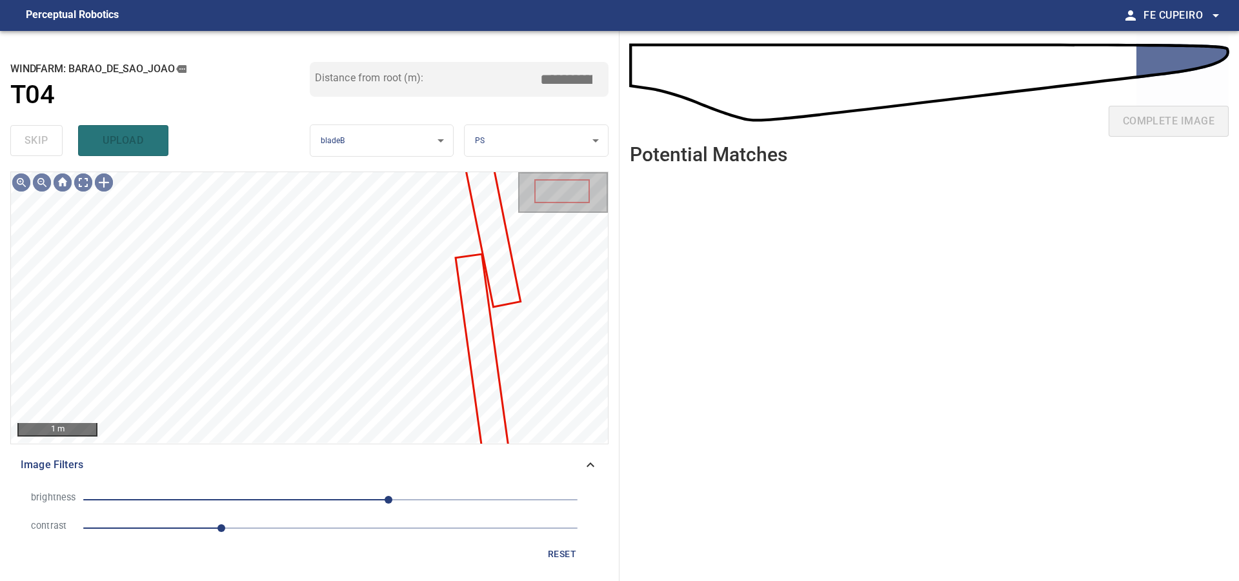
click at [355, 500] on span "60" at bounding box center [330, 500] width 494 height 18
click at [87, 175] on body "**********" at bounding box center [619, 290] width 1239 height 581
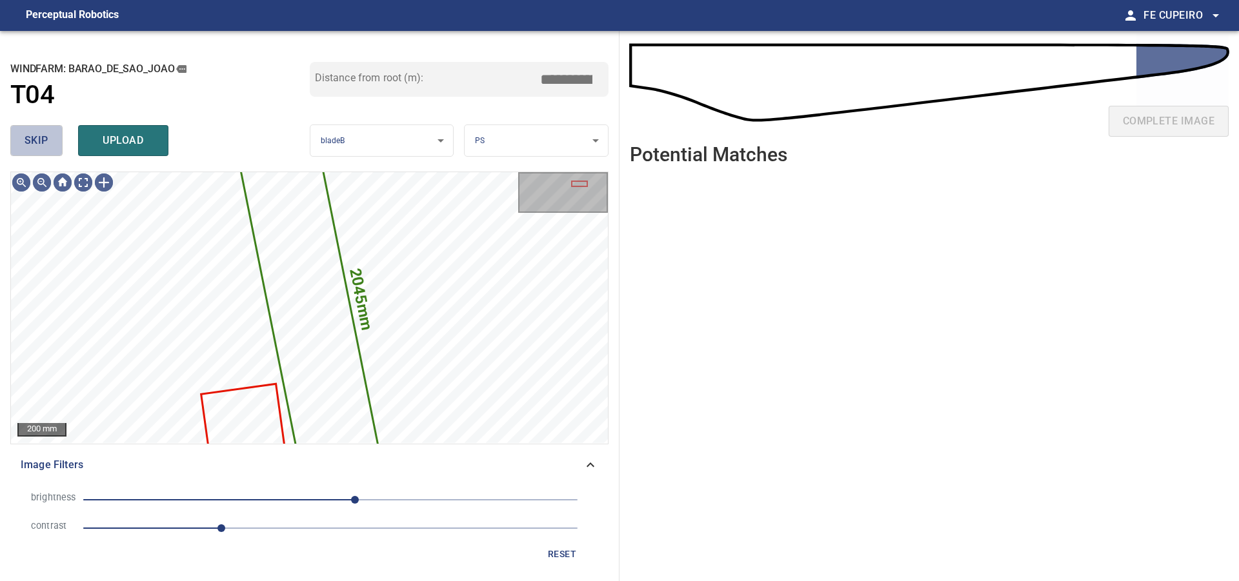
click at [45, 135] on span "skip" at bounding box center [37, 141] width 24 height 18
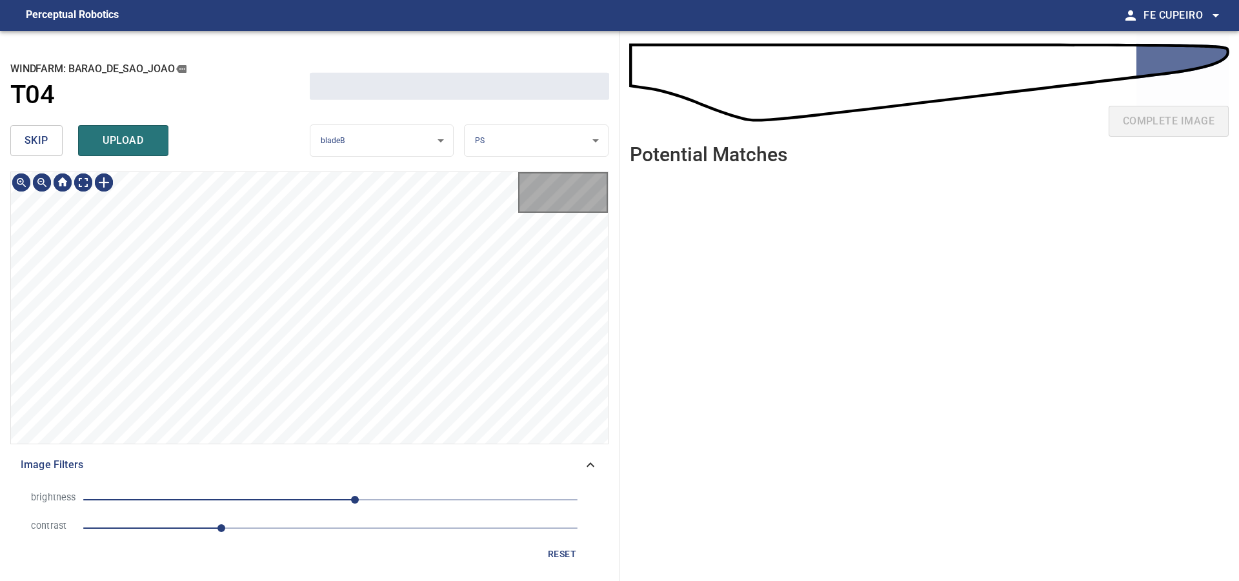
click at [45, 135] on span "skip" at bounding box center [37, 141] width 24 height 18
click at [45, 135] on div "skip upload" at bounding box center [159, 140] width 299 height 41
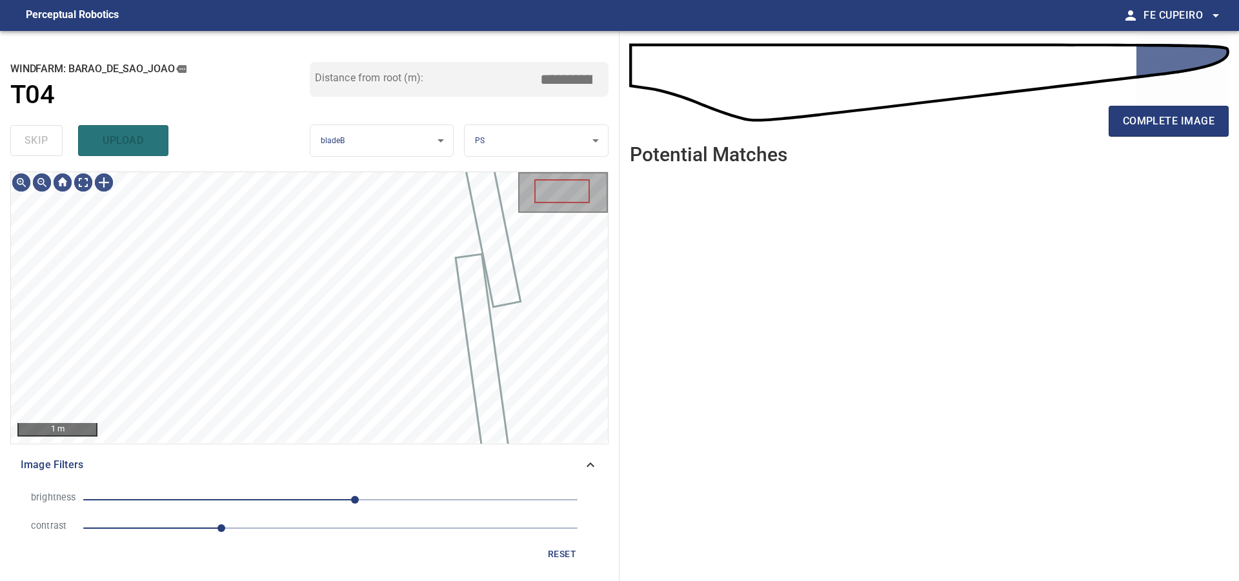
click at [45, 135] on div "skip upload" at bounding box center [159, 140] width 299 height 41
click at [394, 459] on div "200 mm Image Filters brightness 25 contrast 1.4 reset" at bounding box center [309, 371] width 598 height 399
click at [430, 463] on div "100 mm Image Filters brightness 25 contrast 1.4 reset" at bounding box center [309, 371] width 598 height 399
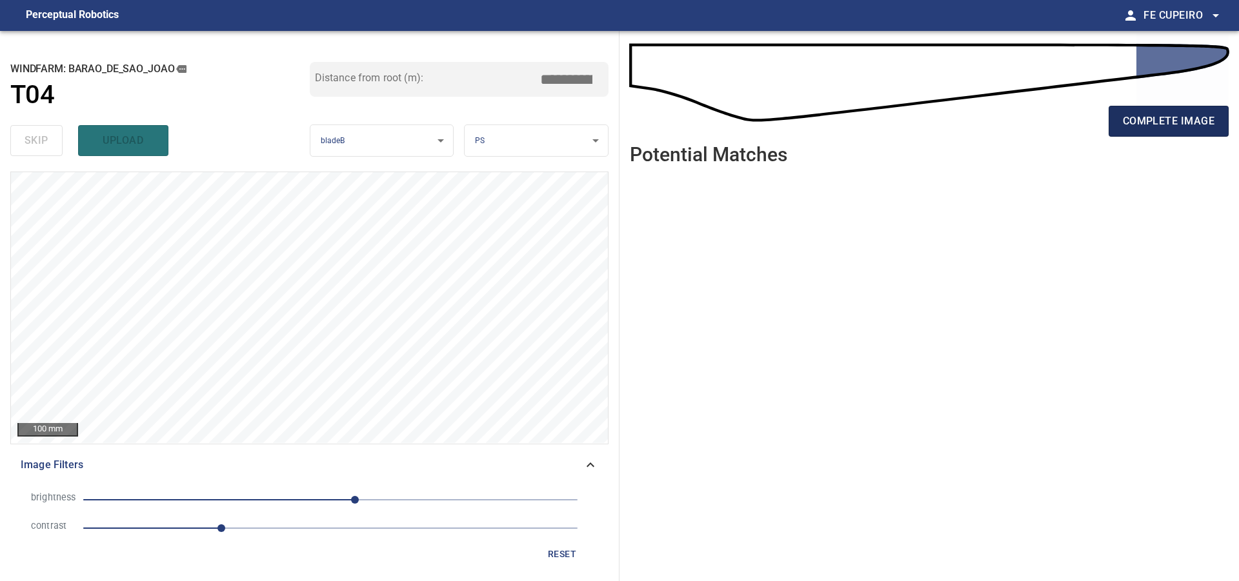
click at [1160, 121] on span "complete image" at bounding box center [1169, 121] width 92 height 18
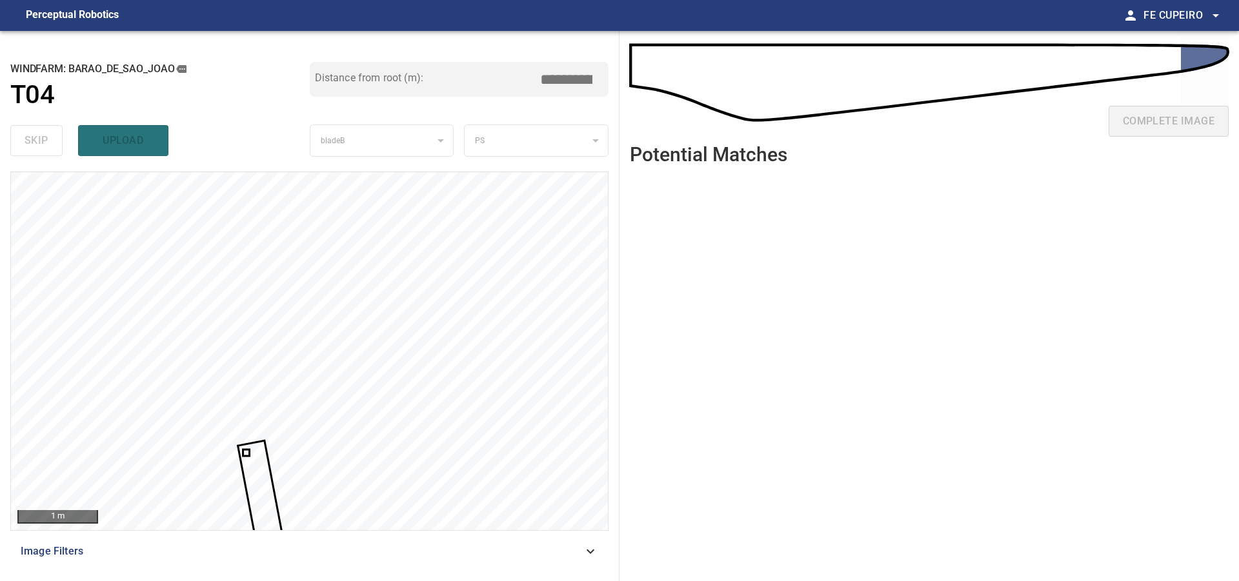
click at [368, 449] on div at bounding box center [309, 351] width 597 height 358
click at [374, 378] on div at bounding box center [309, 351] width 597 height 358
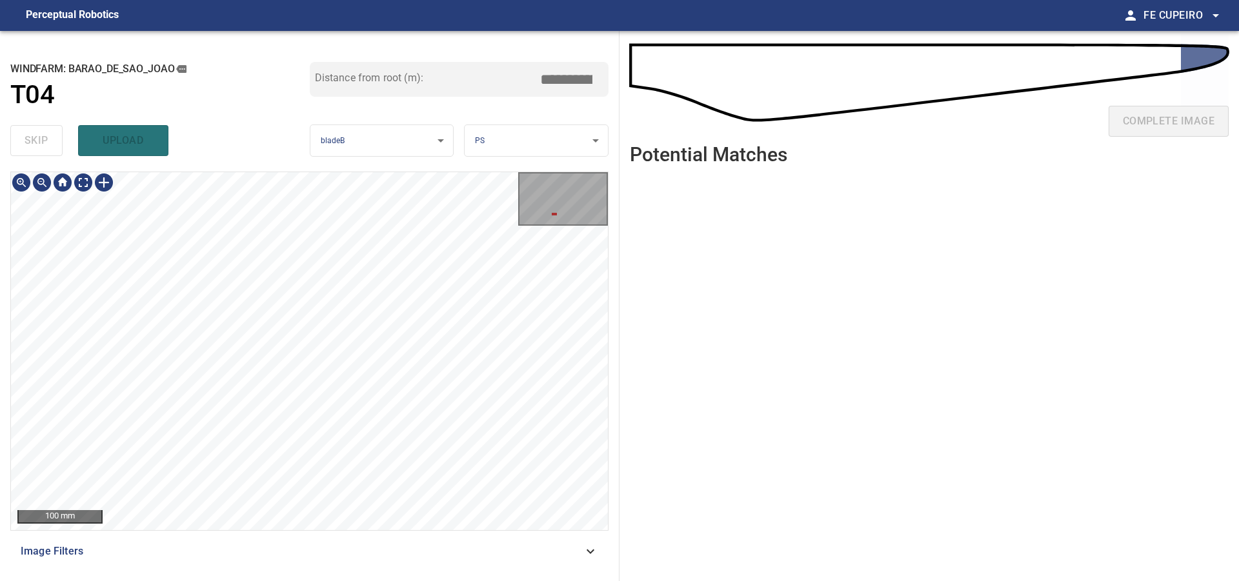
click at [419, 161] on div "**********" at bounding box center [309, 306] width 619 height 550
click at [418, 136] on div "**********" at bounding box center [309, 306] width 619 height 550
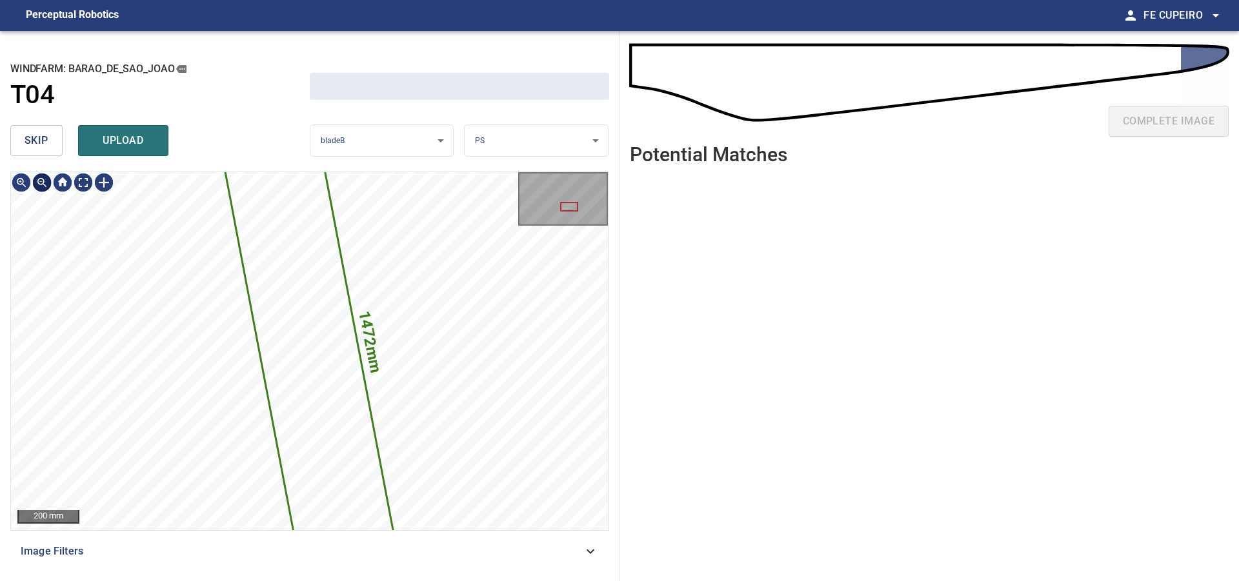
click at [45, 141] on span "skip" at bounding box center [37, 141] width 24 height 18
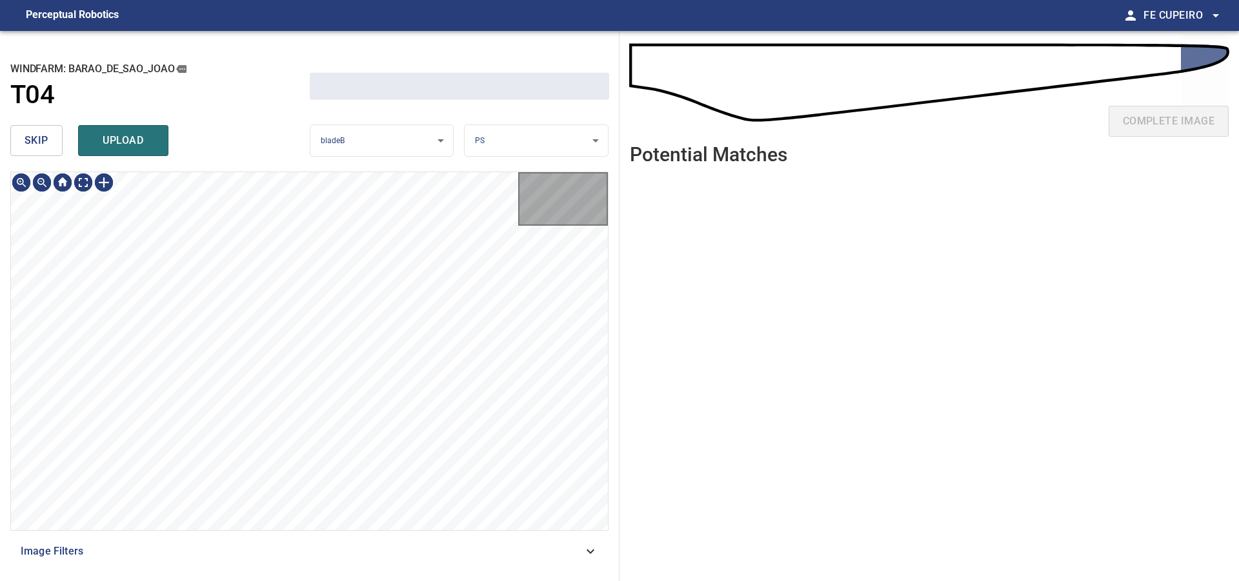
click at [45, 141] on span "skip" at bounding box center [37, 141] width 24 height 18
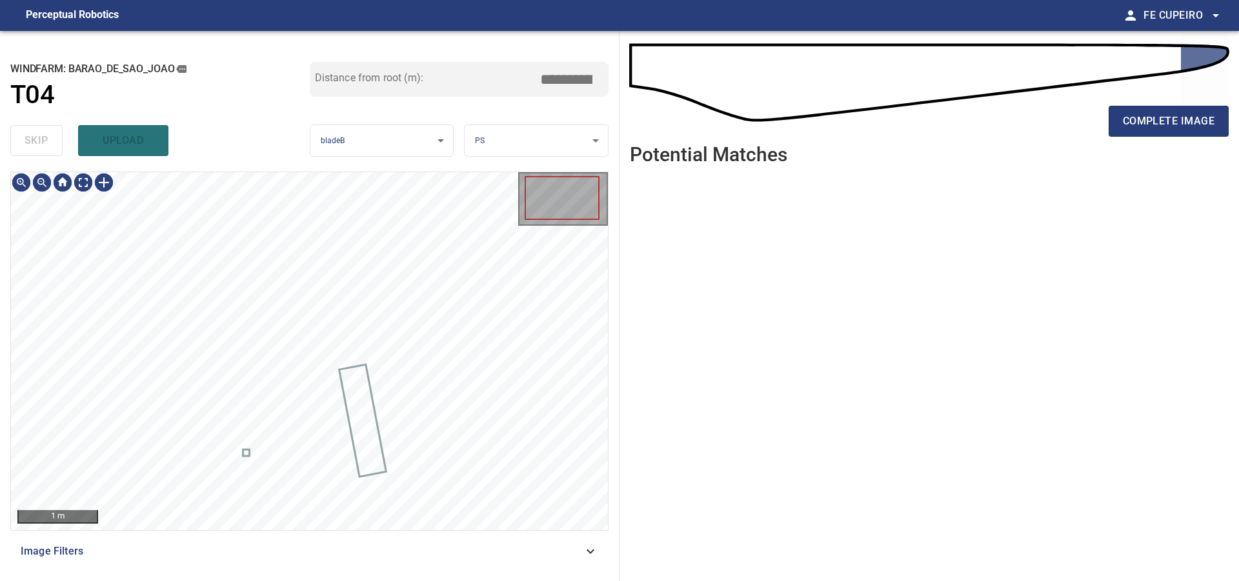
click at [45, 141] on div "skip upload" at bounding box center [159, 140] width 299 height 41
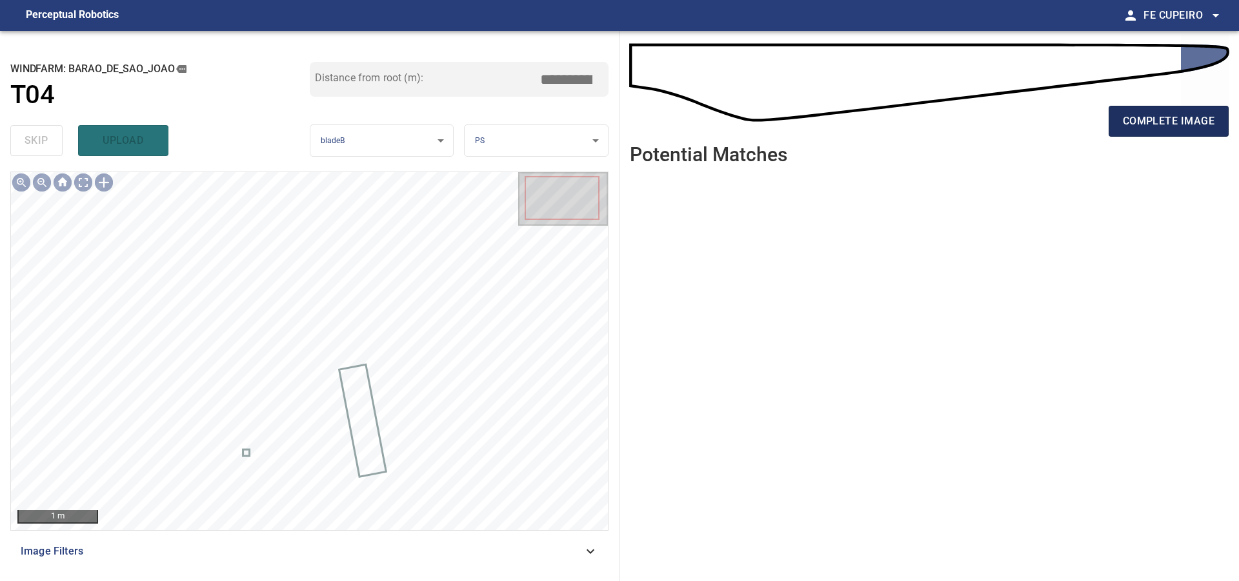
click at [1157, 118] on span "complete image" at bounding box center [1169, 121] width 92 height 18
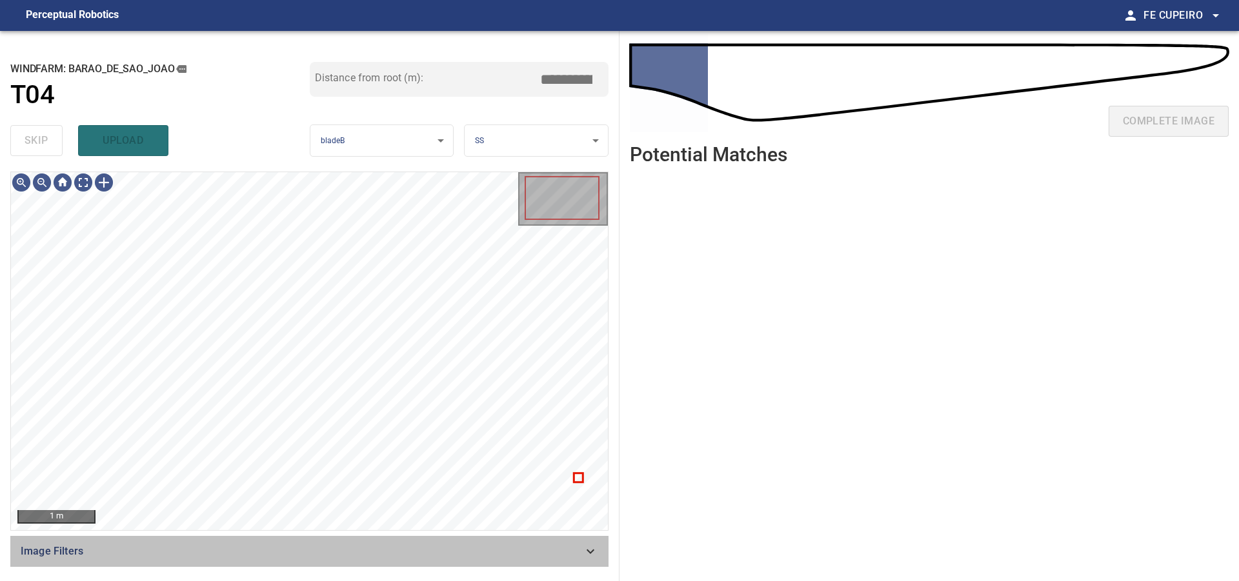
click at [261, 557] on span "Image Filters" at bounding box center [302, 551] width 562 height 15
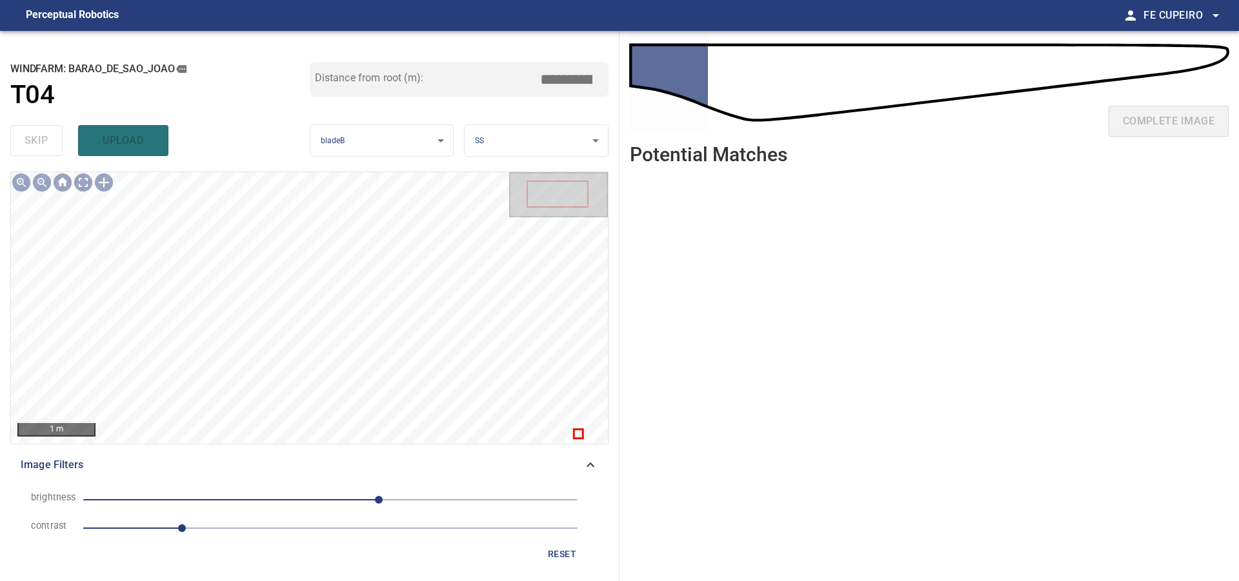
click at [236, 530] on span "1" at bounding box center [330, 528] width 494 height 18
click at [342, 505] on span "50" at bounding box center [330, 500] width 494 height 18
click at [357, 500] on span "12" at bounding box center [330, 500] width 494 height 18
type input "***"
click at [84, 185] on body "**********" at bounding box center [619, 290] width 1239 height 581
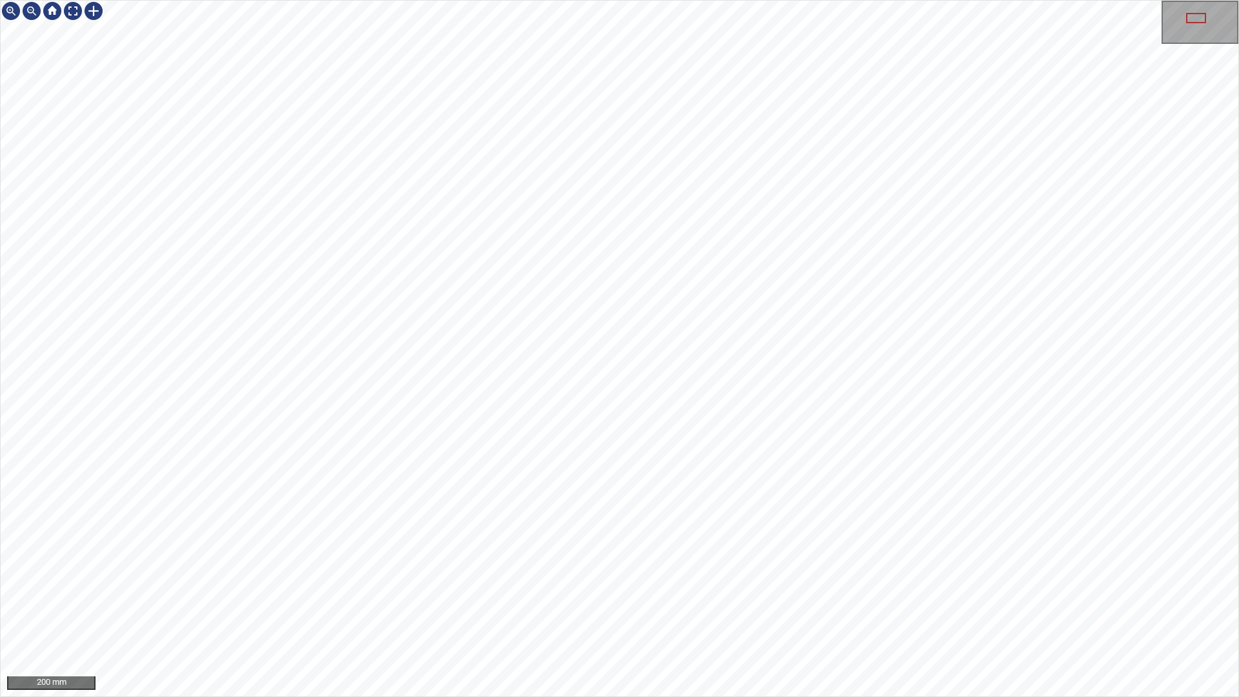
click at [596, 581] on div "200 mm" at bounding box center [619, 348] width 1239 height 697
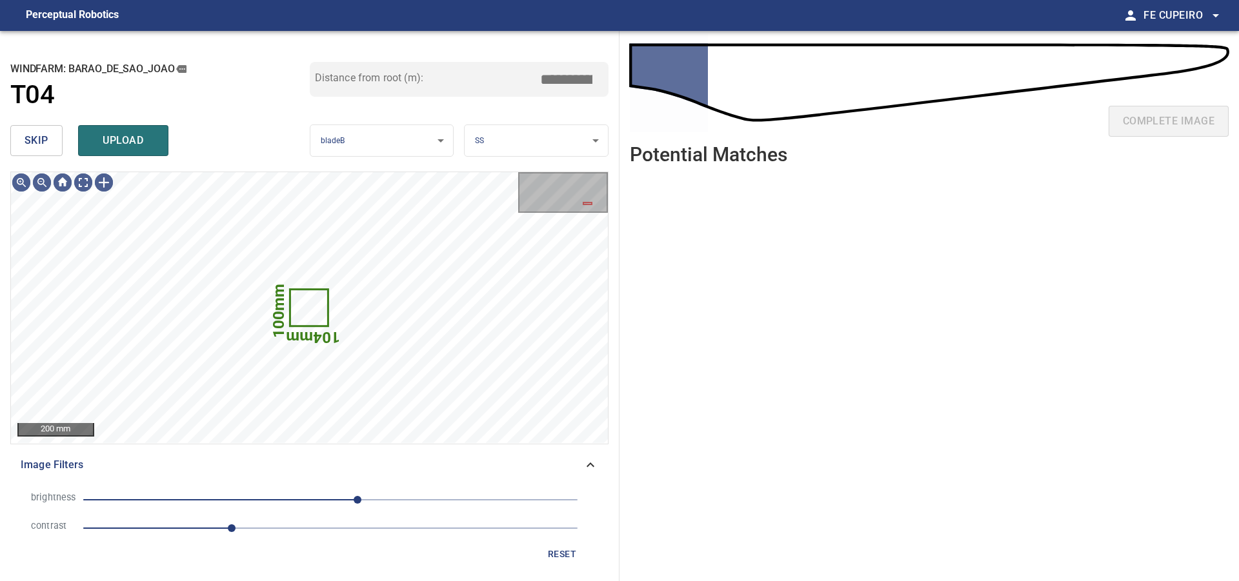
click at [41, 134] on span "skip" at bounding box center [37, 141] width 24 height 18
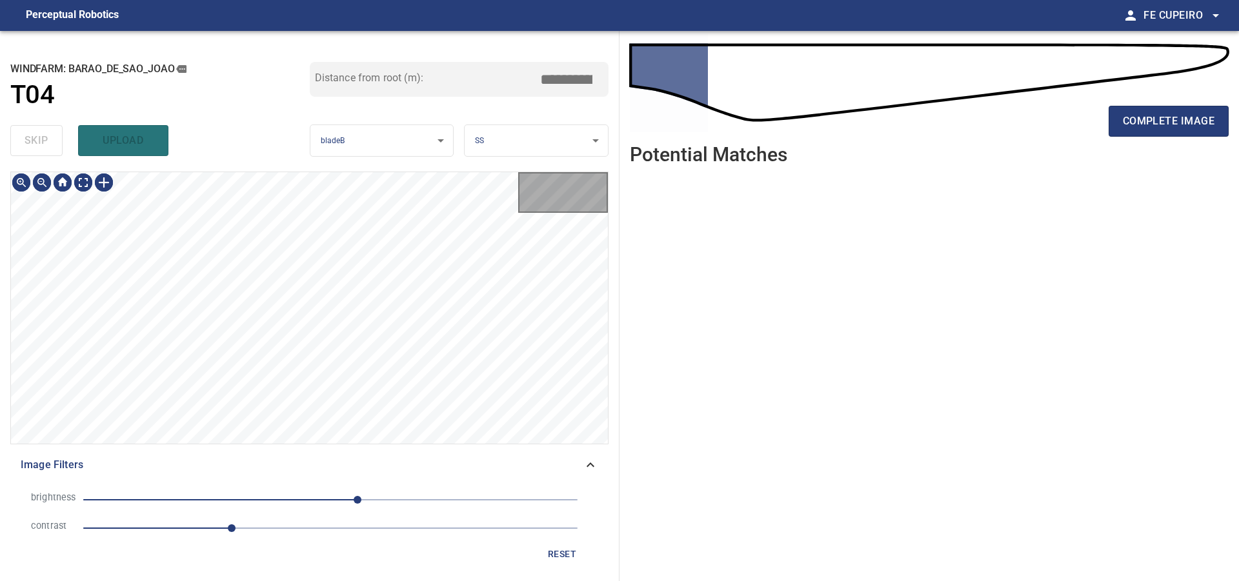
click at [41, 134] on div "skip upload" at bounding box center [159, 140] width 299 height 41
click at [40, 135] on div "skip upload" at bounding box center [159, 140] width 299 height 41
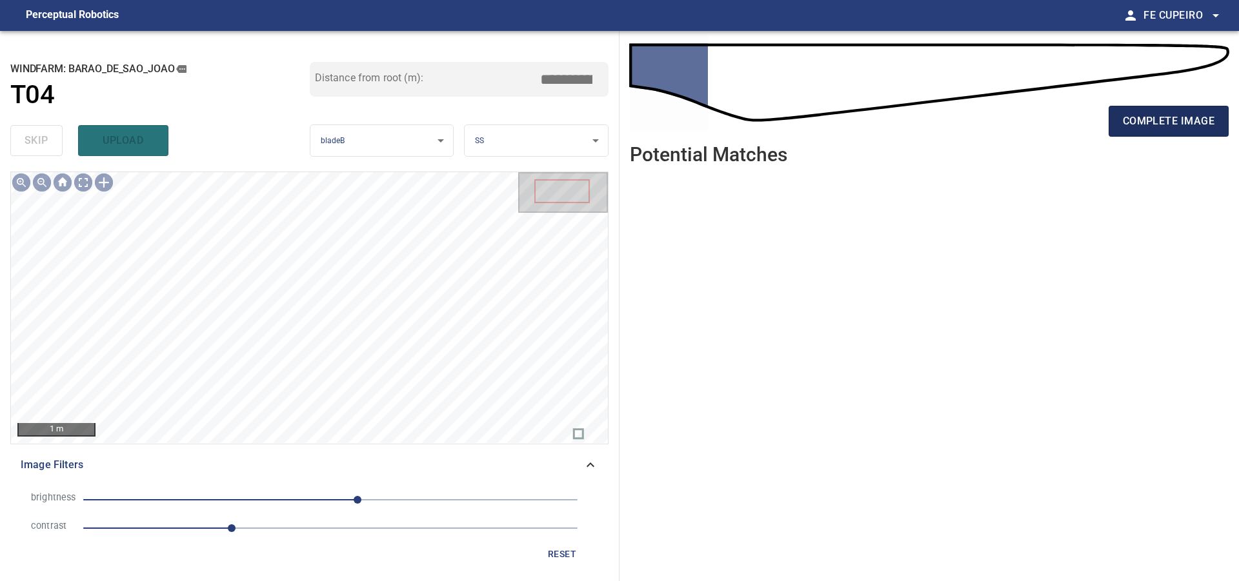
click at [1110, 107] on button "complete image" at bounding box center [1168, 121] width 120 height 31
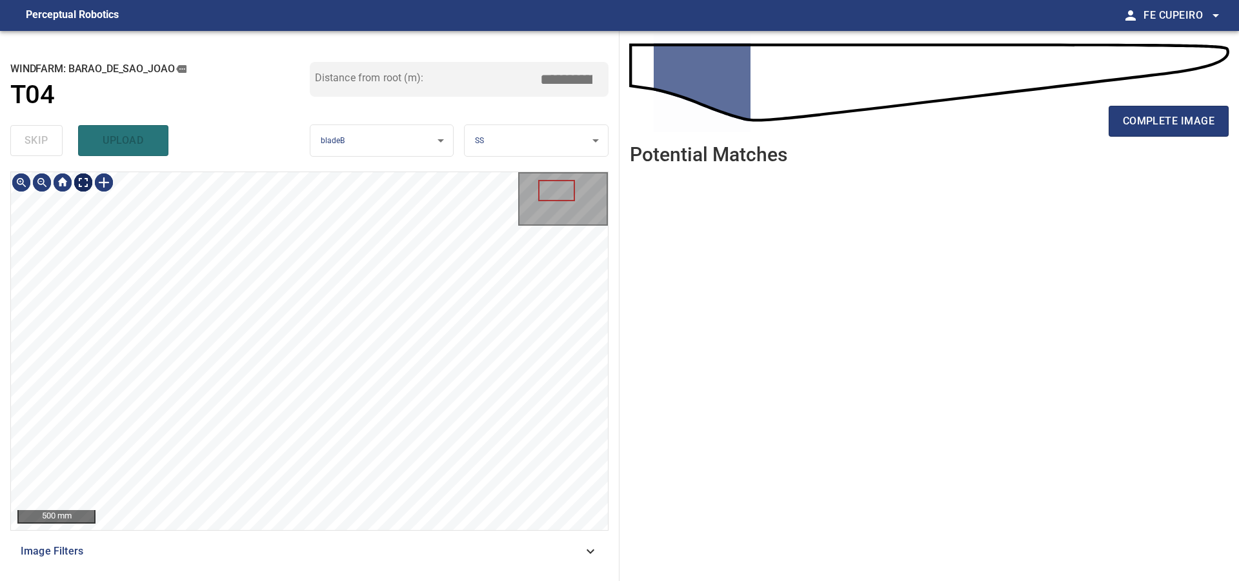
click at [78, 178] on body "**********" at bounding box center [619, 290] width 1239 height 581
click at [1157, 121] on span "complete image" at bounding box center [1169, 121] width 92 height 18
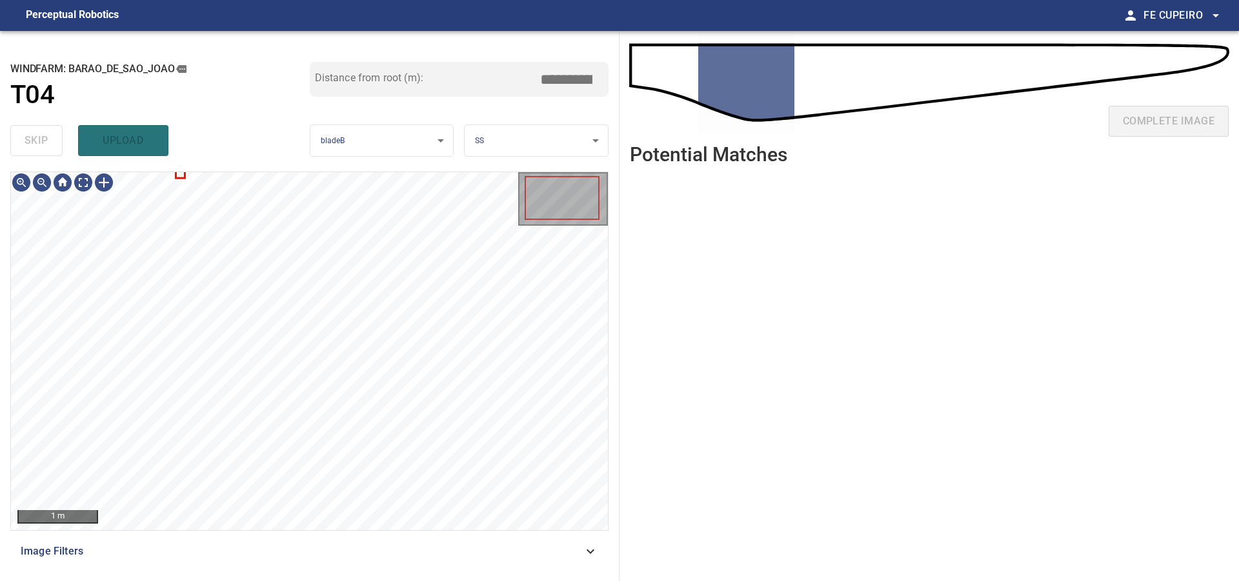
click at [275, 541] on div "Image Filters" at bounding box center [309, 551] width 598 height 31
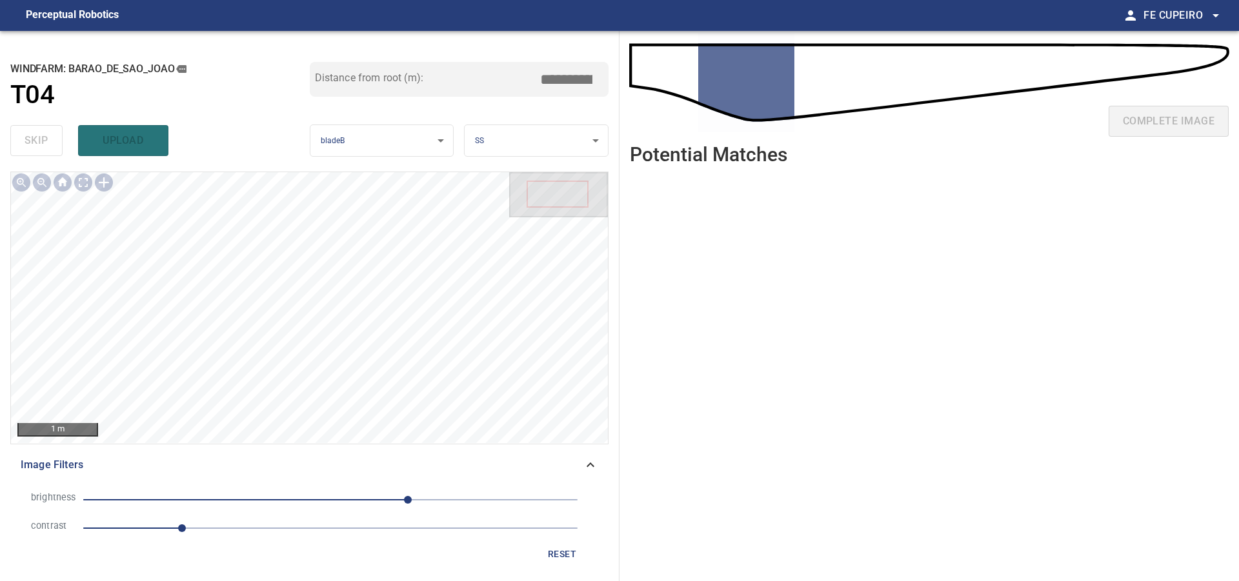
drag, startPoint x: 261, startPoint y: 527, endPoint x: 232, endPoint y: 525, distance: 28.5
click at [245, 525] on span "1" at bounding box center [330, 528] width 494 height 18
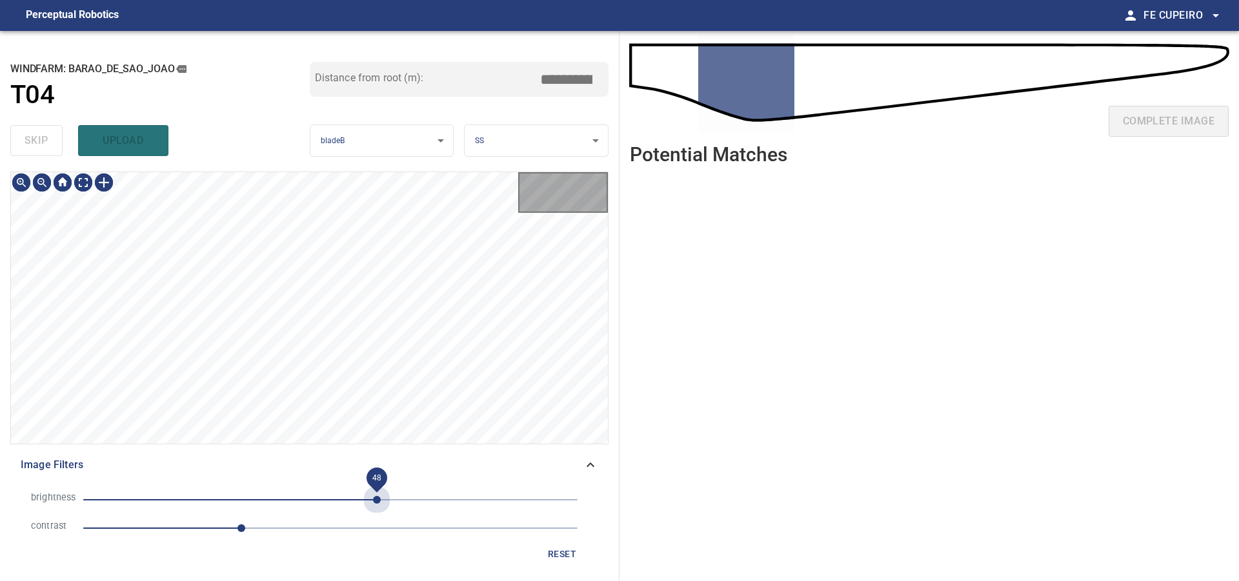
click at [377, 501] on span "48" at bounding box center [330, 500] width 494 height 18
click at [352, 503] on span "22" at bounding box center [330, 500] width 494 height 18
click at [356, 501] on span "22" at bounding box center [352, 500] width 8 height 8
click at [85, 192] on body "**********" at bounding box center [619, 290] width 1239 height 581
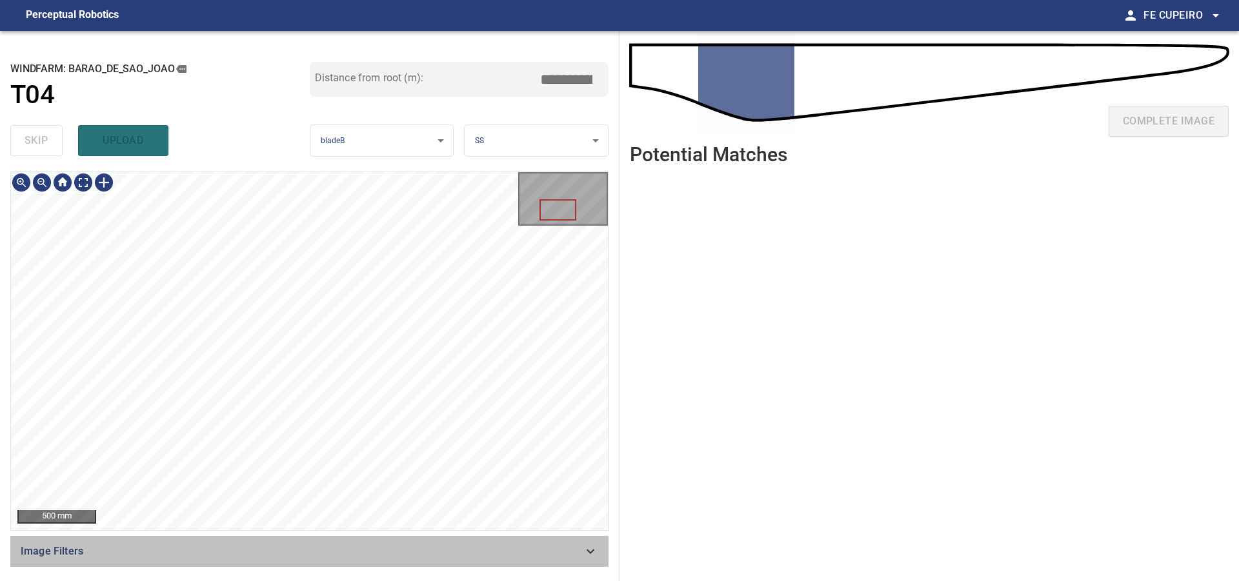
click at [277, 546] on span "Image Filters" at bounding box center [302, 551] width 562 height 15
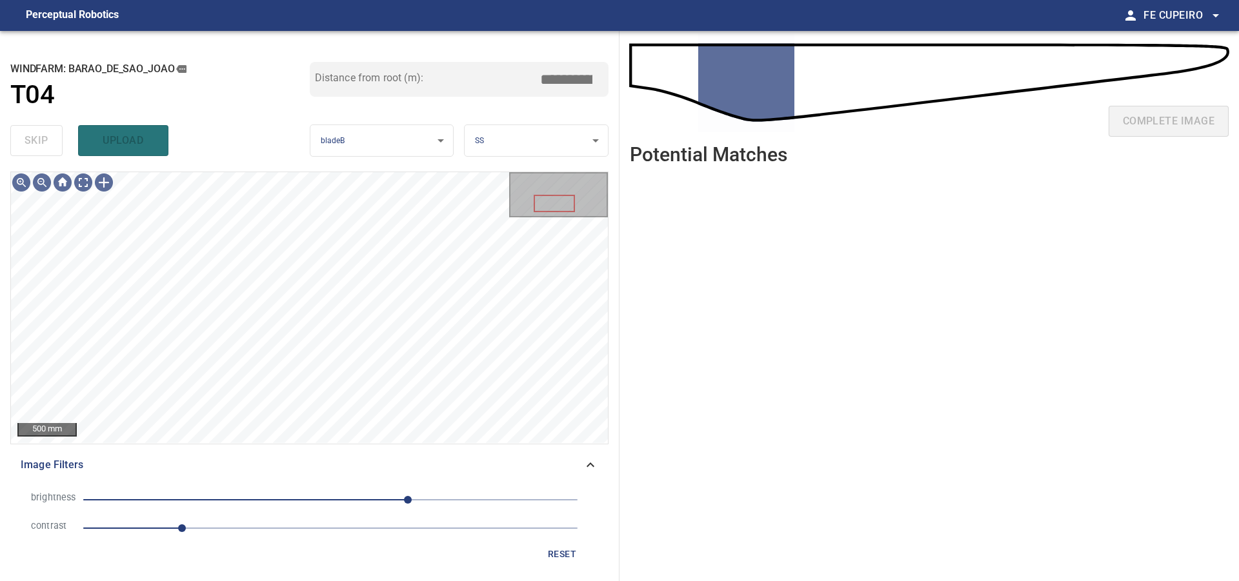
click at [279, 462] on span "Image Filters" at bounding box center [302, 464] width 562 height 15
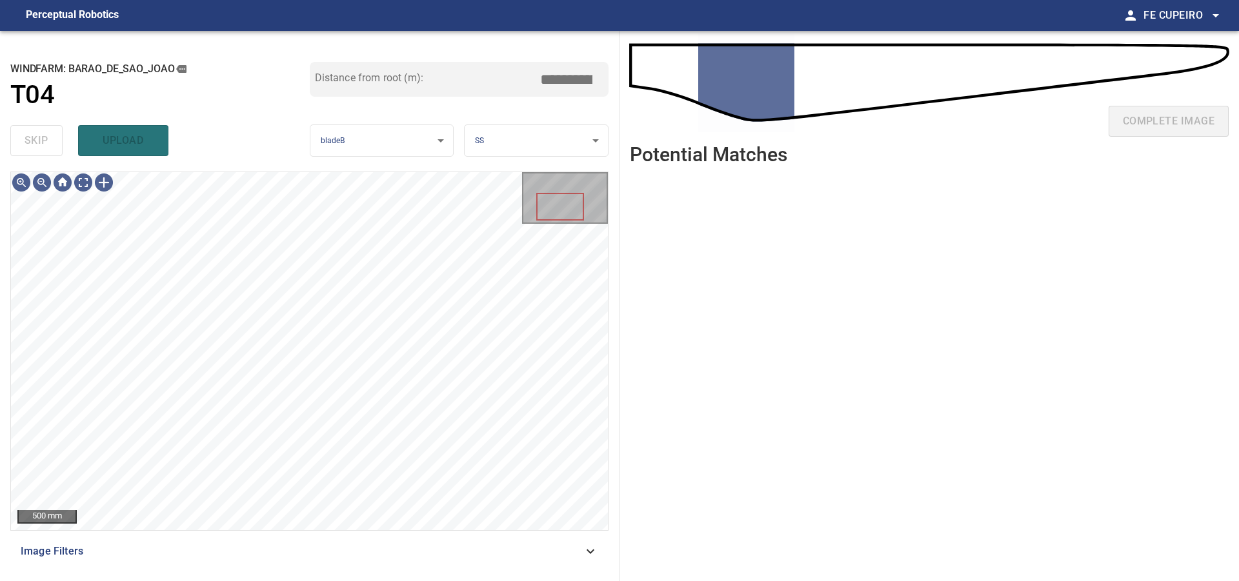
click at [237, 563] on div "500 mm Image Filters" at bounding box center [309, 371] width 598 height 399
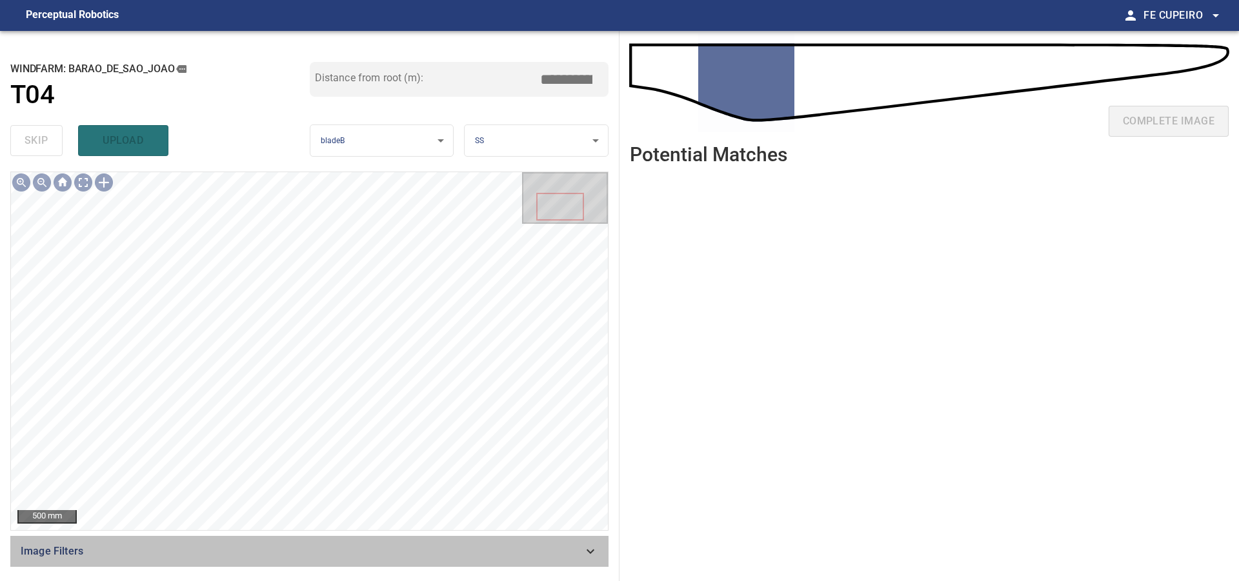
click at [239, 554] on span "Image Filters" at bounding box center [302, 551] width 562 height 15
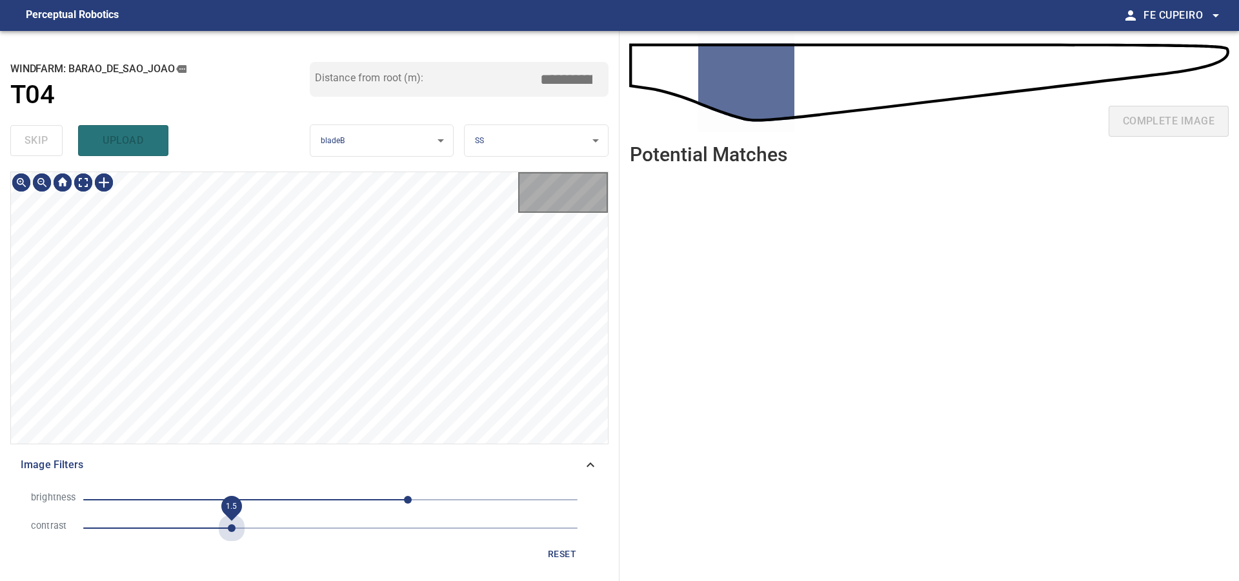
click at [232, 528] on span "1.5" at bounding box center [330, 528] width 494 height 18
click at [312, 496] on span "80" at bounding box center [330, 500] width 494 height 18
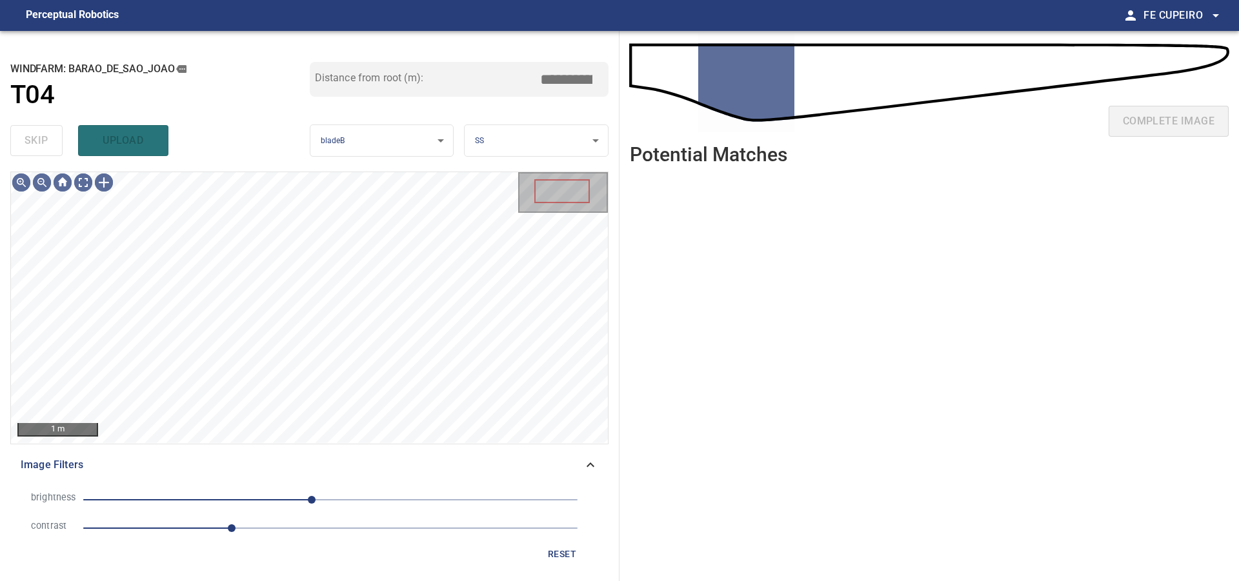
drag, startPoint x: 316, startPoint y: 496, endPoint x: 337, endPoint y: 494, distance: 21.3
click at [316, 496] on span "-19" at bounding box center [312, 500] width 8 height 8
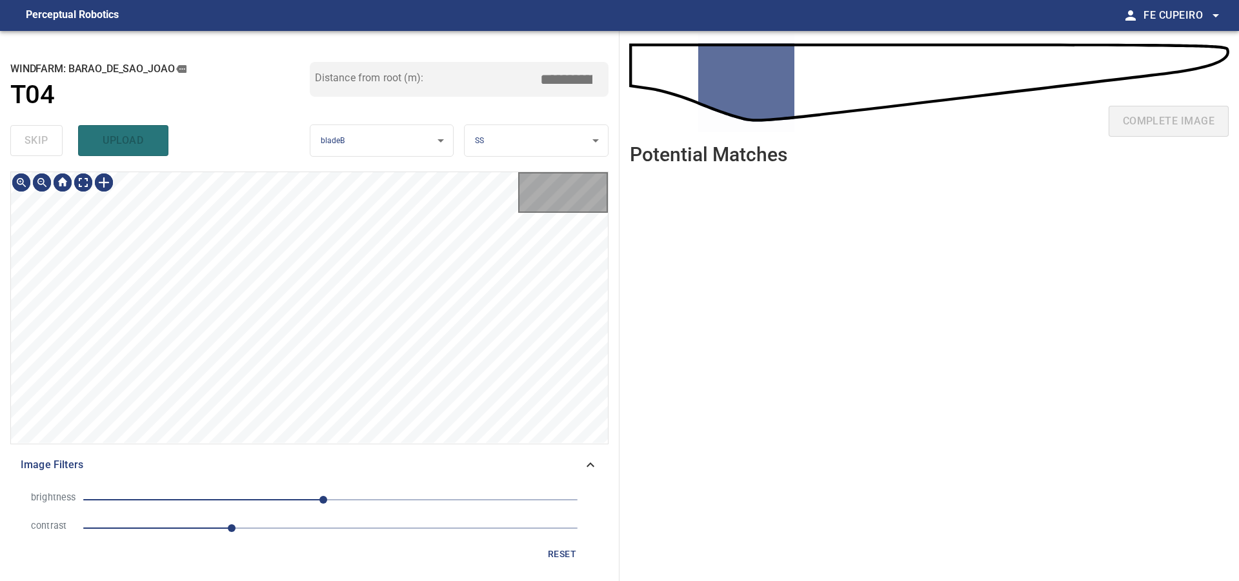
click at [341, 492] on span "-7" at bounding box center [330, 500] width 494 height 18
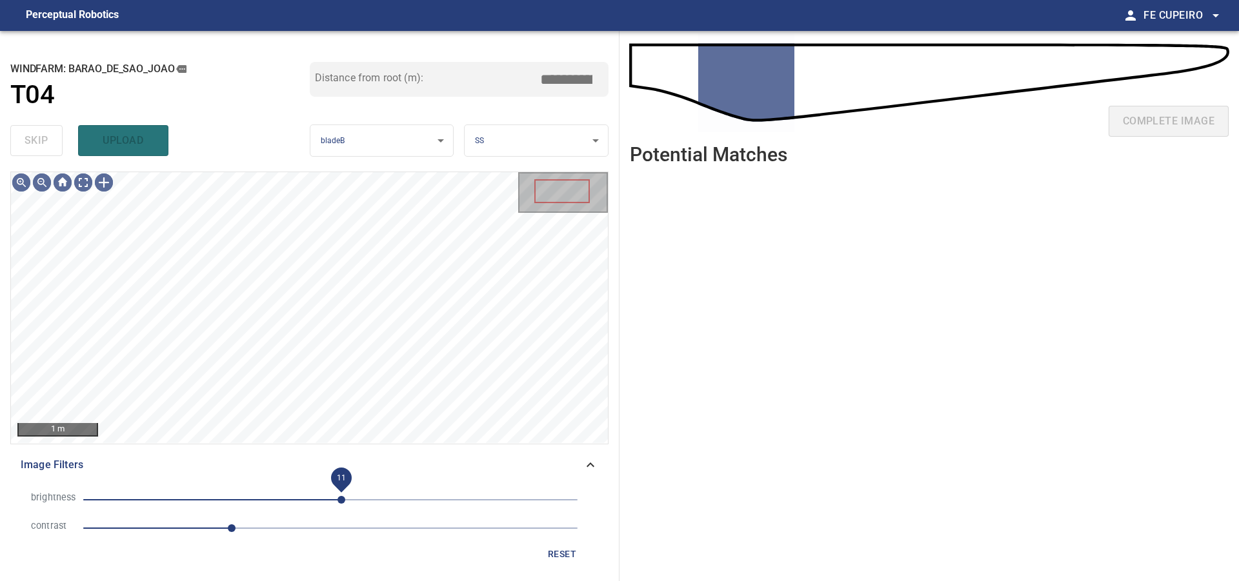
click at [345, 496] on span "11" at bounding box center [341, 500] width 8 height 8
drag, startPoint x: 354, startPoint y: 497, endPoint x: 364, endPoint y: 494, distance: 10.2
click at [356, 497] on span "23" at bounding box center [353, 500] width 8 height 8
click at [359, 496] on span "26" at bounding box center [356, 500] width 8 height 8
click at [85, 190] on body "**********" at bounding box center [619, 290] width 1239 height 581
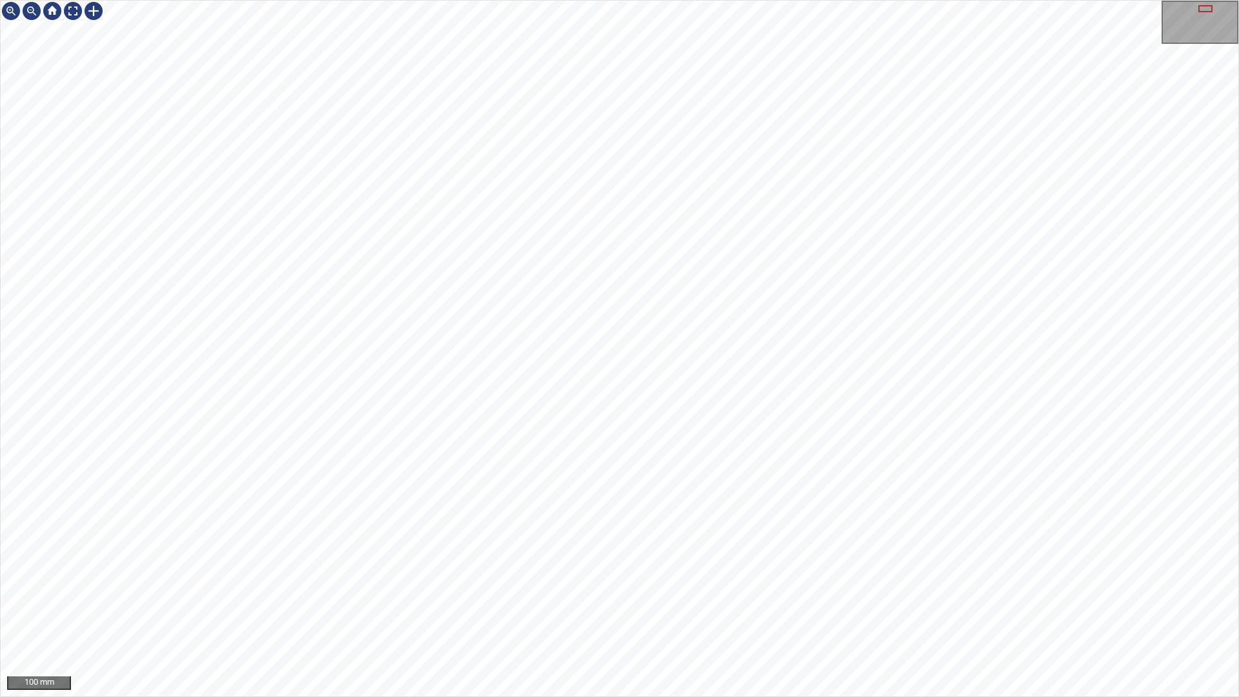
click at [913, 0] on div "100 mm" at bounding box center [619, 348] width 1239 height 697
click at [68, 7] on img at bounding box center [73, 11] width 21 height 21
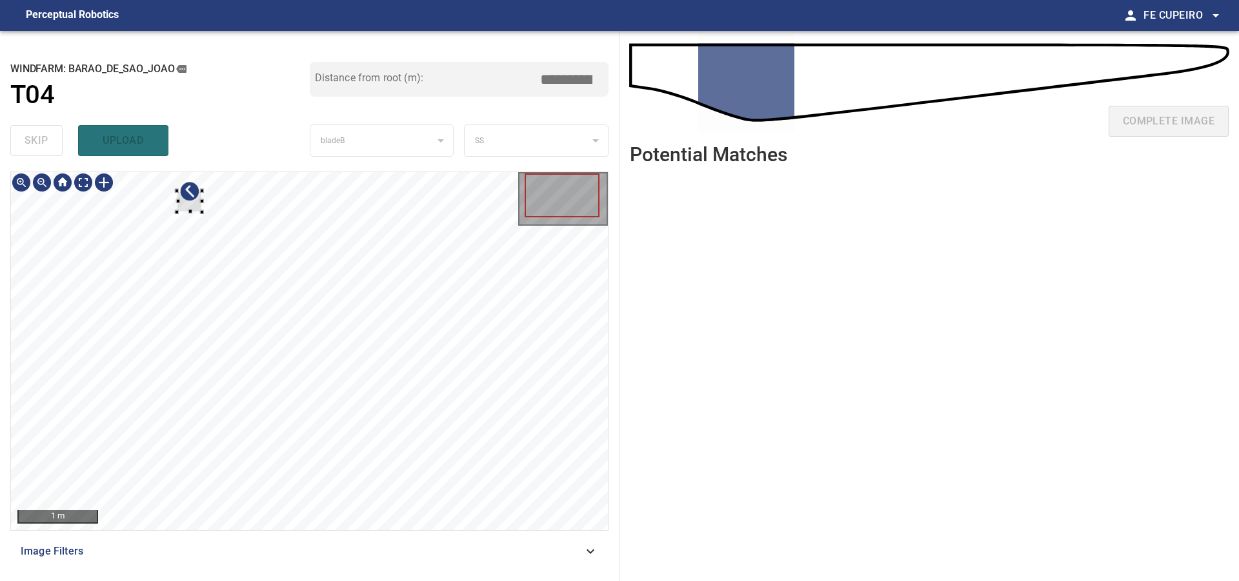
click at [204, 215] on div at bounding box center [309, 351] width 597 height 358
click at [163, 223] on div at bounding box center [157, 215] width 27 height 21
click at [85, 183] on body "**********" at bounding box center [619, 290] width 1239 height 581
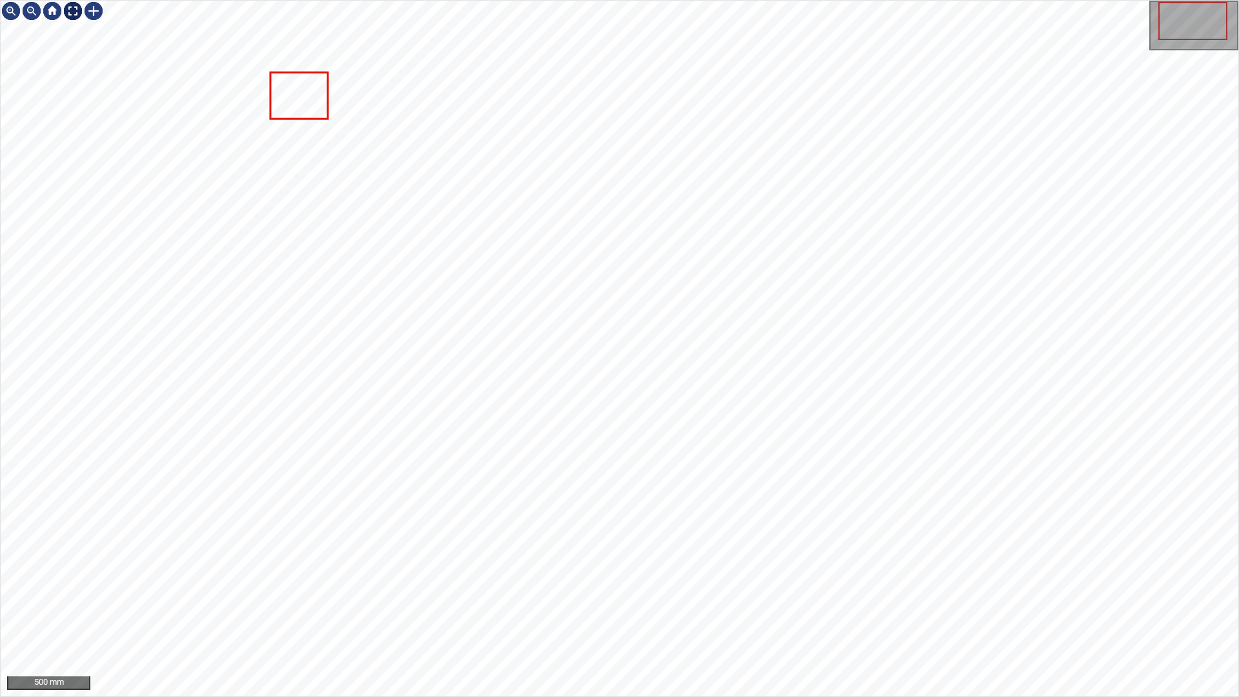
click at [73, 16] on img at bounding box center [73, 11] width 21 height 21
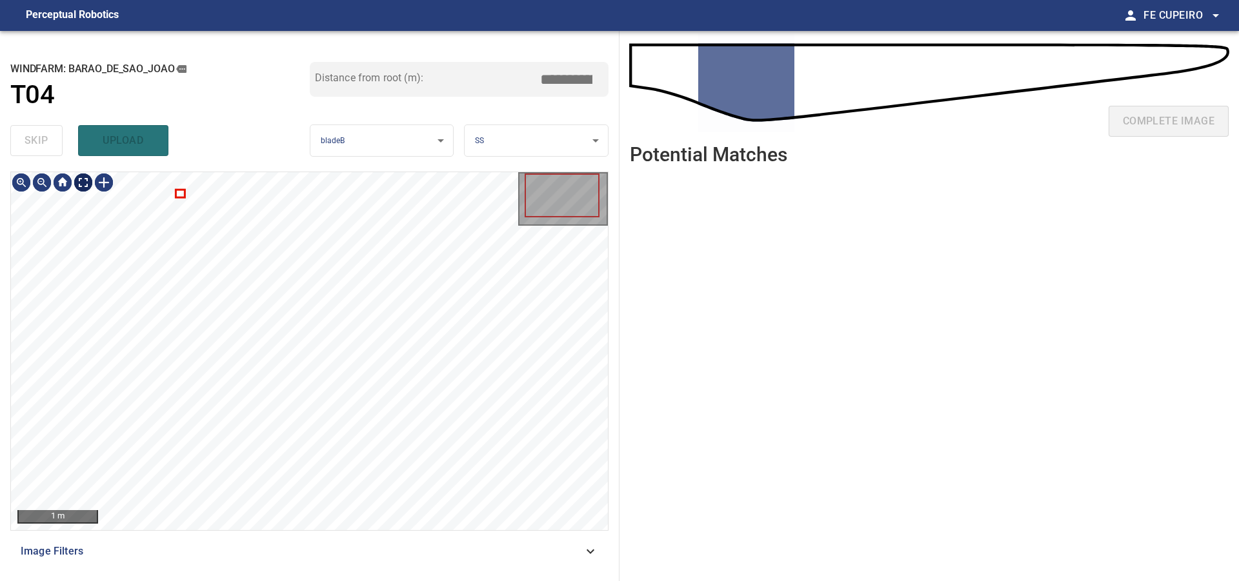
click at [92, 184] on body "**********" at bounding box center [619, 290] width 1239 height 581
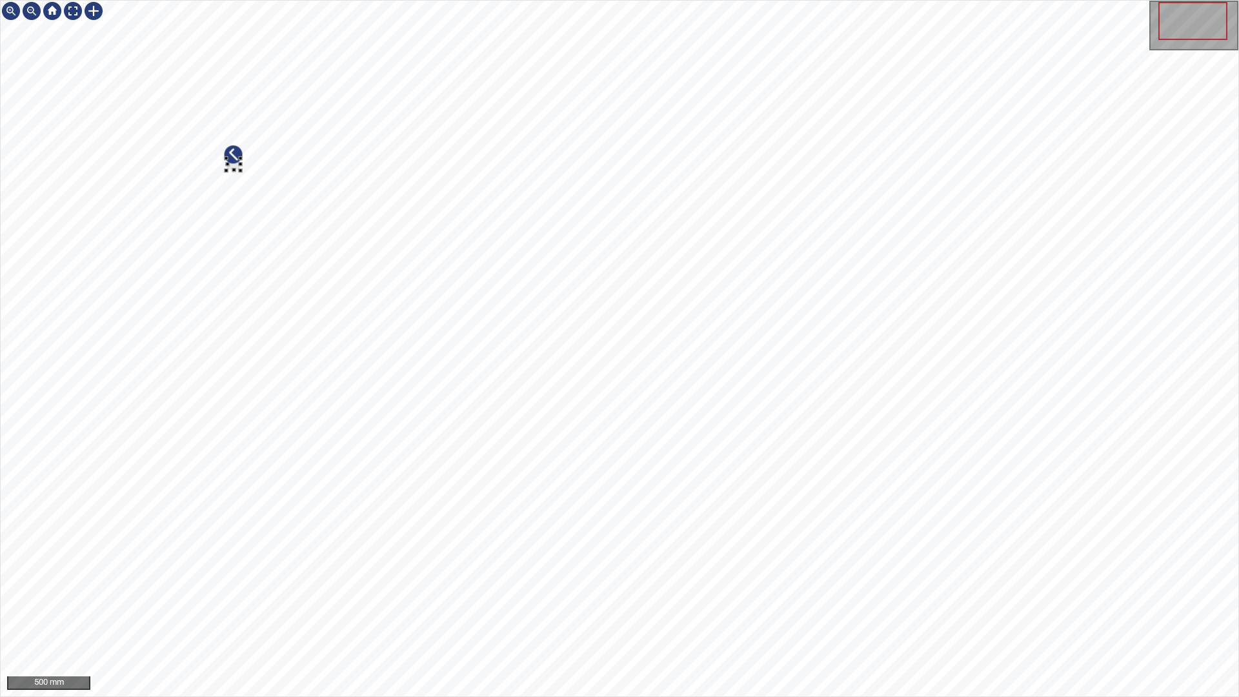
click at [226, 174] on div at bounding box center [619, 349] width 1237 height 696
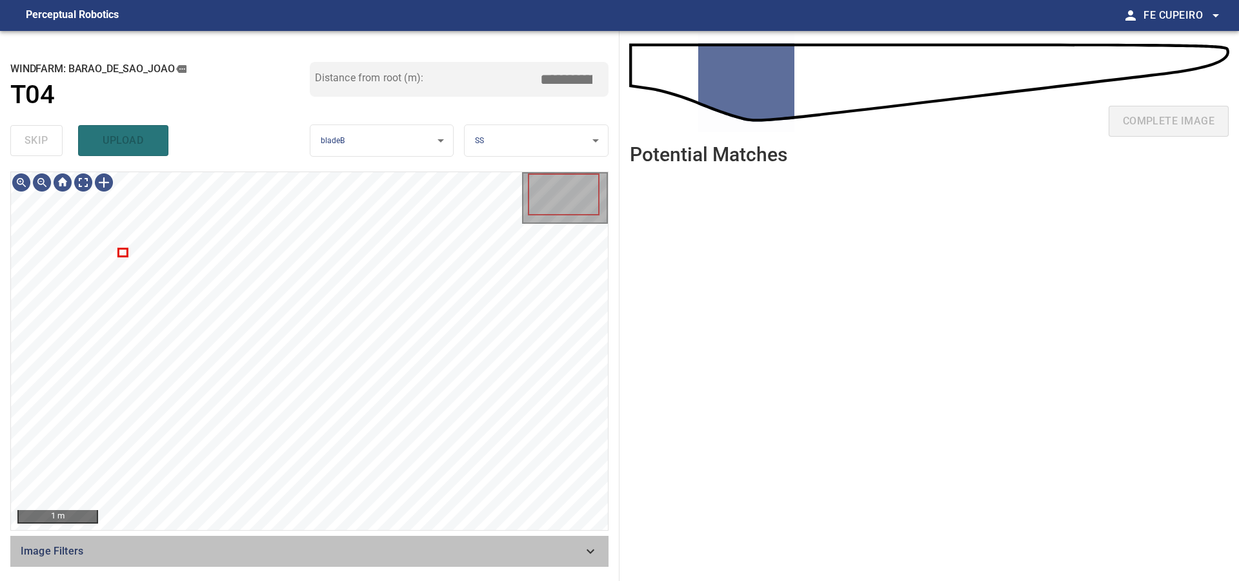
drag, startPoint x: 345, startPoint y: 564, endPoint x: 352, endPoint y: 560, distance: 7.5
click at [346, 564] on div "Image Filters" at bounding box center [309, 551] width 598 height 31
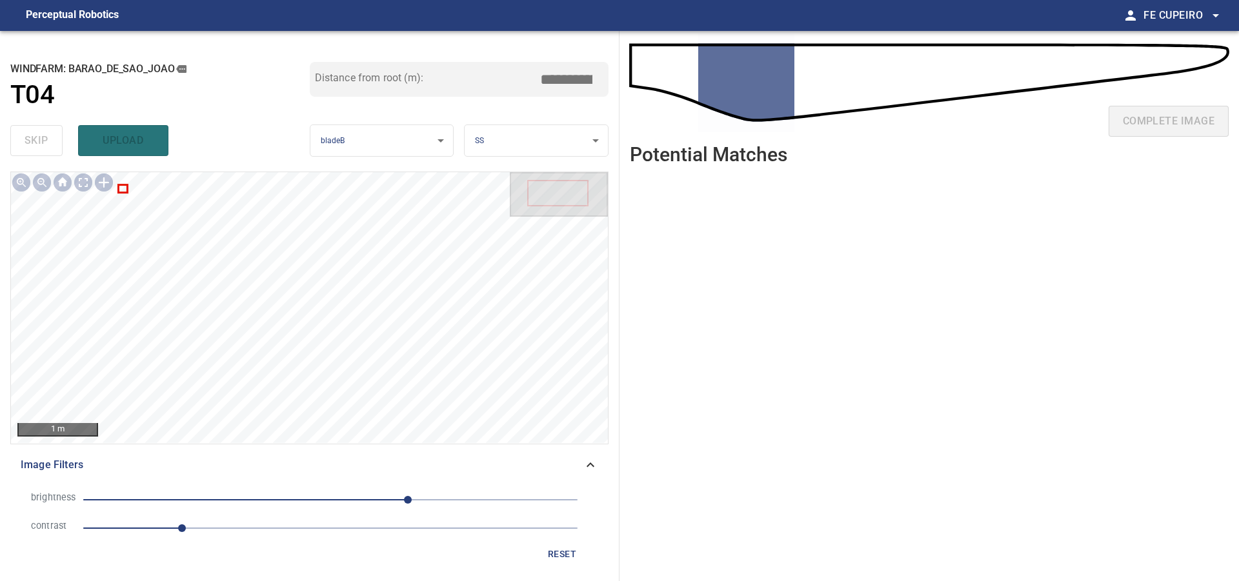
click at [230, 533] on span "1" at bounding box center [330, 528] width 494 height 18
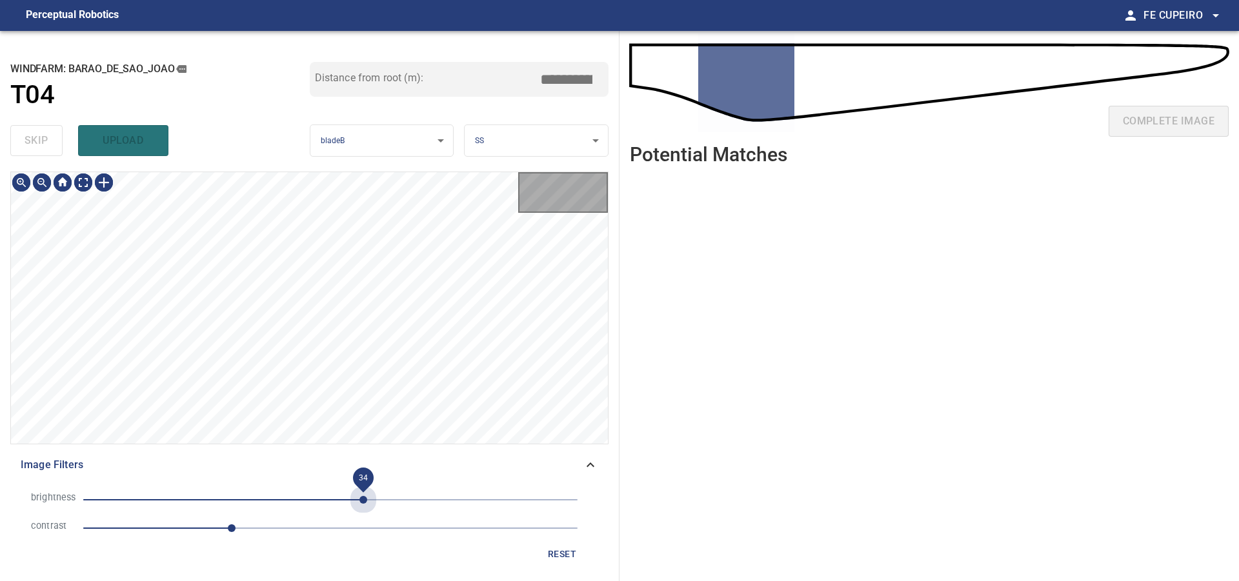
click at [363, 497] on span "34" at bounding box center [330, 500] width 494 height 18
click at [81, 181] on body "**********" at bounding box center [619, 290] width 1239 height 581
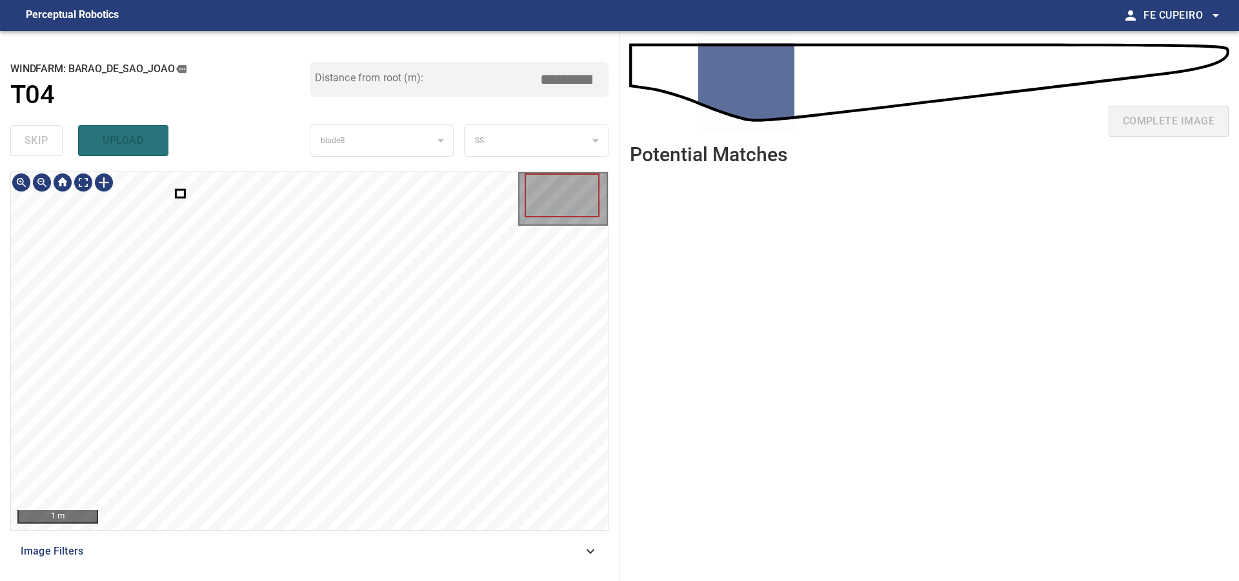
click at [217, 246] on div at bounding box center [309, 351] width 597 height 358
click at [245, 247] on div at bounding box center [309, 351] width 597 height 358
click at [120, 273] on div at bounding box center [102, 263] width 66 height 52
click at [285, 561] on div "Image Filters" at bounding box center [309, 551] width 598 height 31
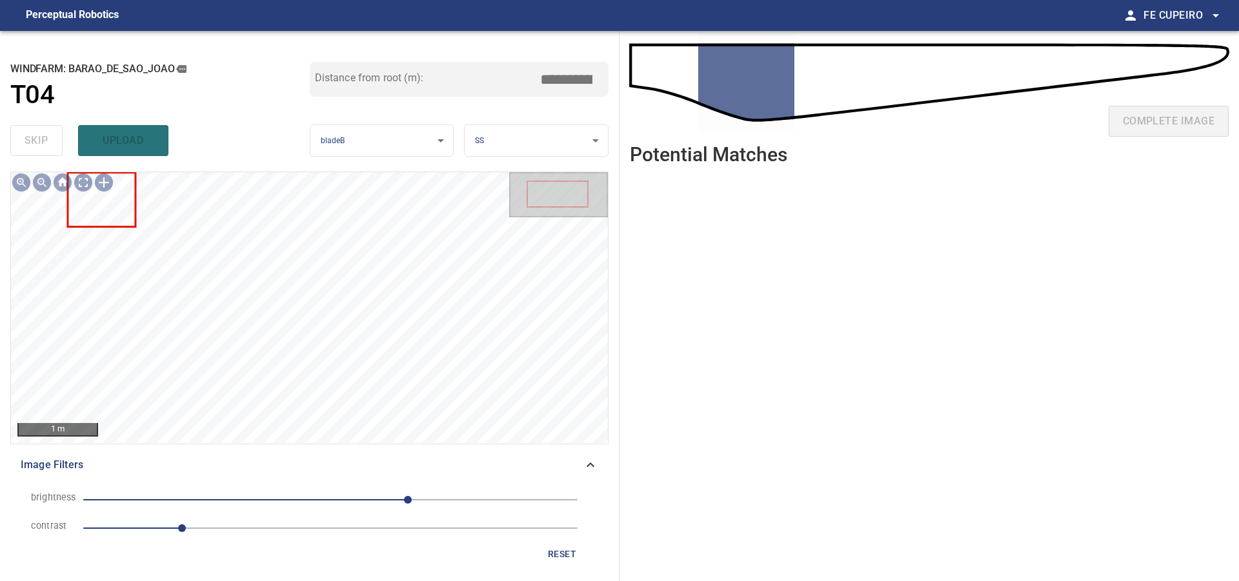
click at [252, 532] on span "1" at bounding box center [330, 528] width 494 height 18
click at [368, 502] on span "80" at bounding box center [330, 500] width 494 height 18
click at [353, 503] on span "39" at bounding box center [330, 500] width 494 height 18
click at [83, 181] on body "**********" at bounding box center [619, 290] width 1239 height 581
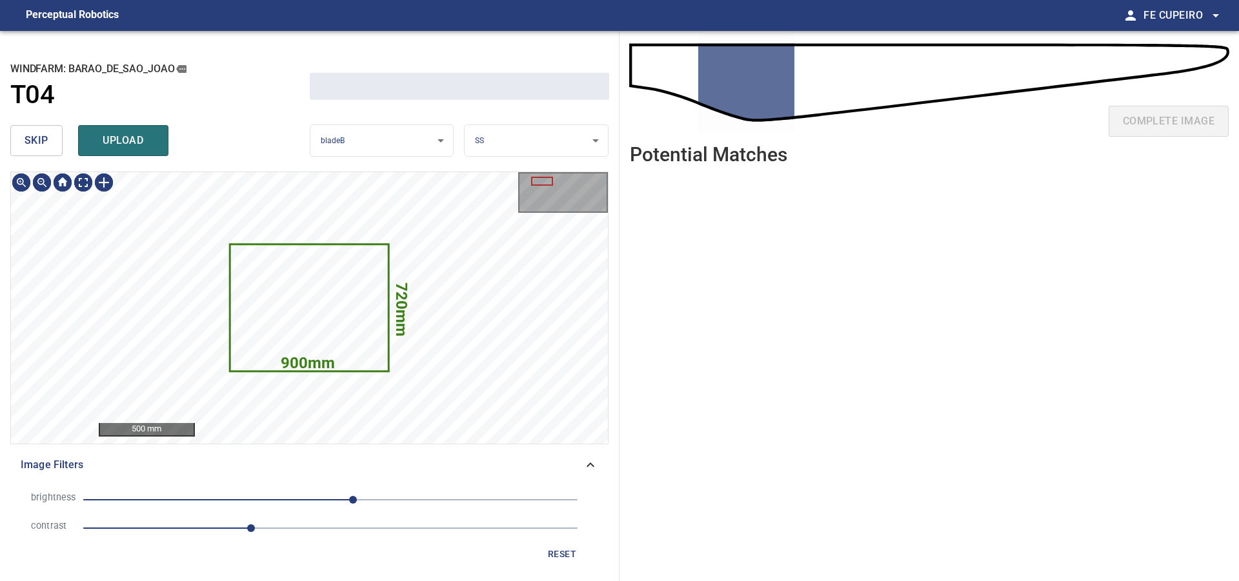
click at [45, 153] on button "skip" at bounding box center [36, 140] width 52 height 31
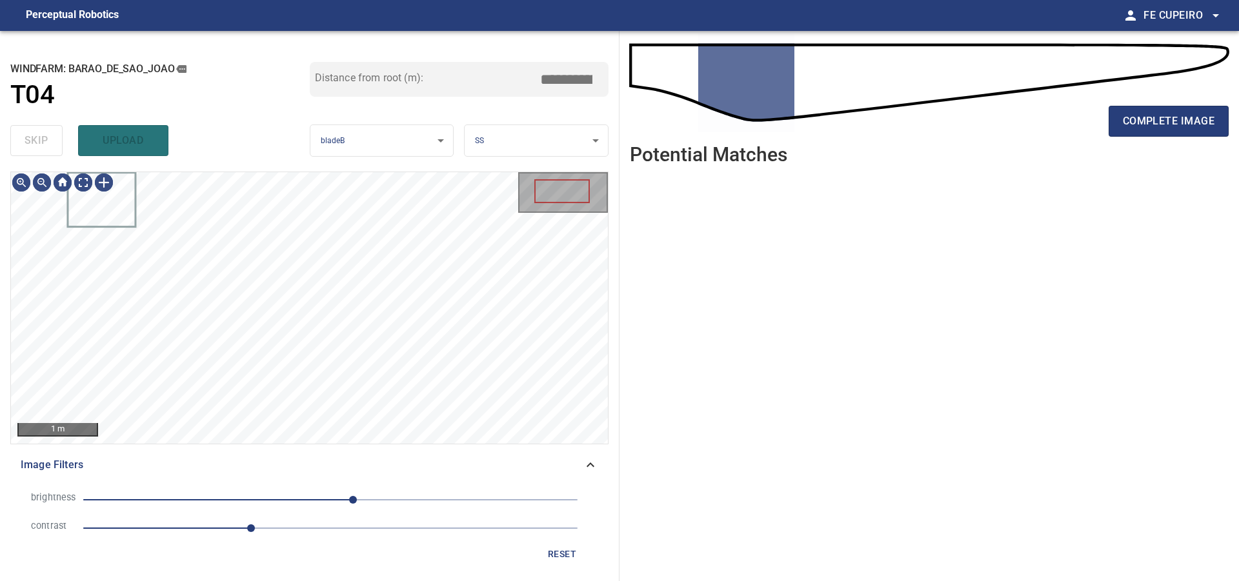
click at [45, 152] on div "skip upload" at bounding box center [159, 140] width 299 height 41
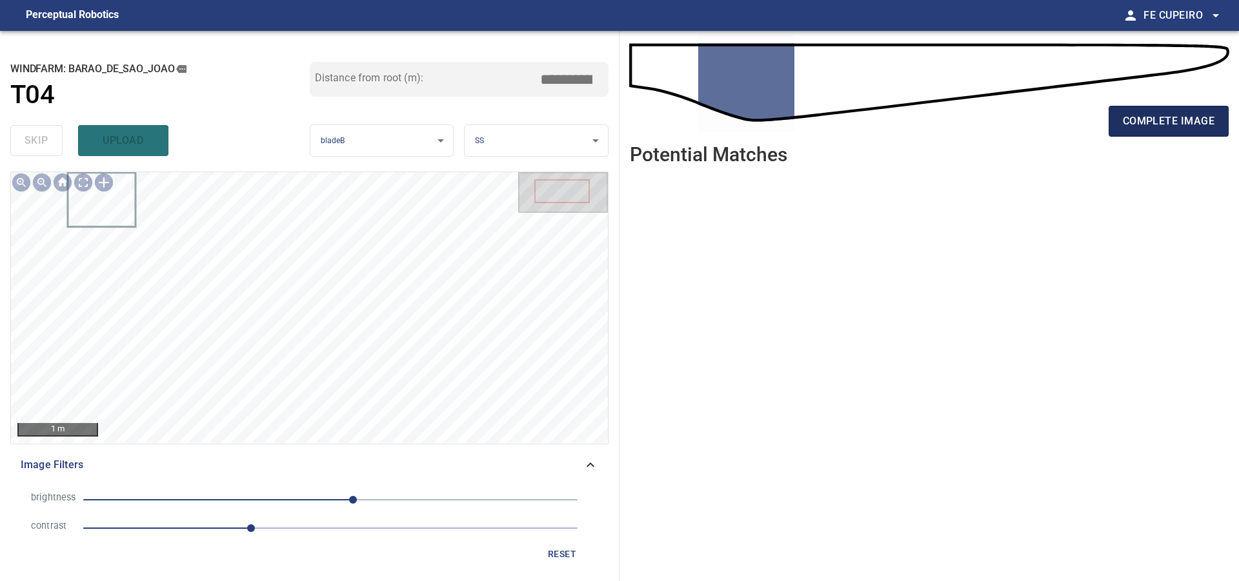
click at [1154, 125] on span "complete image" at bounding box center [1169, 121] width 92 height 18
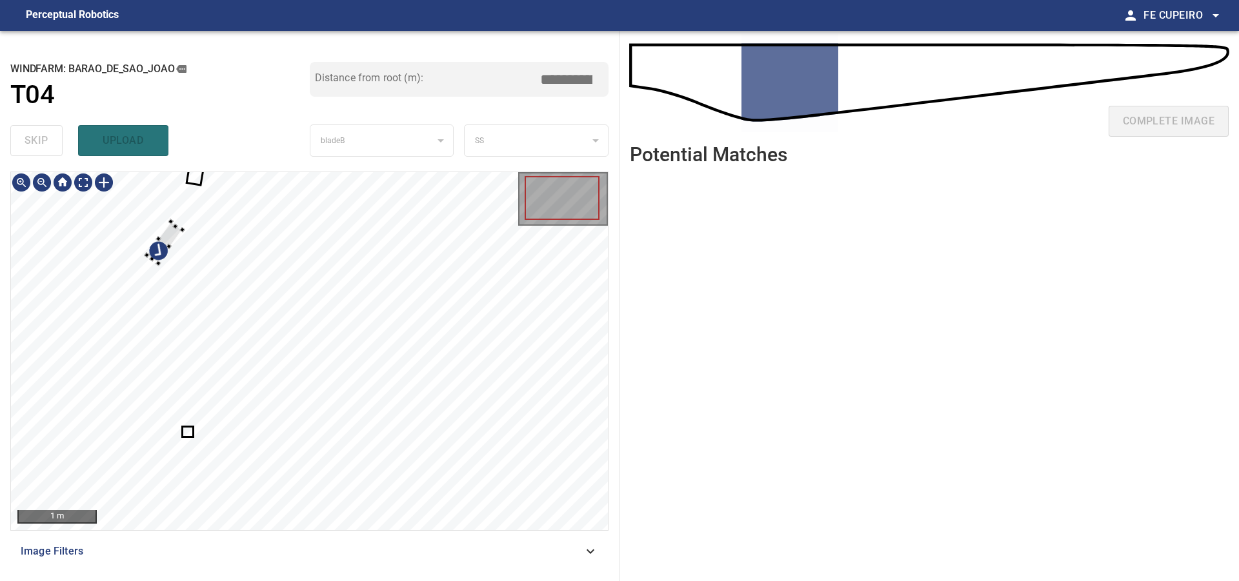
click at [150, 241] on div at bounding box center [309, 351] width 597 height 358
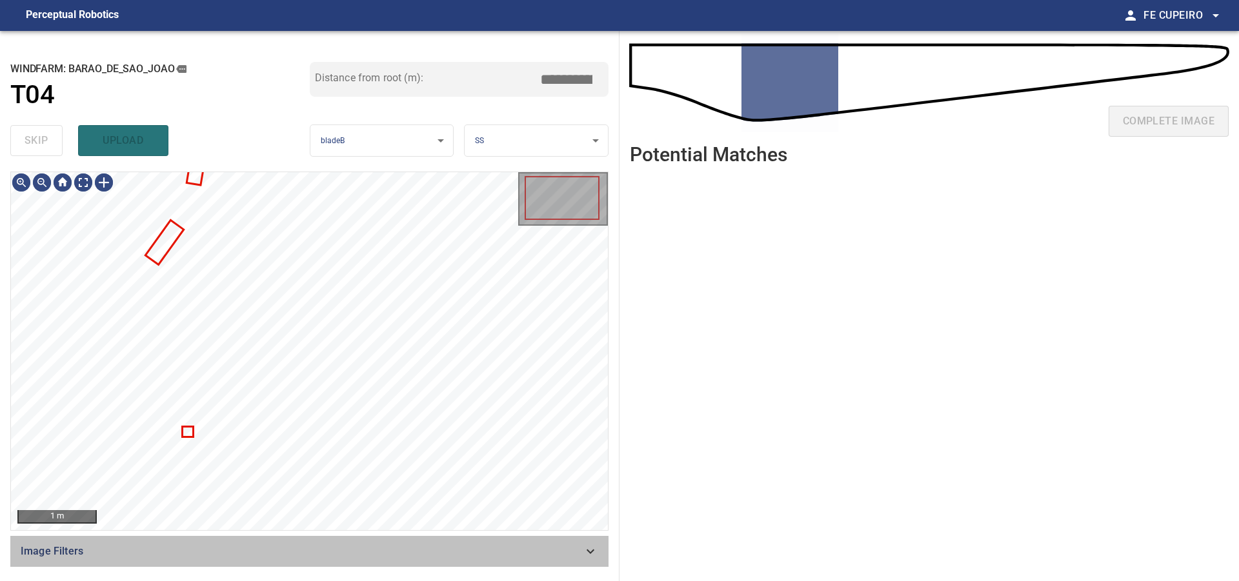
click at [282, 544] on div "Image Filters" at bounding box center [309, 551] width 598 height 31
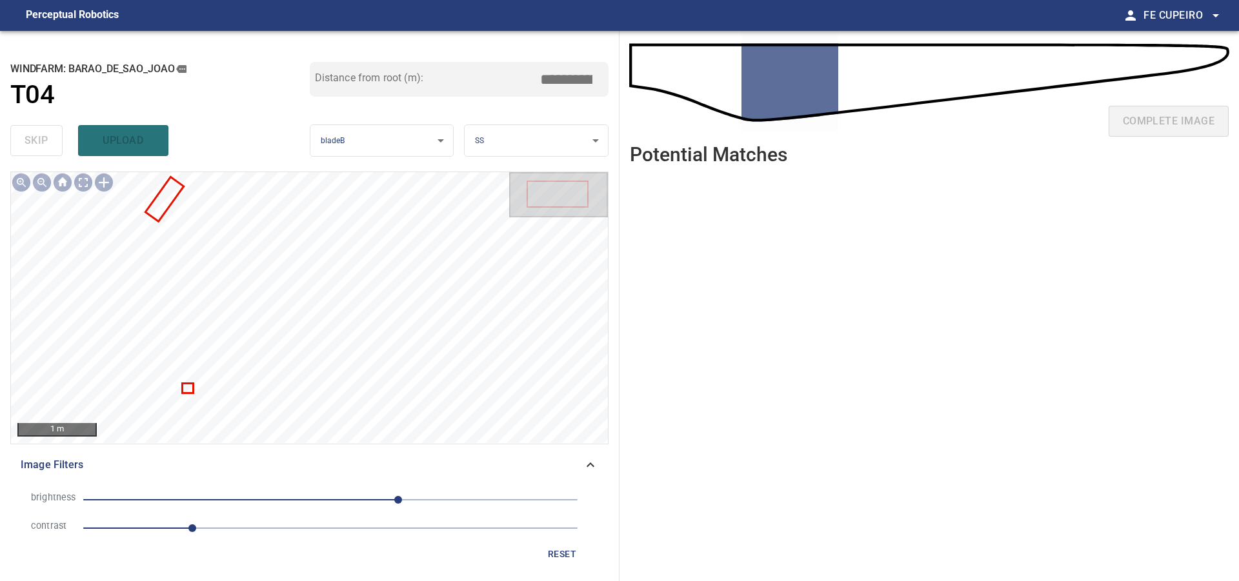
click at [255, 523] on span "1.1" at bounding box center [330, 528] width 494 height 18
click at [366, 497] on span "70" at bounding box center [330, 500] width 494 height 18
click at [92, 185] on body "**********" at bounding box center [619, 290] width 1239 height 581
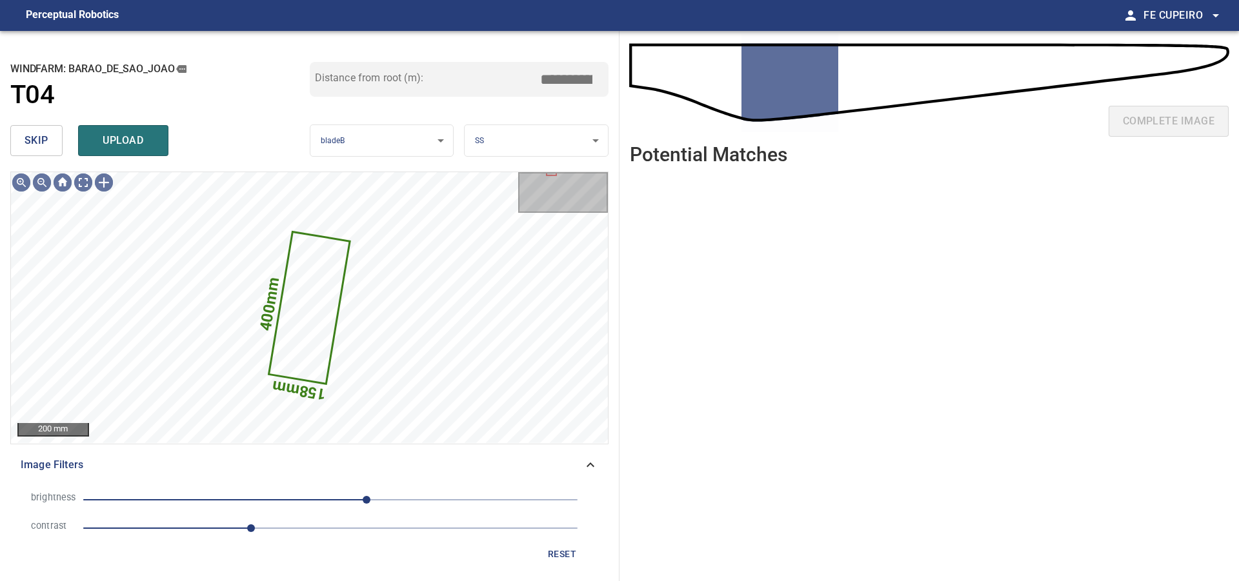
click at [63, 134] on div "skip upload" at bounding box center [159, 140] width 299 height 41
click at [57, 139] on button "skip" at bounding box center [36, 140] width 52 height 31
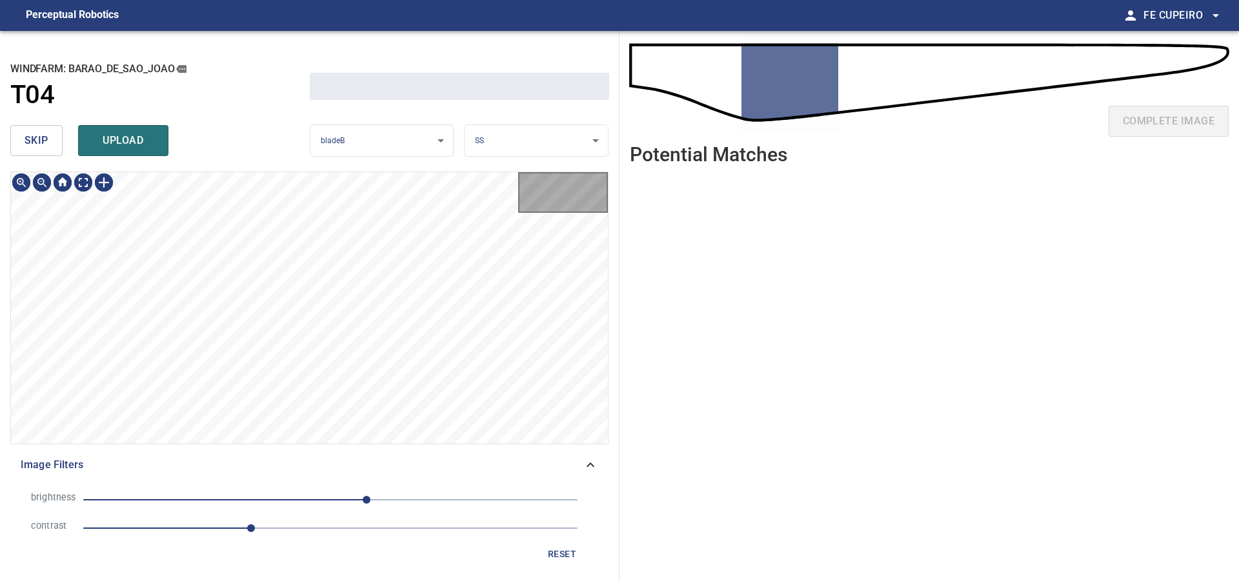
click at [57, 139] on button "skip" at bounding box center [36, 140] width 52 height 31
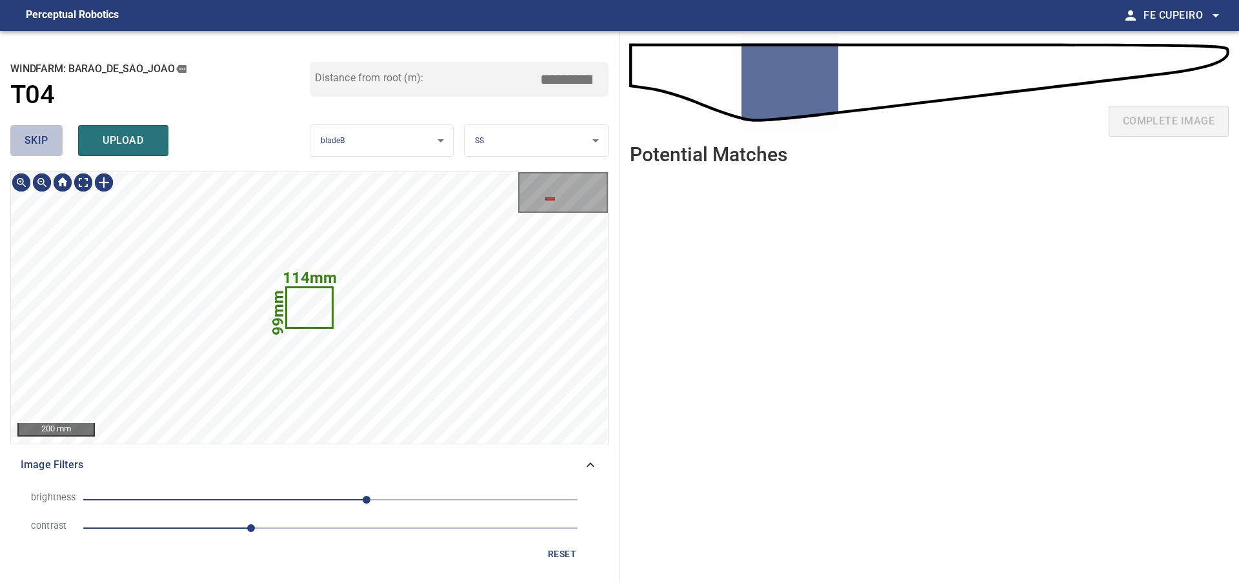
click at [57, 139] on button "skip" at bounding box center [36, 140] width 52 height 31
type input "*****"
click at [57, 139] on div "skip upload" at bounding box center [159, 140] width 299 height 41
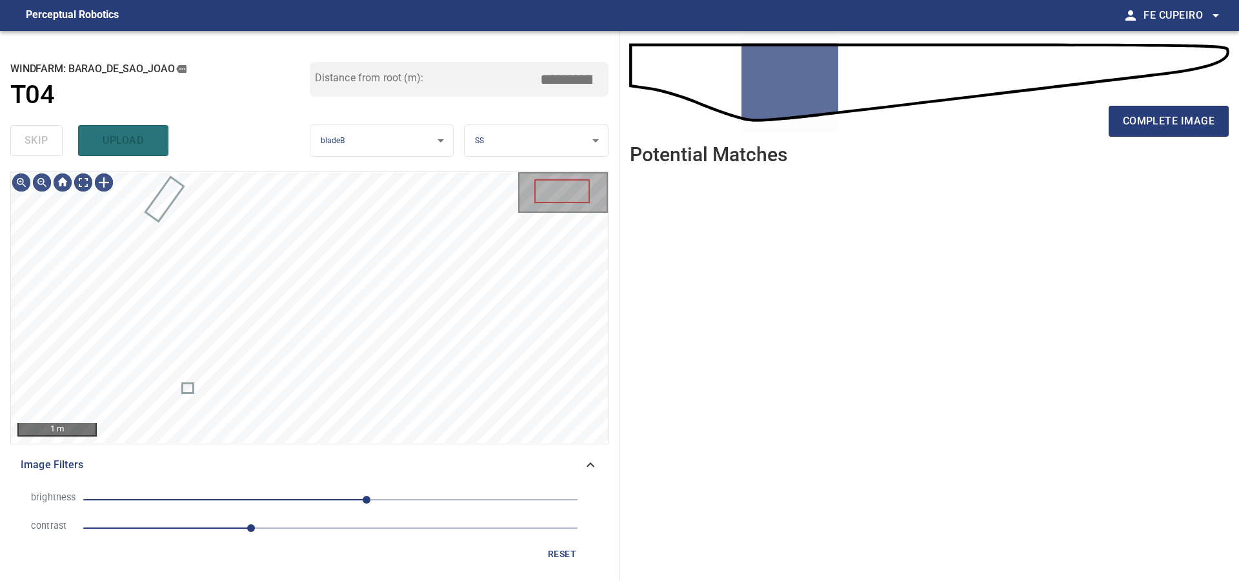
click at [57, 139] on div "skip upload" at bounding box center [159, 140] width 299 height 41
click at [464, 142] on div "**********" at bounding box center [309, 306] width 619 height 550
click at [418, 458] on div "1 m Image Filters brightness 37 contrast 1.7 reset" at bounding box center [309, 371] width 598 height 399
click at [429, 470] on div "1 m Image Filters brightness 37 contrast 1.7 reset" at bounding box center [309, 371] width 598 height 399
click at [423, 116] on div "**********" at bounding box center [309, 306] width 619 height 550
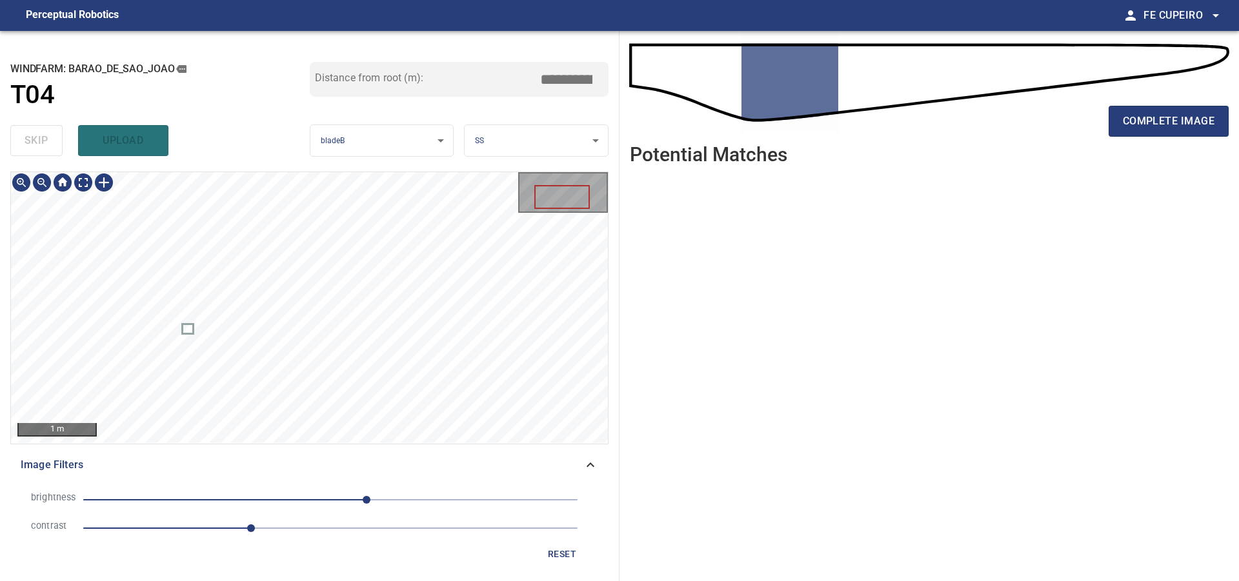
click at [451, 125] on div "**********" at bounding box center [309, 306] width 619 height 550
click at [1168, 99] on div "complete image" at bounding box center [929, 87] width 599 height 92
click at [1168, 114] on span "complete image" at bounding box center [1169, 121] width 92 height 18
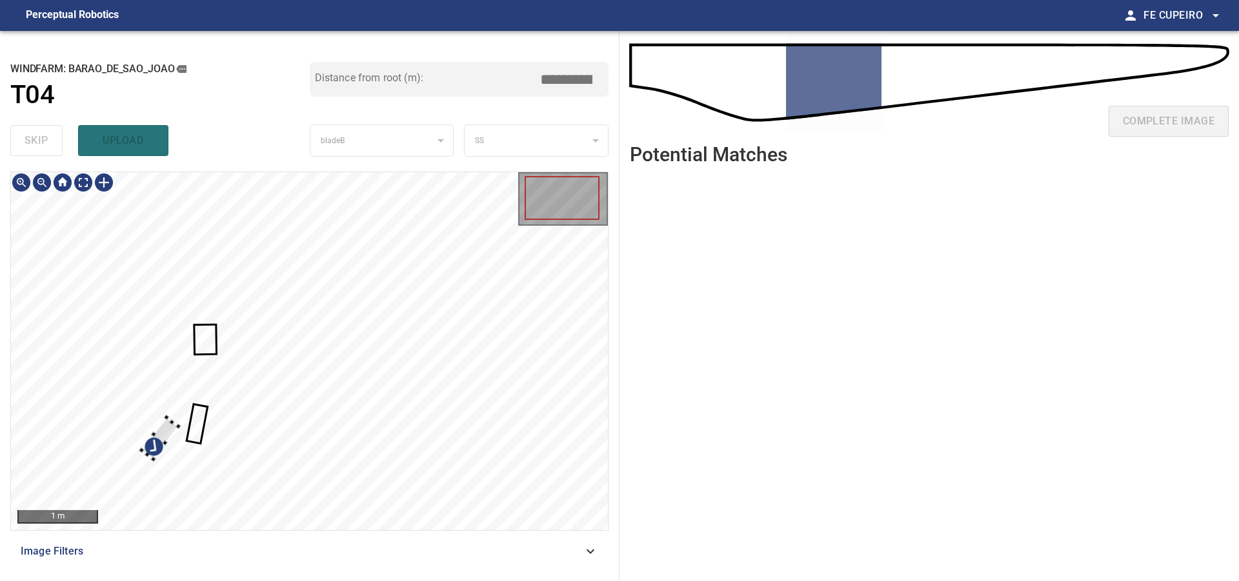
click at [161, 419] on div at bounding box center [309, 351] width 597 height 358
click at [134, 352] on div at bounding box center [309, 351] width 597 height 358
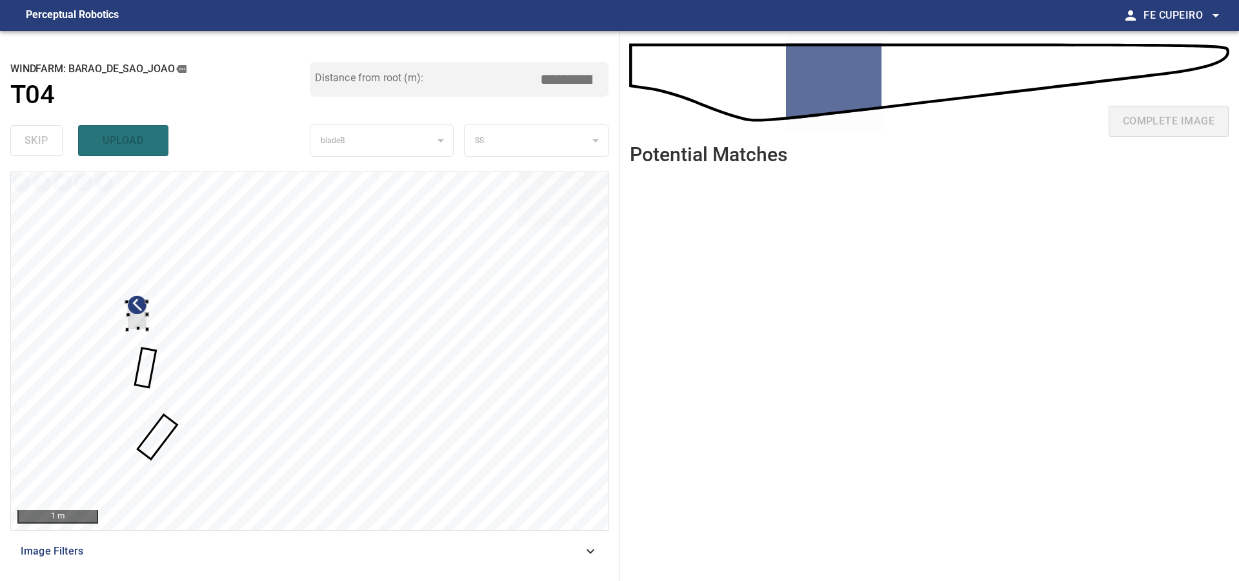
click at [125, 320] on div at bounding box center [309, 351] width 597 height 358
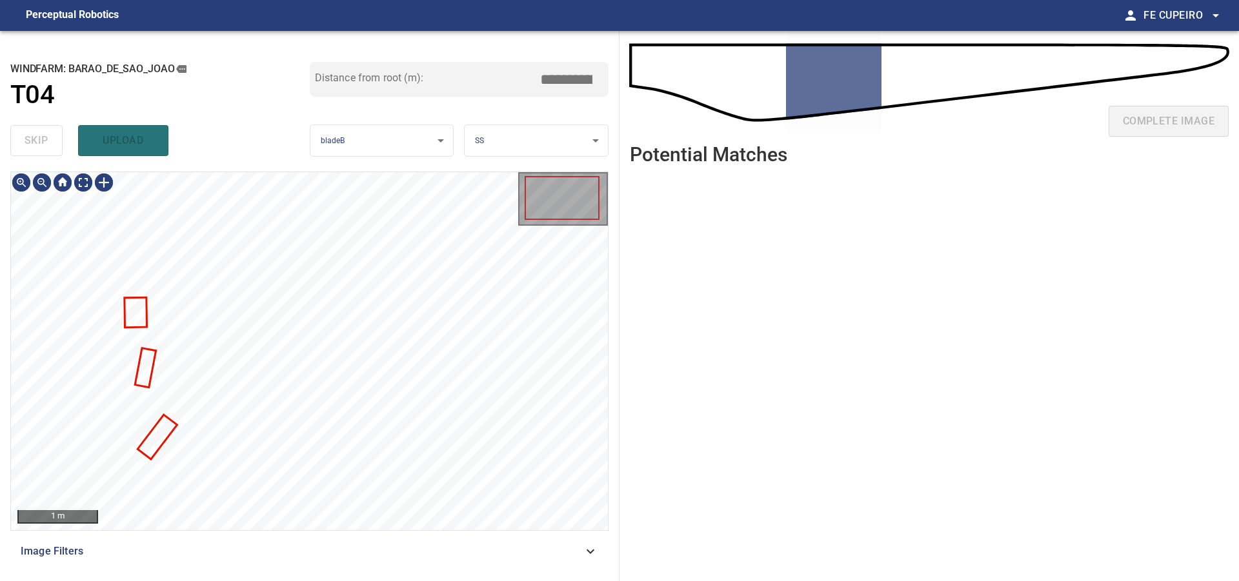
click at [248, 550] on span "Image Filters" at bounding box center [302, 551] width 562 height 15
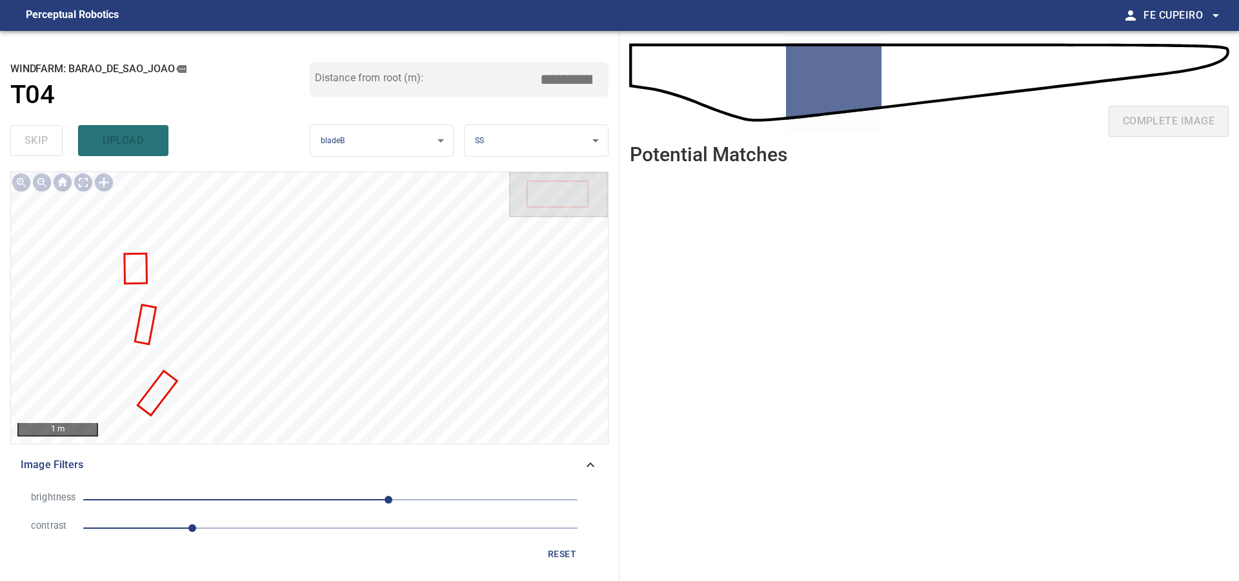
click at [255, 528] on span "1.1" at bounding box center [330, 528] width 494 height 18
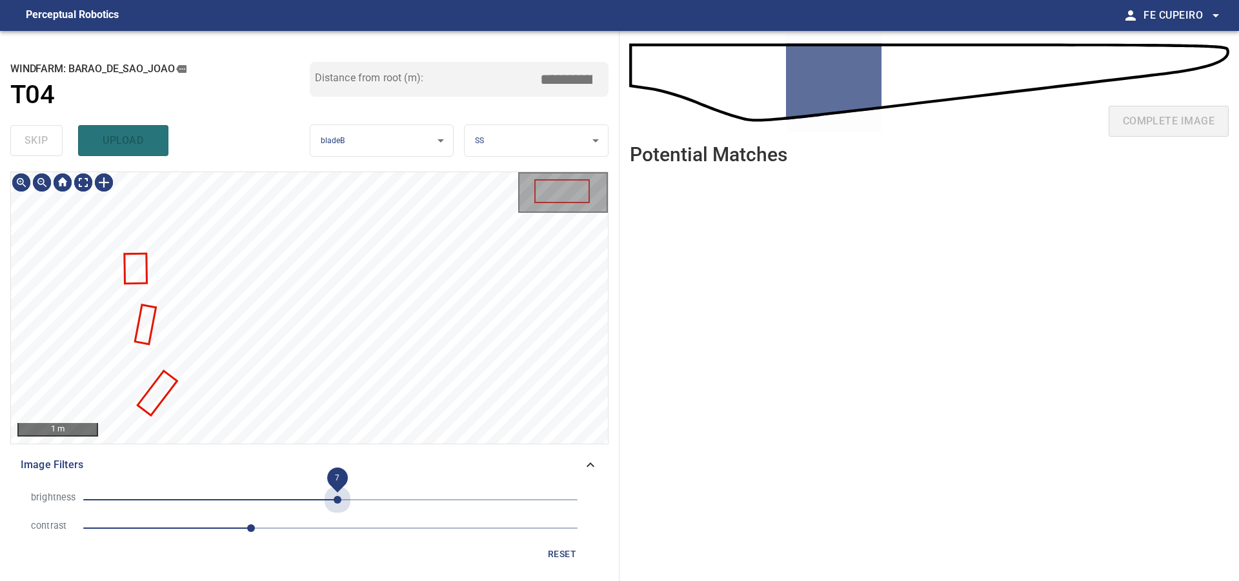
click at [337, 498] on span "7" at bounding box center [330, 500] width 494 height 18
click at [340, 497] on span "7" at bounding box center [338, 500] width 8 height 8
click at [344, 496] on span "10" at bounding box center [340, 500] width 8 height 8
click at [352, 496] on span "18" at bounding box center [348, 500] width 8 height 8
click at [357, 496] on span "23" at bounding box center [353, 500] width 8 height 8
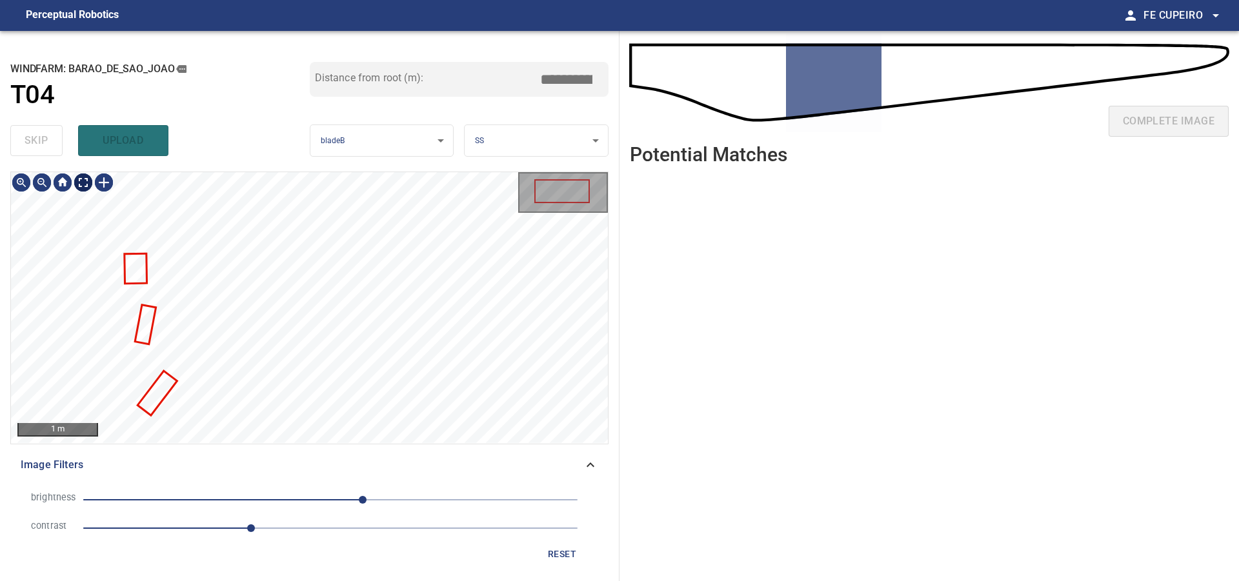
click at [81, 183] on body "**********" at bounding box center [619, 290] width 1239 height 581
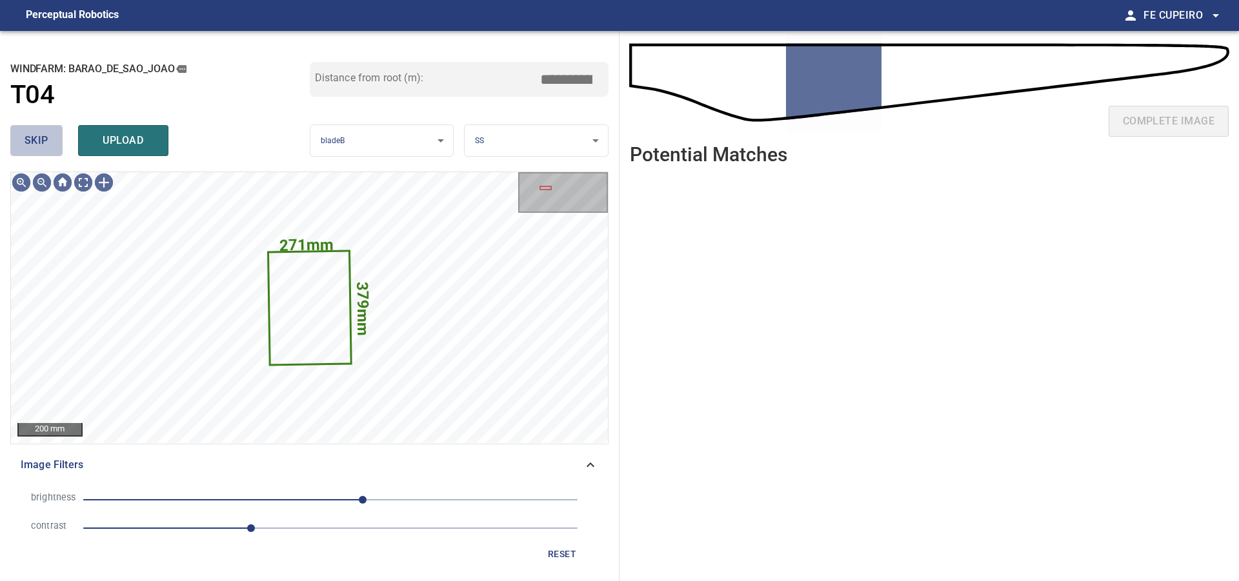
click at [45, 135] on span "skip" at bounding box center [37, 141] width 24 height 18
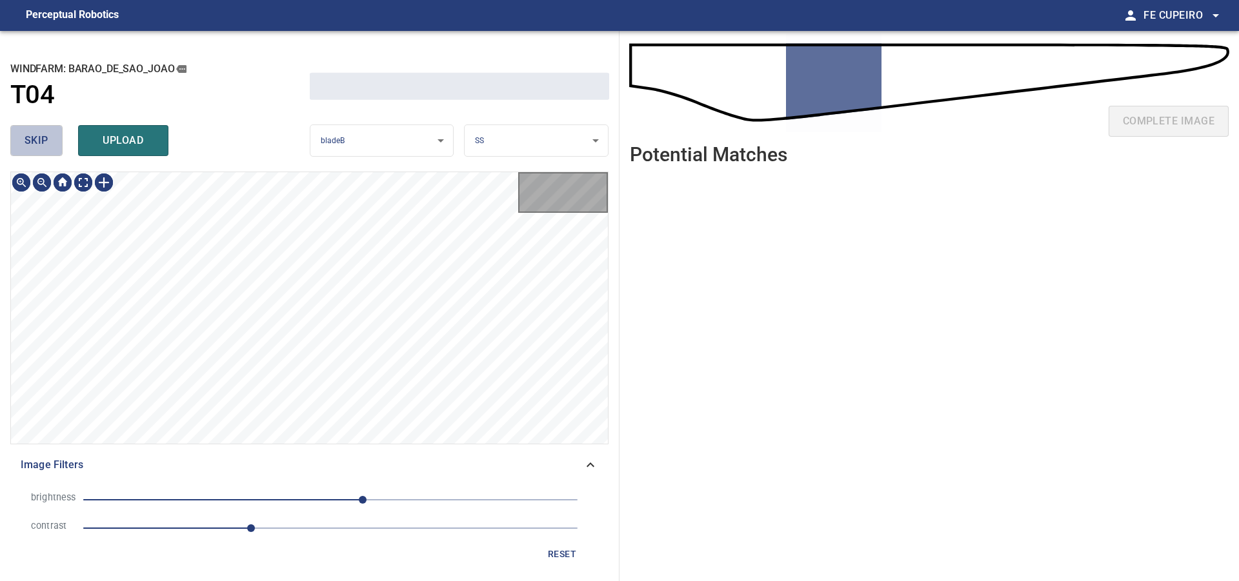
click at [45, 135] on span "skip" at bounding box center [37, 141] width 24 height 18
click at [45, 135] on div "skip upload" at bounding box center [159, 140] width 299 height 41
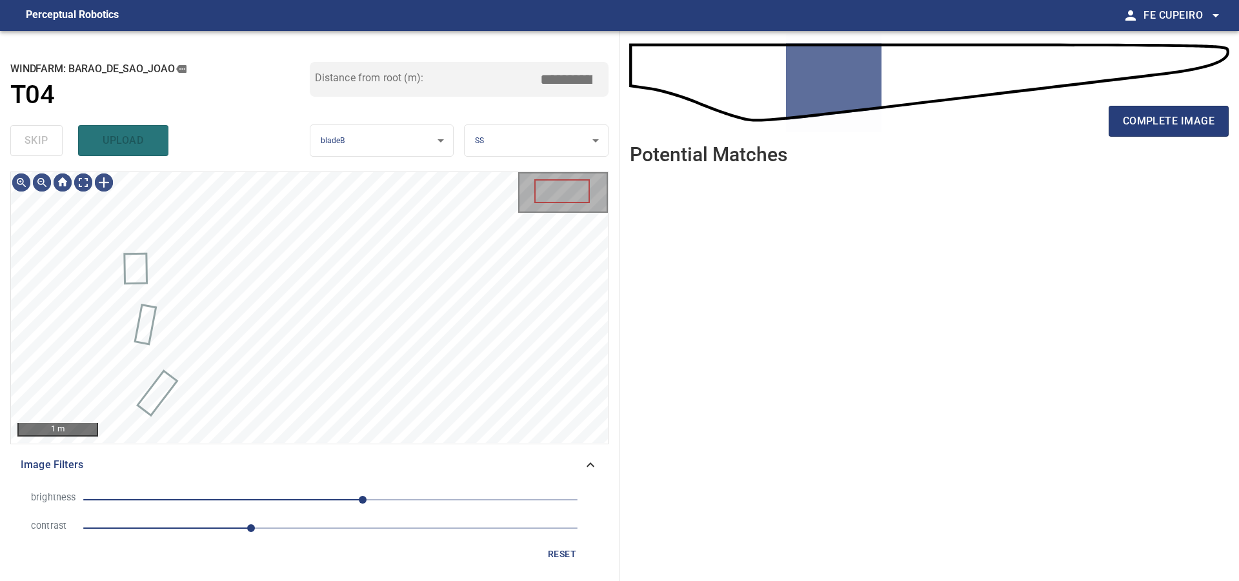
click at [45, 135] on div "skip upload" at bounding box center [159, 140] width 299 height 41
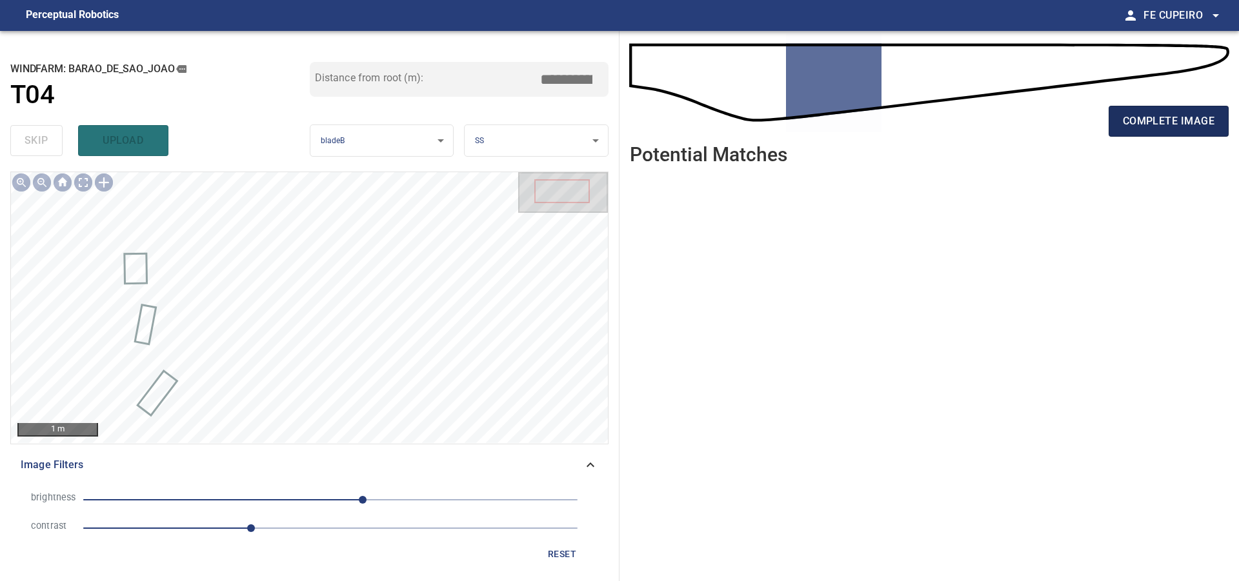
click at [1137, 121] on span "complete image" at bounding box center [1169, 121] width 92 height 18
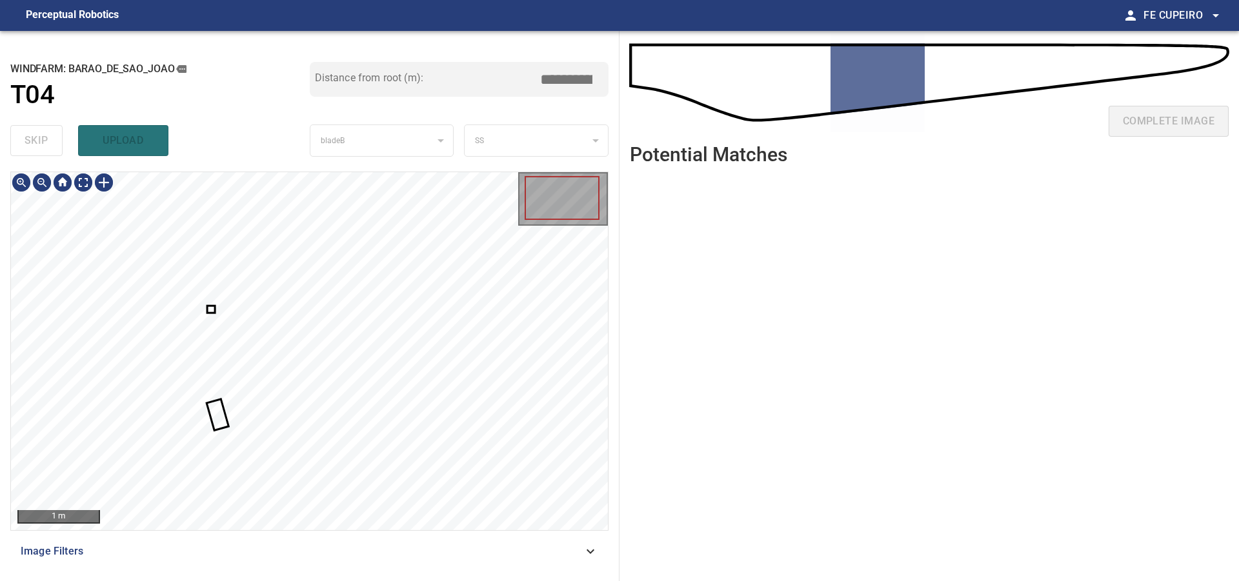
click at [224, 417] on div at bounding box center [309, 351] width 597 height 358
click at [121, 408] on div at bounding box center [309, 351] width 597 height 358
click at [238, 337] on div at bounding box center [309, 351] width 597 height 358
click at [190, 319] on div at bounding box center [205, 318] width 30 height 30
click at [285, 546] on span "Image Filters" at bounding box center [302, 551] width 562 height 15
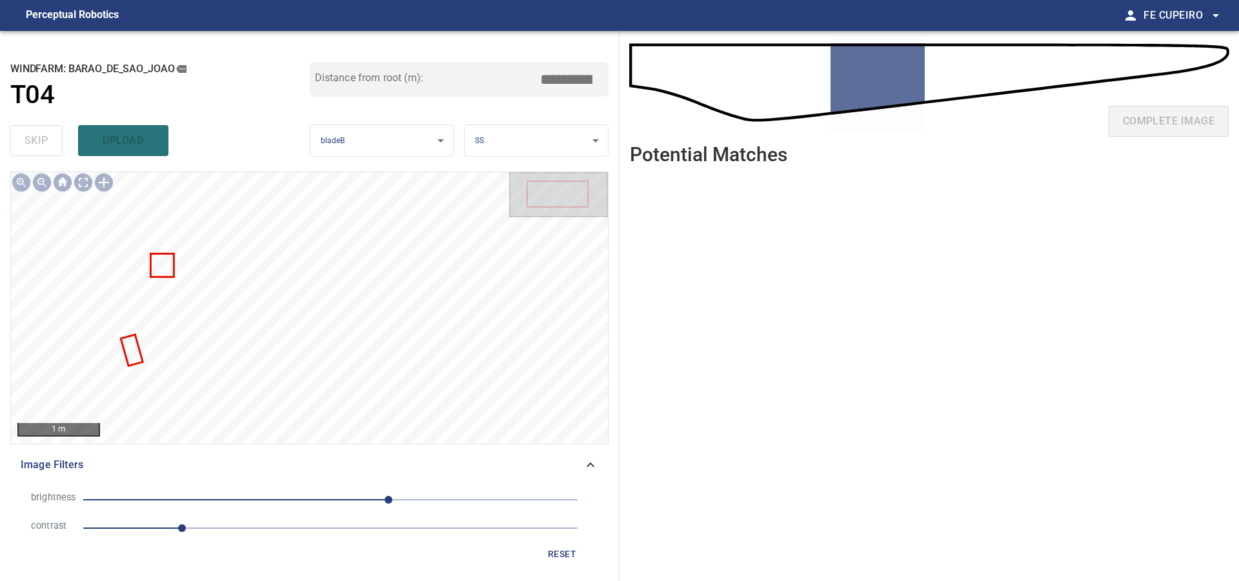
click at [243, 526] on span "1" at bounding box center [330, 528] width 494 height 18
click at [288, 525] on span "1.6" at bounding box center [330, 528] width 494 height 18
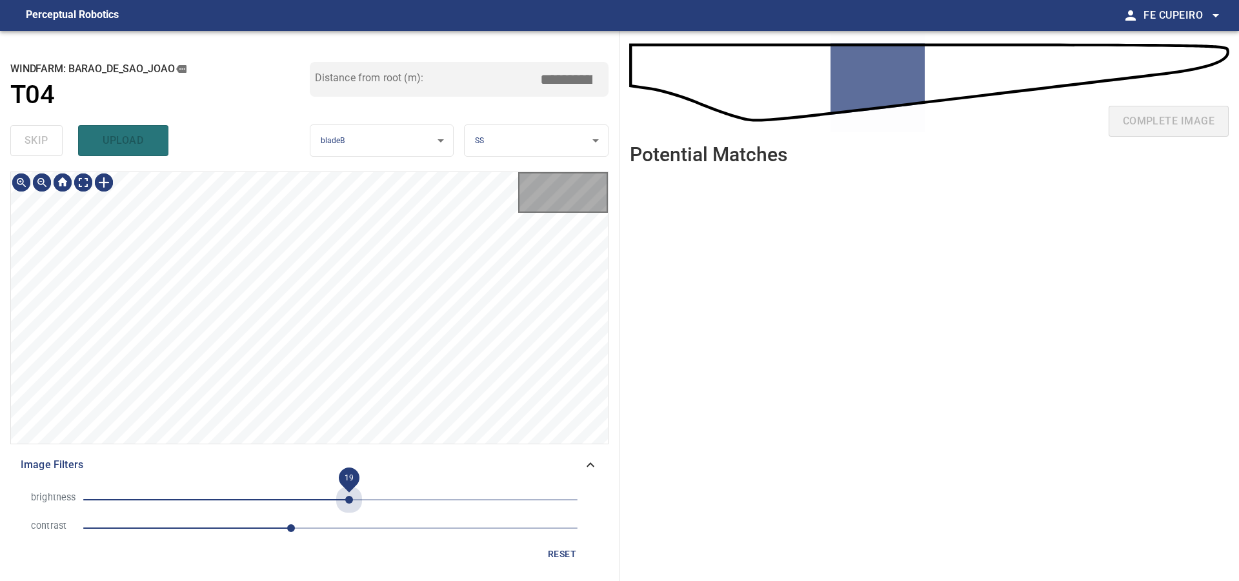
click at [348, 499] on span "19" at bounding box center [330, 500] width 494 height 18
click at [88, 183] on body "**********" at bounding box center [619, 290] width 1239 height 581
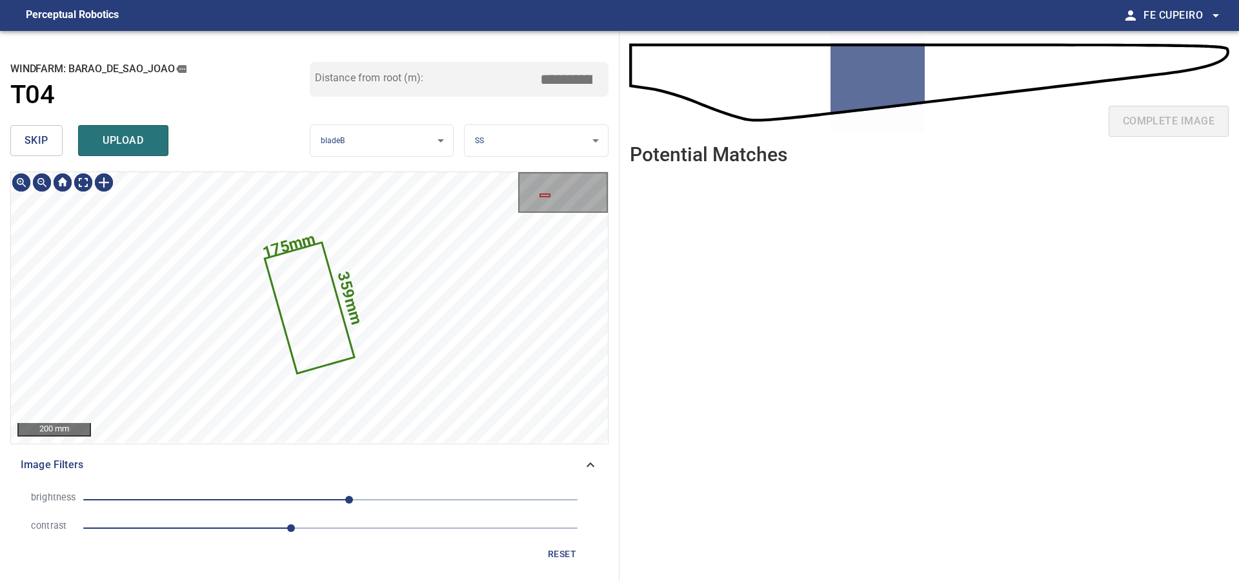
click at [65, 141] on div "skip upload" at bounding box center [159, 140] width 299 height 41
drag, startPoint x: 65, startPoint y: 141, endPoint x: 55, endPoint y: 143, distance: 9.9
click at [63, 140] on div "skip upload" at bounding box center [159, 140] width 299 height 41
click at [55, 143] on button "skip" at bounding box center [36, 140] width 52 height 31
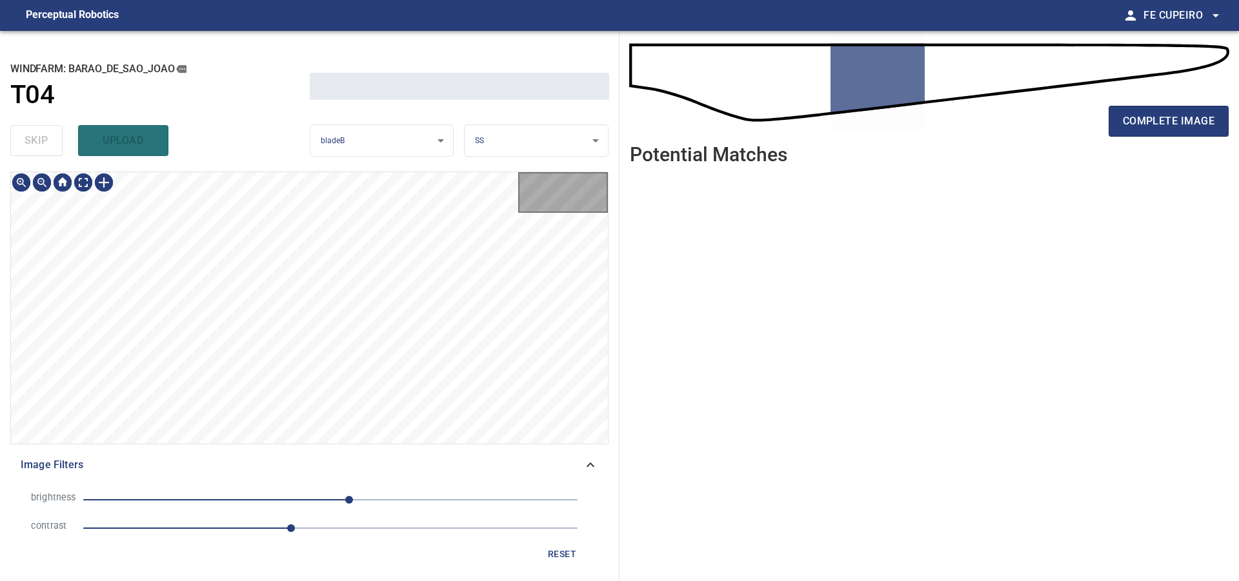
click at [55, 143] on div "skip upload" at bounding box center [159, 140] width 299 height 41
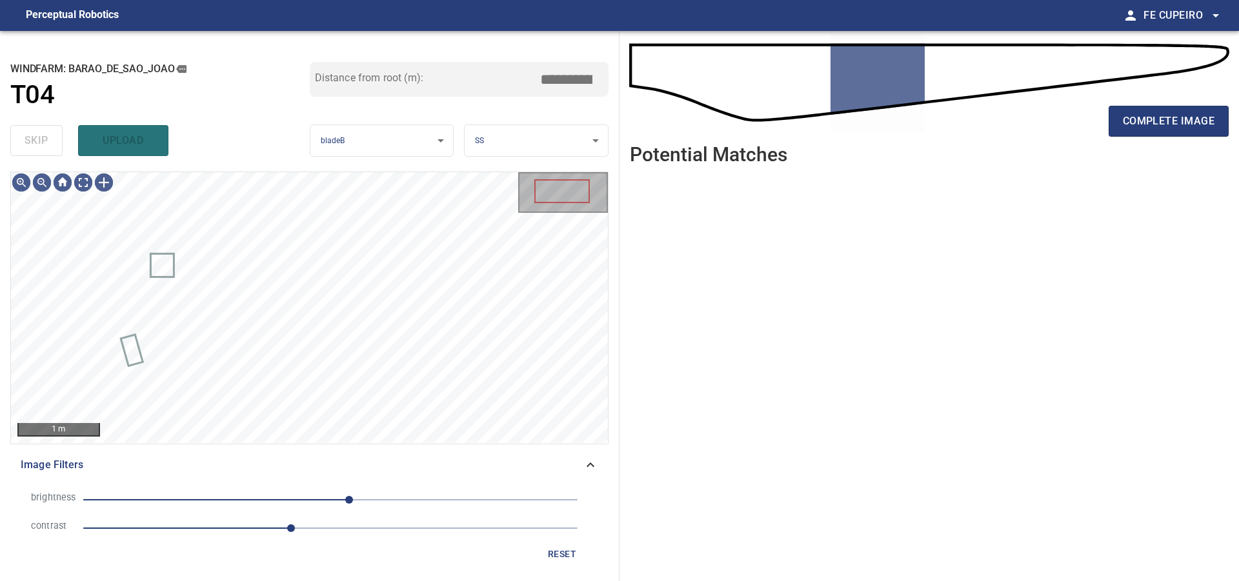
click at [55, 143] on div "skip upload" at bounding box center [159, 140] width 299 height 41
click at [321, 99] on div "**********" at bounding box center [309, 306] width 619 height 550
click at [363, 484] on div "1 m Image Filters brightness 19 contrast 2.1 reset" at bounding box center [309, 371] width 598 height 399
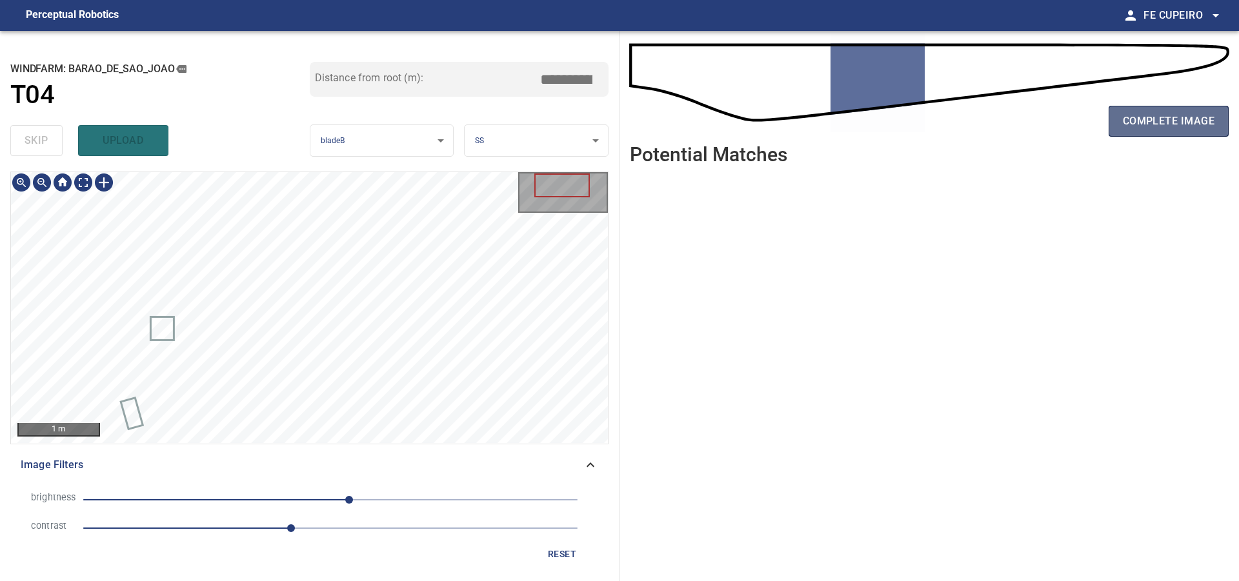
click at [1134, 130] on button "complete image" at bounding box center [1168, 121] width 120 height 31
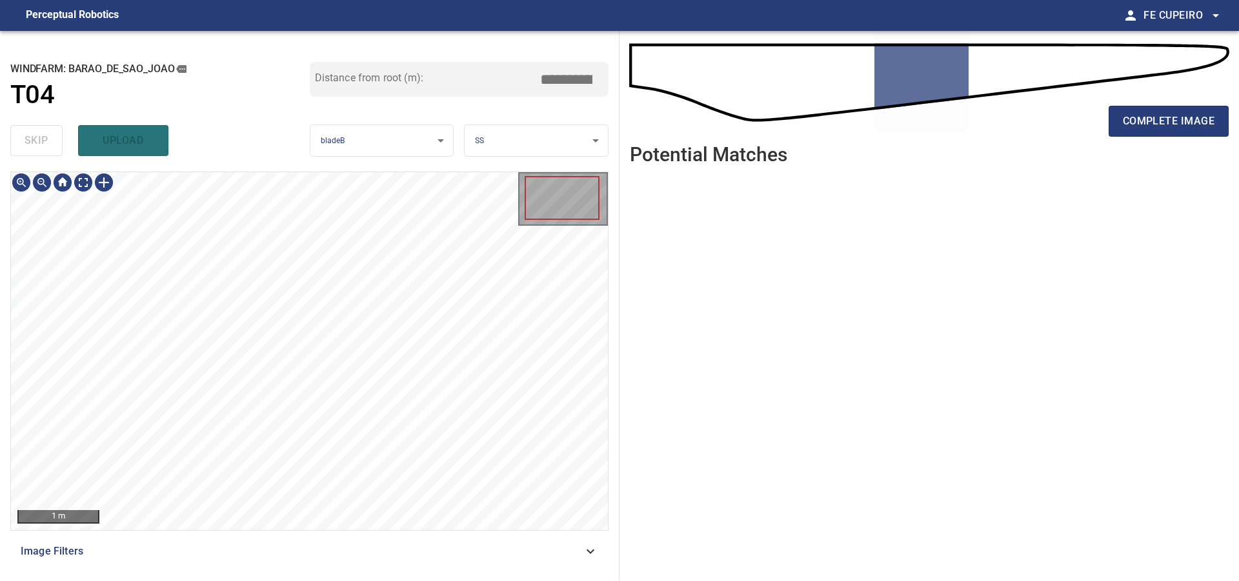
click at [272, 555] on span "Image Filters" at bounding box center [302, 551] width 562 height 15
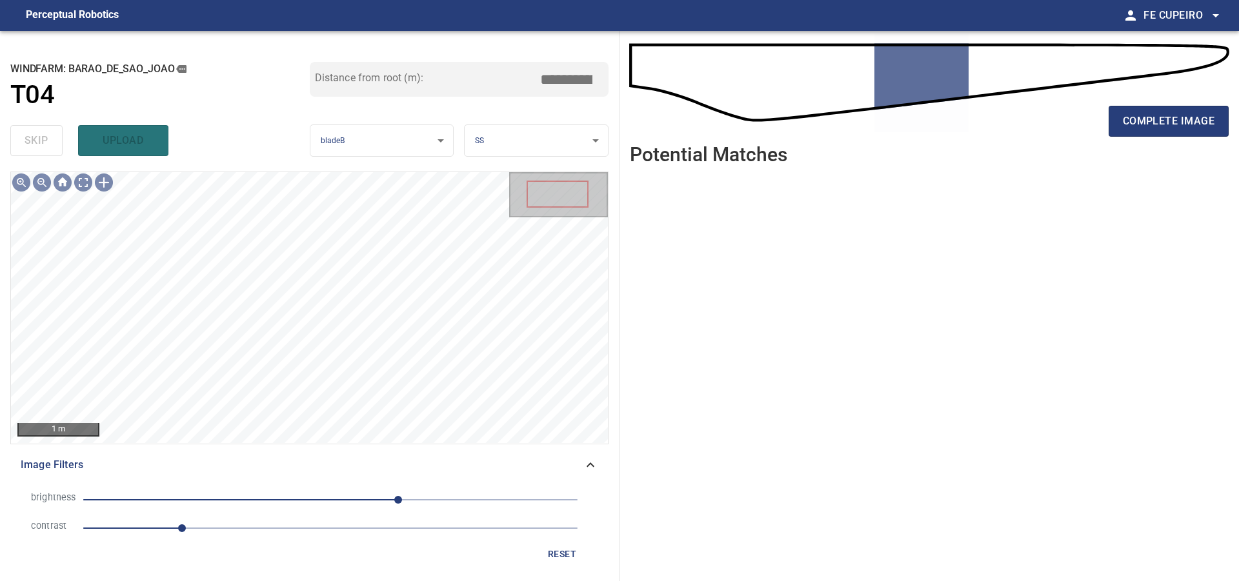
click at [250, 533] on span "1" at bounding box center [330, 528] width 494 height 18
click at [368, 501] on span "70" at bounding box center [330, 500] width 494 height 18
click at [83, 183] on body "**********" at bounding box center [619, 290] width 1239 height 581
click at [330, 121] on div "**********" at bounding box center [309, 306] width 619 height 550
click at [87, 189] on body "**********" at bounding box center [619, 290] width 1239 height 581
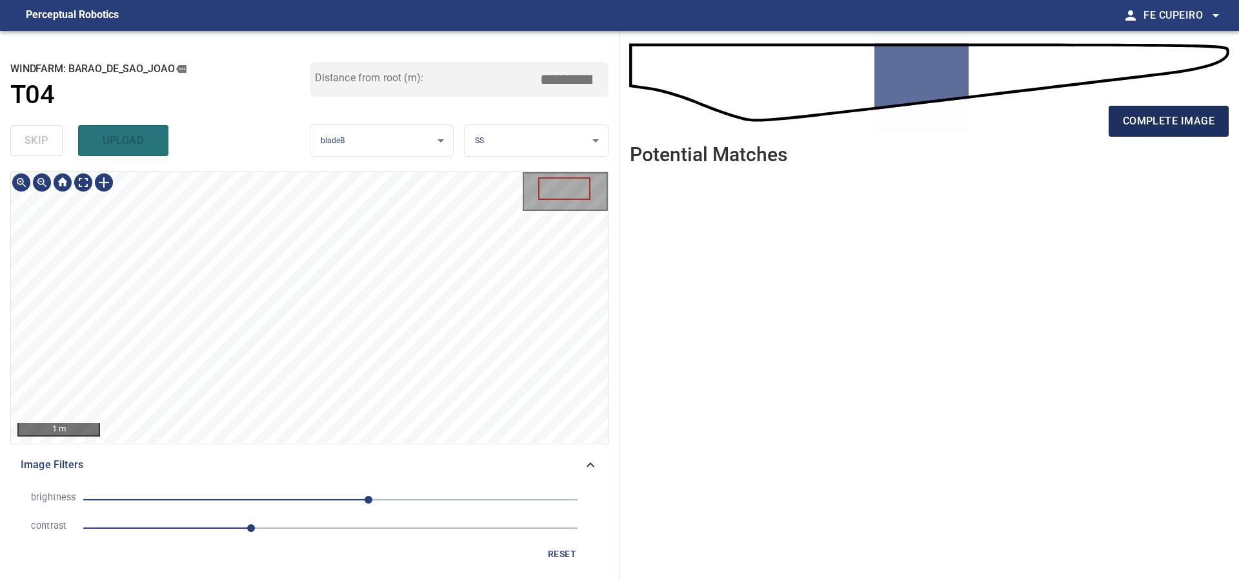
click at [1144, 130] on span "complete image" at bounding box center [1169, 121] width 92 height 18
